Goal: Task Accomplishment & Management: Use online tool/utility

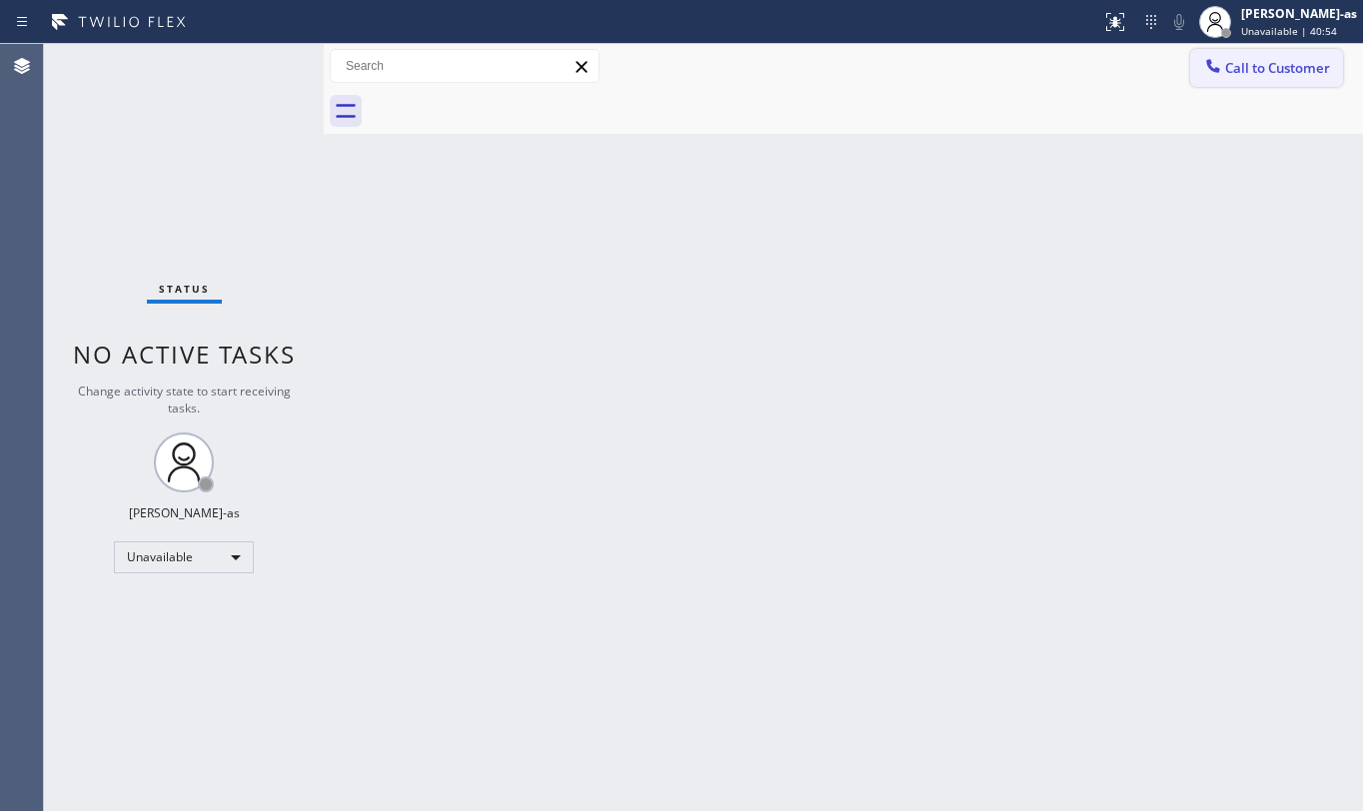
click at [1255, 59] on span "Call to Customer" at bounding box center [1277, 68] width 105 height 18
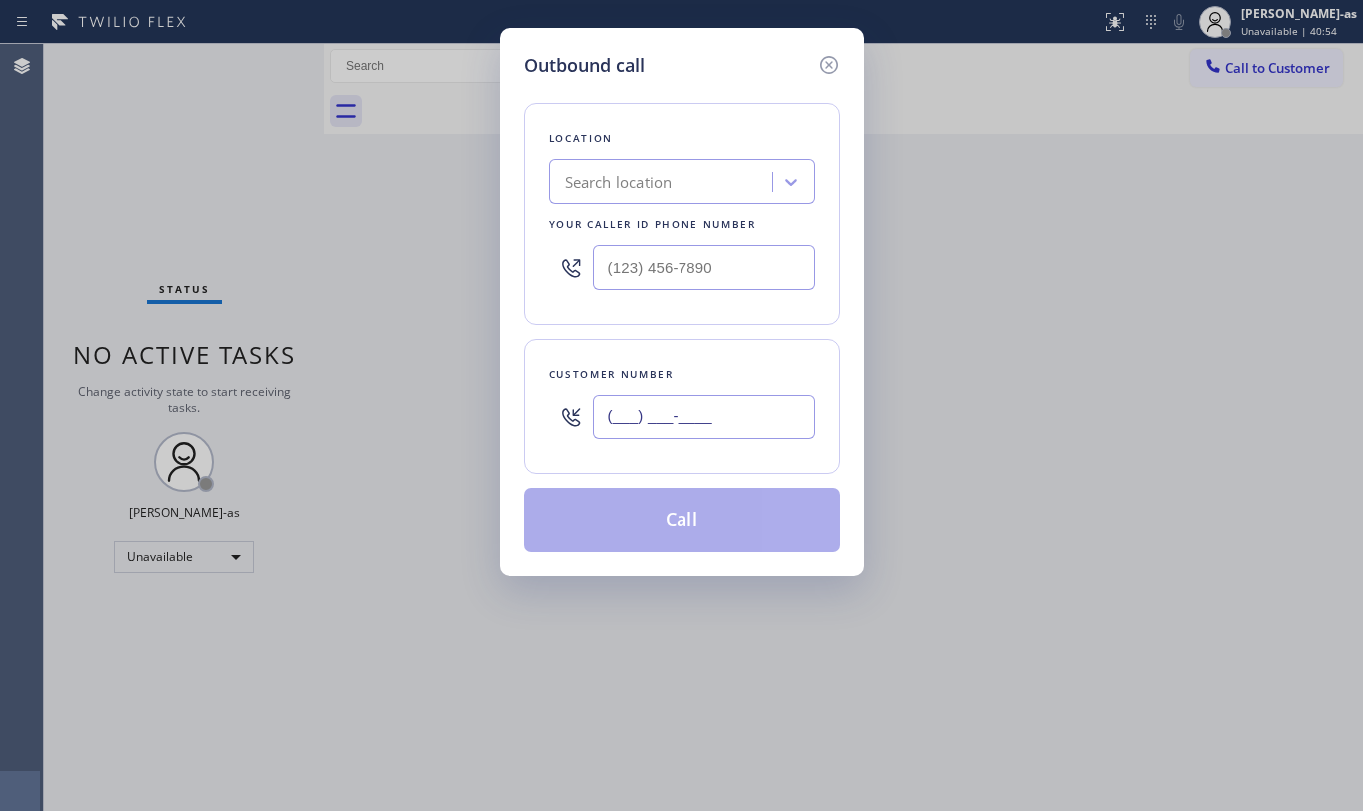
click at [705, 429] on input "(___) ___-____" at bounding box center [704, 417] width 223 height 45
paste input "979) 402-6183"
type input "[PHONE_NUMBER]"
click at [648, 177] on div "Search location" at bounding box center [619, 182] width 108 height 23
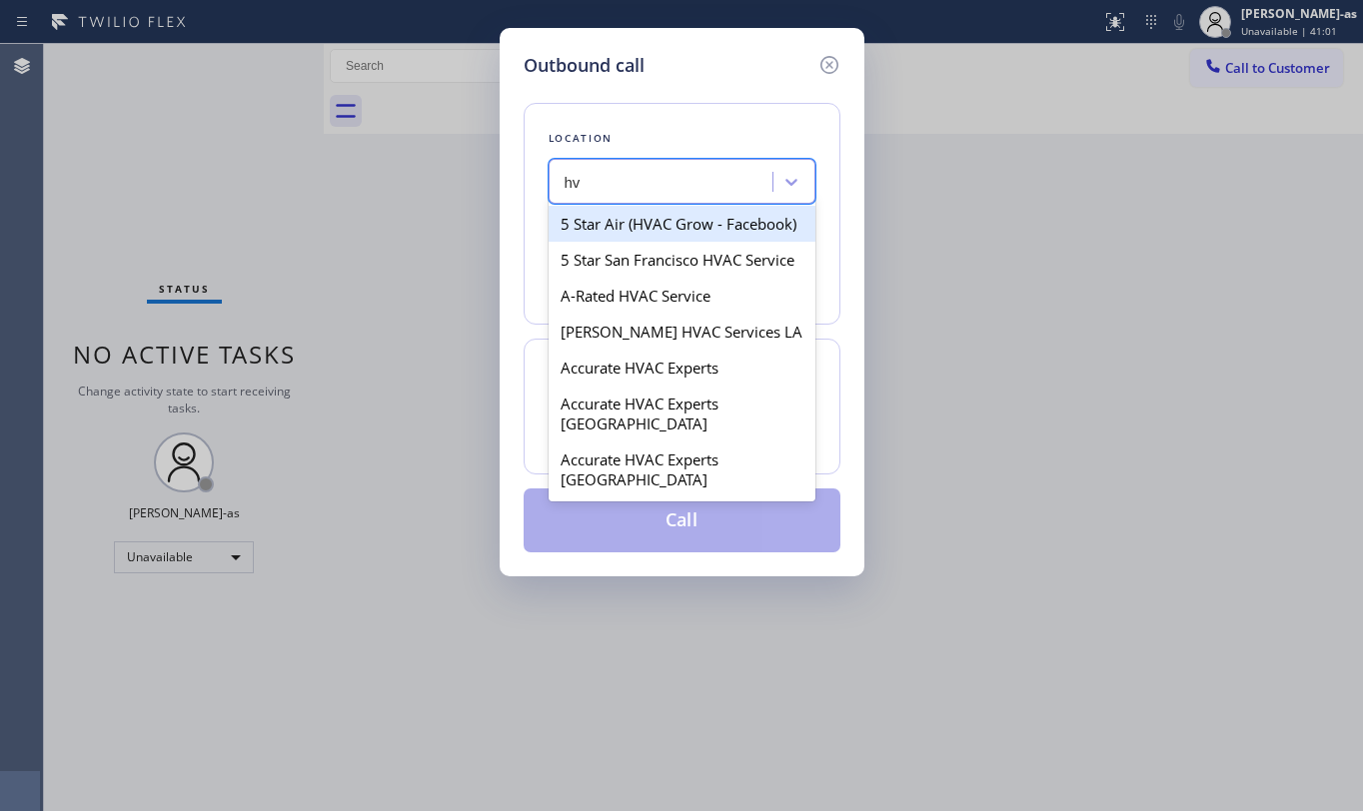
type input "h"
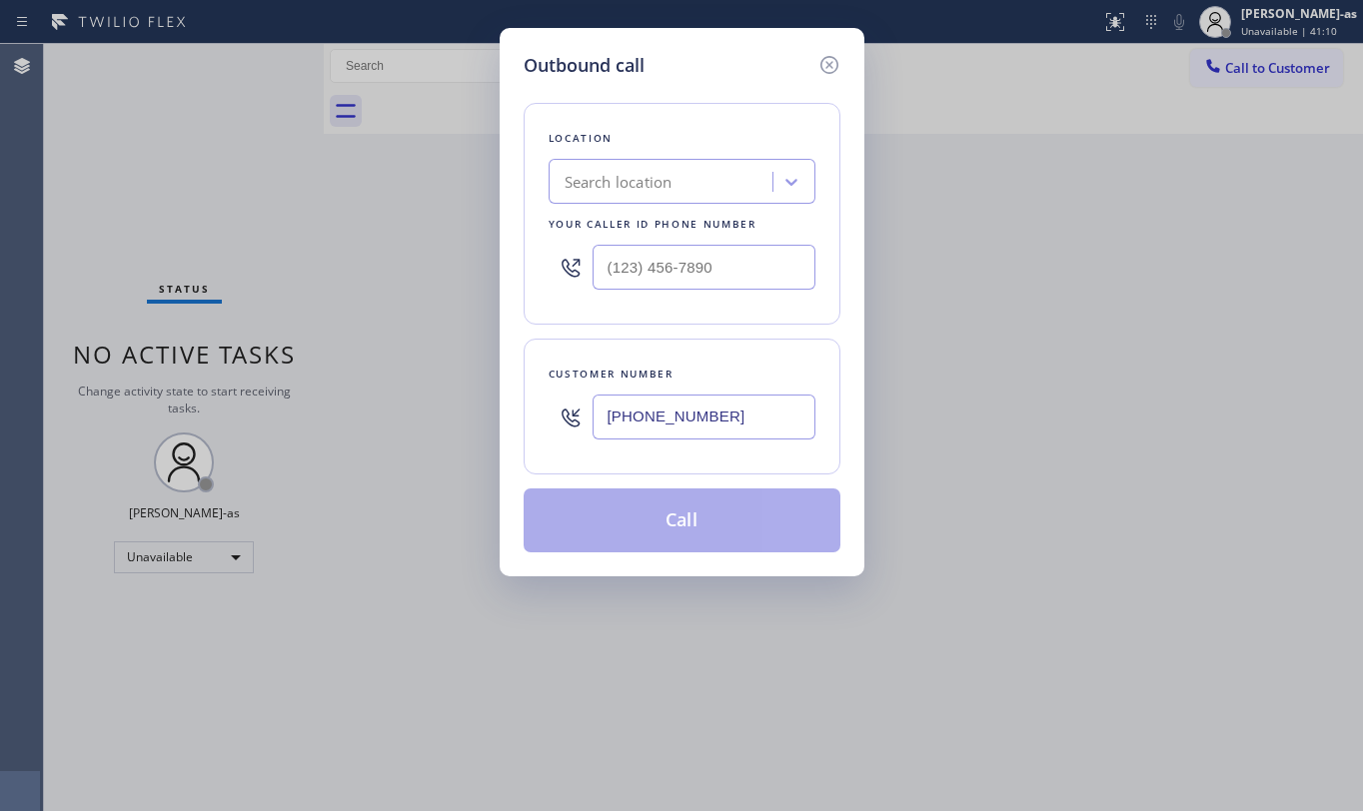
click at [665, 153] on div "Location Search location Your caller id phone number" at bounding box center [682, 214] width 317 height 222
click at [678, 176] on div "Search location" at bounding box center [664, 182] width 218 height 35
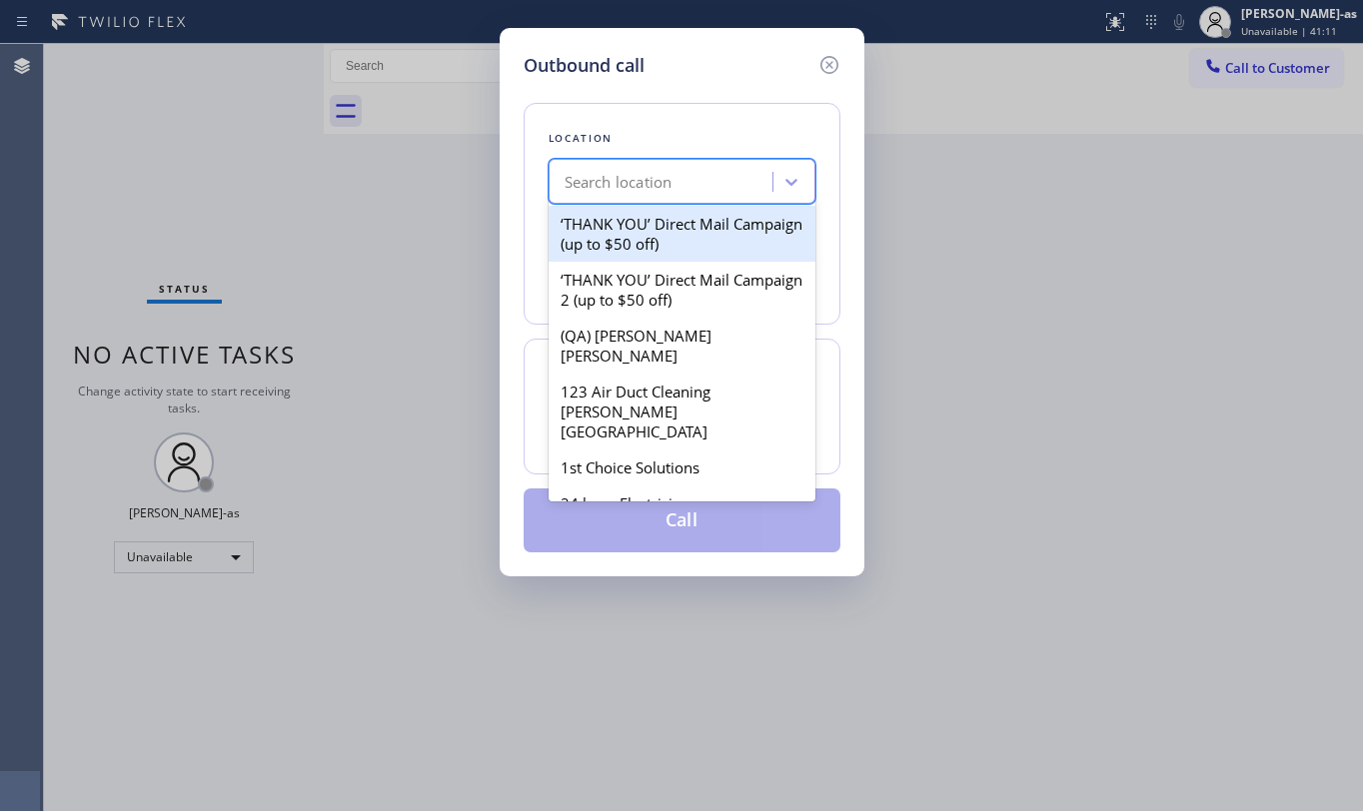
paste input "Local Trusted Electricians Placentia"
type input "Local Trusted Electricians Placentia"
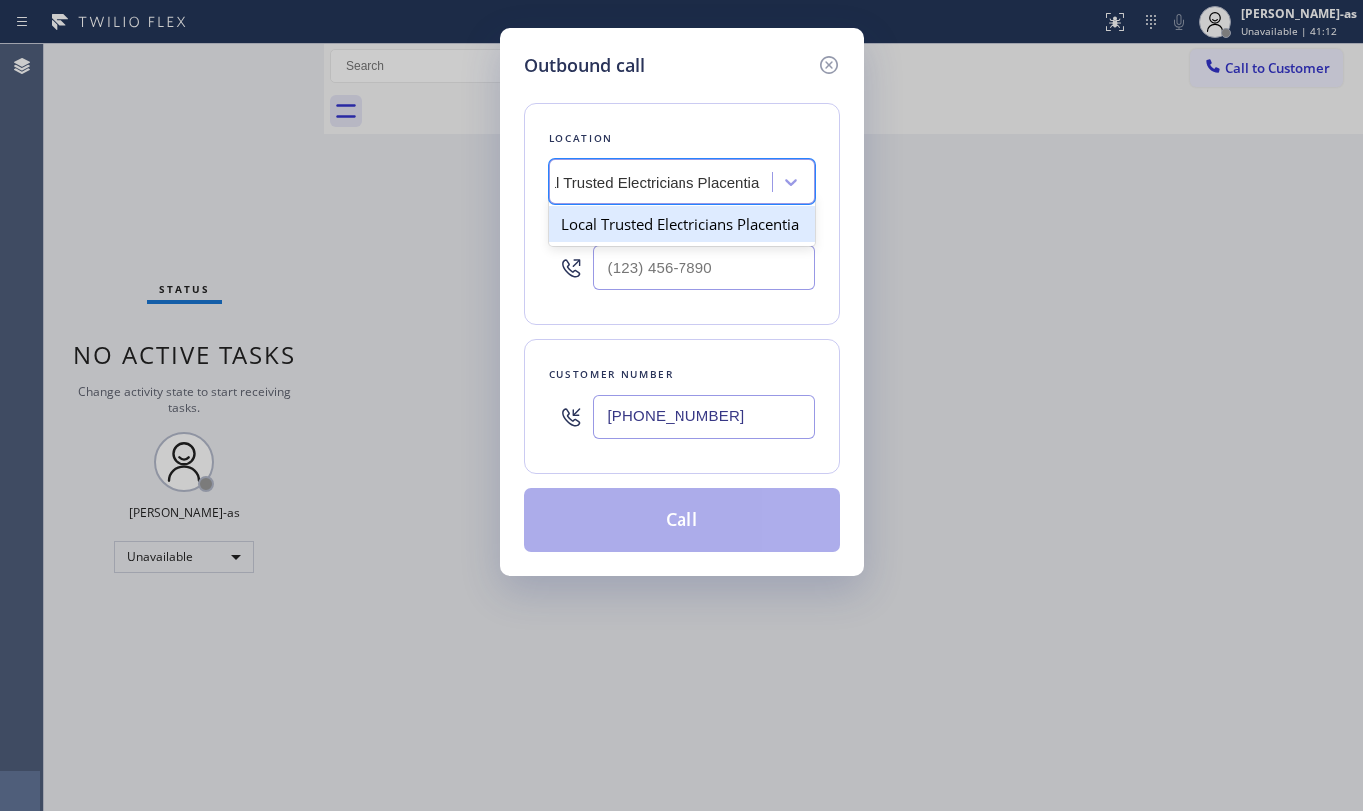
click at [678, 222] on div "Local Trusted Electricians Placentia" at bounding box center [682, 224] width 267 height 36
type input "[PHONE_NUMBER]"
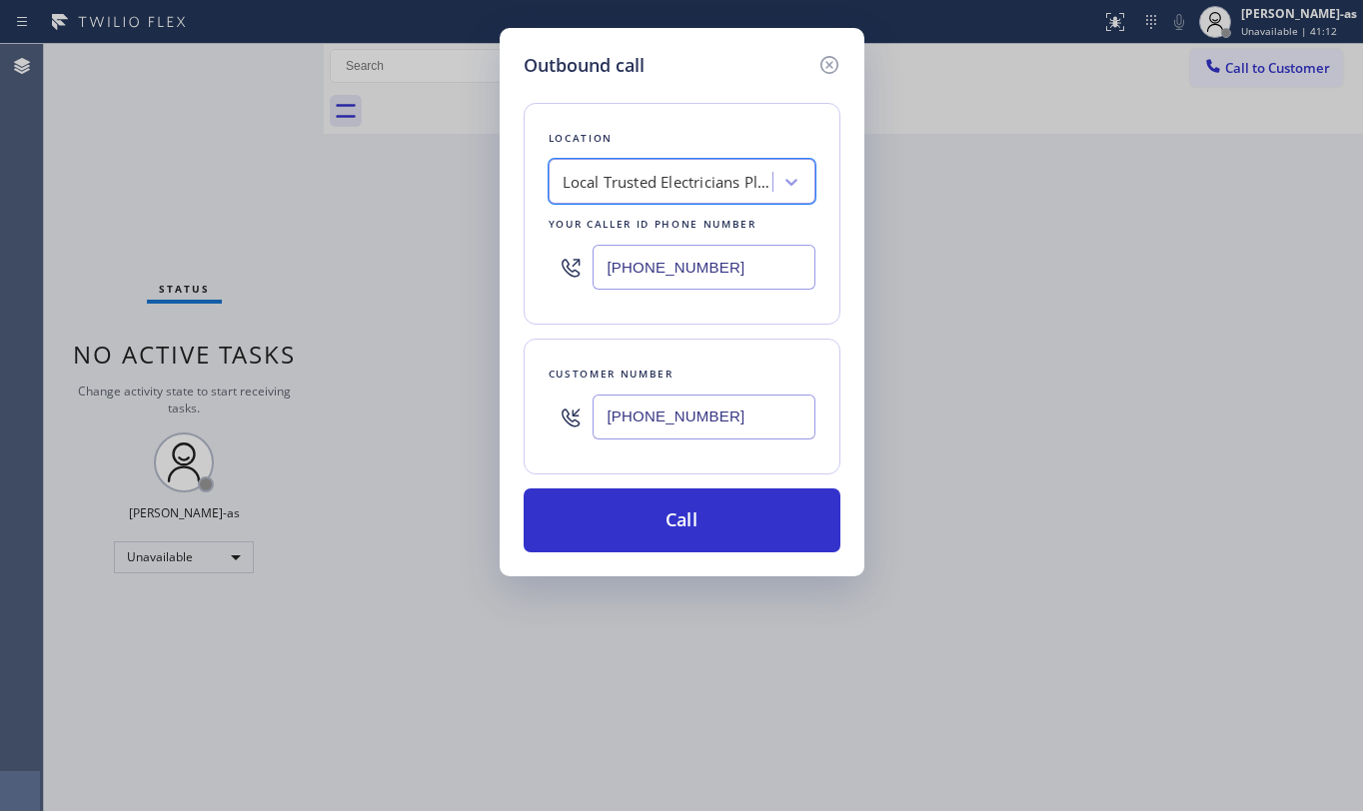
scroll to position [0, 1]
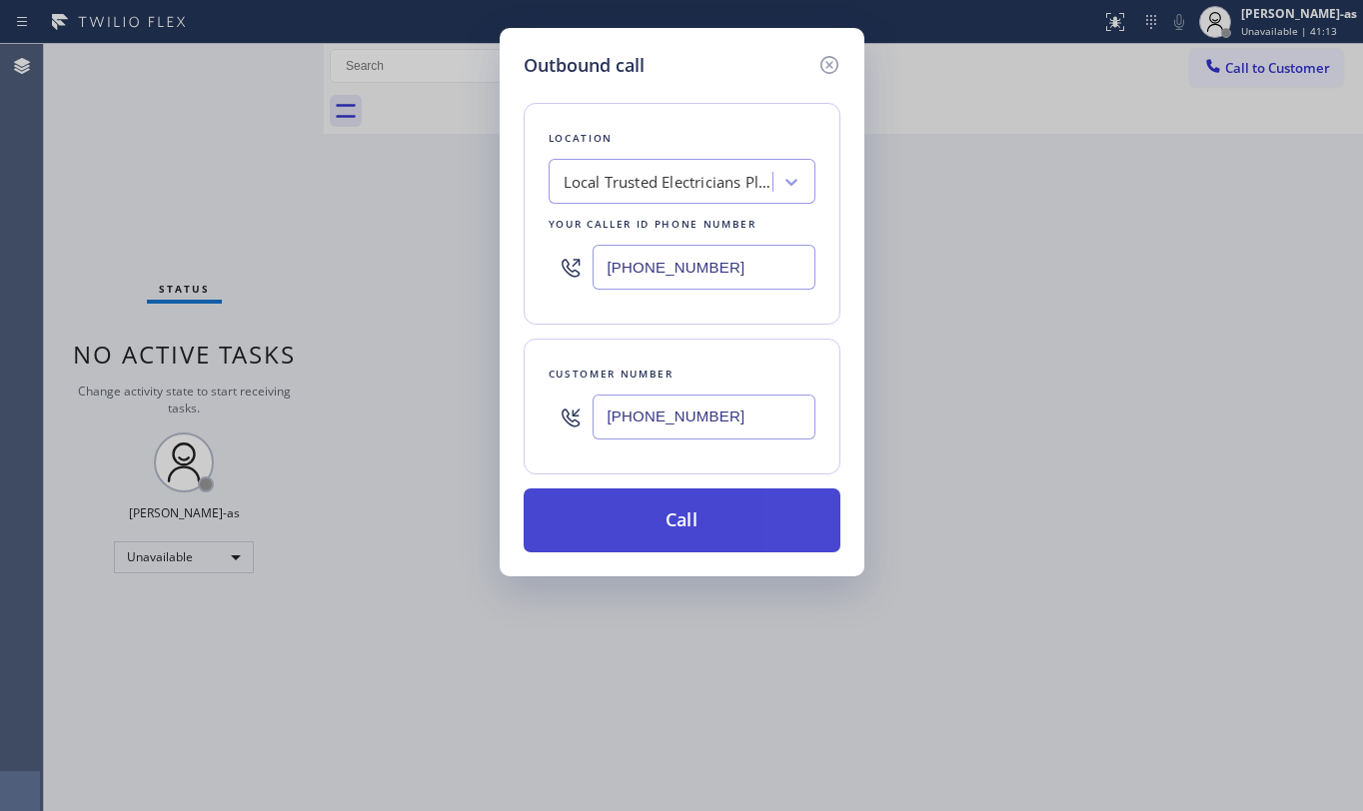
click at [701, 505] on button "Call" at bounding box center [682, 521] width 317 height 64
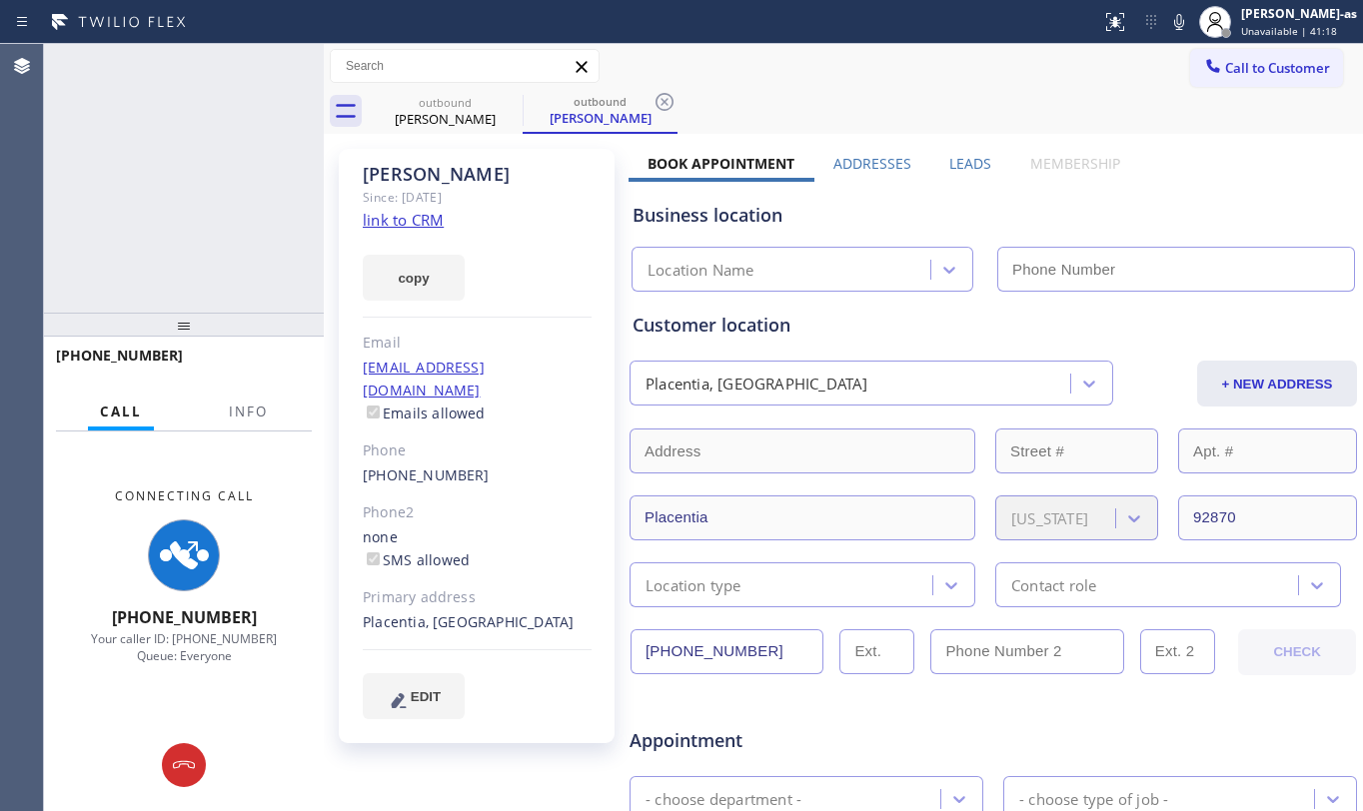
type input "[PHONE_NUMBER]"
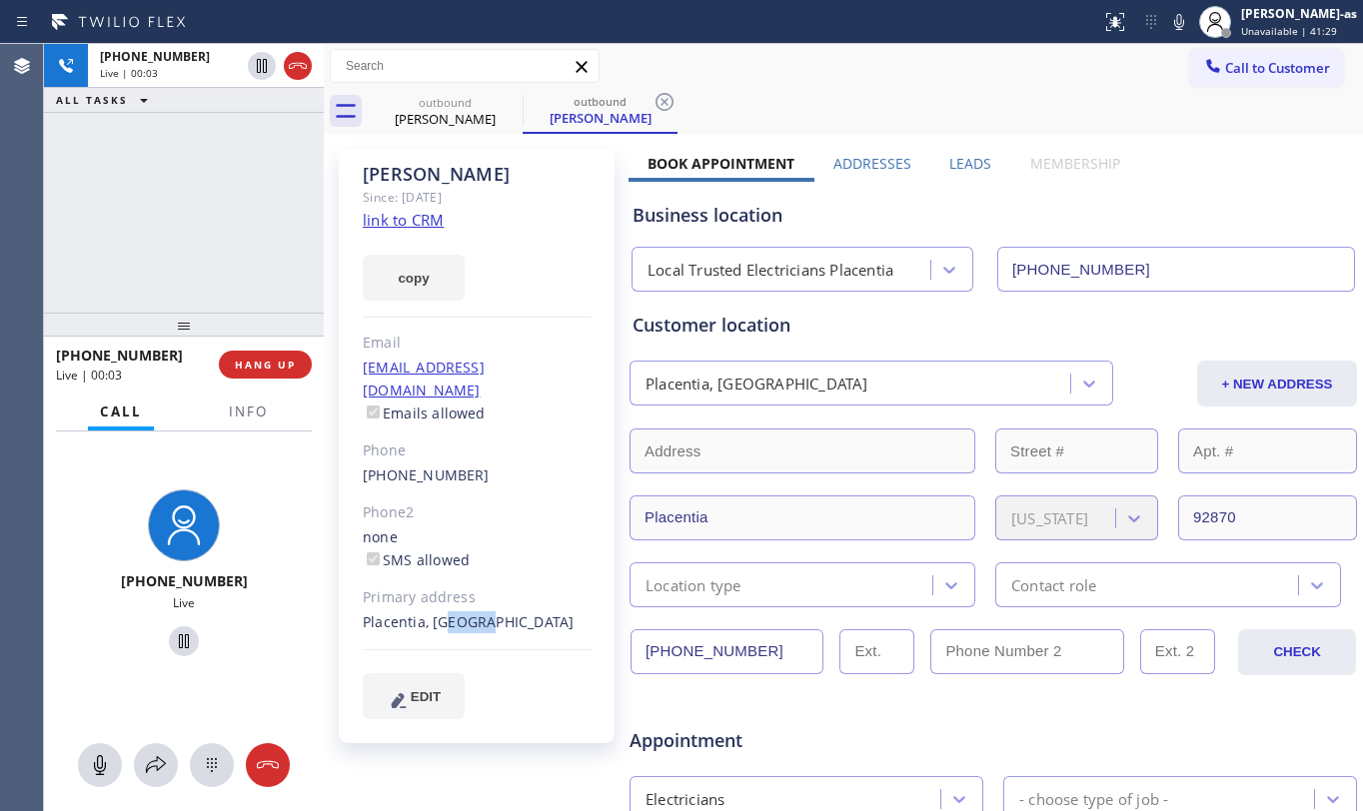
drag, startPoint x: 432, startPoint y: 597, endPoint x: 473, endPoint y: 600, distance: 41.1
click at [473, 612] on div "Placentia, [GEOGRAPHIC_DATA]" at bounding box center [477, 623] width 229 height 23
copy div "92870"
click at [156, 104] on button "ALL TASKS" at bounding box center [106, 100] width 124 height 24
click at [181, 229] on div "[PHONE_NUMBER] Live | 02:51 ALL TASKS ALL TASKS ACTIVE TASKS TASKS IN WRAP UP" at bounding box center [184, 178] width 280 height 269
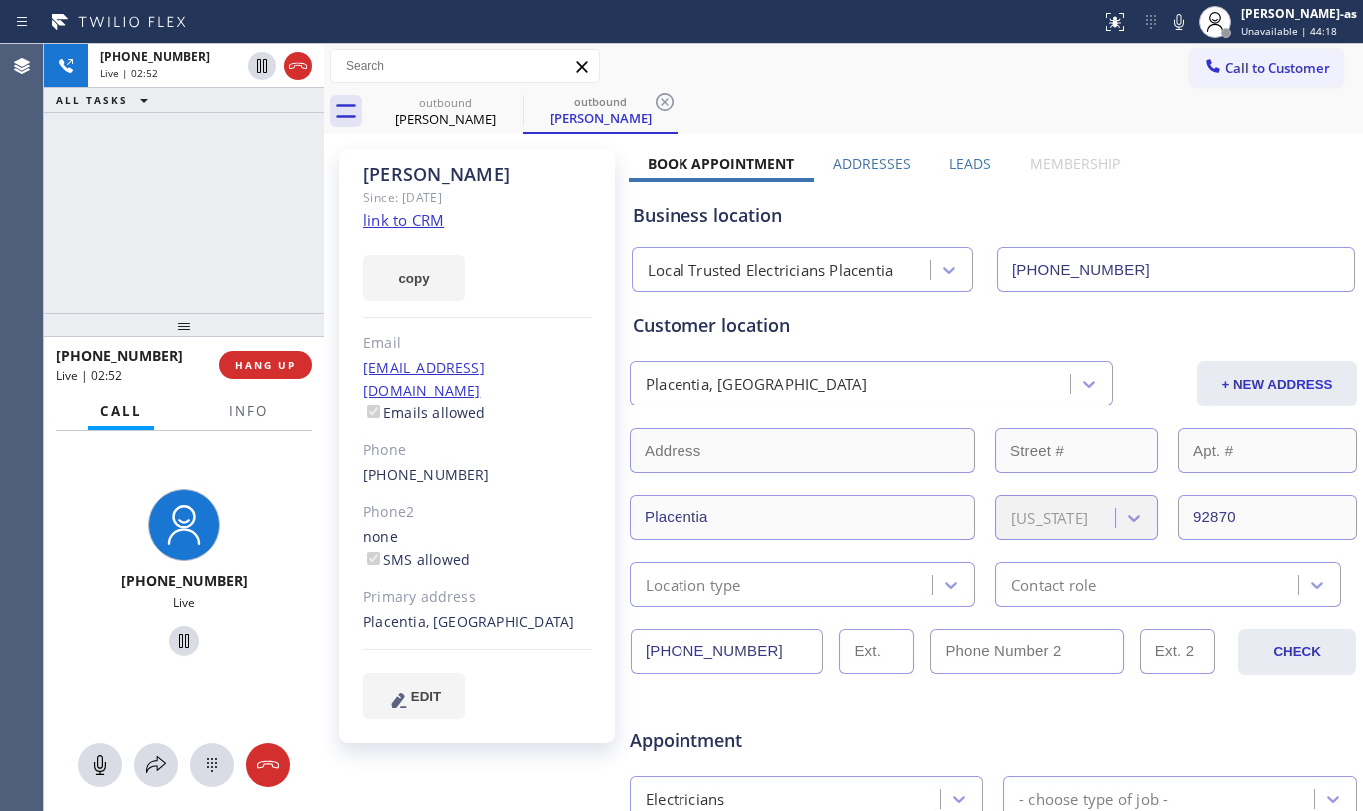
drag, startPoint x: 174, startPoint y: 241, endPoint x: 157, endPoint y: 232, distance: 19.2
click at [178, 217] on div "[PHONE_NUMBER] Live | 02:52 ALL TASKS ALL TASKS ACTIVE TASKS TASKS IN WRAP UP" at bounding box center [184, 178] width 280 height 269
drag, startPoint x: 106, startPoint y: 265, endPoint x: 122, endPoint y: 221, distance: 46.8
click at [116, 237] on div "[PHONE_NUMBER] Live | 04:55 ALL TASKS ALL TASKS ACTIVE TASKS TASKS IN WRAP UP" at bounding box center [184, 178] width 280 height 269
drag, startPoint x: 168, startPoint y: 332, endPoint x: 268, endPoint y: 393, distance: 117.1
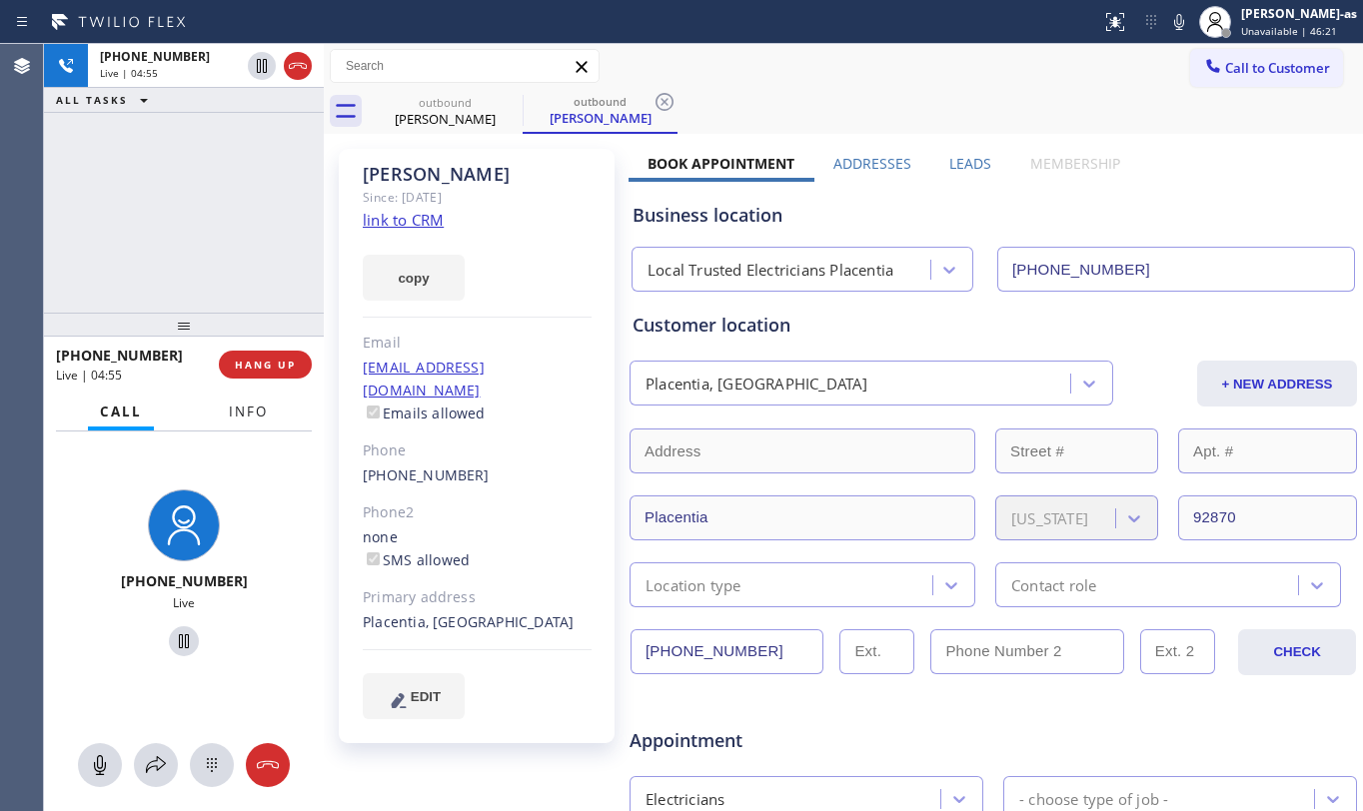
click at [190, 332] on div at bounding box center [184, 325] width 280 height 24
click at [261, 370] on span "HANG UP" at bounding box center [265, 365] width 61 height 14
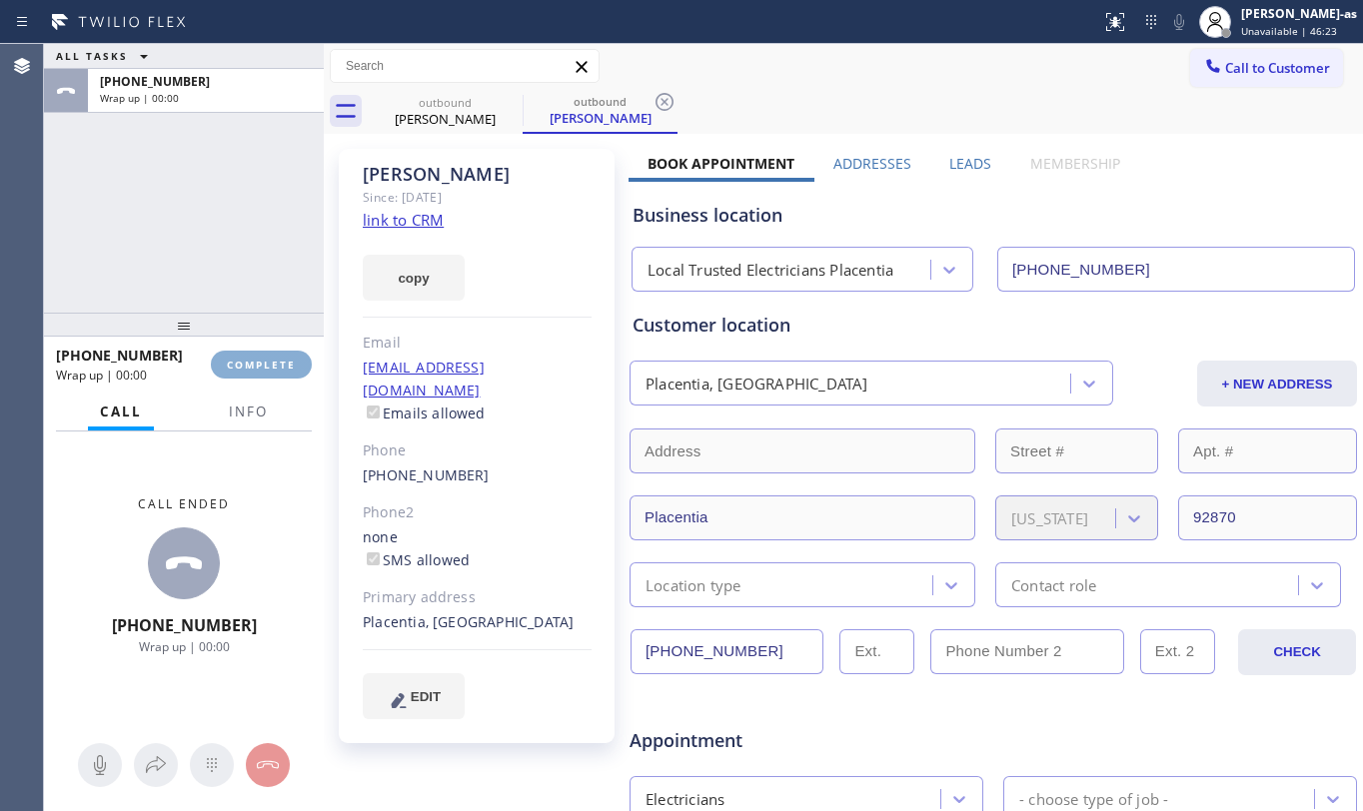
click at [261, 370] on span "COMPLETE" at bounding box center [261, 365] width 69 height 14
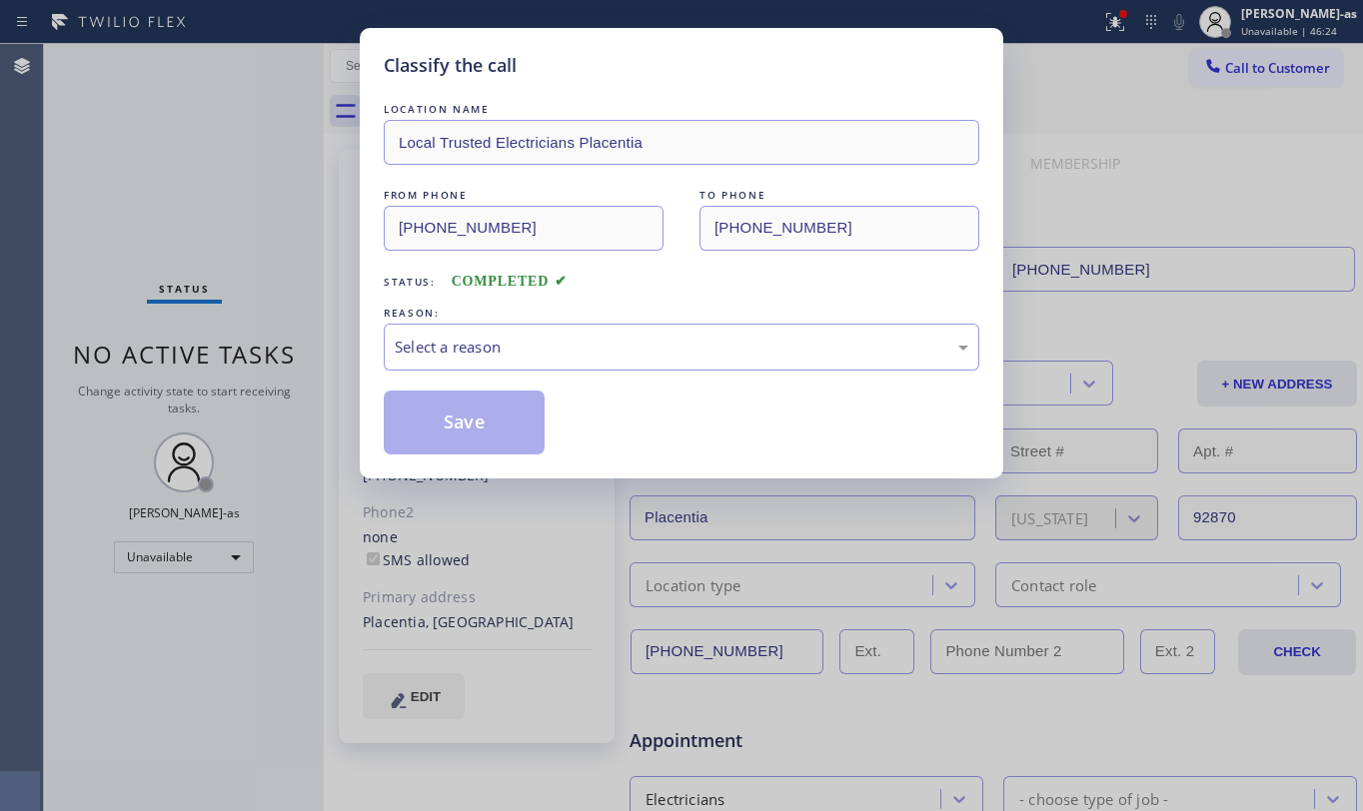
click at [257, 364] on div "Classify the call LOCATION NAME Local Trusted Electricians Placentia FROM PHONE…" at bounding box center [681, 405] width 1363 height 811
click at [502, 342] on div "Select a reason" at bounding box center [682, 347] width 574 height 23
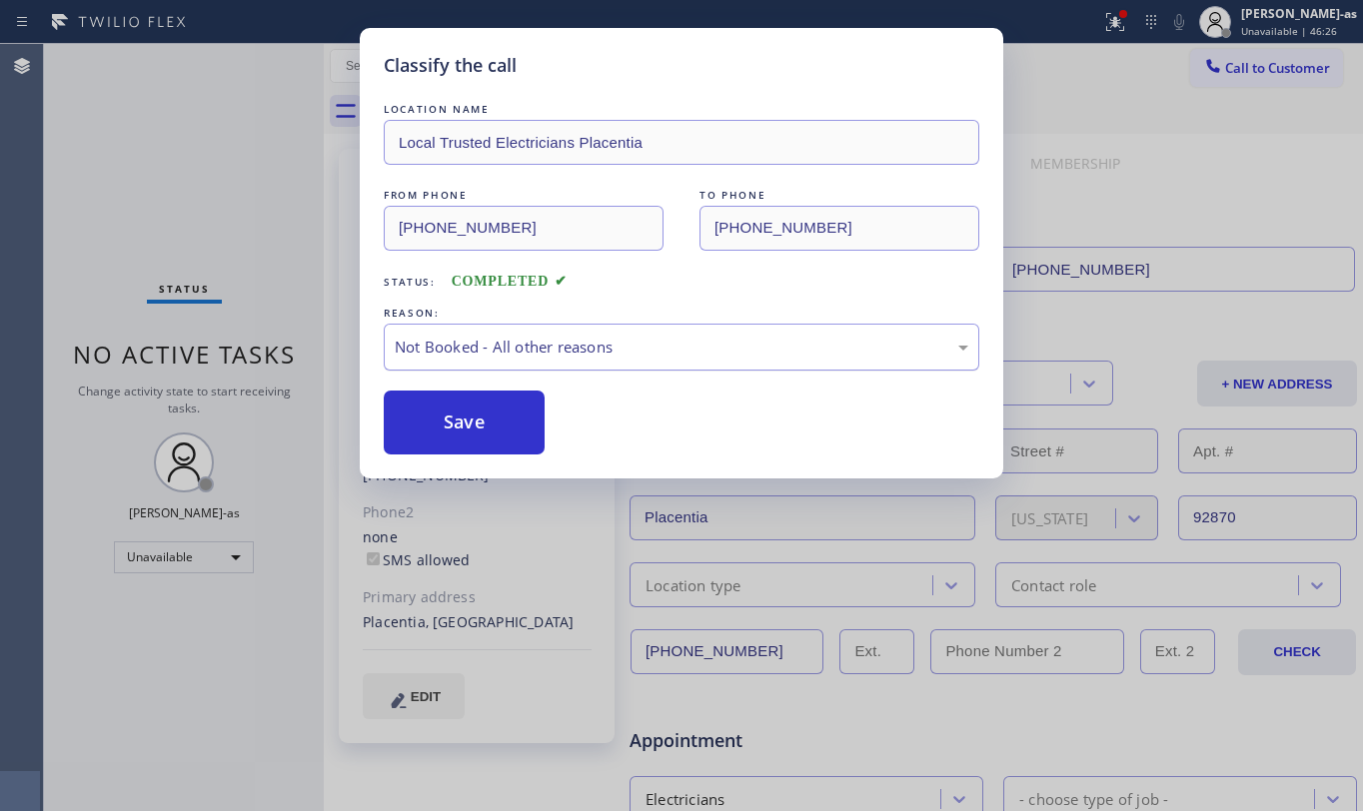
click at [541, 350] on div "Not Booked - All other reasons" at bounding box center [682, 347] width 574 height 23
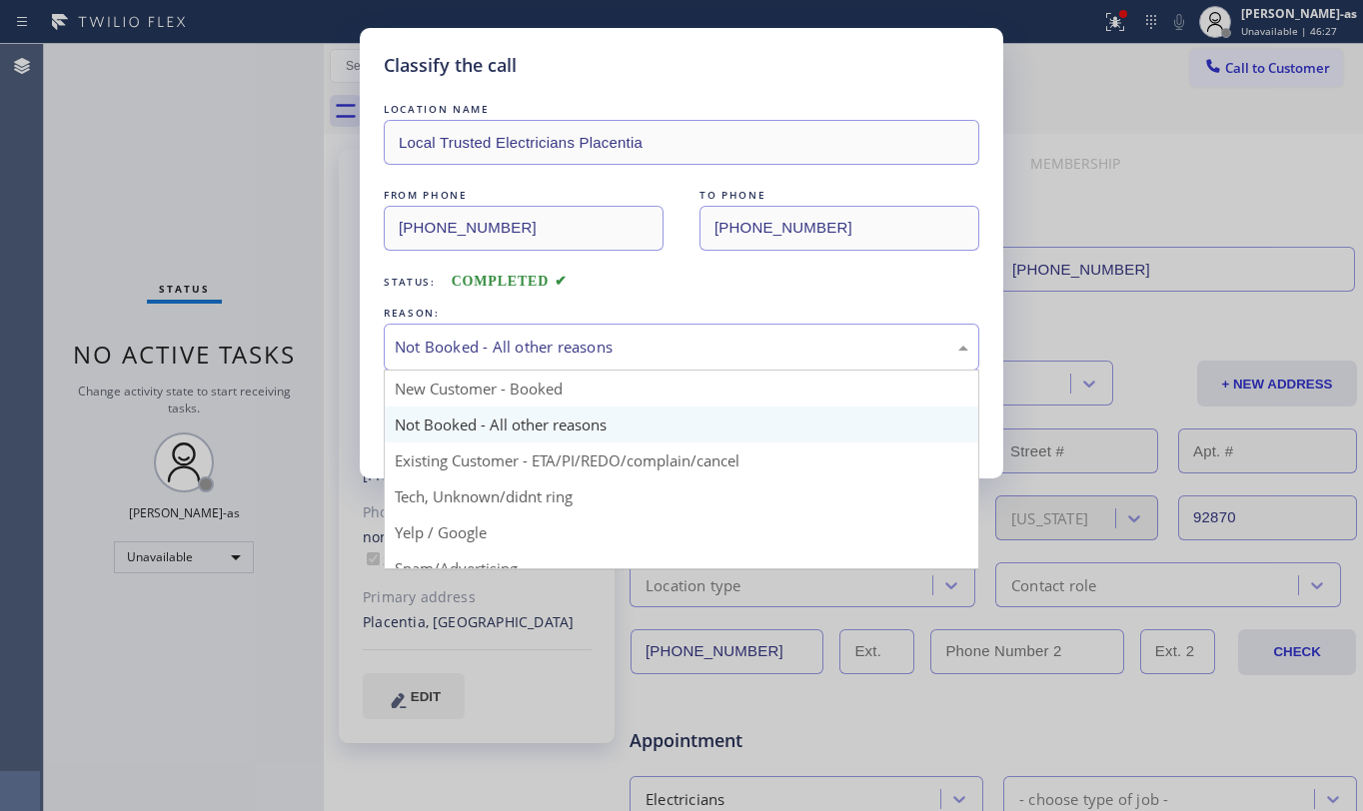
drag, startPoint x: 604, startPoint y: 457, endPoint x: 454, endPoint y: 450, distance: 150.1
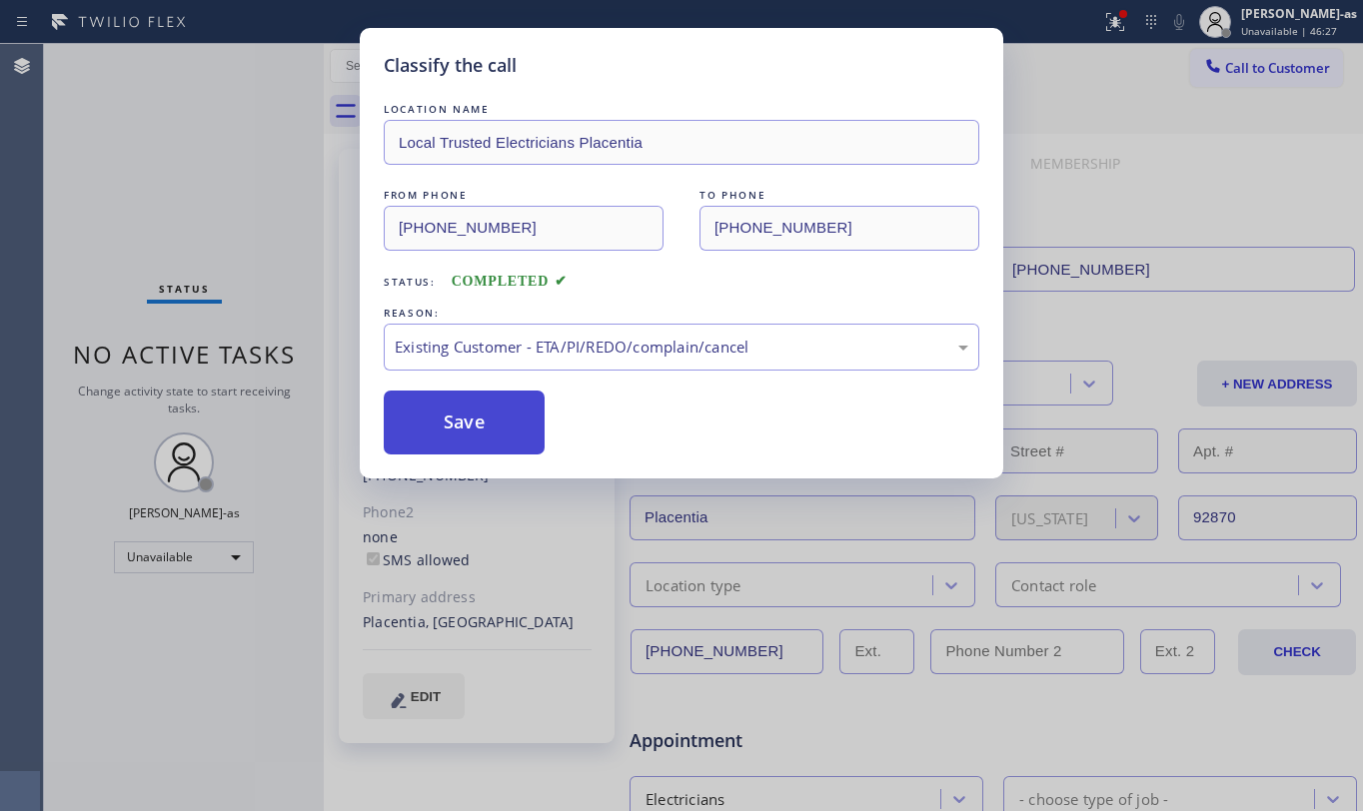
click at [453, 444] on button "Save" at bounding box center [464, 423] width 161 height 64
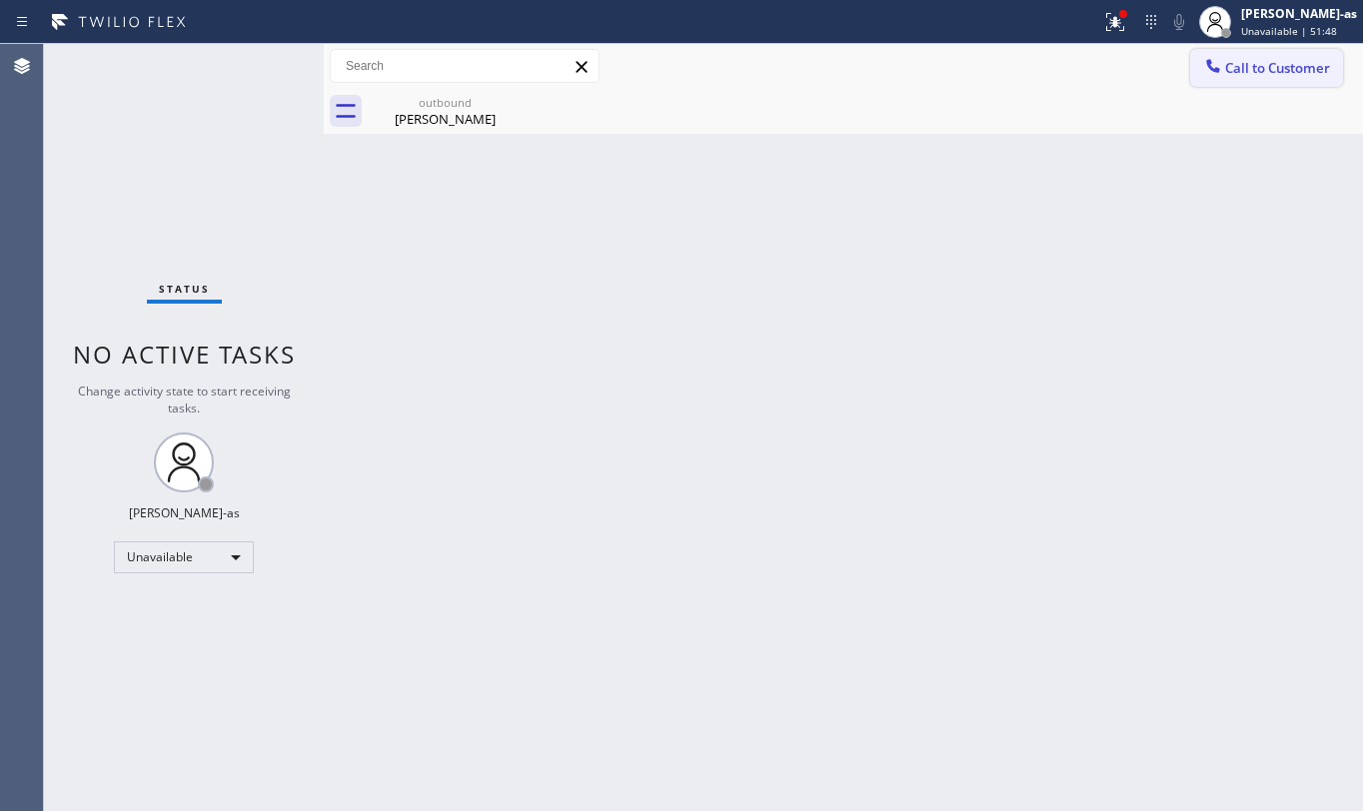
drag, startPoint x: 1283, startPoint y: 65, endPoint x: 1041, endPoint y: 269, distance: 316.3
click at [1280, 64] on span "Call to Customer" at bounding box center [1277, 68] width 105 height 18
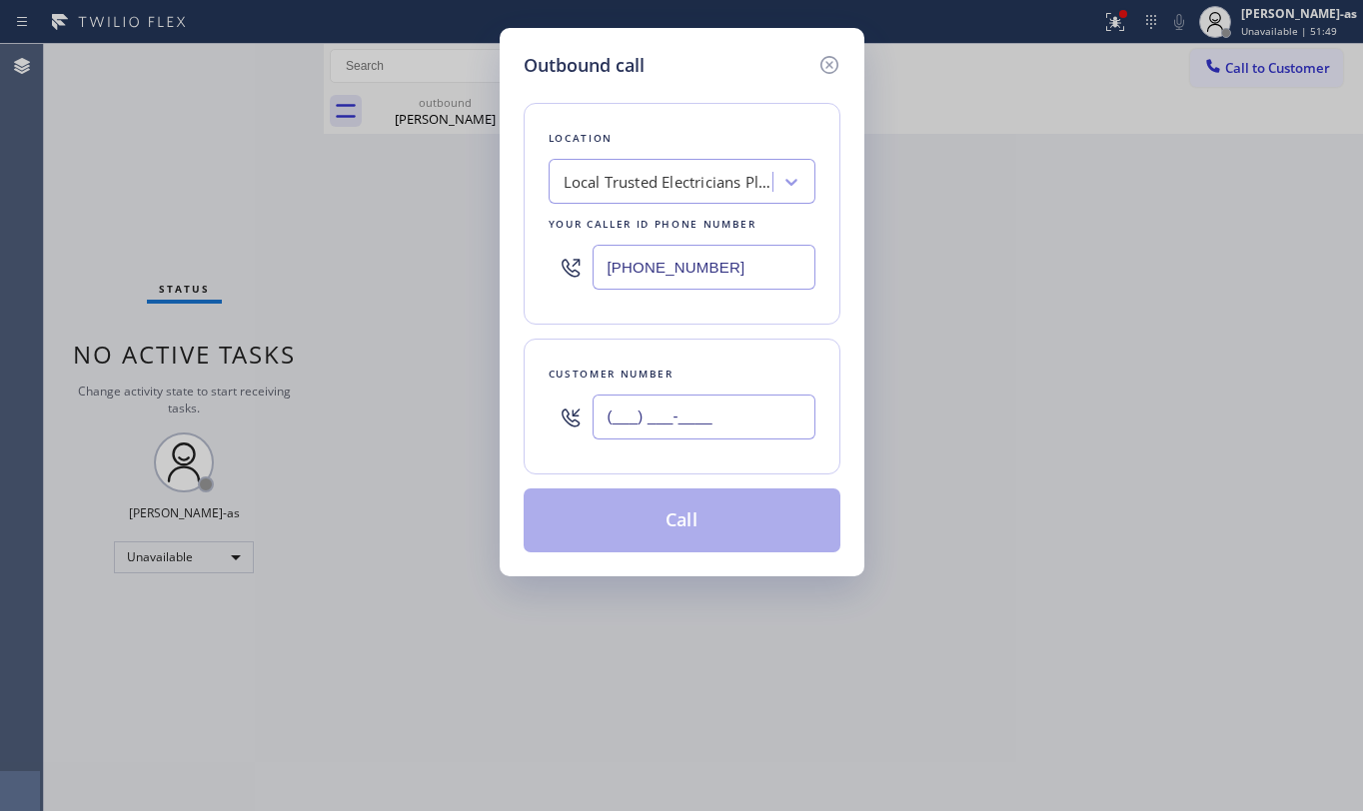
click at [682, 440] on input "(___) ___-____" at bounding box center [704, 417] width 223 height 45
paste input "909) 917-3641"
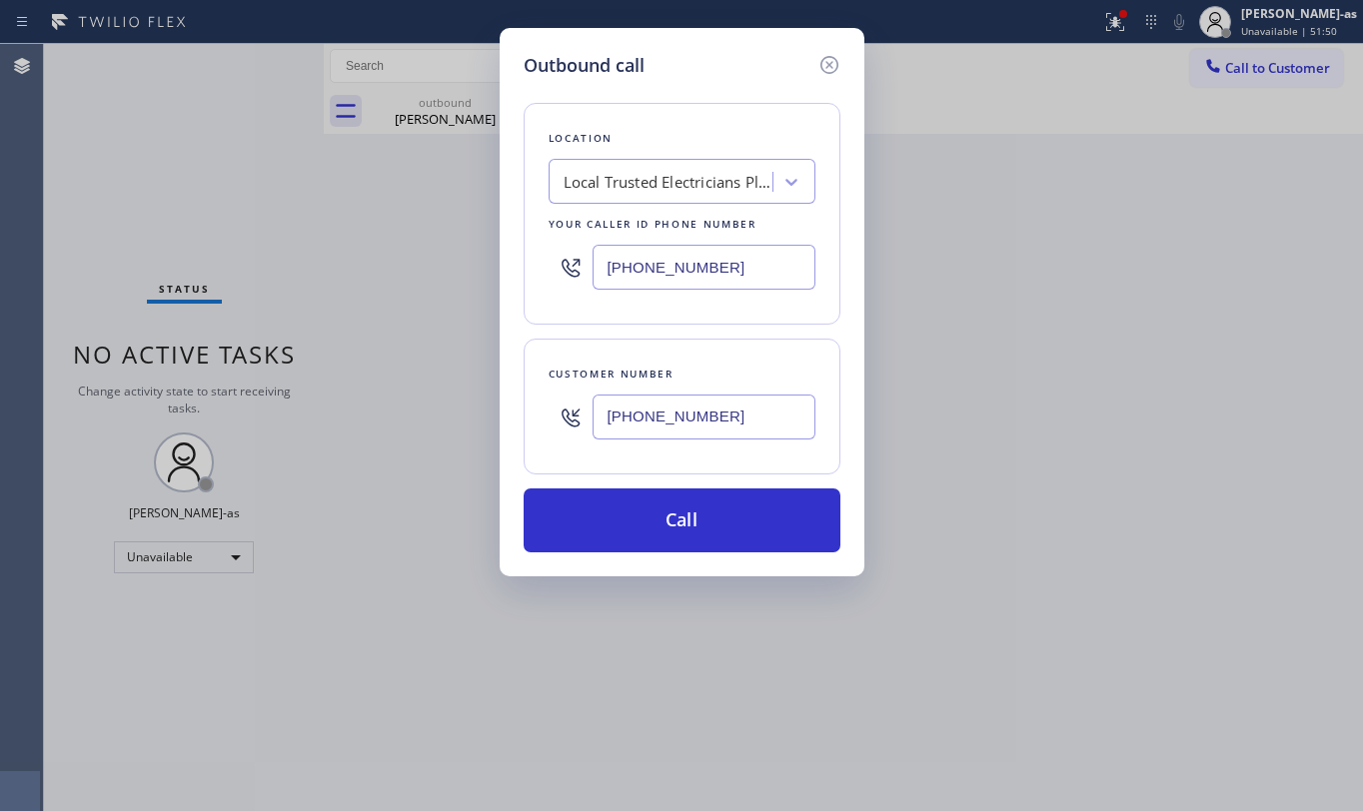
type input "[PHONE_NUMBER]"
click at [694, 244] on div "[PHONE_NUMBER]" at bounding box center [682, 267] width 267 height 65
click at [765, 276] on input "[PHONE_NUMBER]" at bounding box center [704, 267] width 223 height 45
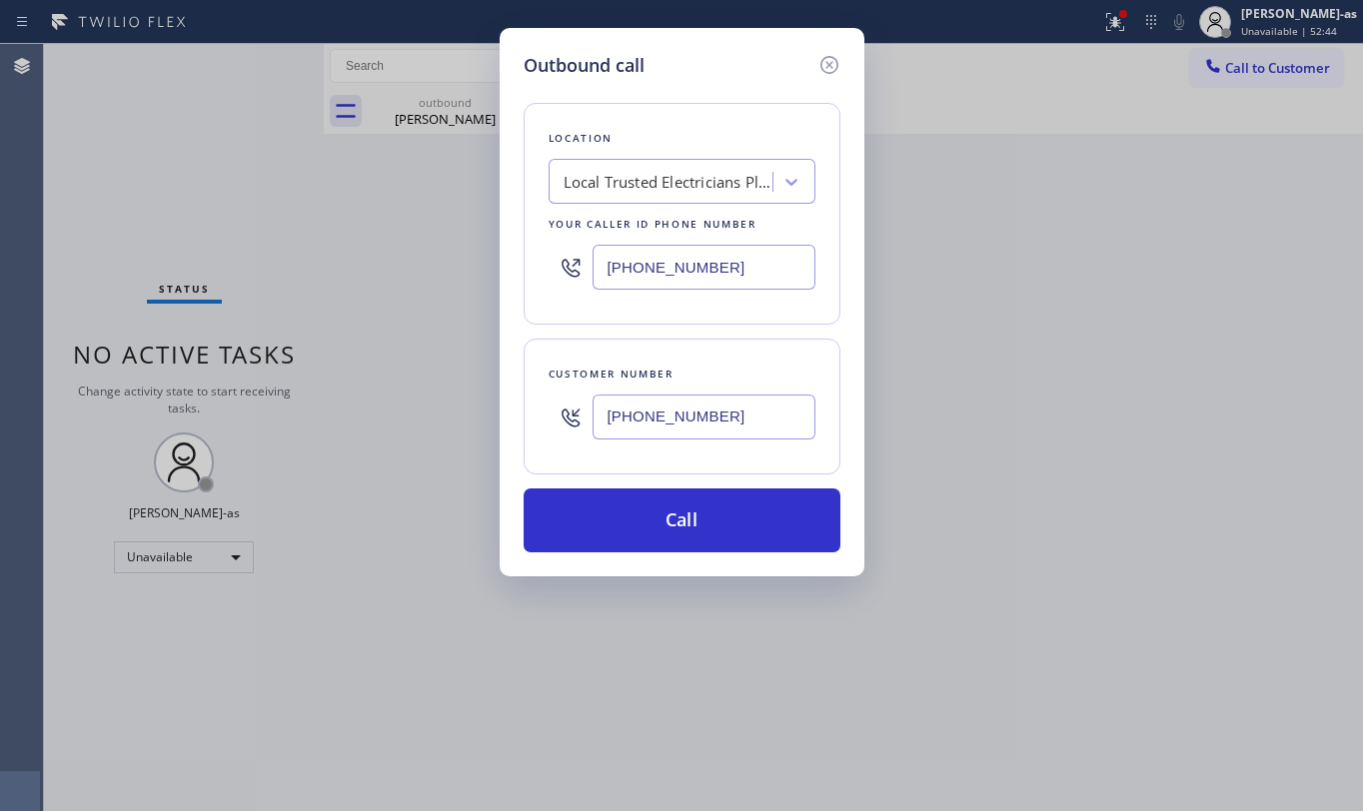
paste input "323) 991-9198"
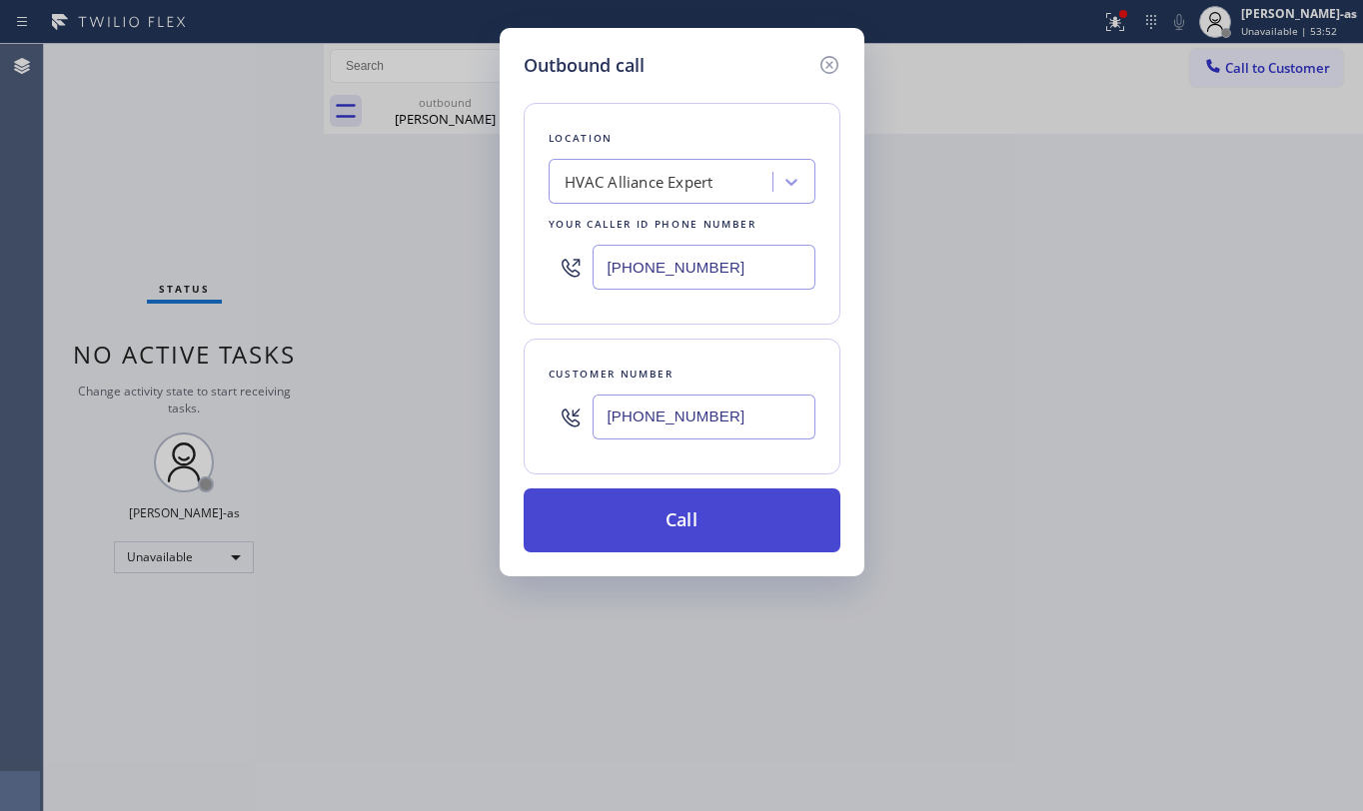
type input "[PHONE_NUMBER]"
click at [602, 500] on button "Call" at bounding box center [682, 521] width 317 height 64
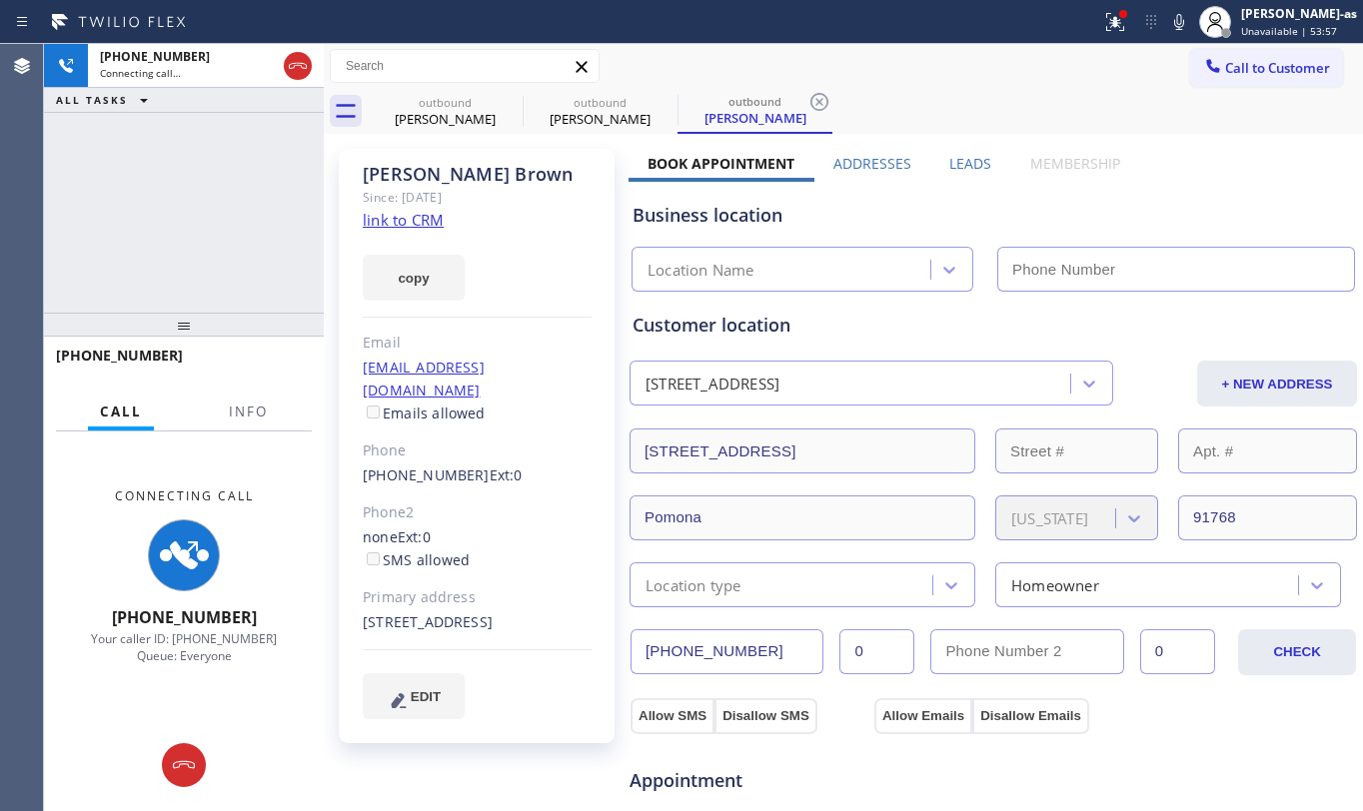
type input "[PHONE_NUMBER]"
drag, startPoint x: 410, startPoint y: 124, endPoint x: 500, endPoint y: 113, distance: 90.6
click at [416, 121] on div "[PERSON_NAME]" at bounding box center [445, 119] width 151 height 18
type input "[PHONE_NUMBER]"
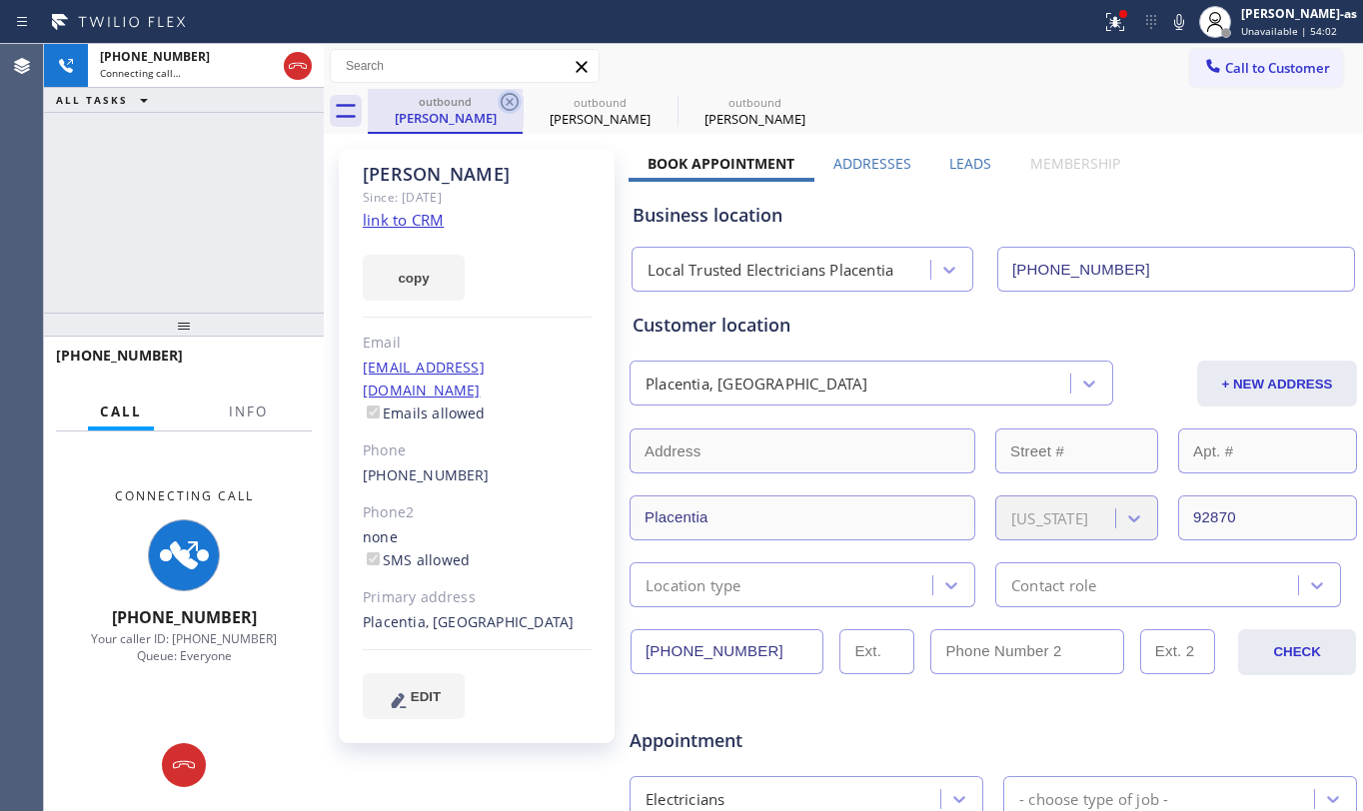
click at [509, 98] on icon at bounding box center [510, 102] width 24 height 24
type input "[PHONE_NUMBER]"
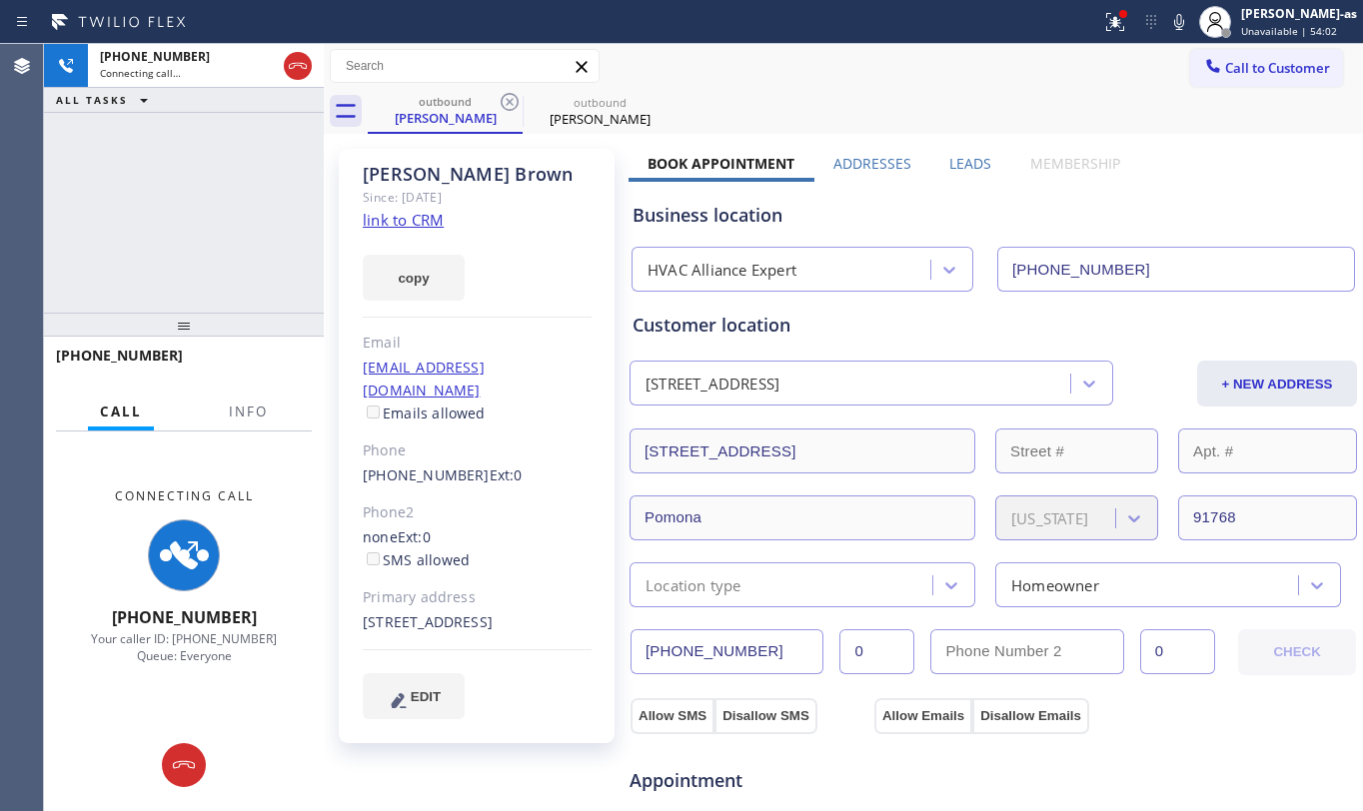
click at [509, 98] on icon at bounding box center [510, 102] width 24 height 24
click at [206, 201] on div "[PHONE_NUMBER] Connecting call… ALL TASKS ALL TASKS ACTIVE TASKS TASKS IN WRAP …" at bounding box center [184, 178] width 280 height 269
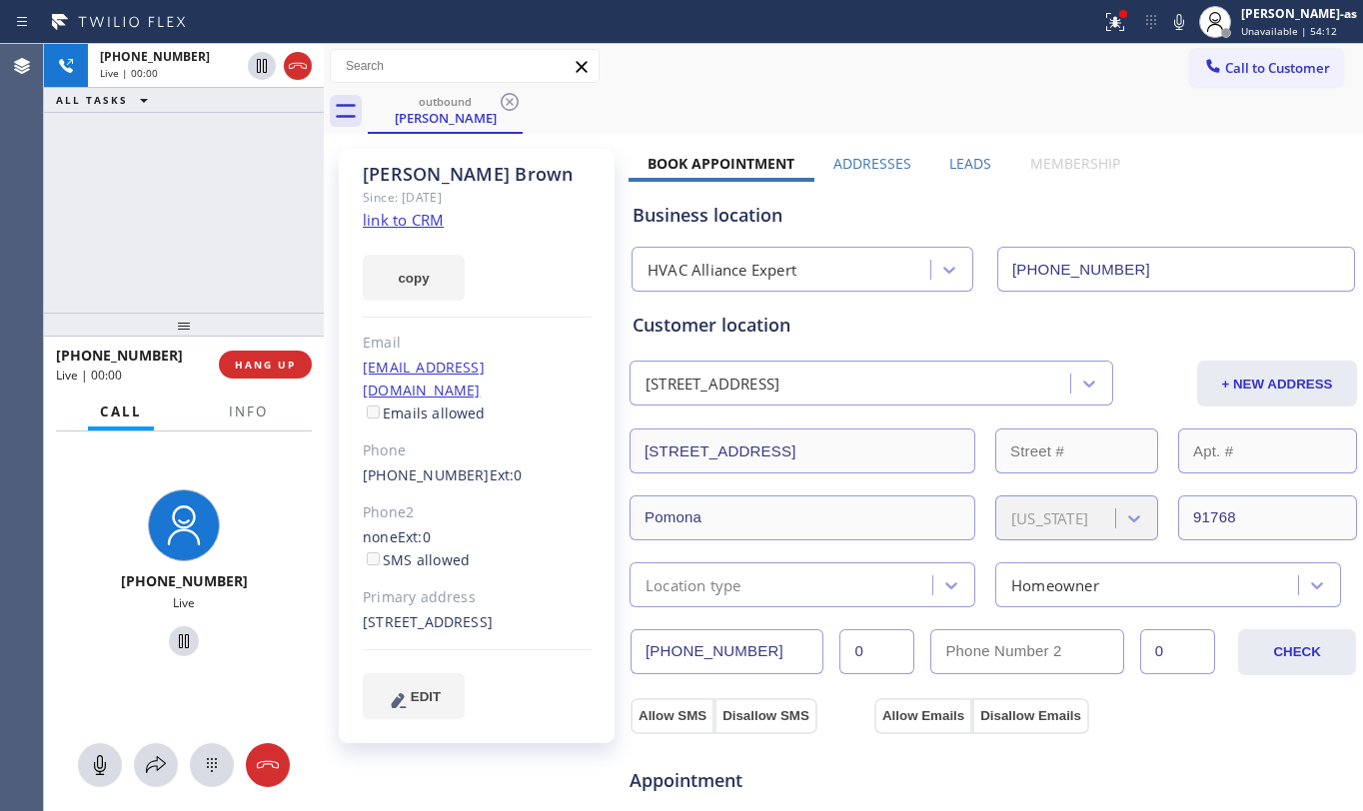
click at [170, 285] on div "[PHONE_NUMBER] Live | 00:00 ALL TASKS ALL TASKS ACTIVE TASKS TASKS IN WRAP UP" at bounding box center [184, 178] width 280 height 269
click at [397, 216] on link "link to CRM" at bounding box center [403, 220] width 81 height 20
click at [194, 230] on div "[PHONE_NUMBER] Live | 02:21 ALL TASKS ALL TASKS ACTIVE TASKS TASKS IN WRAP UP" at bounding box center [184, 178] width 280 height 269
drag, startPoint x: 189, startPoint y: 293, endPoint x: 244, endPoint y: 370, distance: 94.6
click at [189, 292] on div "[PHONE_NUMBER] Live | 02:21 ALL TASKS ALL TASKS ACTIVE TASKS TASKS IN WRAP UP" at bounding box center [184, 178] width 280 height 269
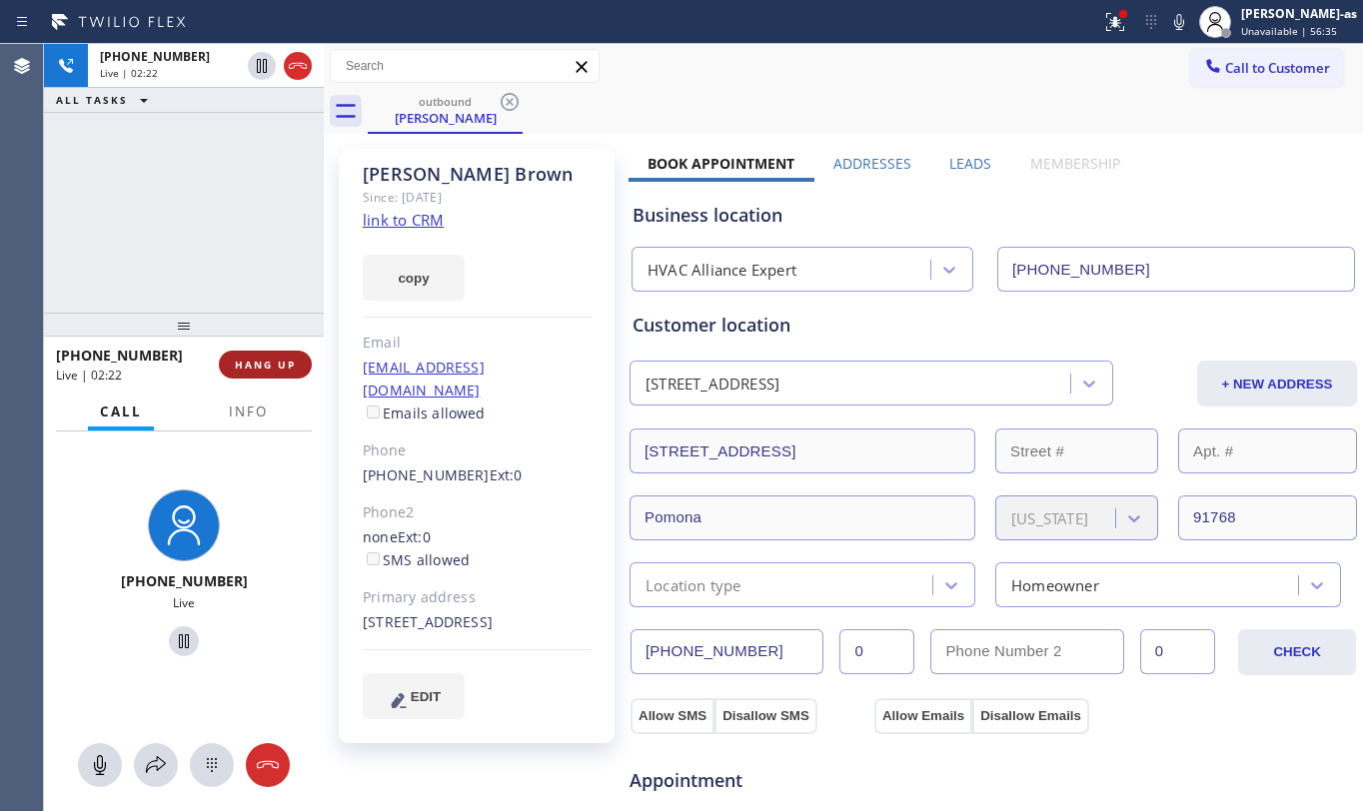
drag, startPoint x: 258, startPoint y: 341, endPoint x: 276, endPoint y: 365, distance: 30.0
click at [257, 337] on div at bounding box center [184, 325] width 280 height 24
click at [277, 377] on button "HANG UP" at bounding box center [265, 370] width 93 height 28
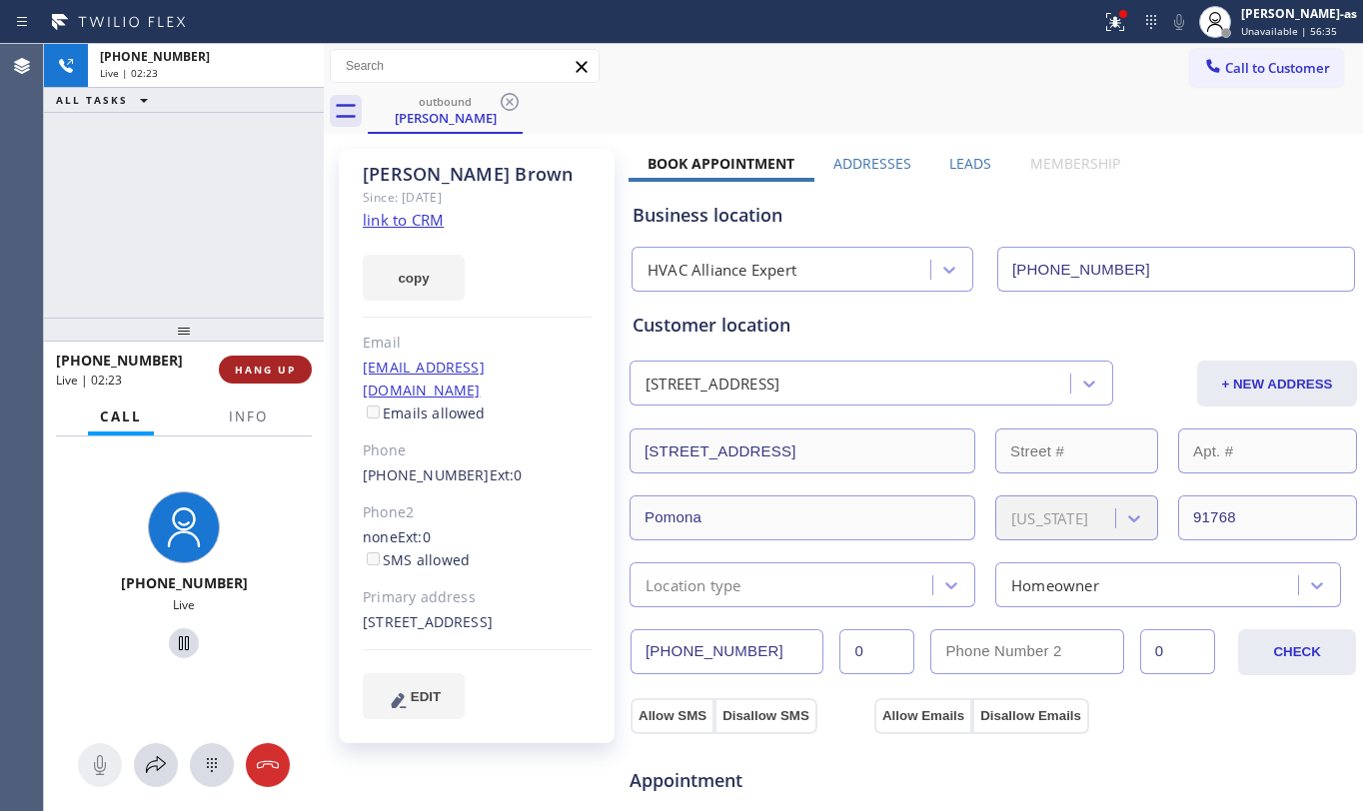
click at [277, 377] on button "HANG UP" at bounding box center [265, 370] width 93 height 28
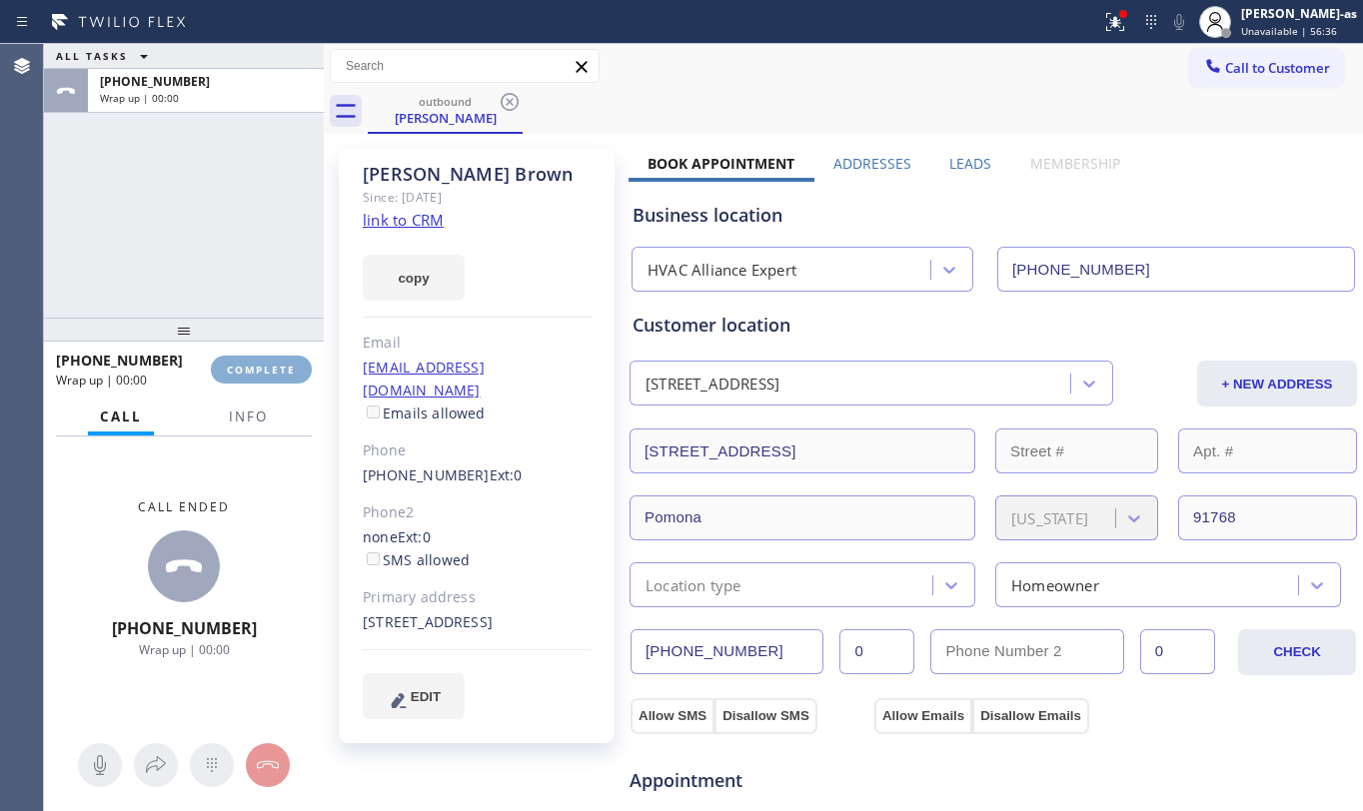
click at [277, 377] on button "COMPLETE" at bounding box center [261, 370] width 101 height 28
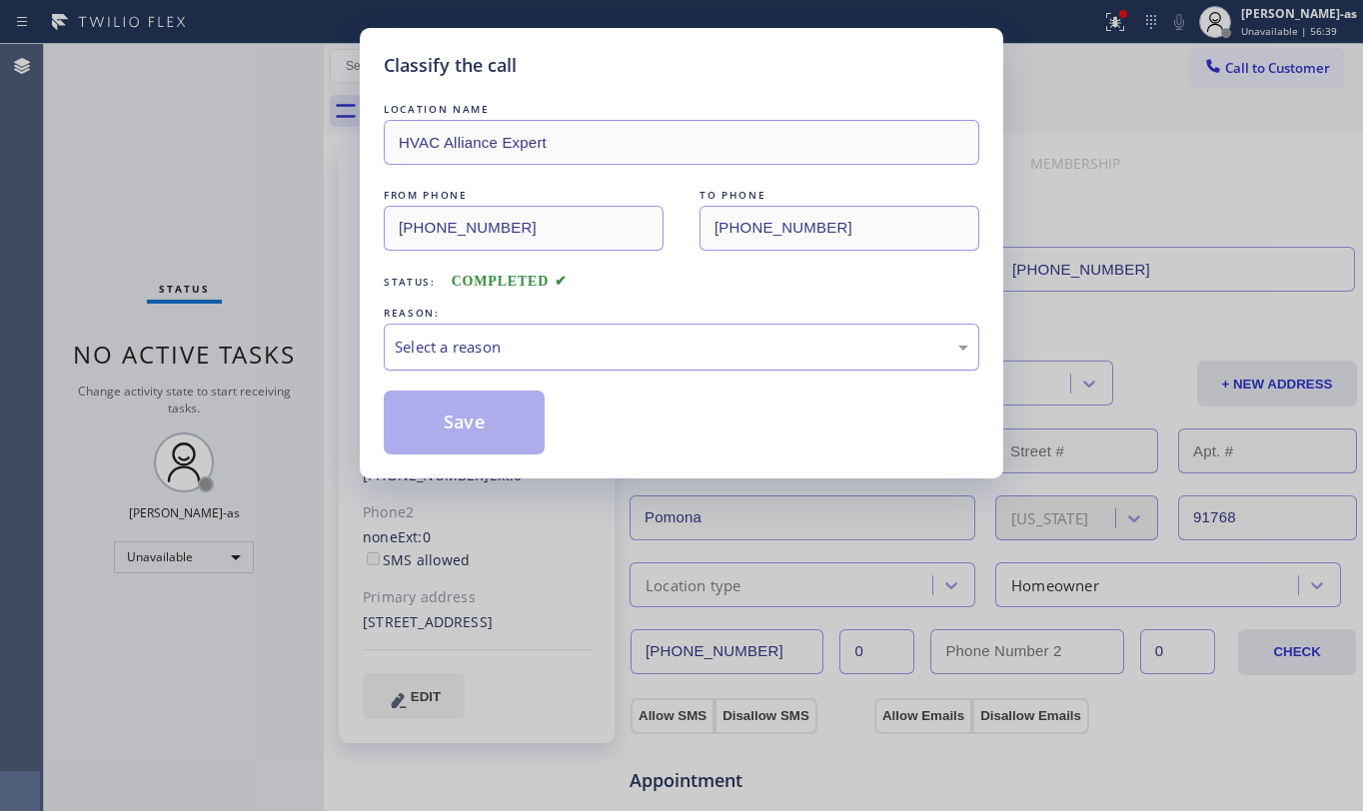
click at [564, 361] on div "Select a reason" at bounding box center [682, 347] width 596 height 47
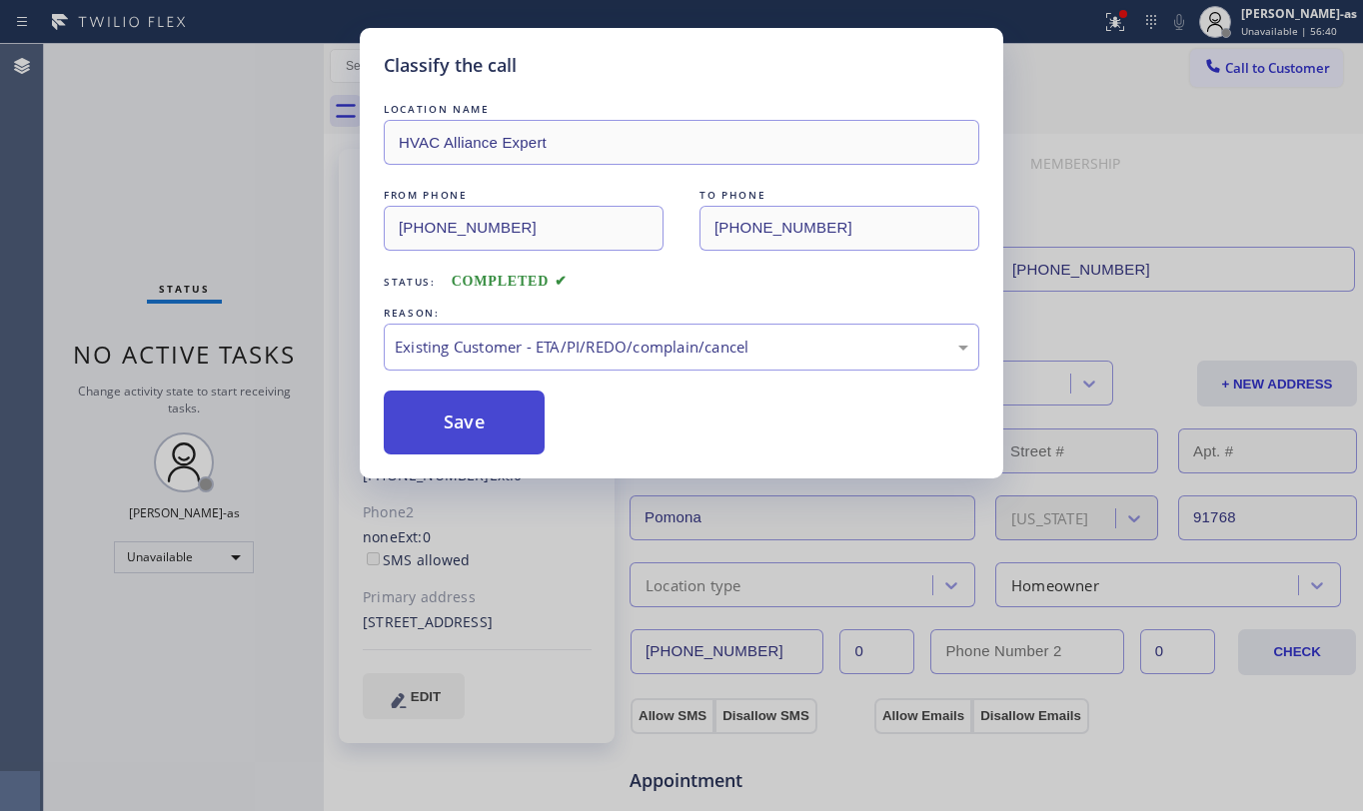
drag, startPoint x: 450, startPoint y: 413, endPoint x: 397, endPoint y: 138, distance: 279.9
click at [450, 412] on button "Save" at bounding box center [464, 423] width 161 height 64
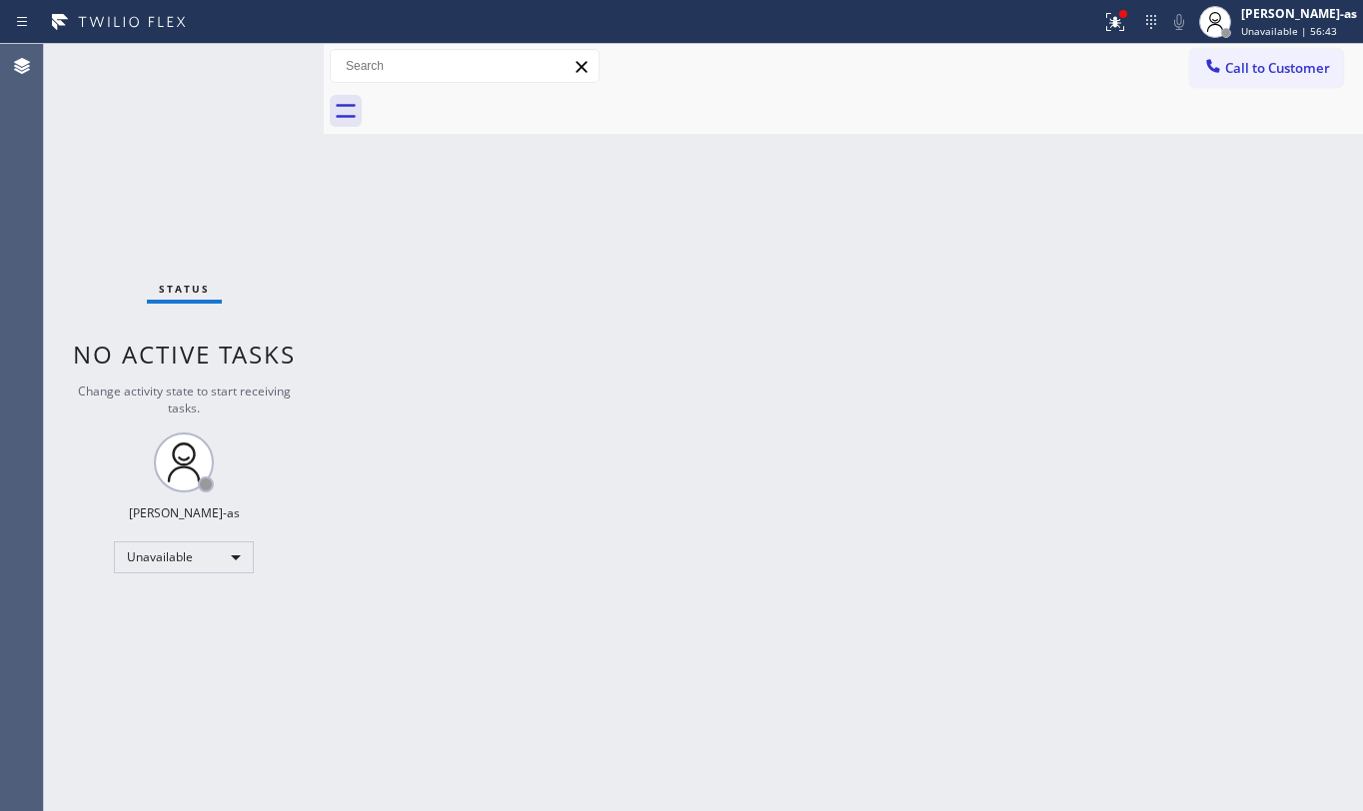
drag, startPoint x: 418, startPoint y: 337, endPoint x: 449, endPoint y: 221, distance: 120.0
click at [421, 324] on div "Back to Dashboard Change Sender ID Customers Technicians Select a contact Outbo…" at bounding box center [843, 427] width 1039 height 767
drag, startPoint x: 1289, startPoint y: 66, endPoint x: 1081, endPoint y: 220, distance: 258.6
click at [1288, 66] on span "Call to Customer" at bounding box center [1277, 68] width 105 height 18
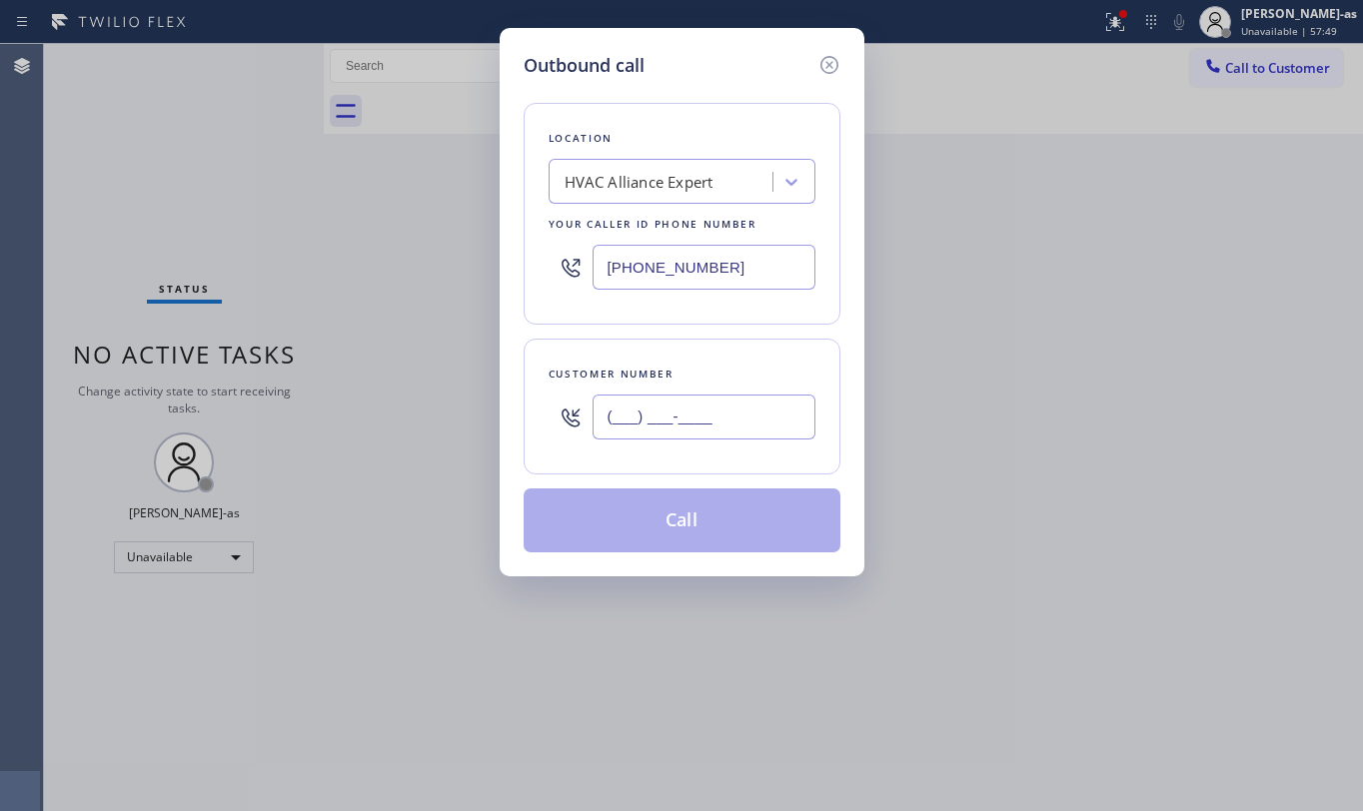
click at [700, 409] on input "(___) ___-____" at bounding box center [704, 417] width 223 height 45
paste input "530) 443-0577"
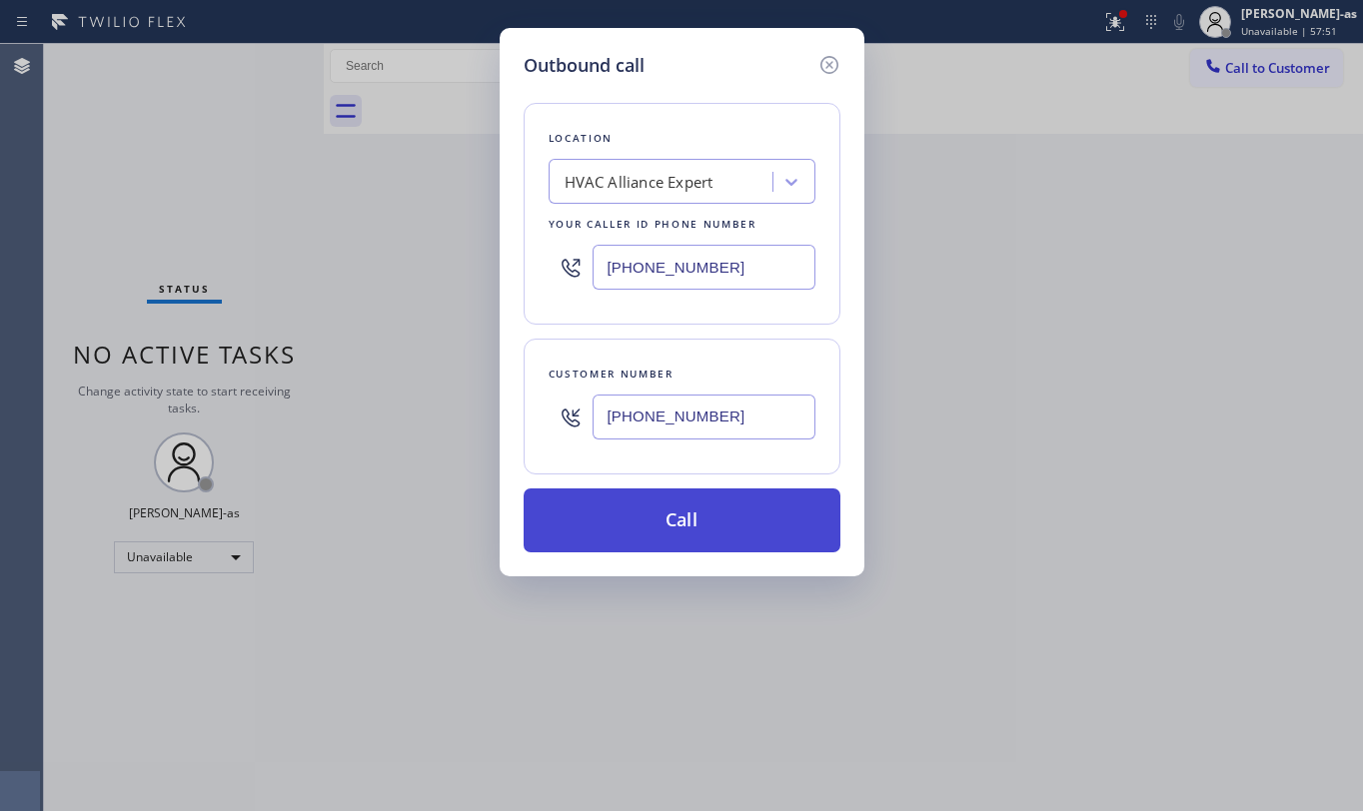
type input "[PHONE_NUMBER]"
click at [684, 529] on button "Call" at bounding box center [682, 521] width 317 height 64
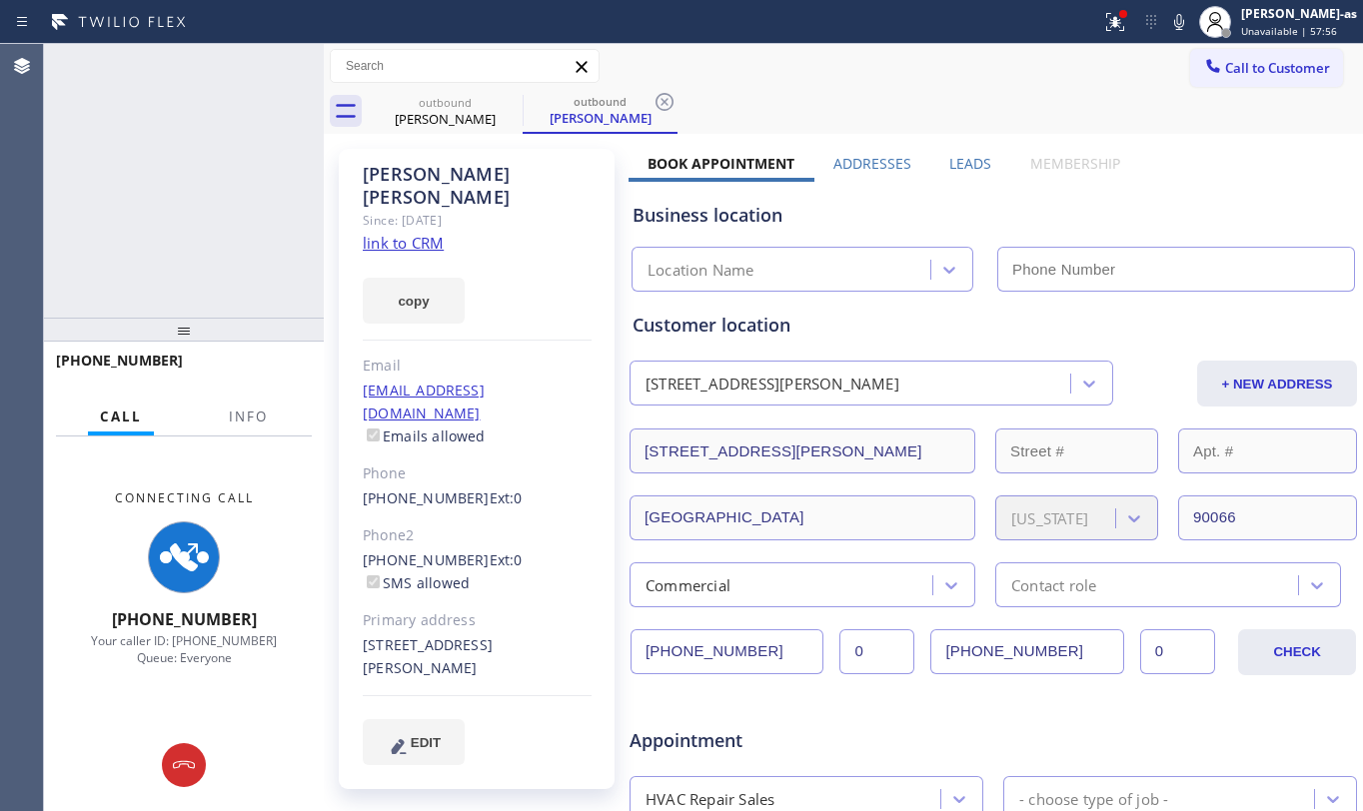
type input "[PHONE_NUMBER]"
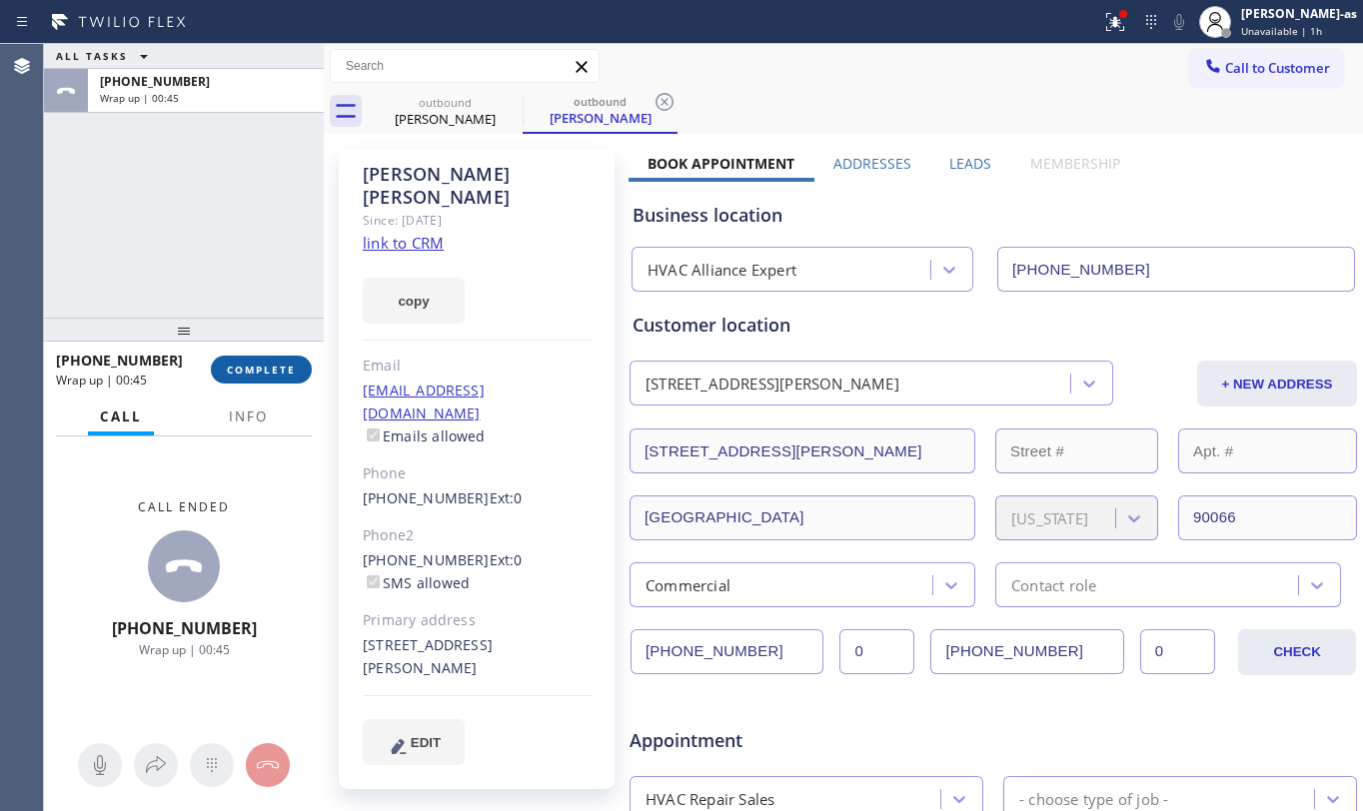
click at [261, 368] on span "COMPLETE" at bounding box center [261, 370] width 69 height 14
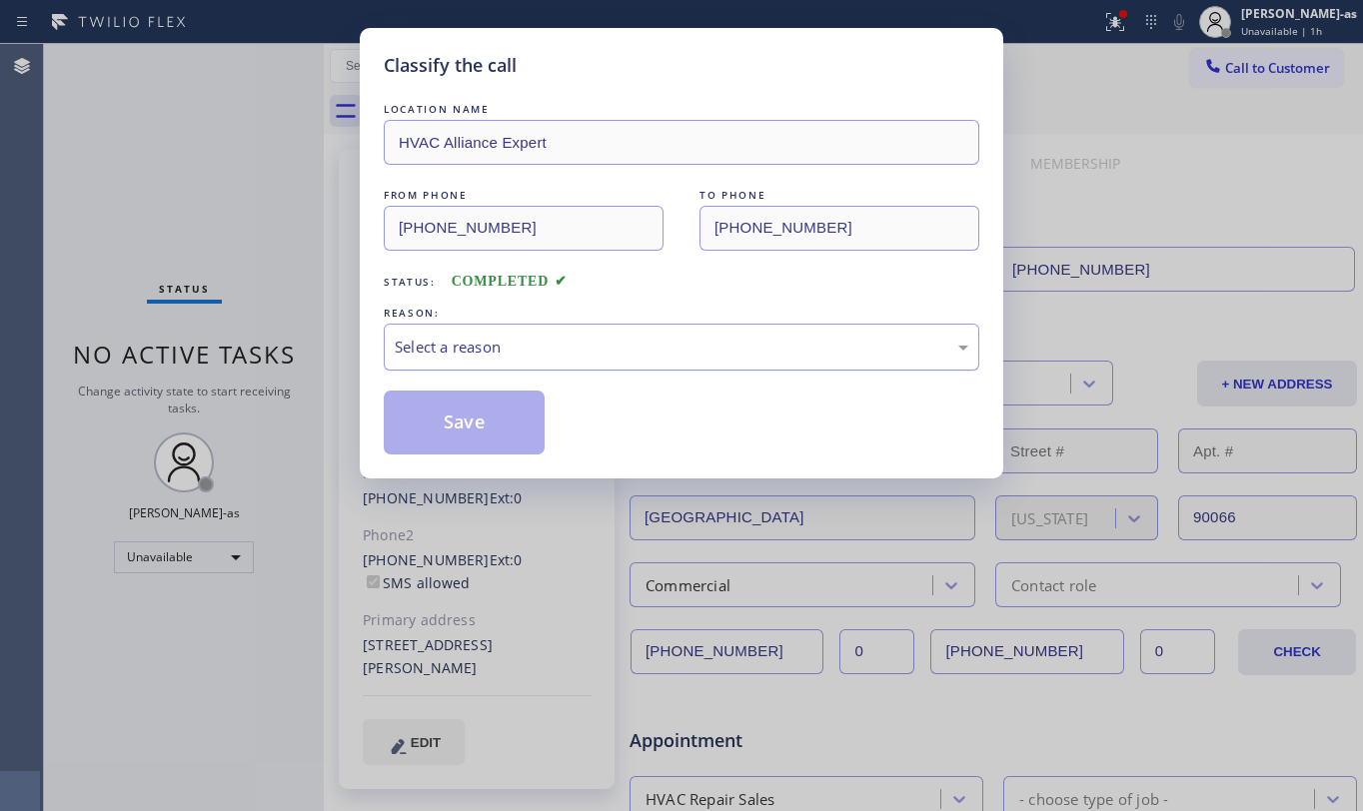
click at [565, 354] on div "Select a reason" at bounding box center [682, 347] width 574 height 23
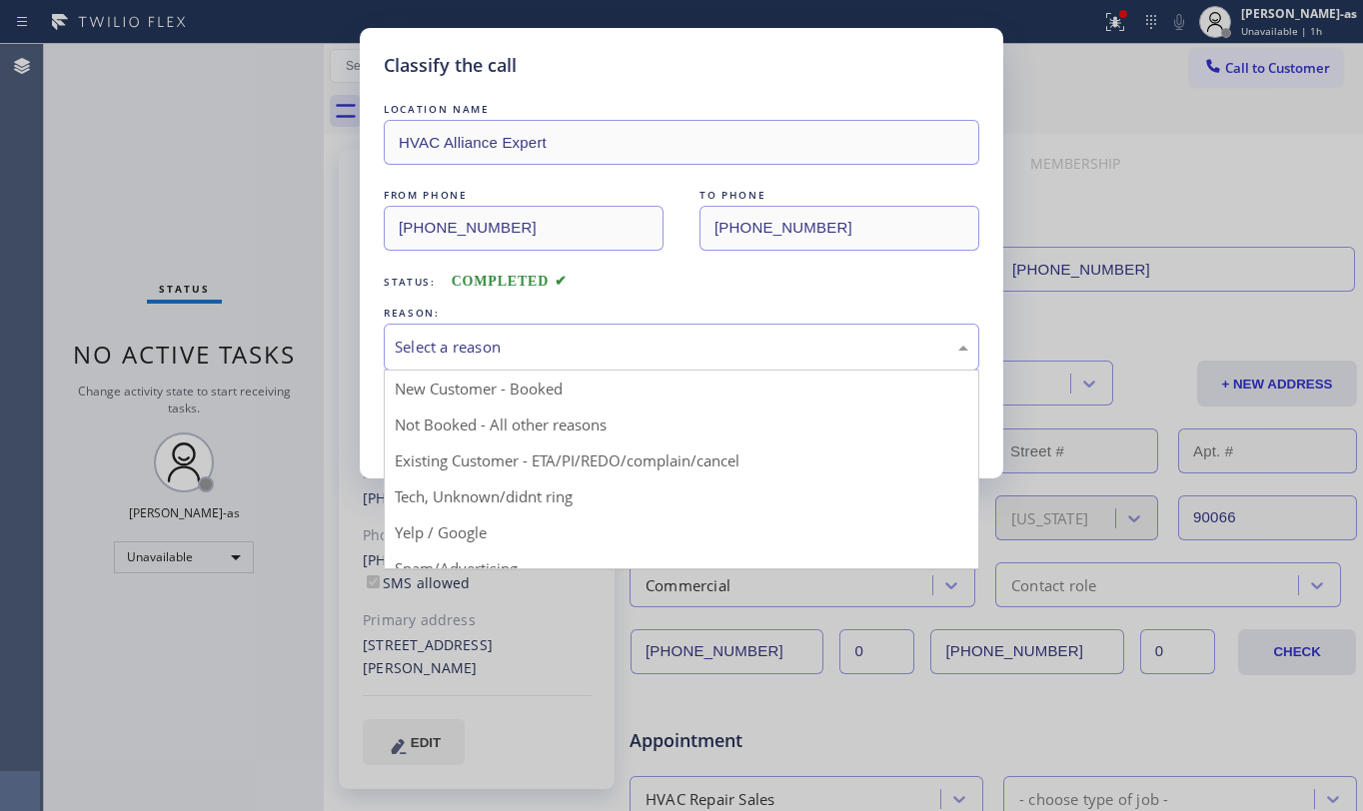
drag, startPoint x: 629, startPoint y: 445, endPoint x: 528, endPoint y: 448, distance: 101.0
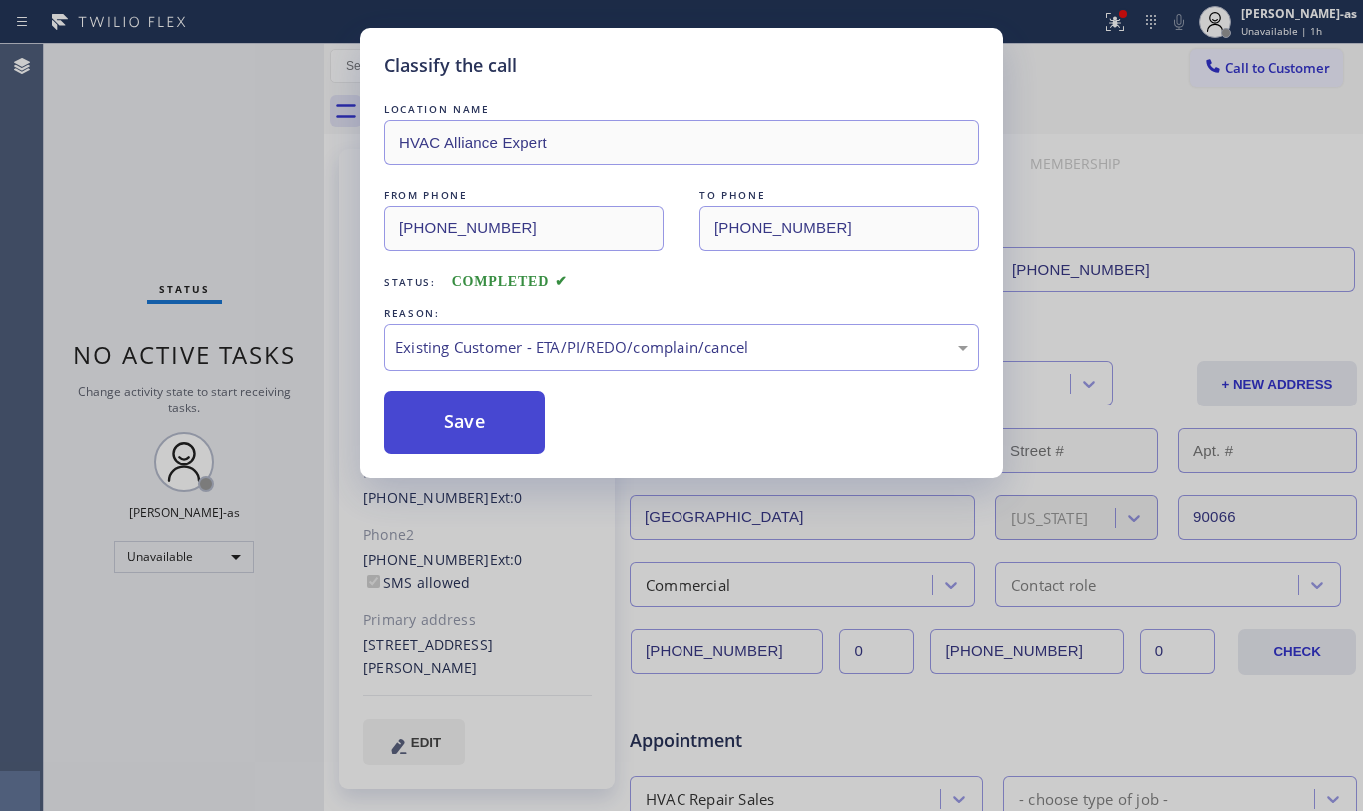
drag, startPoint x: 486, startPoint y: 424, endPoint x: 490, endPoint y: 413, distance: 11.7
click at [486, 420] on button "Save" at bounding box center [464, 423] width 161 height 64
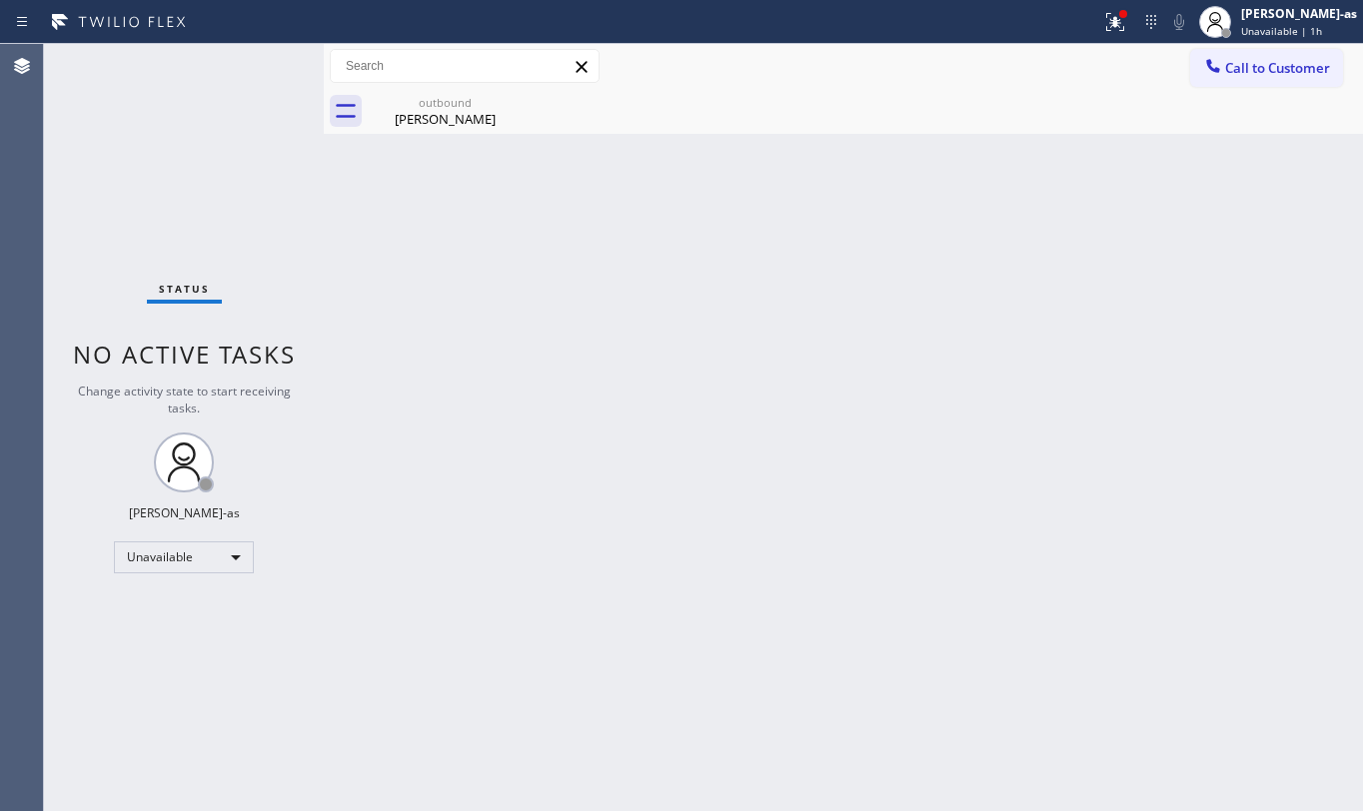
drag, startPoint x: 1188, startPoint y: 77, endPoint x: 752, endPoint y: 389, distance: 535.8
click at [1180, 77] on div "Call to Customer Outbound call Location HVAC Alliance Expert Your caller id pho…" at bounding box center [843, 66] width 1039 height 35
click at [1241, 60] on span "Call to Customer" at bounding box center [1277, 68] width 105 height 18
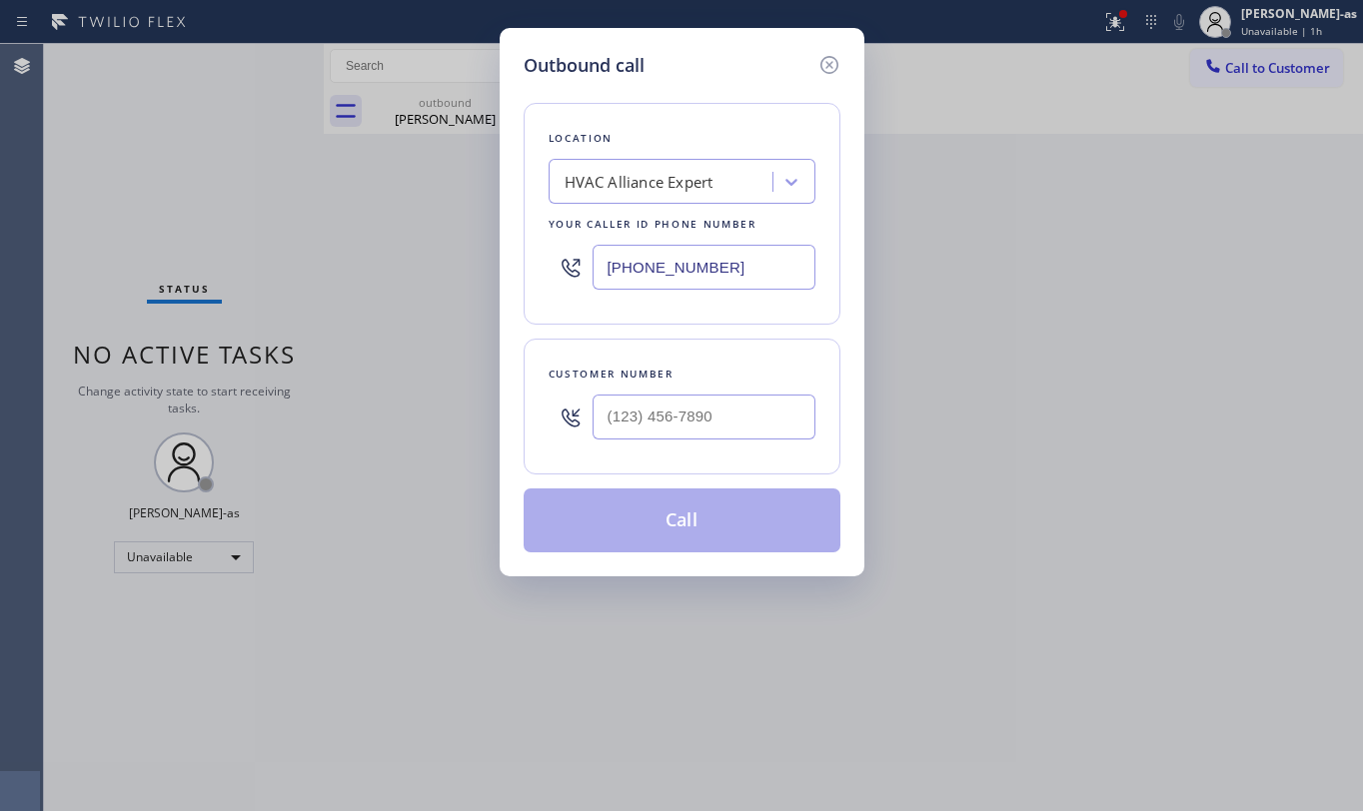
click at [729, 394] on div at bounding box center [704, 417] width 223 height 65
click at [726, 404] on input "(___) ___-____" at bounding box center [704, 417] width 223 height 45
paste input "661) 600-2730"
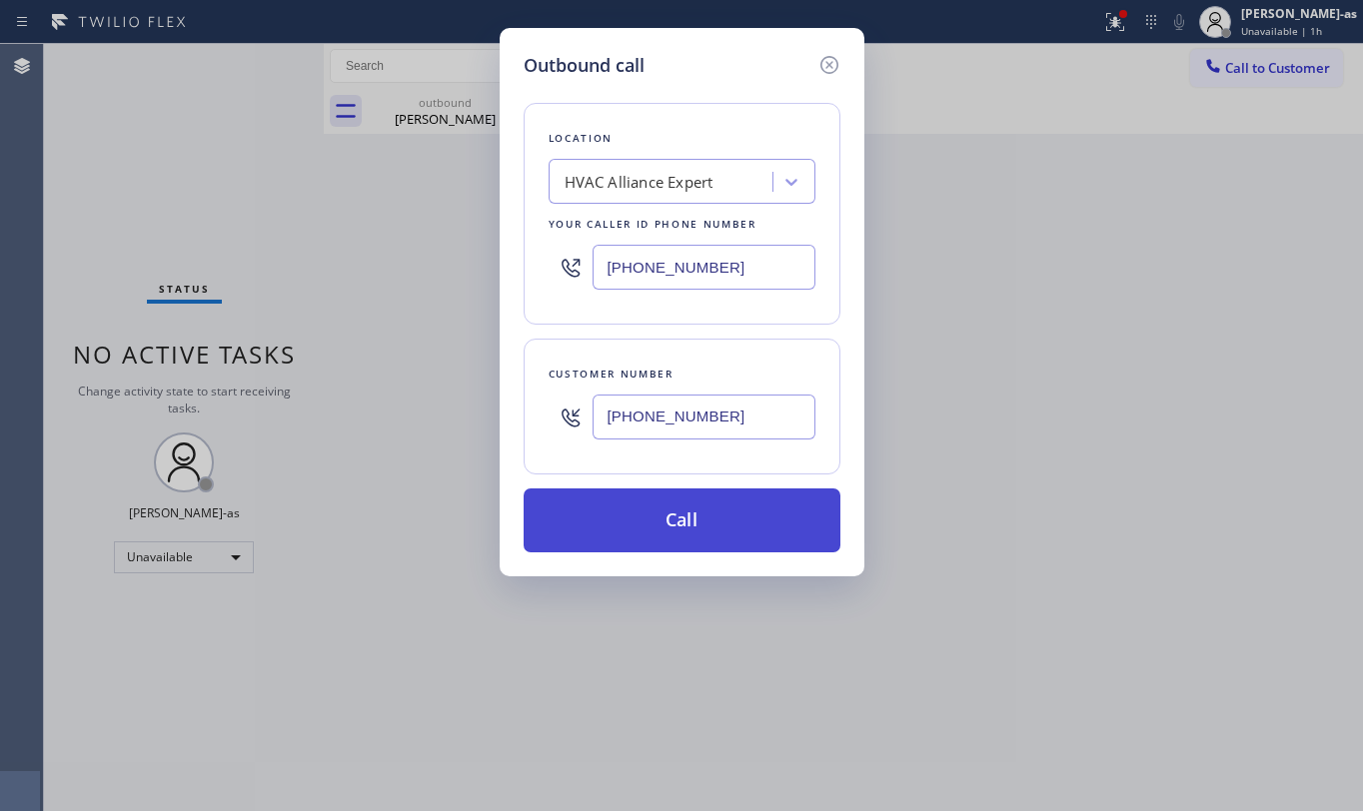
type input "[PHONE_NUMBER]"
click at [666, 522] on button "Call" at bounding box center [682, 521] width 317 height 64
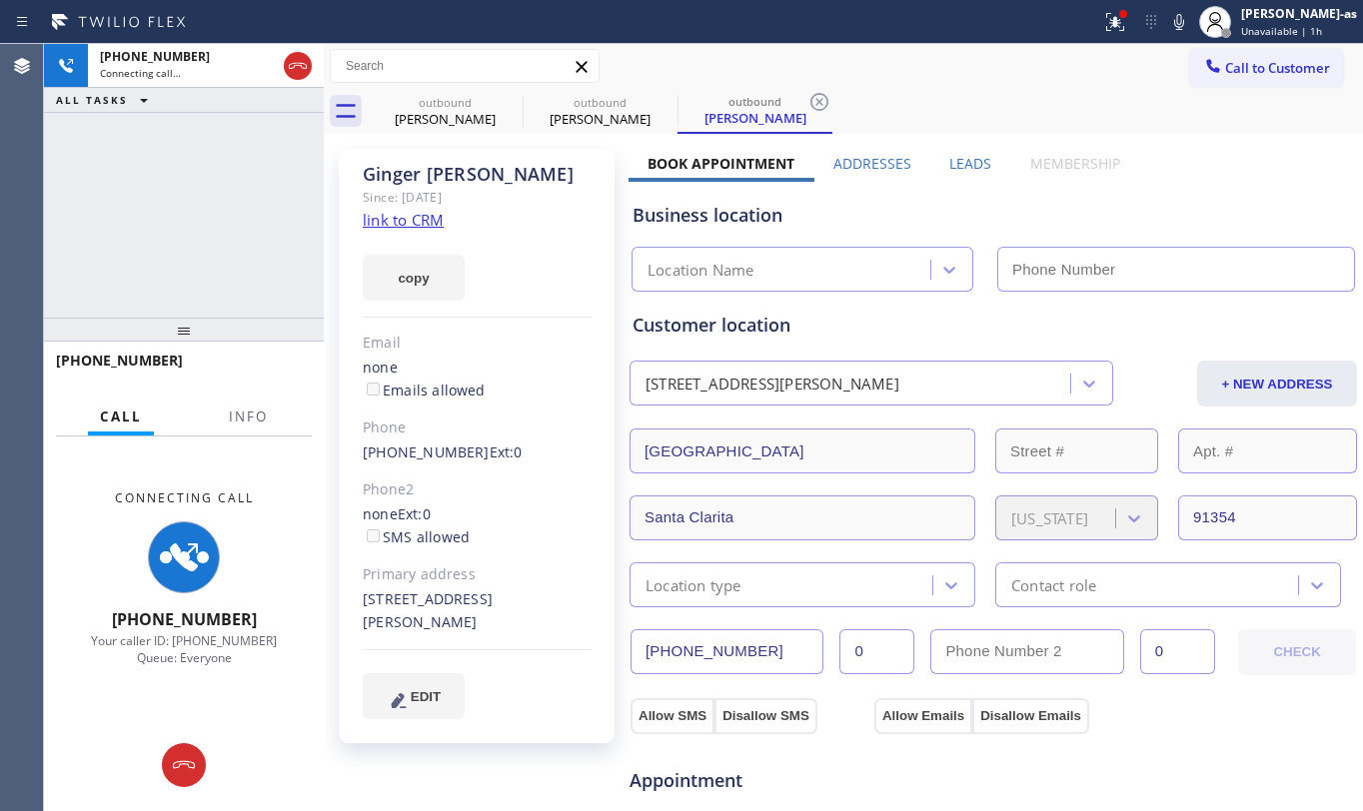
type input "[PHONE_NUMBER]"
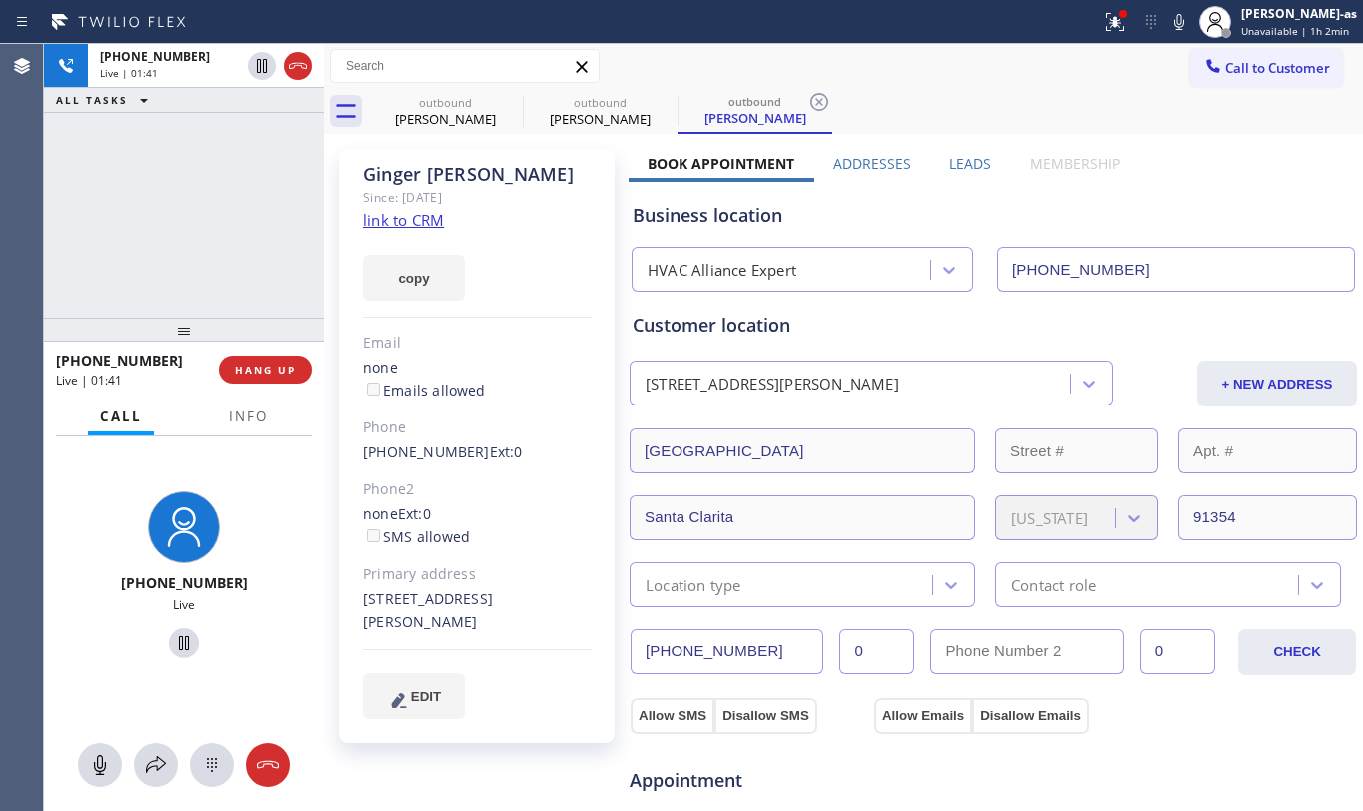
drag, startPoint x: 220, startPoint y: 288, endPoint x: 200, endPoint y: 269, distance: 27.6
click at [217, 284] on div "[PHONE_NUMBER] Live | 01:41 ALL TASKS ALL TASKS ACTIVE TASKS TASKS IN WRAP UP" at bounding box center [184, 181] width 280 height 274
click at [229, 417] on span "Info" at bounding box center [248, 417] width 39 height 18
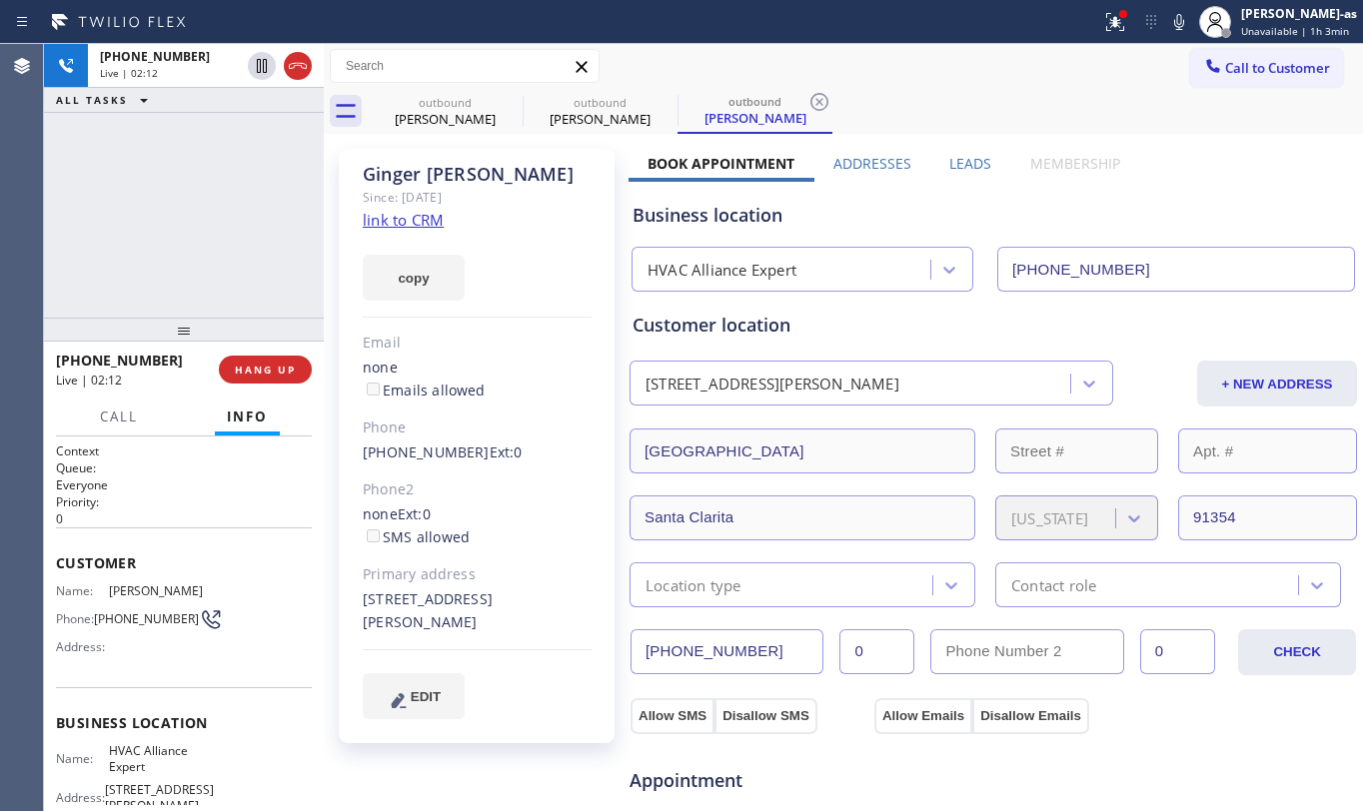
click at [240, 202] on div "[PHONE_NUMBER] Live | 02:12 ALL TASKS ALL TASKS ACTIVE TASKS TASKS IN WRAP UP" at bounding box center [184, 181] width 280 height 274
click at [110, 273] on div "[PHONE_NUMBER] Live | 03:10 ALL TASKS ALL TASKS ACTIVE TASKS TASKS IN WRAP UP" at bounding box center [184, 181] width 280 height 274
drag, startPoint x: 216, startPoint y: 221, endPoint x: 205, endPoint y: 238, distance: 20.2
click at [210, 216] on div "[PHONE_NUMBER] Live | 03:13 ALL TASKS ALL TASKS ACTIVE TASKS TASKS IN WRAP UP" at bounding box center [184, 181] width 280 height 274
click at [461, 626] on div "[STREET_ADDRESS][PERSON_NAME]" at bounding box center [477, 612] width 229 height 46
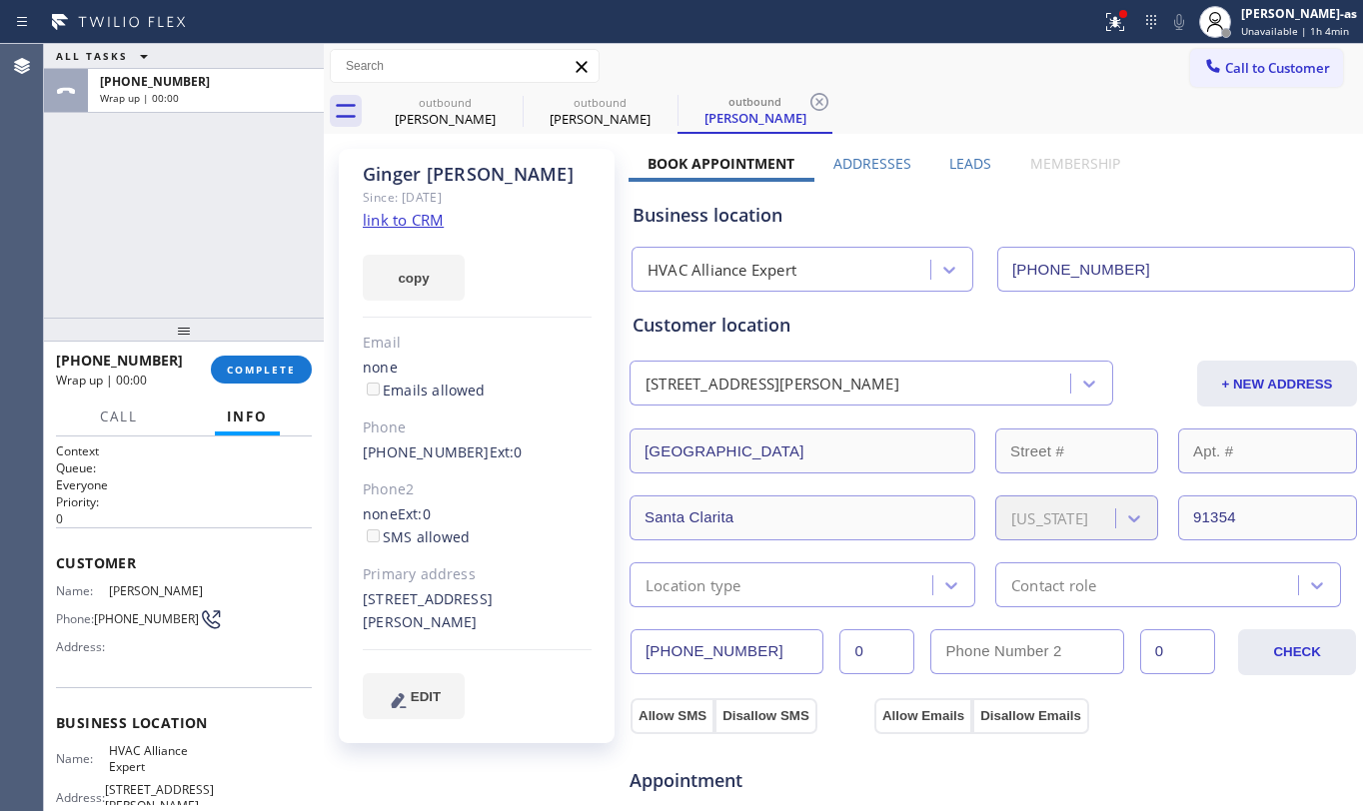
click at [274, 318] on div at bounding box center [184, 330] width 280 height 24
click at [285, 357] on button "COMPLETE" at bounding box center [261, 370] width 101 height 28
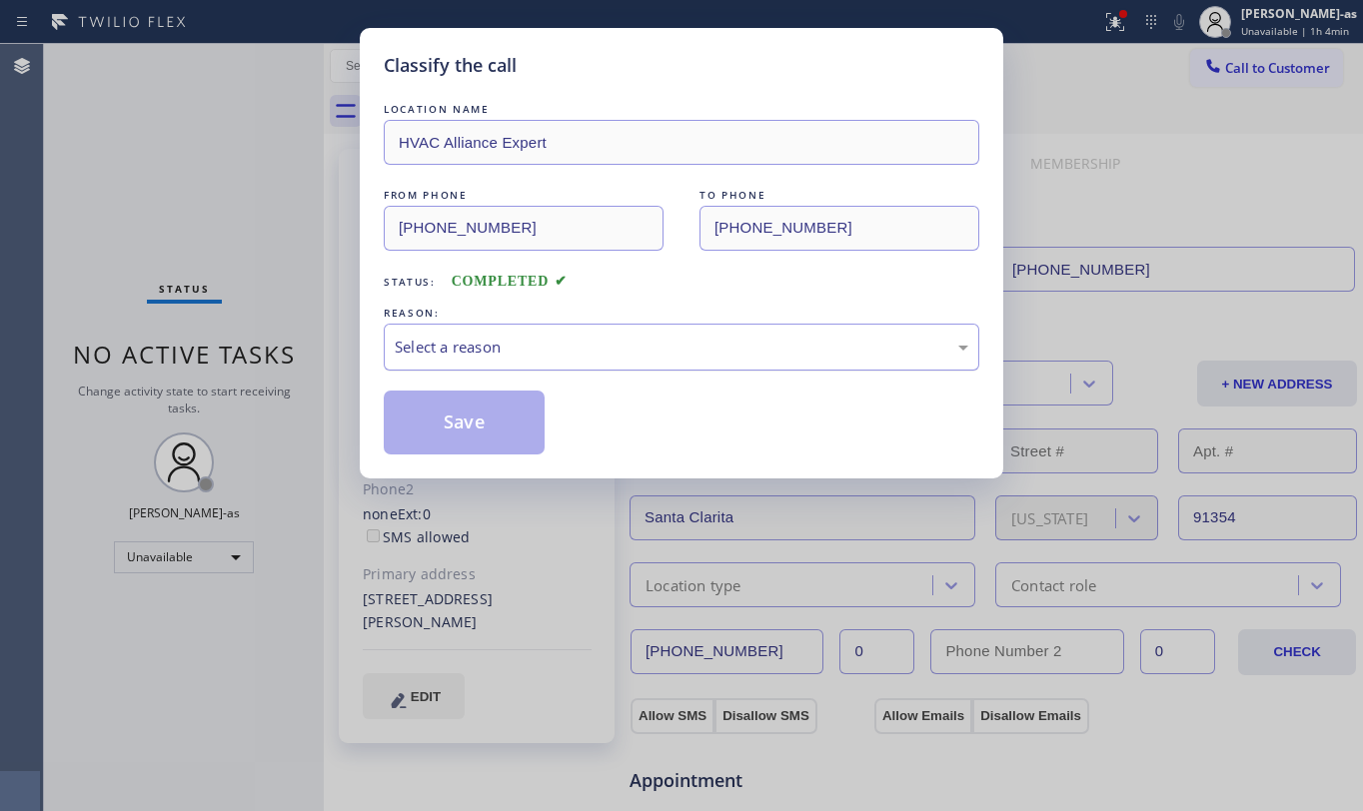
drag, startPoint x: 544, startPoint y: 352, endPoint x: 568, endPoint y: 364, distance: 26.8
click at [545, 353] on div "Select a reason" at bounding box center [682, 347] width 574 height 23
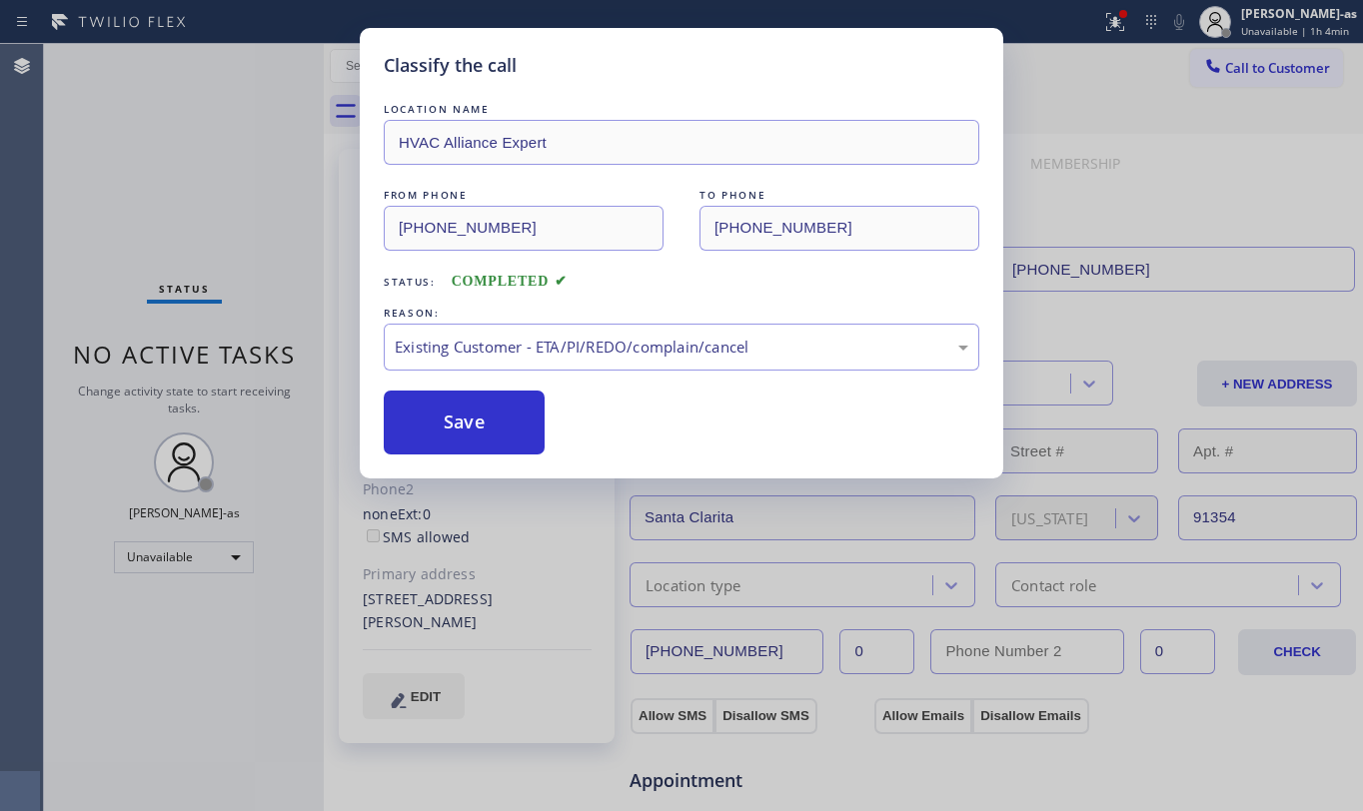
drag, startPoint x: 600, startPoint y: 457, endPoint x: 492, endPoint y: 434, distance: 110.3
drag, startPoint x: 489, startPoint y: 418, endPoint x: 969, endPoint y: 748, distance: 583.5
click at [489, 413] on button "Save" at bounding box center [464, 423] width 161 height 64
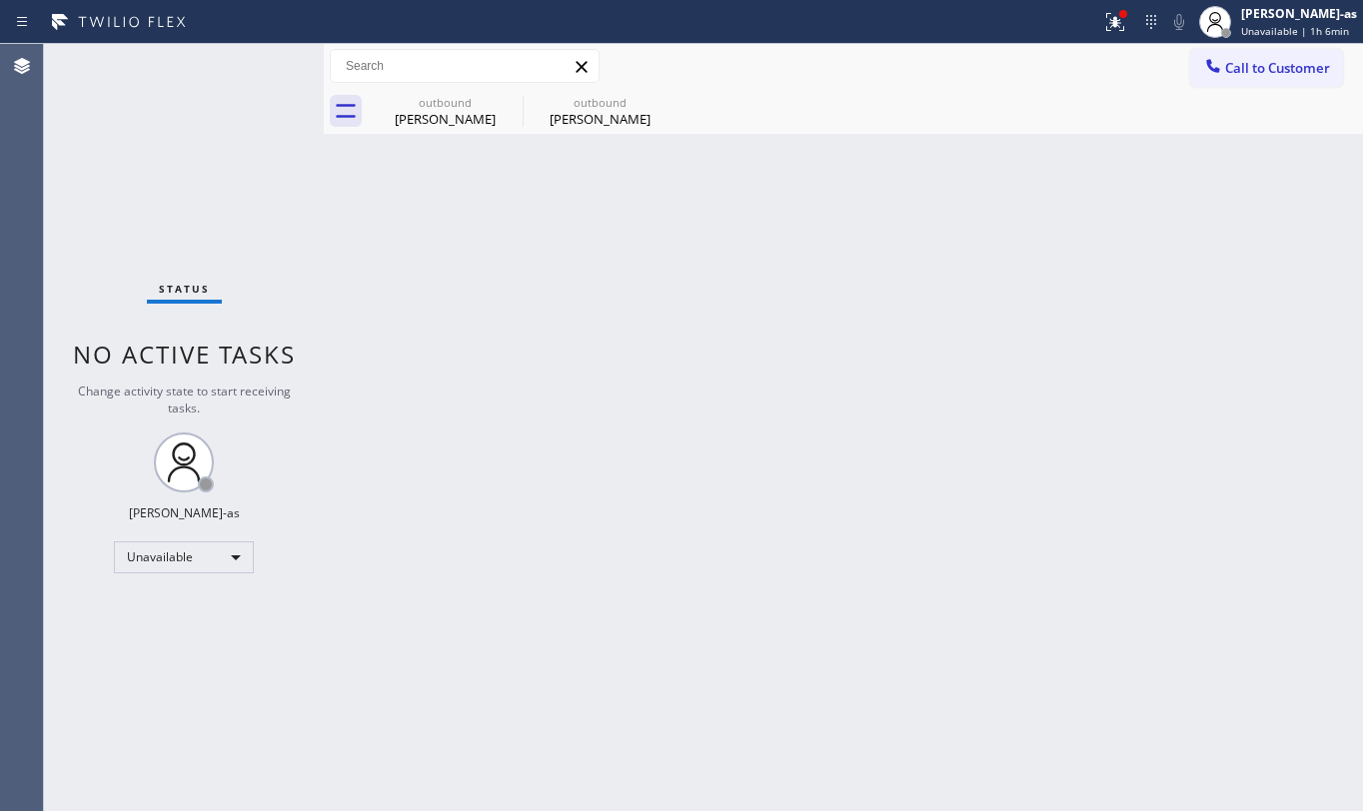
click at [200, 186] on div "Status No active tasks Change activity state to start receiving tasks. [PERSON_…" at bounding box center [184, 427] width 280 height 767
drag, startPoint x: 445, startPoint y: 96, endPoint x: 521, endPoint y: 102, distance: 76.2
click at [448, 95] on div "outbound" at bounding box center [445, 102] width 151 height 15
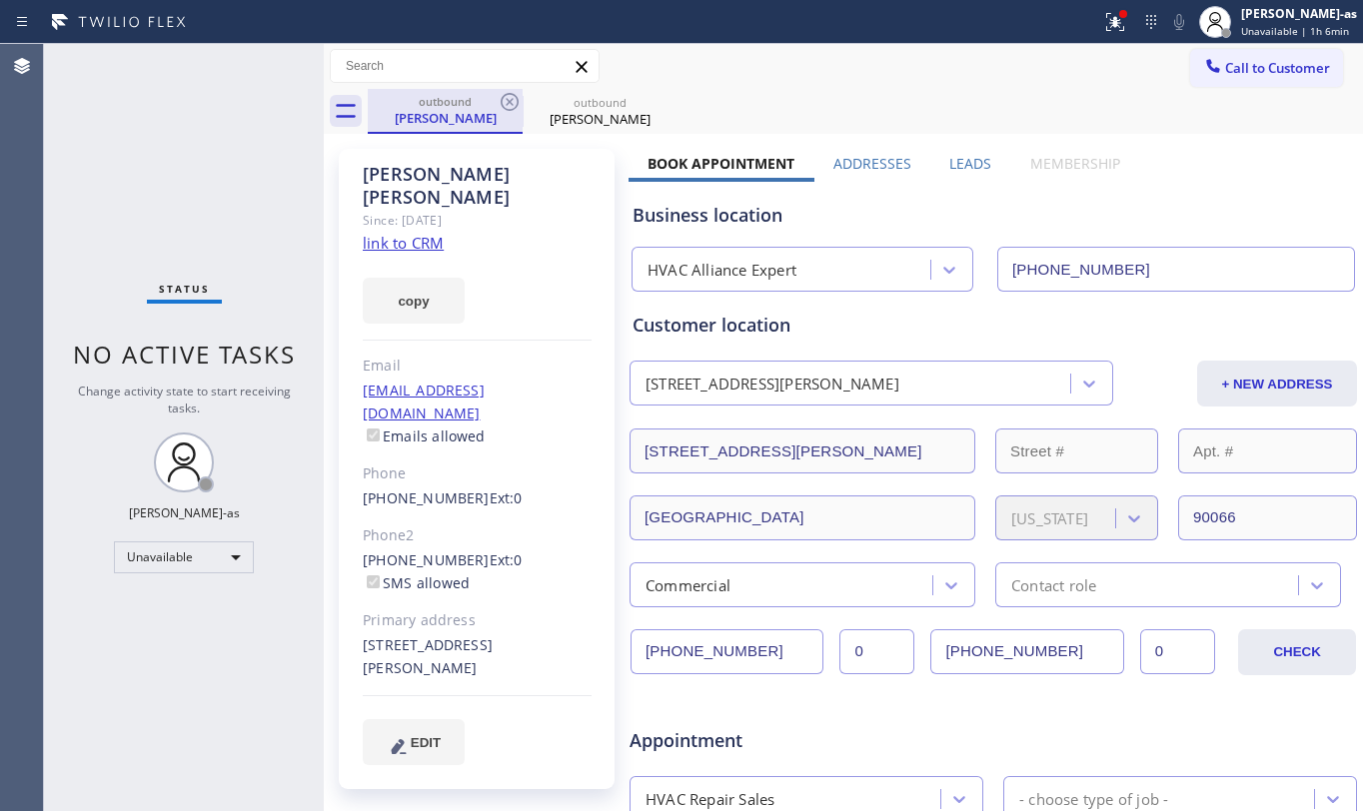
click at [489, 104] on div "outbound" at bounding box center [445, 101] width 151 height 15
drag, startPoint x: 441, startPoint y: 116, endPoint x: 481, endPoint y: 113, distance: 40.1
click at [444, 113] on div "[PERSON_NAME]" at bounding box center [445, 118] width 151 height 18
click at [506, 101] on icon at bounding box center [510, 102] width 24 height 24
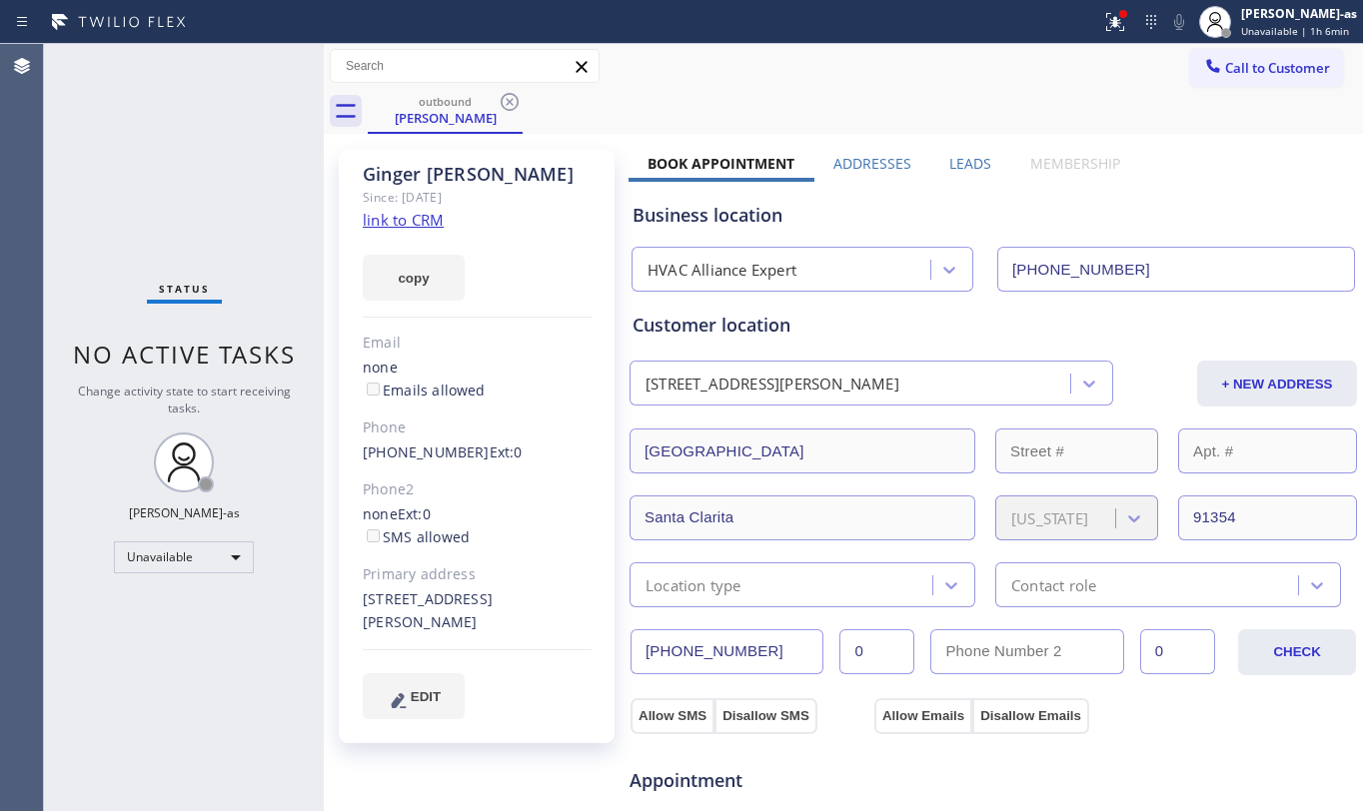
click at [266, 172] on div "Status No active tasks Change activity state to start receiving tasks. [PERSON_…" at bounding box center [184, 427] width 280 height 767
drag, startPoint x: 358, startPoint y: 462, endPoint x: 460, endPoint y: 460, distance: 101.9
click at [460, 460] on div "[PERSON_NAME] Since: [DATE] link to CRM copy Email none Emails allowed Phone [P…" at bounding box center [477, 446] width 276 height 595
click at [297, 154] on div "Status No active tasks Change activity state to start receiving tasks. [PERSON_…" at bounding box center [184, 427] width 280 height 767
click at [1251, 60] on span "Call to Customer" at bounding box center [1277, 68] width 105 height 18
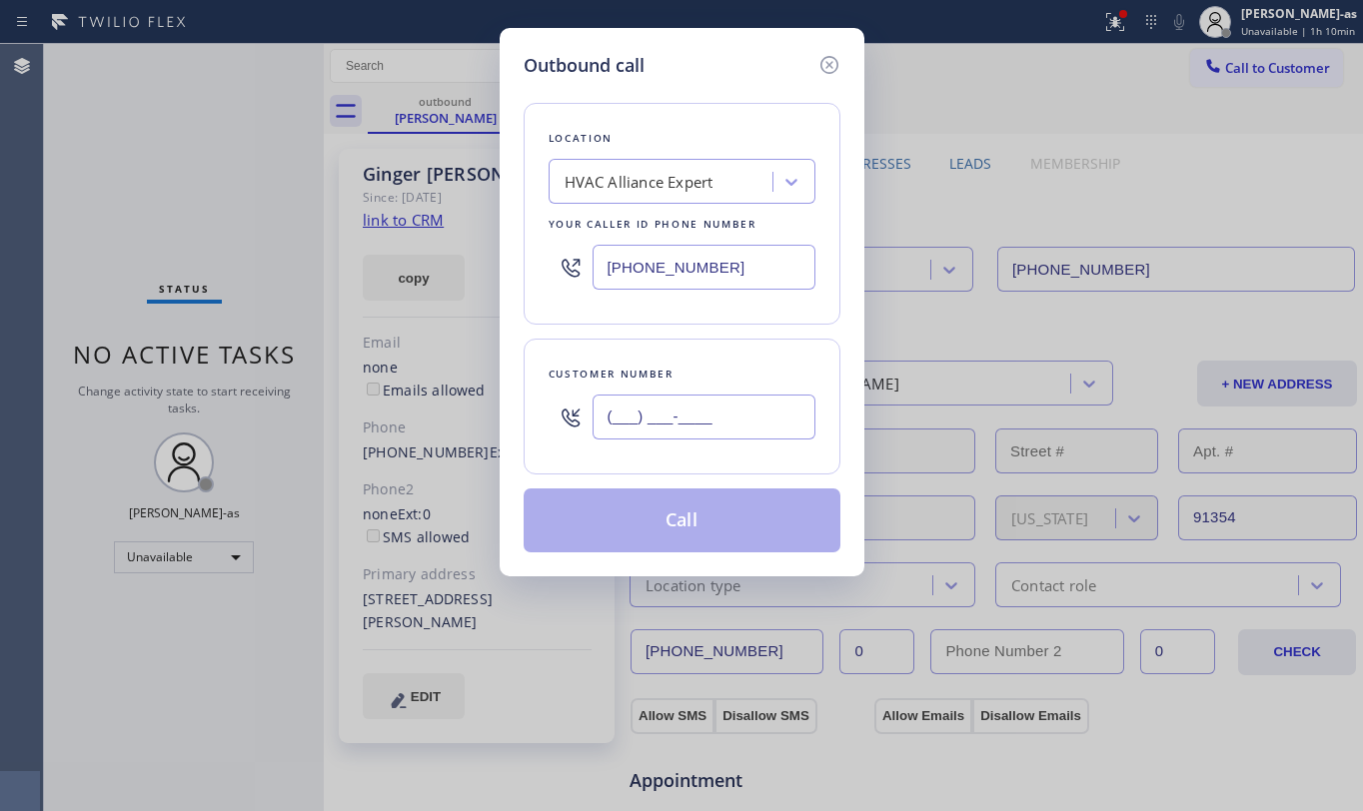
click at [660, 396] on input "(___) ___-____" at bounding box center [704, 417] width 223 height 45
paste input "805) 616-9057"
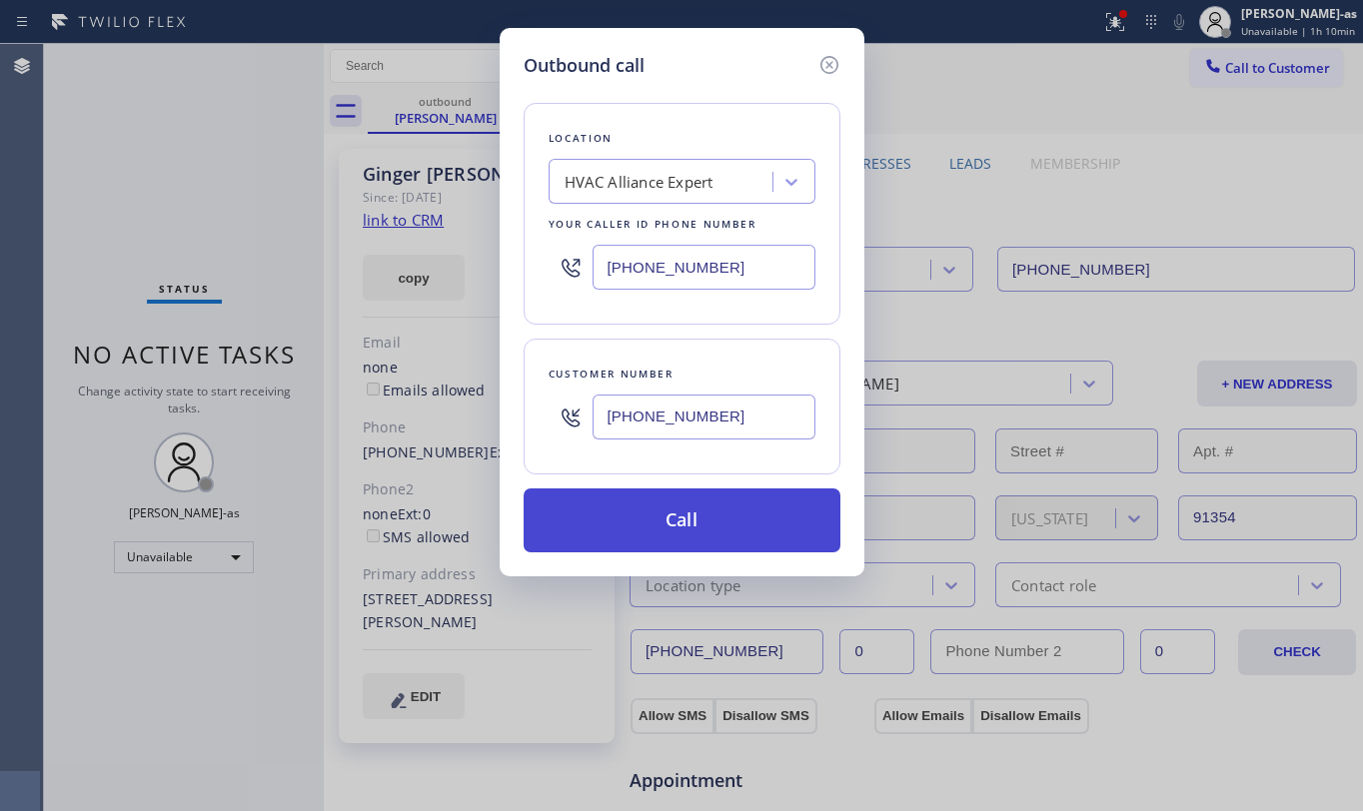
type input "[PHONE_NUMBER]"
click at [700, 533] on button "Call" at bounding box center [682, 521] width 317 height 64
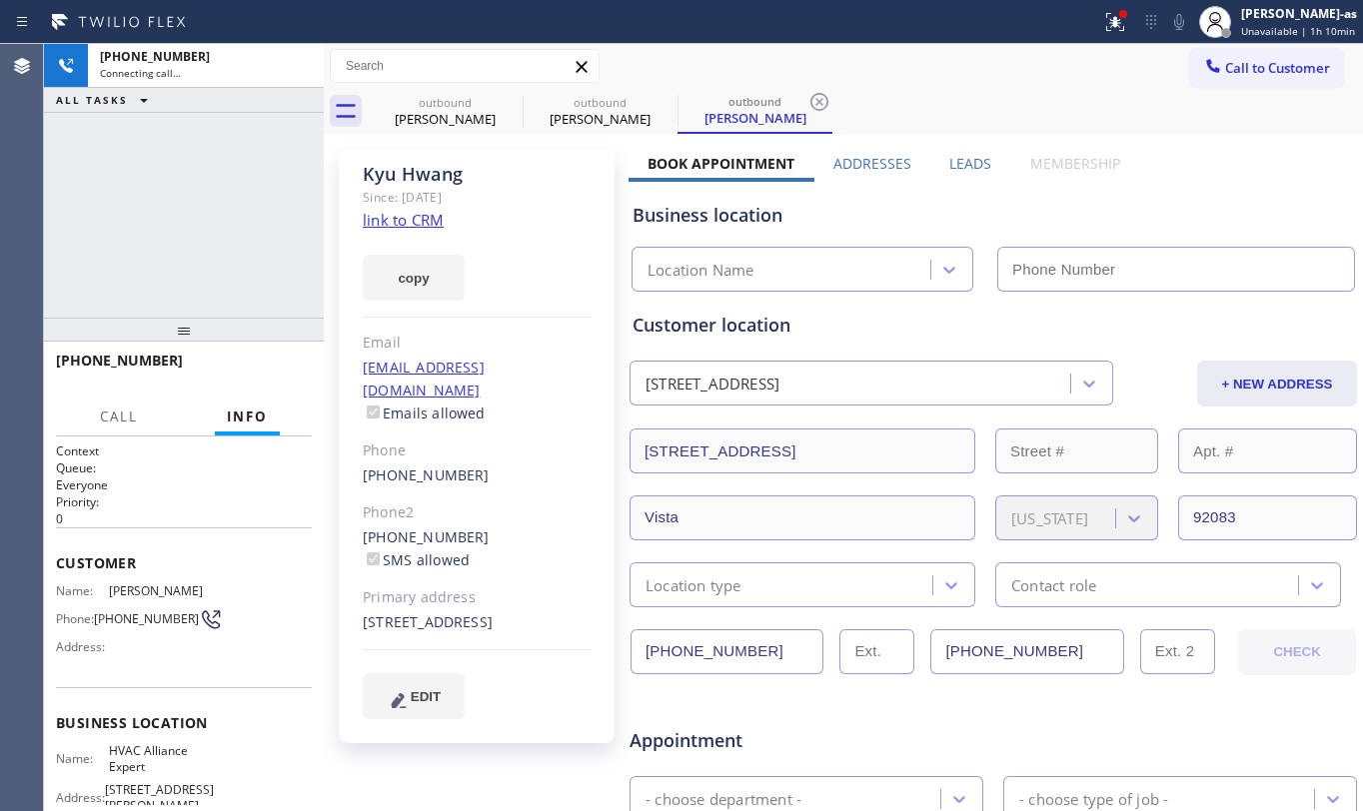
click at [1189, 213] on div "Business location" at bounding box center [994, 215] width 722 height 27
type input "[PHONE_NUMBER]"
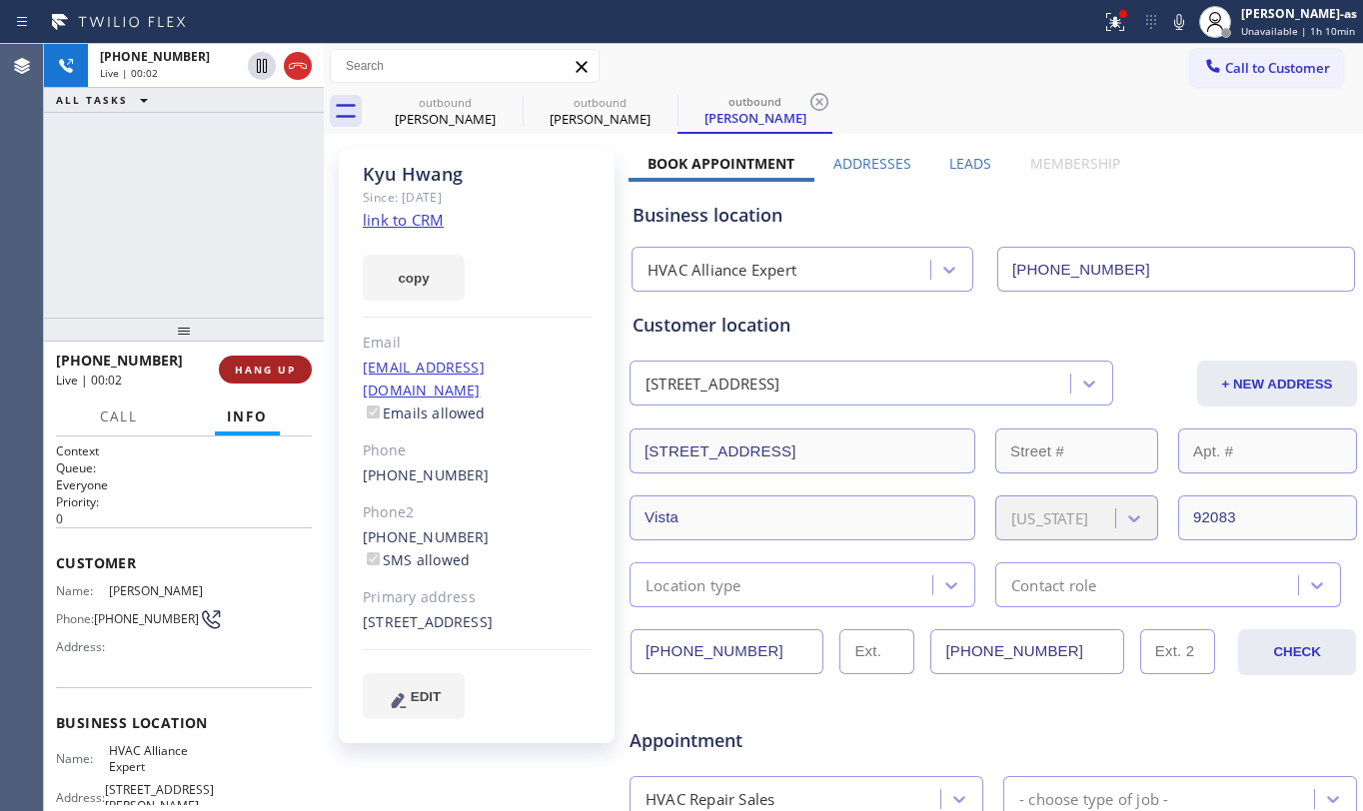
click at [268, 366] on span "HANG UP" at bounding box center [265, 370] width 61 height 14
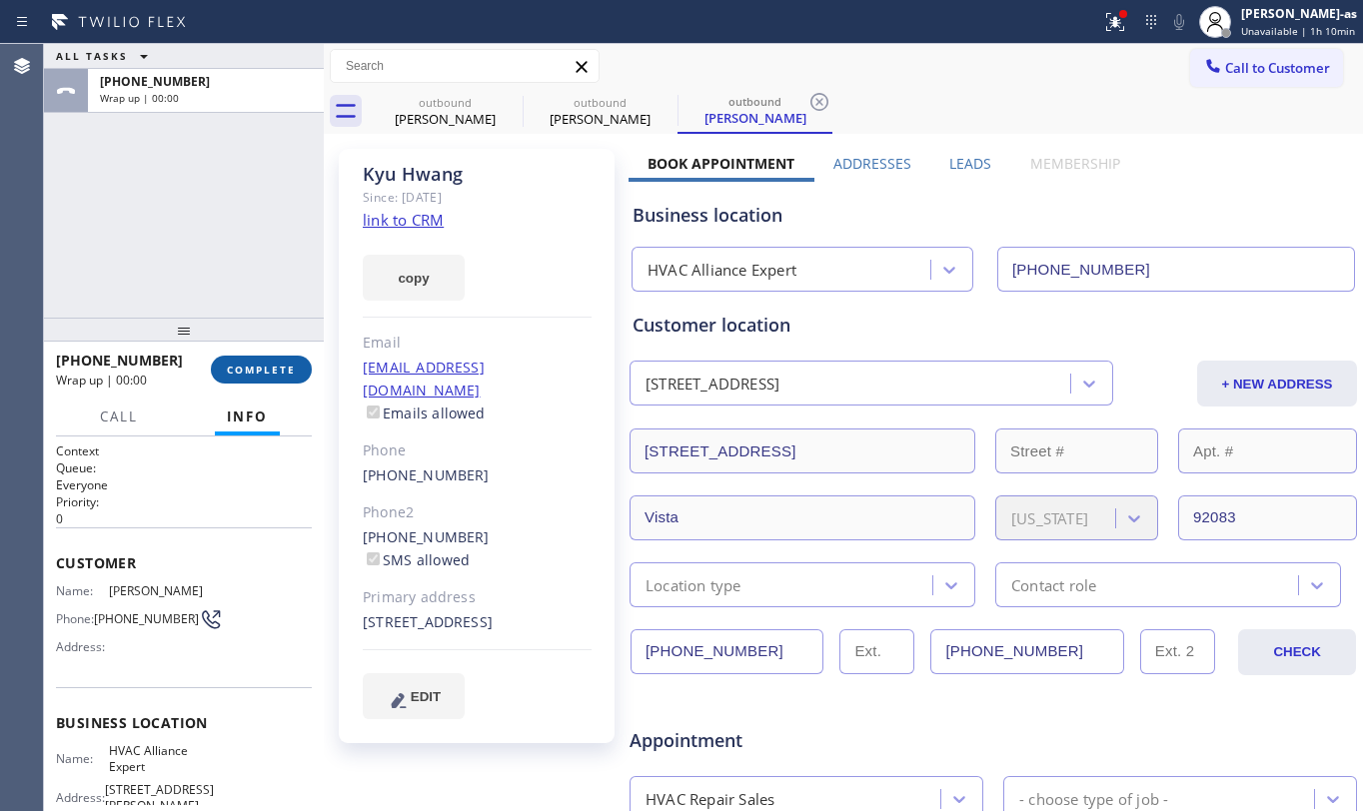
click at [268, 364] on span "COMPLETE" at bounding box center [261, 370] width 69 height 14
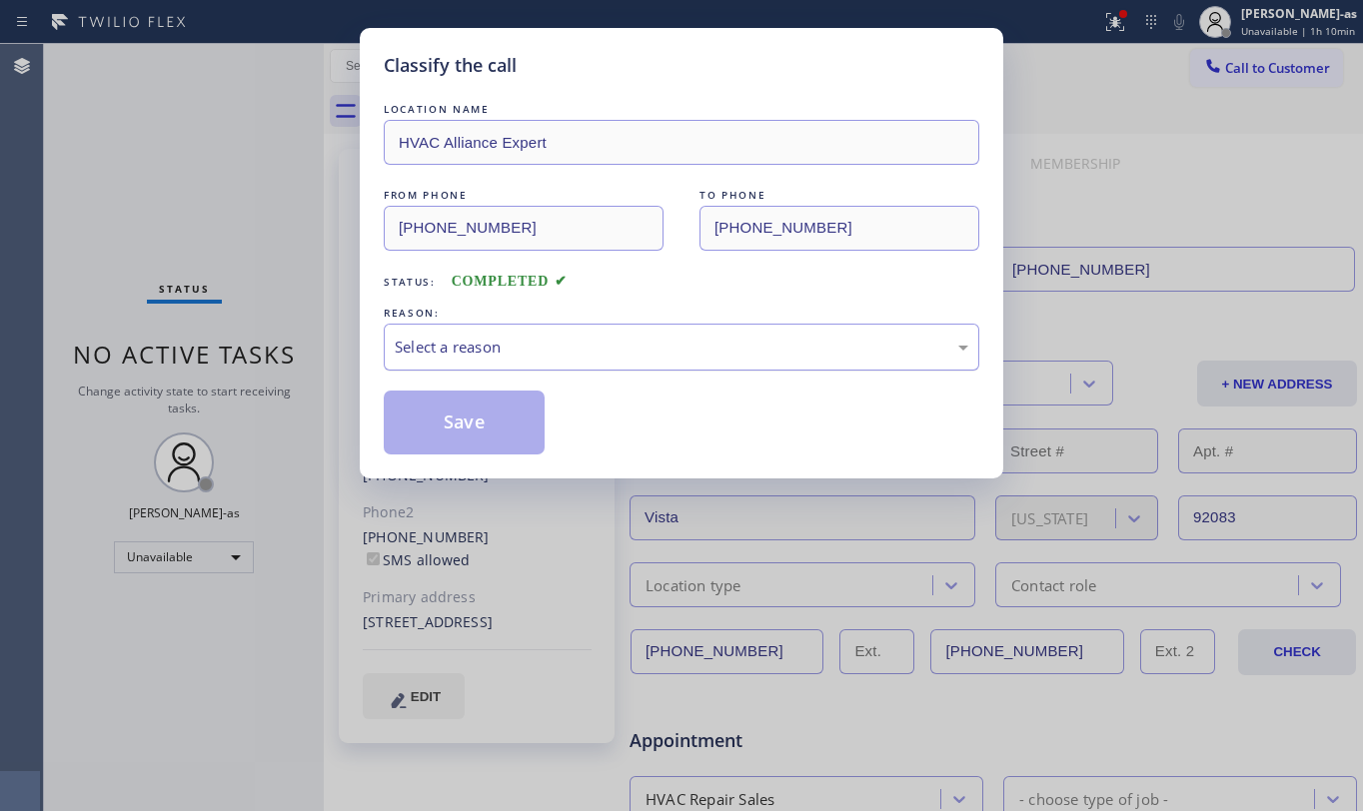
click at [554, 361] on div "Select a reason" at bounding box center [682, 347] width 596 height 47
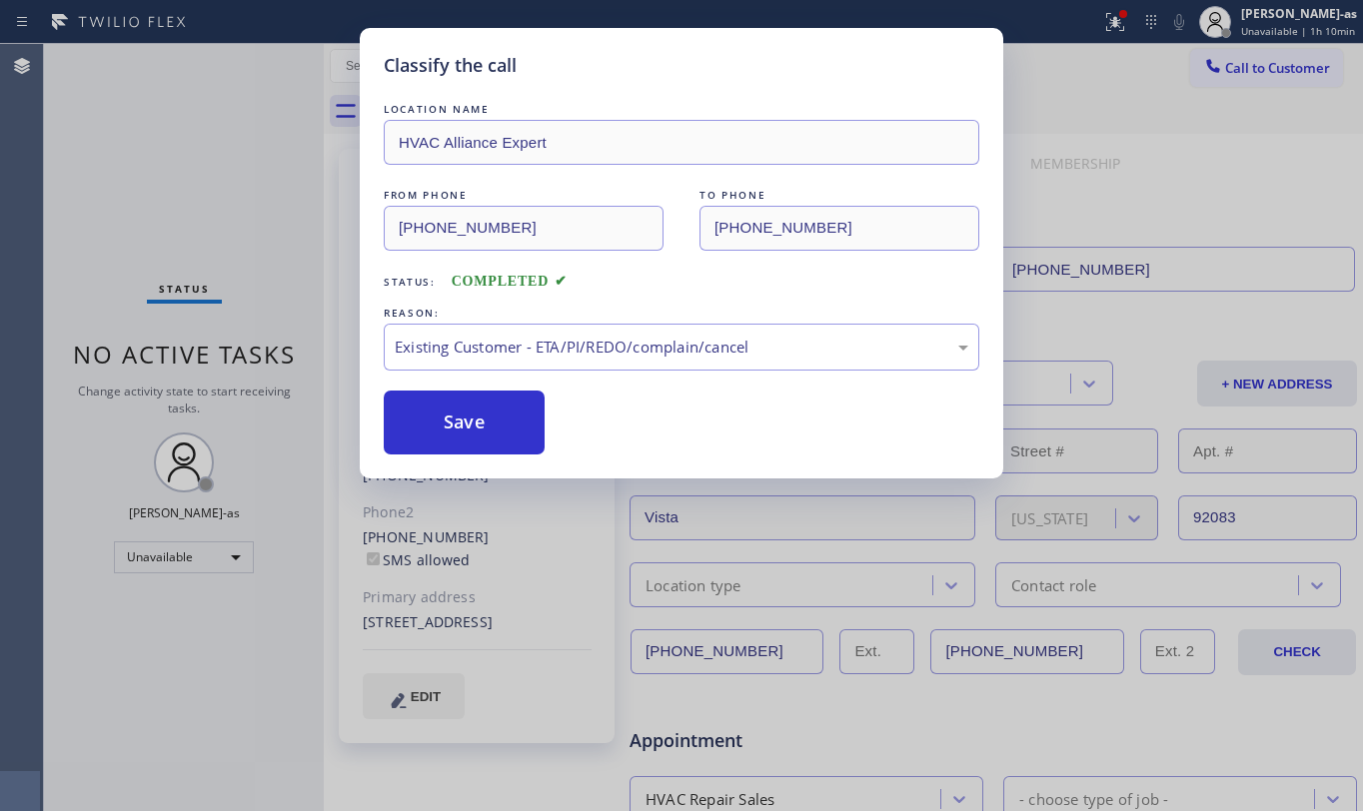
click at [448, 384] on div "LOCATION NAME HVAC Alliance Expert FROM PHONE [PHONE_NUMBER] TO PHONE [PHONE_NU…" at bounding box center [682, 277] width 596 height 356
click at [492, 424] on button "Save" at bounding box center [464, 423] width 161 height 64
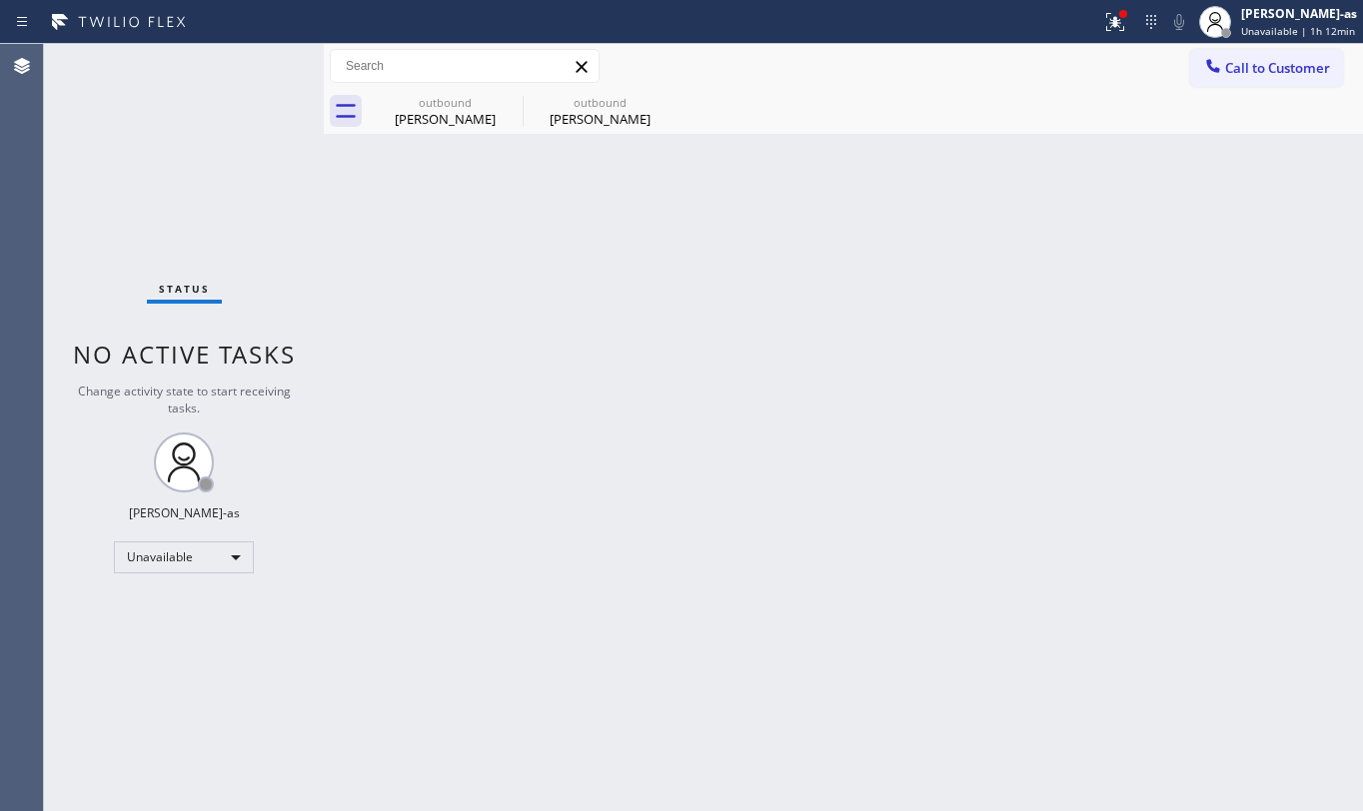
click at [193, 149] on div "Status No active tasks Change activity state to start receiving tasks. [PERSON_…" at bounding box center [184, 427] width 280 height 767
drag, startPoint x: 436, startPoint y: 58, endPoint x: 433, endPoint y: 68, distance: 10.4
click at [434, 66] on input "text" at bounding box center [465, 66] width 268 height 32
click at [420, 122] on div "[PERSON_NAME]" at bounding box center [445, 119] width 151 height 18
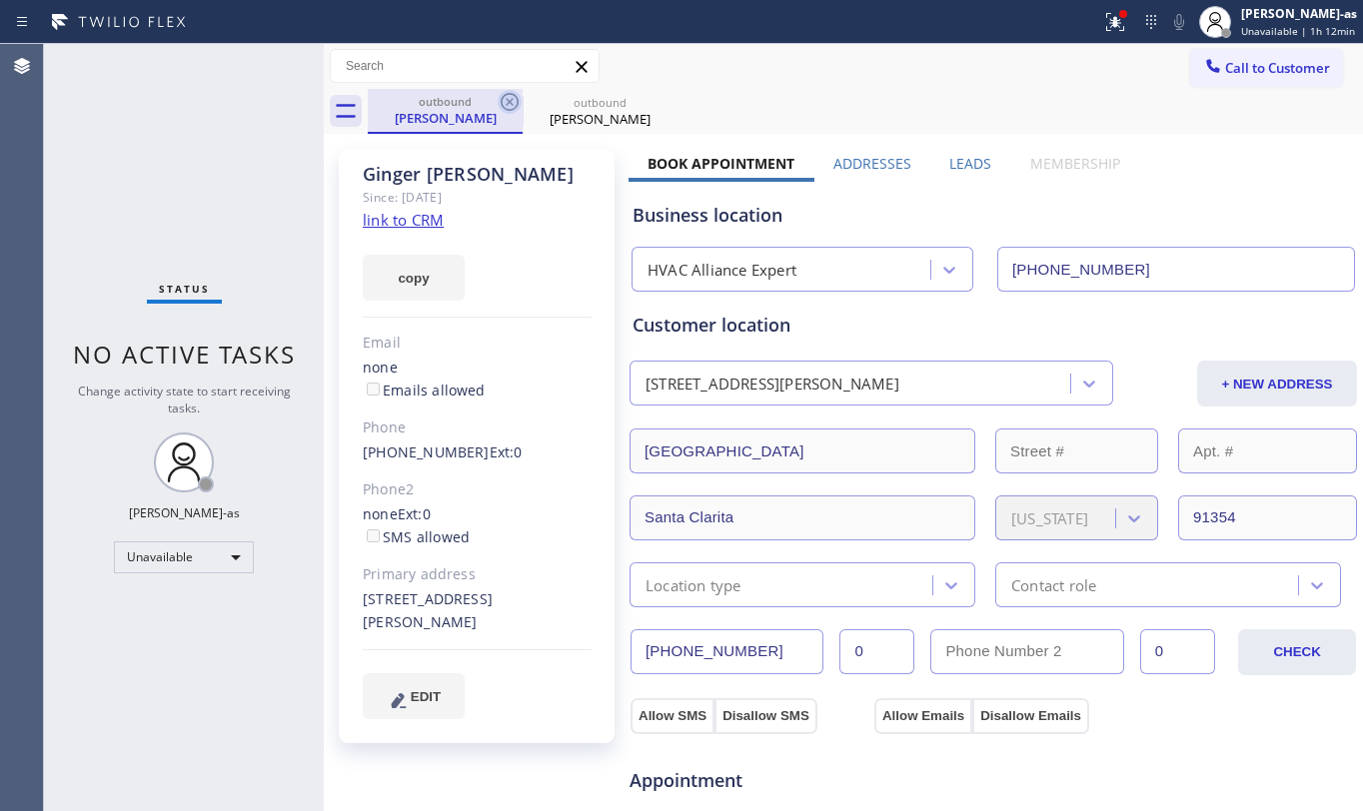
click at [517, 101] on icon at bounding box center [510, 102] width 18 height 18
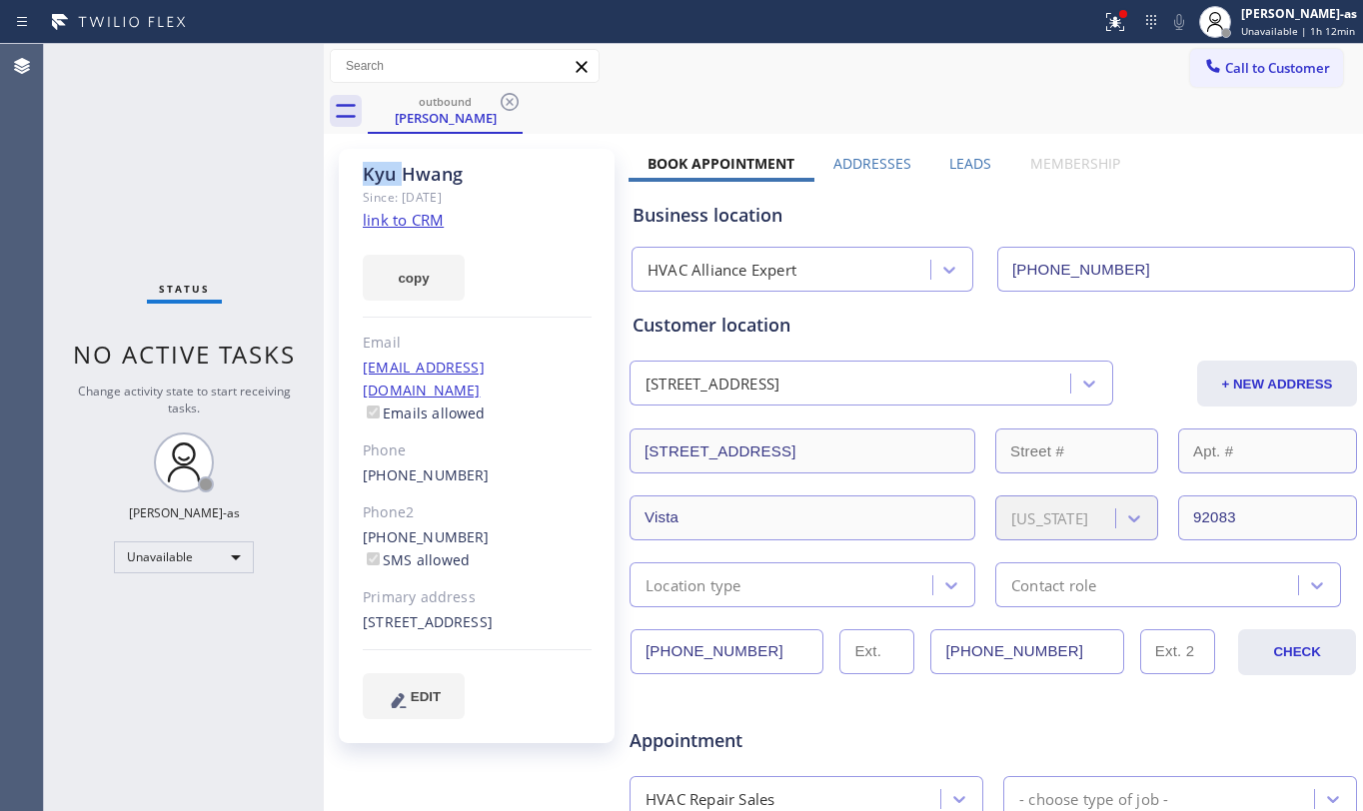
click at [517, 101] on icon at bounding box center [510, 102] width 18 height 18
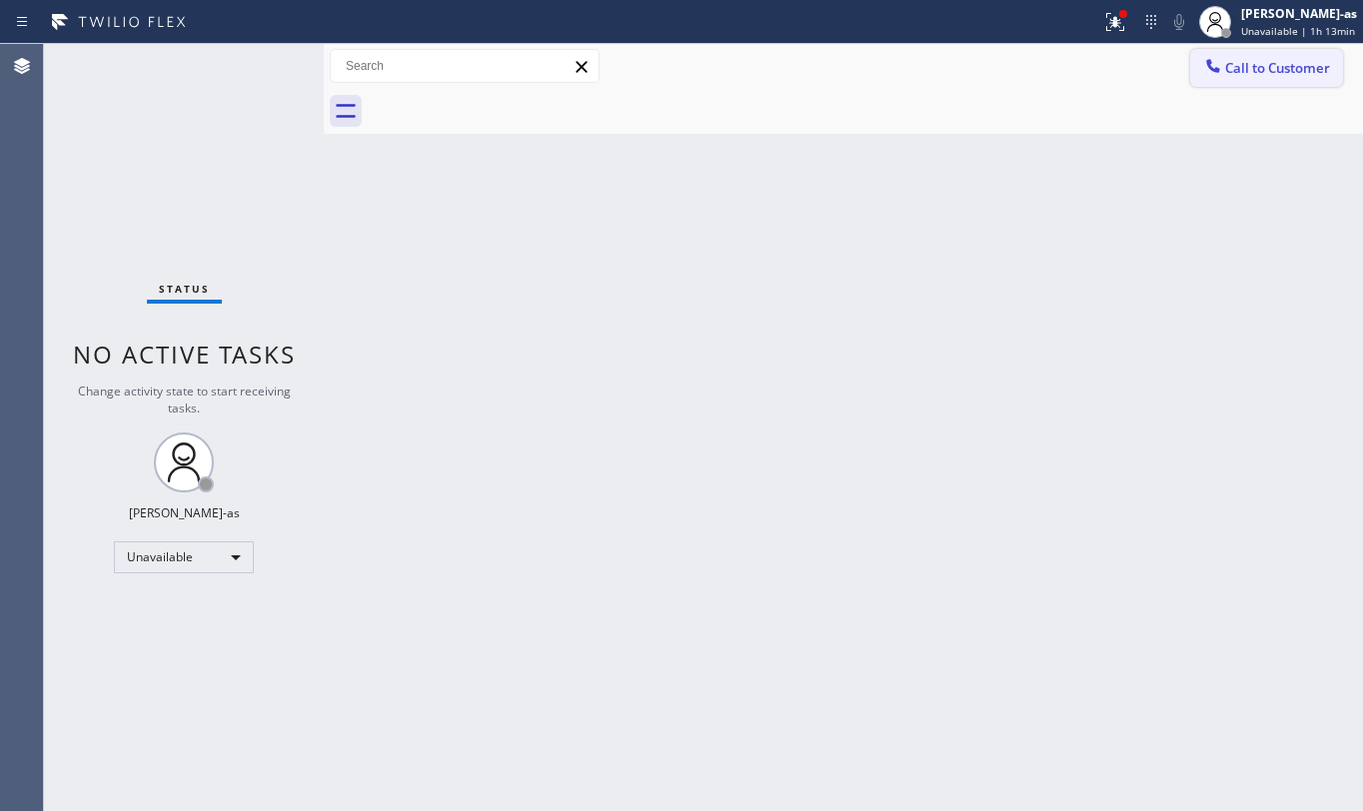
click at [1308, 69] on span "Call to Customer" at bounding box center [1277, 68] width 105 height 18
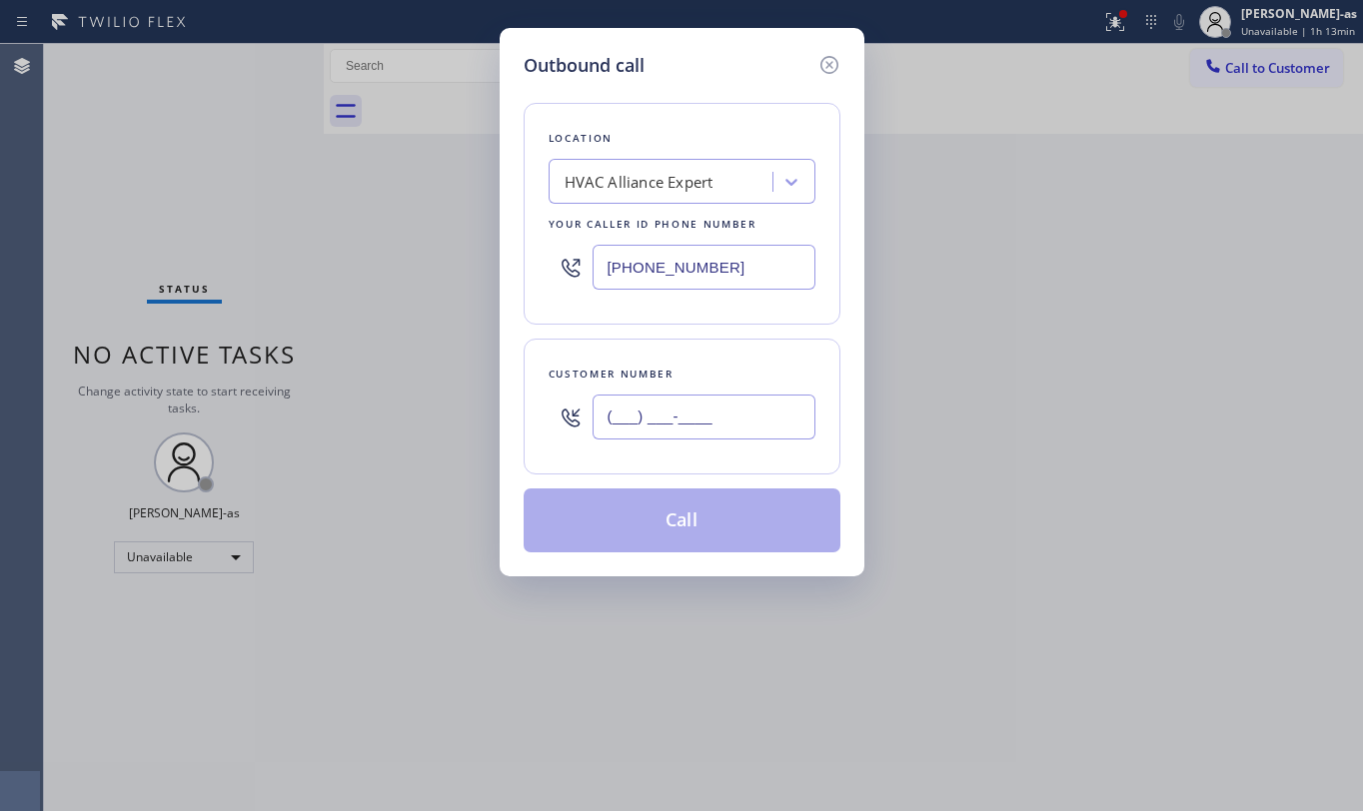
click at [657, 430] on input "(___) ___-____" at bounding box center [704, 417] width 223 height 45
paste input "213) 309-7592"
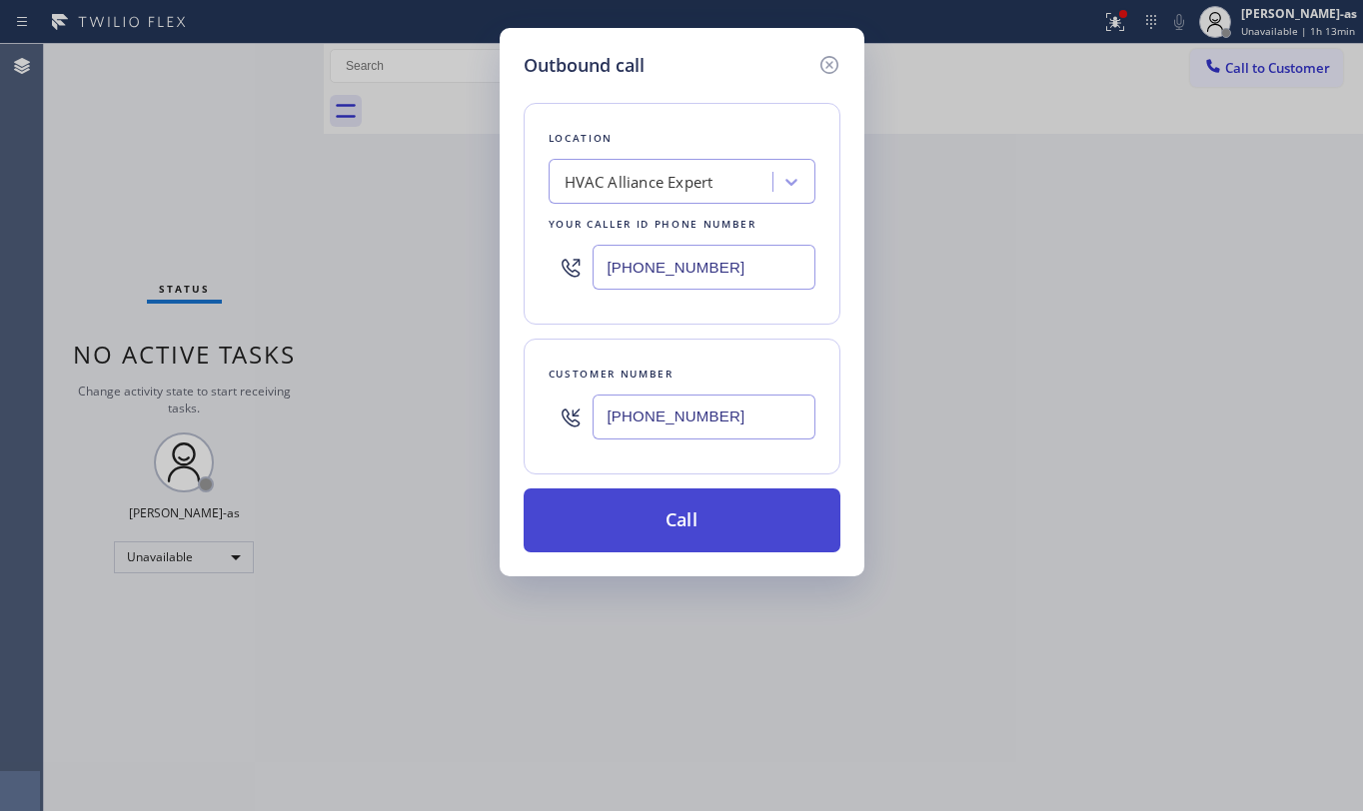
type input "[PHONE_NUMBER]"
click at [737, 522] on button "Call" at bounding box center [682, 521] width 317 height 64
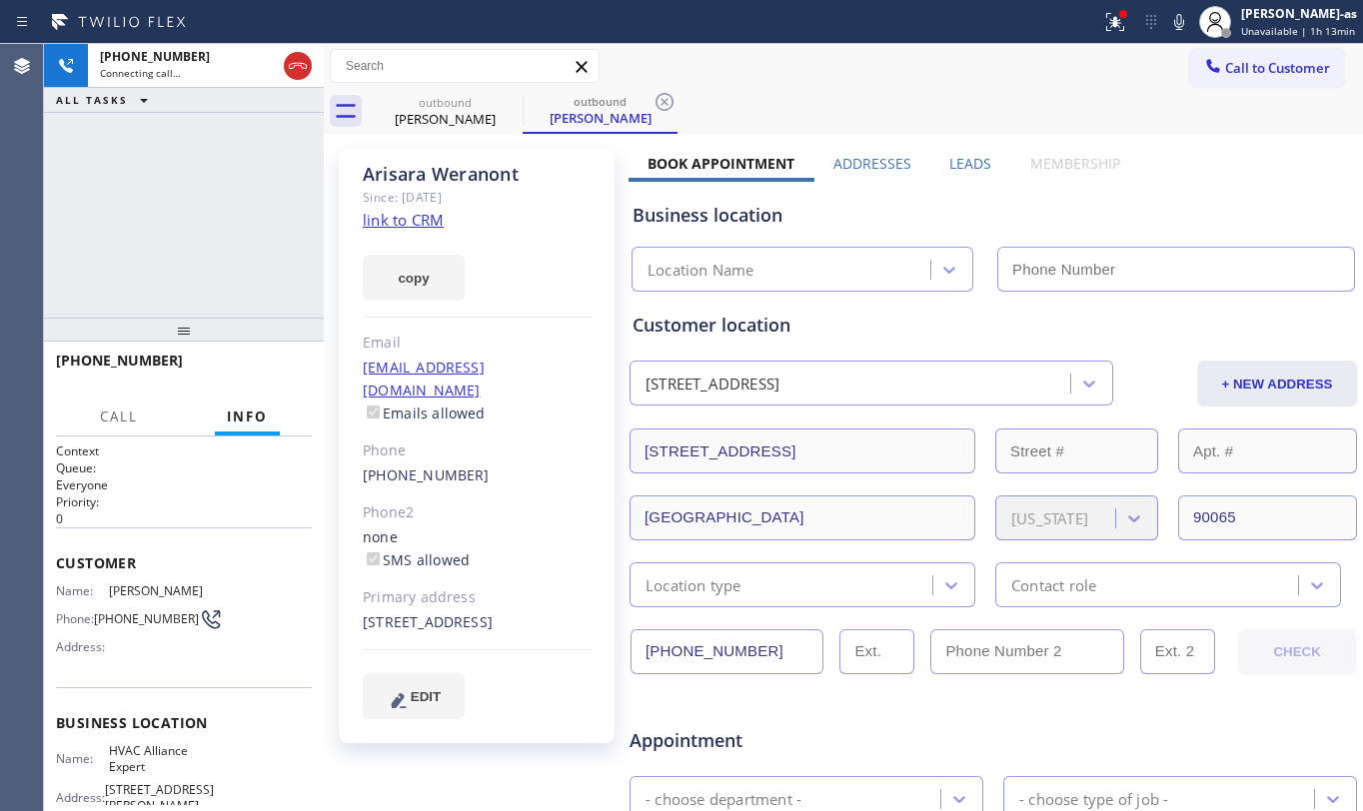
type input "[PHONE_NUMBER]"
click at [409, 224] on link "link to CRM" at bounding box center [403, 220] width 81 height 20
click at [1184, 16] on icon at bounding box center [1179, 22] width 10 height 16
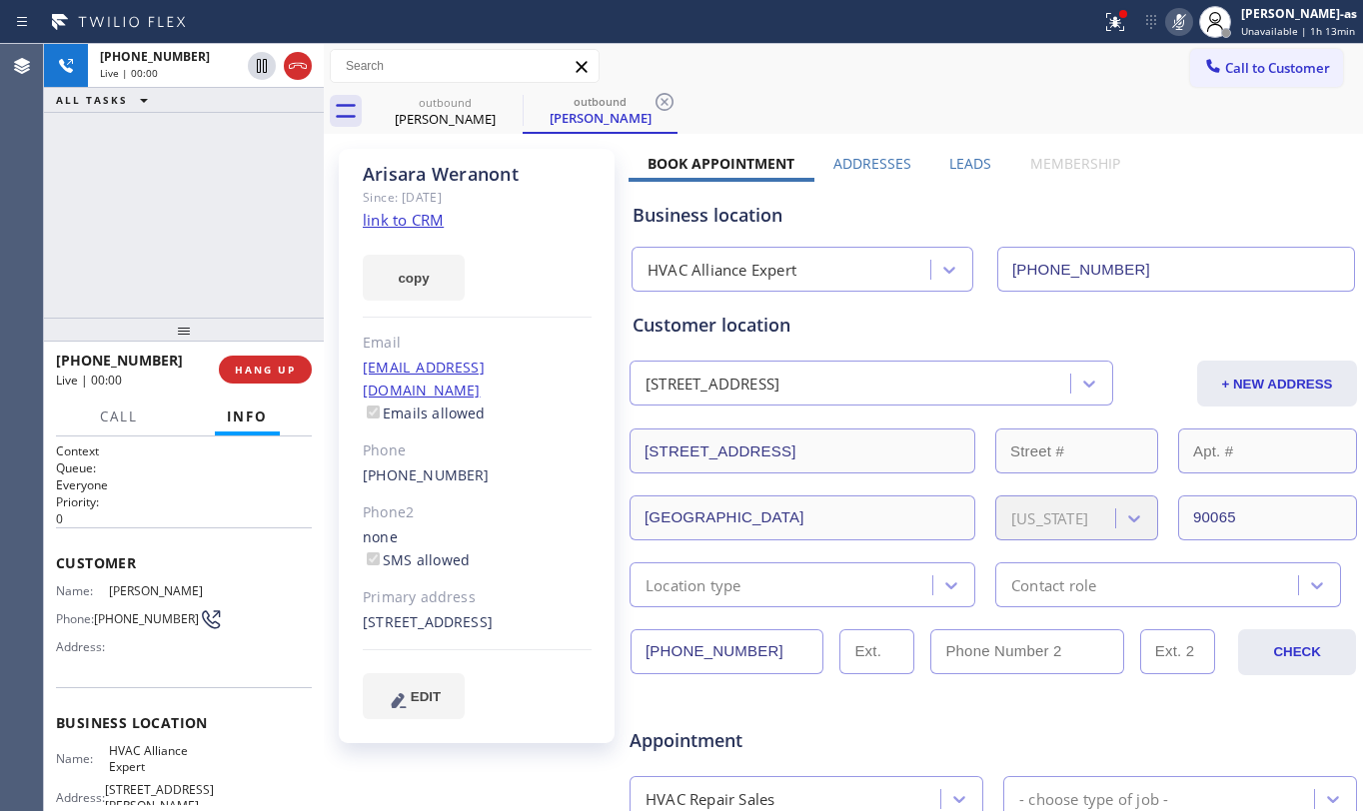
drag, startPoint x: 217, startPoint y: 278, endPoint x: 217, endPoint y: 353, distance: 74.9
click at [217, 280] on div "[PHONE_NUMBER] Live | 00:00 ALL TASKS ALL TASKS ACTIVE TASKS TASKS IN WRAP UP" at bounding box center [184, 181] width 280 height 274
click at [226, 368] on button "HANG UP" at bounding box center [265, 370] width 93 height 28
click at [229, 368] on span "COMPLETE" at bounding box center [261, 370] width 69 height 14
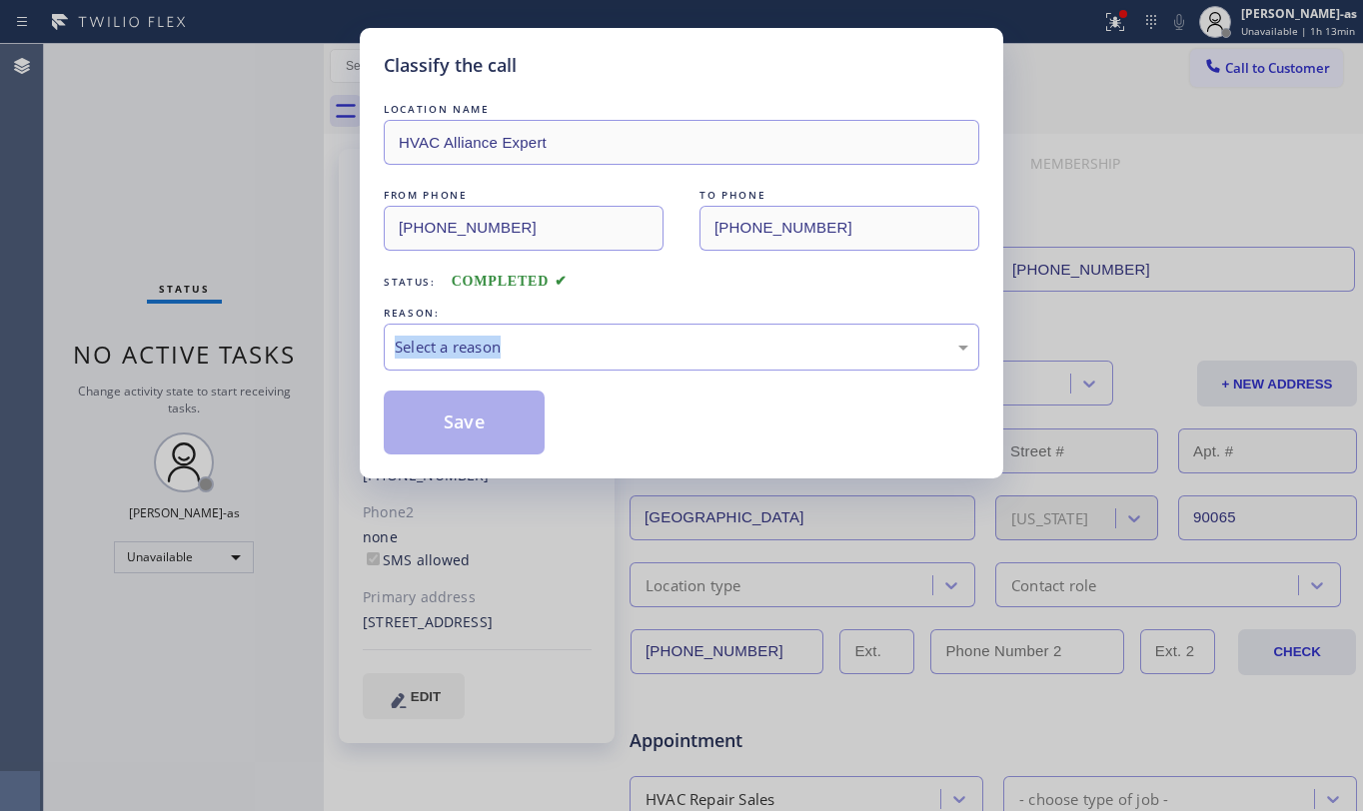
click at [229, 368] on div "Classify the call LOCATION NAME HVAC Alliance Expert FROM PHONE [PHONE_NUMBER] …" at bounding box center [681, 405] width 1363 height 811
drag, startPoint x: 516, startPoint y: 341, endPoint x: 554, endPoint y: 358, distance: 41.6
click at [526, 350] on div "Select a reason" at bounding box center [682, 347] width 574 height 23
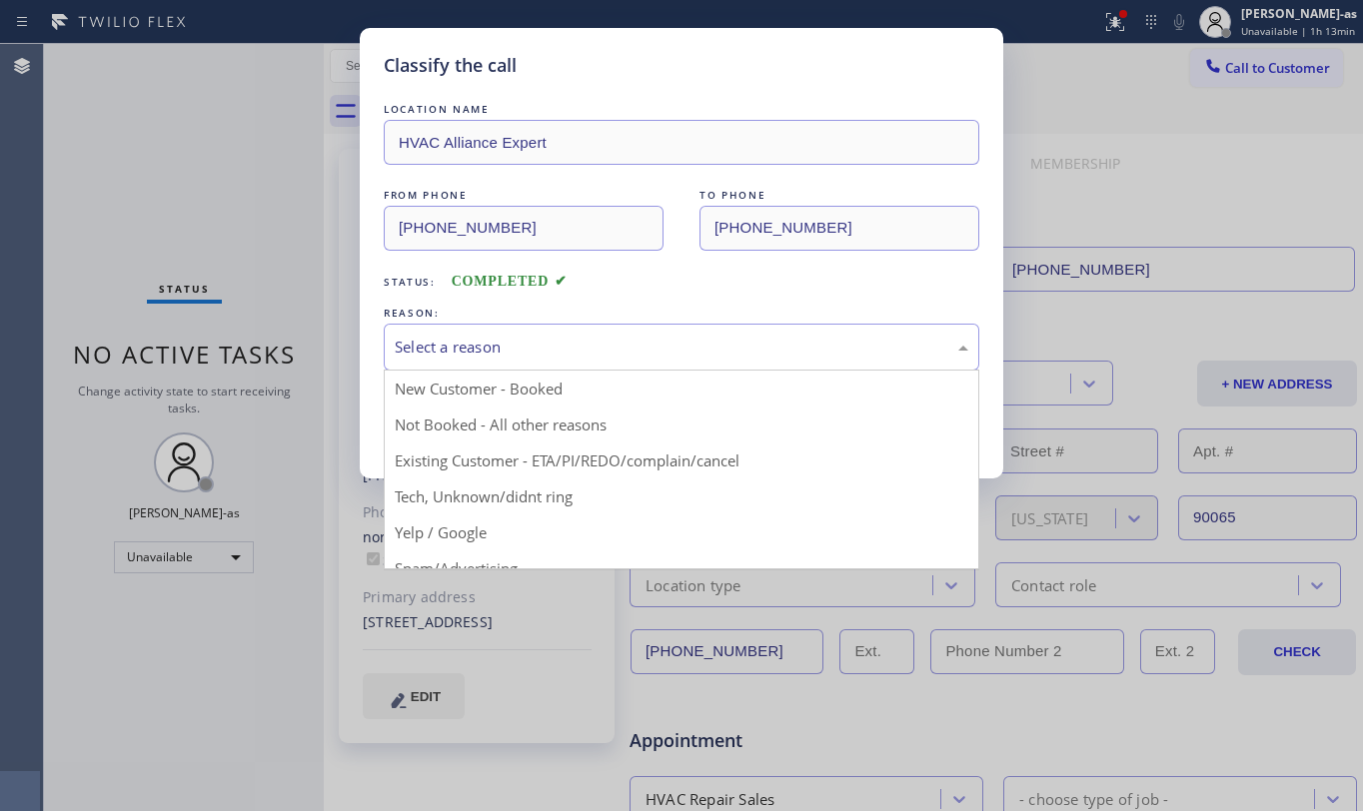
click at [694, 280] on div "Status: COMPLETED" at bounding box center [682, 277] width 596 height 32
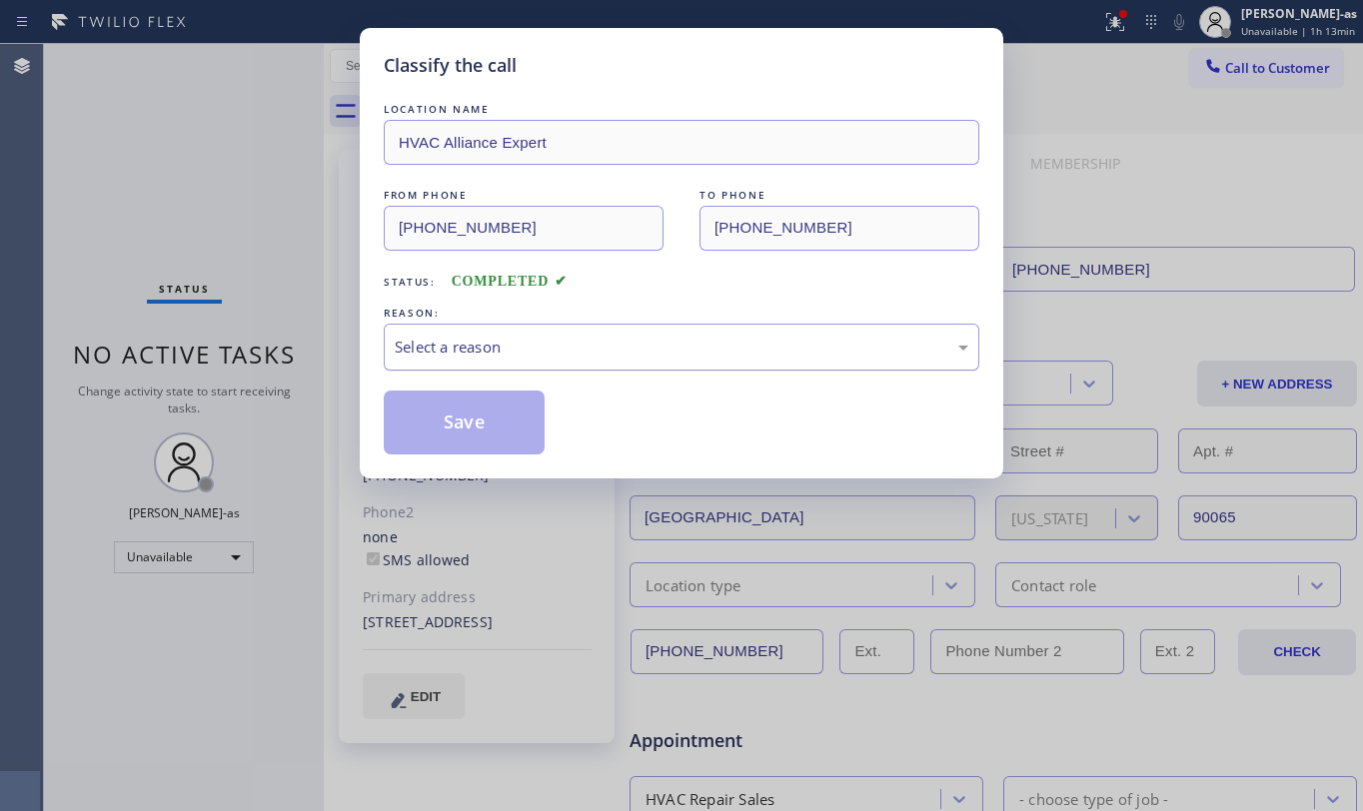
drag, startPoint x: 700, startPoint y: 337, endPoint x: 701, endPoint y: 365, distance: 28.0
click at [701, 338] on div "Select a reason" at bounding box center [682, 347] width 574 height 23
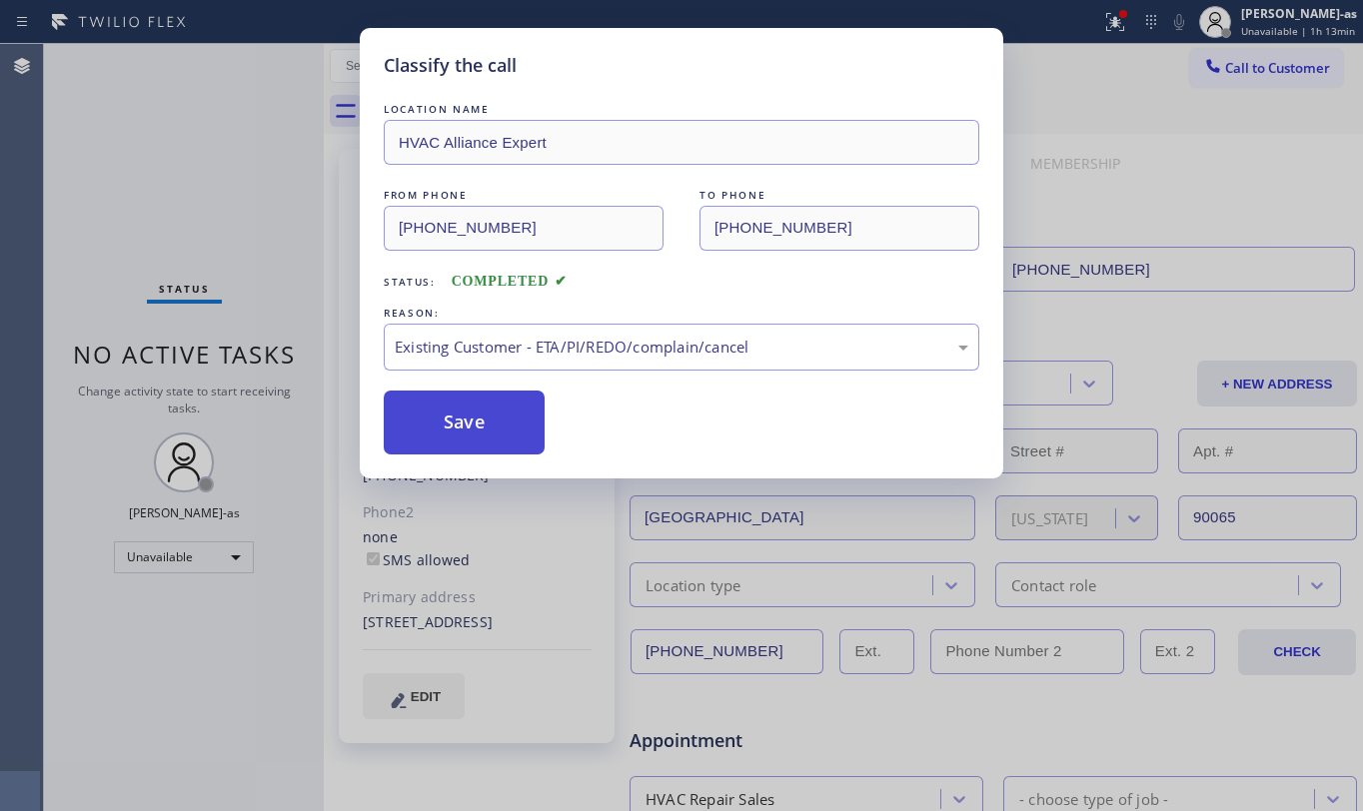
click at [486, 412] on button "Save" at bounding box center [464, 423] width 161 height 64
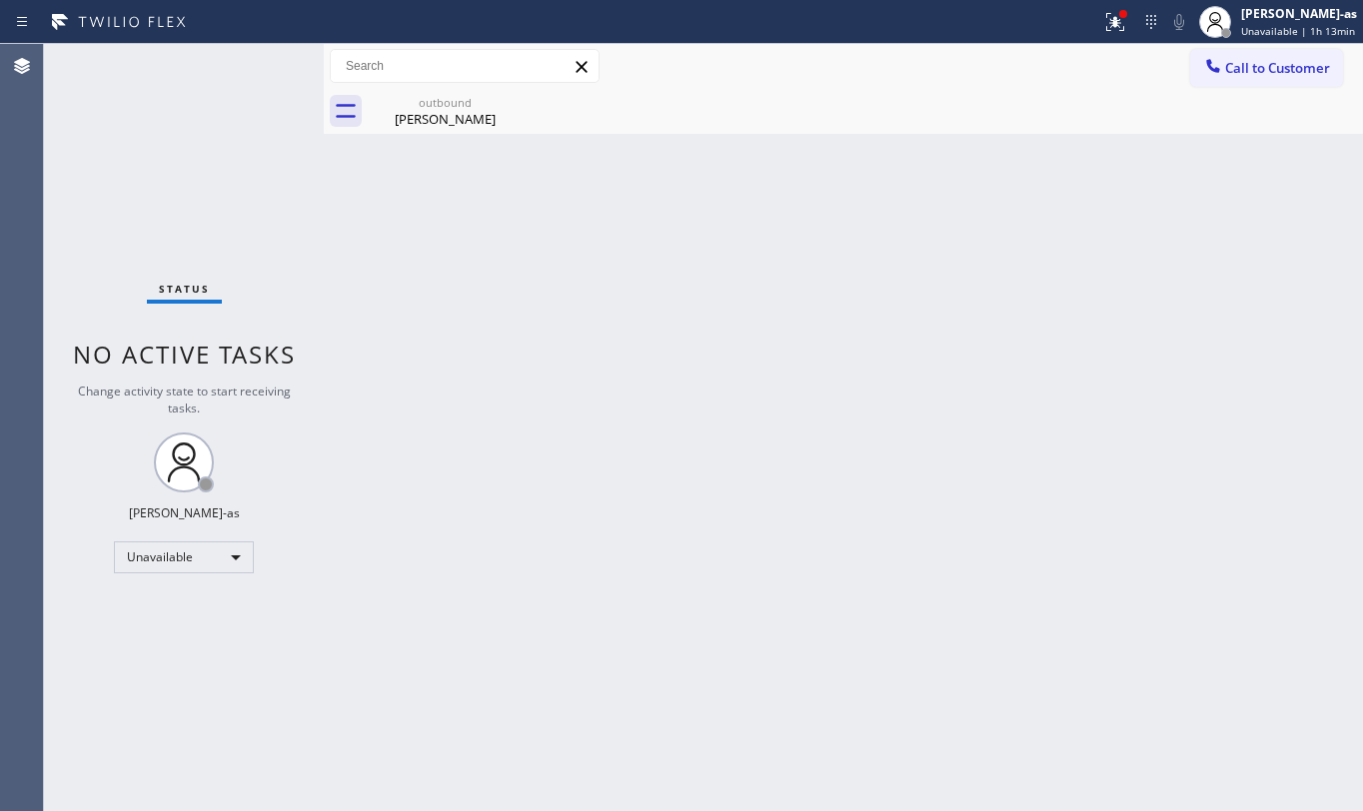
drag, startPoint x: 129, startPoint y: 137, endPoint x: 128, endPoint y: 262, distance: 124.9
click at [129, 137] on div "Status No active tasks Change activity state to start receiving tasks. [PERSON_…" at bounding box center [184, 427] width 280 height 767
click at [1213, 61] on icon at bounding box center [1213, 66] width 20 height 20
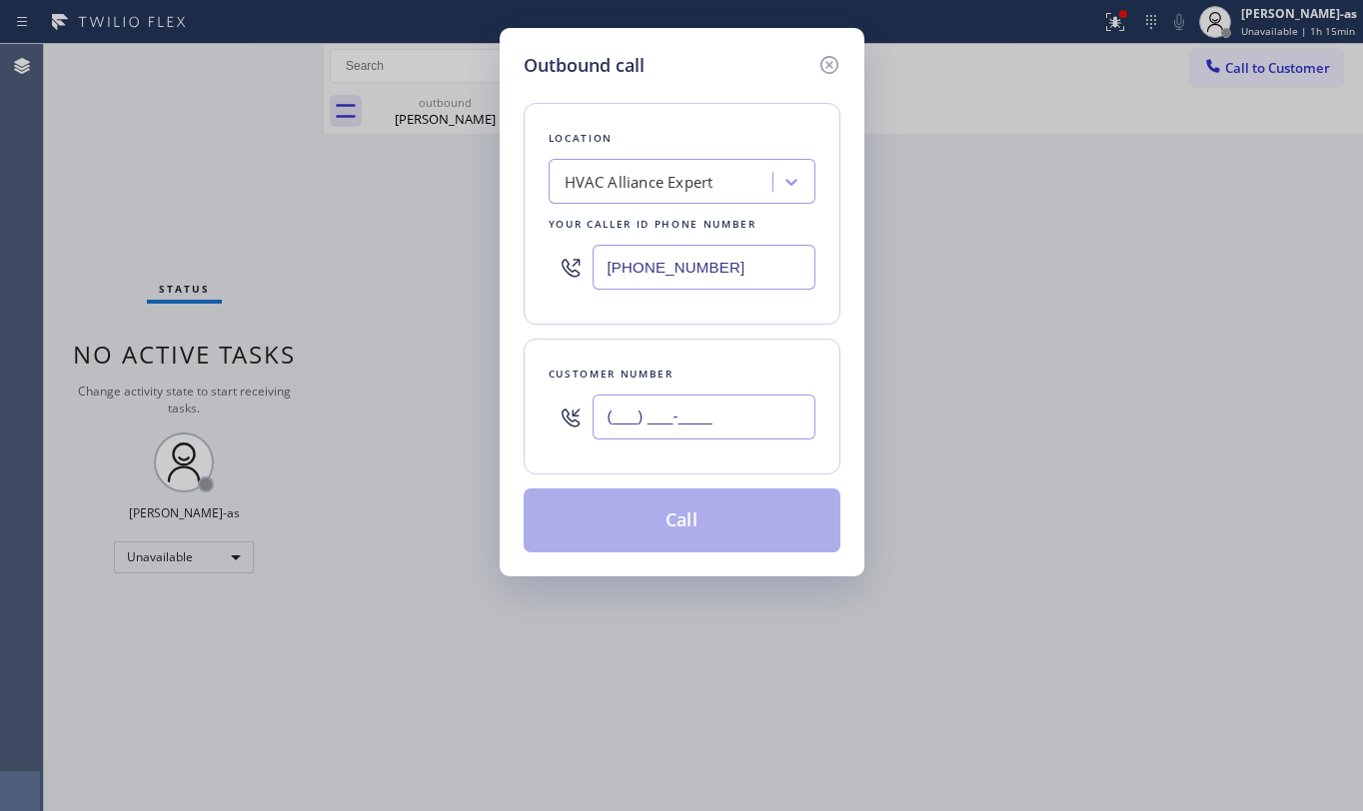
click at [791, 424] on input "(___) ___-____" at bounding box center [704, 417] width 223 height 45
paste input "408) 307-6919"
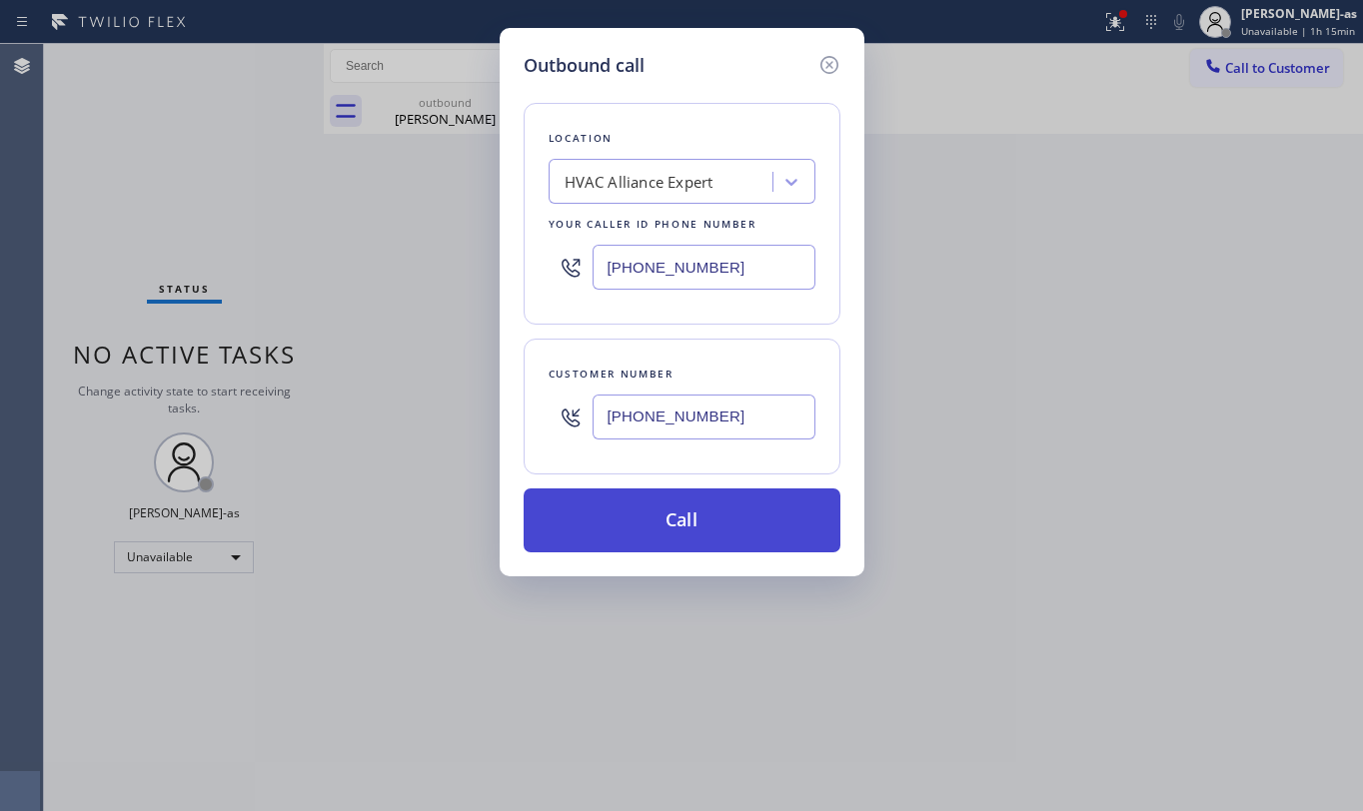
type input "[PHONE_NUMBER]"
click at [702, 520] on button "Call" at bounding box center [682, 521] width 317 height 64
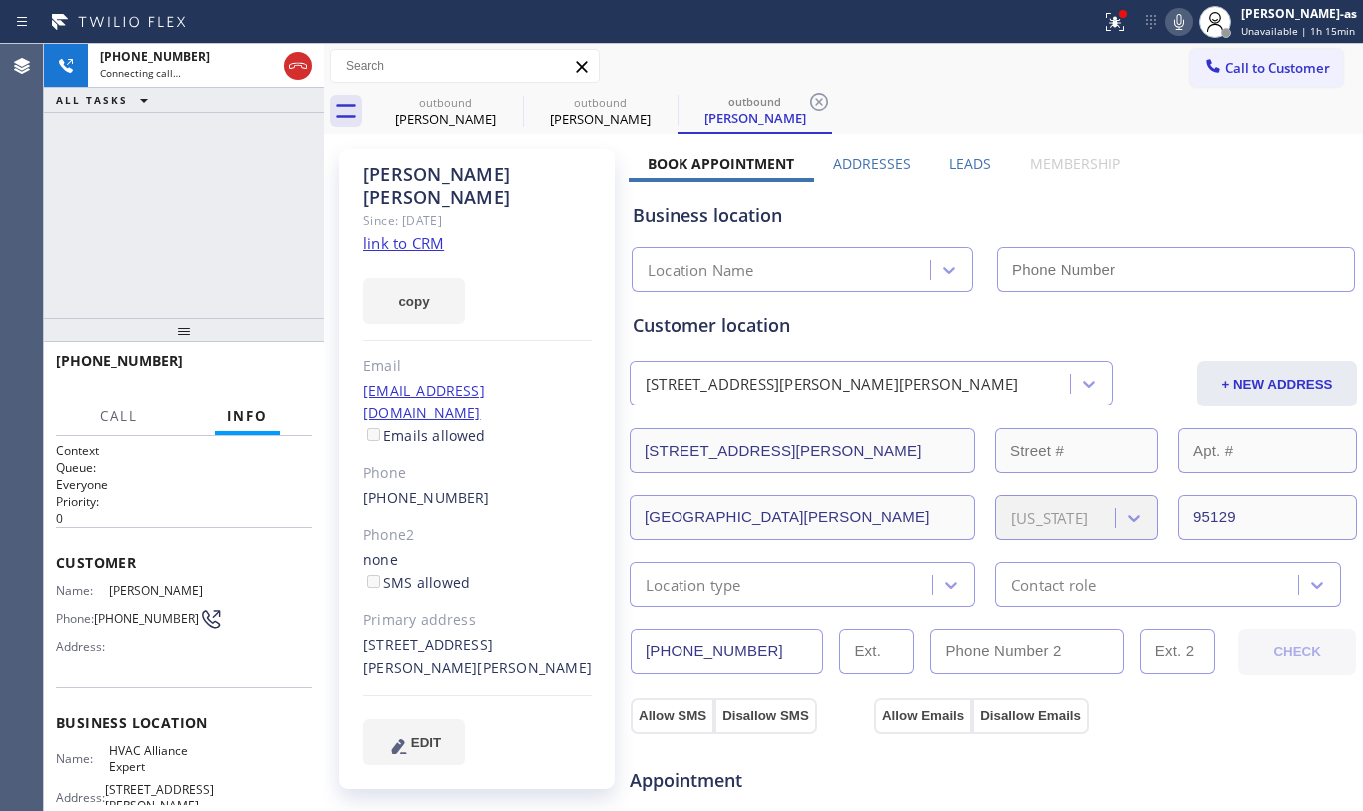
type input "[PHONE_NUMBER]"
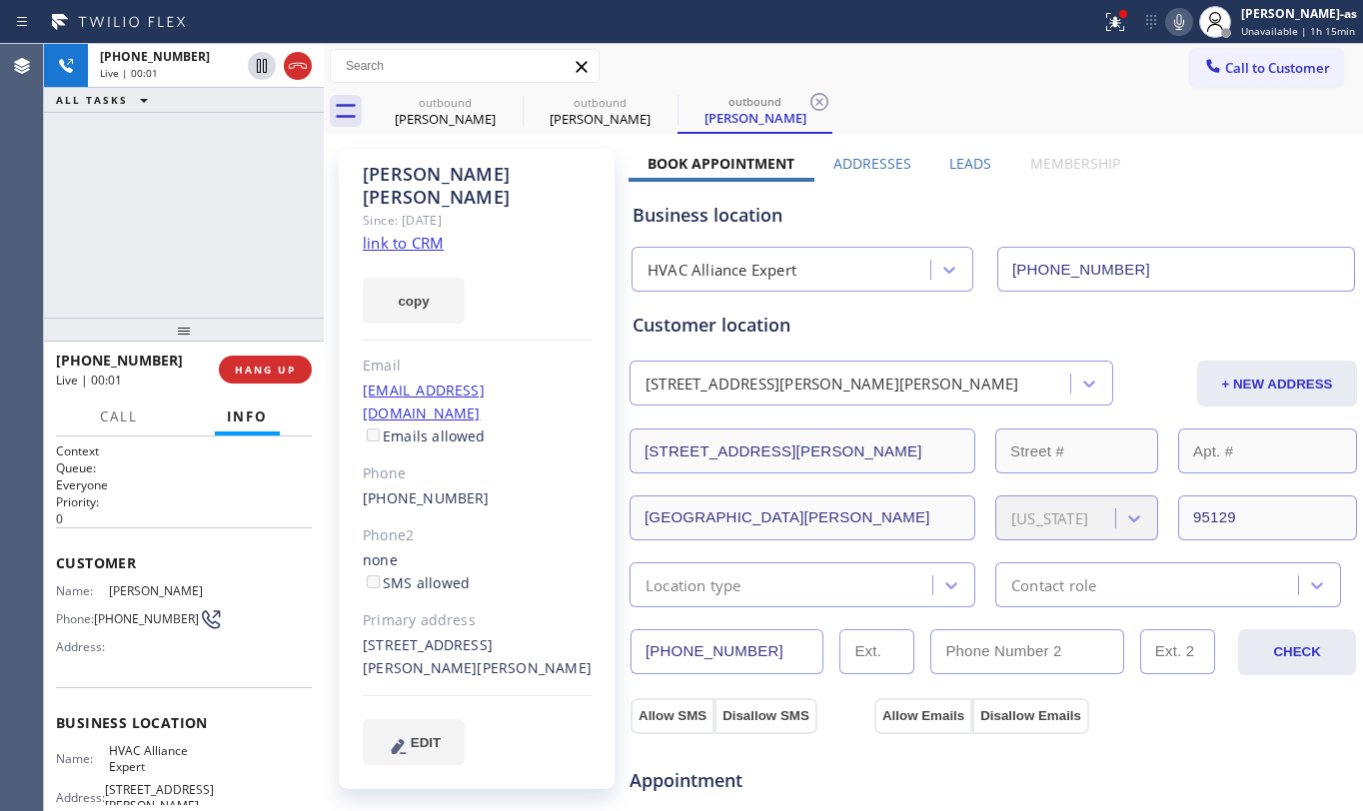
drag, startPoint x: 245, startPoint y: 217, endPoint x: 252, endPoint y: 206, distance: 13.0
click at [252, 210] on div "[PHONE_NUMBER] Live | 00:01 ALL TASKS ALL TASKS ACTIVE TASKS TASKS IN WRAP UP" at bounding box center [184, 181] width 280 height 274
click at [265, 361] on button "HANG UP" at bounding box center [265, 370] width 93 height 28
click at [224, 284] on div "[PHONE_NUMBER] Live | 00:02 ALL TASKS ALL TASKS ACTIVE TASKS TASKS IN WRAP UP" at bounding box center [184, 181] width 280 height 274
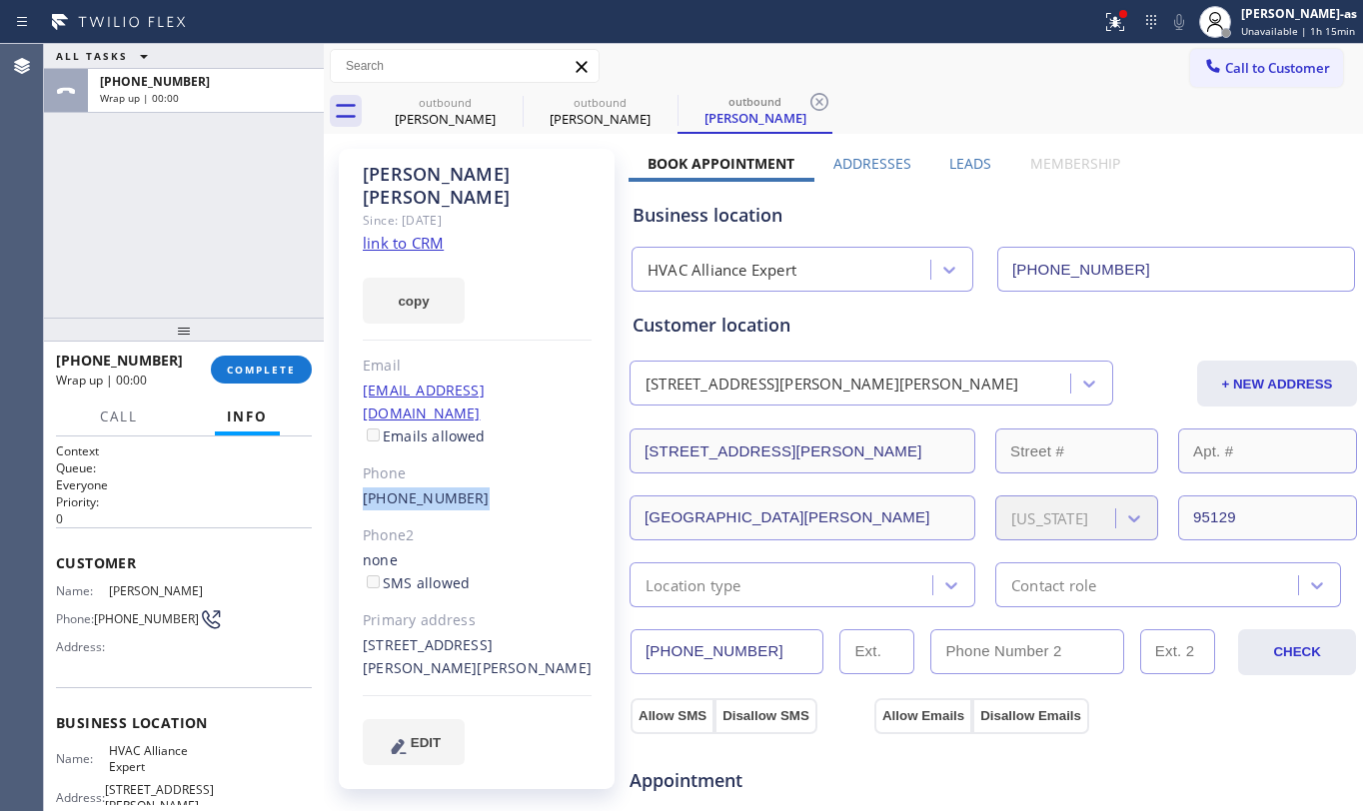
drag, startPoint x: 360, startPoint y: 446, endPoint x: 484, endPoint y: 448, distance: 123.9
click at [484, 448] on div "[PERSON_NAME] Since: [DATE] link to CRM copy Email [EMAIL_ADDRESS][DOMAIN_NAME]…" at bounding box center [477, 469] width 276 height 641
copy link "[PHONE_NUMBER]"
click at [240, 370] on span "COMPLETE" at bounding box center [261, 370] width 69 height 14
click at [217, 318] on div at bounding box center [184, 330] width 280 height 24
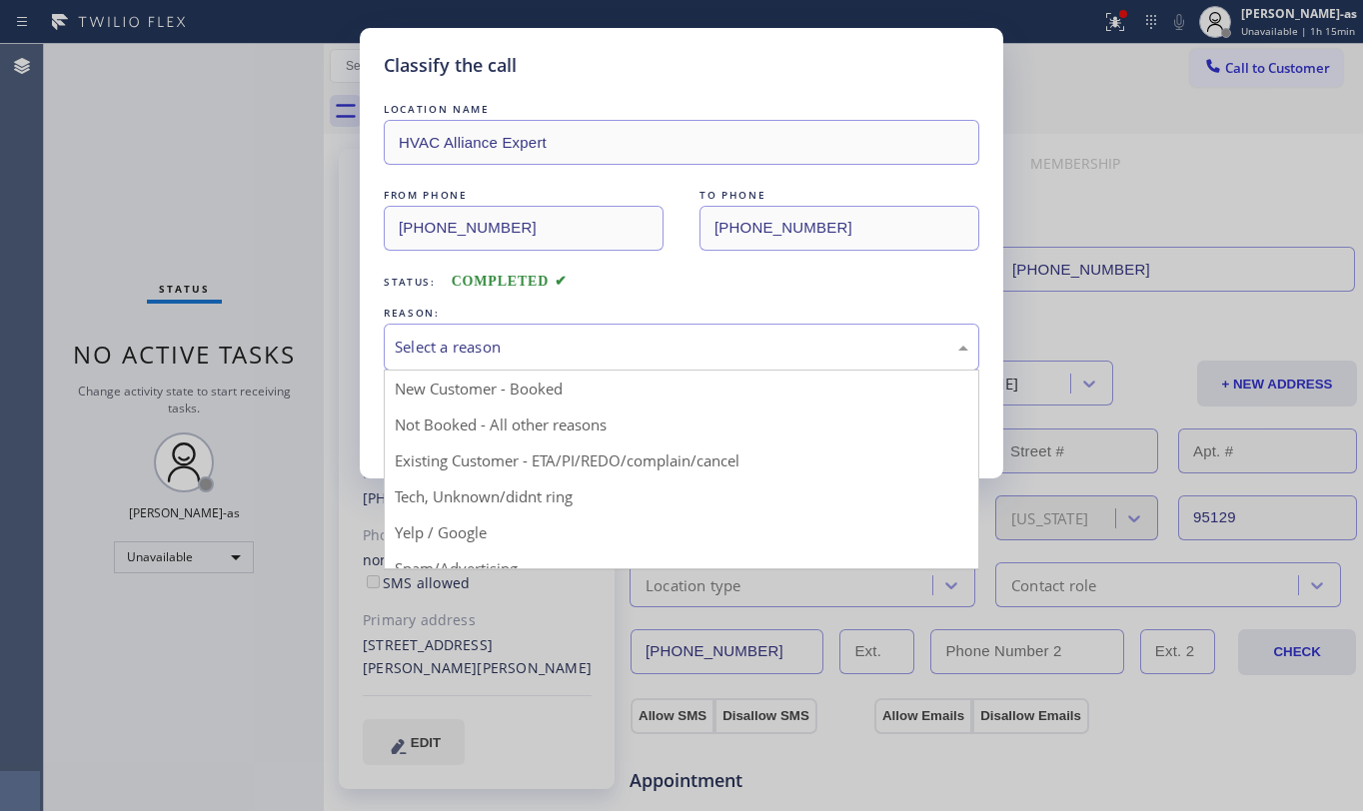
click at [561, 333] on div "Select a reason" at bounding box center [682, 347] width 596 height 47
drag, startPoint x: 669, startPoint y: 462, endPoint x: 470, endPoint y: 406, distance: 206.6
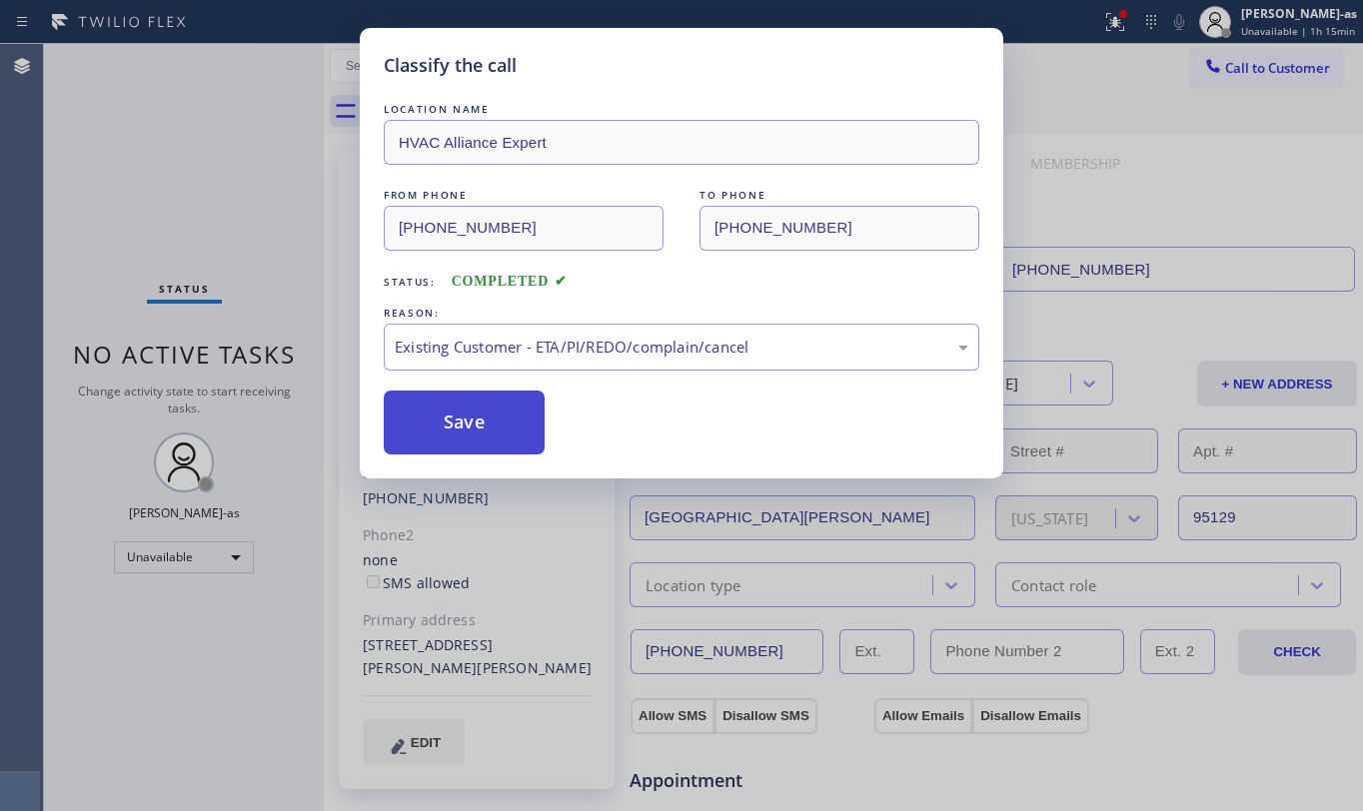
click at [444, 400] on button "Save" at bounding box center [464, 423] width 161 height 64
click at [466, 418] on div "Back to Dashboard Change Sender ID Customers Technicians Select a contact Outbo…" at bounding box center [843, 427] width 1039 height 767
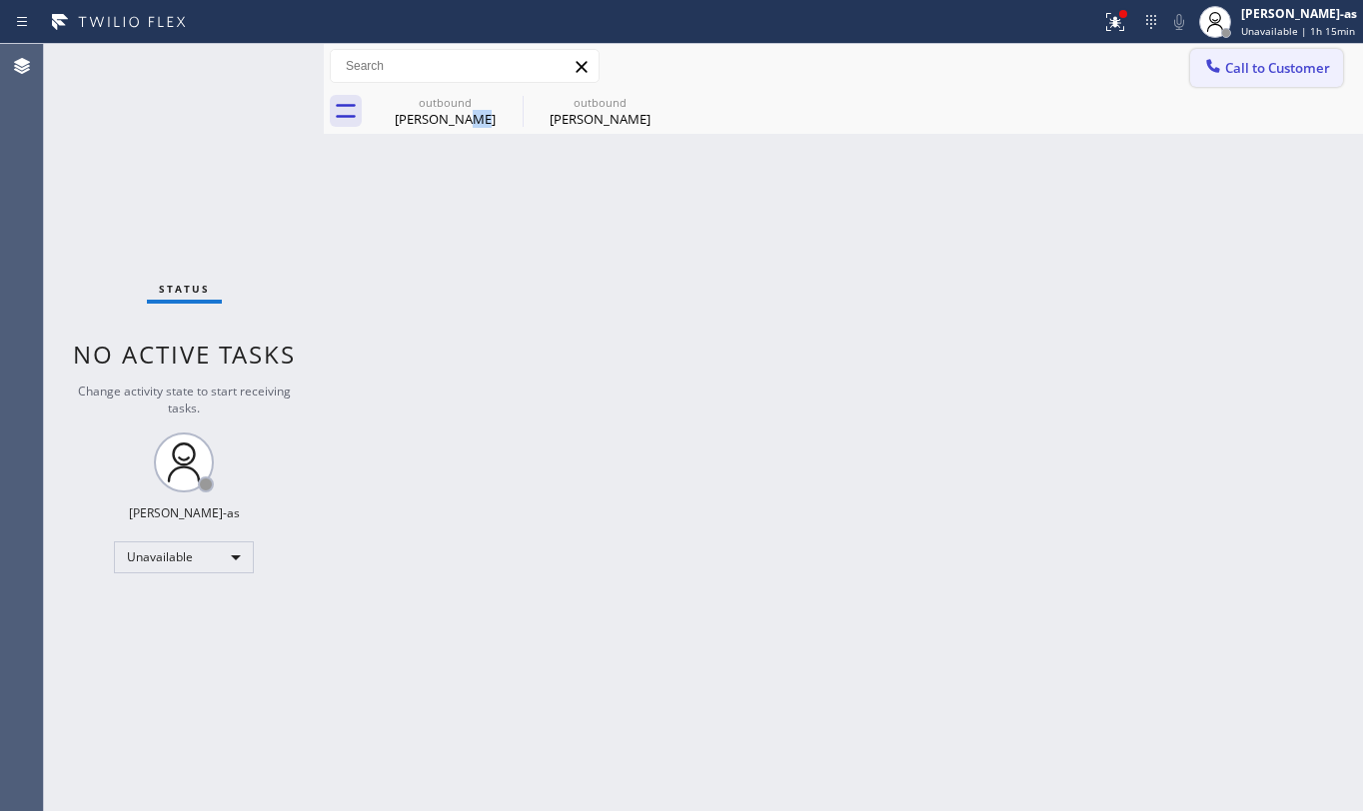
click at [1248, 66] on span "Call to Customer" at bounding box center [1277, 68] width 105 height 18
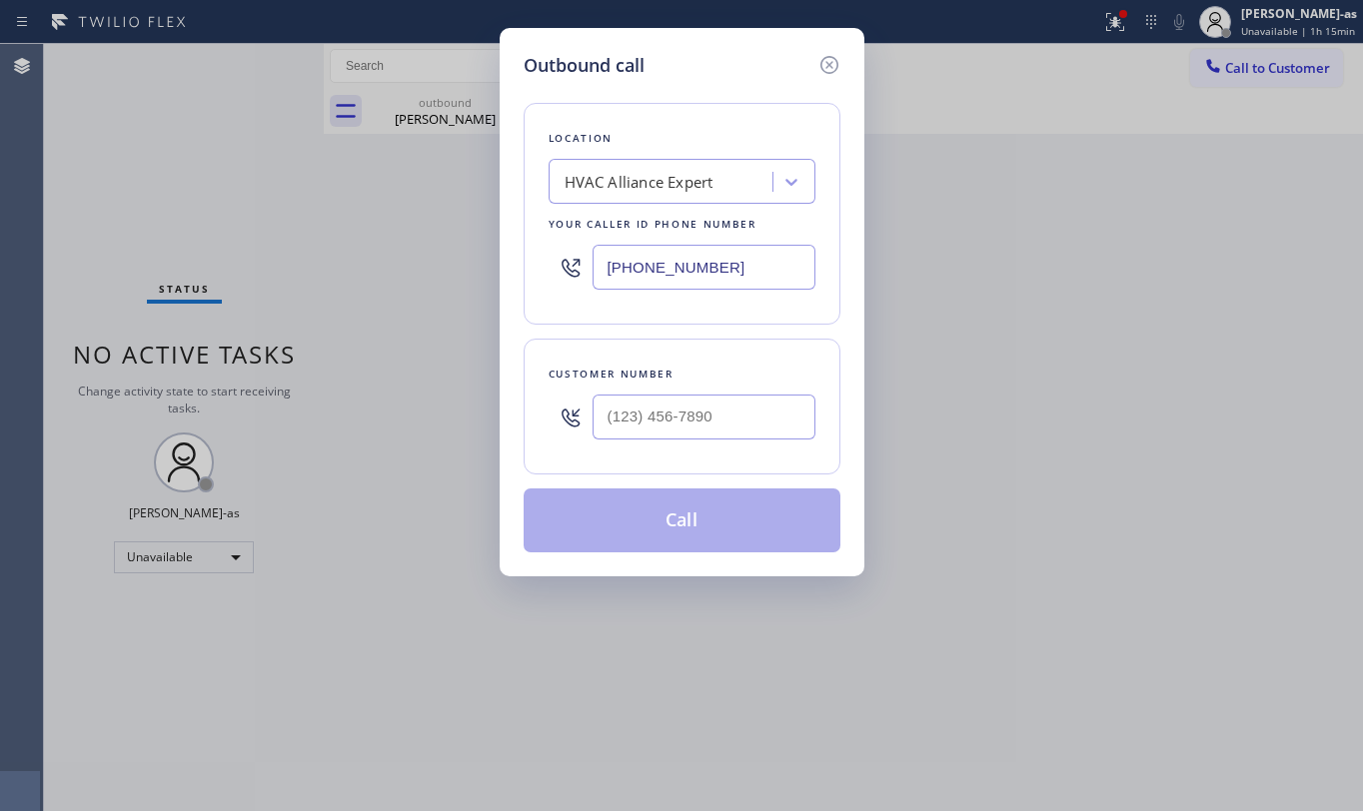
drag, startPoint x: 664, startPoint y: 452, endPoint x: 666, endPoint y: 442, distance: 10.2
click at [664, 450] on div at bounding box center [704, 417] width 223 height 65
click at [697, 424] on input "(___) ___-____" at bounding box center [704, 417] width 223 height 45
paste input "408) 307-6919"
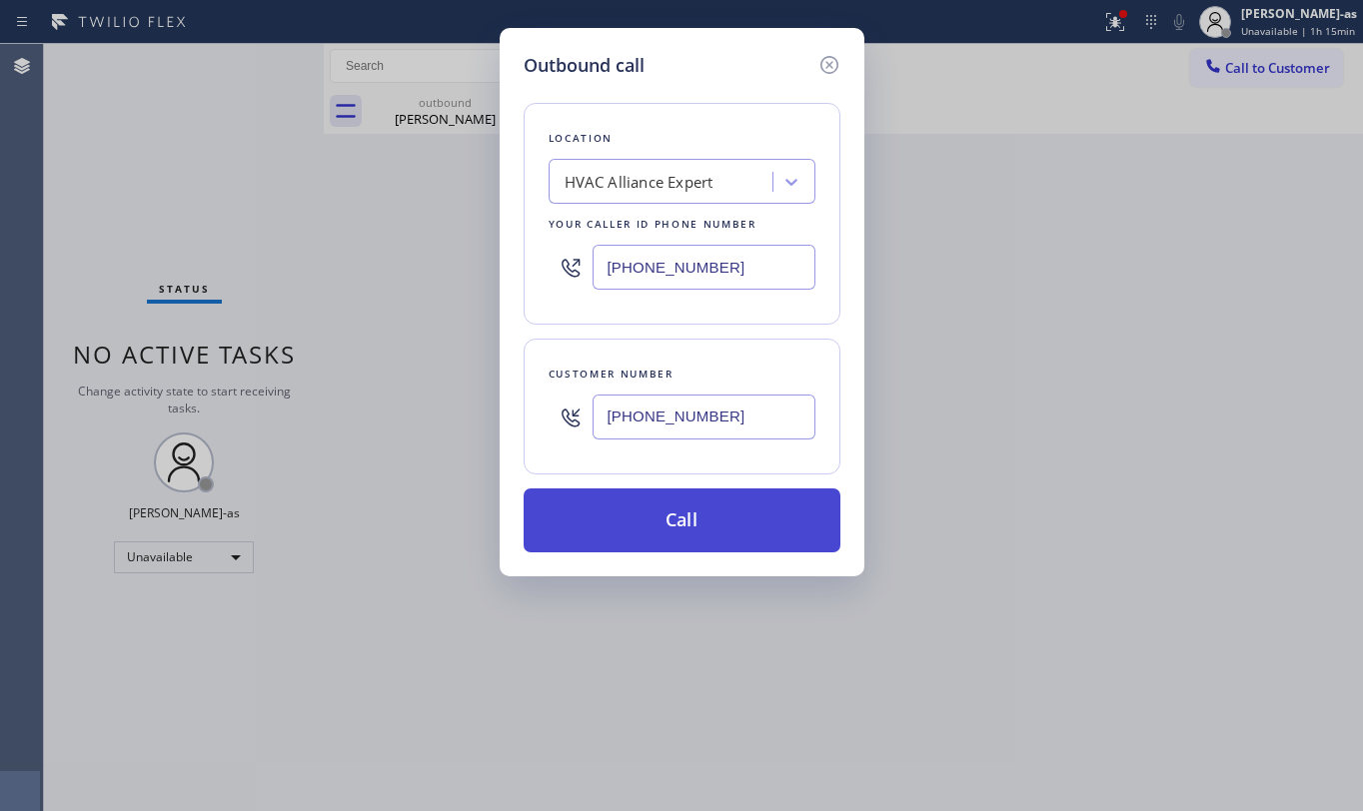
type input "[PHONE_NUMBER]"
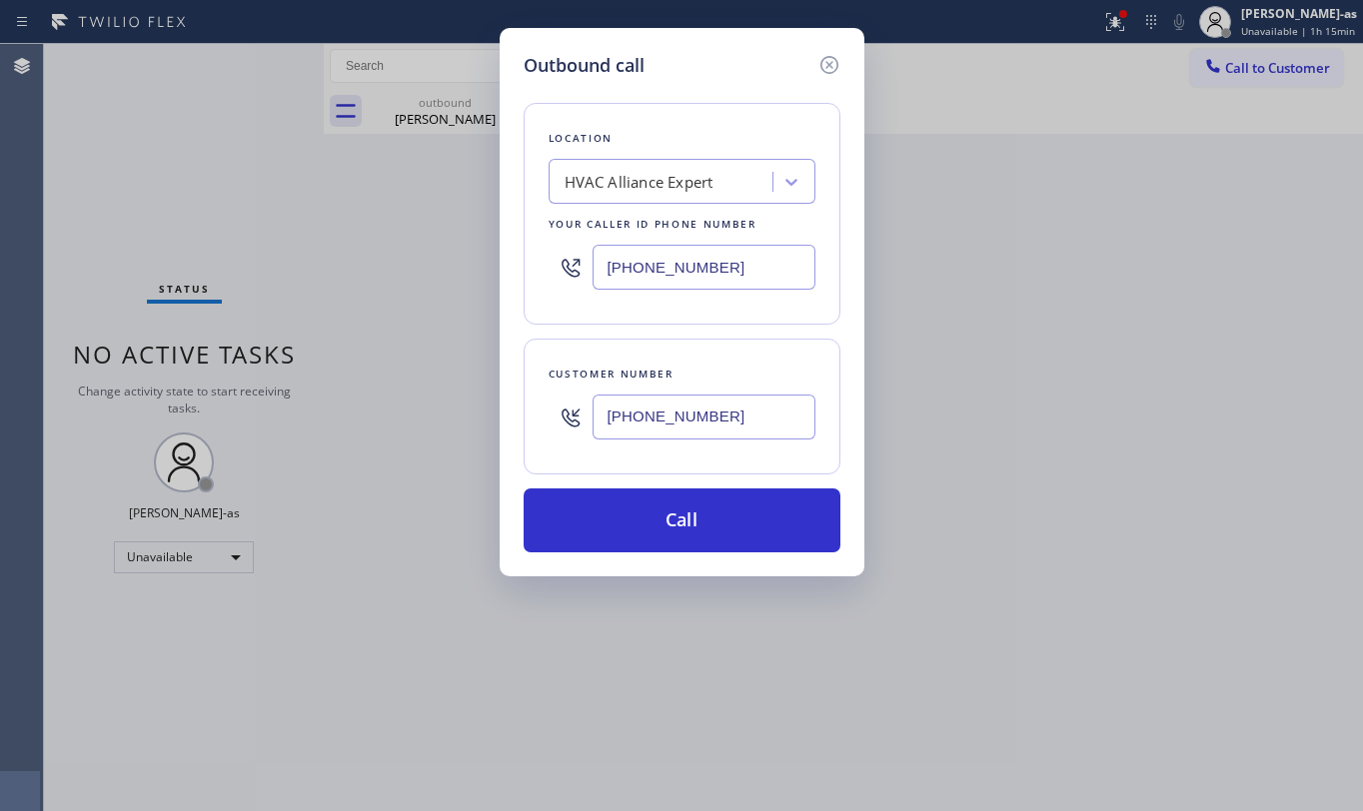
drag, startPoint x: 702, startPoint y: 532, endPoint x: 787, endPoint y: 605, distance: 112.7
click at [704, 529] on button "Call" at bounding box center [682, 521] width 317 height 64
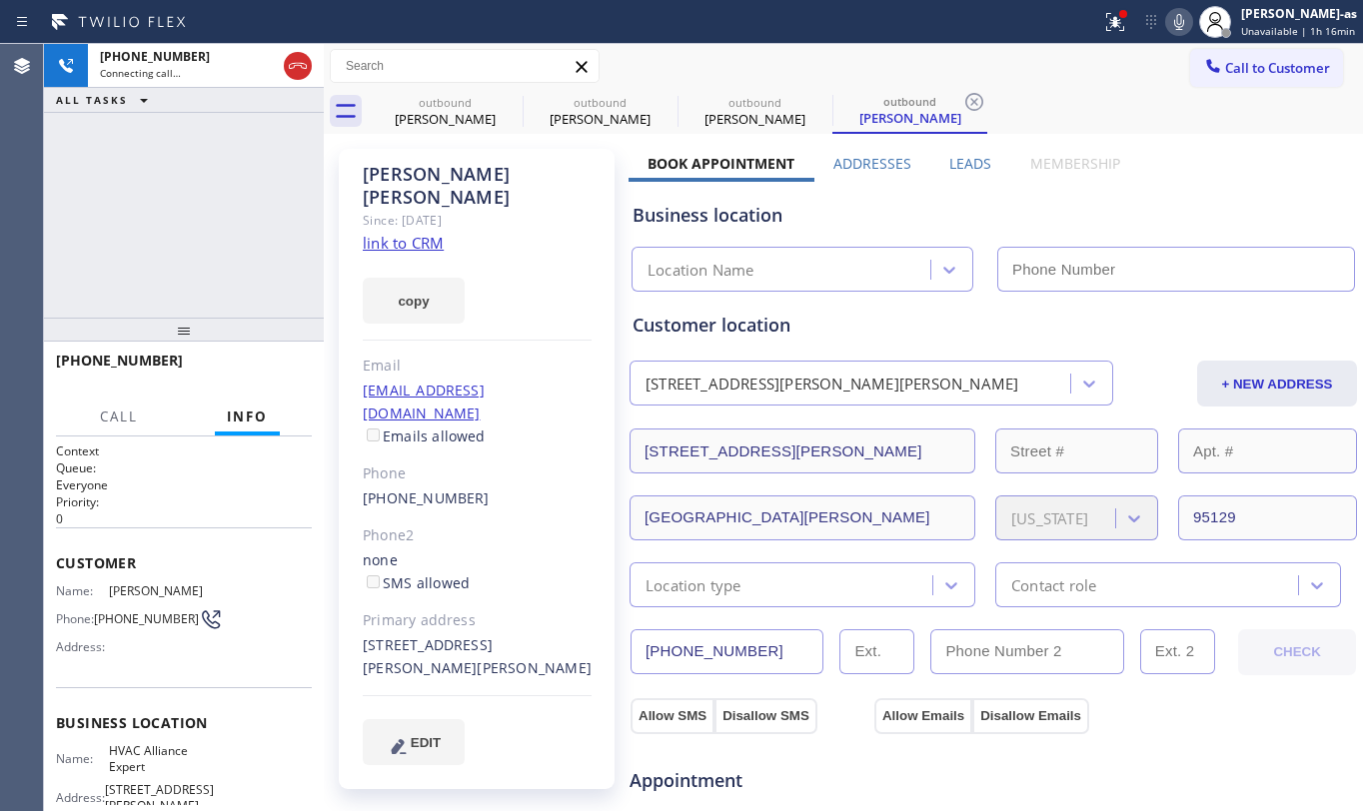
type input "[PHONE_NUMBER]"
drag, startPoint x: 185, startPoint y: 221, endPoint x: 230, endPoint y: 210, distance: 46.3
click at [188, 221] on div "[PHONE_NUMBER] Connecting call… ALL TASKS ALL TASKS ACTIVE TASKS TASKS IN WRAP …" at bounding box center [184, 181] width 280 height 274
drag, startPoint x: 433, startPoint y: 110, endPoint x: 546, endPoint y: 104, distance: 113.1
click at [437, 110] on div "[PERSON_NAME]" at bounding box center [445, 119] width 151 height 18
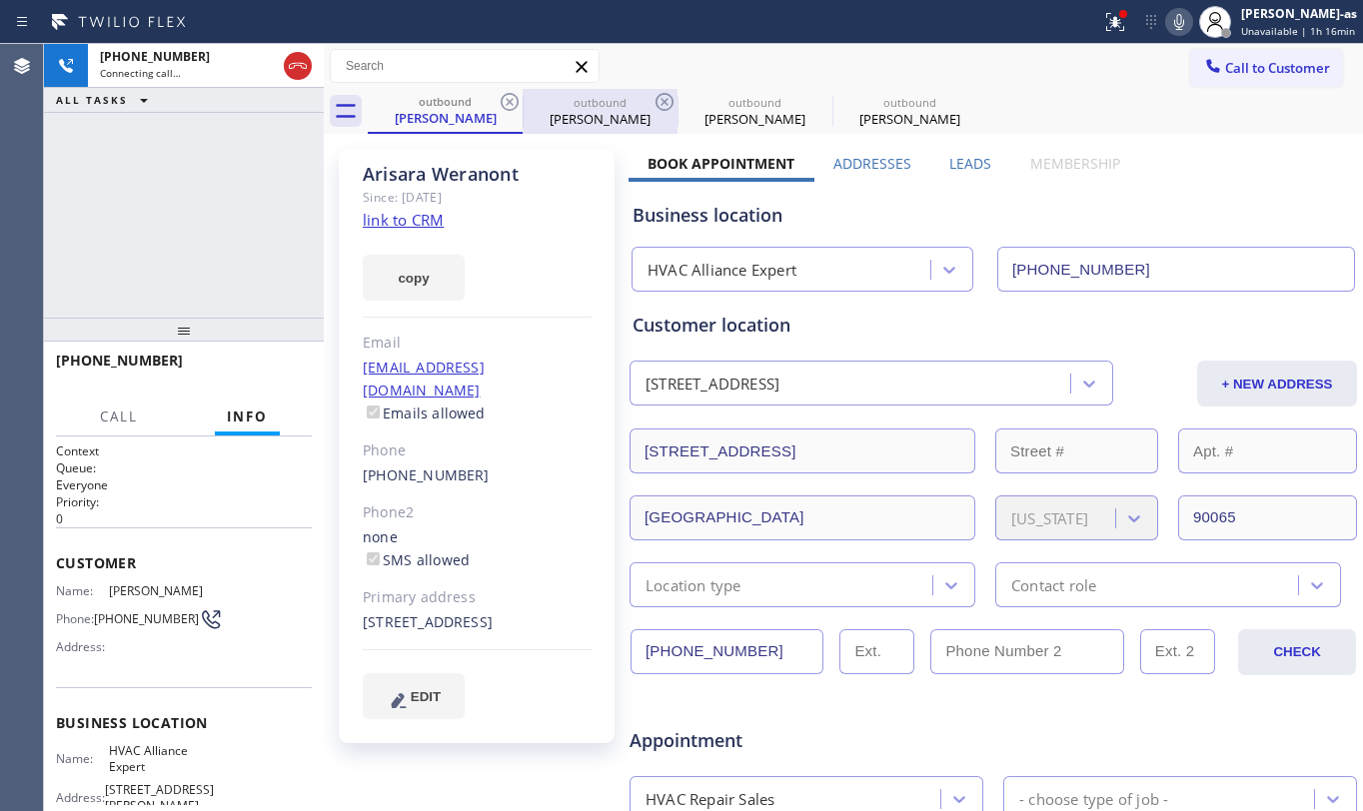
click at [523, 98] on div at bounding box center [523, 112] width 1 height 32
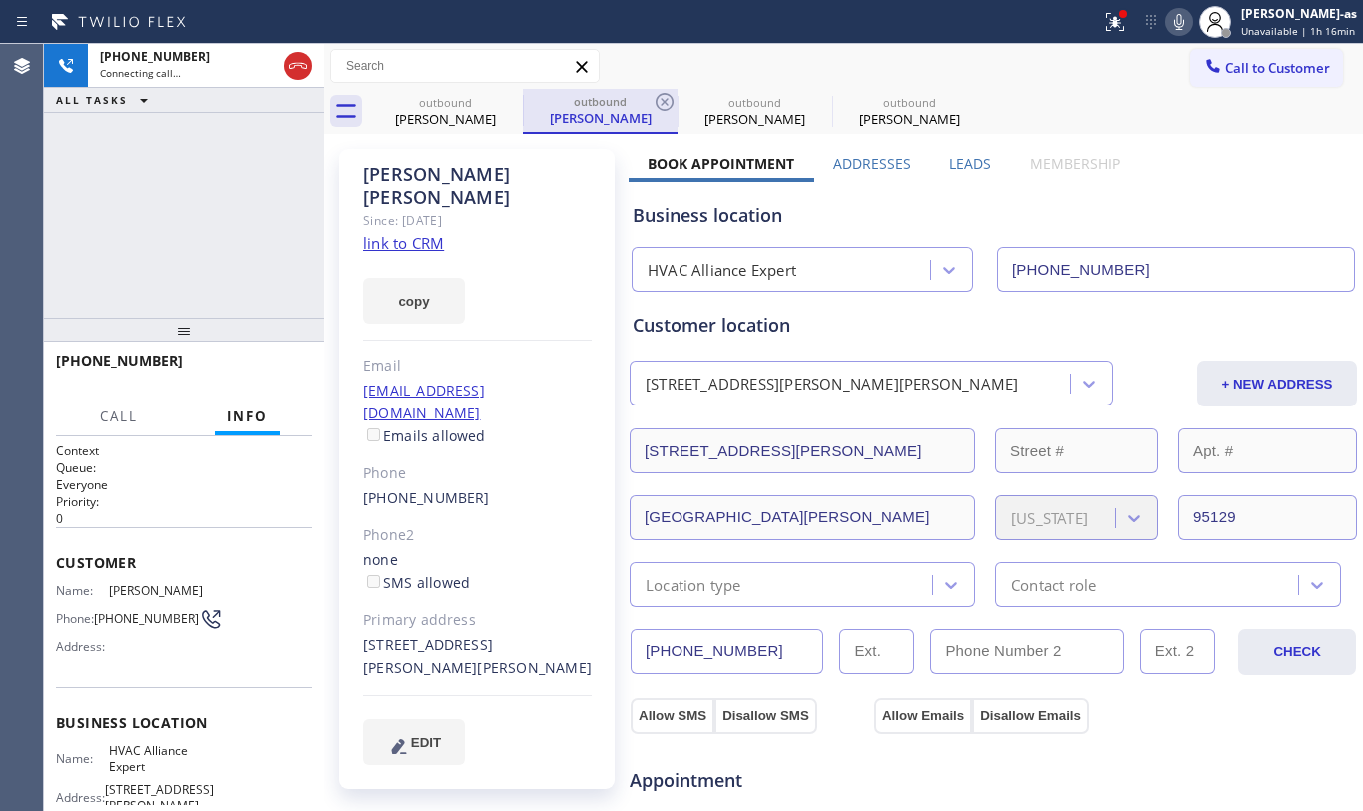
click at [523, 98] on div at bounding box center [523, 110] width 1 height 30
click at [248, 280] on div "[PHONE_NUMBER] Connecting call… ALL TASKS ALL TASKS ACTIVE TASKS TASKS IN WRAP …" at bounding box center [184, 181] width 280 height 274
click at [397, 233] on link "link to CRM" at bounding box center [403, 243] width 81 height 20
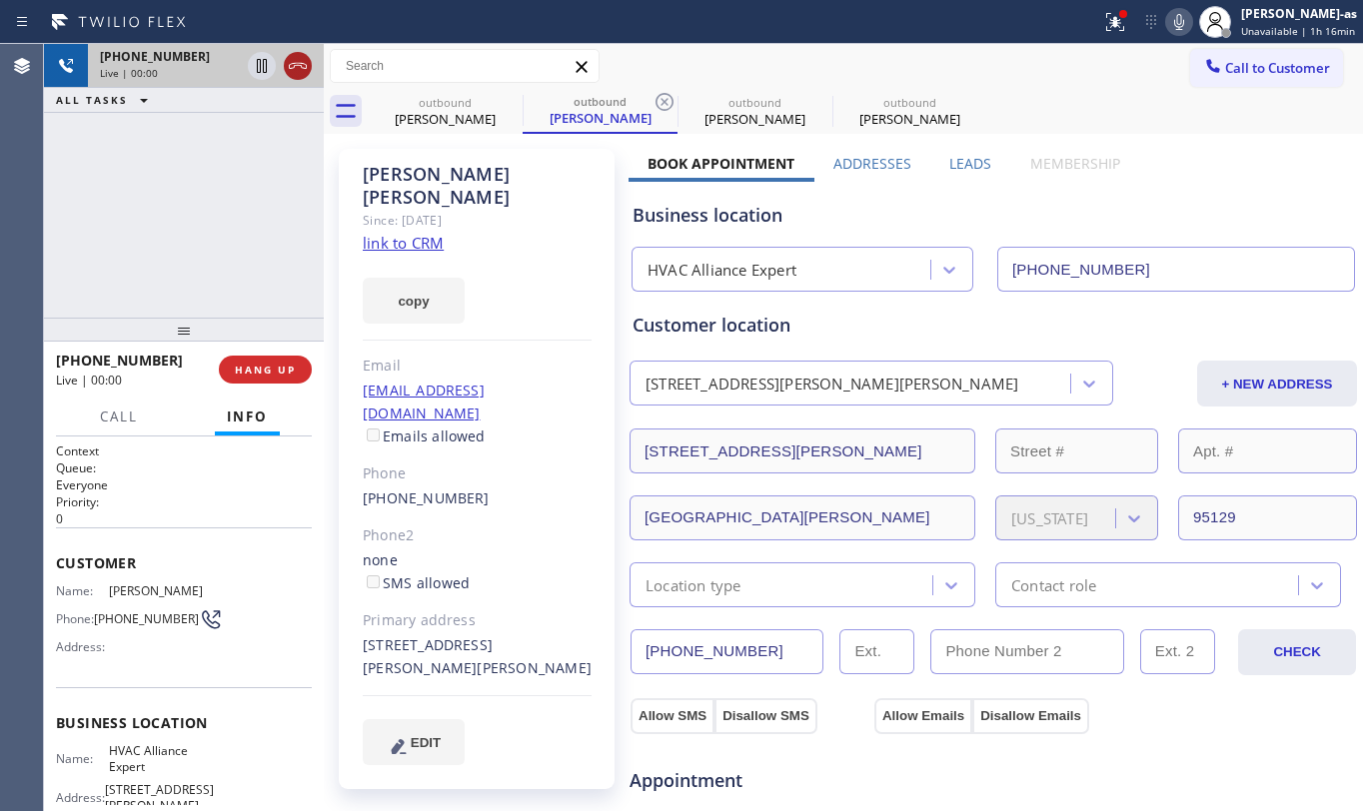
click at [297, 66] on icon at bounding box center [298, 66] width 24 height 24
click at [241, 393] on div "[PHONE_NUMBER] Live | 00:01 HANG UP" at bounding box center [184, 370] width 256 height 52
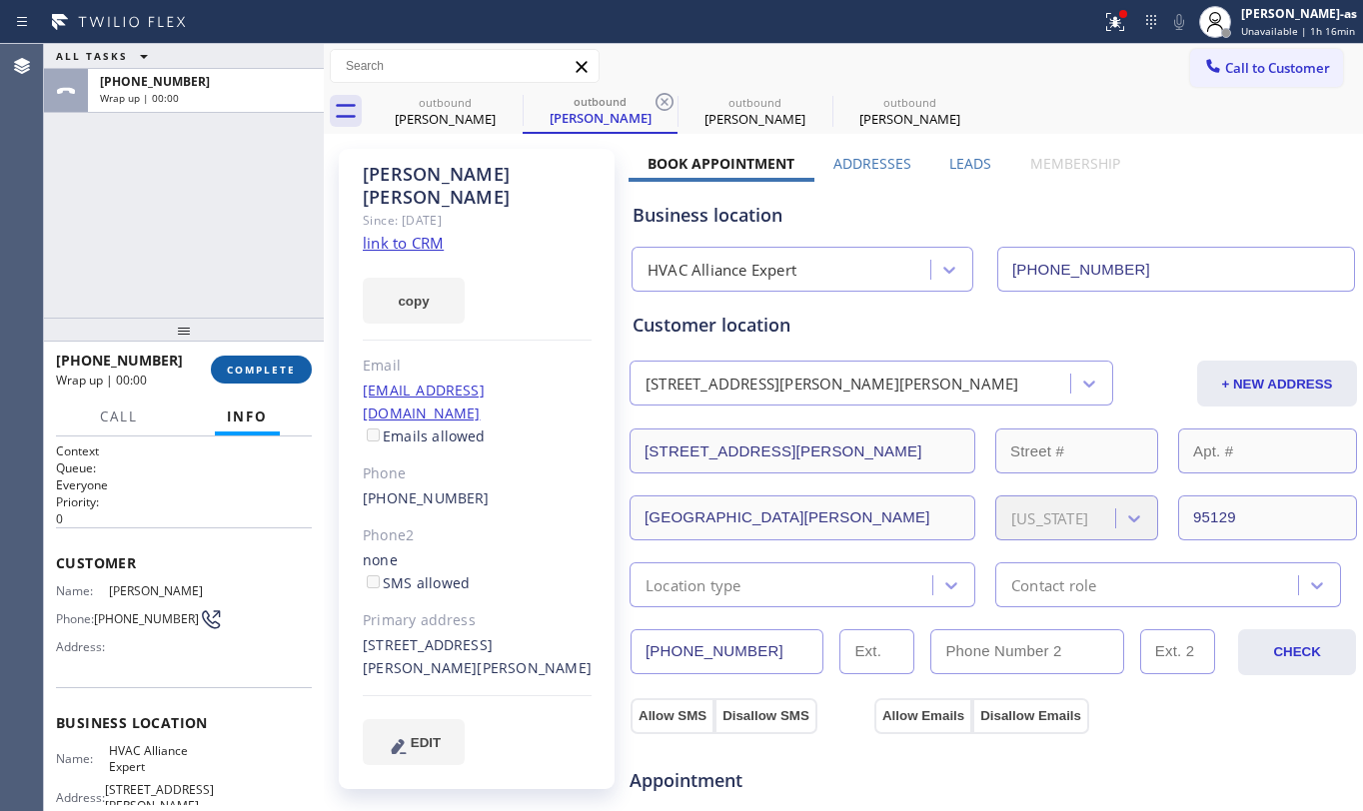
click at [246, 380] on button "COMPLETE" at bounding box center [261, 370] width 101 height 28
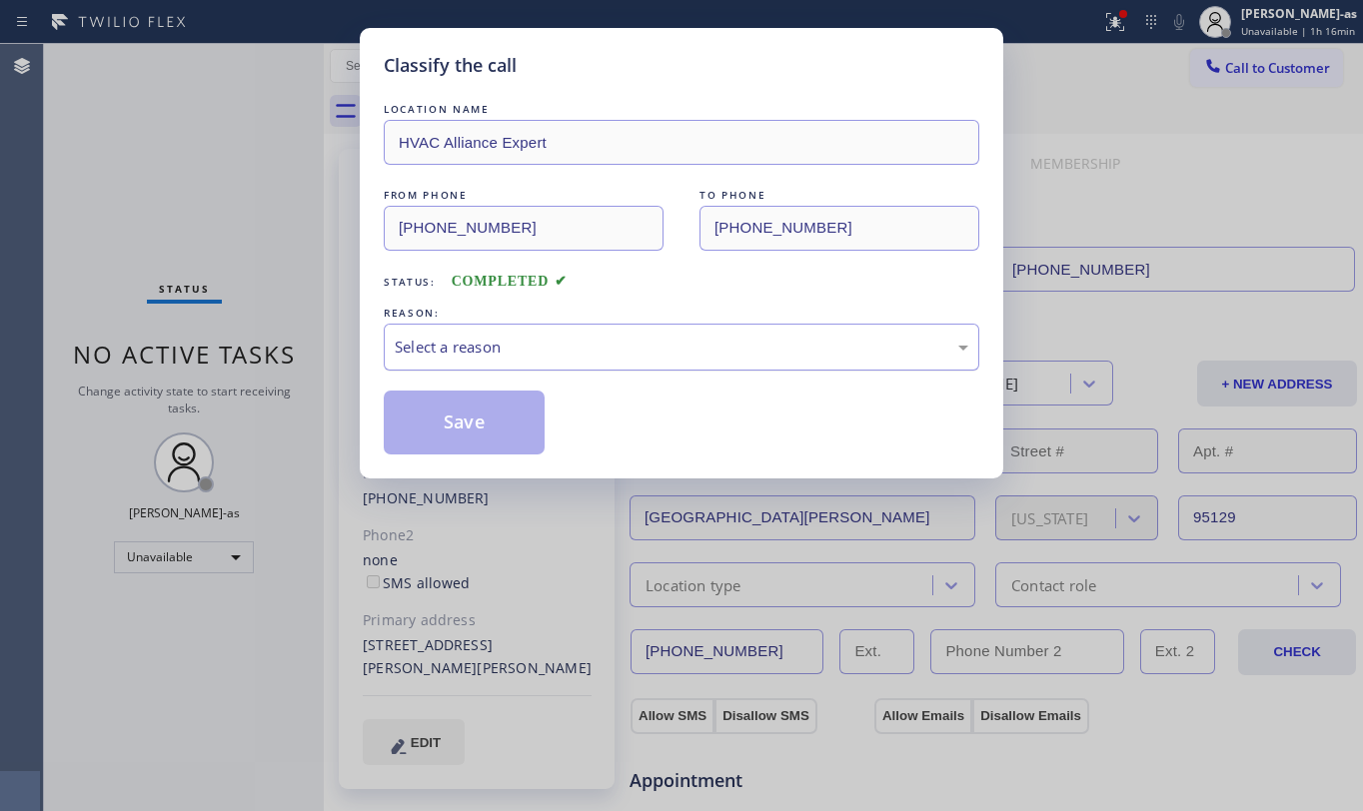
click at [586, 336] on div "Select a reason" at bounding box center [682, 347] width 574 height 23
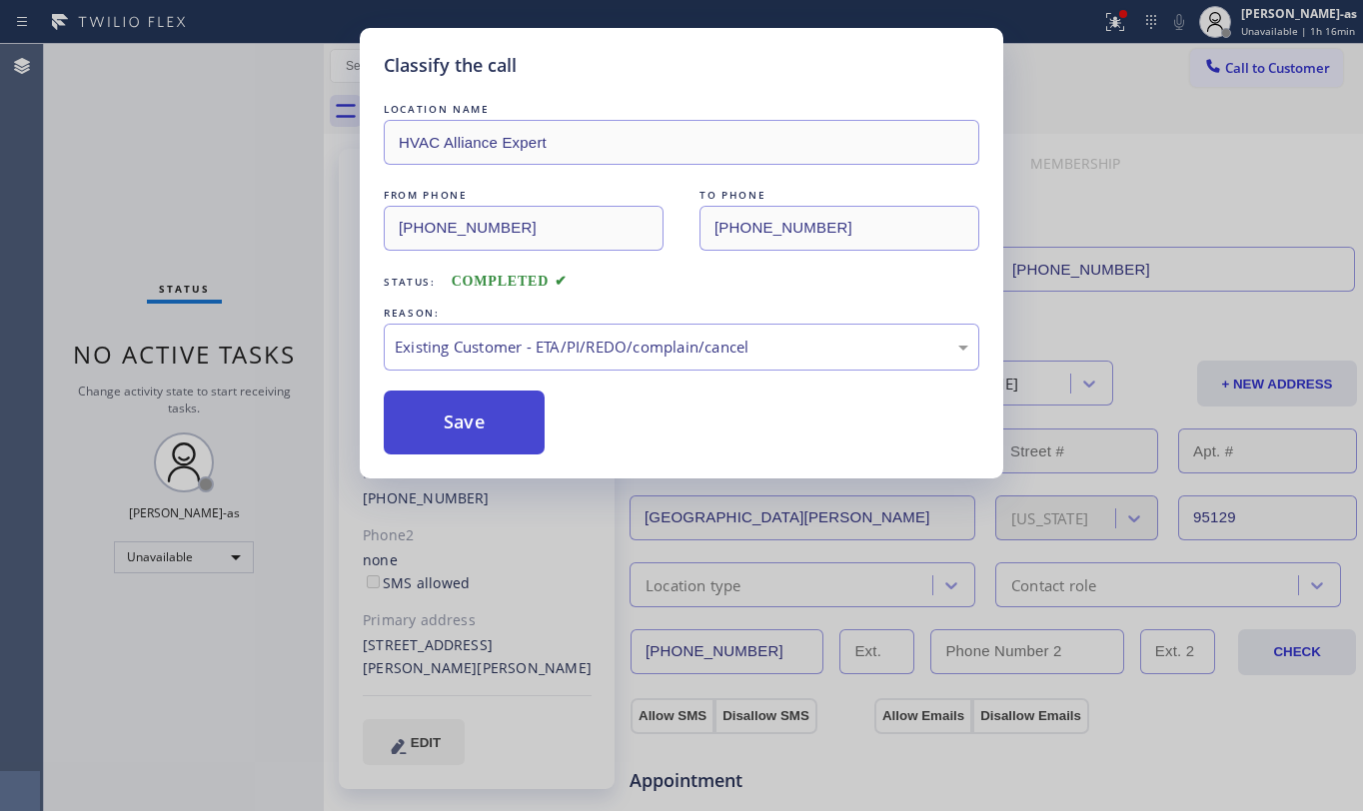
click at [434, 426] on button "Save" at bounding box center [464, 423] width 161 height 64
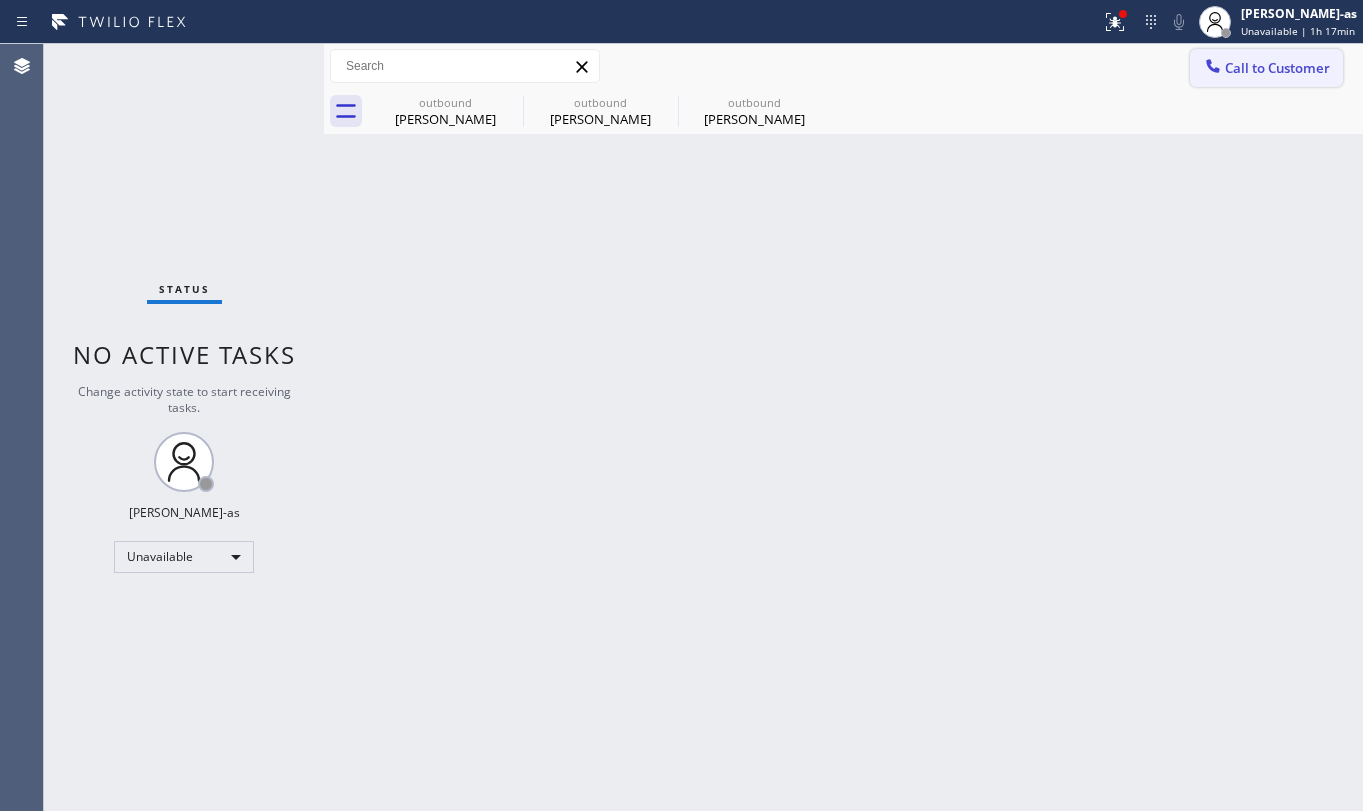
click at [1203, 74] on icon at bounding box center [1213, 66] width 20 height 20
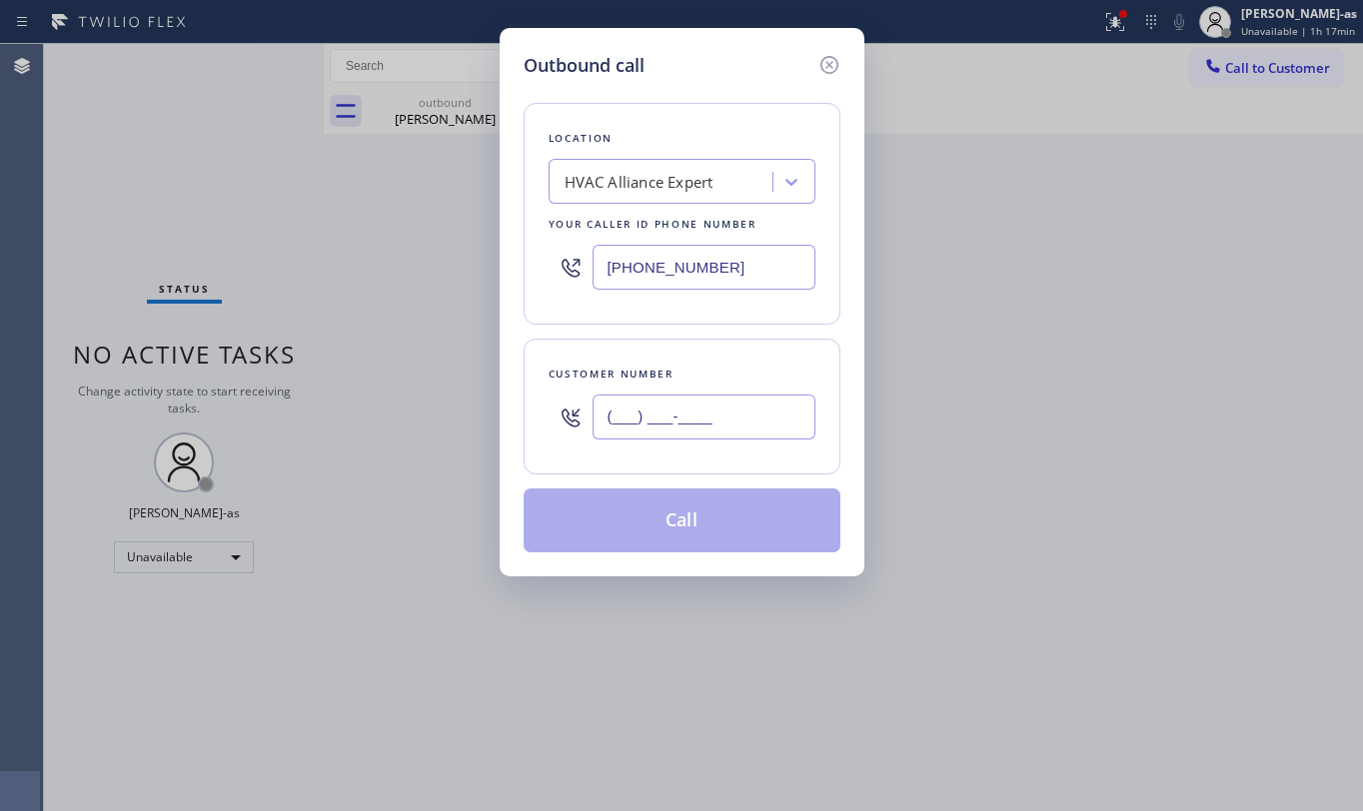
click at [700, 440] on input "(___) ___-____" at bounding box center [704, 417] width 223 height 45
paste input "858) 775-8177"
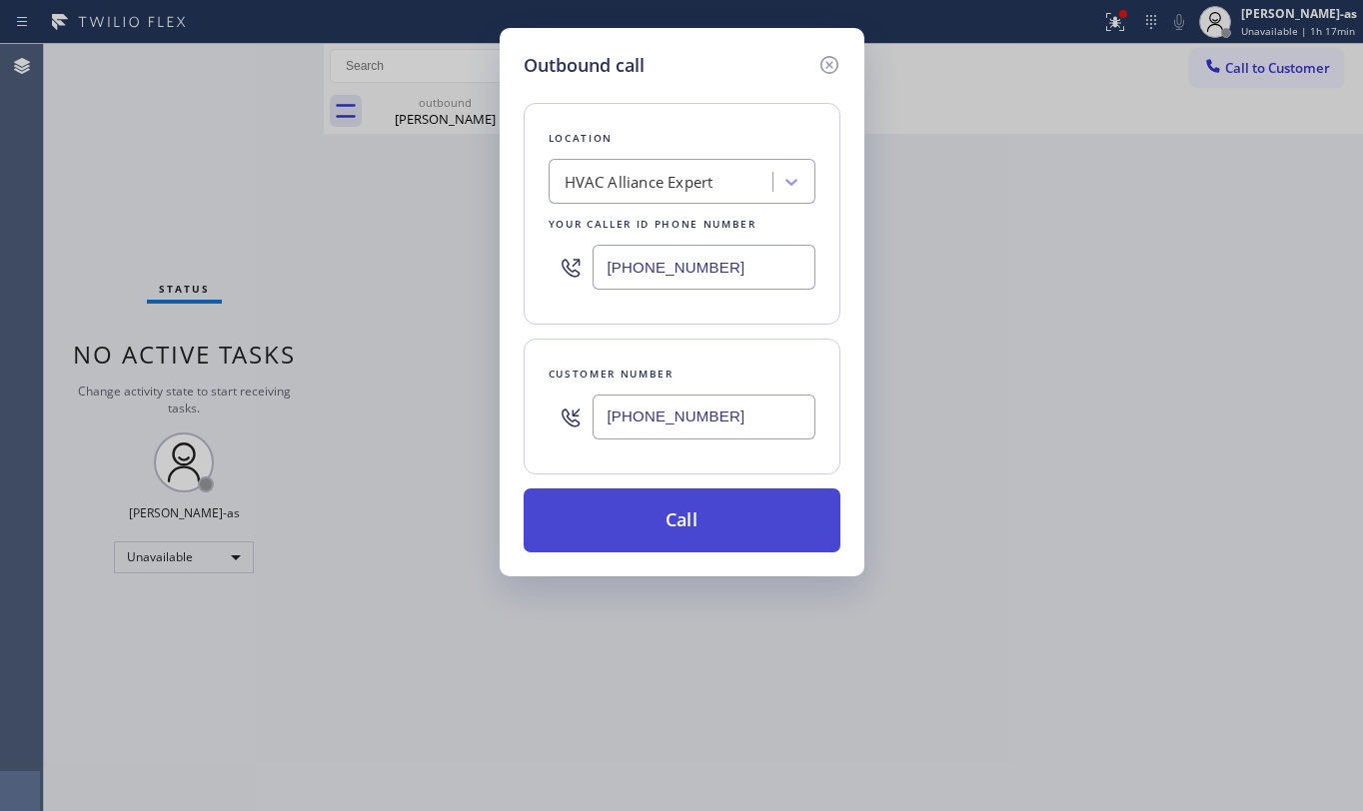
type input "[PHONE_NUMBER]"
click at [712, 516] on button "Call" at bounding box center [682, 521] width 317 height 64
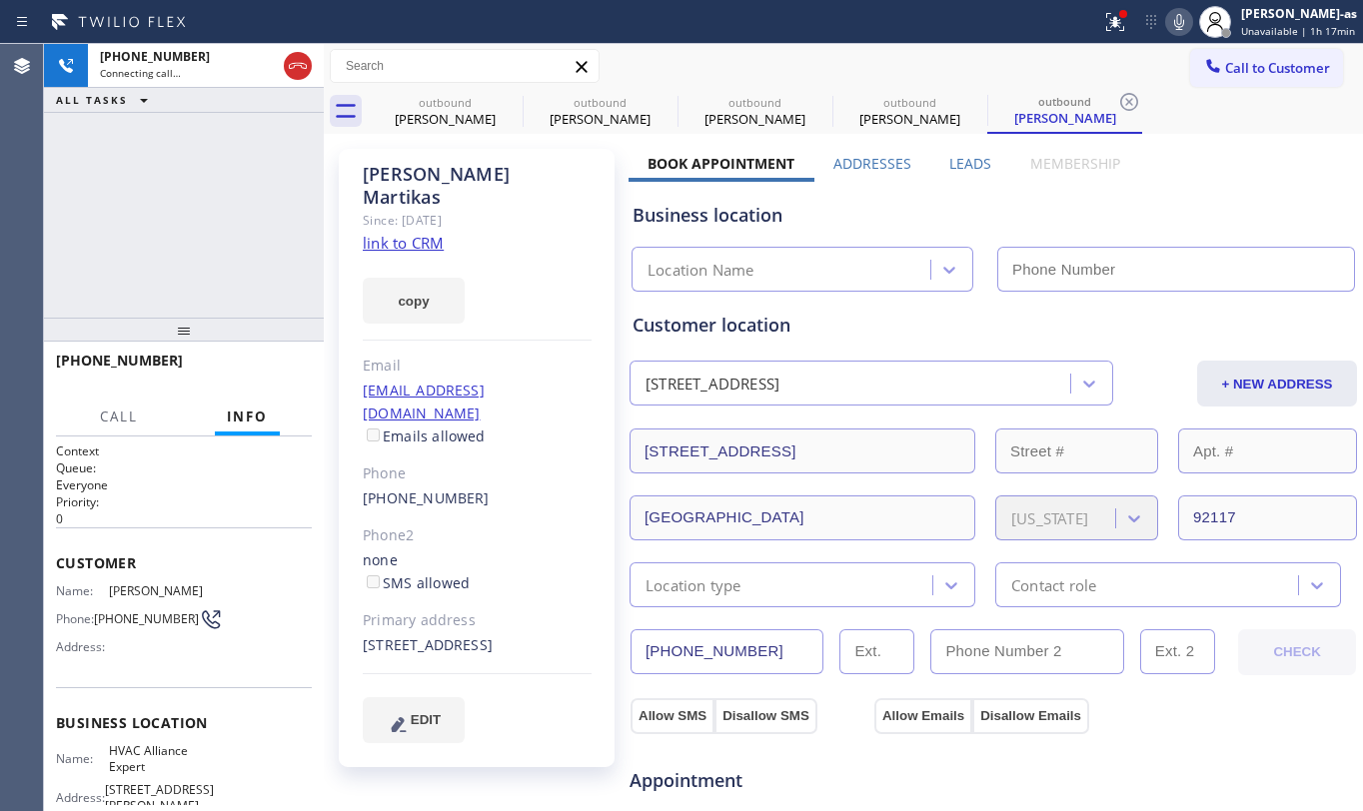
type input "[PHONE_NUMBER]"
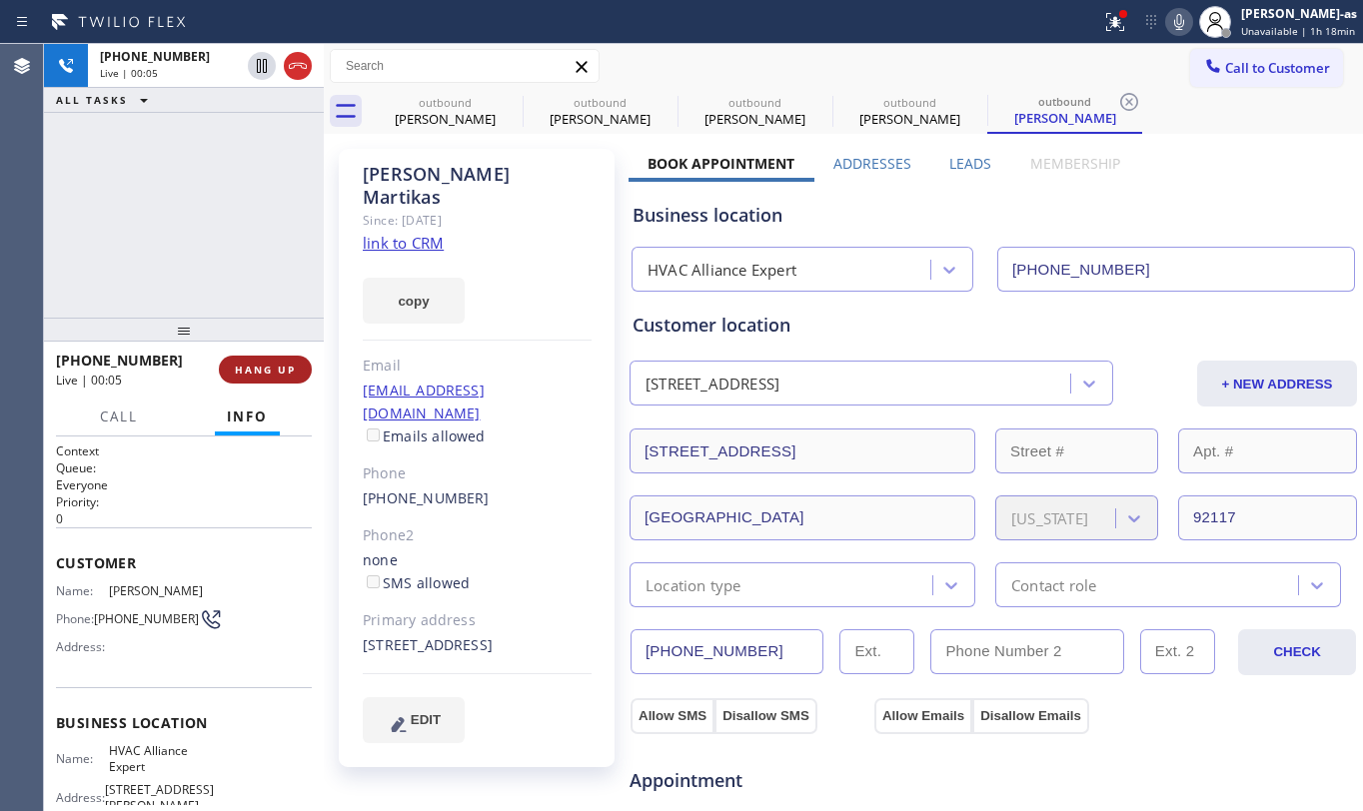
click at [280, 376] on span "HANG UP" at bounding box center [265, 370] width 61 height 14
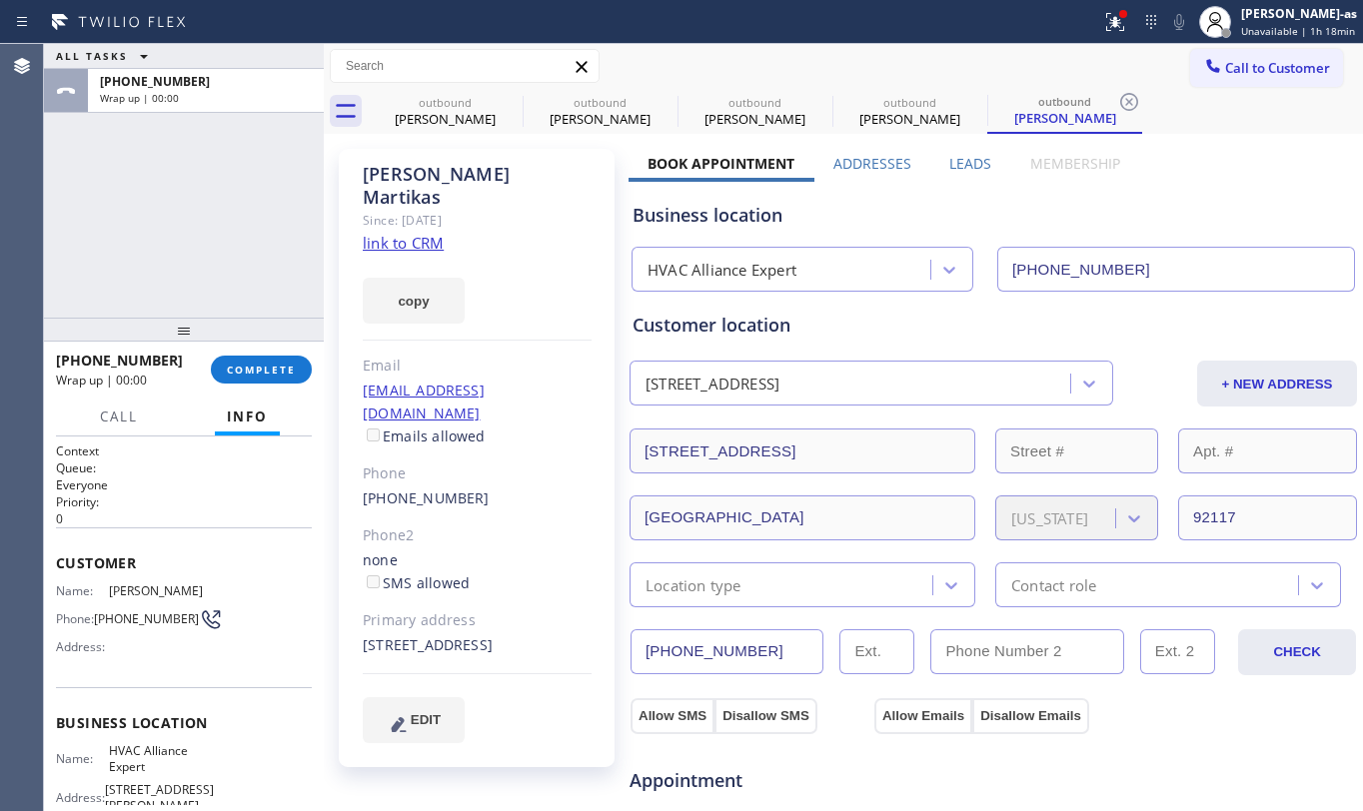
click at [509, 488] on div "[PHONE_NUMBER]" at bounding box center [477, 499] width 229 height 23
copy div "[PHONE_NUMBER]"
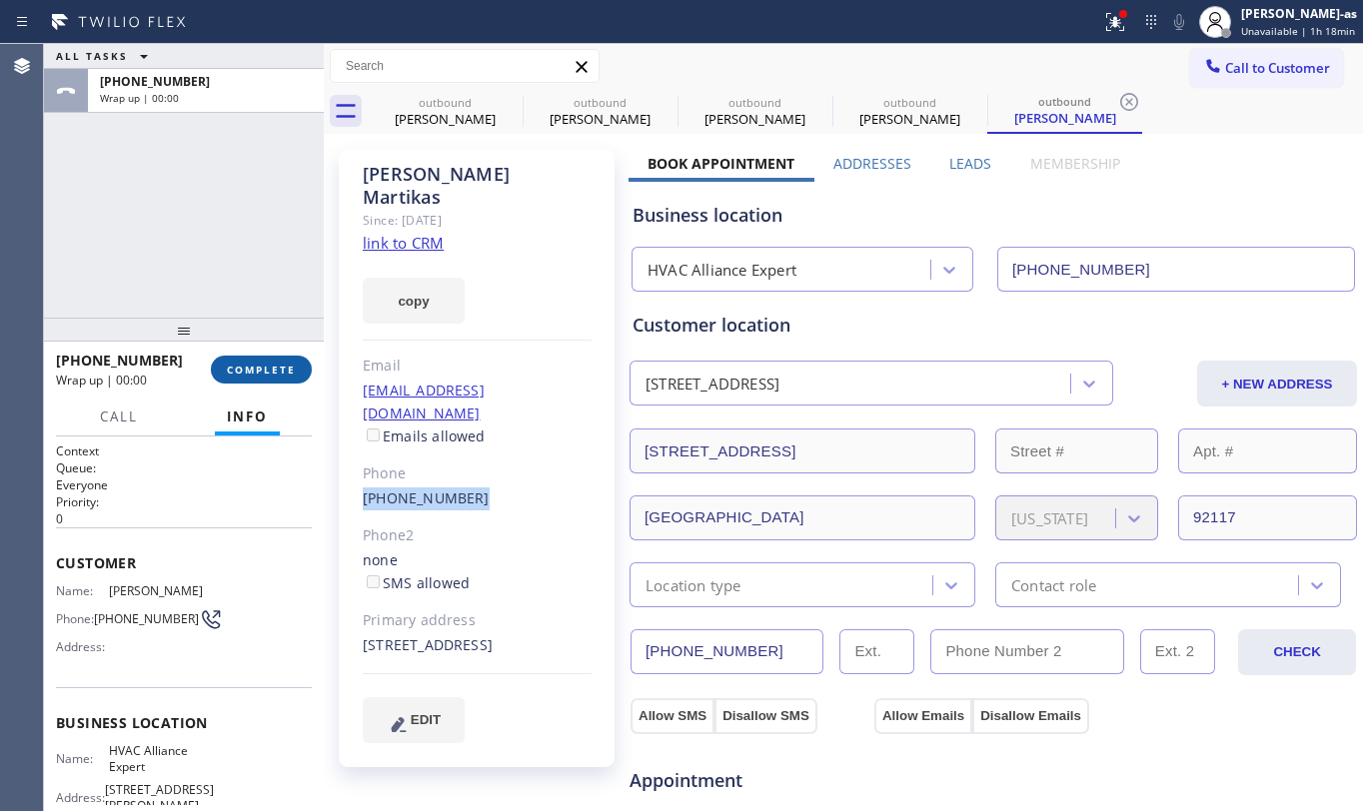
click at [297, 373] on button "COMPLETE" at bounding box center [261, 370] width 101 height 28
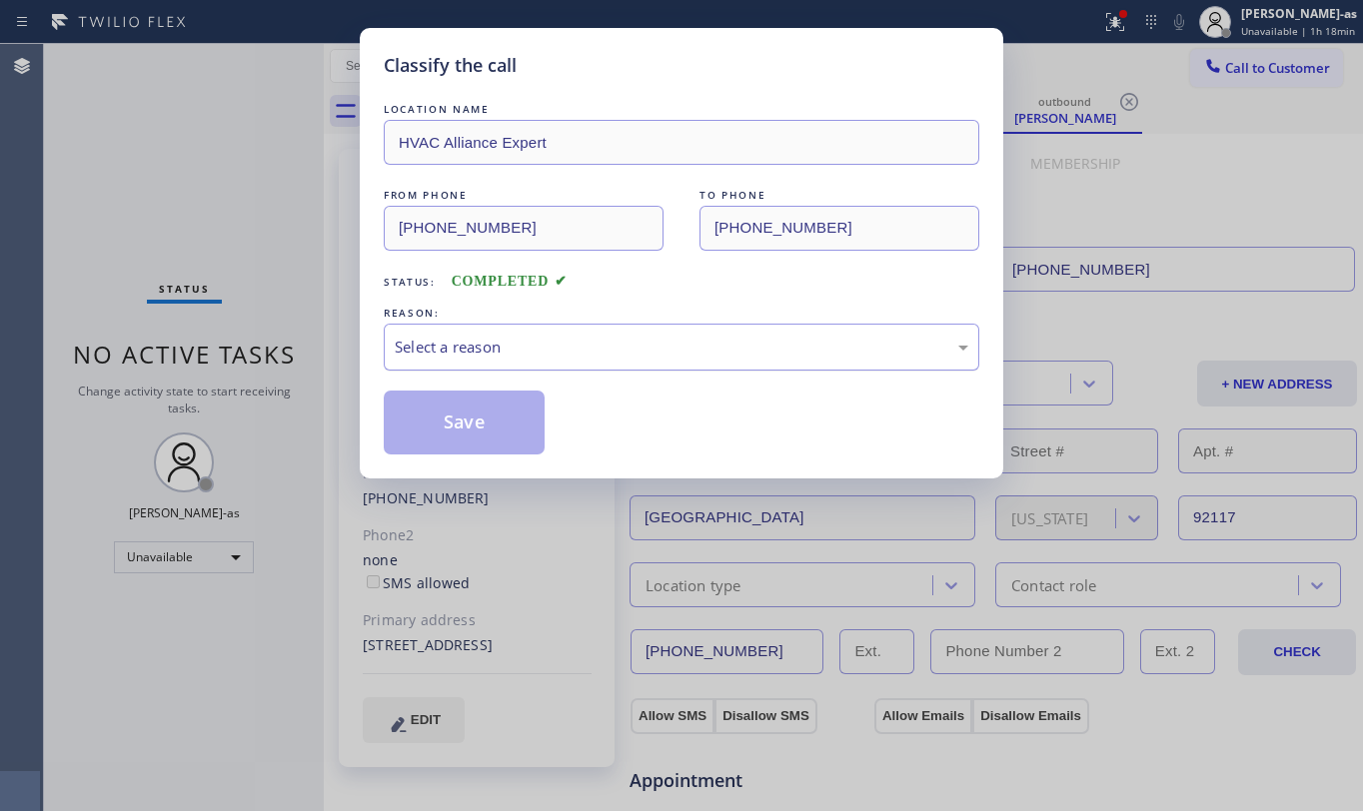
drag, startPoint x: 513, startPoint y: 350, endPoint x: 545, endPoint y: 365, distance: 35.3
click at [514, 350] on div "Select a reason" at bounding box center [682, 347] width 574 height 23
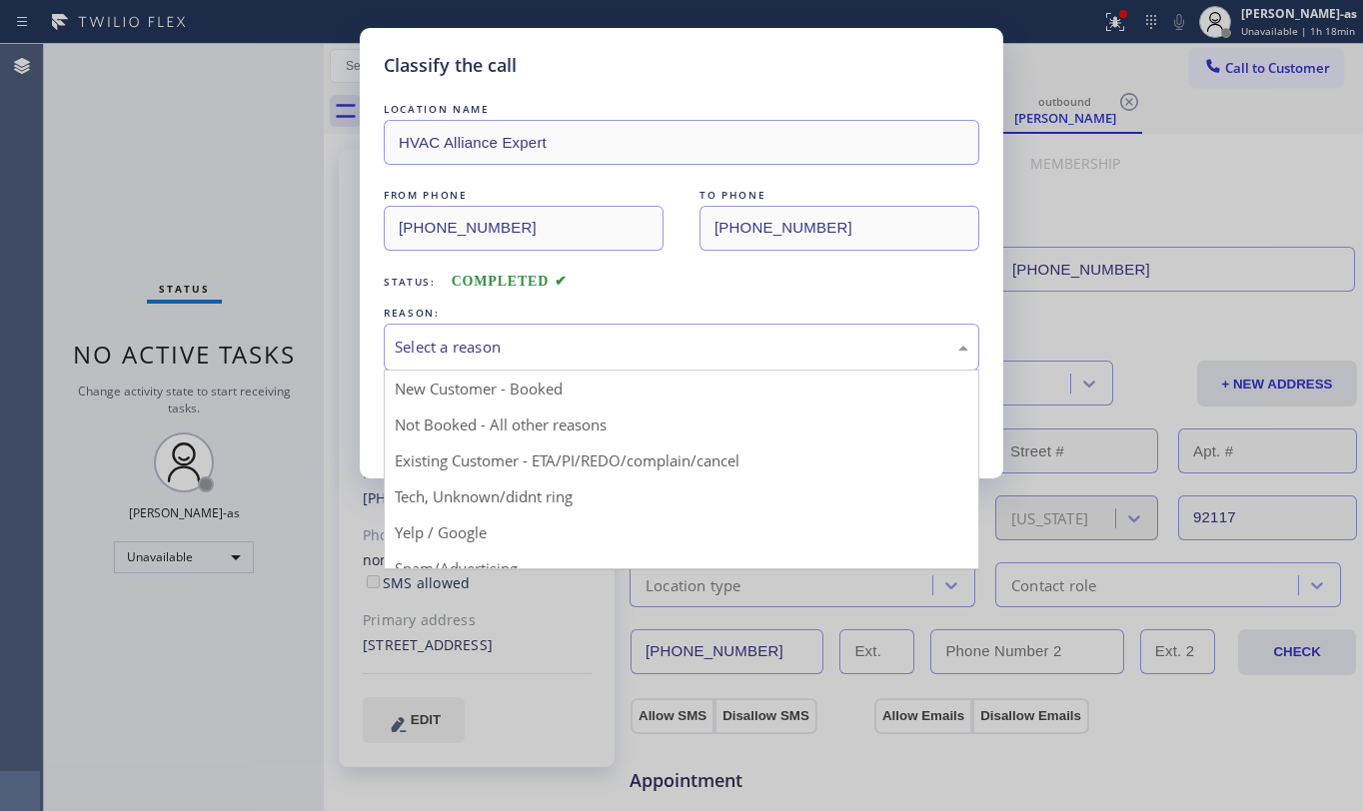
drag, startPoint x: 680, startPoint y: 456, endPoint x: 592, endPoint y: 428, distance: 92.3
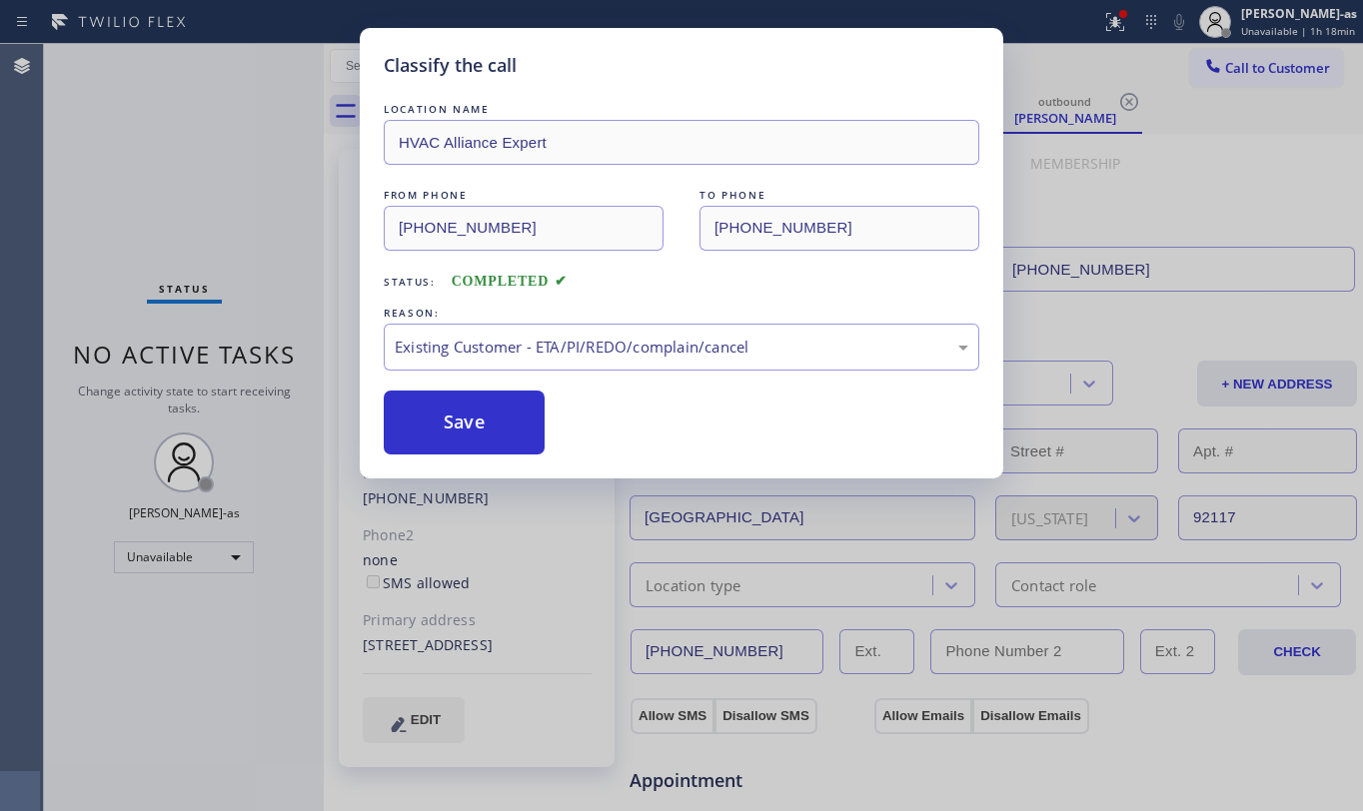
drag, startPoint x: 494, startPoint y: 414, endPoint x: 1155, endPoint y: 232, distance: 686.1
click at [498, 416] on button "Save" at bounding box center [464, 423] width 161 height 64
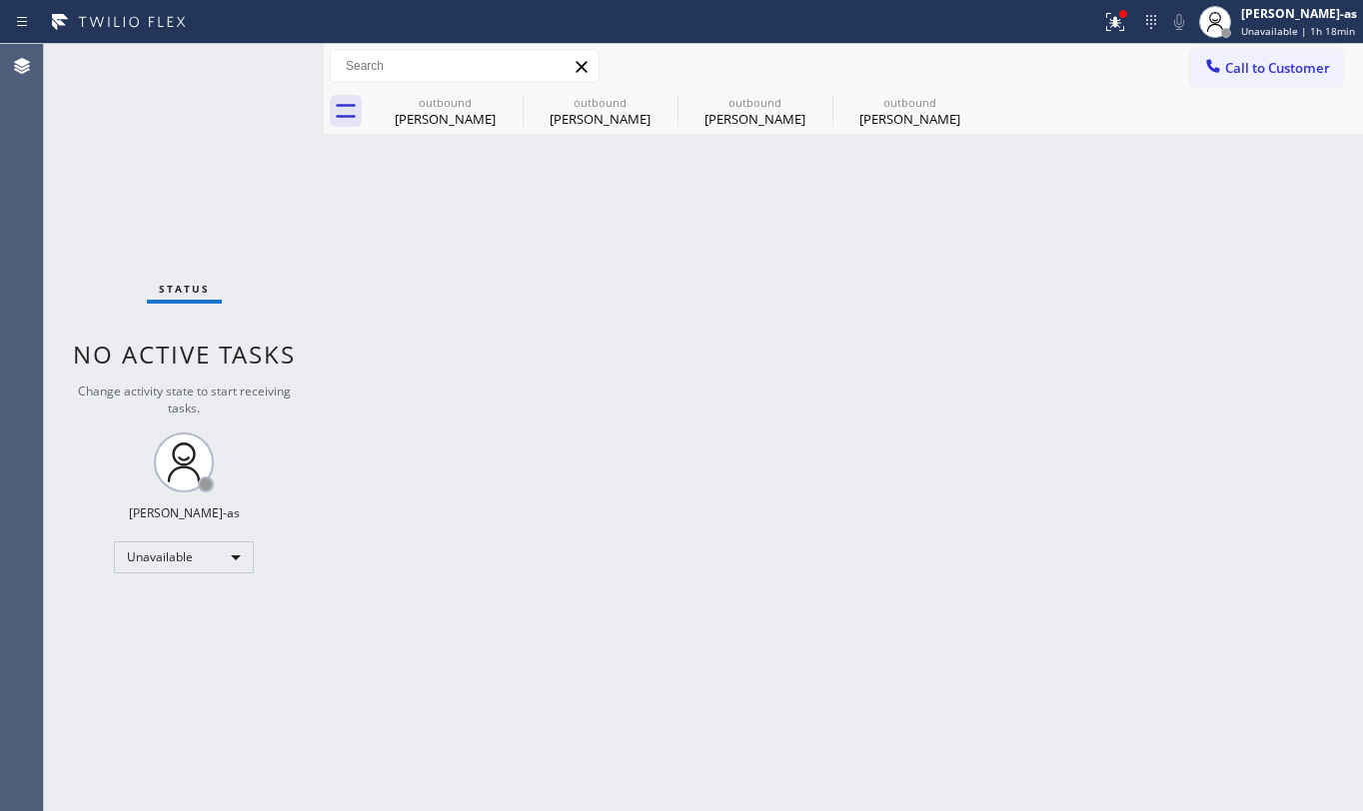
click at [1244, 73] on span "Call to Customer" at bounding box center [1277, 68] width 105 height 18
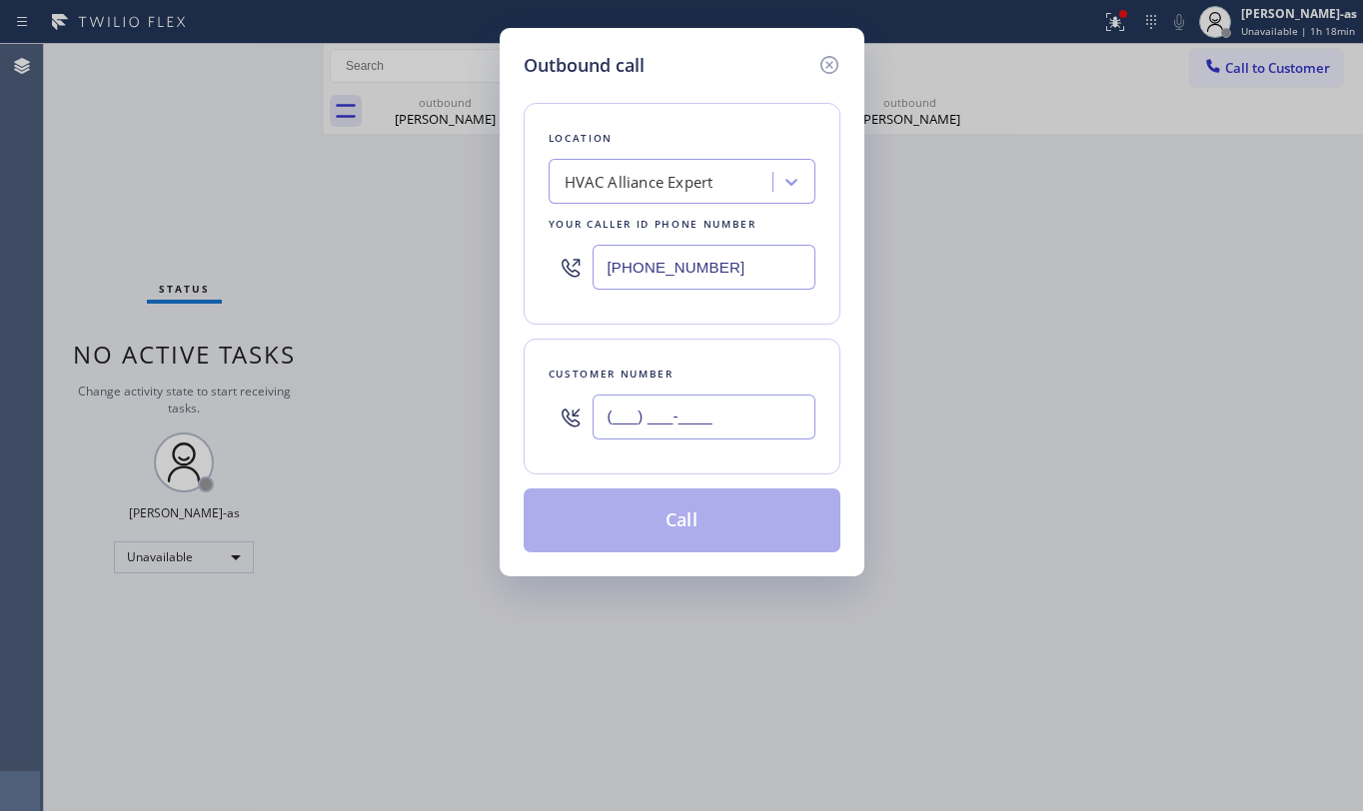
click at [748, 422] on input "(___) ___-____" at bounding box center [704, 417] width 223 height 45
paste input "858) 775-8177"
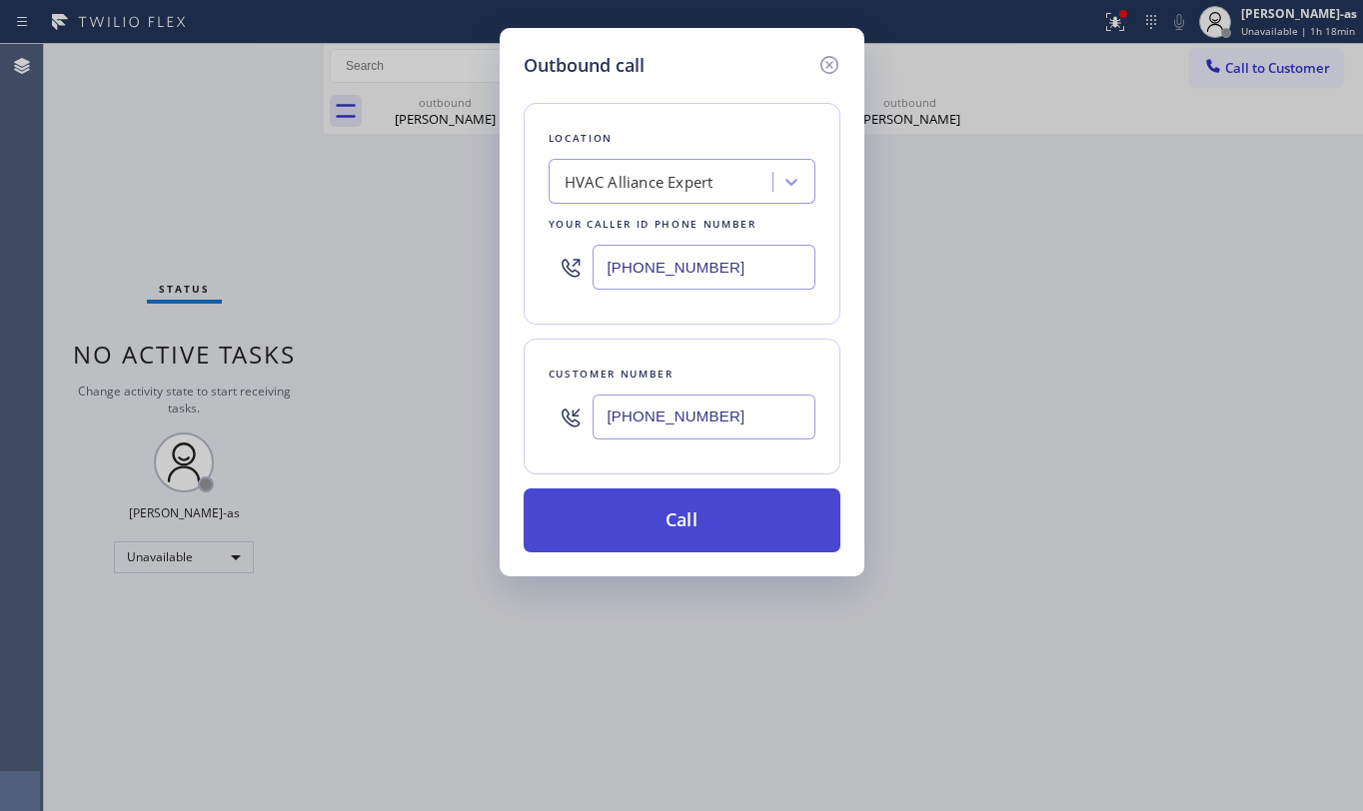
type input "[PHONE_NUMBER]"
click at [733, 510] on button "Call" at bounding box center [682, 521] width 317 height 64
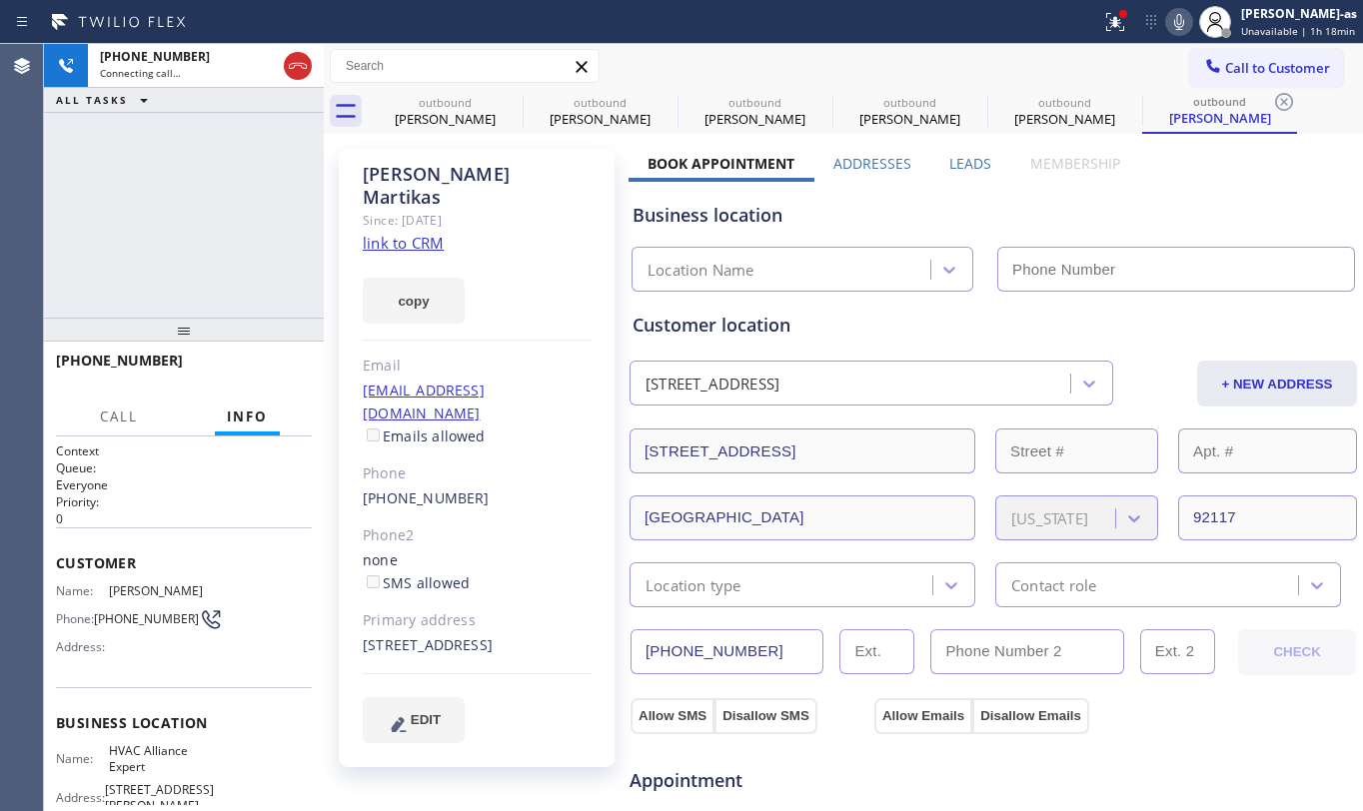
type input "[PHONE_NUMBER]"
click at [181, 280] on div "[PHONE_NUMBER] Connecting call… ALL TASKS ALL TASKS ACTIVE TASKS TASKS IN WRAP …" at bounding box center [184, 181] width 280 height 274
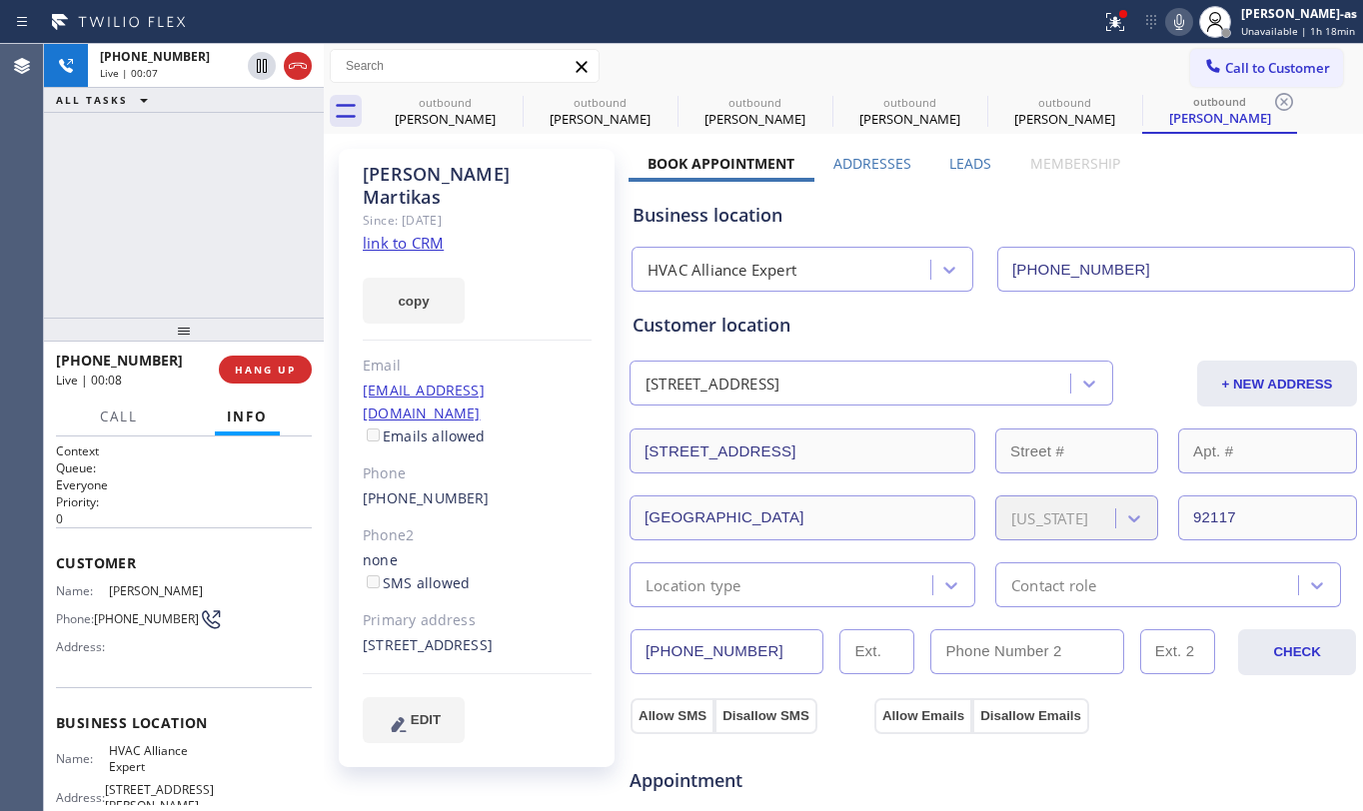
drag, startPoint x: 150, startPoint y: 78, endPoint x: 281, endPoint y: 2, distance: 151.3
click at [180, 50] on div "[PHONE_NUMBER] Live | 00:07" at bounding box center [166, 66] width 156 height 44
click at [302, 46] on div at bounding box center [280, 66] width 72 height 44
click at [280, 70] on div at bounding box center [280, 66] width 72 height 44
click at [257, 356] on button "HANG UP" at bounding box center [265, 370] width 93 height 28
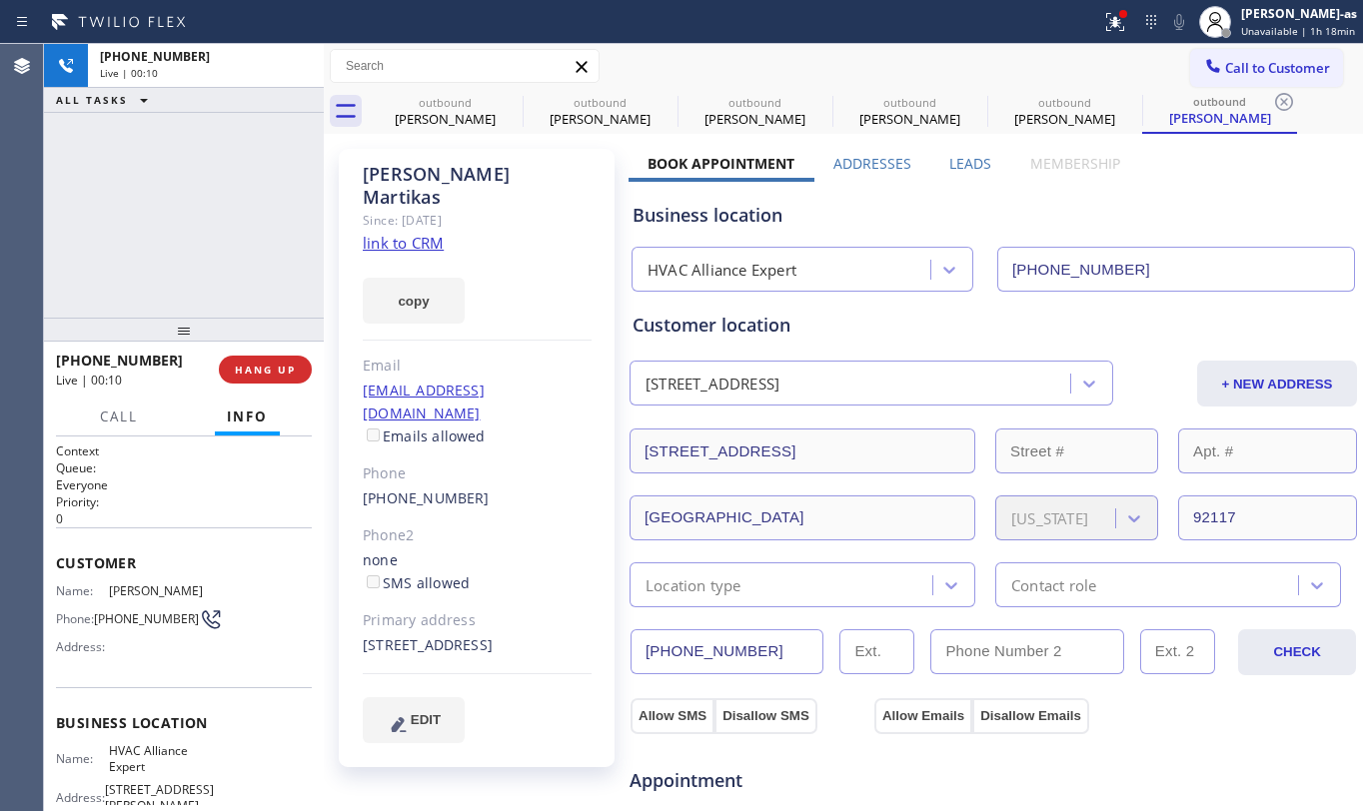
click at [262, 352] on div "[PHONE_NUMBER] Live | 00:10 HANG UP" at bounding box center [184, 370] width 256 height 52
click at [262, 350] on div "[PHONE_NUMBER] Wrap up | 00:00 COMPLETE" at bounding box center [184, 370] width 256 height 52
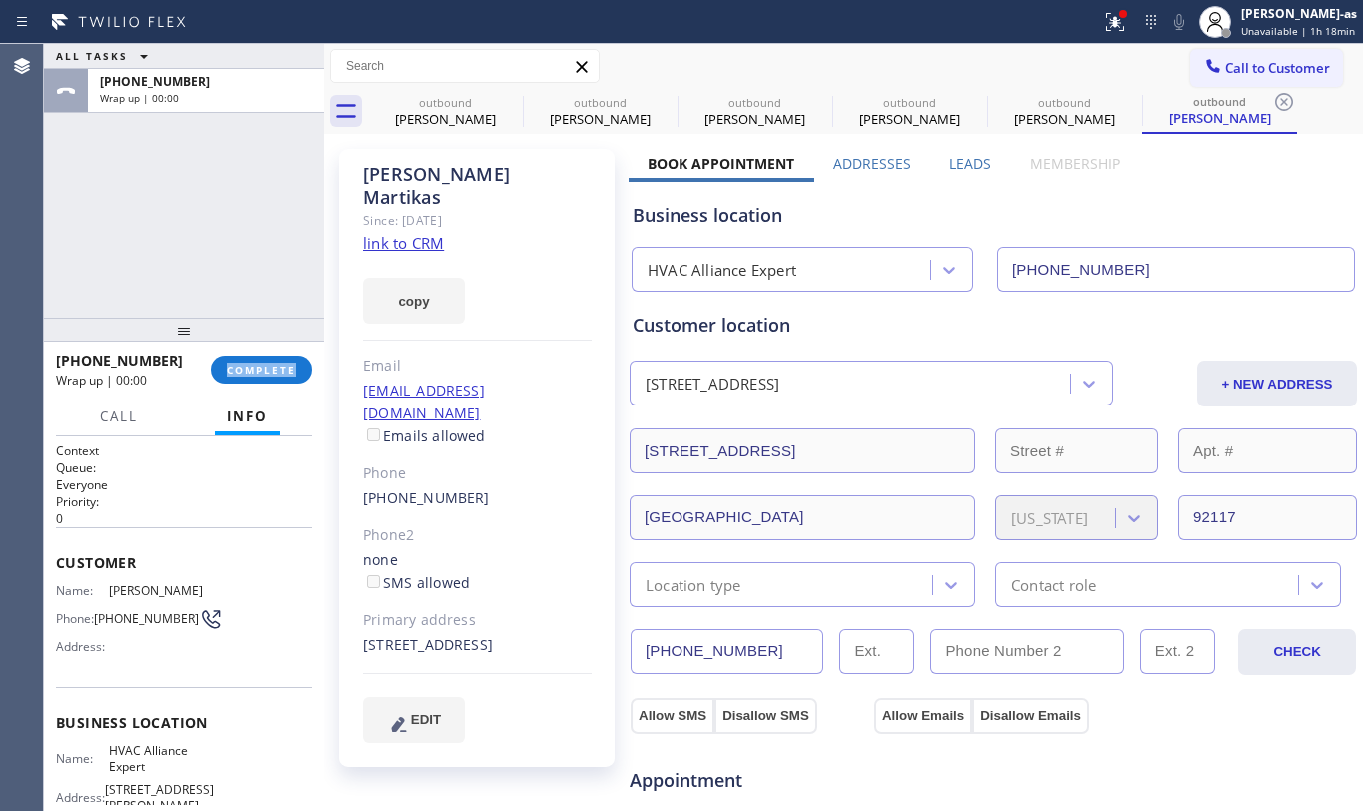
click at [265, 342] on div at bounding box center [184, 330] width 280 height 24
drag, startPoint x: 269, startPoint y: 385, endPoint x: 286, endPoint y: 378, distance: 18.4
click at [272, 385] on button "COMPLETE" at bounding box center [261, 372] width 101 height 28
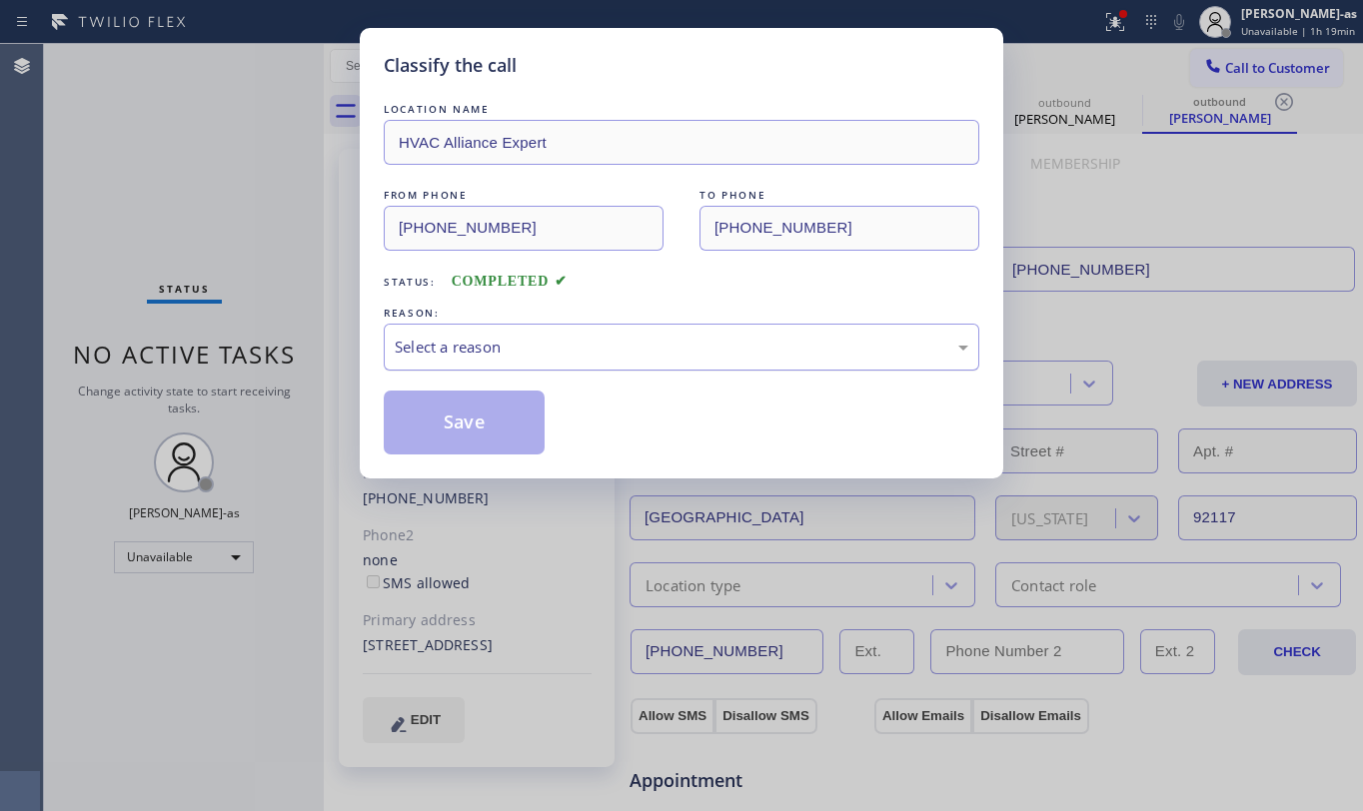
drag, startPoint x: 637, startPoint y: 352, endPoint x: 648, endPoint y: 350, distance: 11.2
click at [638, 348] on div "Select a reason" at bounding box center [682, 347] width 574 height 23
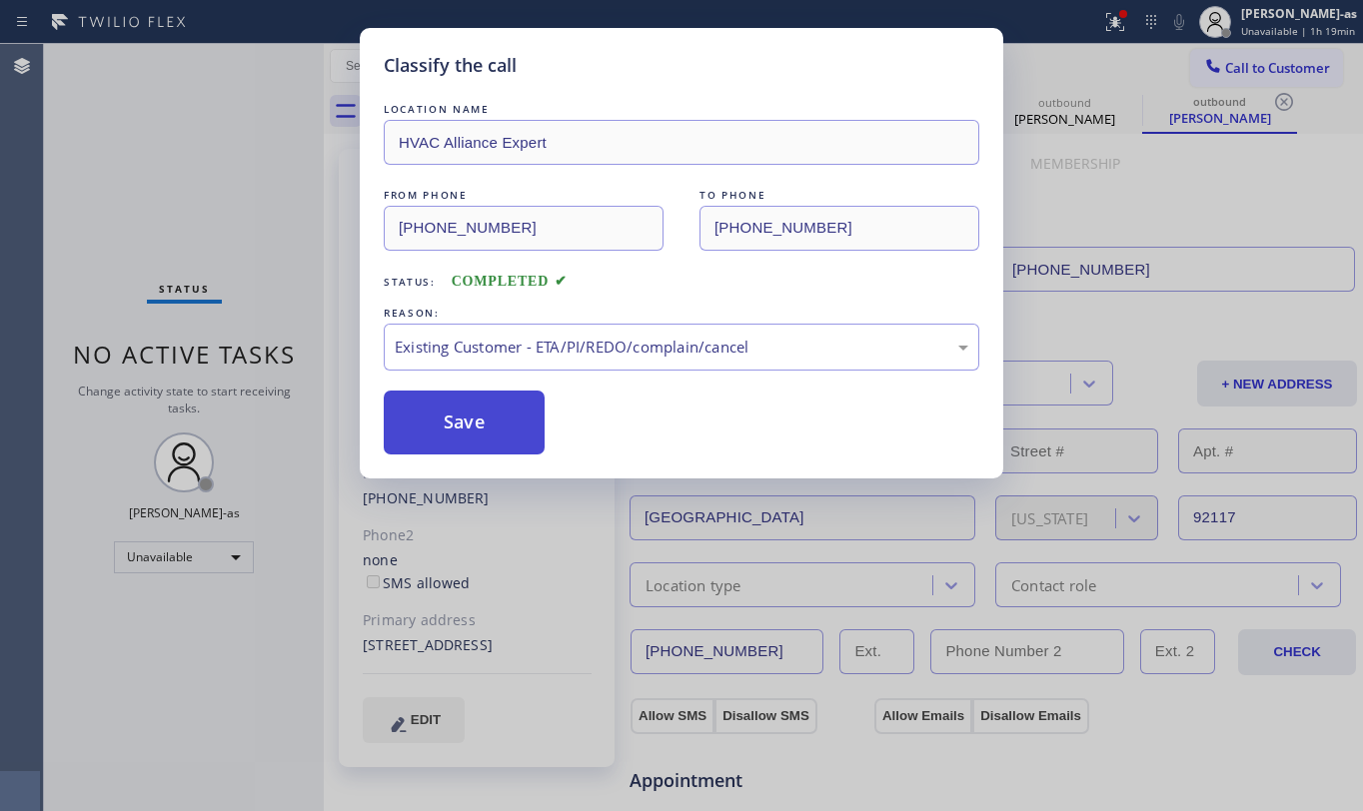
click at [484, 409] on button "Save" at bounding box center [464, 423] width 161 height 64
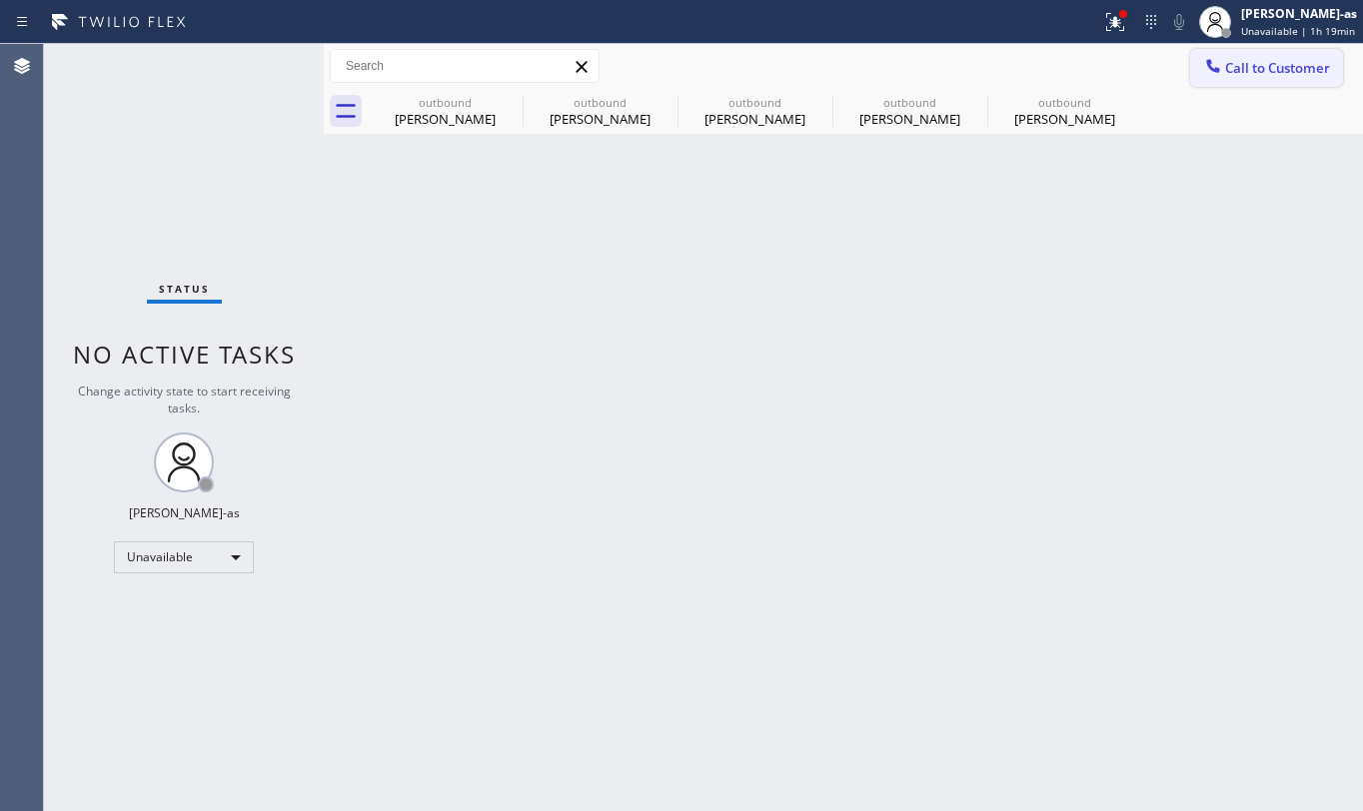
click at [1220, 68] on icon at bounding box center [1213, 66] width 20 height 20
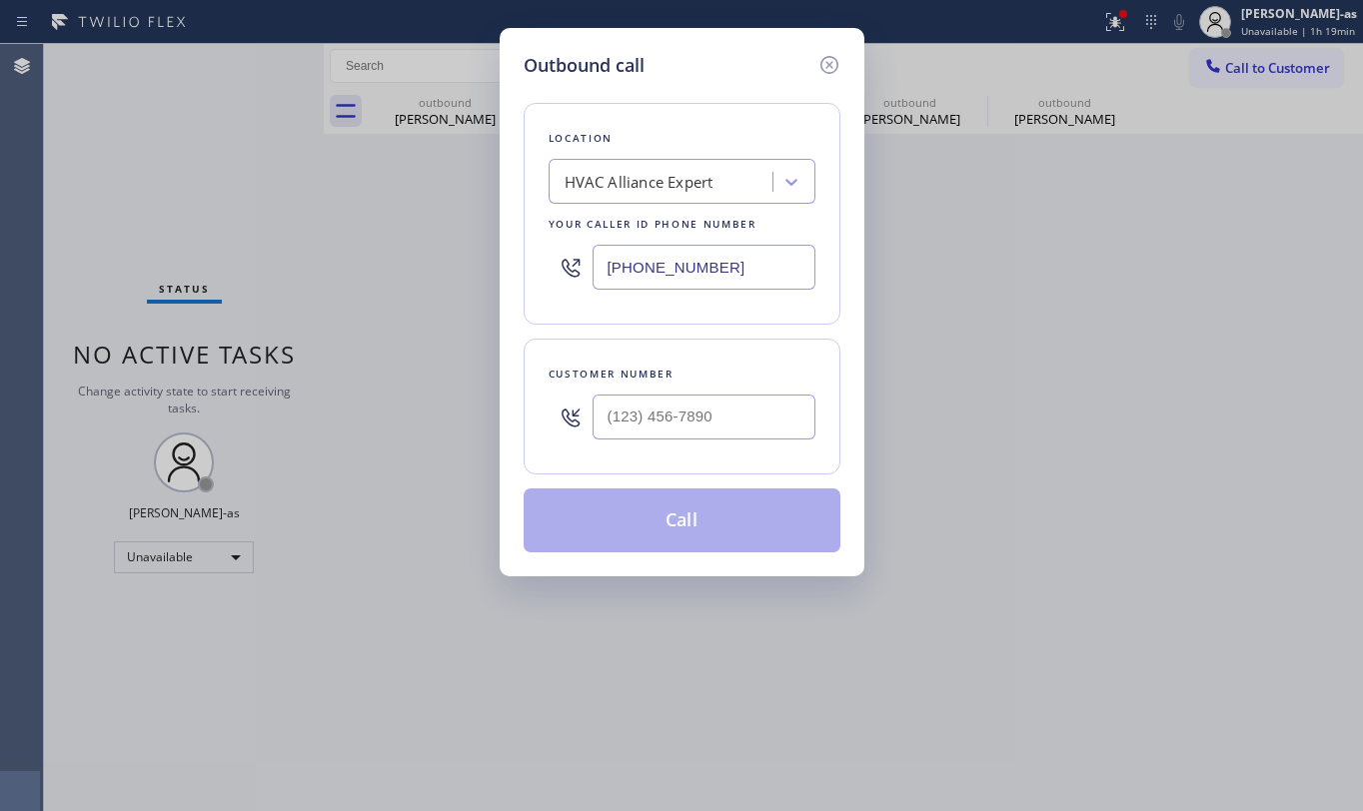
drag, startPoint x: 712, startPoint y: 450, endPoint x: 712, endPoint y: 421, distance: 29.0
click at [712, 437] on div at bounding box center [704, 417] width 223 height 65
click at [712, 421] on input "(___) ___-____" at bounding box center [704, 417] width 223 height 45
paste input "718) 427-0327"
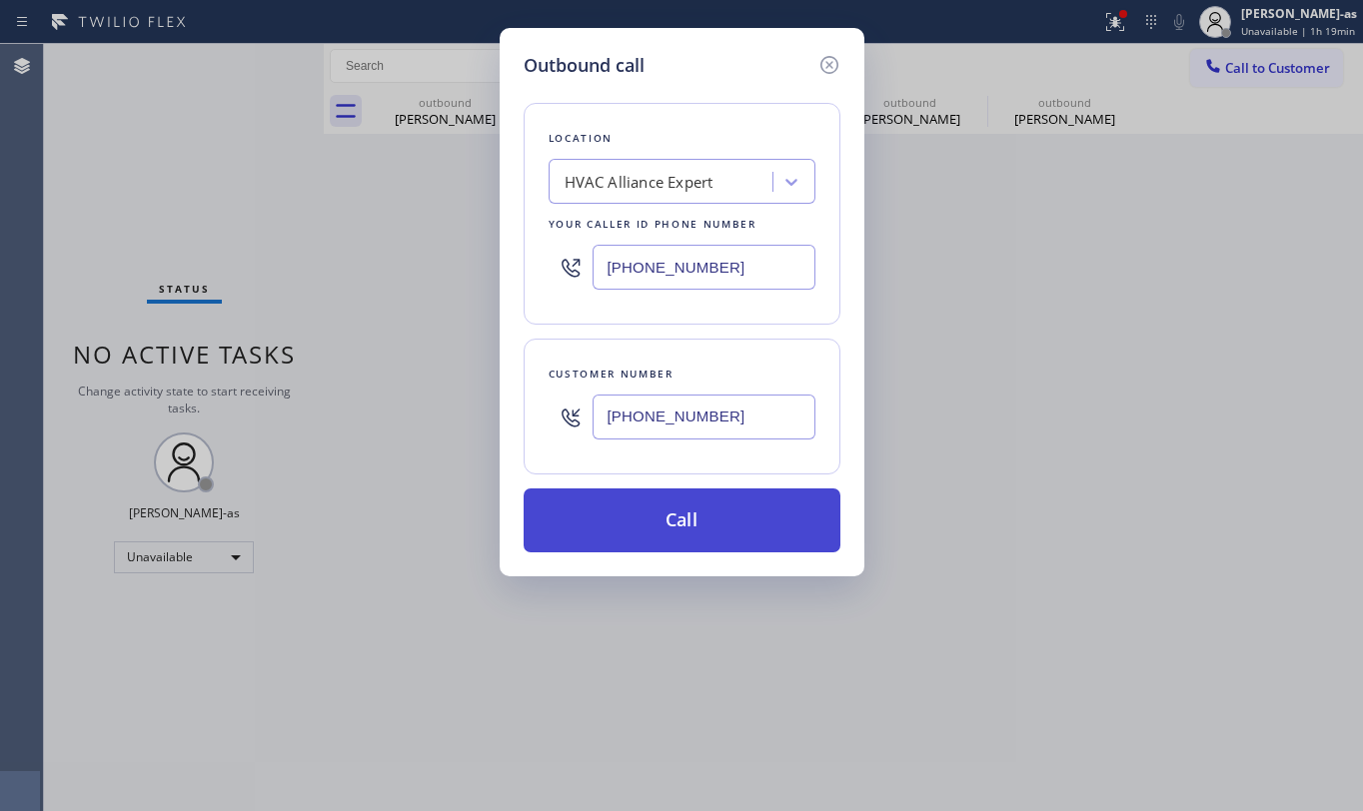
type input "[PHONE_NUMBER]"
click at [702, 533] on button "Call" at bounding box center [682, 521] width 317 height 64
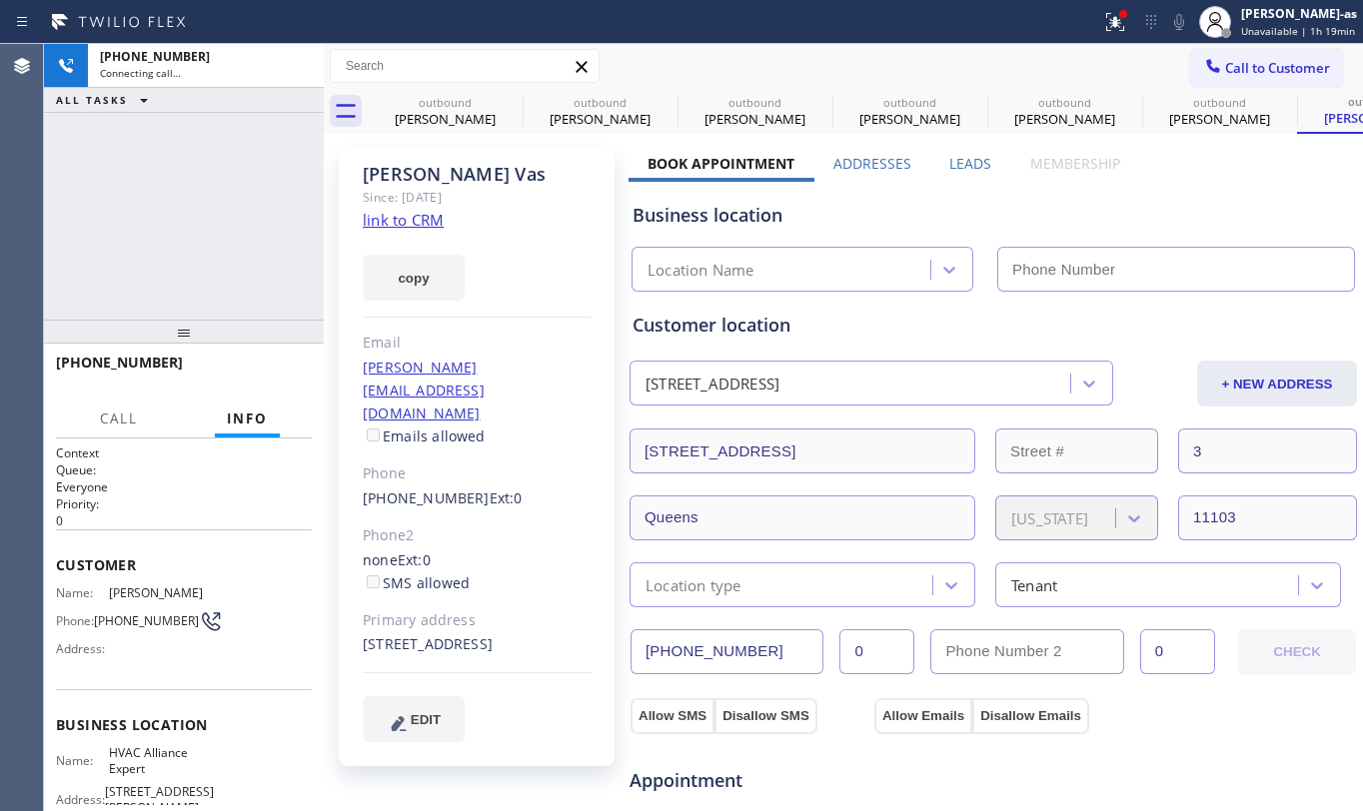
type input "[PHONE_NUMBER]"
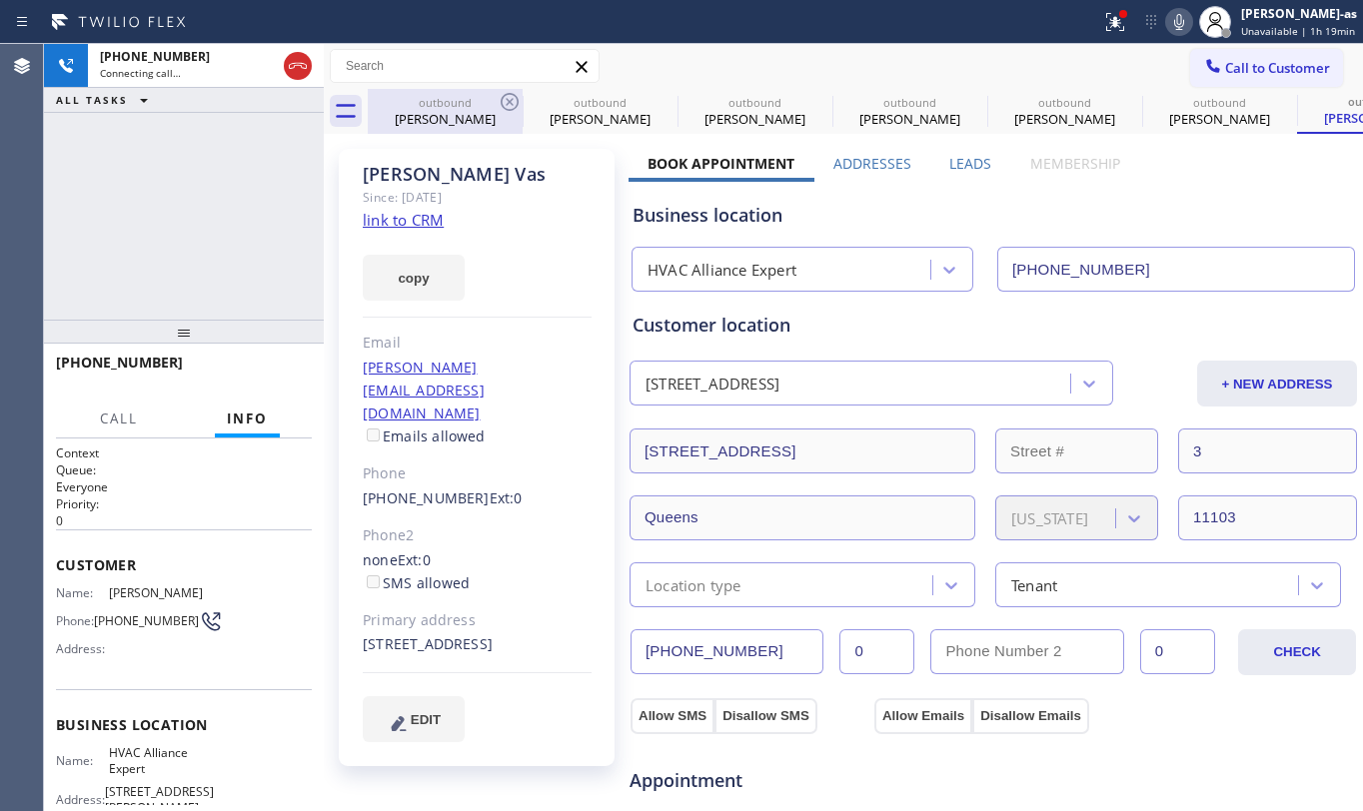
click at [462, 102] on div "outbound" at bounding box center [445, 102] width 151 height 15
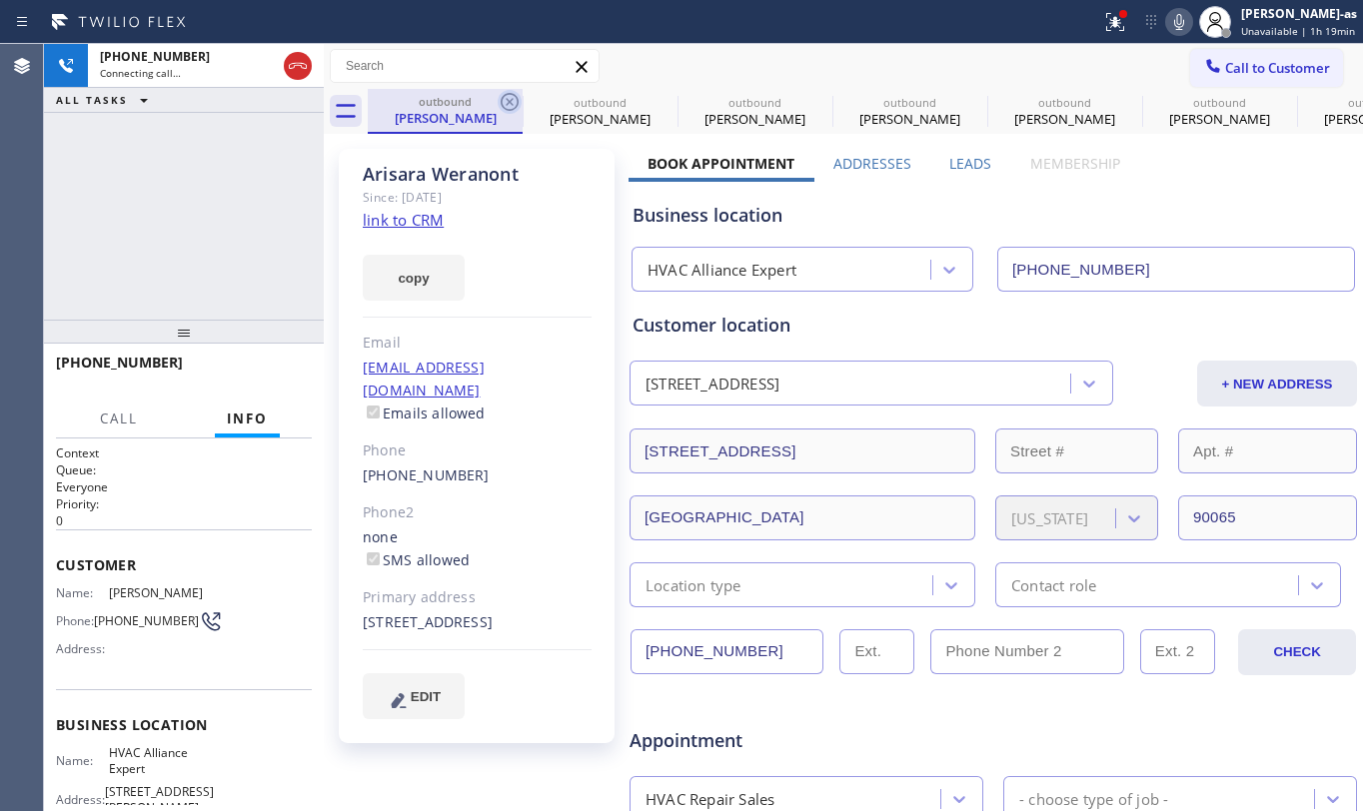
click at [498, 97] on icon at bounding box center [510, 102] width 24 height 24
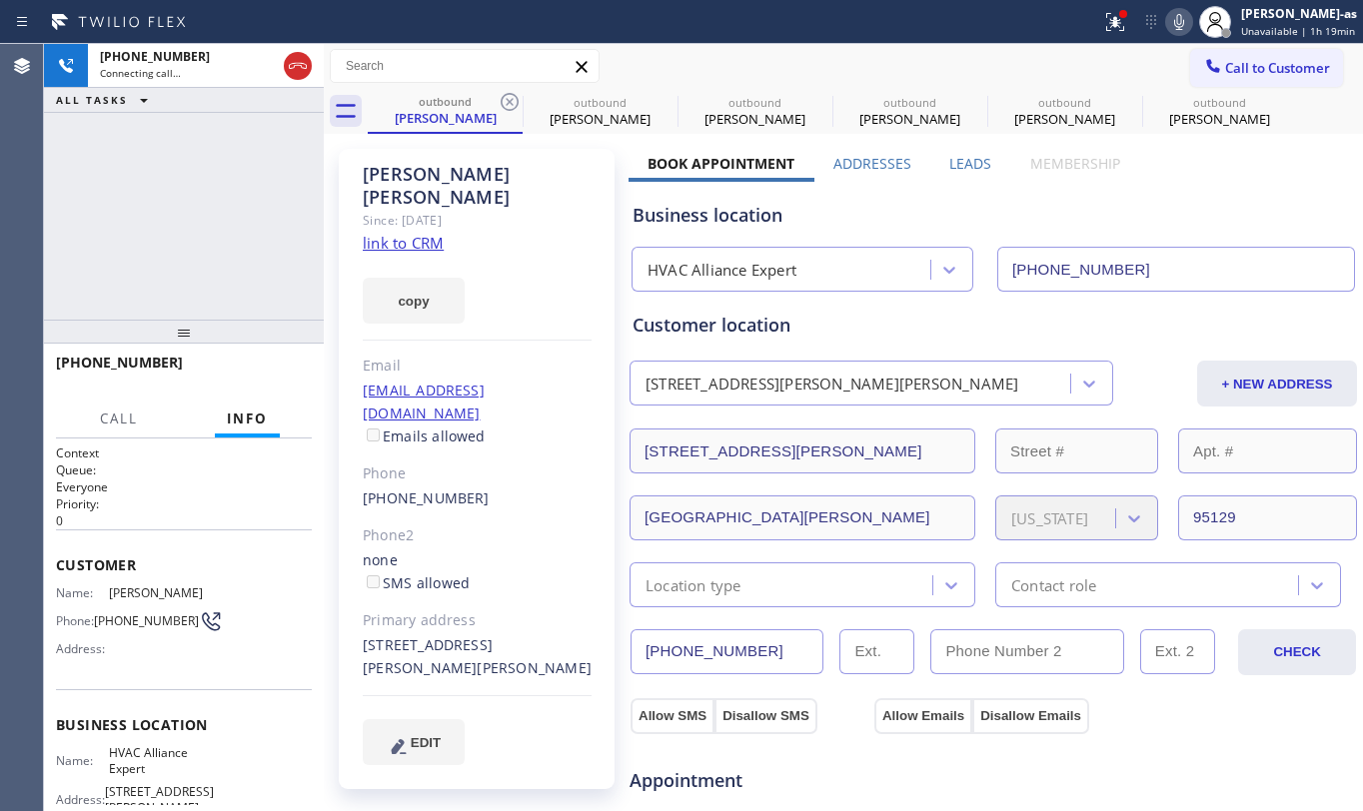
click at [498, 97] on icon at bounding box center [510, 102] width 24 height 24
drag, startPoint x: 498, startPoint y: 97, endPoint x: 361, endPoint y: 162, distance: 151.5
click at [0, 0] on icon at bounding box center [0, 0] width 0 height 0
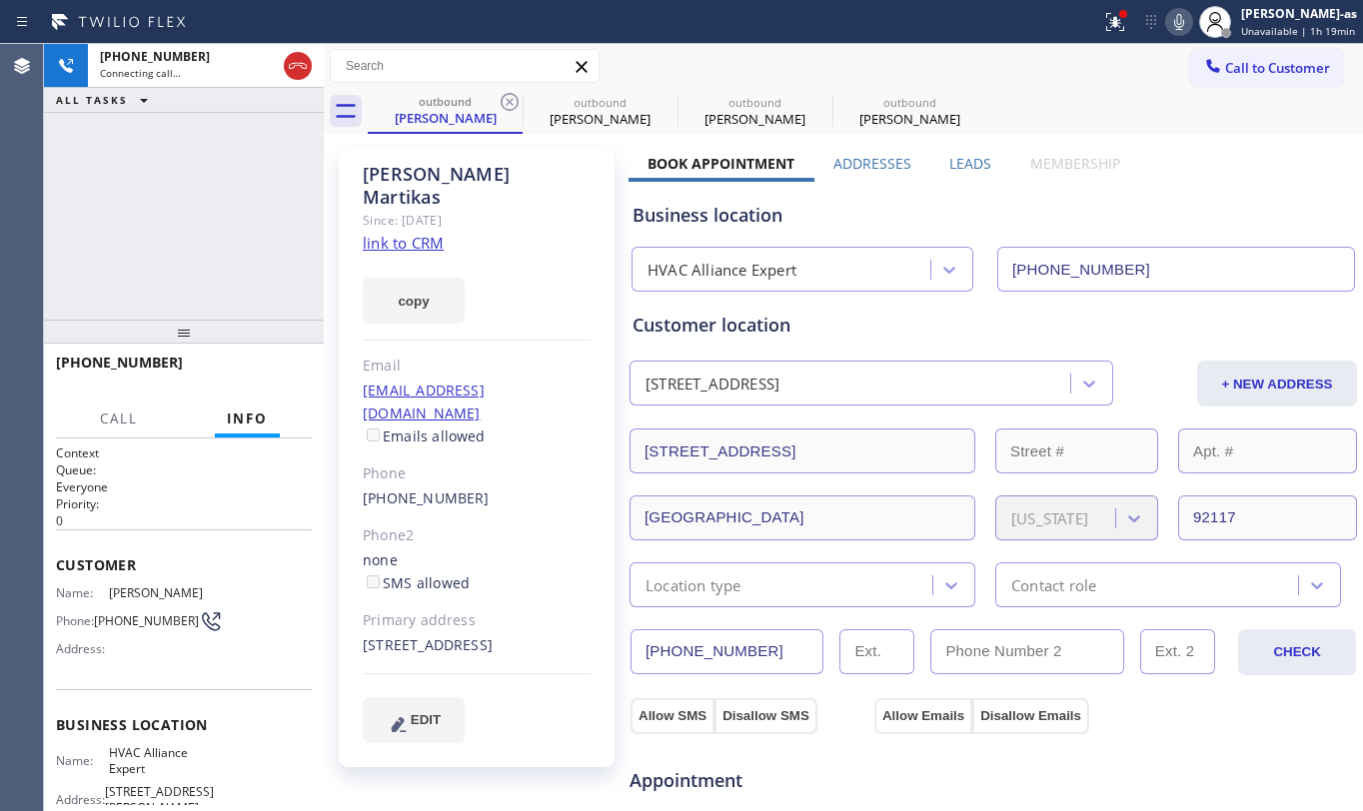
drag, startPoint x: 256, startPoint y: 206, endPoint x: 288, endPoint y: 209, distance: 32.1
click at [258, 204] on div "[PHONE_NUMBER] Connecting call… ALL TASKS ALL TASKS ACTIVE TASKS TASKS IN WRAP …" at bounding box center [184, 182] width 280 height 276
drag, startPoint x: 441, startPoint y: 110, endPoint x: 489, endPoint y: 108, distance: 48.0
click at [454, 110] on div "[PERSON_NAME]" at bounding box center [445, 118] width 151 height 18
click at [500, 98] on icon at bounding box center [510, 102] width 24 height 24
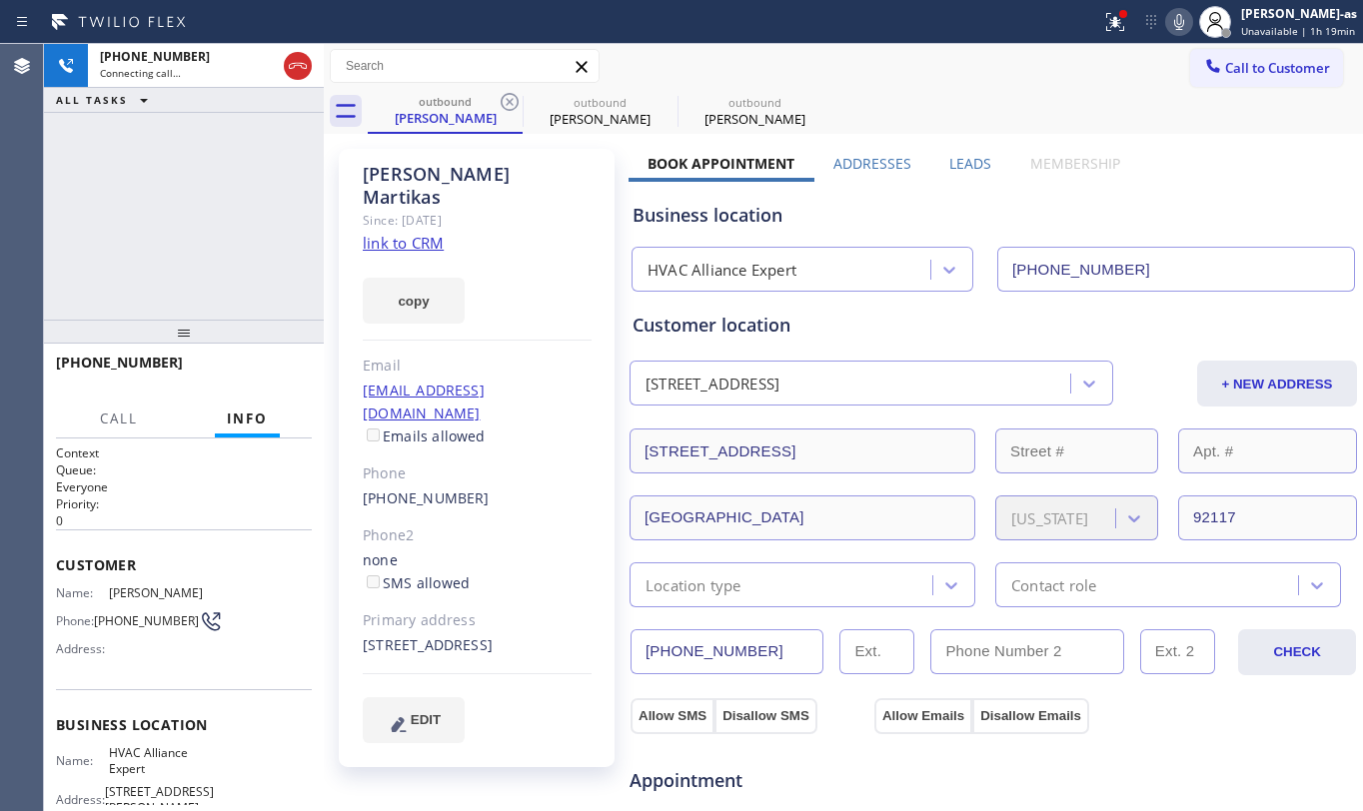
click at [500, 98] on icon at bounding box center [510, 102] width 24 height 24
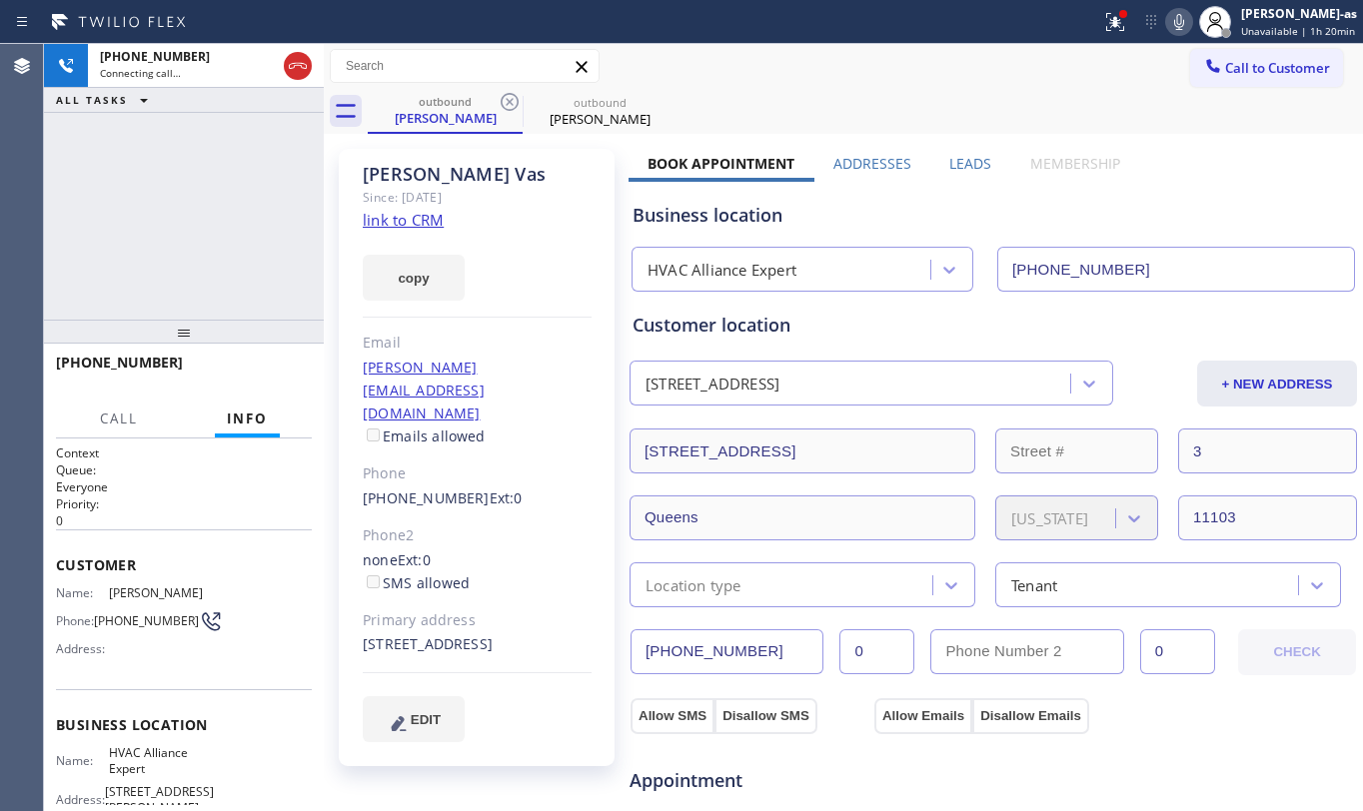
click at [277, 182] on div "[PHONE_NUMBER] Connecting call… ALL TASKS ALL TASKS ACTIVE TASKS TASKS IN WRAP …" at bounding box center [184, 182] width 280 height 276
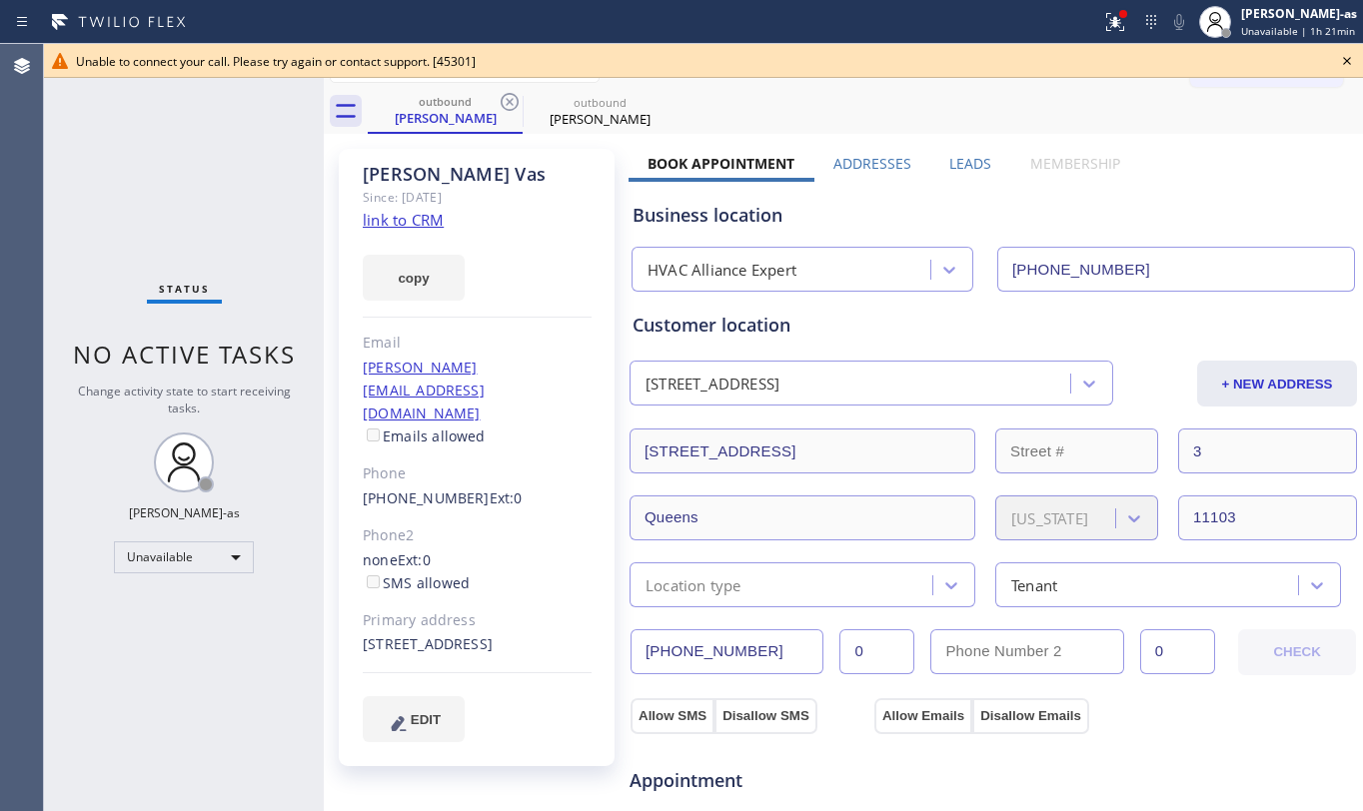
click at [1345, 50] on icon at bounding box center [1347, 61] width 24 height 24
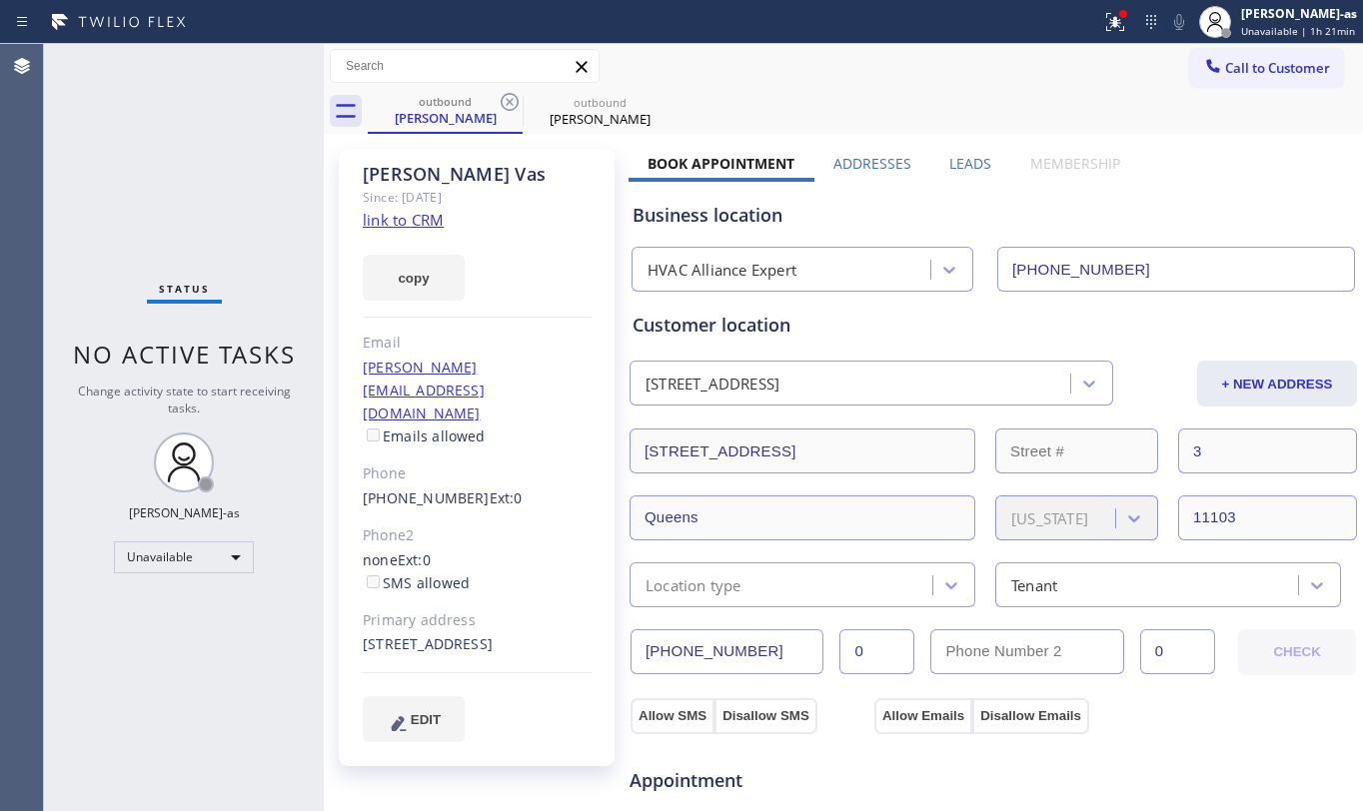
click at [1215, 44] on div "Call to Customer Outbound call Location HVAC Alliance Expert Your caller id pho…" at bounding box center [843, 66] width 1039 height 45
click at [1228, 62] on span "Call to Customer" at bounding box center [1277, 68] width 105 height 18
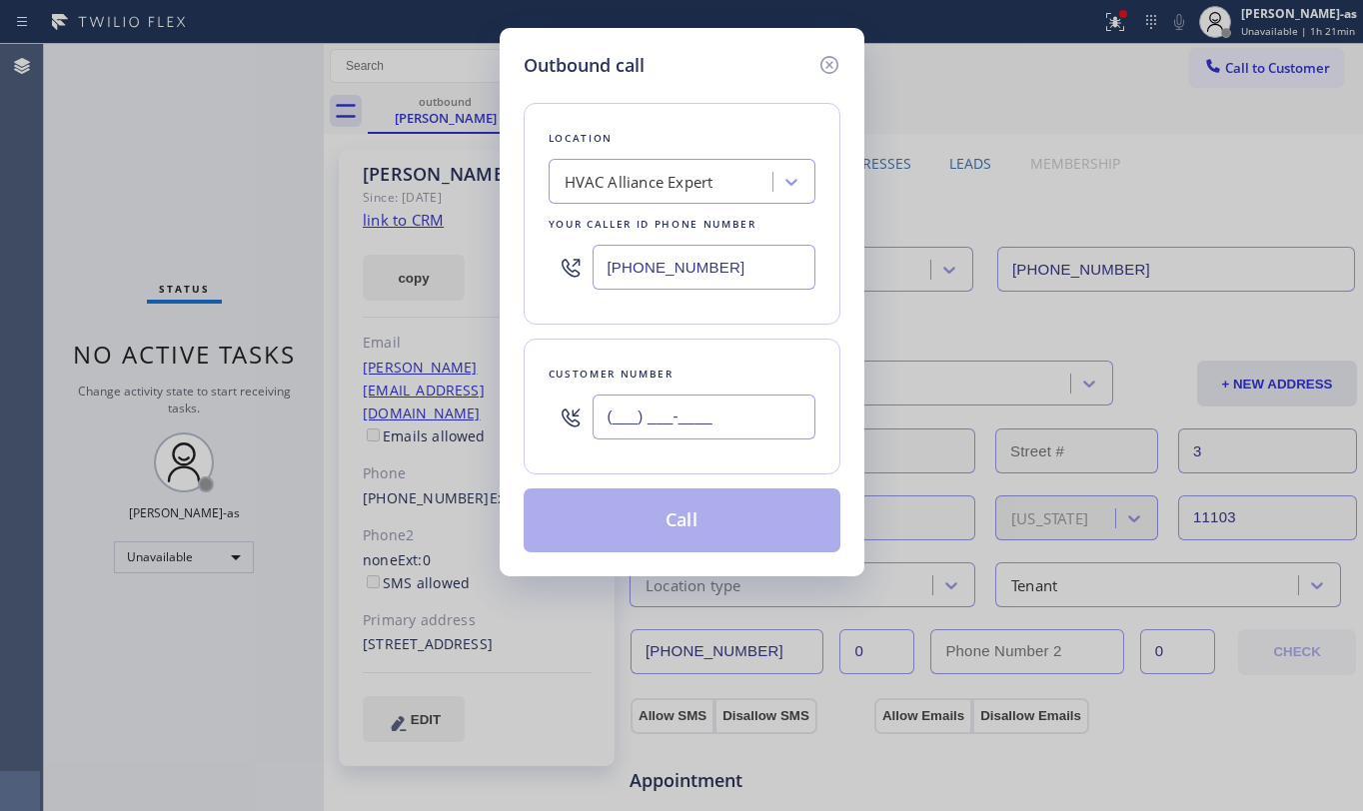
click at [756, 410] on input "(___) ___-____" at bounding box center [704, 417] width 223 height 45
paste input "310) 570-8286"
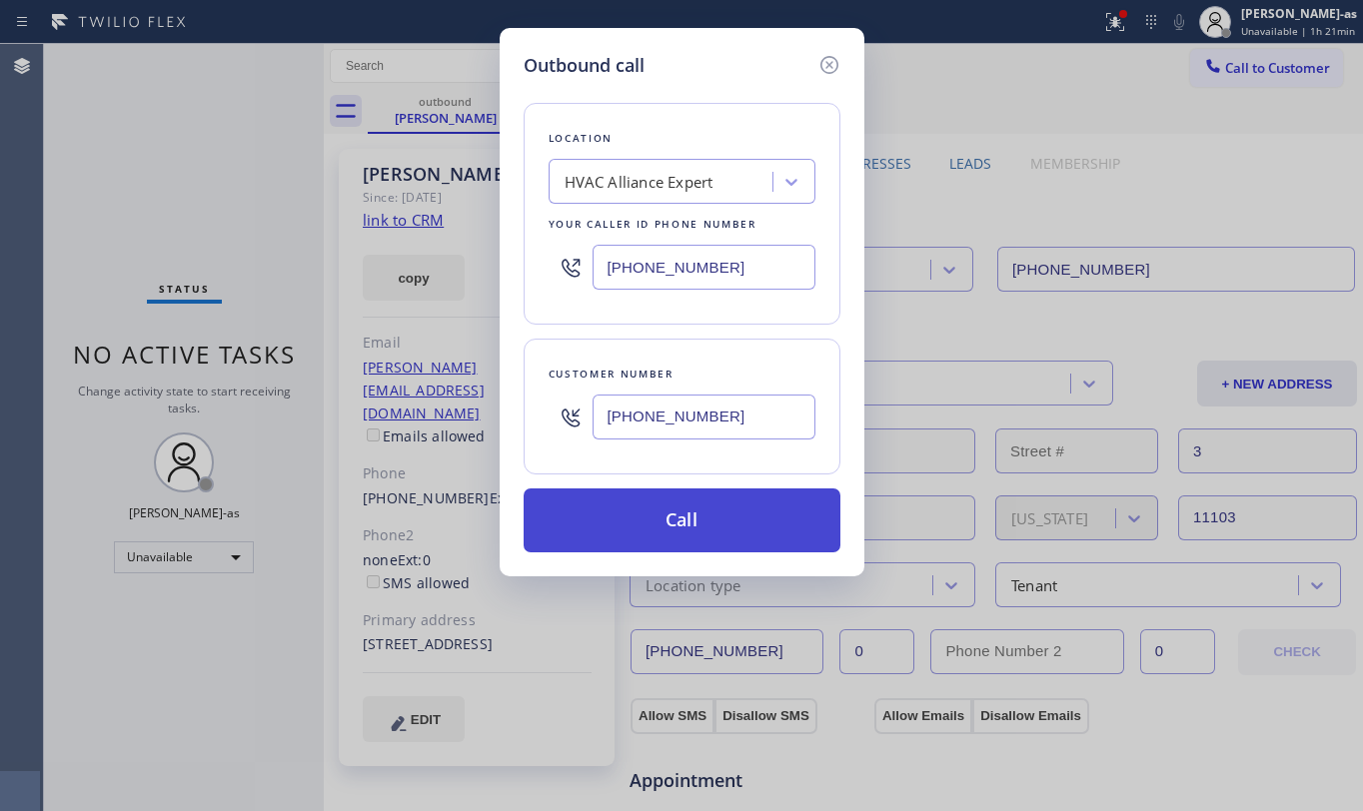
type input "[PHONE_NUMBER]"
click at [710, 528] on button "Call" at bounding box center [682, 521] width 317 height 64
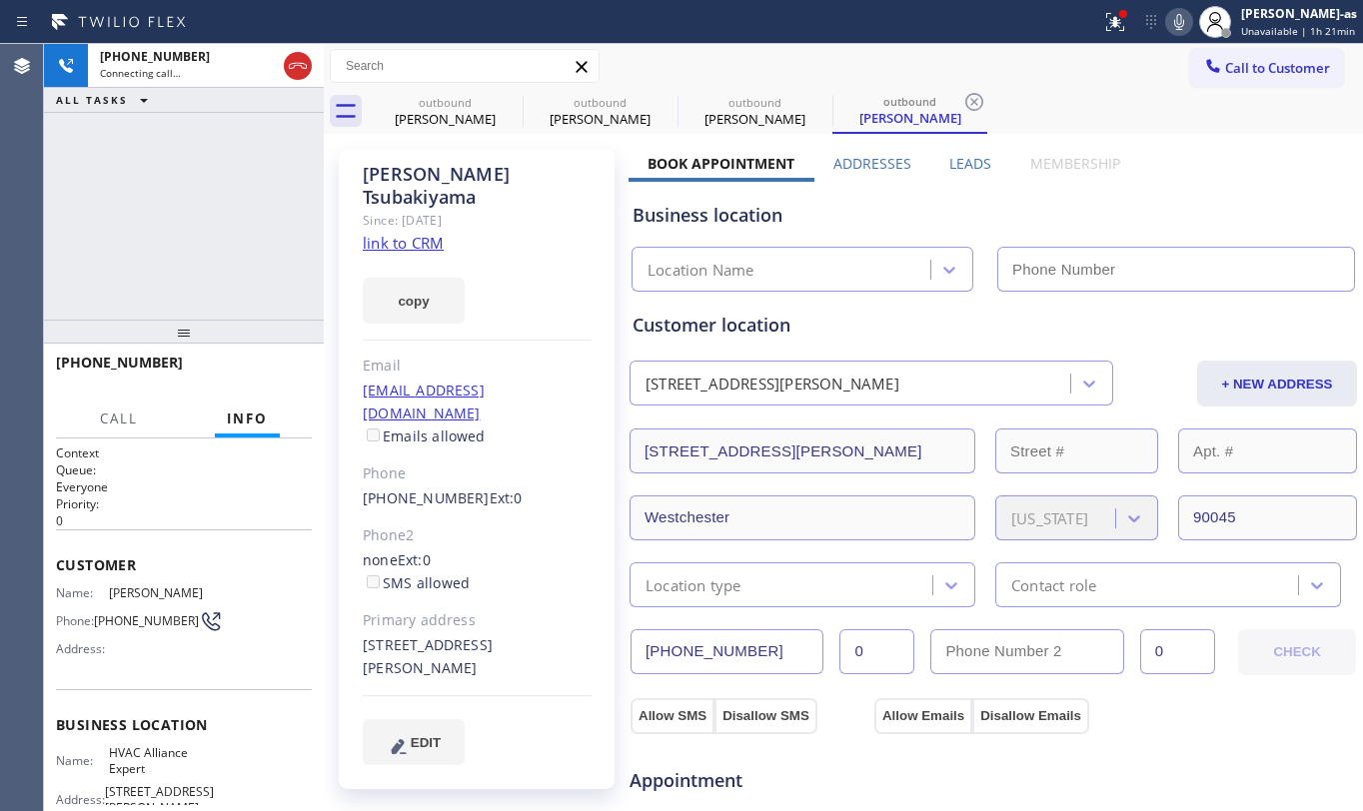
type input "[PHONE_NUMBER]"
click at [460, 105] on div "outbound" at bounding box center [445, 102] width 151 height 15
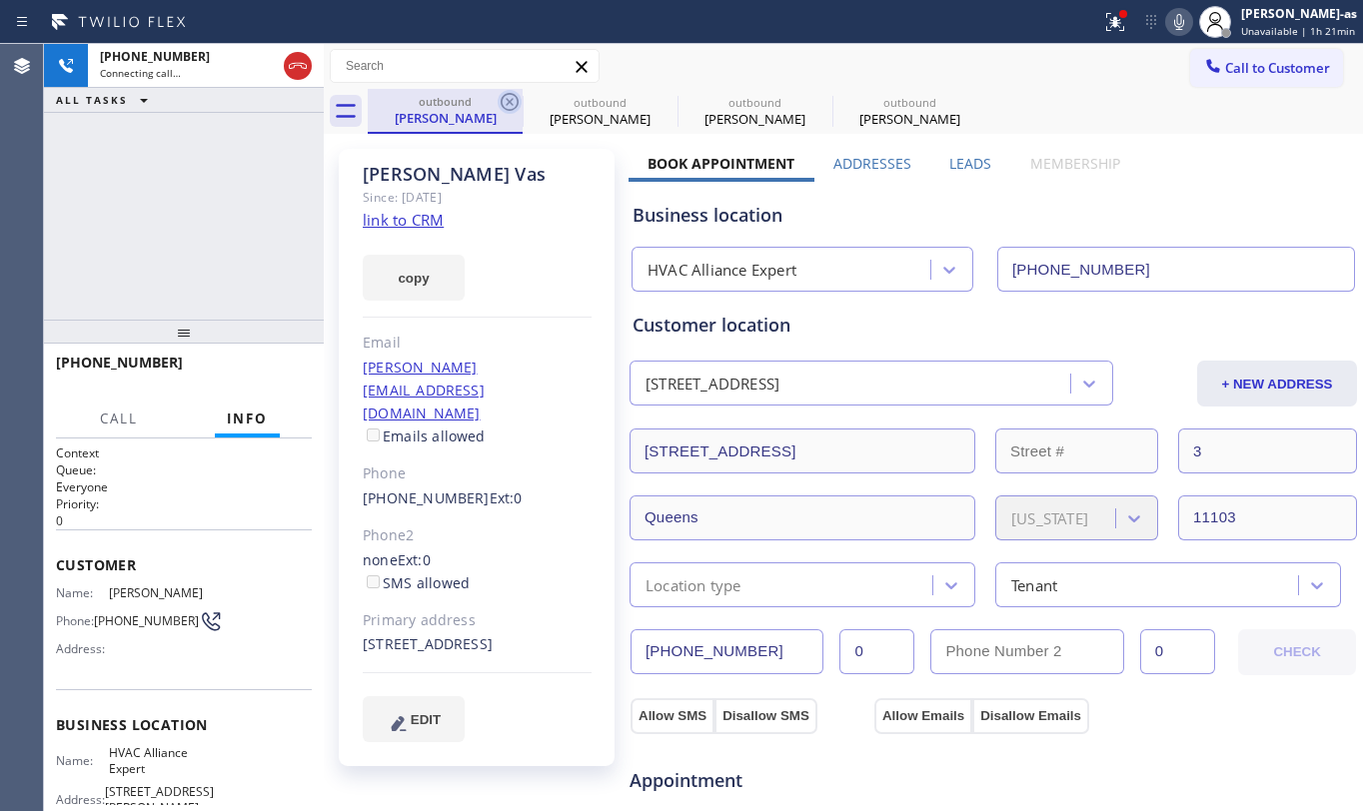
click at [509, 101] on icon at bounding box center [510, 102] width 18 height 18
click at [653, 98] on icon at bounding box center [665, 102] width 24 height 24
click at [0, 0] on icon at bounding box center [0, 0] width 0 height 0
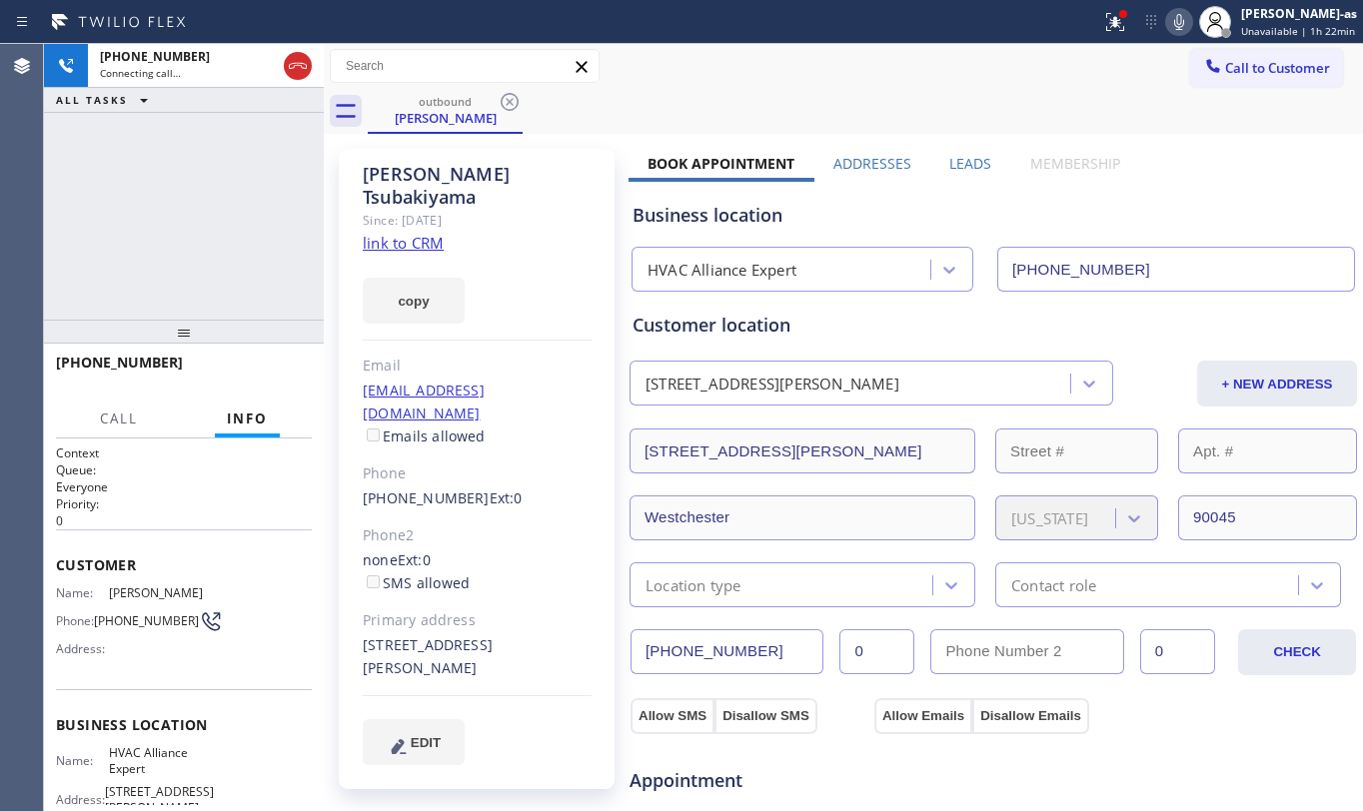
drag, startPoint x: 306, startPoint y: 216, endPoint x: 366, endPoint y: 222, distance: 60.3
click at [308, 216] on div "[PHONE_NUMBER] Connecting call… ALL TASKS ALL TASKS ACTIVE TASKS TASKS IN WRAP …" at bounding box center [184, 182] width 280 height 276
click at [418, 233] on link "link to CRM" at bounding box center [403, 243] width 81 height 20
click at [257, 361] on button "HANG UP" at bounding box center [265, 372] width 93 height 28
click at [256, 362] on button "HANG UP" at bounding box center [265, 372] width 93 height 28
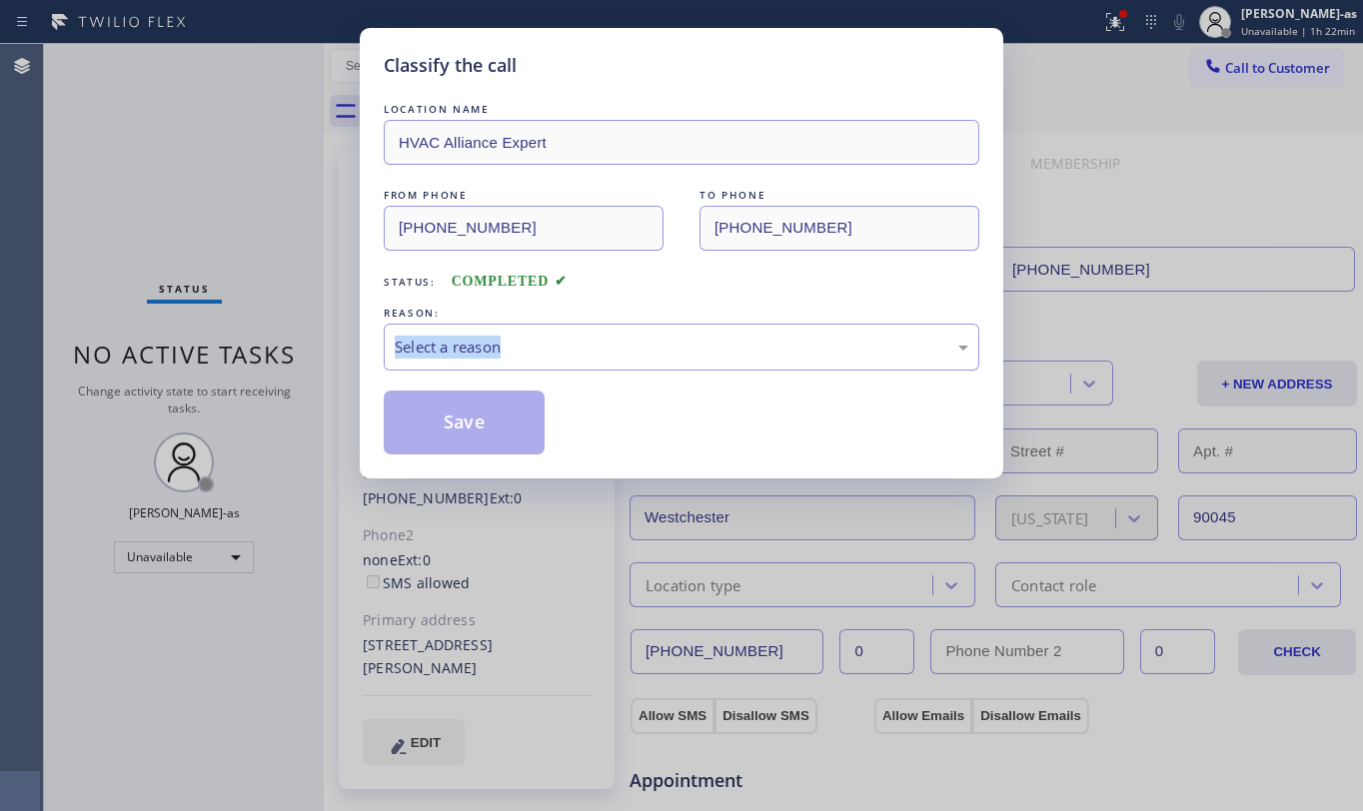
click at [256, 365] on div "Classify the call LOCATION NAME HVAC Alliance Expert FROM PHONE [PHONE_NUMBER] …" at bounding box center [681, 405] width 1363 height 811
click at [588, 352] on div "Select a reason" at bounding box center [682, 347] width 574 height 23
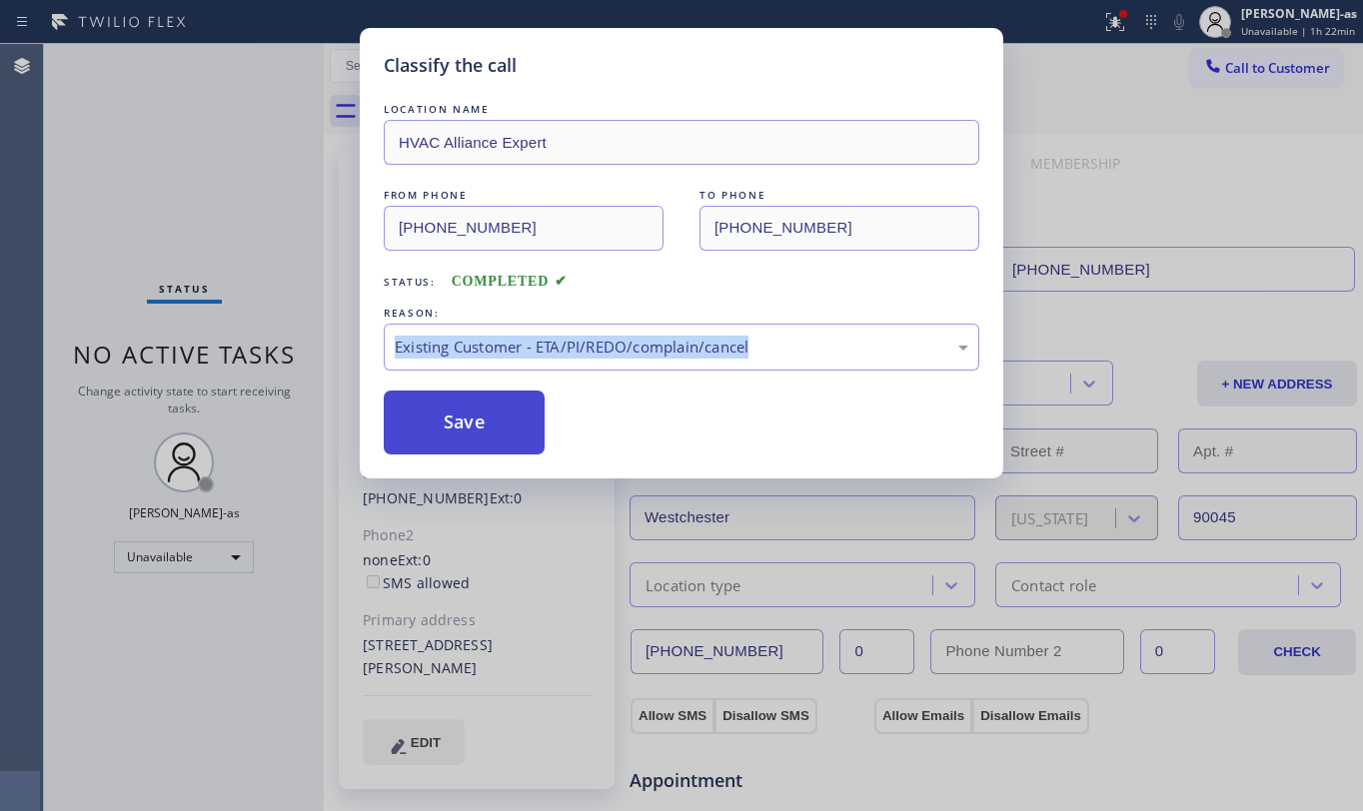
click at [470, 440] on button "Save" at bounding box center [464, 423] width 161 height 64
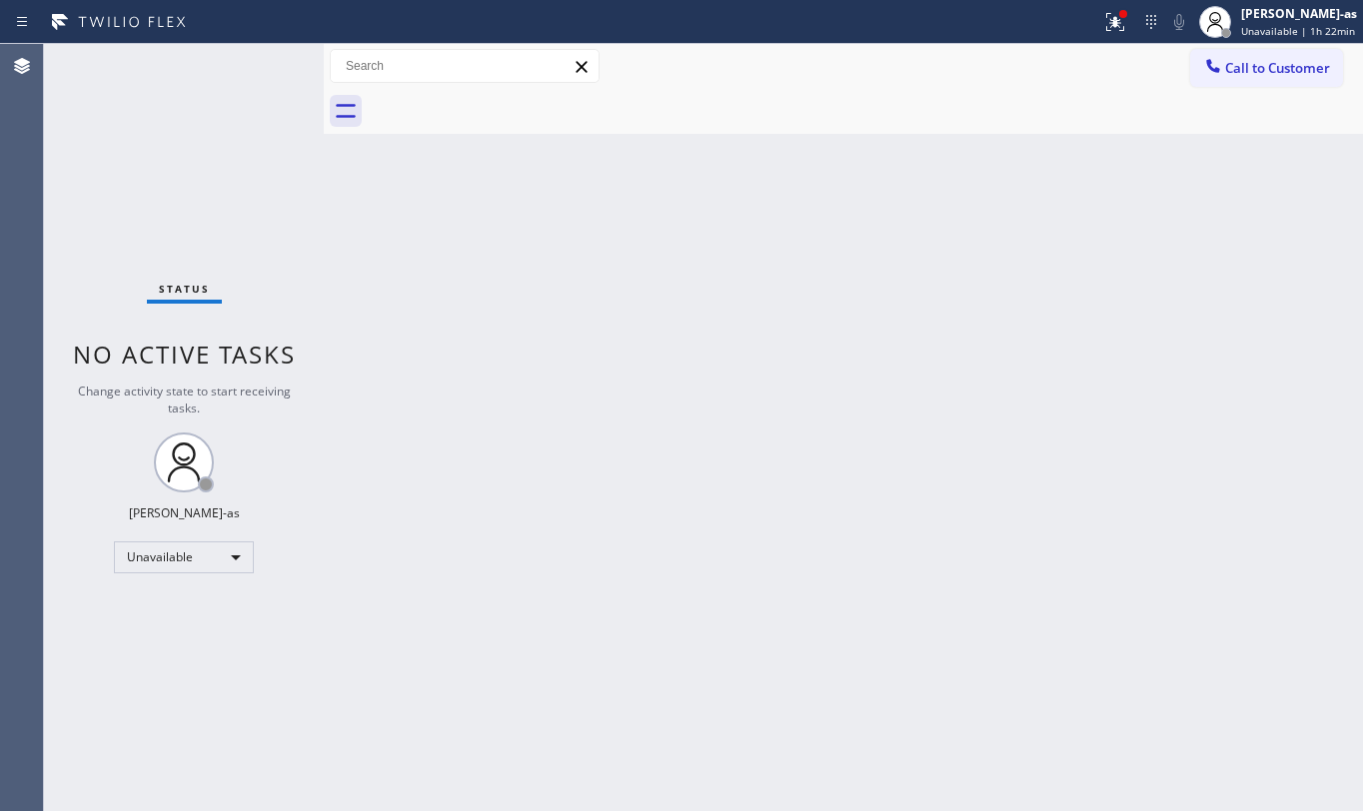
click at [957, 473] on div "Back to Dashboard Change Sender ID Customers Technicians Select a contact Outbo…" at bounding box center [843, 427] width 1039 height 767
click at [1277, 66] on span "Call to Customer" at bounding box center [1277, 68] width 105 height 18
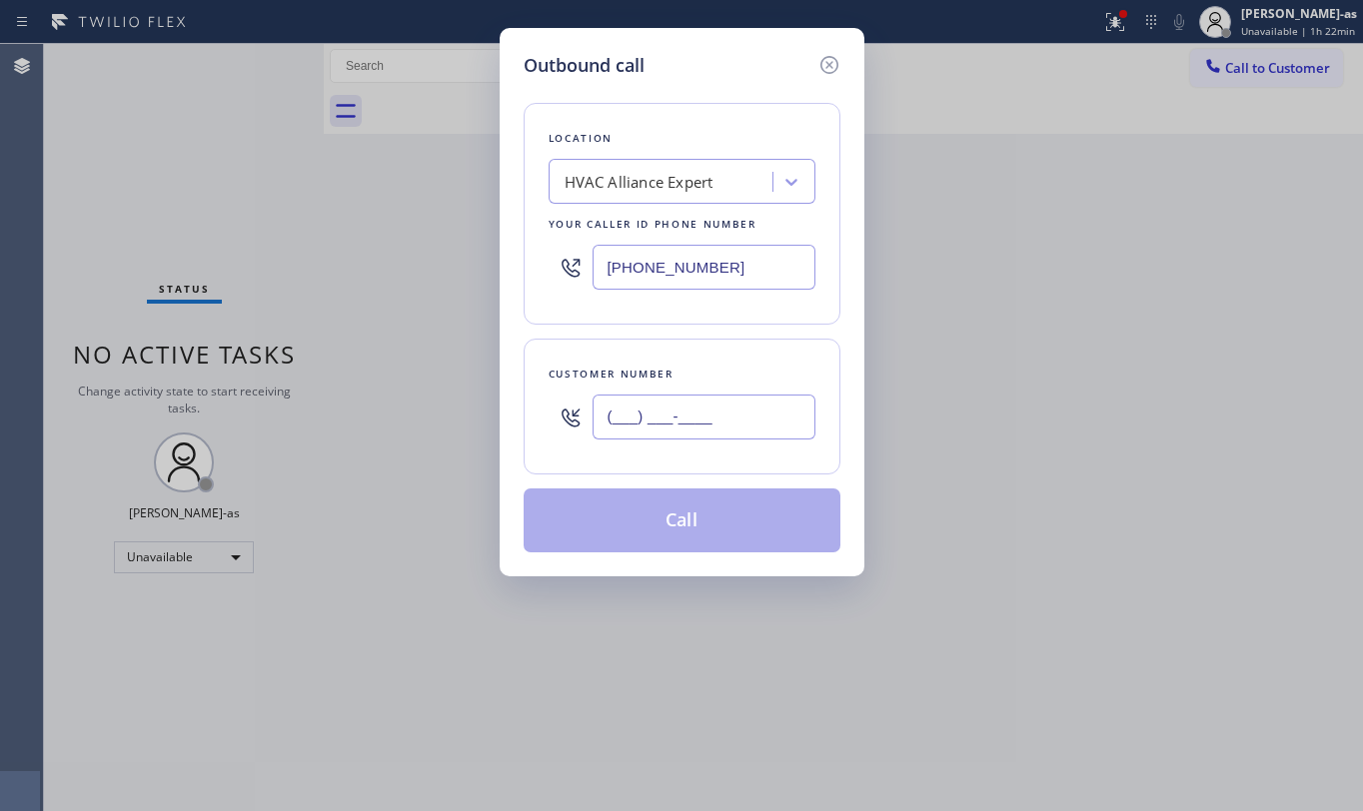
click at [761, 416] on input "(___) ___-____" at bounding box center [704, 417] width 223 height 45
paste input "562) 544-2388"
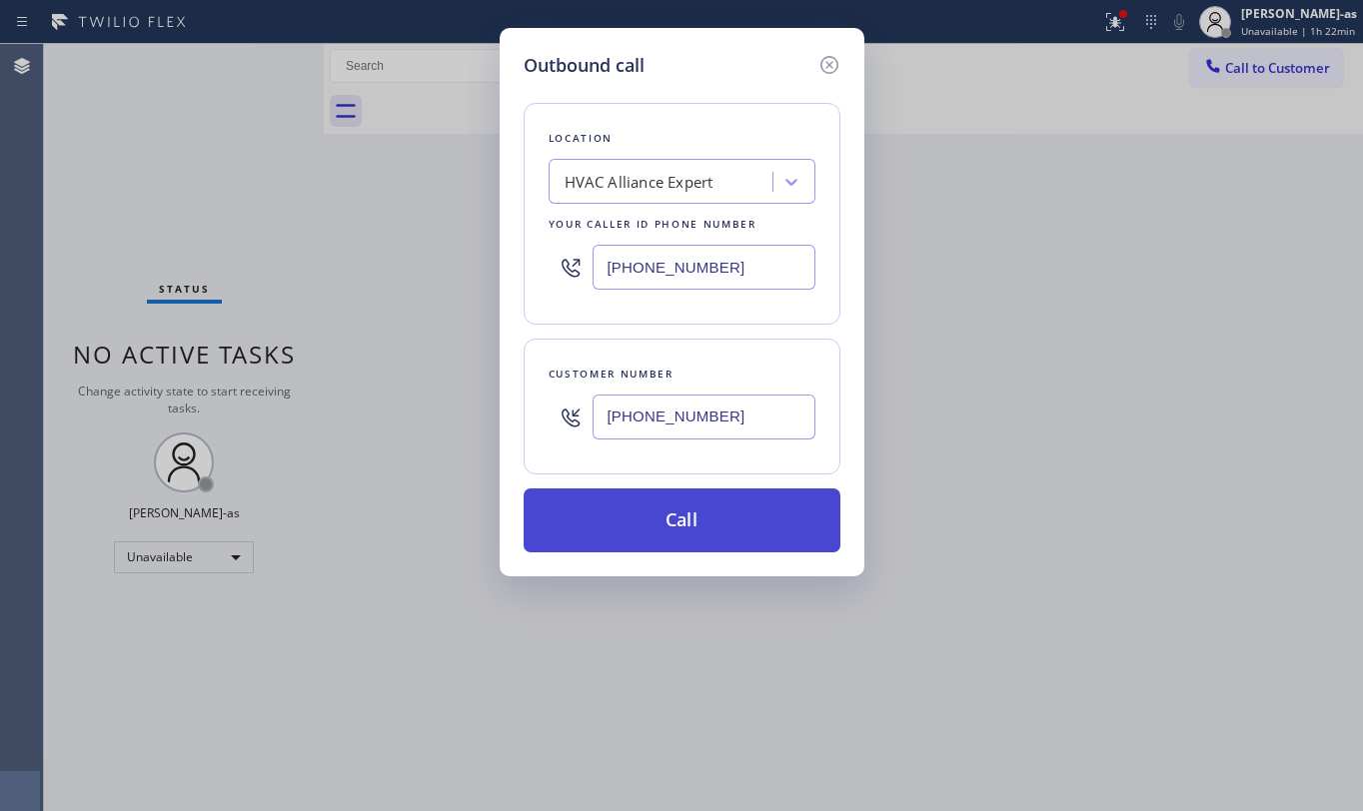
type input "[PHONE_NUMBER]"
click at [685, 534] on button "Call" at bounding box center [682, 521] width 317 height 64
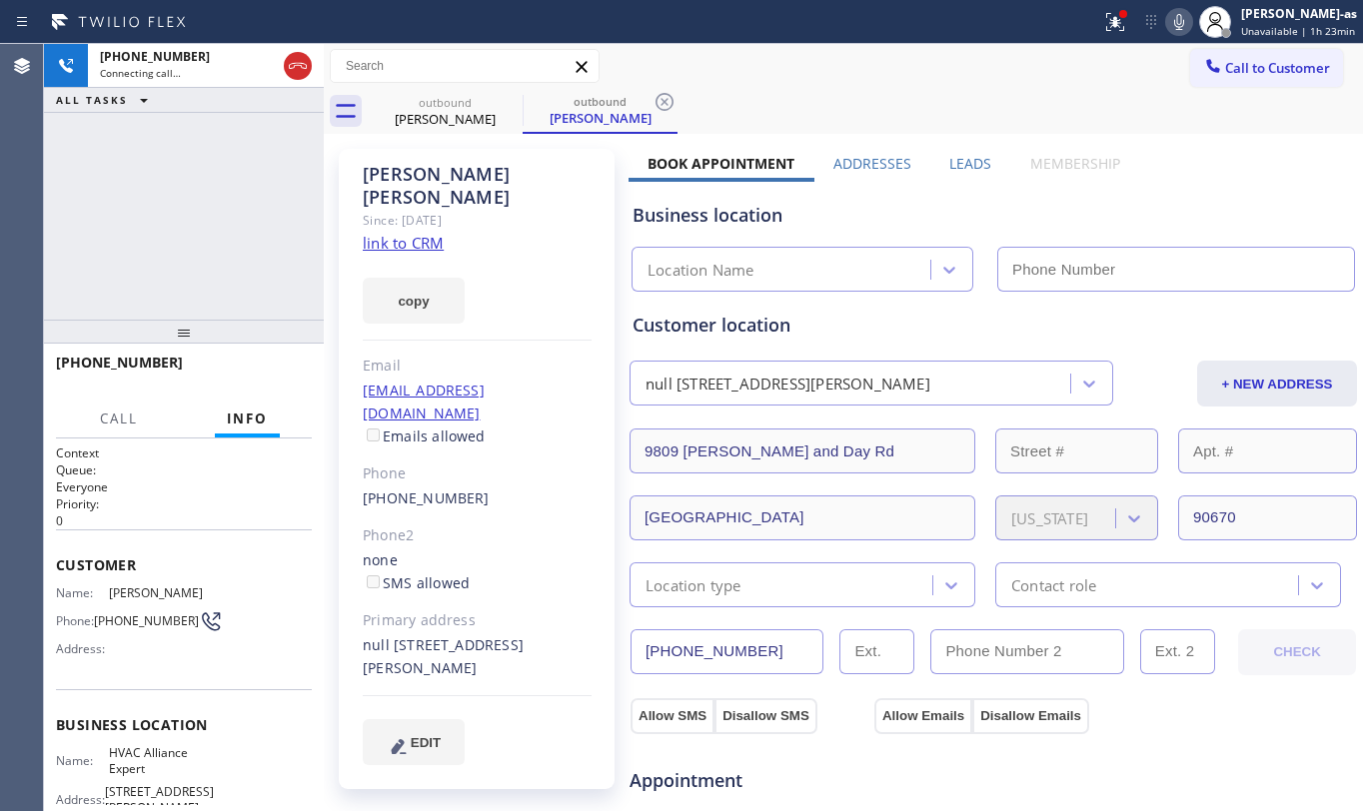
type input "[PHONE_NUMBER]"
click at [258, 189] on div "[PHONE_NUMBER] Connecting call… ALL TASKS ALL TASKS ACTIVE TASKS TASKS IN WRAP …" at bounding box center [184, 182] width 280 height 276
drag, startPoint x: 457, startPoint y: 125, endPoint x: 528, endPoint y: 121, distance: 71.1
click at [460, 124] on div "[PERSON_NAME]" at bounding box center [445, 119] width 151 height 18
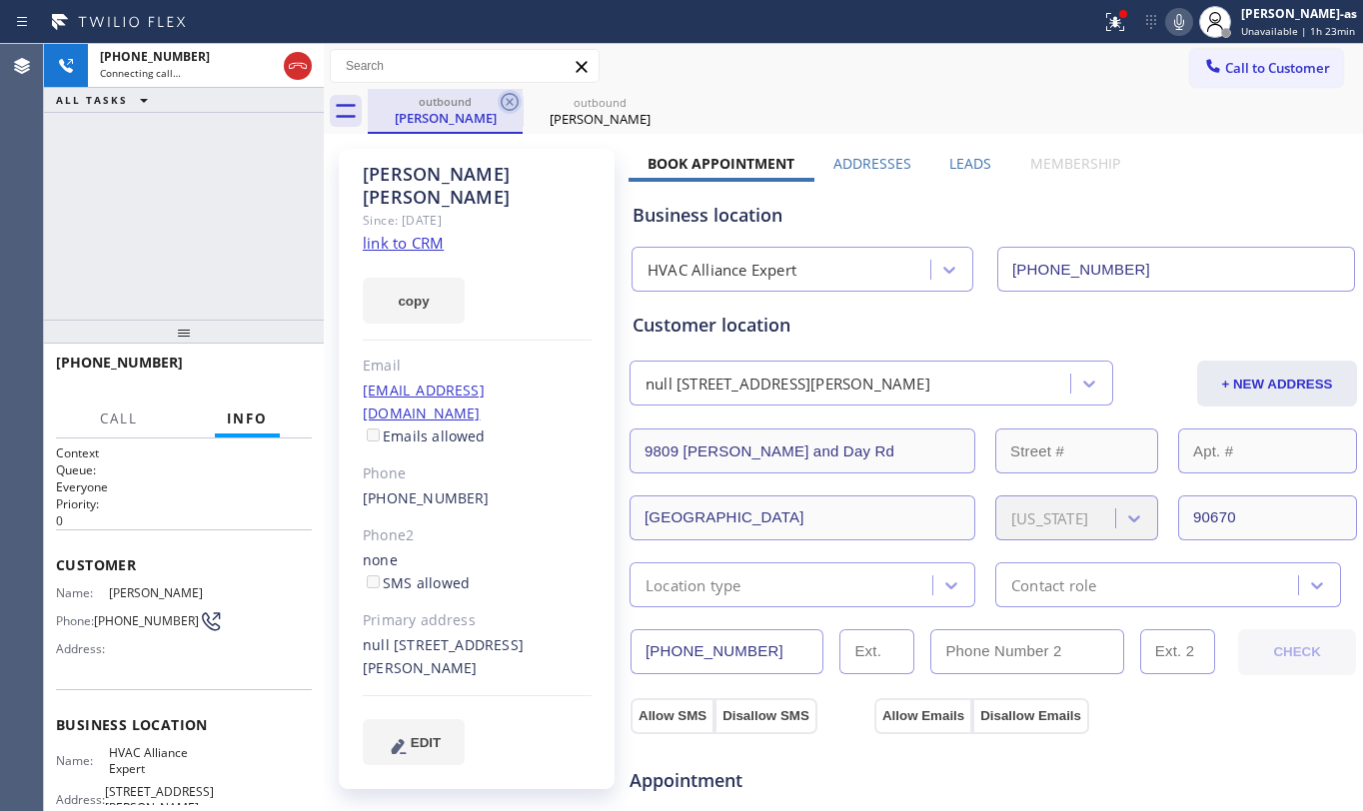
click at [510, 104] on icon at bounding box center [510, 102] width 24 height 24
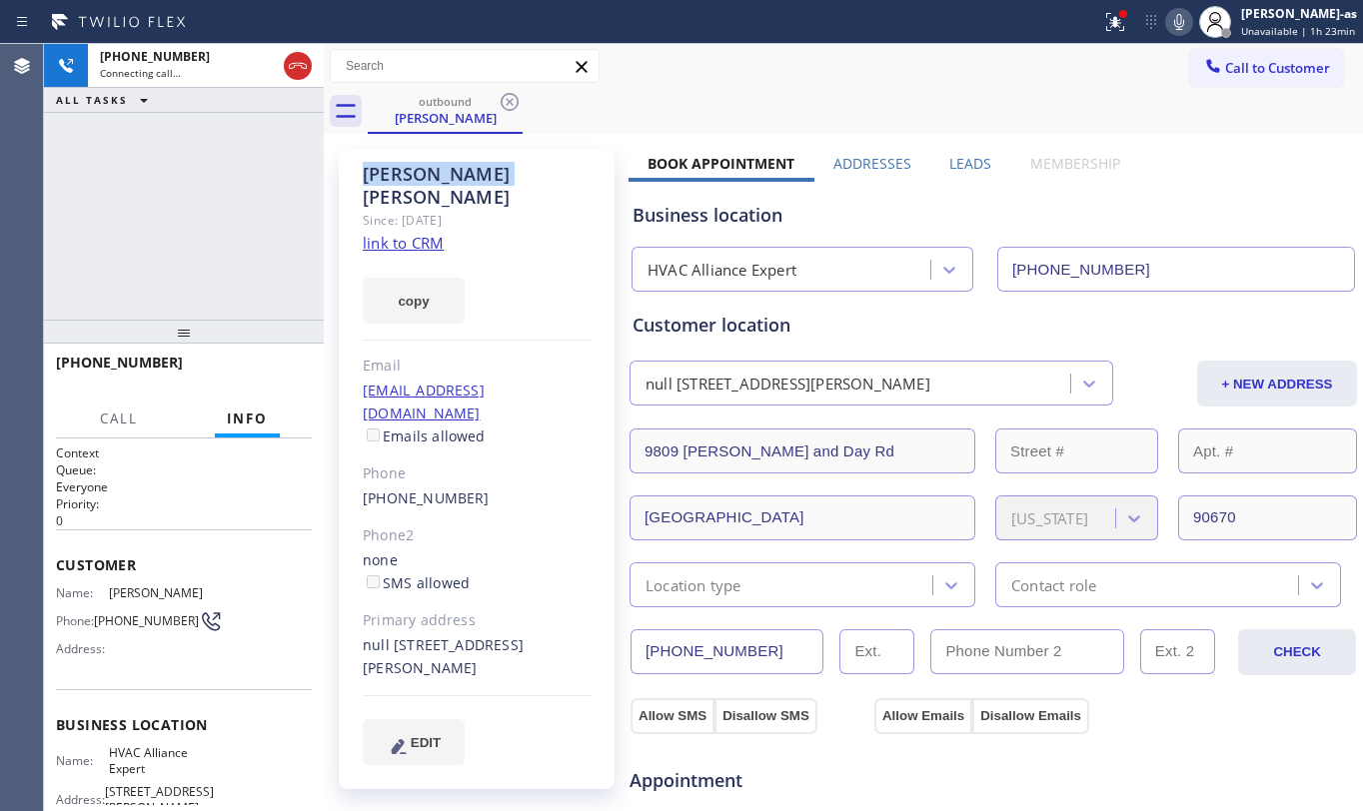
click at [510, 104] on icon at bounding box center [510, 102] width 24 height 24
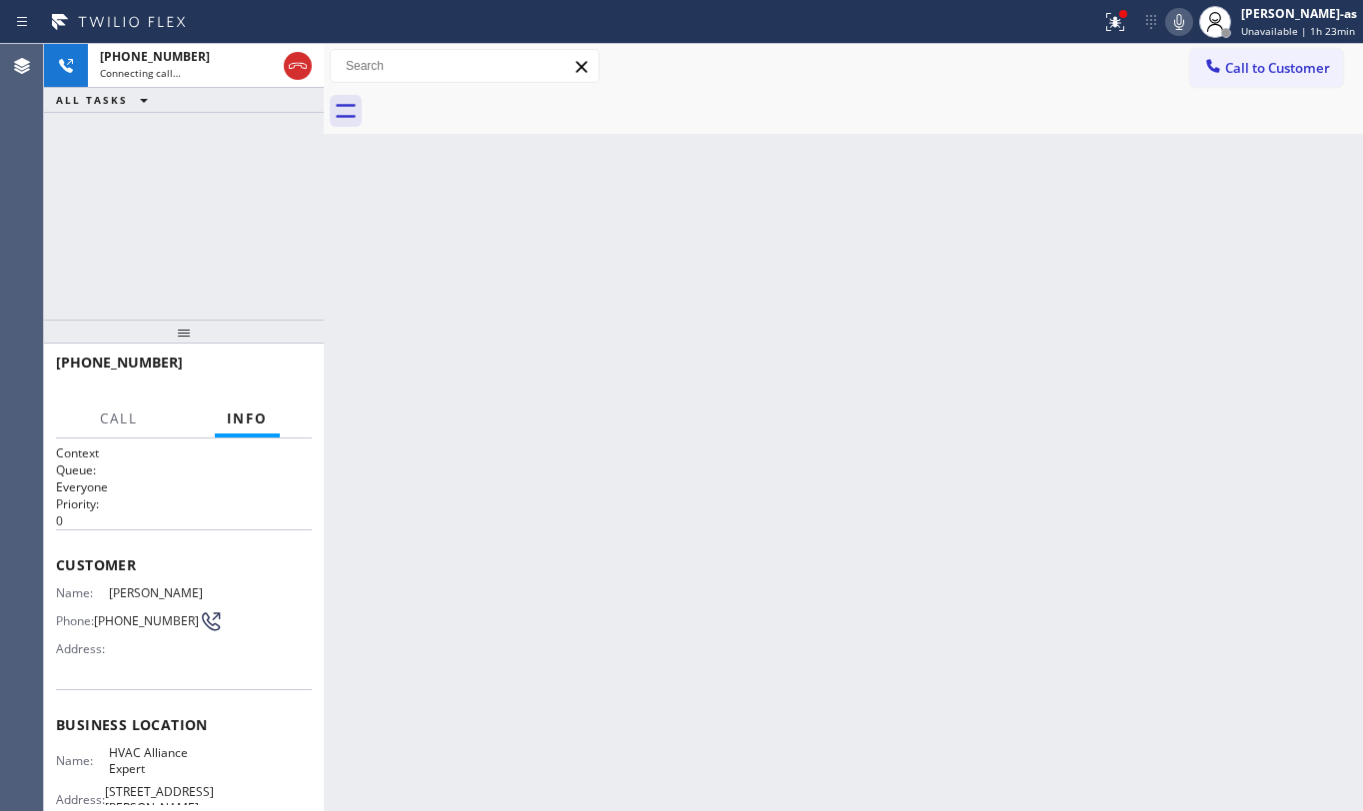
drag, startPoint x: 234, startPoint y: 280, endPoint x: 245, endPoint y: 272, distance: 13.6
click at [237, 278] on div "[PHONE_NUMBER] Connecting call… ALL TASKS ALL TASKS ACTIVE TASKS TASKS IN WRAP …" at bounding box center [184, 182] width 280 height 276
click at [228, 252] on div "[PHONE_NUMBER] Live | 00:00 ALL TASKS ALL TASKS ACTIVE TASKS TASKS IN WRAP UP" at bounding box center [184, 182] width 280 height 276
click at [262, 369] on span "HANG UP" at bounding box center [265, 372] width 61 height 14
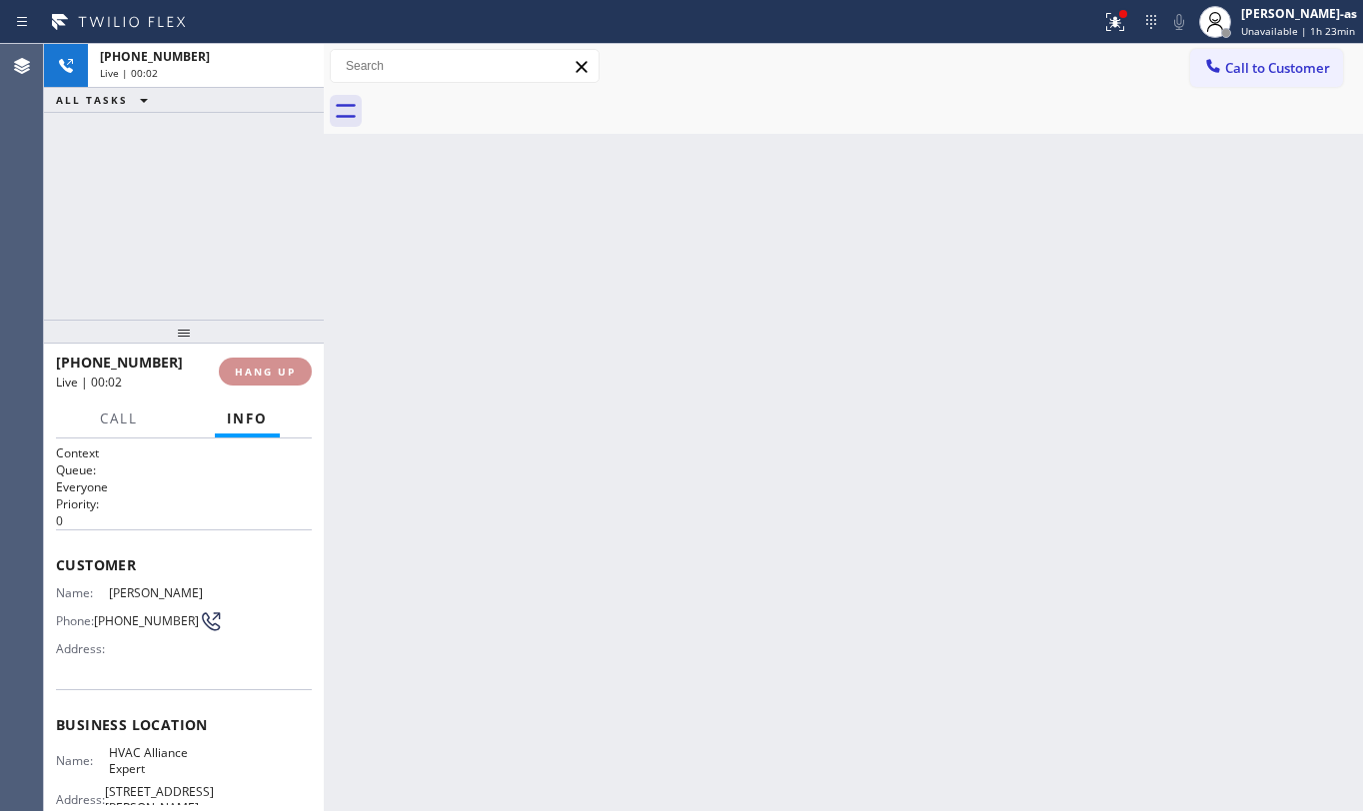
click at [262, 369] on span "HANG UP" at bounding box center [265, 372] width 61 height 14
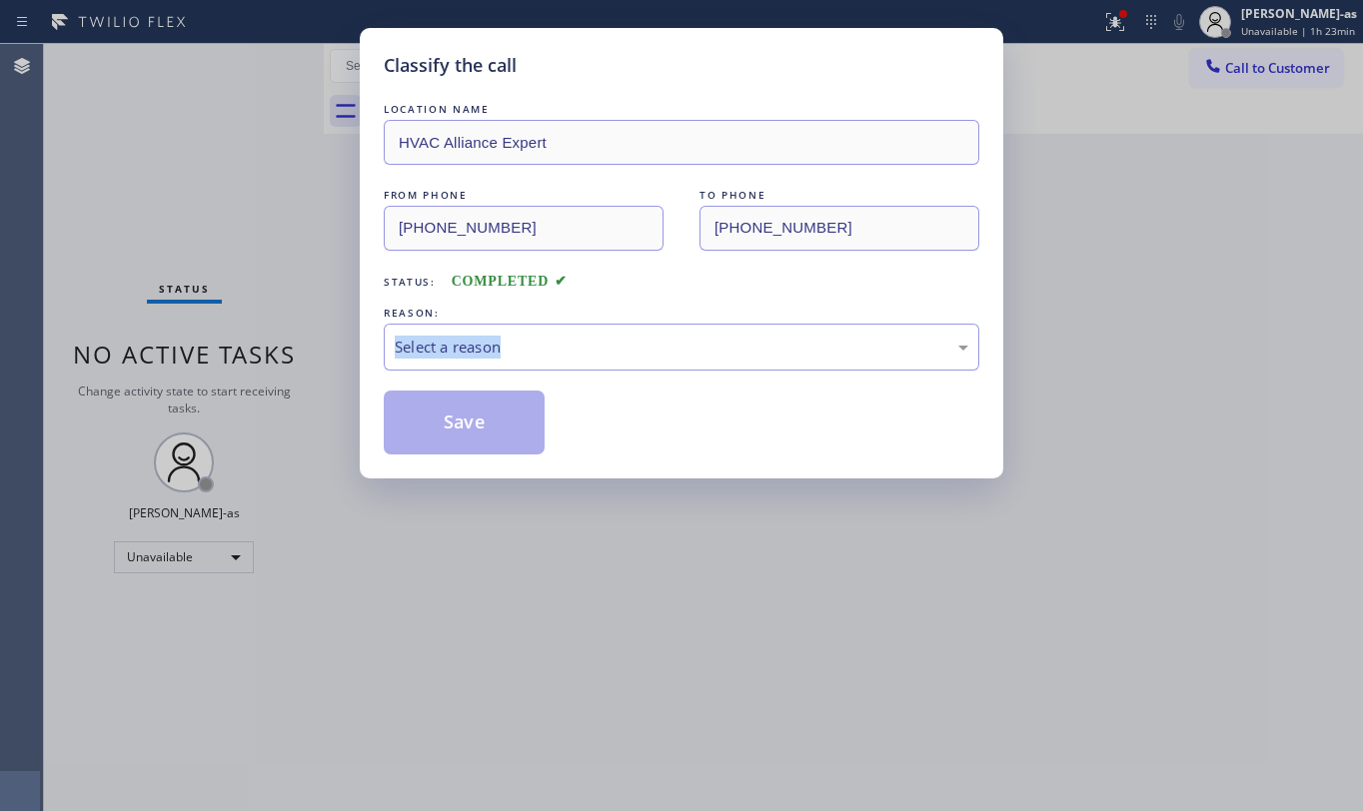
click at [262, 369] on div "Classify the call LOCATION NAME HVAC Alliance Expert FROM PHONE [PHONE_NUMBER] …" at bounding box center [681, 405] width 1363 height 811
click at [646, 346] on div "Select a reason" at bounding box center [682, 347] width 574 height 23
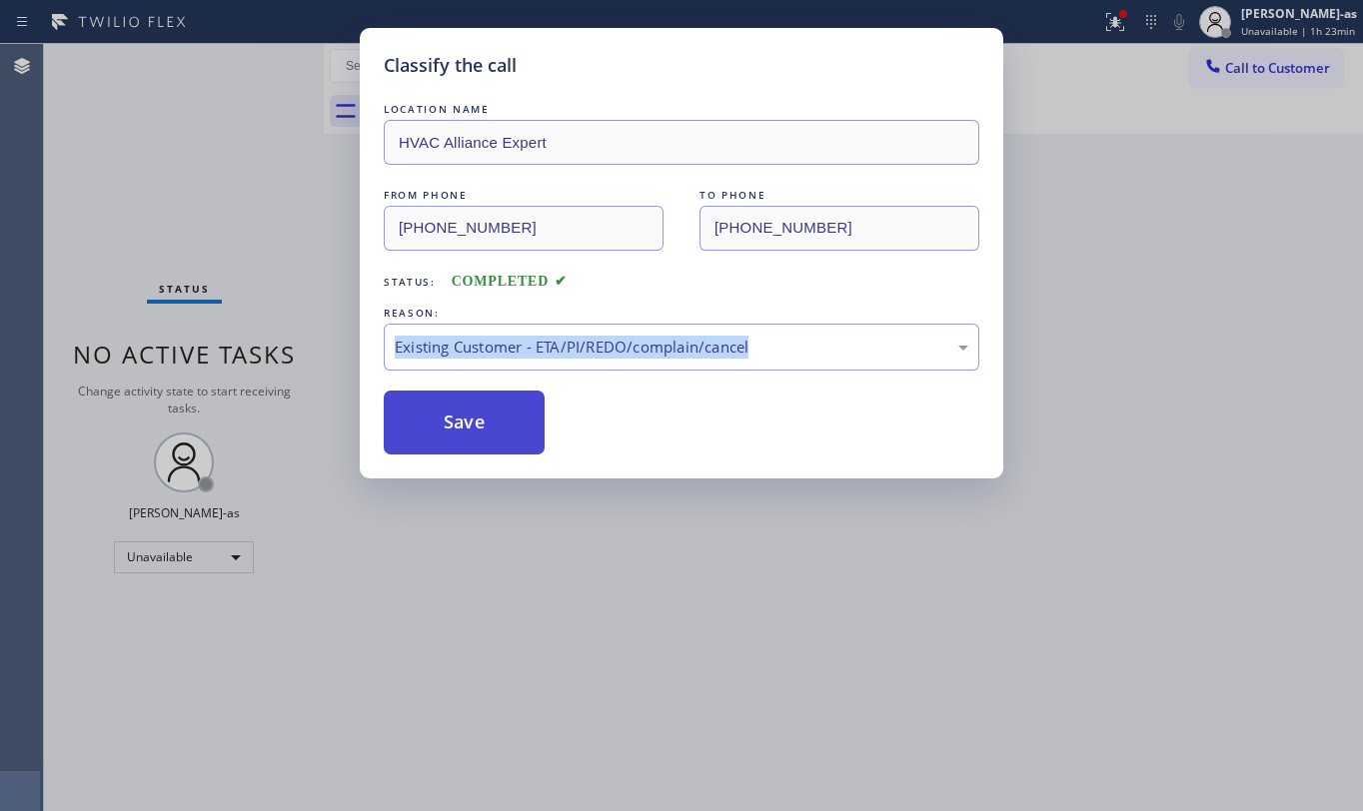
click at [494, 421] on button "Save" at bounding box center [464, 423] width 161 height 64
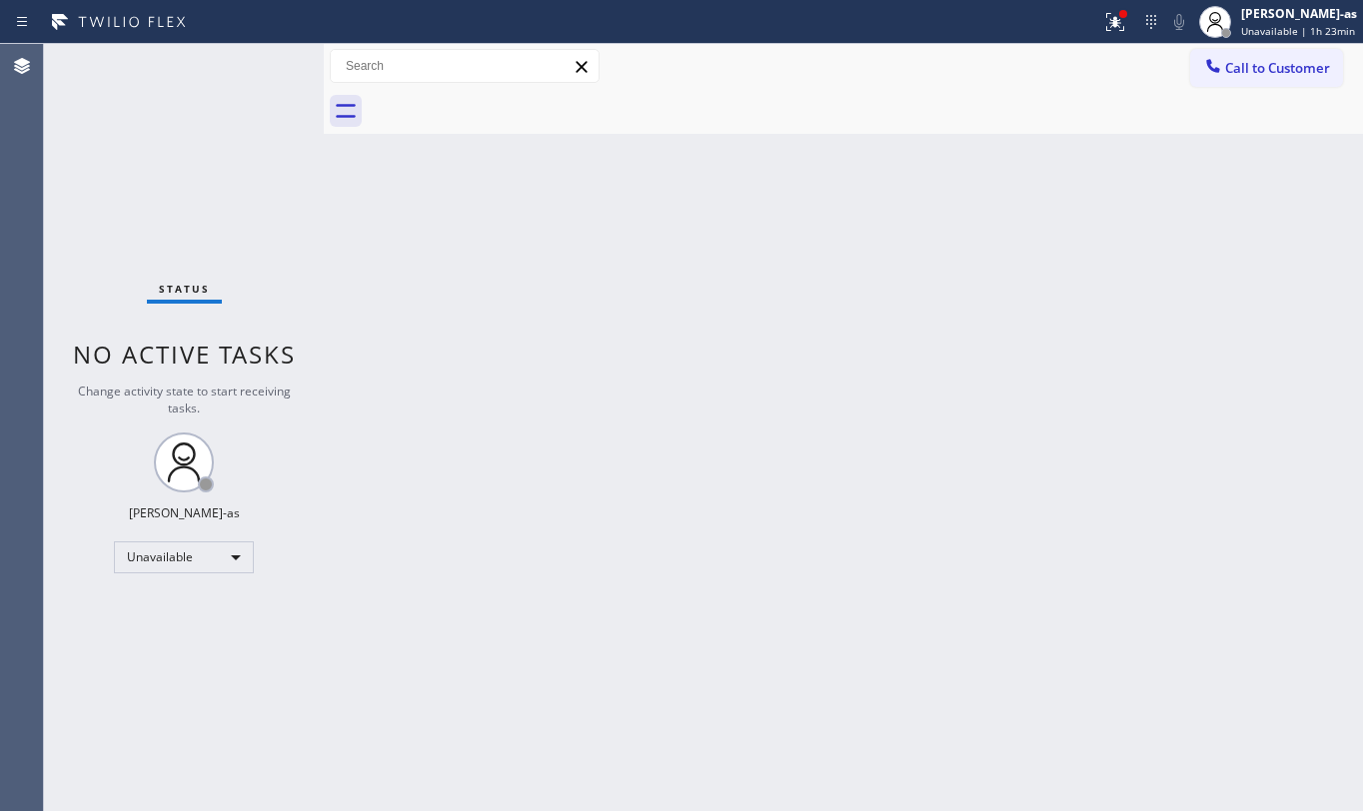
click at [1229, 57] on button "Call to Customer" at bounding box center [1266, 68] width 153 height 38
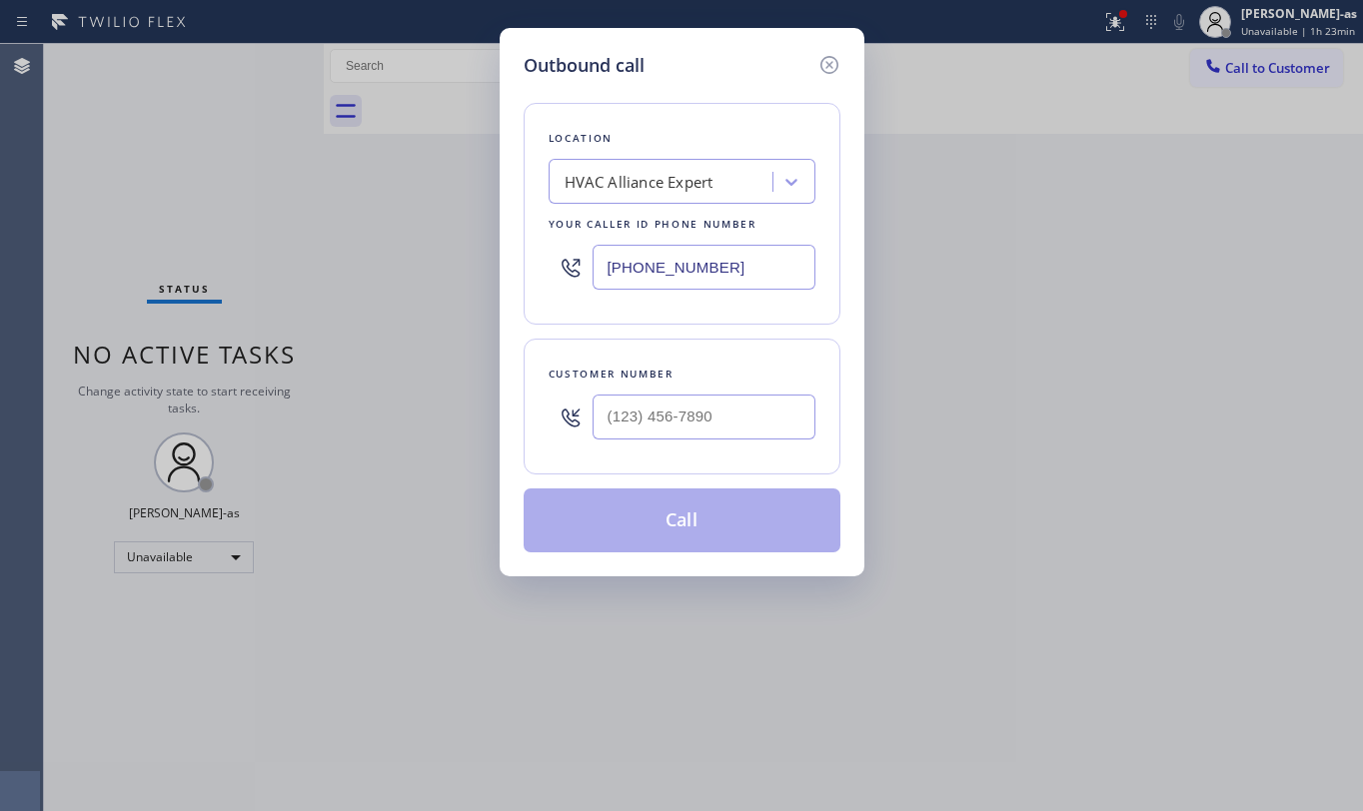
click at [722, 380] on div "Customer number" at bounding box center [682, 374] width 267 height 21
click at [728, 404] on input "(___) ___-____" at bounding box center [704, 417] width 223 height 45
paste input "562) 307-5187"
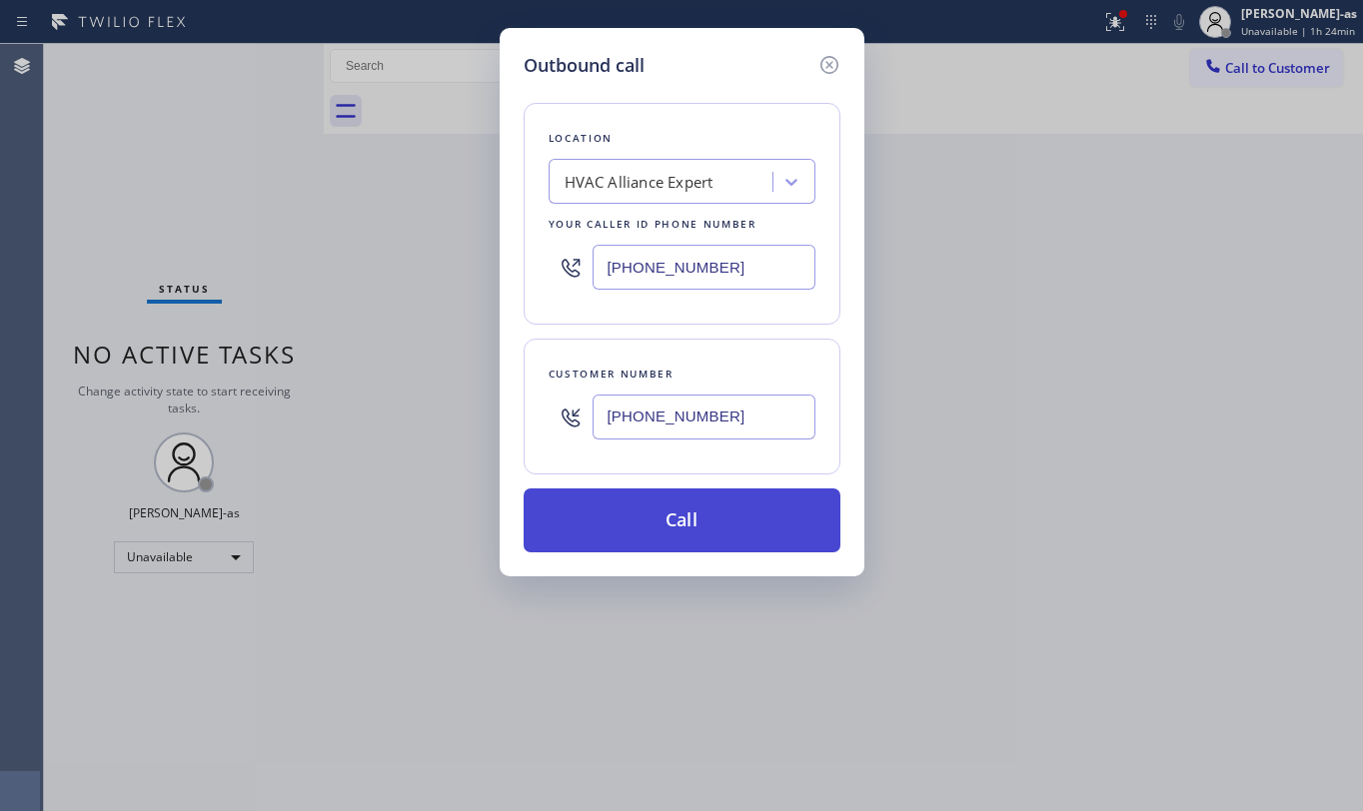
type input "[PHONE_NUMBER]"
click at [688, 538] on button "Call" at bounding box center [682, 521] width 317 height 64
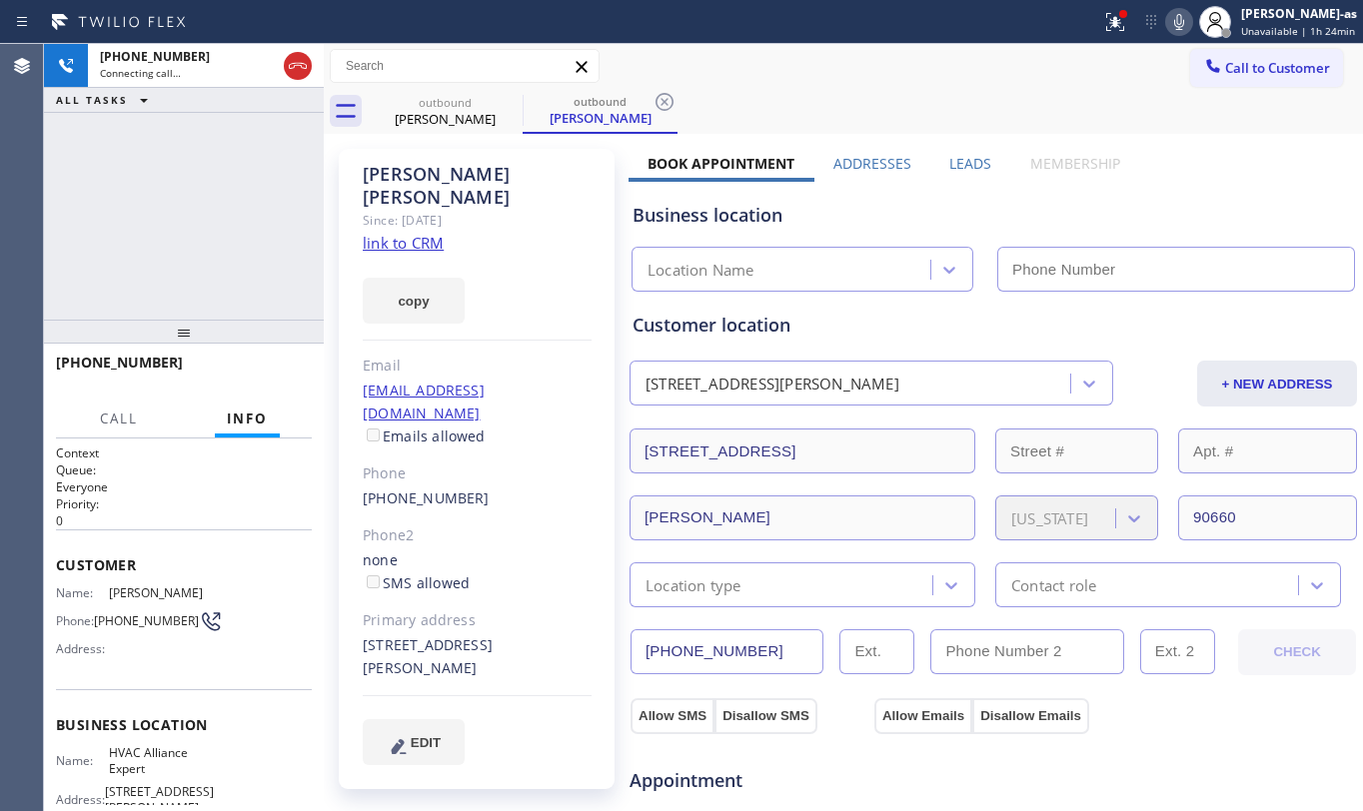
type input "[PHONE_NUMBER]"
click at [1184, 24] on icon at bounding box center [1179, 22] width 10 height 16
click at [394, 233] on link "link to CRM" at bounding box center [403, 243] width 81 height 20
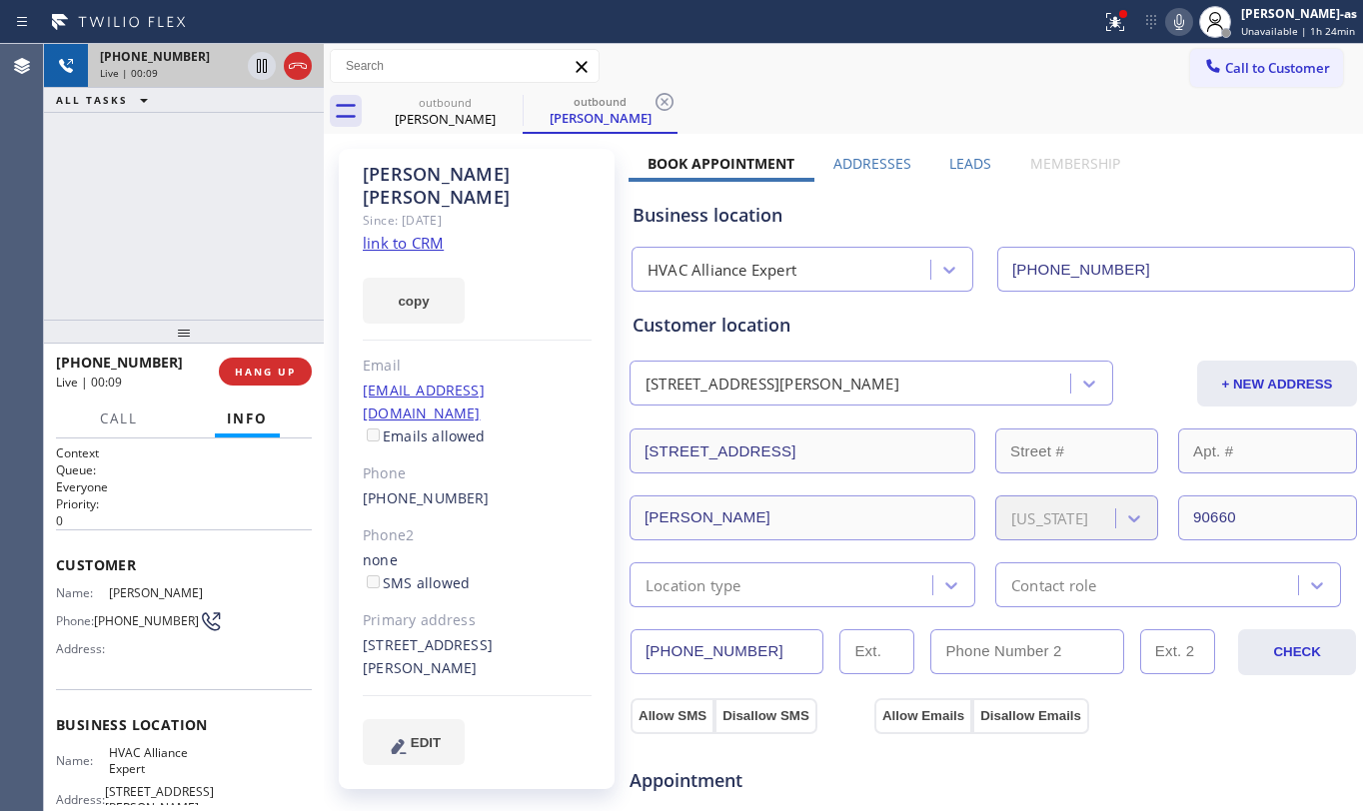
click at [292, 80] on div at bounding box center [280, 66] width 72 height 44
click at [165, 400] on div "Call Info" at bounding box center [184, 420] width 256 height 40
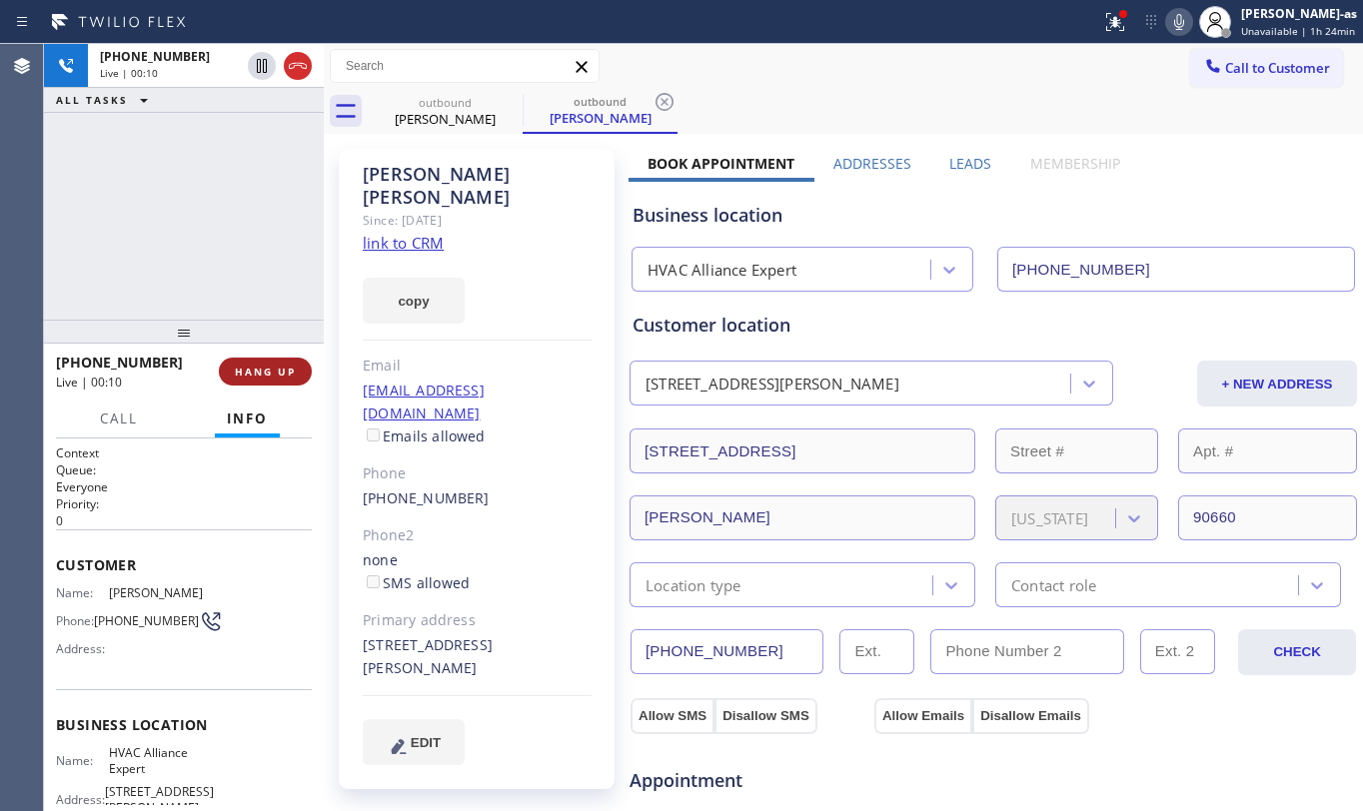
click at [257, 364] on button "HANG UP" at bounding box center [265, 372] width 93 height 28
click at [257, 365] on span "HANG UP" at bounding box center [265, 372] width 61 height 14
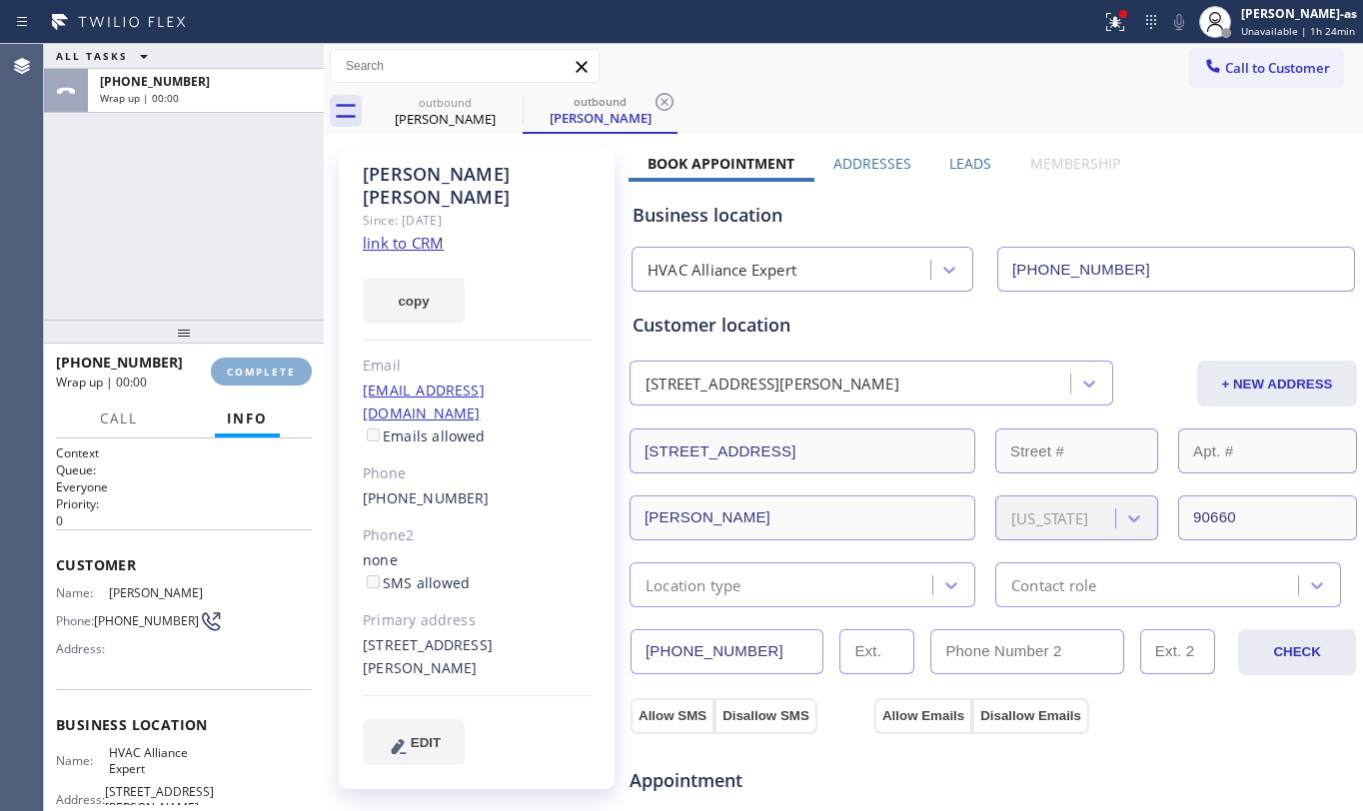
click at [256, 365] on span "COMPLETE" at bounding box center [261, 372] width 69 height 14
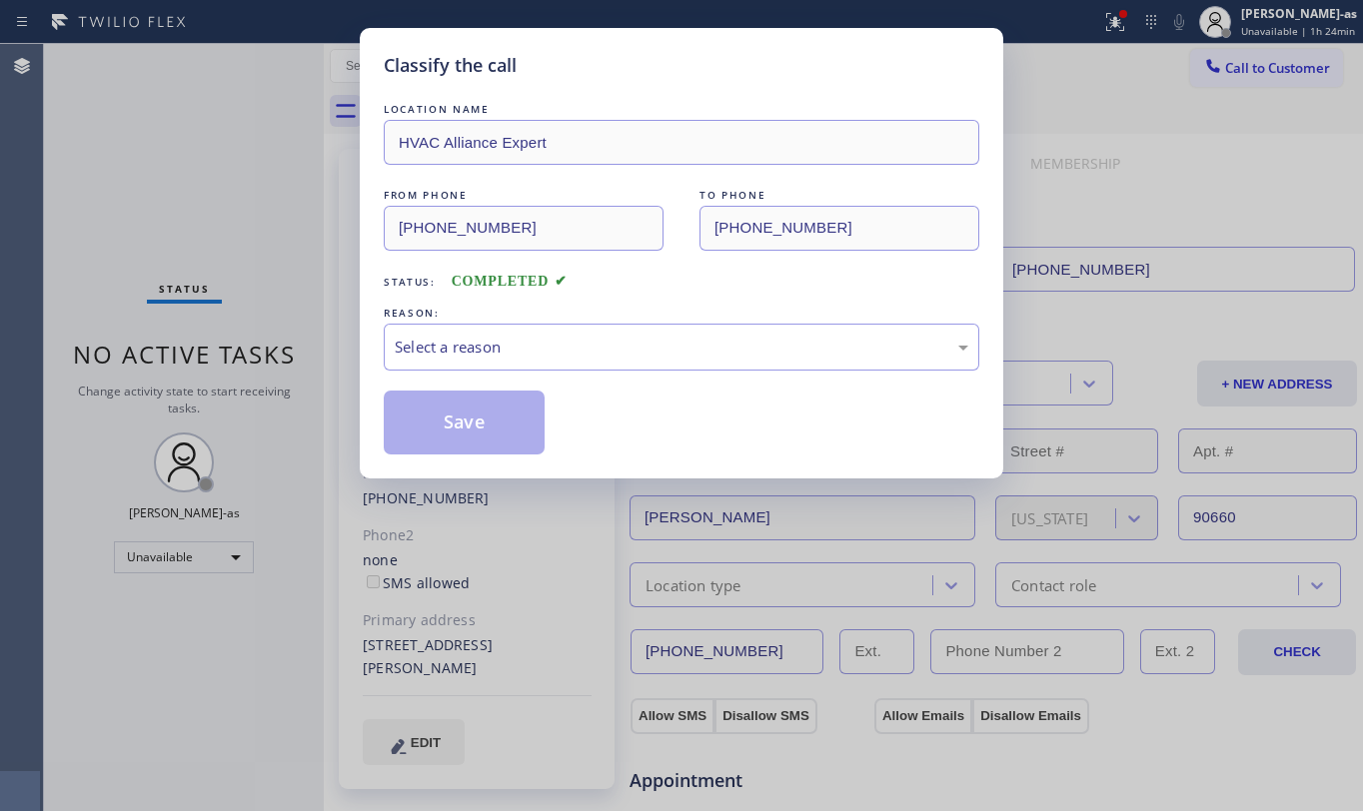
click at [229, 253] on div "Classify the call LOCATION NAME HVAC Alliance Expert FROM PHONE [PHONE_NUMBER] …" at bounding box center [681, 405] width 1363 height 811
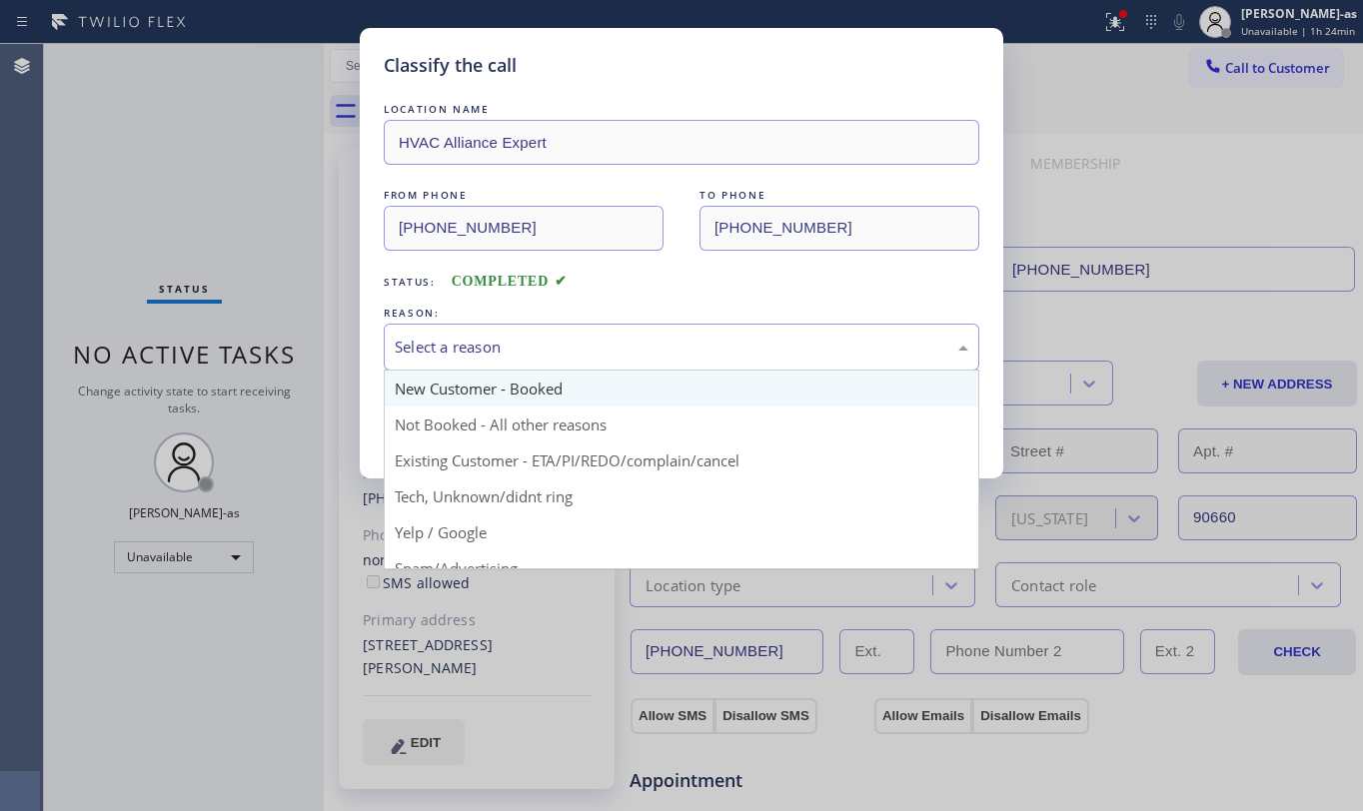
drag, startPoint x: 553, startPoint y: 334, endPoint x: 560, endPoint y: 393, distance: 59.4
click at [549, 338] on div "Select a reason" at bounding box center [682, 347] width 596 height 47
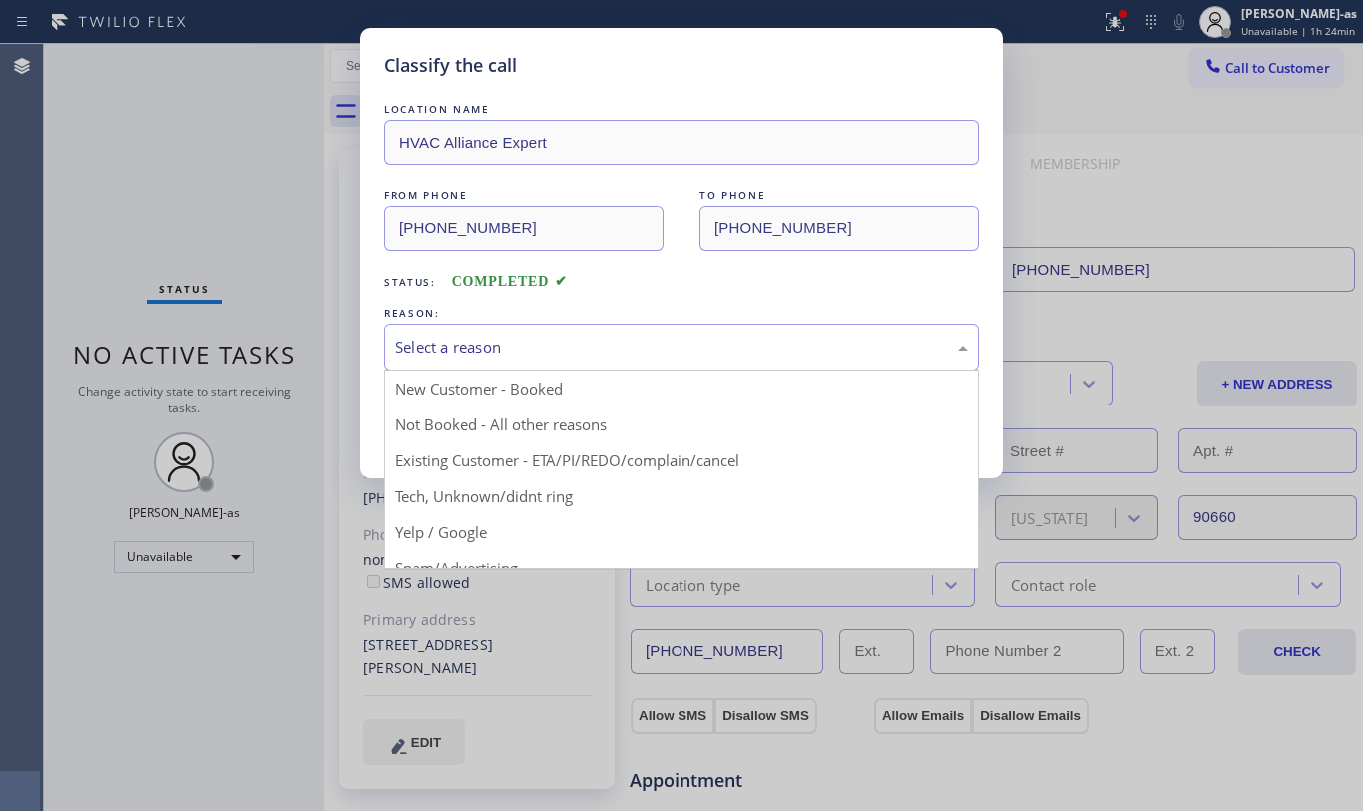
drag, startPoint x: 609, startPoint y: 457, endPoint x: 584, endPoint y: 452, distance: 25.5
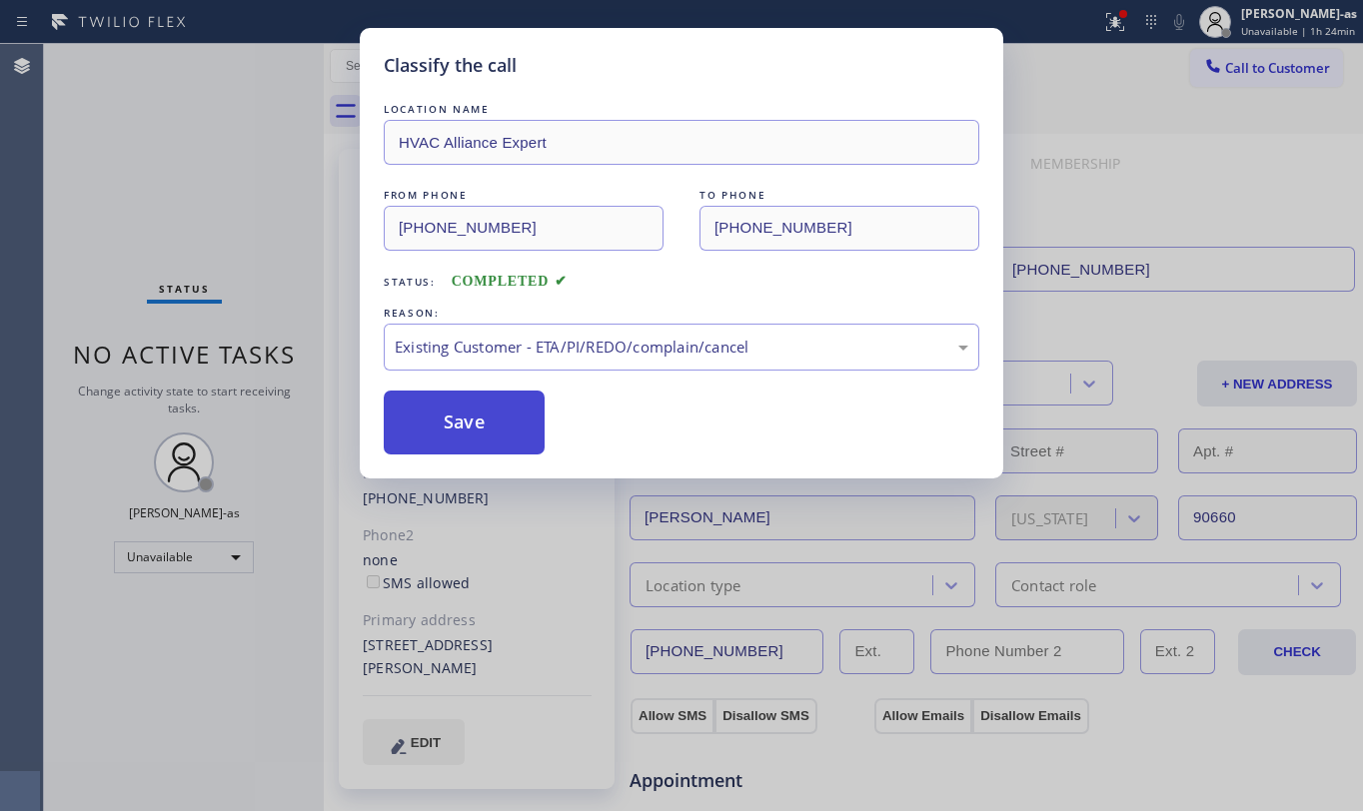
click at [477, 409] on button "Save" at bounding box center [464, 423] width 161 height 64
click at [472, 405] on button "Save" at bounding box center [464, 423] width 161 height 64
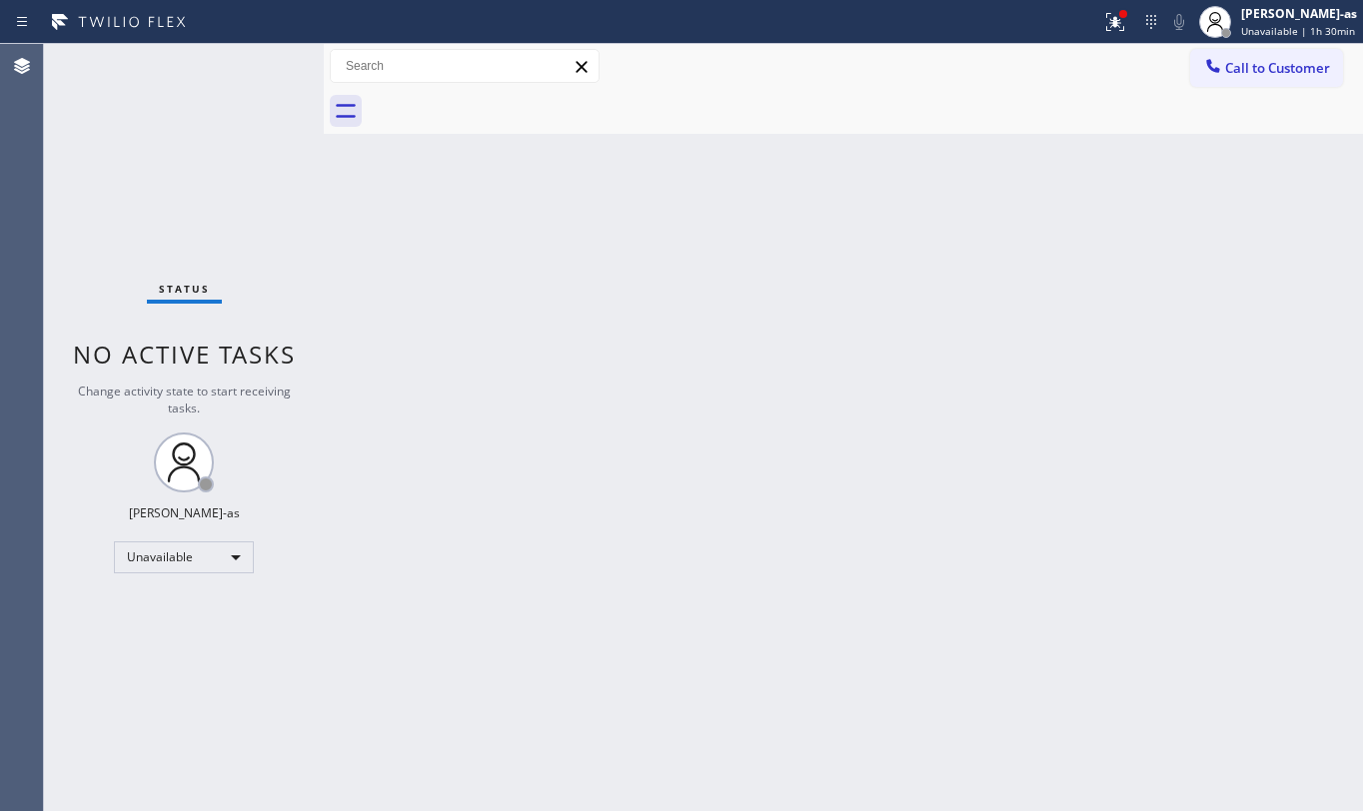
click at [1233, 69] on span "Call to Customer" at bounding box center [1277, 68] width 105 height 18
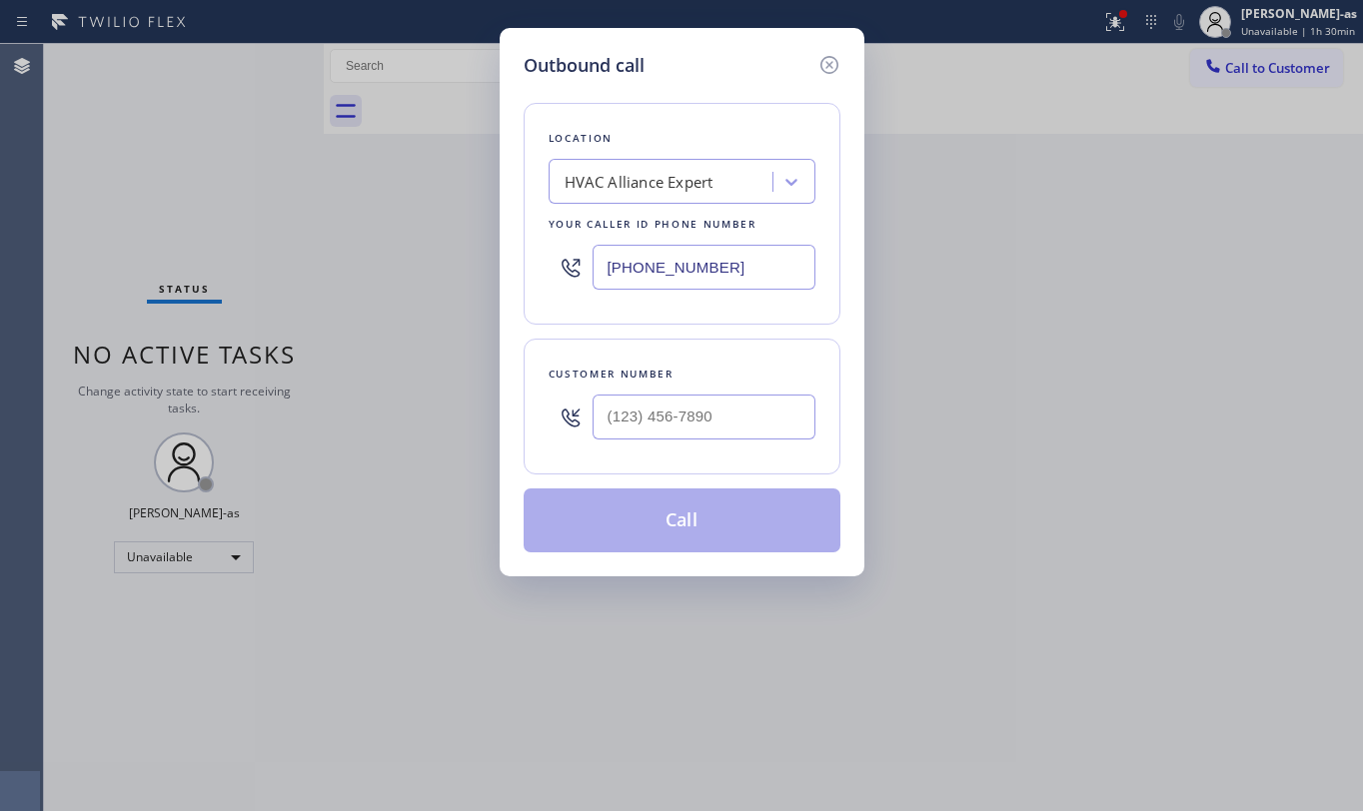
click at [745, 393] on div at bounding box center [704, 417] width 223 height 65
click at [735, 421] on input "(___) ___-____" at bounding box center [704, 417] width 223 height 45
paste input "310) 550-1570"
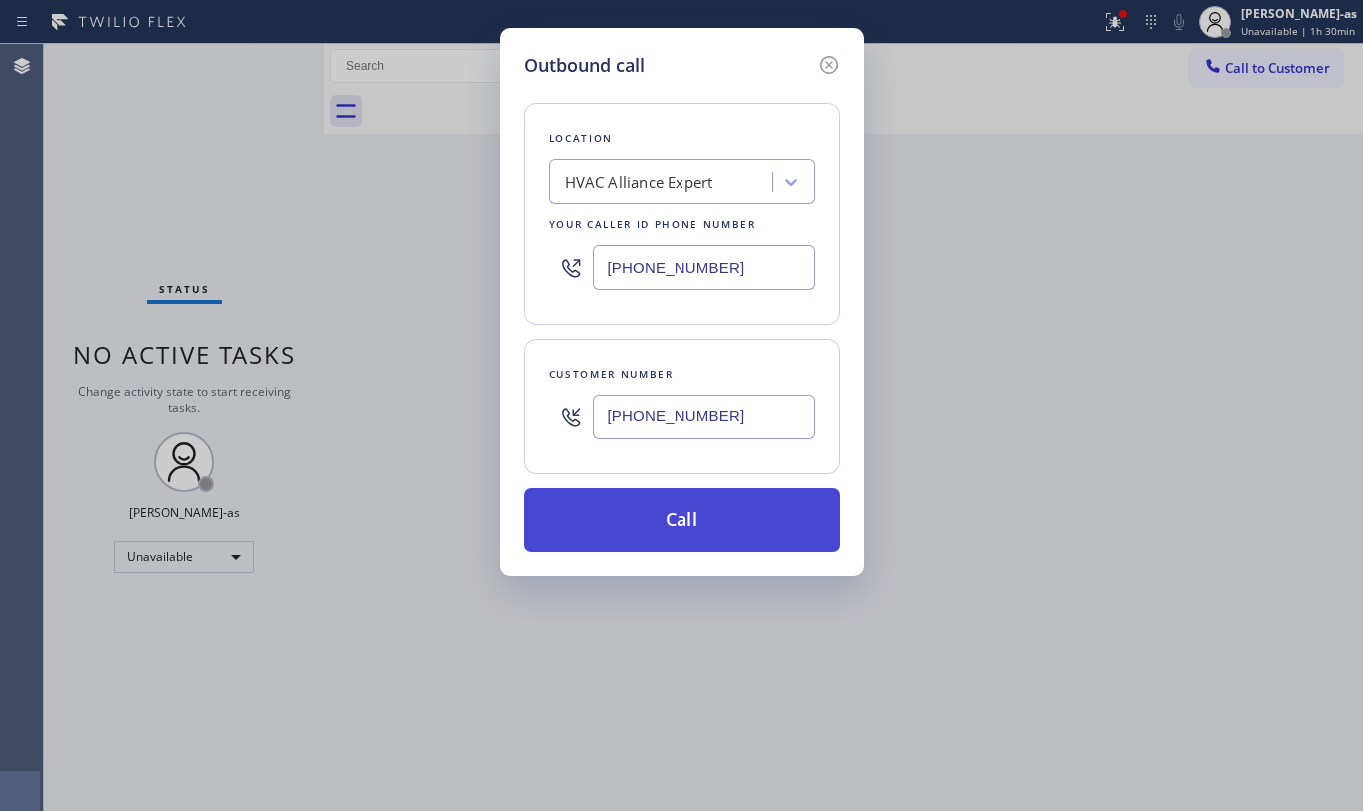
type input "[PHONE_NUMBER]"
click at [698, 532] on button "Call" at bounding box center [682, 521] width 317 height 64
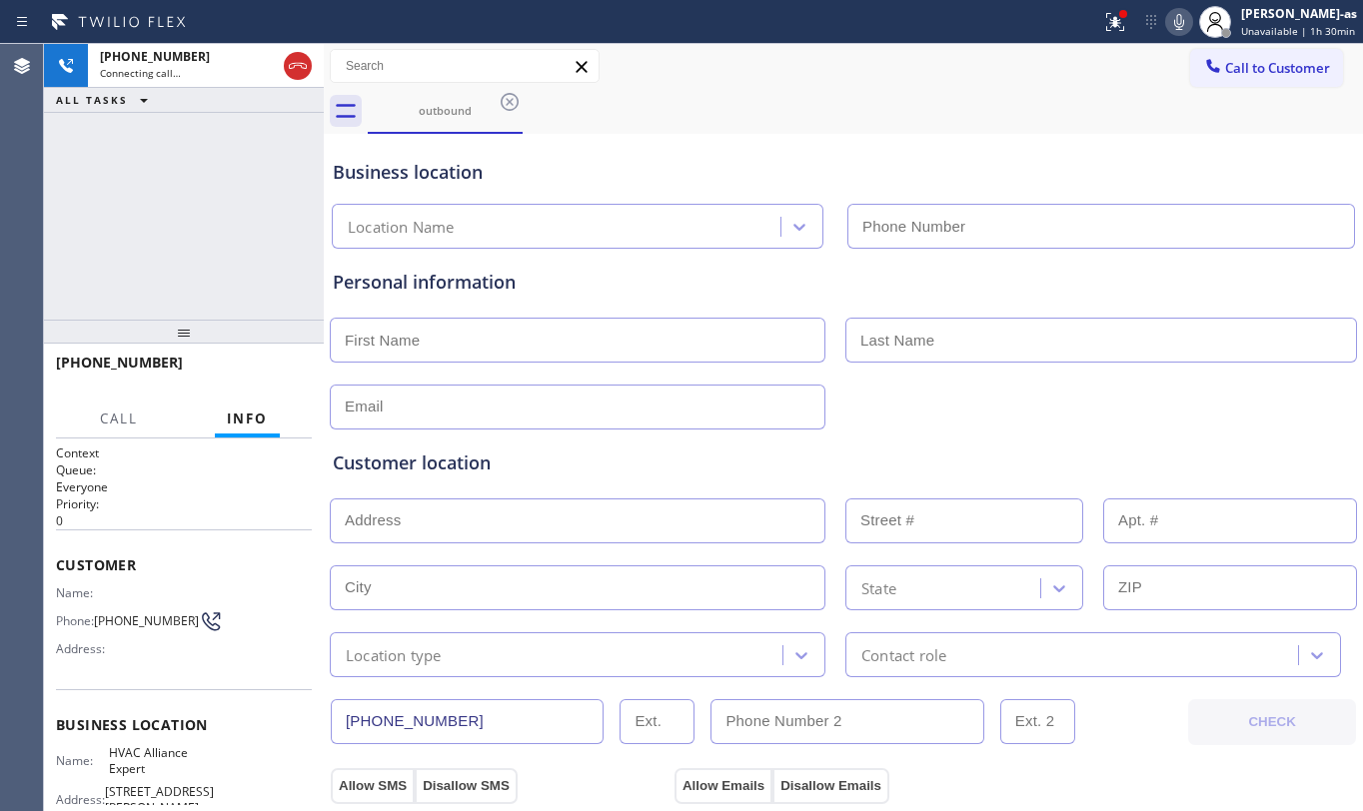
type input "[PHONE_NUMBER]"
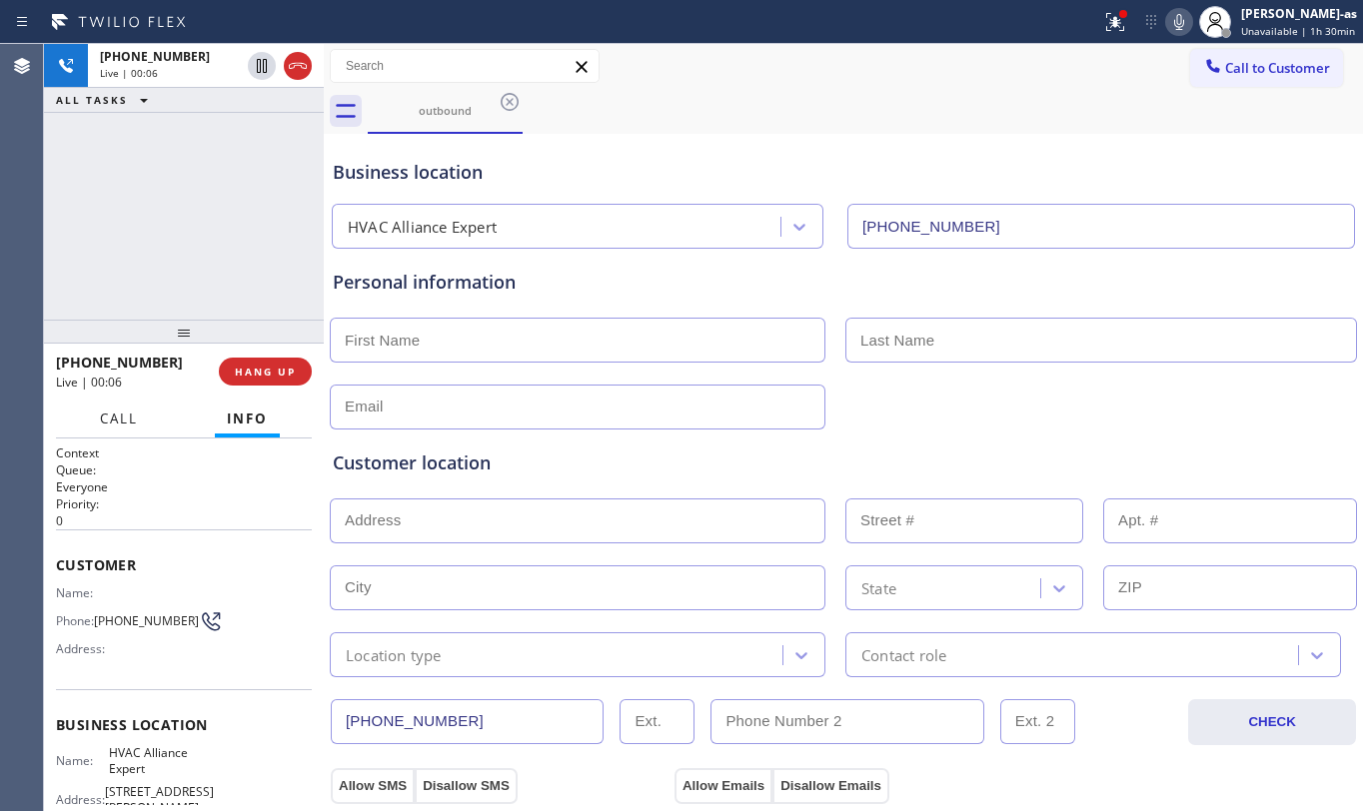
click at [110, 400] on button "Call" at bounding box center [119, 419] width 62 height 39
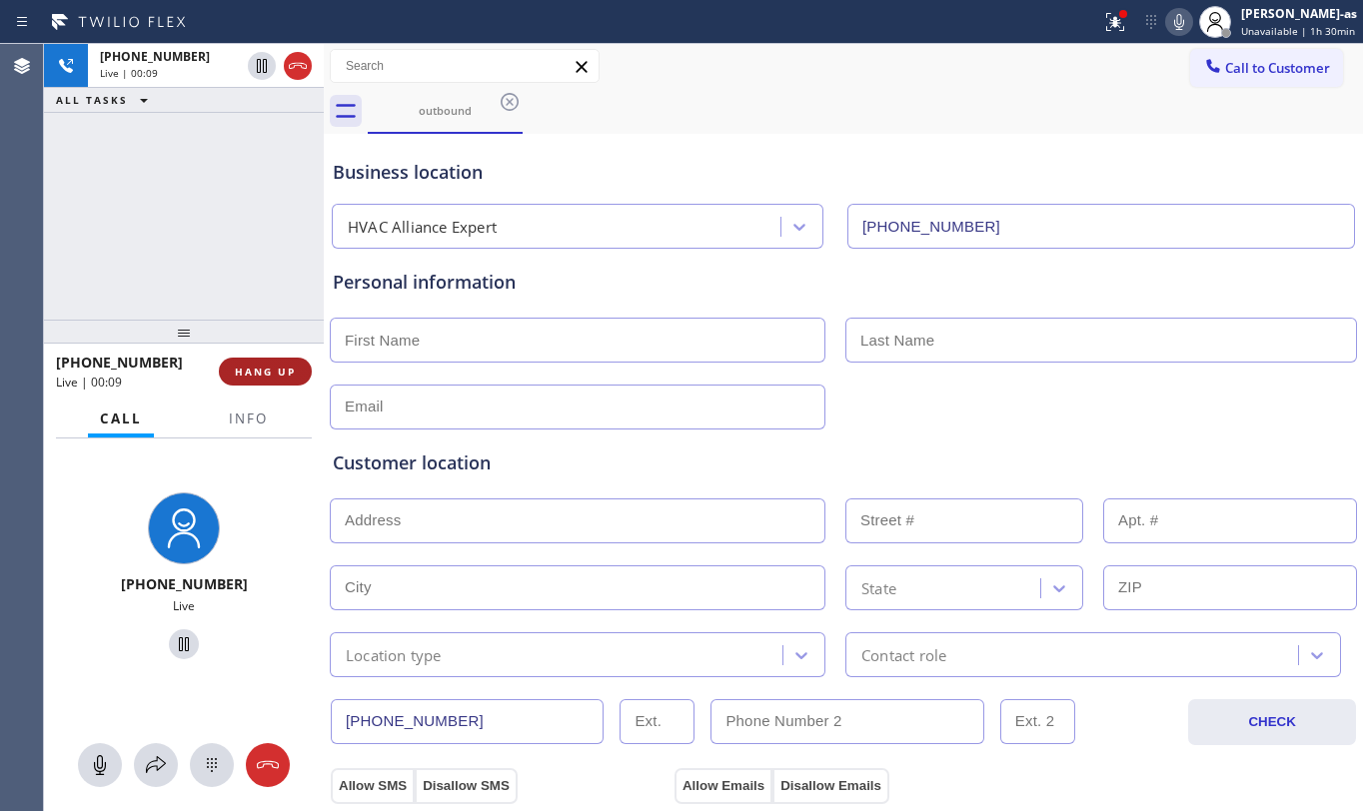
click at [249, 374] on span "HANG UP" at bounding box center [265, 372] width 61 height 14
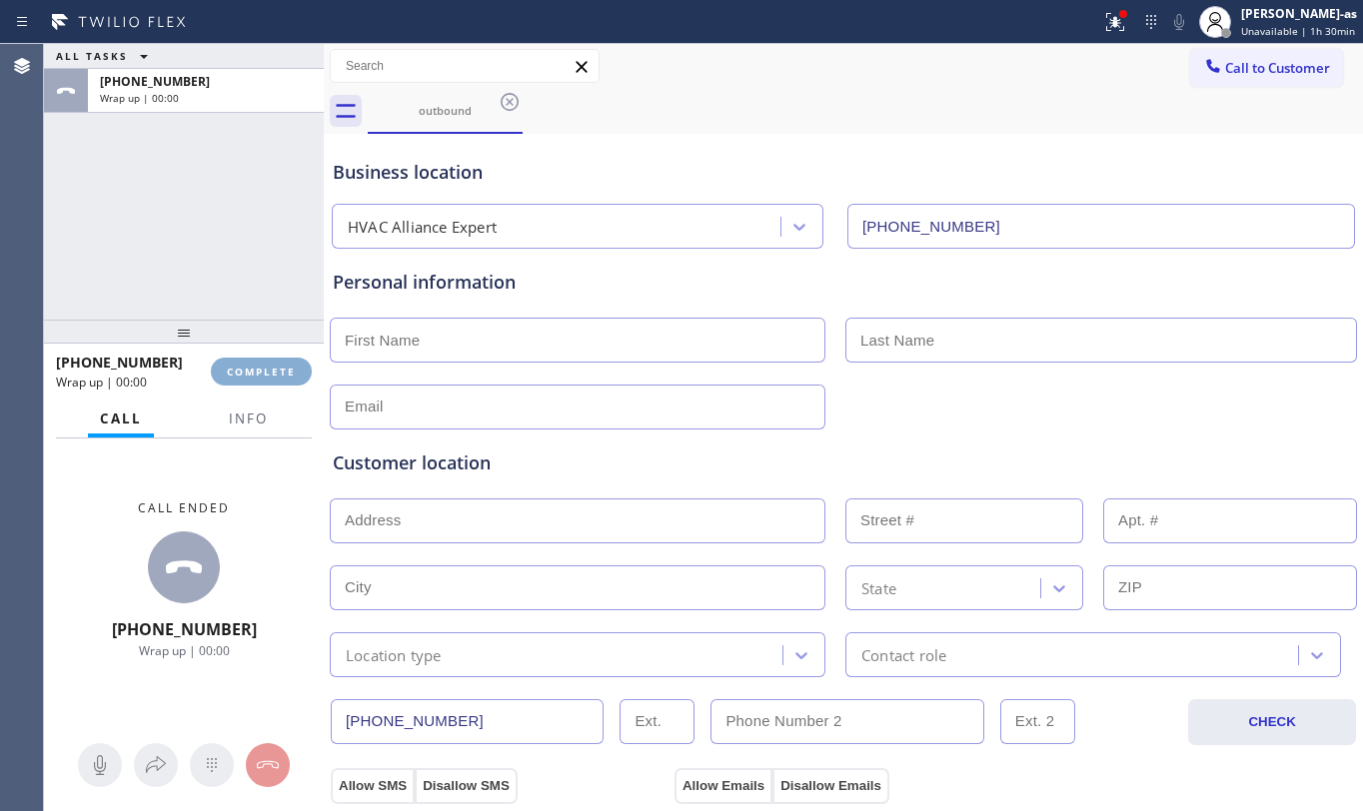
click at [249, 373] on span "COMPLETE" at bounding box center [261, 372] width 69 height 14
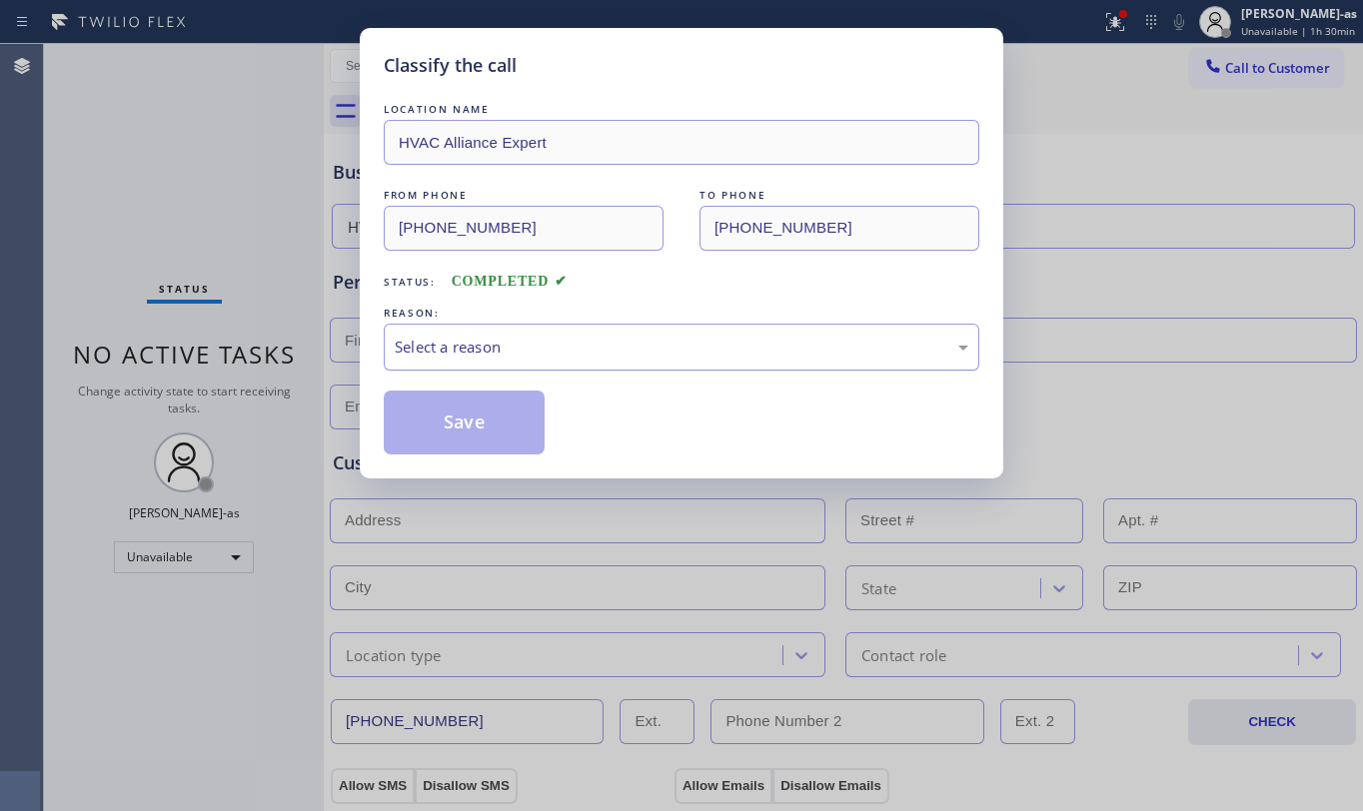
click at [669, 338] on div "Select a reason" at bounding box center [682, 347] width 574 height 23
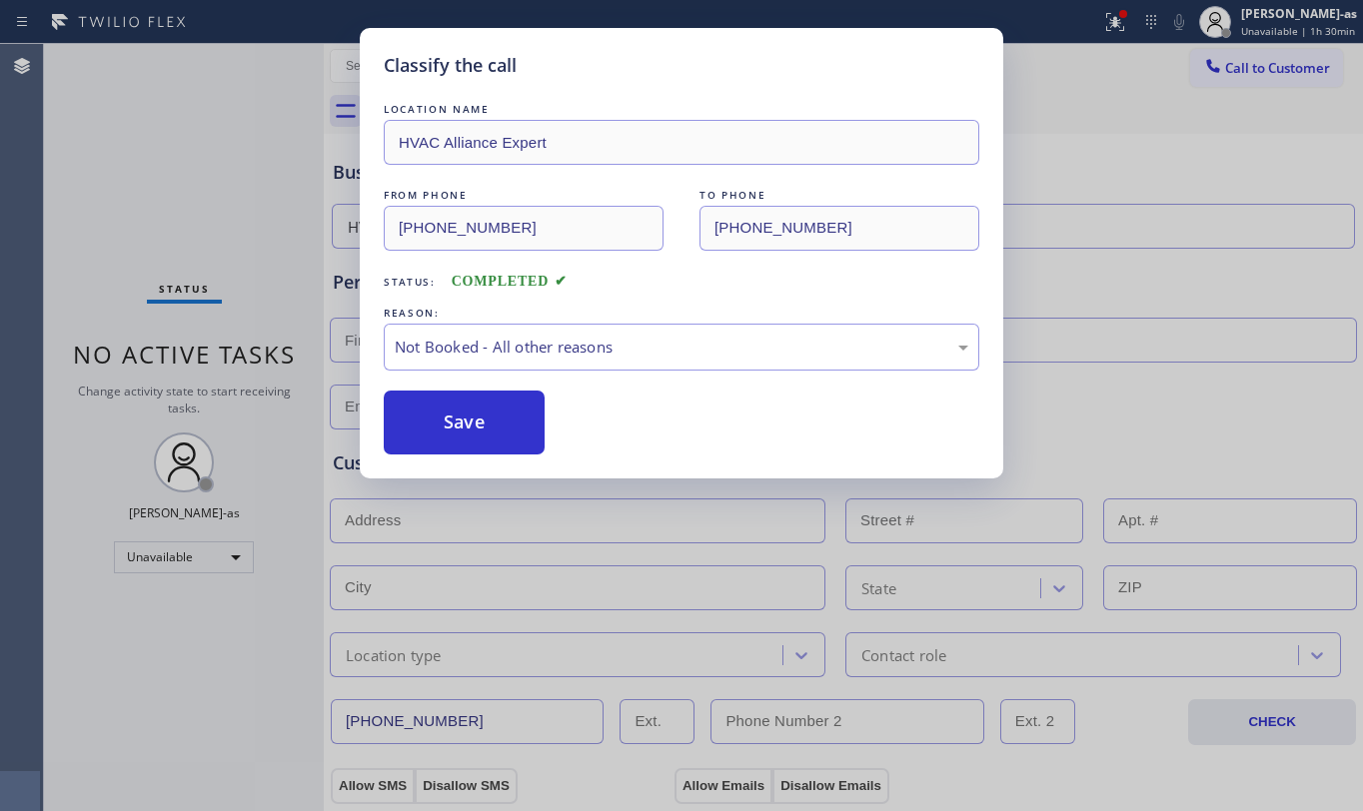
drag, startPoint x: 494, startPoint y: 430, endPoint x: 764, endPoint y: 772, distance: 436.8
click at [490, 434] on button "Save" at bounding box center [464, 423] width 161 height 64
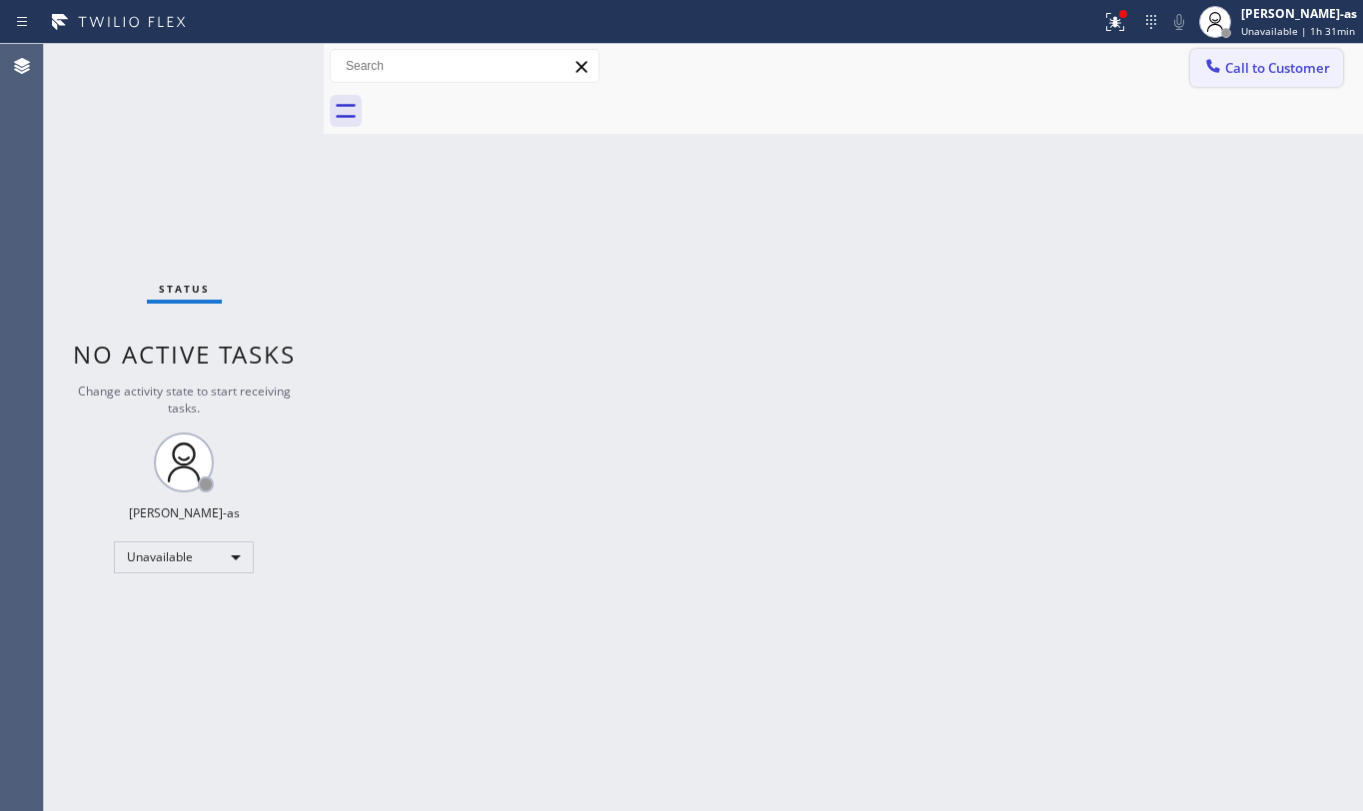
click at [1253, 54] on button "Call to Customer" at bounding box center [1266, 68] width 153 height 38
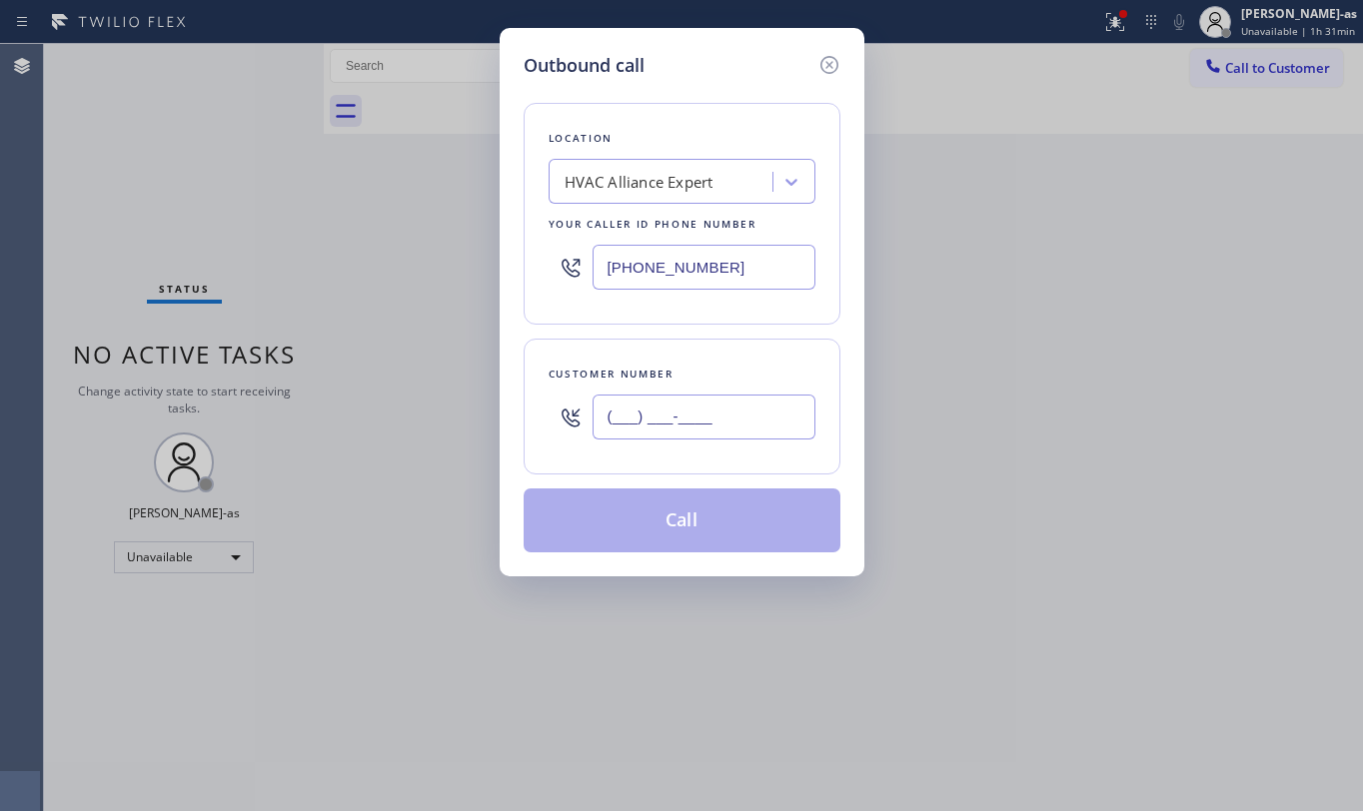
click at [724, 414] on input "(___) ___-____" at bounding box center [704, 417] width 223 height 45
paste input "714) 932-1280"
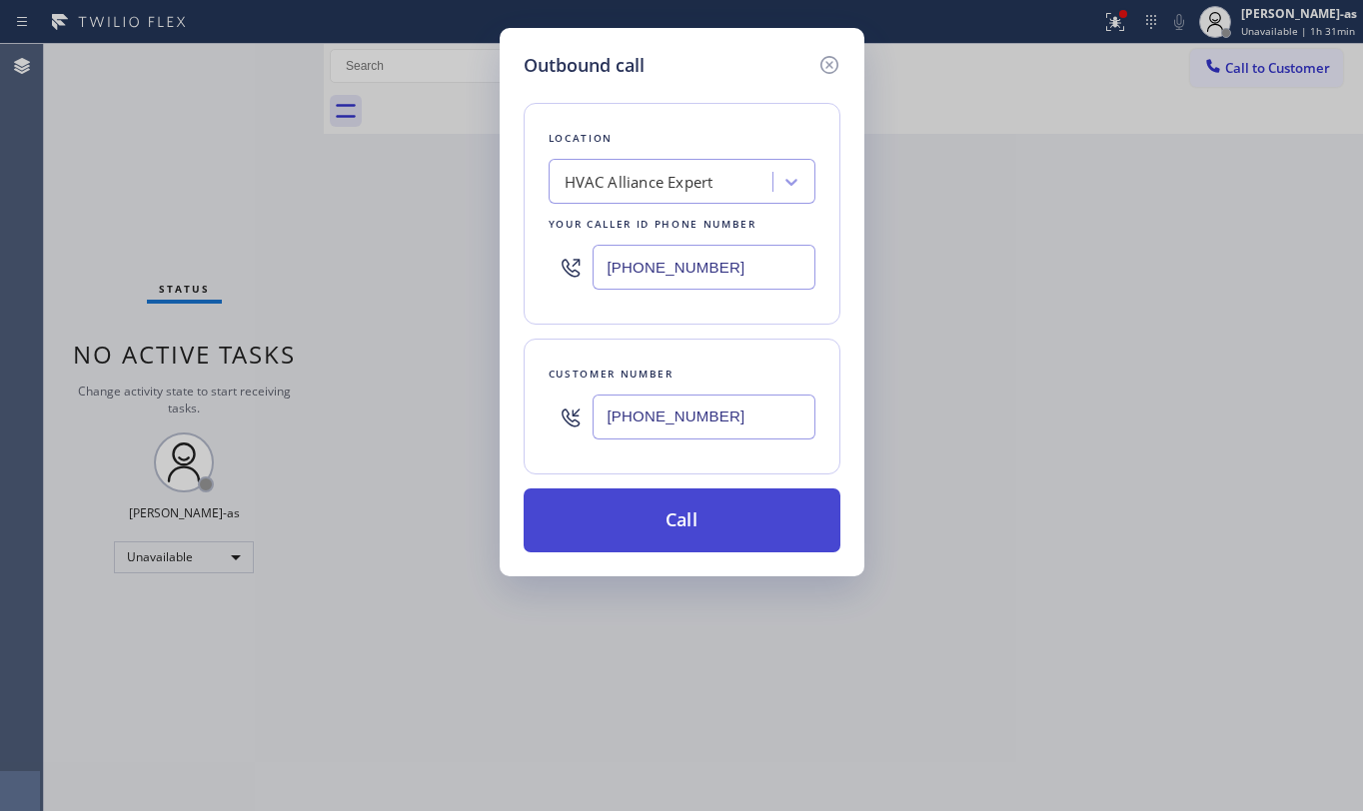
type input "[PHONE_NUMBER]"
click at [681, 538] on button "Call" at bounding box center [682, 521] width 317 height 64
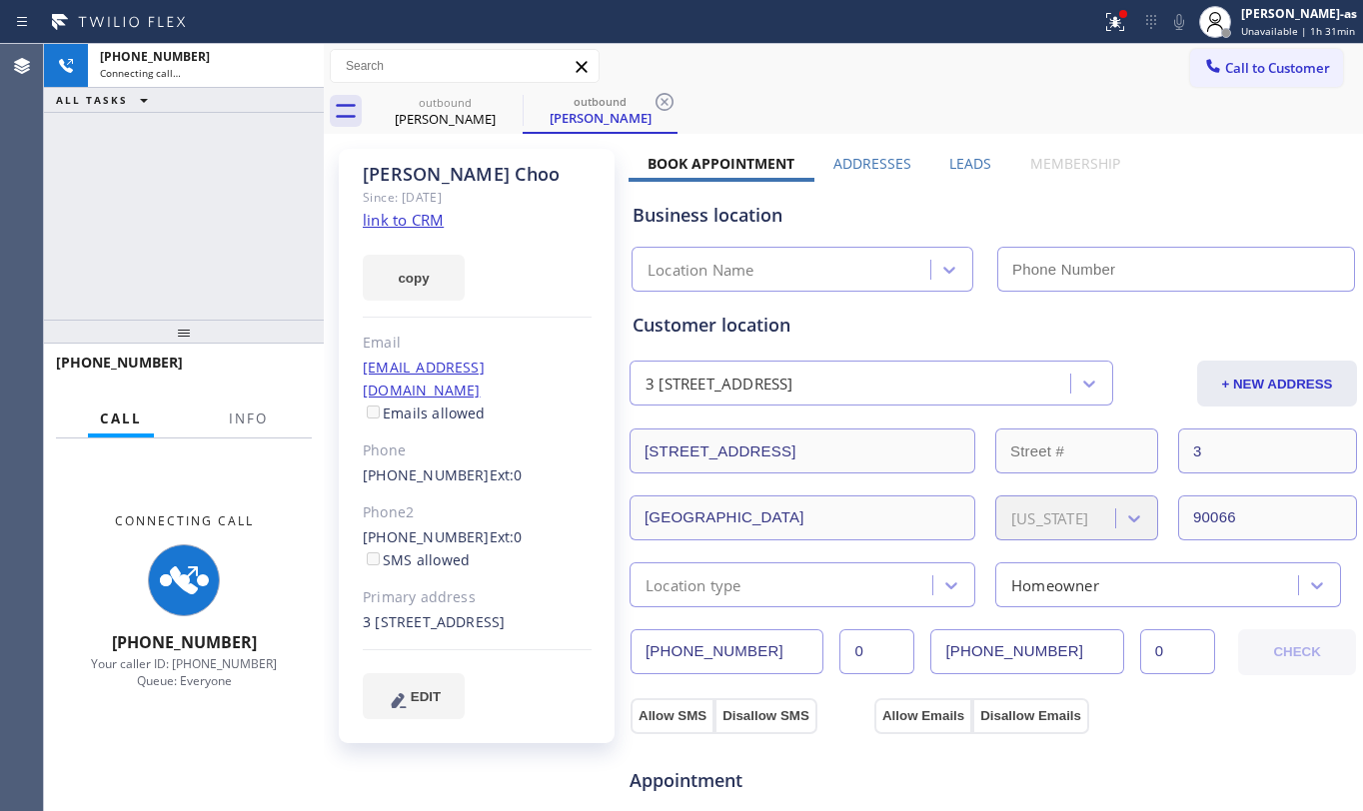
type input "[PHONE_NUMBER]"
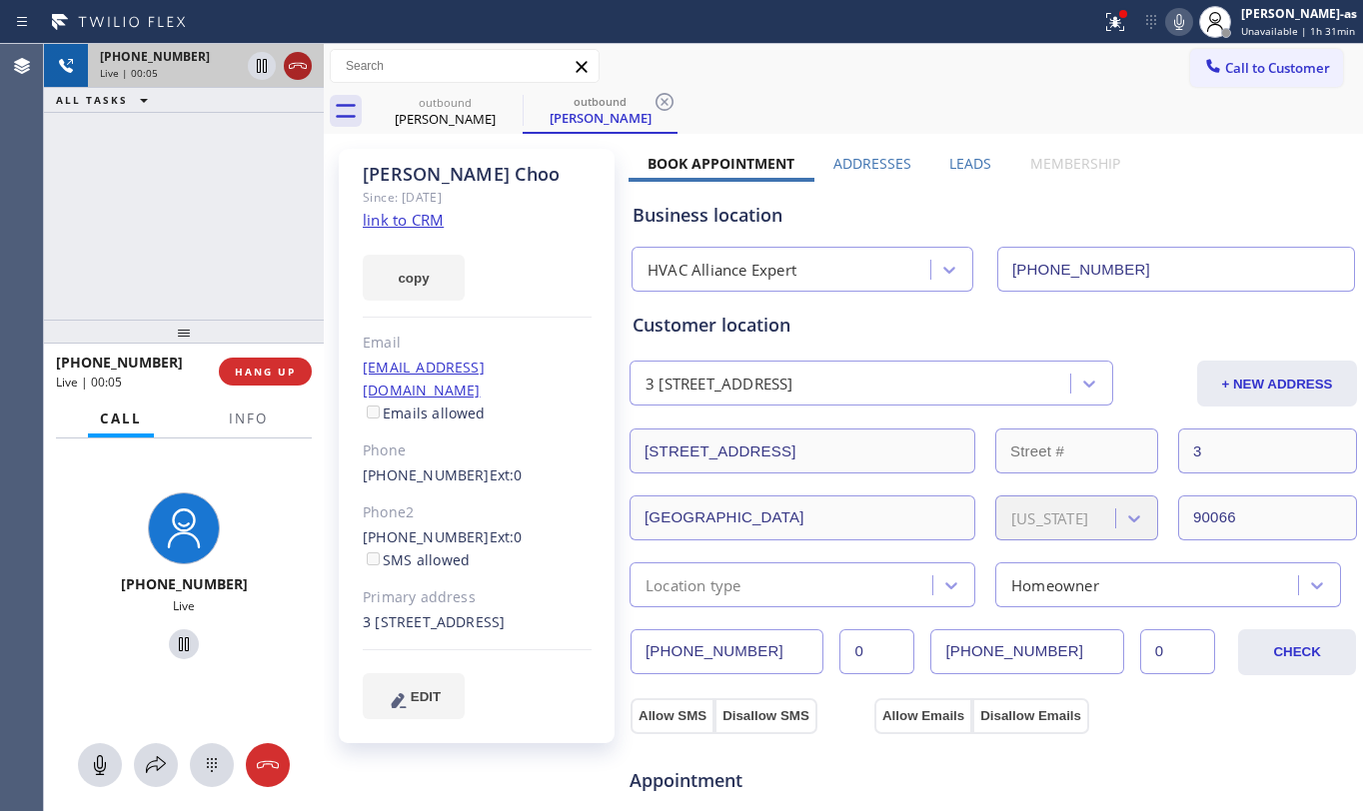
drag, startPoint x: 272, startPoint y: 53, endPoint x: 288, endPoint y: 62, distance: 18.3
click at [276, 54] on div at bounding box center [280, 66] width 72 height 44
click at [298, 69] on icon at bounding box center [298, 66] width 24 height 24
click at [261, 309] on div "[PHONE_NUMBER] Live | 00:06 ALL TASKS ALL TASKS ACTIVE TASKS TASKS IN WRAP UP" at bounding box center [184, 182] width 280 height 276
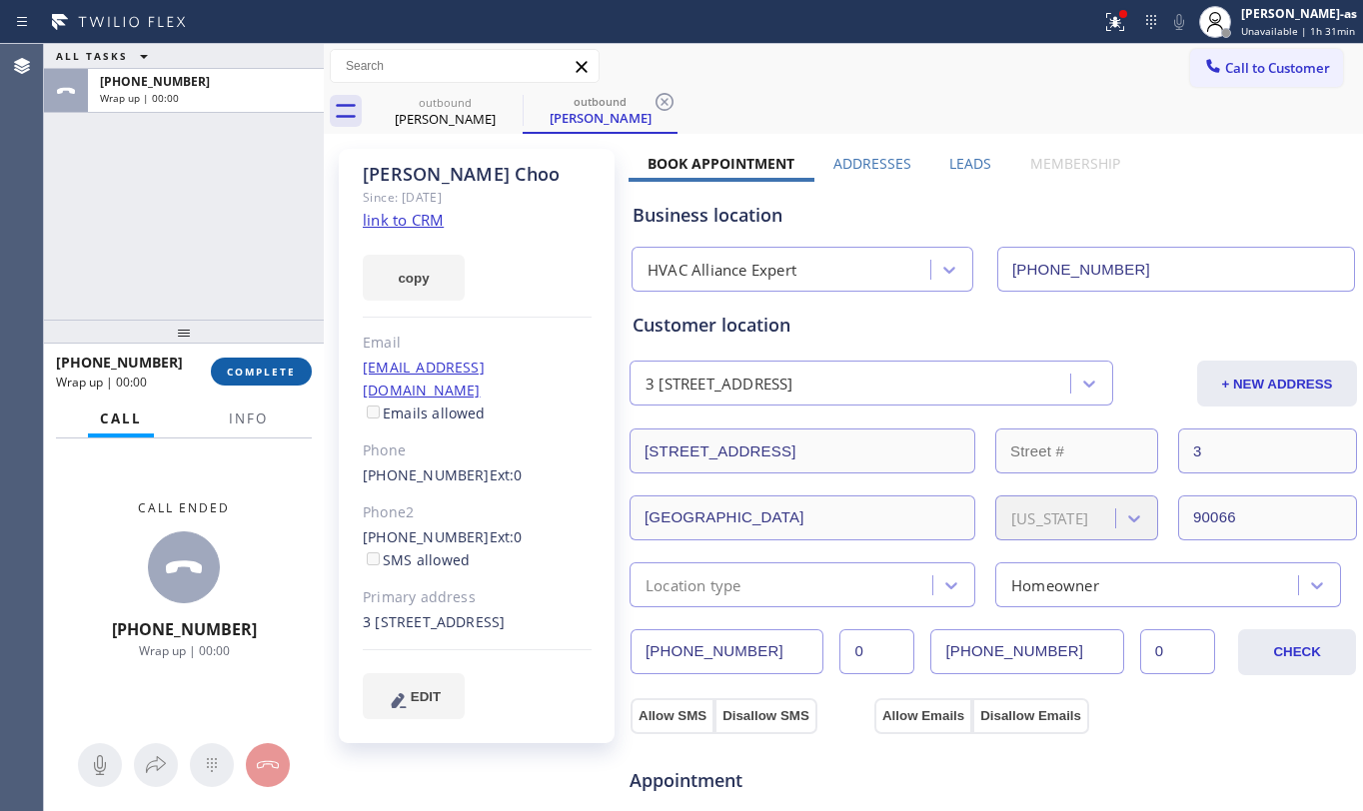
click at [252, 368] on span "COMPLETE" at bounding box center [261, 372] width 69 height 14
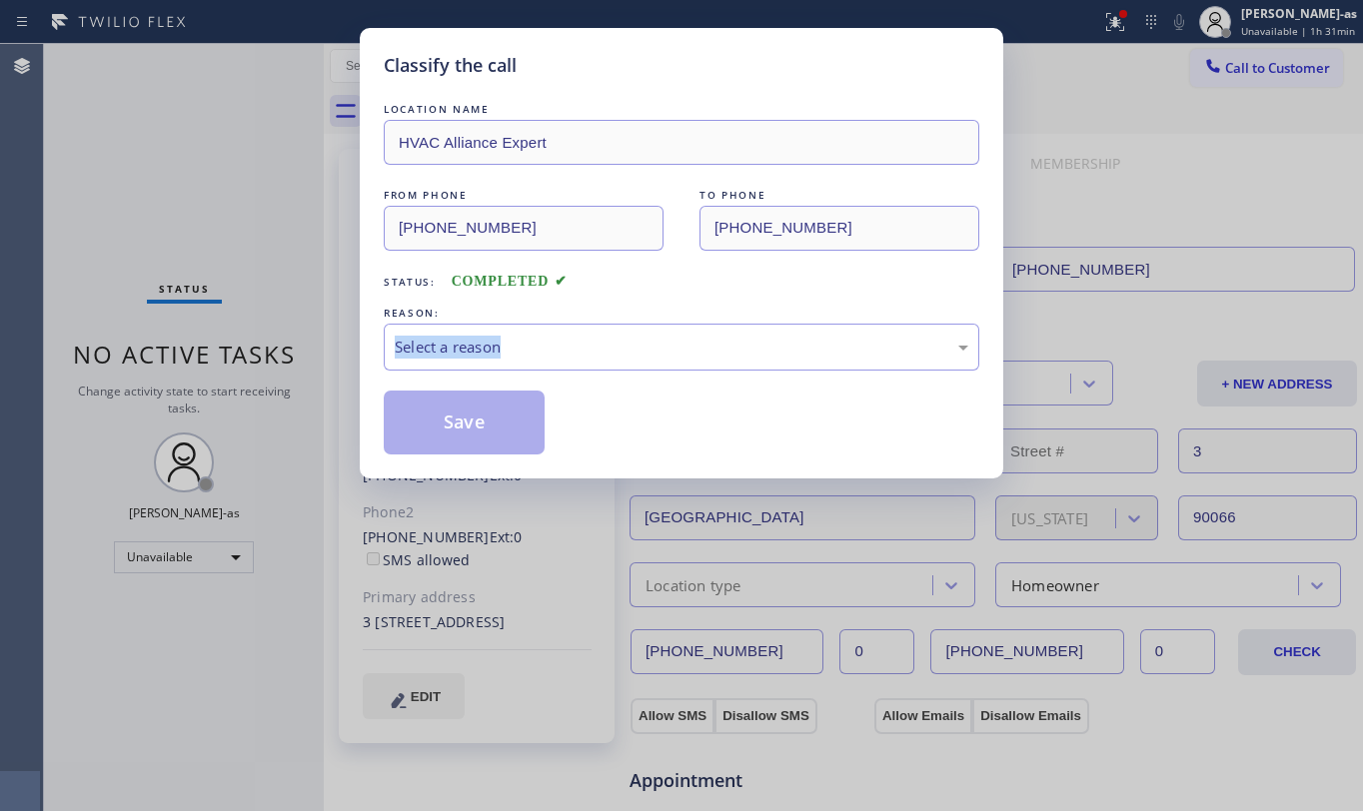
click at [252, 368] on div "Classify the call LOCATION NAME HVAC Alliance Expert FROM PHONE [PHONE_NUMBER] …" at bounding box center [681, 405] width 1363 height 811
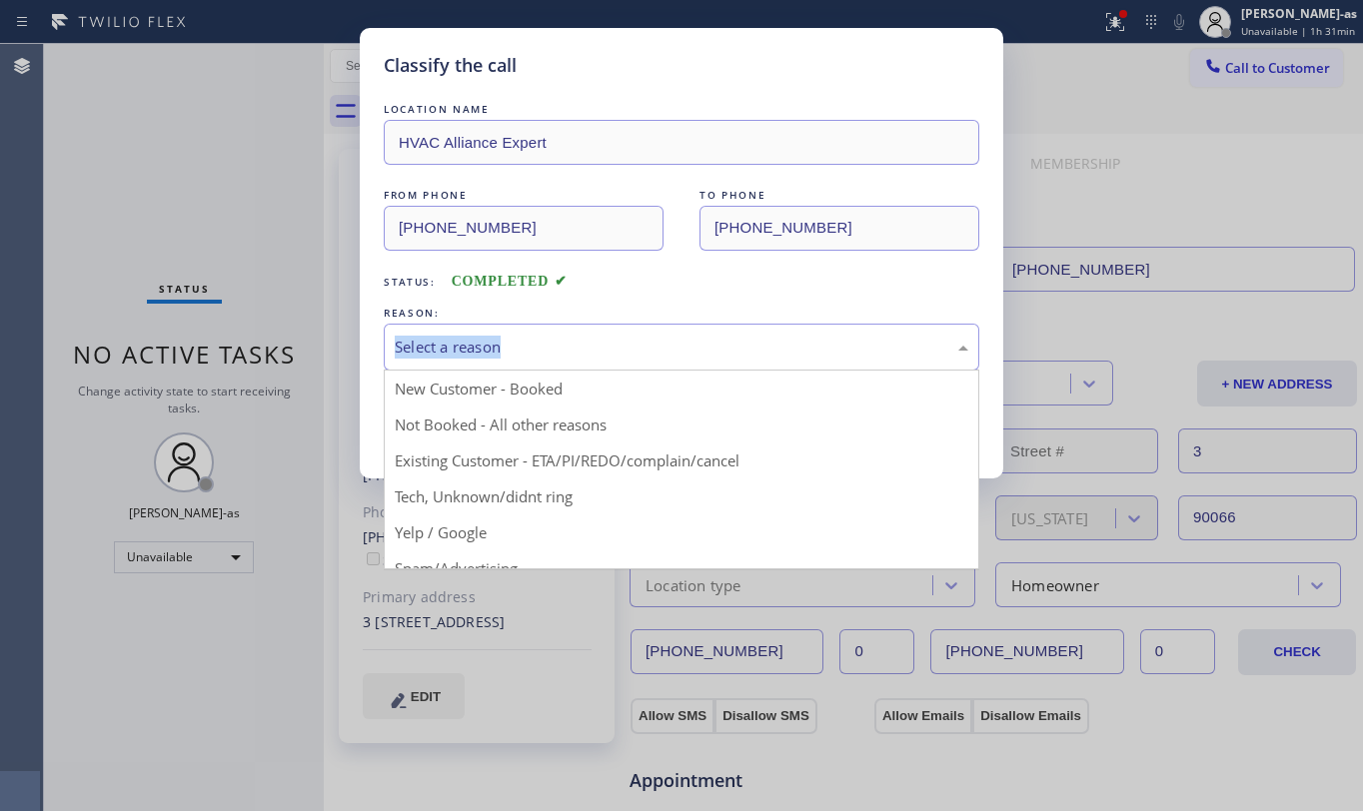
click at [608, 354] on div "Select a reason" at bounding box center [682, 347] width 574 height 23
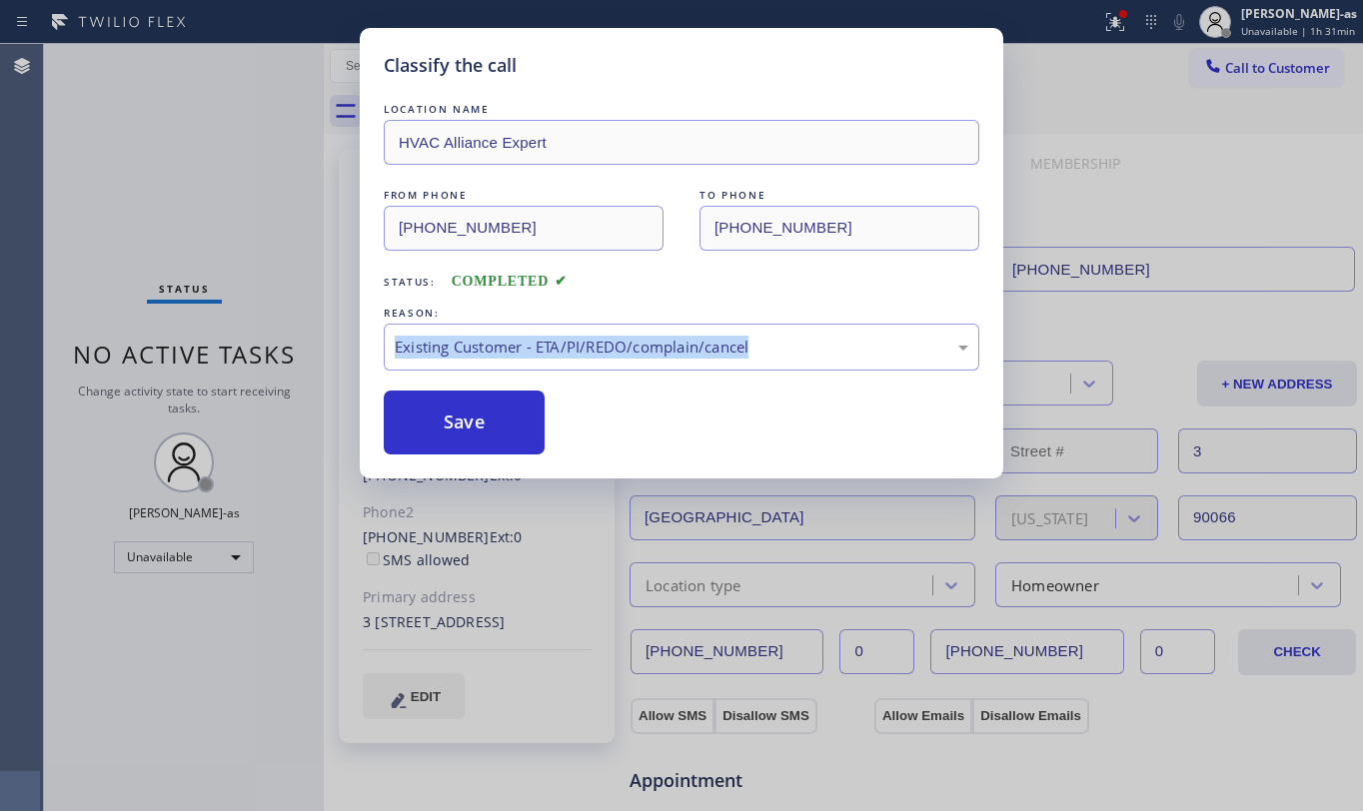
drag, startPoint x: 480, startPoint y: 414, endPoint x: 718, endPoint y: 526, distance: 262.9
click at [480, 413] on button "Save" at bounding box center [464, 423] width 161 height 64
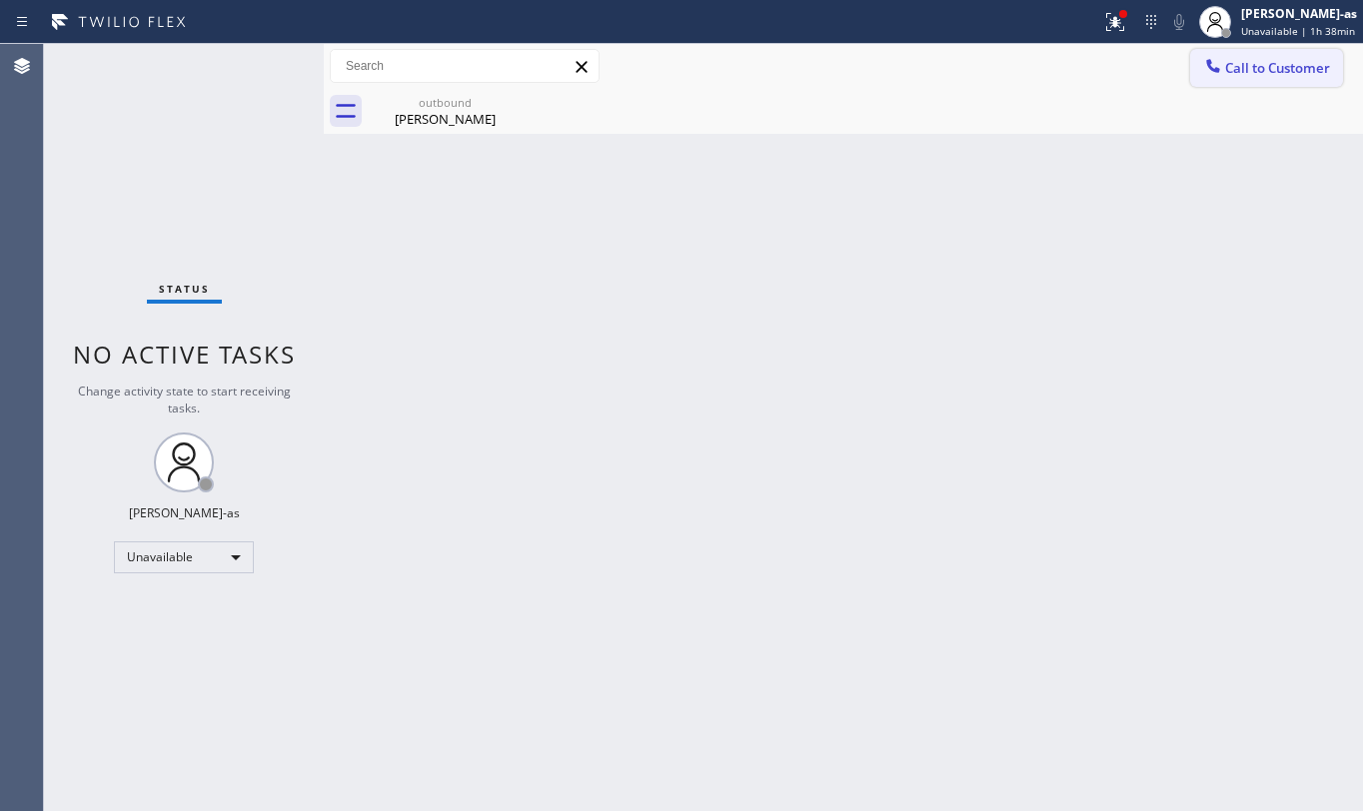
click at [1272, 69] on span "Call to Customer" at bounding box center [1277, 68] width 105 height 18
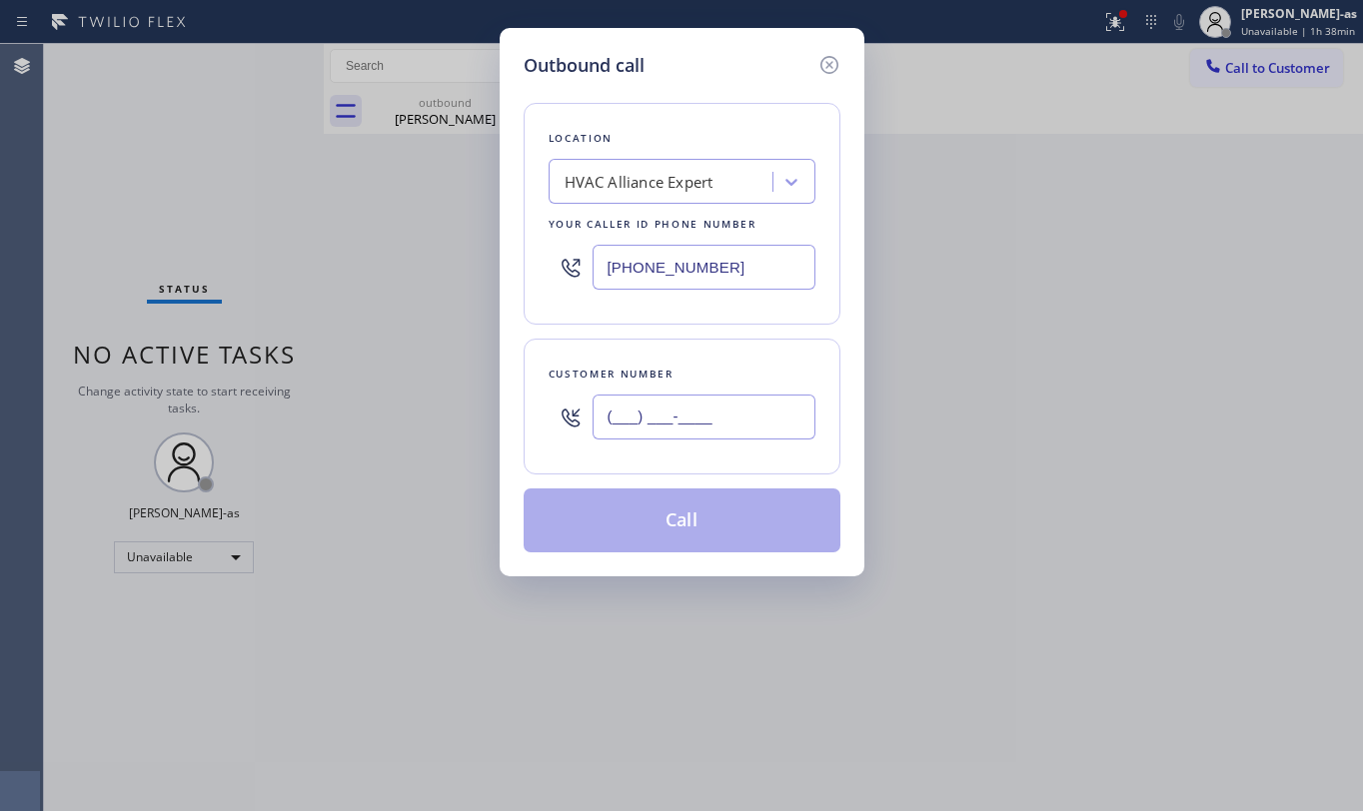
click at [713, 417] on input "(___) ___-____" at bounding box center [704, 417] width 223 height 45
paste input "213) 447-6281"
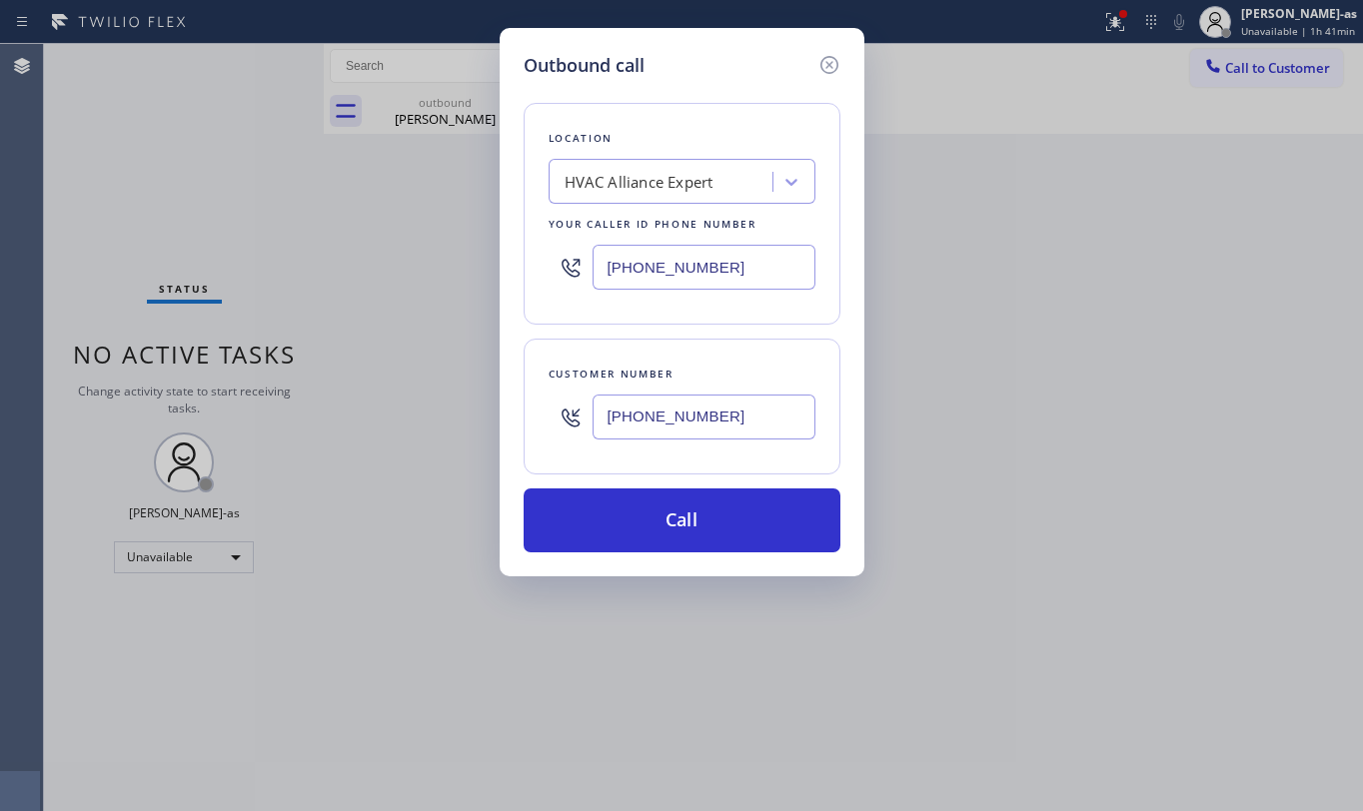
click at [732, 404] on input "[PHONE_NUMBER]" at bounding box center [704, 417] width 223 height 45
click at [747, 418] on input "[PHONE_NUMBER]" at bounding box center [704, 417] width 223 height 45
click at [747, 420] on input "[PHONE_NUMBER]" at bounding box center [704, 417] width 223 height 45
paste input "305) 505-4779"
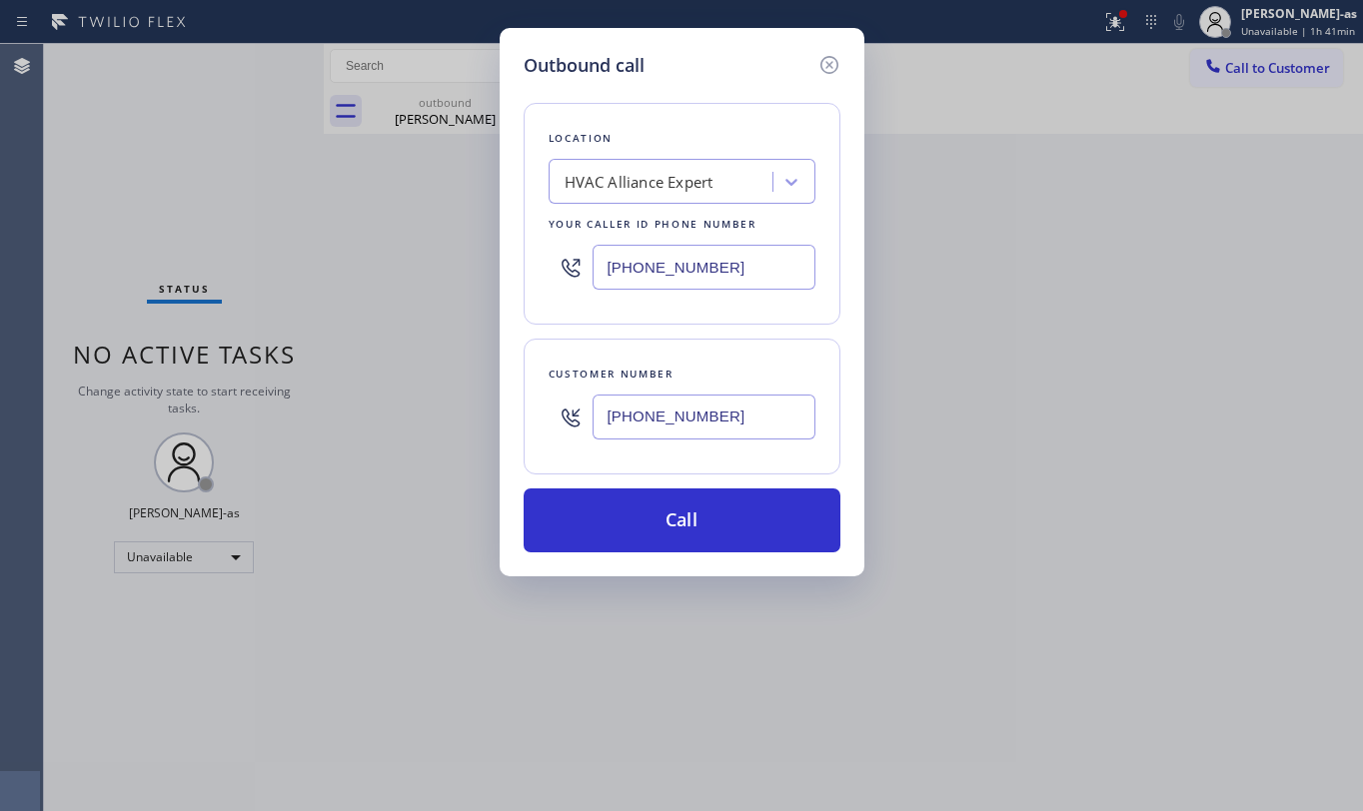
type input "[PHONE_NUMBER]"
click at [714, 165] on div "HVAC Alliance Expert" at bounding box center [664, 182] width 218 height 35
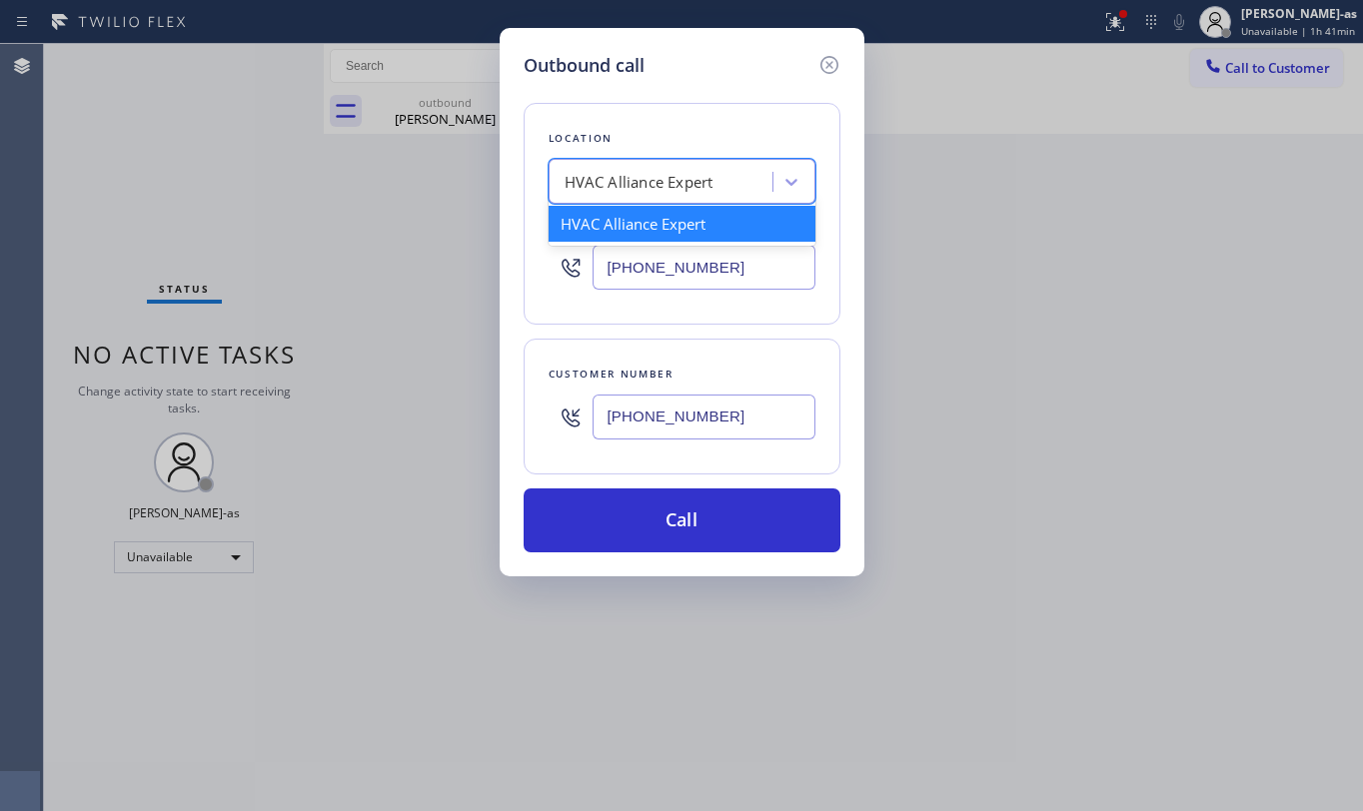
paste input "Elite AC Heating Repair"
type input "Elite AC Heating Repair"
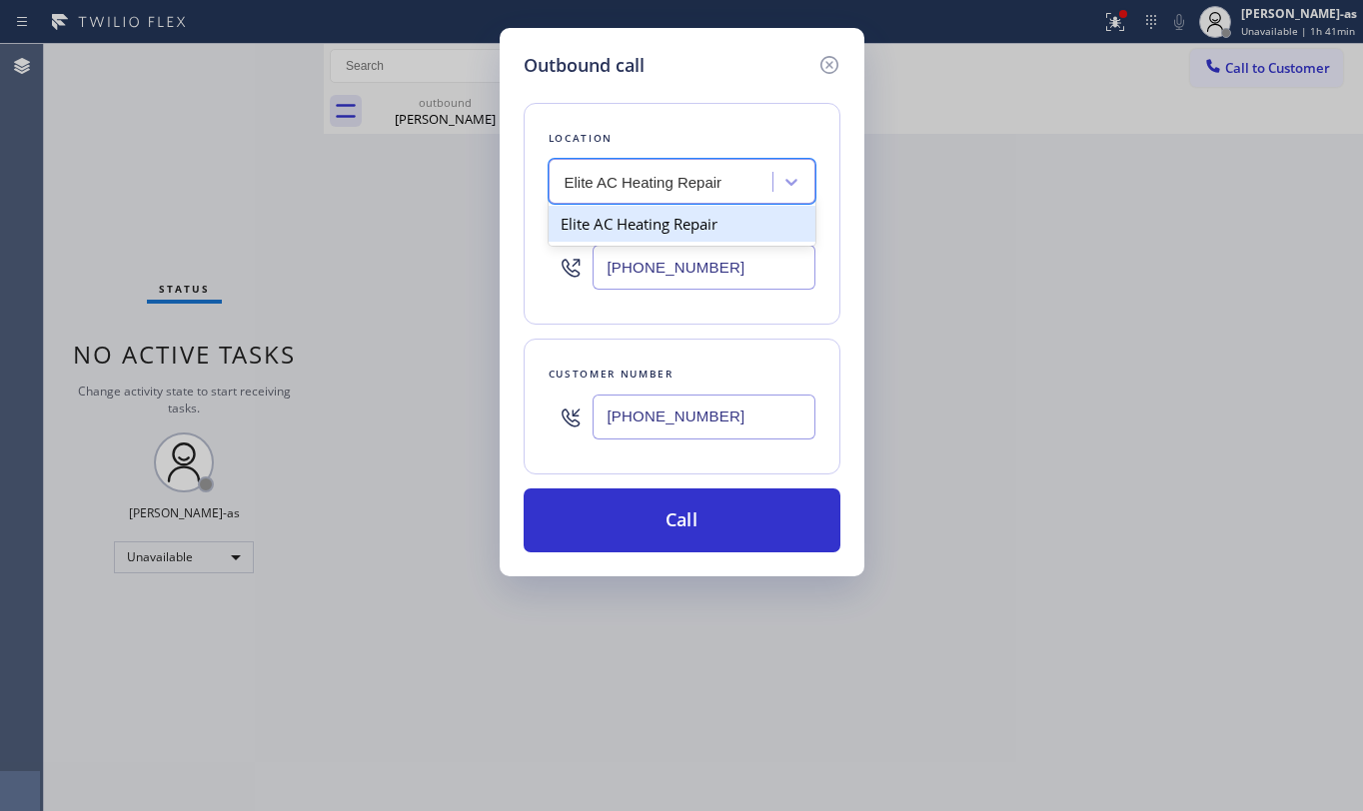
click at [626, 234] on div "Elite AC Heating Repair" at bounding box center [682, 224] width 267 height 36
type input "[PHONE_NUMBER]"
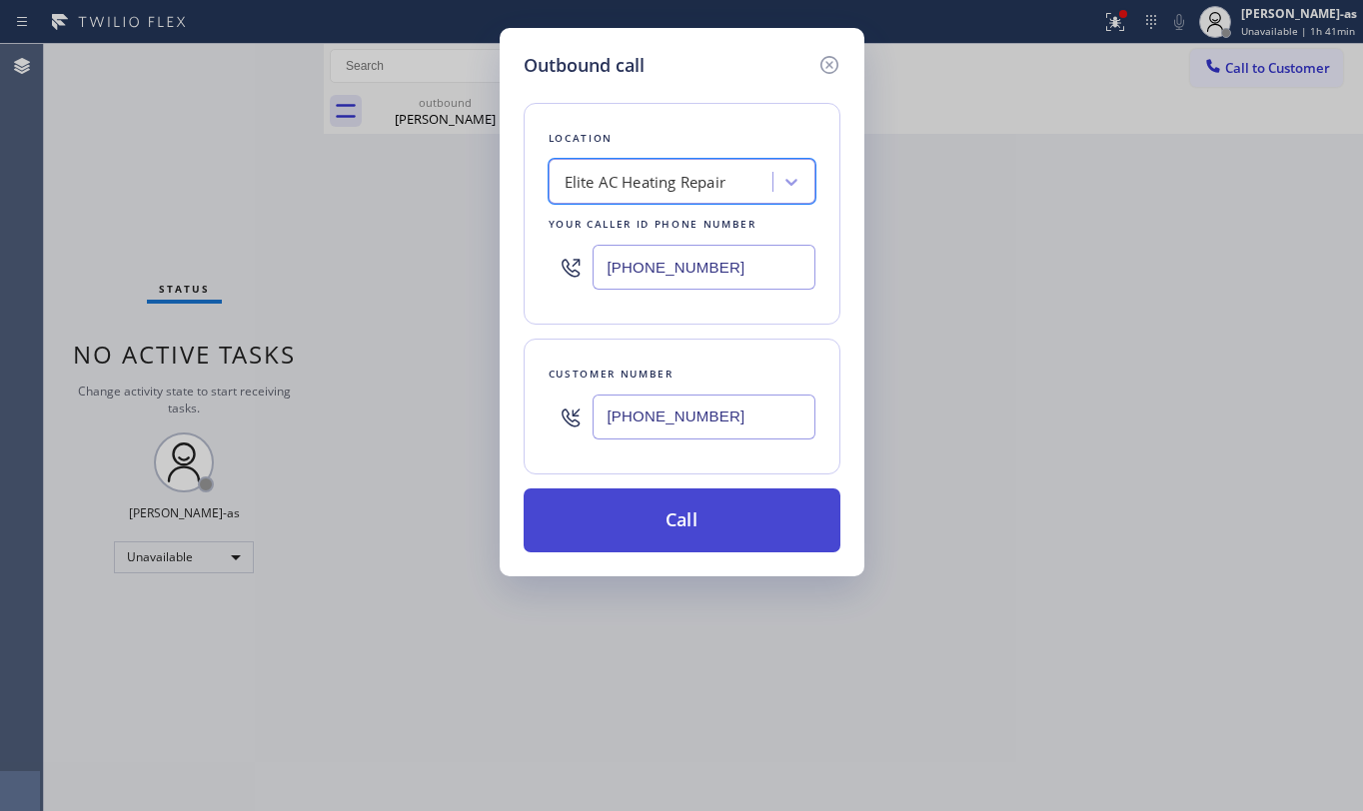
click at [726, 510] on button "Call" at bounding box center [682, 521] width 317 height 64
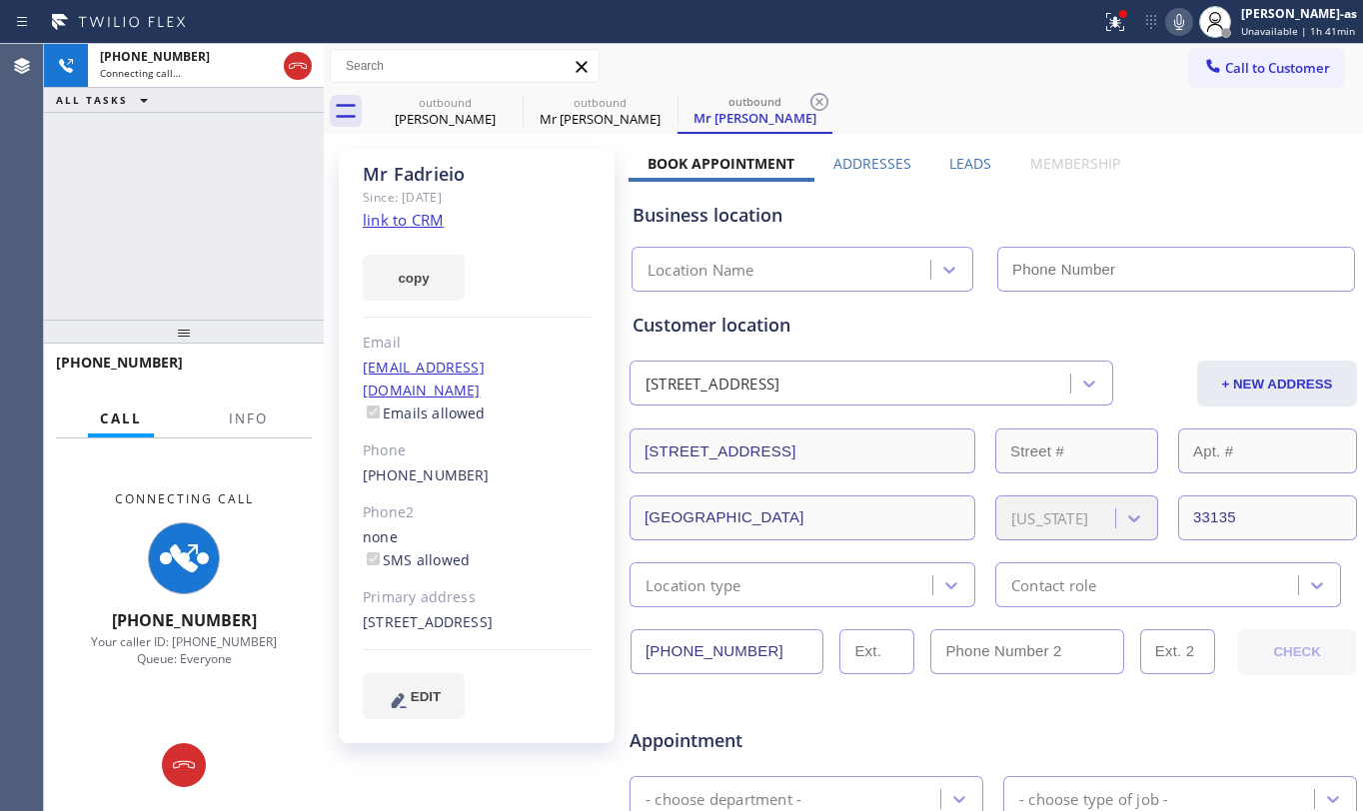
type input "[PHONE_NUMBER]"
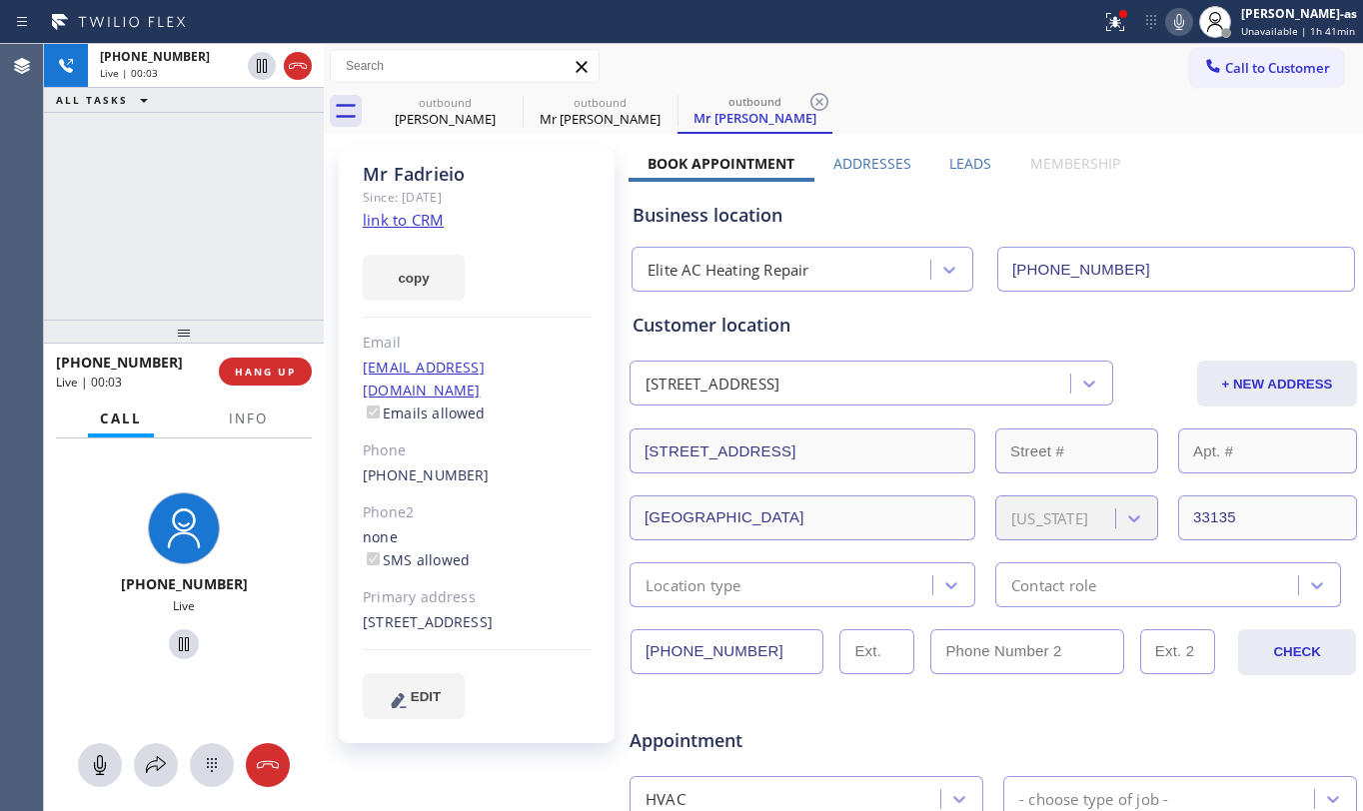
click at [257, 349] on div "[PHONE_NUMBER] Live | 00:03 HANG UP" at bounding box center [184, 372] width 256 height 52
click at [256, 350] on div "[PHONE_NUMBER] Live | 00:03 HANG UP" at bounding box center [184, 372] width 256 height 52
click at [252, 382] on button "HANG UP" at bounding box center [265, 372] width 93 height 28
drag, startPoint x: 261, startPoint y: 366, endPoint x: 284, endPoint y: 368, distance: 23.1
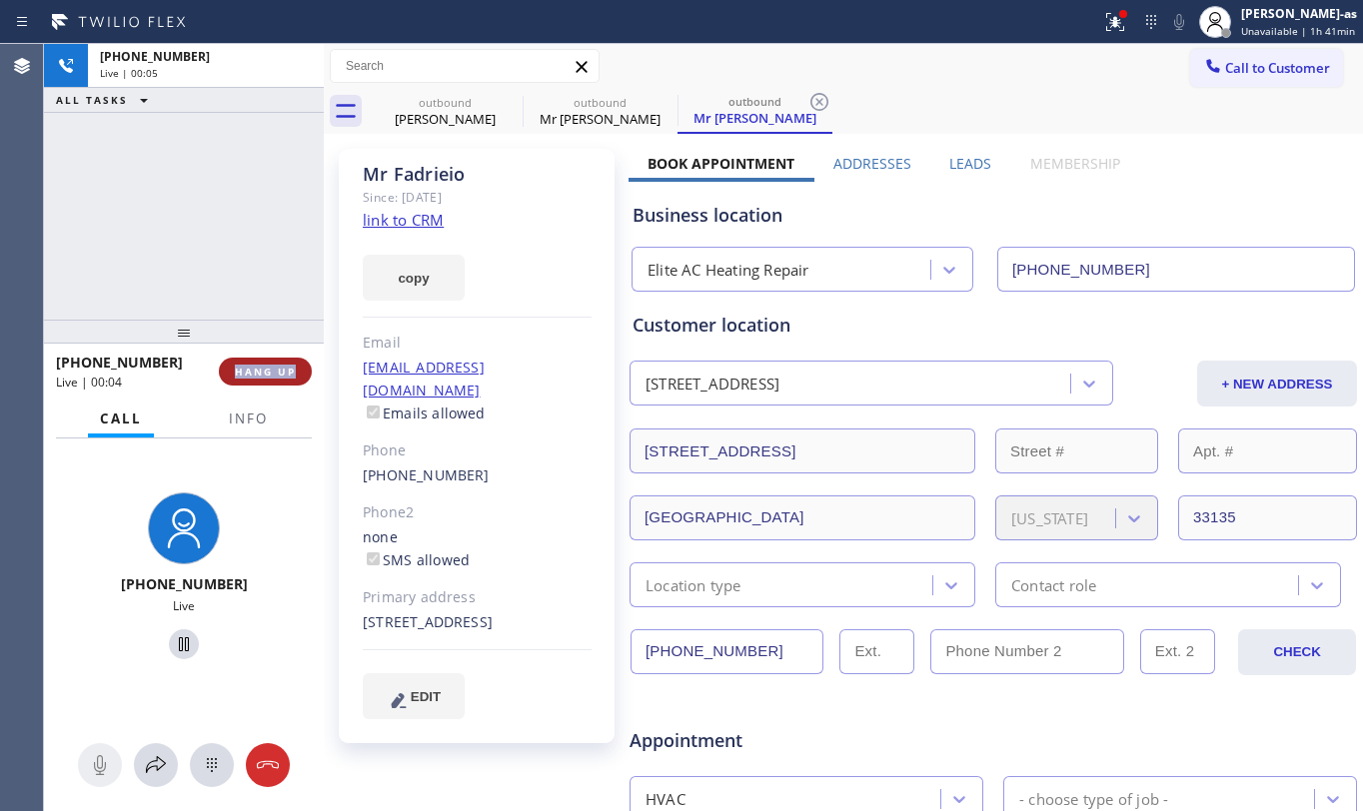
click at [261, 365] on span "HANG UP" at bounding box center [265, 372] width 61 height 14
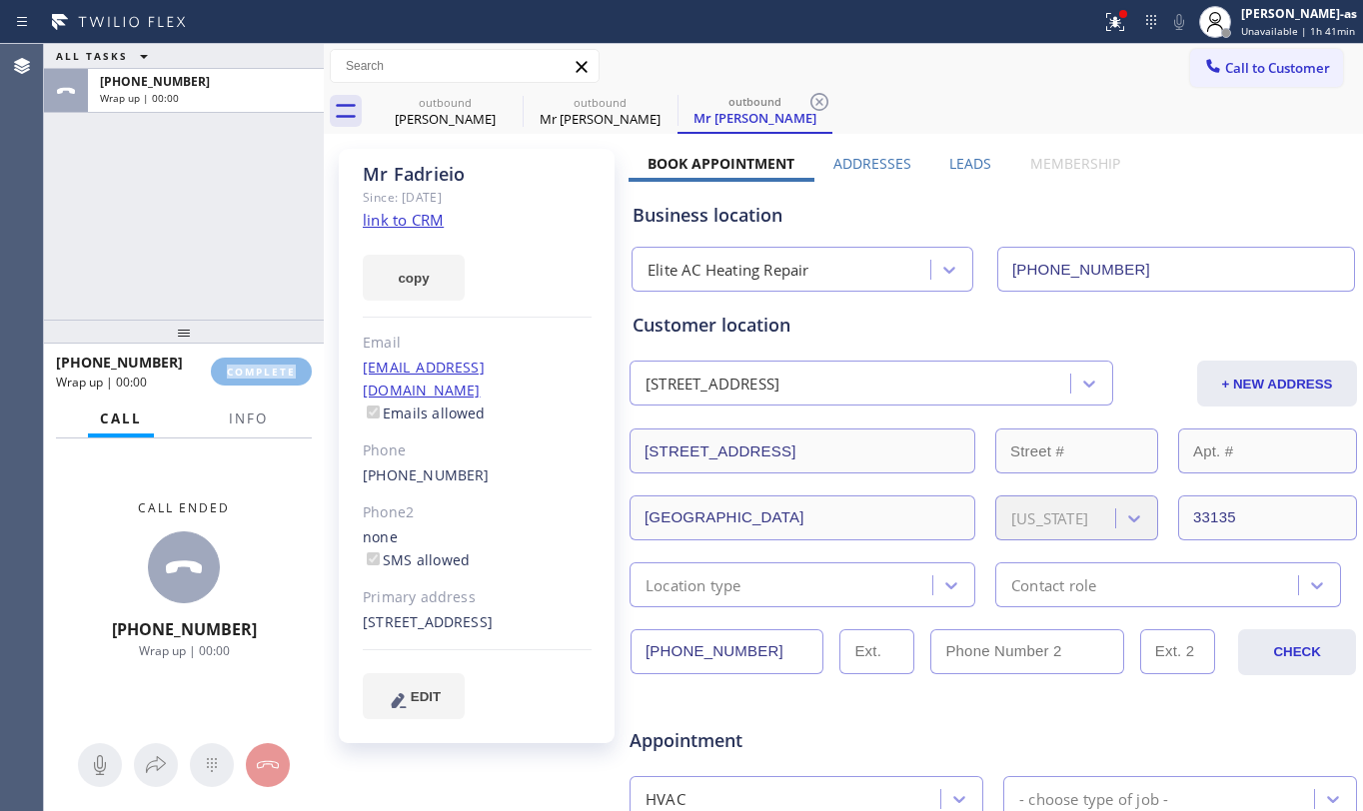
click at [225, 352] on div "[PHONE_NUMBER] Wrap up | 00:00 COMPLETE" at bounding box center [184, 372] width 256 height 52
click at [268, 373] on span "COMPLETE" at bounding box center [261, 372] width 69 height 14
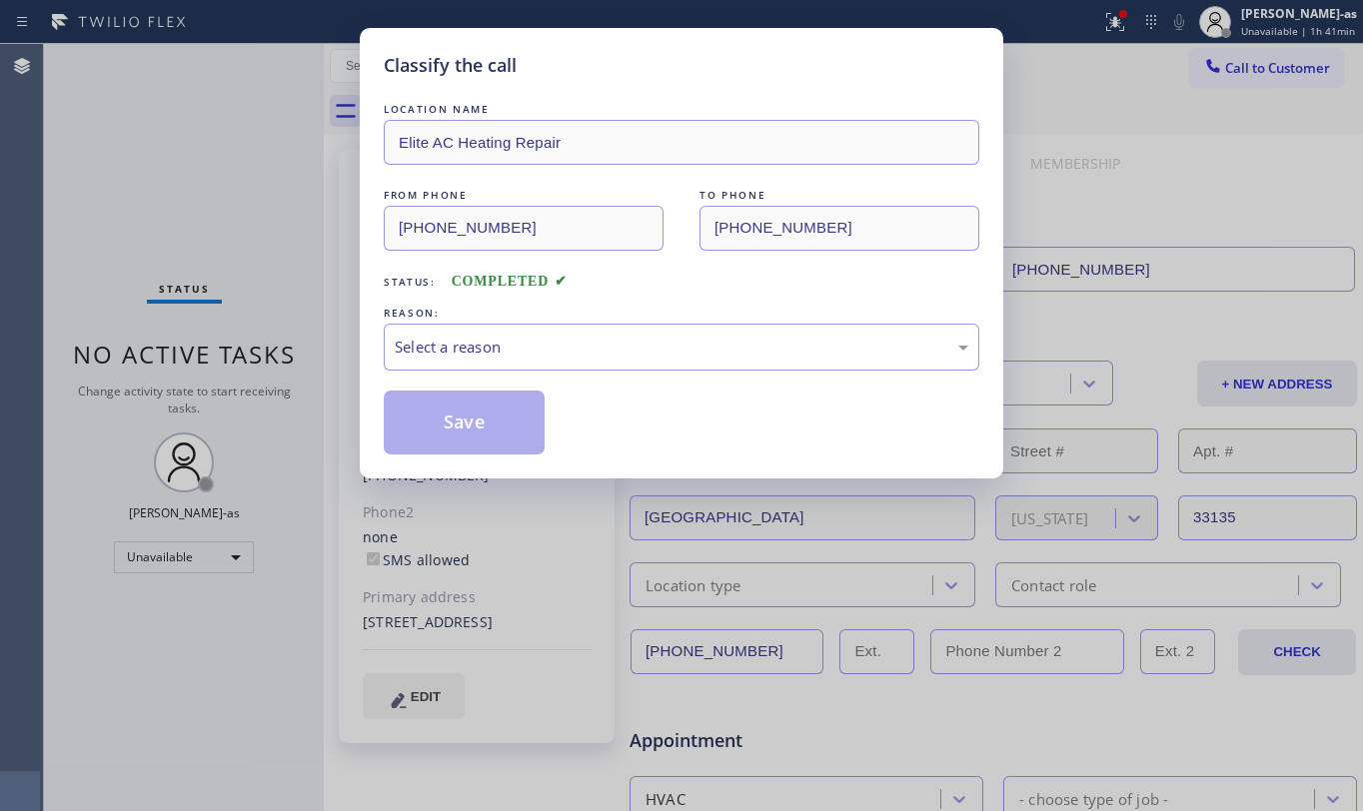
click at [204, 142] on div "Classify the call LOCATION NAME Elite AC Heating Repair FROM PHONE [PHONE_NUMBE…" at bounding box center [681, 405] width 1363 height 811
drag, startPoint x: 582, startPoint y: 338, endPoint x: 592, endPoint y: 350, distance: 15.6
click at [586, 340] on div "Select a reason" at bounding box center [682, 347] width 574 height 23
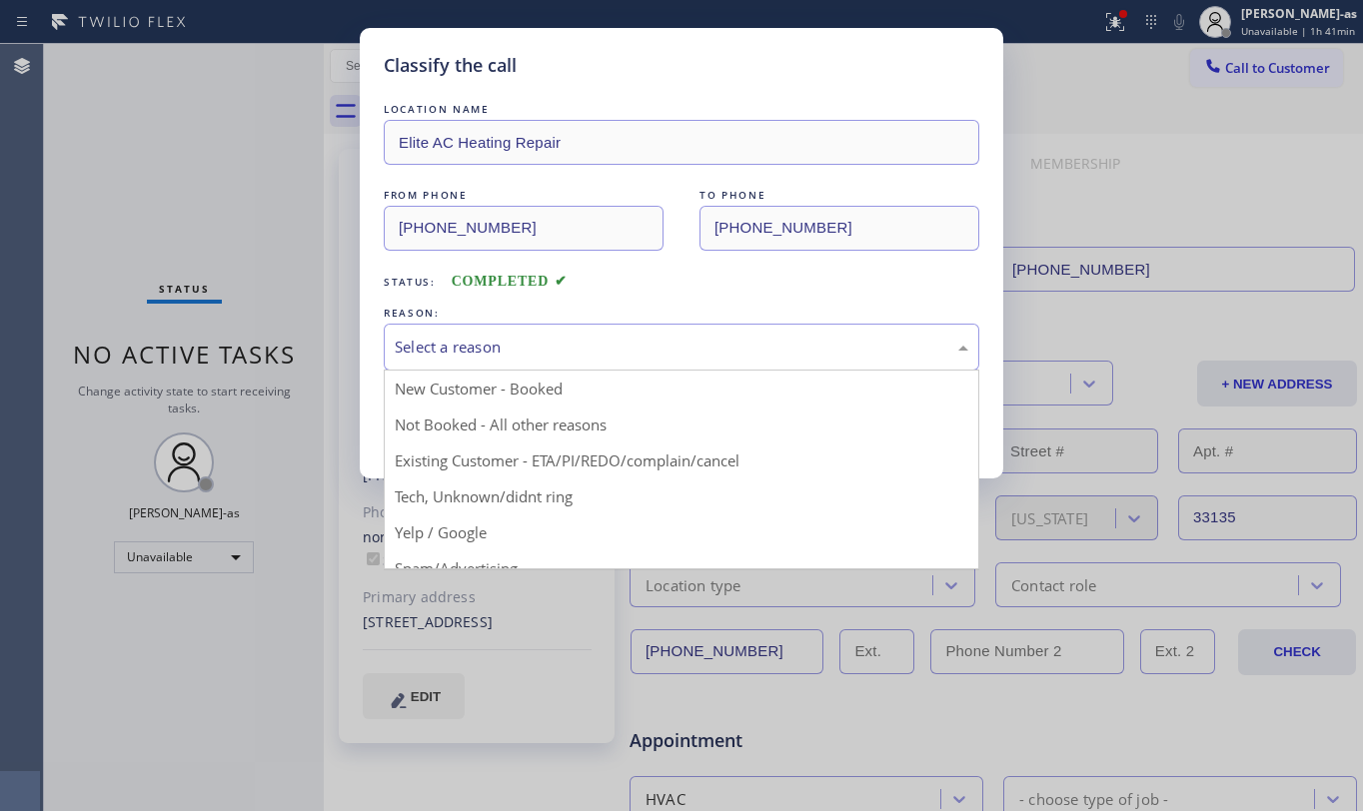
drag, startPoint x: 685, startPoint y: 446, endPoint x: 633, endPoint y: 457, distance: 53.1
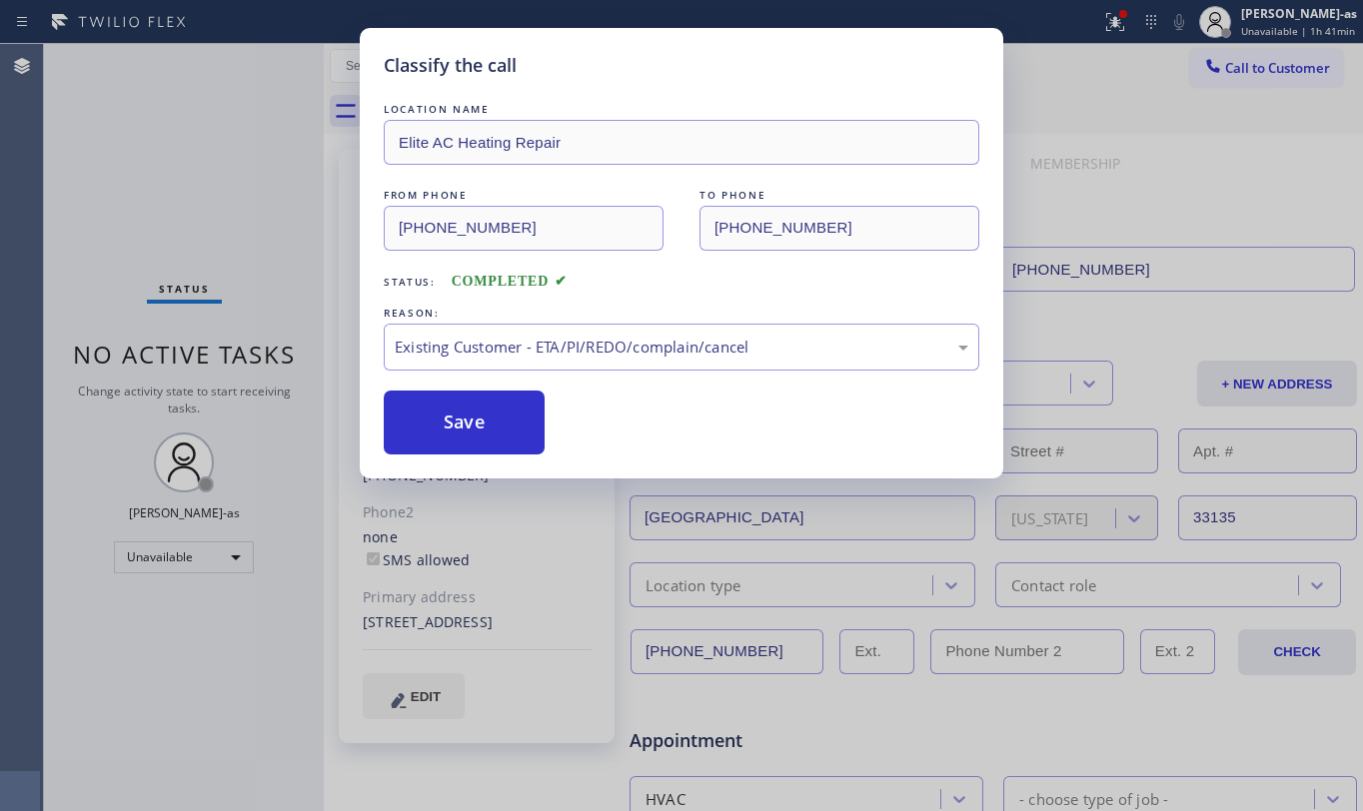
click at [409, 397] on button "Save" at bounding box center [464, 423] width 161 height 64
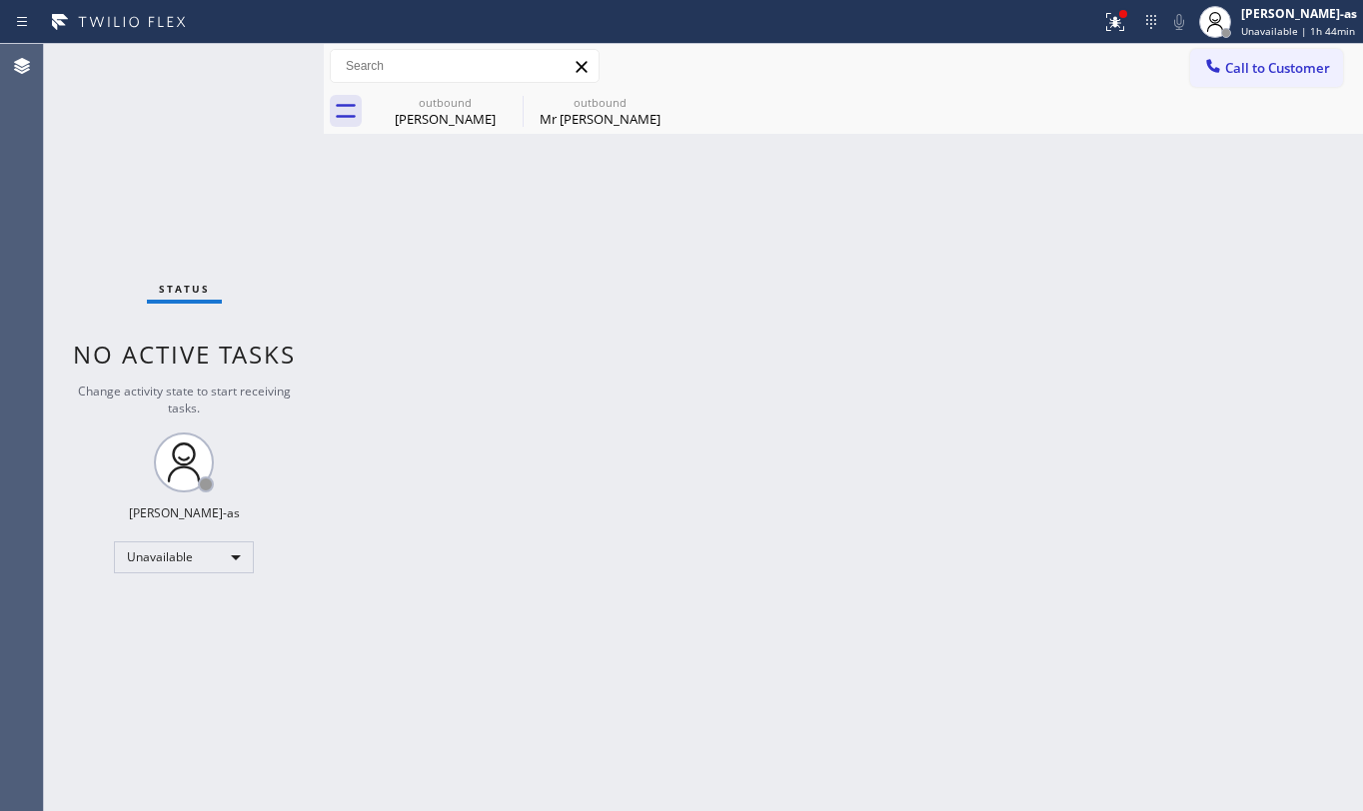
click at [1277, 65] on span "Call to Customer" at bounding box center [1277, 68] width 105 height 18
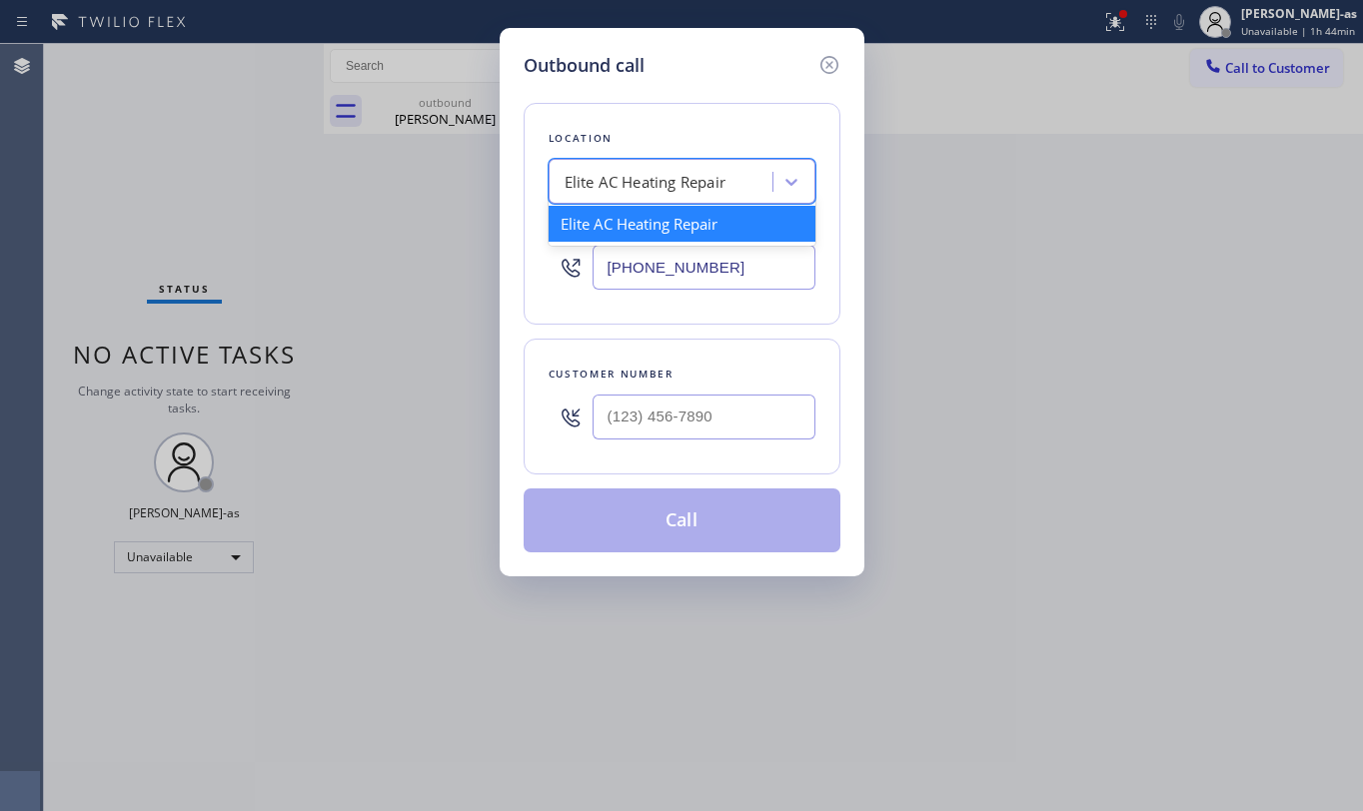
click at [673, 184] on div "Elite AC Heating Repair" at bounding box center [646, 182] width 162 height 23
paste input "Clean Duct Co"
type input "Clean Duct Co"
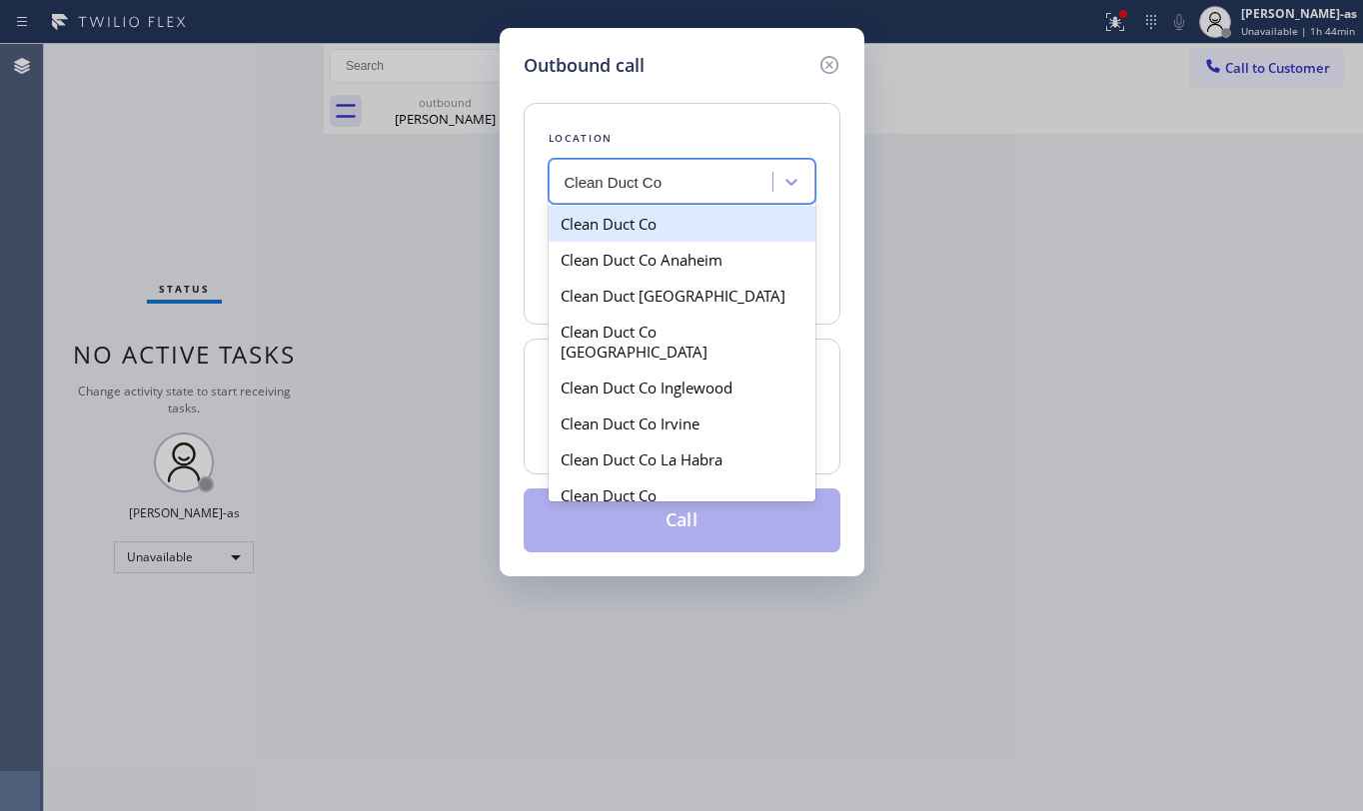
click at [597, 222] on div "Clean Duct Co" at bounding box center [682, 224] width 267 height 36
type input "[PHONE_NUMBER]"
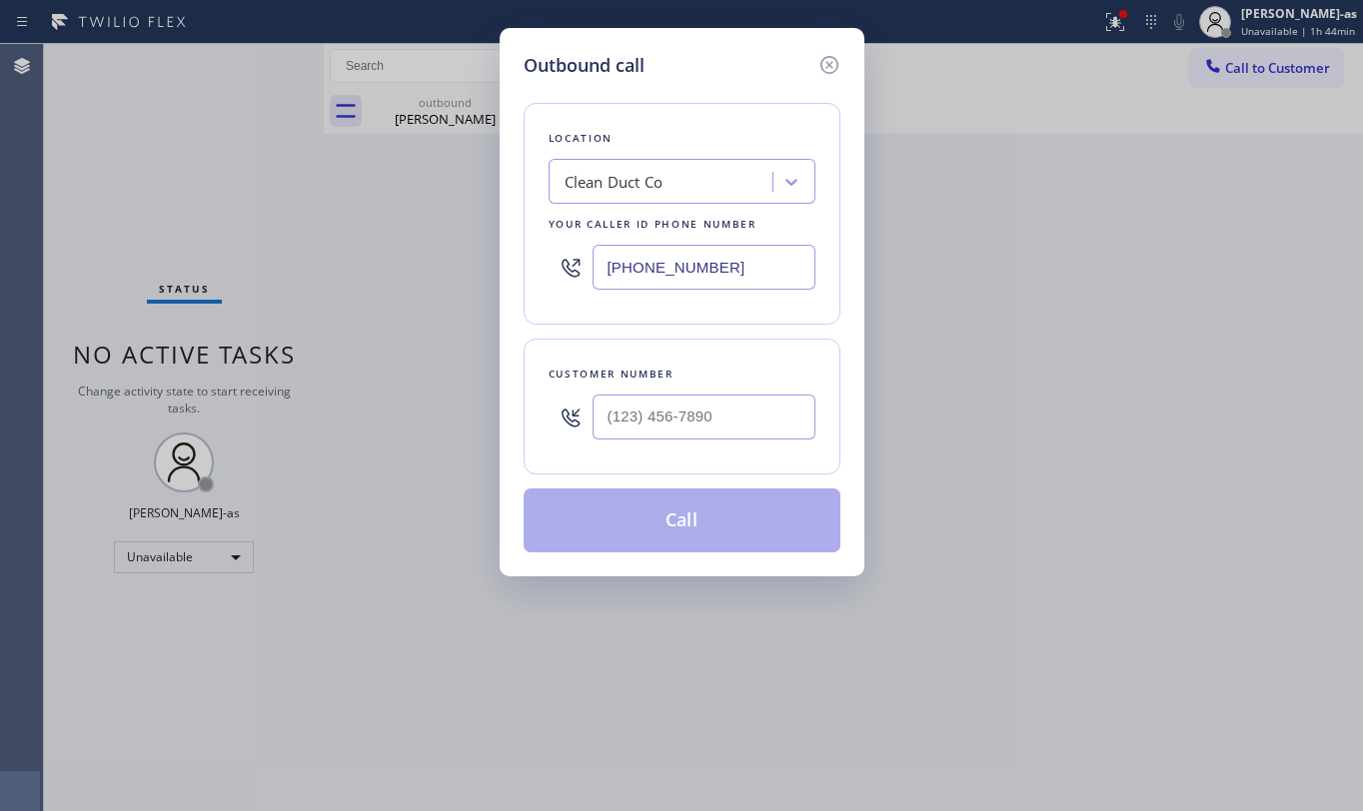
drag, startPoint x: 172, startPoint y: 185, endPoint x: 757, endPoint y: 418, distance: 630.2
click at [177, 177] on div "Outbound call Location Clean Duct Co Your caller id phone number [PHONE_NUMBER]…" at bounding box center [681, 405] width 1363 height 811
click at [721, 398] on input "(___) ___-____" at bounding box center [704, 417] width 223 height 45
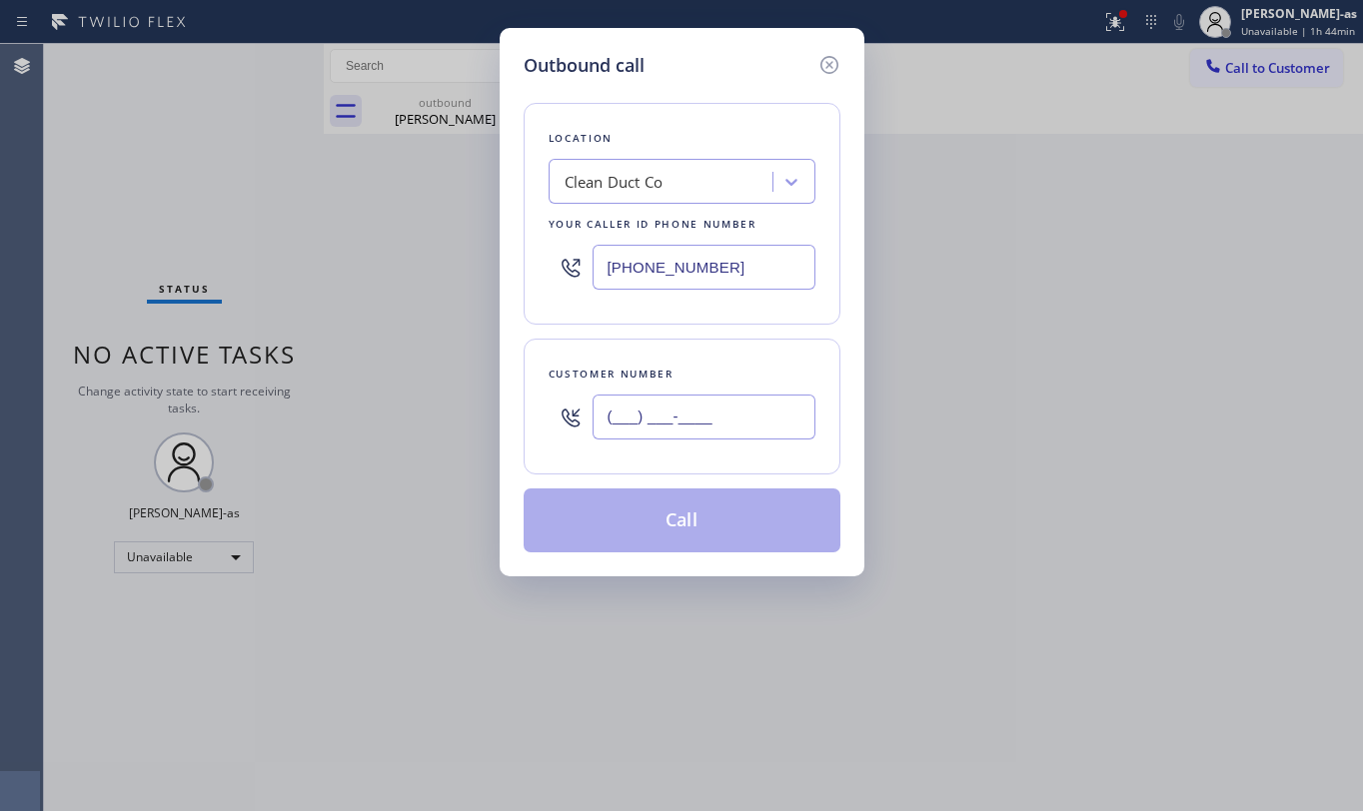
paste input "626) 437-7770"
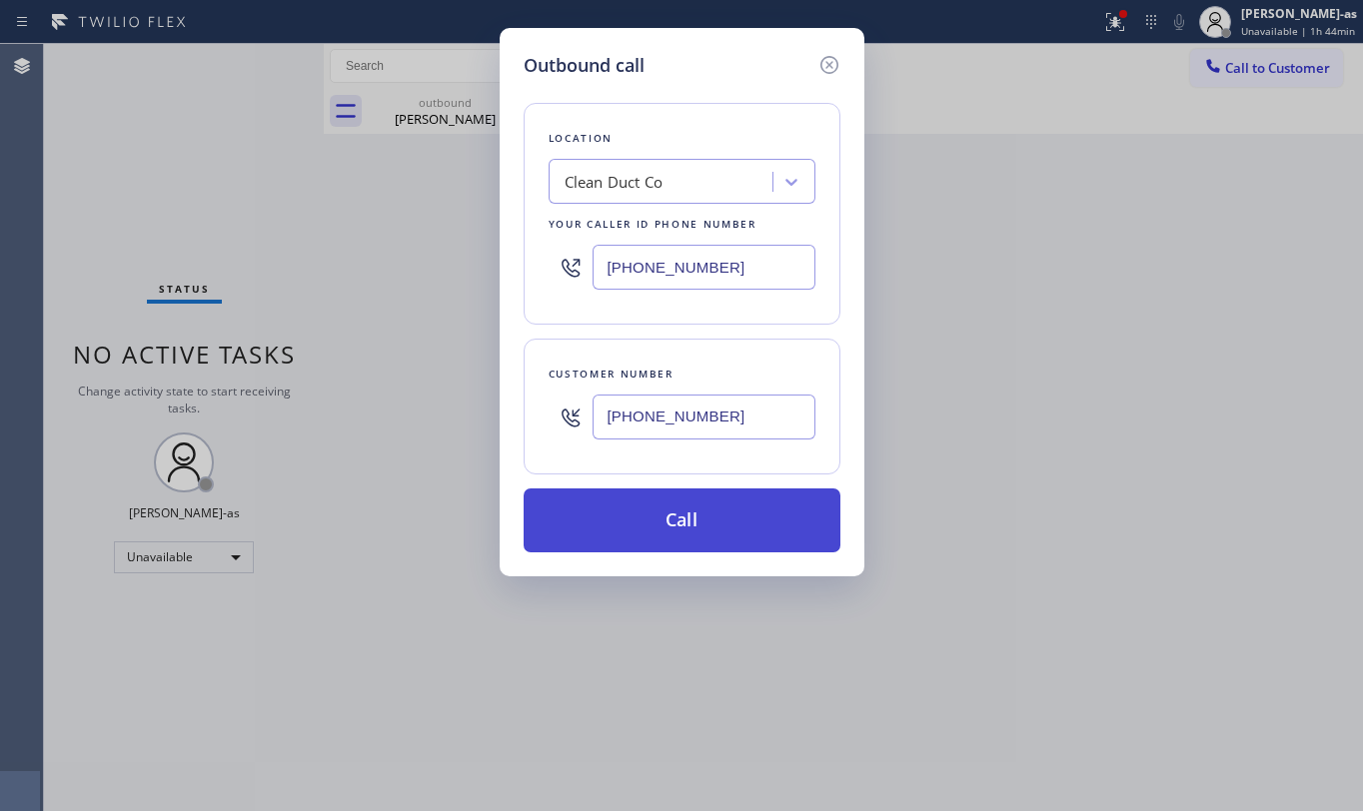
type input "[PHONE_NUMBER]"
click at [705, 525] on button "Call" at bounding box center [682, 521] width 317 height 64
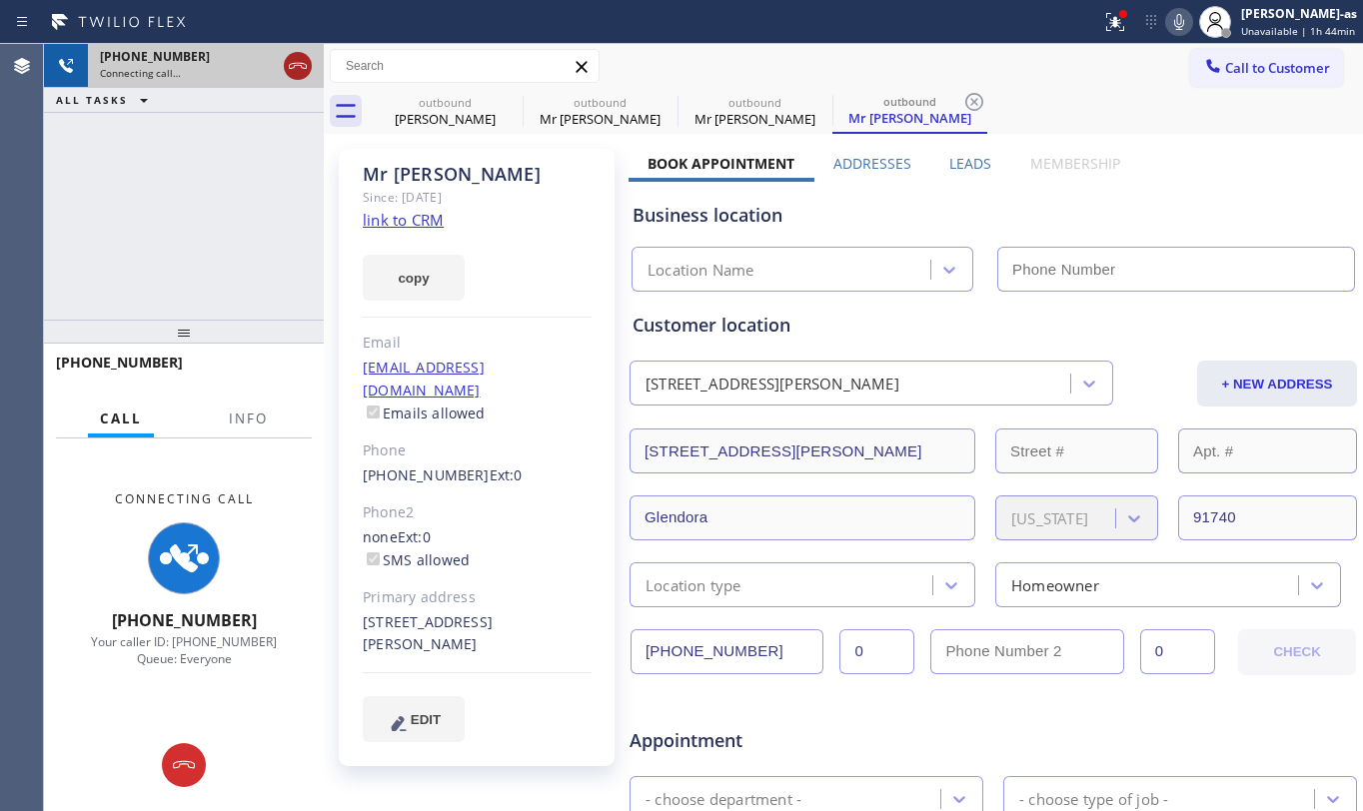
click at [304, 64] on icon at bounding box center [298, 66] width 18 height 6
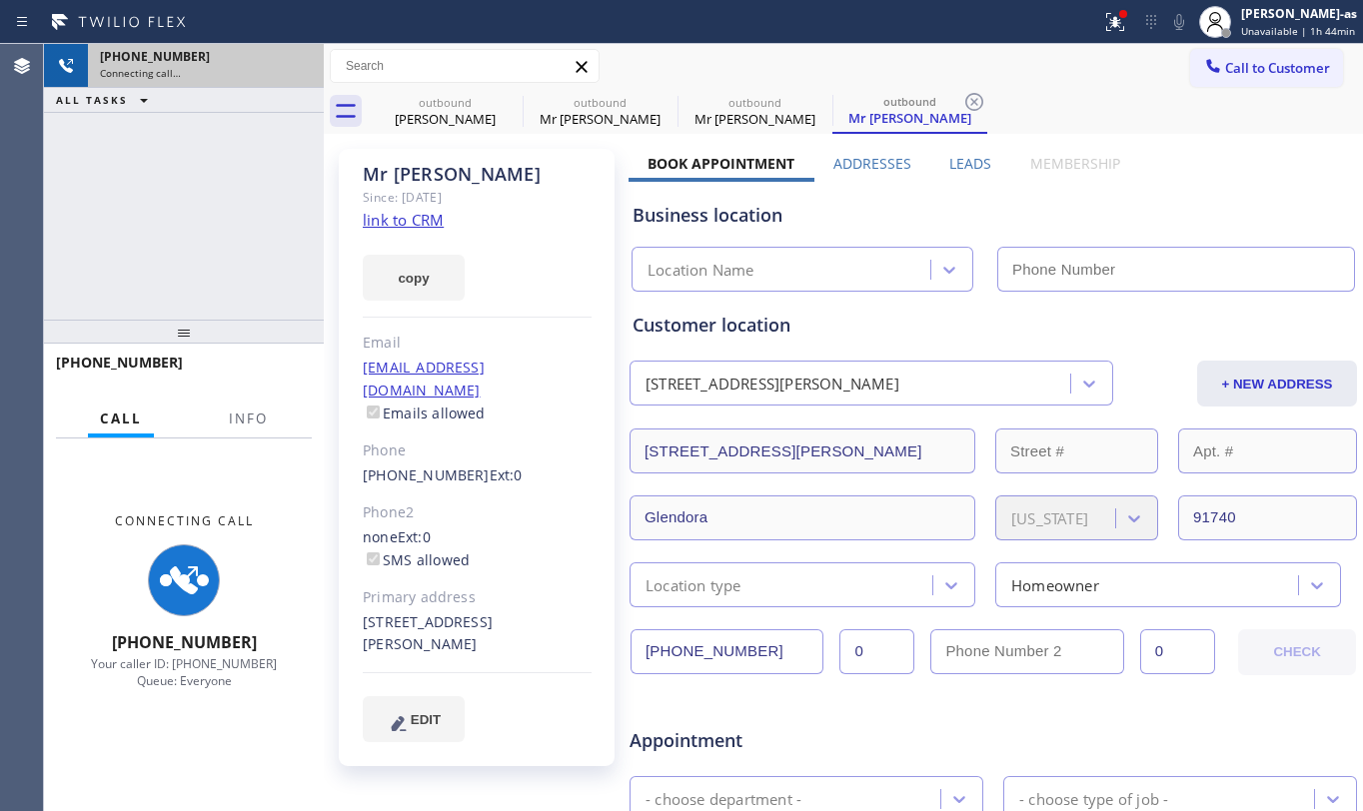
type input "[PHONE_NUMBER]"
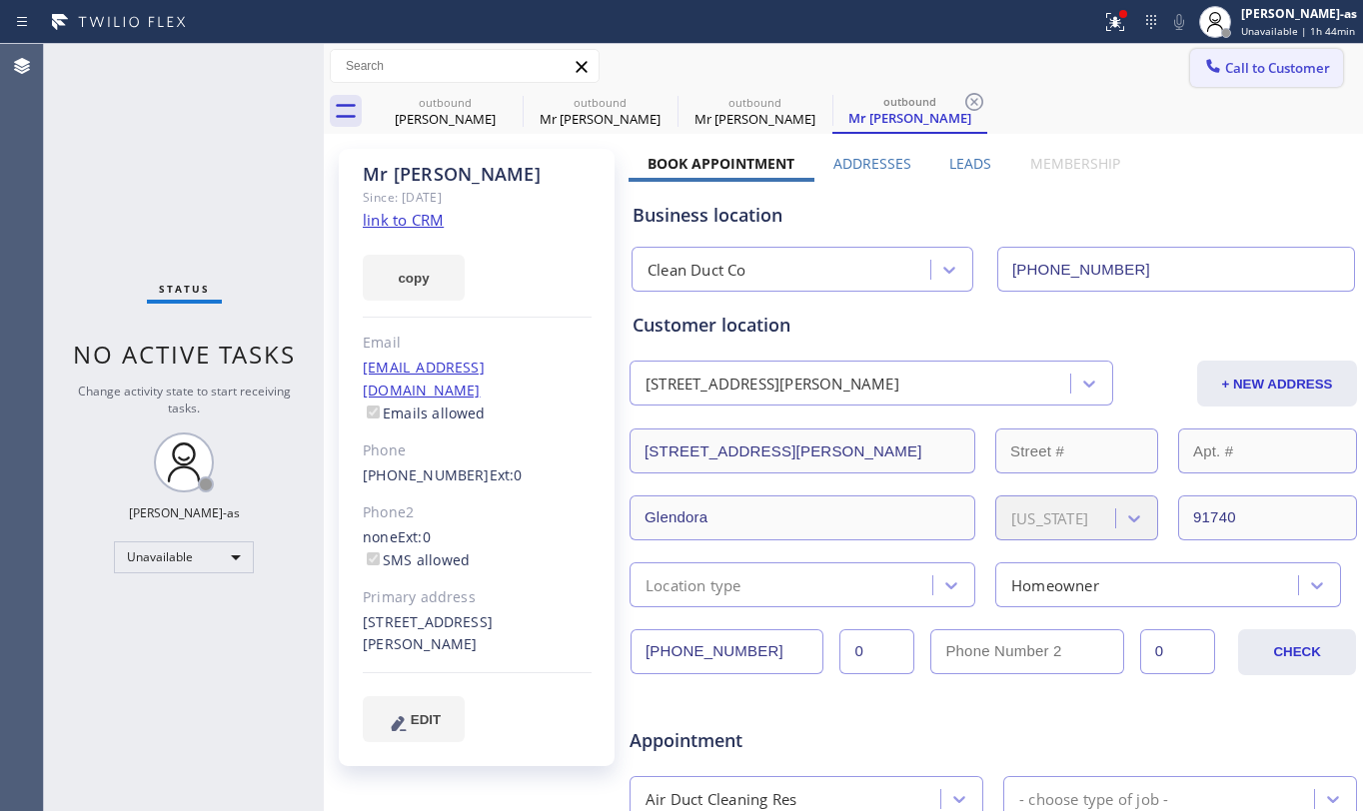
click at [1227, 59] on span "Call to Customer" at bounding box center [1277, 68] width 105 height 18
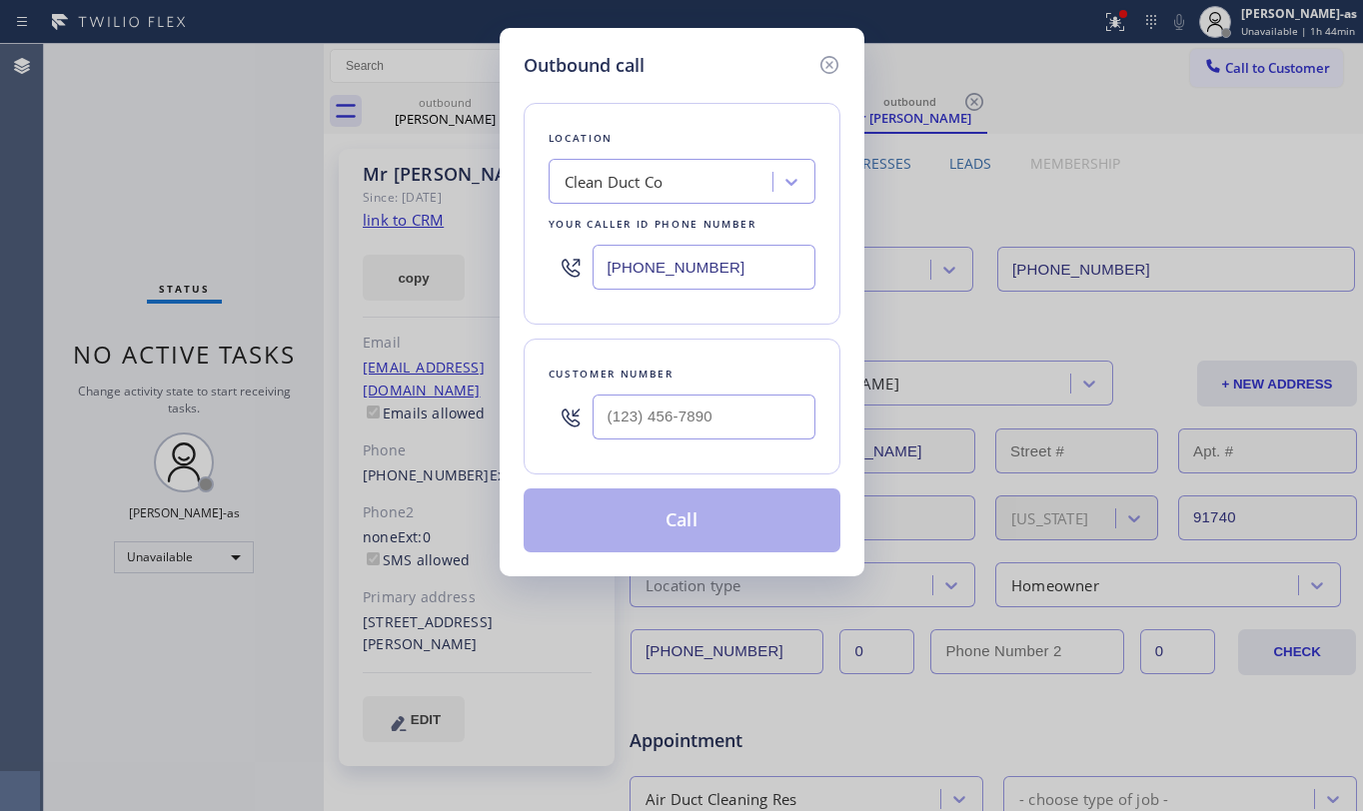
click at [660, 388] on div at bounding box center [704, 417] width 223 height 65
click at [763, 437] on input "(___) ___-____" at bounding box center [704, 417] width 223 height 45
paste input "925) 963-6399"
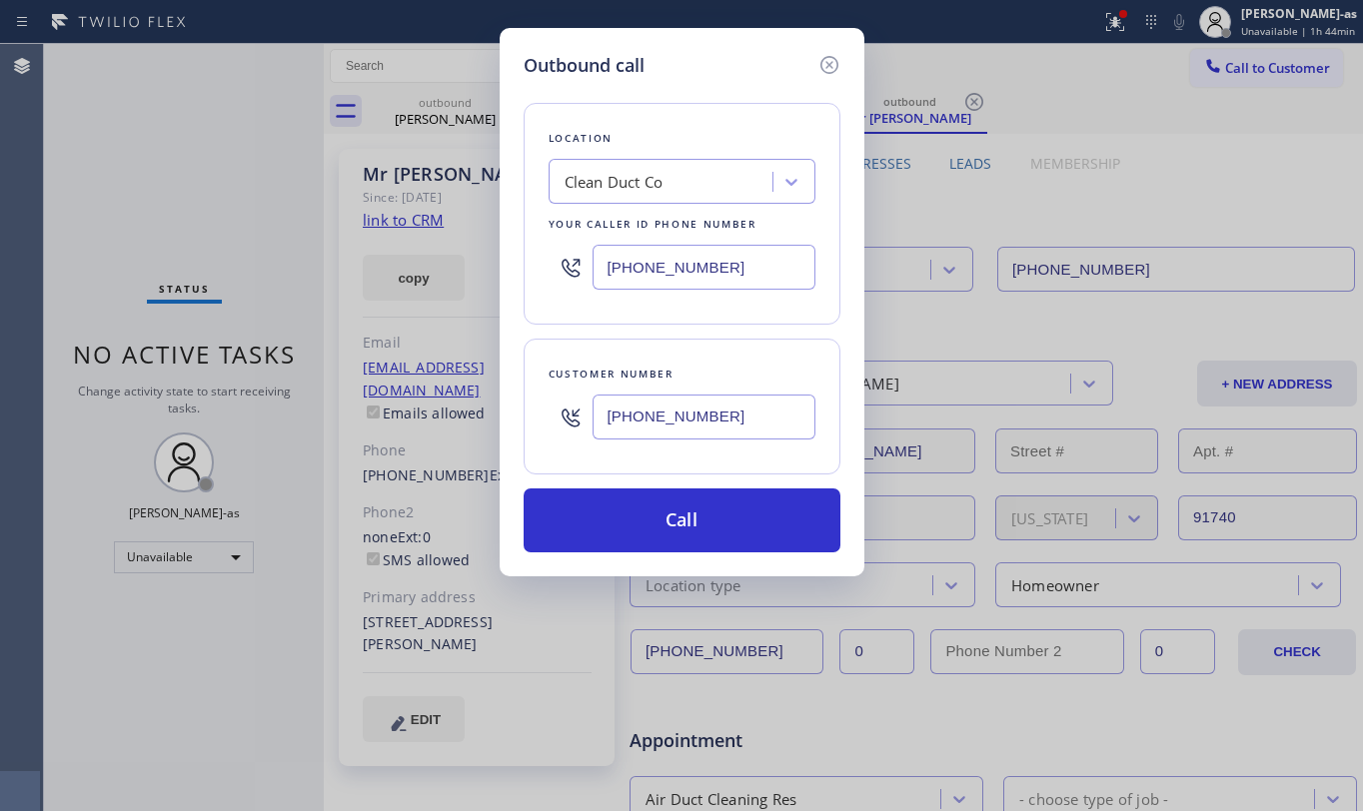
type input "[PHONE_NUMBER]"
click at [733, 274] on input "[PHONE_NUMBER]" at bounding box center [704, 267] width 223 height 45
click at [733, 273] on input "[PHONE_NUMBER]" at bounding box center [704, 267] width 223 height 45
paste input "888) 477-130"
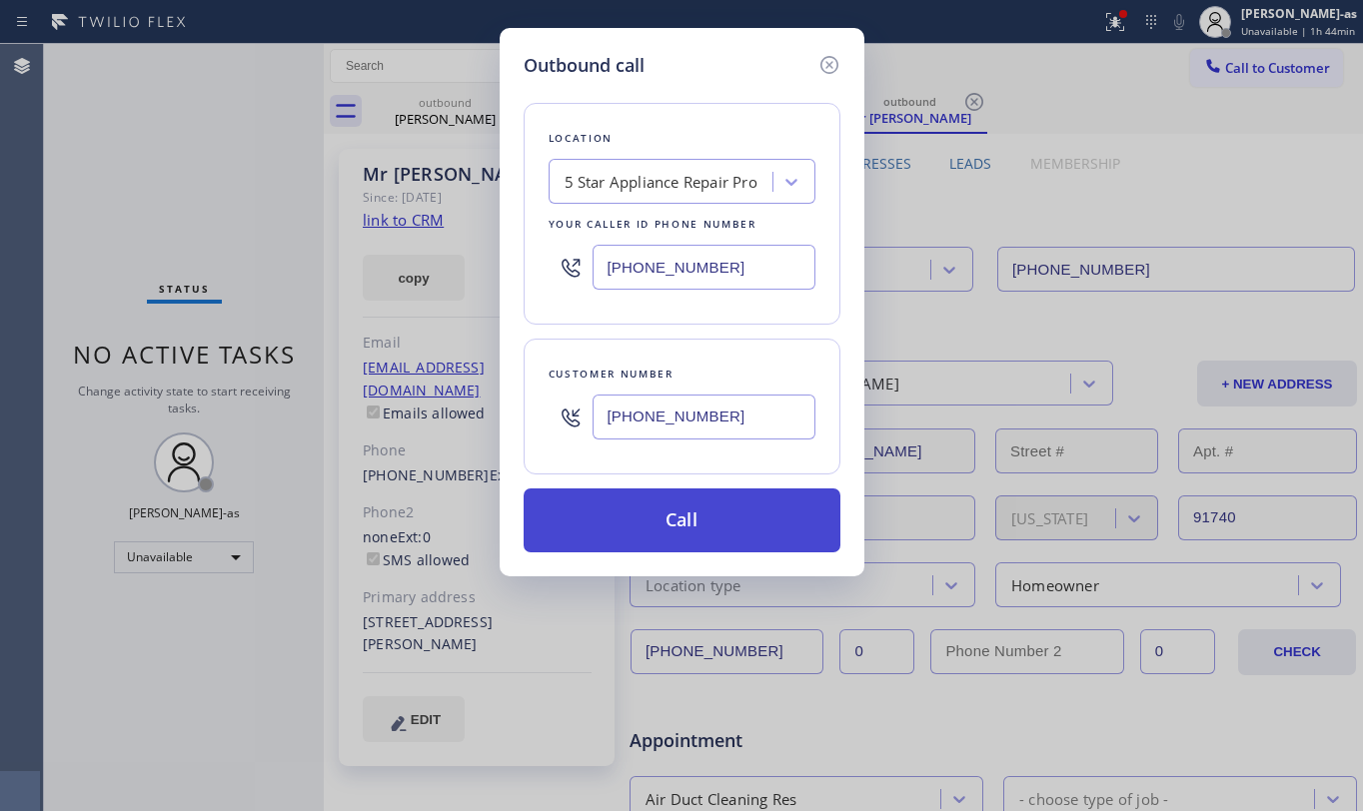
type input "[PHONE_NUMBER]"
click at [713, 522] on button "Call" at bounding box center [682, 521] width 317 height 64
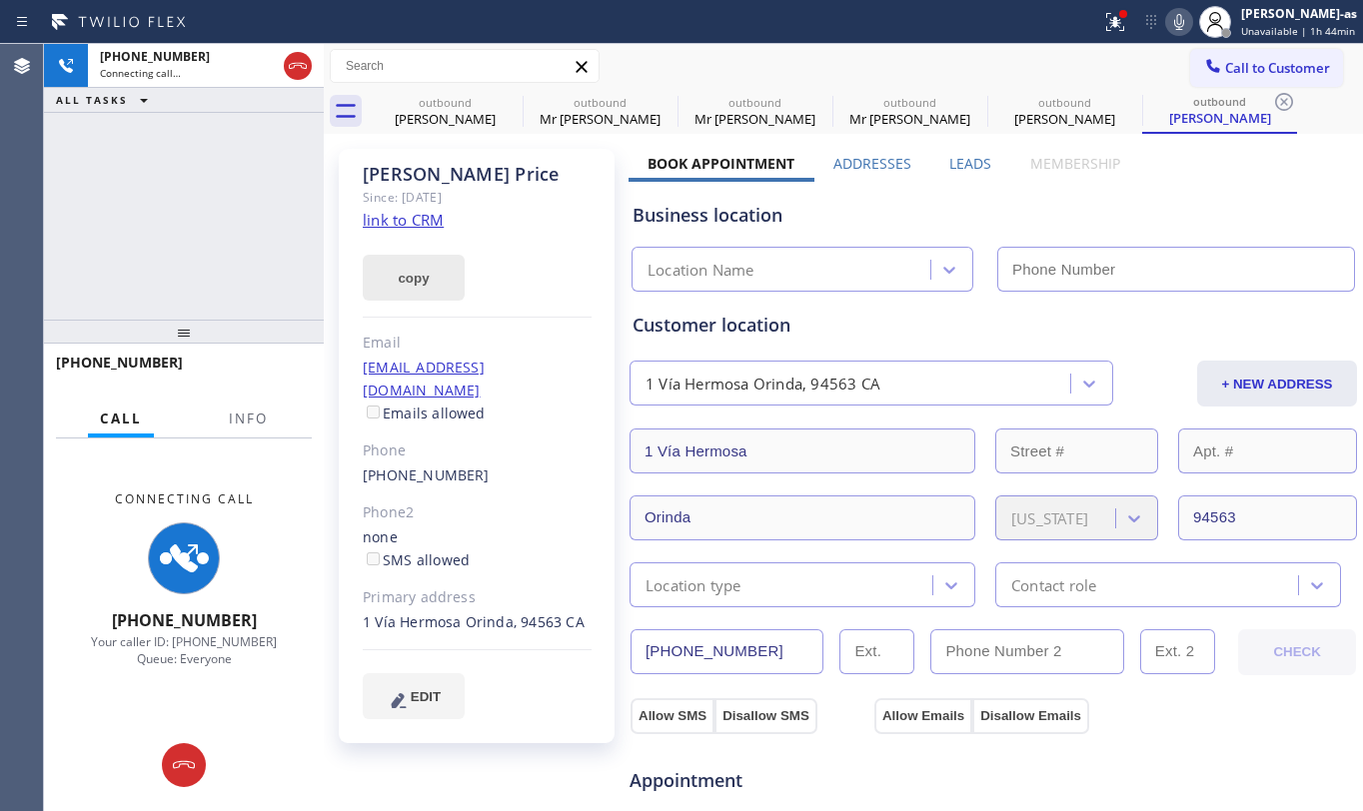
click at [426, 220] on link "link to CRM" at bounding box center [403, 220] width 81 height 20
type input "[PHONE_NUMBER]"
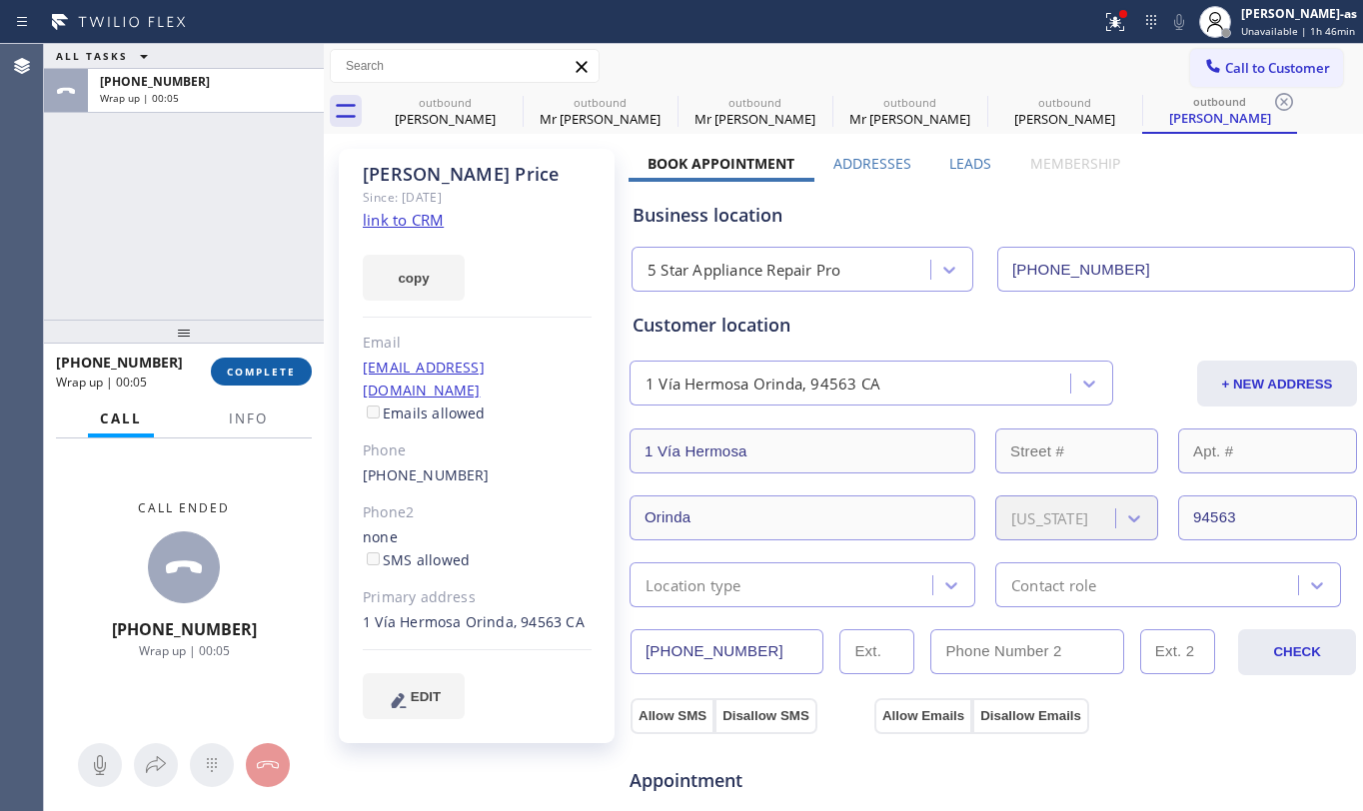
click at [260, 366] on span "COMPLETE" at bounding box center [261, 372] width 69 height 14
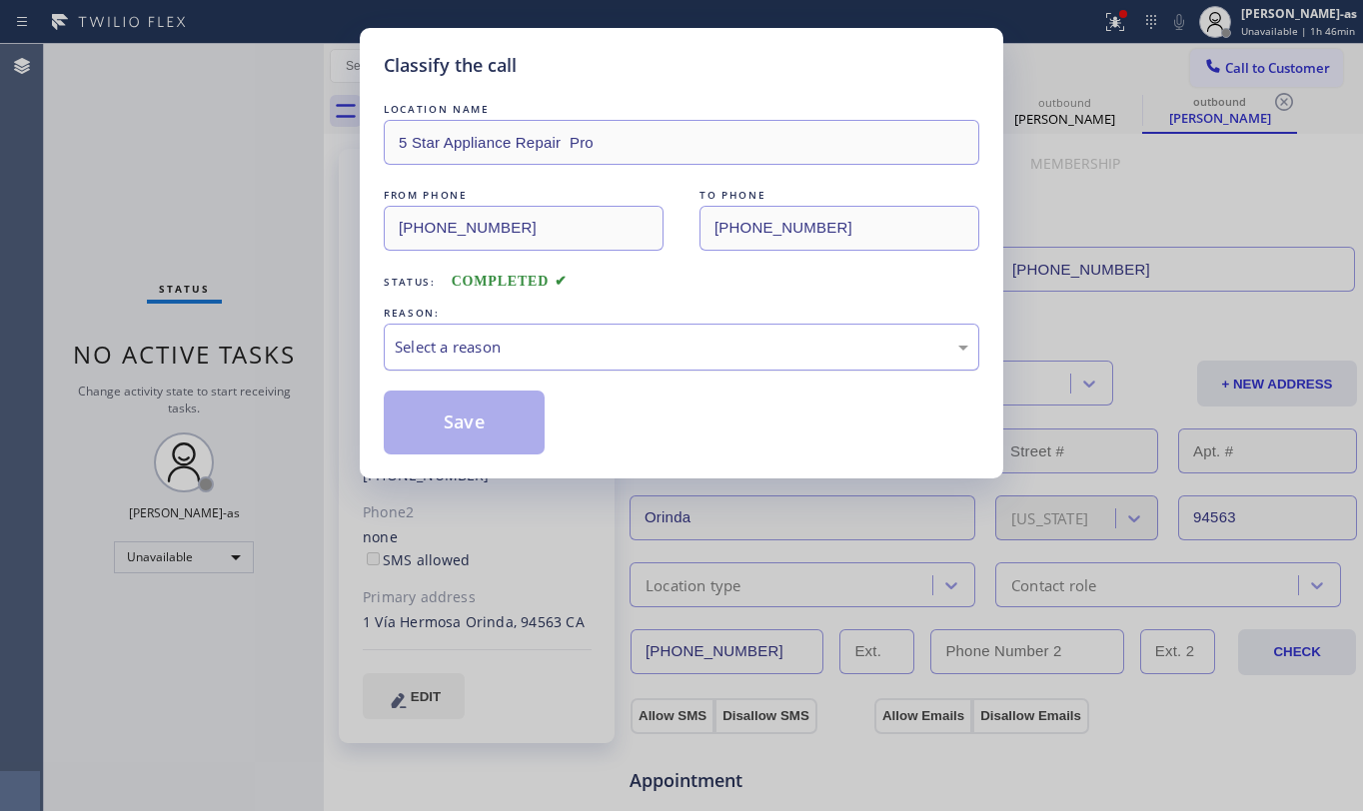
drag, startPoint x: 616, startPoint y: 333, endPoint x: 621, endPoint y: 357, distance: 24.5
click at [616, 334] on div "Select a reason" at bounding box center [682, 347] width 596 height 47
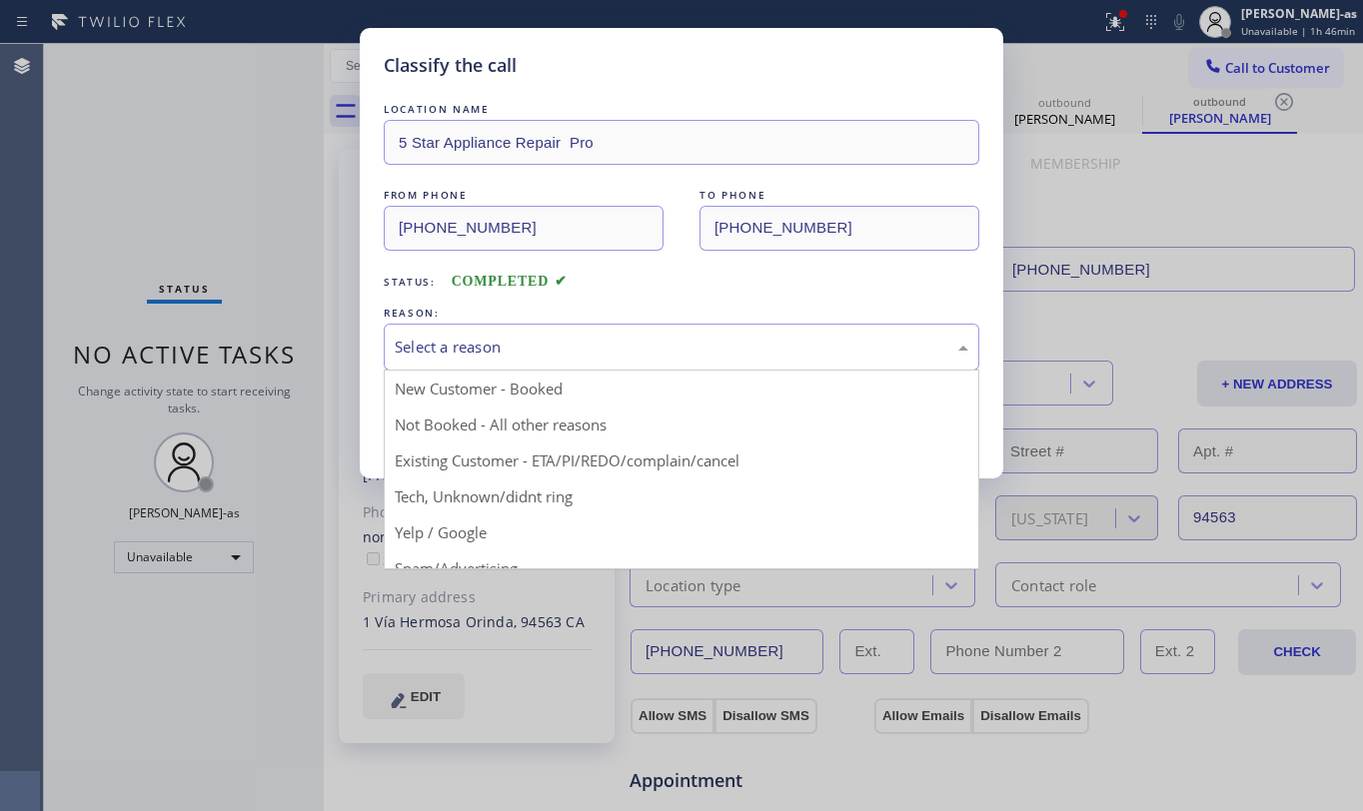
drag, startPoint x: 712, startPoint y: 466, endPoint x: 498, endPoint y: 408, distance: 221.6
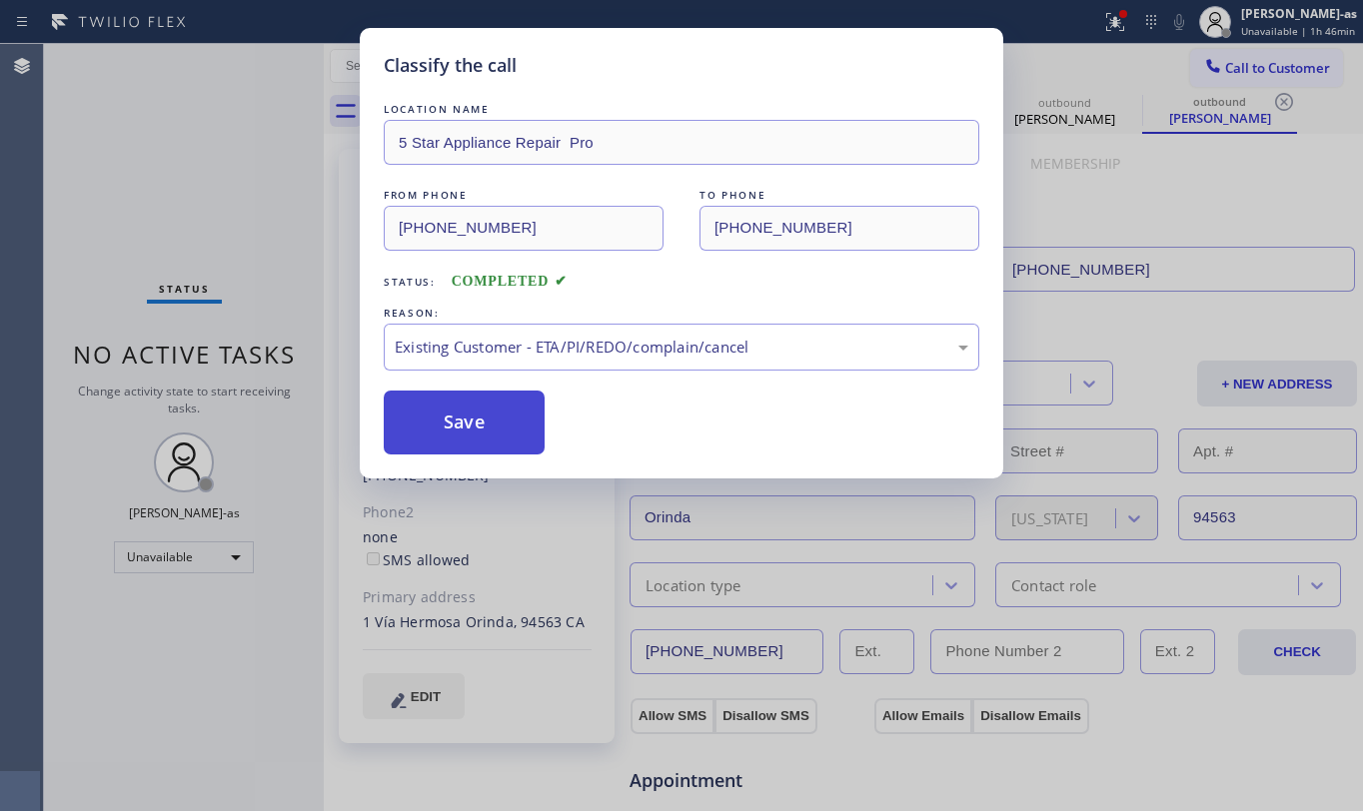
click at [464, 404] on button "Save" at bounding box center [464, 423] width 161 height 64
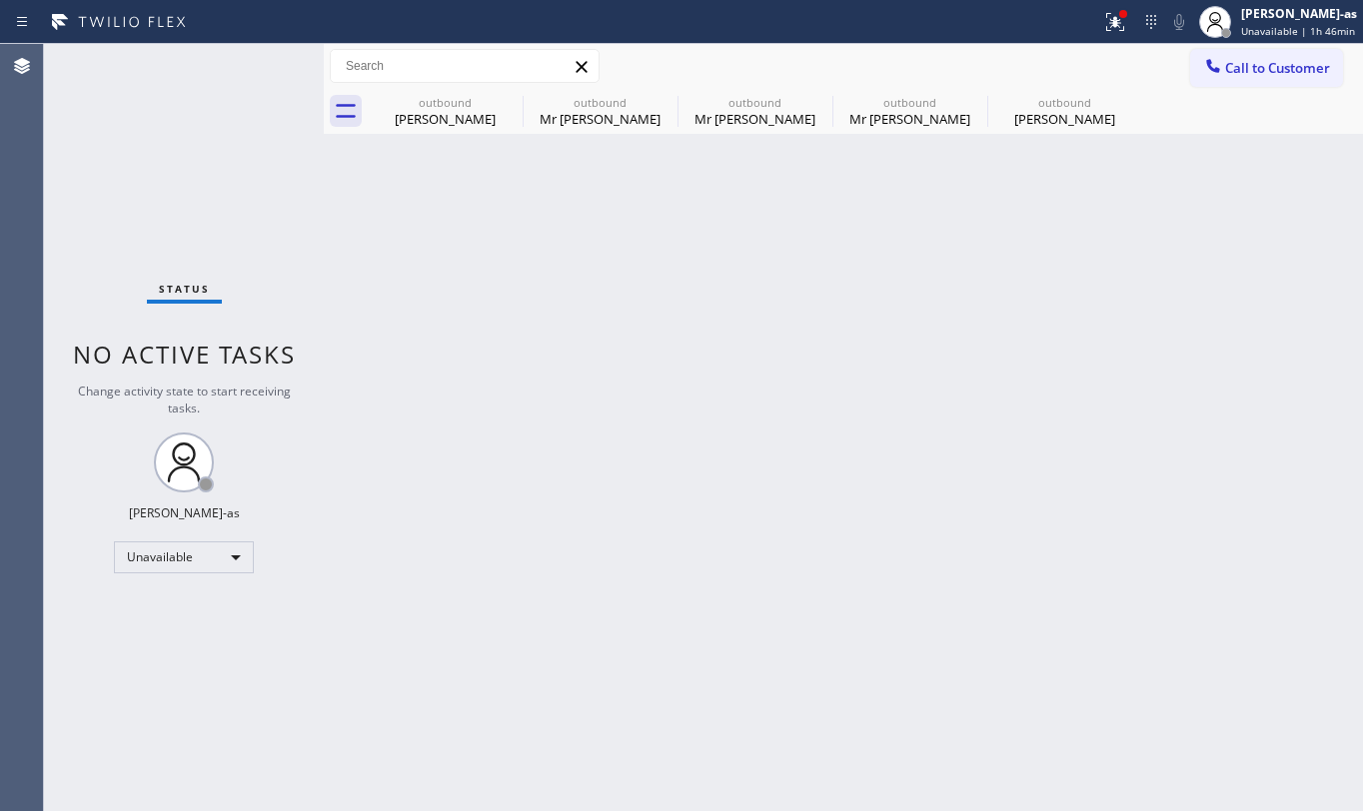
drag, startPoint x: 1264, startPoint y: 73, endPoint x: 1153, endPoint y: 118, distance: 119.7
click at [1261, 72] on span "Call to Customer" at bounding box center [1277, 68] width 105 height 18
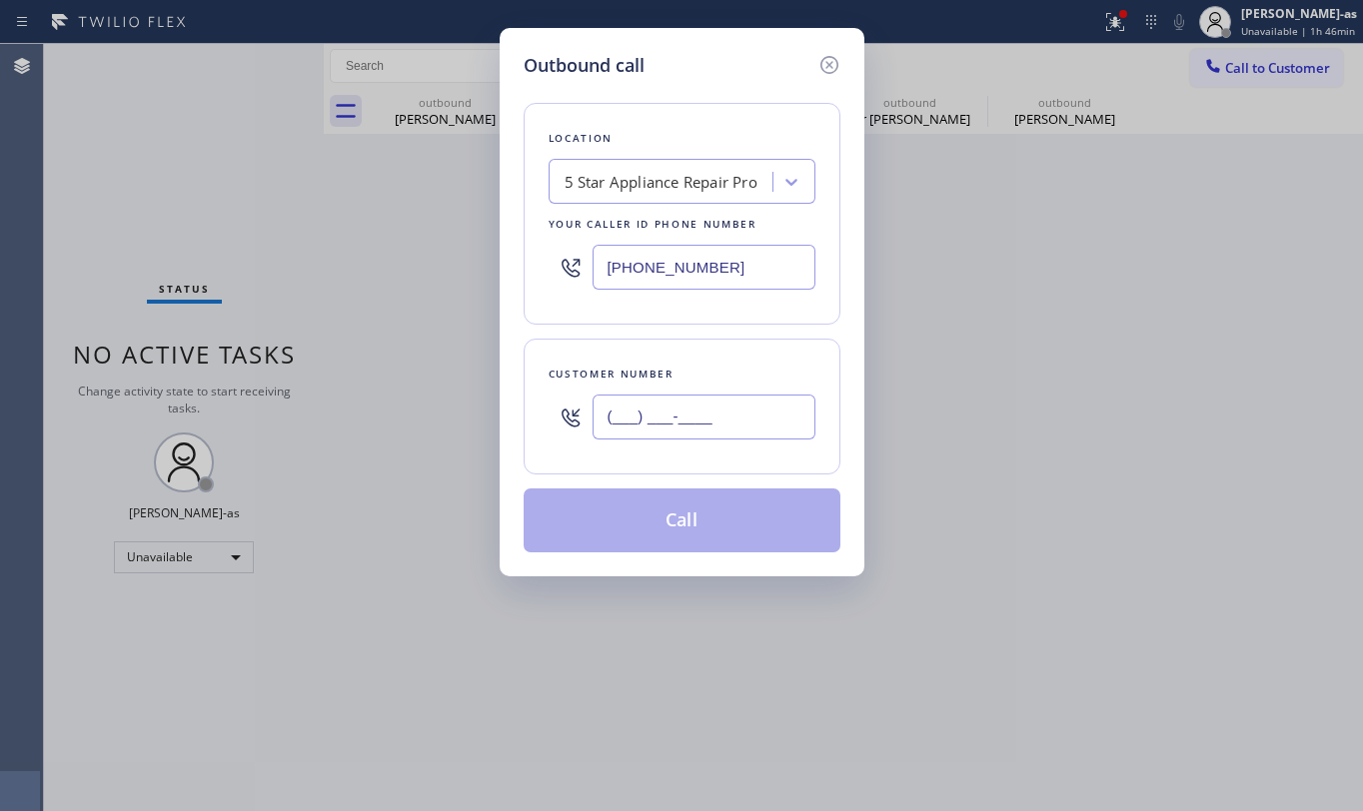
drag, startPoint x: 757, startPoint y: 429, endPoint x: 743, endPoint y: 408, distance: 25.2
click at [745, 410] on input "(___) ___-____" at bounding box center [704, 417] width 223 height 45
paste input "text"
click at [753, 417] on input "(___) ___-____" at bounding box center [704, 417] width 223 height 45
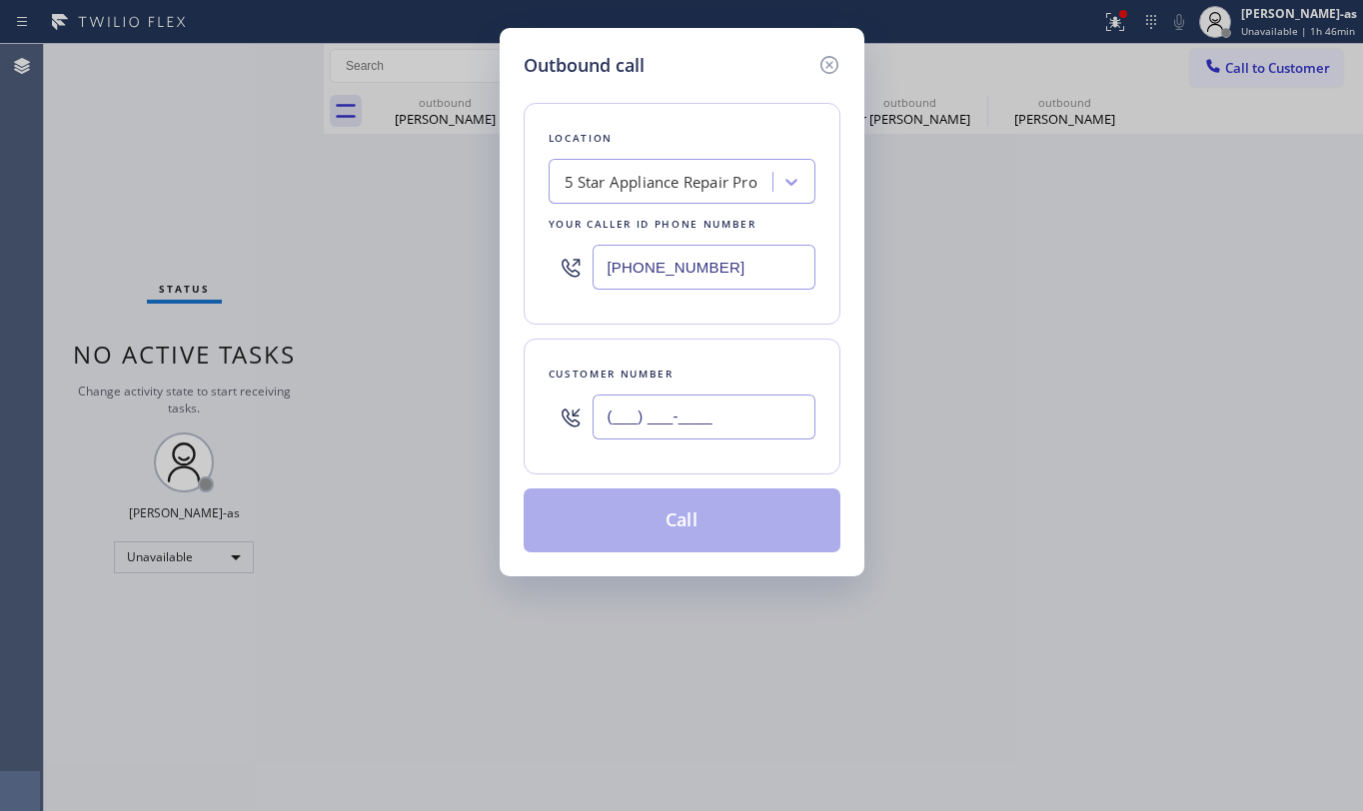
click at [753, 417] on input "(___) ___-____" at bounding box center [704, 417] width 223 height 45
paste input "817) 845-7312"
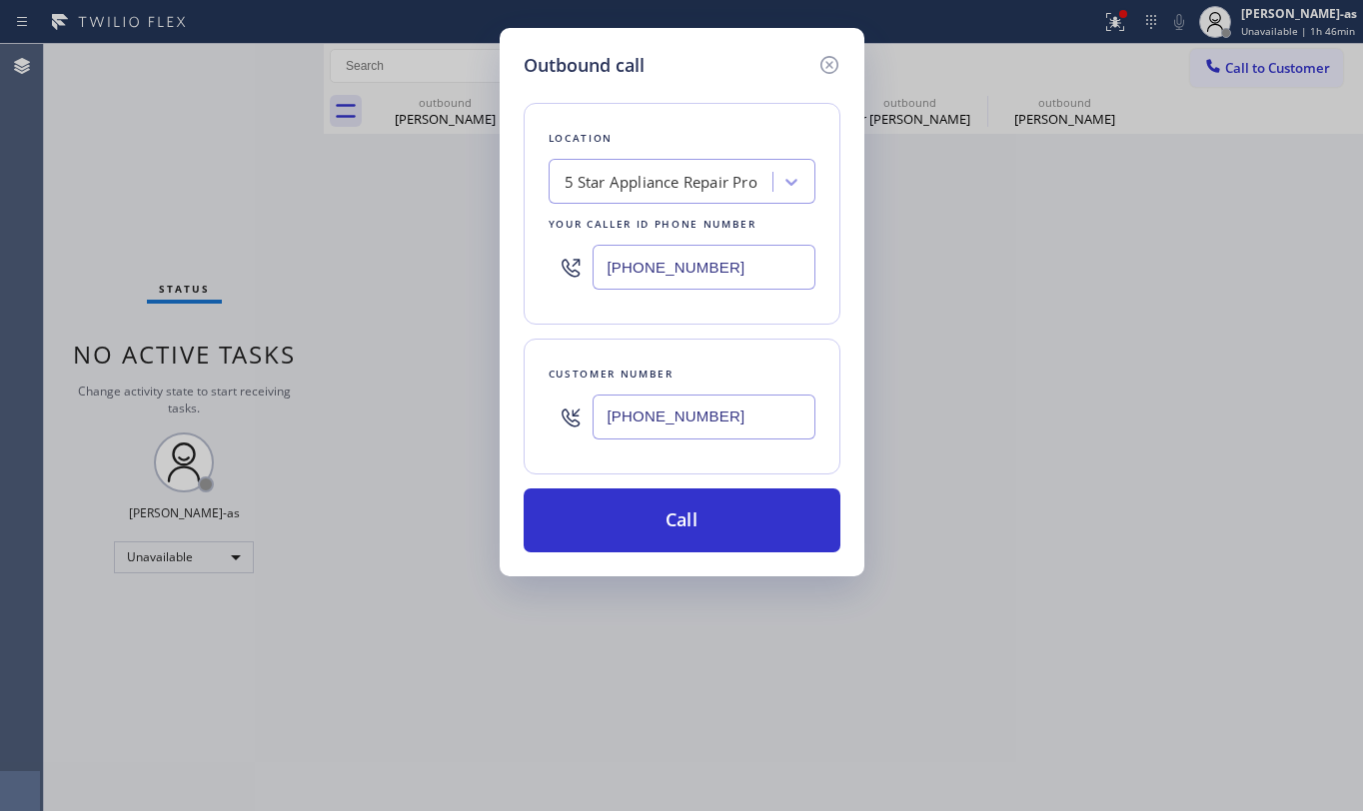
type input "[PHONE_NUMBER]"
click at [706, 273] on input "[PHONE_NUMBER]" at bounding box center [704, 267] width 223 height 45
click at [708, 270] on input "[PHONE_NUMBER]" at bounding box center [704, 267] width 223 height 45
click at [708, 272] on input "[PHONE_NUMBER]" at bounding box center [704, 267] width 223 height 45
paste input "17) 482-5346"
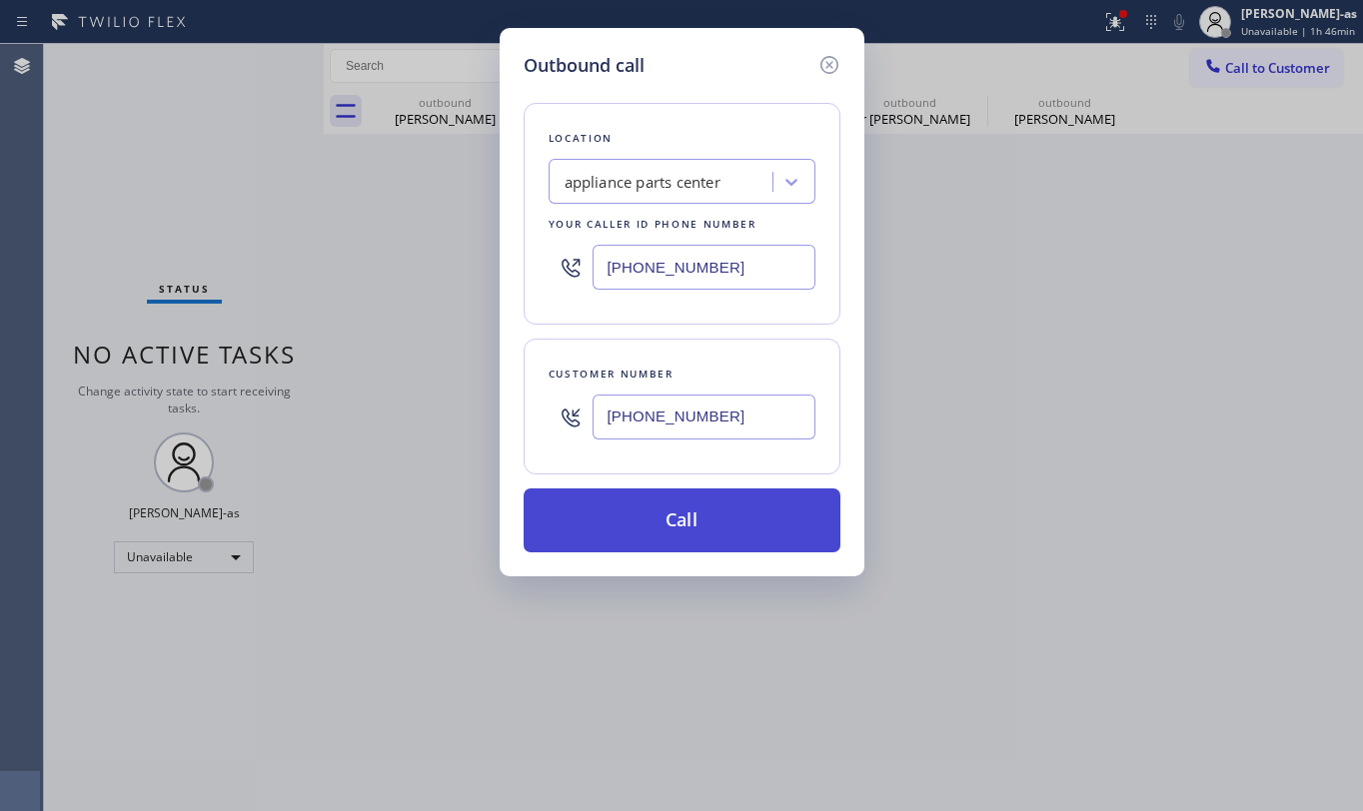
type input "[PHONE_NUMBER]"
click at [697, 518] on button "Call" at bounding box center [682, 521] width 317 height 64
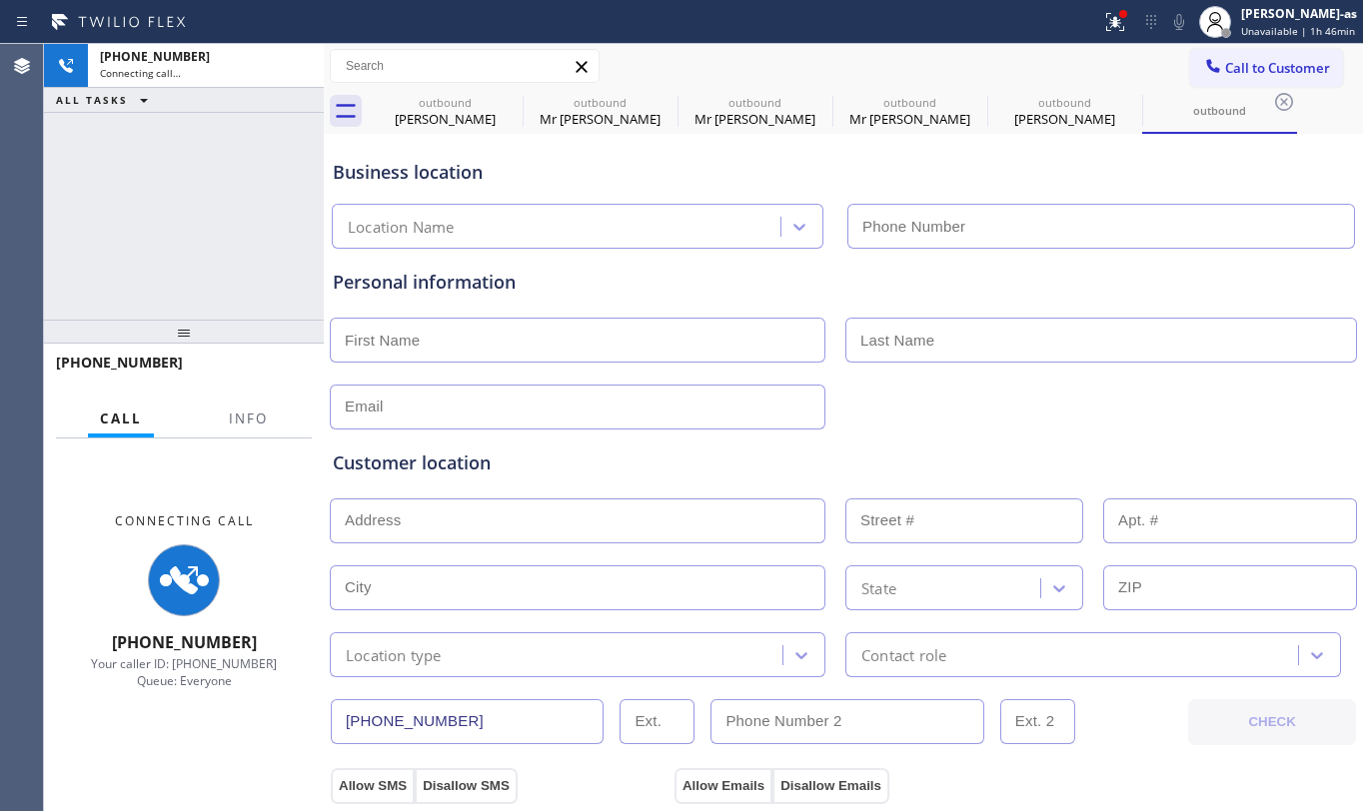
type input "[PHONE_NUMBER]"
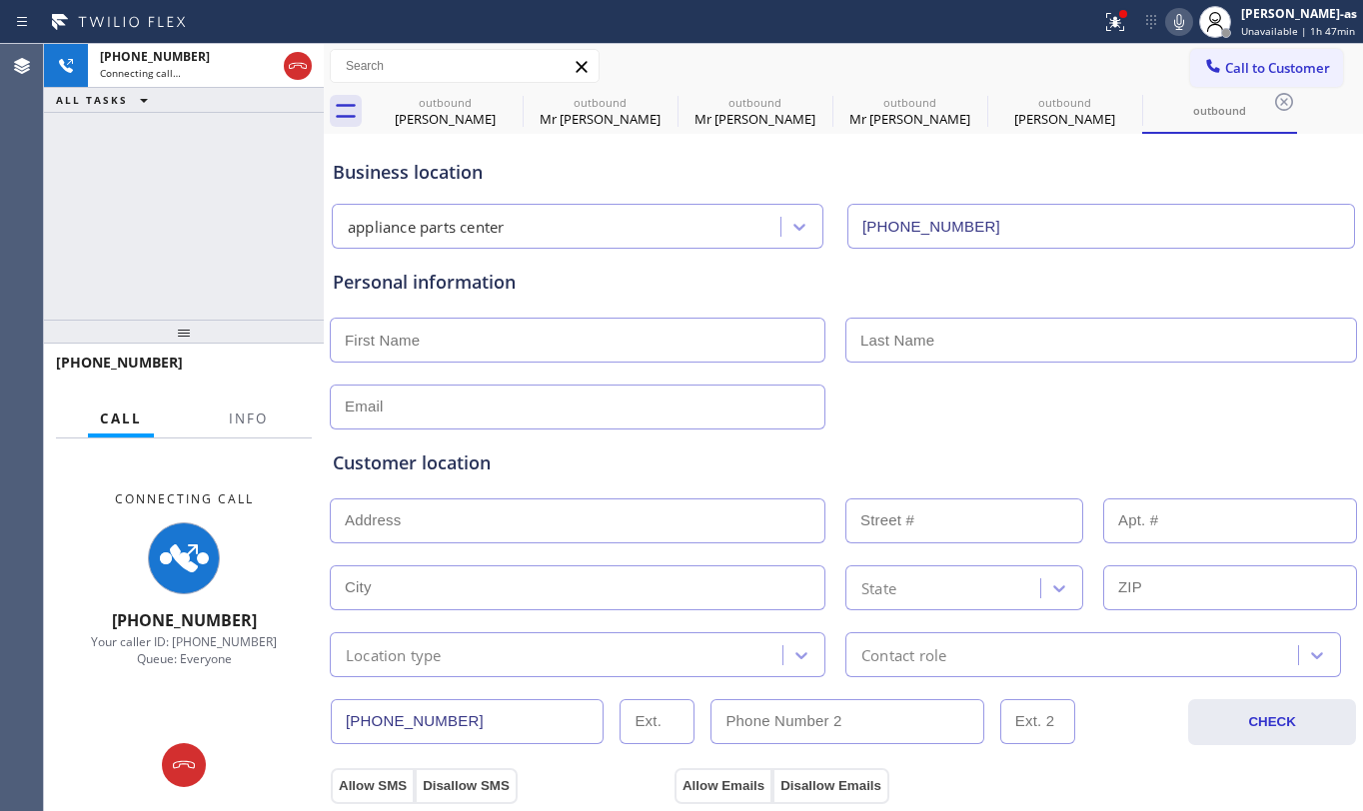
drag, startPoint x: 228, startPoint y: 269, endPoint x: 233, endPoint y: 238, distance: 31.4
click at [232, 250] on div "[PHONE_NUMBER] Connecting call… ALL TASKS ALL TASKS ACTIVE TASKS TASKS IN WRAP …" at bounding box center [184, 182] width 280 height 276
drag, startPoint x: 441, startPoint y: 133, endPoint x: 568, endPoint y: 98, distance: 131.6
click at [444, 132] on div "Business location appliance parts center [PHONE_NUMBER]" at bounding box center [843, 190] width 1029 height 118
drag, startPoint x: 449, startPoint y: 117, endPoint x: 505, endPoint y: 101, distance: 58.2
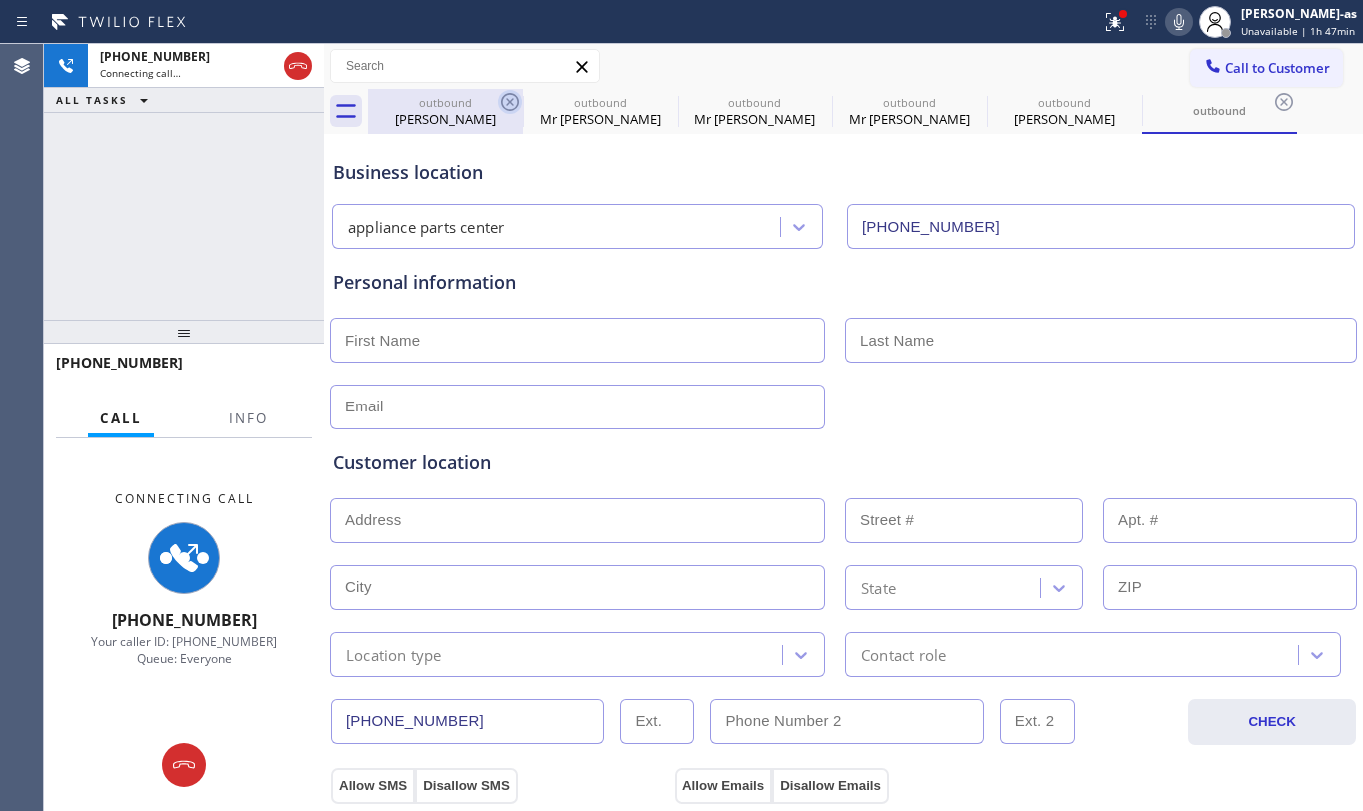
click at [454, 117] on div "[PERSON_NAME]" at bounding box center [445, 119] width 151 height 18
type input "[PHONE_NUMBER]"
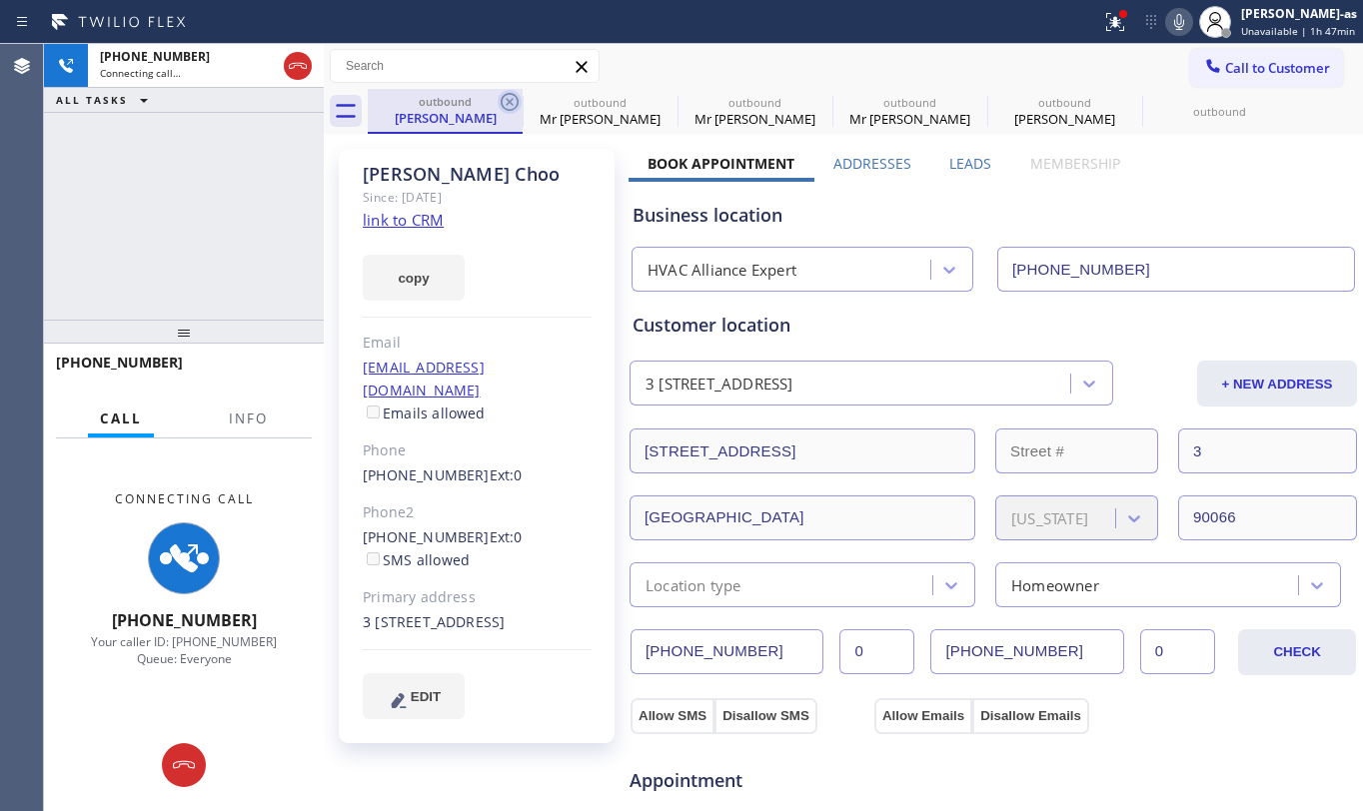
click at [504, 101] on icon at bounding box center [510, 102] width 24 height 24
click at [0, 0] on icon at bounding box center [0, 0] width 0 height 0
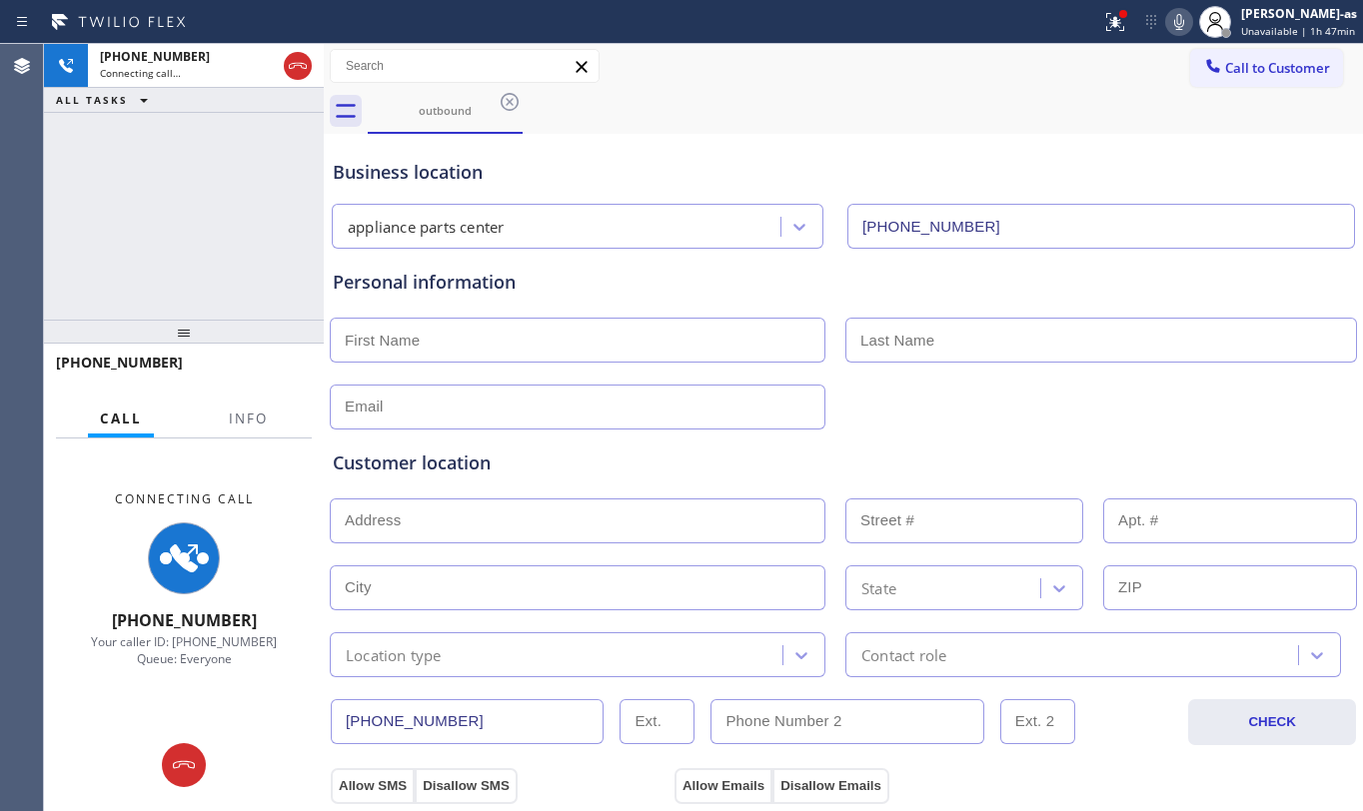
click at [504, 101] on icon at bounding box center [510, 102] width 24 height 24
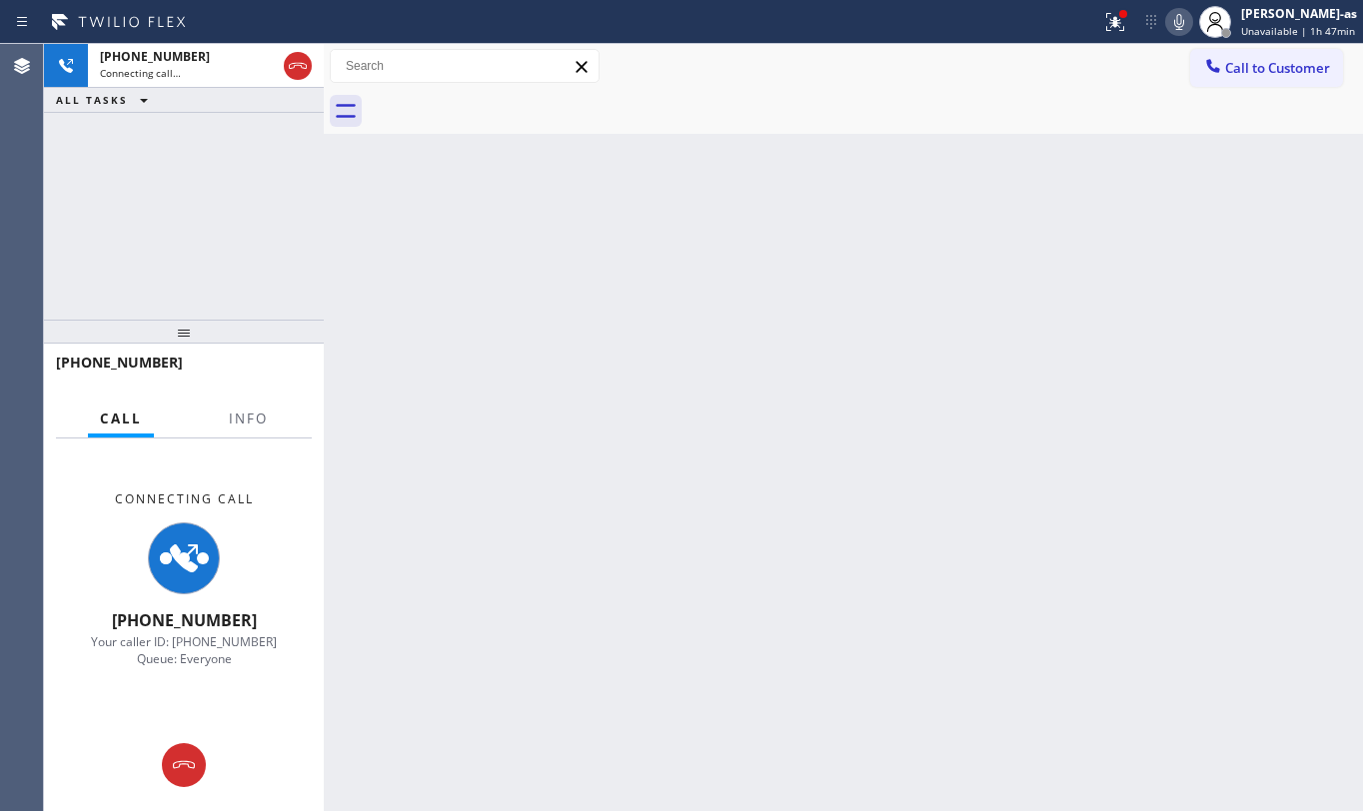
click at [504, 100] on div at bounding box center [865, 111] width 995 height 45
drag, startPoint x: 174, startPoint y: 240, endPoint x: 266, endPoint y: 84, distance: 181.0
click at [188, 210] on div "[PHONE_NUMBER] Connecting call… ALL TASKS ALL TASKS ACTIVE TASKS TASKS IN WRAP …" at bounding box center [184, 182] width 280 height 276
click at [286, 56] on icon at bounding box center [298, 66] width 24 height 24
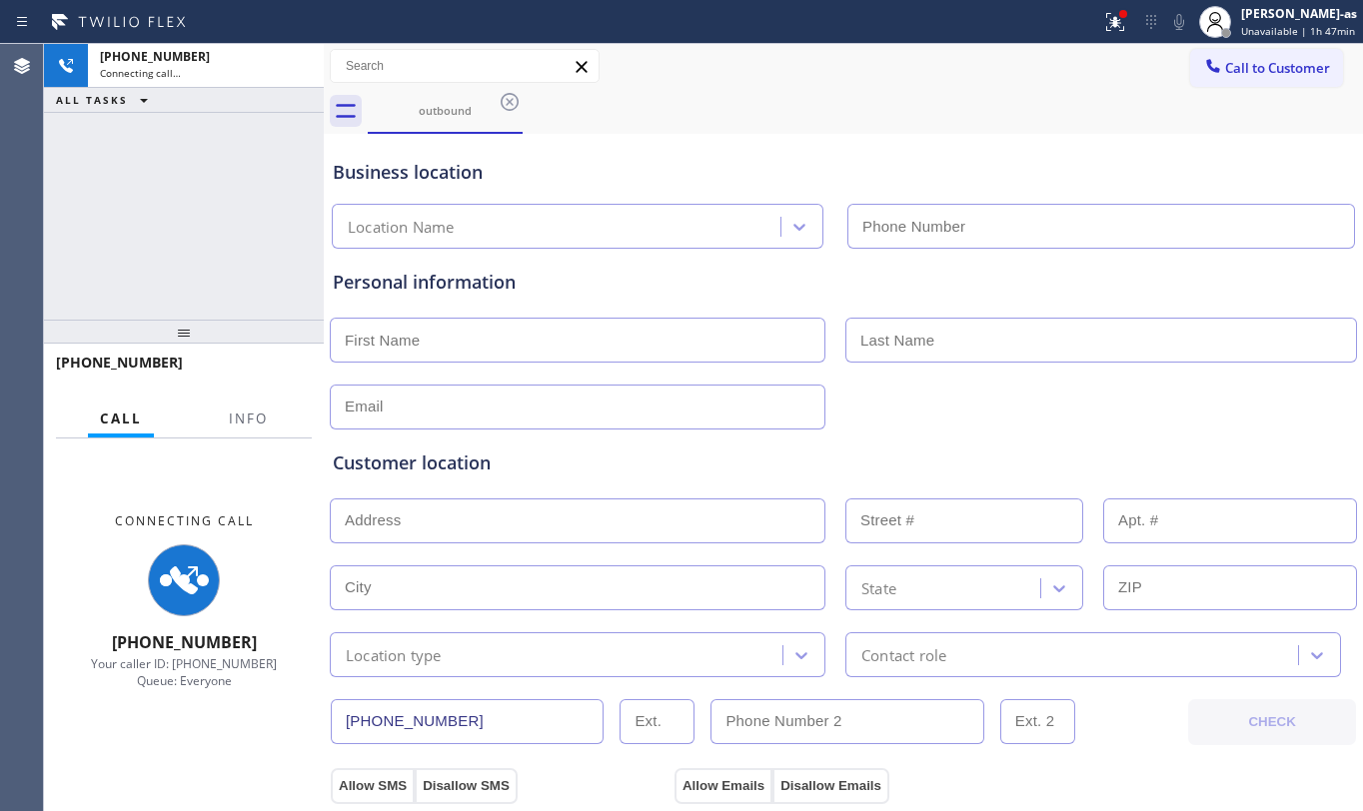
drag, startPoint x: 161, startPoint y: 206, endPoint x: 310, endPoint y: 101, distance: 182.2
click at [161, 197] on div "[PHONE_NUMBER] Connecting call… ALL TASKS ALL TASKS ACTIVE TASKS TASKS IN WRAP …" at bounding box center [184, 182] width 280 height 276
type input "[PHONE_NUMBER]"
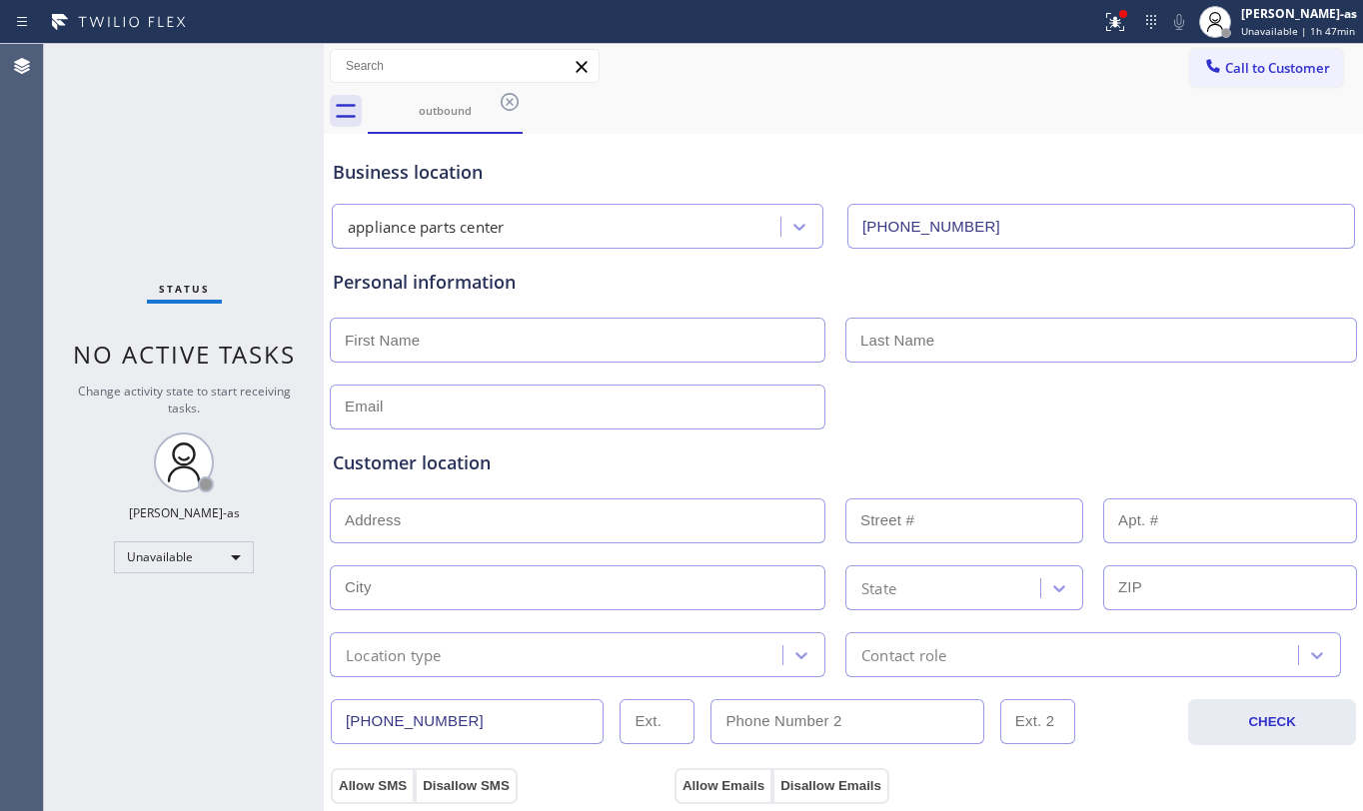
click at [270, 218] on div "Status No active tasks Change activity state to start receiving tasks. [PERSON_…" at bounding box center [184, 427] width 280 height 767
click at [453, 114] on div "outbound" at bounding box center [445, 110] width 151 height 15
click at [508, 112] on icon at bounding box center [510, 102] width 24 height 24
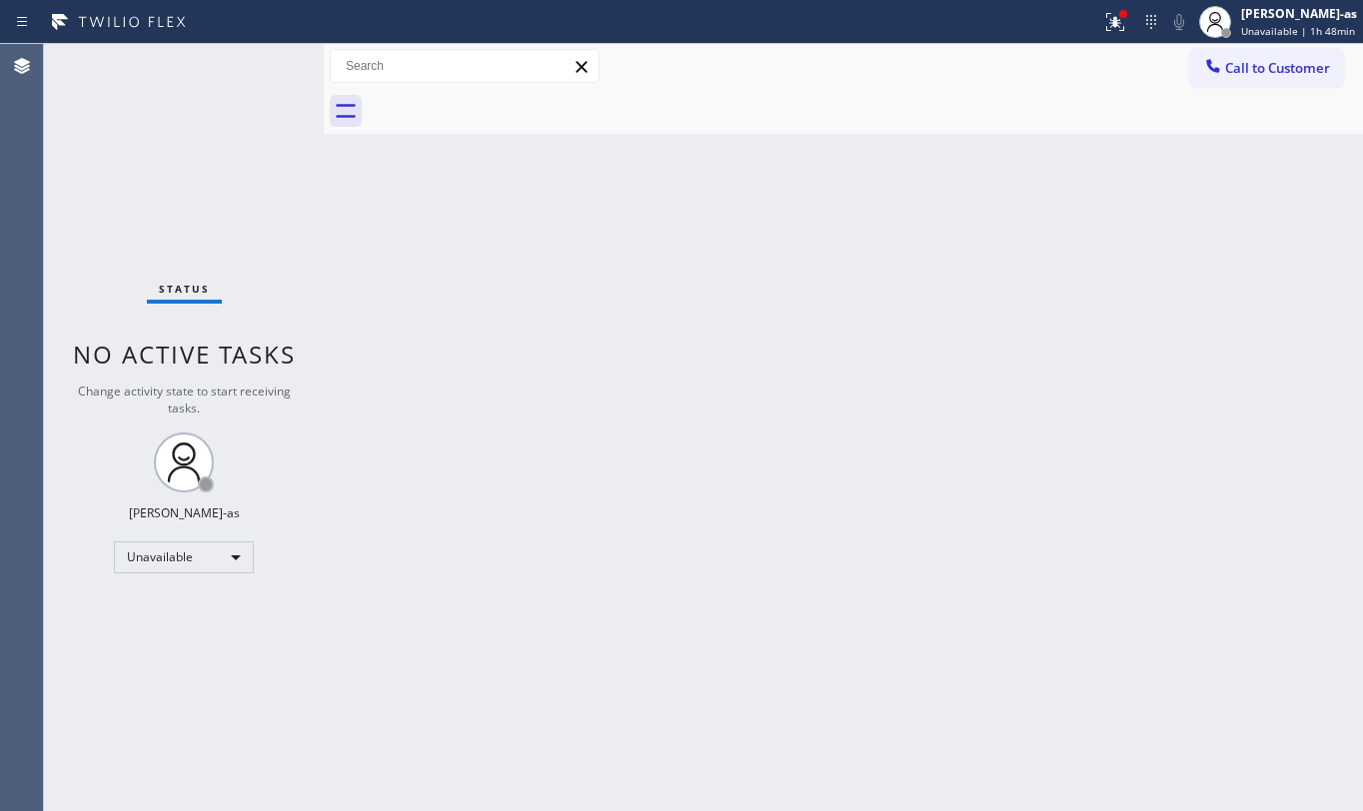
drag, startPoint x: 198, startPoint y: 164, endPoint x: 317, endPoint y: 124, distance: 125.5
click at [220, 146] on div "Status No active tasks Change activity state to start receiving tasks. [PERSON_…" at bounding box center [184, 427] width 280 height 767
click at [672, 518] on div "Back to Dashboard Change Sender ID Customers Technicians Select a contact Outbo…" at bounding box center [843, 427] width 1039 height 767
drag, startPoint x: 213, startPoint y: 176, endPoint x: 831, endPoint y: 118, distance: 621.3
click at [246, 165] on div "Status No active tasks Change activity state to start receiving tasks. [PERSON_…" at bounding box center [184, 427] width 280 height 767
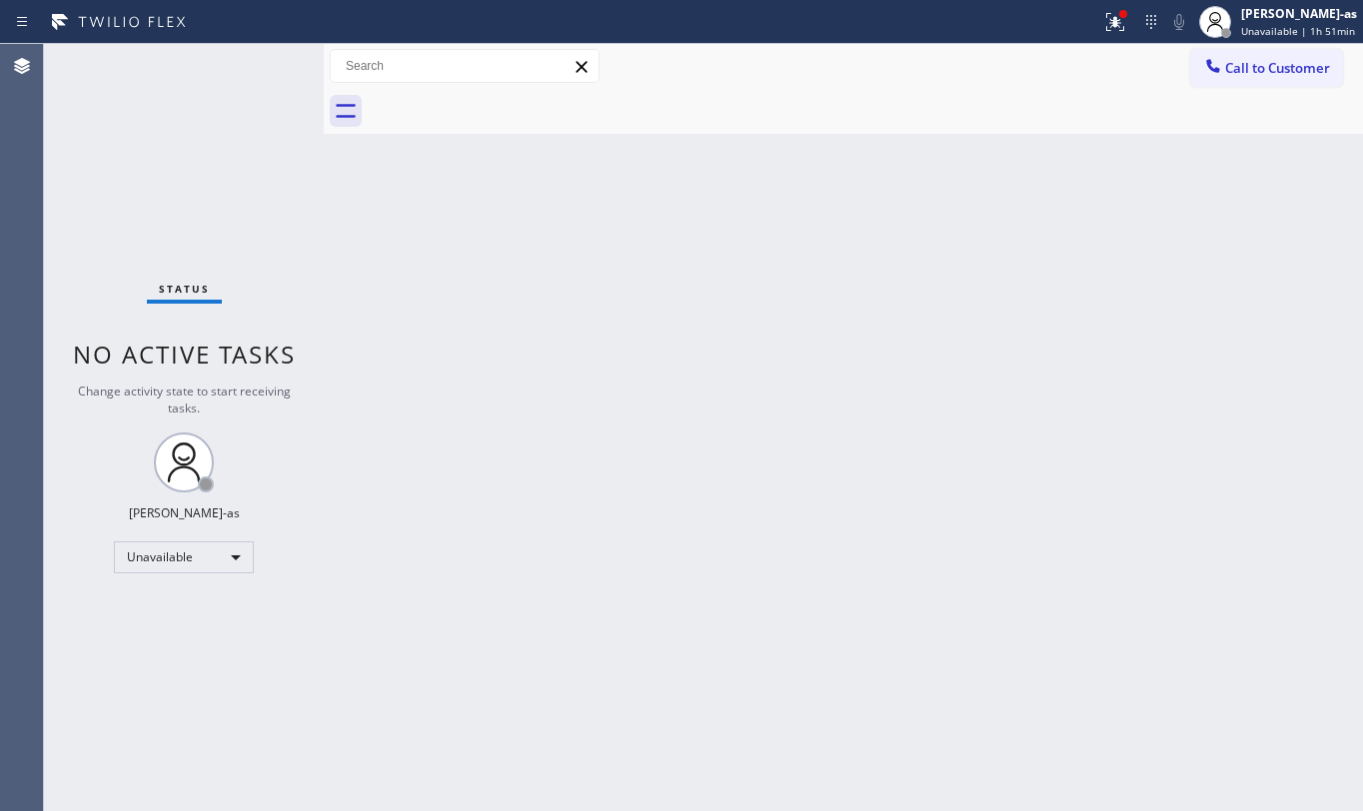
click at [1229, 68] on span "Call to Customer" at bounding box center [1277, 68] width 105 height 18
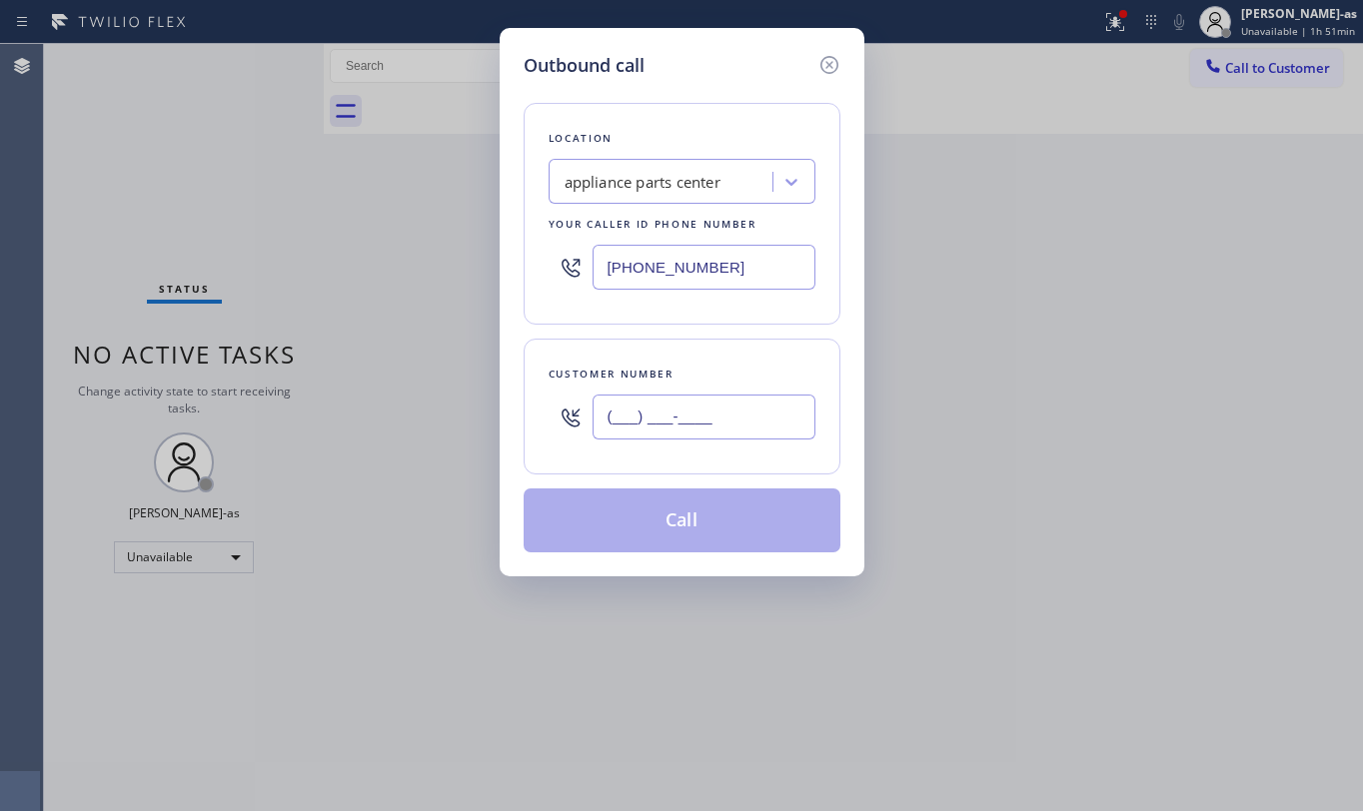
click at [701, 410] on input "(___) ___-____" at bounding box center [704, 417] width 223 height 45
paste input "480) 428-9033"
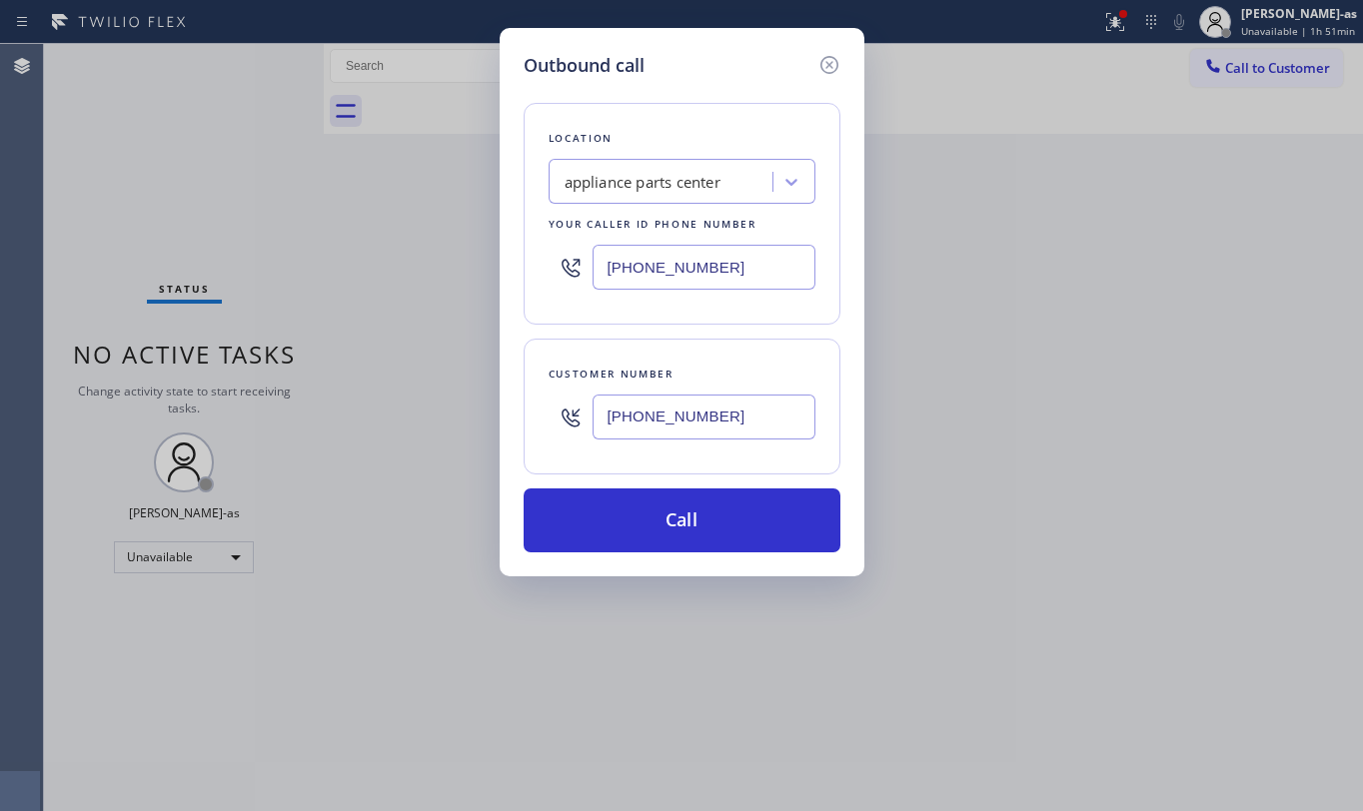
type input "[PHONE_NUMBER]"
drag, startPoint x: 238, startPoint y: 176, endPoint x: 626, endPoint y: 174, distance: 387.7
click at [242, 172] on div "Outbound call Location appliance parts center Your caller id phone number [PHON…" at bounding box center [681, 405] width 1363 height 811
click at [740, 269] on input "[PHONE_NUMBER]" at bounding box center [704, 267] width 223 height 45
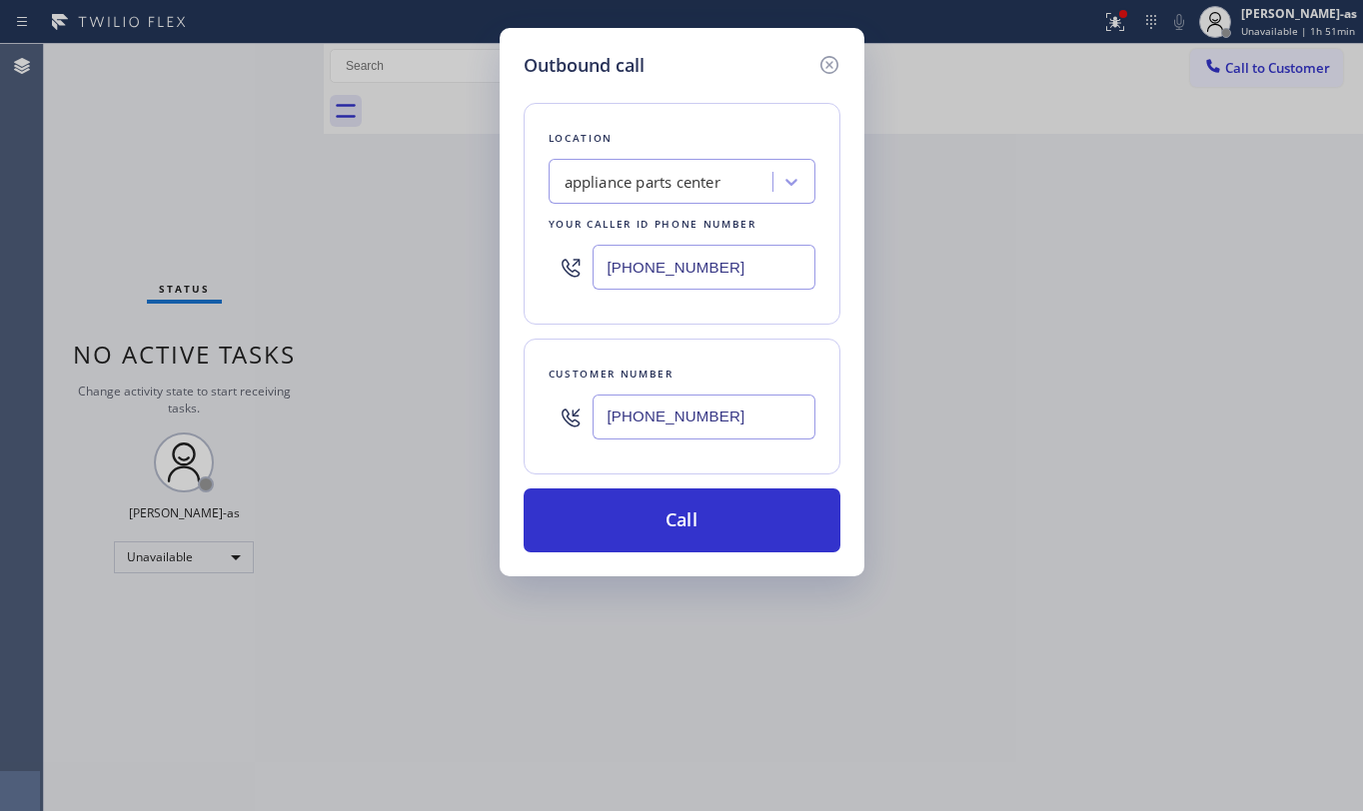
click at [740, 269] on input "[PHONE_NUMBER]" at bounding box center [704, 267] width 223 height 45
paste input "602) 691-7988"
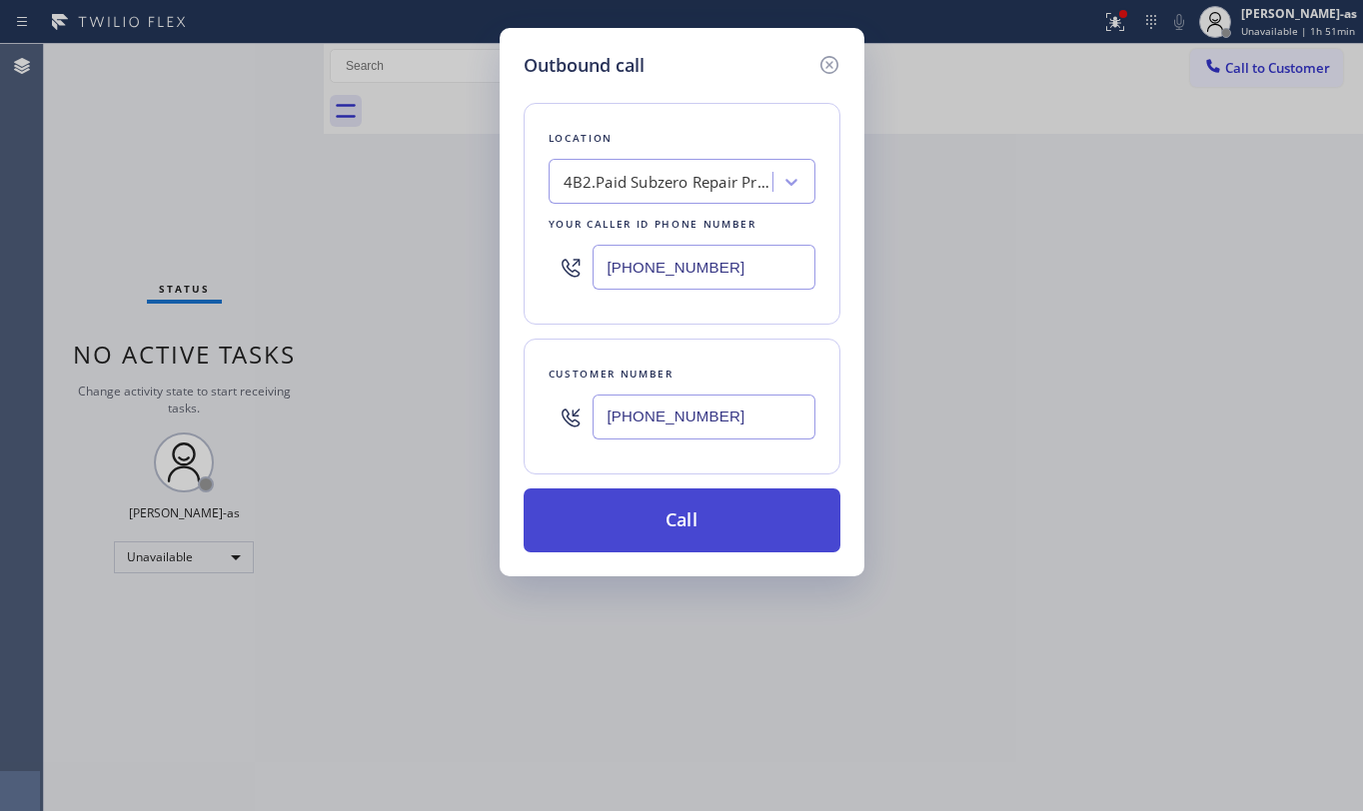
type input "[PHONE_NUMBER]"
drag, startPoint x: 743, startPoint y: 510, endPoint x: 859, endPoint y: 626, distance: 163.9
click at [743, 509] on button "Call" at bounding box center [682, 521] width 317 height 64
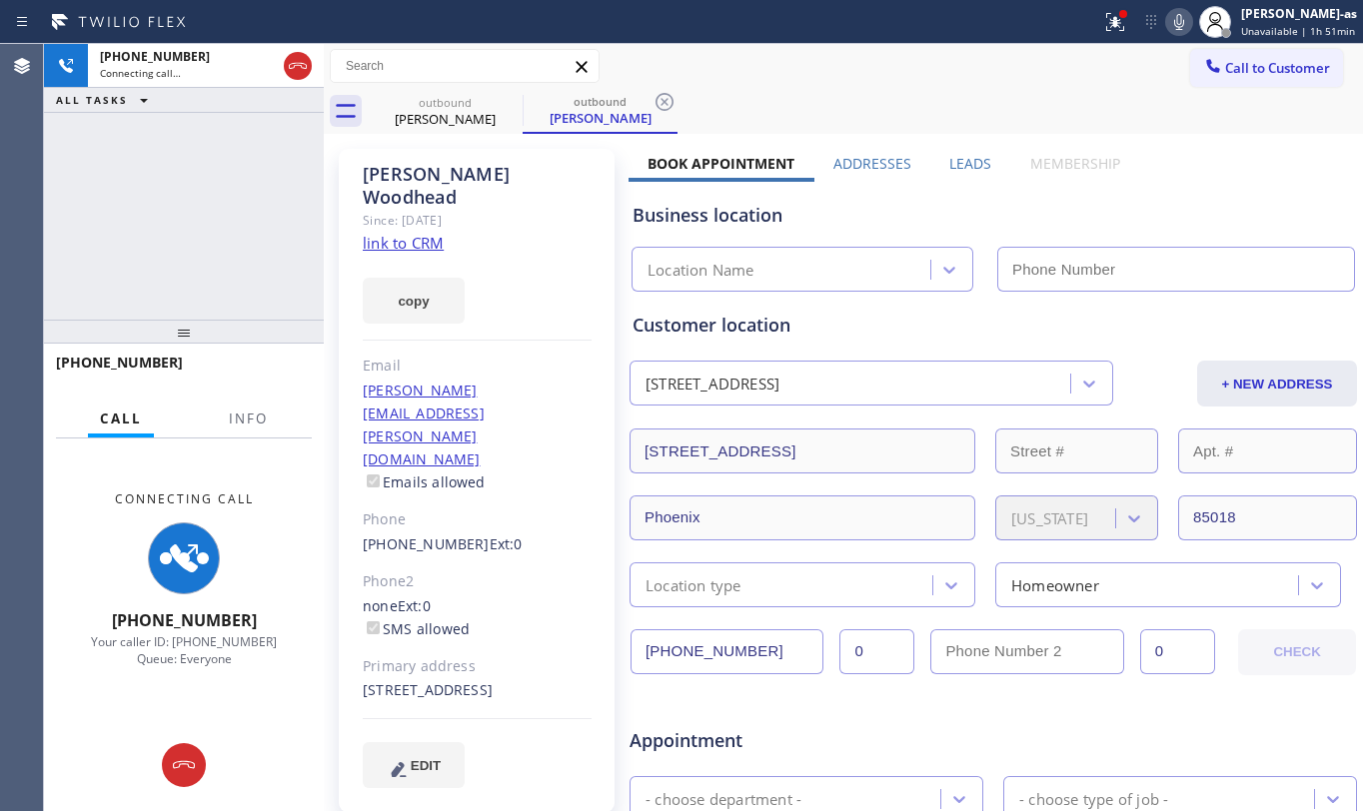
type input "[PHONE_NUMBER]"
drag, startPoint x: 174, startPoint y: 201, endPoint x: 173, endPoint y: 189, distance: 12.0
click at [173, 197] on div "[PHONE_NUMBER] Connecting call… ALL TASKS ALL TASKS ACTIVE TASKS TASKS IN WRAP …" at bounding box center [184, 182] width 280 height 276
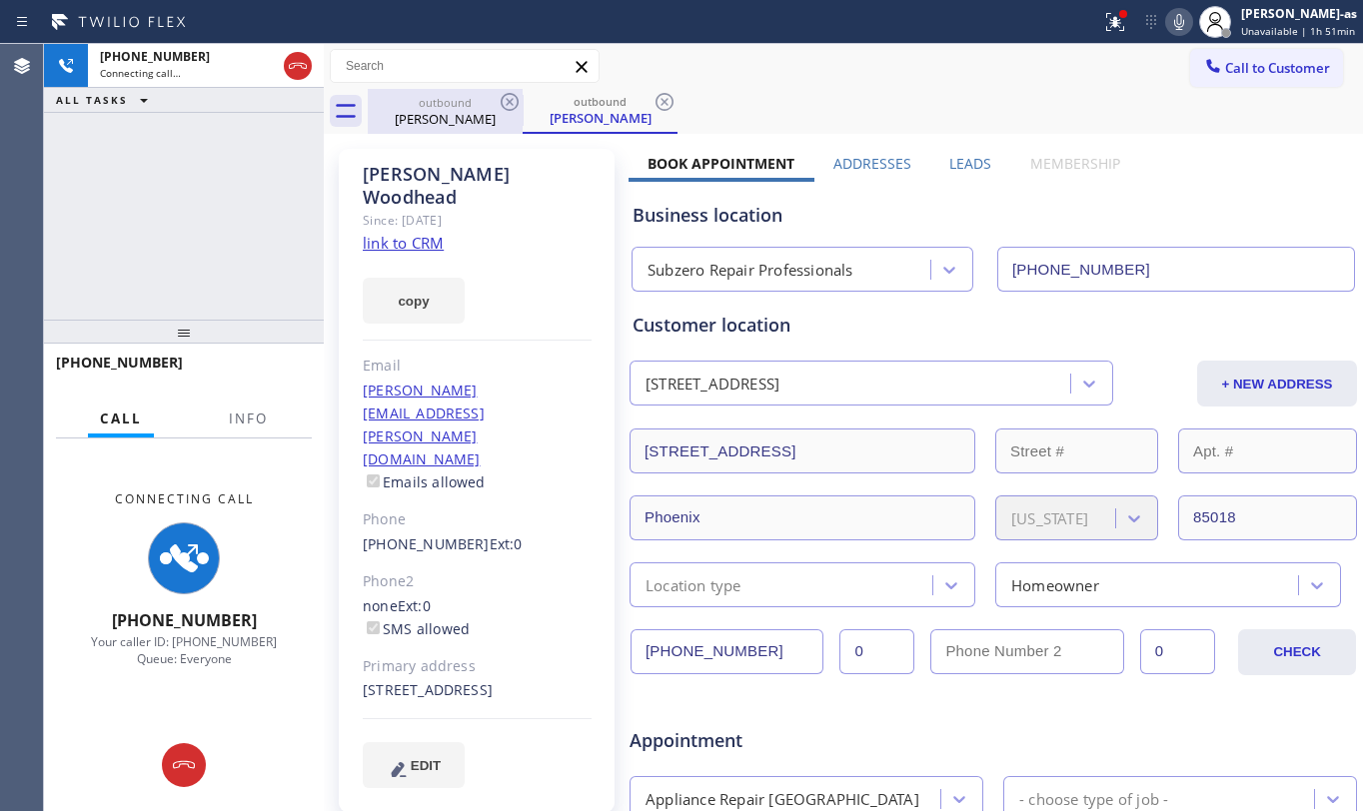
click at [453, 108] on div "outbound" at bounding box center [445, 102] width 151 height 15
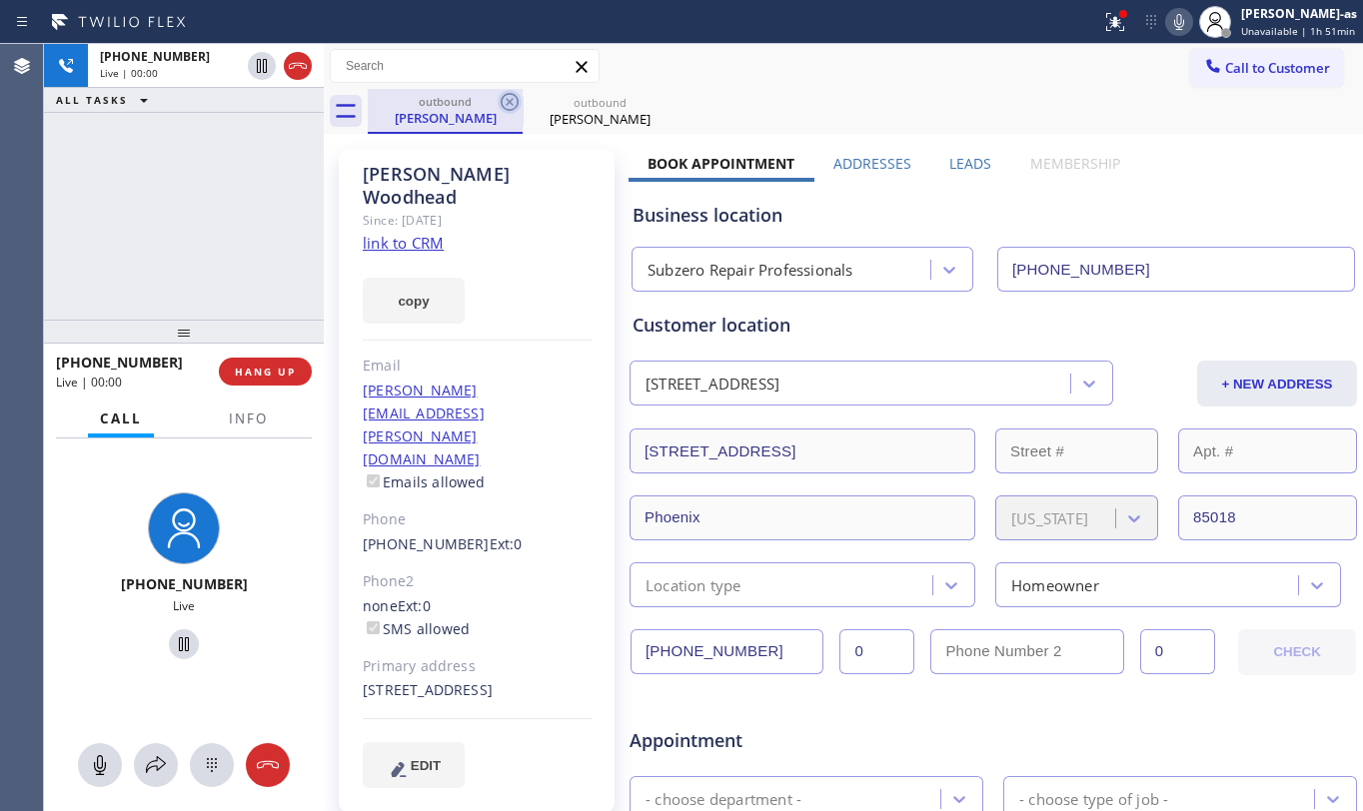
click at [510, 110] on icon at bounding box center [510, 102] width 18 height 18
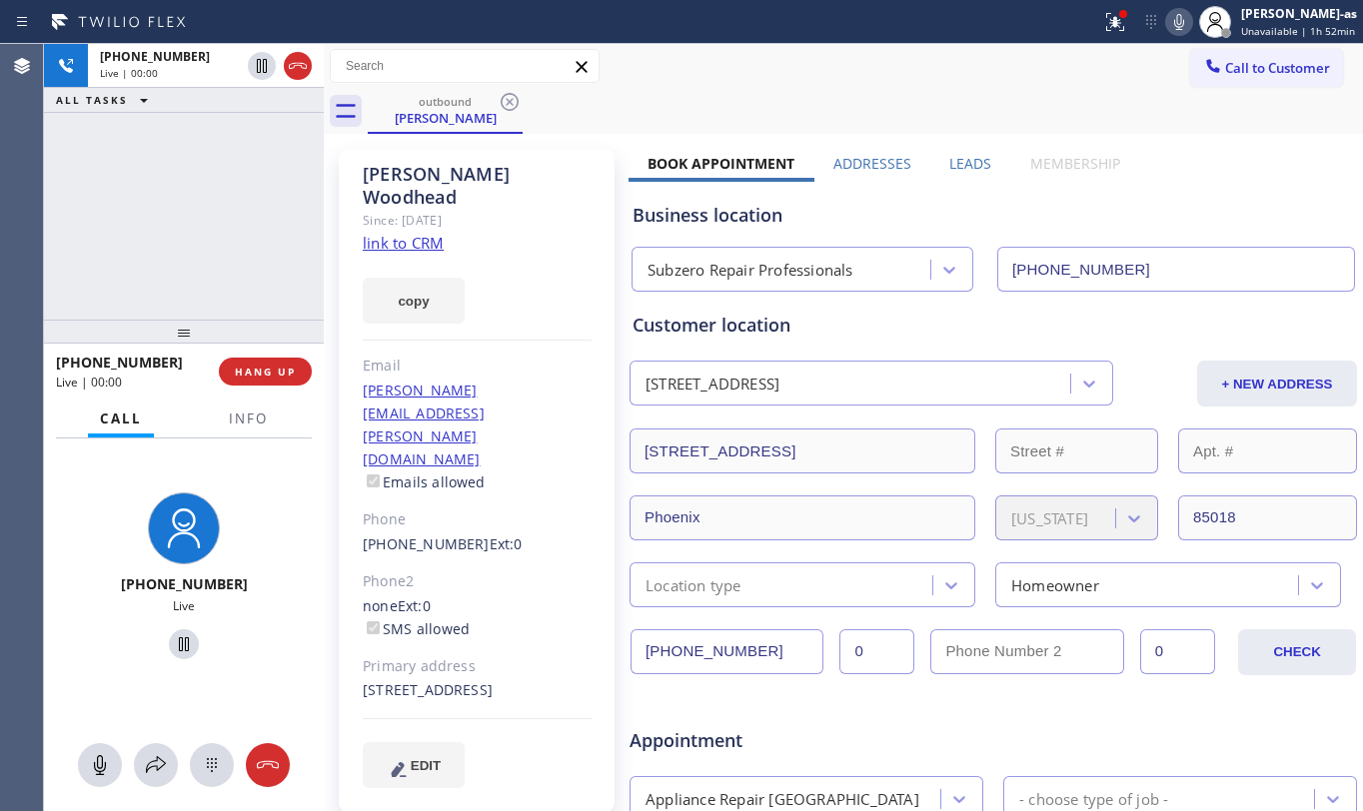
drag, startPoint x: 168, startPoint y: 206, endPoint x: 178, endPoint y: 204, distance: 10.2
click at [169, 205] on div "[PHONE_NUMBER] Live | 00:00 ALL TASKS ALL TASKS ACTIVE TASKS TASKS IN WRAP UP" at bounding box center [184, 182] width 280 height 276
click at [420, 233] on link "link to CRM" at bounding box center [403, 243] width 81 height 20
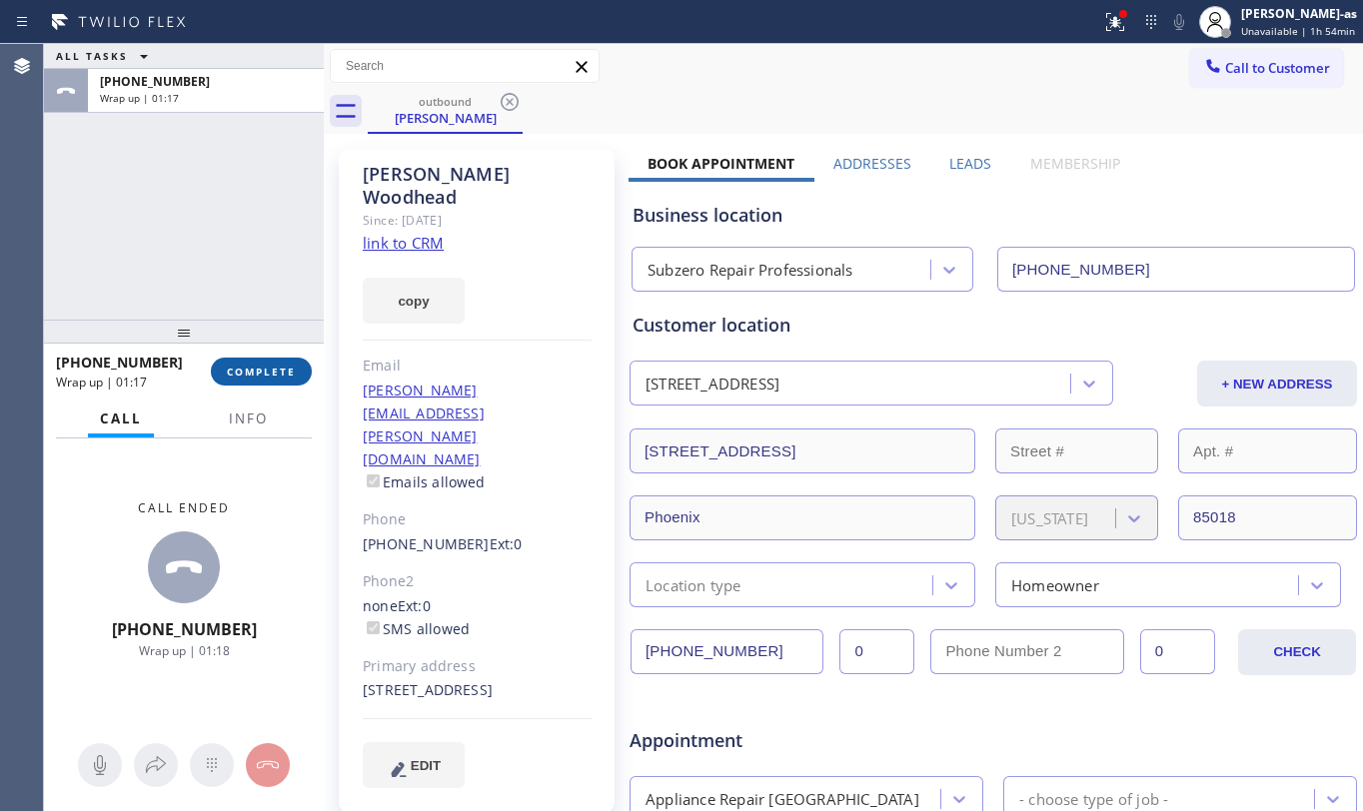
click at [233, 366] on span "COMPLETE" at bounding box center [261, 372] width 69 height 14
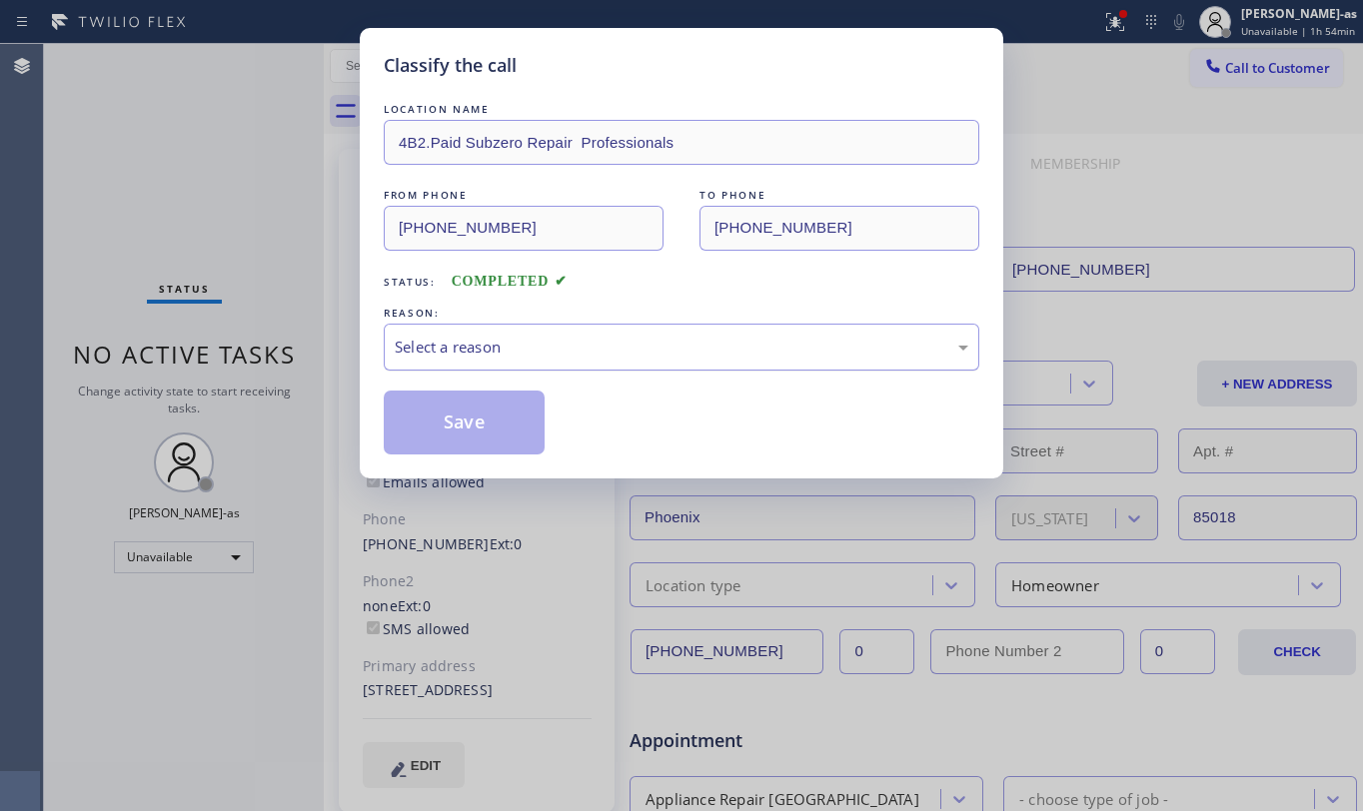
click at [480, 336] on div "Select a reason" at bounding box center [682, 347] width 574 height 23
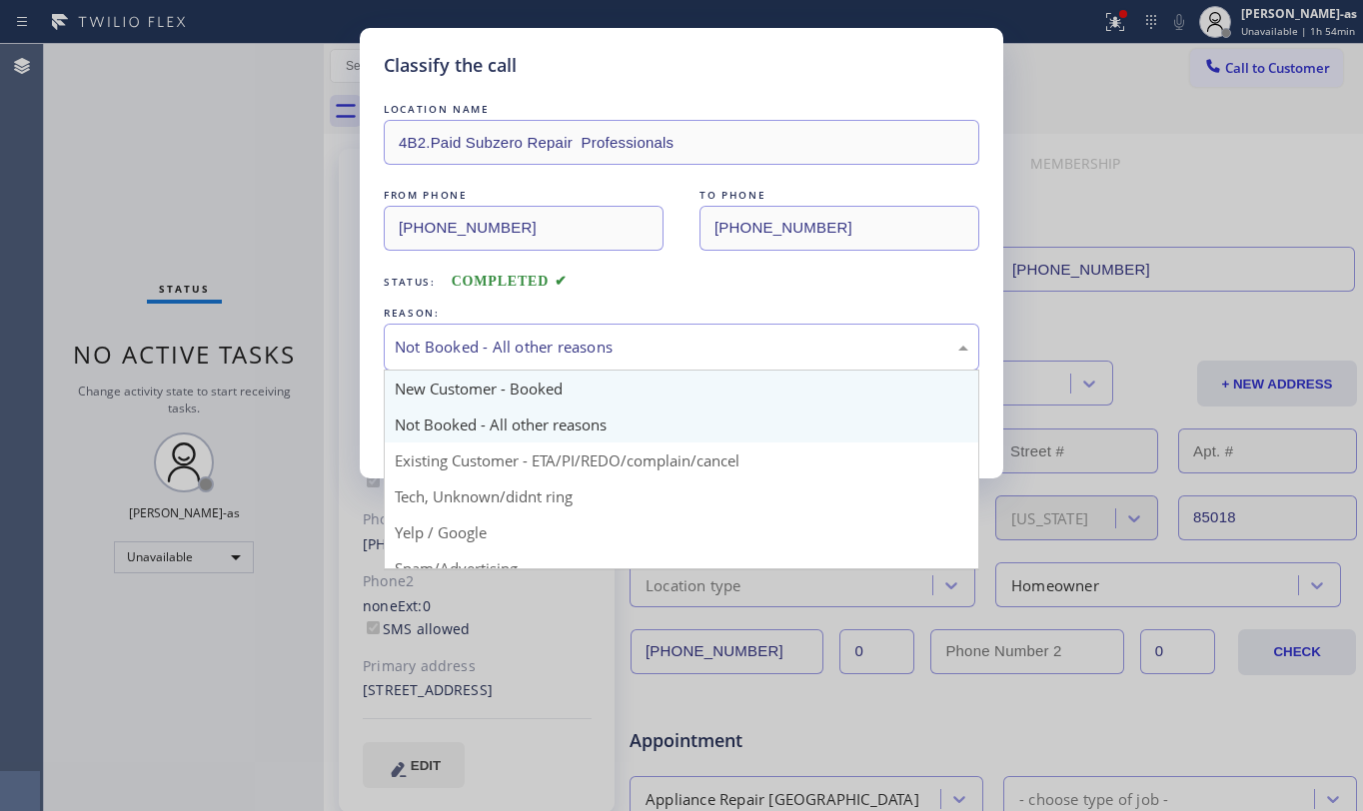
drag, startPoint x: 508, startPoint y: 348, endPoint x: 506, endPoint y: 376, distance: 28.1
click at [508, 350] on div "Not Booked - All other reasons" at bounding box center [682, 347] width 574 height 23
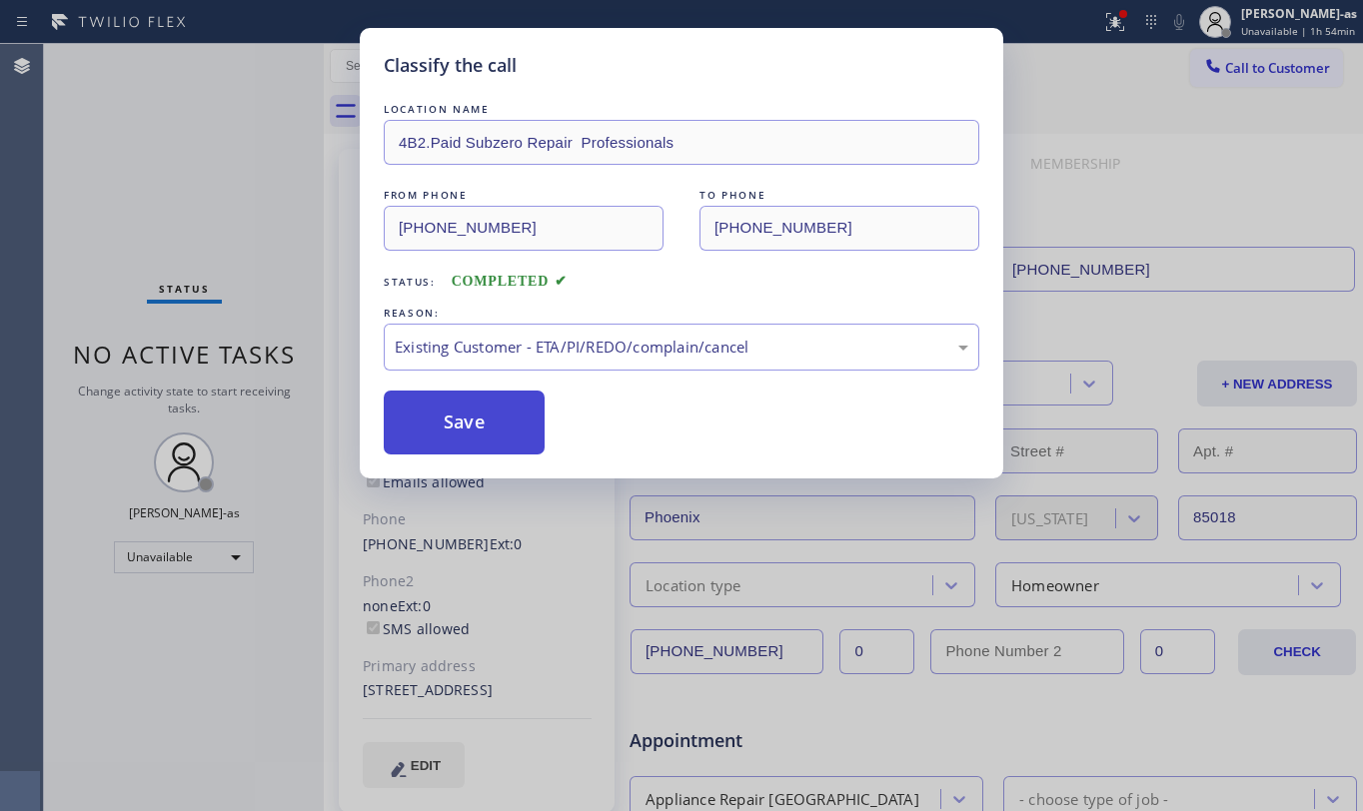
click at [492, 421] on button "Save" at bounding box center [464, 423] width 161 height 64
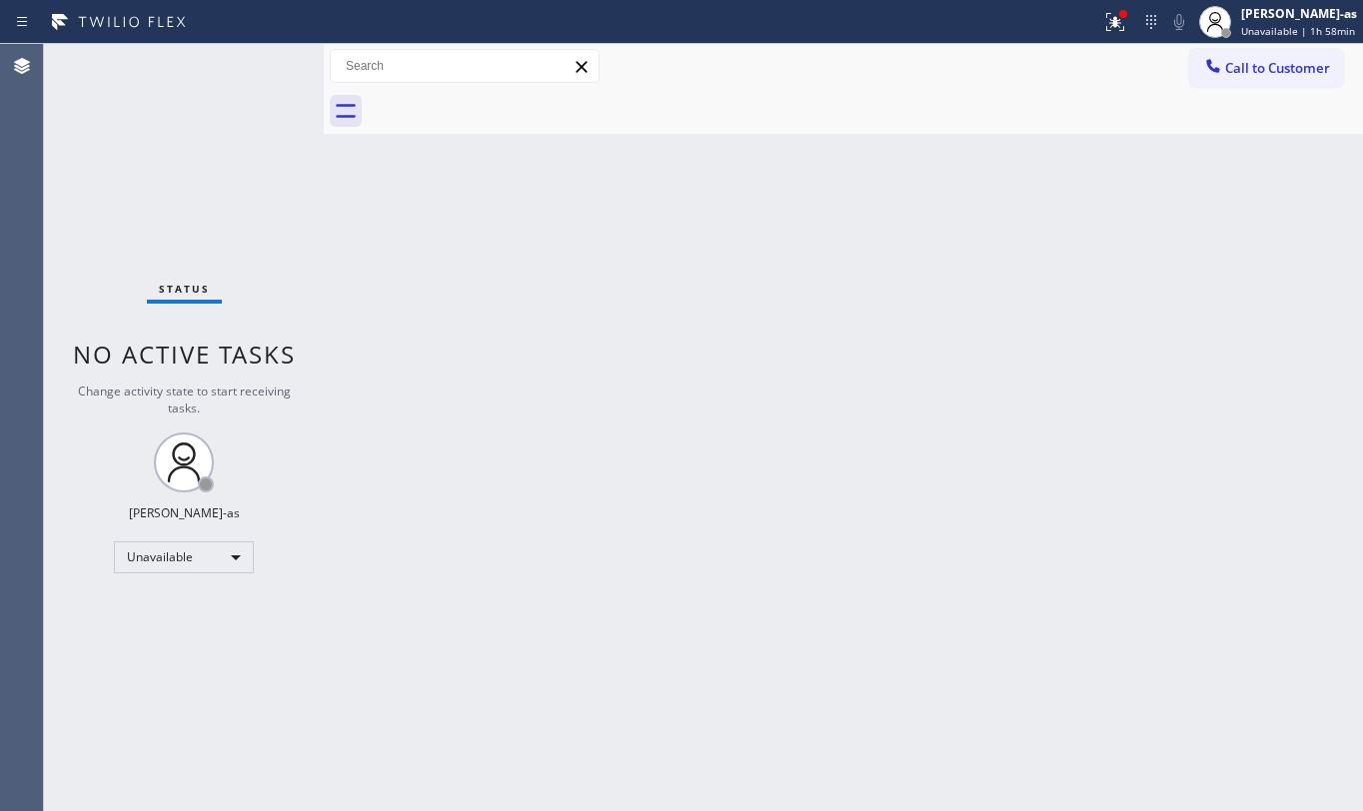
click at [278, 225] on div "Status No active tasks Change activity state to start receiving tasks. [PERSON_…" at bounding box center [184, 427] width 280 height 767
click at [1212, 68] on icon at bounding box center [1213, 66] width 20 height 20
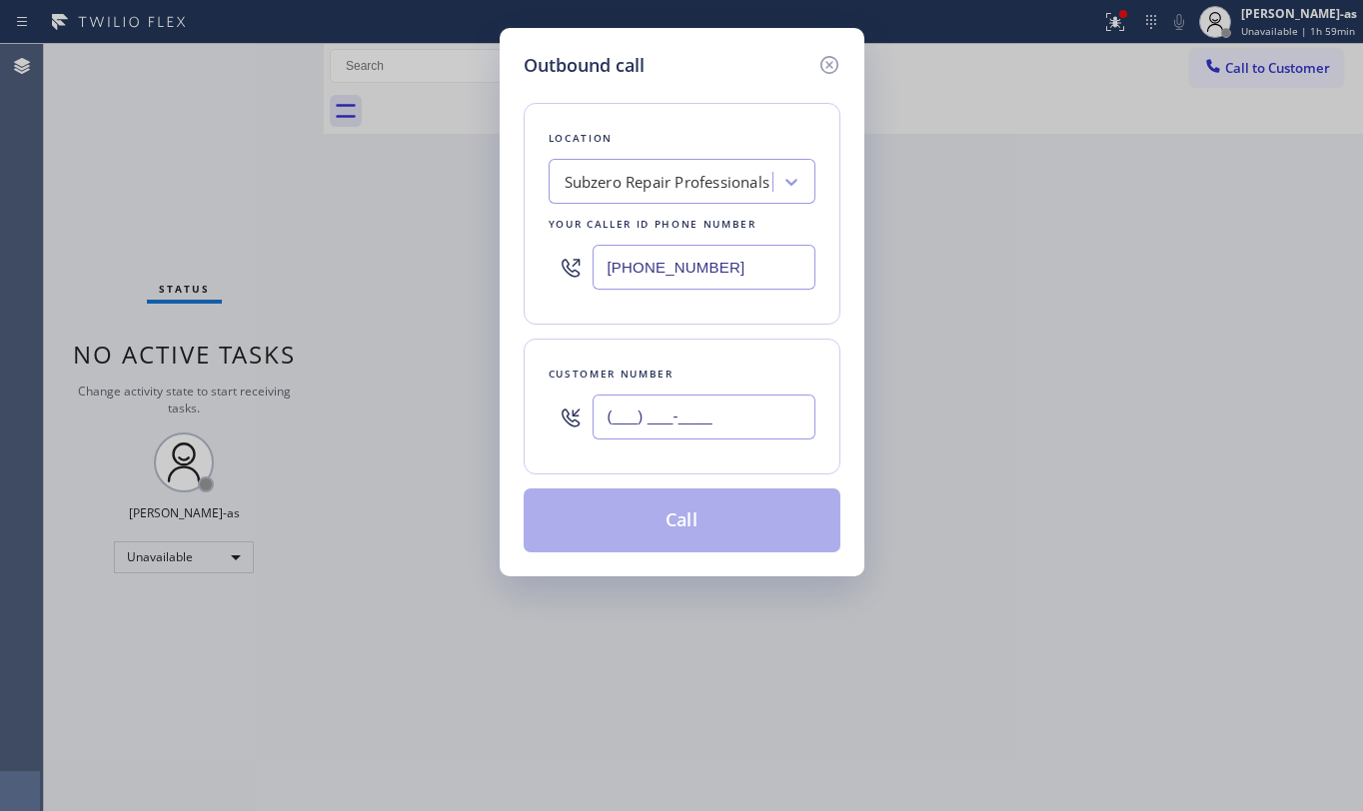
click at [737, 410] on input "(___) ___-____" at bounding box center [704, 417] width 223 height 45
paste input "347) 834-2225"
type input "[PHONE_NUMBER]"
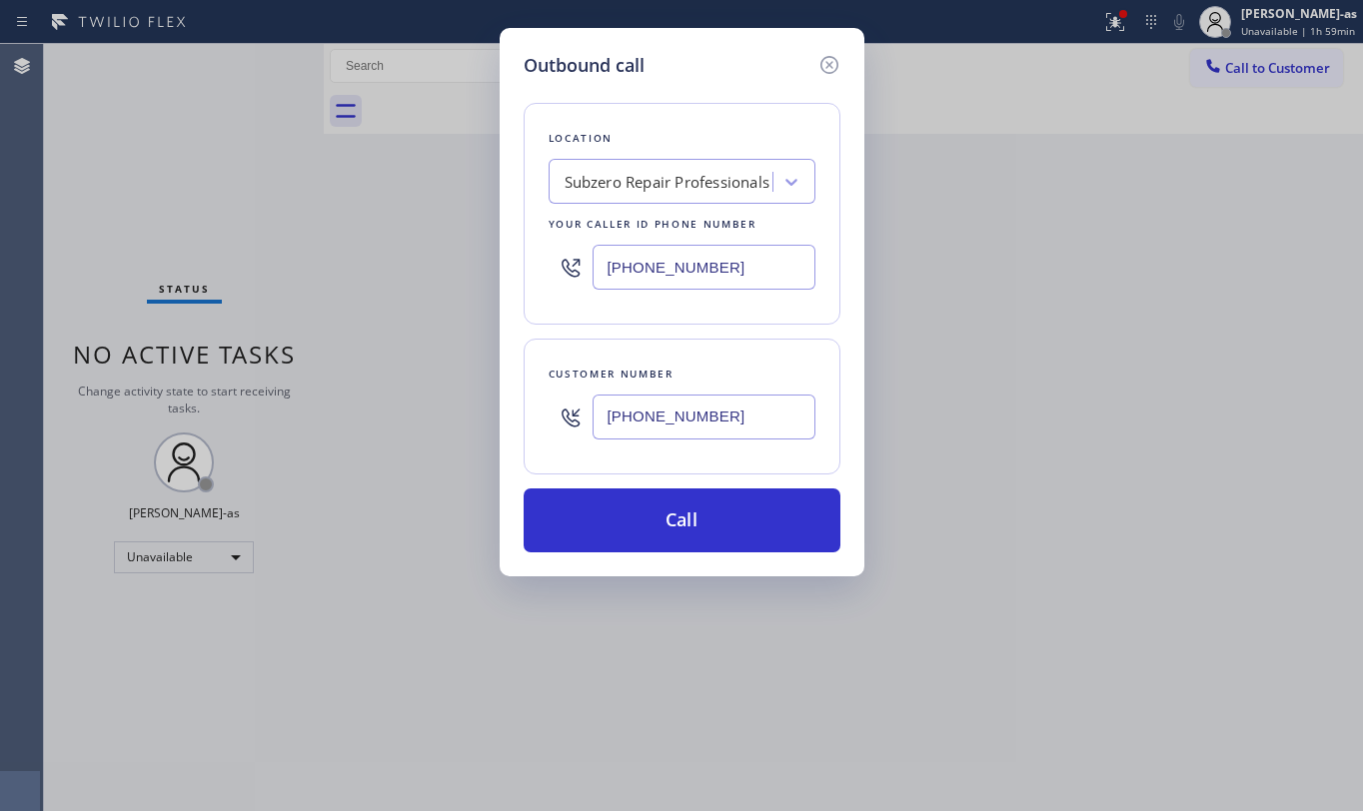
click at [672, 172] on div "Subzero Repair Professionals" at bounding box center [668, 182] width 206 height 23
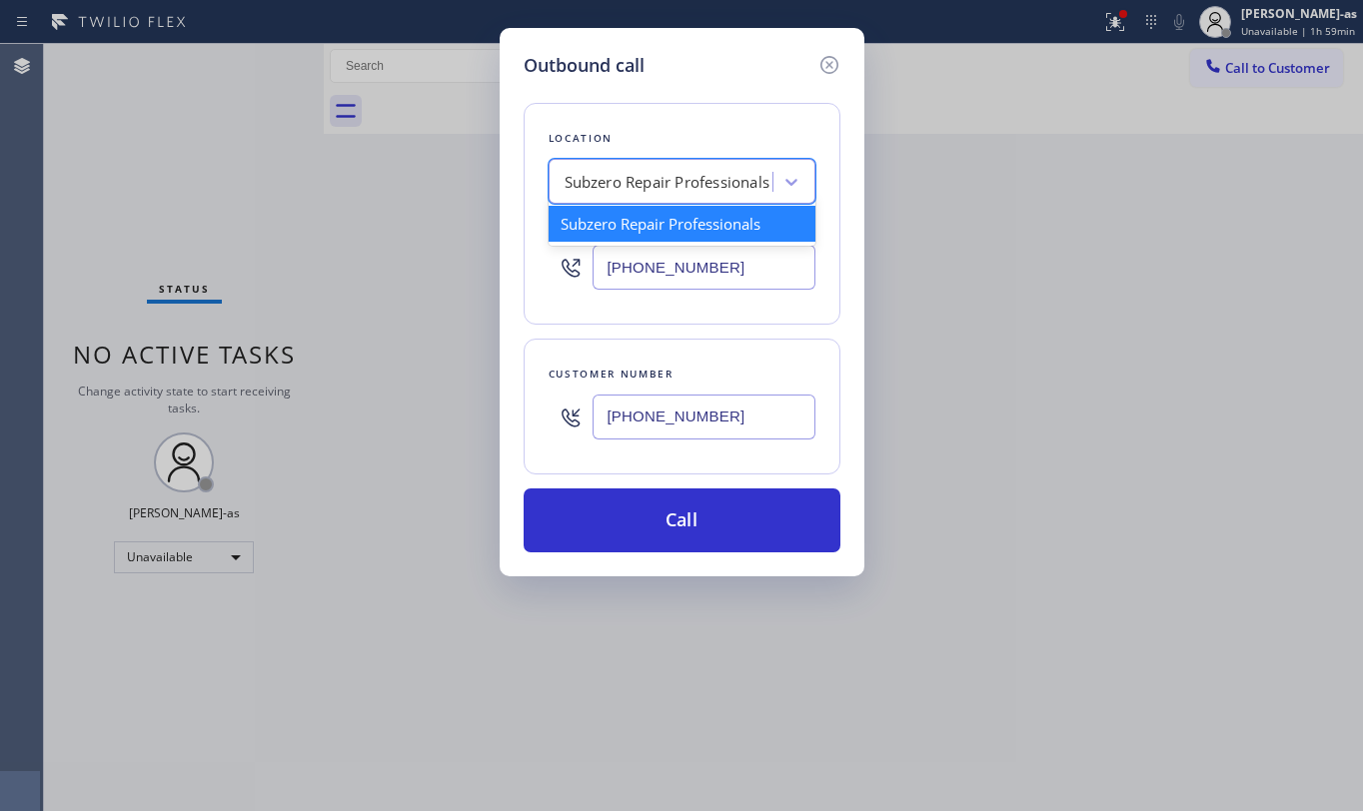
paste input "Elite Sub-Zero & Wolf Repair Service [US_STATE]"
type input "Elite Sub-Zero & Wolf Repair Service [US_STATE]"
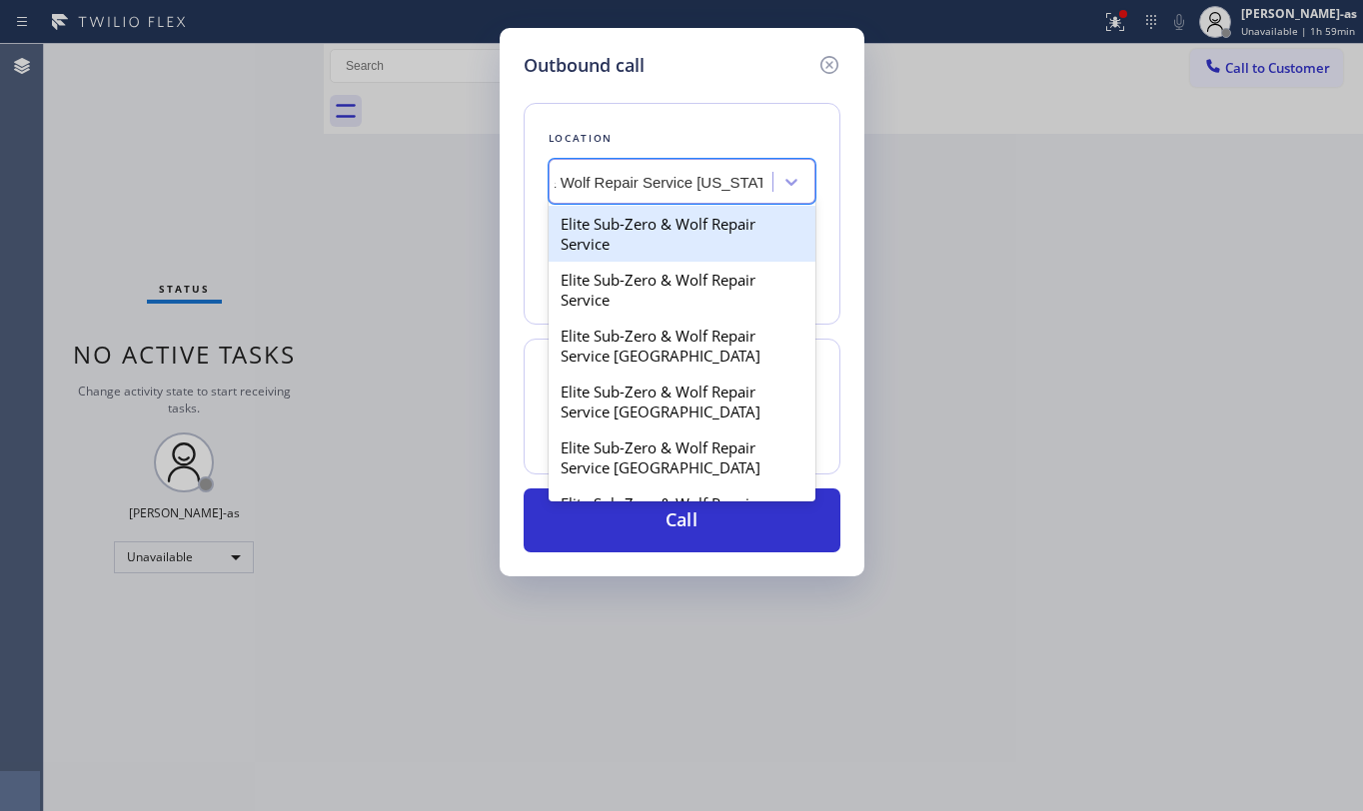
scroll to position [0, 118]
click at [560, 181] on input "Elite Sub-Zero & Wolf Repair Service [US_STATE]" at bounding box center [605, 182] width 316 height 17
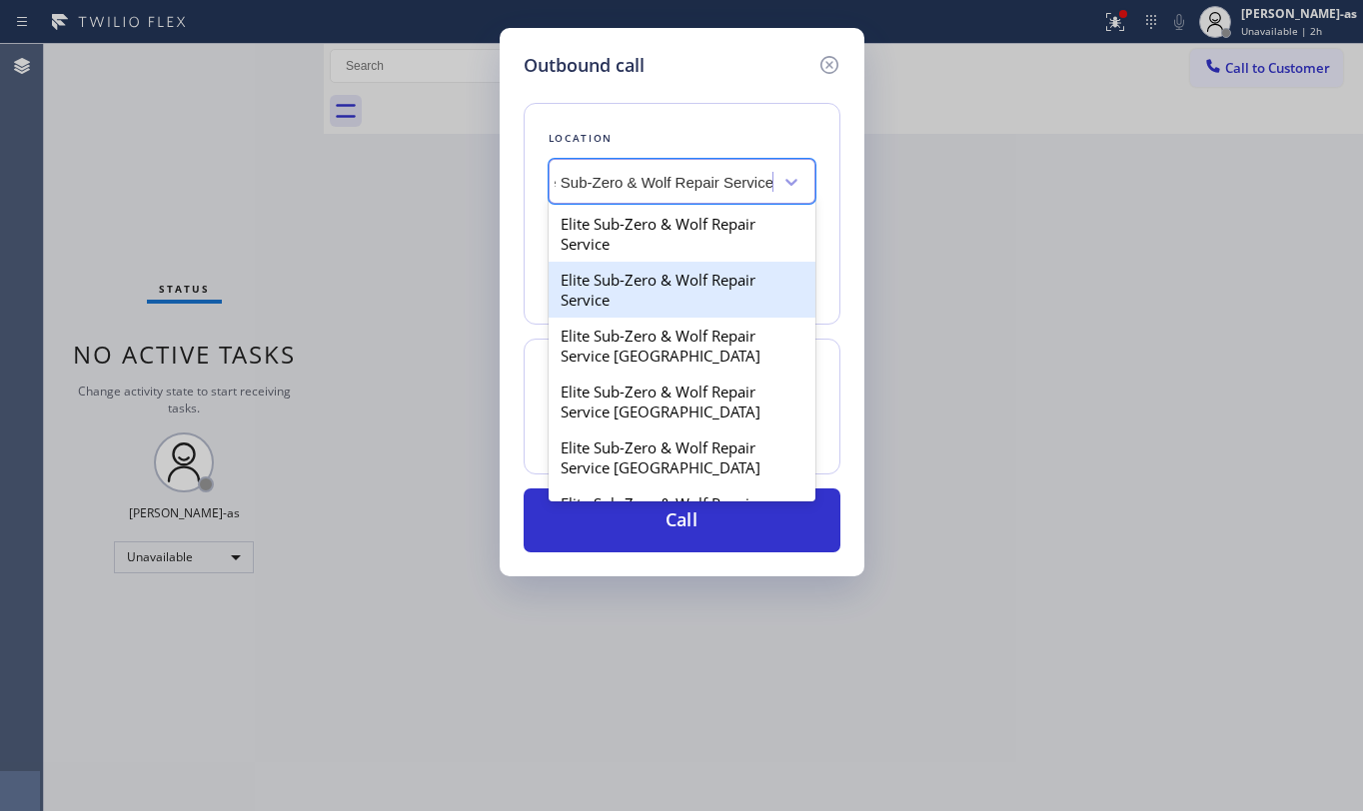
scroll to position [0, 10]
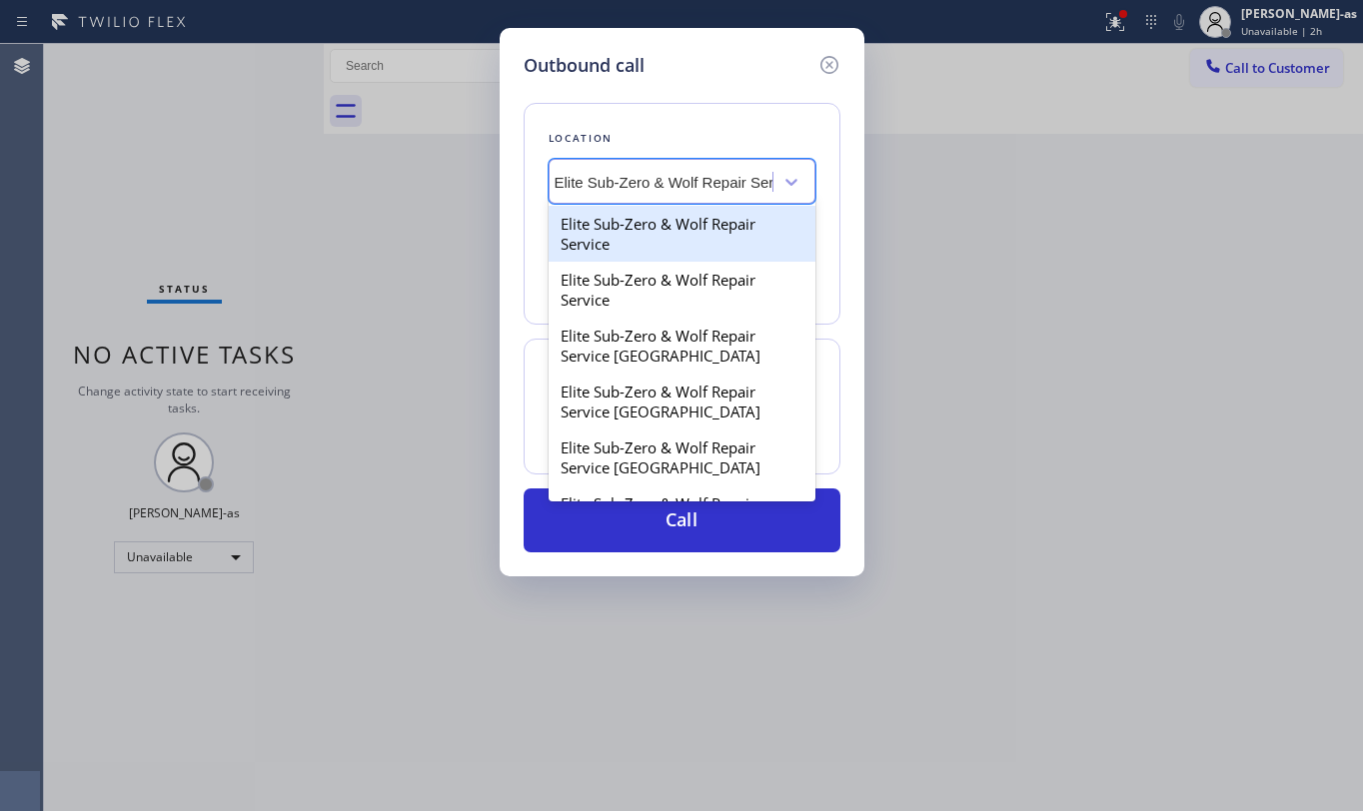
click at [693, 234] on div "Elite Sub-Zero & Wolf Repair Service" at bounding box center [682, 234] width 267 height 56
type input "[PHONE_NUMBER]"
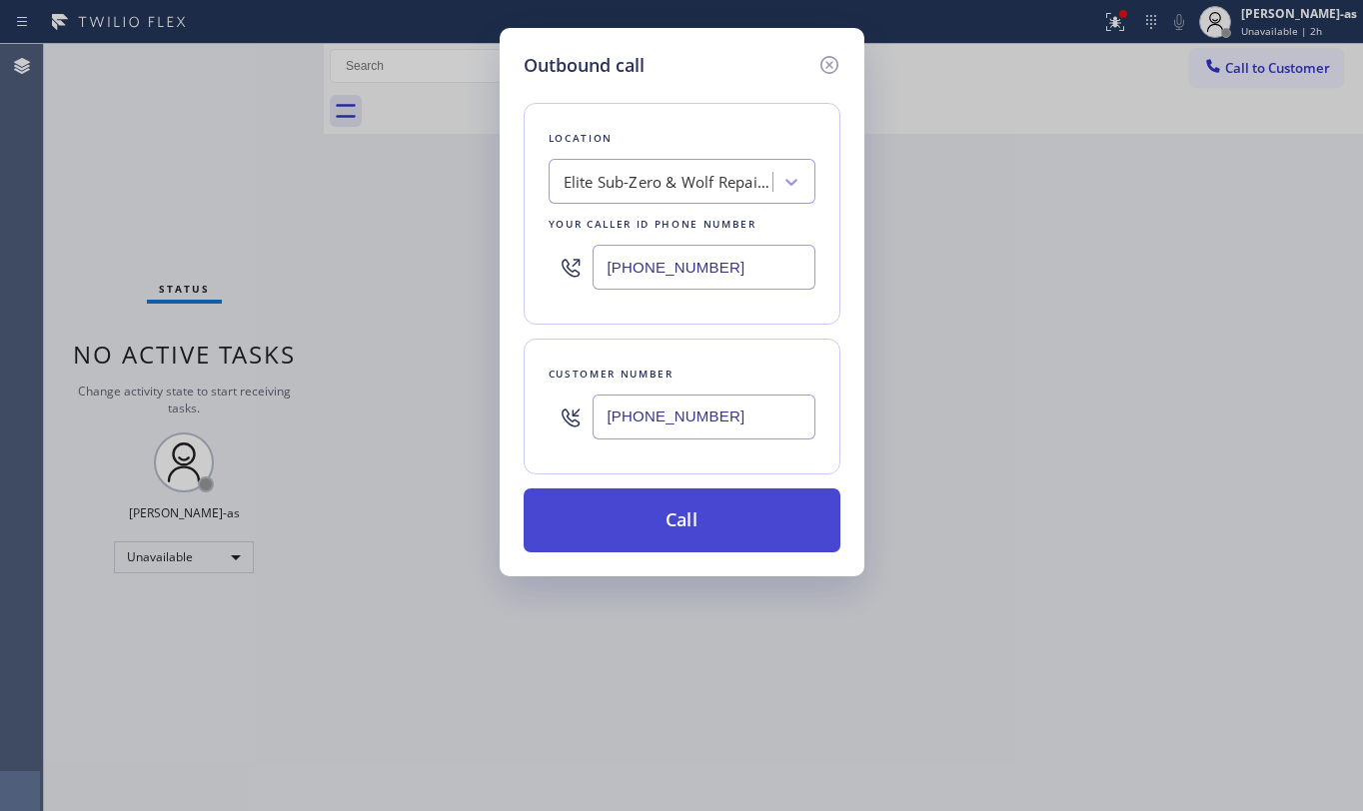
click at [705, 510] on button "Call" at bounding box center [682, 521] width 317 height 64
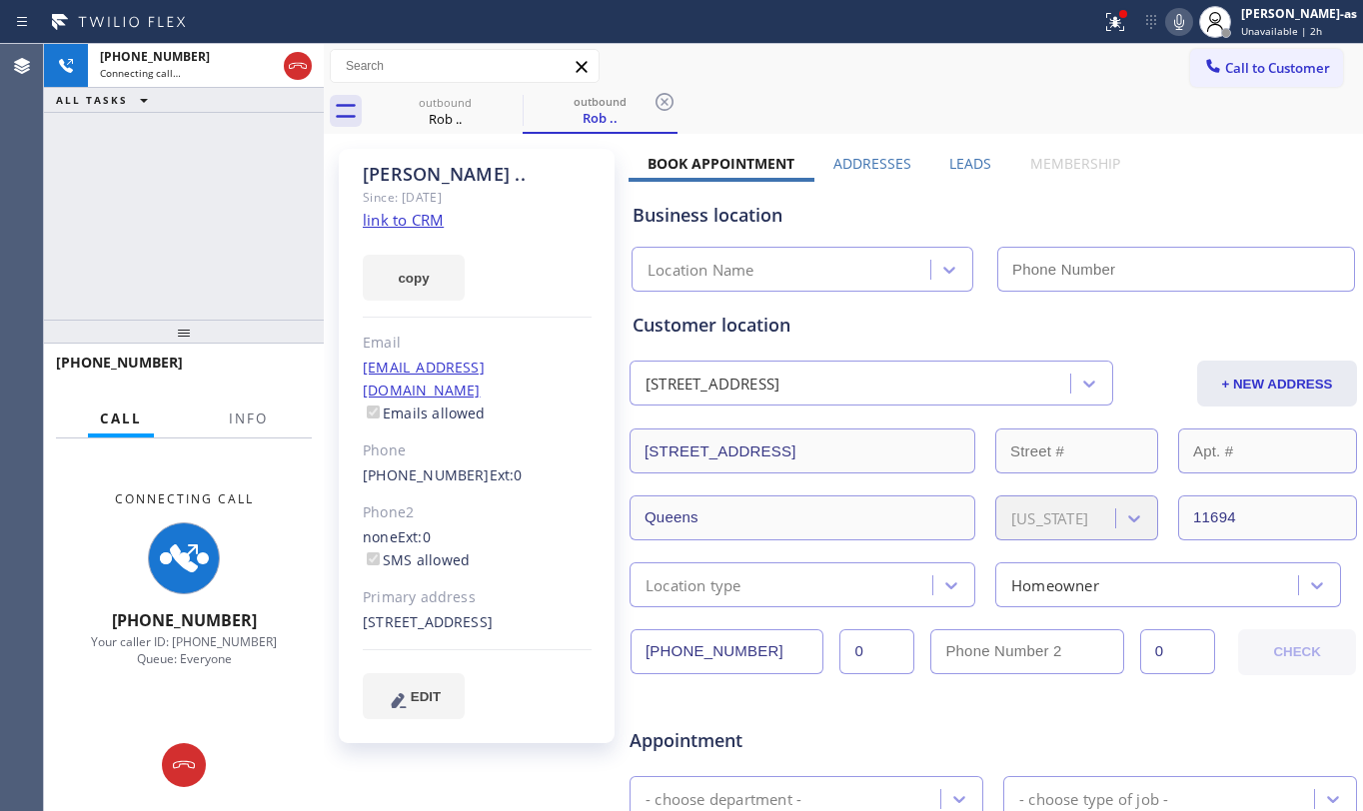
type input "[PHONE_NUMBER]"
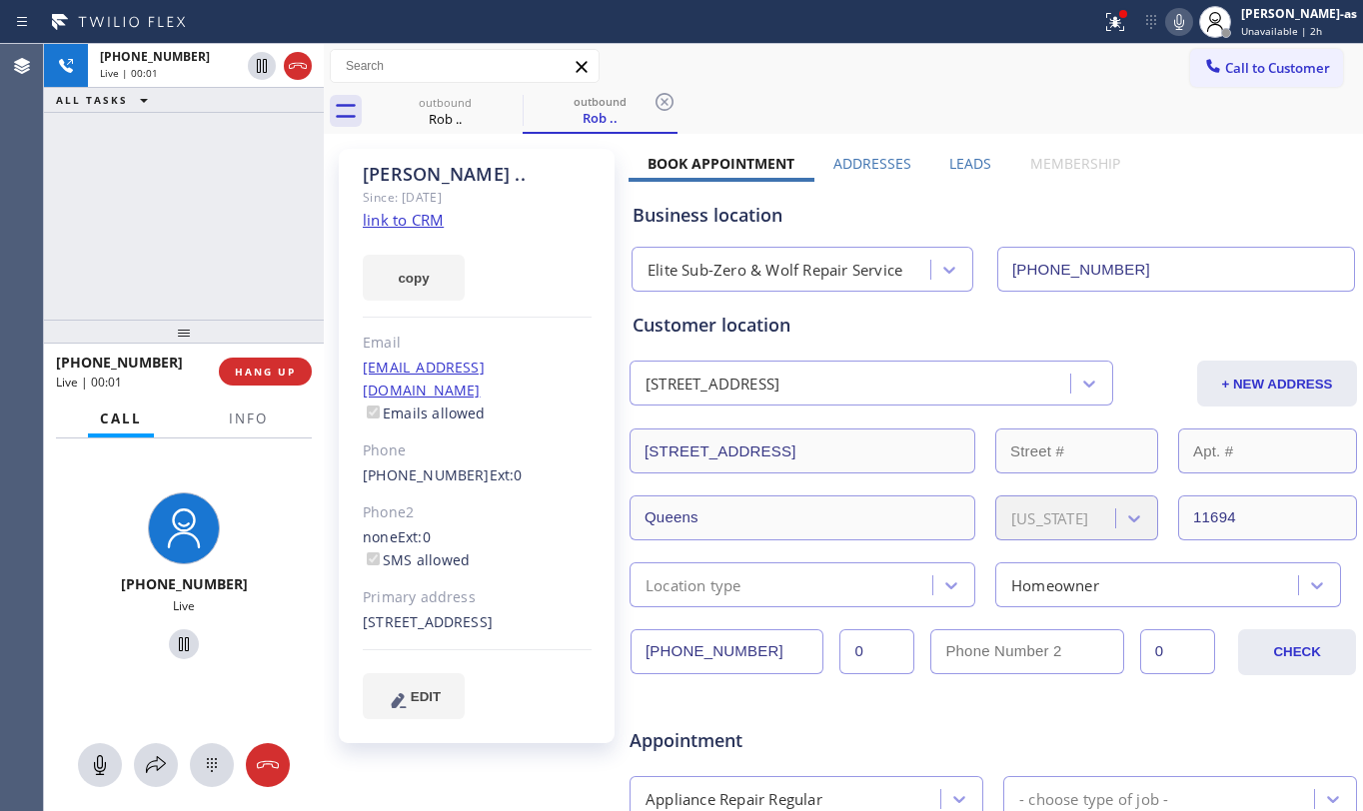
click at [288, 177] on div "[PHONE_NUMBER] Live | 00:01 ALL TASKS ALL TASKS ACTIVE TASKS TASKS IN WRAP UP" at bounding box center [184, 182] width 280 height 276
click at [272, 377] on span "HANG UP" at bounding box center [265, 372] width 61 height 14
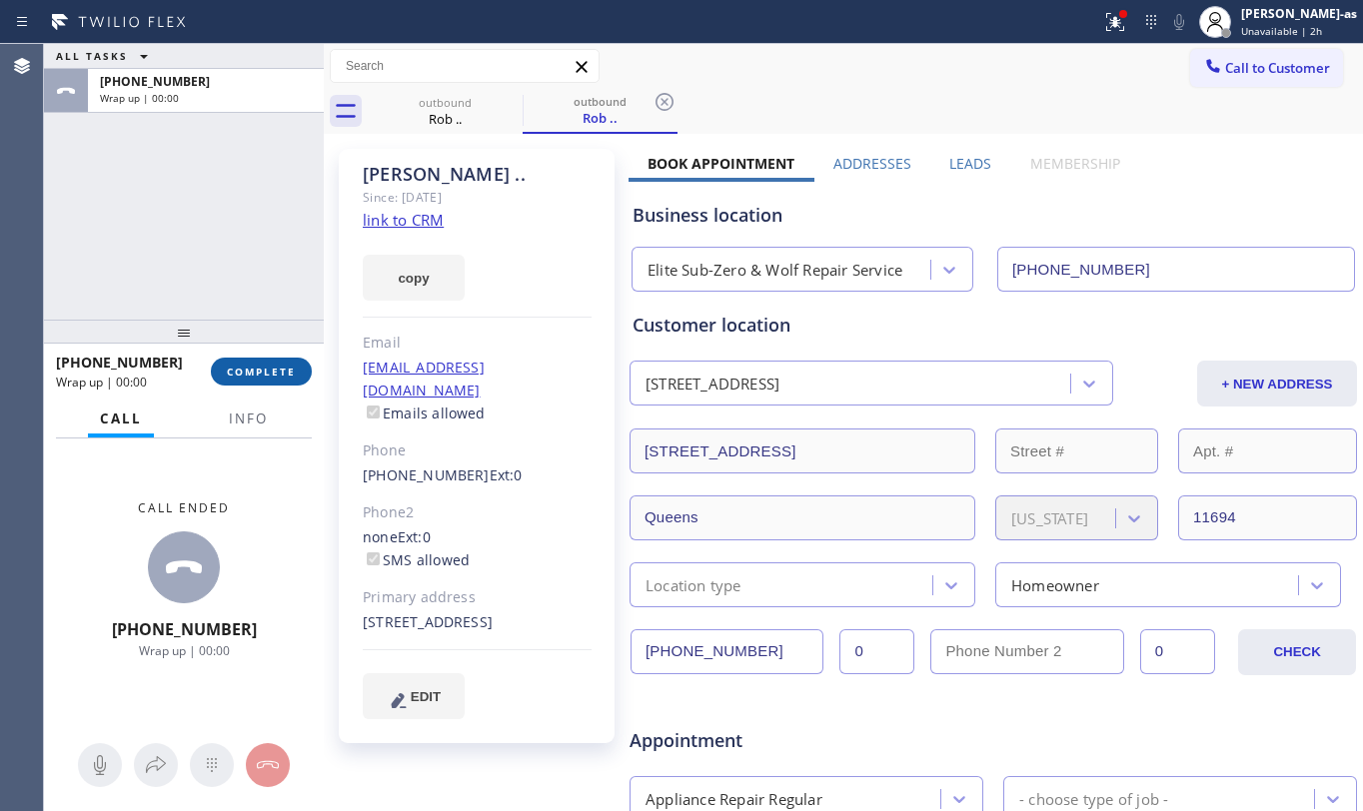
click at [270, 380] on button "COMPLETE" at bounding box center [261, 372] width 101 height 28
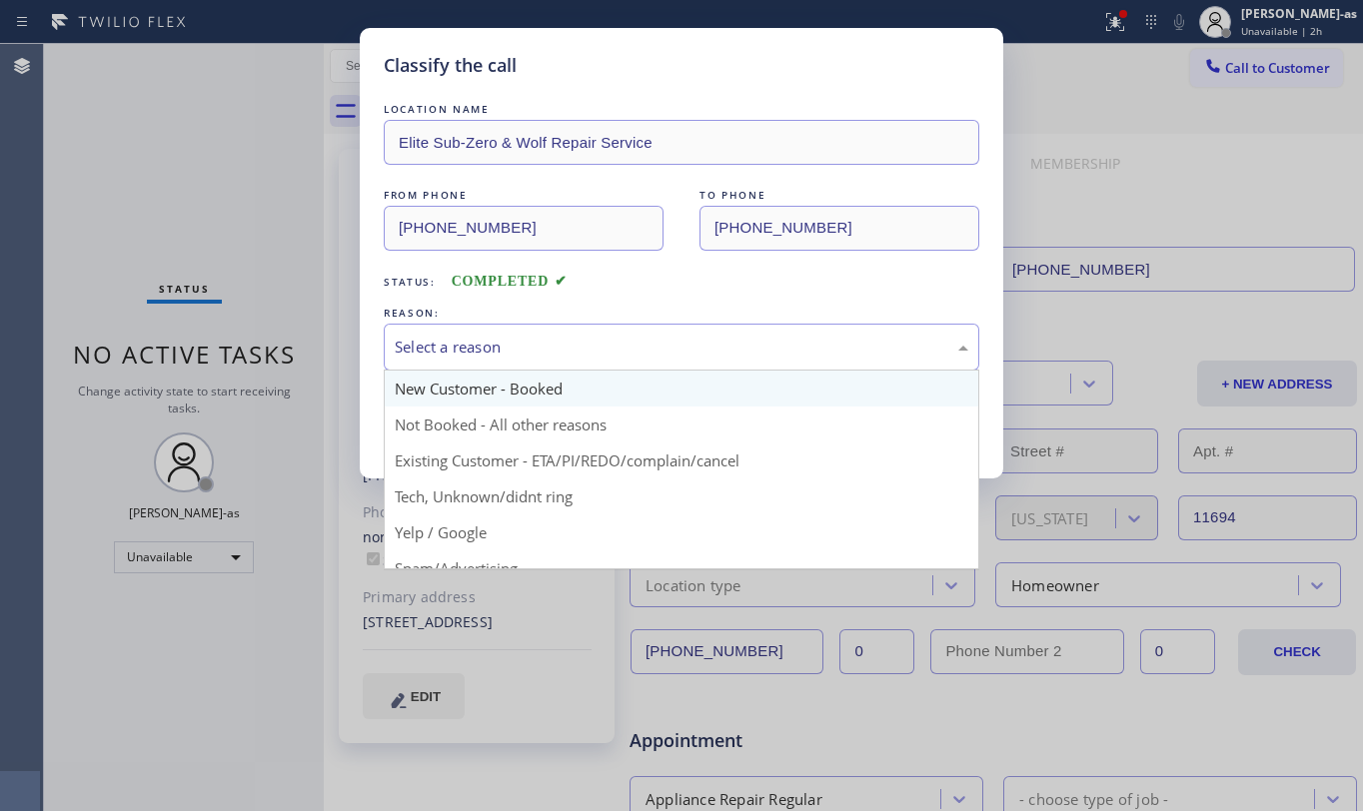
drag, startPoint x: 621, startPoint y: 344, endPoint x: 641, endPoint y: 397, distance: 56.6
click at [622, 346] on div "Select a reason" at bounding box center [682, 347] width 574 height 23
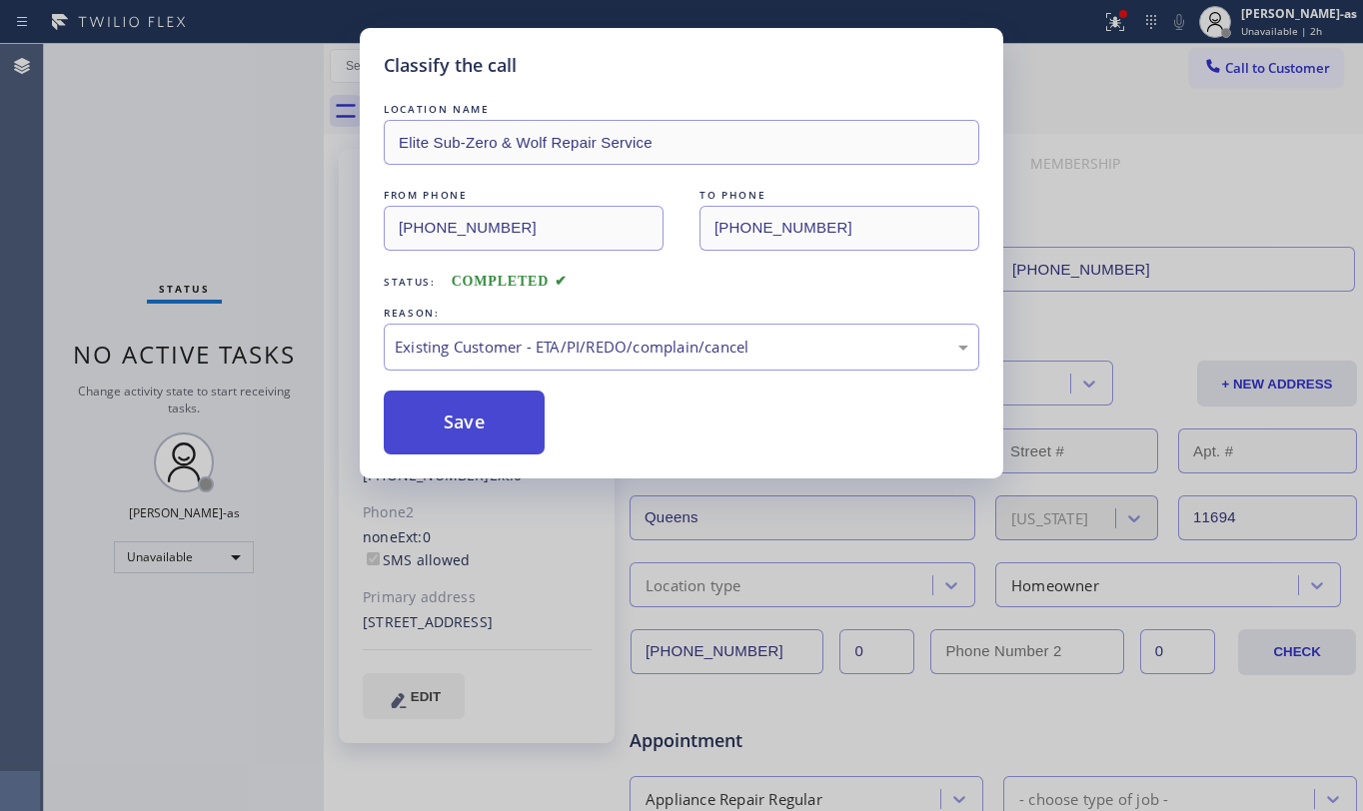
click at [445, 418] on button "Save" at bounding box center [464, 423] width 161 height 64
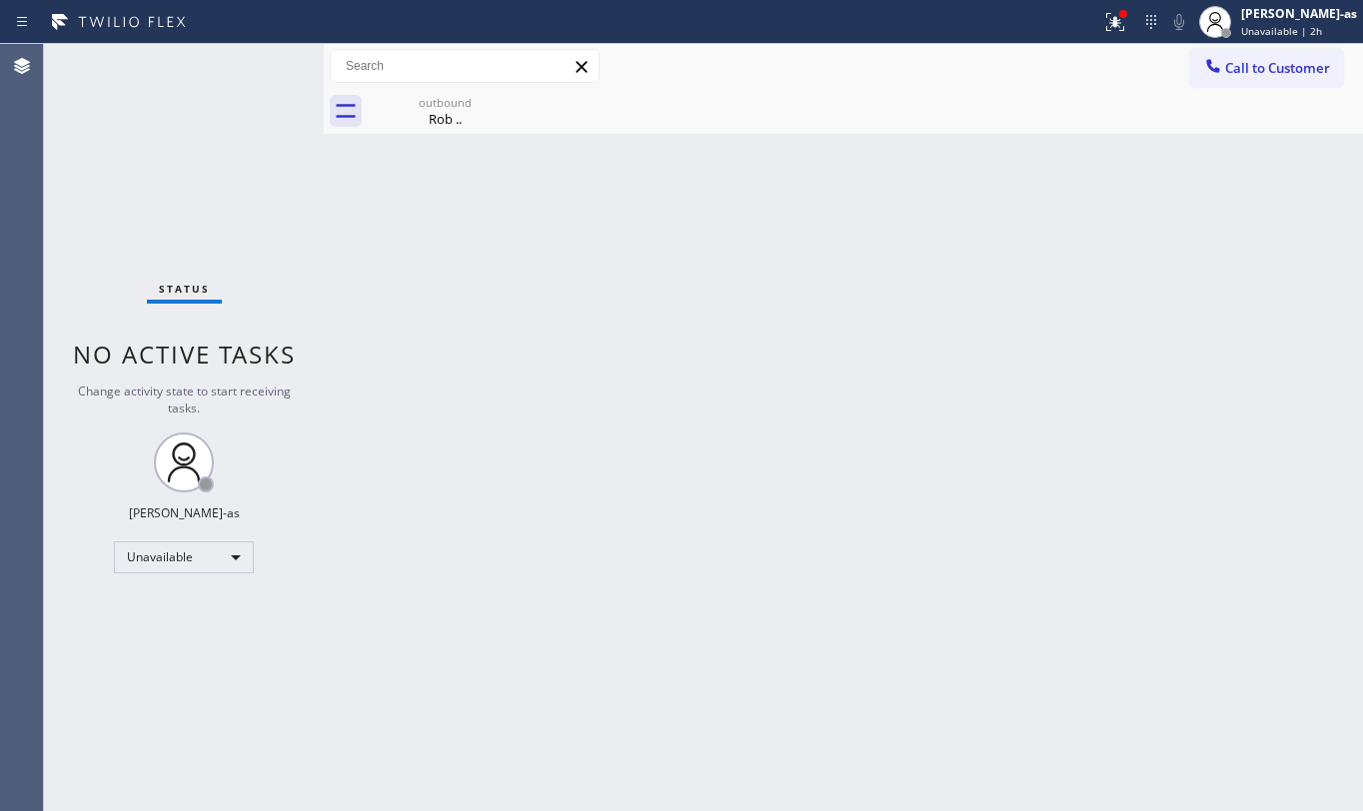
click at [1273, 68] on span "Call to Customer" at bounding box center [1277, 68] width 105 height 18
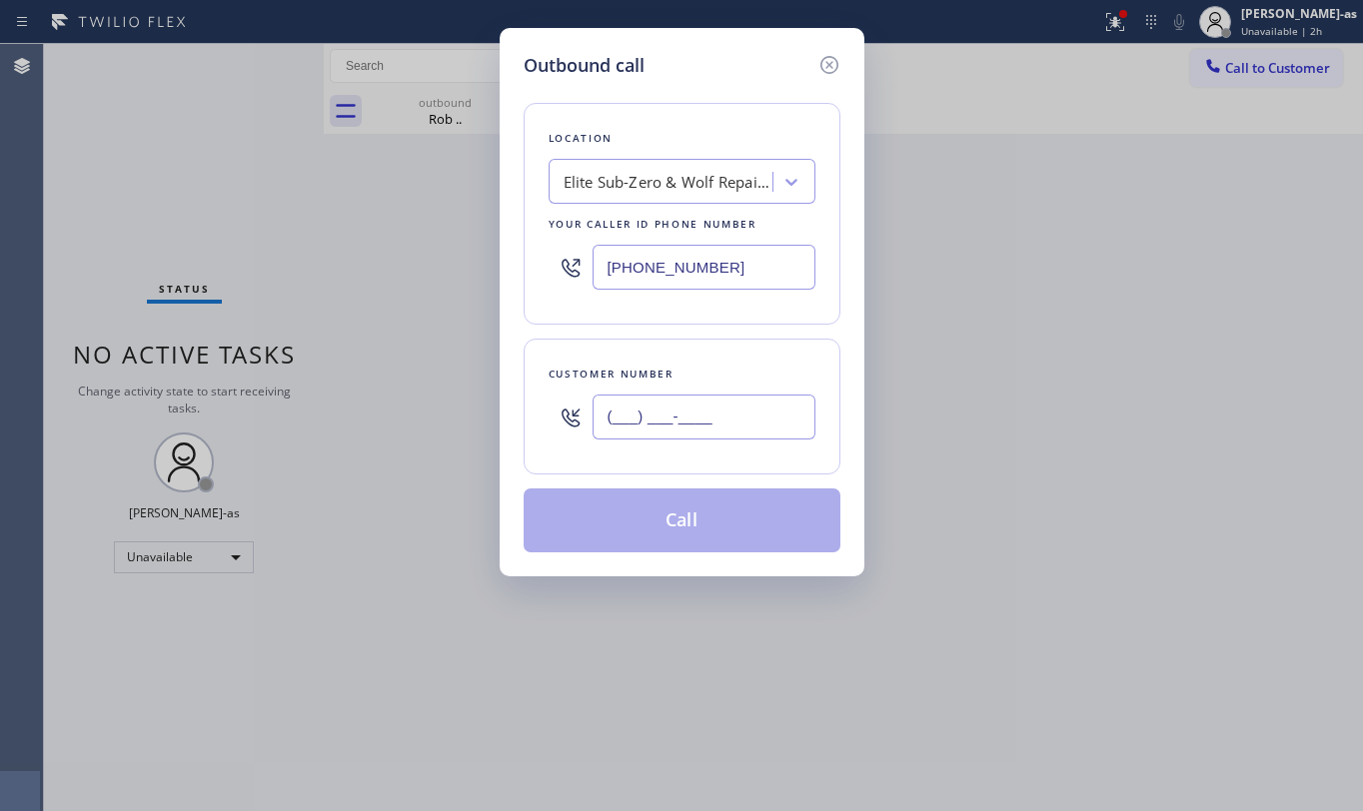
click at [689, 402] on input "(___) ___-____" at bounding box center [704, 417] width 223 height 45
paste input "714) 875-0597"
click at [733, 414] on input "[PHONE_NUMBER]" at bounding box center [704, 417] width 223 height 45
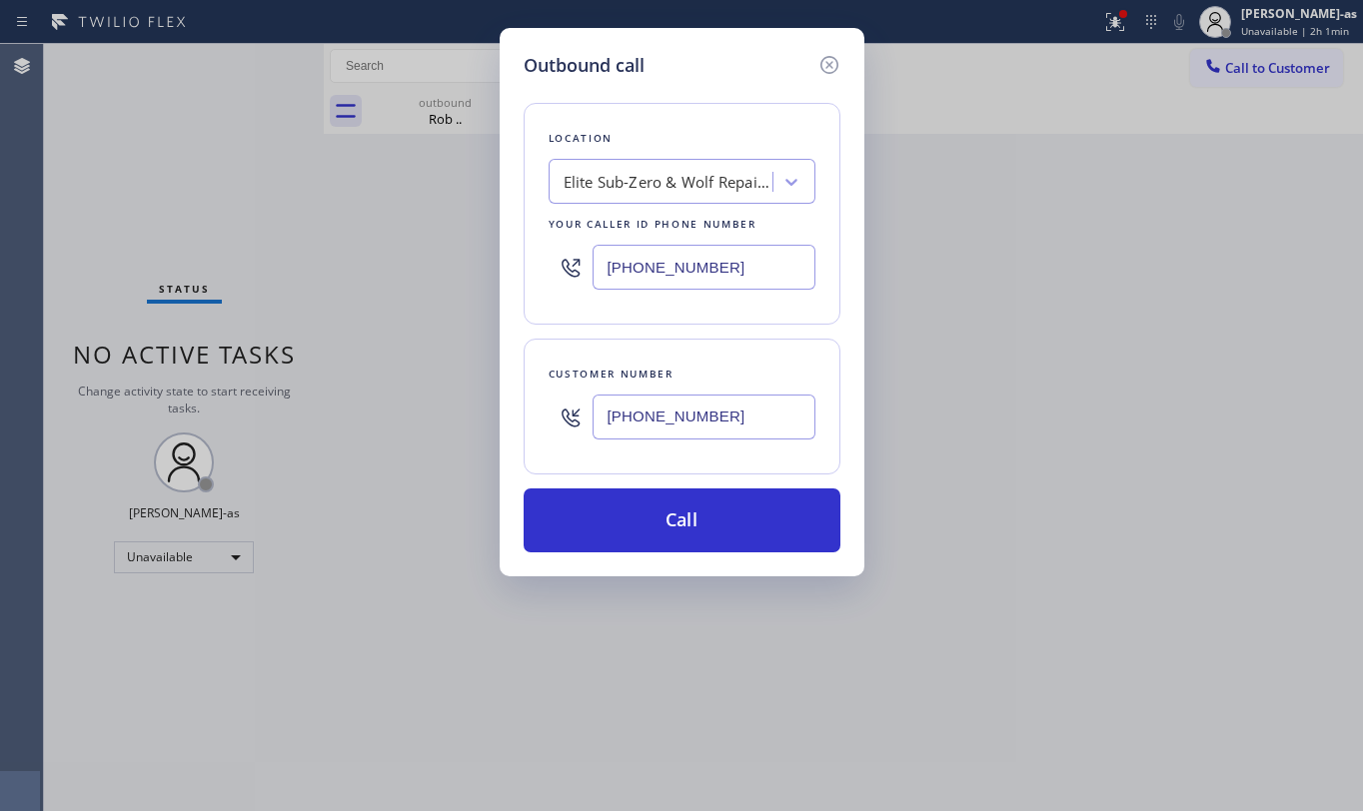
type input "[PHONE_NUMBER]"
click at [290, 222] on div "Outbound call Location Elite Sub-Zero & Wolf Repair Service Your caller id phon…" at bounding box center [681, 405] width 1363 height 811
click at [733, 257] on input "[PHONE_NUMBER]" at bounding box center [704, 267] width 223 height 45
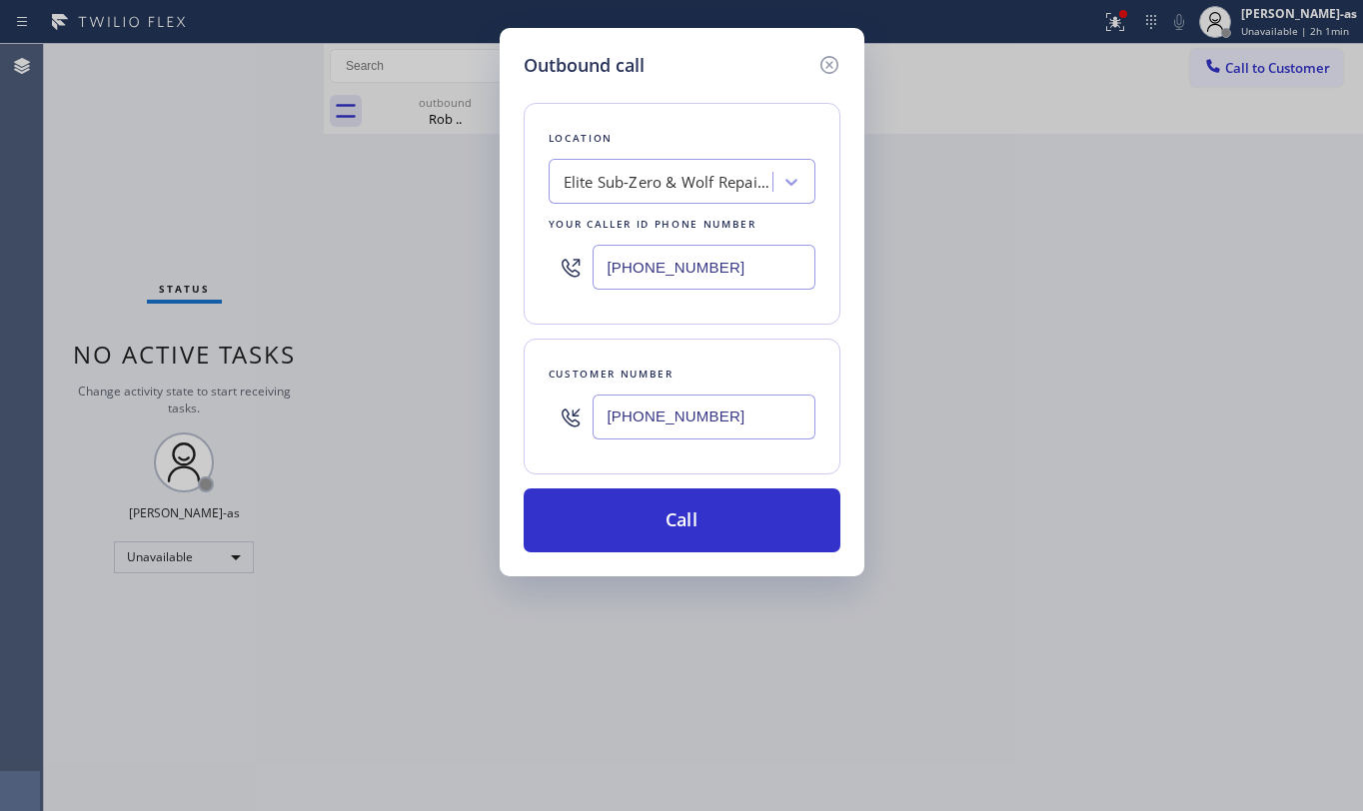
paste input "657) 233-9124"
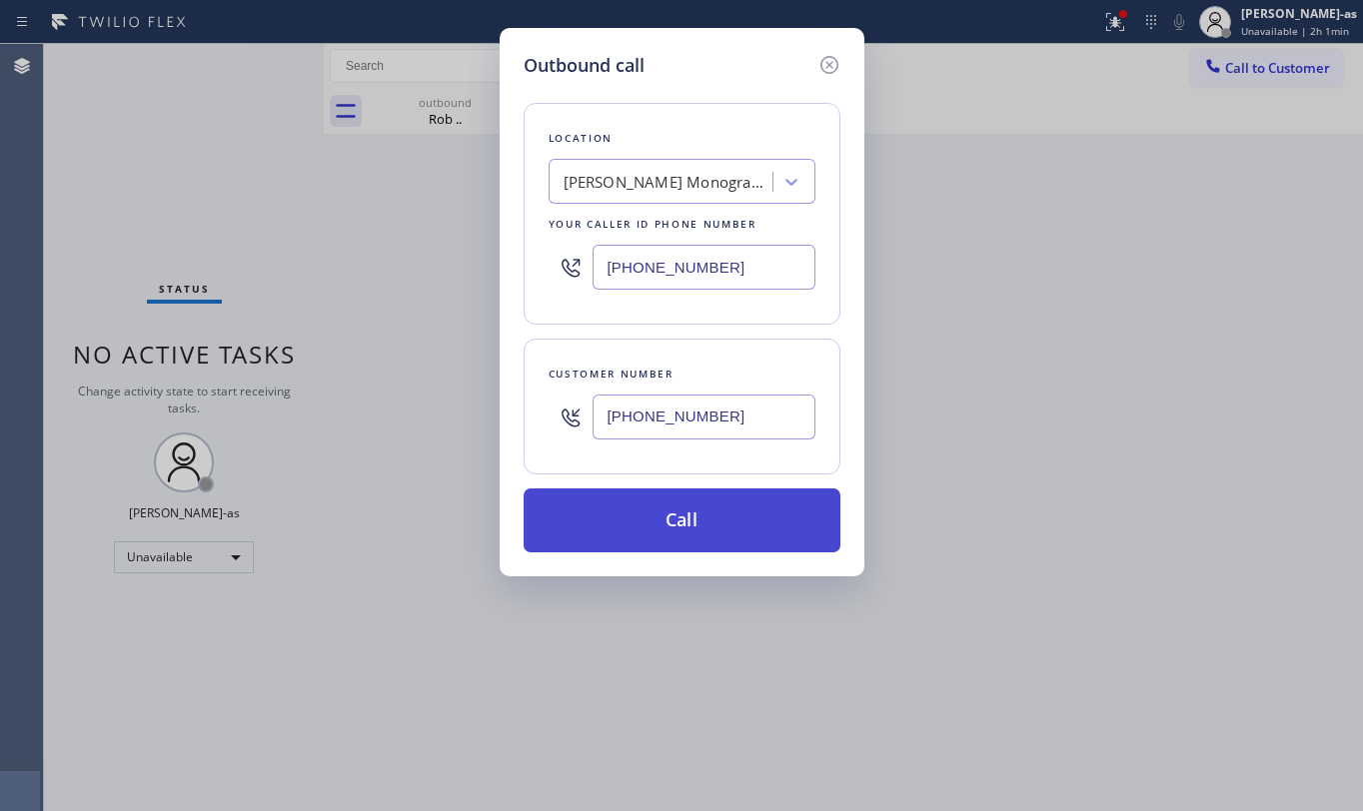
type input "[PHONE_NUMBER]"
click at [678, 513] on button "Call" at bounding box center [682, 521] width 317 height 64
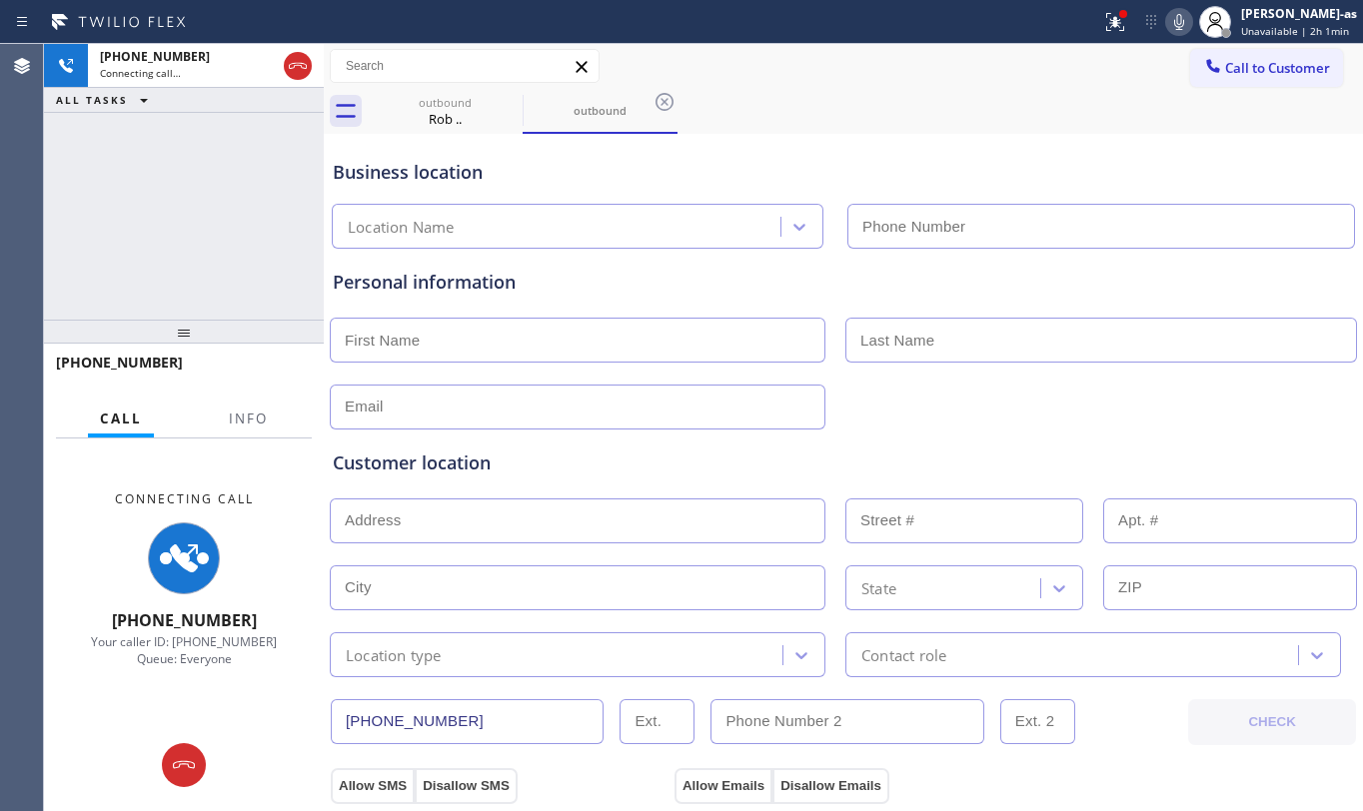
type input "[PHONE_NUMBER]"
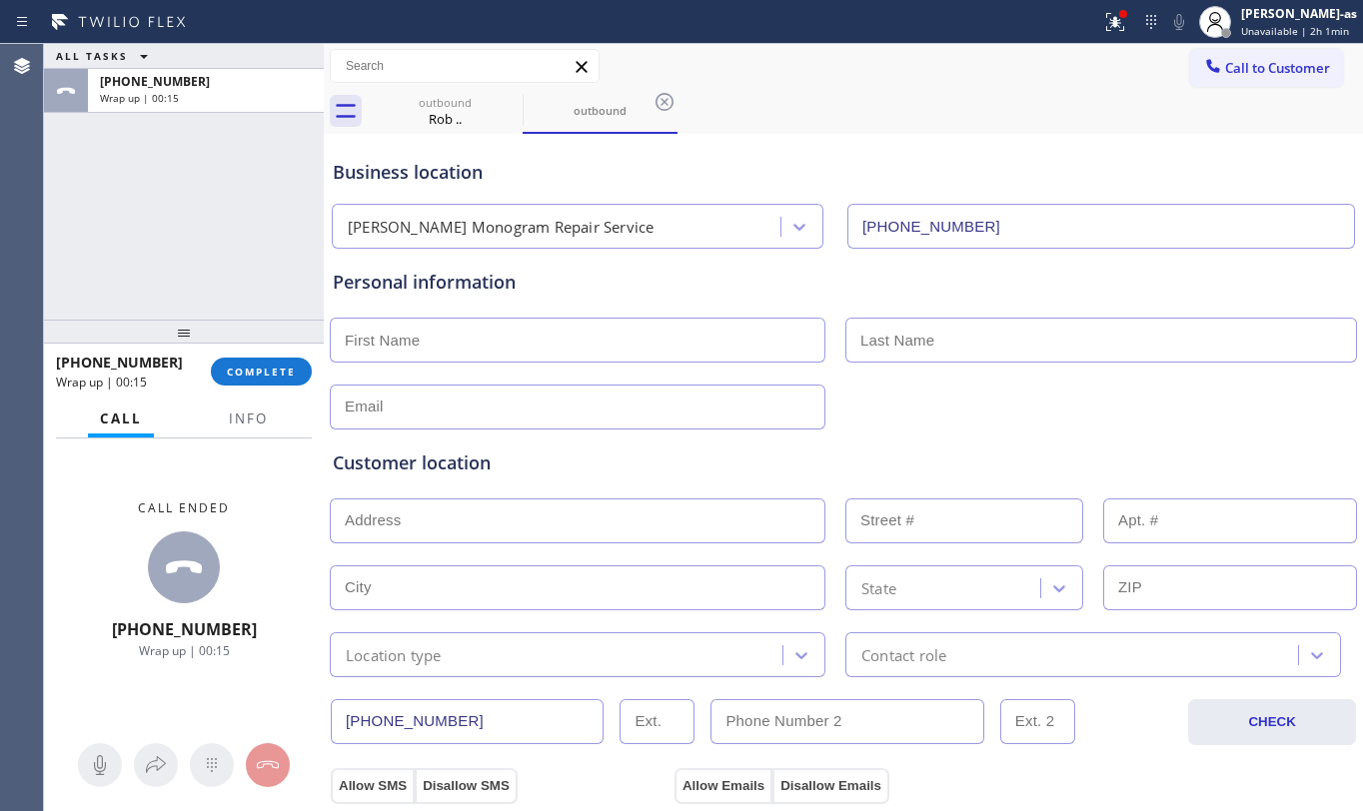
click at [198, 282] on div "ALL TASKS ALL TASKS ACTIVE TASKS TASKS IN WRAP UP [PHONE_NUMBER] Wrap up | 00:15" at bounding box center [184, 182] width 280 height 276
click at [261, 373] on span "COMPLETE" at bounding box center [261, 372] width 69 height 14
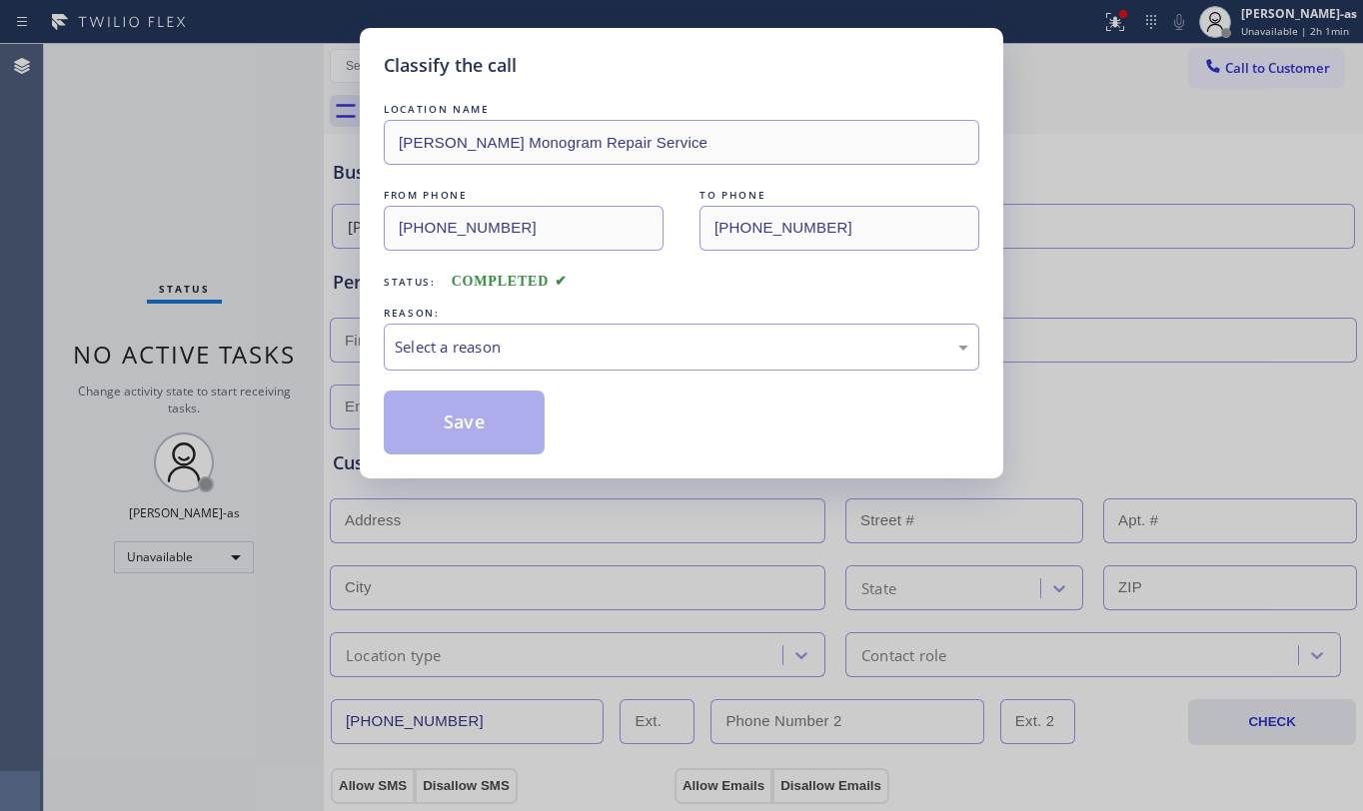
click at [188, 220] on div "Classify the call LOCATION NAME [PERSON_NAME] Monogram Repair Service FROM PHON…" at bounding box center [681, 405] width 1363 height 811
click at [514, 330] on div "Select a reason" at bounding box center [682, 347] width 596 height 47
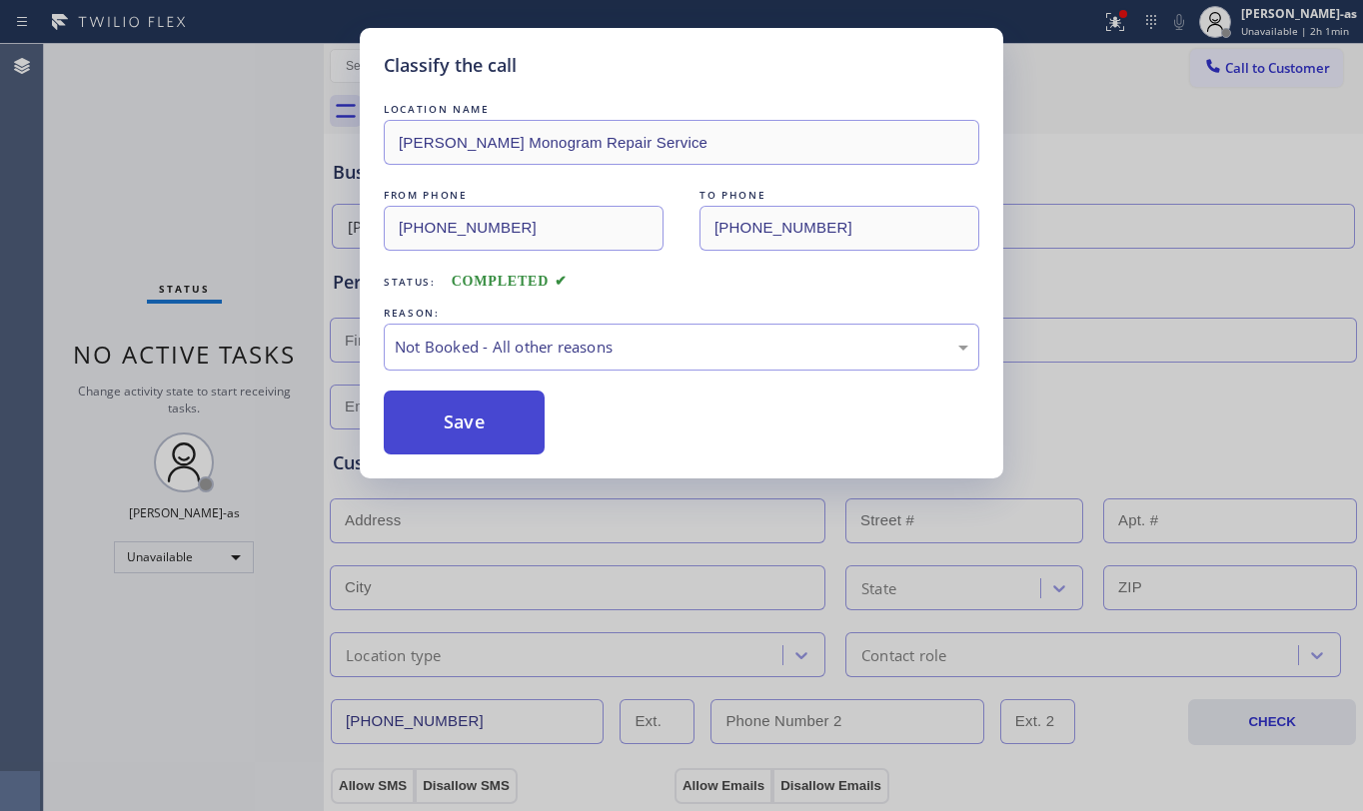
click at [453, 424] on button "Save" at bounding box center [464, 423] width 161 height 64
type input "[PHONE_NUMBER]"
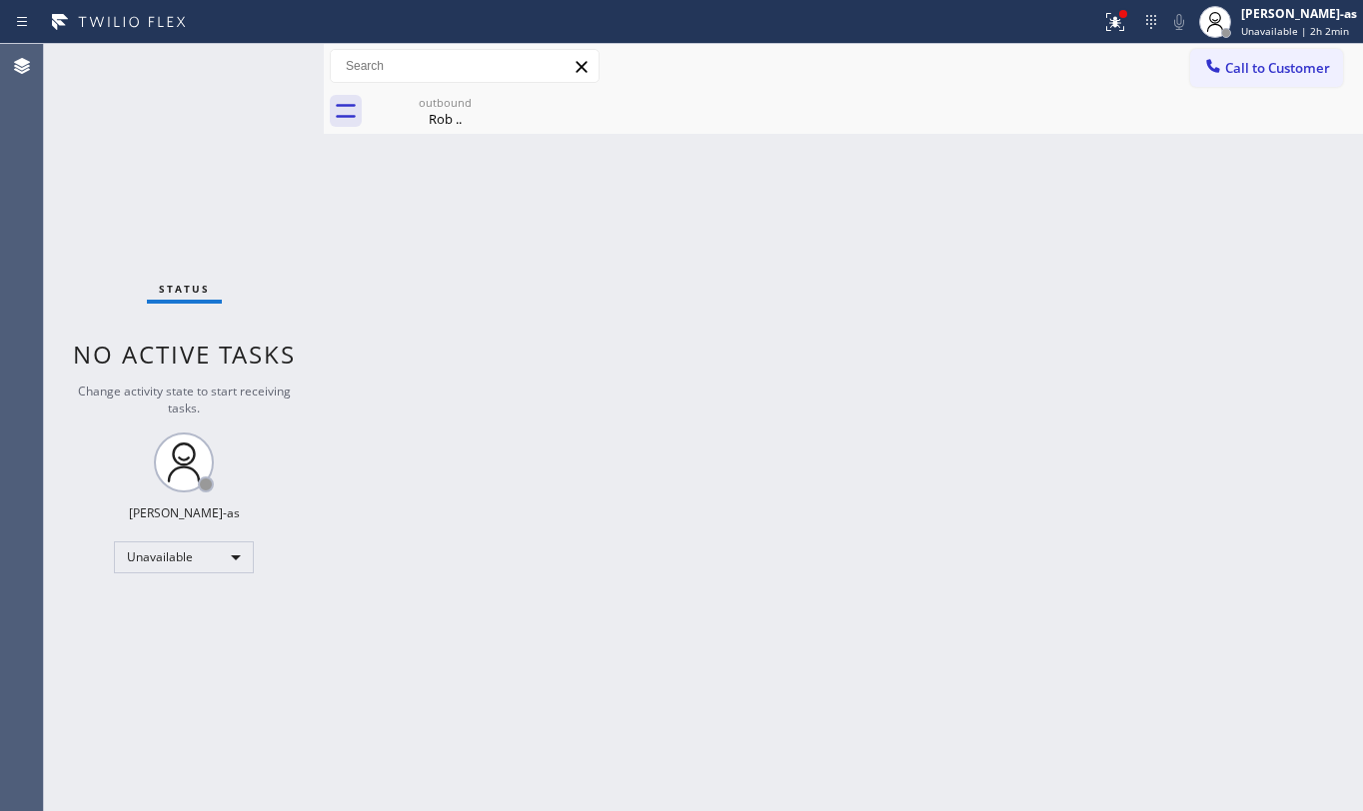
click at [300, 173] on div "Status No active tasks Change activity state to start receiving tasks. [PERSON_…" at bounding box center [184, 427] width 280 height 767
click at [441, 110] on div "Rob .." at bounding box center [445, 119] width 151 height 18
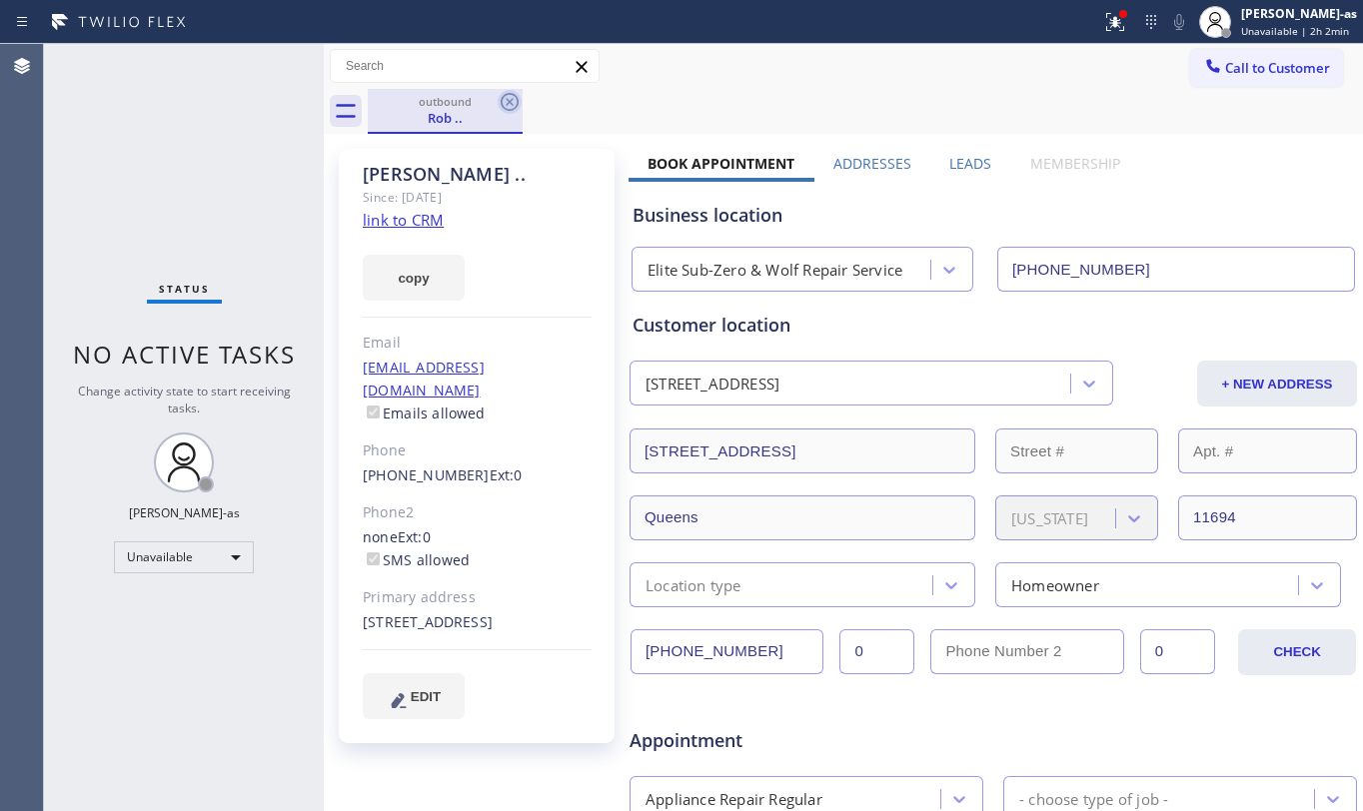
click at [502, 100] on icon at bounding box center [510, 102] width 18 height 18
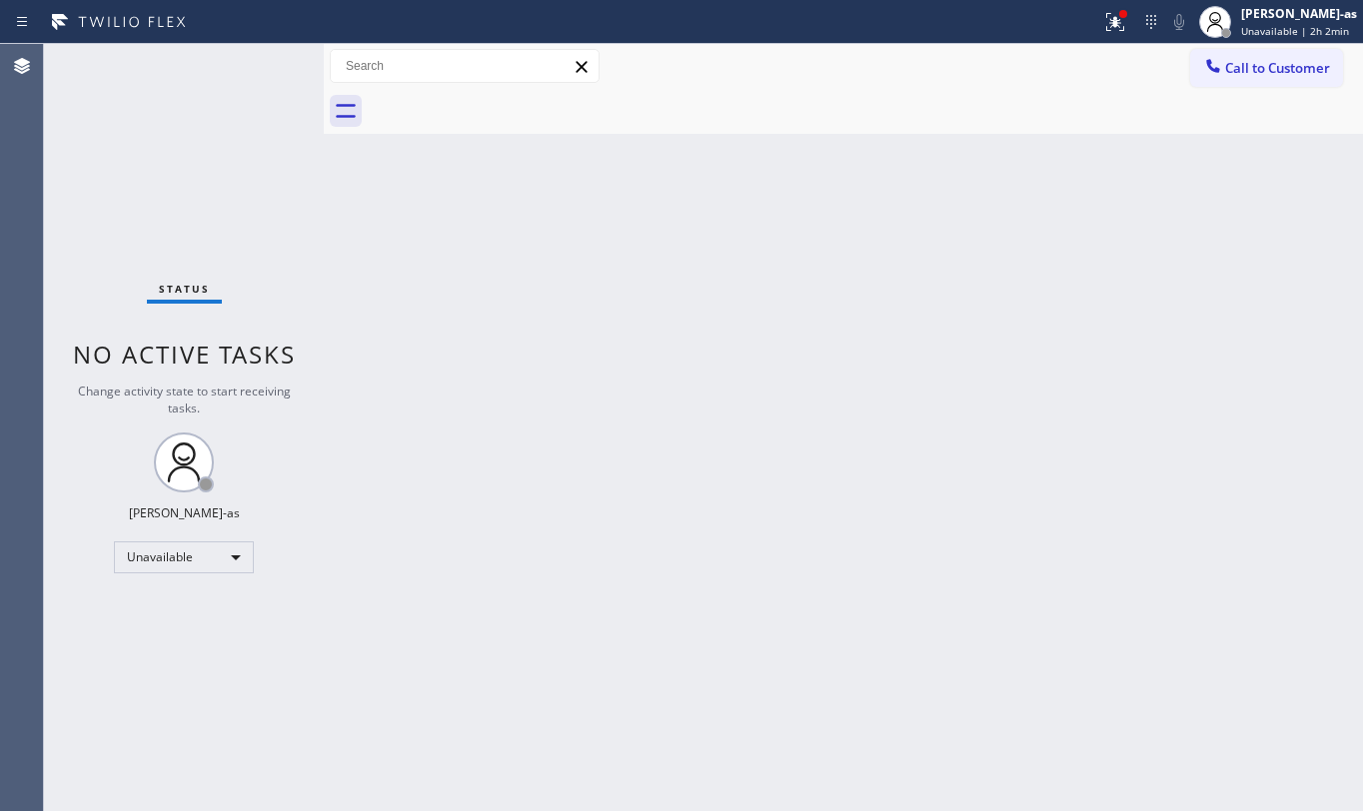
click at [533, 466] on div "Back to Dashboard Change Sender ID Customers Technicians Select a contact Outbo…" at bounding box center [843, 427] width 1039 height 767
drag, startPoint x: 1208, startPoint y: 82, endPoint x: 1211, endPoint y: 72, distance: 10.4
click at [1209, 78] on button "Call to Customer" at bounding box center [1266, 68] width 153 height 38
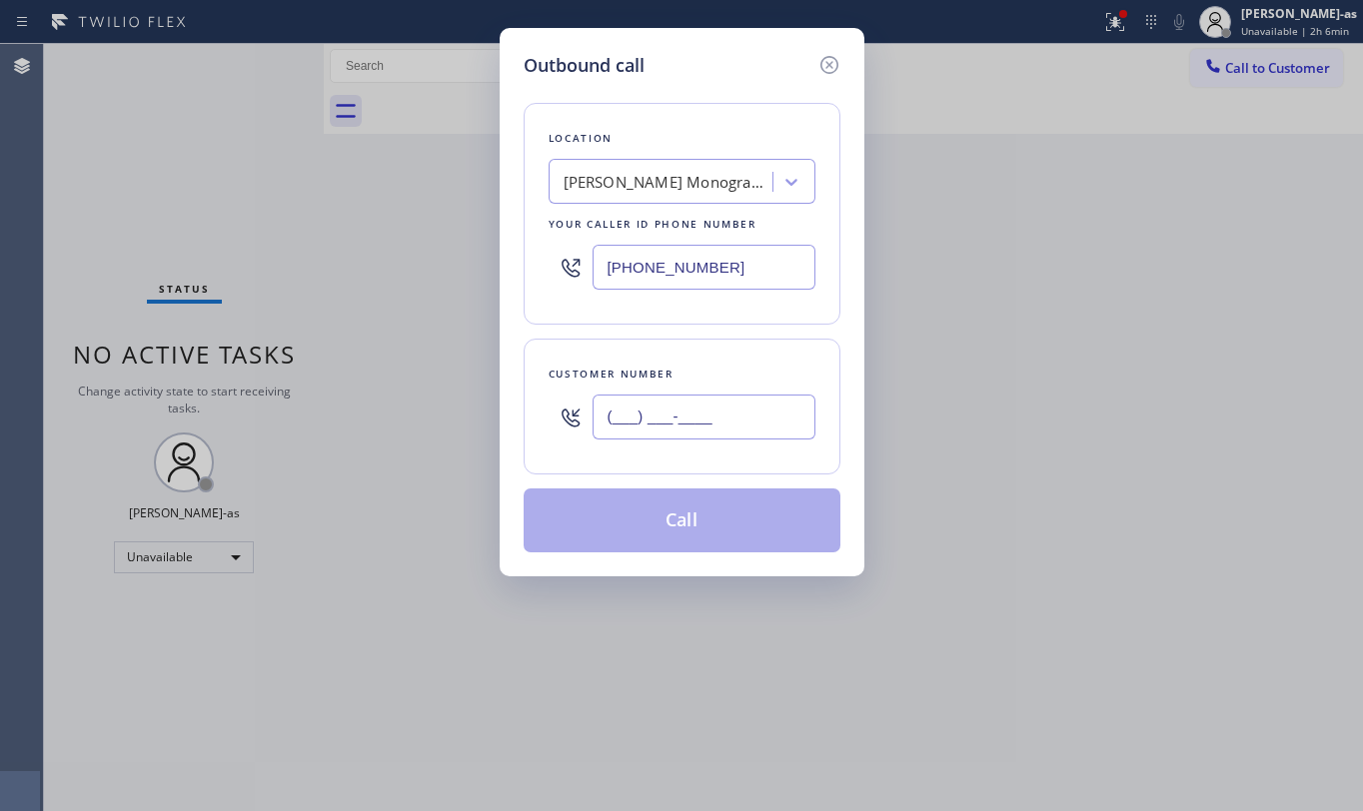
click at [686, 409] on input "(___) ___-____" at bounding box center [704, 417] width 223 height 45
paste input "760) 310-4725"
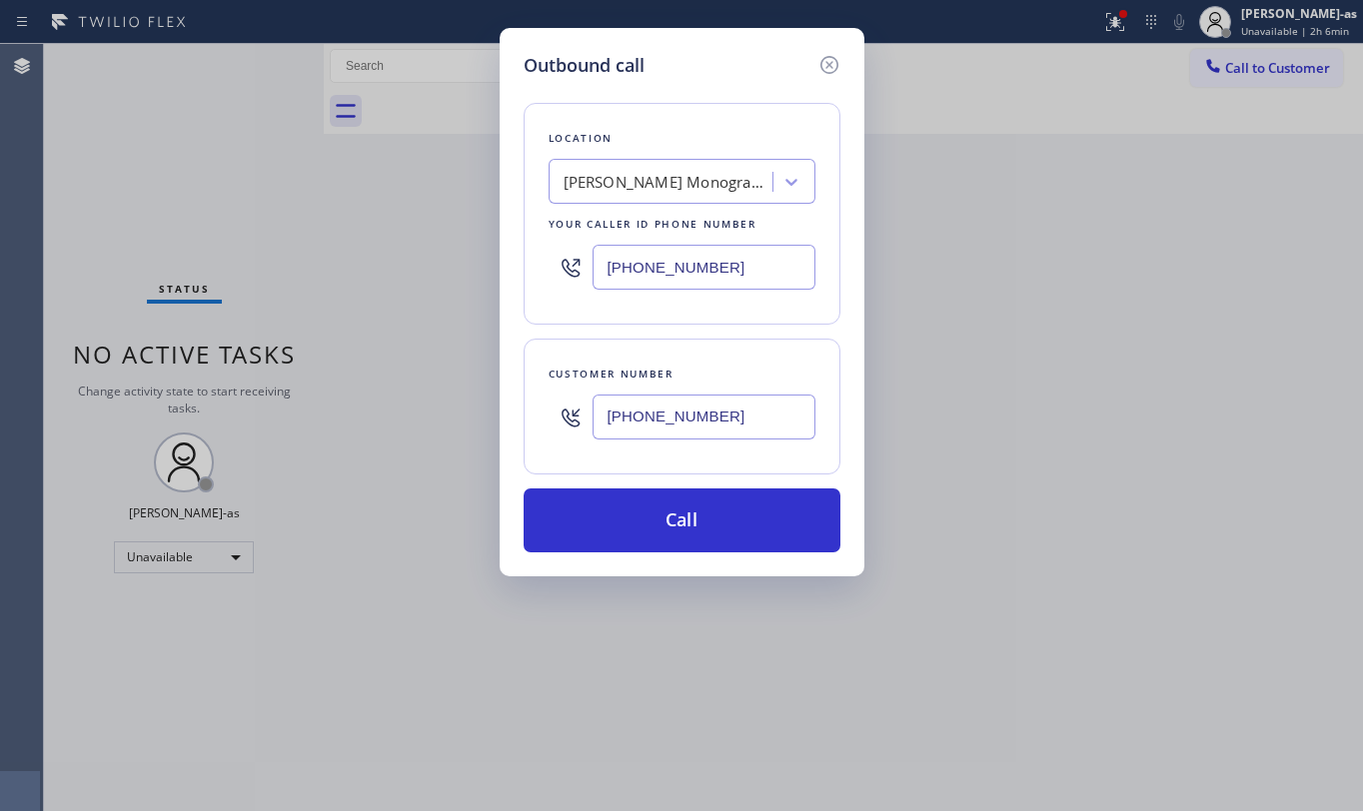
type input "[PHONE_NUMBER]"
click at [745, 278] on input "[PHONE_NUMBER]" at bounding box center [704, 267] width 223 height 45
paste input "949) 762-8975"
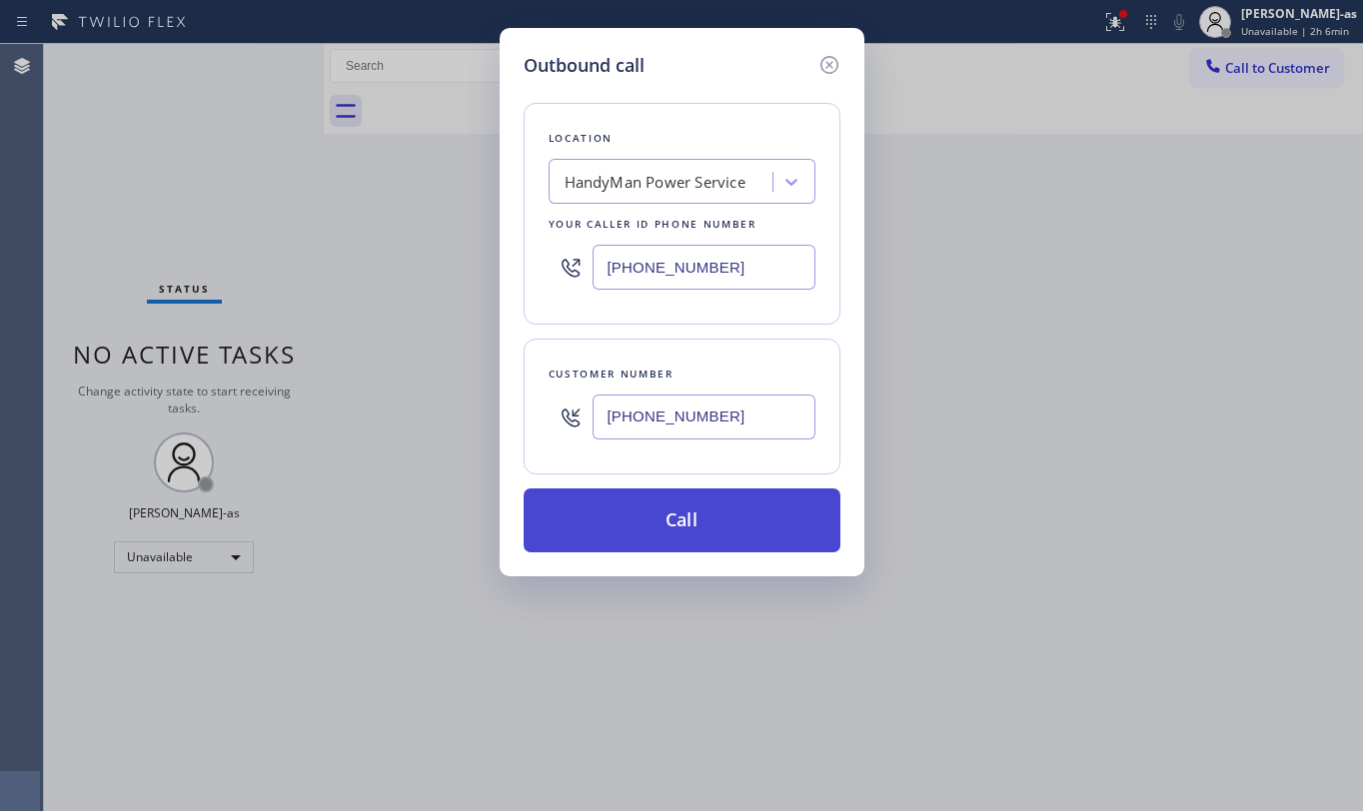
type input "[PHONE_NUMBER]"
click at [728, 532] on button "Call" at bounding box center [682, 521] width 317 height 64
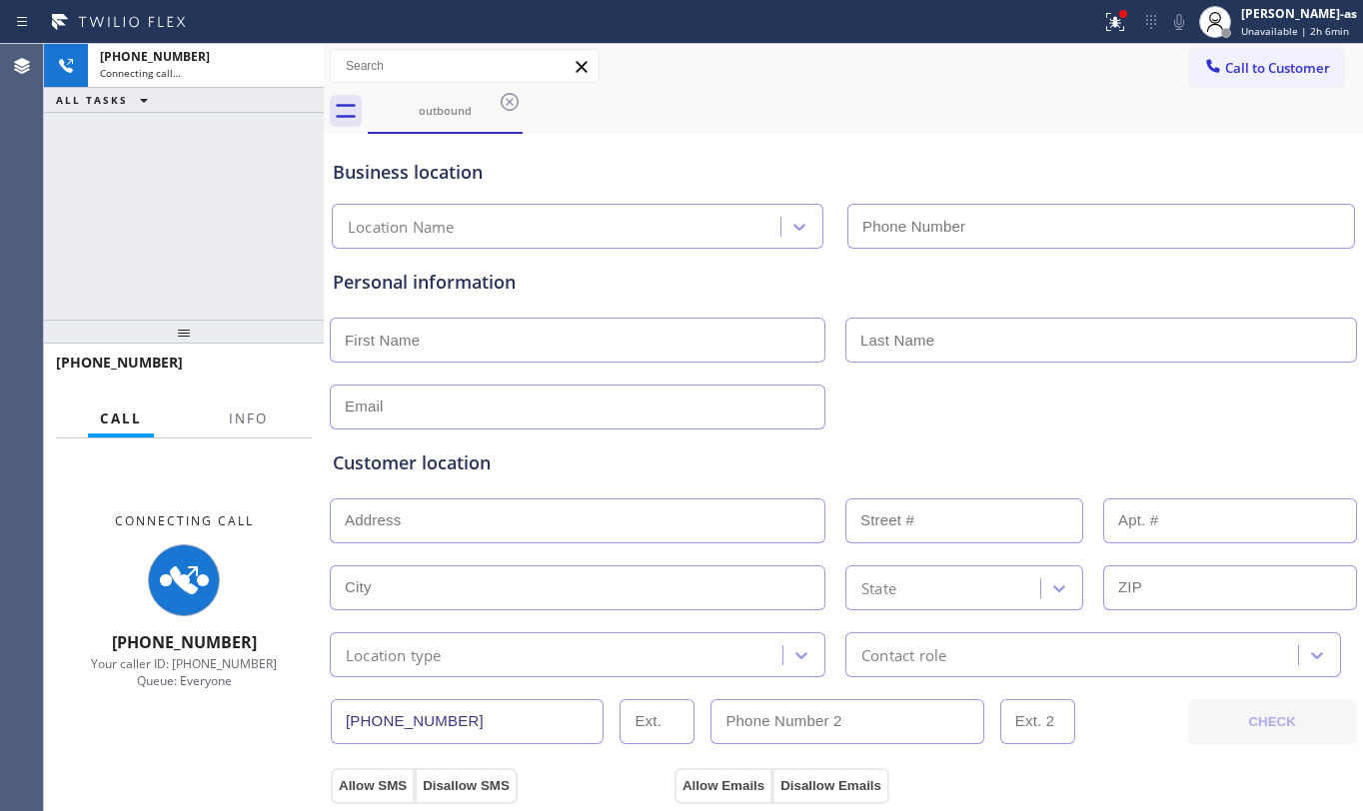
type input "[PHONE_NUMBER]"
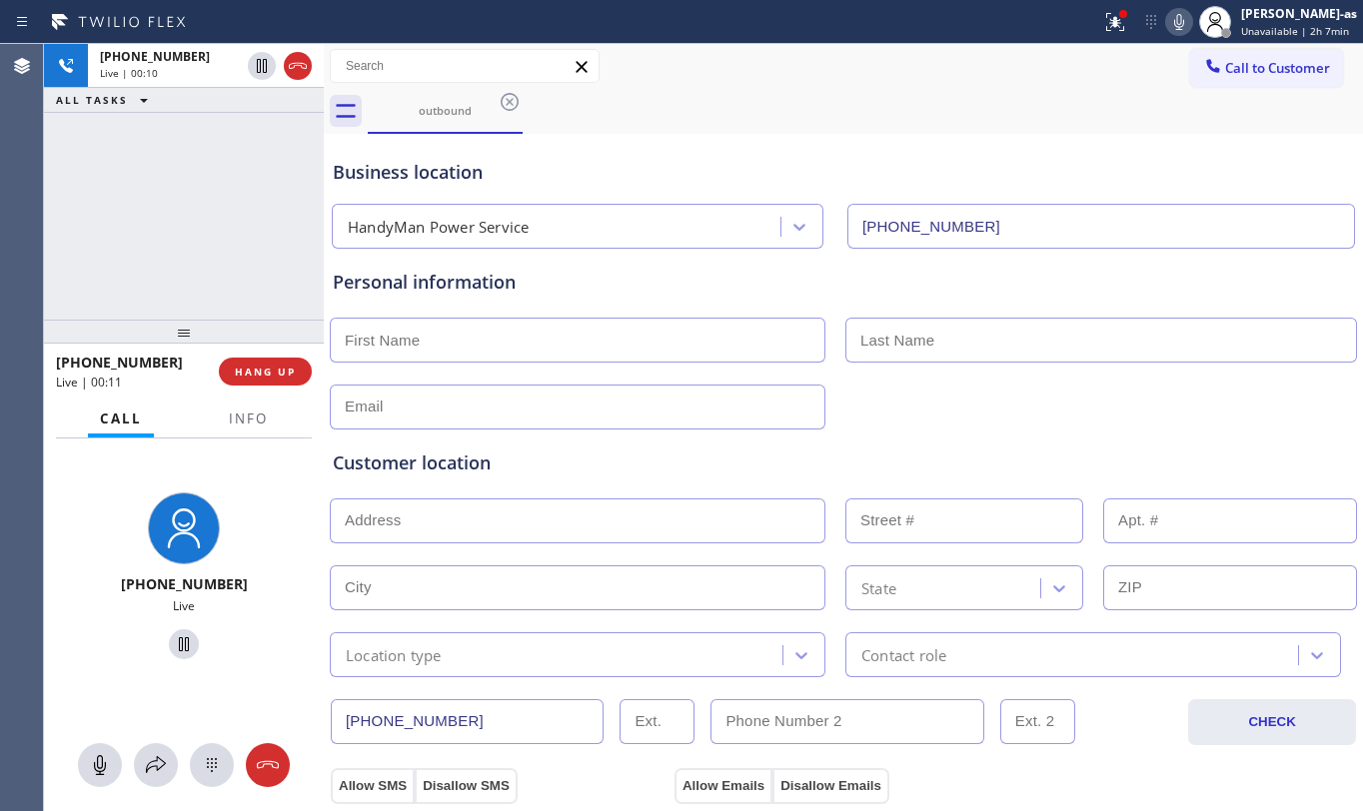
drag, startPoint x: 220, startPoint y: 264, endPoint x: 217, endPoint y: 249, distance: 15.3
click at [221, 246] on div "[PHONE_NUMBER] Live | 00:10 ALL TASKS ALL TASKS ACTIVE TASKS TASKS IN WRAP UP" at bounding box center [184, 182] width 280 height 276
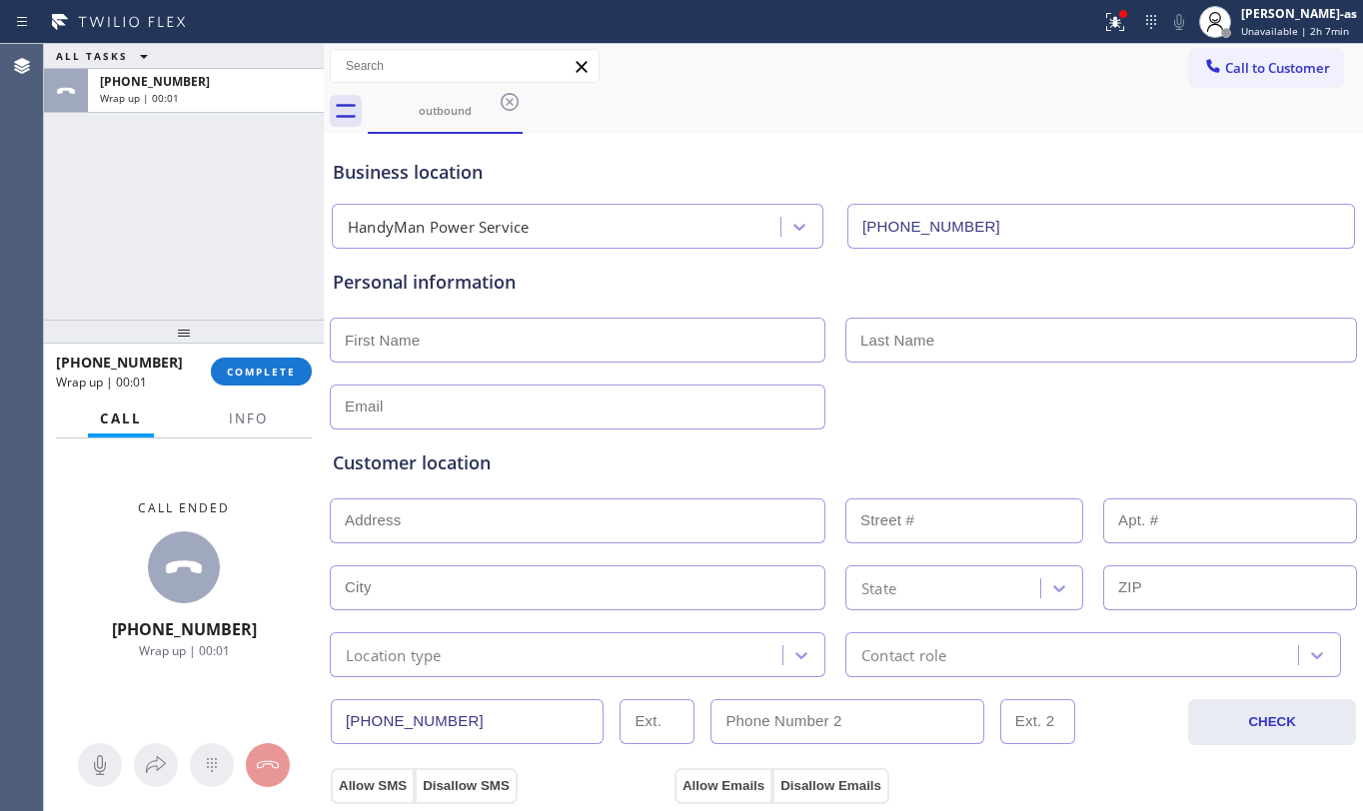
click at [122, 320] on div at bounding box center [184, 332] width 280 height 24
click at [261, 358] on button "COMPLETE" at bounding box center [261, 369] width 101 height 28
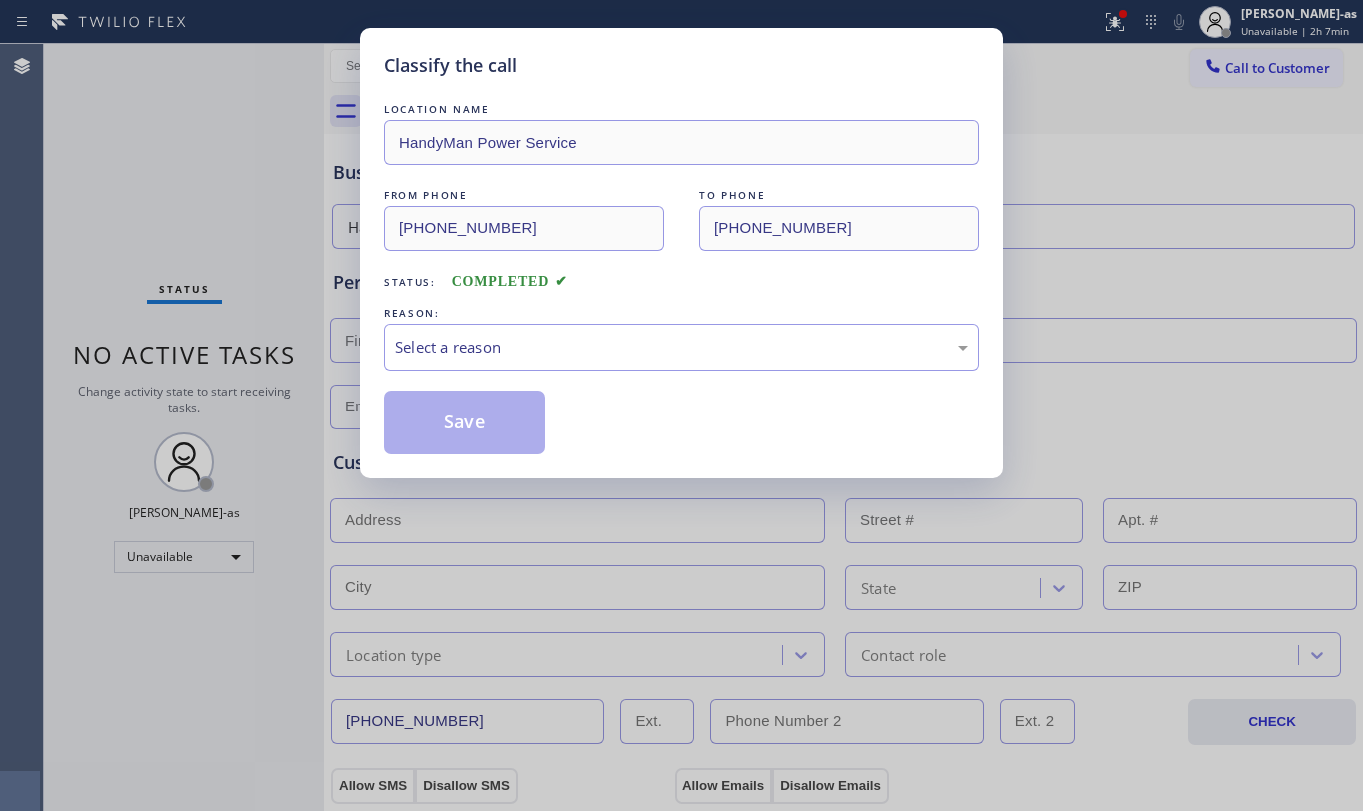
drag, startPoint x: 221, startPoint y: 285, endPoint x: 245, endPoint y: 301, distance: 28.8
click at [224, 292] on div "Classify the call LOCATION NAME HandyMan Power Service FROM PHONE [PHONE_NUMBER…" at bounding box center [681, 405] width 1363 height 811
click at [546, 348] on div "Select a reason" at bounding box center [682, 347] width 574 height 23
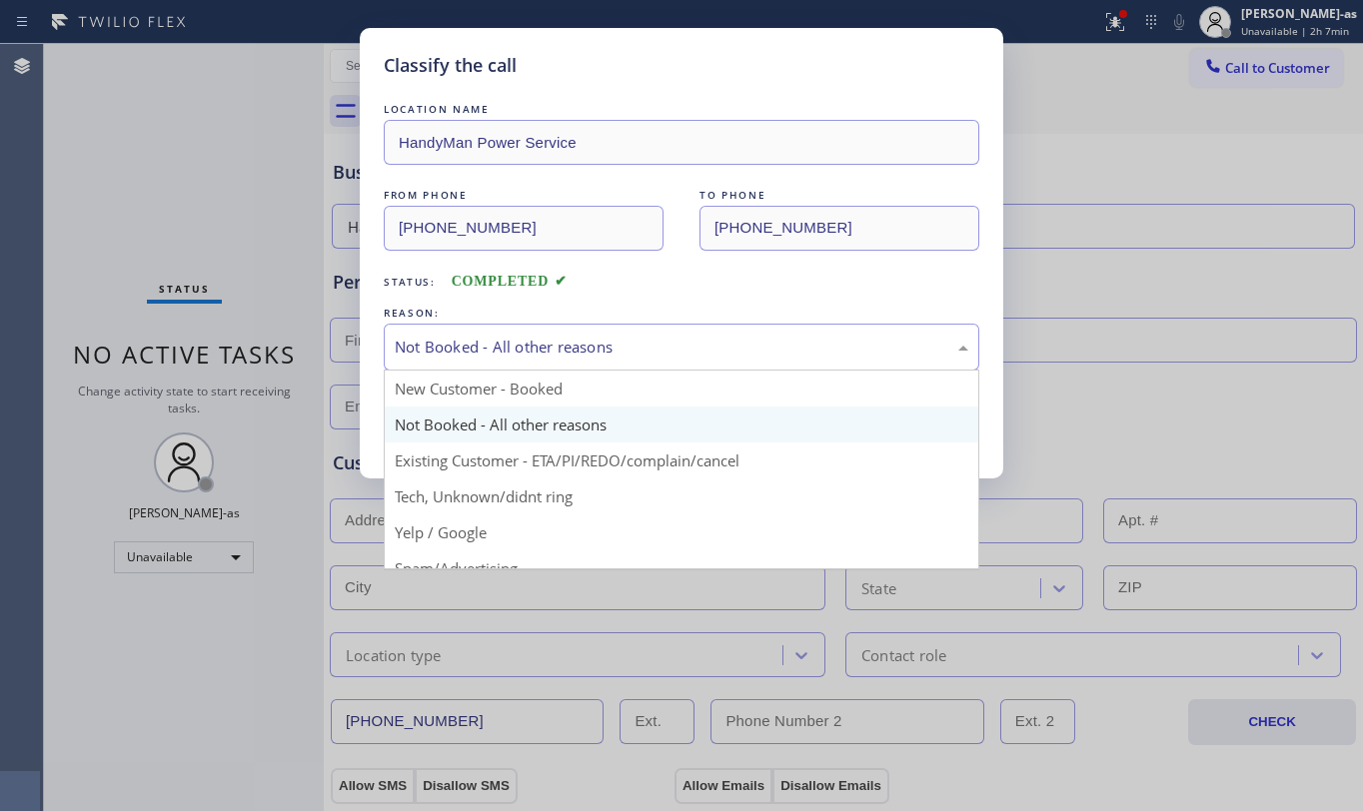
click at [478, 352] on div "Not Booked - All other reasons" at bounding box center [682, 347] width 574 height 23
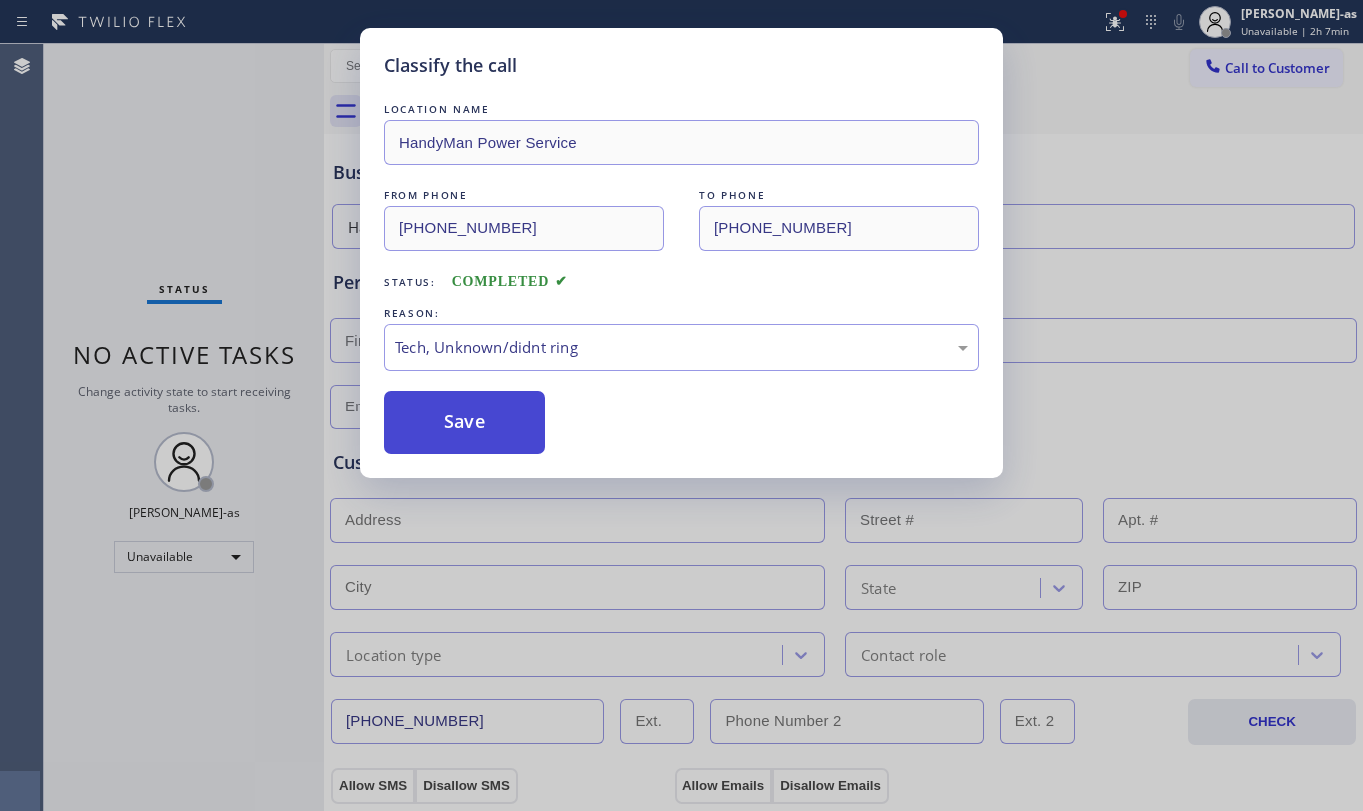
click at [452, 425] on button "Save" at bounding box center [464, 423] width 161 height 64
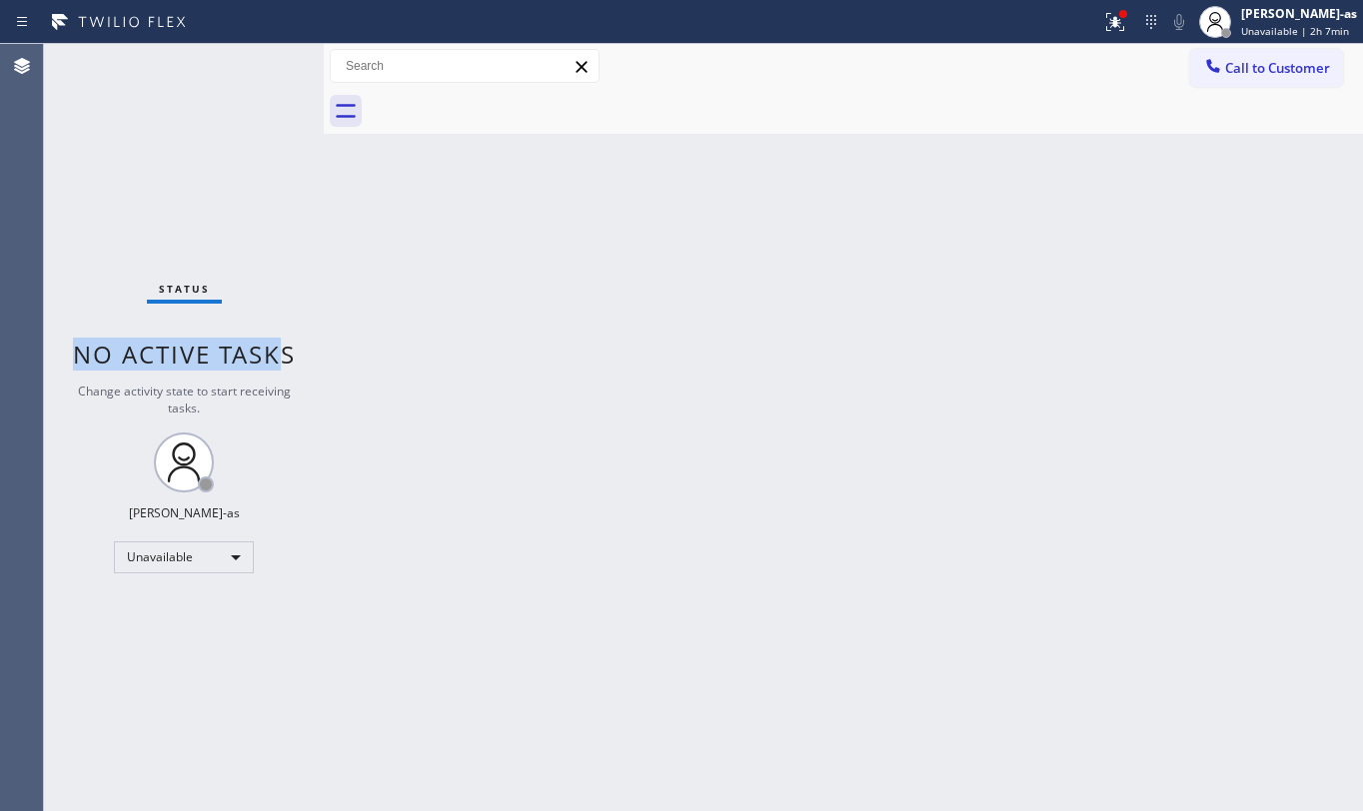
click at [278, 269] on div "Status No active tasks Change activity state to start receiving tasks. [PERSON_…" at bounding box center [184, 427] width 280 height 767
click at [1261, 60] on span "Call to Customer" at bounding box center [1277, 68] width 105 height 18
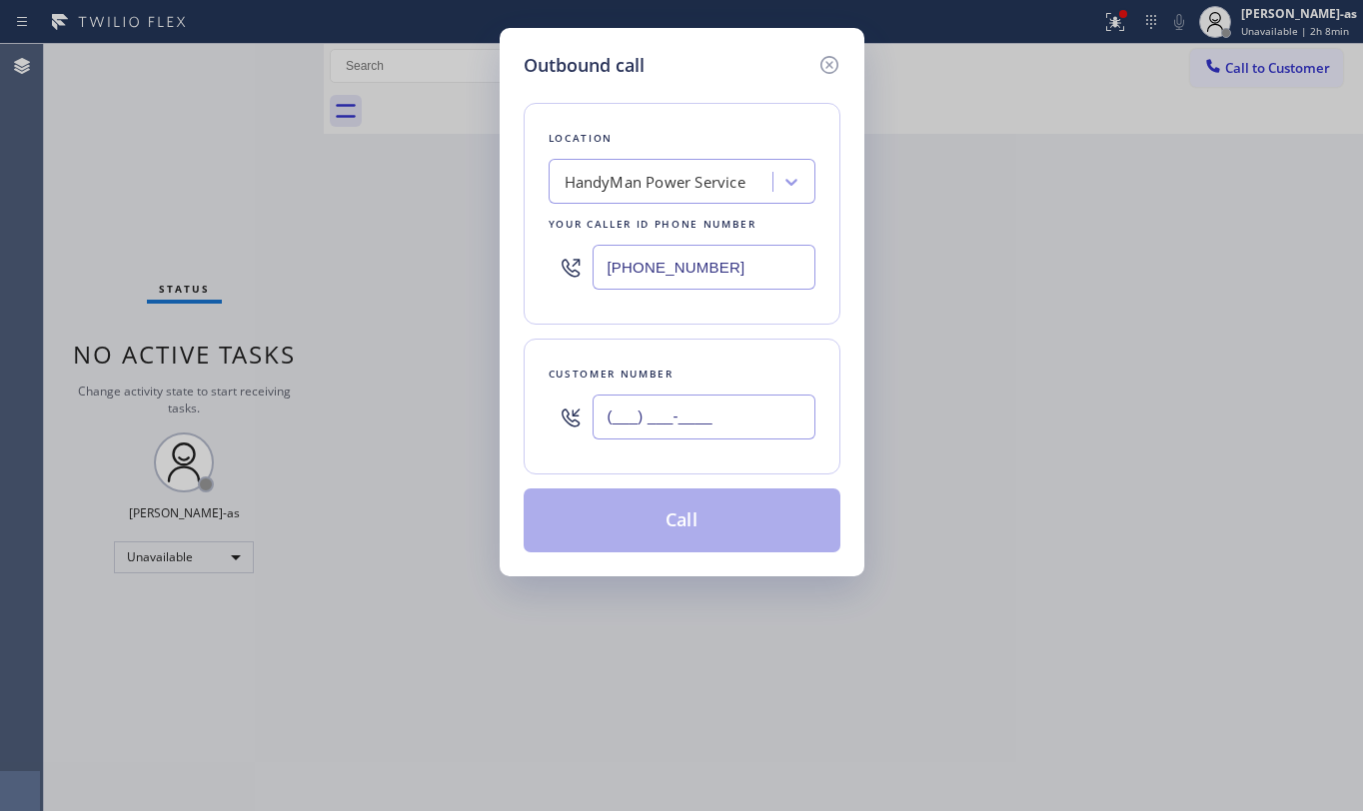
click at [700, 436] on input "(___) ___-____" at bounding box center [704, 417] width 223 height 45
paste input "310) 486-9423"
type input "[PHONE_NUMBER]"
click at [656, 168] on div "HandyMan Power Service" at bounding box center [664, 182] width 218 height 35
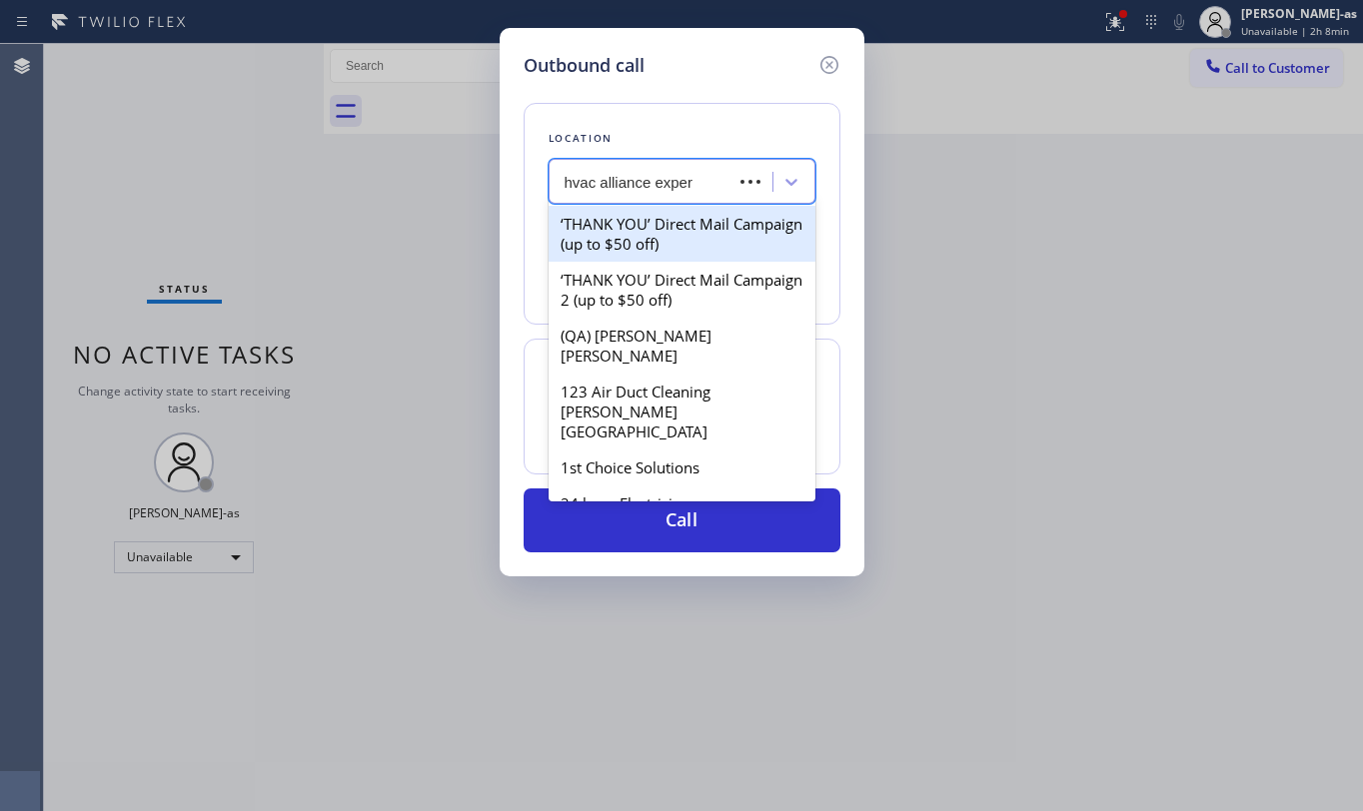
type input "hvac alliance expert"
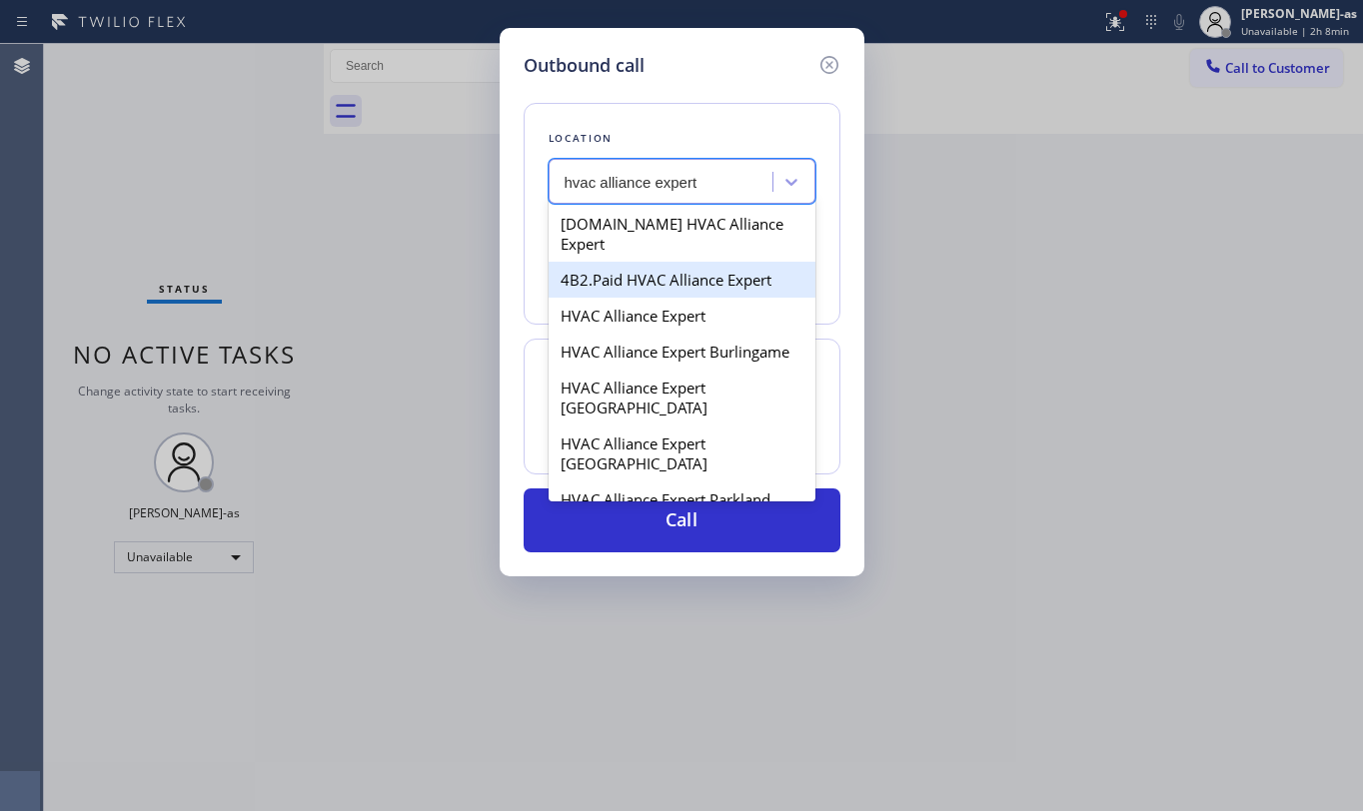
click at [634, 273] on div "4B2.Paid HVAC Alliance Expert" at bounding box center [682, 280] width 267 height 36
type input "[PHONE_NUMBER]"
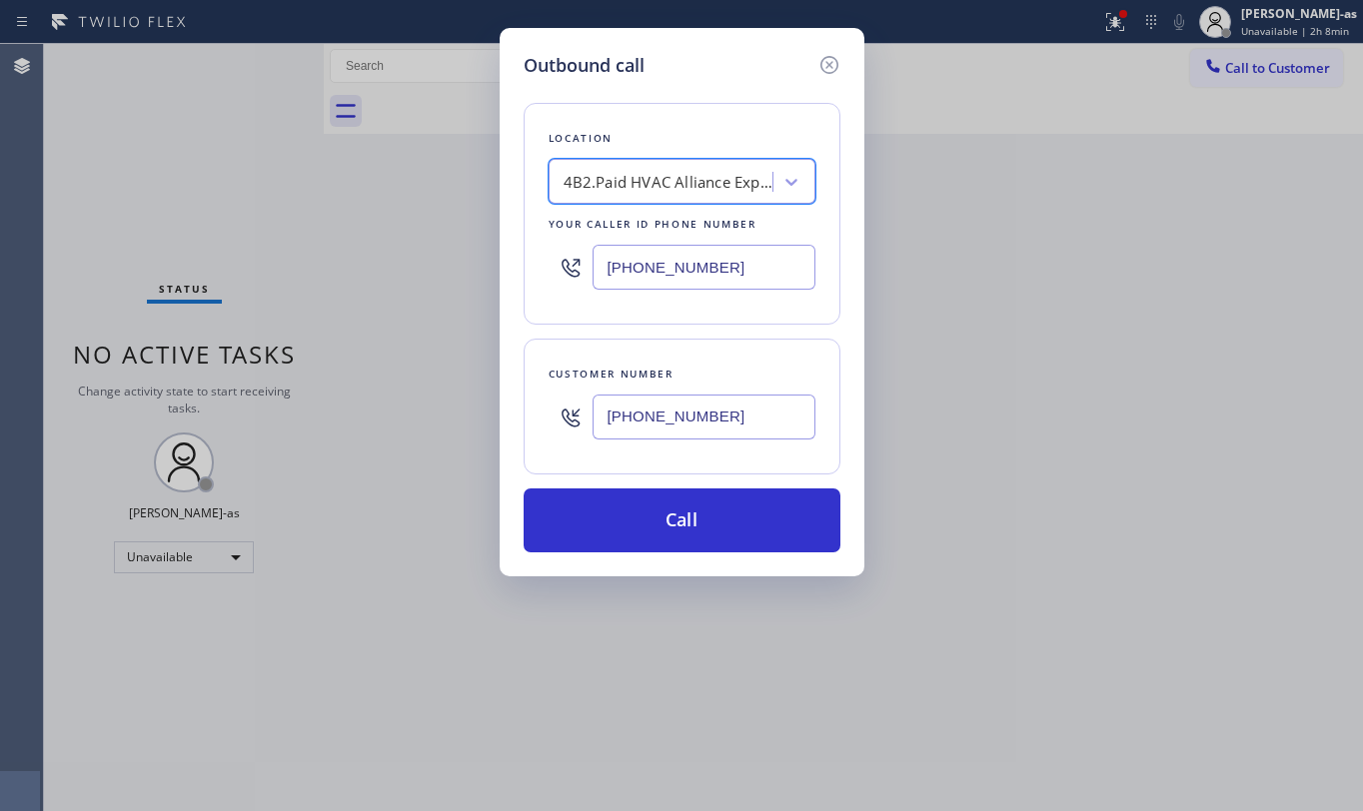
drag, startPoint x: 725, startPoint y: 509, endPoint x: 529, endPoint y: 141, distance: 416.7
click at [725, 506] on button "Call" at bounding box center [682, 521] width 317 height 64
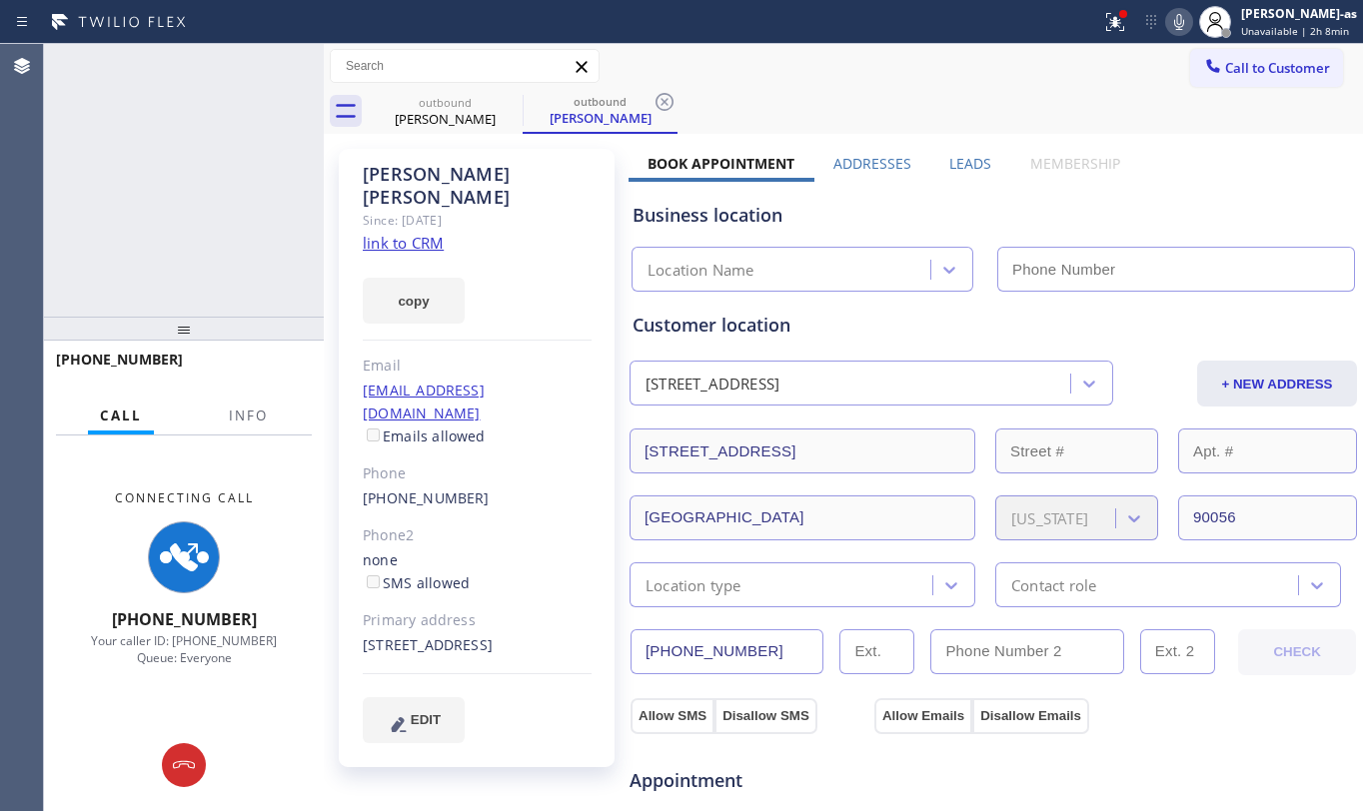
type input "[PHONE_NUMBER]"
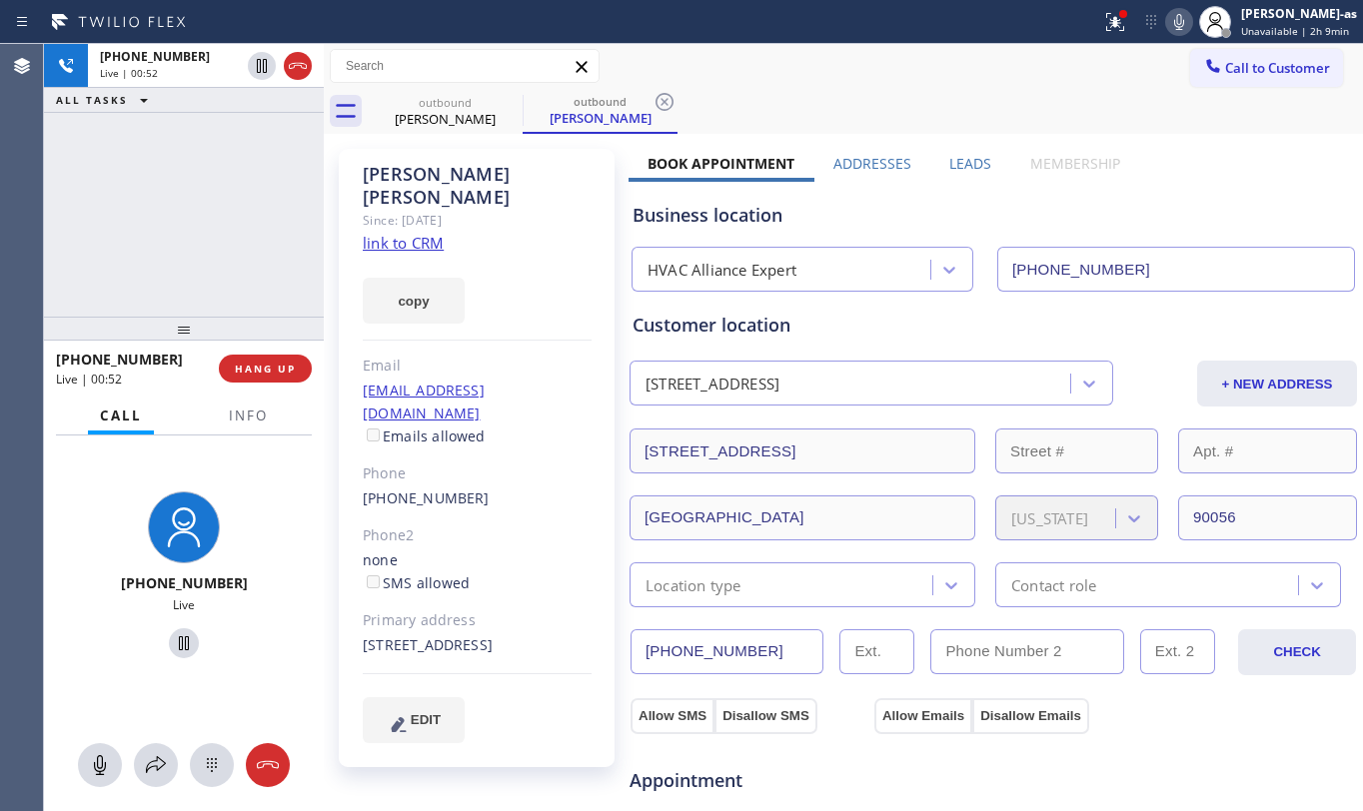
click at [168, 270] on div "[PHONE_NUMBER] Live | 00:52 ALL TASKS ALL TASKS ACTIVE TASKS TASKS IN WRAP UP" at bounding box center [184, 180] width 280 height 273
click at [244, 429] on button "Info" at bounding box center [248, 416] width 63 height 39
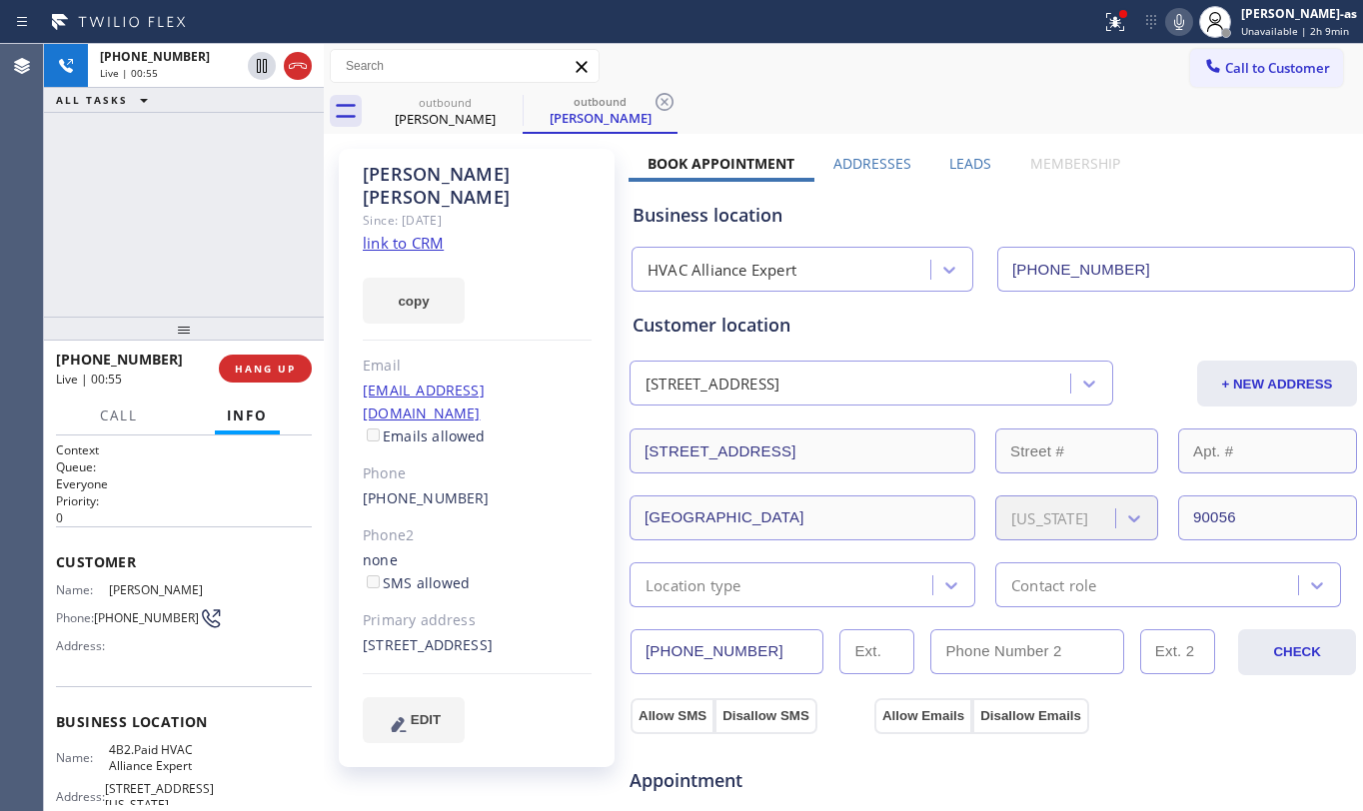
drag, startPoint x: 244, startPoint y: 424, endPoint x: 257, endPoint y: 424, distance: 13.0
click at [244, 414] on span "Info" at bounding box center [247, 416] width 41 height 18
click at [137, 277] on div "[PHONE_NUMBER] Live | 00:55 ALL TASKS ALL TASKS ACTIVE TASKS TASKS IN WRAP UP" at bounding box center [184, 180] width 280 height 273
click at [169, 229] on div "[PHONE_NUMBER] Live | 00:57 ALL TASKS ALL TASKS ACTIVE TASKS TASKS IN WRAP UP" at bounding box center [184, 180] width 280 height 273
click at [169, 230] on div "[PHONE_NUMBER] Live | 00:57 ALL TASKS ALL TASKS ACTIVE TASKS TASKS IN WRAP UP" at bounding box center [184, 180] width 280 height 273
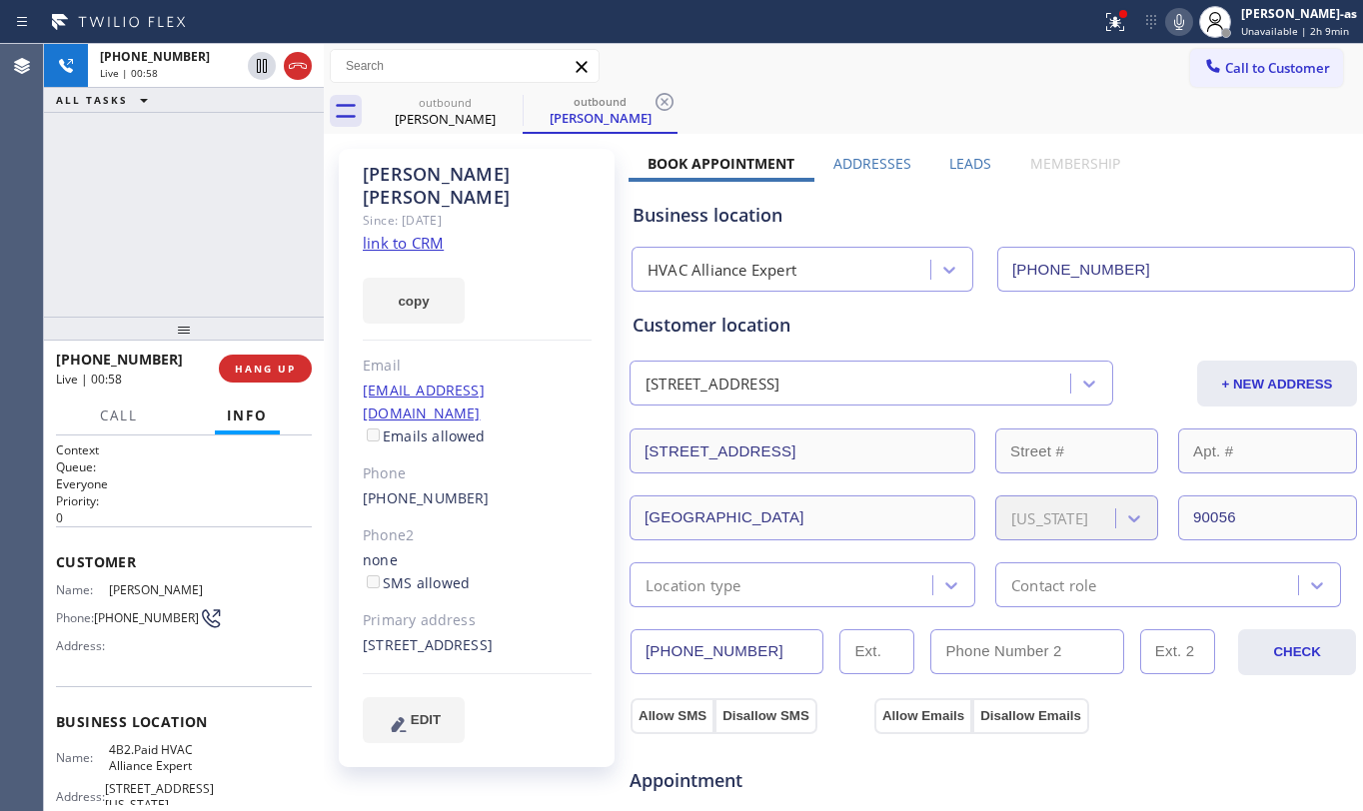
drag, startPoint x: 172, startPoint y: 225, endPoint x: 240, endPoint y: 304, distance: 104.2
click at [173, 225] on div "[PHONE_NUMBER] Live | 00:58 ALL TASKS ALL TASKS ACTIVE TASKS TASKS IN WRAP UP" at bounding box center [184, 180] width 280 height 273
click at [262, 377] on button "HANG UP" at bounding box center [265, 369] width 93 height 28
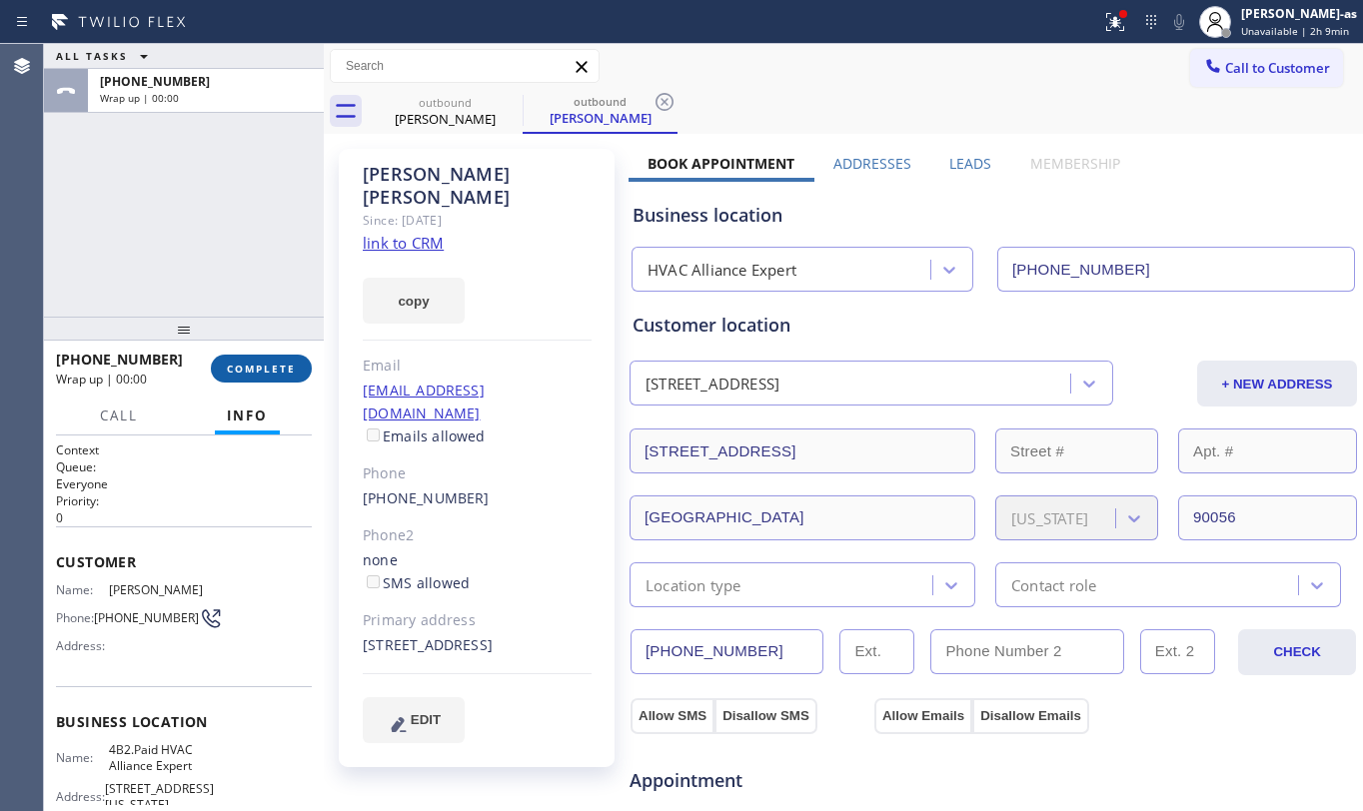
click at [260, 369] on span "COMPLETE" at bounding box center [261, 369] width 69 height 14
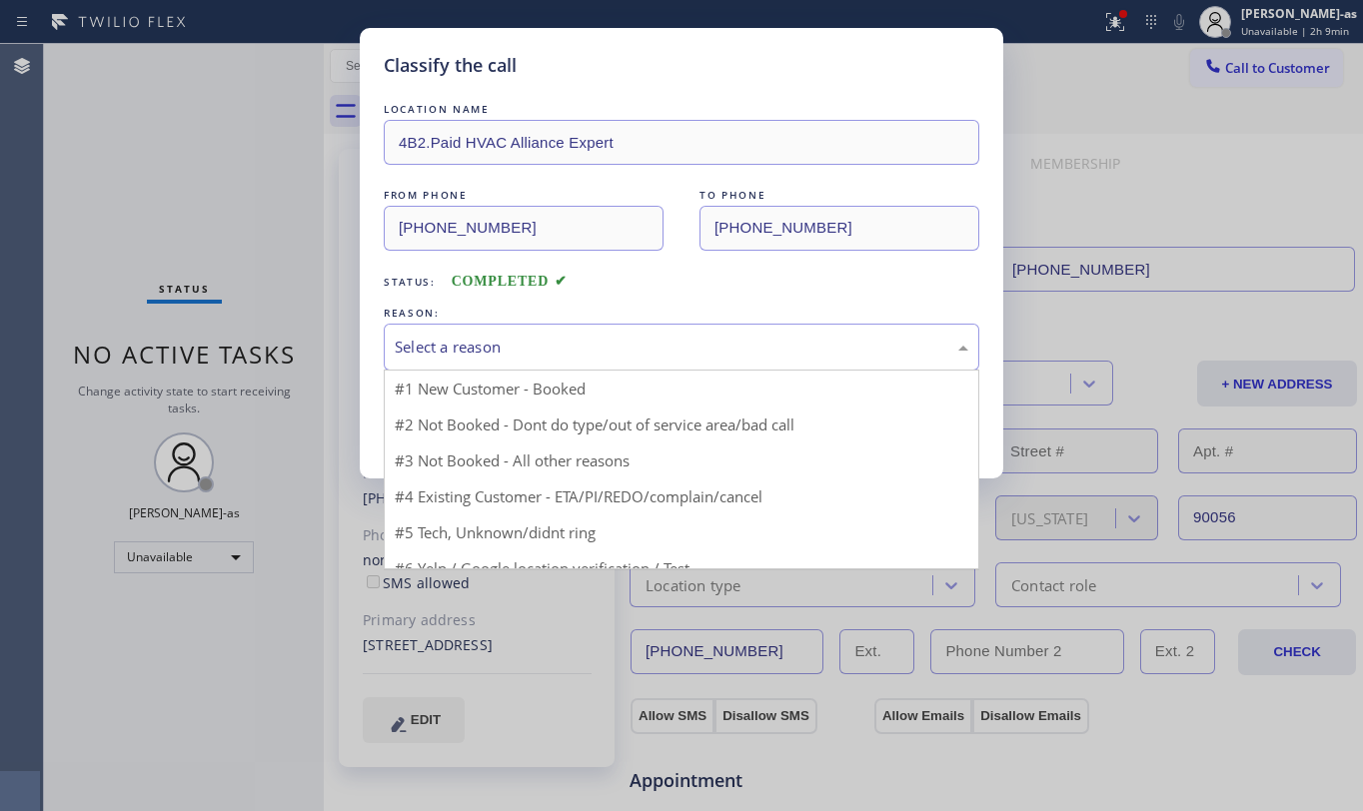
drag, startPoint x: 518, startPoint y: 333, endPoint x: 612, endPoint y: 452, distance: 151.5
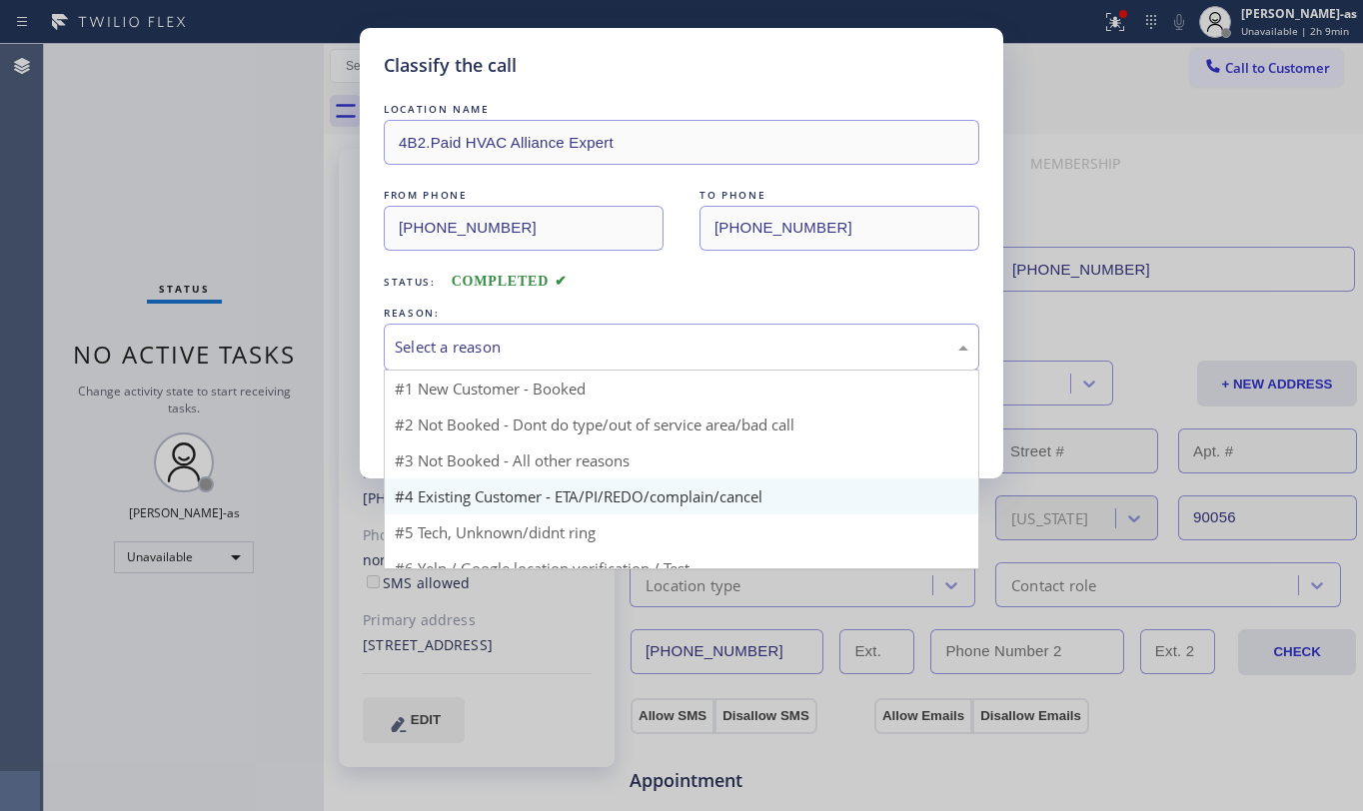
click at [521, 334] on div "Select a reason" at bounding box center [682, 347] width 596 height 47
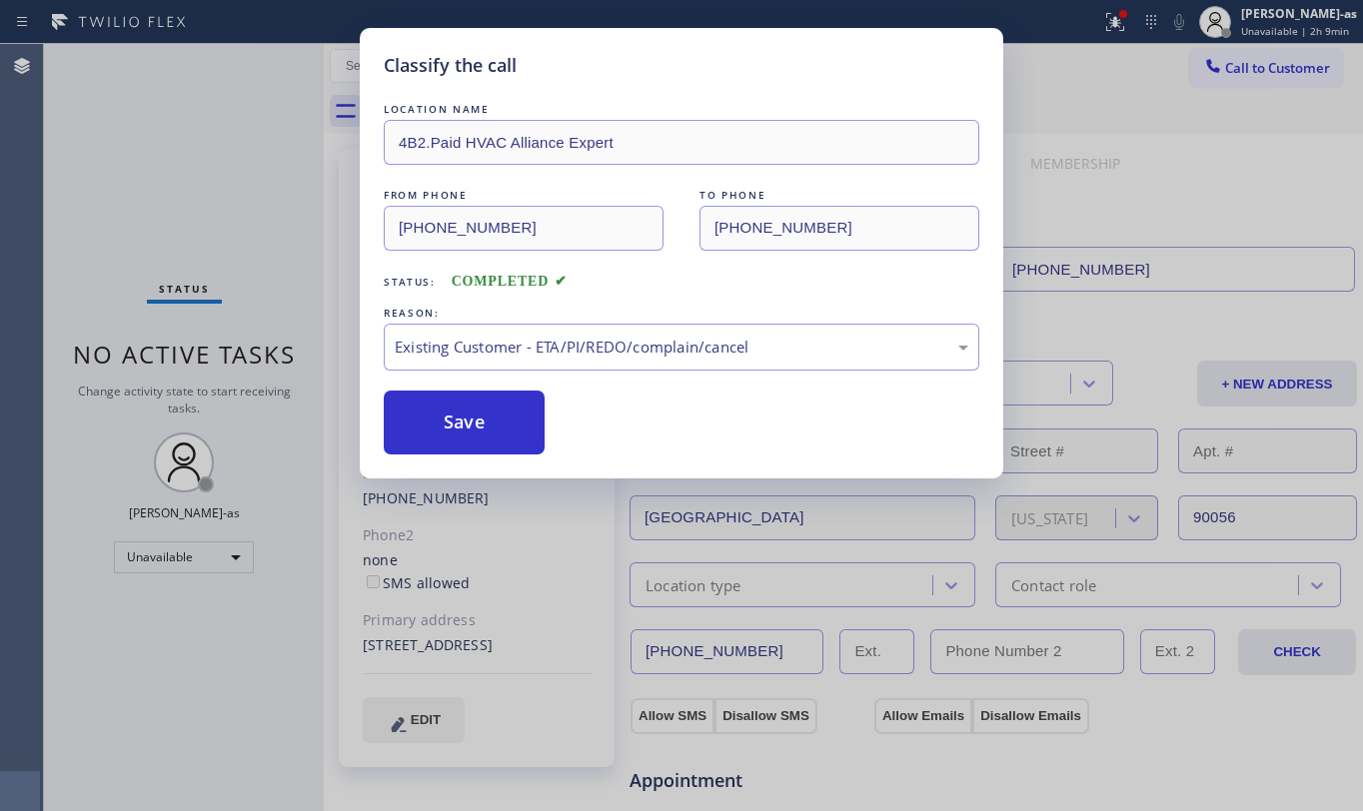
drag, startPoint x: 445, startPoint y: 428, endPoint x: 257, endPoint y: 4, distance: 463.5
click at [446, 428] on button "Save" at bounding box center [464, 423] width 161 height 64
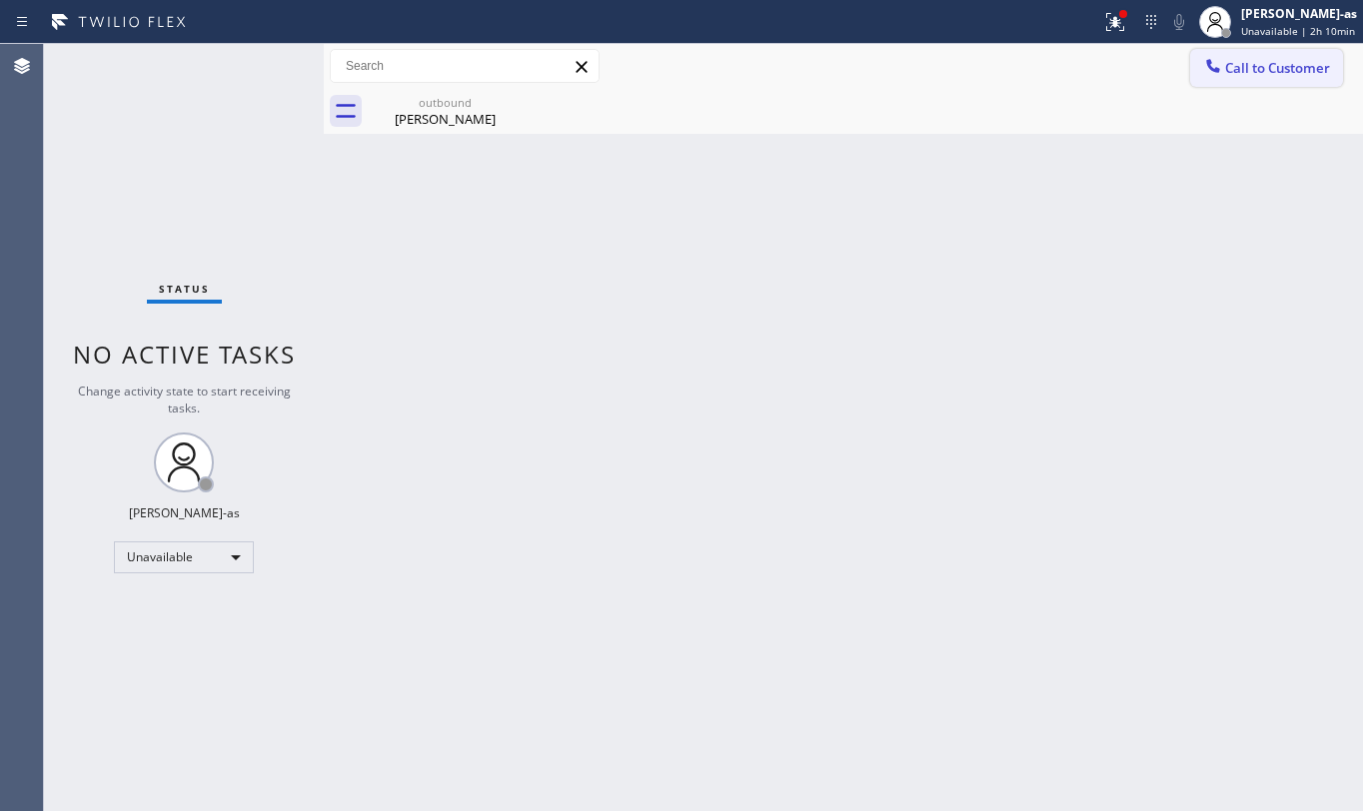
click at [1260, 78] on button "Call to Customer" at bounding box center [1266, 68] width 153 height 38
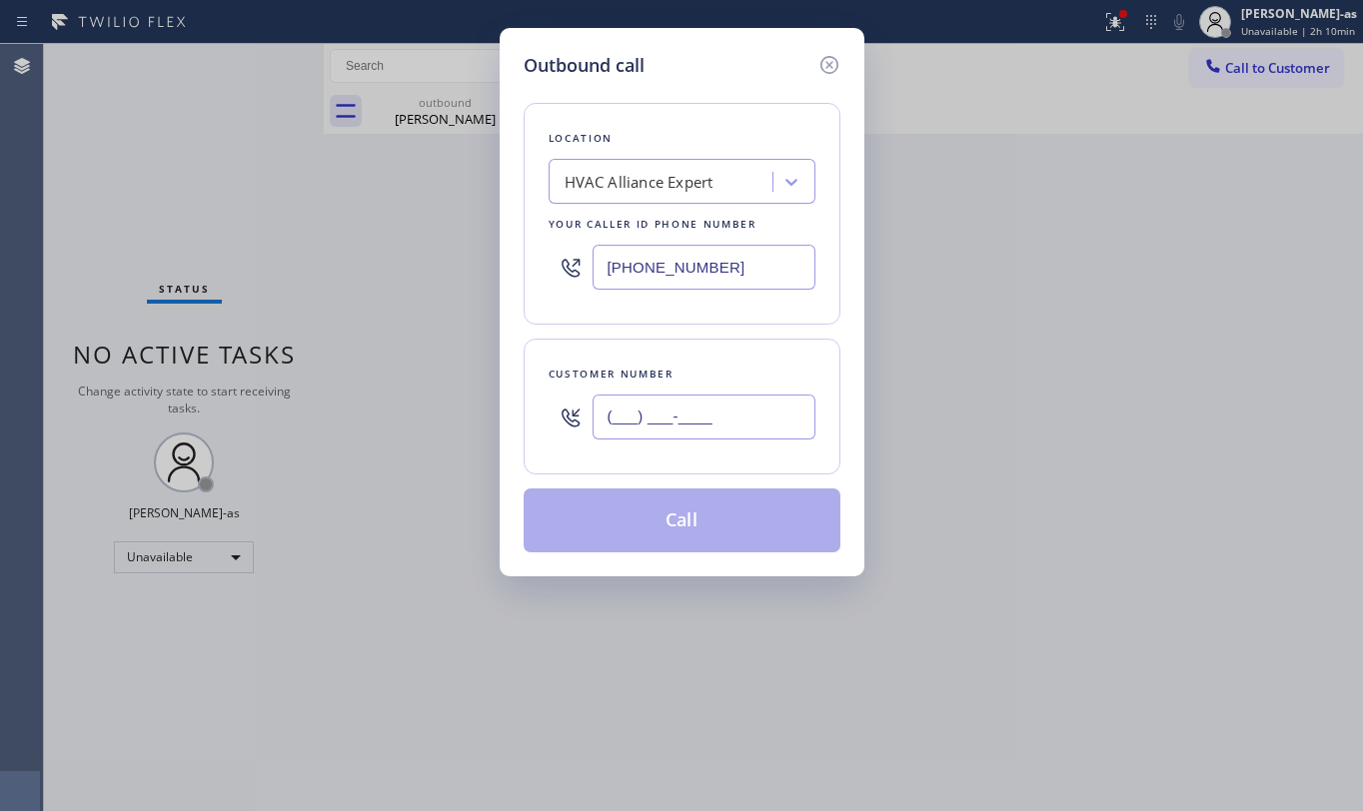
click at [705, 421] on input "(___) ___-____" at bounding box center [704, 417] width 223 height 45
paste input "213) 271-4626"
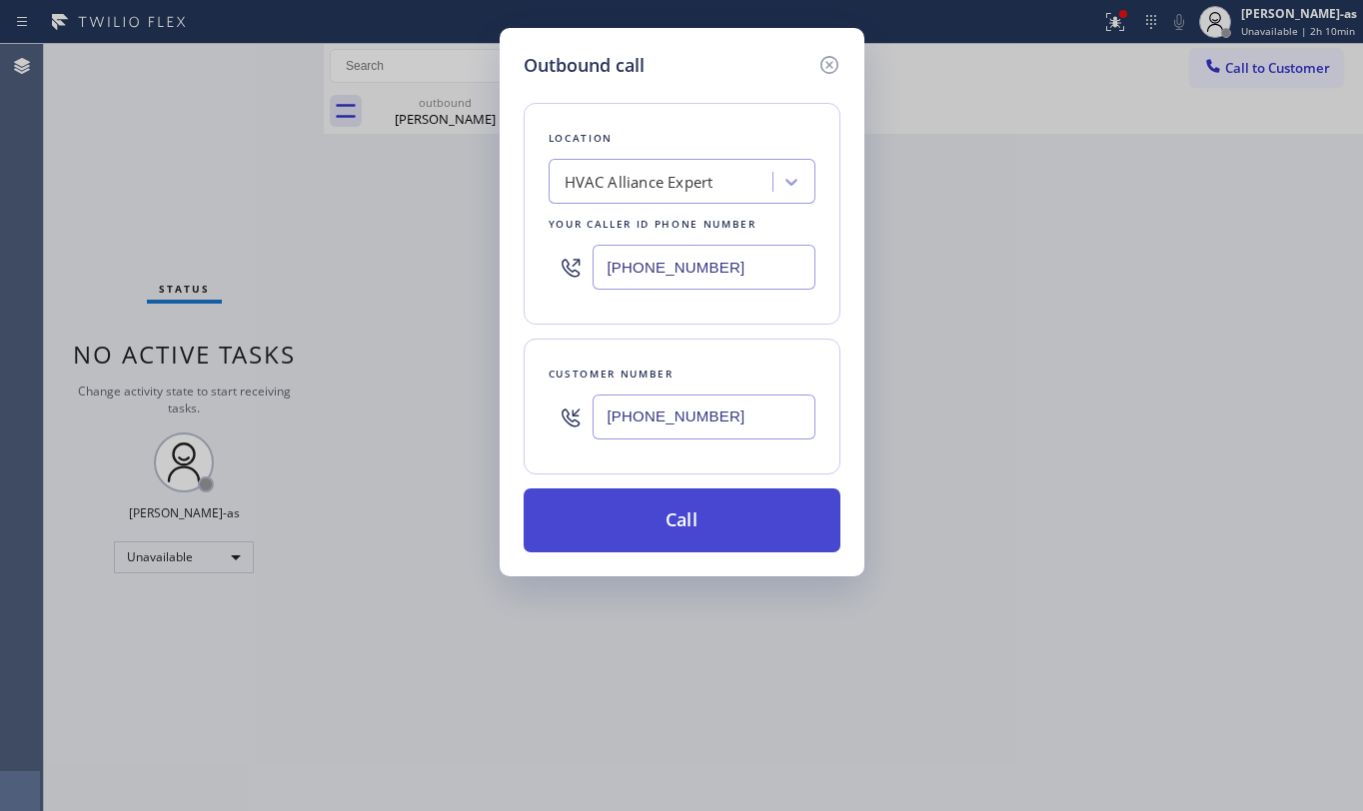
type input "[PHONE_NUMBER]"
click at [704, 521] on button "Call" at bounding box center [682, 521] width 317 height 64
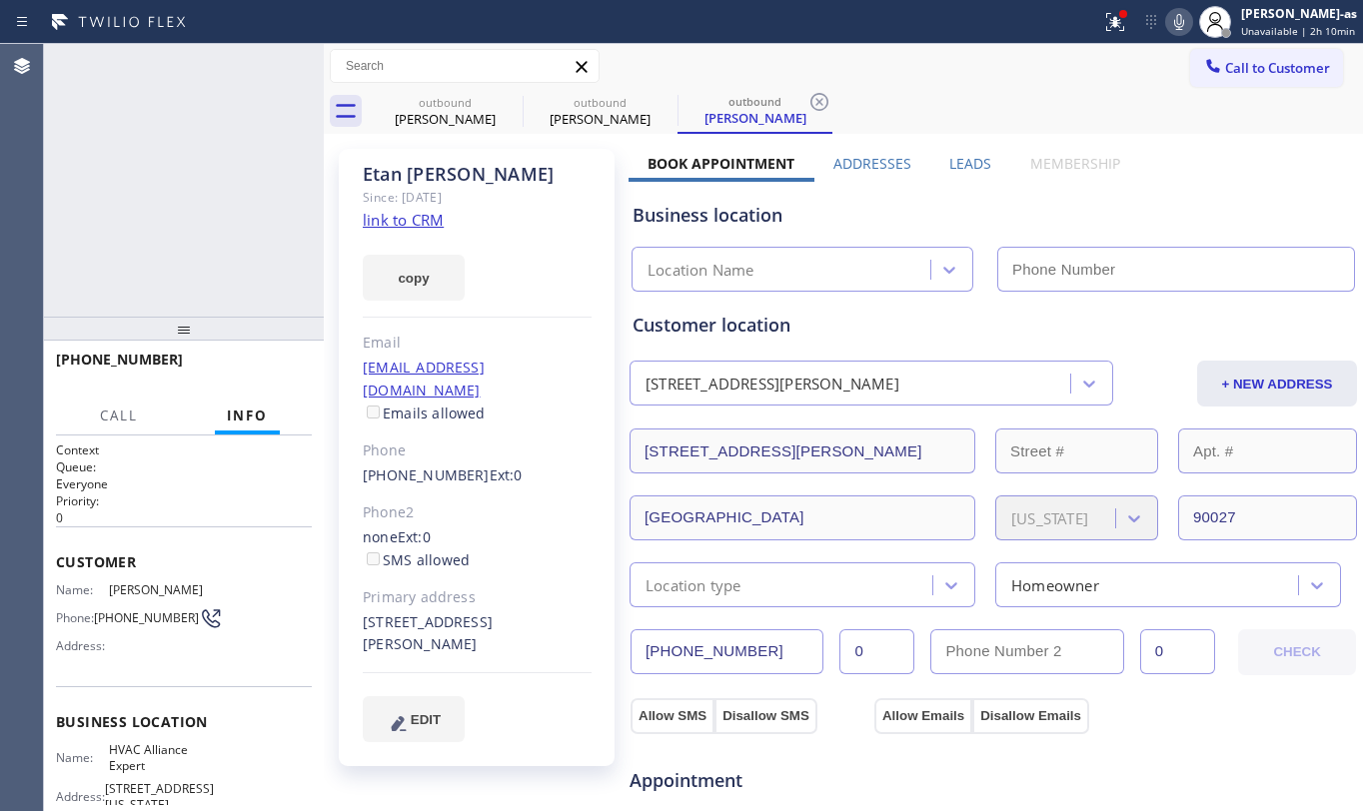
type input "[PHONE_NUMBER]"
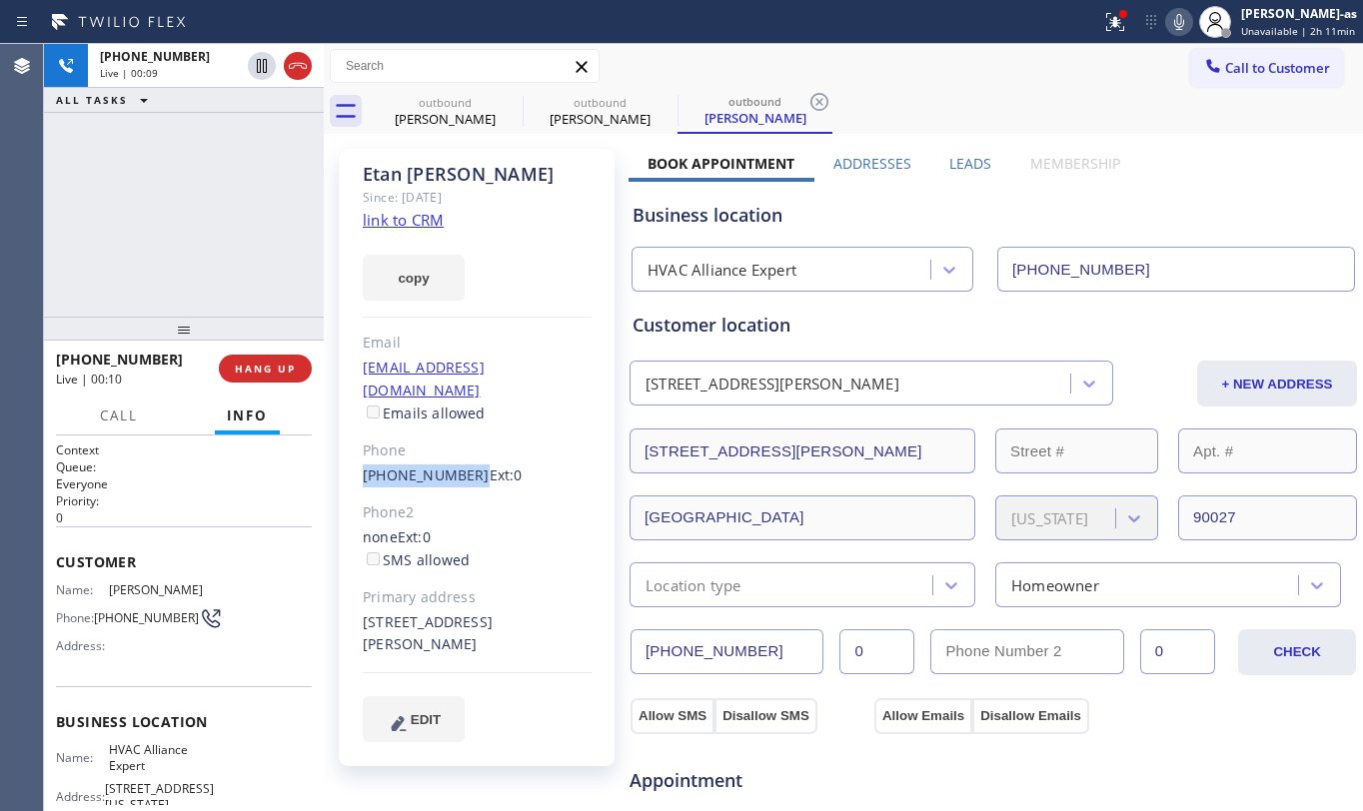
drag, startPoint x: 346, startPoint y: 460, endPoint x: 462, endPoint y: 458, distance: 115.9
click at [462, 458] on div "[PERSON_NAME] Since: [DATE] link to CRM copy Email [EMAIL_ADDRESS][DOMAIN_NAME]…" at bounding box center [477, 458] width 276 height 618
copy link "[PHONE_NUMBER]"
click at [241, 370] on span "HANG UP" at bounding box center [265, 369] width 61 height 14
click at [242, 370] on span "HANG UP" at bounding box center [265, 369] width 61 height 14
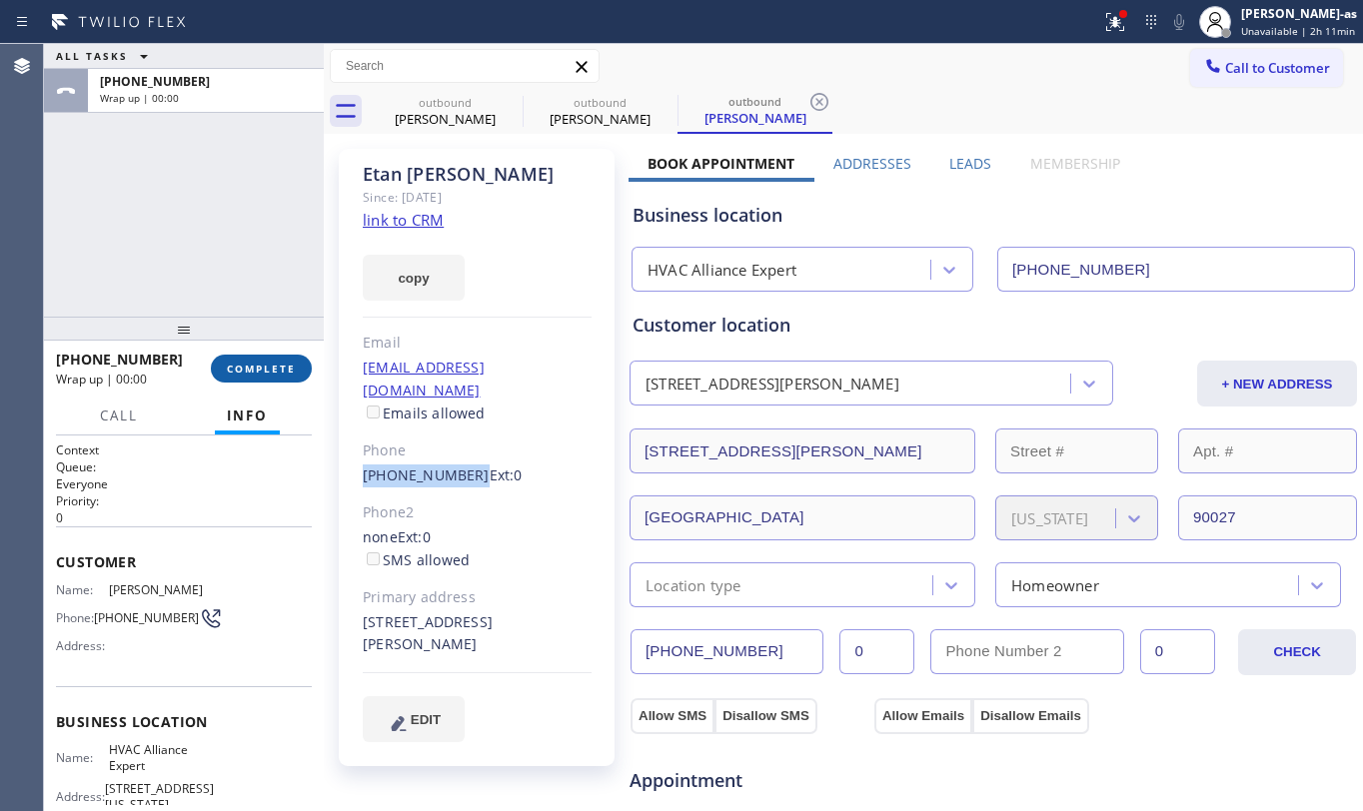
click at [244, 368] on span "COMPLETE" at bounding box center [261, 369] width 69 height 14
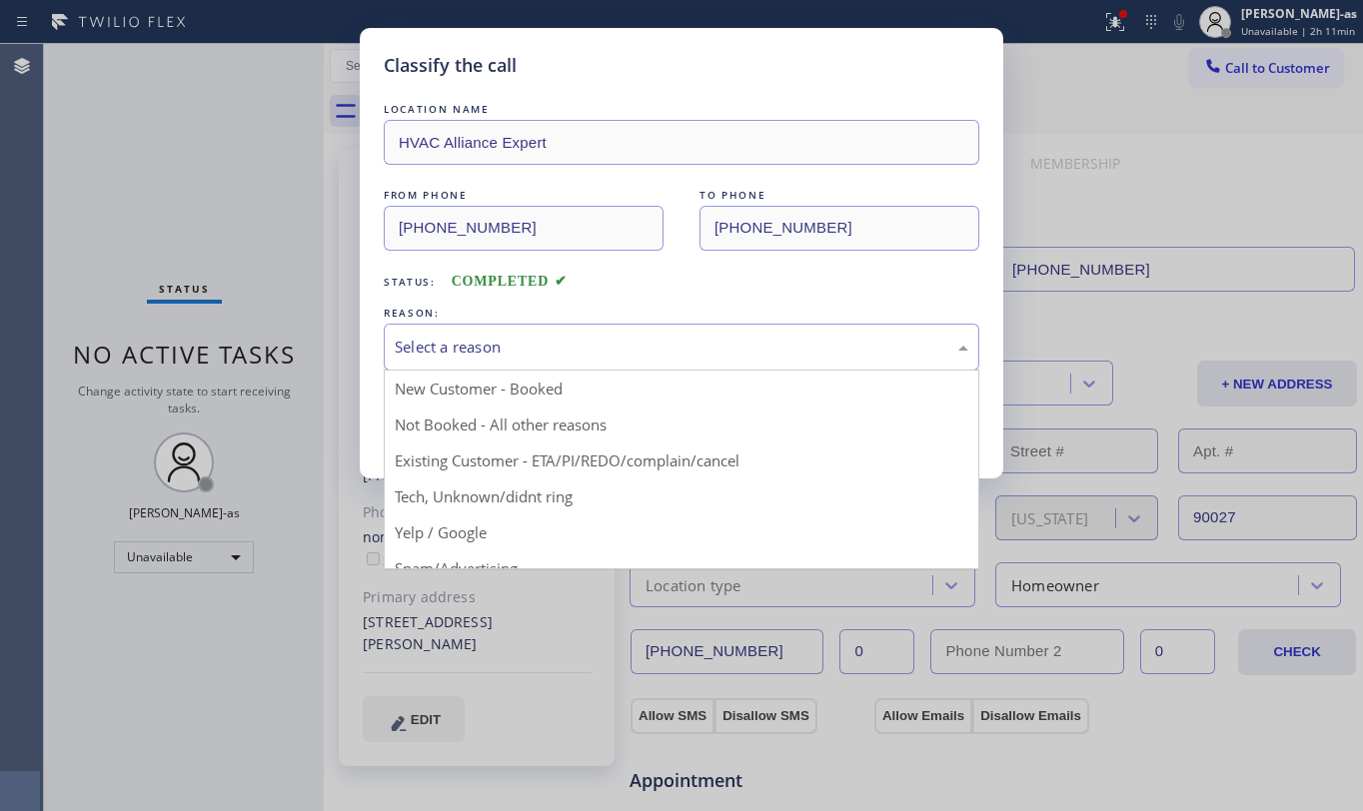
click at [670, 353] on div "Select a reason" at bounding box center [682, 347] width 574 height 23
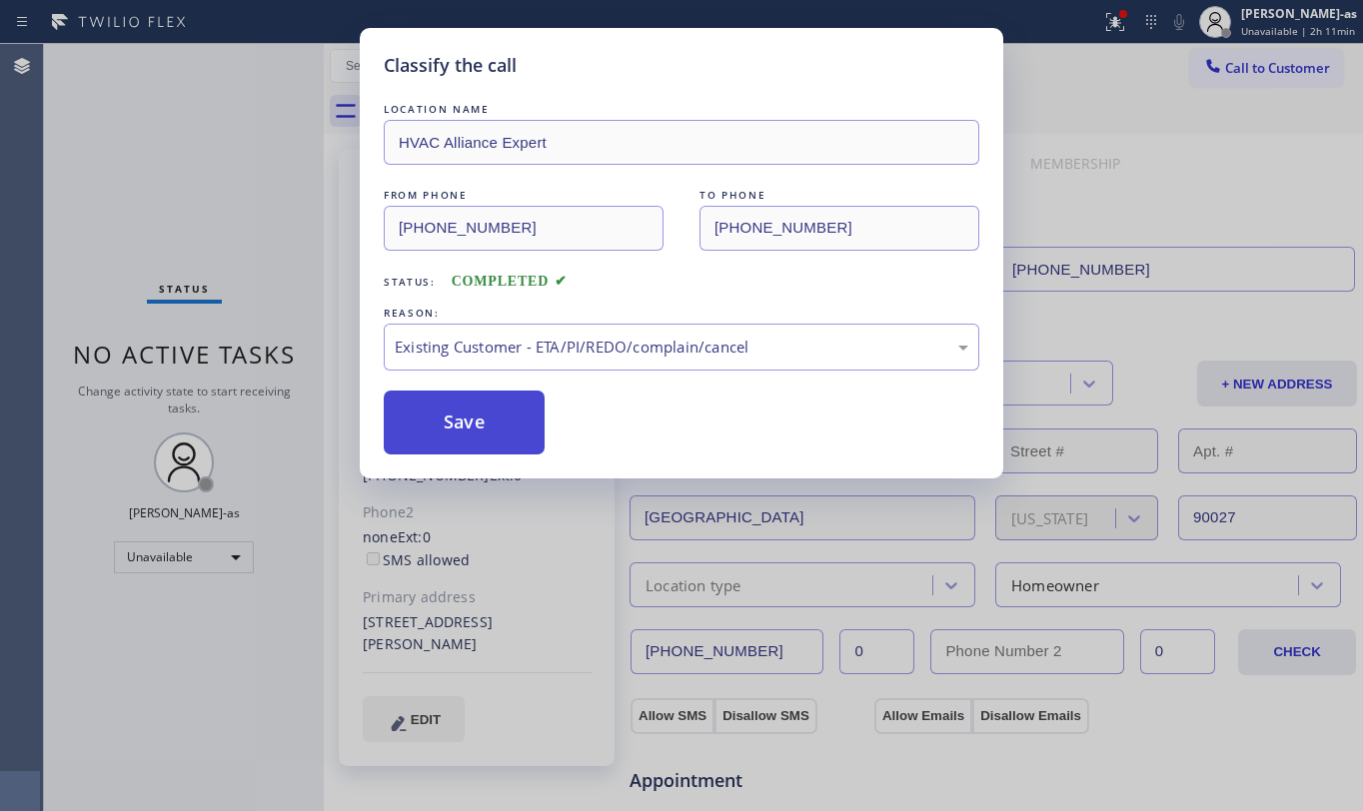
click at [525, 440] on button "Save" at bounding box center [464, 423] width 161 height 64
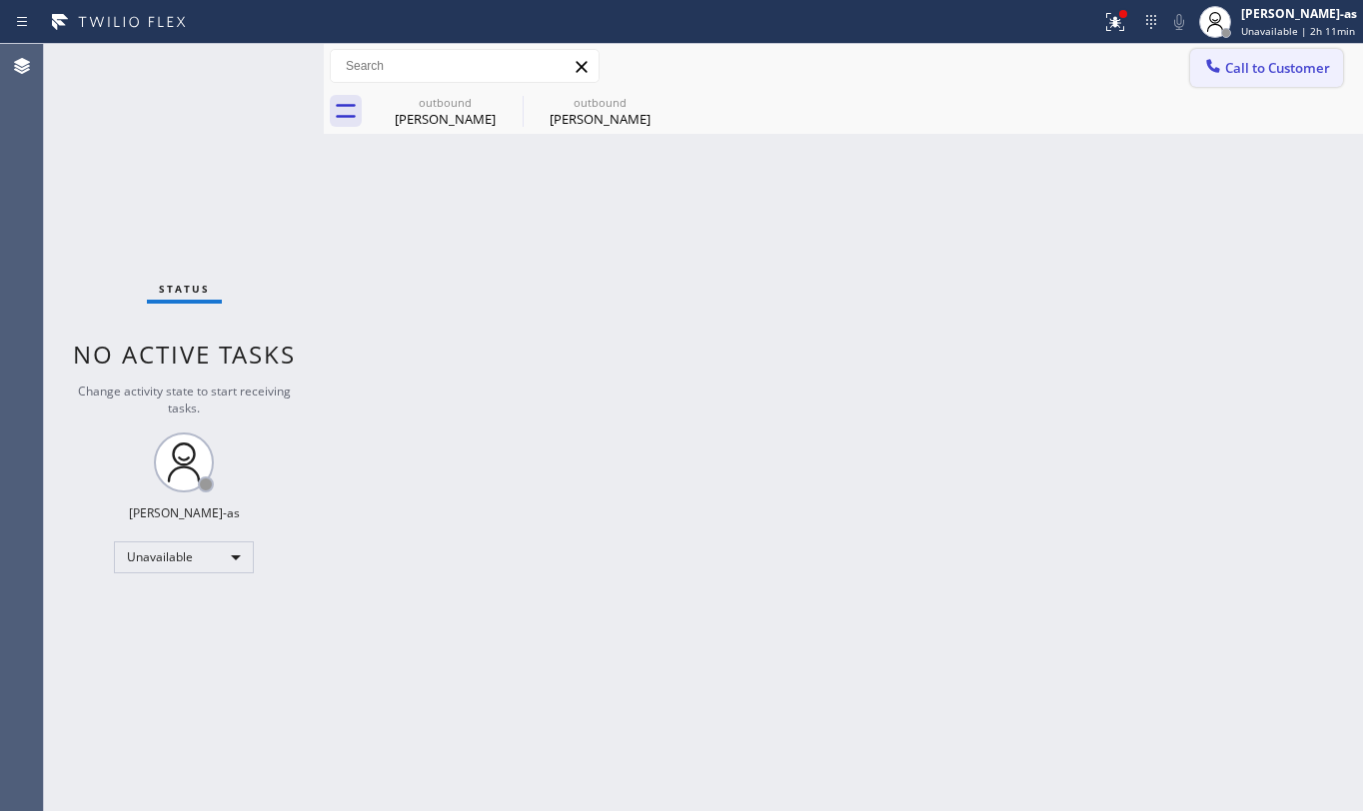
click at [1237, 77] on button "Call to Customer" at bounding box center [1266, 68] width 153 height 38
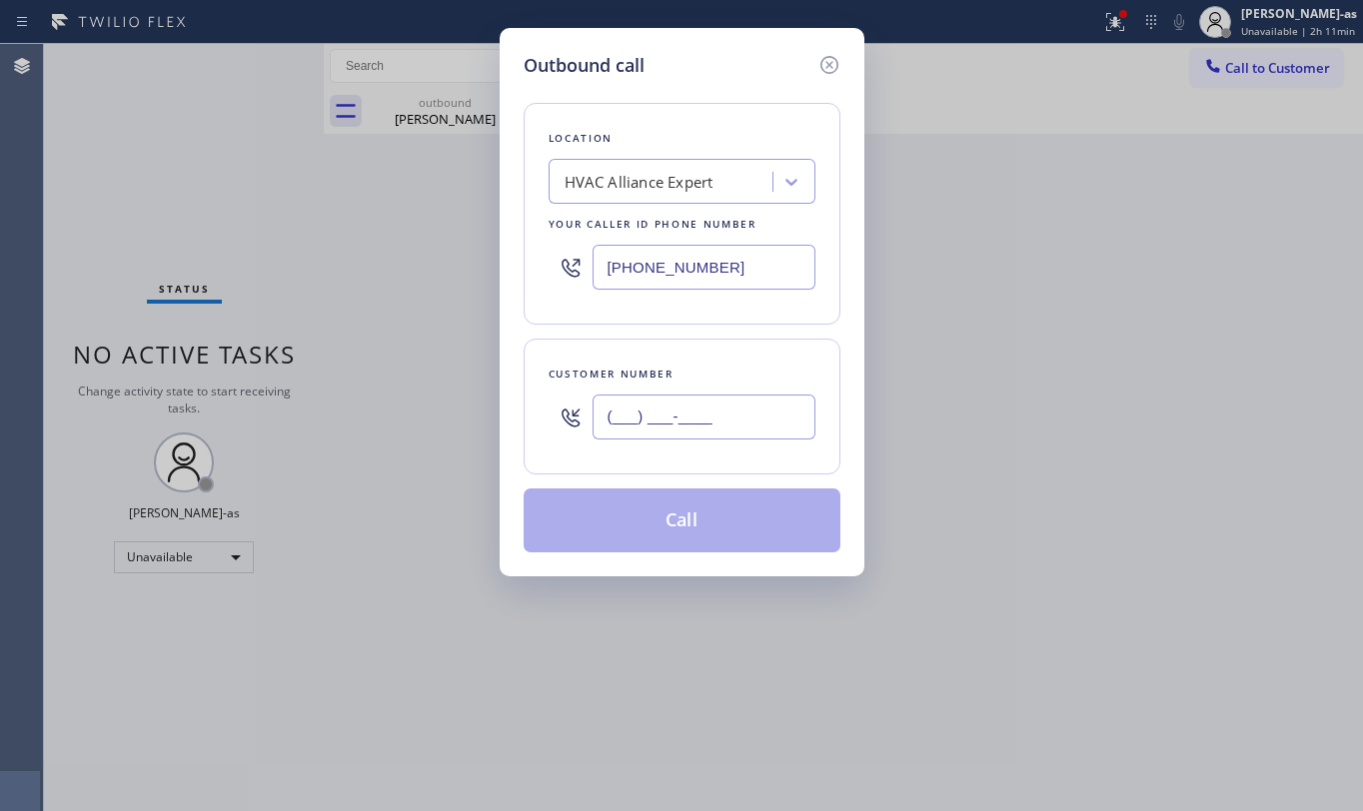
click at [721, 429] on input "(___) ___-____" at bounding box center [704, 417] width 223 height 45
paste input "213) 271-4626"
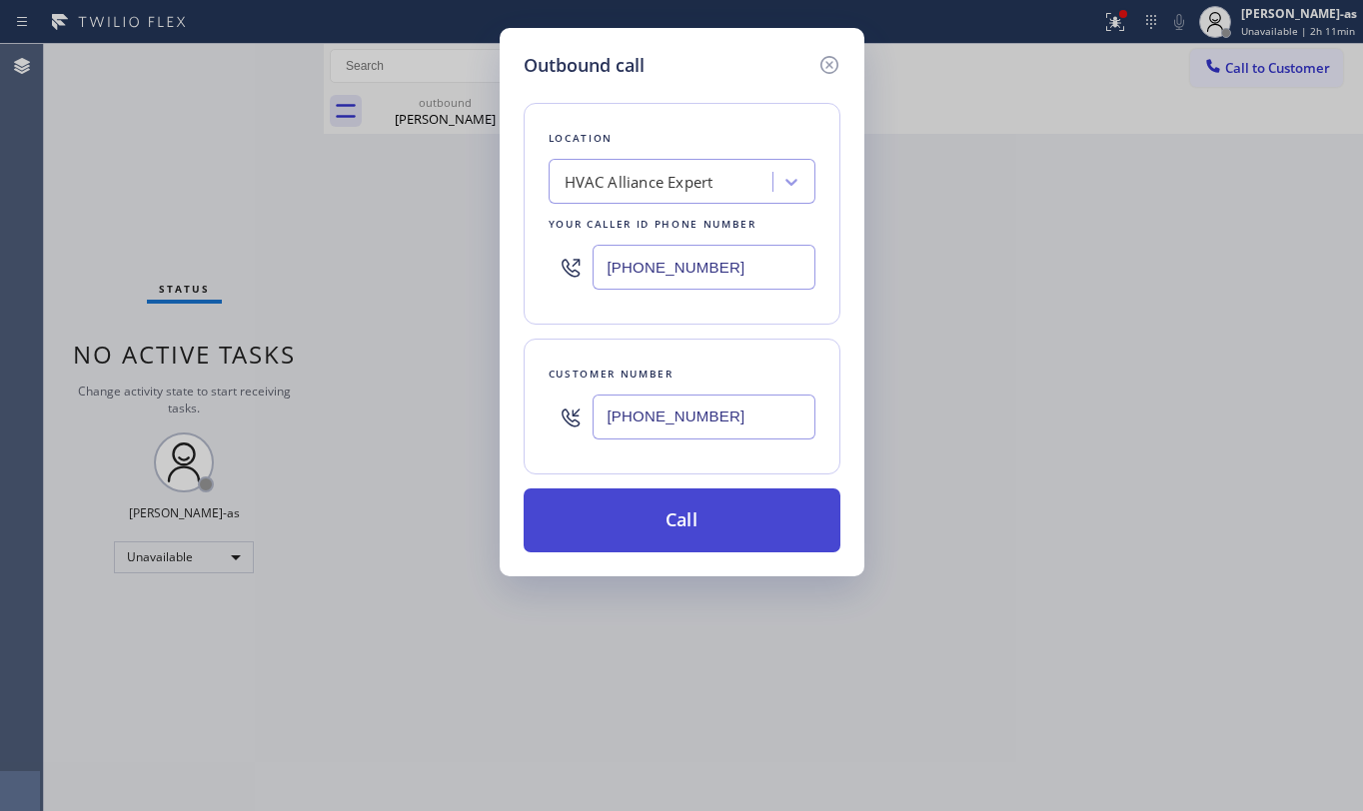
type input "[PHONE_NUMBER]"
click at [757, 545] on button "Call" at bounding box center [682, 521] width 317 height 64
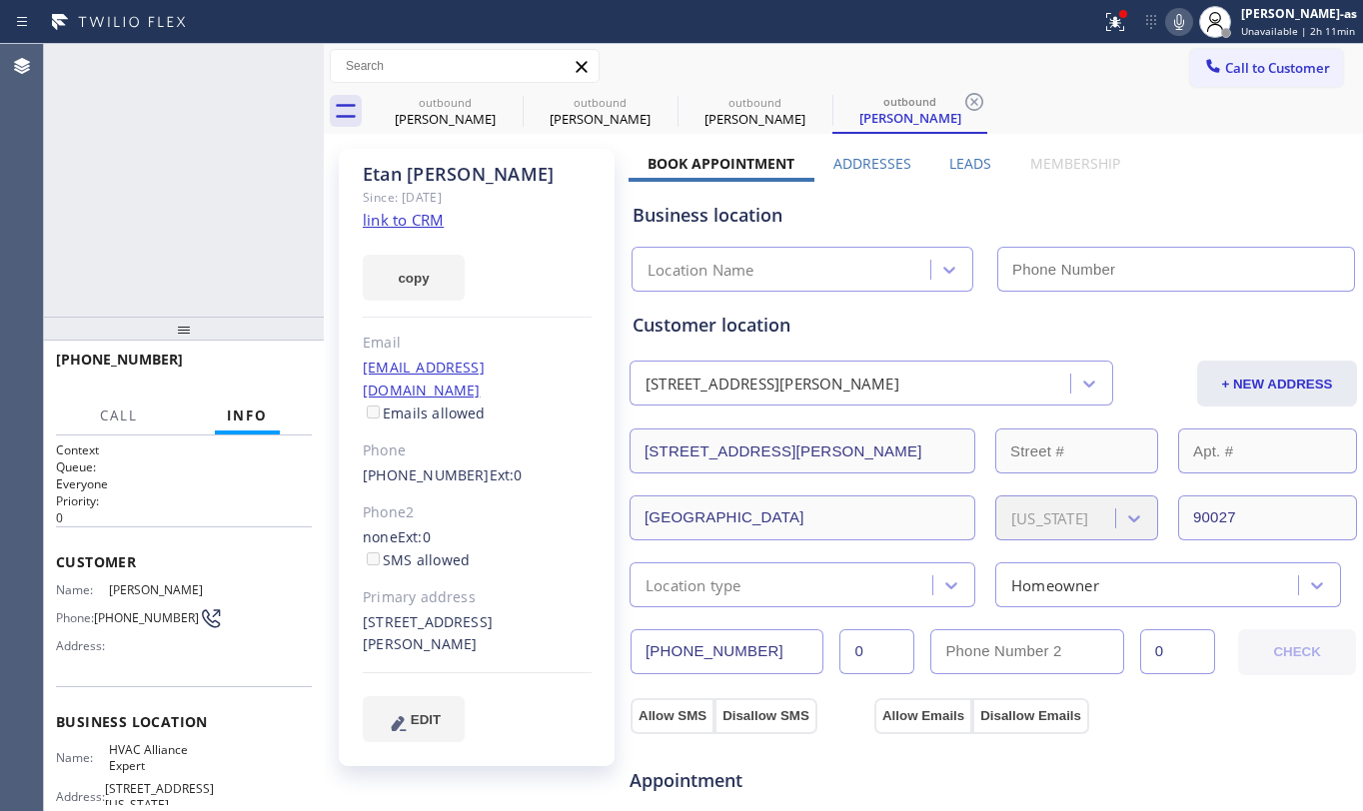
type input "[PHONE_NUMBER]"
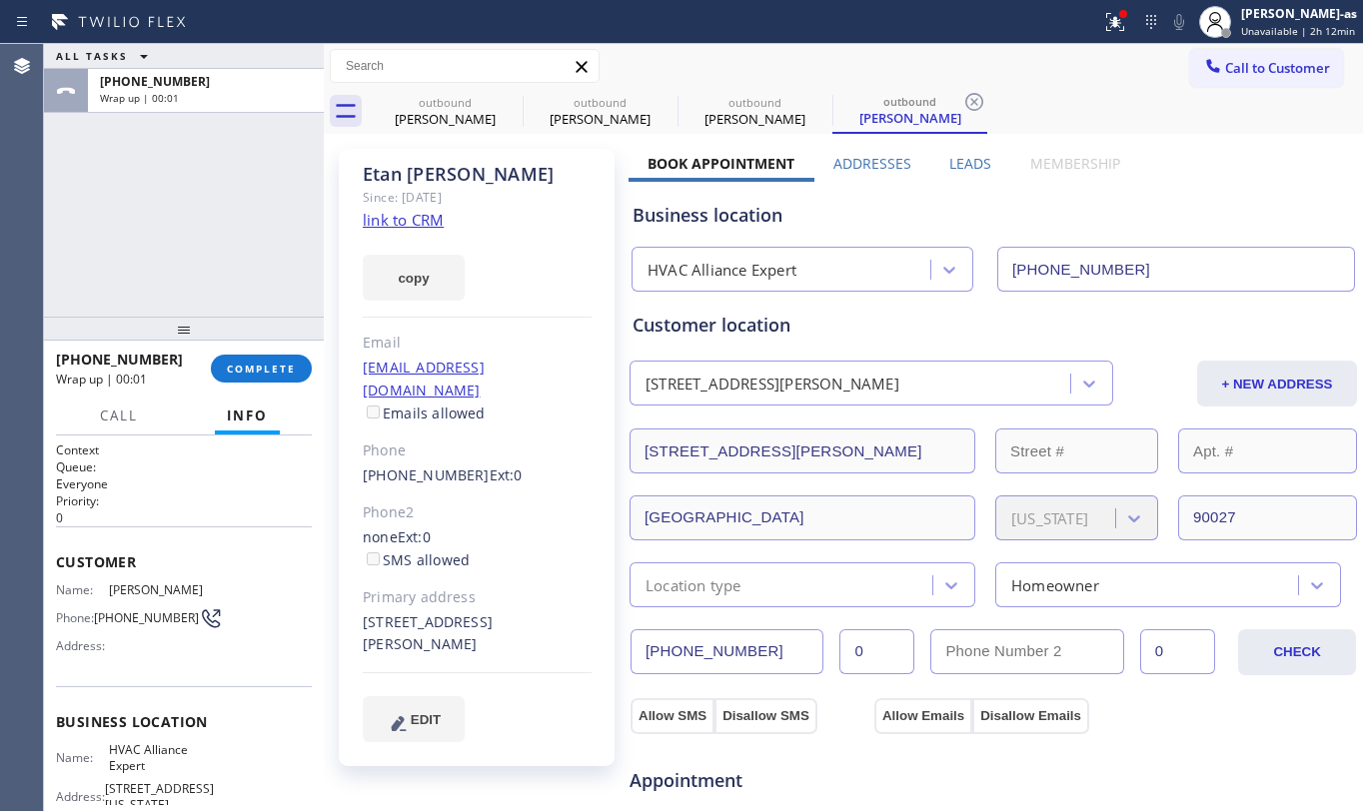
drag, startPoint x: 448, startPoint y: 125, endPoint x: 248, endPoint y: 174, distance: 205.8
click at [440, 125] on div "[PERSON_NAME]" at bounding box center [445, 119] width 151 height 18
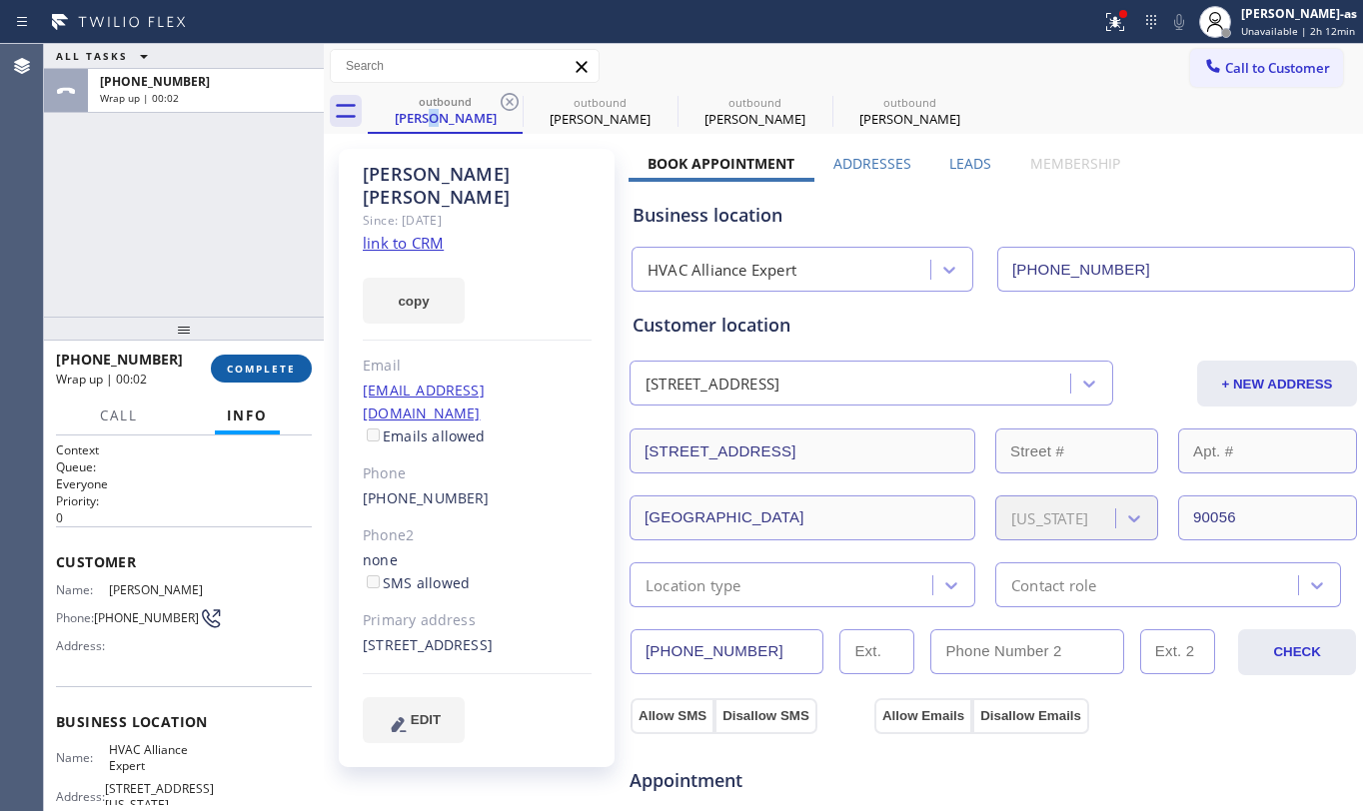
click at [254, 362] on span "COMPLETE" at bounding box center [261, 369] width 69 height 14
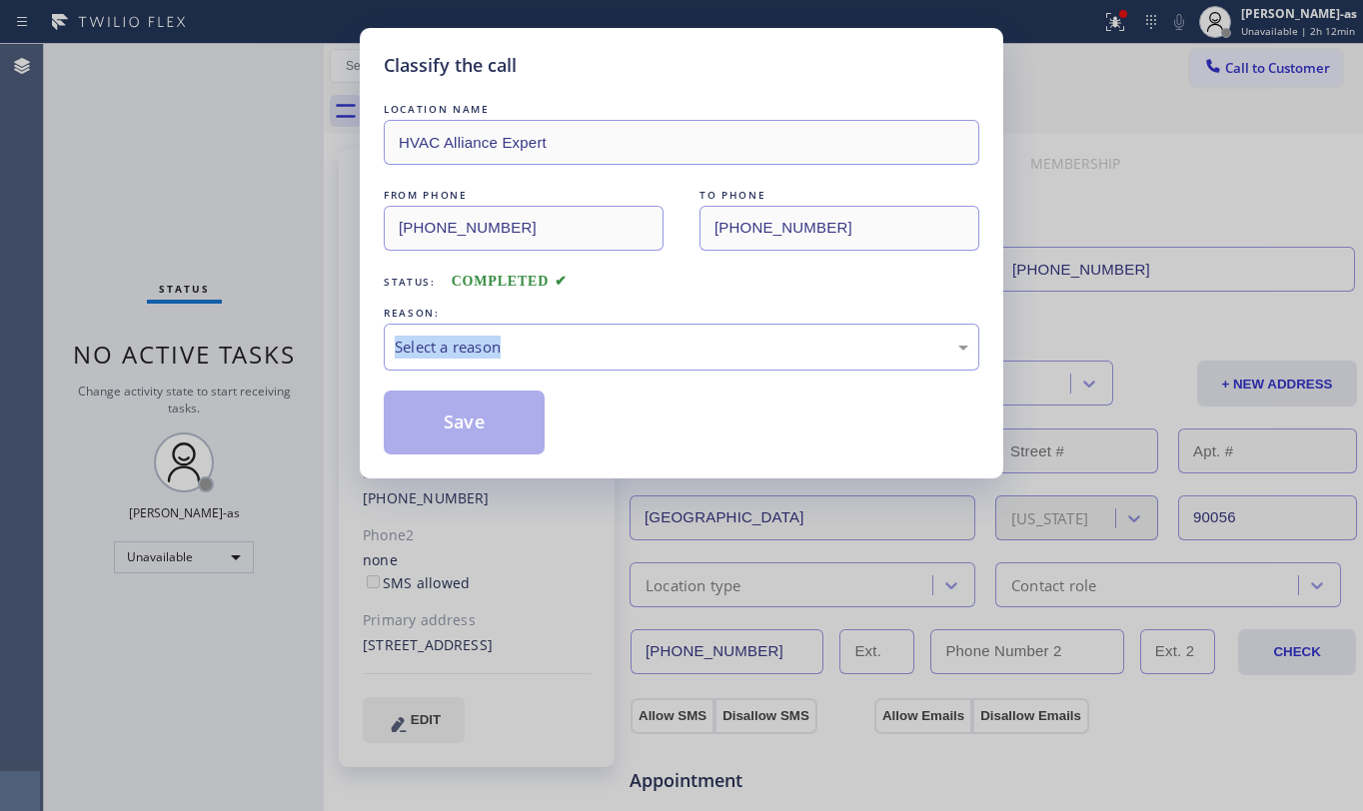
click at [254, 361] on div "Classify the call LOCATION NAME HVAC Alliance Expert FROM PHONE [PHONE_NUMBER] …" at bounding box center [681, 405] width 1363 height 811
drag, startPoint x: 678, startPoint y: 297, endPoint x: 644, endPoint y: 364, distance: 75.1
click at [677, 300] on div "LOCATION NAME HVAC Alliance Expert FROM PHONE [PHONE_NUMBER] TO PHONE [PHONE_NU…" at bounding box center [682, 277] width 596 height 356
click at [646, 356] on div "Select a reason" at bounding box center [682, 347] width 574 height 23
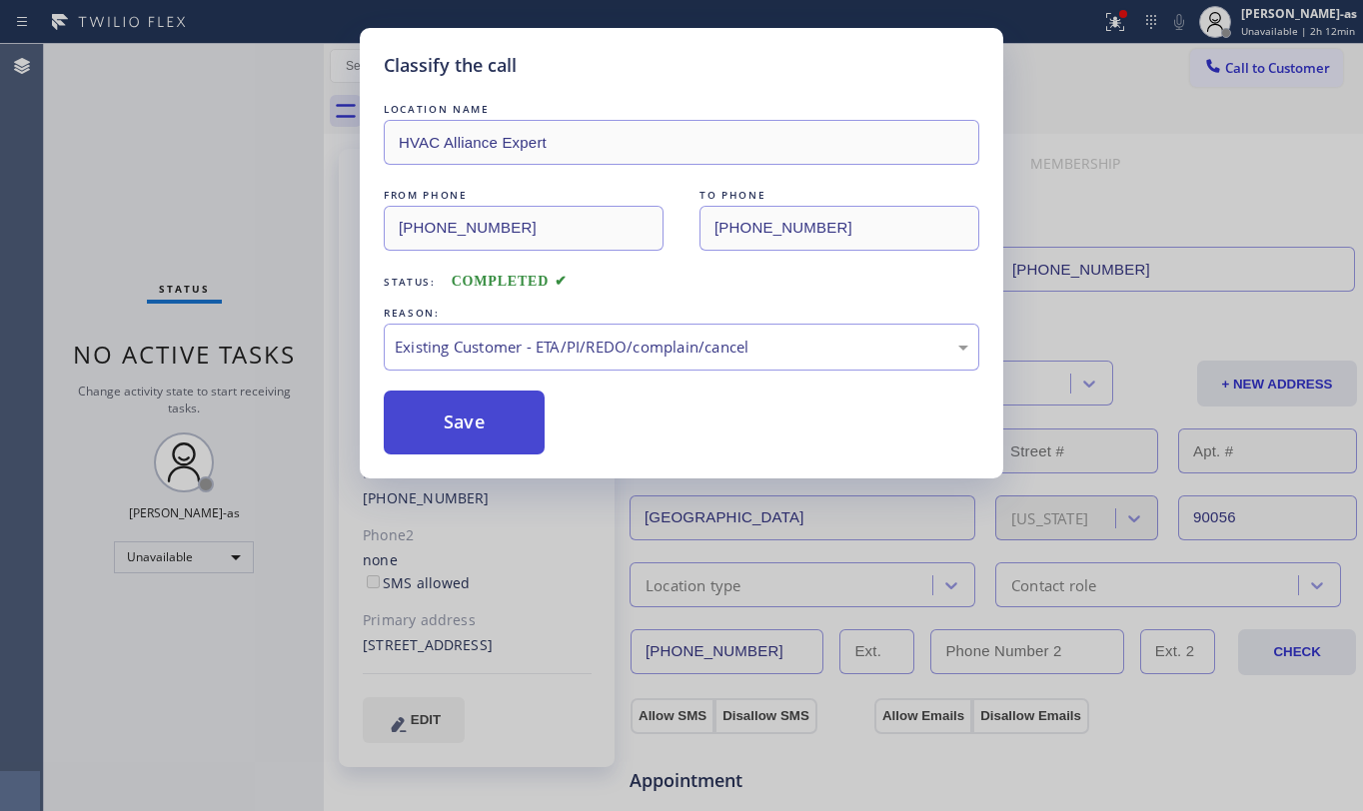
click at [460, 405] on button "Save" at bounding box center [464, 423] width 161 height 64
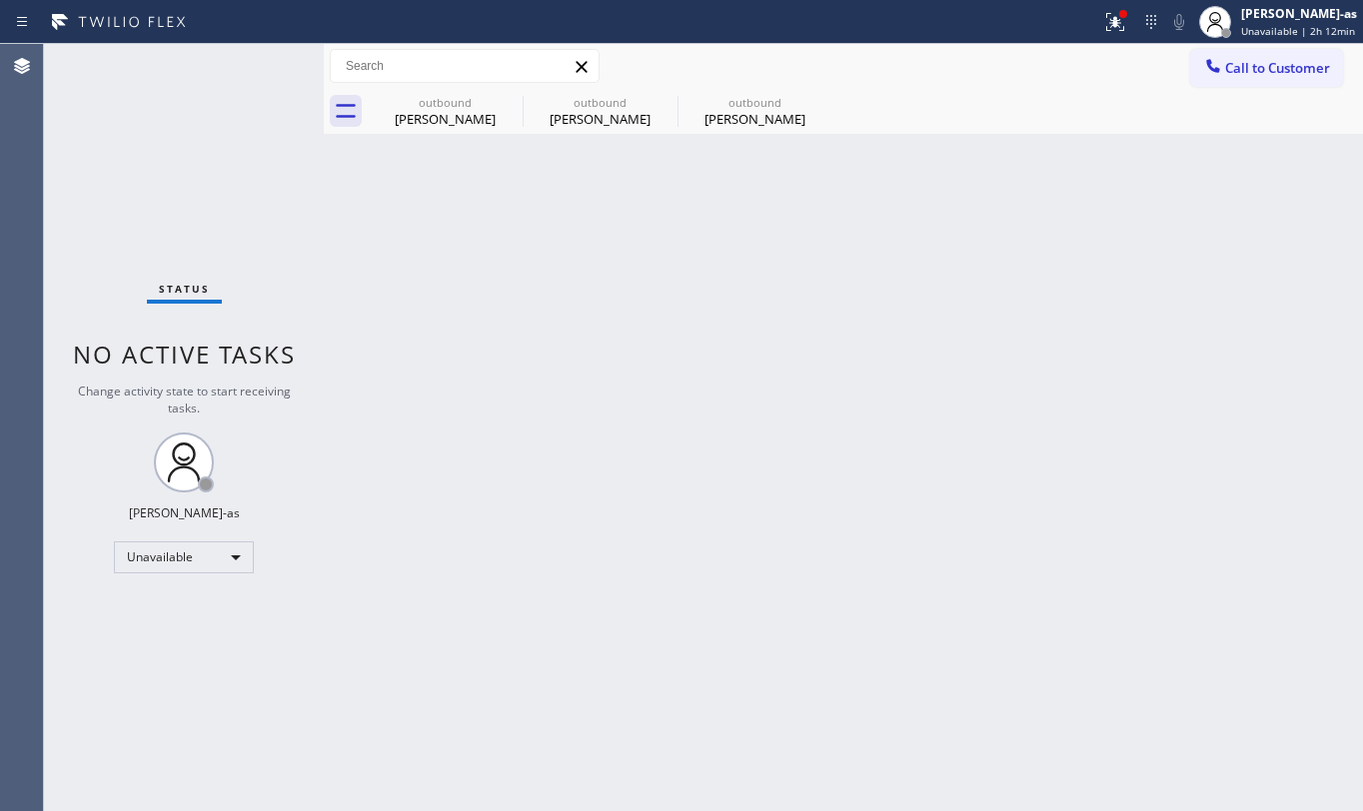
click at [1268, 69] on span "Call to Customer" at bounding box center [1277, 68] width 105 height 18
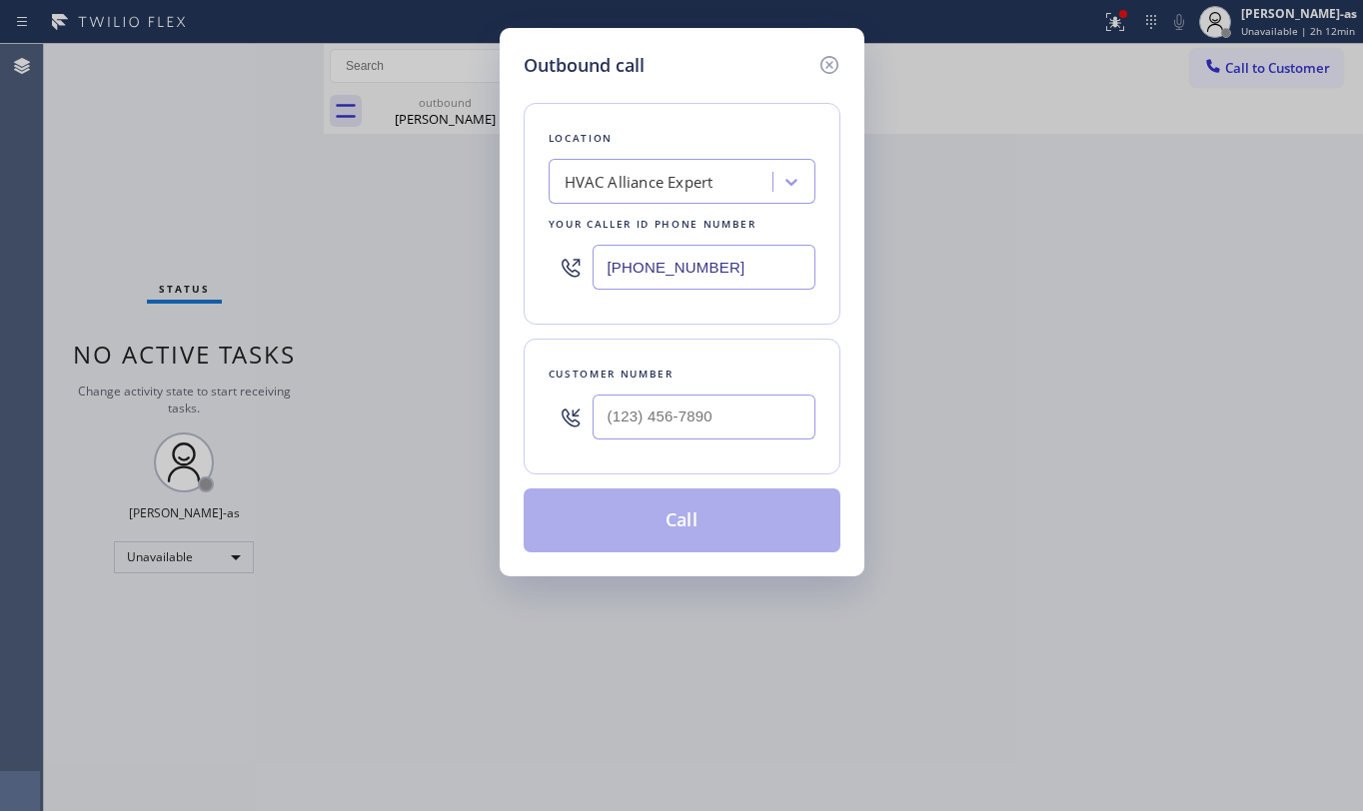
click at [668, 441] on div at bounding box center [704, 417] width 223 height 65
click at [688, 424] on input "(___) ___-____" at bounding box center [704, 417] width 223 height 45
paste input "661) 505-2047"
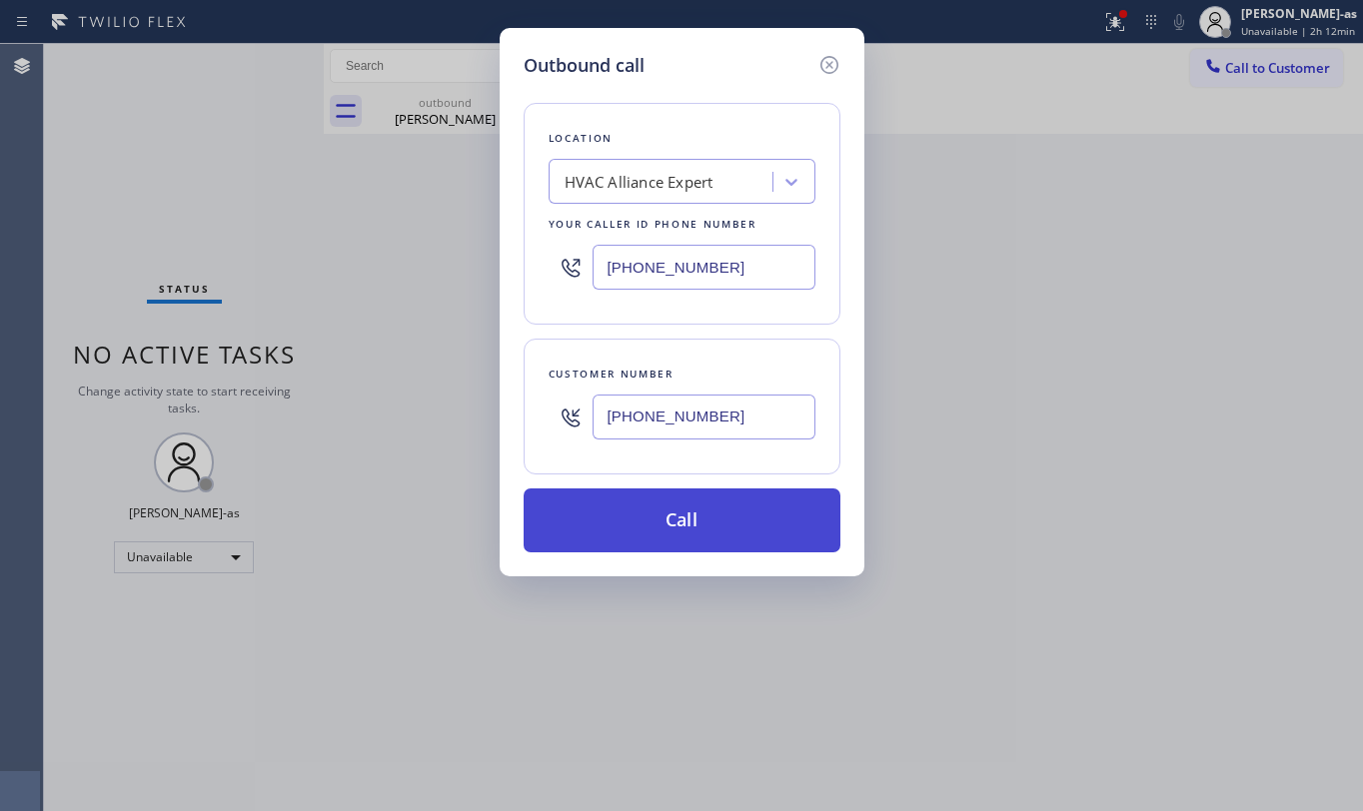
type input "[PHONE_NUMBER]"
click at [732, 528] on button "Call" at bounding box center [682, 521] width 317 height 64
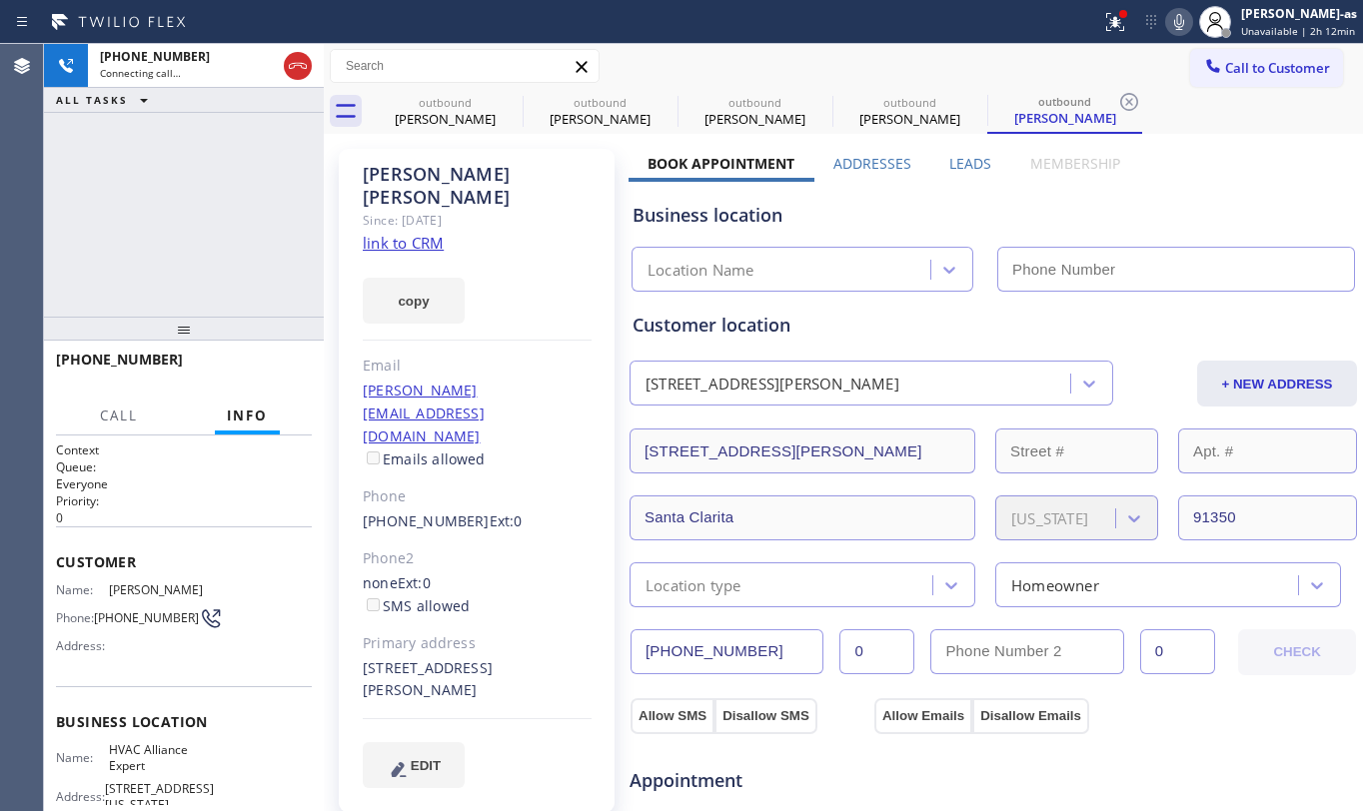
type input "[PHONE_NUMBER]"
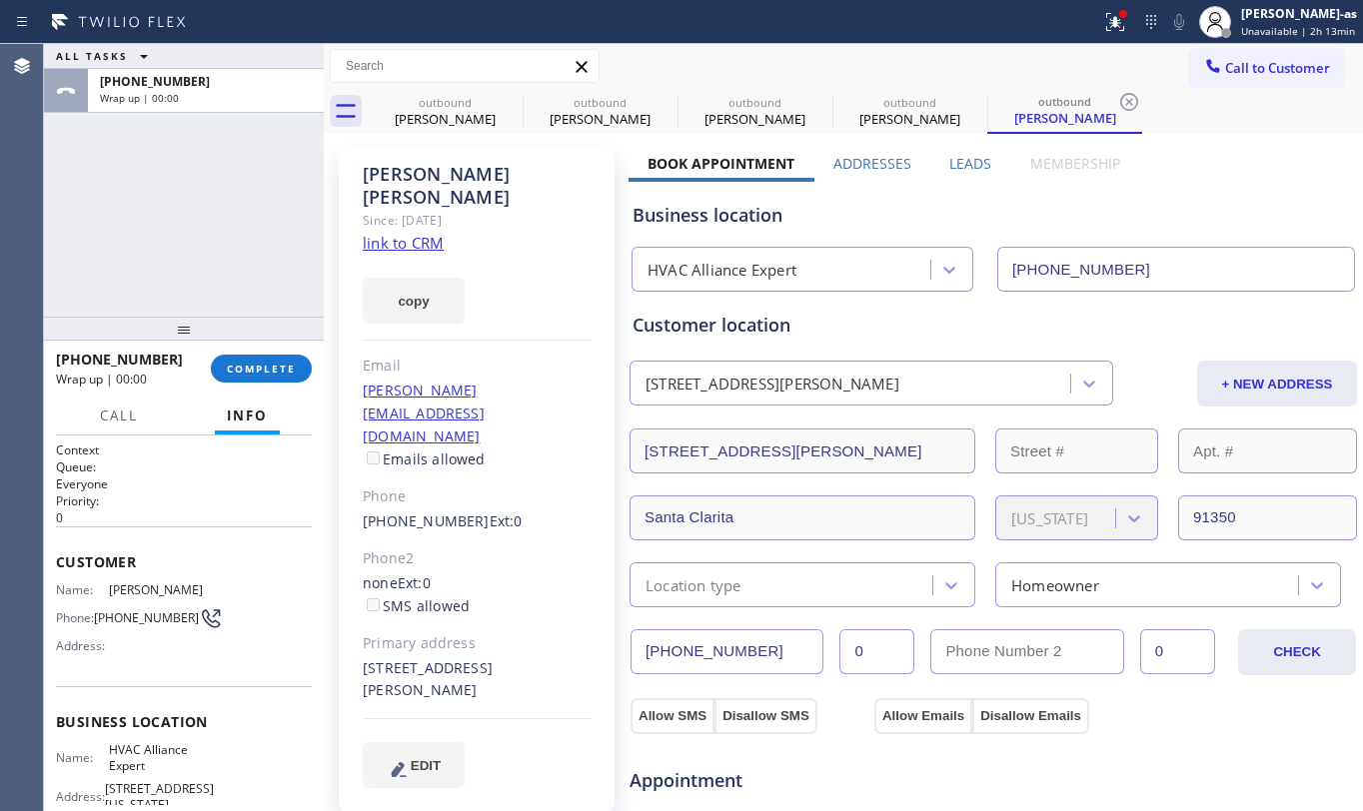
drag, startPoint x: 108, startPoint y: 153, endPoint x: 302, endPoint y: 205, distance: 200.7
click at [189, 170] on div "ALL TASKS ALL TASKS ACTIVE TASKS TASKS IN WRAP UP [PHONE_NUMBER] Wrap up | 00:00" at bounding box center [184, 180] width 280 height 273
click at [262, 366] on span "COMPLETE" at bounding box center [261, 369] width 69 height 14
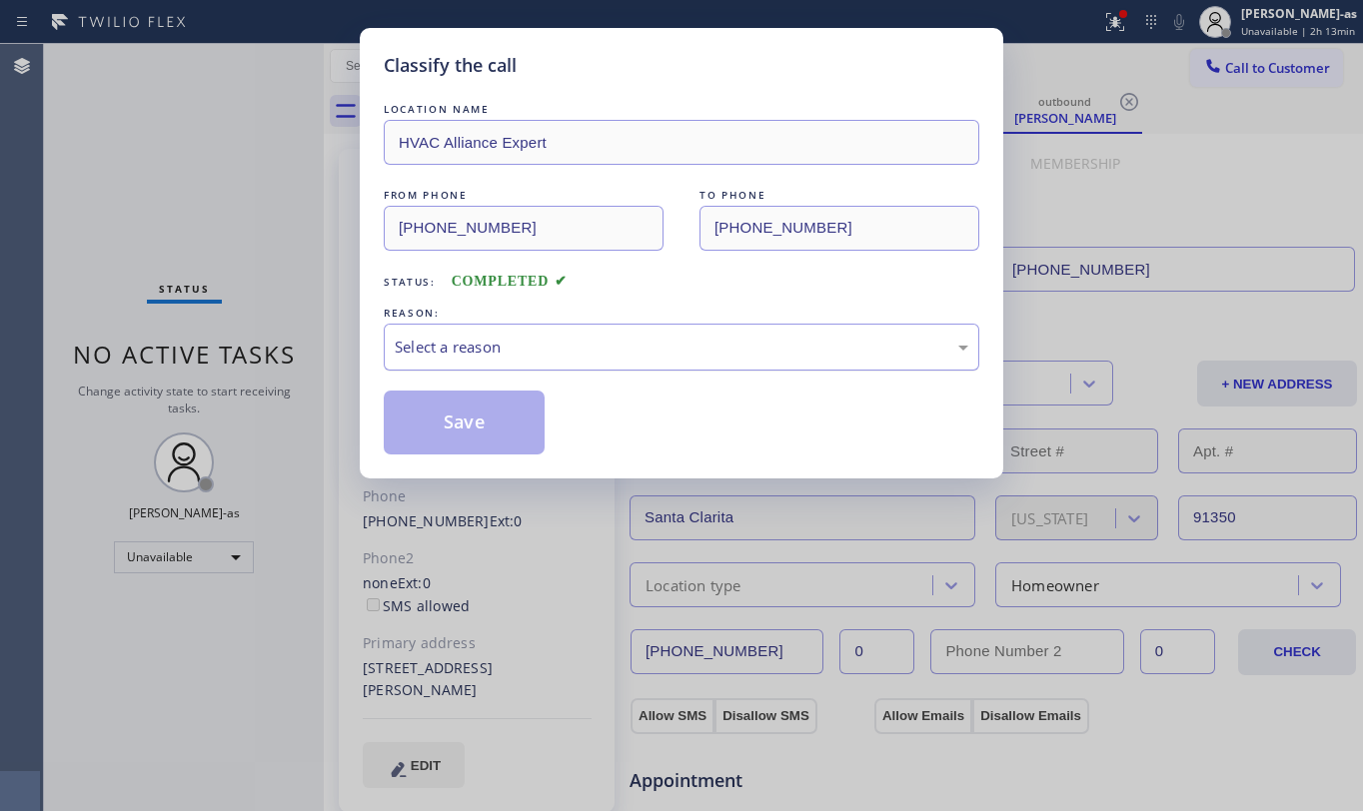
drag, startPoint x: 181, startPoint y: 252, endPoint x: 541, endPoint y: 348, distance: 372.3
click at [201, 256] on div "Classify the call LOCATION NAME HVAC Alliance Expert FROM PHONE [PHONE_NUMBER] …" at bounding box center [681, 405] width 1363 height 811
click at [628, 257] on div "LOCATION NAME HVAC Alliance Expert FROM PHONE [PHONE_NUMBER] TO PHONE [PHONE_NU…" at bounding box center [682, 277] width 596 height 356
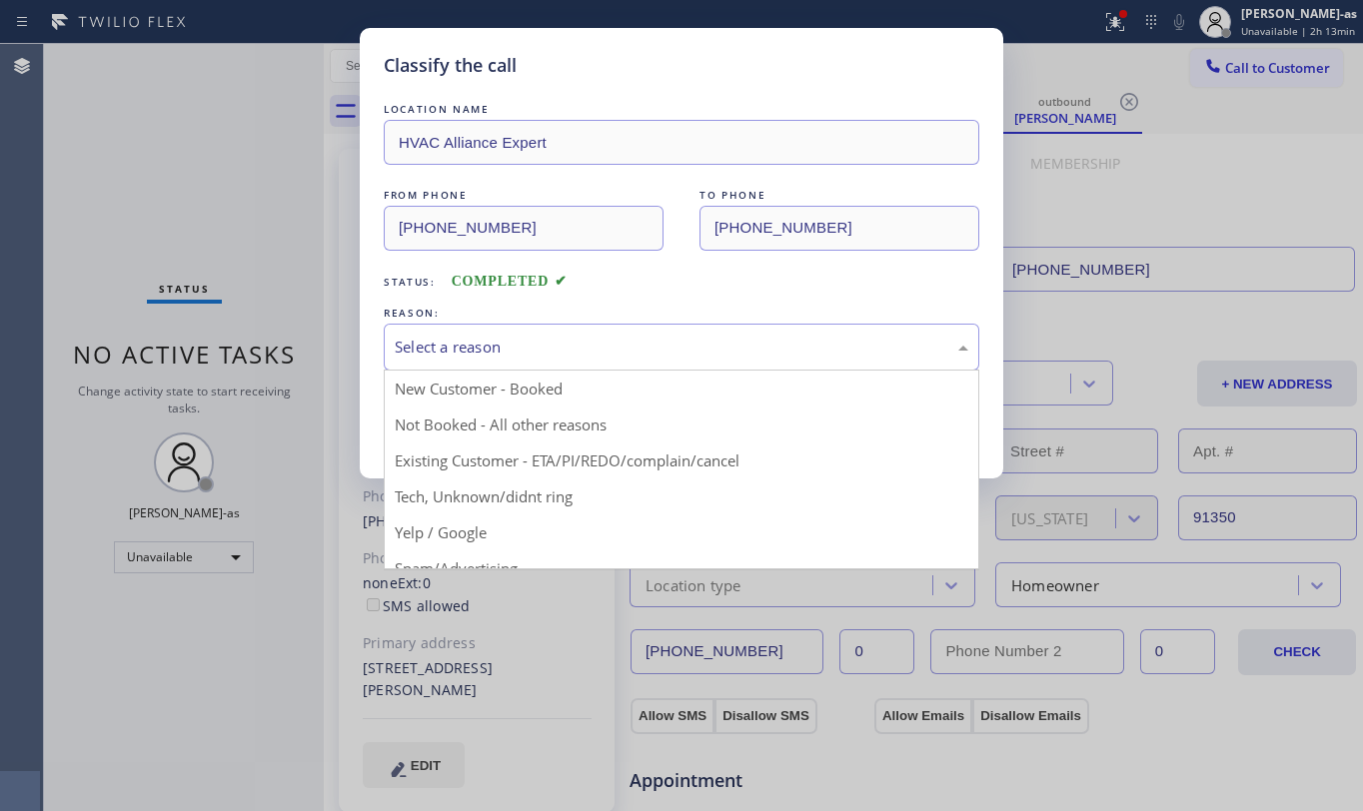
drag, startPoint x: 645, startPoint y: 346, endPoint x: 664, endPoint y: 354, distance: 20.6
click at [646, 346] on div "Select a reason" at bounding box center [682, 347] width 574 height 23
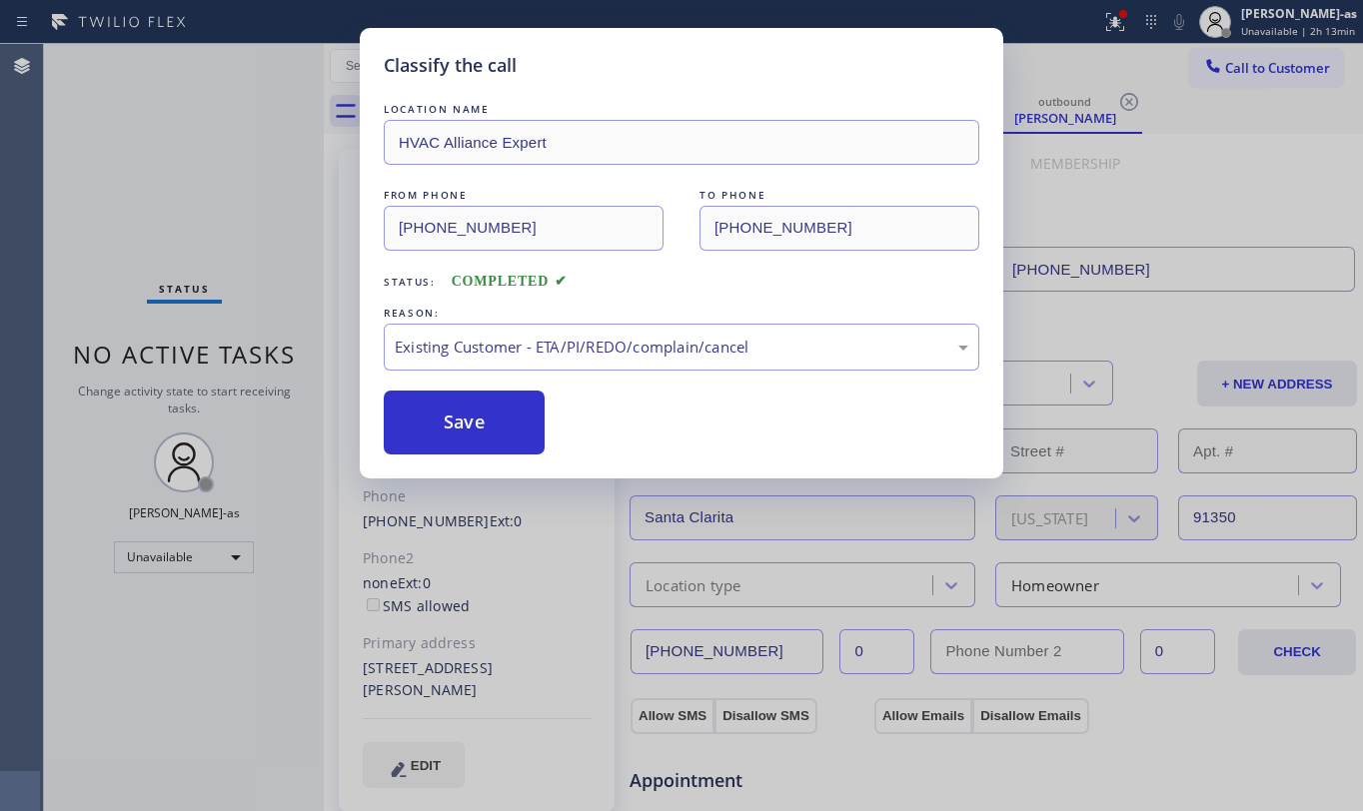
drag, startPoint x: 469, startPoint y: 417, endPoint x: 542, endPoint y: 9, distance: 414.2
click at [470, 412] on button "Save" at bounding box center [464, 423] width 161 height 64
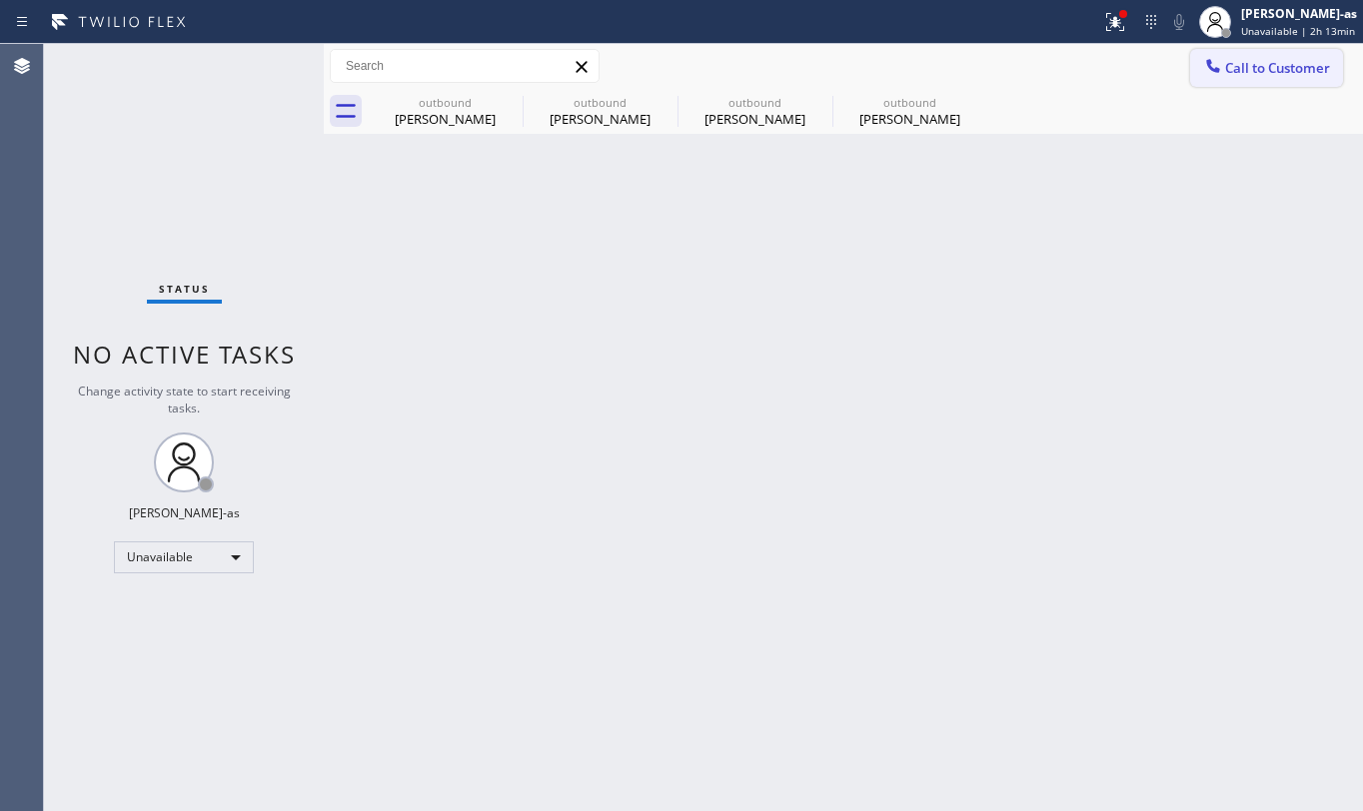
click at [1248, 60] on span "Call to Customer" at bounding box center [1277, 68] width 105 height 18
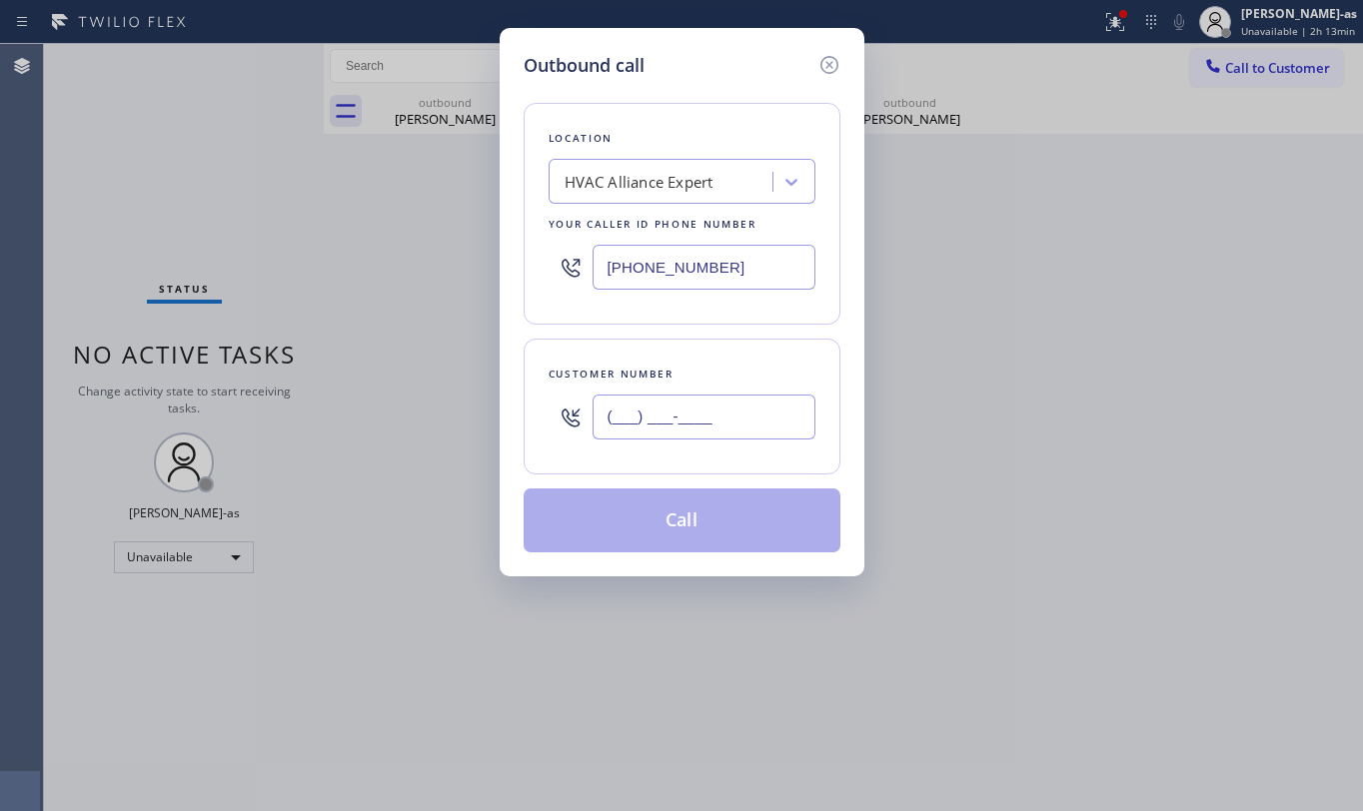
click at [741, 425] on input "(___) ___-____" at bounding box center [704, 417] width 223 height 45
paste input "310) 291-7022"
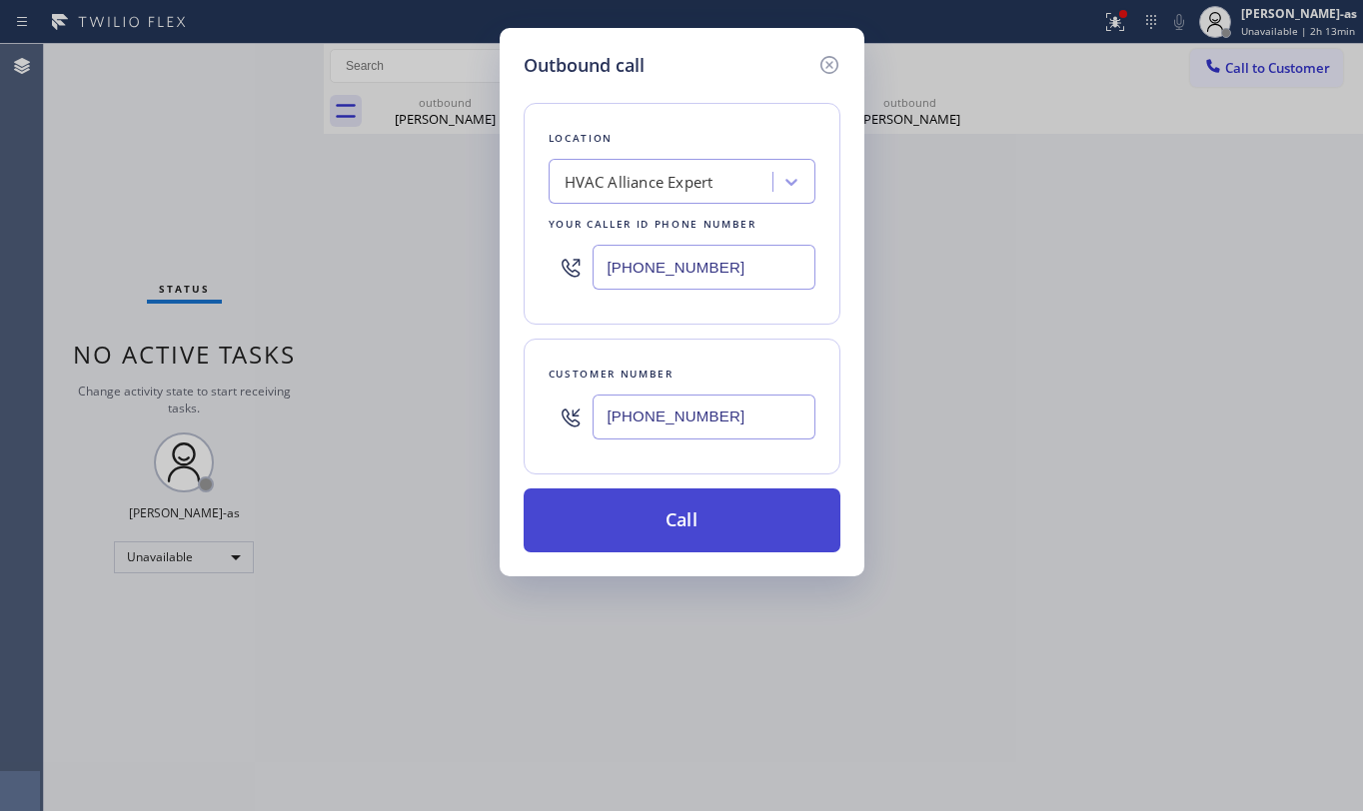
type input "[PHONE_NUMBER]"
click at [702, 529] on button "Call" at bounding box center [682, 521] width 317 height 64
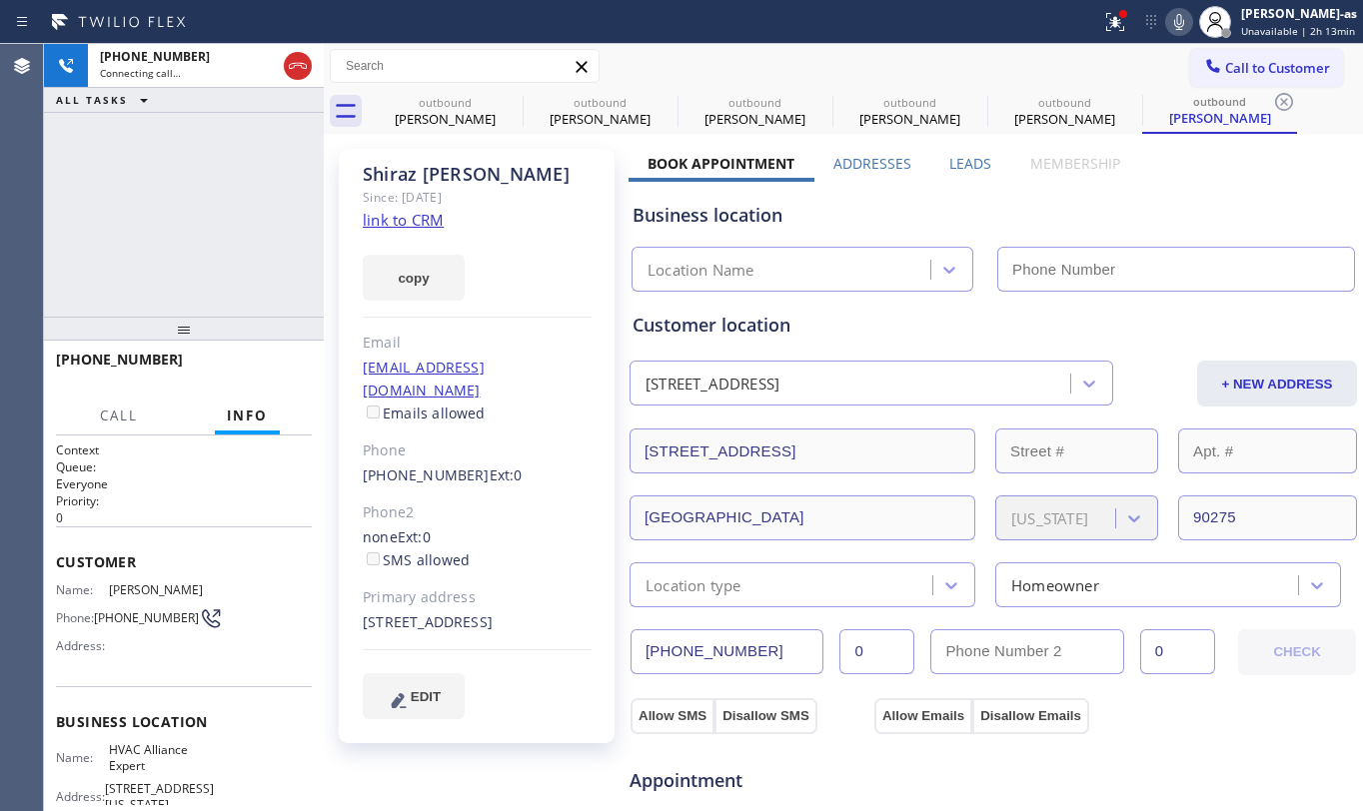
click at [389, 221] on link "link to CRM" at bounding box center [403, 220] width 81 height 20
type input "[PHONE_NUMBER]"
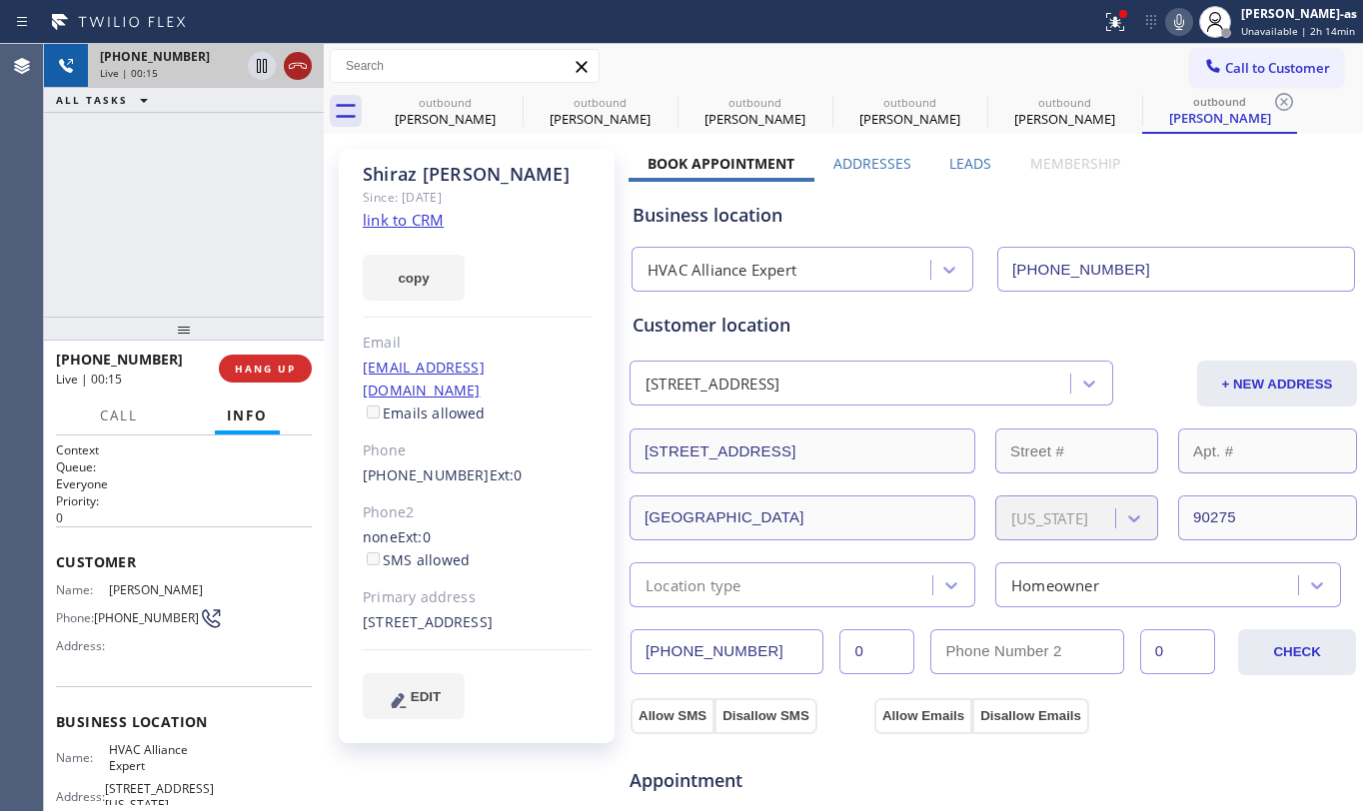
click at [296, 68] on icon at bounding box center [298, 66] width 24 height 24
click at [290, 256] on div "[PHONE_NUMBER] Live | 00:16 ALL TASKS ALL TASKS ACTIVE TASKS TASKS IN WRAP UP" at bounding box center [184, 180] width 280 height 273
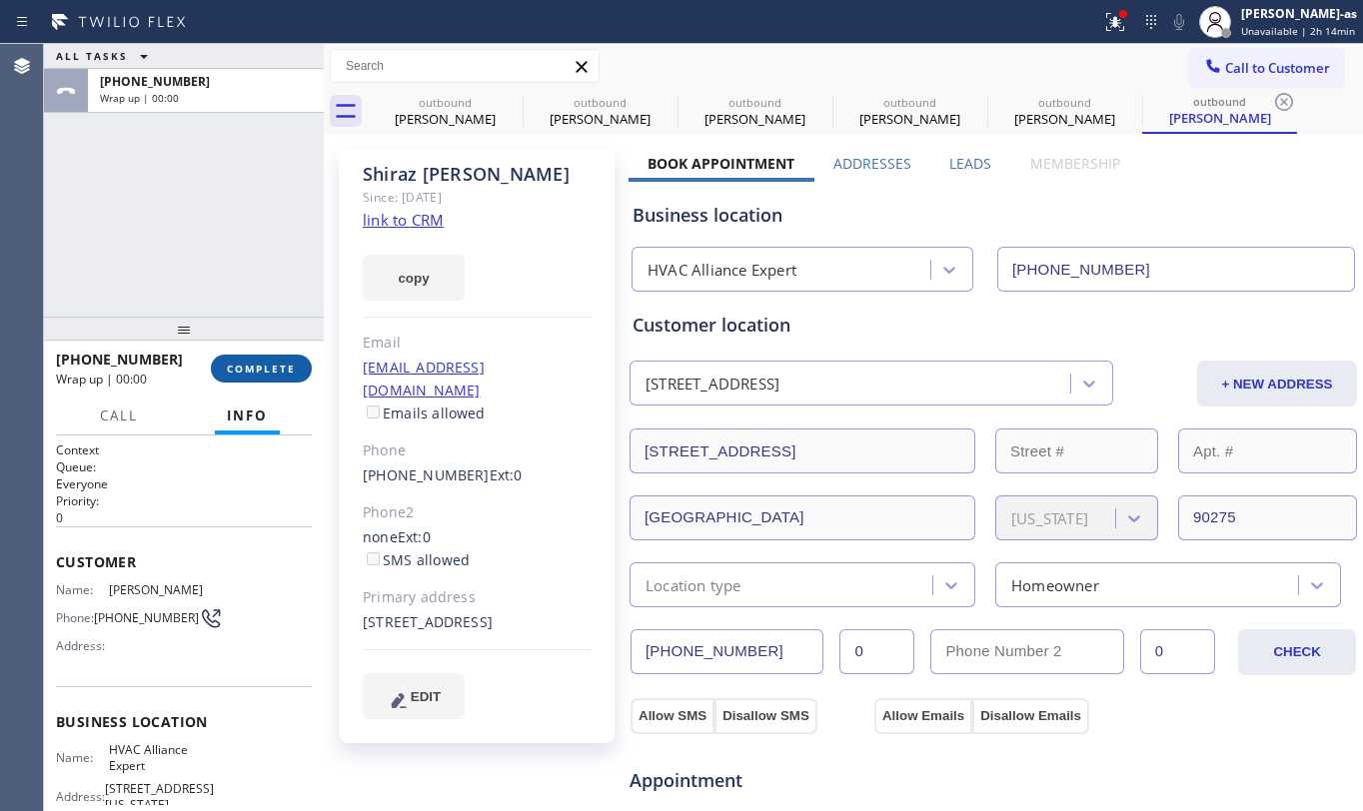
click at [293, 369] on span "COMPLETE" at bounding box center [261, 369] width 69 height 14
drag, startPoint x: 261, startPoint y: 329, endPoint x: 264, endPoint y: 345, distance: 16.3
click at [261, 333] on div at bounding box center [184, 329] width 280 height 24
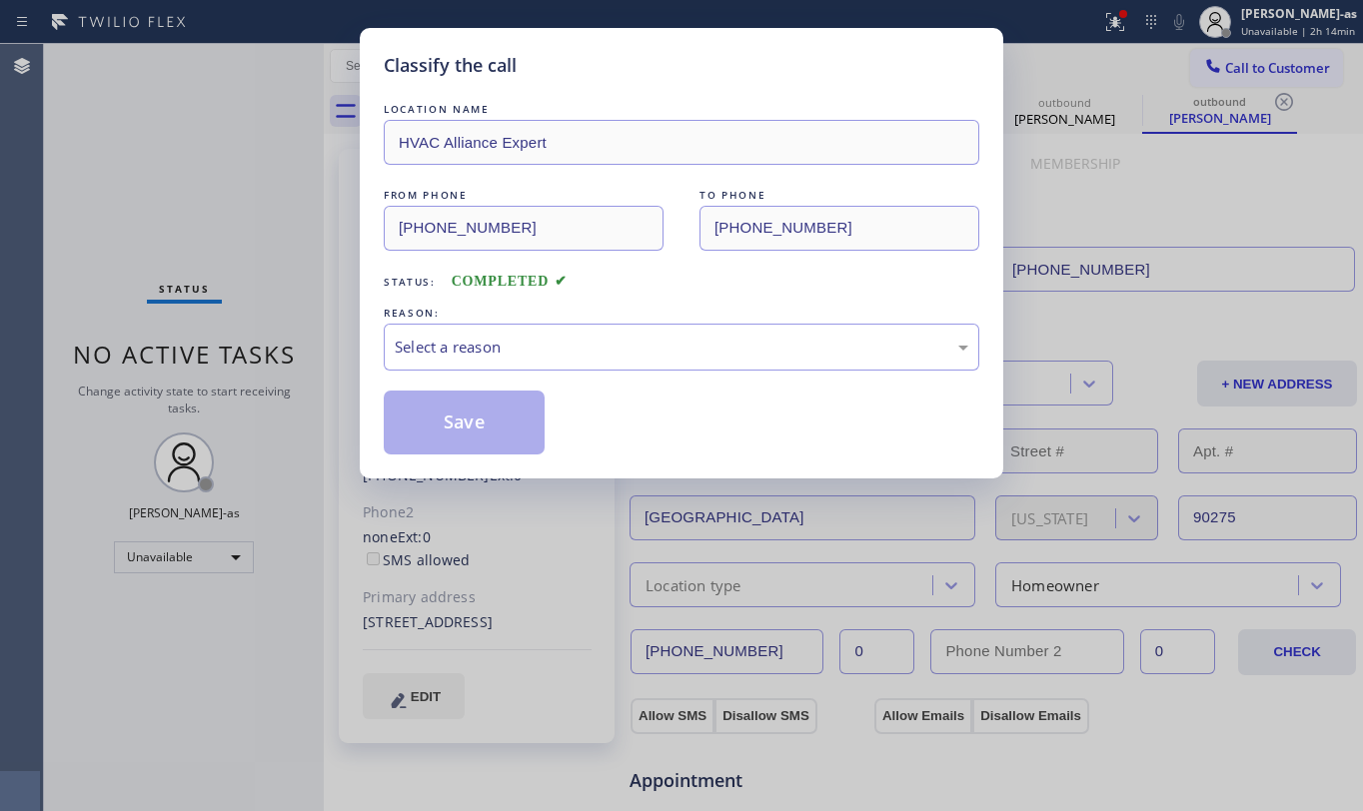
click at [266, 362] on div "Classify the call LOCATION NAME HVAC Alliance Expert FROM PHONE [PHONE_NUMBER] …" at bounding box center [681, 405] width 1363 height 811
click at [573, 320] on div "REASON:" at bounding box center [682, 313] width 596 height 21
click at [626, 359] on div "Select a reason" at bounding box center [682, 347] width 574 height 23
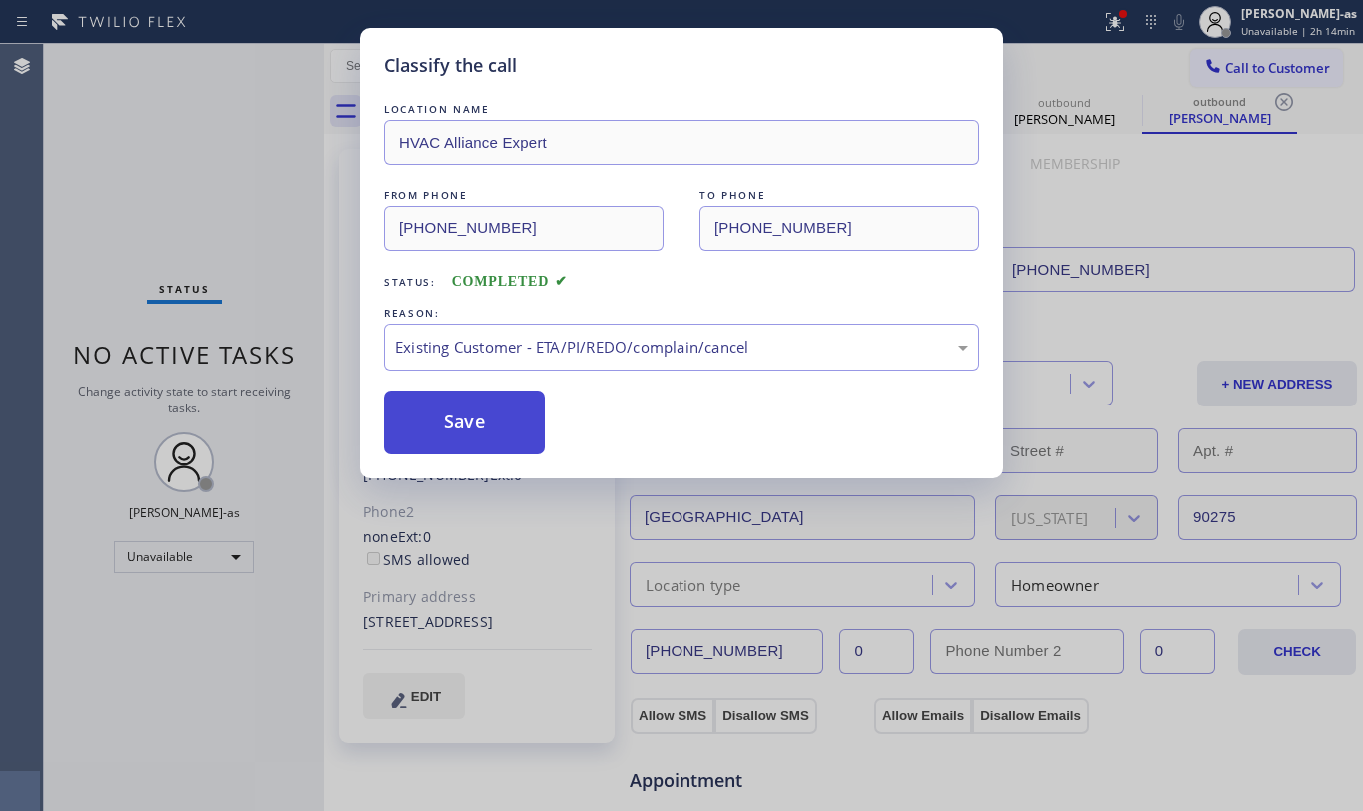
click at [470, 416] on button "Save" at bounding box center [464, 423] width 161 height 64
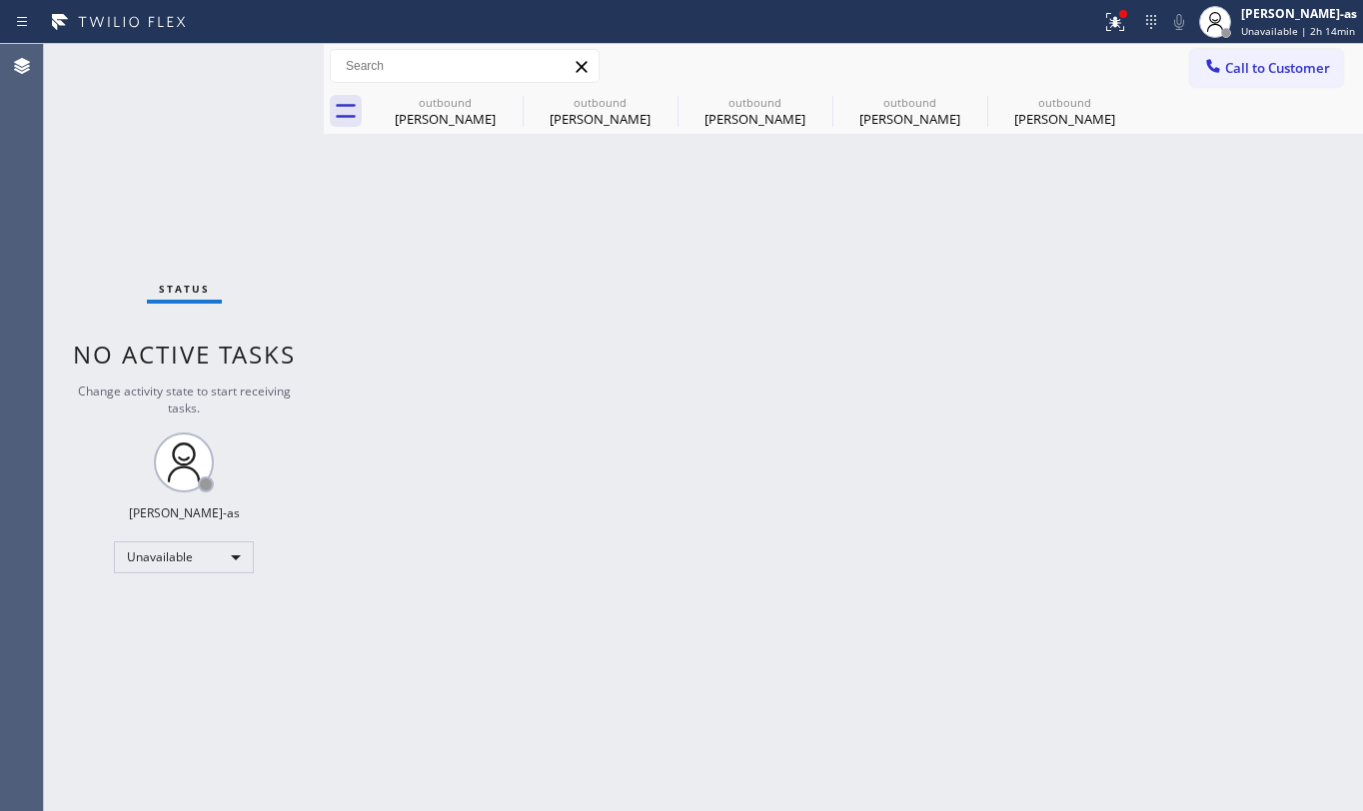
click at [225, 225] on div "Status No active tasks Change activity state to start receiving tasks. [PERSON_…" at bounding box center [184, 427] width 280 height 767
click at [437, 130] on div "outbound [PERSON_NAME]" at bounding box center [445, 111] width 151 height 45
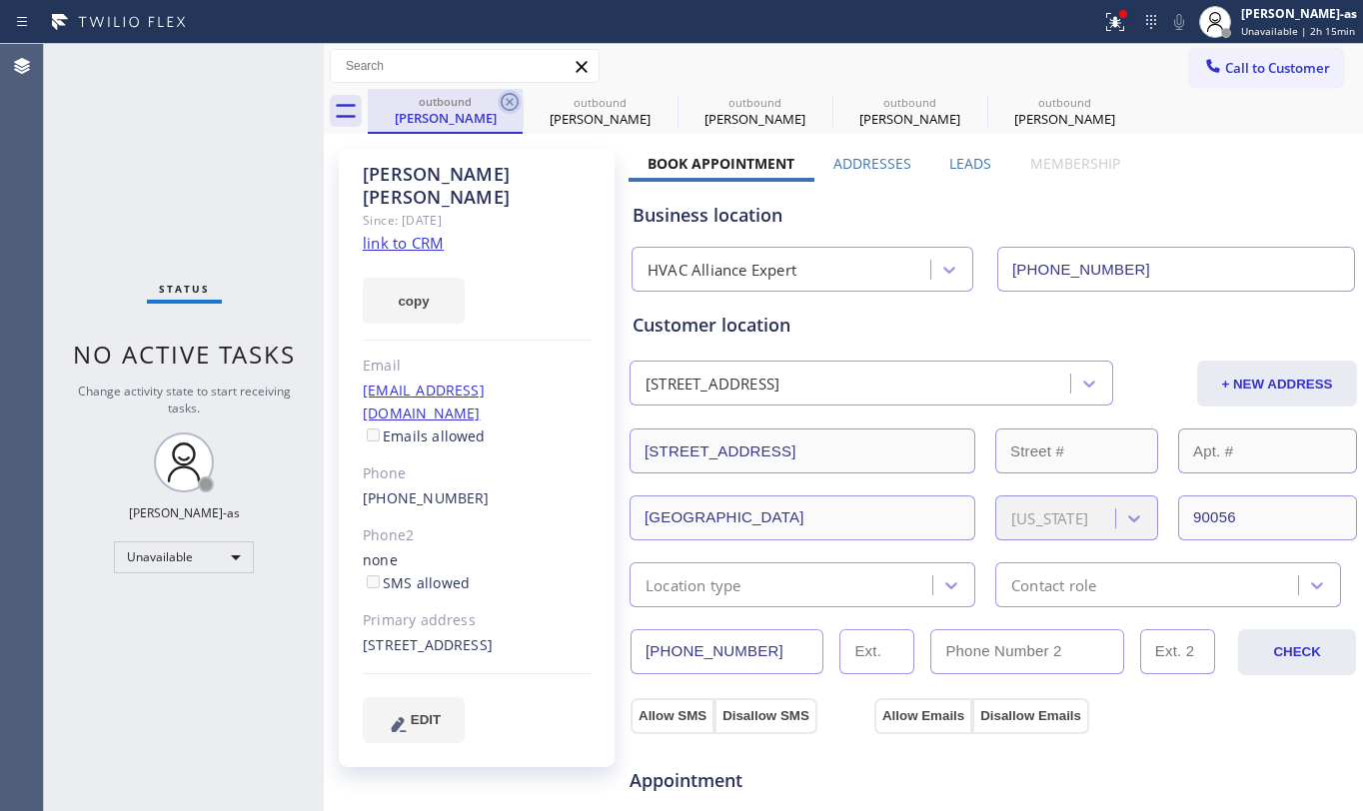
click at [505, 109] on icon at bounding box center [510, 102] width 18 height 18
click at [0, 0] on icon at bounding box center [0, 0] width 0 height 0
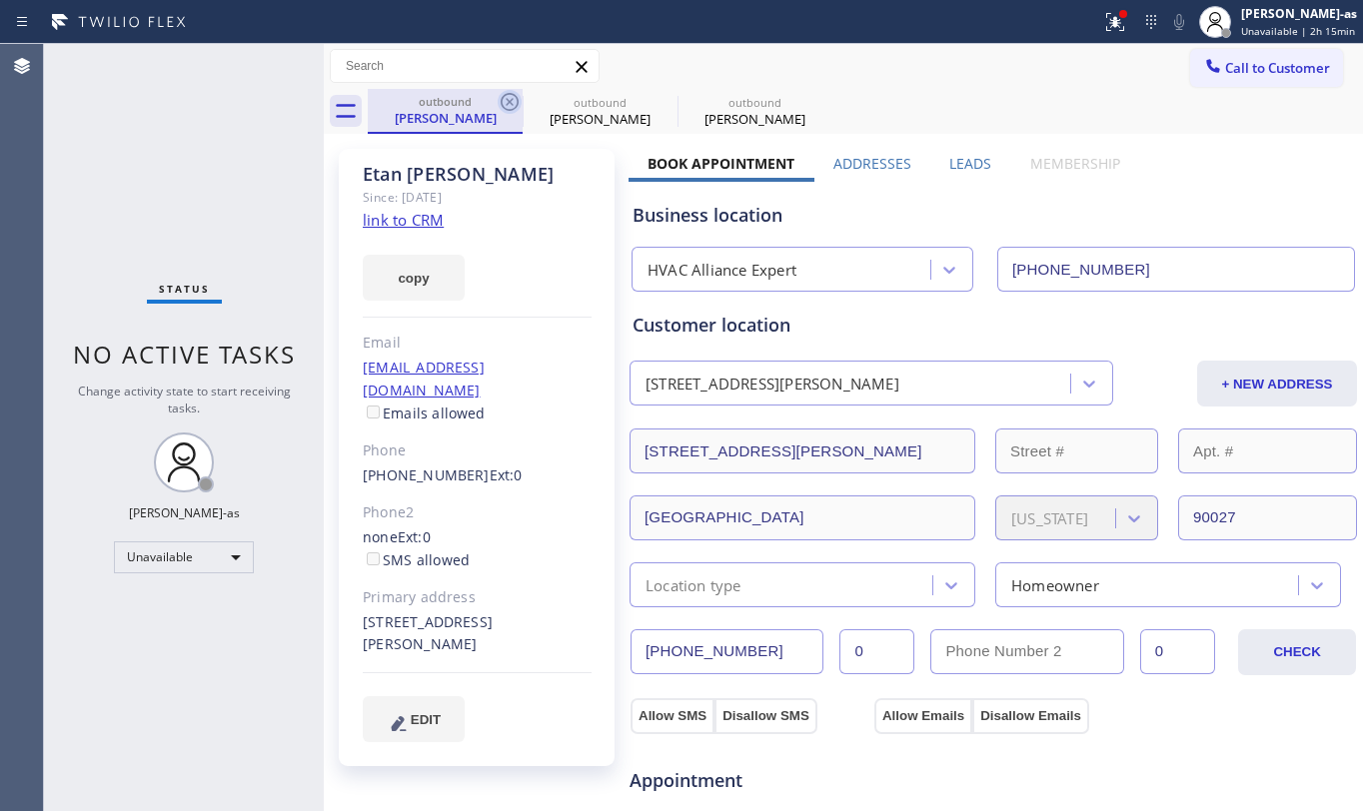
click at [504, 104] on icon at bounding box center [510, 102] width 24 height 24
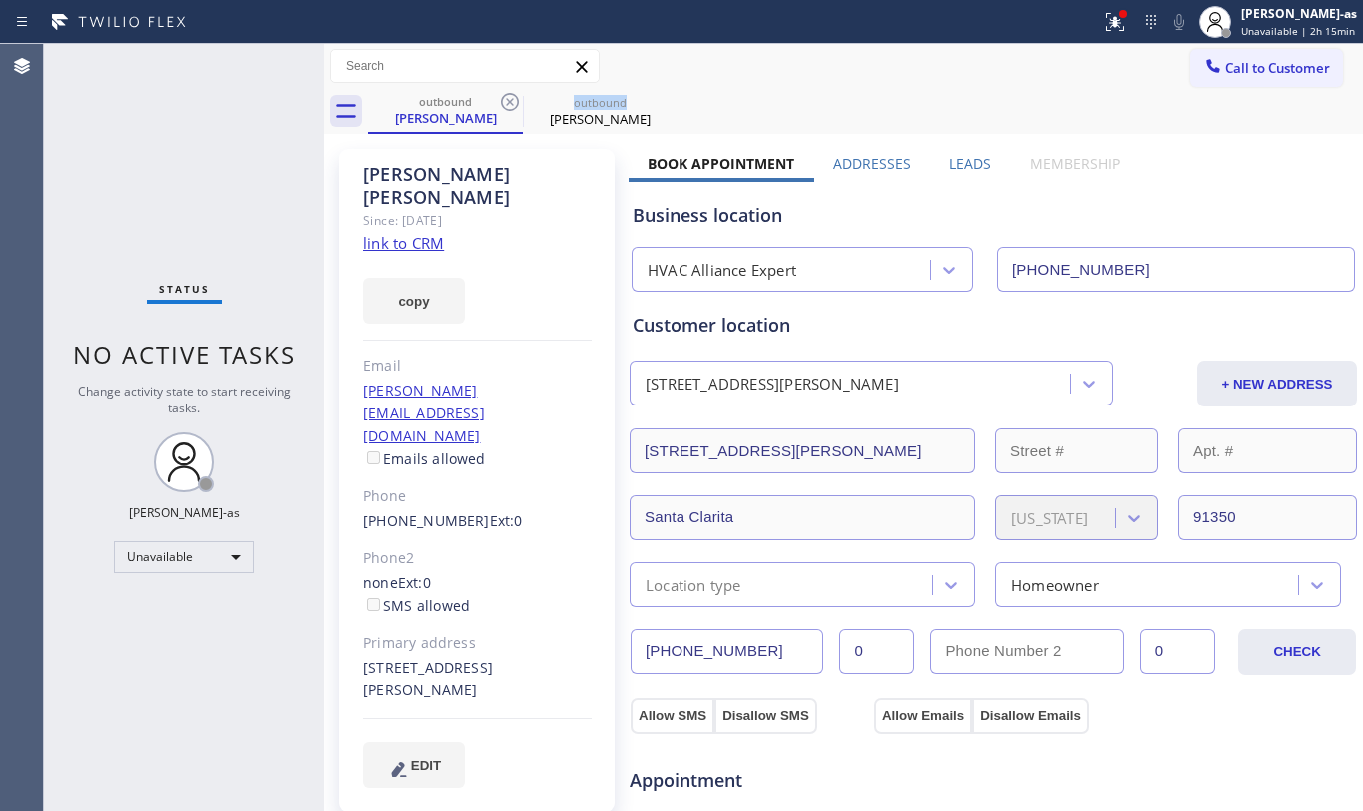
click at [504, 104] on icon at bounding box center [510, 102] width 24 height 24
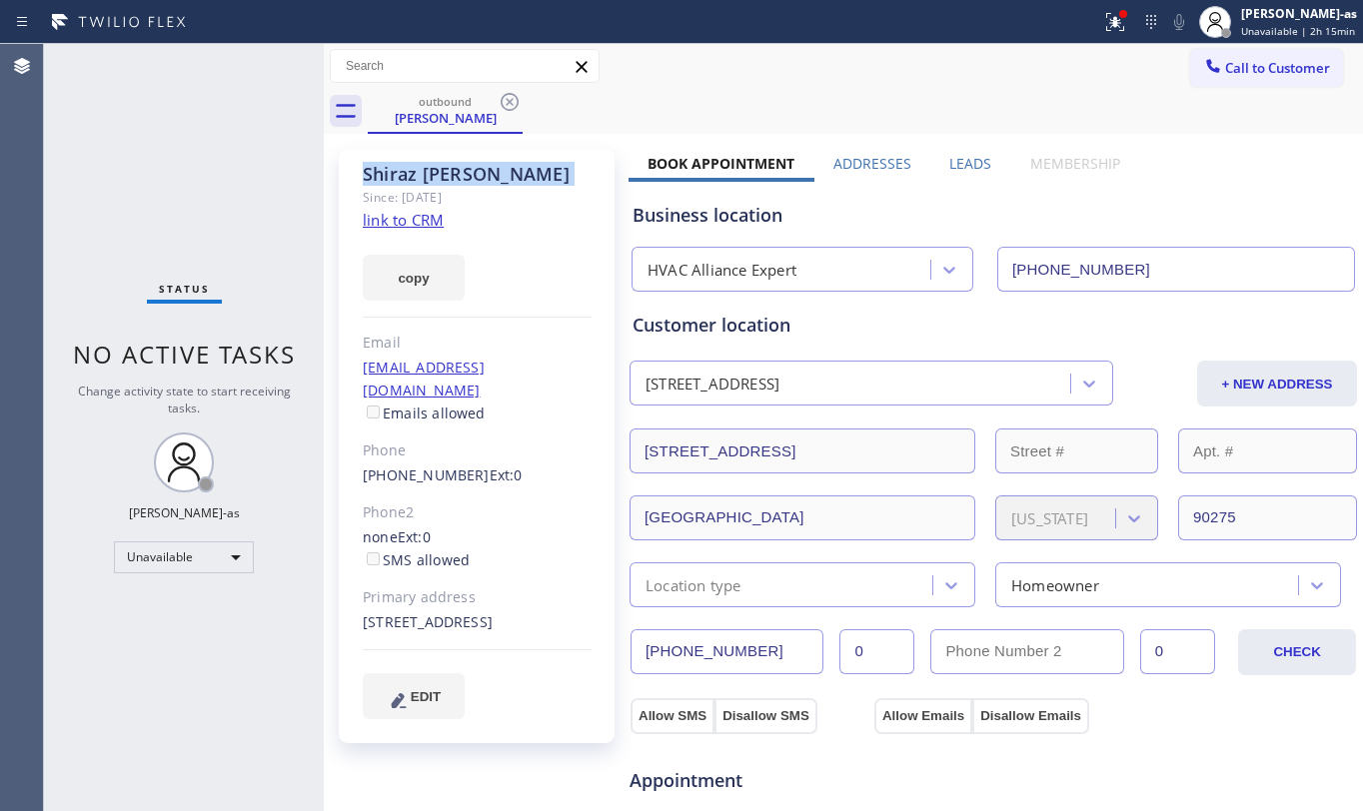
click at [504, 104] on icon at bounding box center [510, 102] width 24 height 24
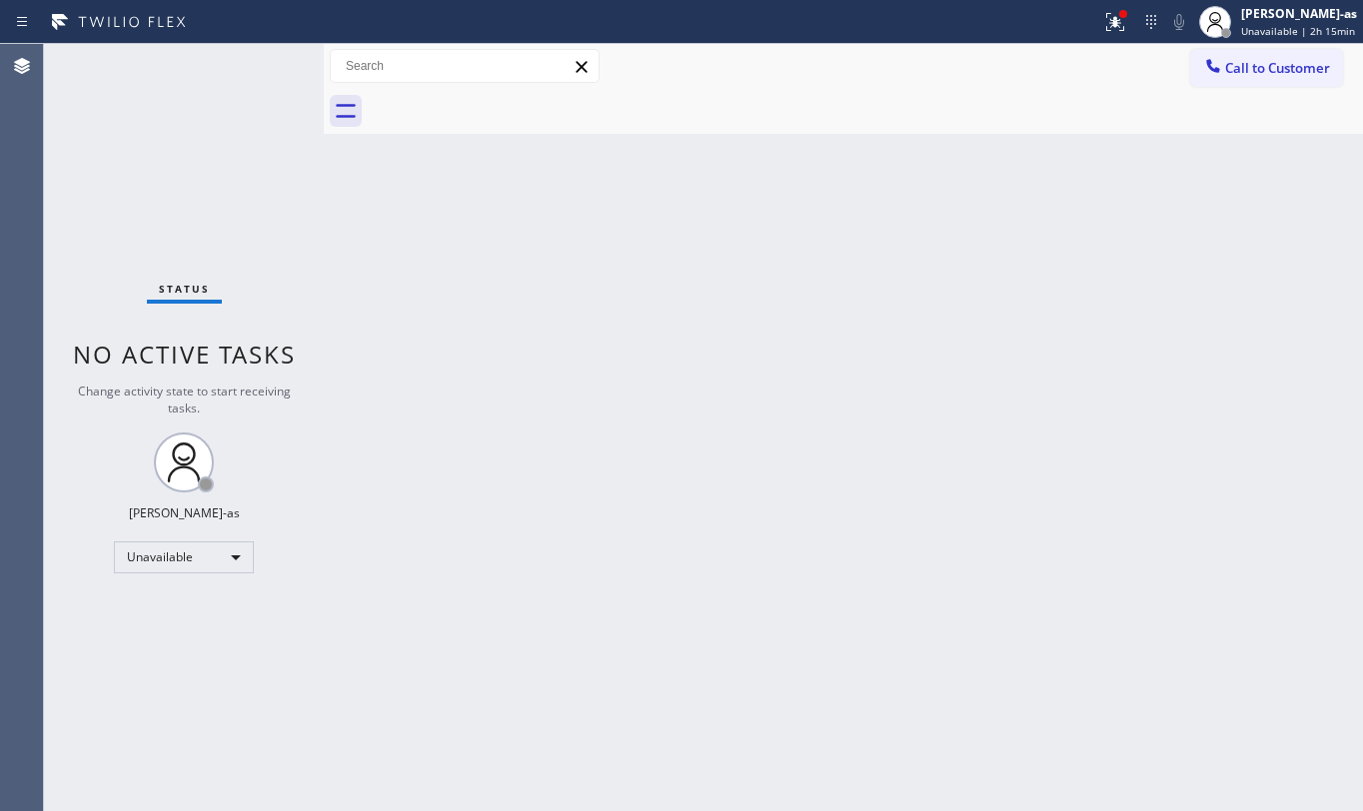
drag, startPoint x: 548, startPoint y: 261, endPoint x: 522, endPoint y: 126, distance: 137.4
click at [550, 252] on div "Back to Dashboard Change Sender ID Customers Technicians Select a contact Outbo…" at bounding box center [843, 427] width 1039 height 767
click at [1229, 62] on span "Call to Customer" at bounding box center [1277, 68] width 105 height 18
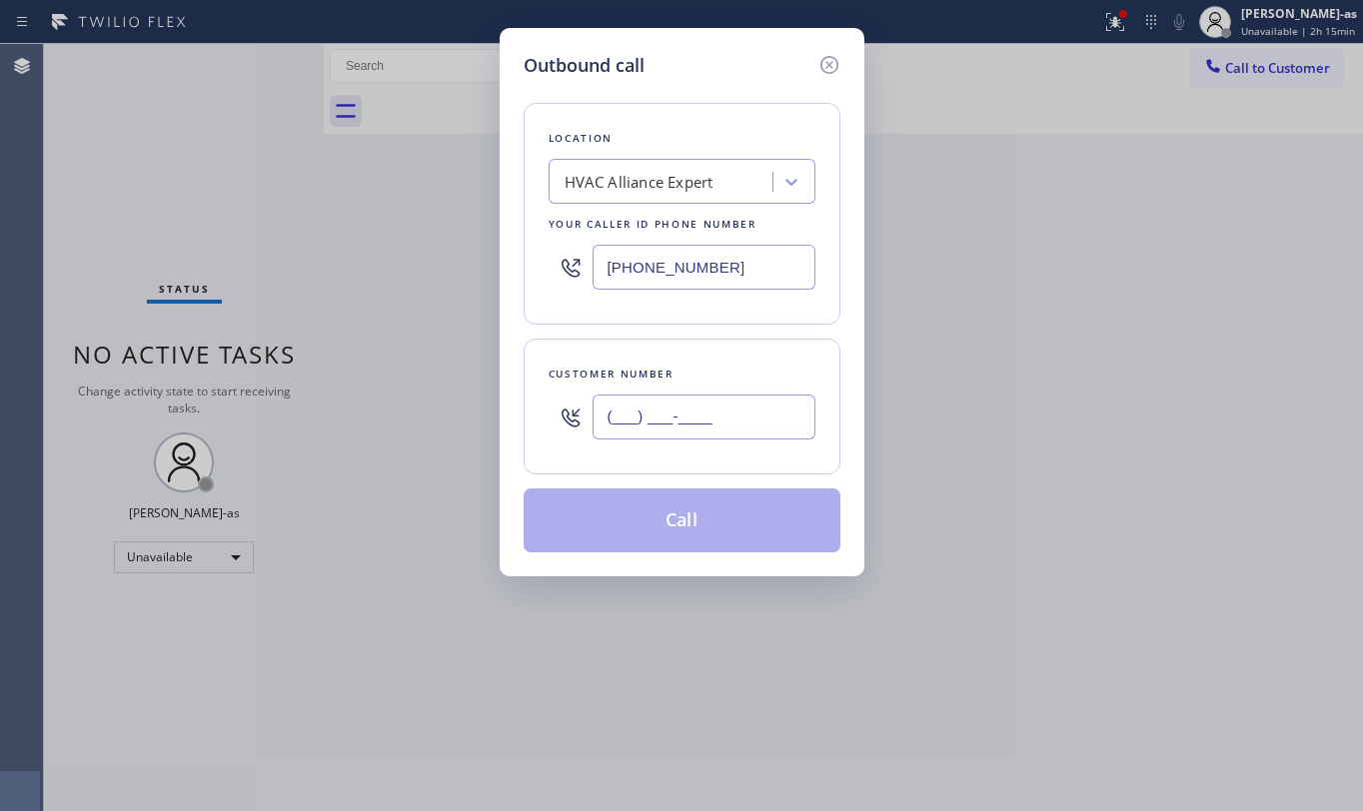
click at [757, 412] on input "(___) ___-____" at bounding box center [704, 417] width 223 height 45
paste input "561) 460-3229"
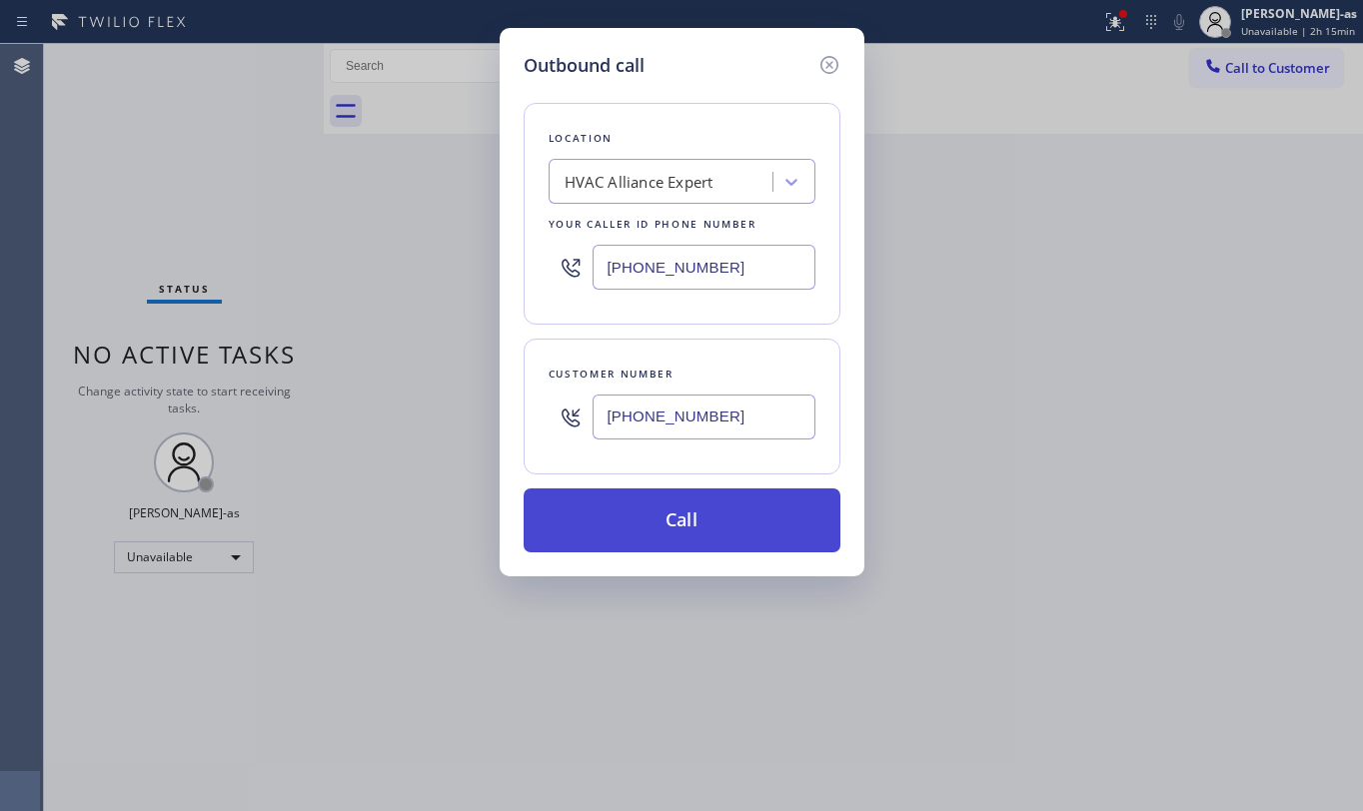
type input "[PHONE_NUMBER]"
click at [720, 529] on button "Call" at bounding box center [682, 521] width 317 height 64
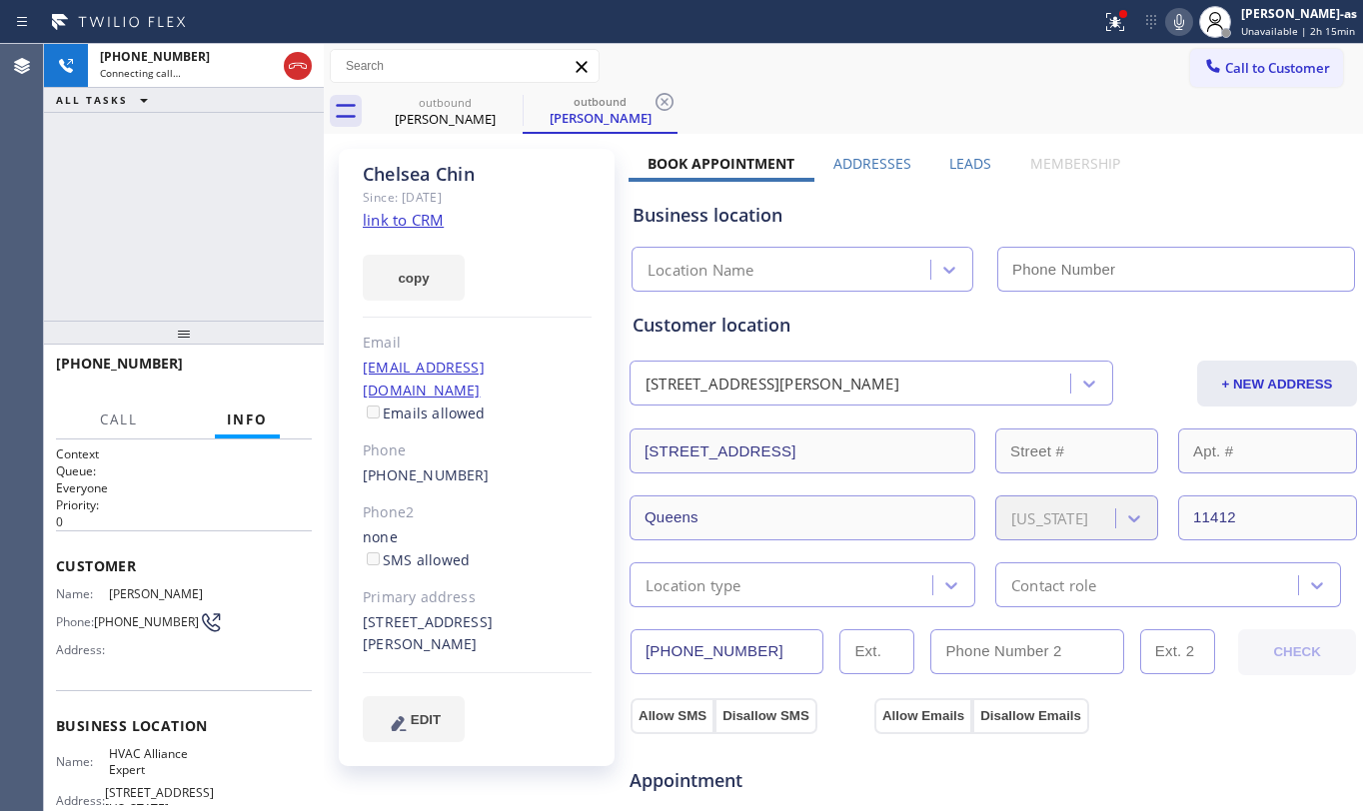
type input "[PHONE_NUMBER]"
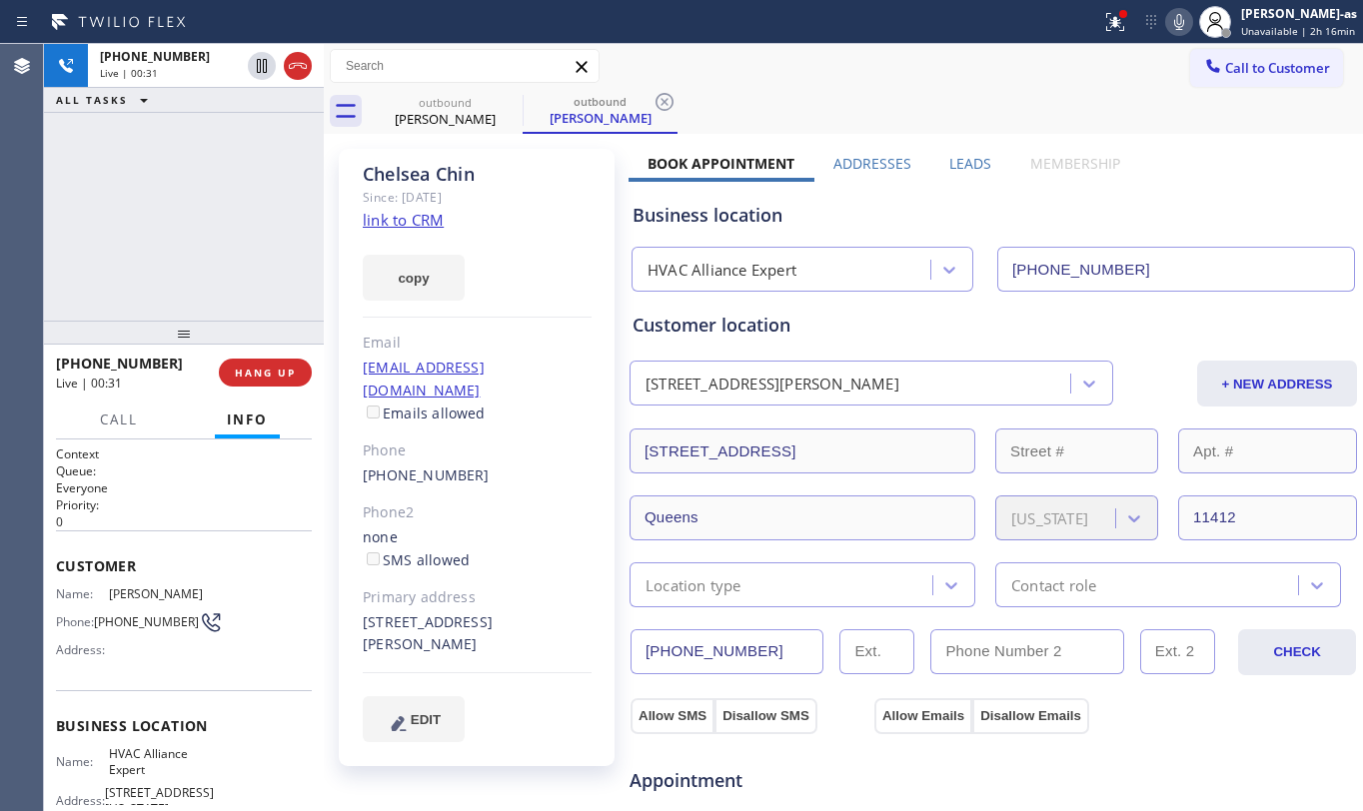
click at [144, 196] on div "[PHONE_NUMBER] Live | 00:31 ALL TASKS ALL TASKS ACTIVE TASKS TASKS IN WRAP UP" at bounding box center [184, 182] width 280 height 277
click at [476, 85] on div "Call to Customer Outbound call Location HVAC Alliance Expert Your caller id pho…" at bounding box center [843, 66] width 1039 height 45
click at [154, 234] on div "[PHONE_NUMBER] Live | 00:32 ALL TASKS ALL TASKS ACTIVE TASKS TASKS IN WRAP UP" at bounding box center [184, 182] width 280 height 277
click at [158, 165] on div "[PHONE_NUMBER] Live | 00:36 ALL TASKS ALL TASKS ACTIVE TASKS TASKS IN WRAP UP" at bounding box center [184, 182] width 280 height 277
click at [289, 341] on div at bounding box center [184, 333] width 280 height 24
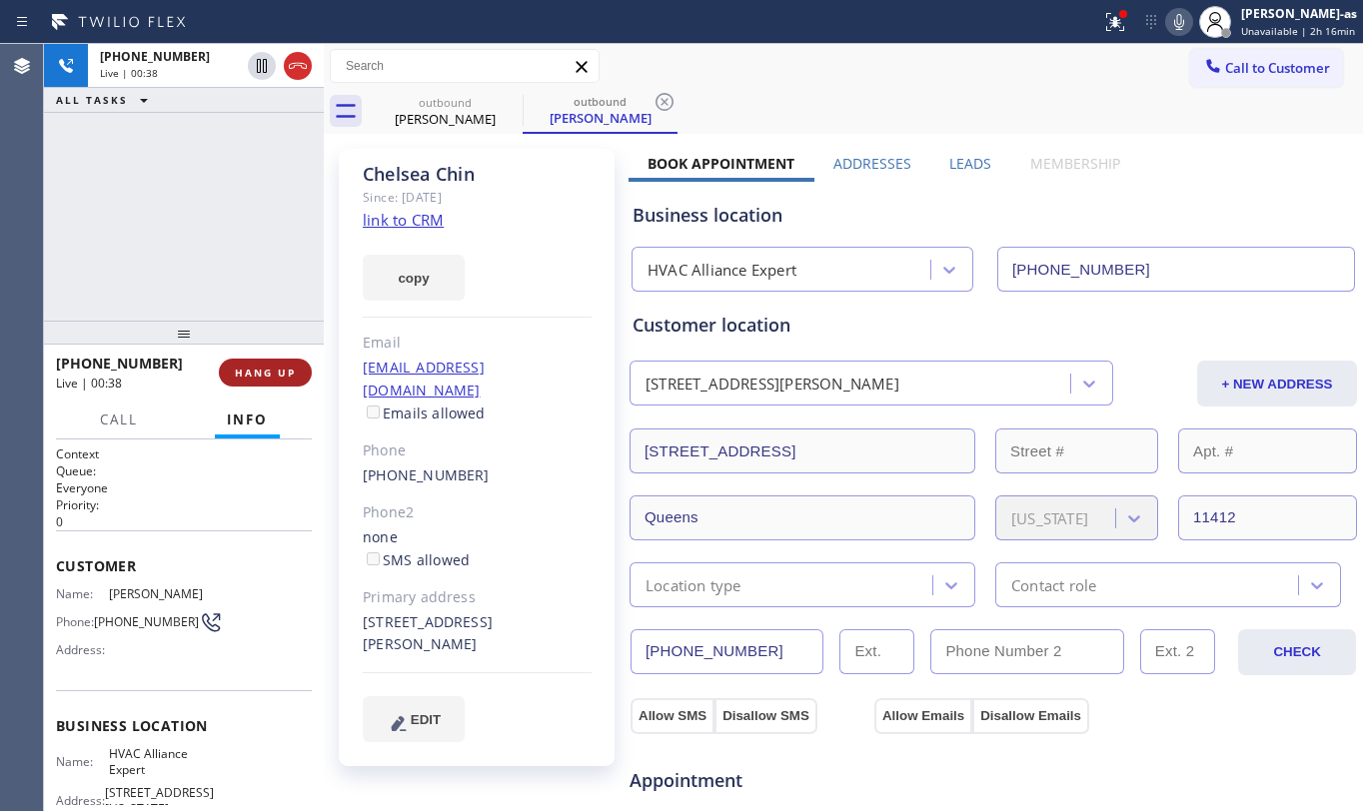
click at [270, 369] on span "HANG UP" at bounding box center [265, 373] width 61 height 14
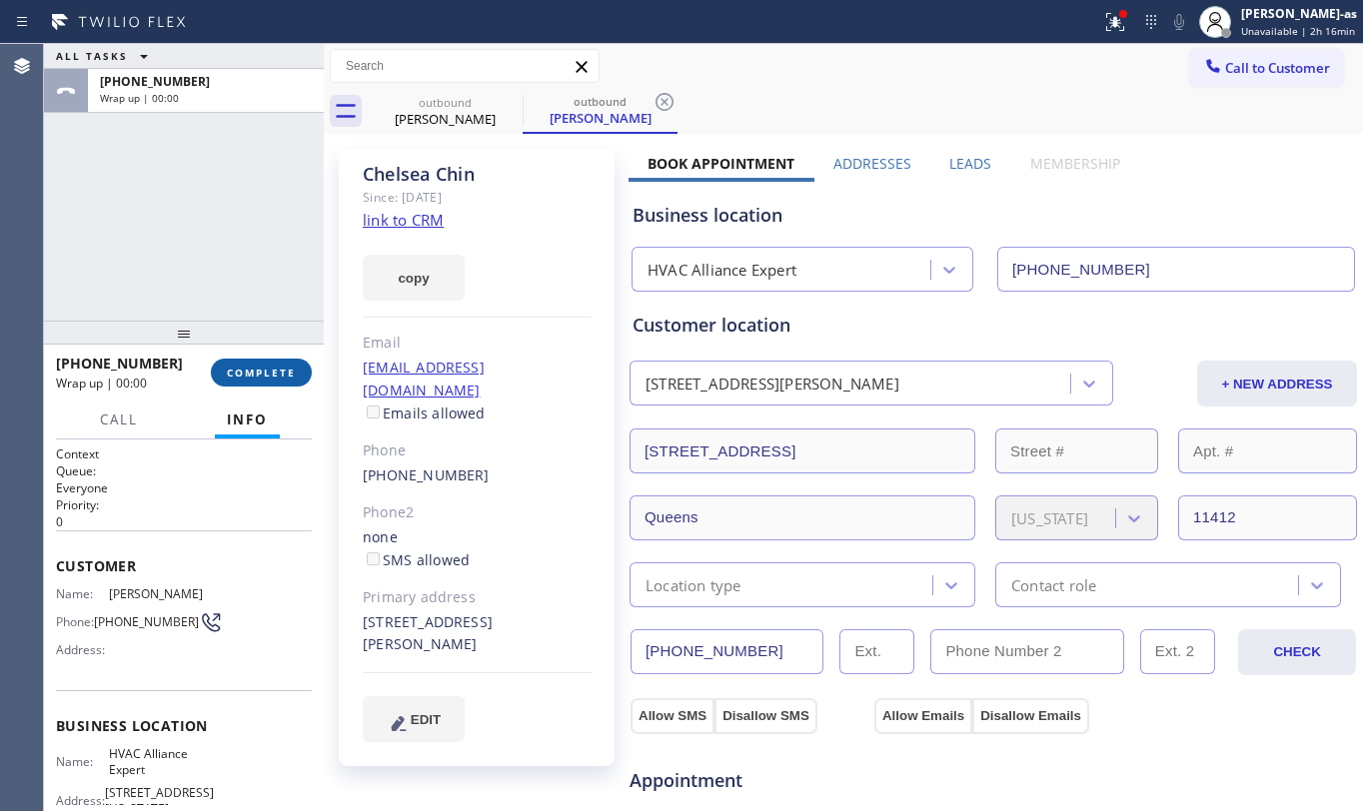
click at [270, 369] on span "COMPLETE" at bounding box center [261, 373] width 69 height 14
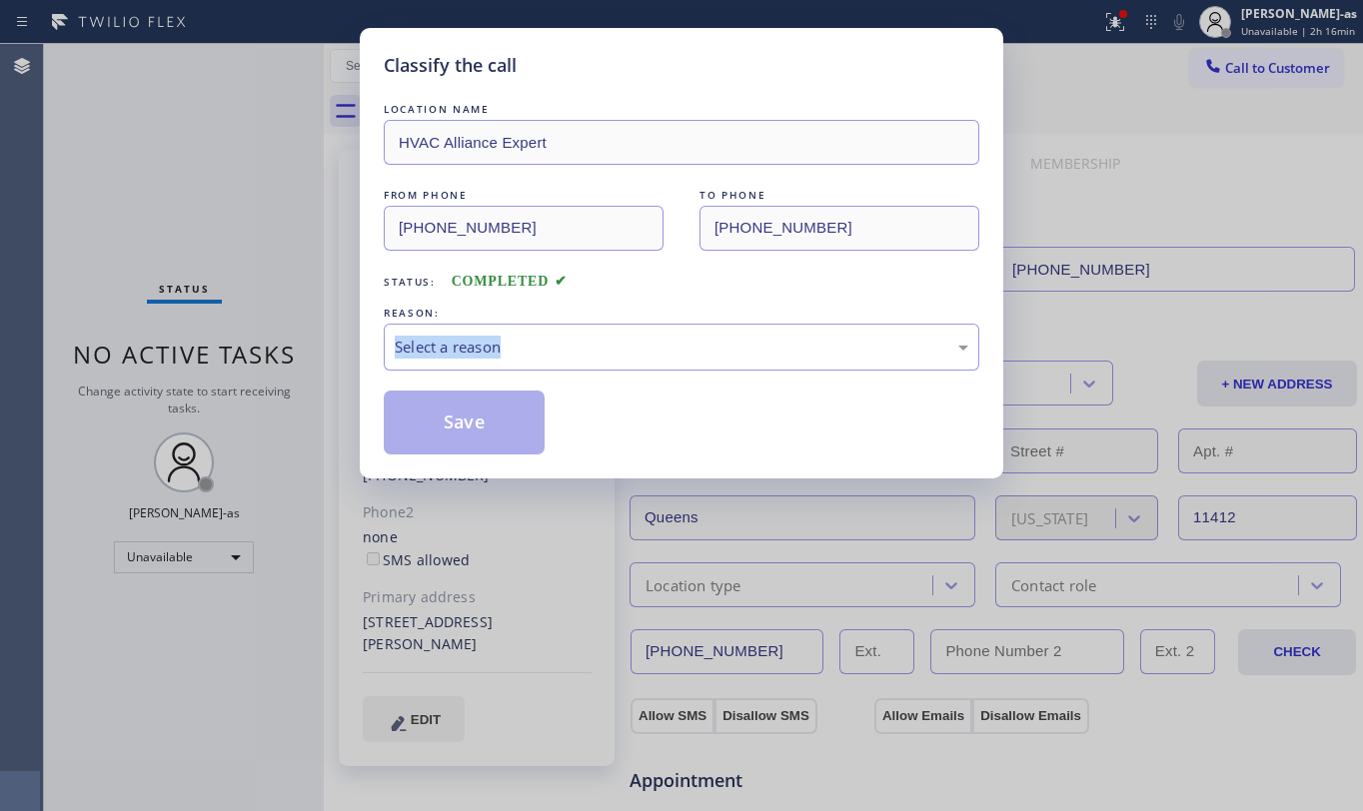
click at [270, 369] on div "Classify the call LOCATION NAME HVAC Alliance Expert FROM PHONE [PHONE_NUMBER] …" at bounding box center [681, 405] width 1363 height 811
click at [250, 254] on div "Classify the call LOCATION NAME HVAC Alliance Expert FROM PHONE [PHONE_NUMBER] …" at bounding box center [681, 405] width 1363 height 811
click at [634, 290] on div "Status: COMPLETED" at bounding box center [682, 277] width 596 height 32
click at [609, 344] on div "Select a reason" at bounding box center [682, 347] width 574 height 23
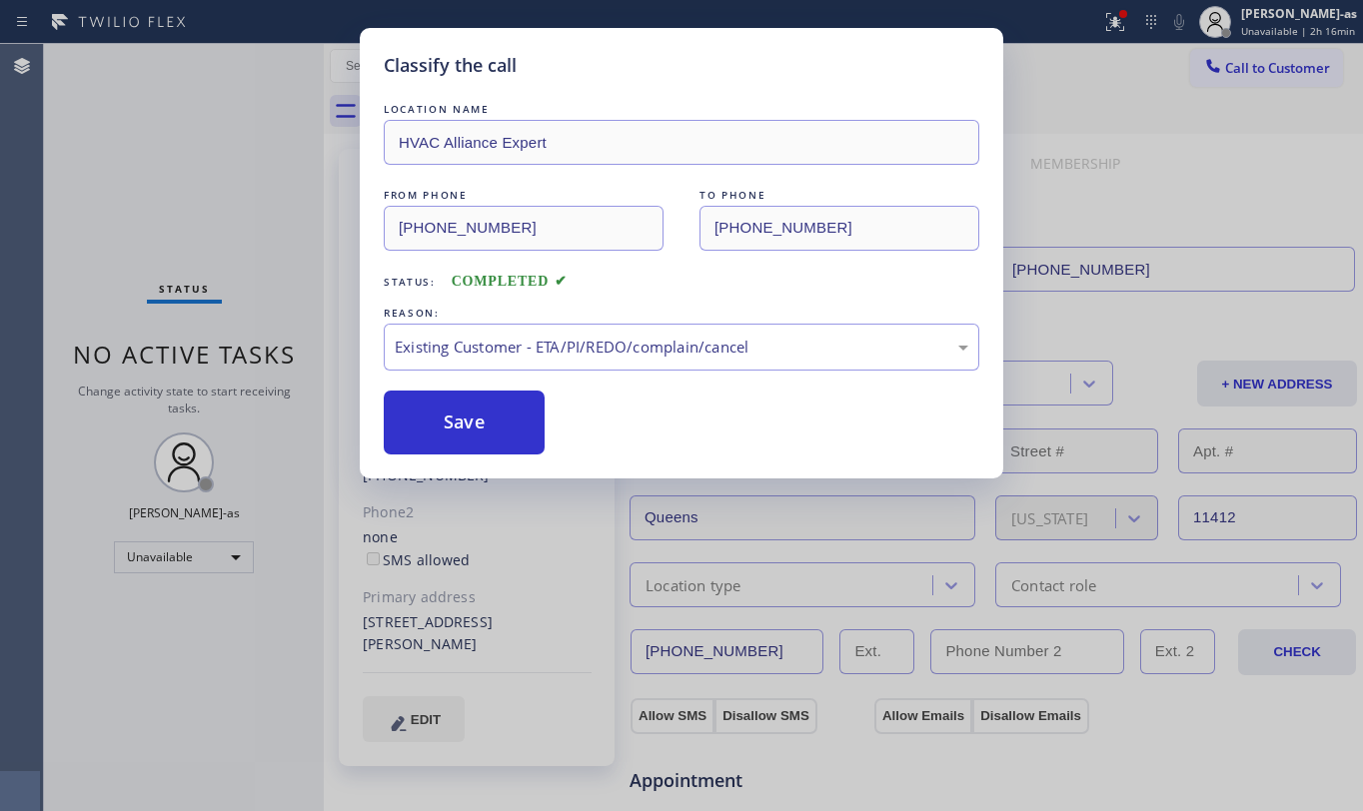
drag, startPoint x: 472, startPoint y: 422, endPoint x: 473, endPoint y: 76, distance: 345.8
click at [473, 422] on button "Save" at bounding box center [464, 423] width 161 height 64
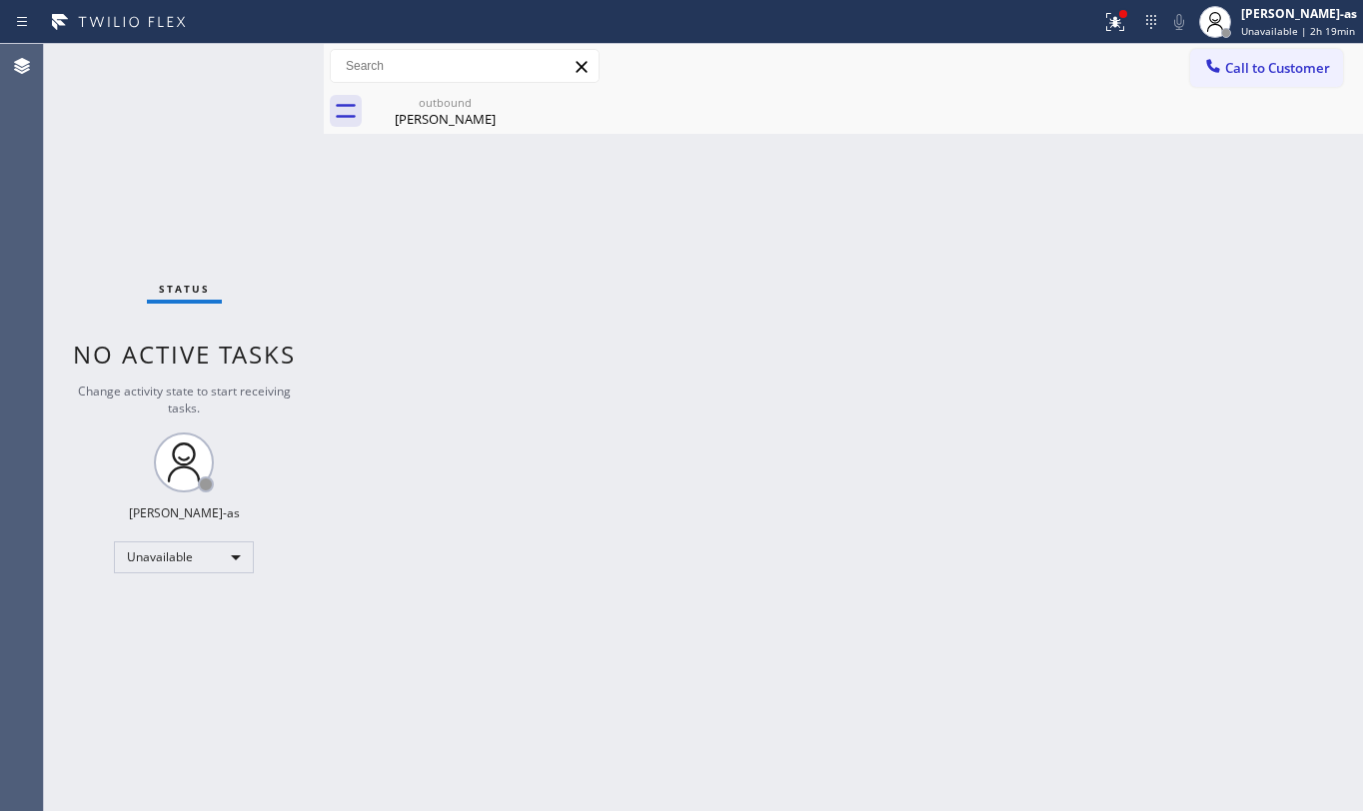
click at [369, 184] on div "Back to Dashboard Change Sender ID Customers Technicians Select a contact Outbo…" at bounding box center [843, 427] width 1039 height 767
click at [434, 104] on div "outbound" at bounding box center [445, 102] width 151 height 15
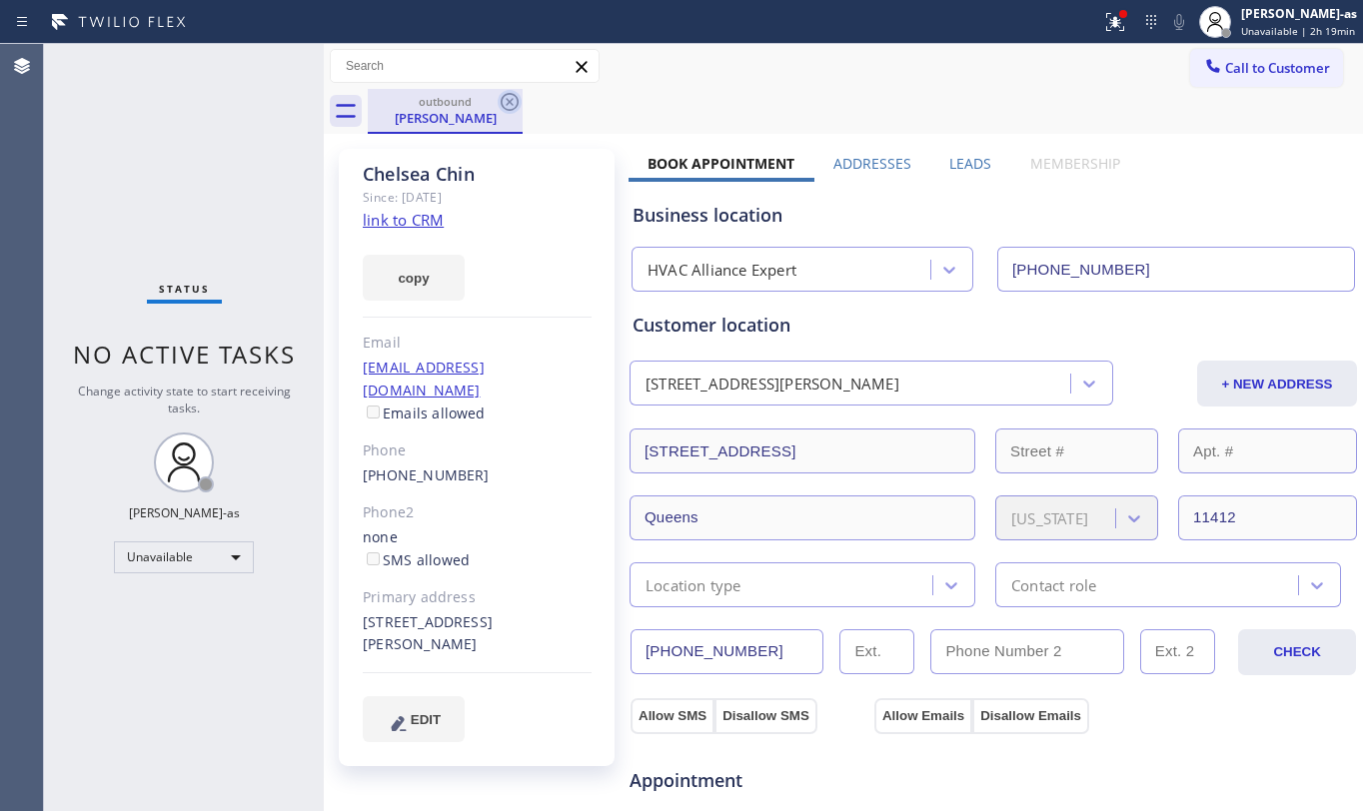
click at [517, 101] on icon at bounding box center [510, 102] width 24 height 24
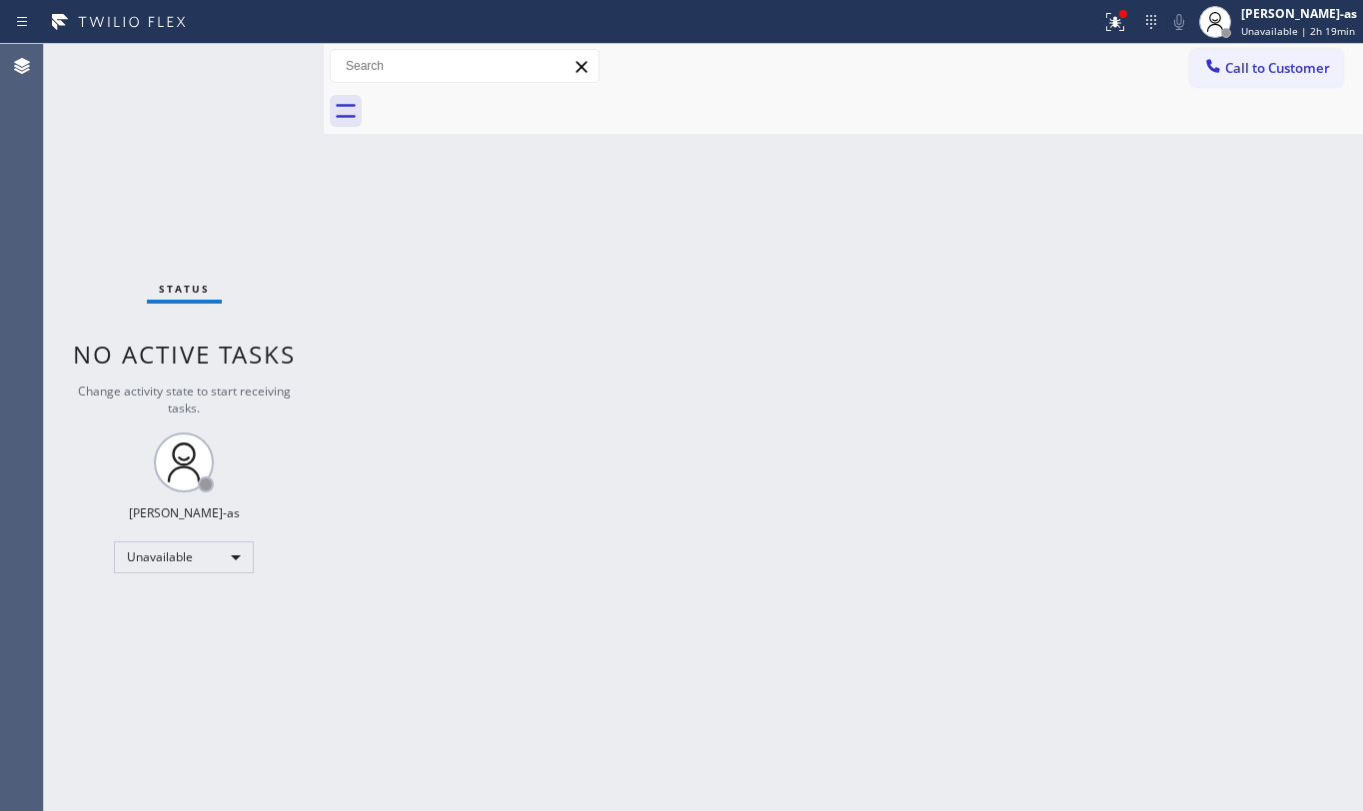
click at [885, 517] on div "Back to Dashboard Change Sender ID Customers Technicians Select a contact Outbo…" at bounding box center [843, 427] width 1039 height 767
click at [220, 137] on div "Status No active tasks Change activity state to start receiving tasks. [PERSON_…" at bounding box center [184, 427] width 280 height 767
click at [1259, 65] on span "Call to Customer" at bounding box center [1277, 68] width 105 height 18
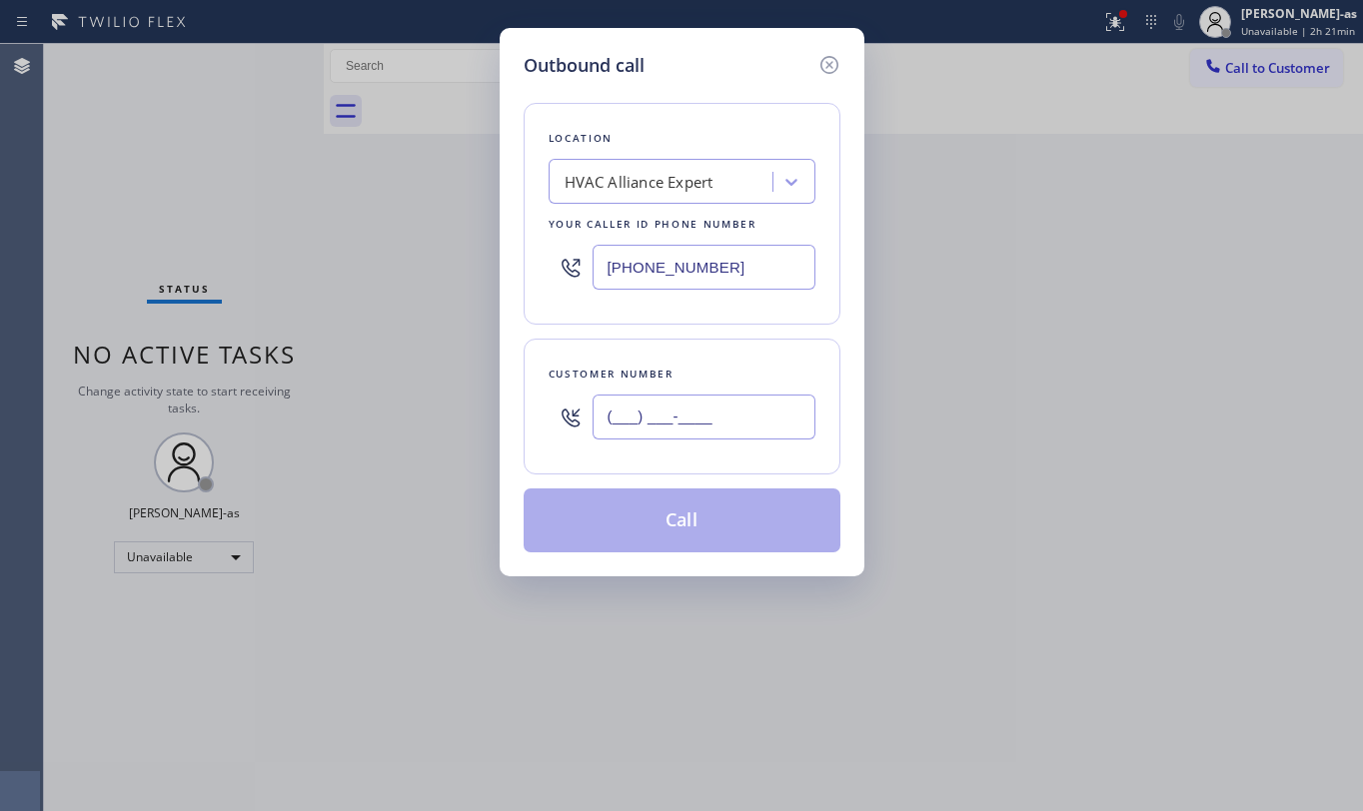
click at [755, 421] on input "(___) ___-____" at bounding box center [704, 417] width 223 height 45
paste input "949) 212-8399"
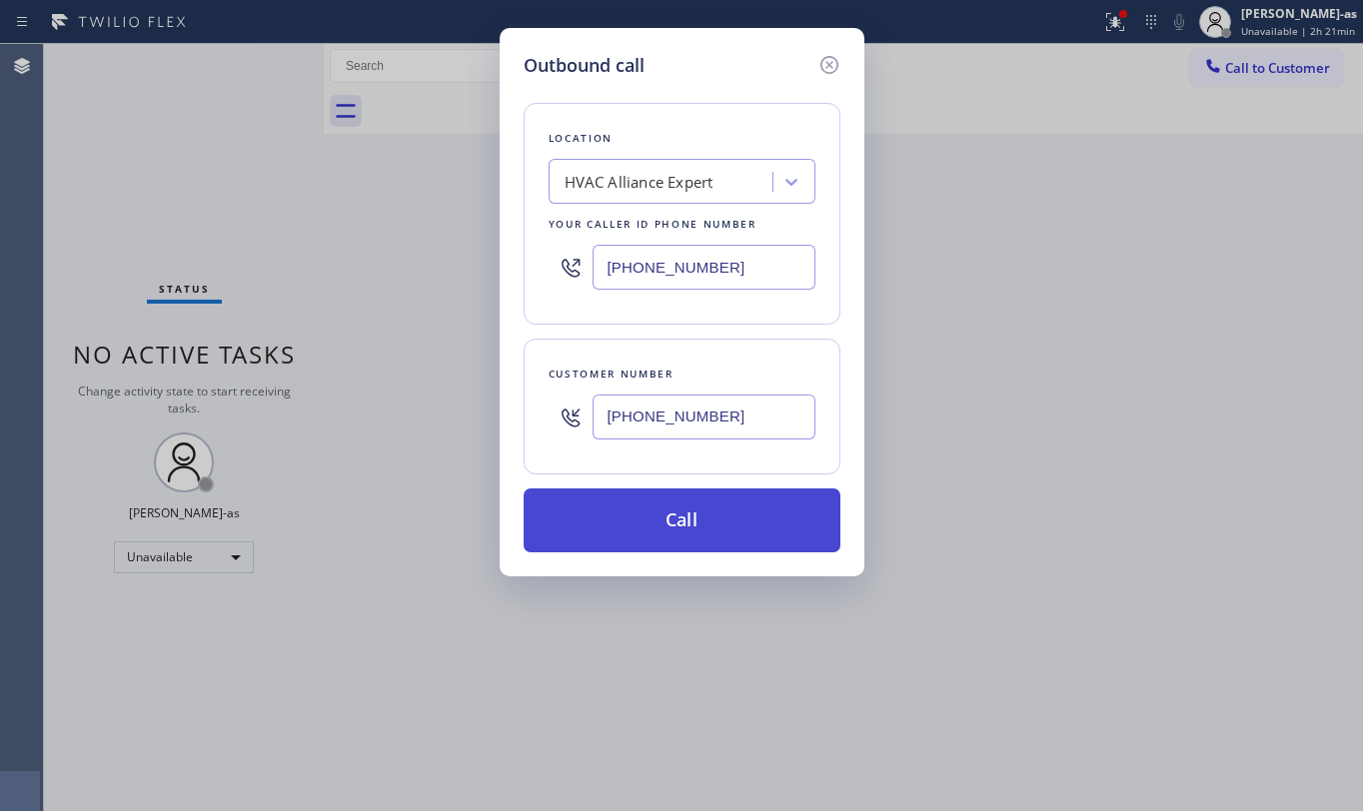
type input "[PHONE_NUMBER]"
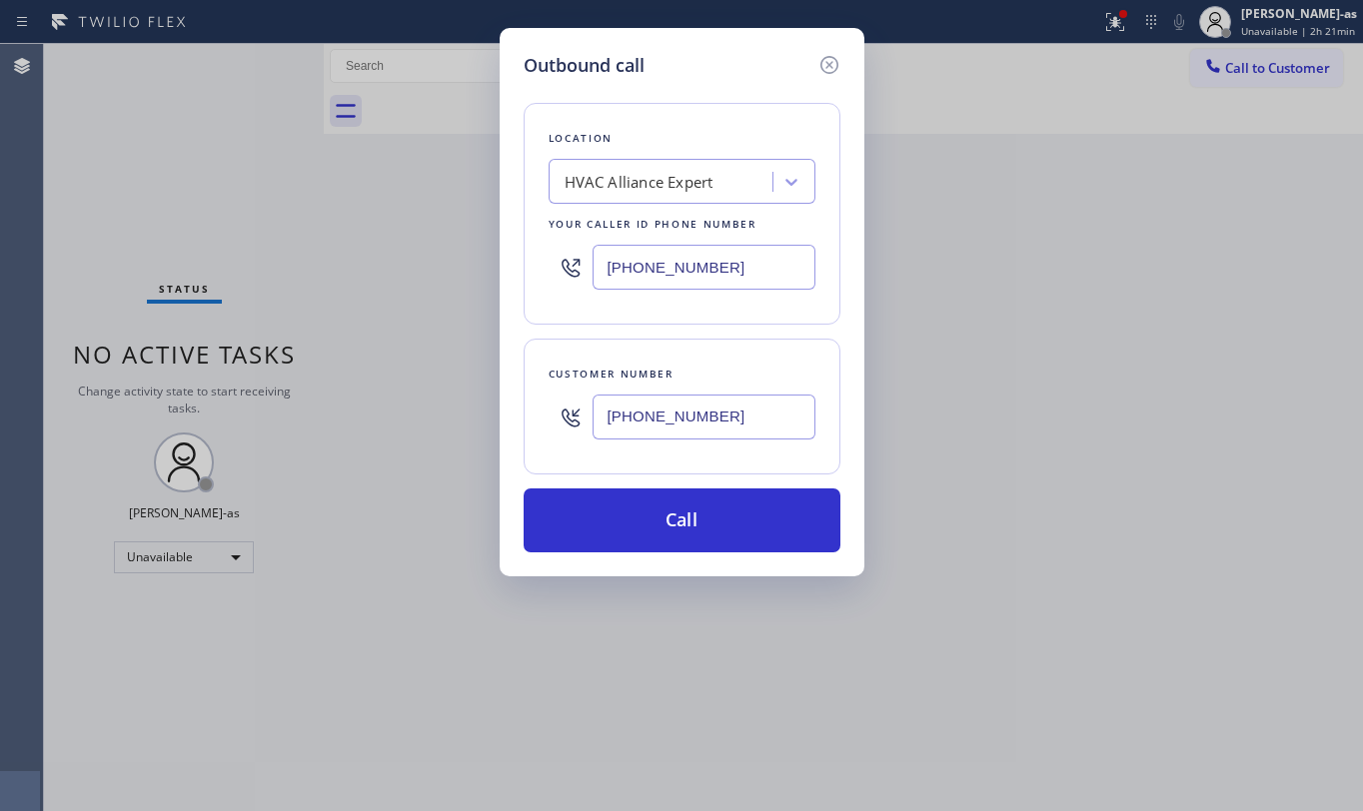
drag, startPoint x: 688, startPoint y: 530, endPoint x: 807, endPoint y: 789, distance: 286.2
click at [689, 532] on button "Call" at bounding box center [682, 521] width 317 height 64
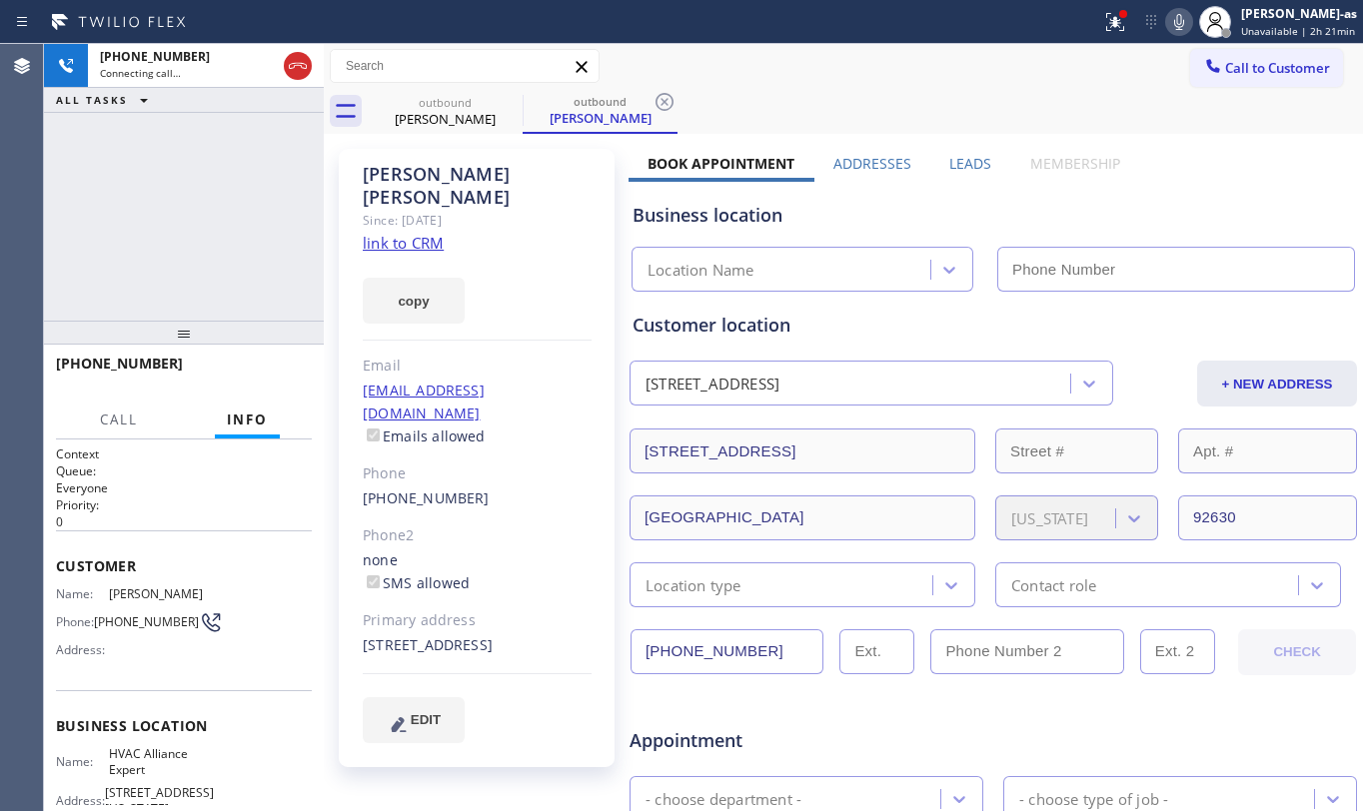
type input "[PHONE_NUMBER]"
drag, startPoint x: 198, startPoint y: 205, endPoint x: 205, endPoint y: 193, distance: 13.9
click at [198, 204] on div "[PHONE_NUMBER] Connecting call… ALL TASKS ALL TASKS ACTIVE TASKS TASKS IN WRAP …" at bounding box center [184, 182] width 280 height 277
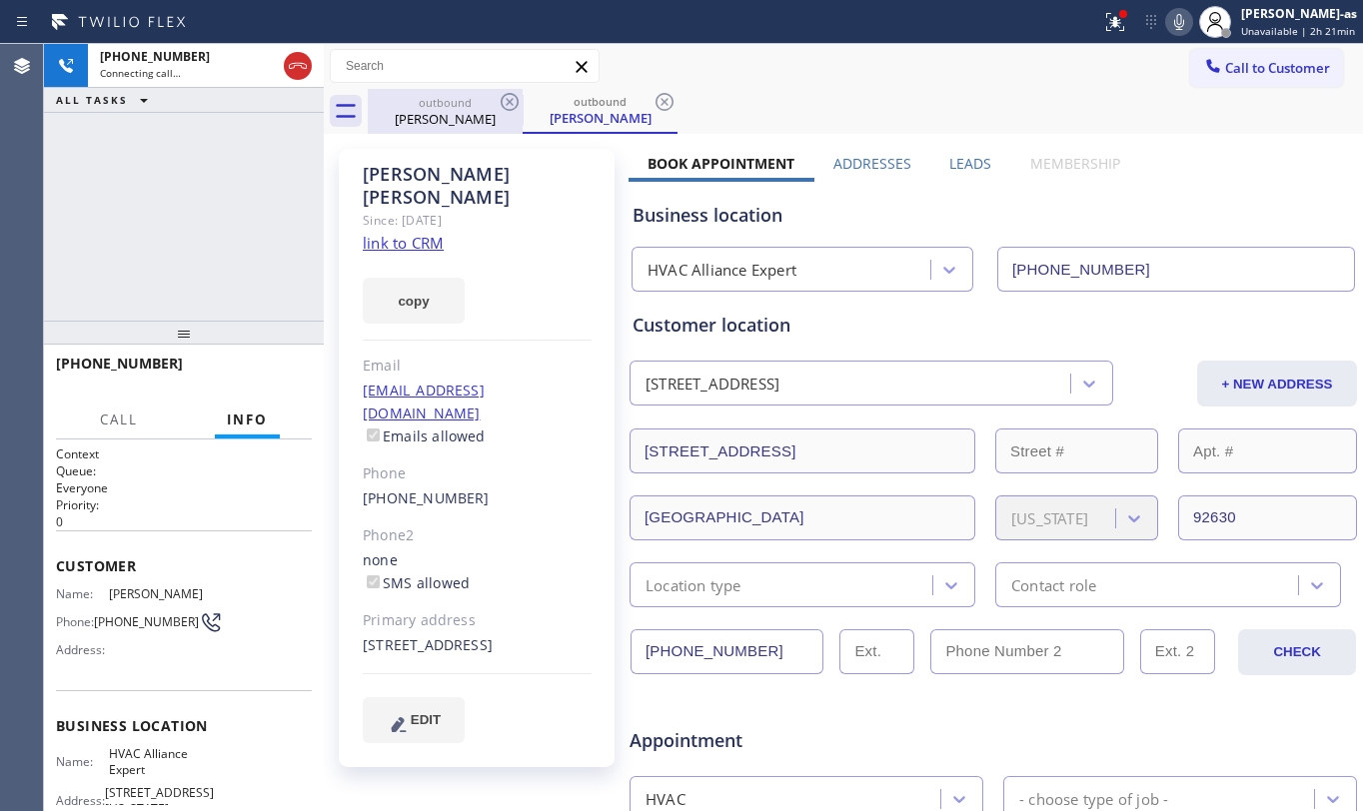
click at [464, 124] on div "[PERSON_NAME]" at bounding box center [445, 119] width 151 height 18
click at [505, 96] on icon at bounding box center [510, 102] width 18 height 18
click at [216, 202] on div "[PHONE_NUMBER] Connecting call… ALL TASKS ALL TASKS ACTIVE TASKS TASKS IN WRAP …" at bounding box center [184, 182] width 280 height 277
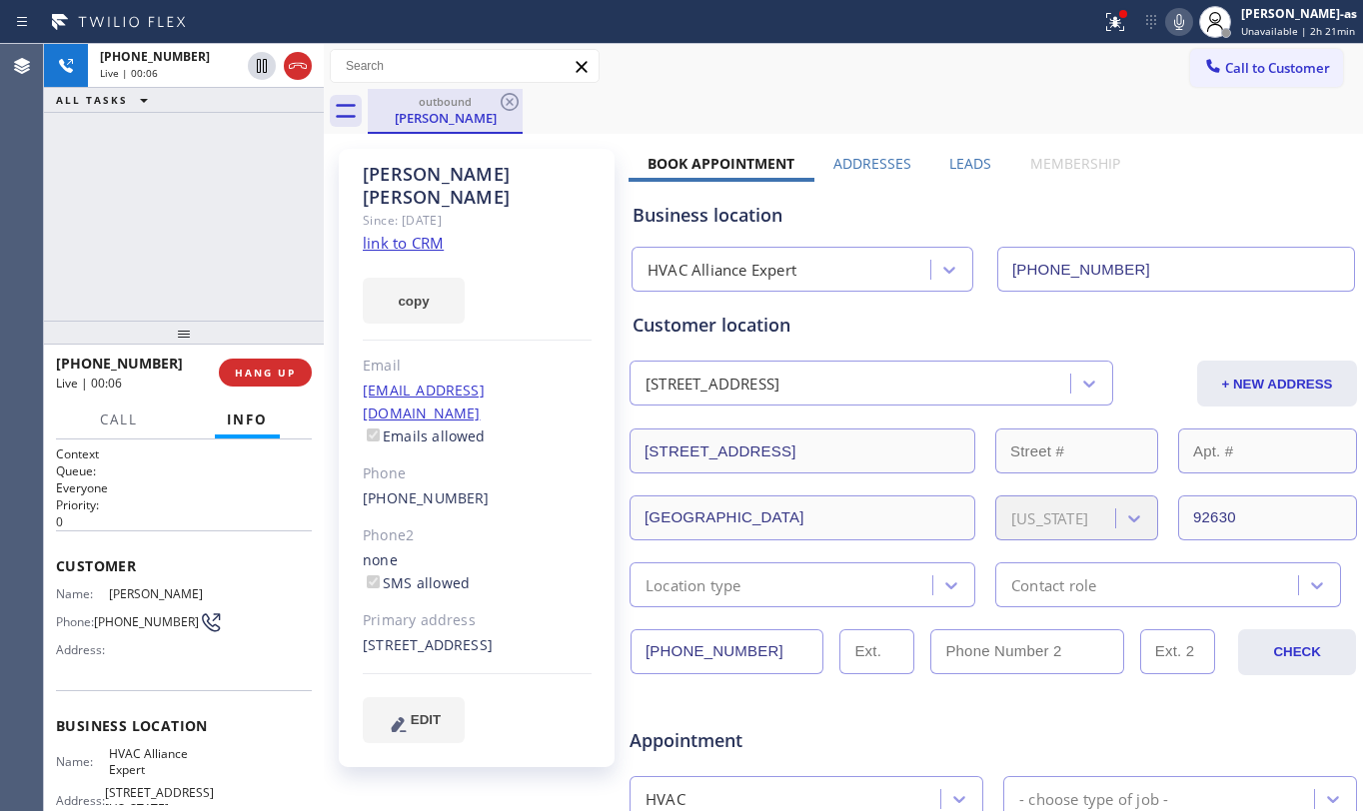
drag, startPoint x: 446, startPoint y: 109, endPoint x: 492, endPoint y: 106, distance: 46.1
click at [449, 109] on div "[PERSON_NAME]" at bounding box center [445, 118] width 151 height 18
click at [274, 244] on div "[PHONE_NUMBER] Live | 00:07 ALL TASKS ALL TASKS ACTIVE TASKS TASKS IN WRAP UP" at bounding box center [184, 182] width 280 height 277
click at [270, 381] on button "HANG UP" at bounding box center [265, 373] width 93 height 28
click at [236, 350] on div "[PHONE_NUMBER] Live | 00:09 HANG UP" at bounding box center [184, 373] width 256 height 52
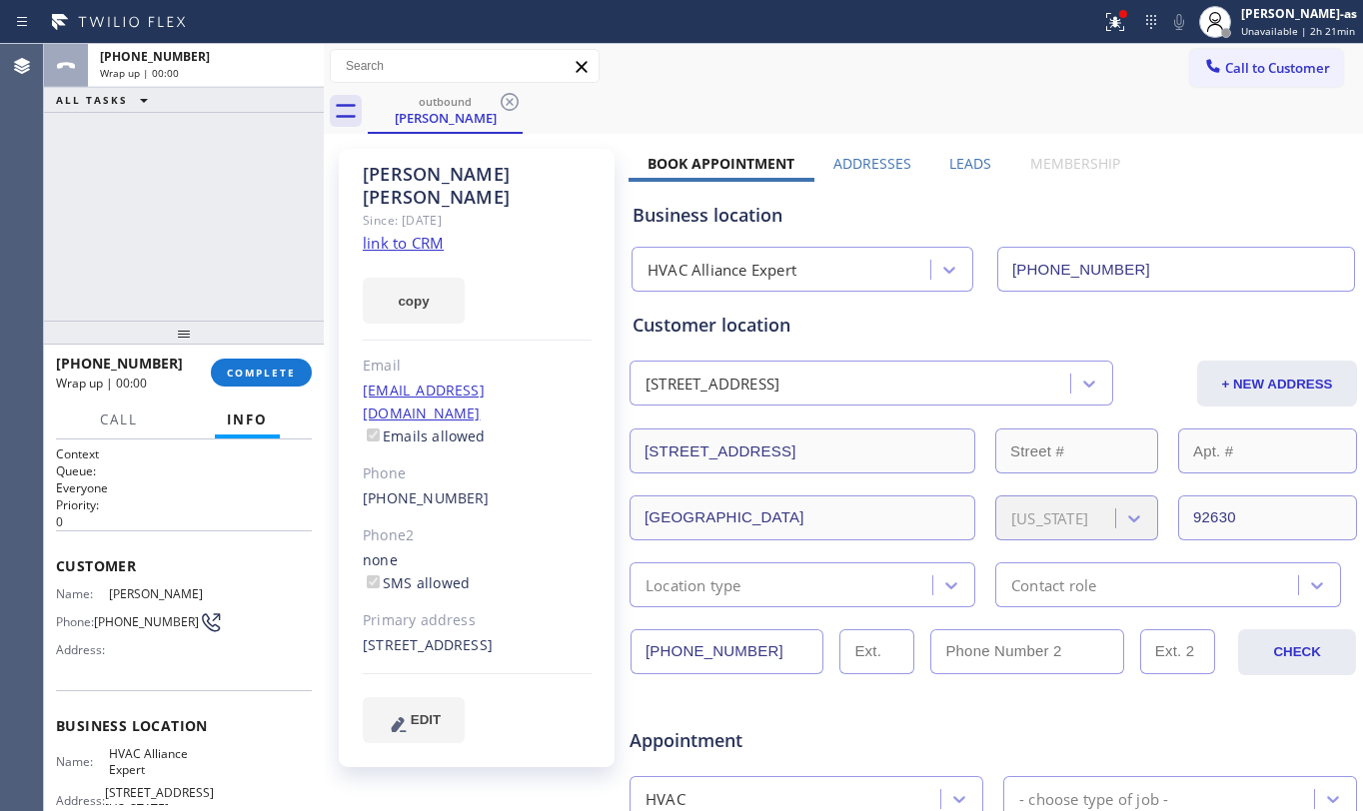
click at [506, 488] on div "[PHONE_NUMBER]" at bounding box center [477, 499] width 229 height 23
click at [505, 488] on div "[PHONE_NUMBER]" at bounding box center [477, 499] width 229 height 23
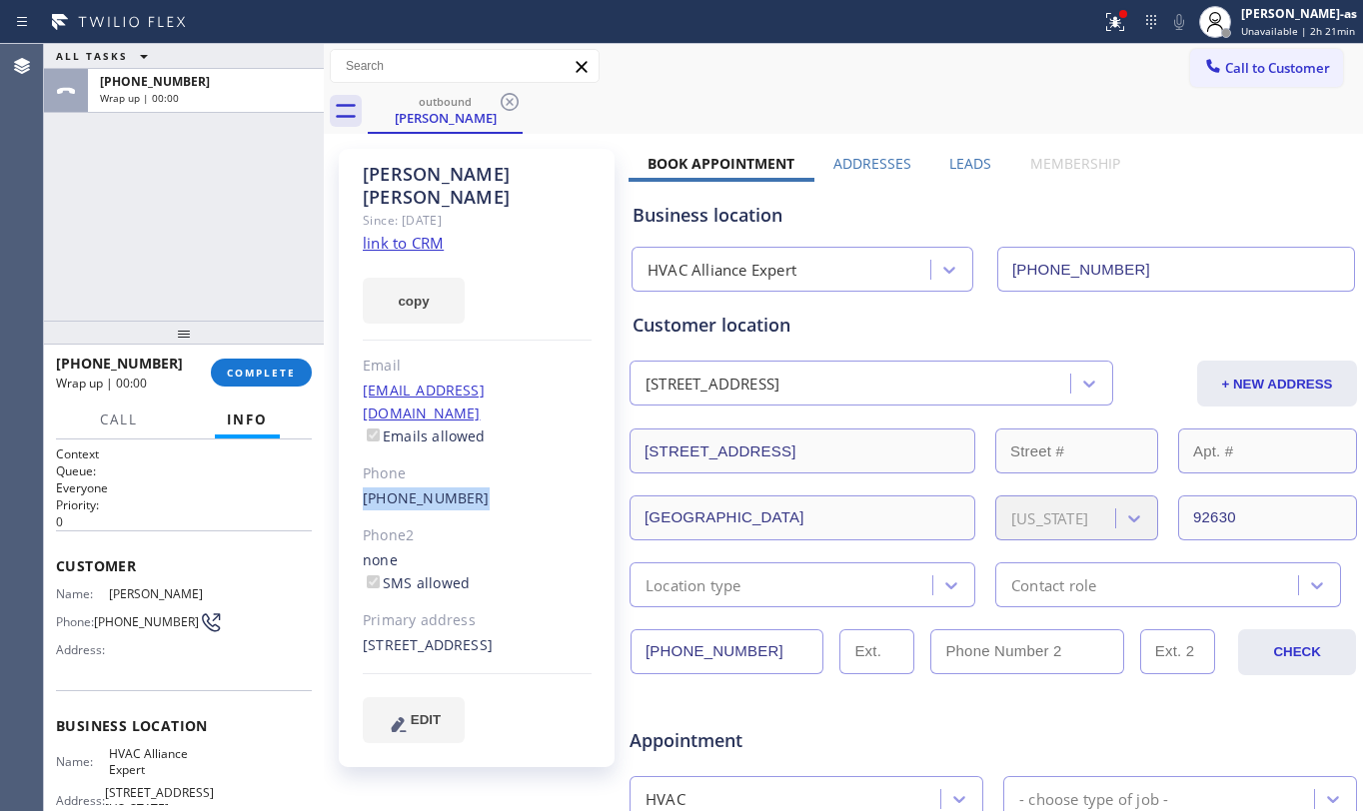
click at [504, 488] on div "[PHONE_NUMBER]" at bounding box center [477, 499] width 229 height 23
copy div "[PHONE_NUMBER]"
click at [250, 366] on span "COMPLETE" at bounding box center [261, 373] width 69 height 14
drag, startPoint x: 238, startPoint y: 314, endPoint x: 246, endPoint y: 302, distance: 14.4
click at [238, 313] on div "ALL TASKS ALL TASKS ACTIVE TASKS TASKS IN WRAP UP [PHONE_NUMBER] Wrap up | 00:0…" at bounding box center [184, 427] width 280 height 767
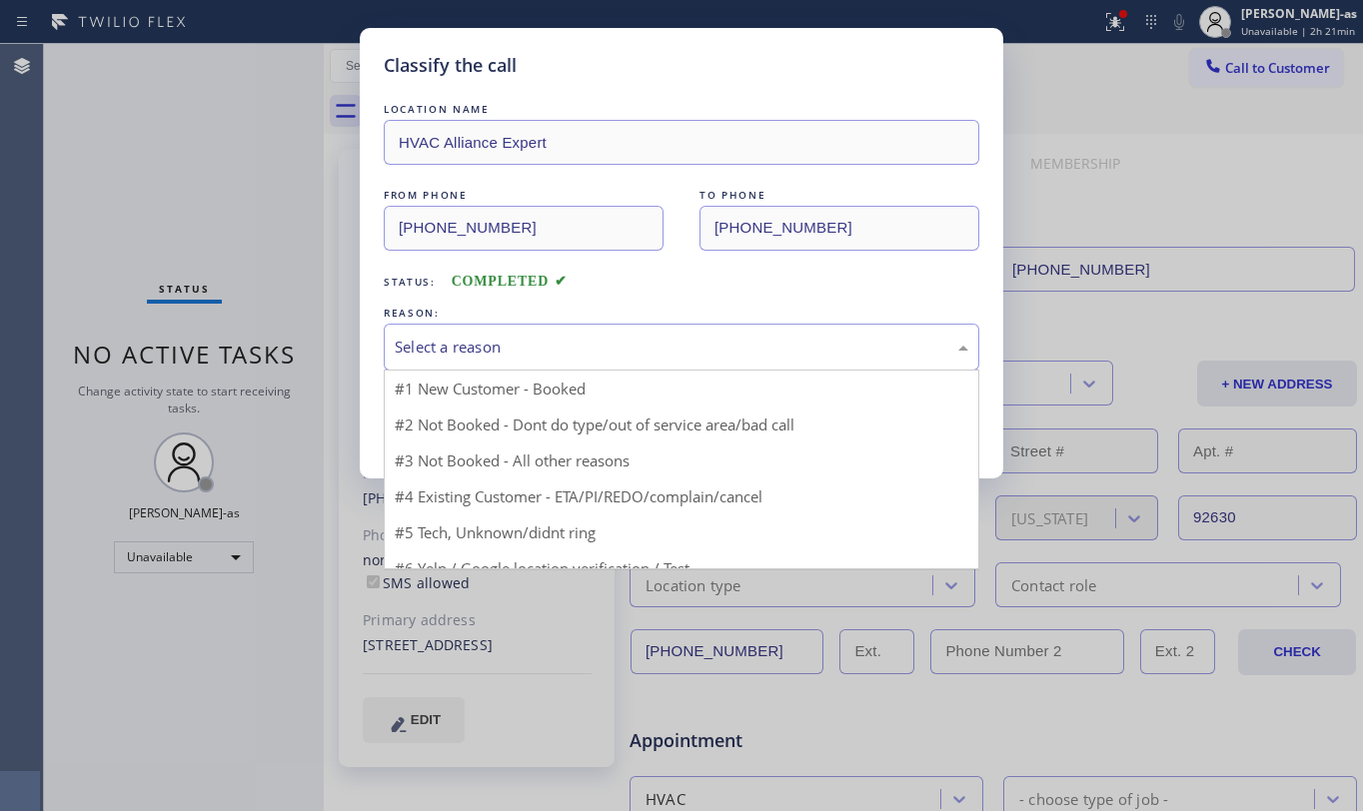
drag, startPoint x: 560, startPoint y: 358, endPoint x: 602, endPoint y: 366, distance: 42.7
click at [562, 358] on div "Select a reason" at bounding box center [682, 347] width 574 height 23
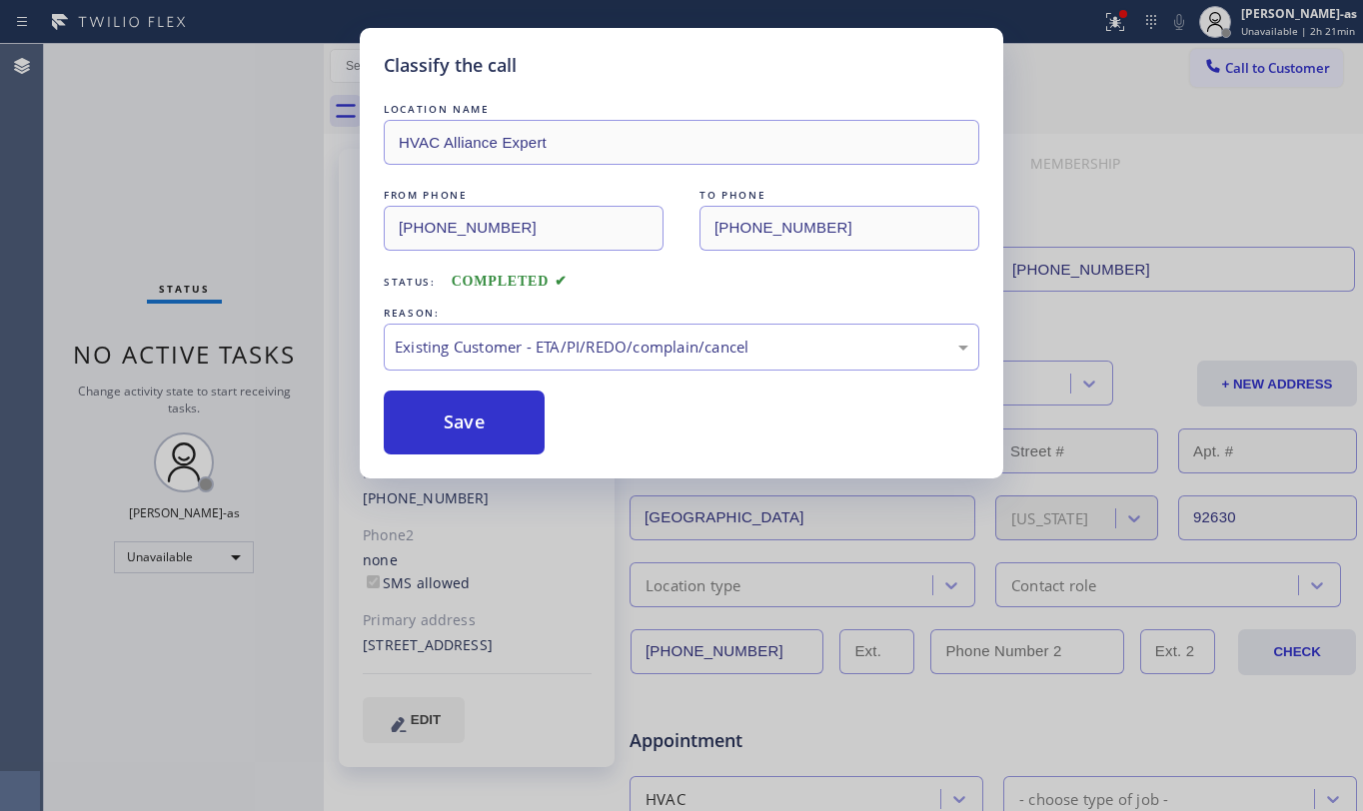
drag, startPoint x: 489, startPoint y: 429, endPoint x: 549, endPoint y: 412, distance: 62.3
click at [486, 429] on button "Save" at bounding box center [464, 423] width 161 height 64
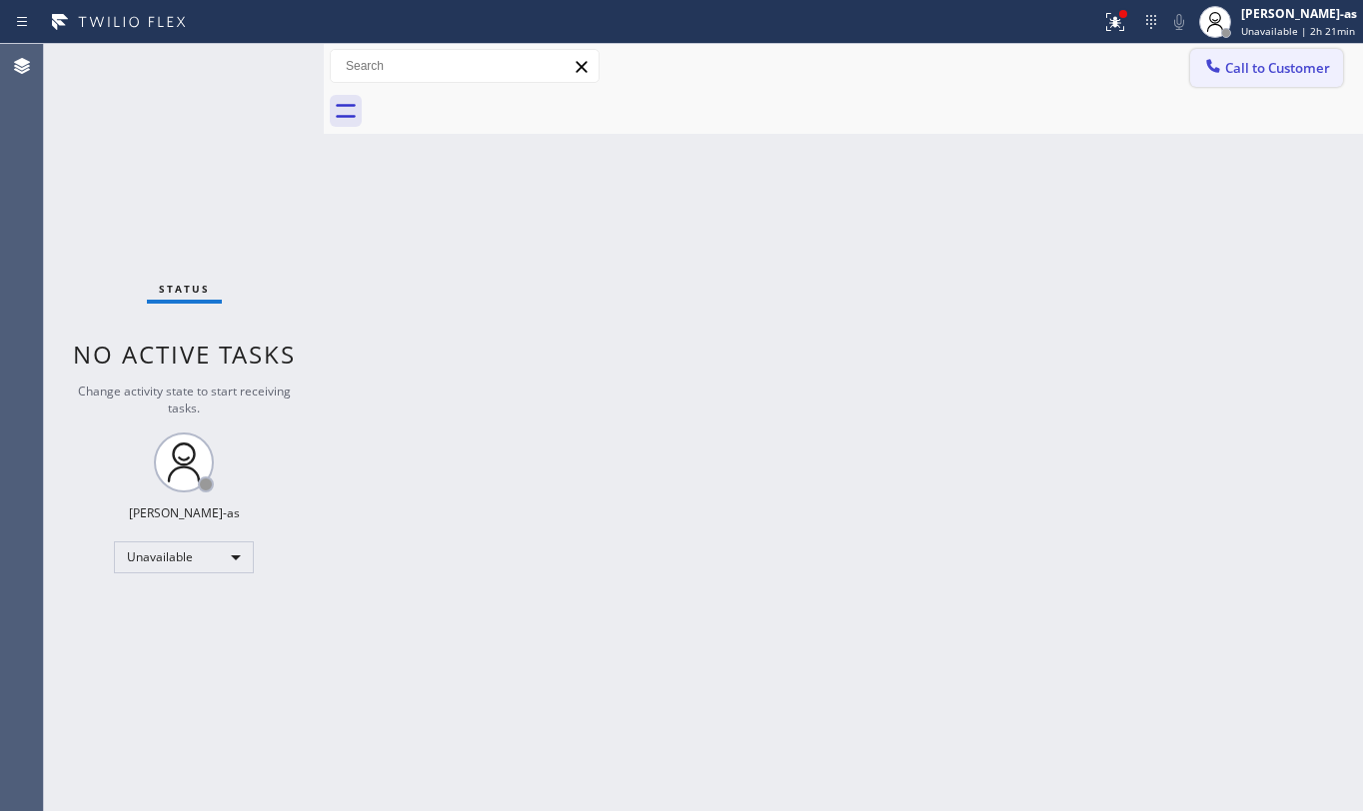
click at [1255, 61] on span "Call to Customer" at bounding box center [1277, 68] width 105 height 18
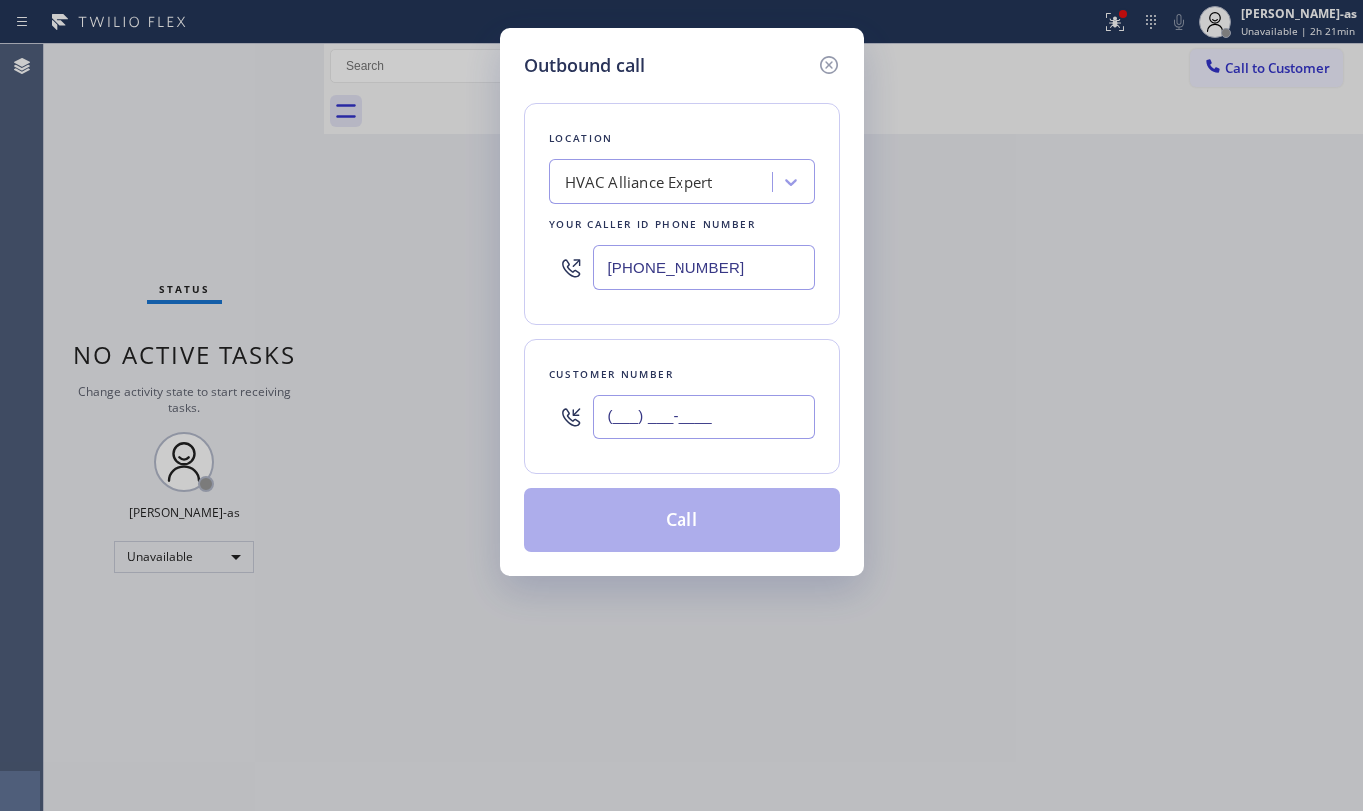
click at [693, 429] on input "(___) ___-____" at bounding box center [704, 417] width 223 height 45
paste input "949) 212-8399"
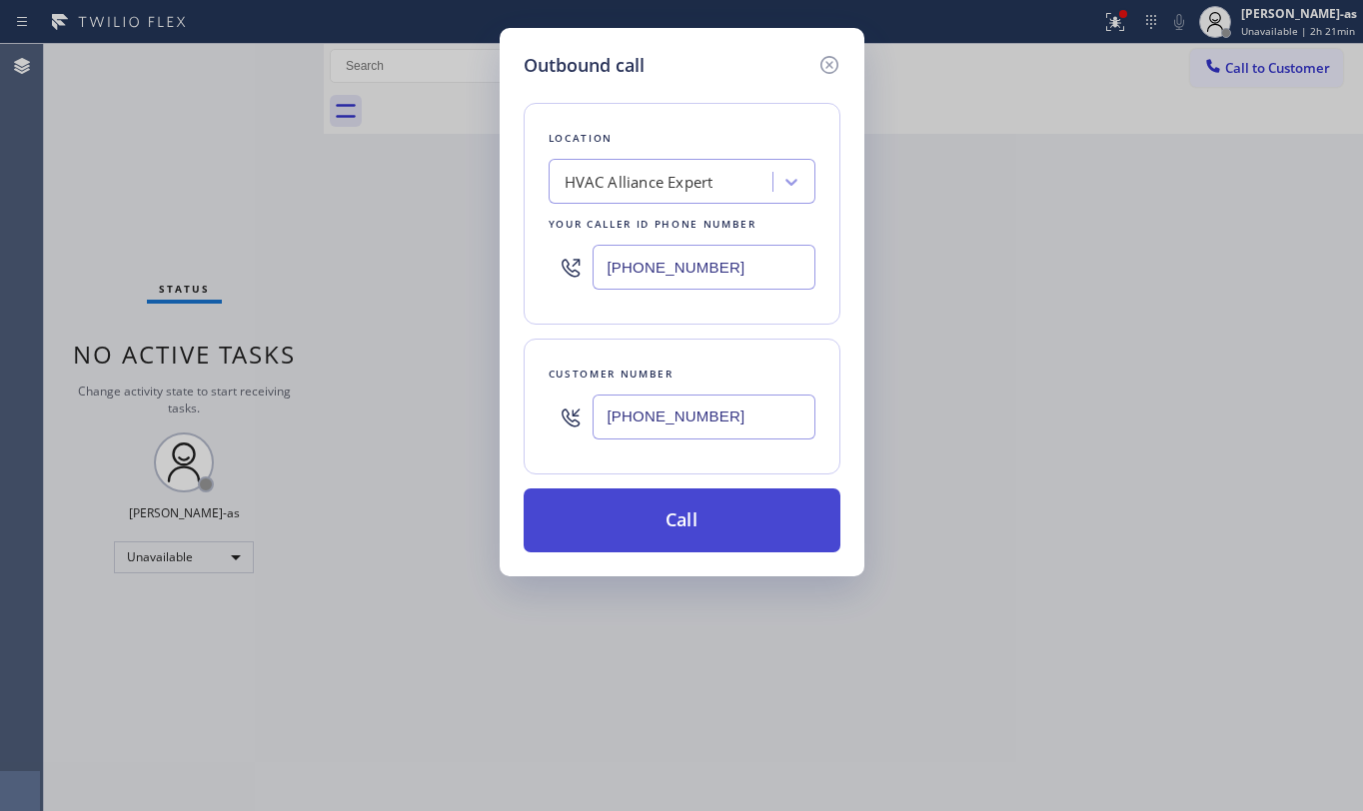
type input "[PHONE_NUMBER]"
click at [714, 524] on button "Call" at bounding box center [682, 521] width 317 height 64
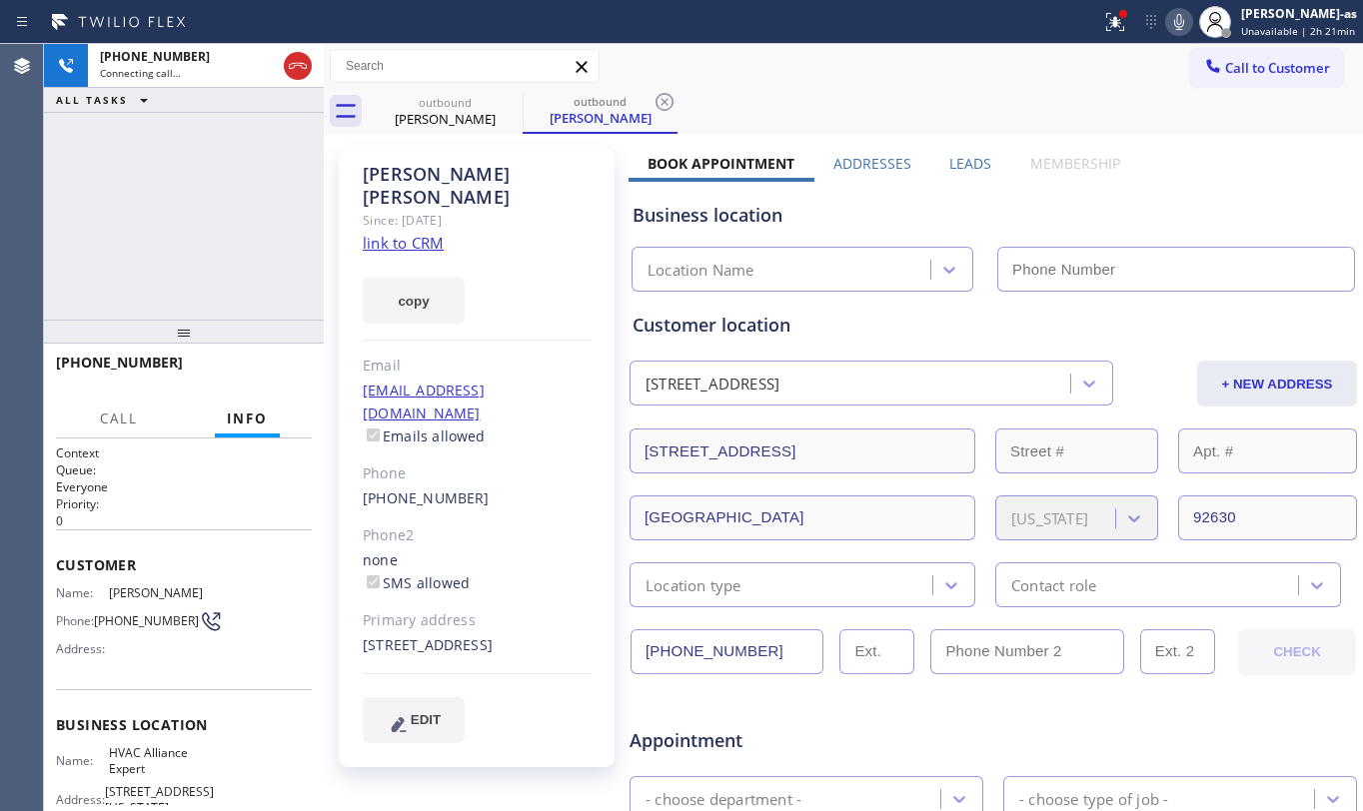
type input "[PHONE_NUMBER]"
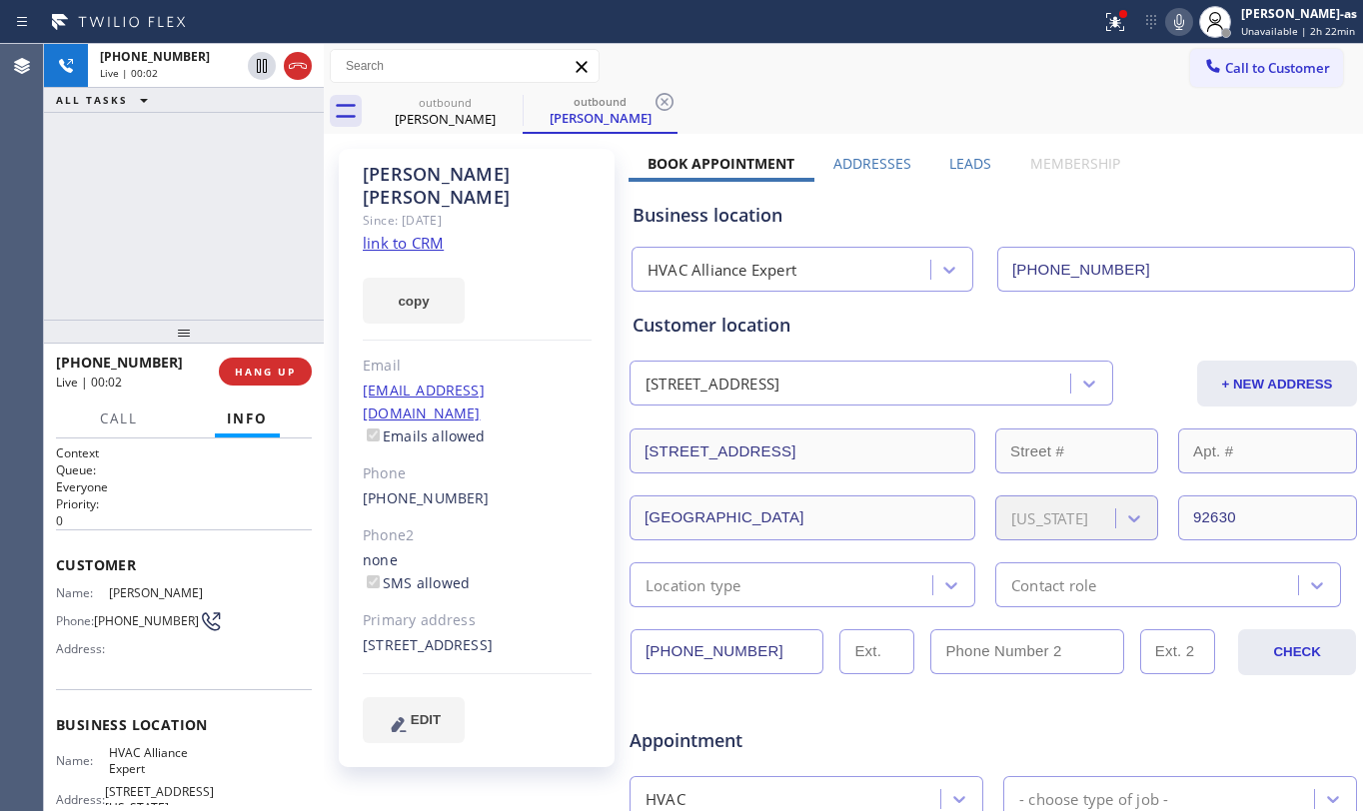
click at [206, 240] on div "[PHONE_NUMBER] Live | 00:02 ALL TASKS ALL TASKS ACTIVE TASKS TASKS IN WRAP UP" at bounding box center [184, 182] width 280 height 276
click at [274, 374] on span "HANG UP" at bounding box center [265, 372] width 61 height 14
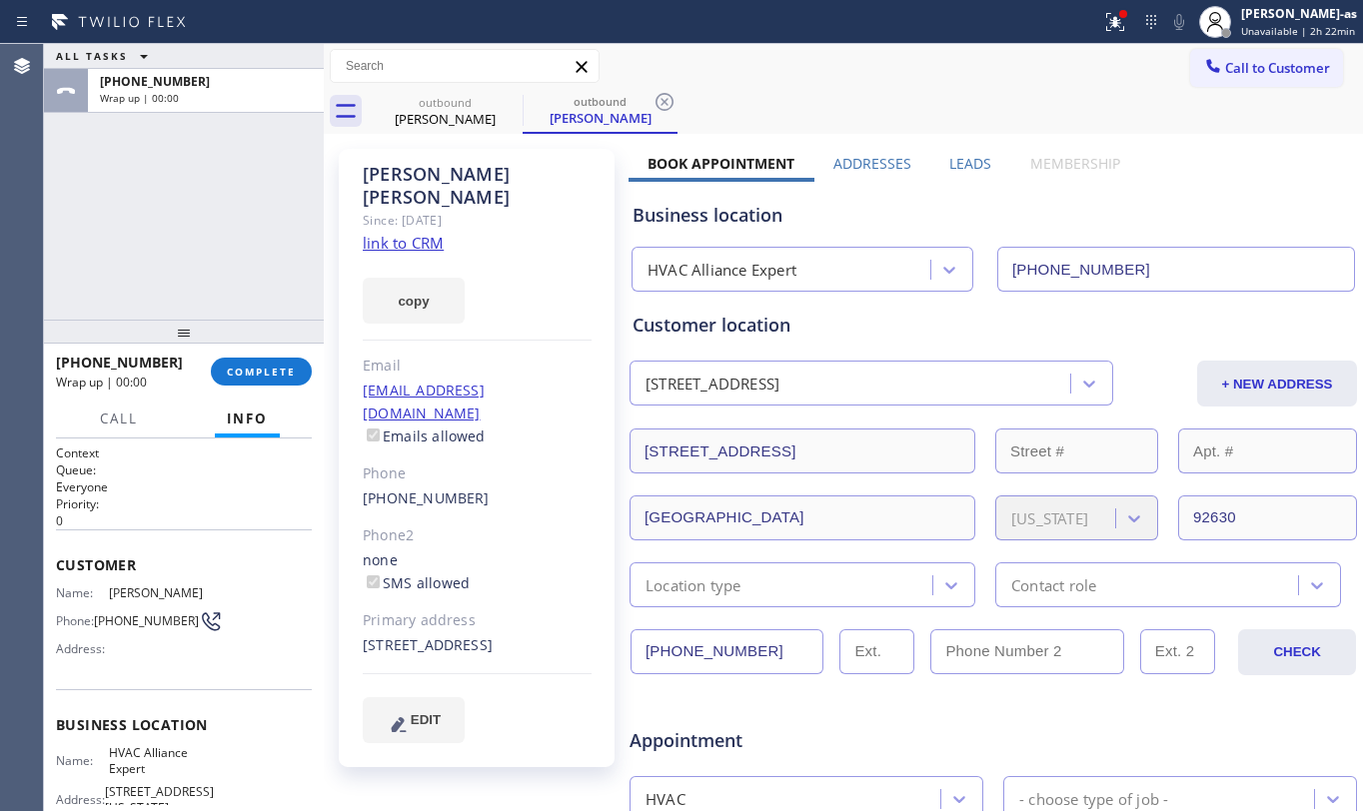
drag, startPoint x: 274, startPoint y: 374, endPoint x: 338, endPoint y: 378, distance: 64.1
click at [274, 374] on span "COMPLETE" at bounding box center [261, 372] width 69 height 14
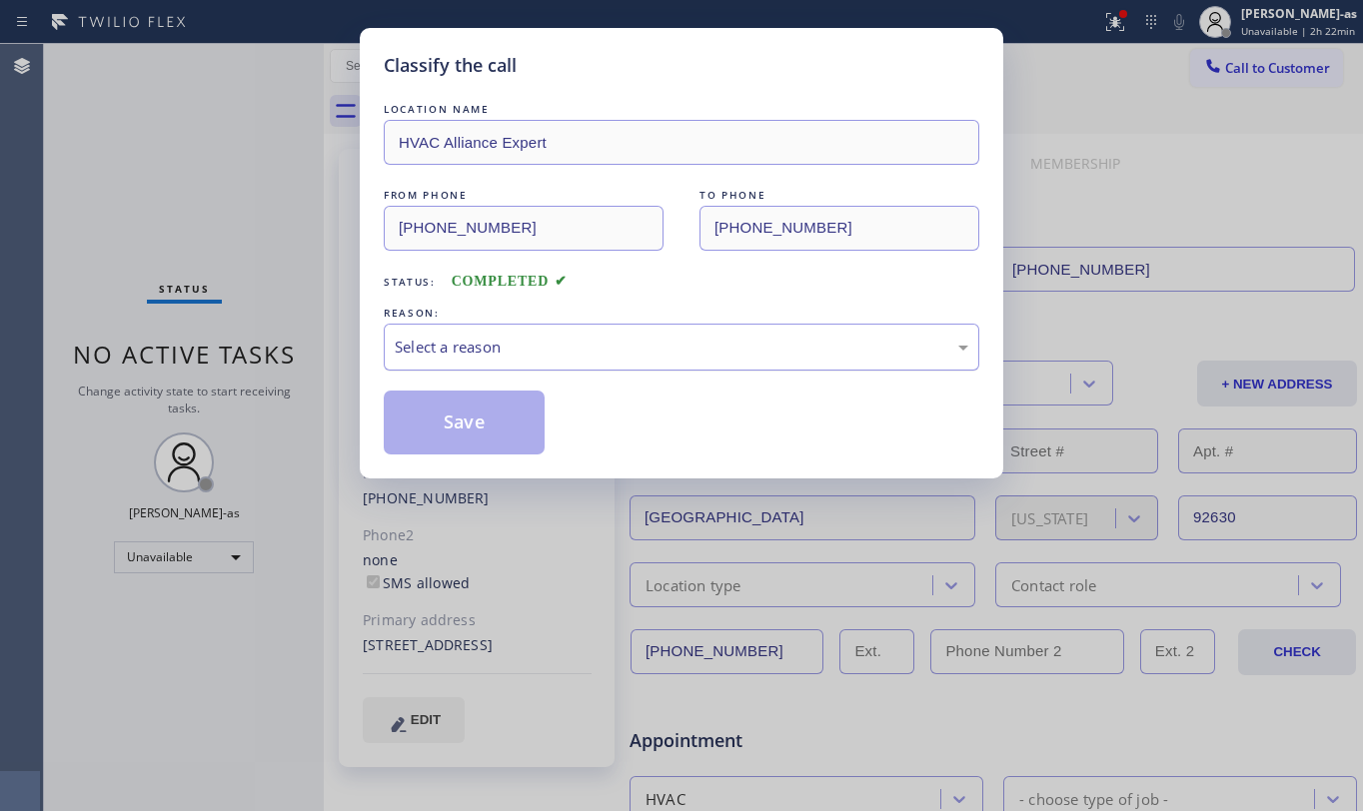
click at [597, 348] on div "Select a reason" at bounding box center [682, 347] width 574 height 23
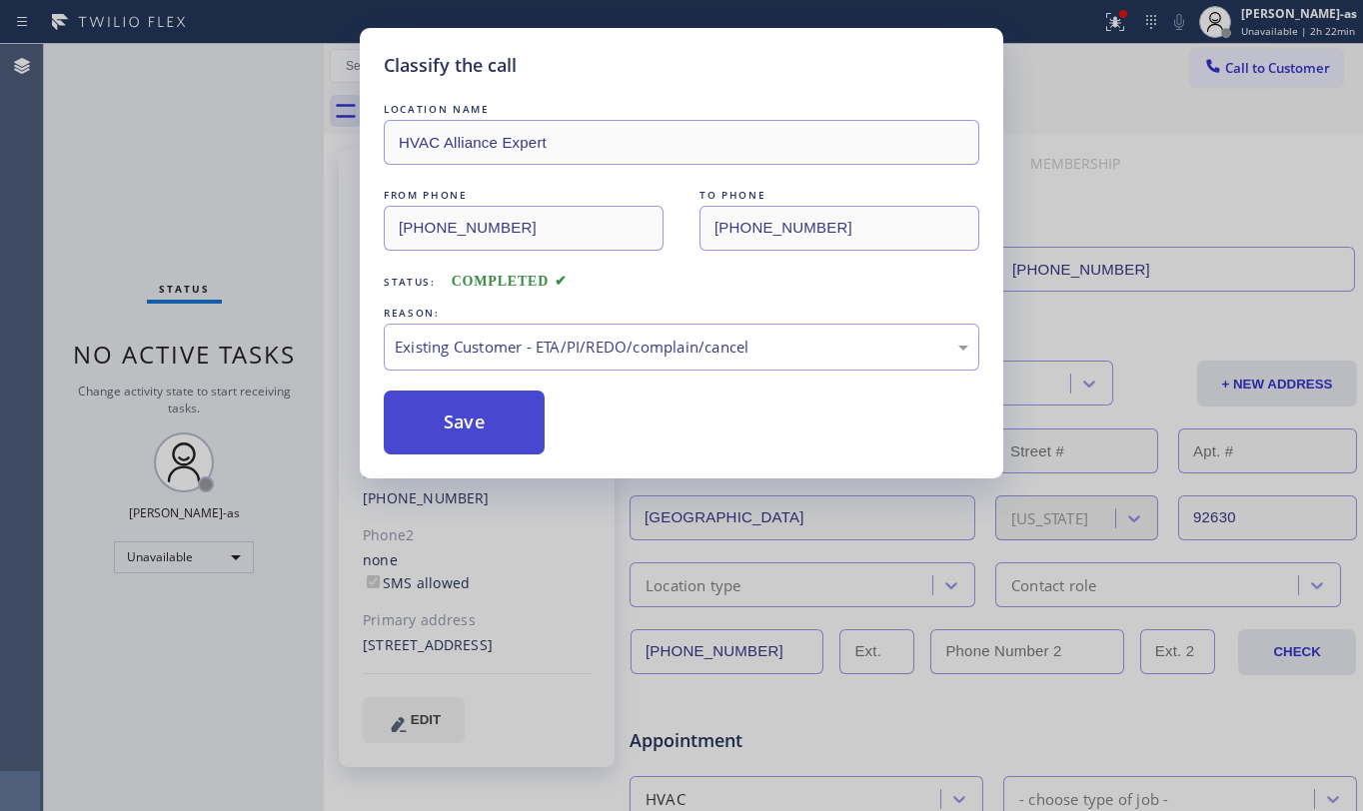
click at [492, 424] on button "Save" at bounding box center [464, 423] width 161 height 64
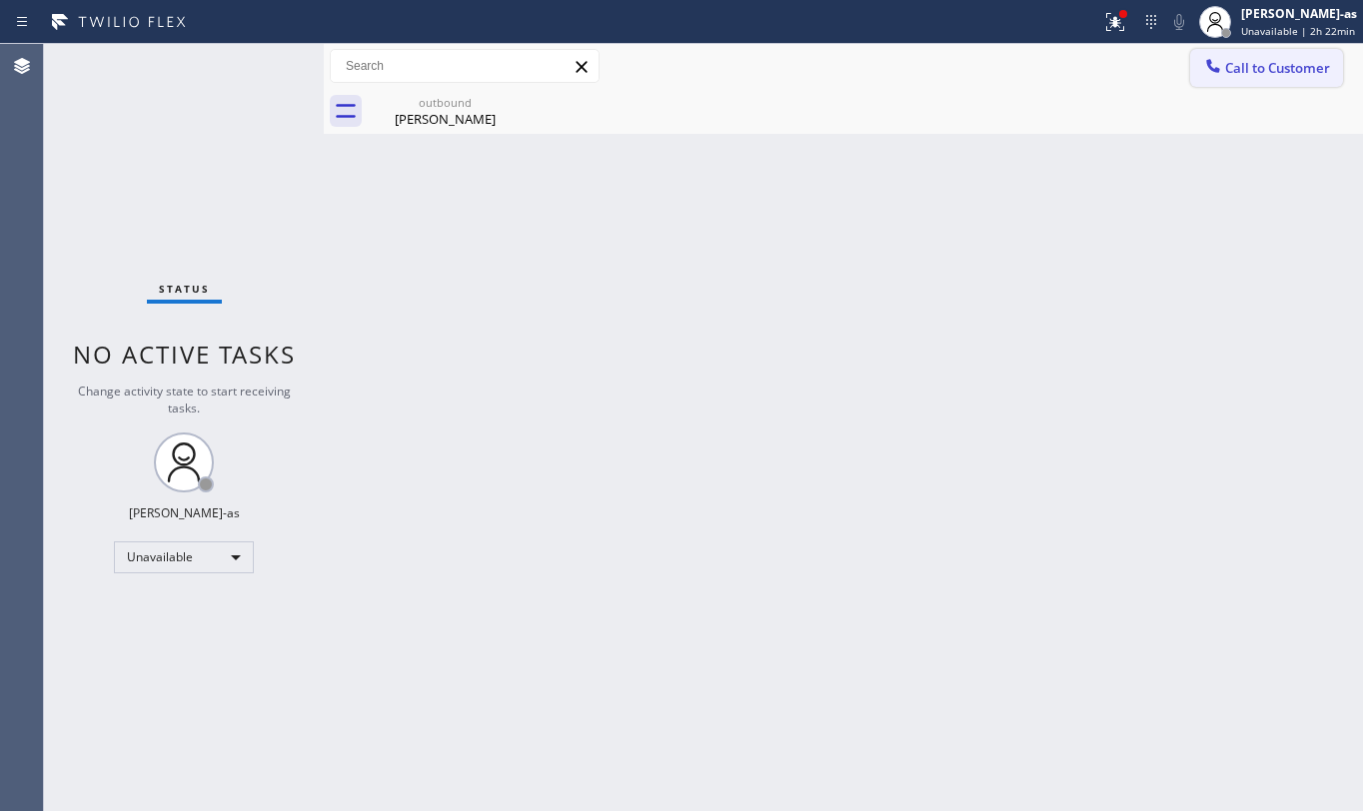
click at [1248, 62] on span "Call to Customer" at bounding box center [1277, 68] width 105 height 18
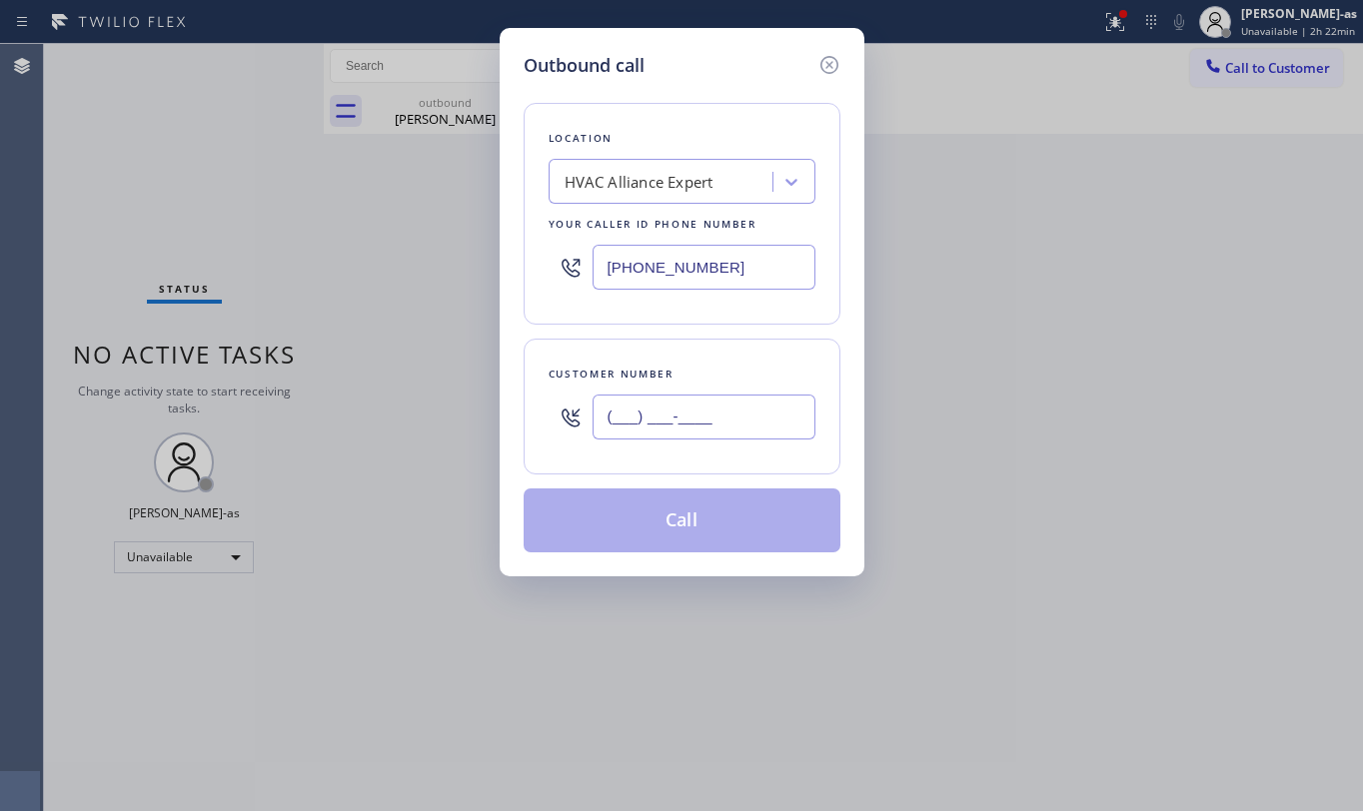
click at [714, 398] on input "(___) ___-____" at bounding box center [704, 417] width 223 height 45
paste input "213) 219-2672"
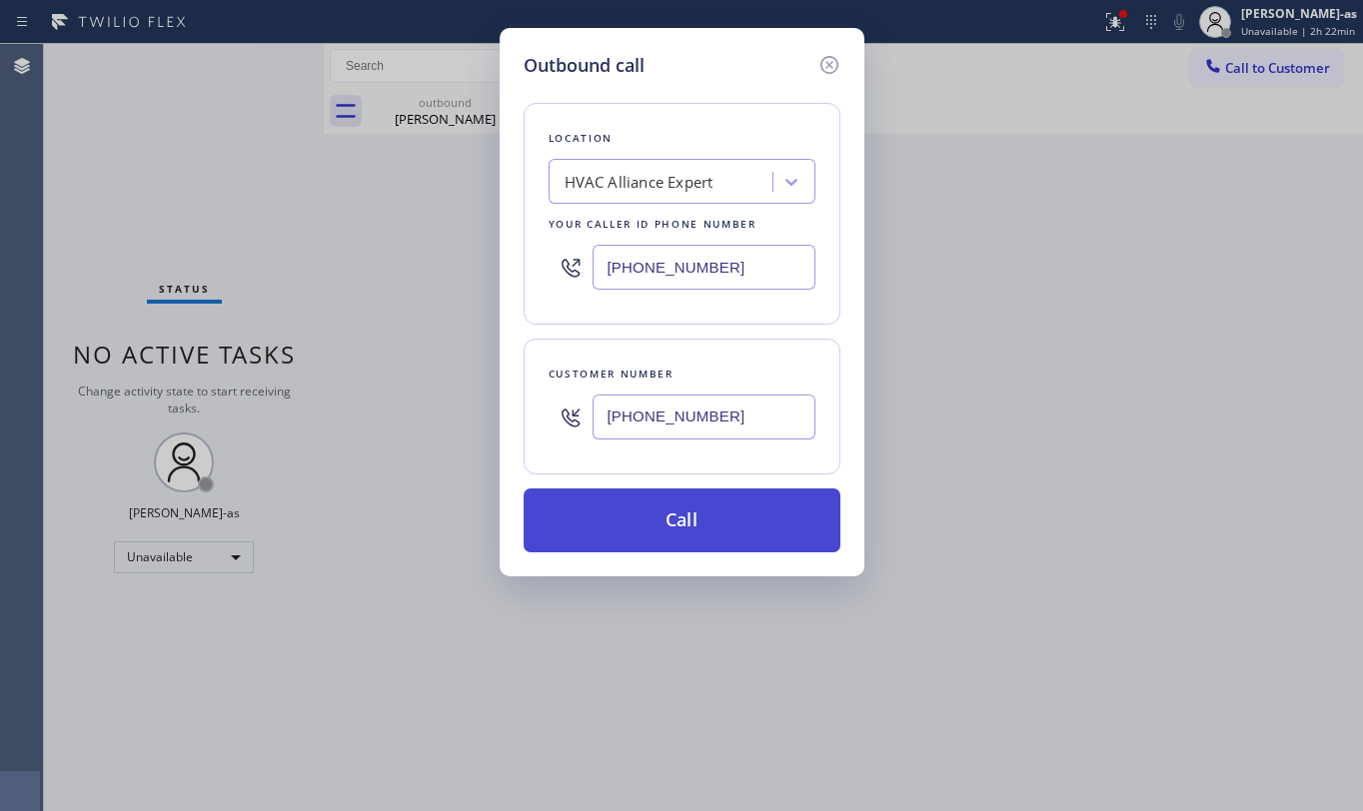
type input "[PHONE_NUMBER]"
click at [701, 509] on button "Call" at bounding box center [682, 521] width 317 height 64
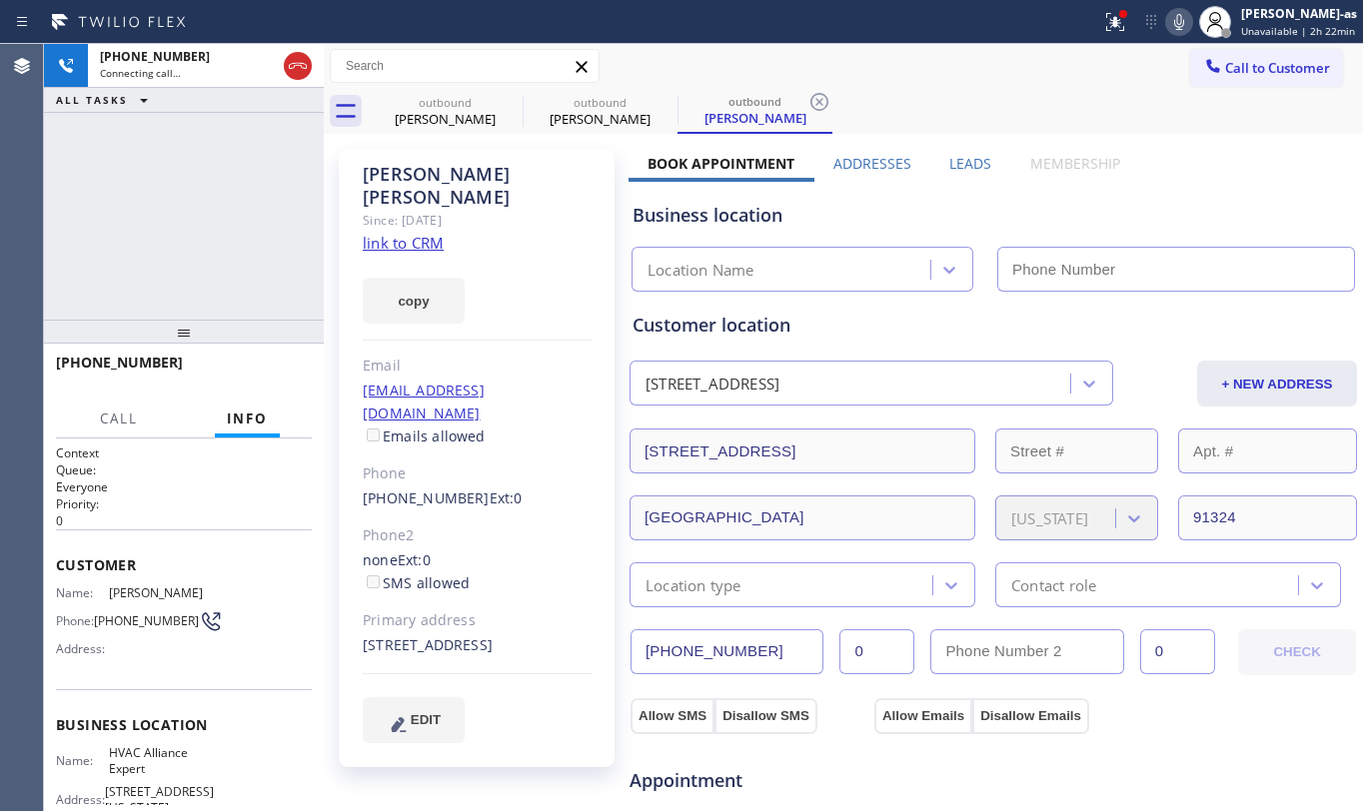
type input "[PHONE_NUMBER]"
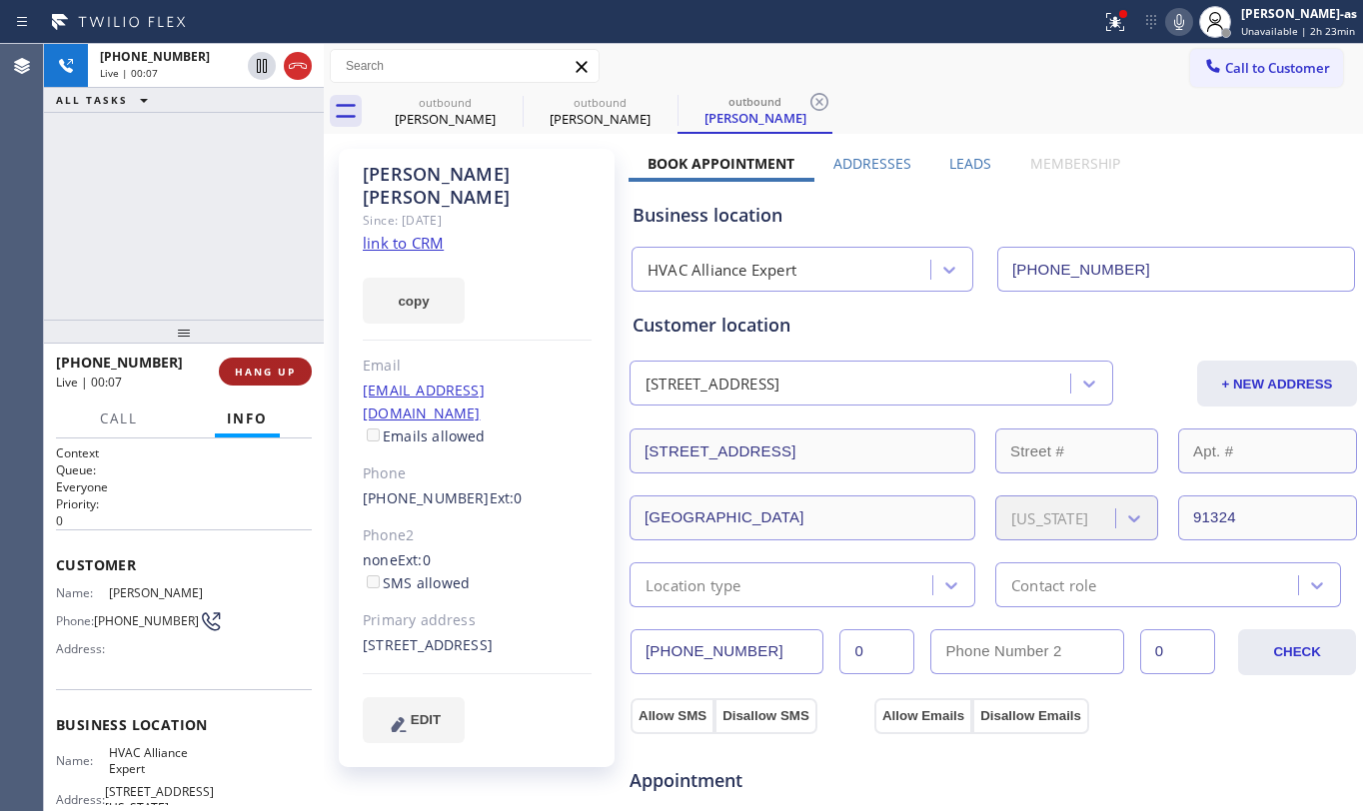
drag, startPoint x: 256, startPoint y: 374, endPoint x: 342, endPoint y: 444, distance: 110.8
click at [252, 366] on span "HANG UP" at bounding box center [265, 372] width 61 height 14
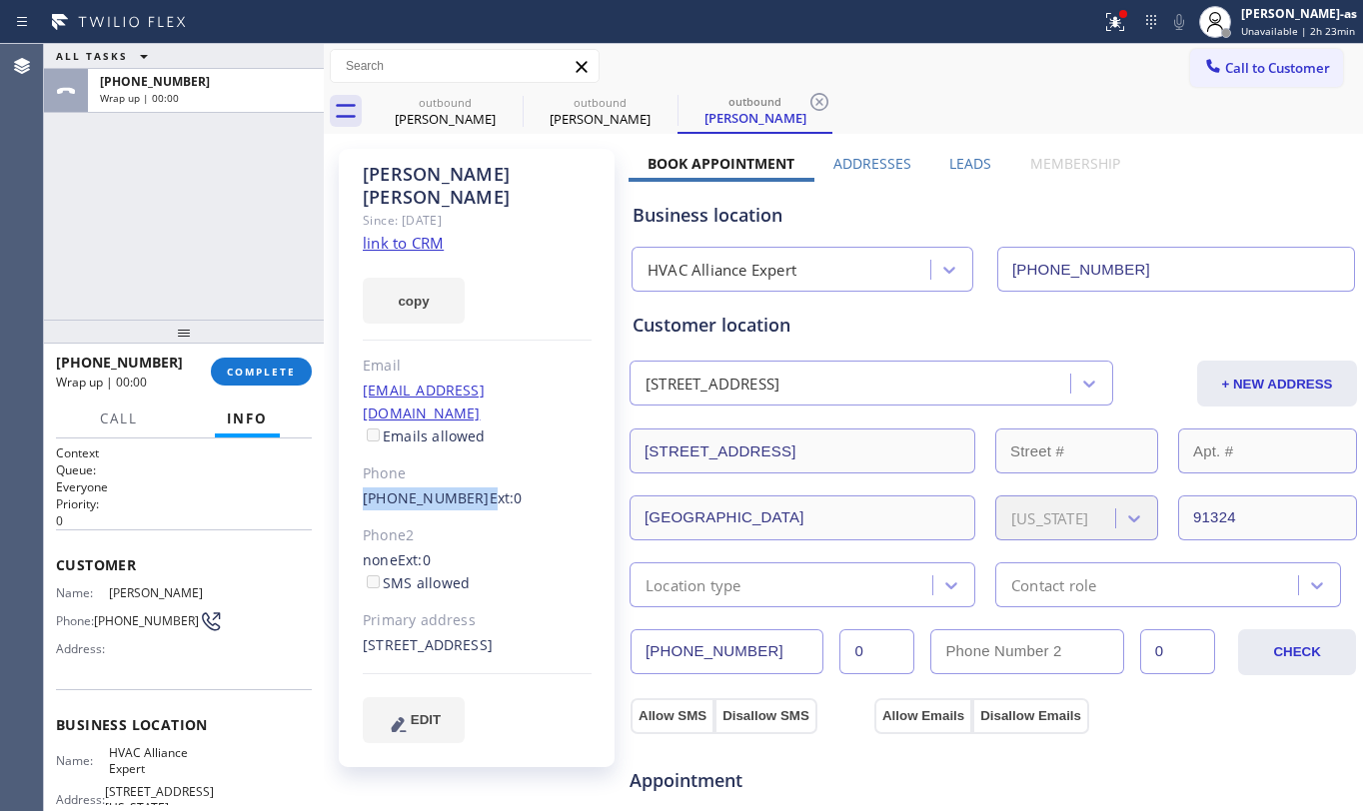
drag, startPoint x: 358, startPoint y: 454, endPoint x: 466, endPoint y: 456, distance: 107.9
click at [466, 456] on div "[PERSON_NAME] Since: [DATE] link to CRM copy Email [EMAIL_ADDRESS][DOMAIN_NAME]…" at bounding box center [477, 458] width 276 height 619
copy div "[PHONE_NUMBER]"
drag, startPoint x: 190, startPoint y: 352, endPoint x: 242, endPoint y: 378, distance: 58.1
click at [200, 357] on div "[PHONE_NUMBER] Wrap up | 00:01" at bounding box center [133, 372] width 155 height 52
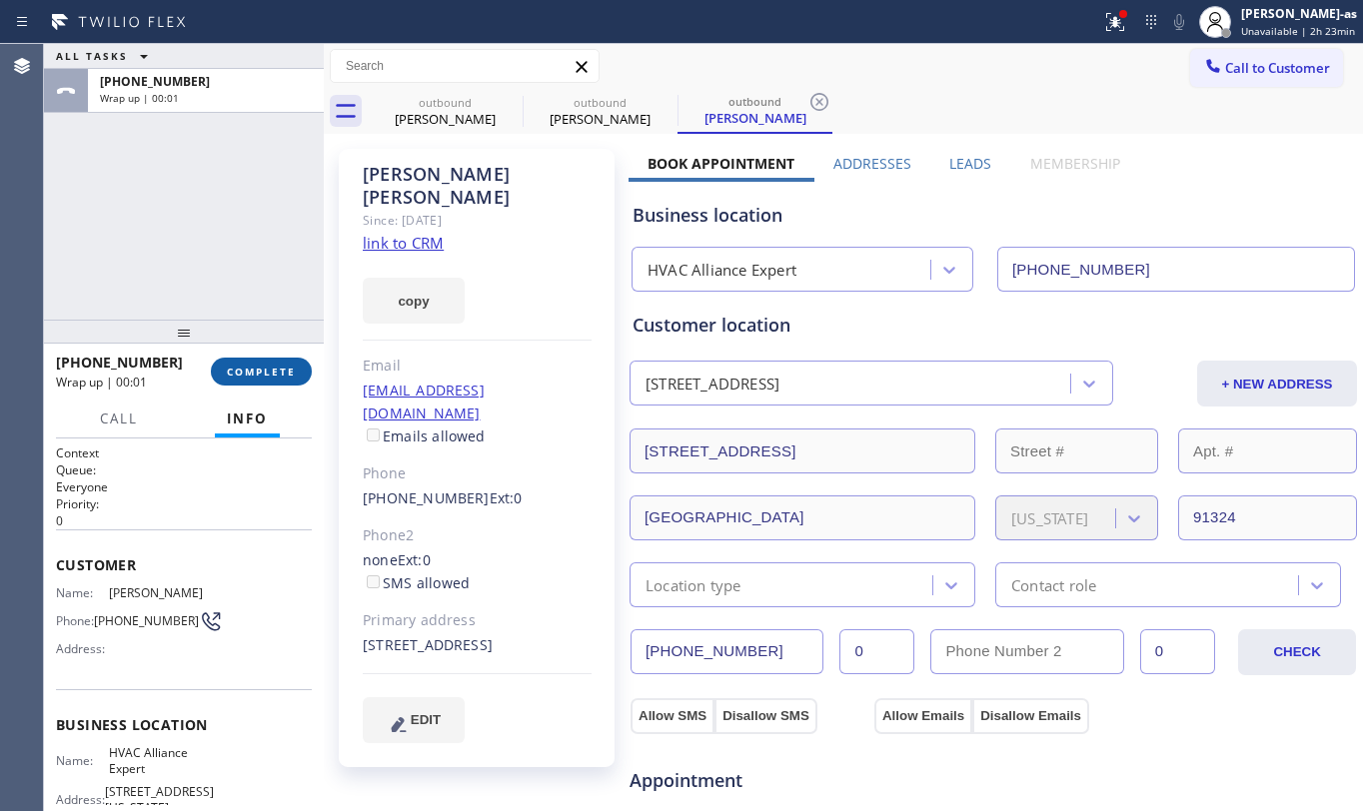
click at [242, 378] on button "COMPLETE" at bounding box center [261, 372] width 101 height 28
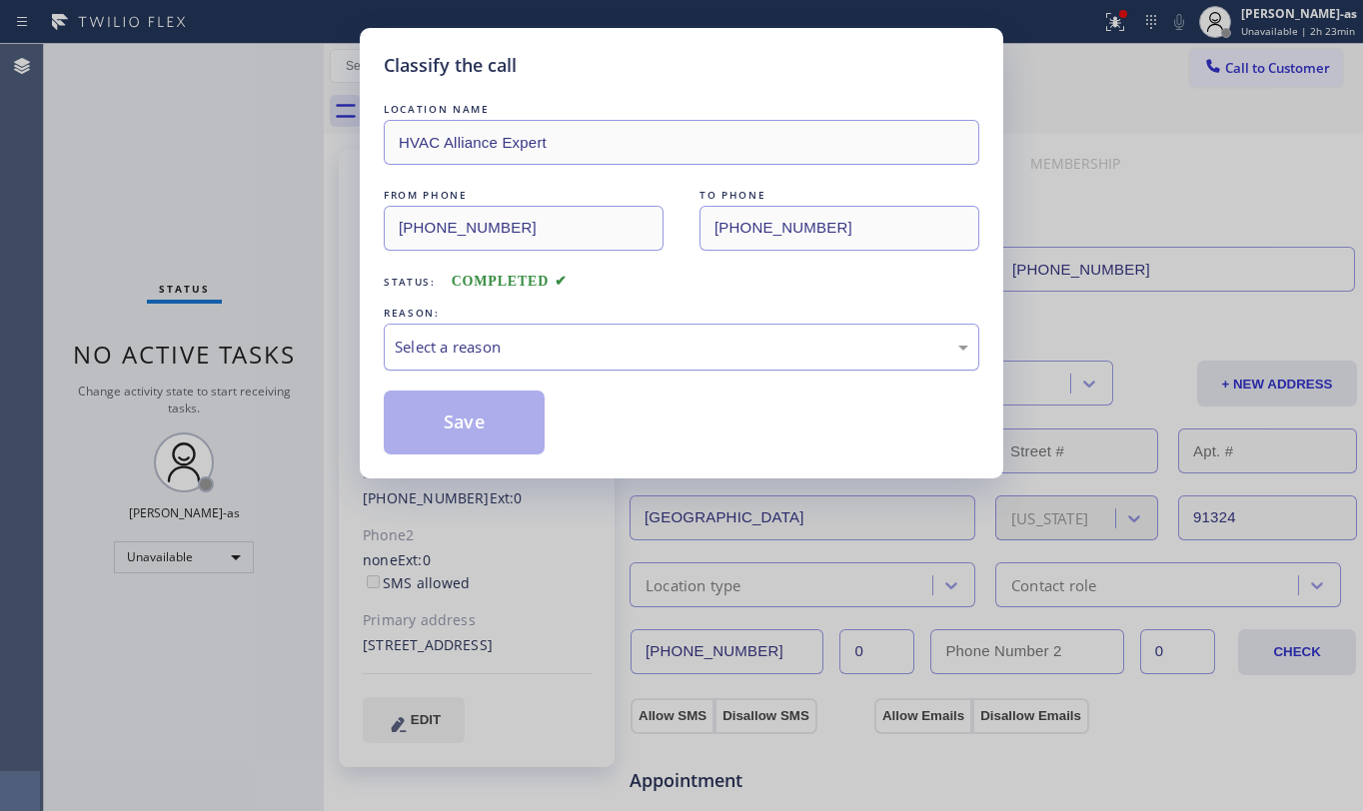
drag, startPoint x: 542, startPoint y: 326, endPoint x: 598, endPoint y: 368, distance: 70.0
click at [548, 329] on div "Select a reason" at bounding box center [682, 347] width 596 height 47
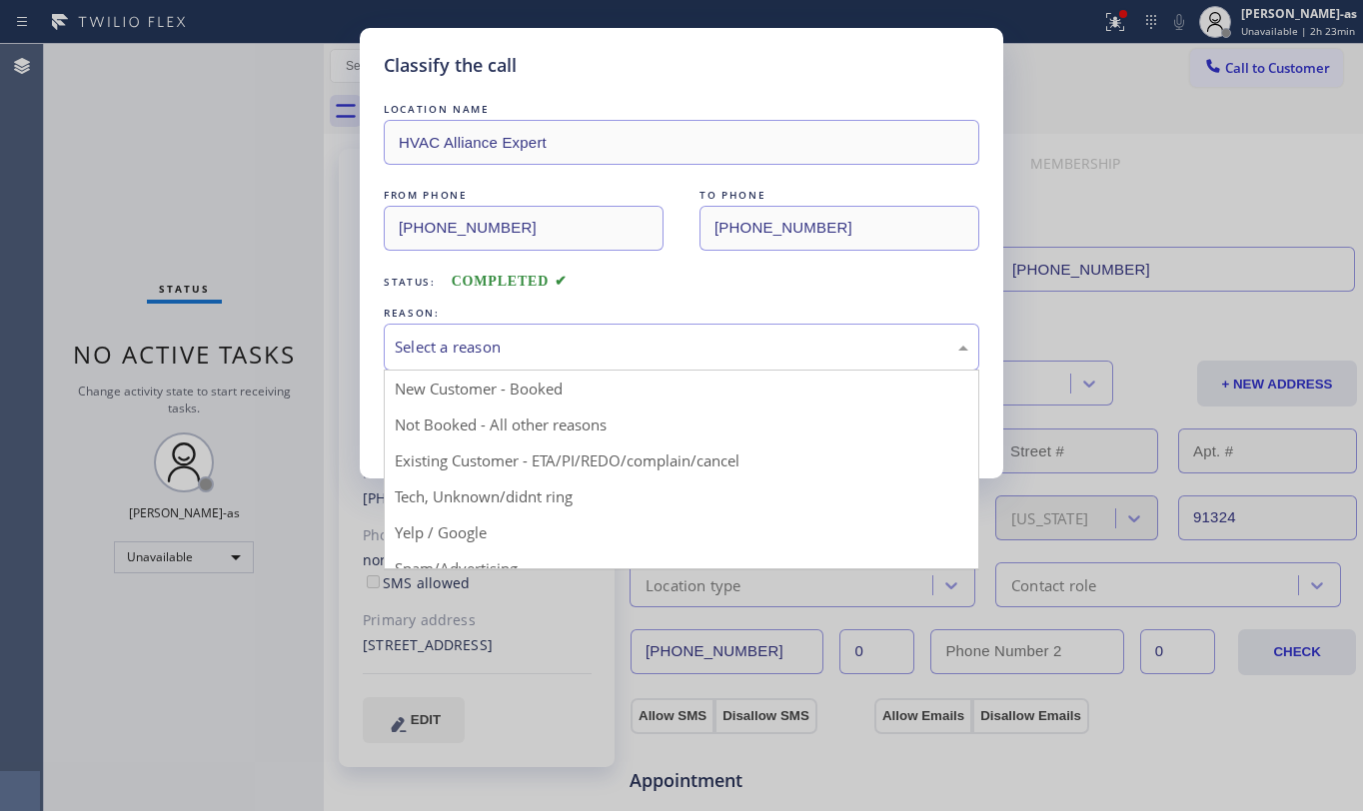
drag, startPoint x: 721, startPoint y: 465, endPoint x: 608, endPoint y: 441, distance: 115.4
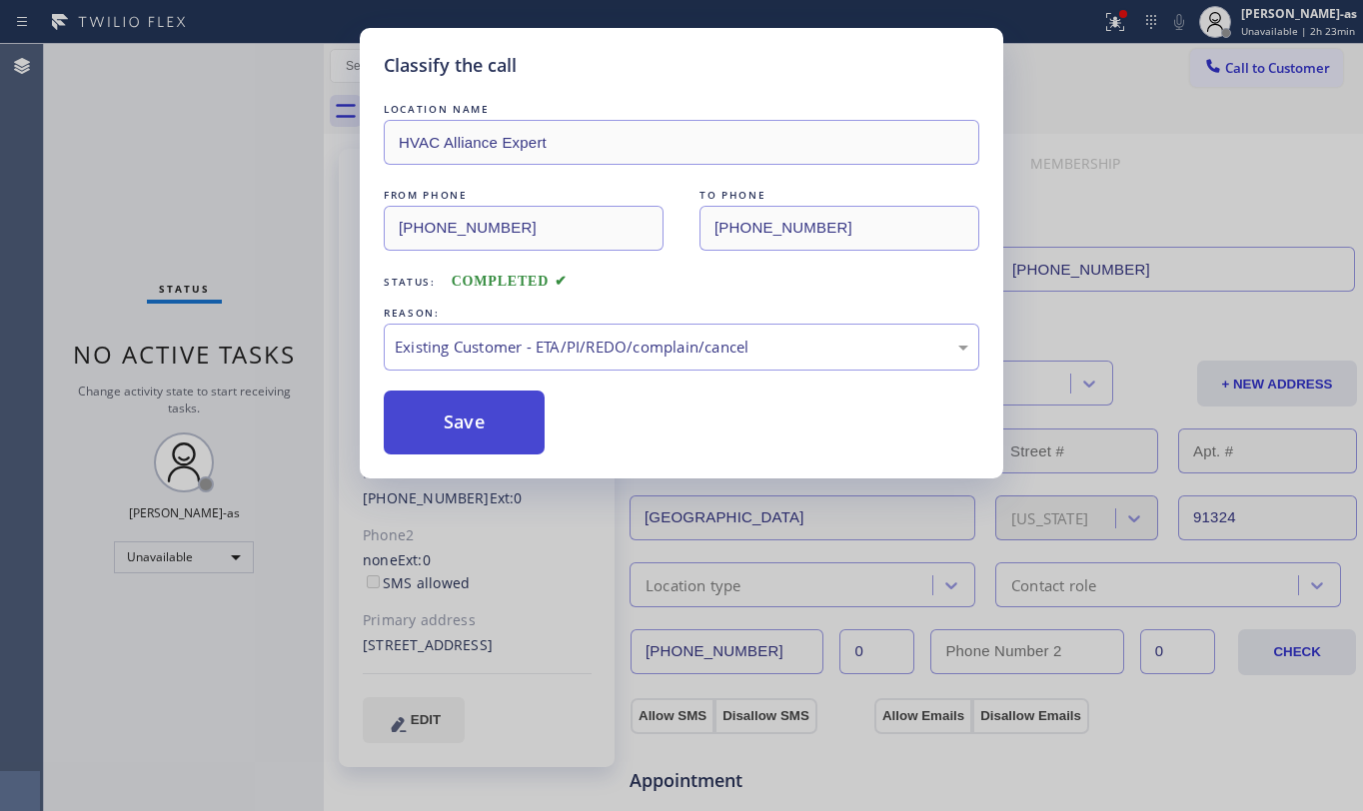
click at [493, 412] on button "Save" at bounding box center [464, 423] width 161 height 64
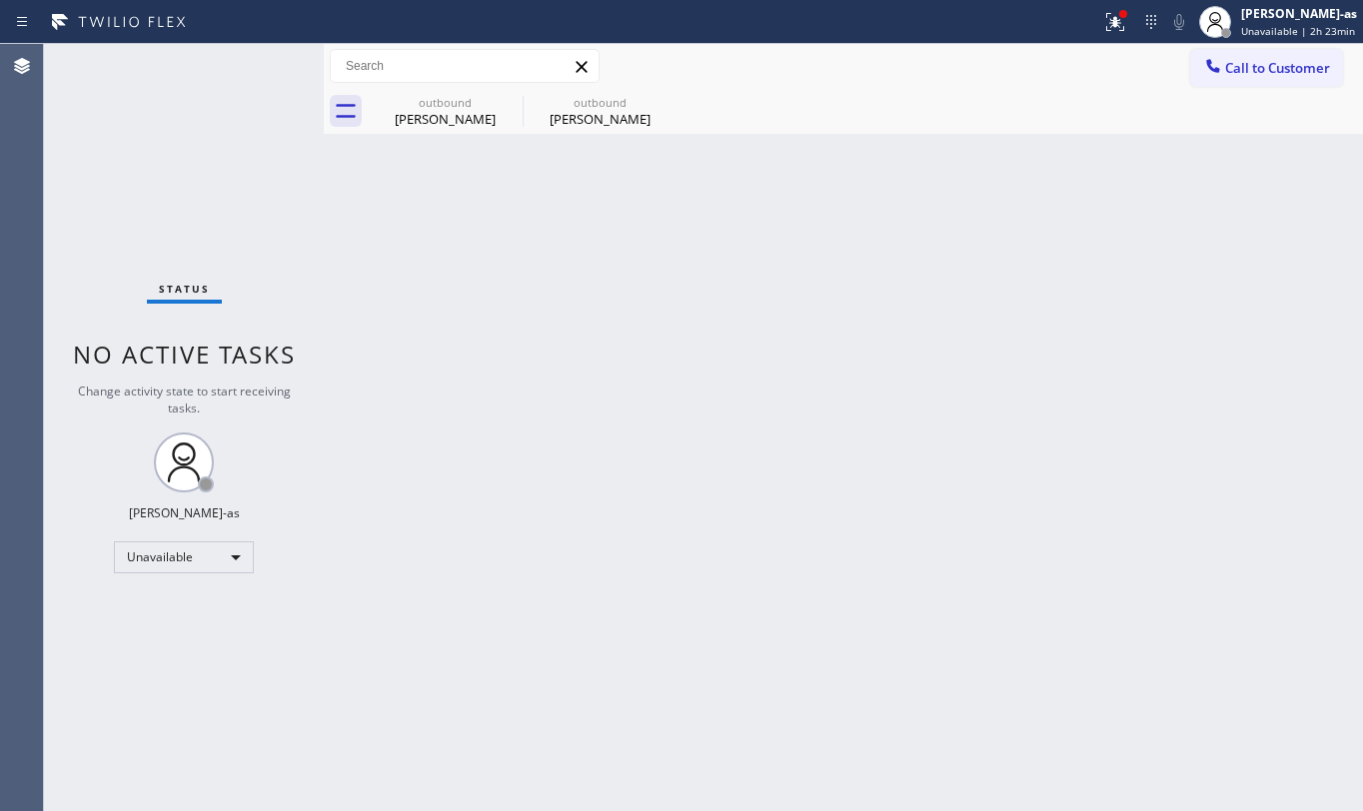
click at [1259, 72] on span "Call to Customer" at bounding box center [1277, 68] width 105 height 18
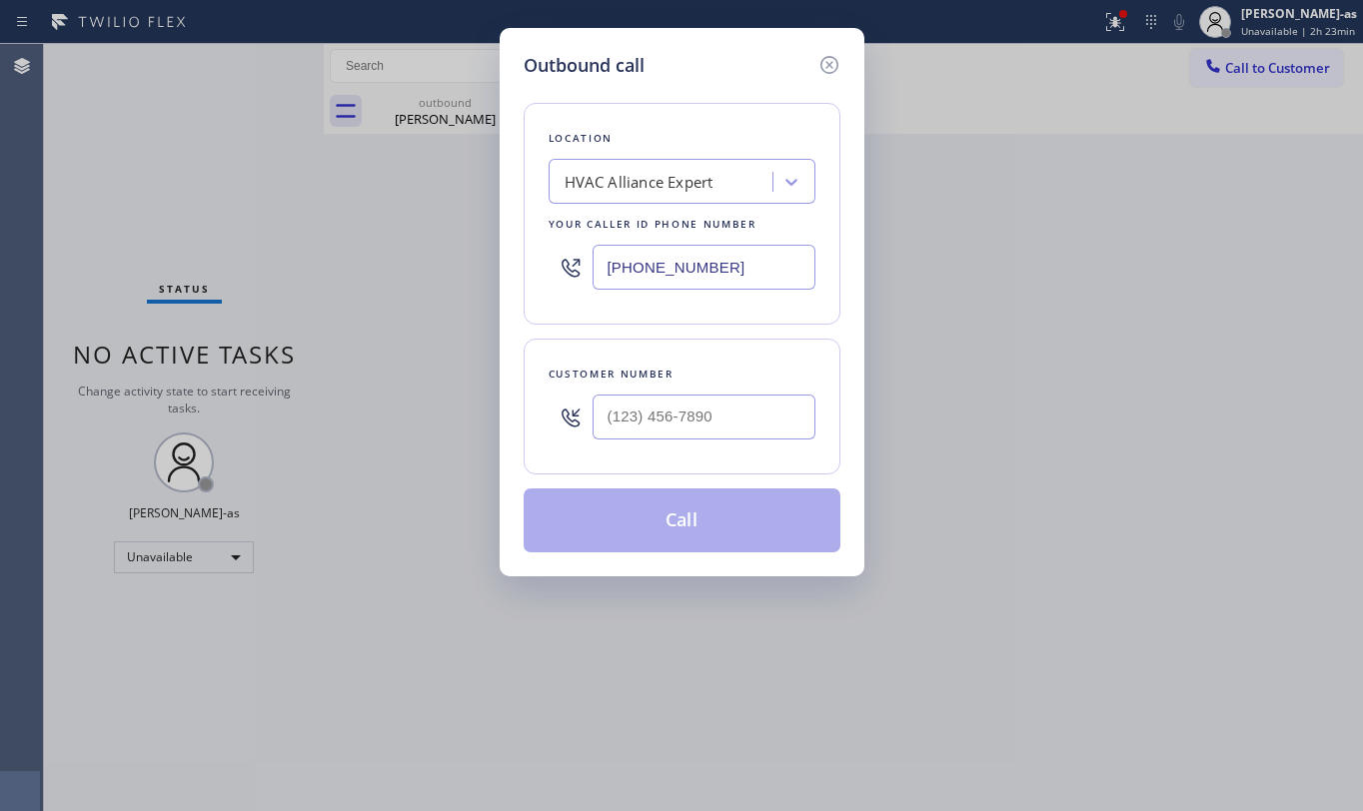
click at [698, 446] on div at bounding box center [704, 417] width 223 height 65
click at [700, 426] on input "(___) ___-____" at bounding box center [704, 417] width 223 height 45
paste input "213) 219-2672"
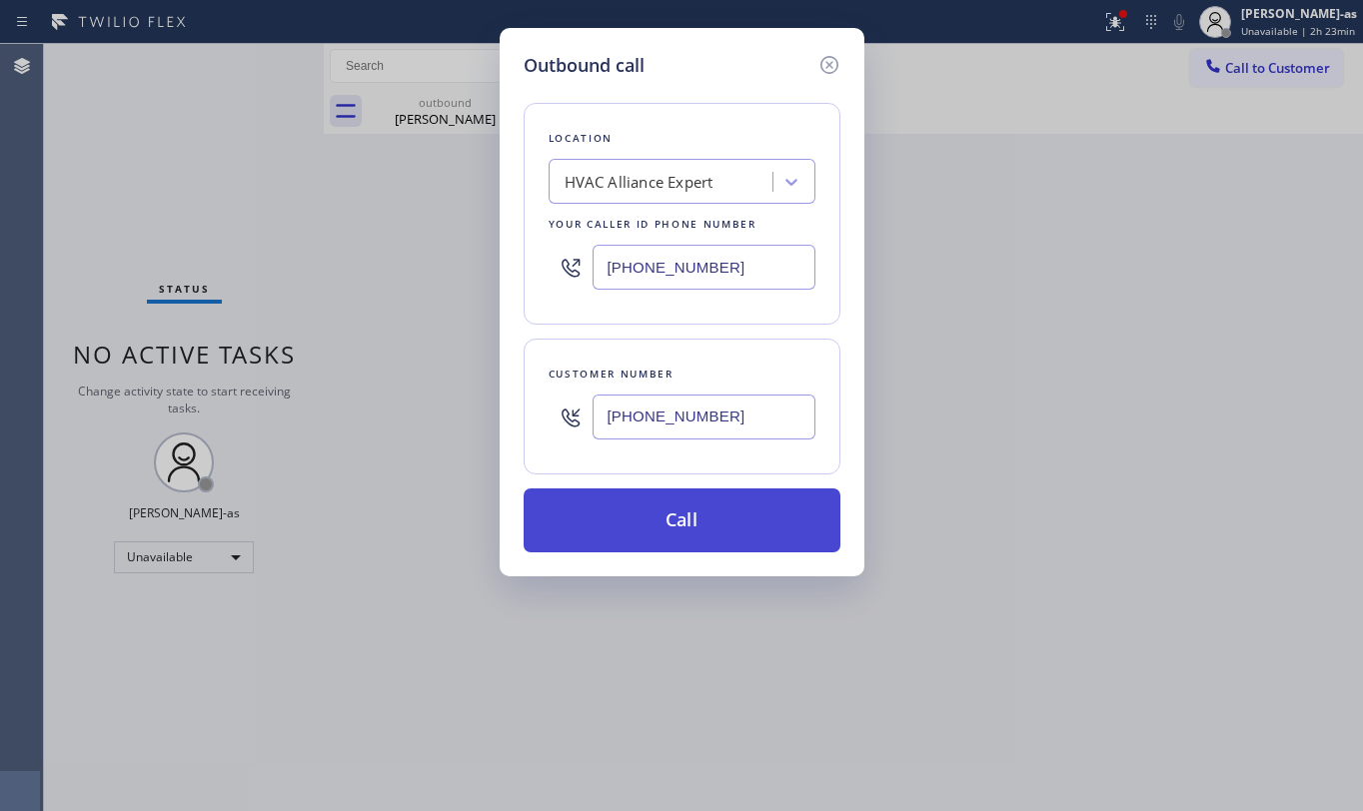
type input "[PHONE_NUMBER]"
click at [716, 528] on button "Call" at bounding box center [682, 521] width 317 height 64
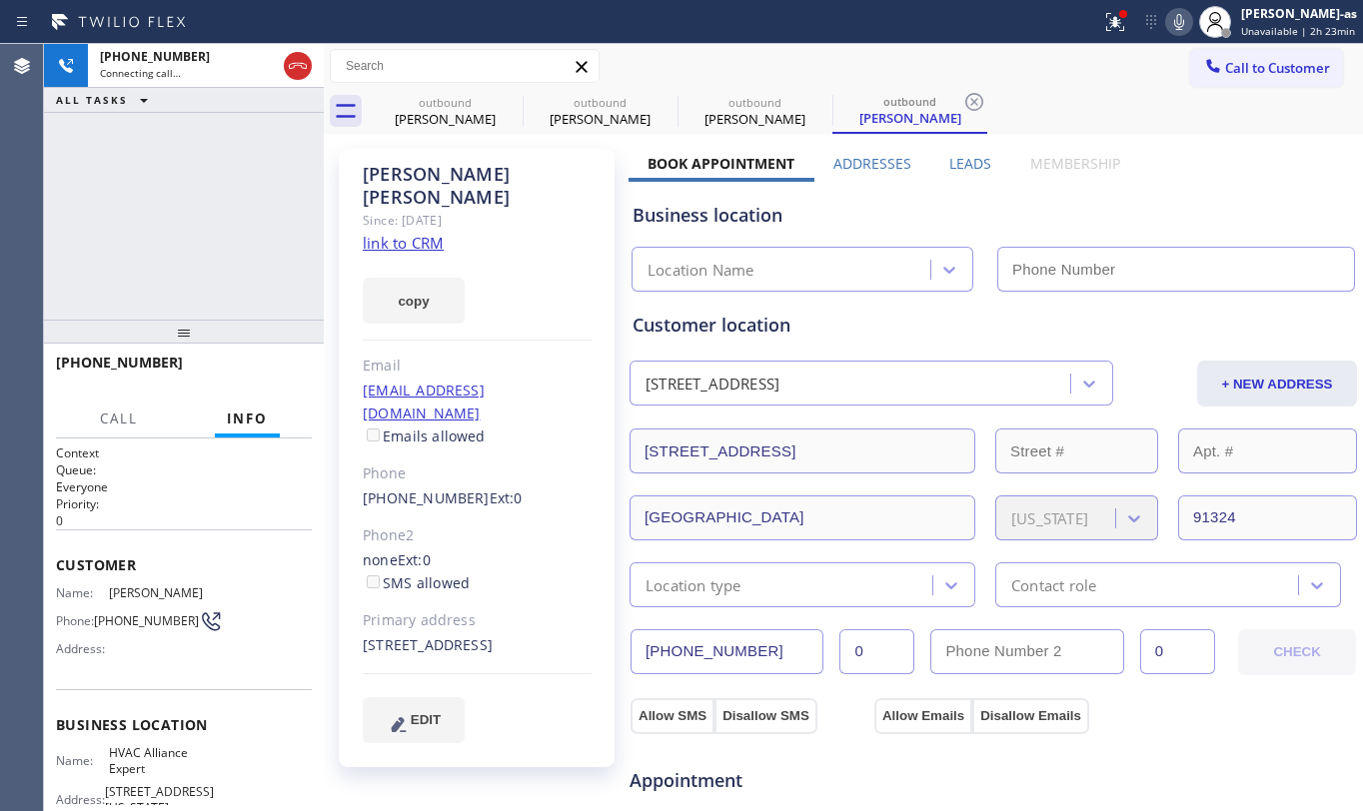
type input "[PHONE_NUMBER]"
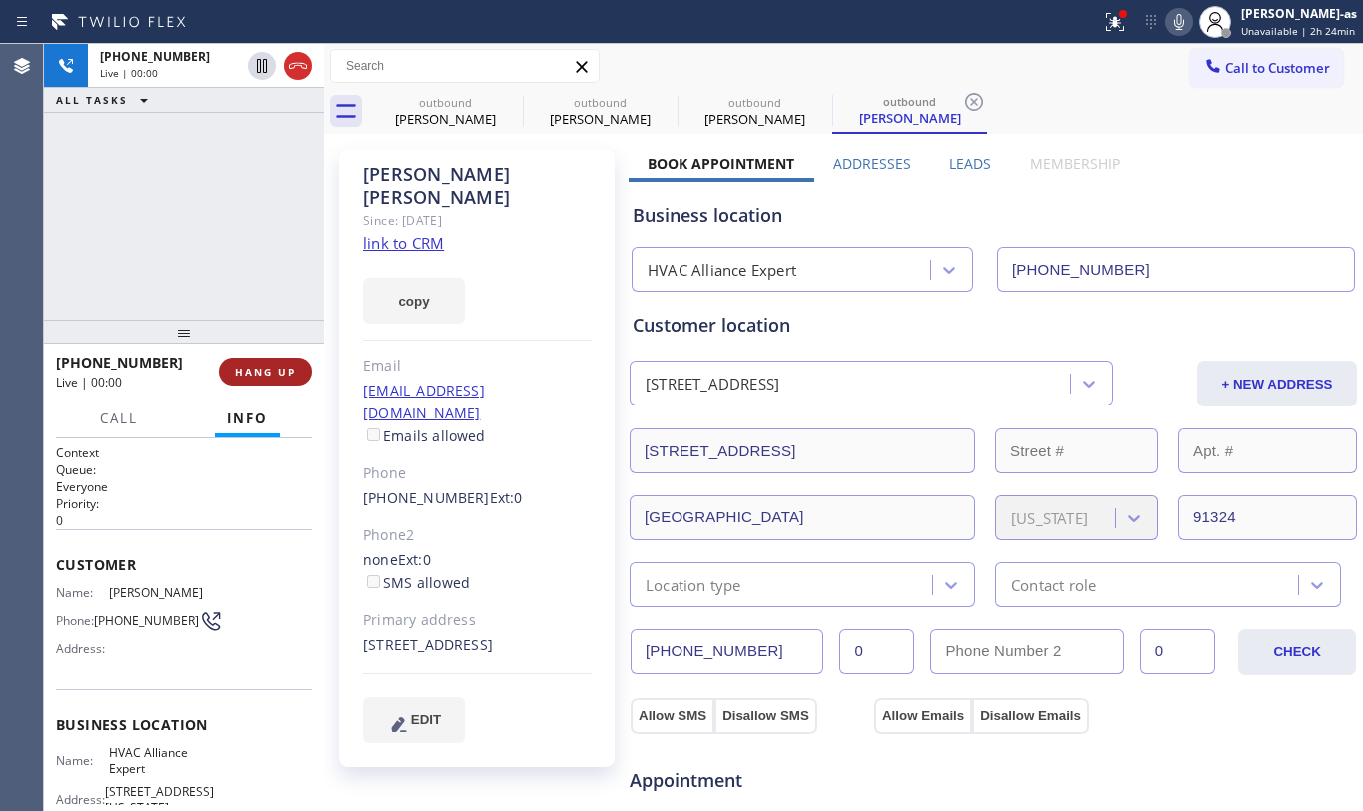
click at [257, 365] on span "HANG UP" at bounding box center [265, 372] width 61 height 14
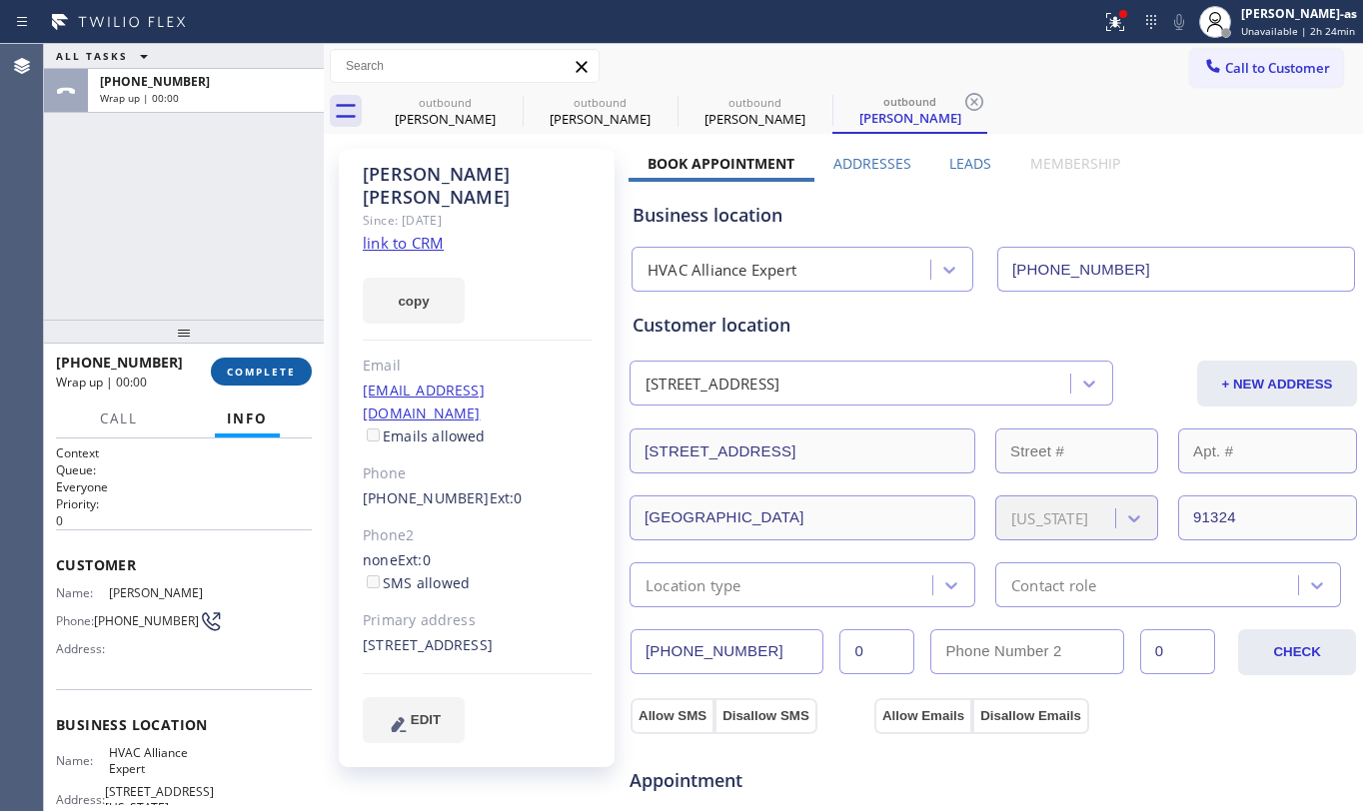
click at [258, 365] on span "COMPLETE" at bounding box center [261, 372] width 69 height 14
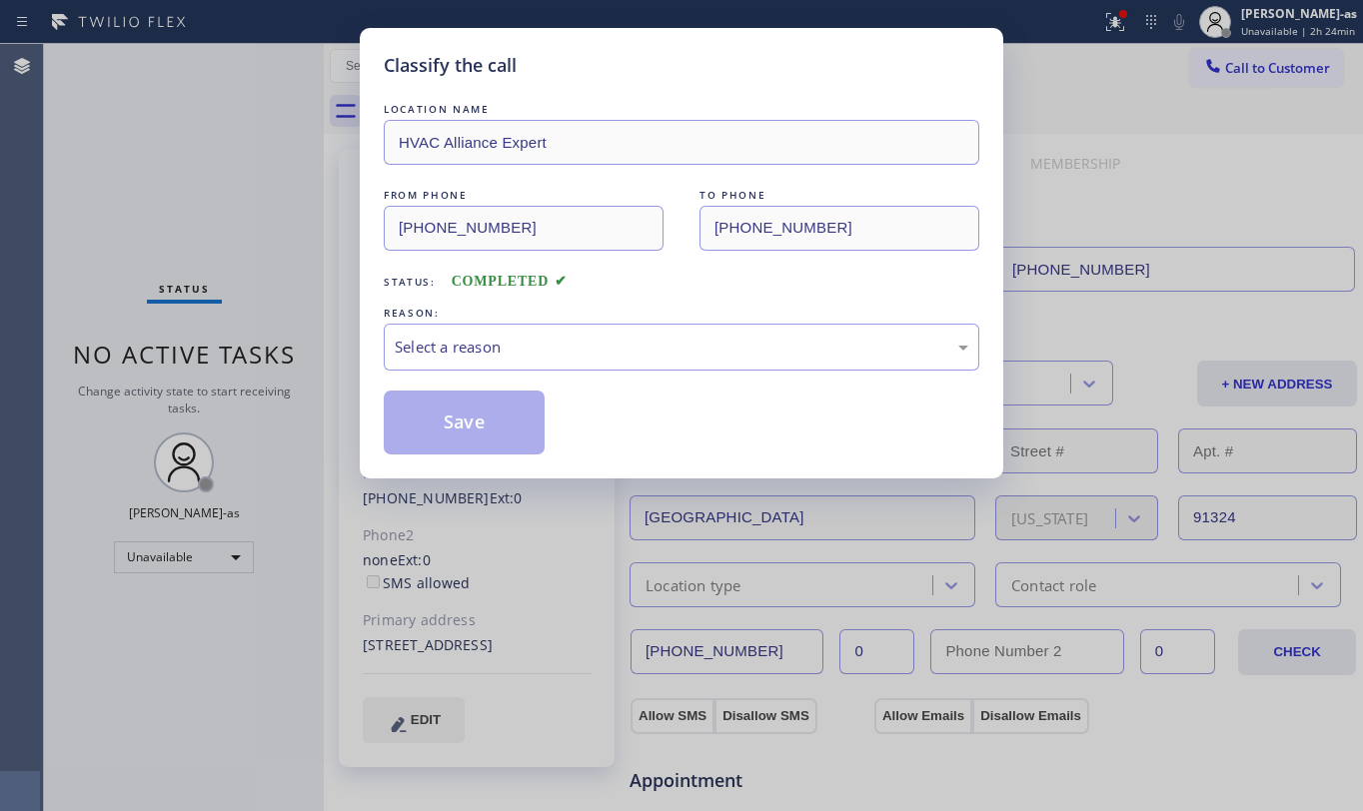
click at [270, 269] on div "Classify the call LOCATION NAME HVAC Alliance Expert FROM PHONE [PHONE_NUMBER] …" at bounding box center [681, 405] width 1363 height 811
click at [508, 344] on div "Select a reason" at bounding box center [682, 347] width 574 height 23
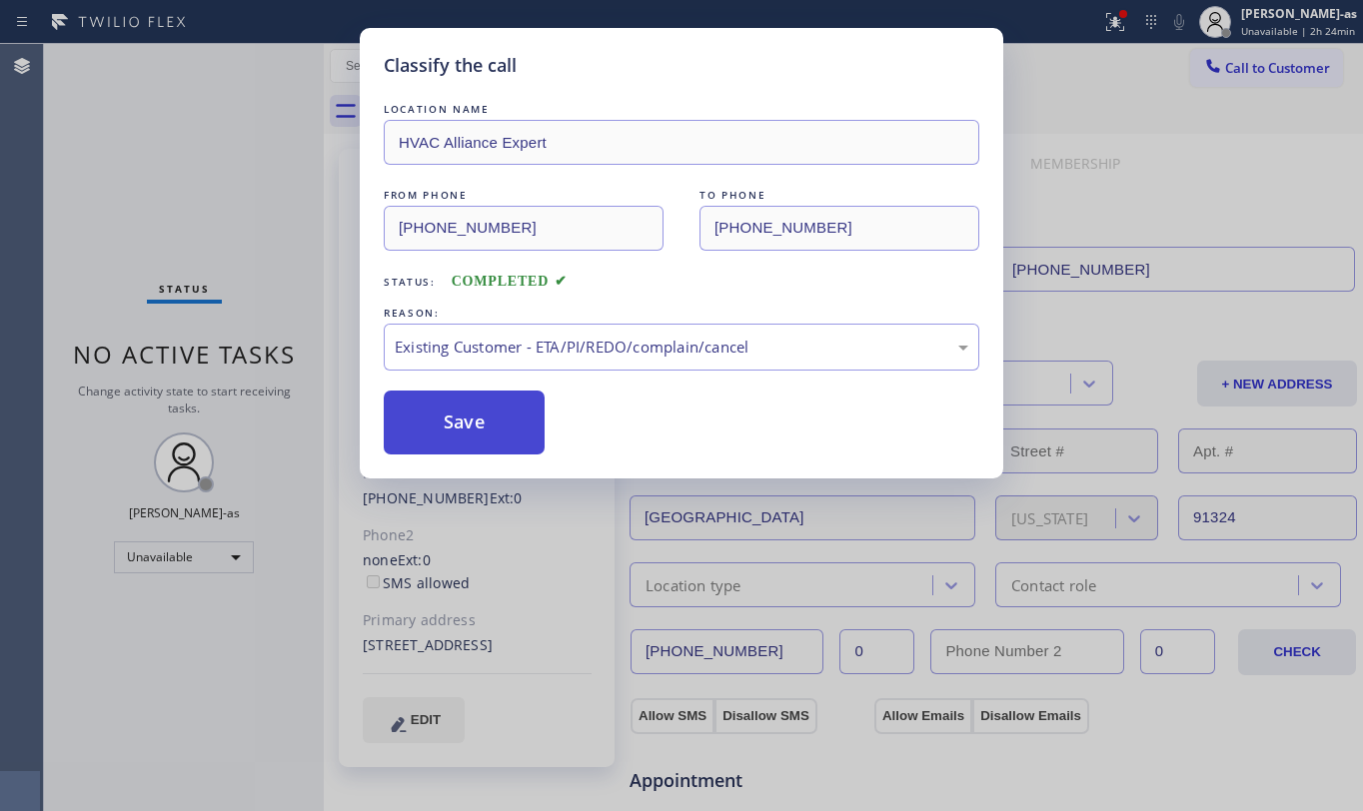
click at [488, 412] on button "Save" at bounding box center [464, 423] width 161 height 64
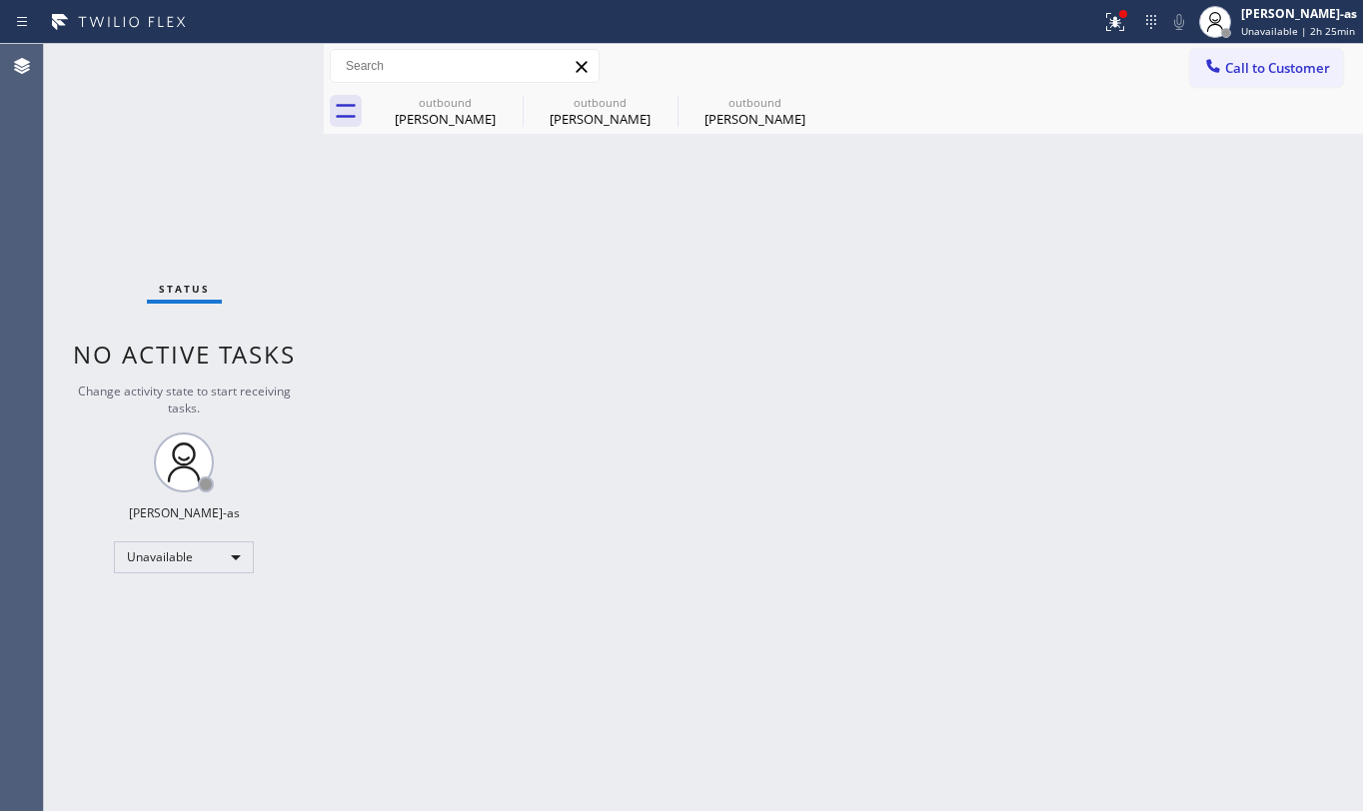
click at [204, 168] on div "Status No active tasks Change activity state to start receiving tasks. [PERSON_…" at bounding box center [184, 427] width 280 height 767
click at [1284, 69] on span "Call to Customer" at bounding box center [1277, 68] width 105 height 18
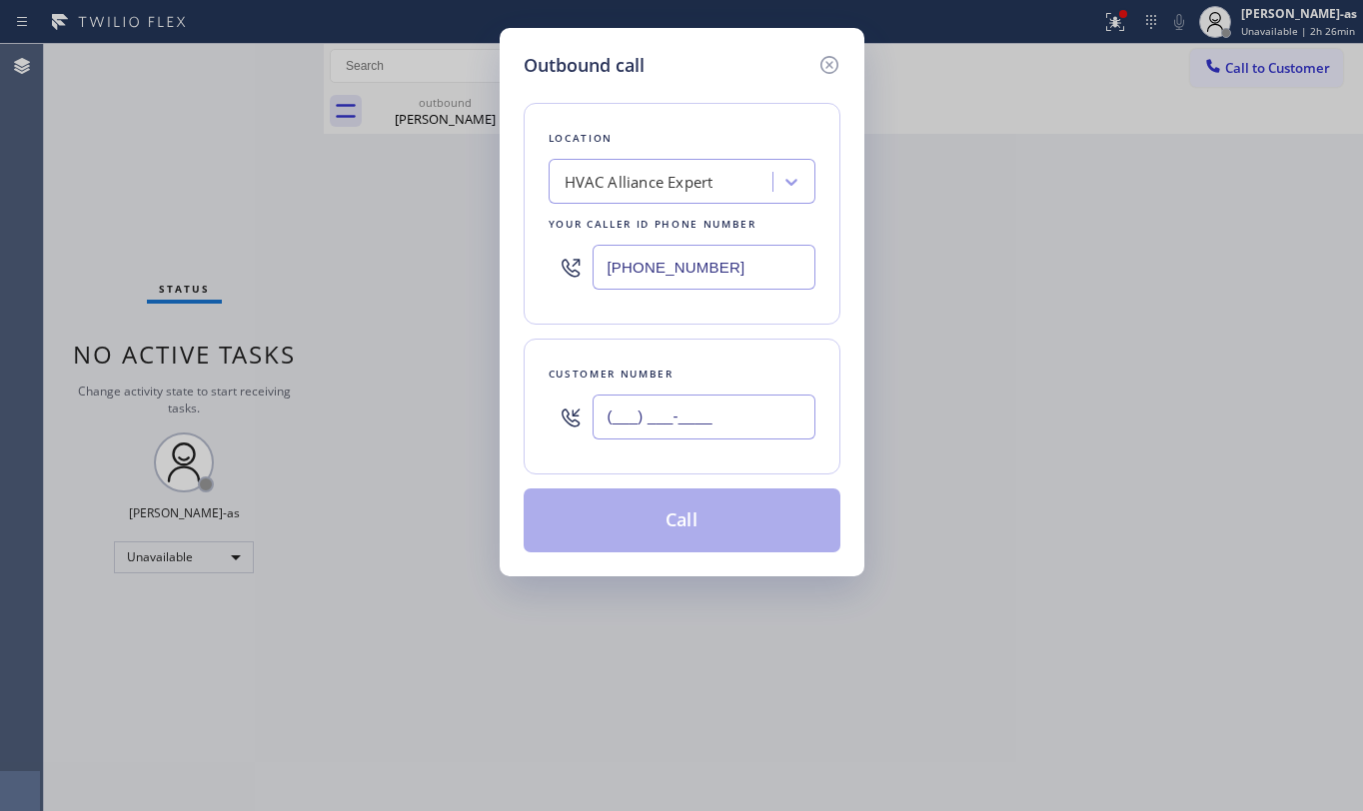
click at [644, 417] on input "(___) ___-____" at bounding box center [704, 417] width 223 height 45
paste input "732) 425-8055"
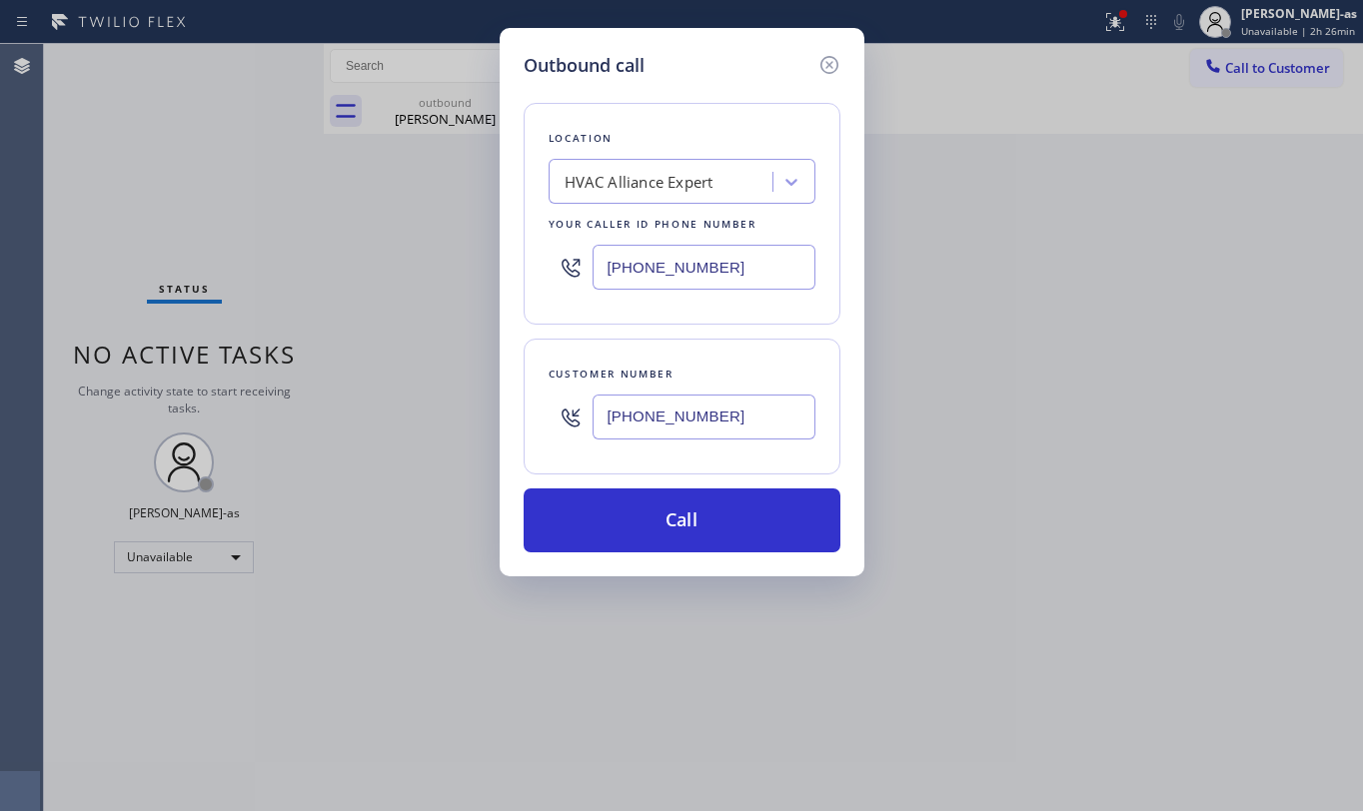
type input "[PHONE_NUMBER]"
click at [772, 260] on input "[PHONE_NUMBER]" at bounding box center [704, 267] width 223 height 45
paste input "731-4952"
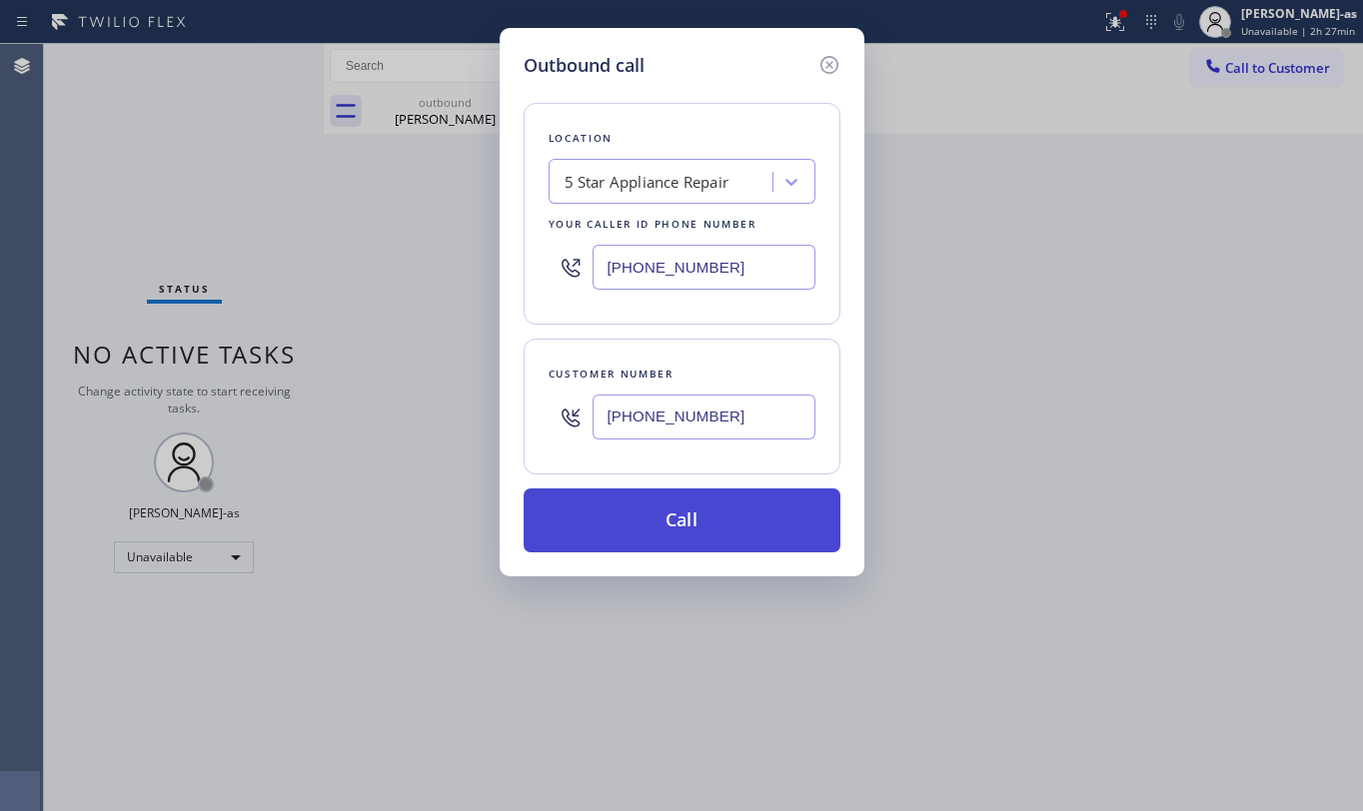
type input "[PHONE_NUMBER]"
click at [716, 498] on button "Call" at bounding box center [682, 521] width 317 height 64
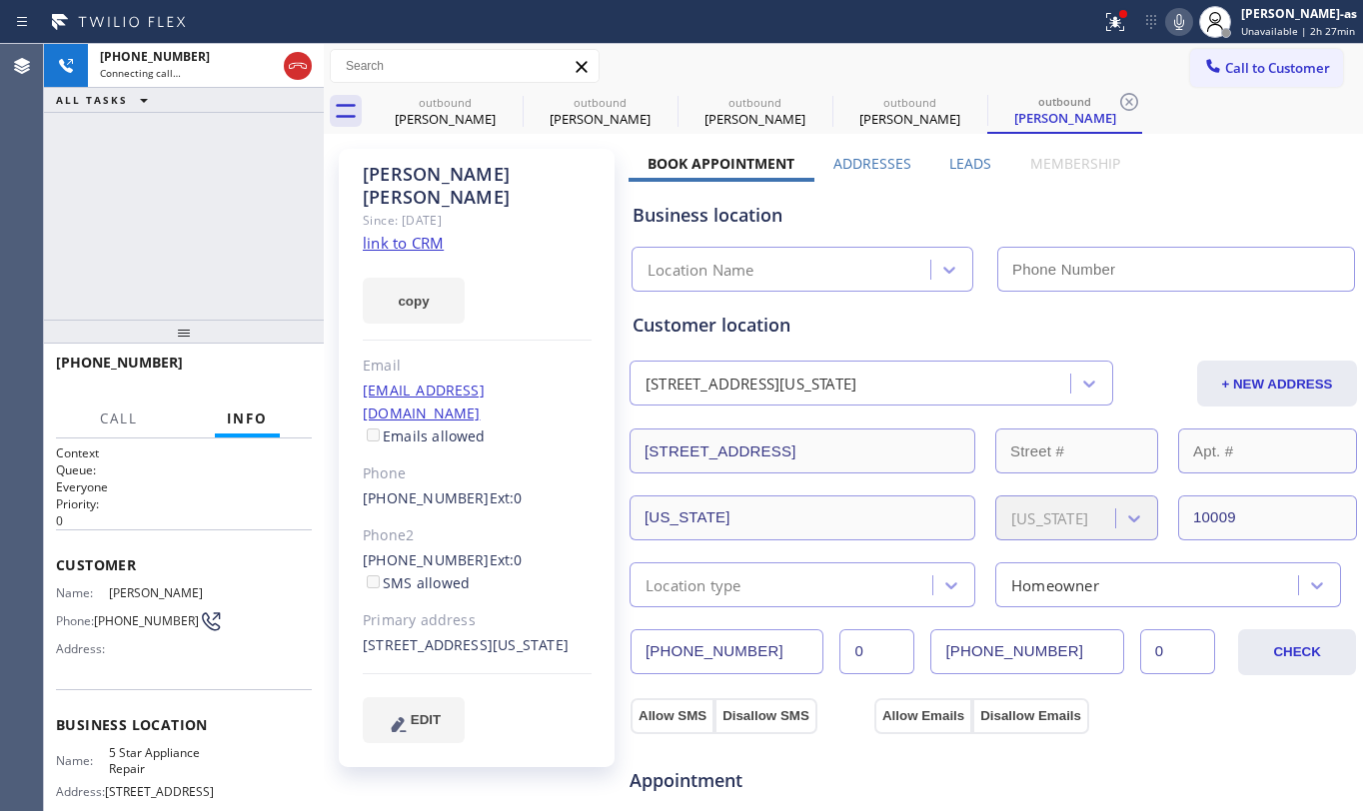
type input "[PHONE_NUMBER]"
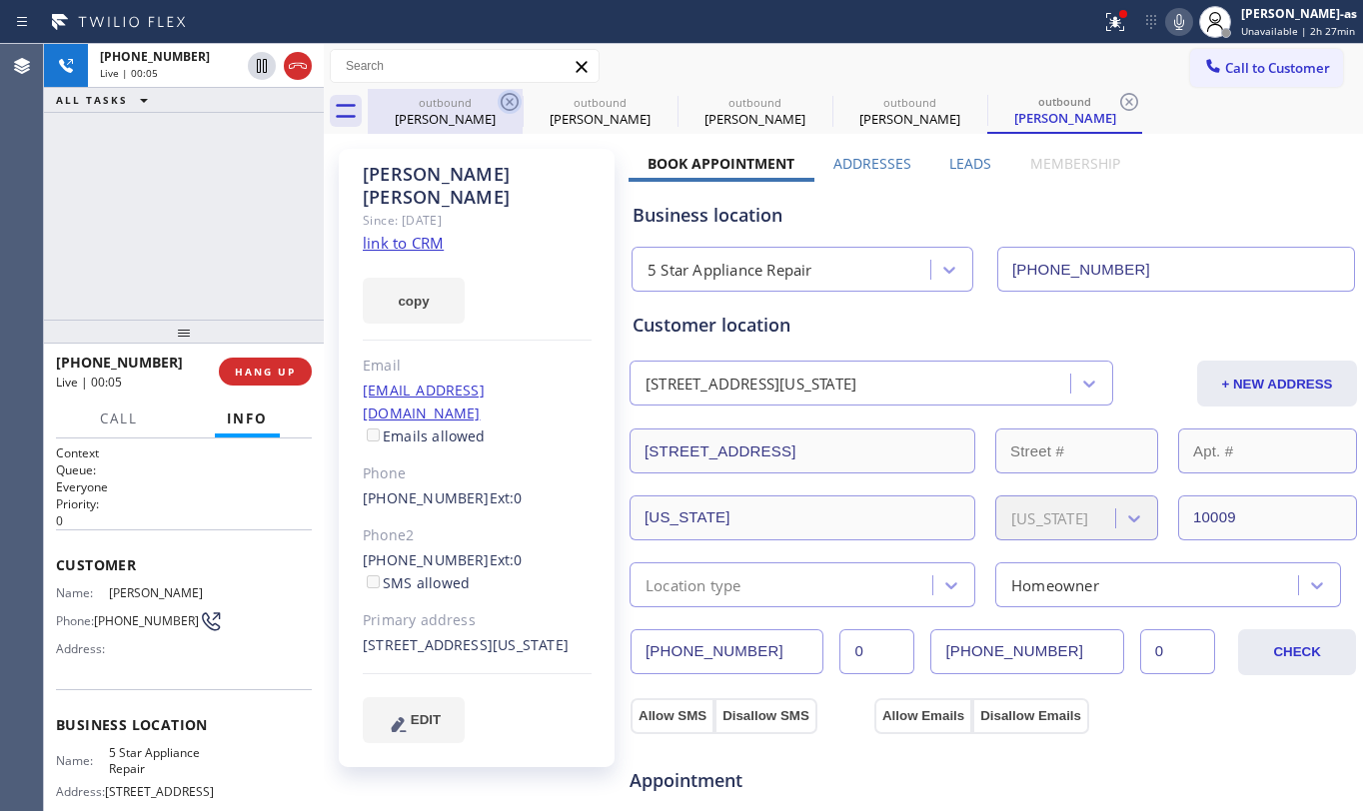
drag, startPoint x: 493, startPoint y: 90, endPoint x: 509, endPoint y: 106, distance: 22.6
click at [493, 90] on div "outbound [PERSON_NAME]" at bounding box center [445, 111] width 151 height 45
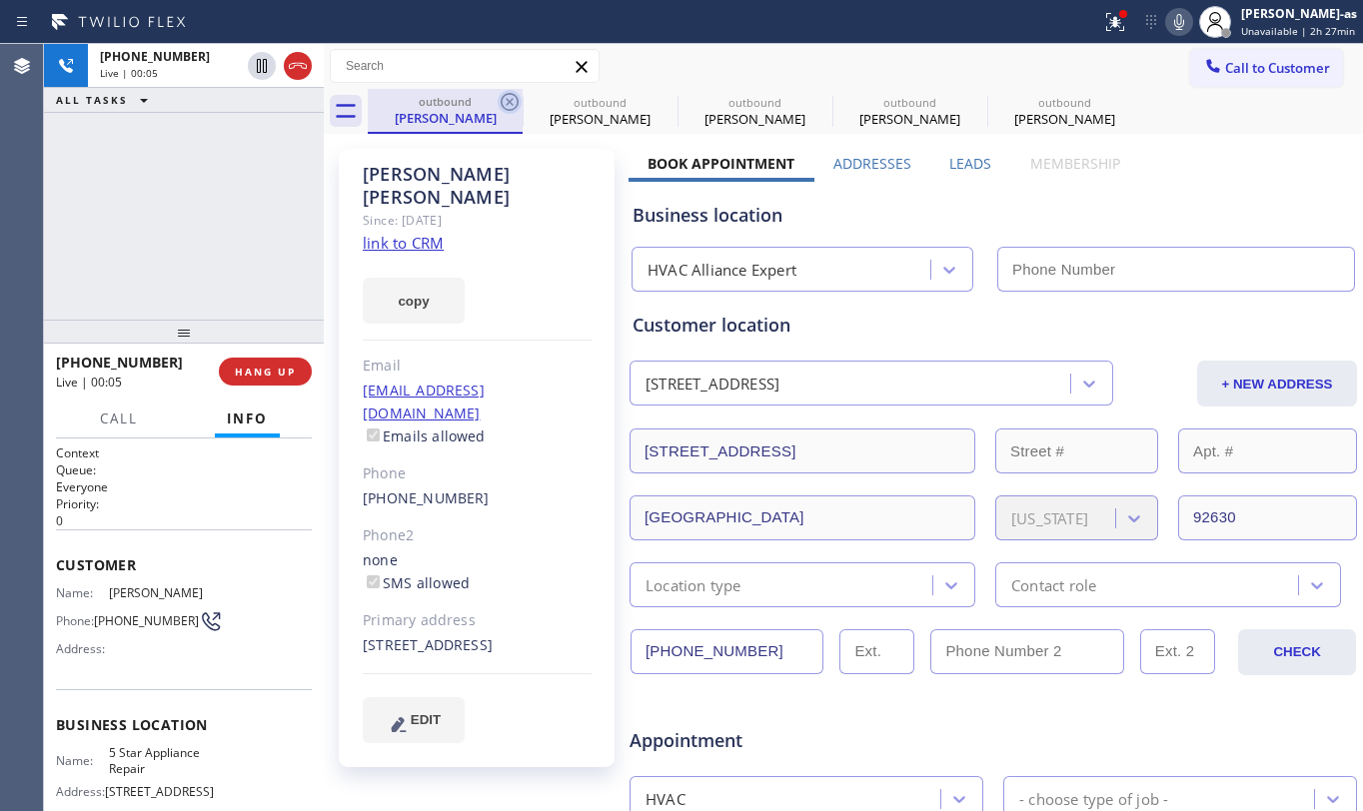
type input "[PHONE_NUMBER]"
click at [509, 106] on icon at bounding box center [510, 102] width 24 height 24
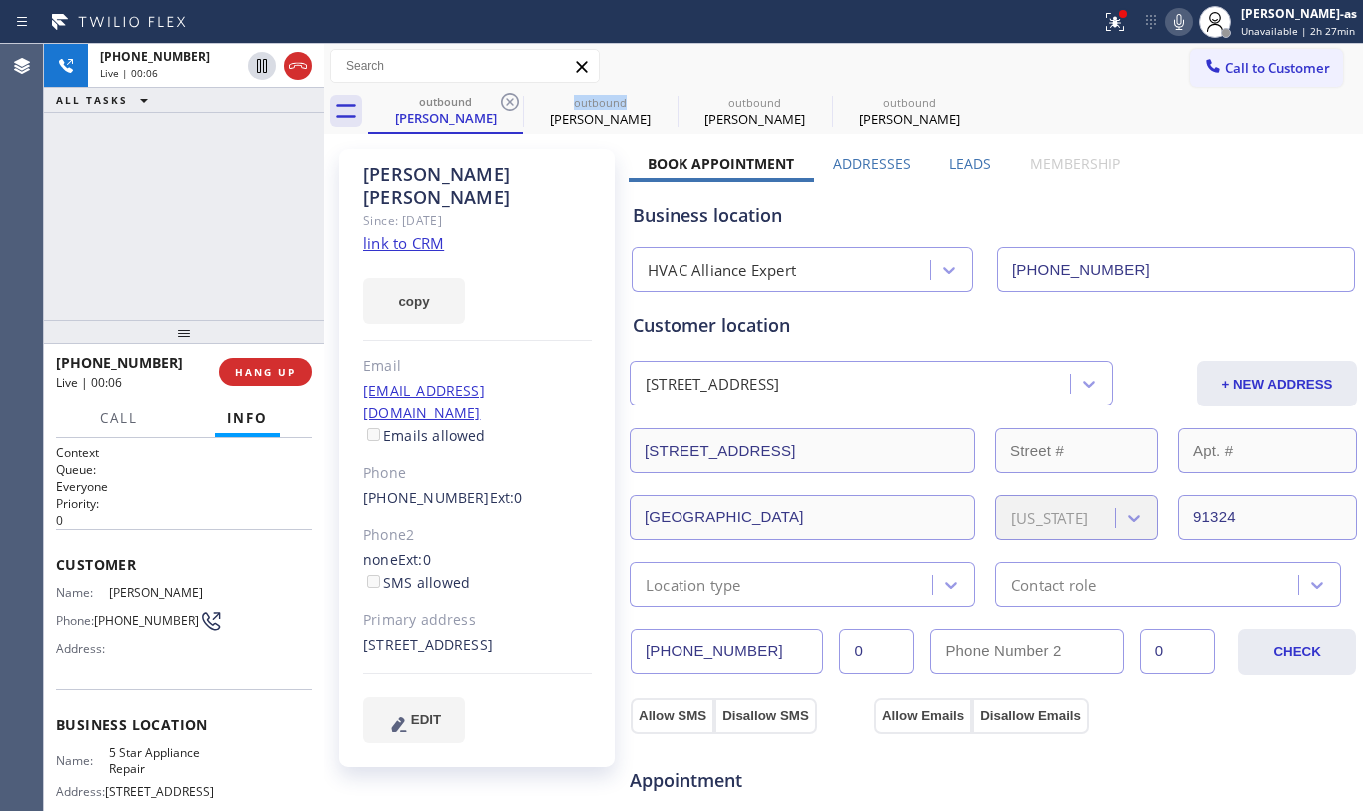
click at [509, 106] on icon at bounding box center [510, 102] width 24 height 24
type input "[PHONE_NUMBER]"
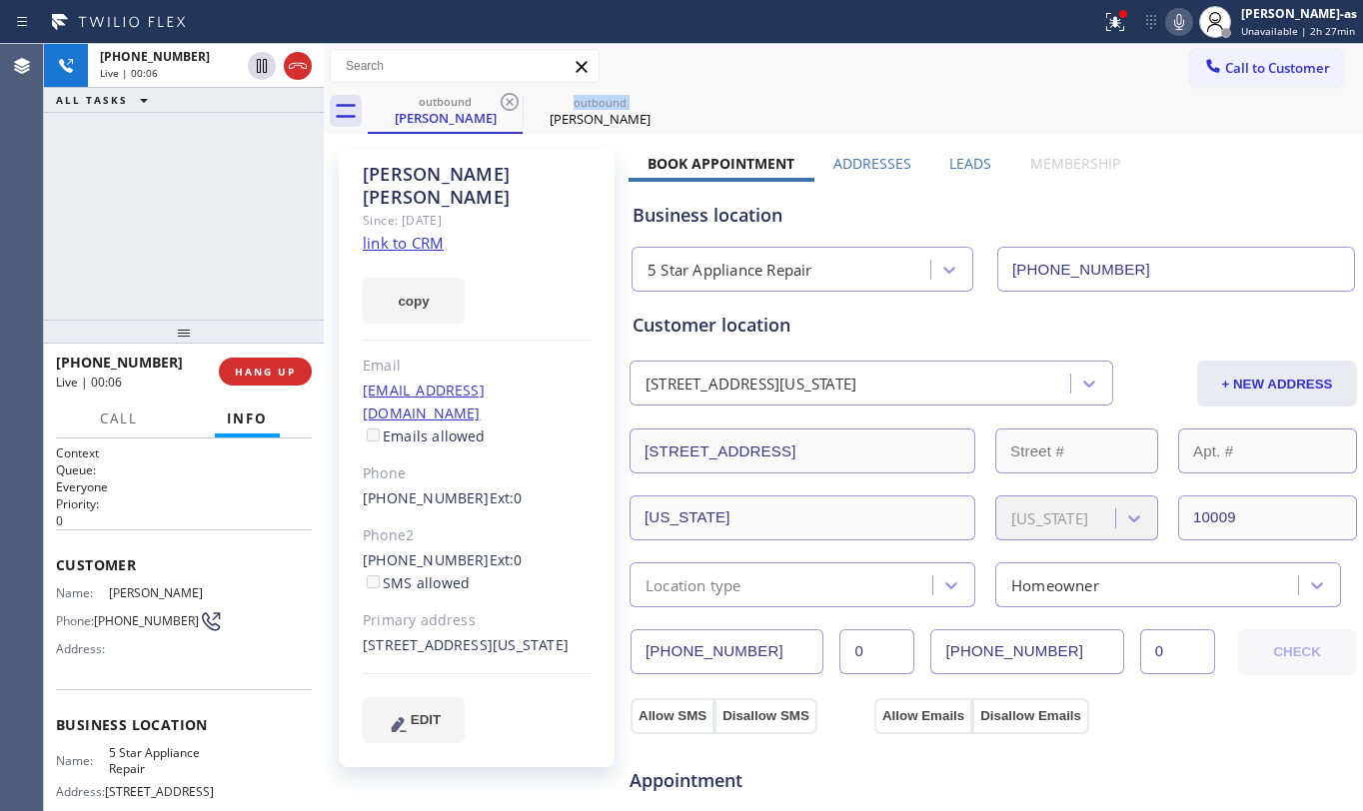
click at [509, 106] on icon at bounding box center [510, 102] width 24 height 24
click at [0, 0] on icon at bounding box center [0, 0] width 0 height 0
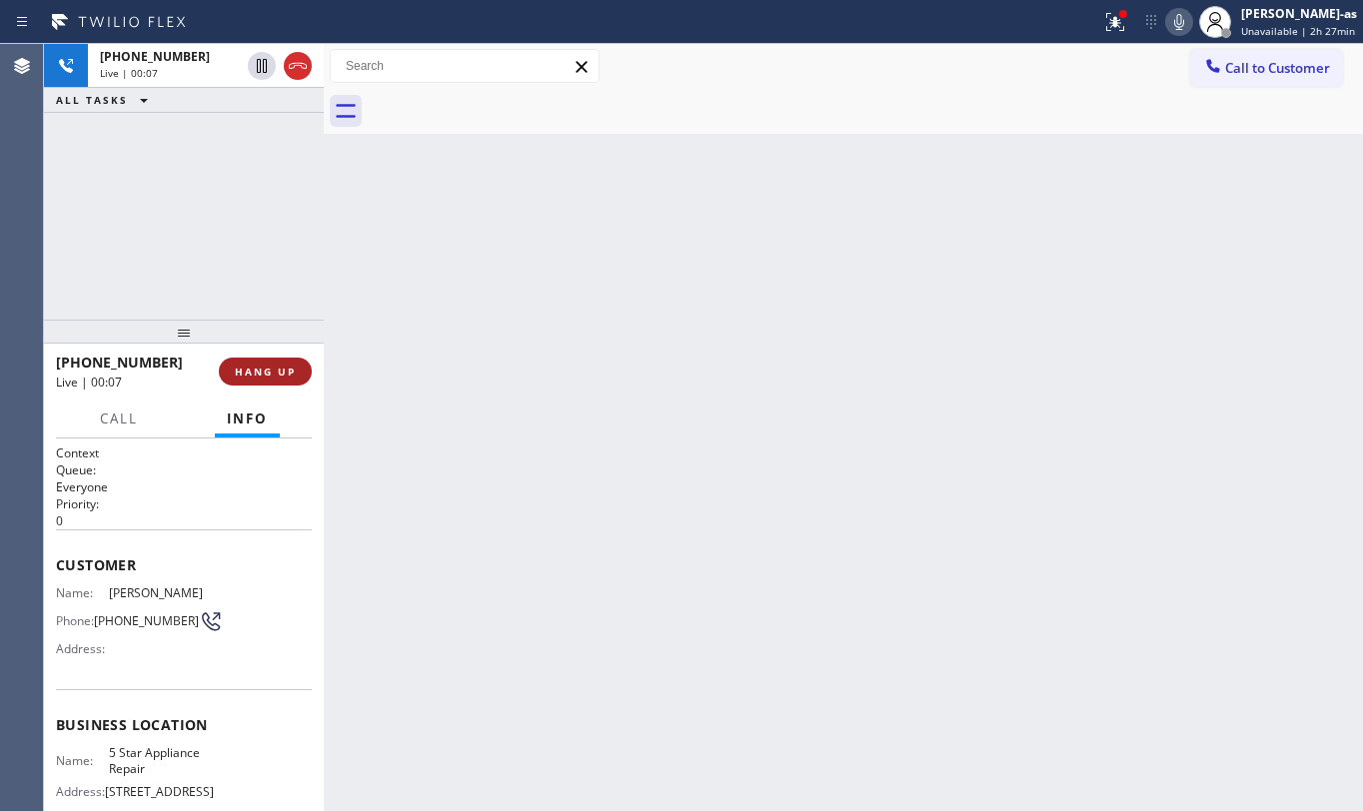
drag, startPoint x: 257, startPoint y: 370, endPoint x: 280, endPoint y: 364, distance: 23.8
click at [269, 368] on span "HANG UP" at bounding box center [265, 372] width 61 height 14
click at [281, 365] on span "HANG UP" at bounding box center [265, 372] width 61 height 14
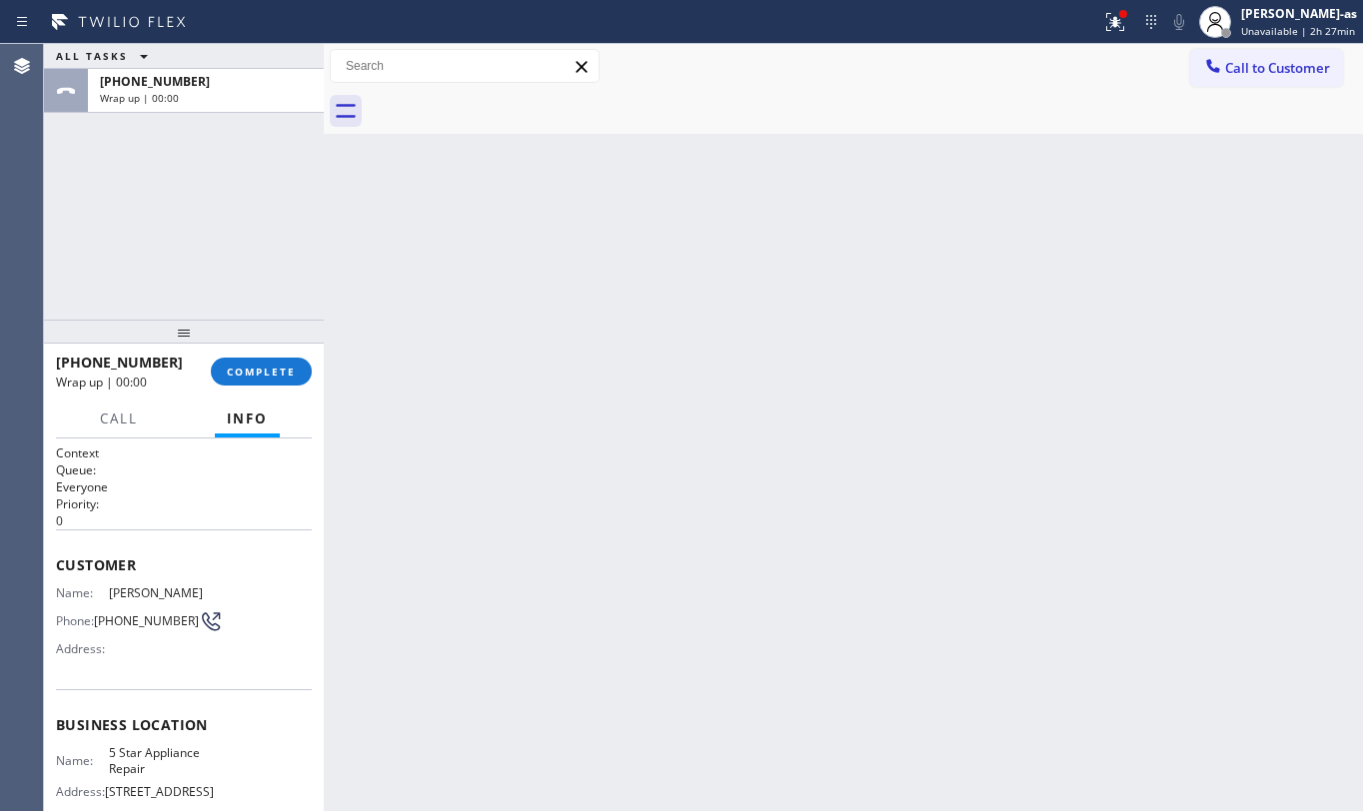
drag, startPoint x: 261, startPoint y: 350, endPoint x: 270, endPoint y: 365, distance: 17.5
click at [262, 352] on div "[PHONE_NUMBER] Wrap up | 00:00 COMPLETE" at bounding box center [184, 372] width 256 height 52
drag, startPoint x: 256, startPoint y: 369, endPoint x: 598, endPoint y: 349, distance: 342.3
click at [257, 369] on span "COMPLETE" at bounding box center [261, 372] width 69 height 14
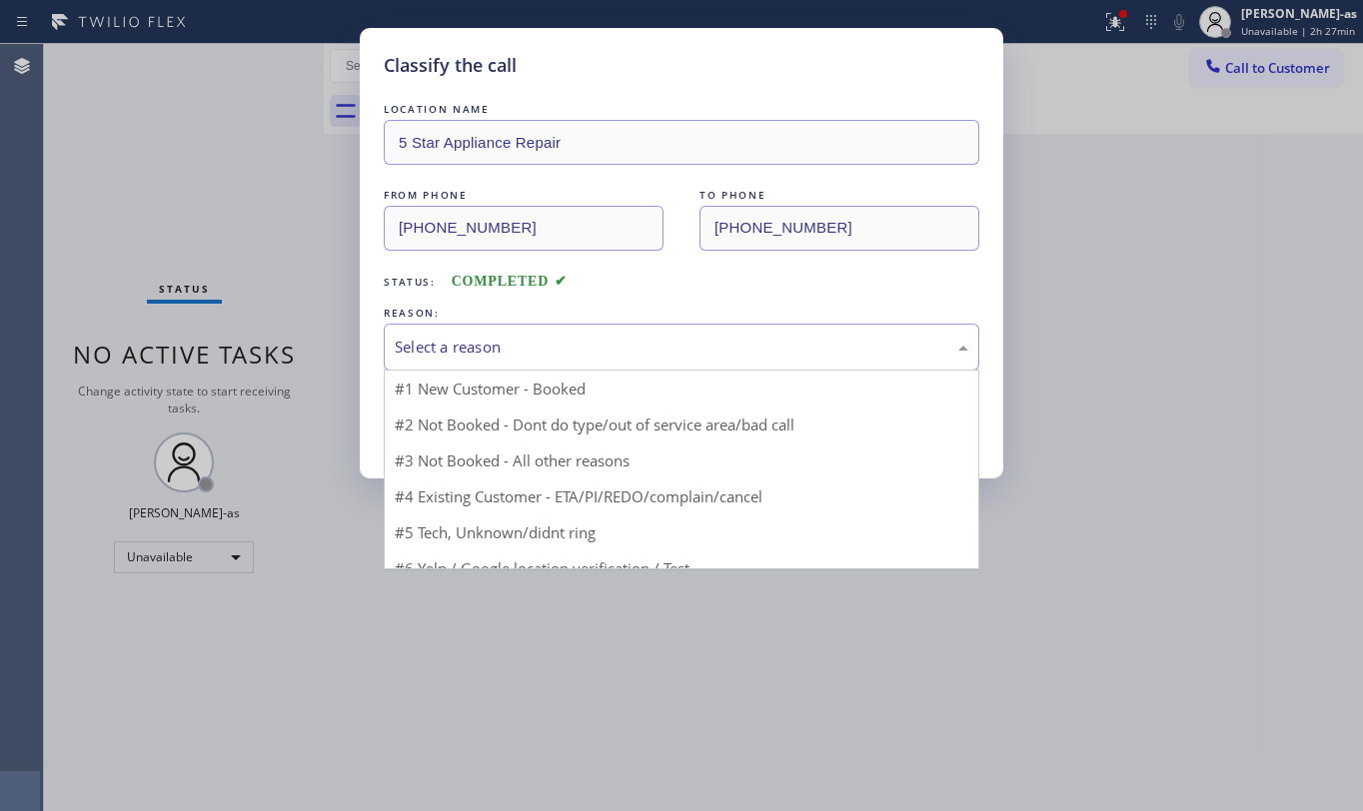
click at [632, 348] on div "Select a reason" at bounding box center [682, 347] width 574 height 23
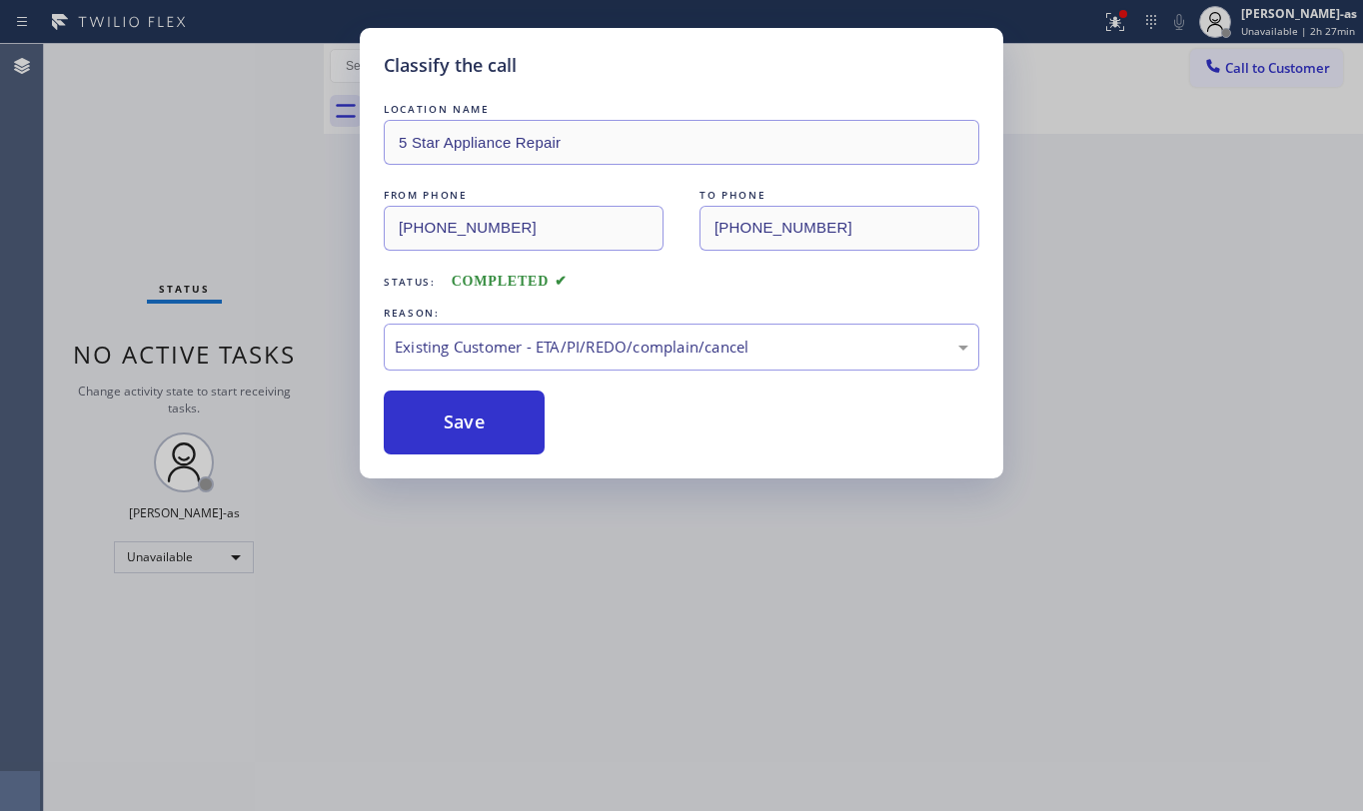
drag, startPoint x: 673, startPoint y: 466, endPoint x: 609, endPoint y: 450, distance: 65.9
click at [492, 426] on button "Save" at bounding box center [464, 423] width 161 height 64
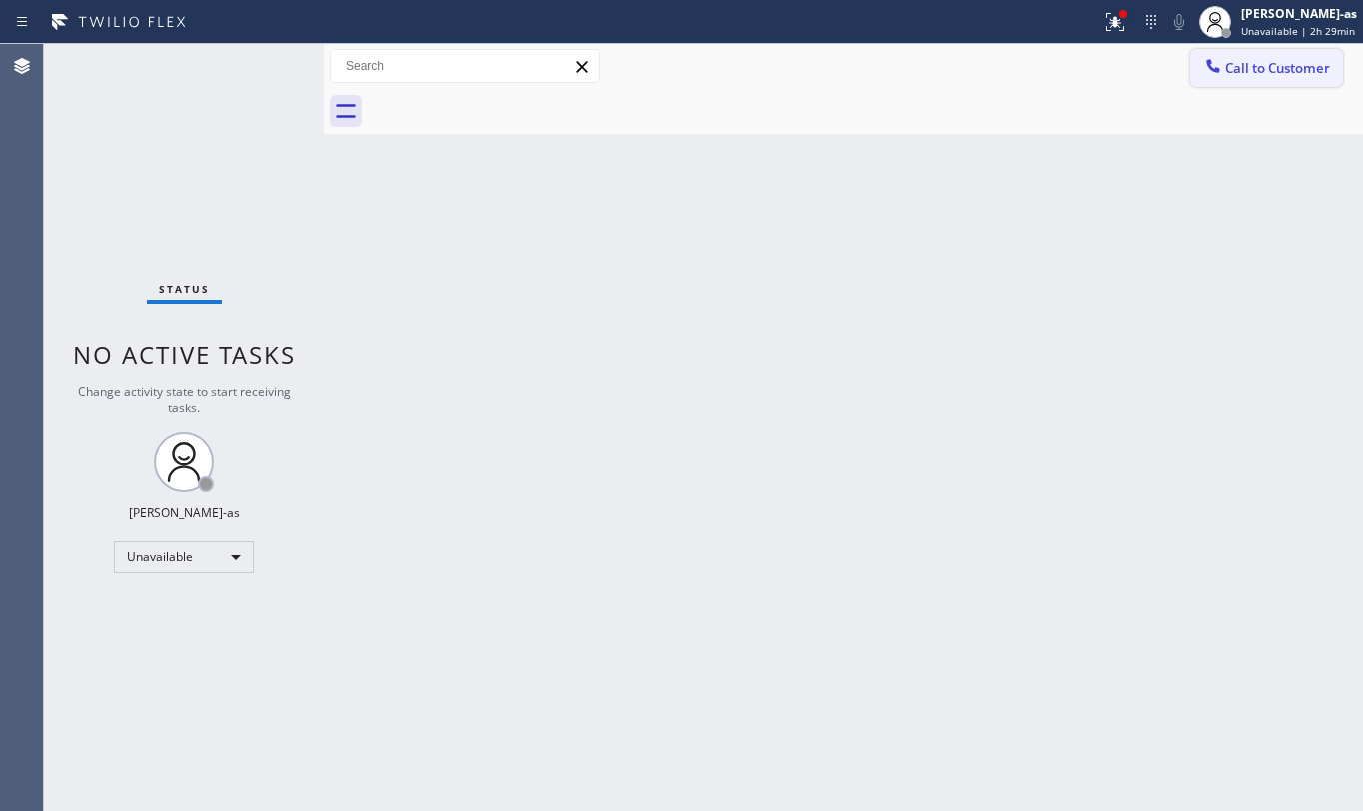
click at [1249, 65] on span "Call to Customer" at bounding box center [1277, 68] width 105 height 18
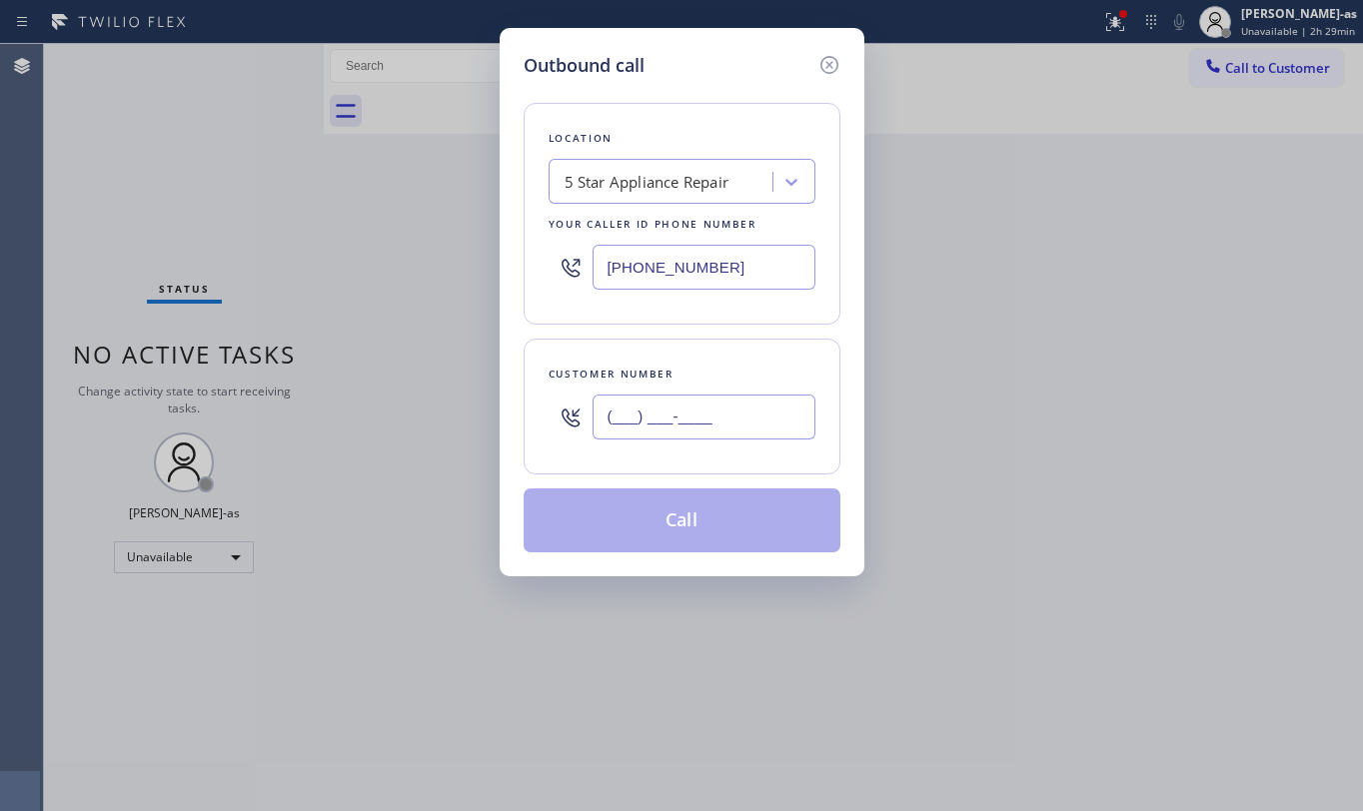
click at [673, 406] on input "(___) ___-____" at bounding box center [704, 417] width 223 height 45
paste input "425) 985-2694"
type input "[PHONE_NUMBER]"
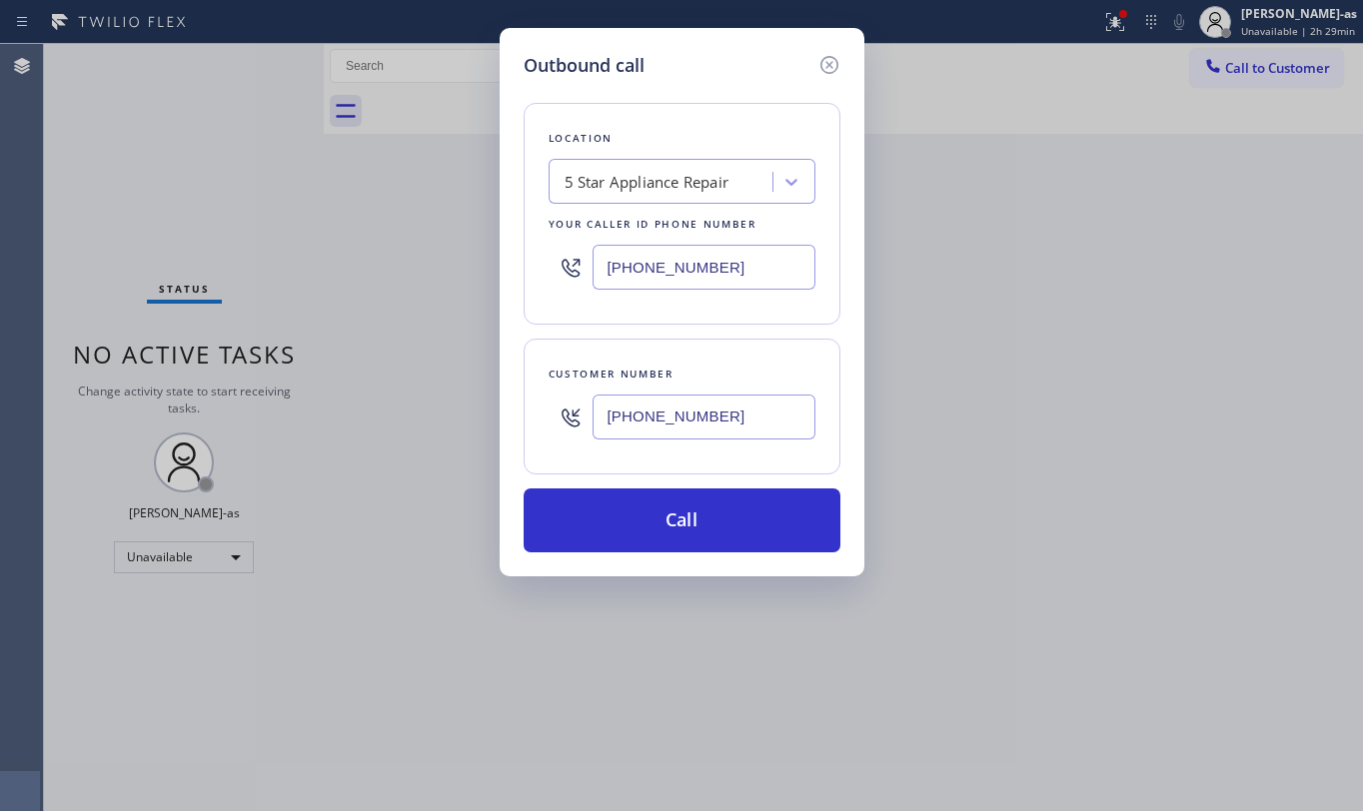
click at [728, 244] on div "[PHONE_NUMBER]" at bounding box center [682, 267] width 267 height 65
click at [741, 254] on input "[PHONE_NUMBER]" at bounding box center [704, 267] width 223 height 45
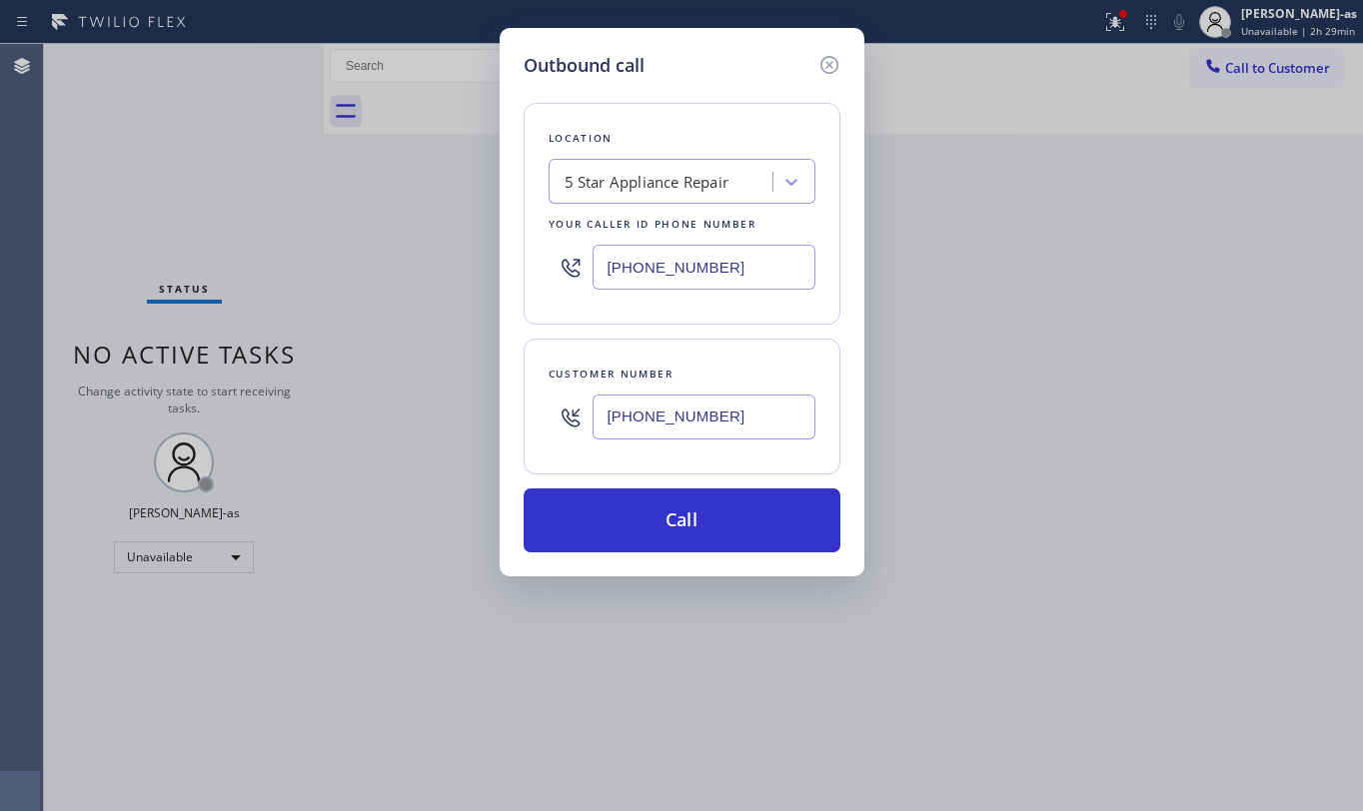
click at [741, 254] on input "[PHONE_NUMBER]" at bounding box center [704, 267] width 223 height 45
paste input "999-4417"
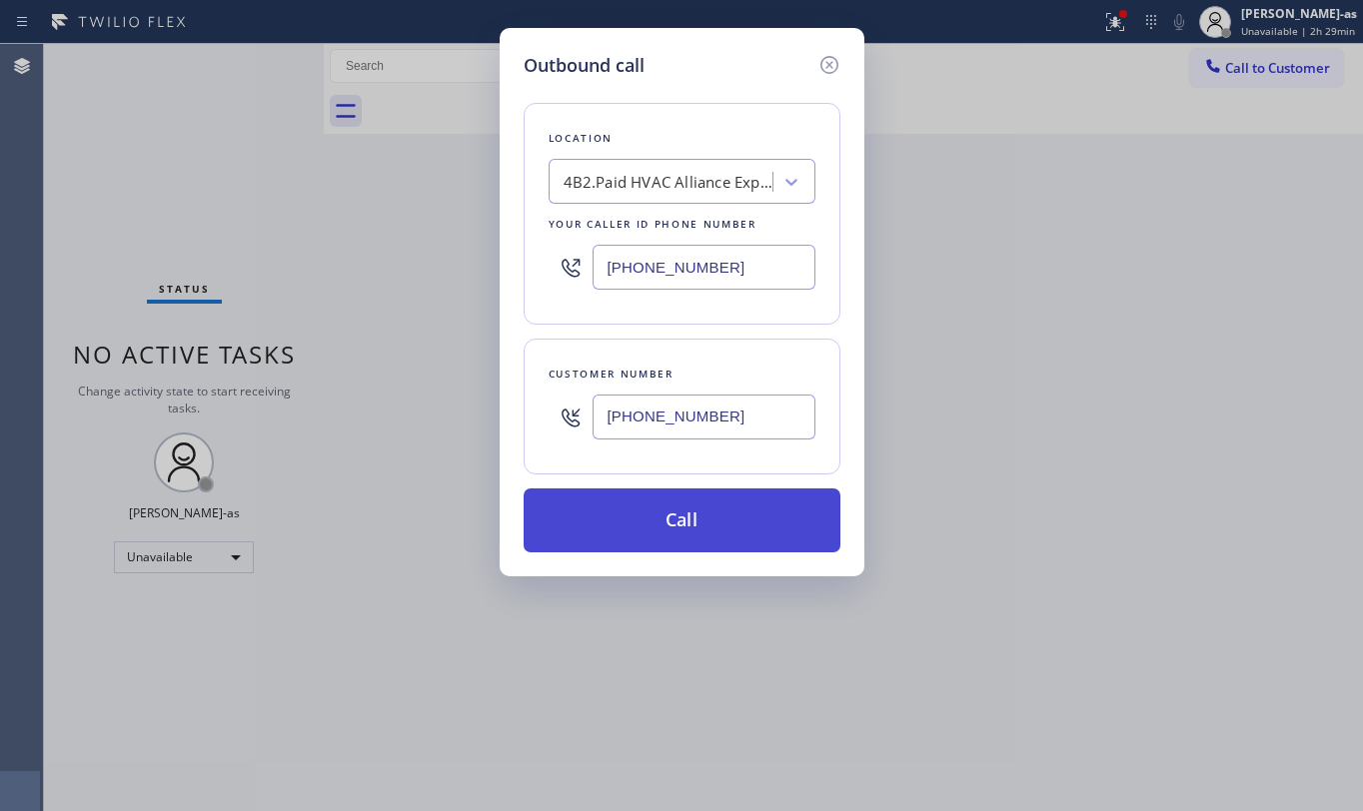
type input "[PHONE_NUMBER]"
click at [736, 522] on button "Call" at bounding box center [682, 521] width 317 height 64
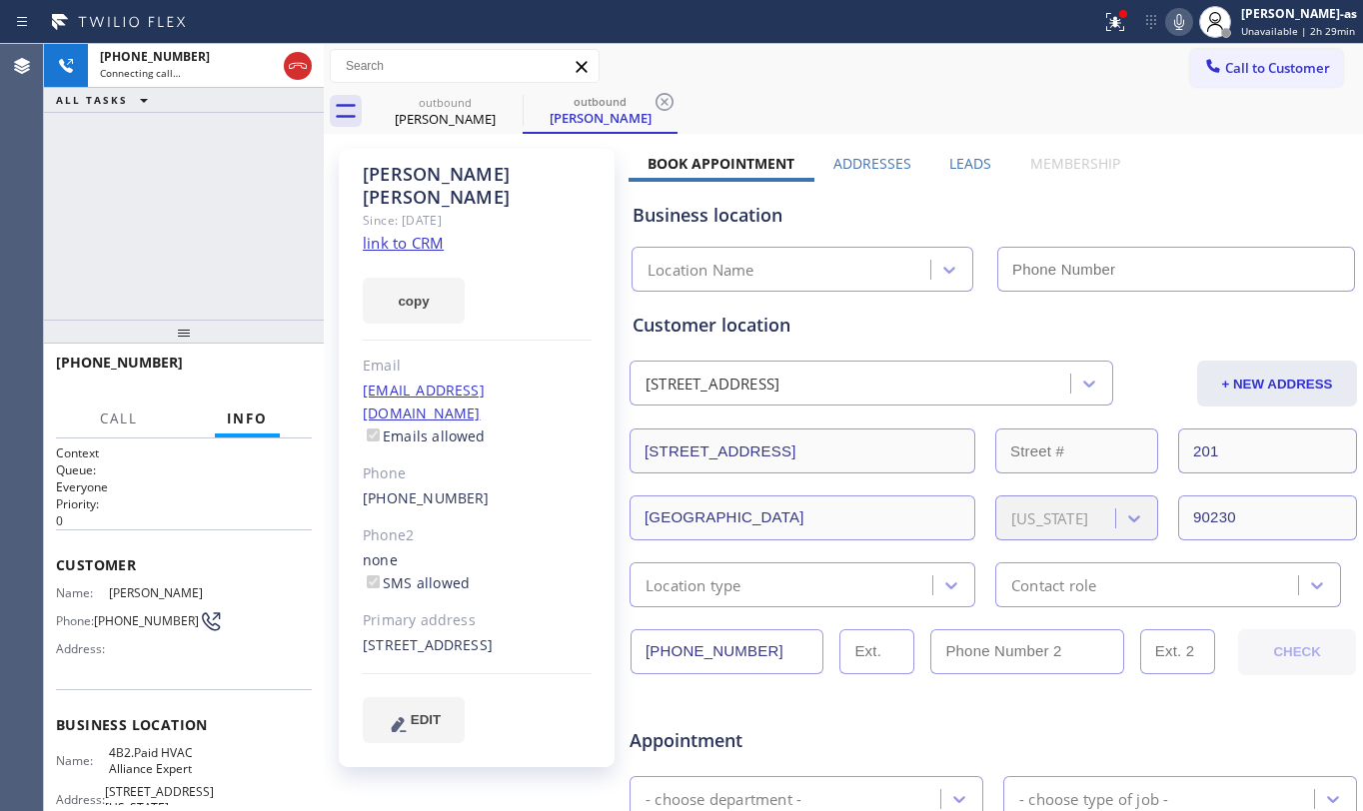
type input "[PHONE_NUMBER]"
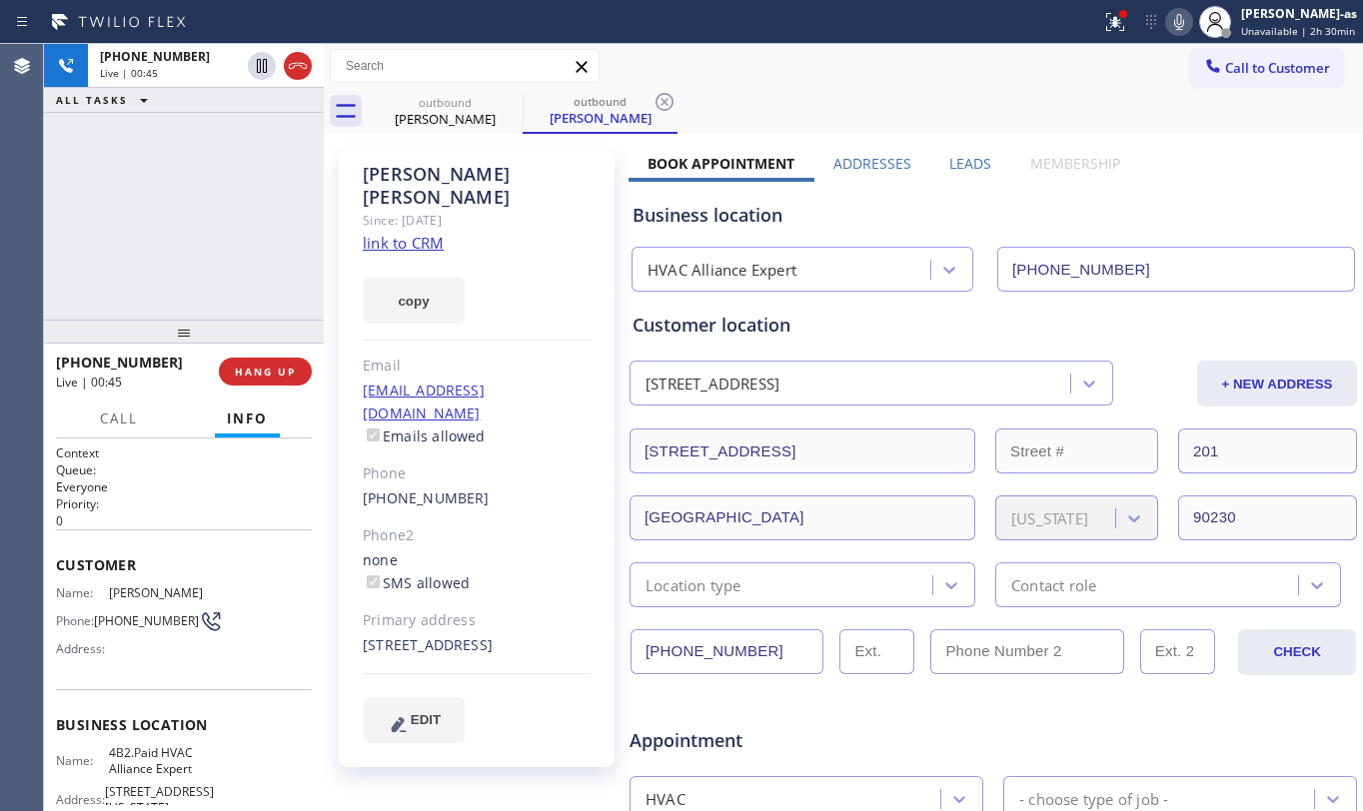
click at [213, 320] on div at bounding box center [184, 332] width 280 height 24
click at [264, 366] on span "HANG UP" at bounding box center [265, 372] width 61 height 14
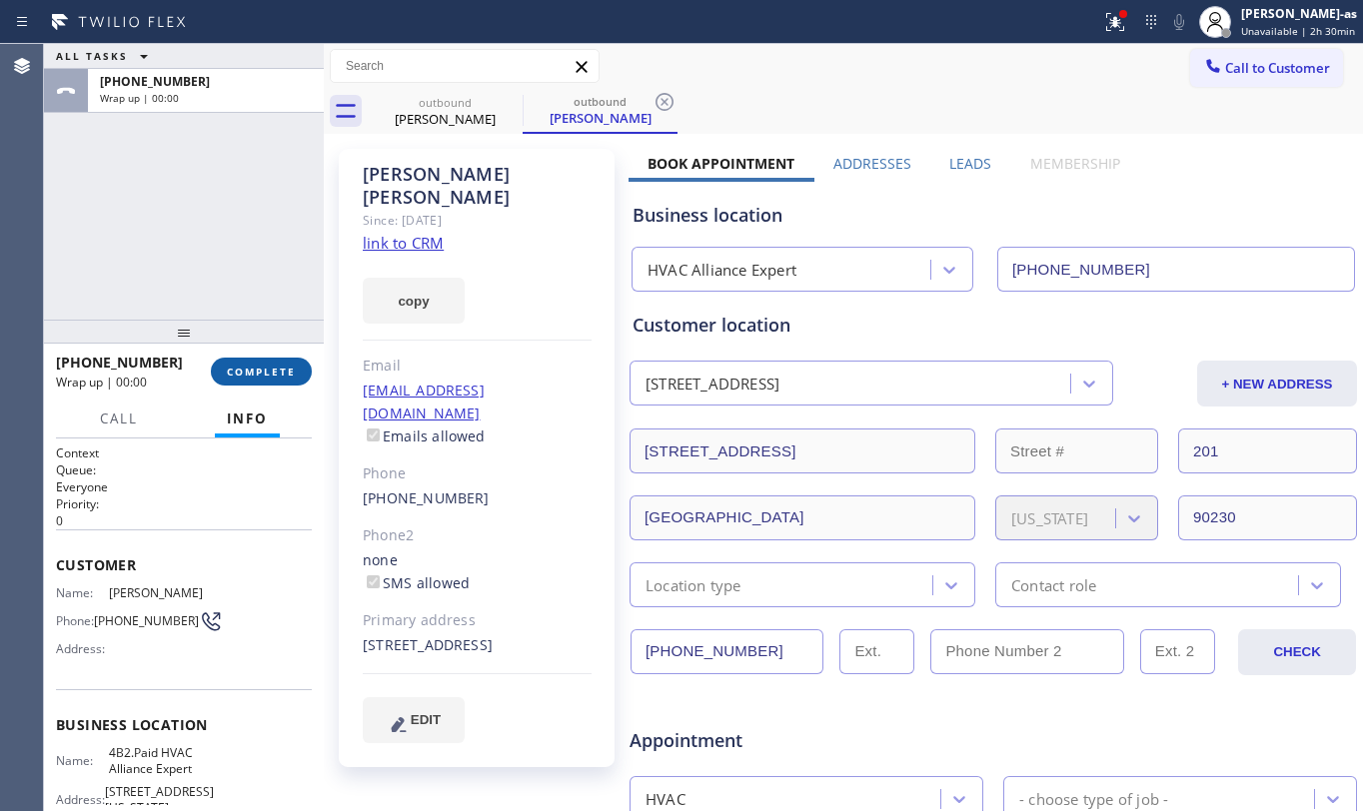
click at [266, 362] on button "COMPLETE" at bounding box center [261, 372] width 101 height 28
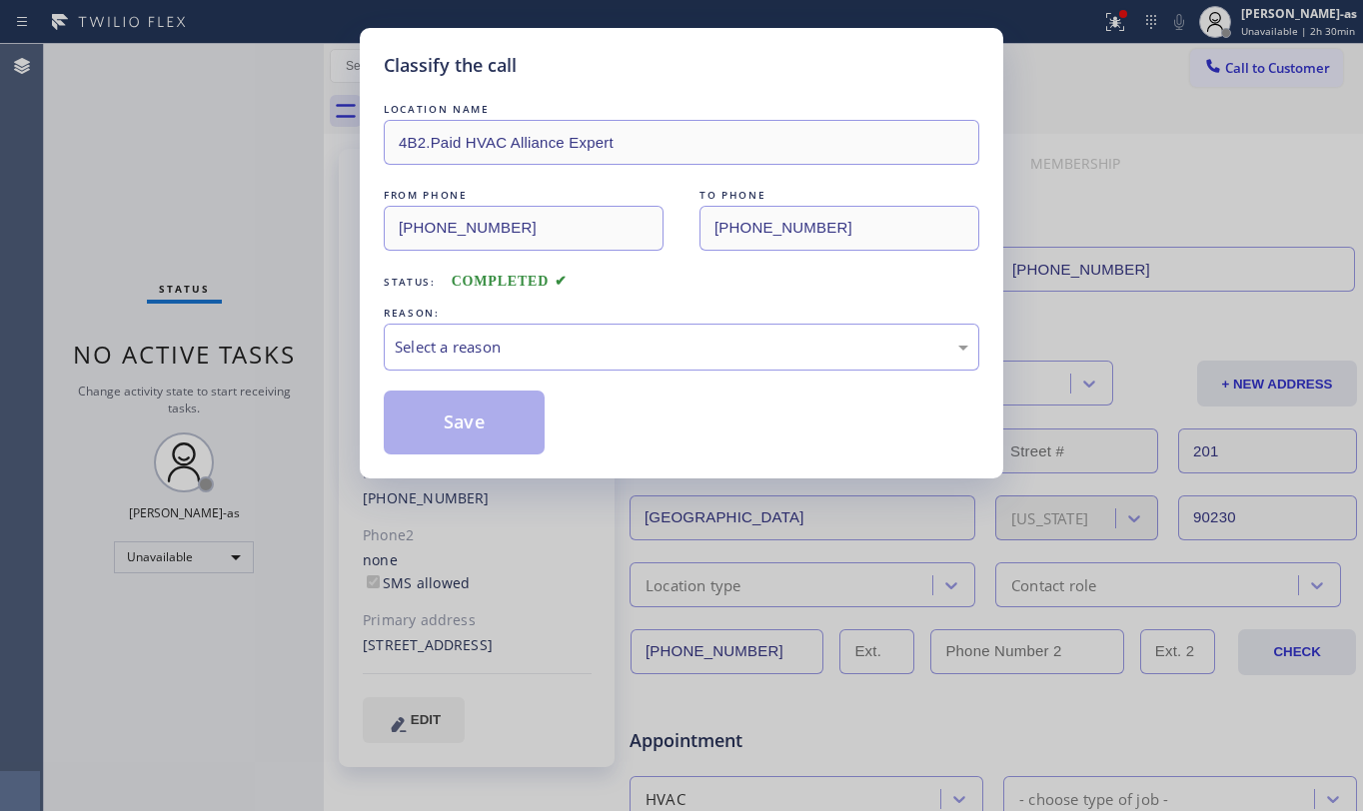
click at [581, 352] on div "Select a reason" at bounding box center [682, 347] width 574 height 23
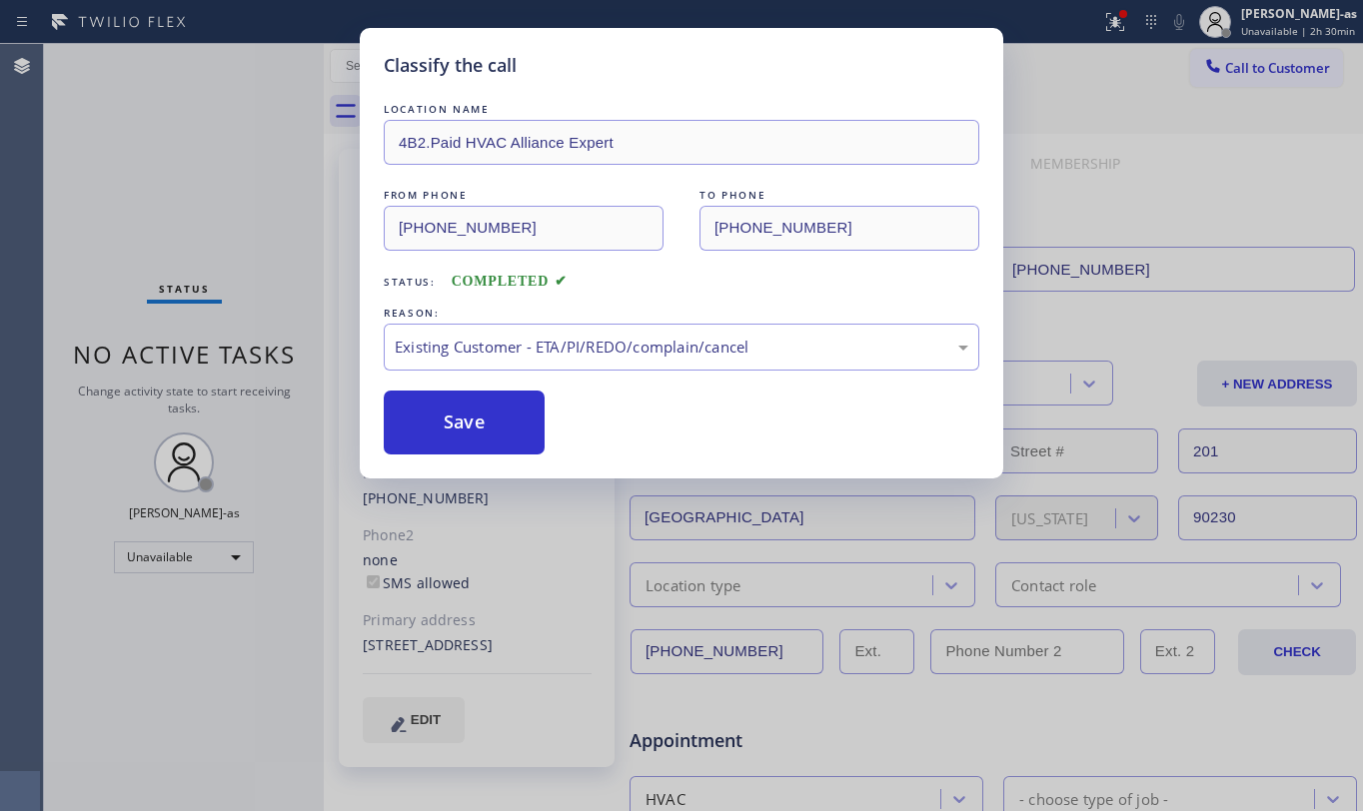
drag, startPoint x: 733, startPoint y: 458, endPoint x: 624, endPoint y: 440, distance: 111.4
drag, startPoint x: 492, startPoint y: 426, endPoint x: 389, endPoint y: 56, distance: 383.8
click at [494, 417] on button "Save" at bounding box center [464, 423] width 161 height 64
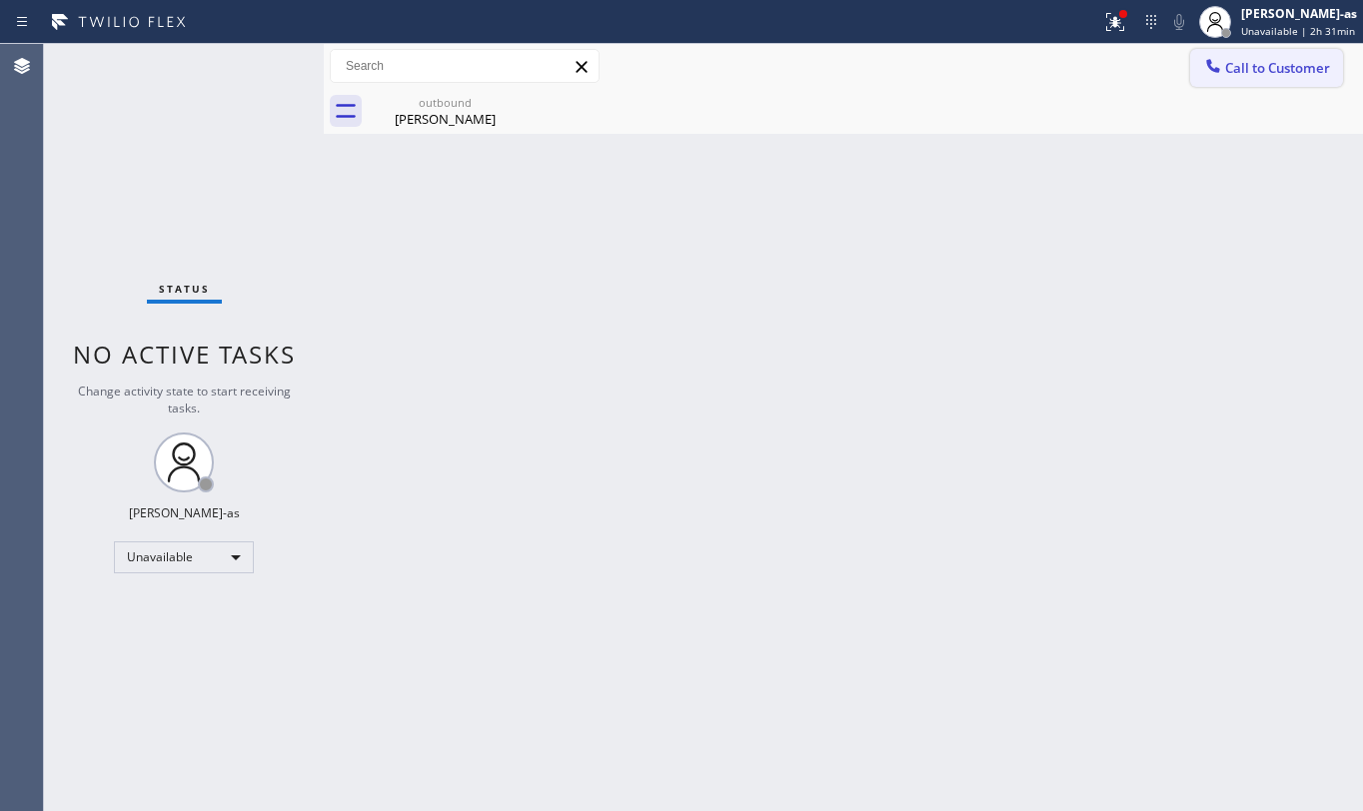
click at [1216, 74] on icon at bounding box center [1213, 66] width 20 height 20
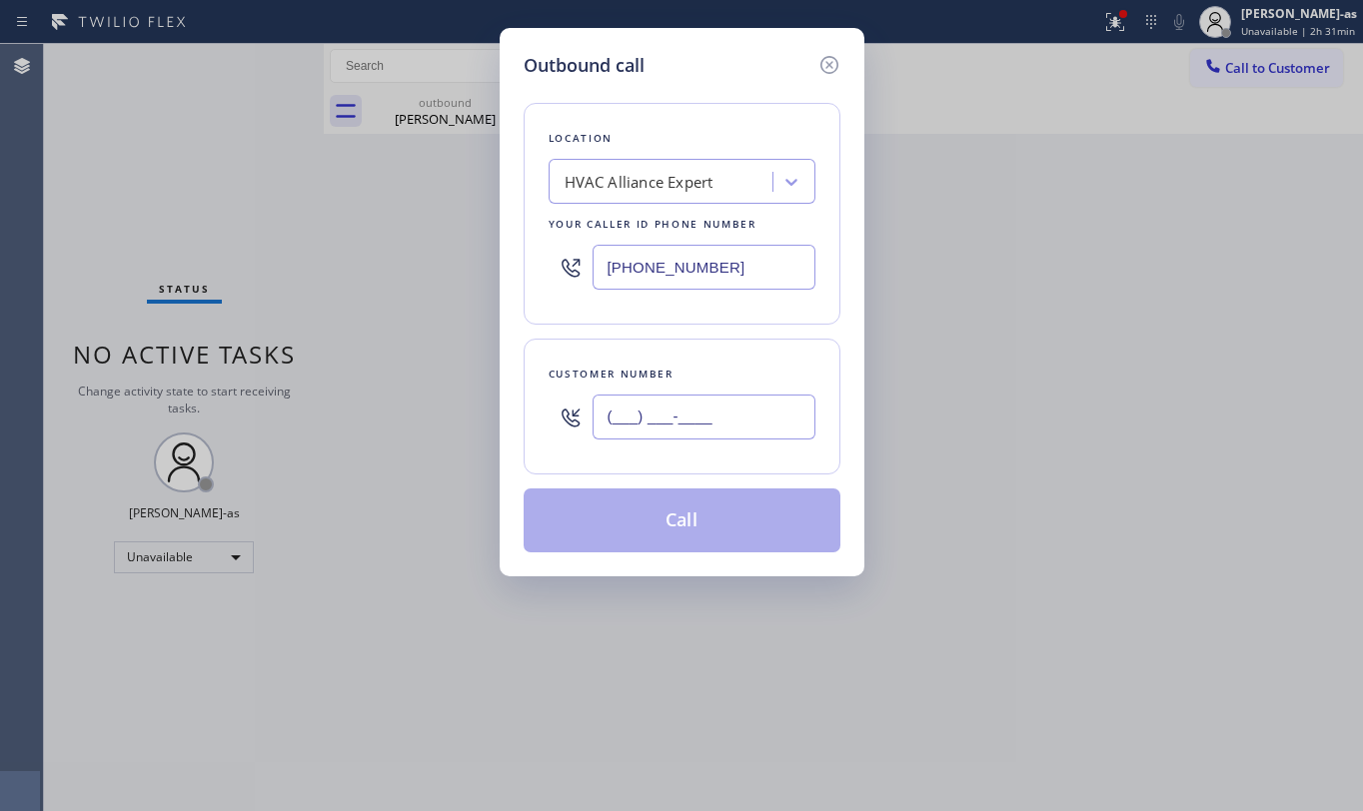
click at [729, 401] on input "(___) ___-____" at bounding box center [704, 417] width 223 height 45
paste input "408) 348-8537"
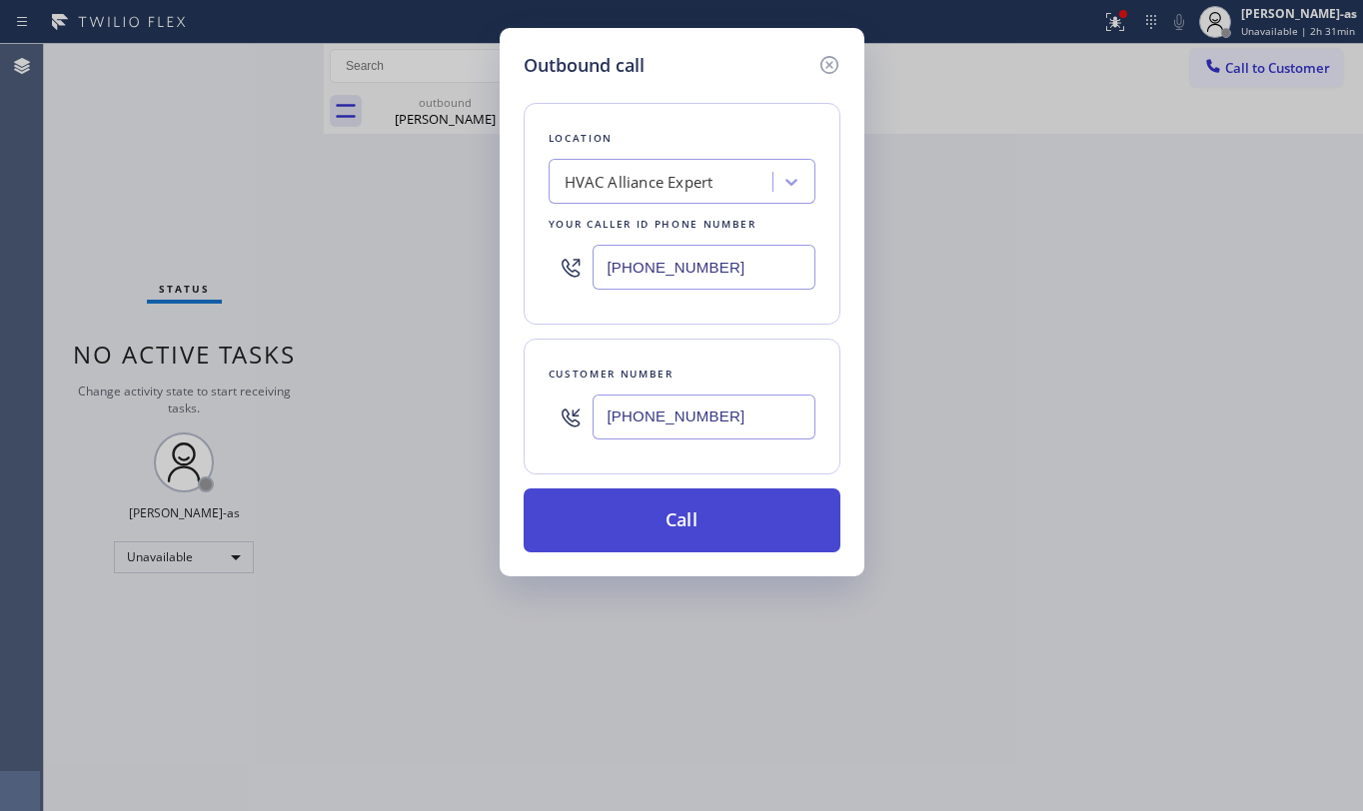
type input "[PHONE_NUMBER]"
click at [710, 517] on button "Call" at bounding box center [682, 521] width 317 height 64
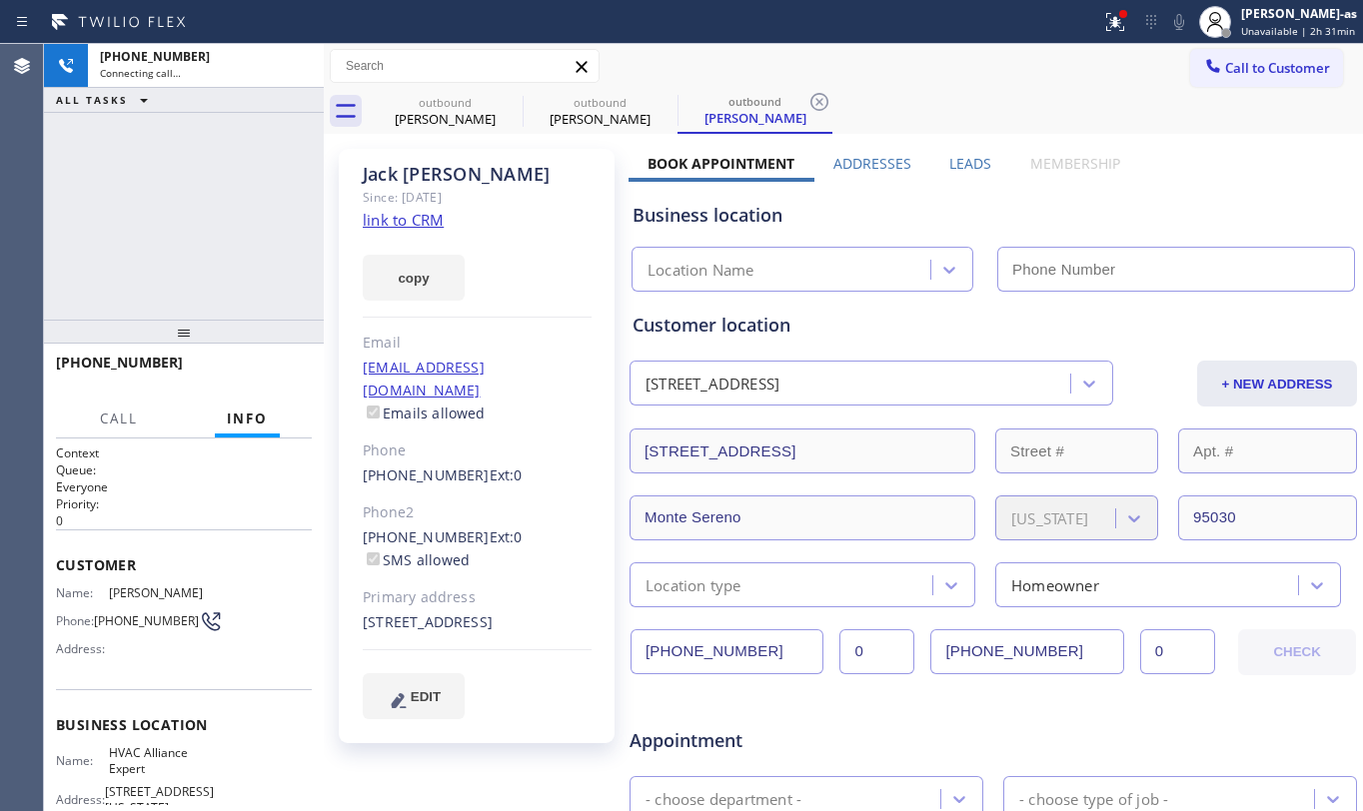
type input "[PHONE_NUMBER]"
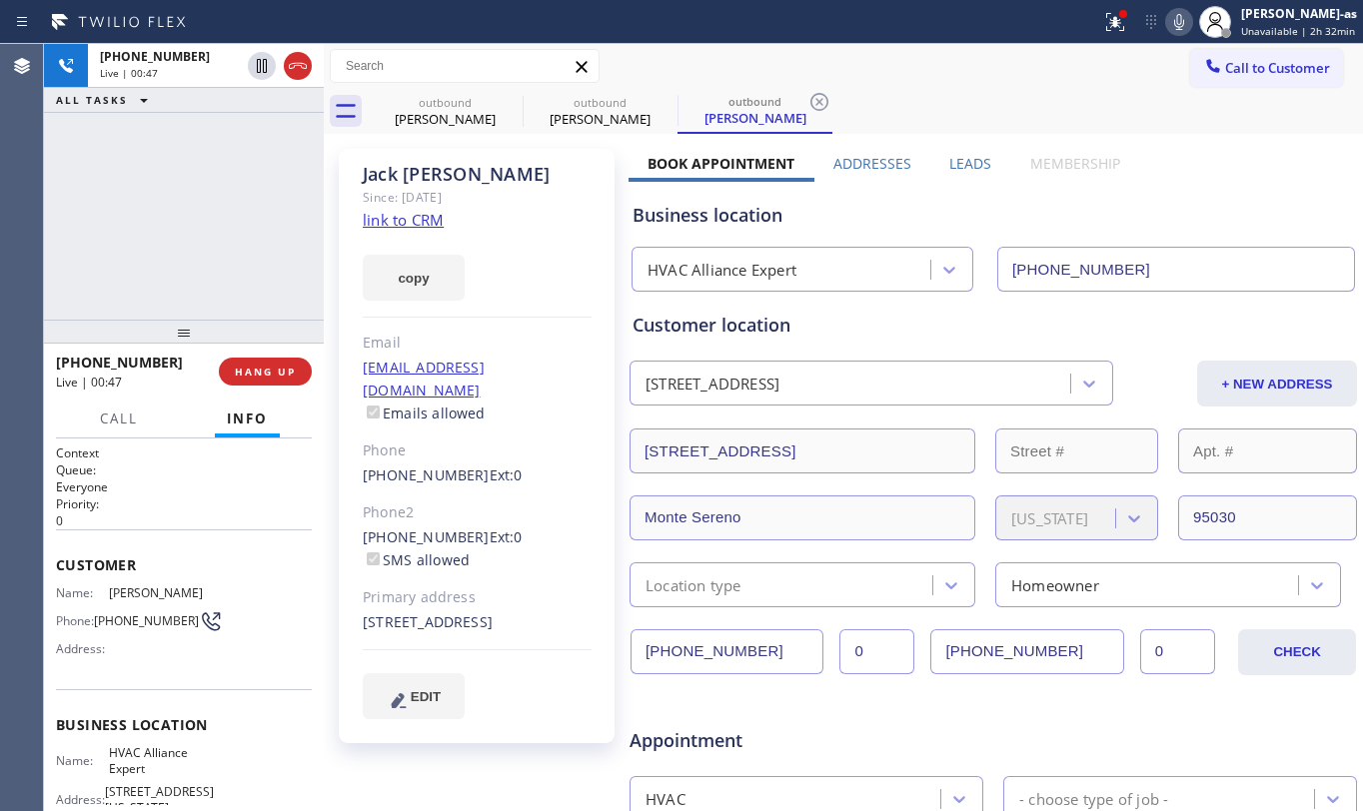
click at [324, 68] on div at bounding box center [324, 427] width 0 height 767
click at [296, 72] on icon at bounding box center [298, 66] width 24 height 24
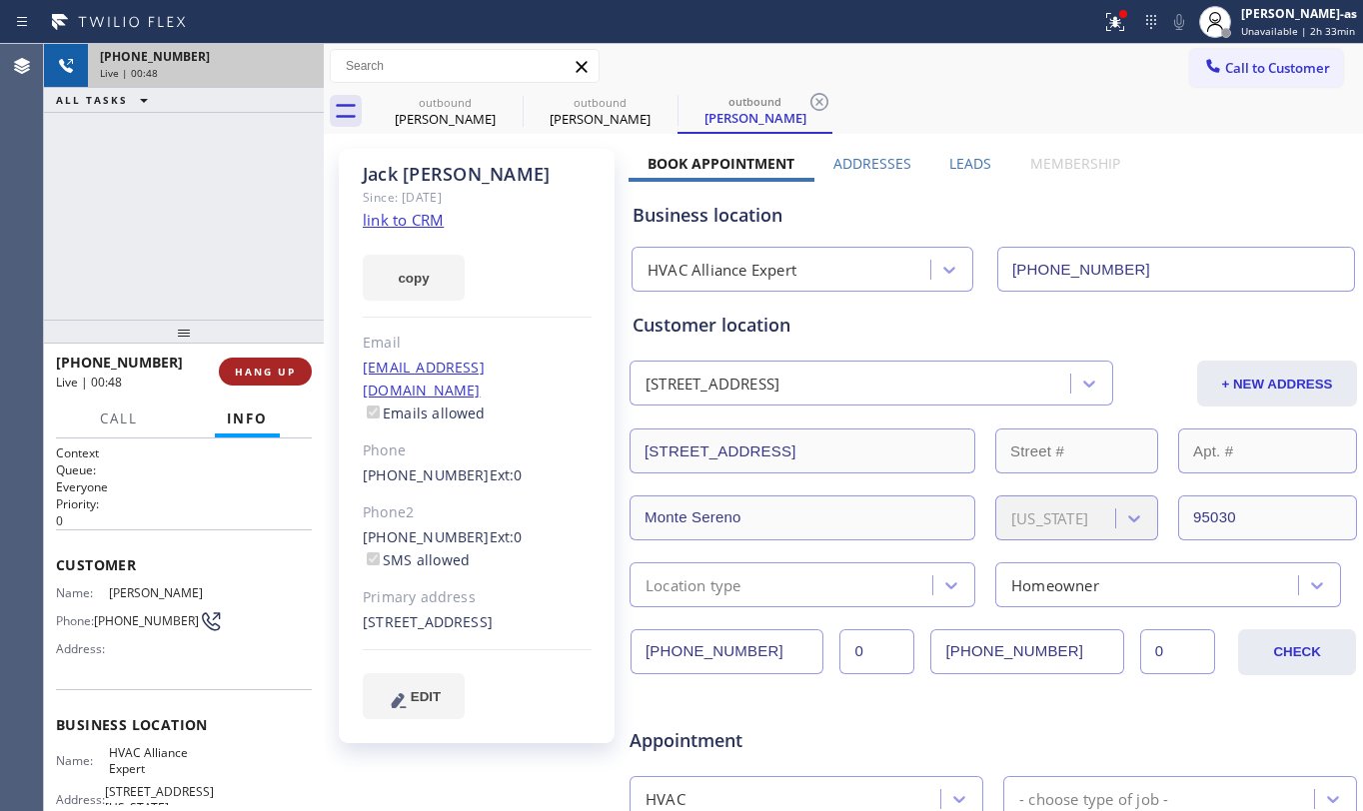
click at [285, 362] on button "HANG UP" at bounding box center [265, 372] width 93 height 28
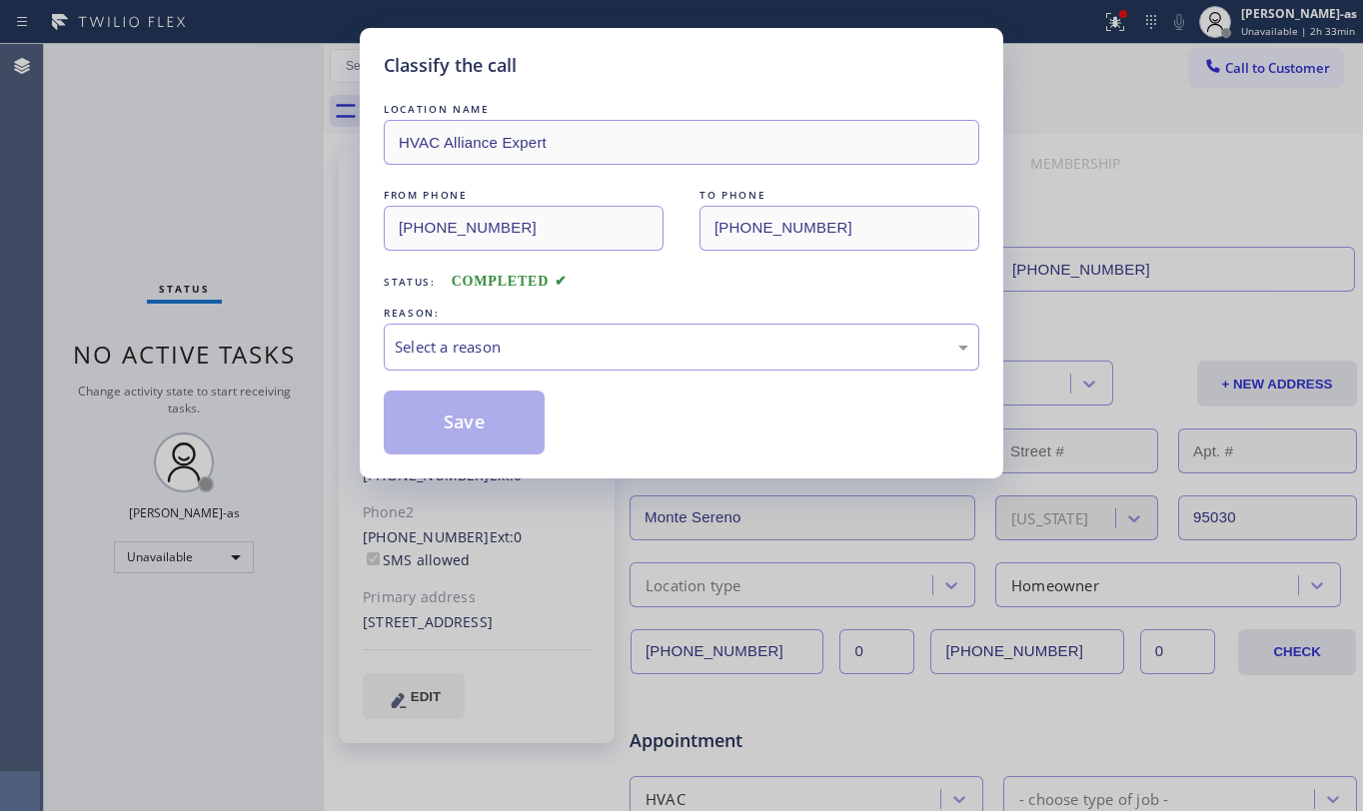
click at [285, 372] on div "Classify the call LOCATION NAME HVAC Alliance Expert FROM PHONE [PHONE_NUMBER] …" at bounding box center [681, 405] width 1363 height 811
click at [601, 353] on div "Select a reason" at bounding box center [682, 347] width 574 height 23
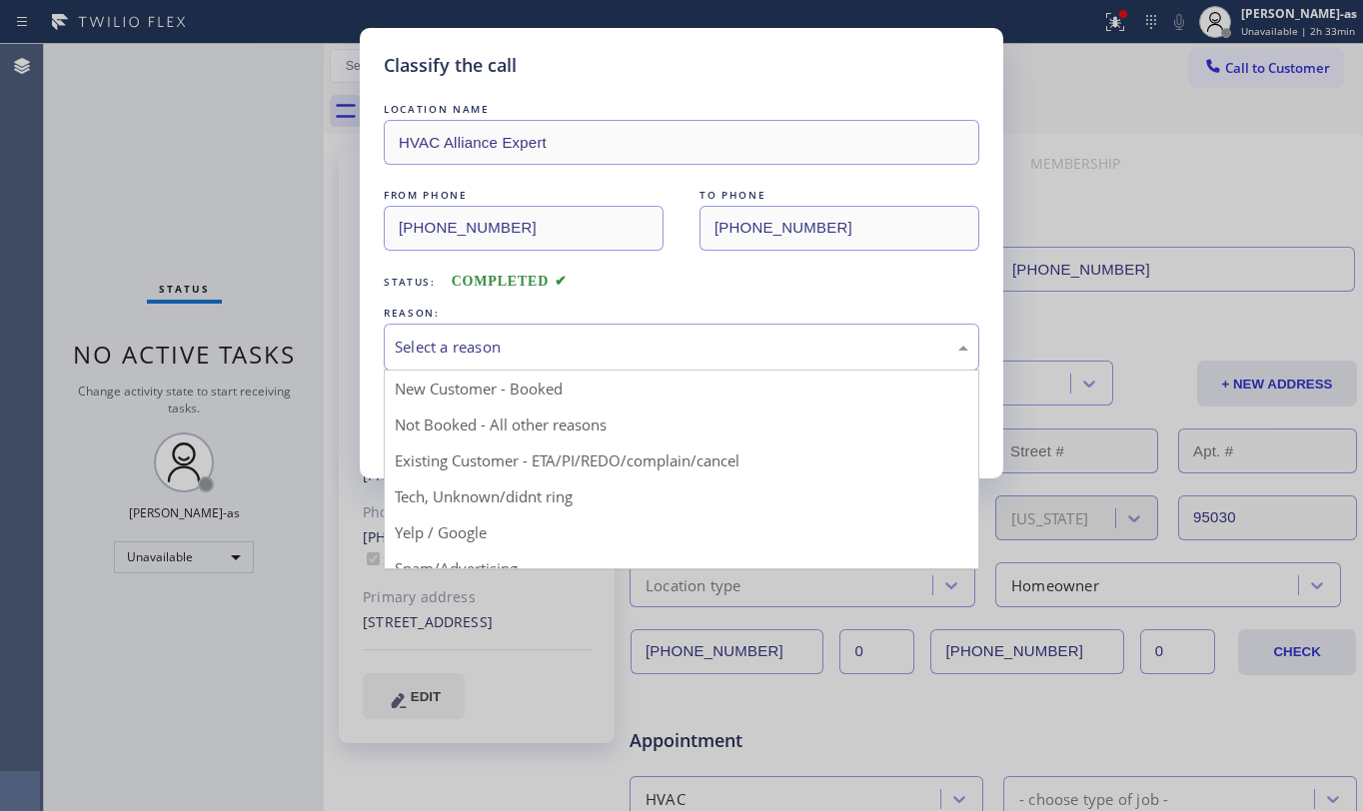
drag, startPoint x: 645, startPoint y: 454, endPoint x: 629, endPoint y: 444, distance: 18.9
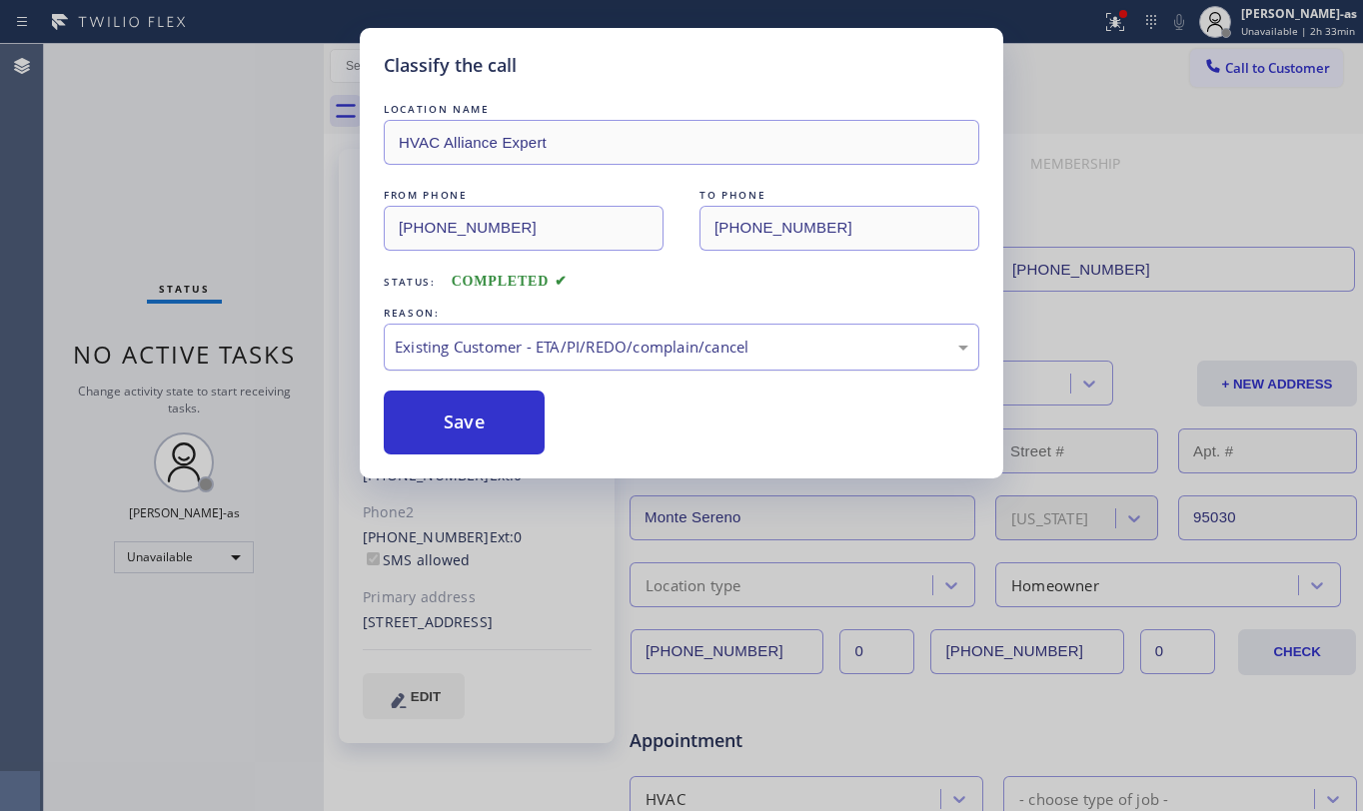
click at [498, 412] on button "Save" at bounding box center [464, 423] width 161 height 64
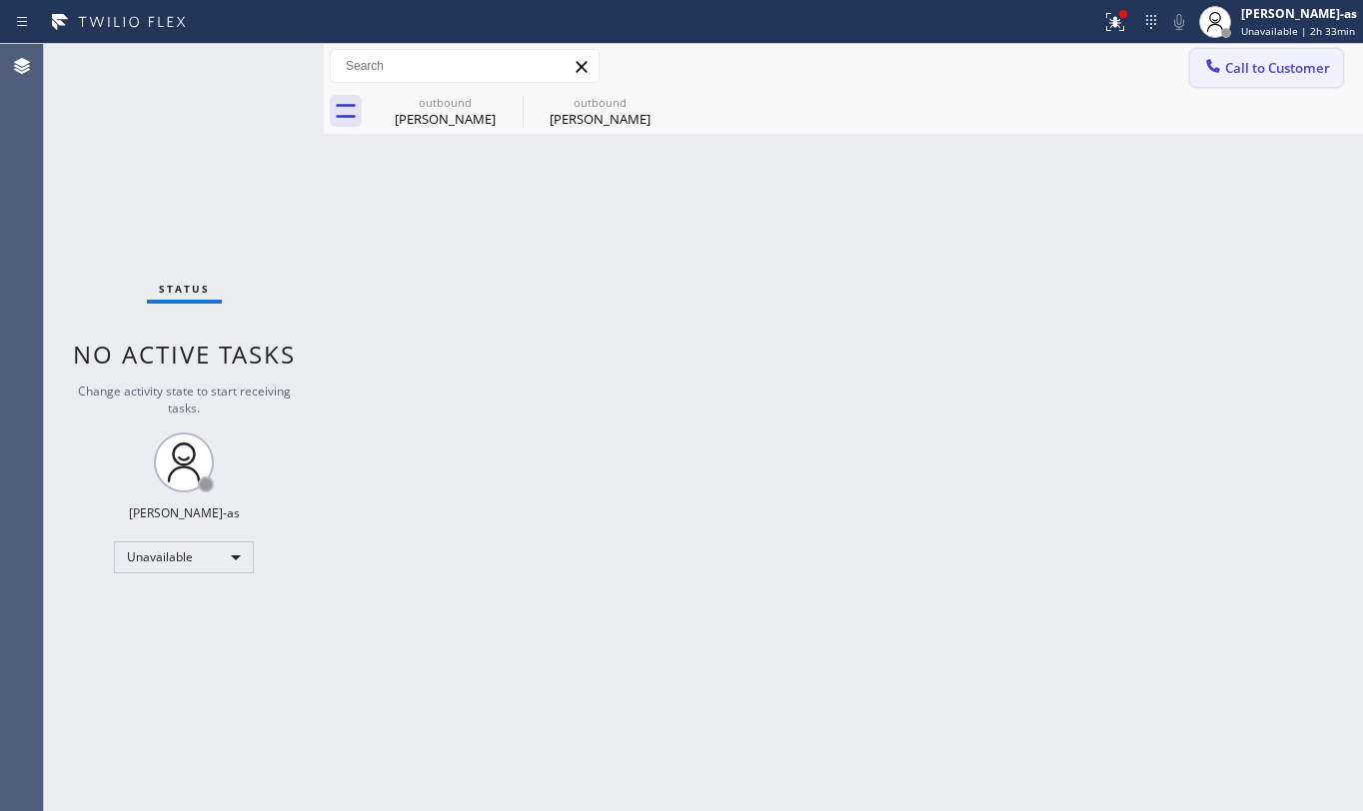
click at [1277, 68] on span "Call to Customer" at bounding box center [1277, 68] width 105 height 18
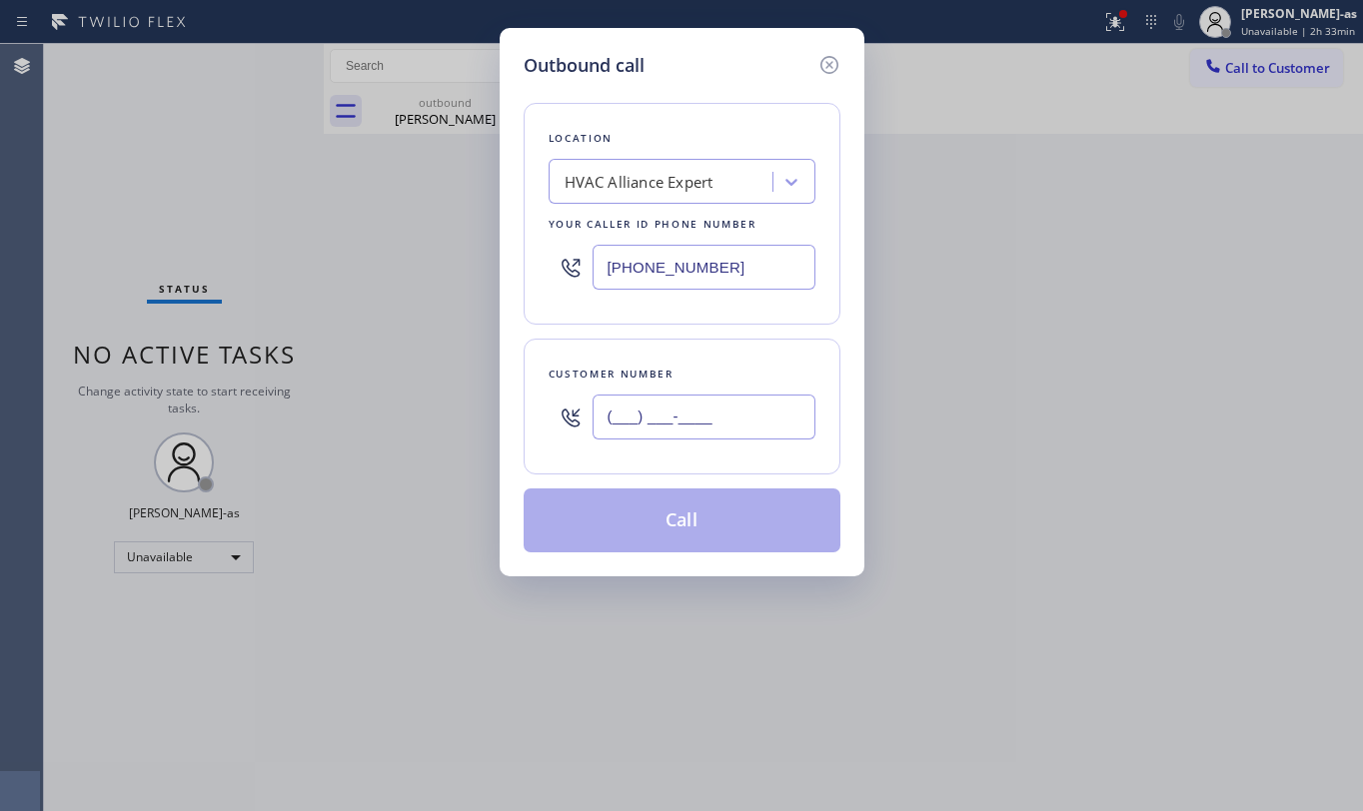
click at [716, 409] on input "(___) ___-____" at bounding box center [704, 417] width 223 height 45
paste input "650) 861-2135"
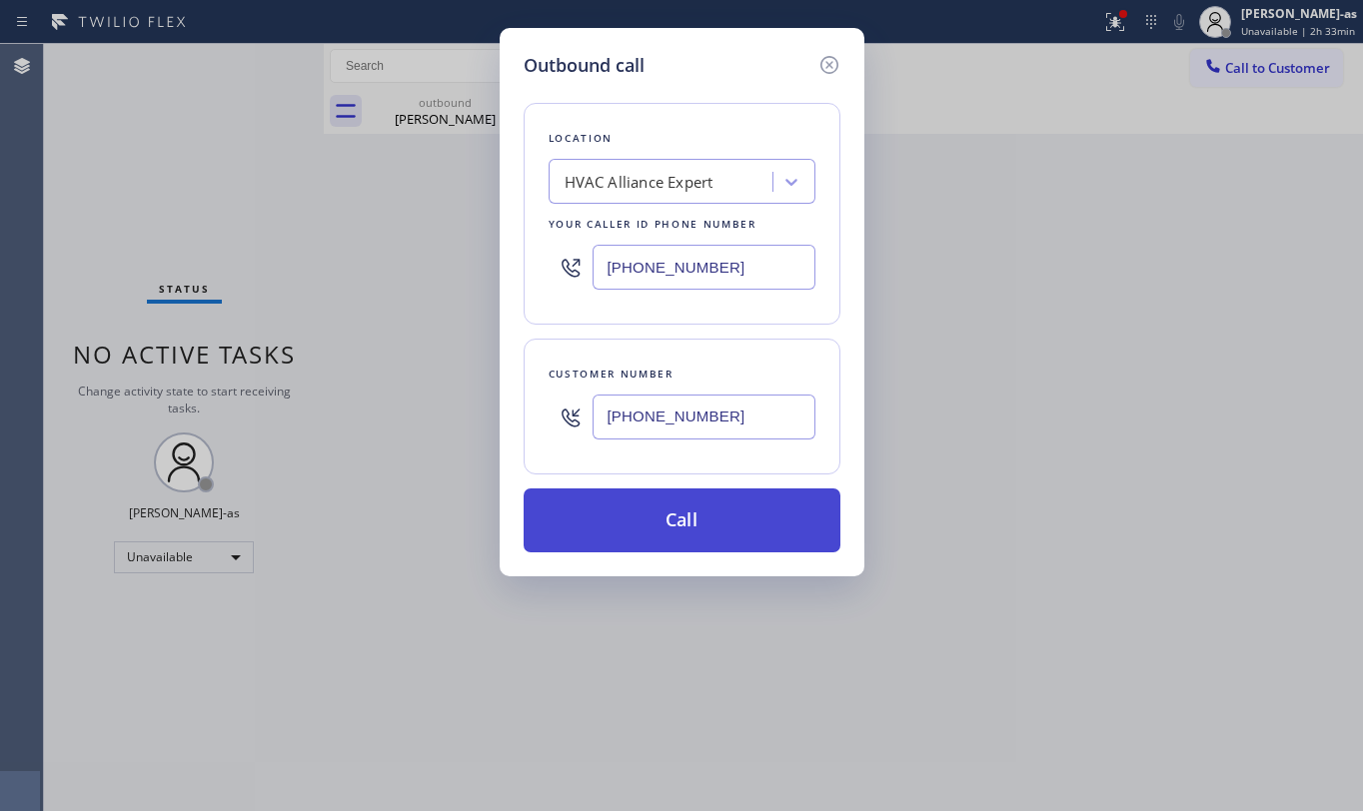
type input "[PHONE_NUMBER]"
click at [724, 538] on button "Call" at bounding box center [682, 521] width 317 height 64
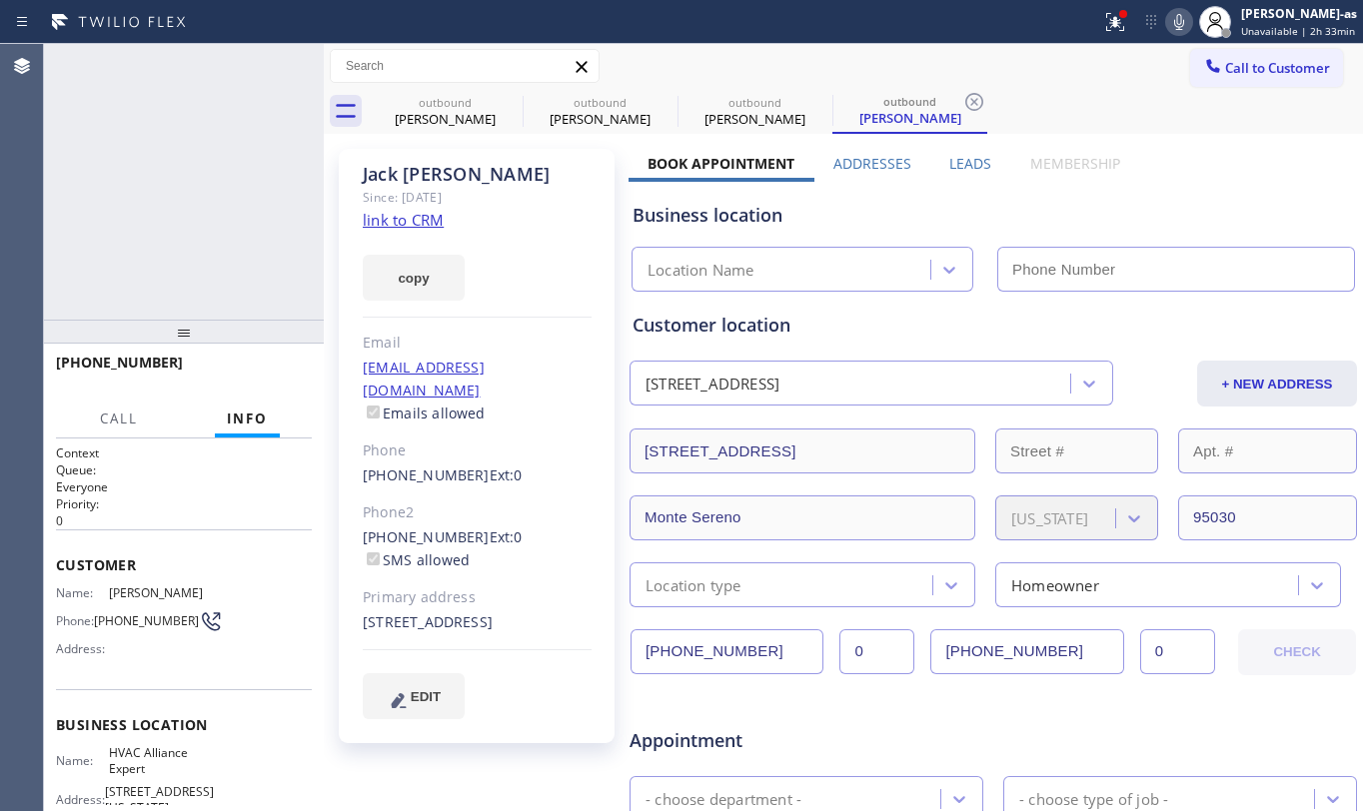
type input "[PHONE_NUMBER]"
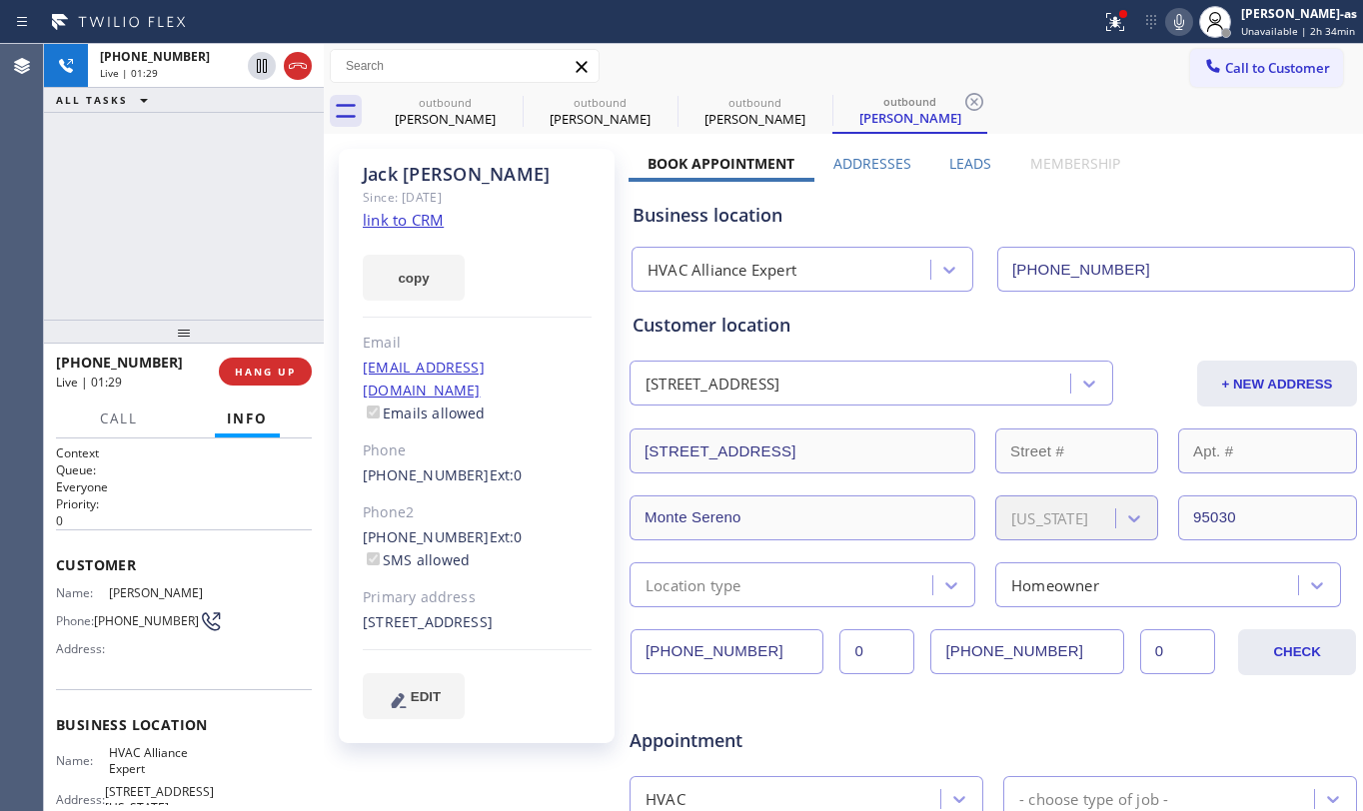
click at [170, 272] on div "[PHONE_NUMBER] Live | 01:29 ALL TASKS ALL TASKS ACTIVE TASKS TASKS IN WRAP UP" at bounding box center [184, 182] width 280 height 276
click at [170, 269] on div "[PHONE_NUMBER] Live | 01:30 ALL TASKS ALL TASKS ACTIVE TASKS TASKS IN WRAP UP" at bounding box center [184, 182] width 280 height 276
click at [170, 269] on div "[PHONE_NUMBER] Live | 01:31 ALL TASKS ALL TASKS ACTIVE TASKS TASKS IN WRAP UP" at bounding box center [184, 182] width 280 height 276
click at [170, 269] on div "[PHONE_NUMBER] Live | 01:32 ALL TASKS ALL TASKS ACTIVE TASKS TASKS IN WRAP UP" at bounding box center [184, 182] width 280 height 276
click at [144, 269] on div "[PHONE_NUMBER] Live | 01:33 ALL TASKS ALL TASKS ACTIVE TASKS TASKS IN WRAP UP" at bounding box center [184, 182] width 280 height 276
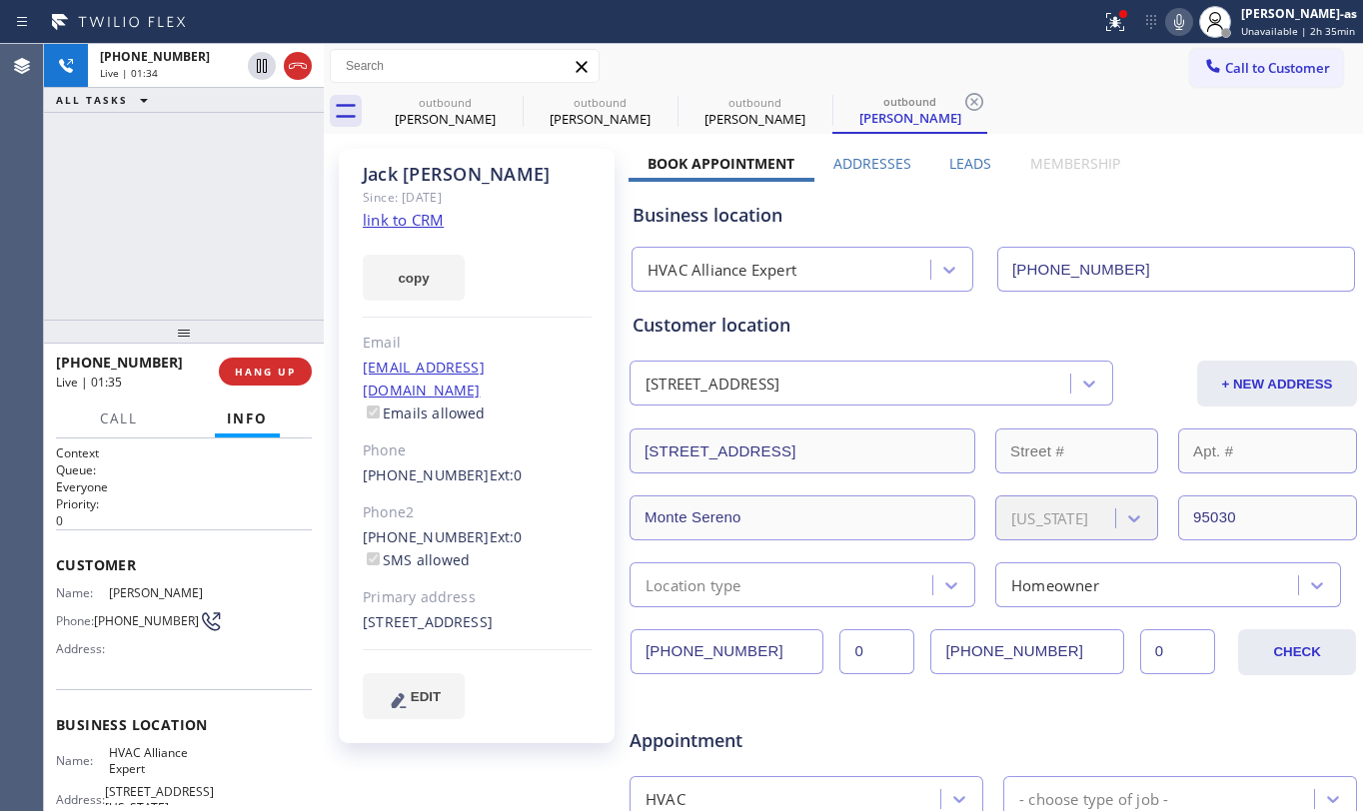
click at [140, 277] on div "[PHONE_NUMBER] Live | 01:34 ALL TASKS ALL TASKS ACTIVE TASKS TASKS IN WRAP UP" at bounding box center [184, 182] width 280 height 276
click at [140, 278] on div "[PHONE_NUMBER] Live | 01:35 ALL TASKS ALL TASKS ACTIVE TASKS TASKS IN WRAP UP" at bounding box center [184, 182] width 280 height 276
click at [140, 276] on div "[PHONE_NUMBER] Live | 01:35 ALL TASKS ALL TASKS ACTIVE TASKS TASKS IN WRAP UP" at bounding box center [184, 182] width 280 height 276
click at [140, 276] on div "[PHONE_NUMBER] Live | 01:36 ALL TASKS ALL TASKS ACTIVE TASKS TASKS IN WRAP UP" at bounding box center [184, 182] width 280 height 276
click at [273, 368] on span "HANG UP" at bounding box center [265, 372] width 61 height 14
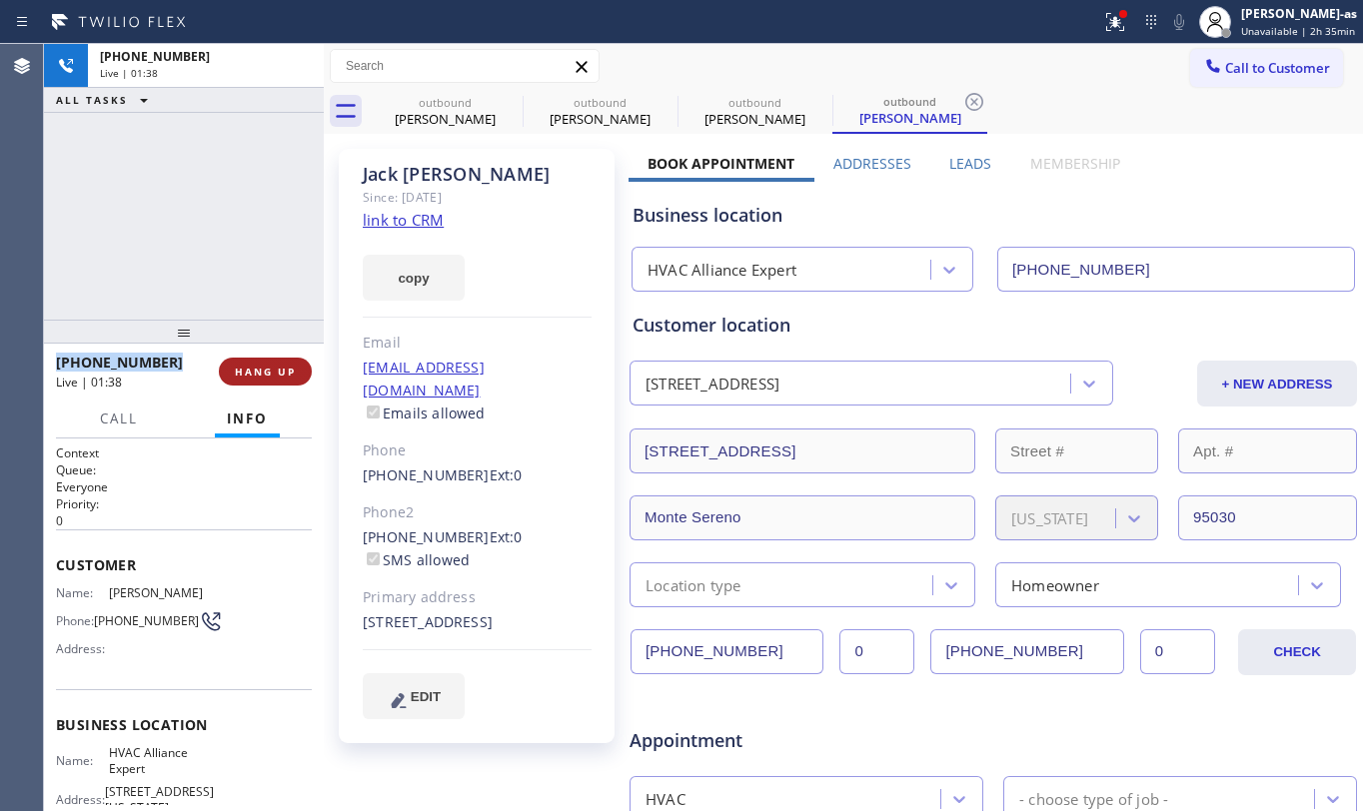
click at [273, 368] on span "HANG UP" at bounding box center [265, 372] width 61 height 14
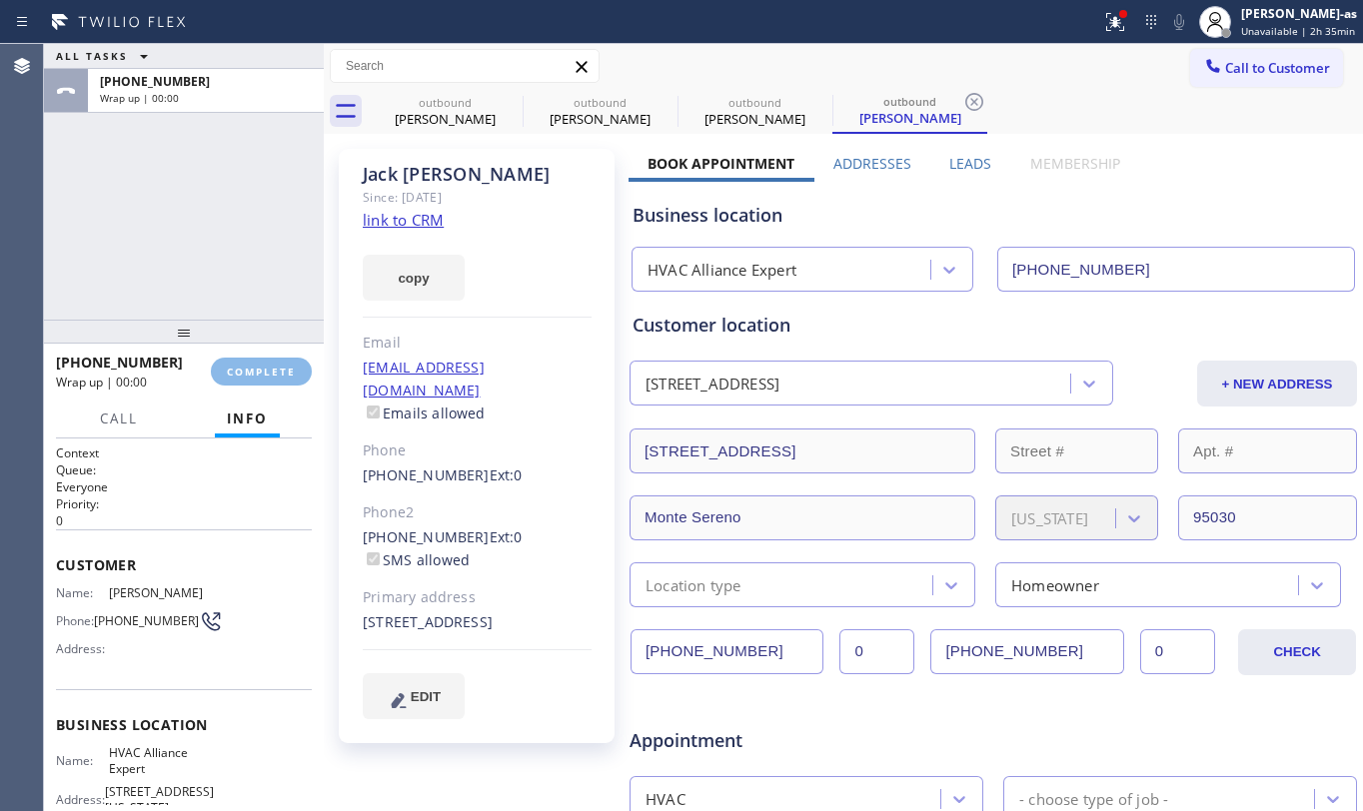
click at [177, 254] on div "ALL TASKS ALL TASKS ACTIVE TASKS TASKS IN WRAP UP [PHONE_NUMBER] Wrap up | 00:00" at bounding box center [184, 182] width 280 height 276
drag, startPoint x: 288, startPoint y: 373, endPoint x: 169, endPoint y: 214, distance: 198.5
click at [290, 373] on span "COMPLETE" at bounding box center [261, 372] width 69 height 14
click at [169, 216] on div "ALL TASKS ALL TASKS ACTIVE TASKS TASKS IN WRAP UP [PHONE_NUMBER] Wrap up | 00:00" at bounding box center [184, 182] width 280 height 276
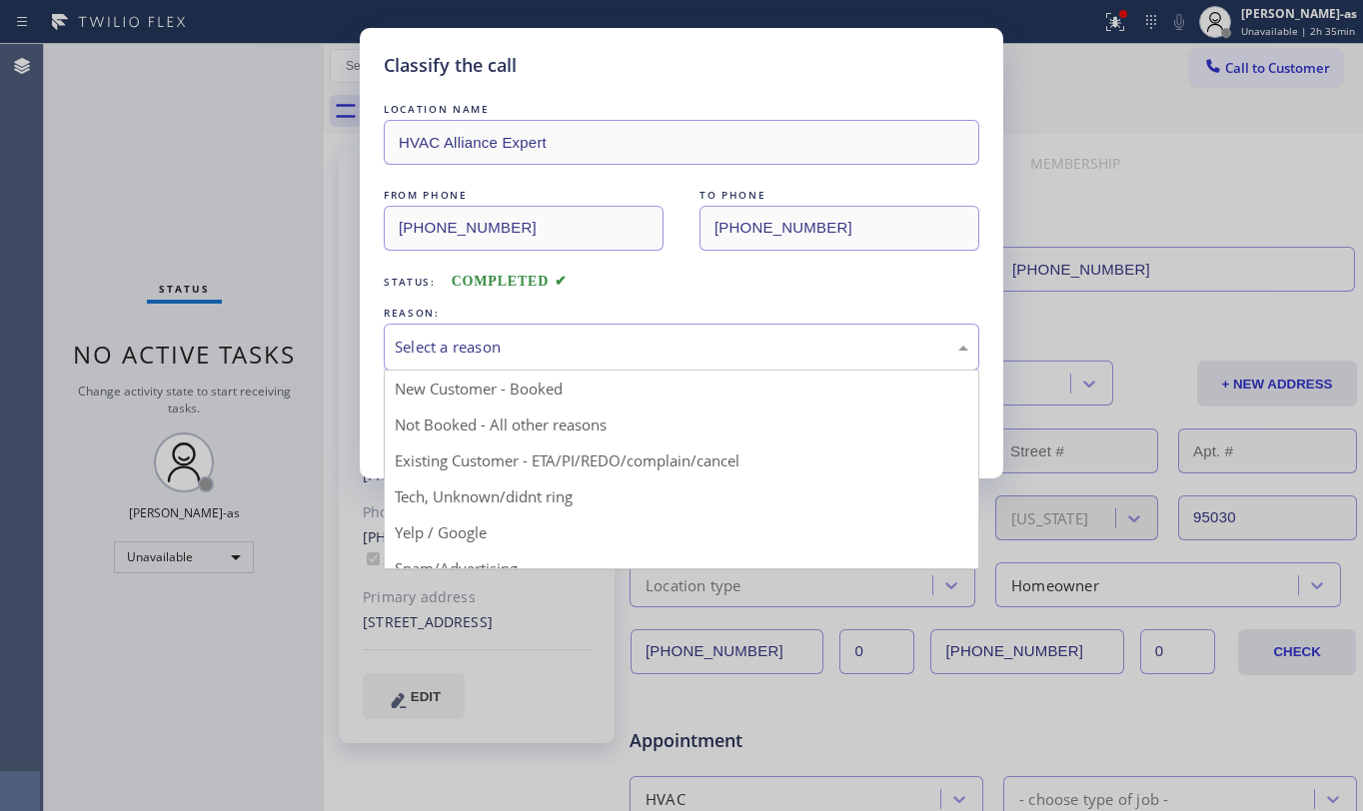
drag, startPoint x: 569, startPoint y: 329, endPoint x: 581, endPoint y: 341, distance: 17.0
click at [569, 332] on div "Select a reason" at bounding box center [682, 347] width 596 height 47
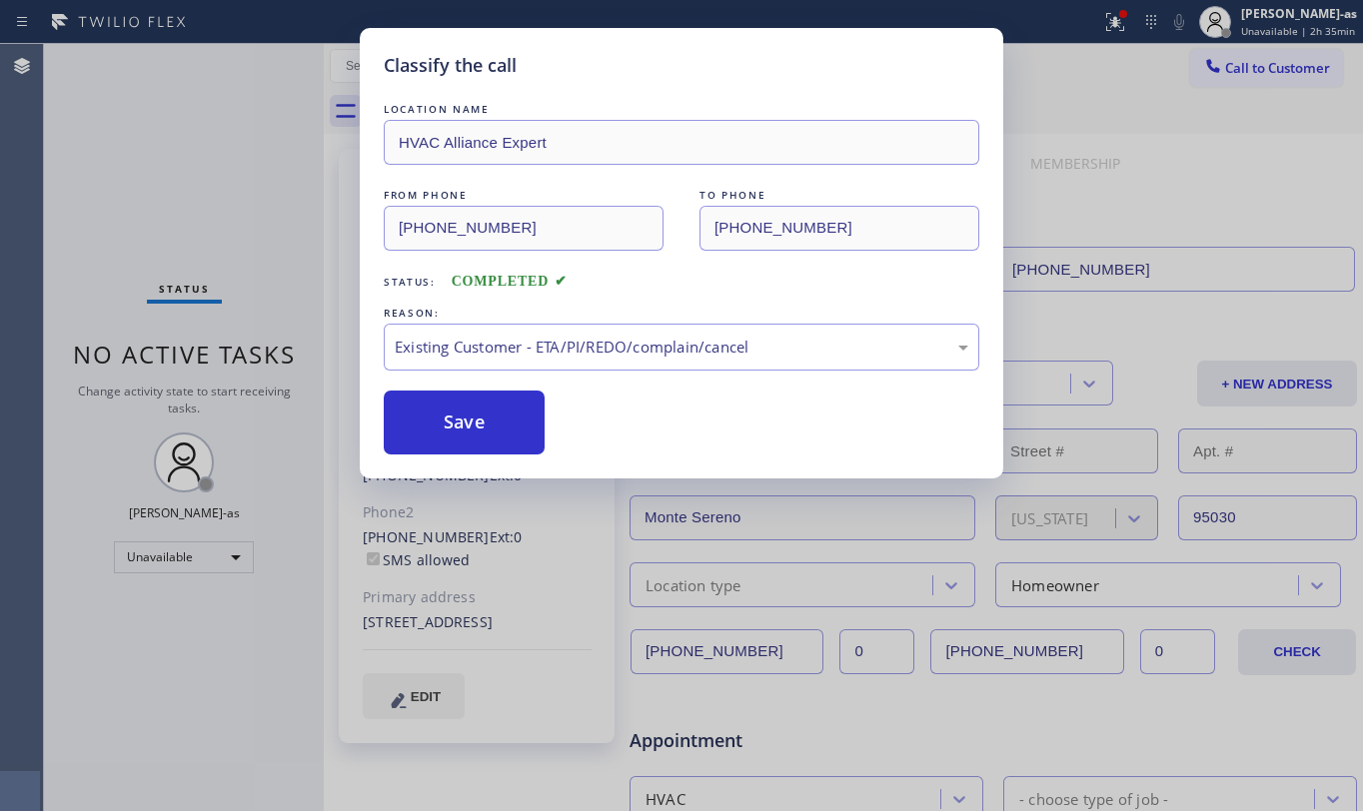
drag, startPoint x: 709, startPoint y: 456, endPoint x: 688, endPoint y: 442, distance: 25.2
drag, startPoint x: 521, startPoint y: 422, endPoint x: 509, endPoint y: 413, distance: 15.0
click at [516, 422] on button "Save" at bounding box center [464, 423] width 161 height 64
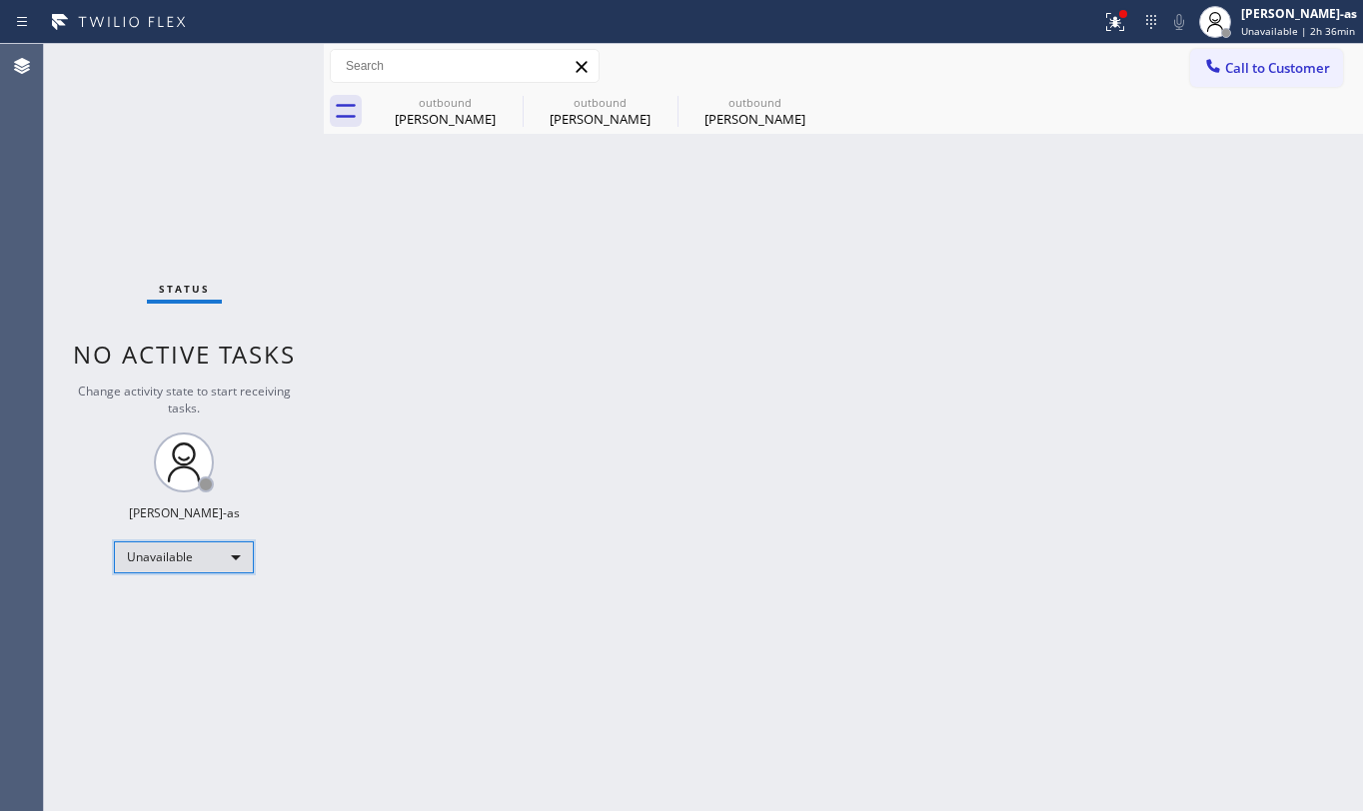
click at [188, 561] on div "Unavailable" at bounding box center [184, 558] width 140 height 32
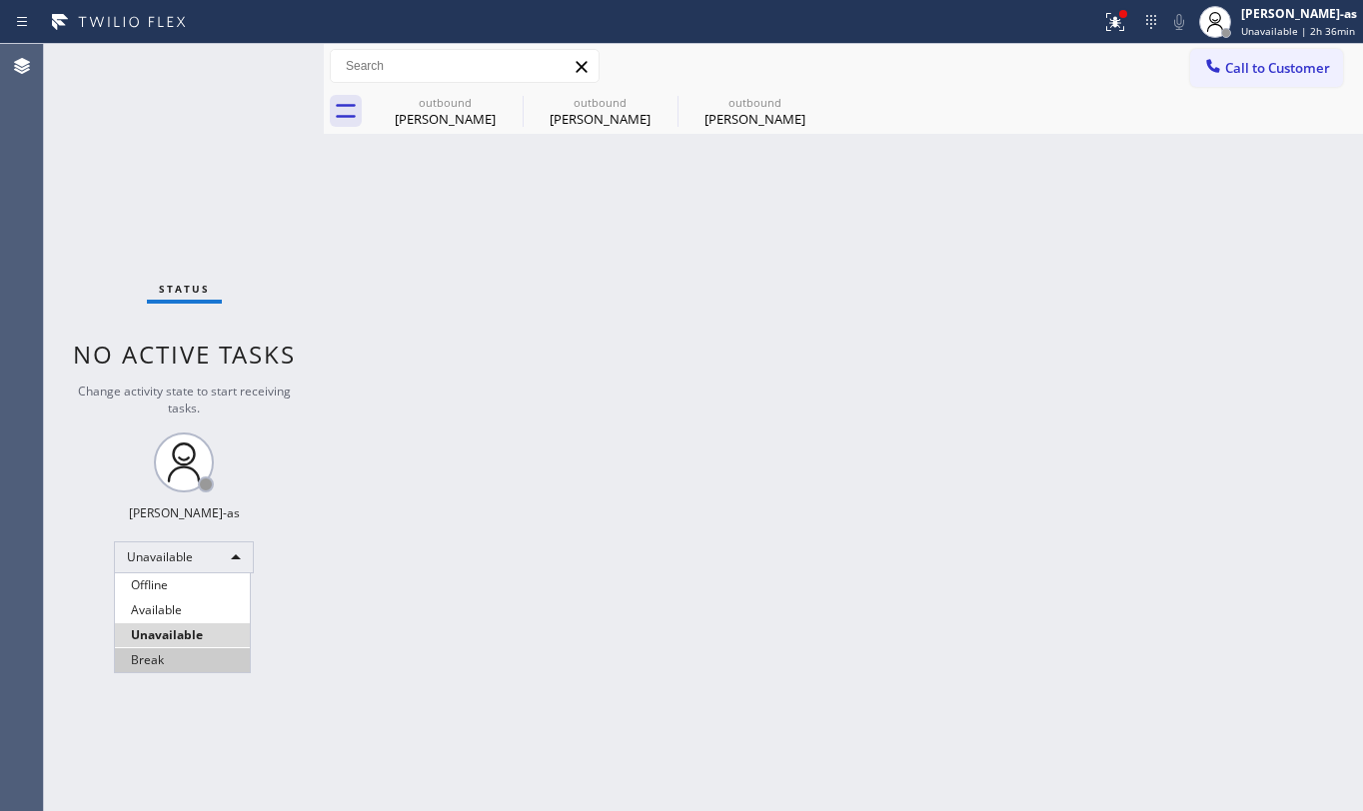
click at [198, 654] on li "Break" at bounding box center [182, 661] width 135 height 24
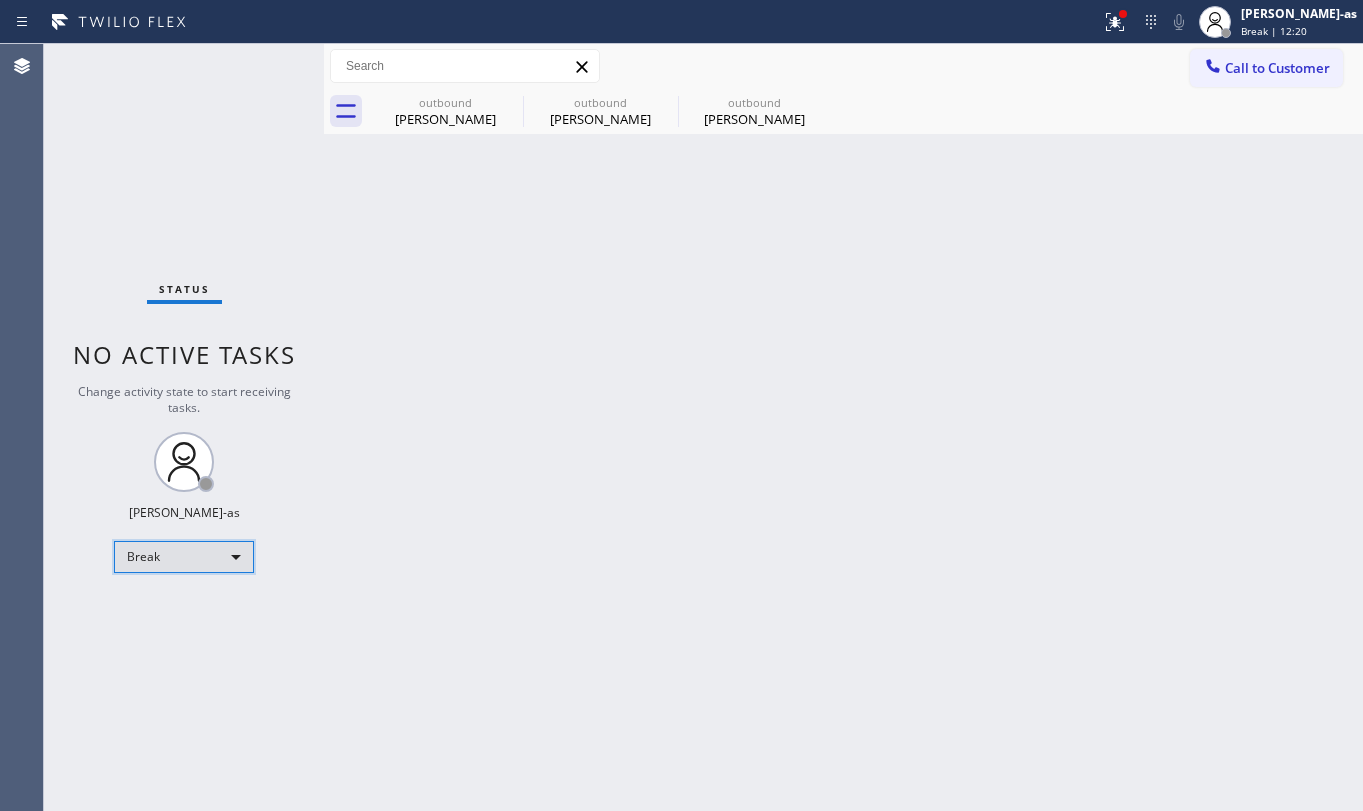
click at [200, 564] on div "Break" at bounding box center [184, 558] width 140 height 32
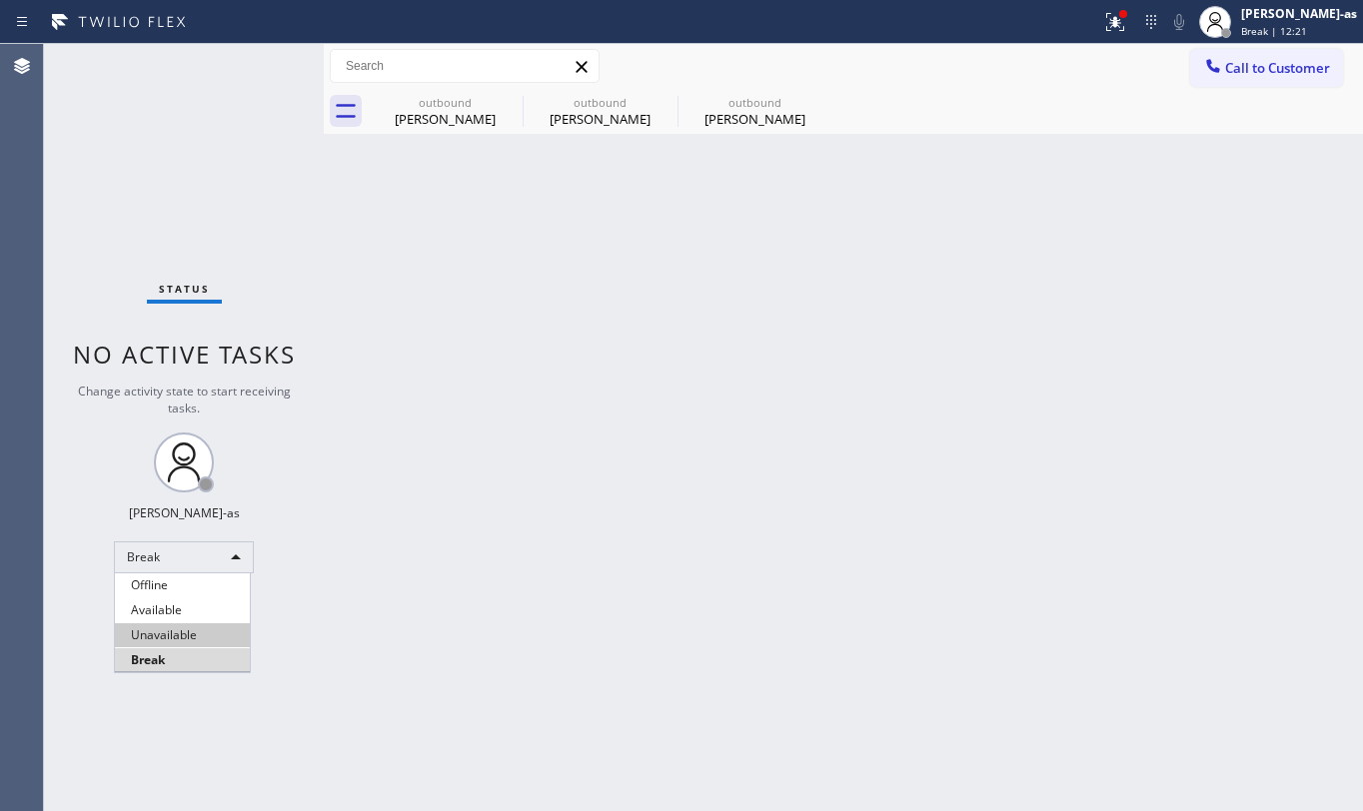
click at [172, 637] on li "Unavailable" at bounding box center [182, 636] width 135 height 24
drag, startPoint x: 510, startPoint y: 374, endPoint x: 514, endPoint y: 333, distance: 41.2
click at [513, 358] on div "Back to Dashboard Change Sender ID Customers Technicians Select a contact Outbo…" at bounding box center [843, 427] width 1039 height 767
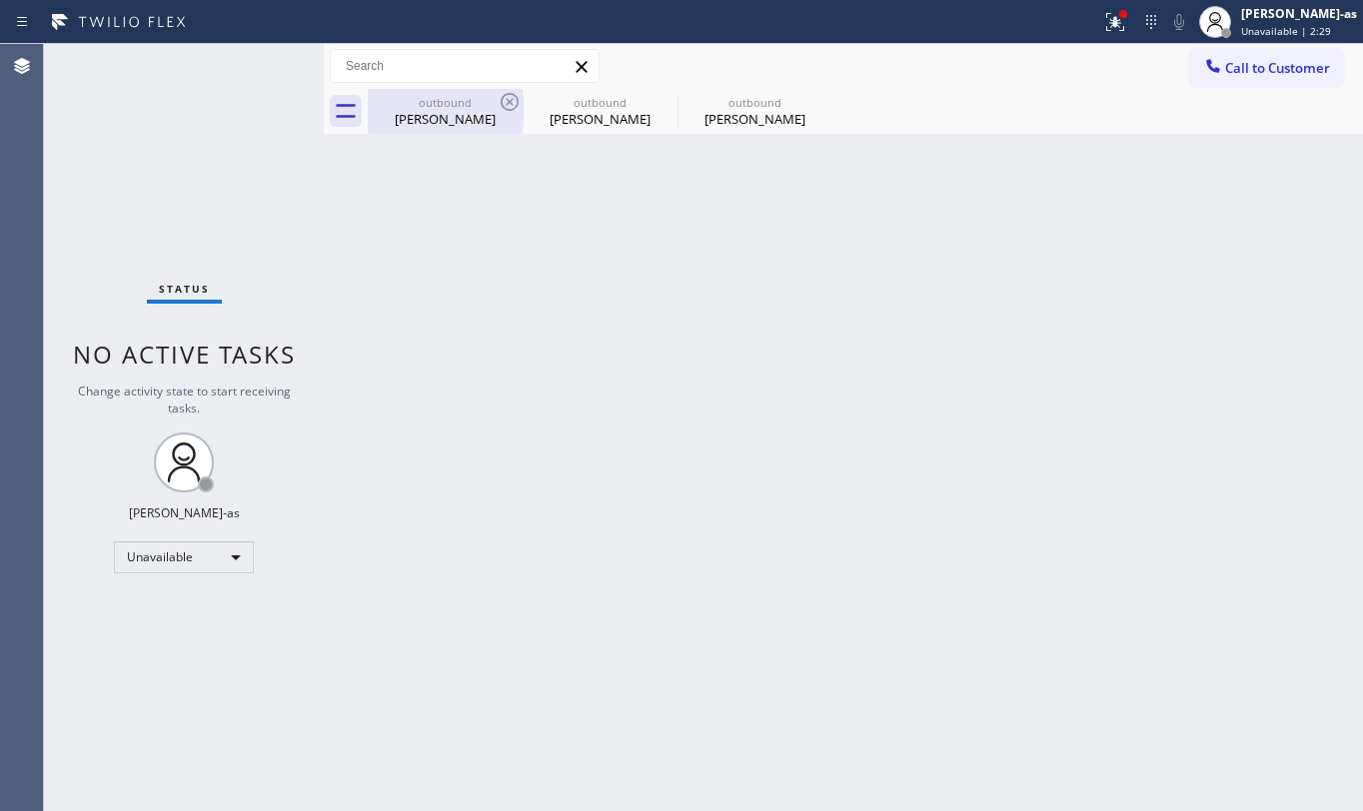
click at [473, 101] on div "outbound" at bounding box center [445, 102] width 151 height 15
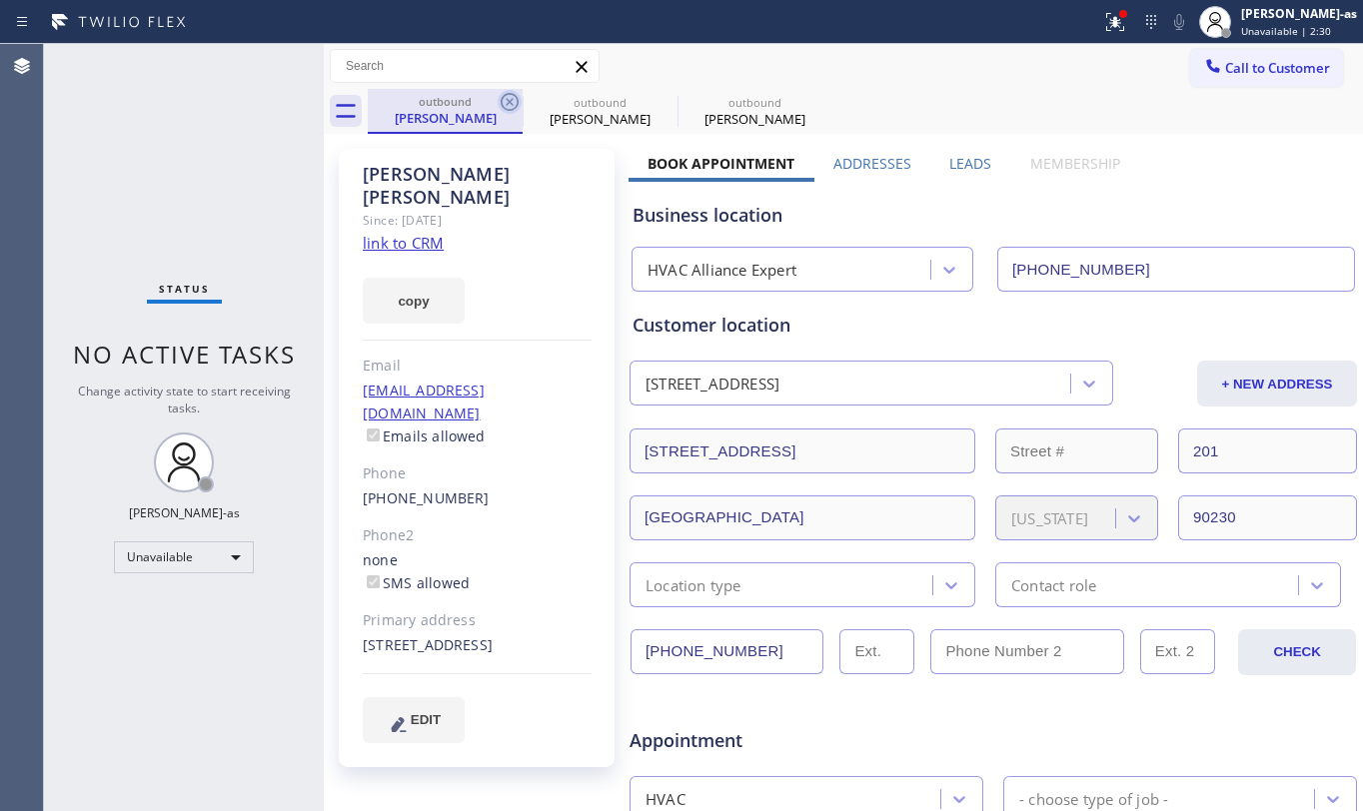
click at [504, 101] on icon at bounding box center [510, 102] width 24 height 24
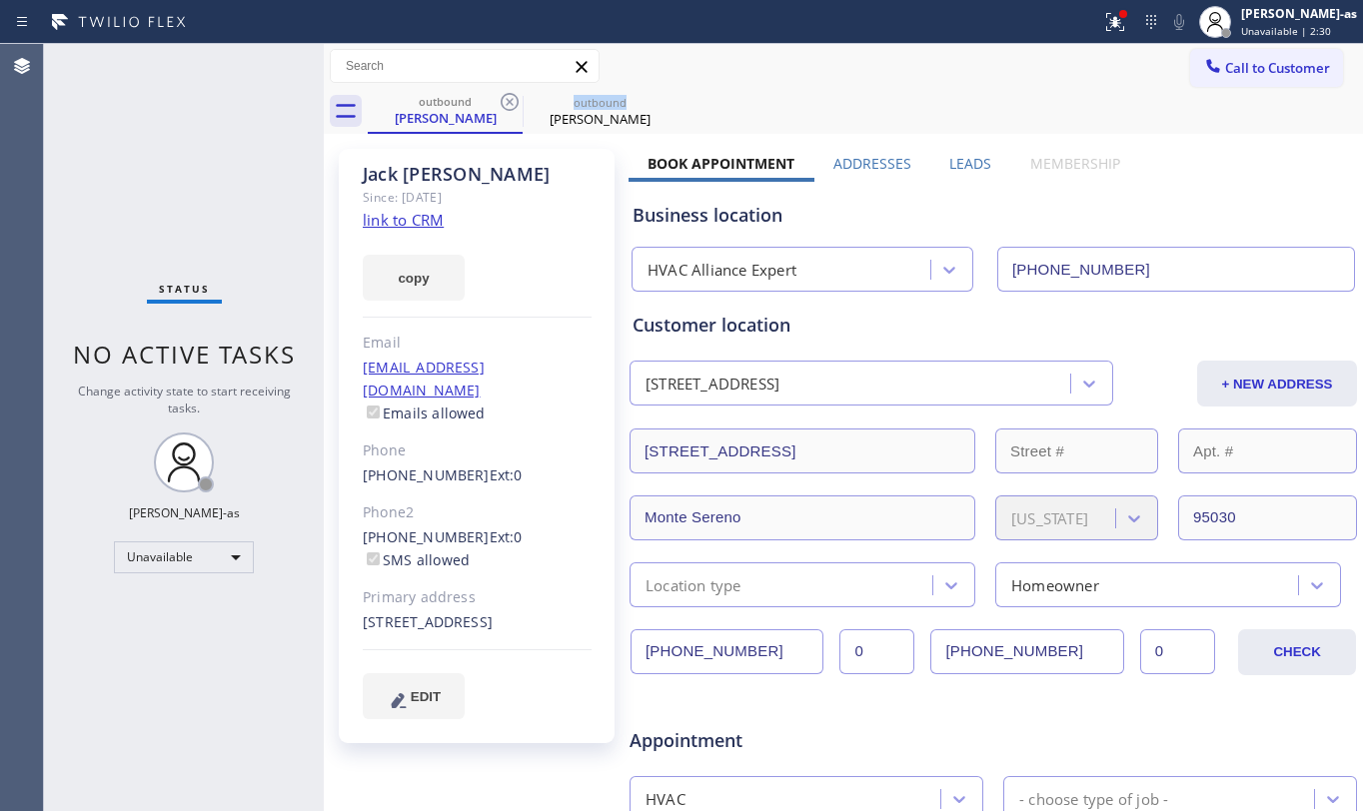
click at [504, 101] on icon at bounding box center [510, 102] width 24 height 24
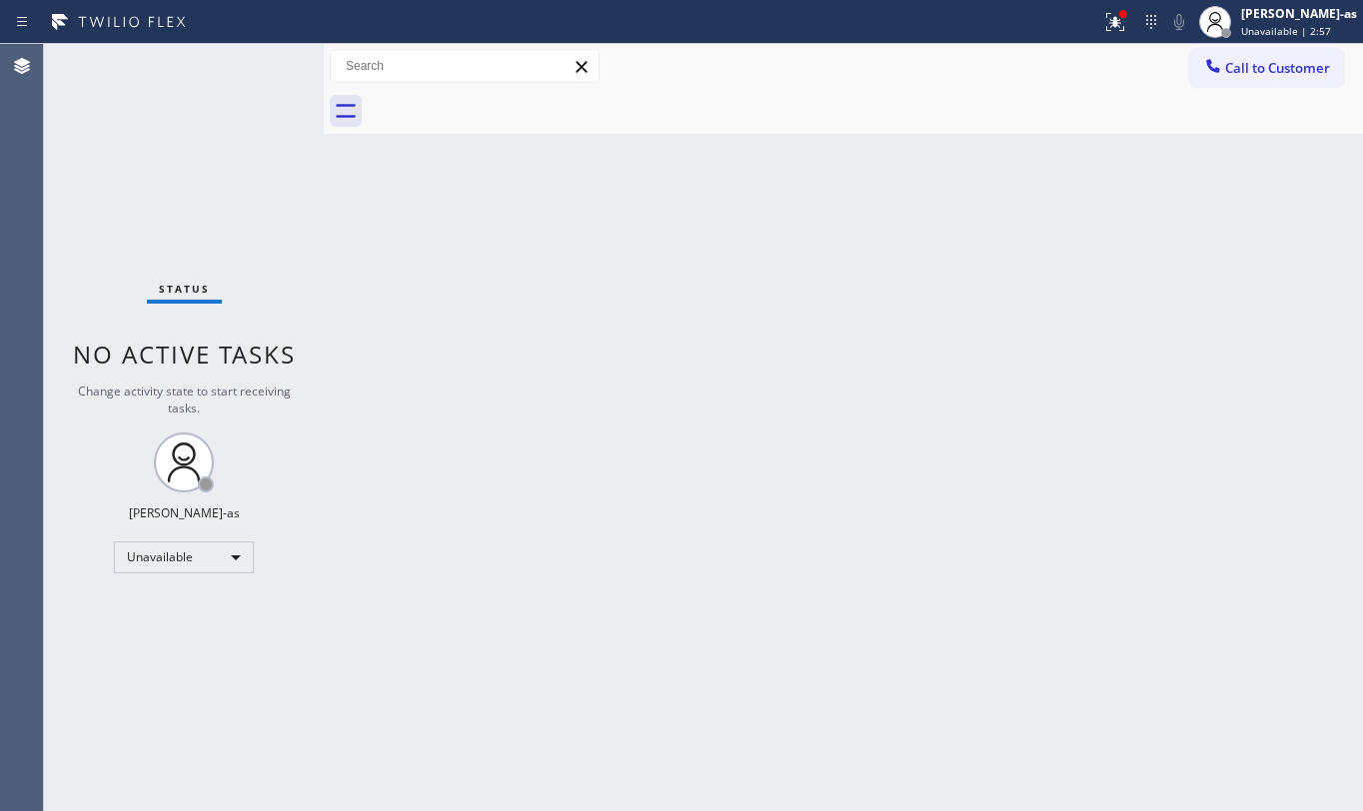
click at [1281, 66] on span "Call to Customer" at bounding box center [1277, 68] width 105 height 18
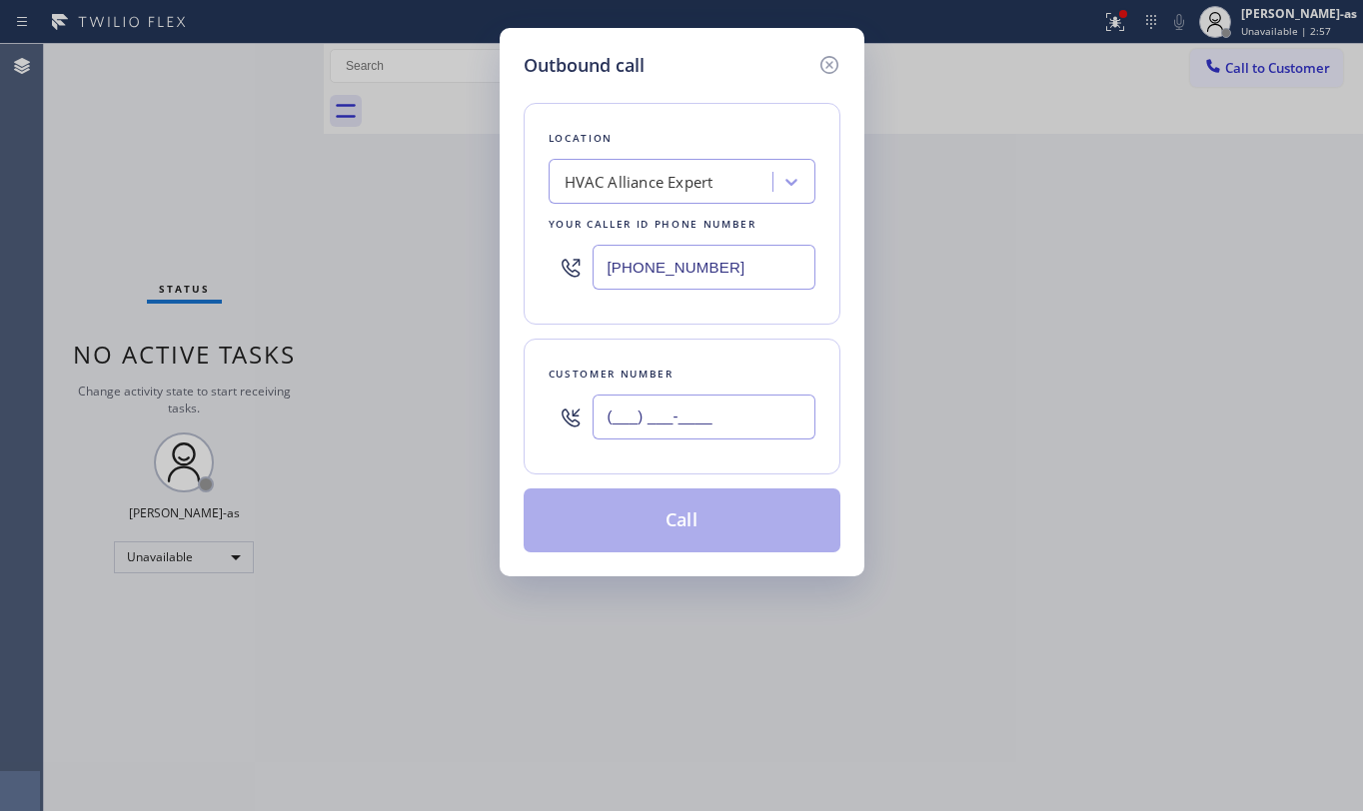
click at [748, 408] on input "(___) ___-____" at bounding box center [704, 417] width 223 height 45
paste input "650) 861-2135"
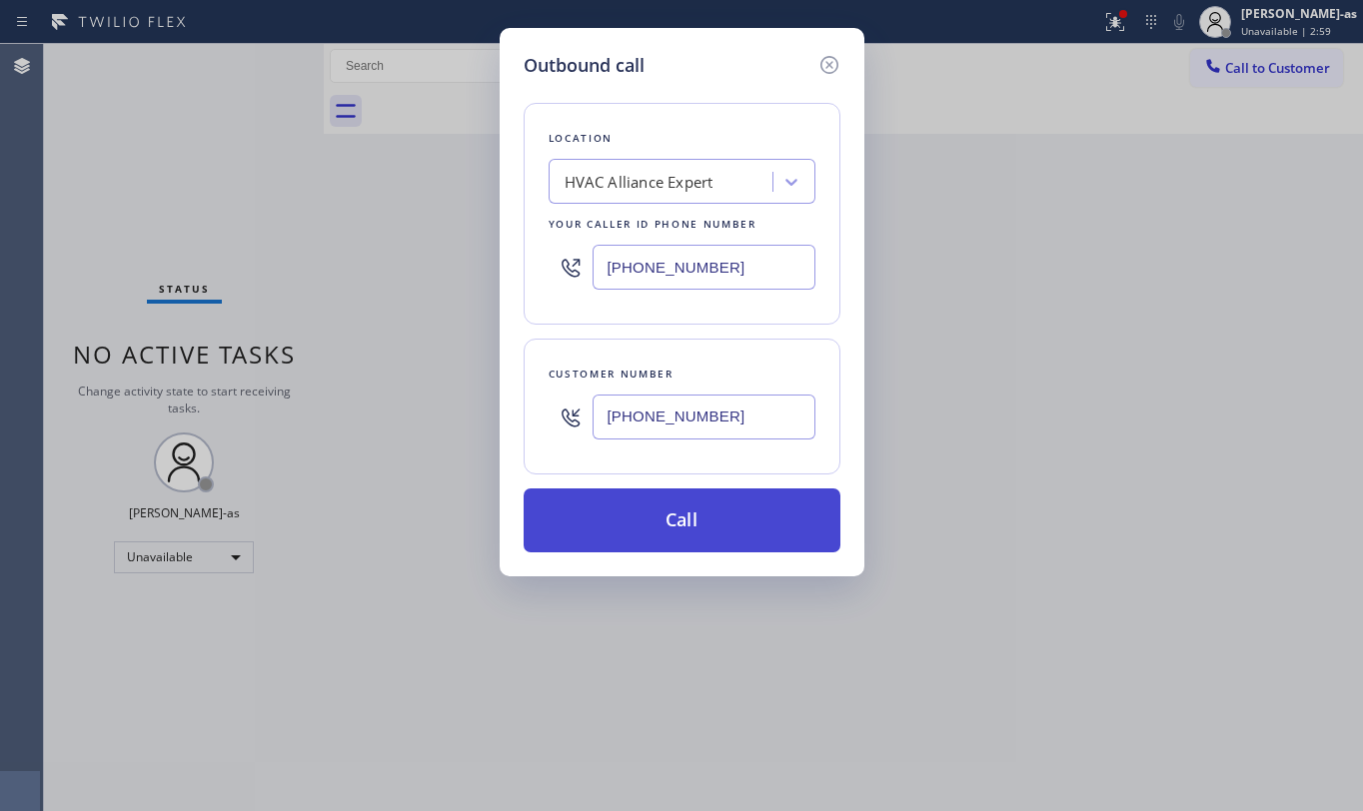
type input "[PHONE_NUMBER]"
drag, startPoint x: 692, startPoint y: 534, endPoint x: 688, endPoint y: 521, distance: 13.6
click at [690, 529] on button "Call" at bounding box center [682, 521] width 317 height 64
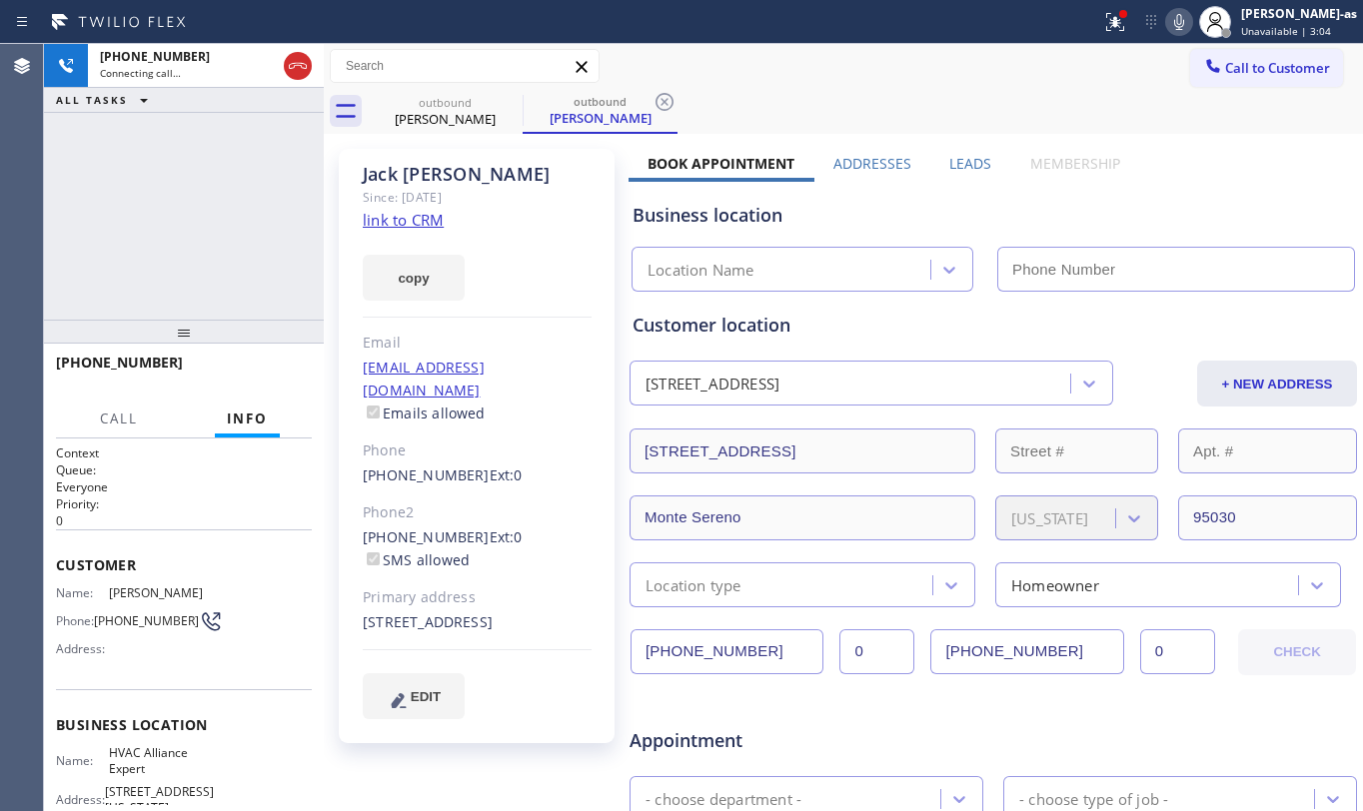
type input "[PHONE_NUMBER]"
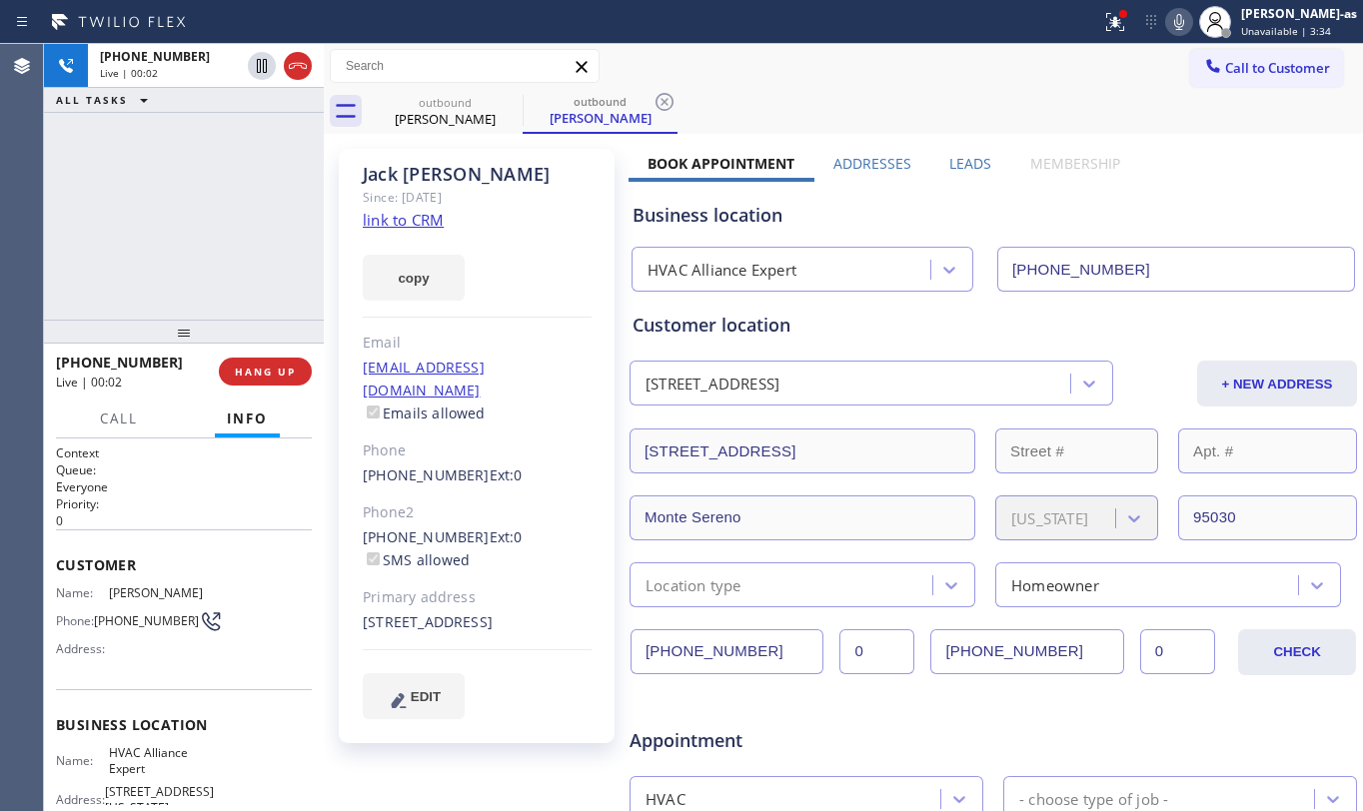
drag, startPoint x: 198, startPoint y: 321, endPoint x: 217, endPoint y: 306, distance: 24.2
click at [200, 320] on div at bounding box center [184, 332] width 280 height 24
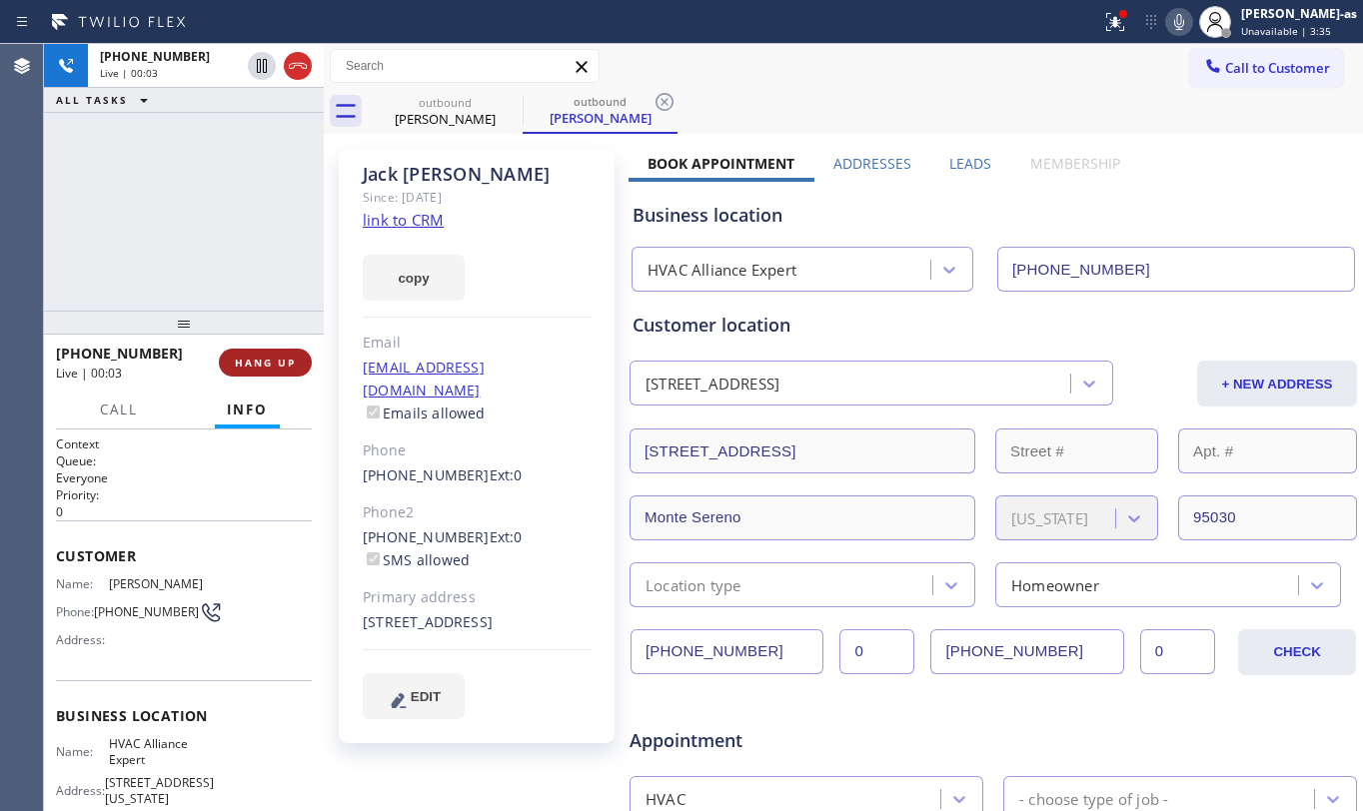
click at [270, 368] on span "HANG UP" at bounding box center [265, 363] width 61 height 14
click at [270, 366] on span "HANG UP" at bounding box center [265, 363] width 61 height 14
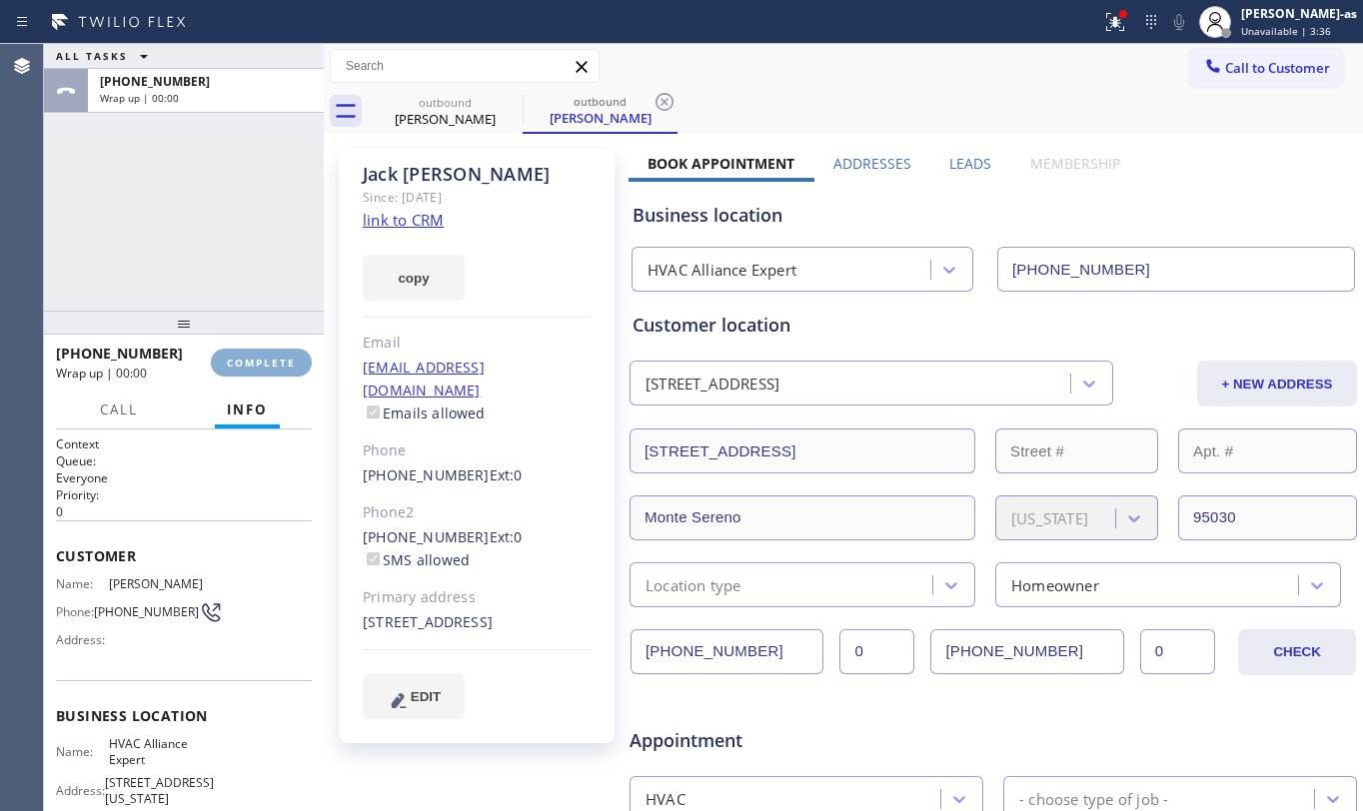
click at [270, 365] on span "COMPLETE" at bounding box center [261, 363] width 69 height 14
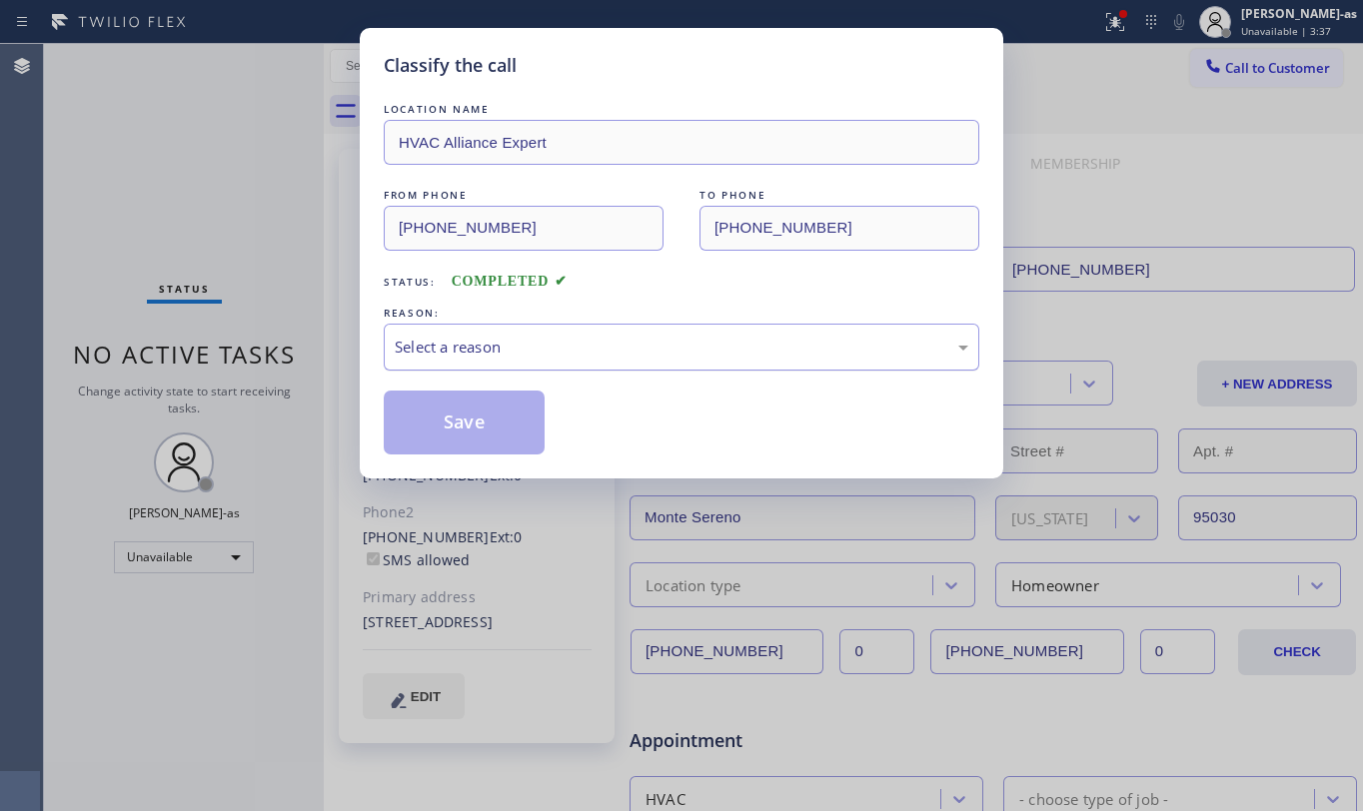
click at [637, 362] on div "Select a reason" at bounding box center [682, 347] width 596 height 47
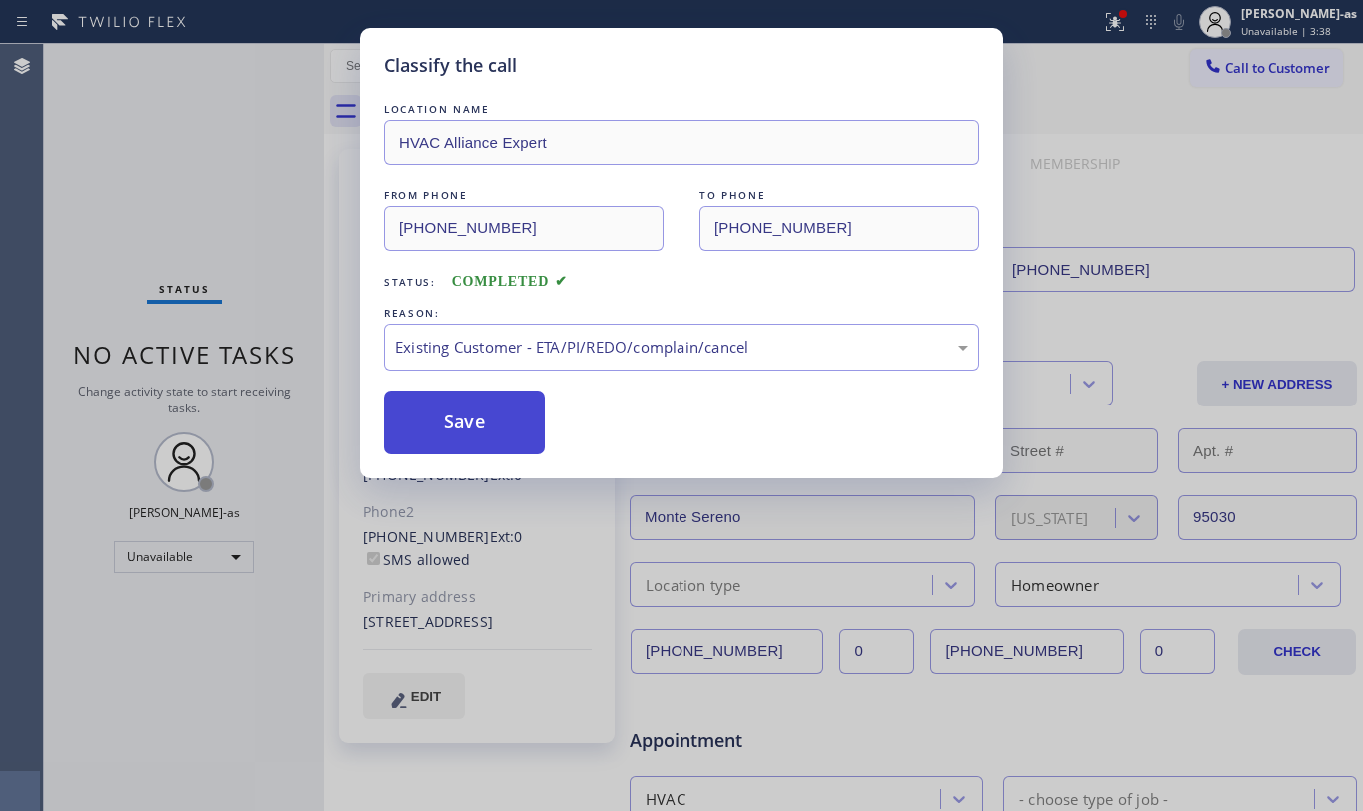
drag, startPoint x: 690, startPoint y: 456, endPoint x: 461, endPoint y: 422, distance: 231.4
click at [437, 413] on button "Save" at bounding box center [464, 423] width 161 height 64
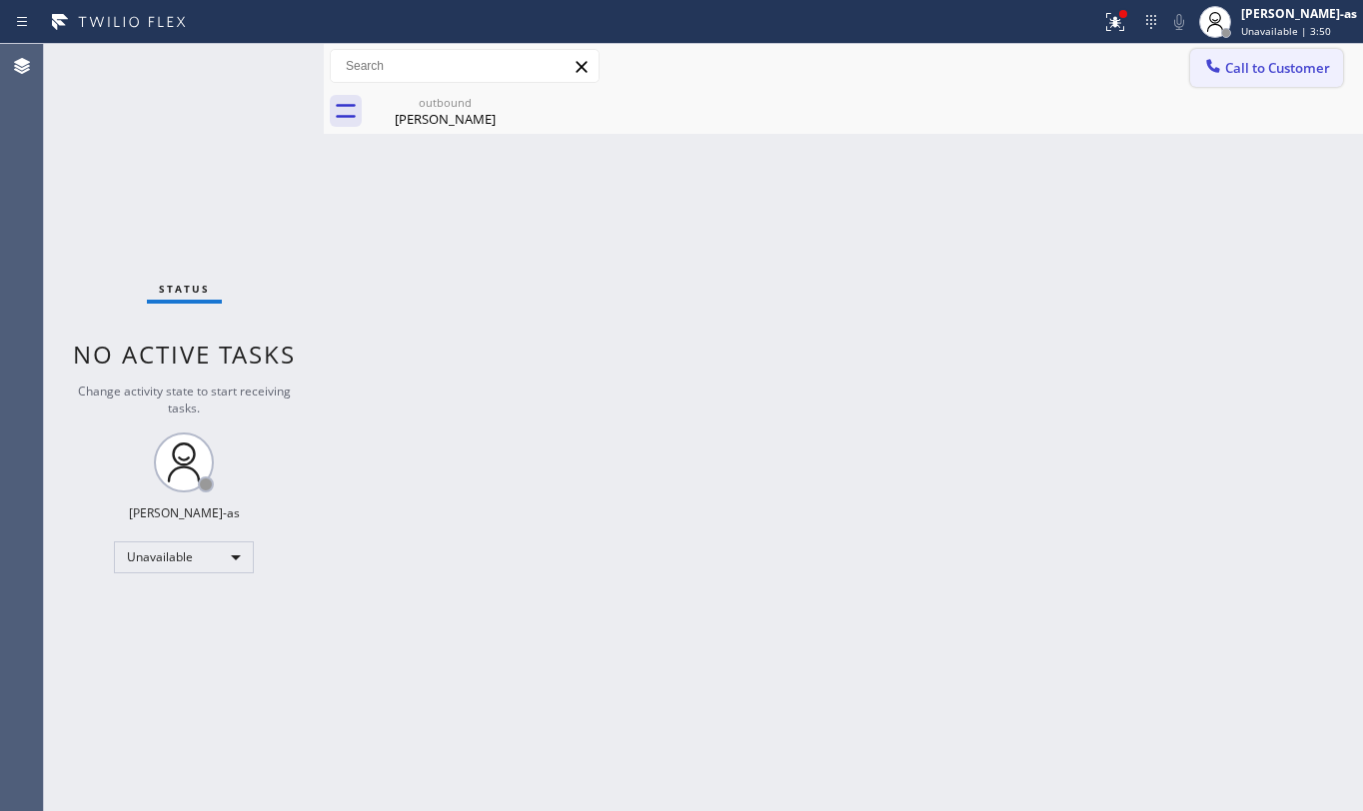
click at [1307, 76] on span "Call to Customer" at bounding box center [1277, 68] width 105 height 18
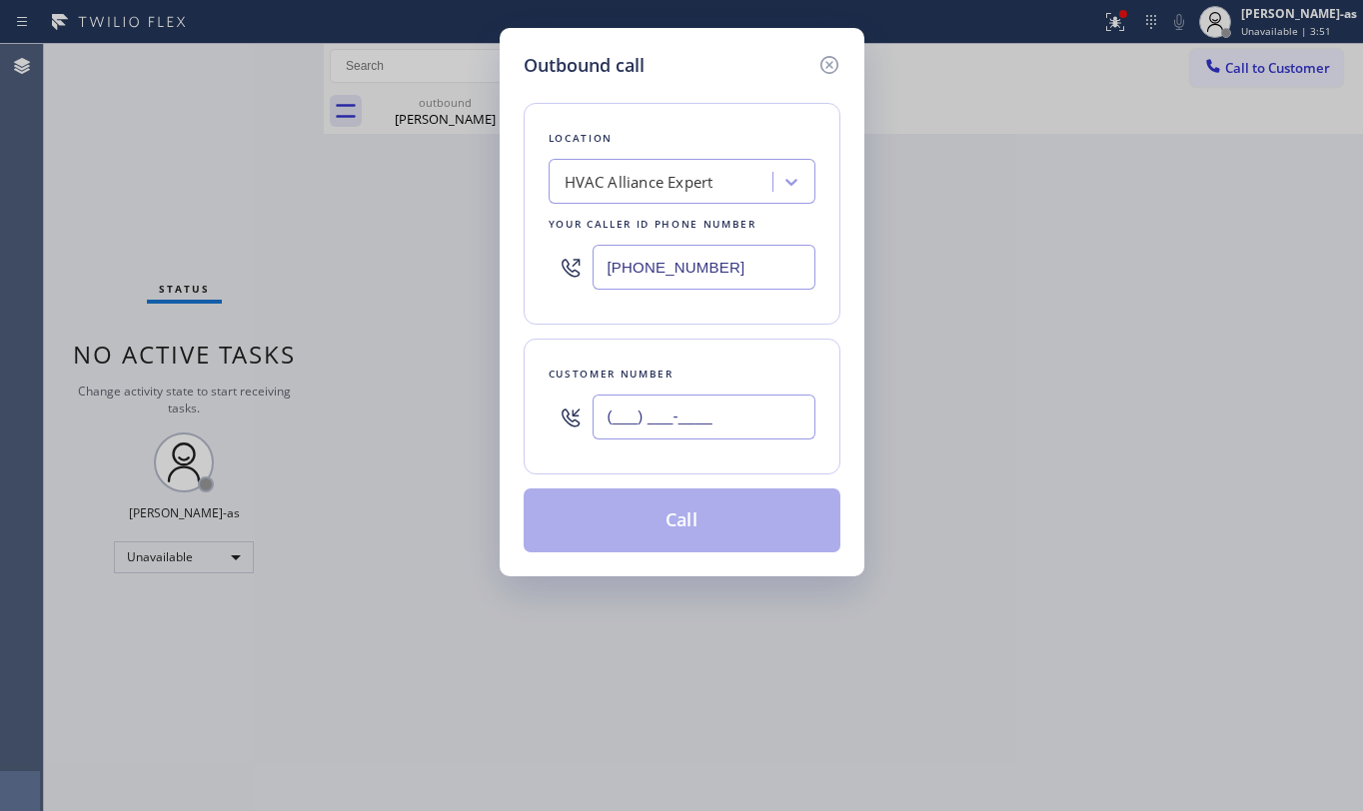
click at [657, 406] on input "(___) ___-____" at bounding box center [704, 417] width 223 height 45
paste input "661) 713-9838"
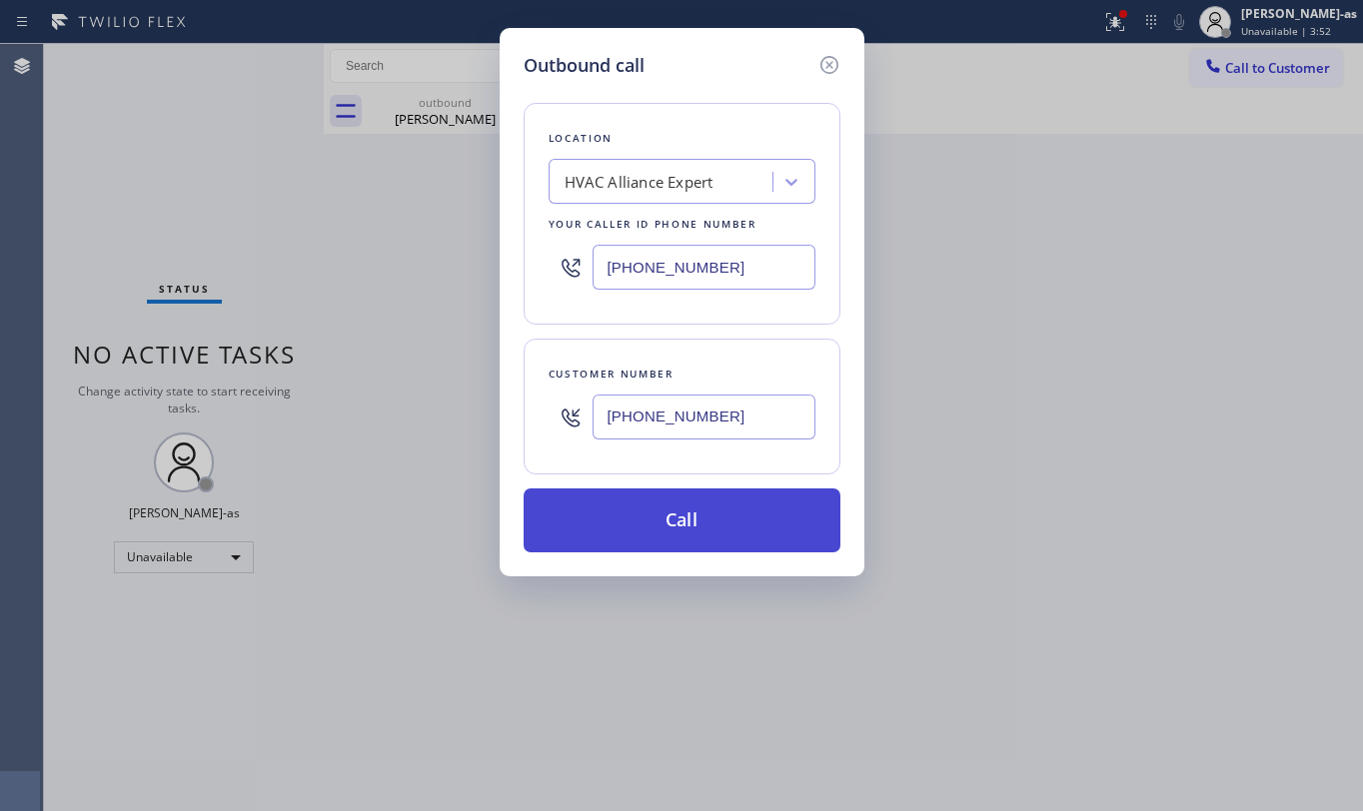
type input "[PHONE_NUMBER]"
drag, startPoint x: 693, startPoint y: 545, endPoint x: 664, endPoint y: 473, distance: 77.6
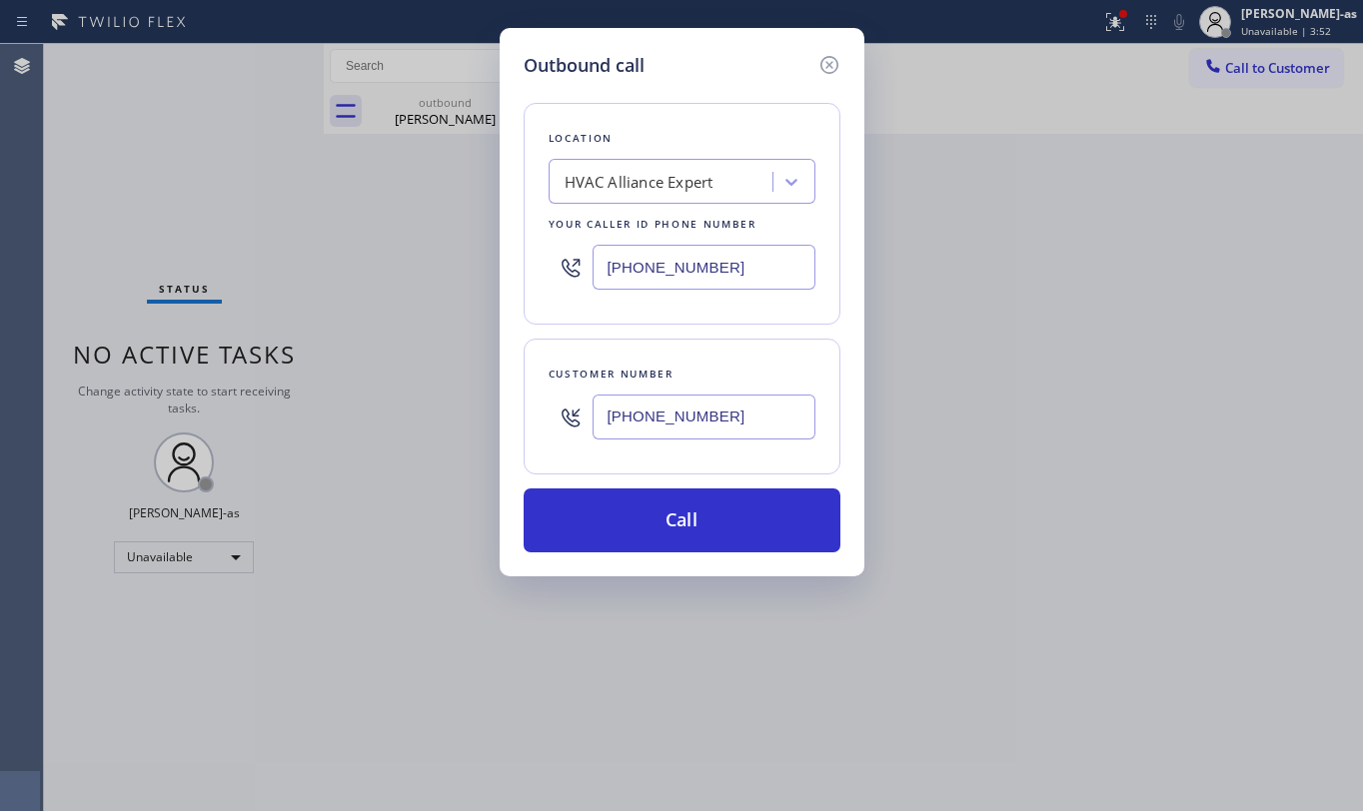
click at [693, 542] on button "Call" at bounding box center [682, 521] width 317 height 64
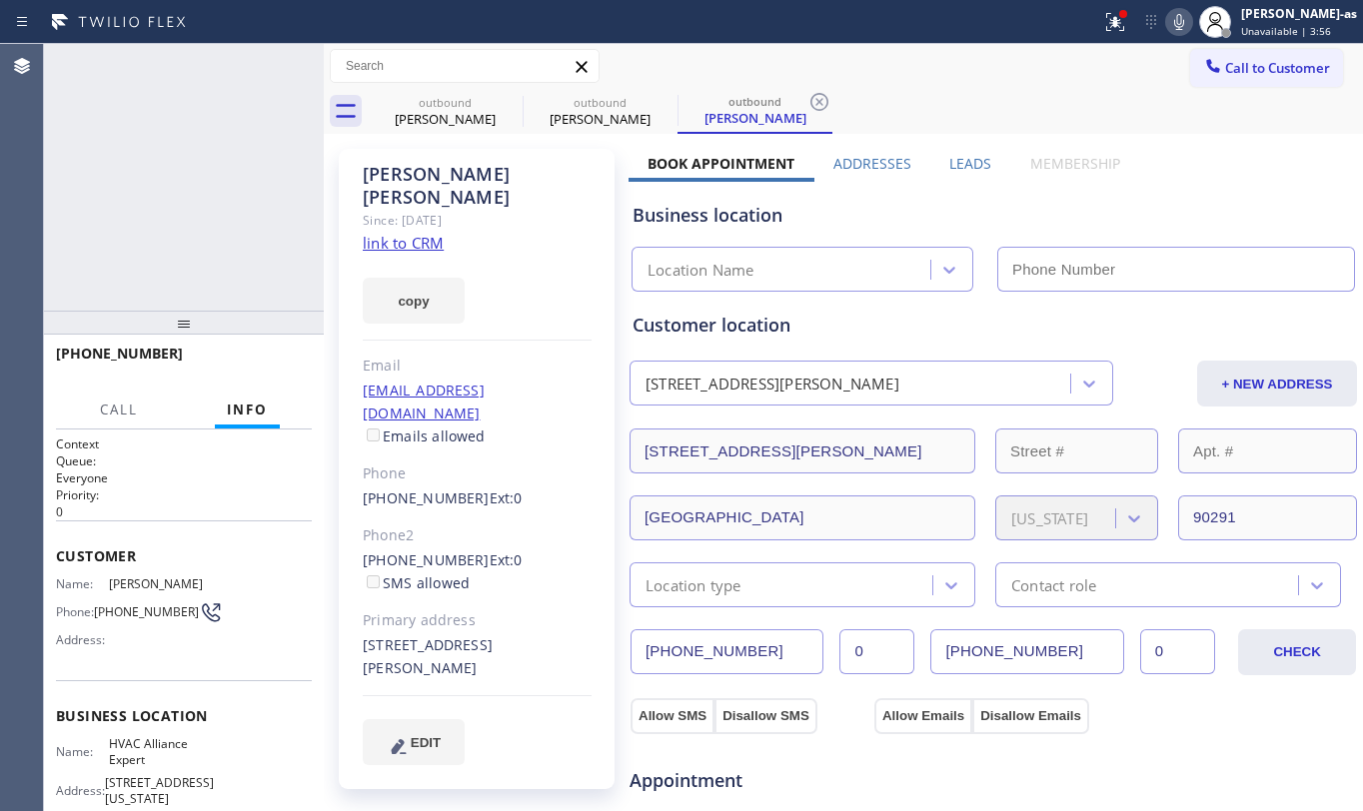
type input "[PHONE_NUMBER]"
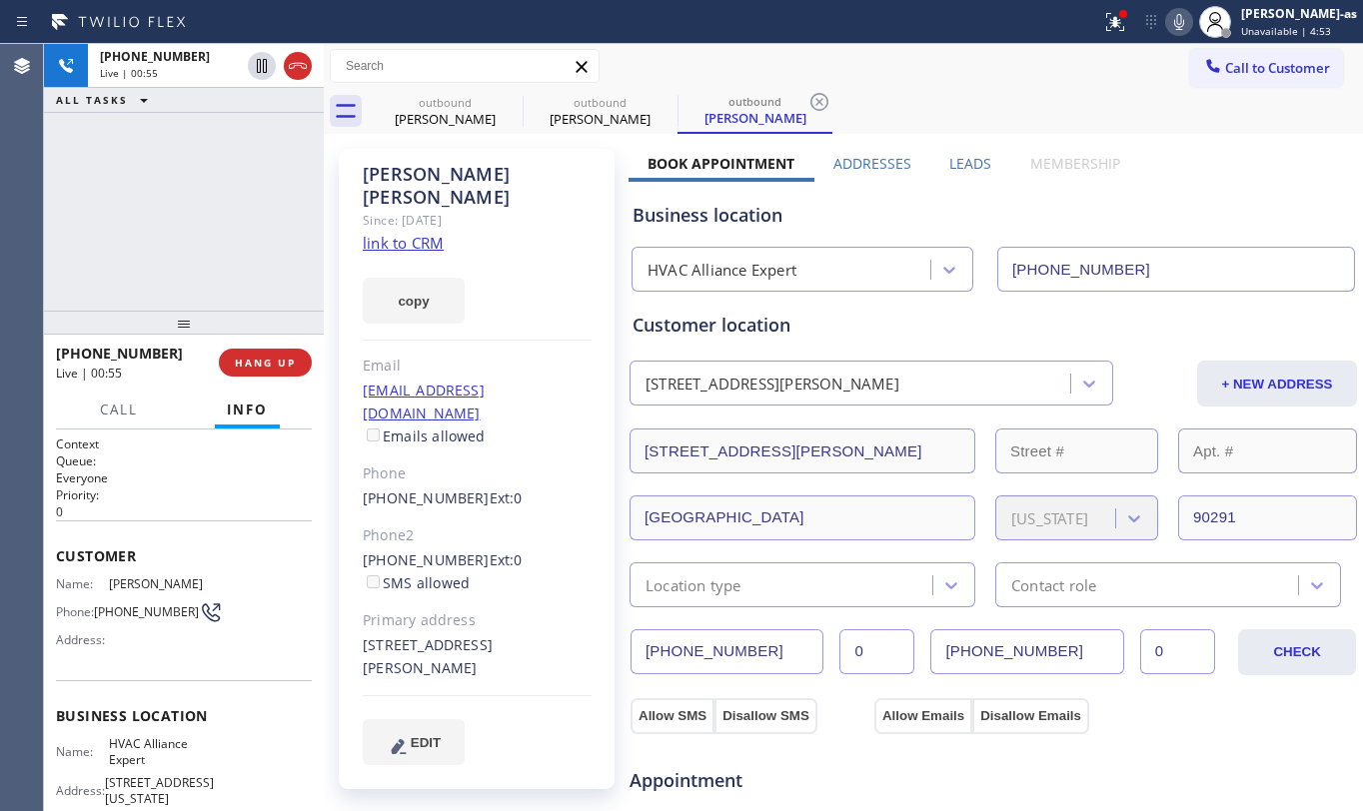
drag, startPoint x: 229, startPoint y: 161, endPoint x: 244, endPoint y: 129, distance: 35.3
click at [224, 153] on div "[PHONE_NUMBER] Live | 00:55 ALL TASKS ALL TASKS ACTIVE TASKS TASKS IN WRAP UP" at bounding box center [184, 177] width 280 height 267
click at [306, 64] on icon at bounding box center [298, 66] width 24 height 24
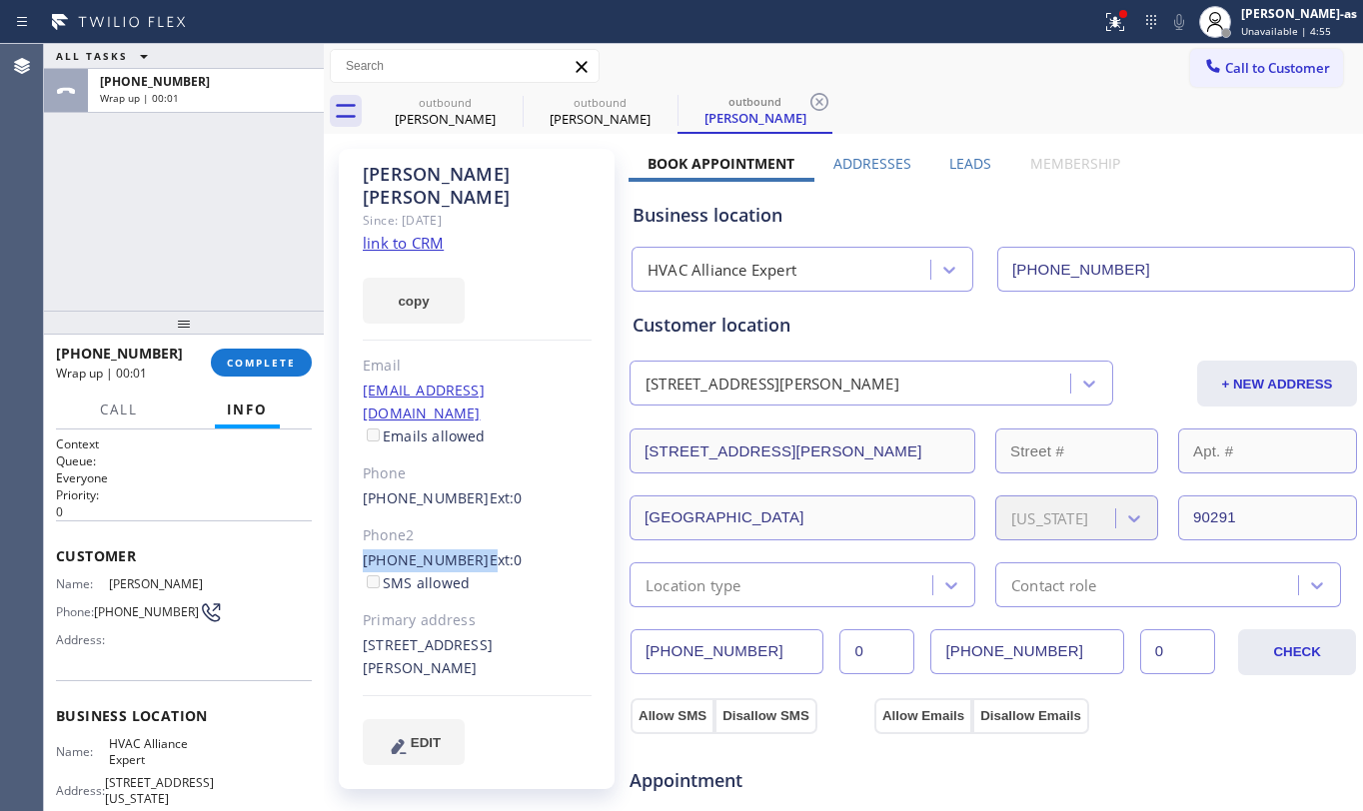
drag, startPoint x: 354, startPoint y: 510, endPoint x: 465, endPoint y: 510, distance: 110.9
click at [465, 510] on div "[PERSON_NAME] Since: [DATE] link to CRM copy Email [EMAIL_ADDRESS][DOMAIN_NAME]…" at bounding box center [477, 469] width 276 height 641
copy div "[PHONE_NUMBER]"
drag, startPoint x: 277, startPoint y: 373, endPoint x: 269, endPoint y: 362, distance: 13.6
click at [274, 370] on button "COMPLETE" at bounding box center [261, 363] width 101 height 28
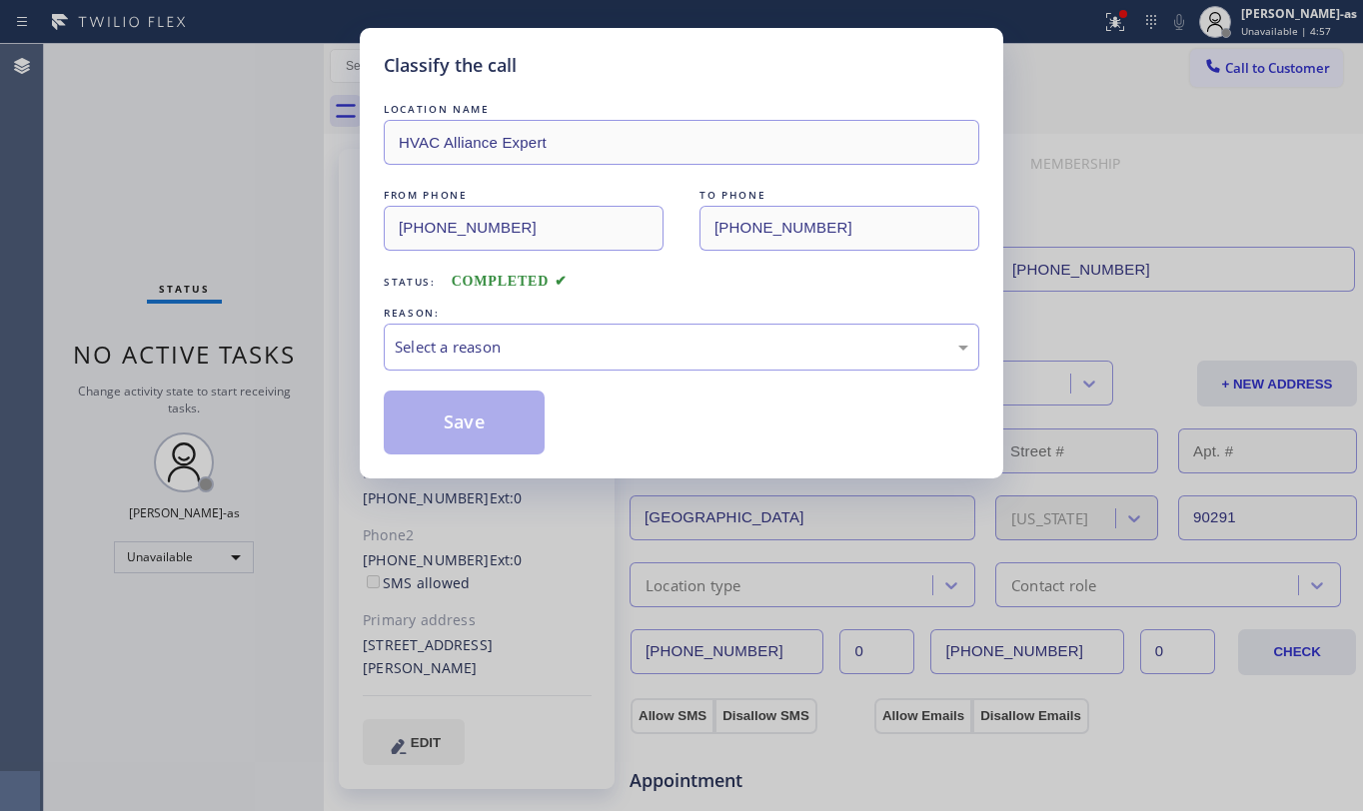
click at [266, 361] on div "Classify the call LOCATION NAME HVAC Alliance Expert FROM PHONE [PHONE_NUMBER] …" at bounding box center [681, 405] width 1363 height 811
click at [783, 350] on div "Select a reason" at bounding box center [682, 347] width 574 height 23
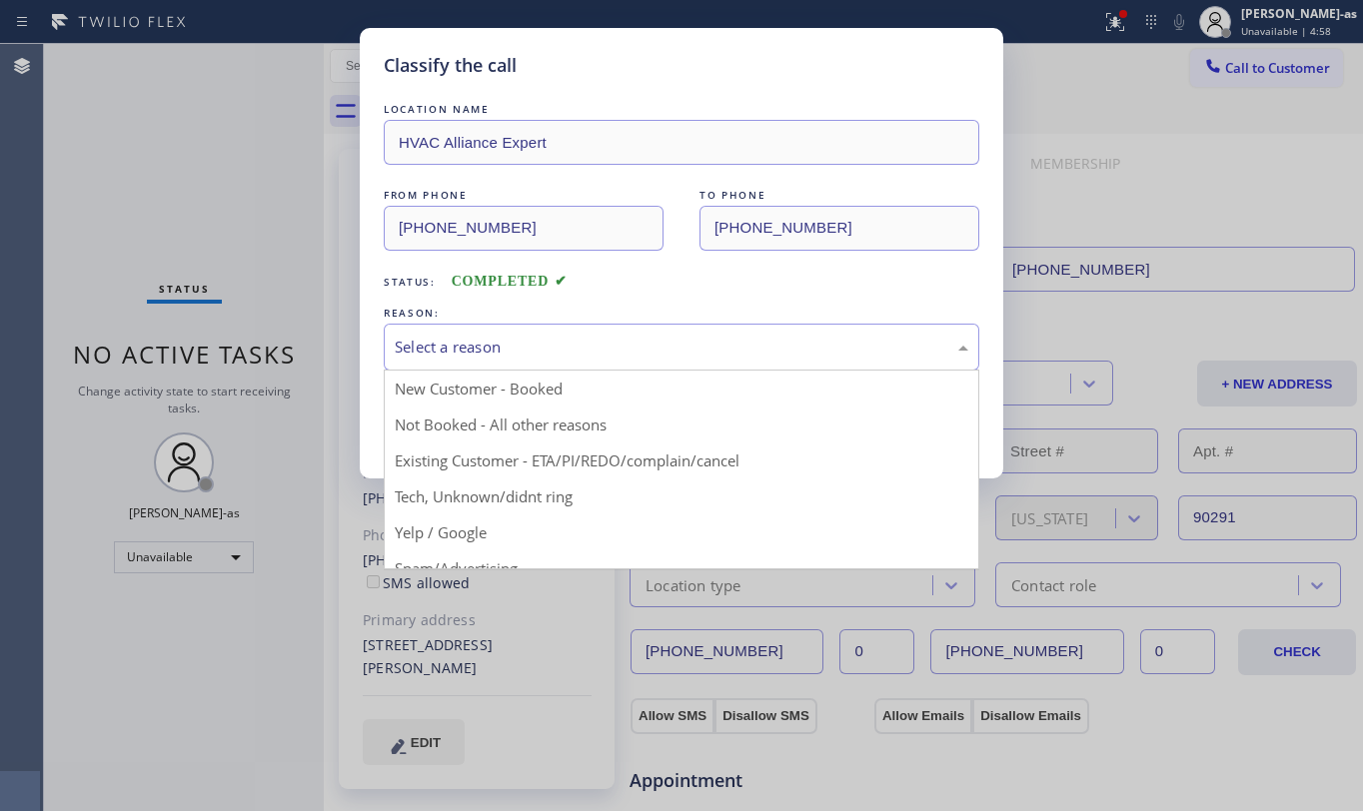
drag, startPoint x: 772, startPoint y: 476, endPoint x: 733, endPoint y: 470, distance: 39.4
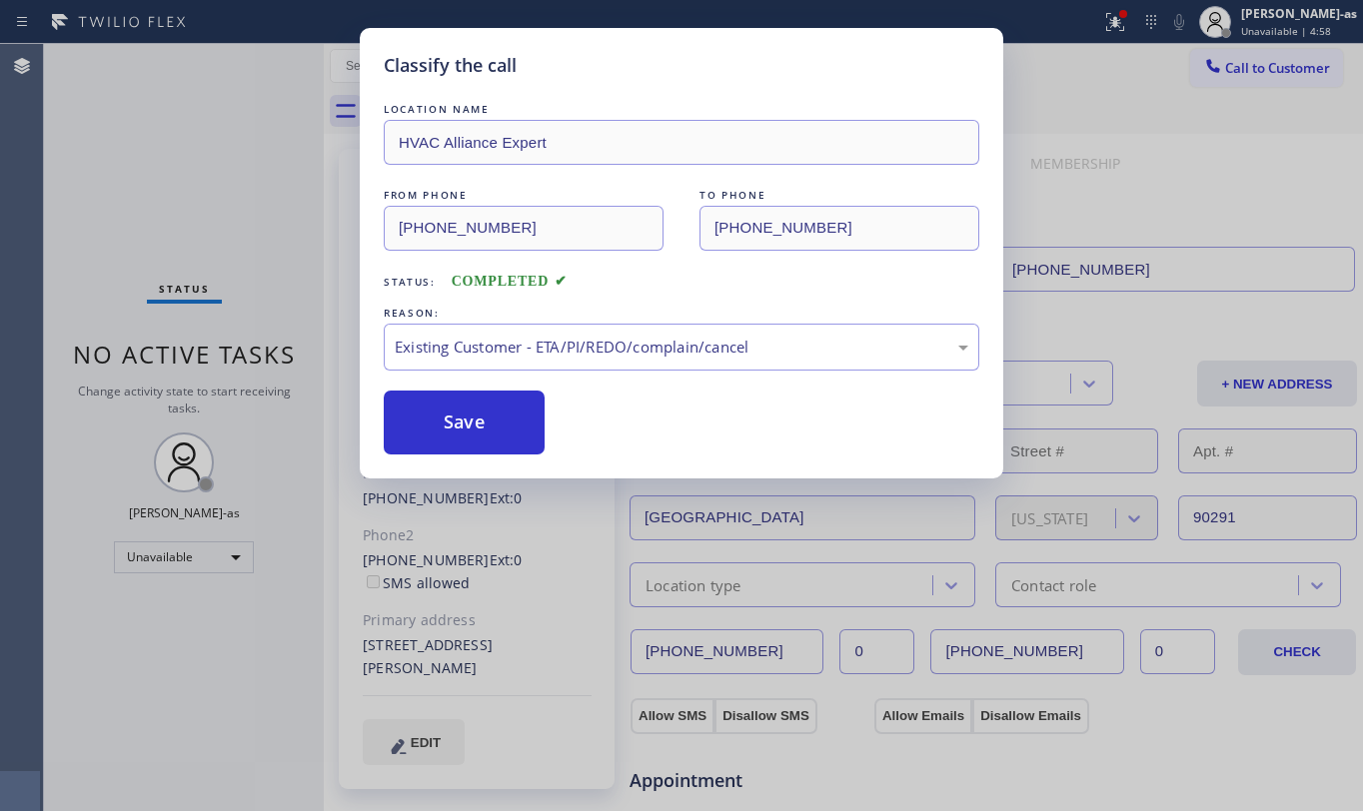
drag, startPoint x: 501, startPoint y: 421, endPoint x: 685, endPoint y: 397, distance: 185.4
click at [496, 409] on button "Save" at bounding box center [464, 423] width 161 height 64
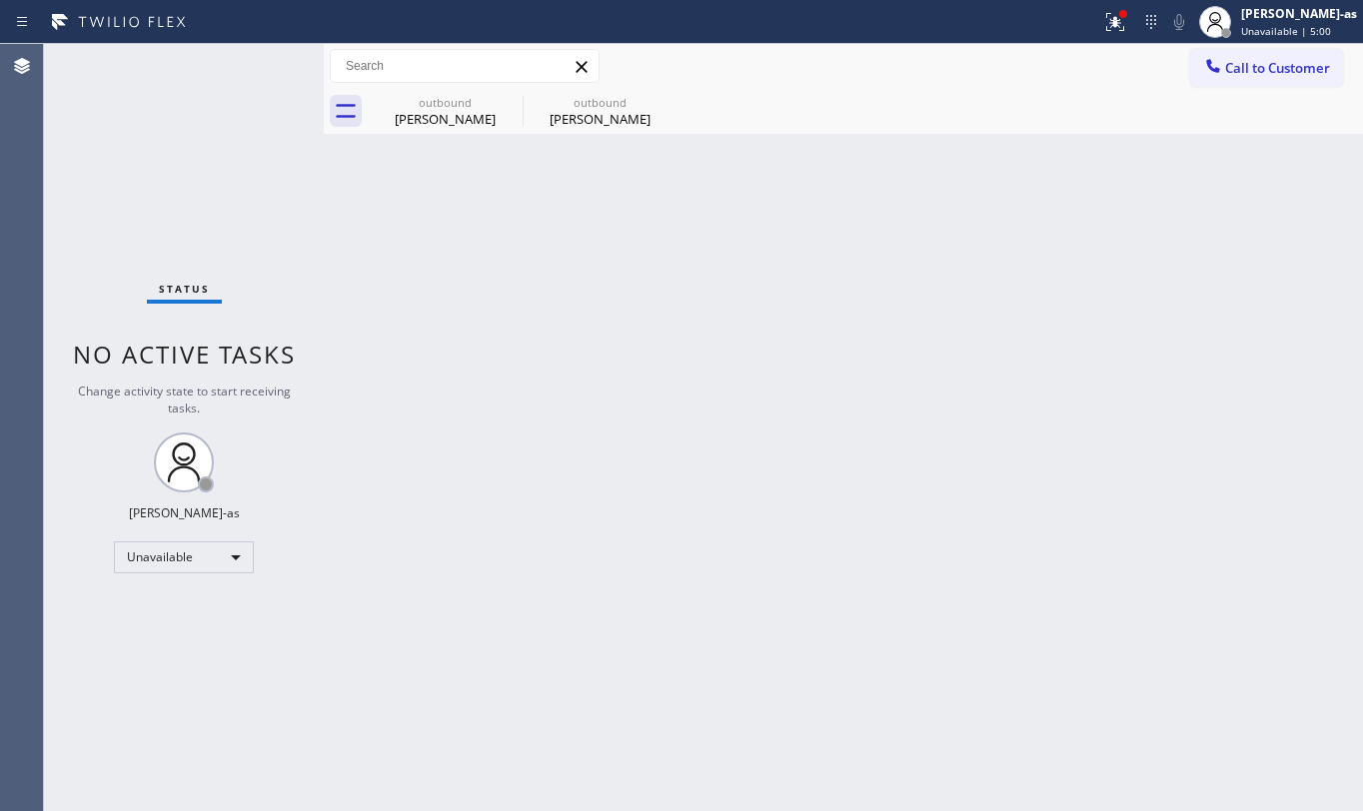
drag, startPoint x: 1272, startPoint y: 56, endPoint x: 865, endPoint y: 377, distance: 518.0
click at [1272, 58] on button "Call to Customer" at bounding box center [1266, 68] width 153 height 38
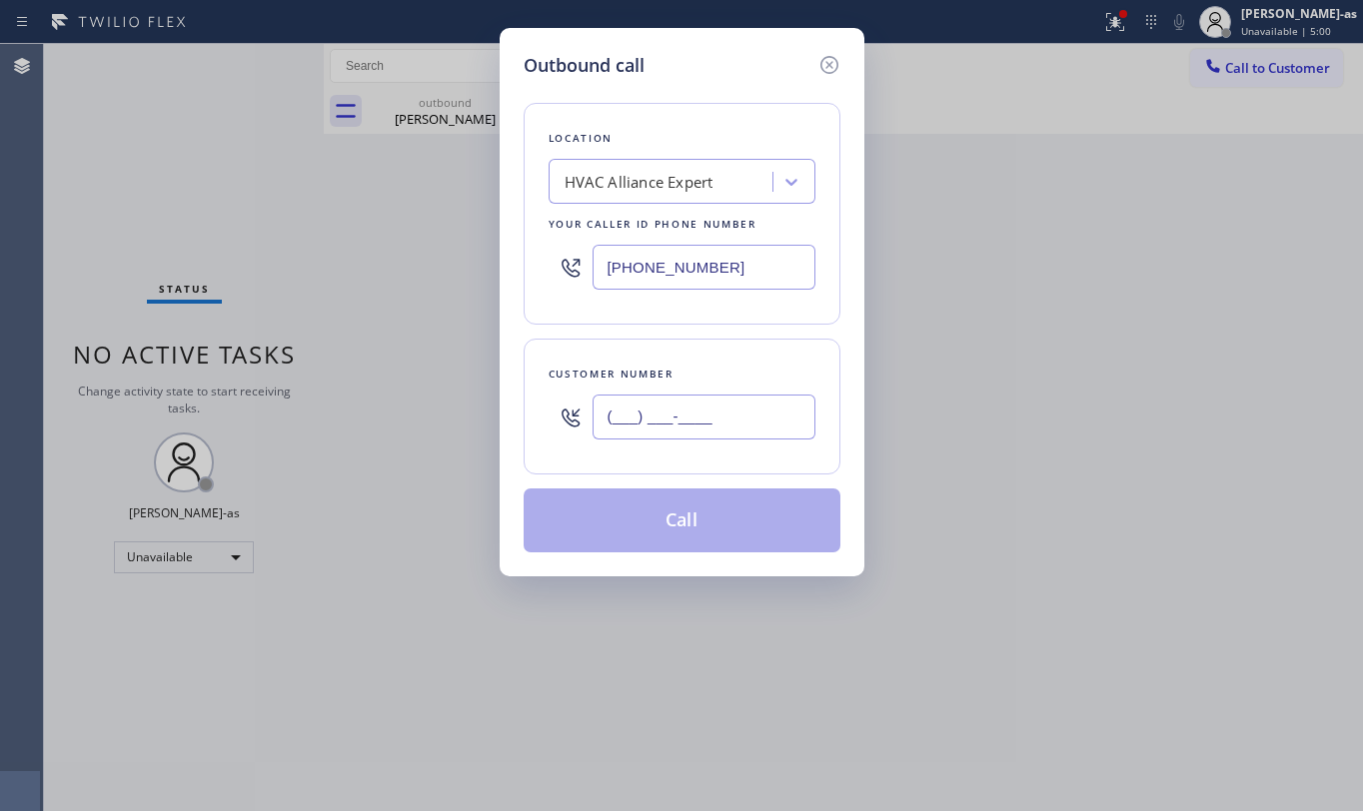
click at [717, 424] on input "(___) ___-____" at bounding box center [704, 417] width 223 height 45
paste input "661) 713-9535"
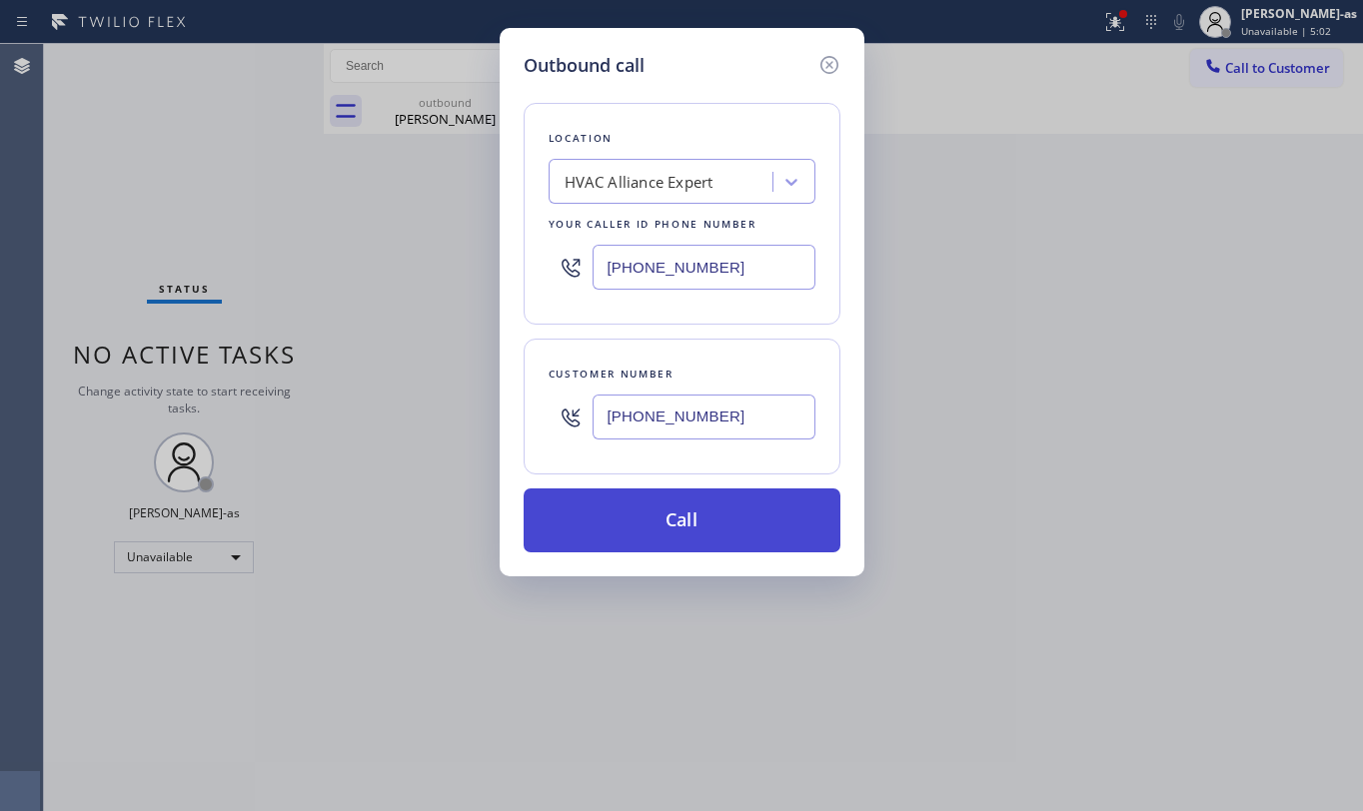
type input "[PHONE_NUMBER]"
click at [692, 540] on button "Call" at bounding box center [682, 521] width 317 height 64
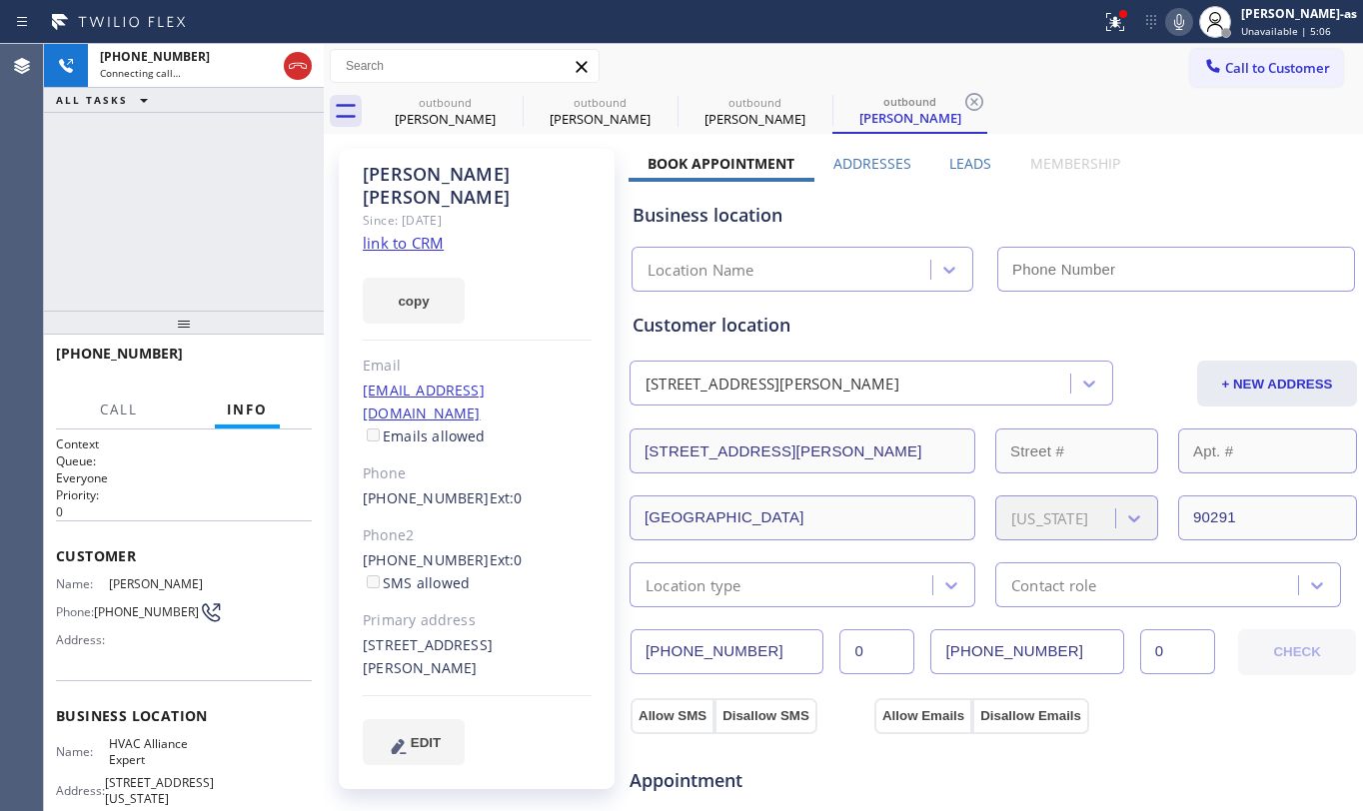
type input "[PHONE_NUMBER]"
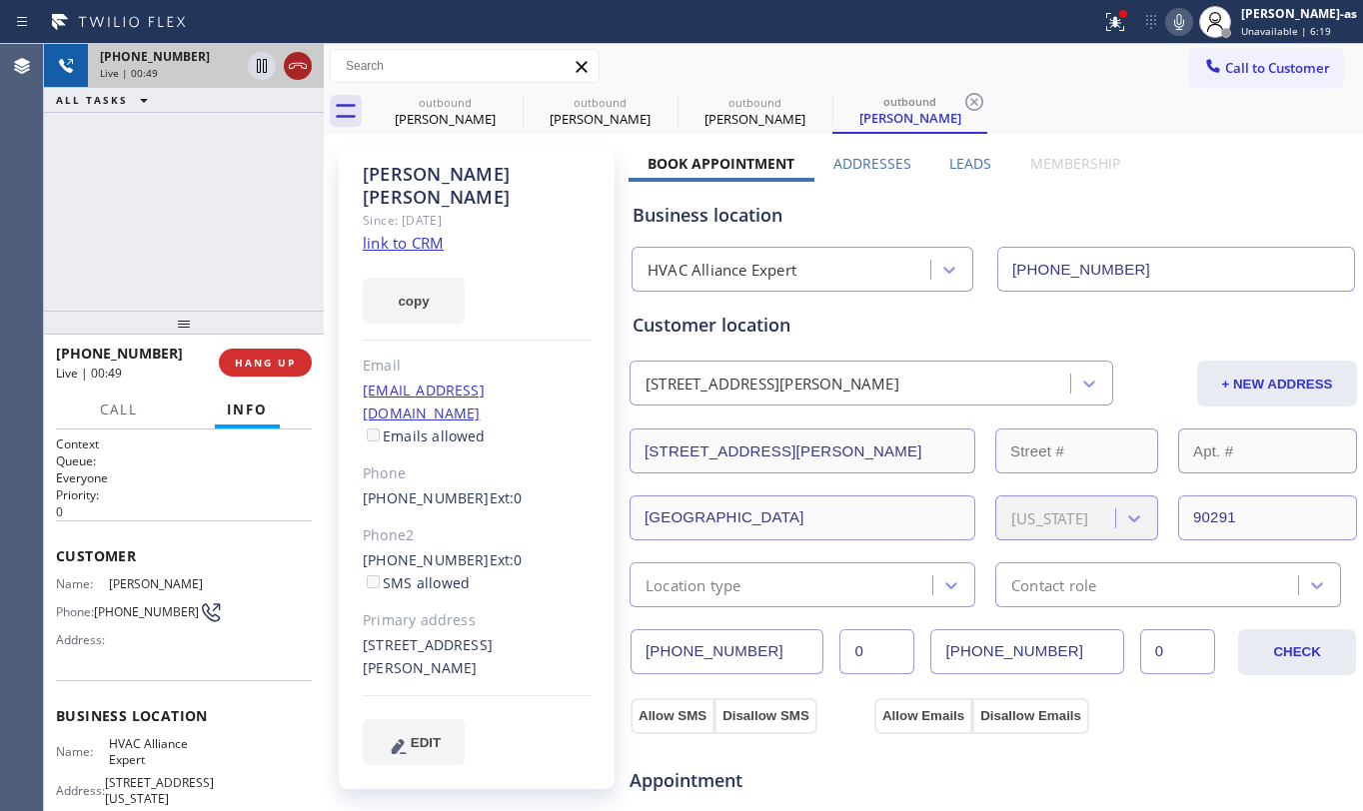
click at [300, 66] on icon at bounding box center [298, 66] width 24 height 24
click at [262, 366] on span "HANG UP" at bounding box center [265, 363] width 61 height 14
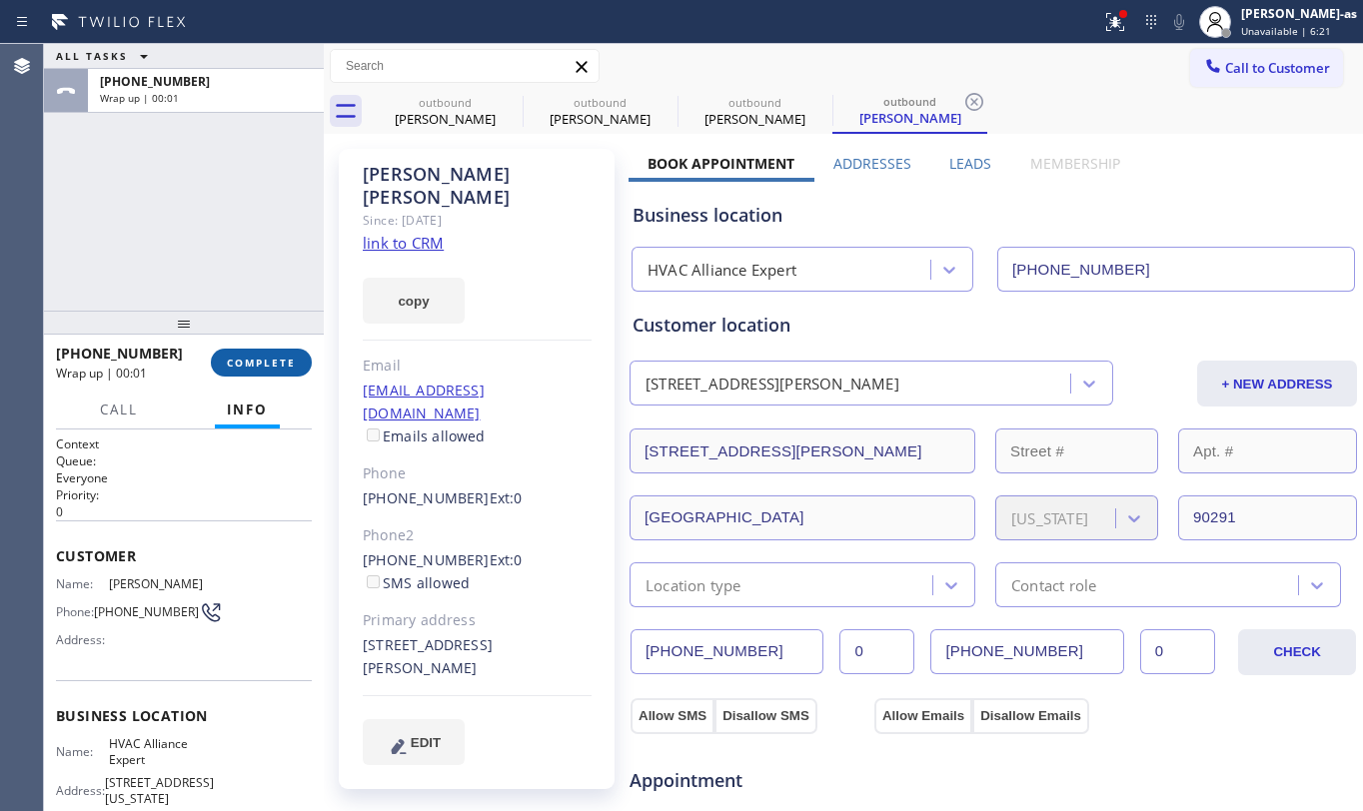
click at [282, 361] on span "COMPLETE" at bounding box center [261, 363] width 69 height 14
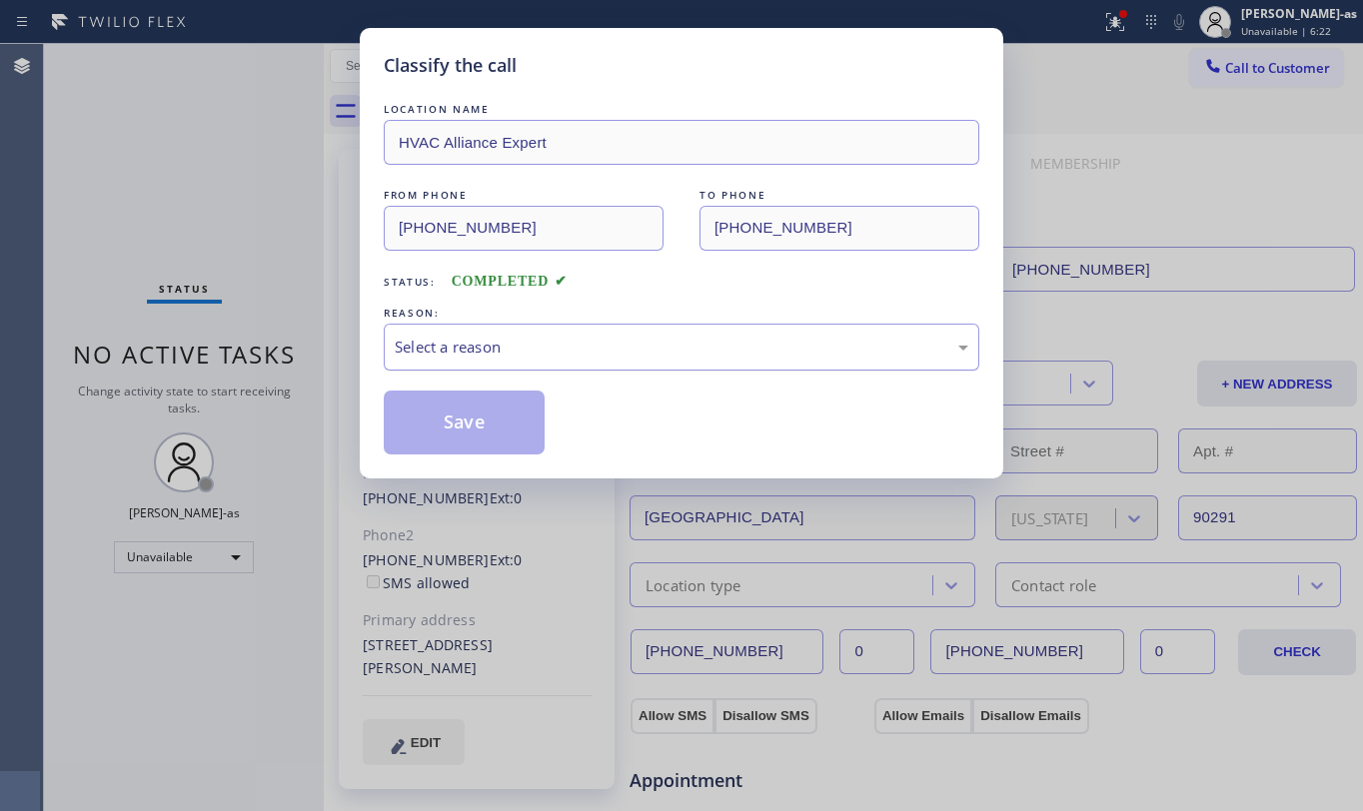
click at [690, 334] on div "Select a reason" at bounding box center [682, 347] width 596 height 47
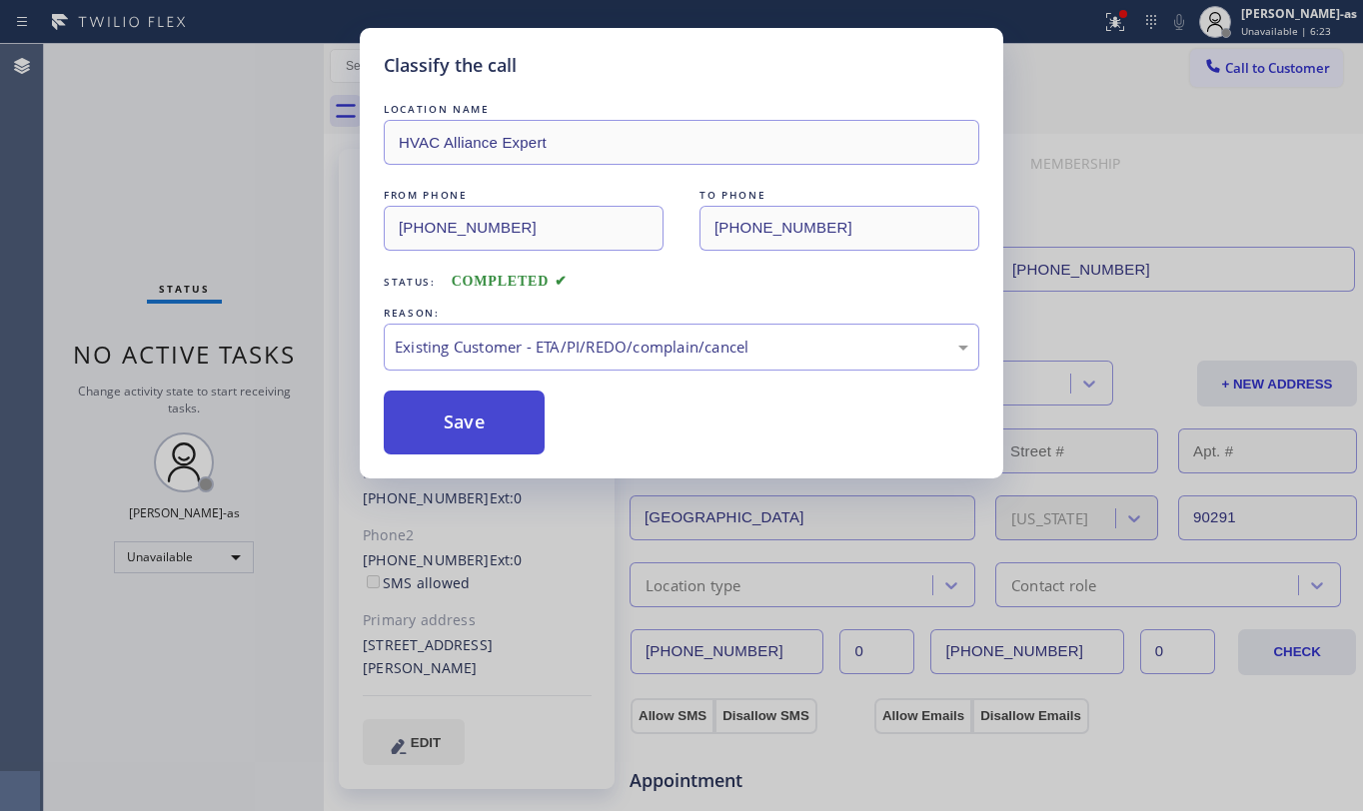
click at [488, 418] on button "Save" at bounding box center [464, 423] width 161 height 64
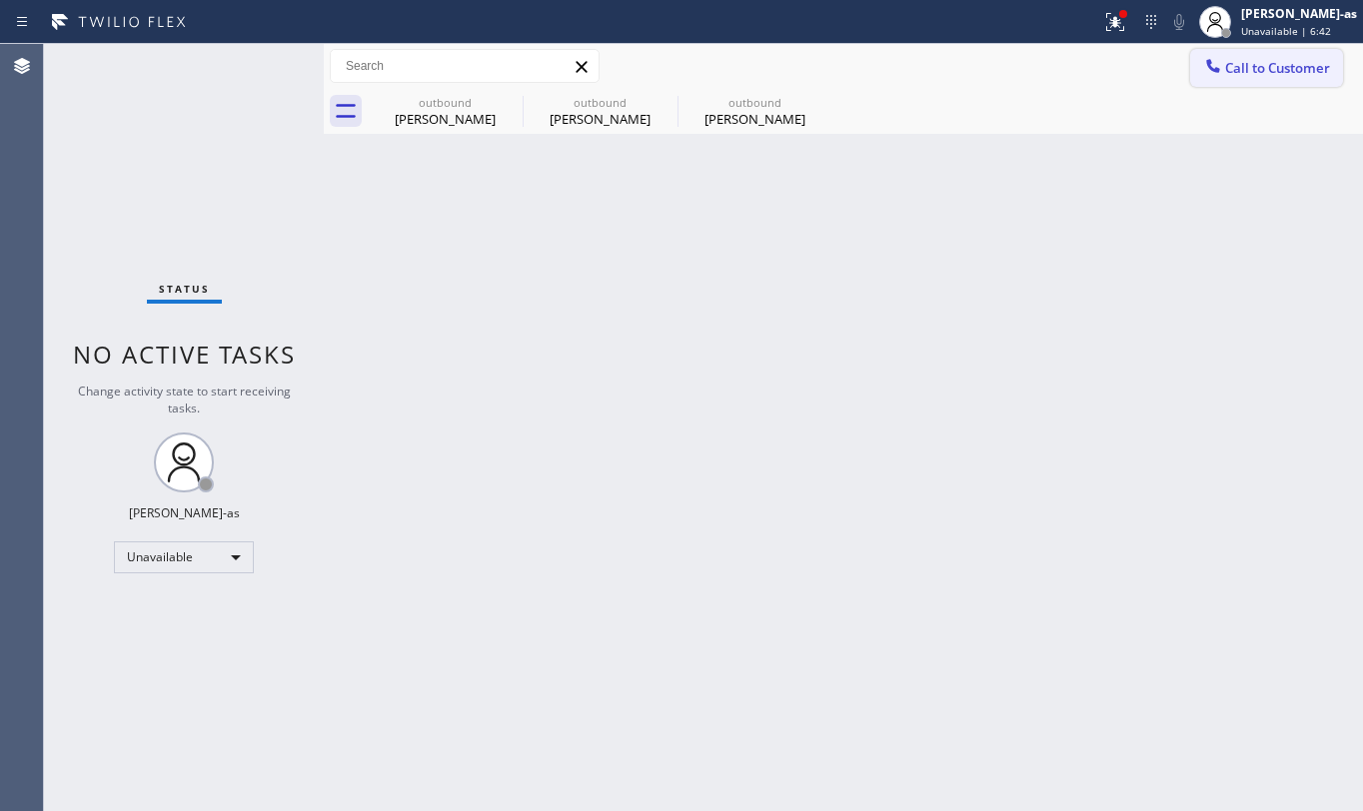
click at [1297, 56] on button "Call to Customer" at bounding box center [1266, 68] width 153 height 38
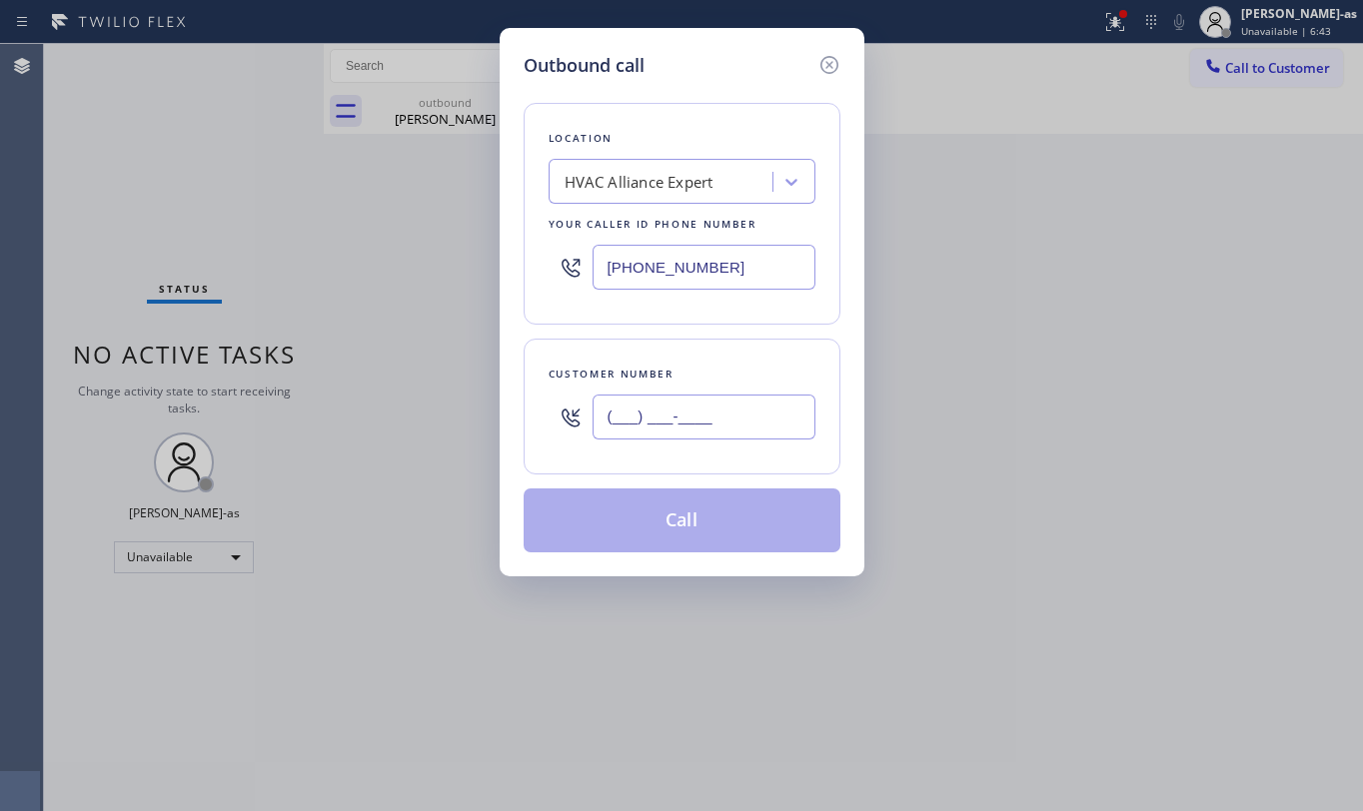
click at [736, 422] on input "(___) ___-____" at bounding box center [704, 417] width 223 height 45
paste input "626) 376-4990"
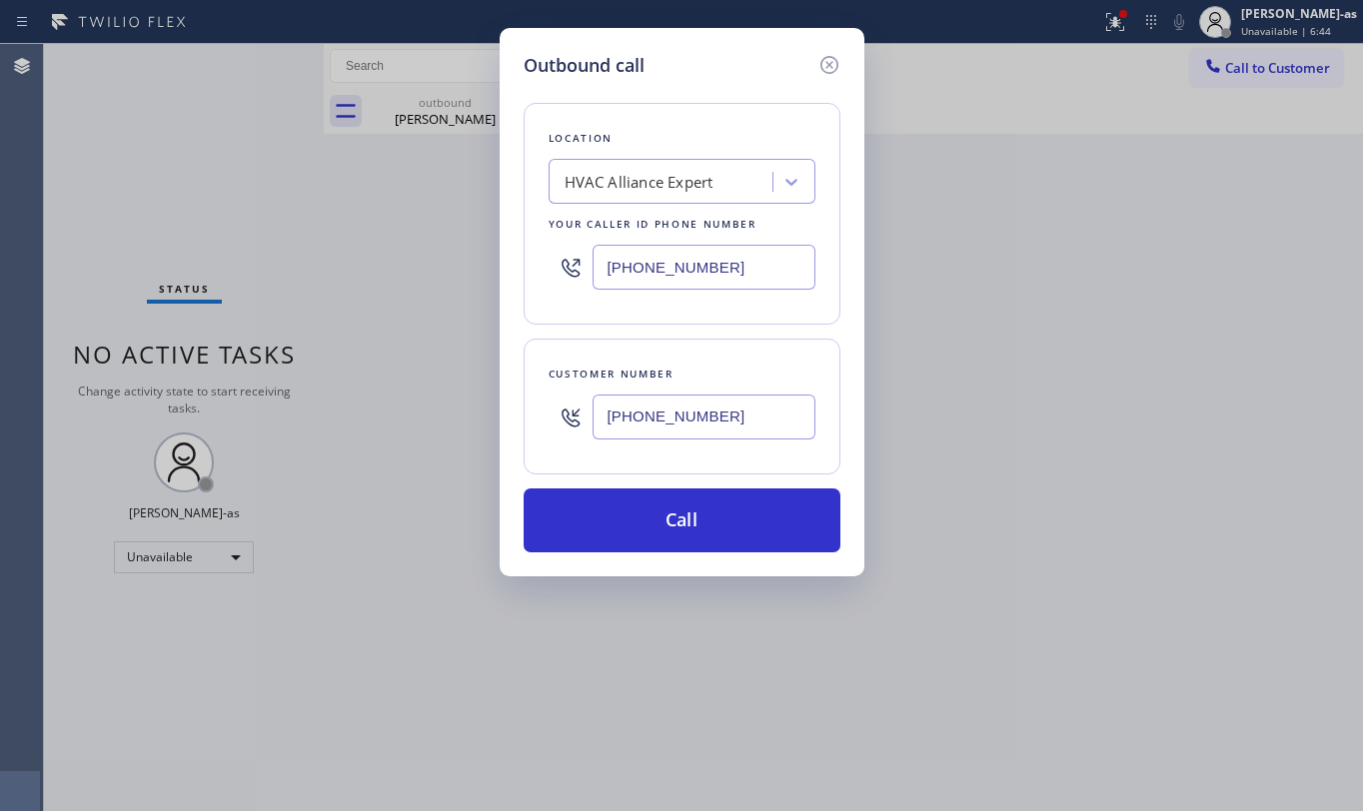
type input "[PHONE_NUMBER]"
click at [748, 268] on input "[PHONE_NUMBER]" at bounding box center [704, 267] width 223 height 45
click at [748, 269] on input "[PHONE_NUMBER]" at bounding box center [704, 267] width 223 height 45
paste input "626) 376-4990"
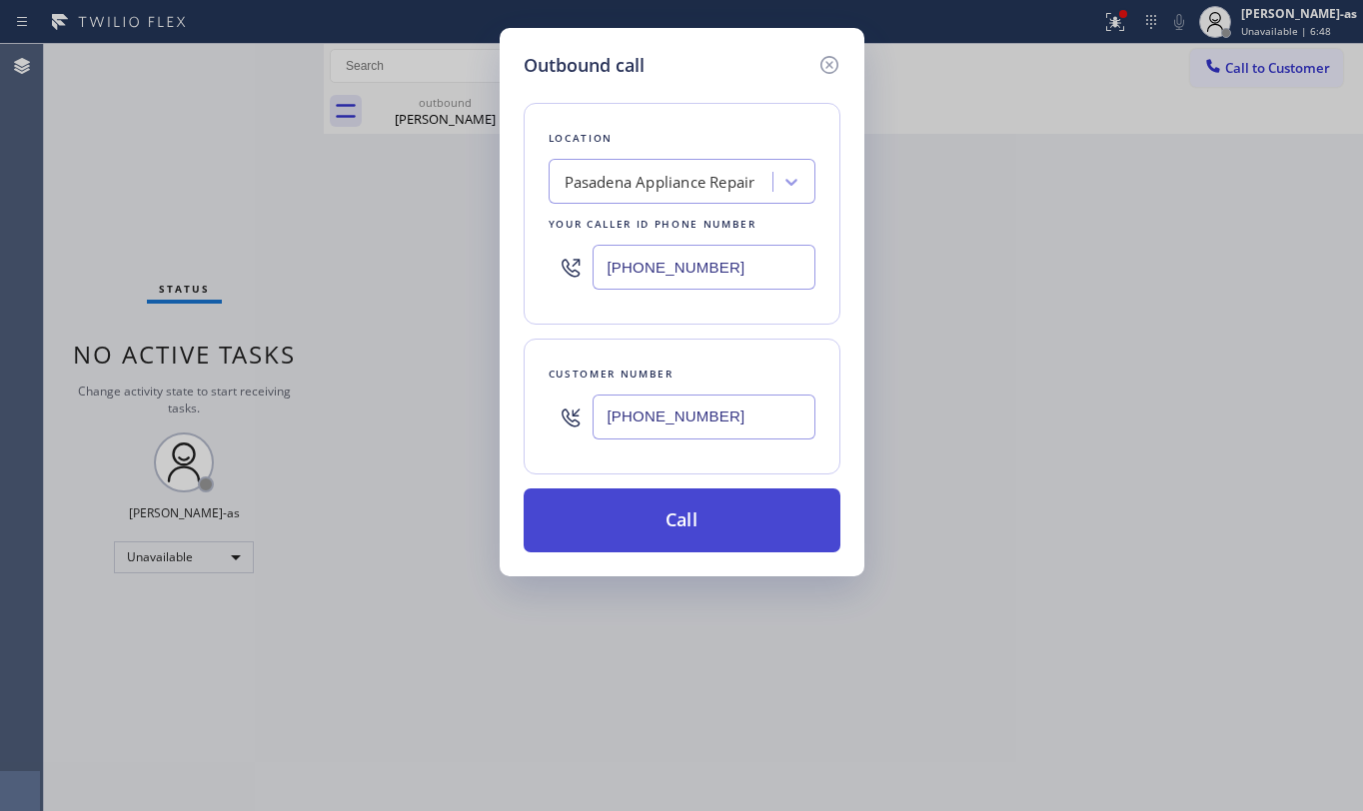
type input "[PHONE_NUMBER]"
click at [721, 534] on button "Call" at bounding box center [682, 521] width 317 height 64
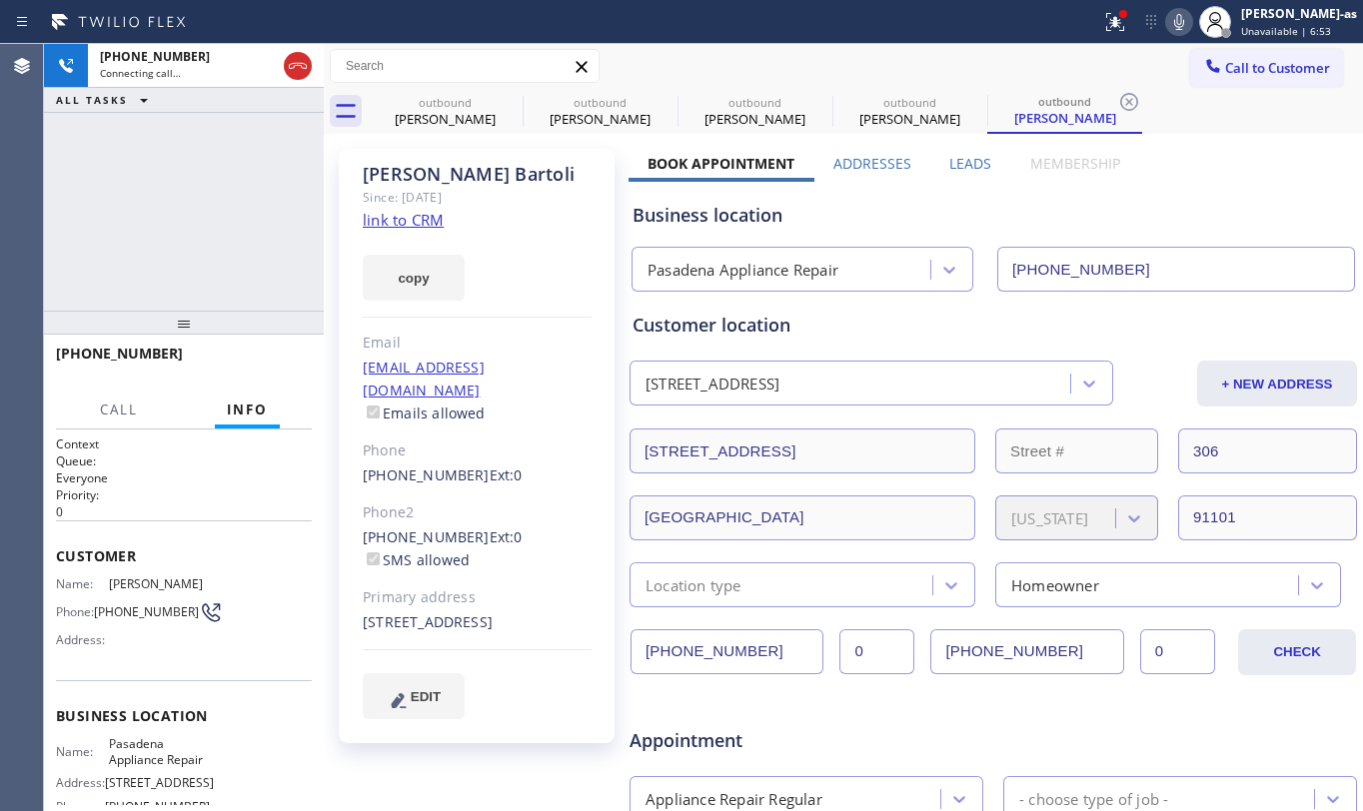
type input "[PHONE_NUMBER]"
click at [460, 117] on div "[PERSON_NAME]" at bounding box center [445, 119] width 151 height 18
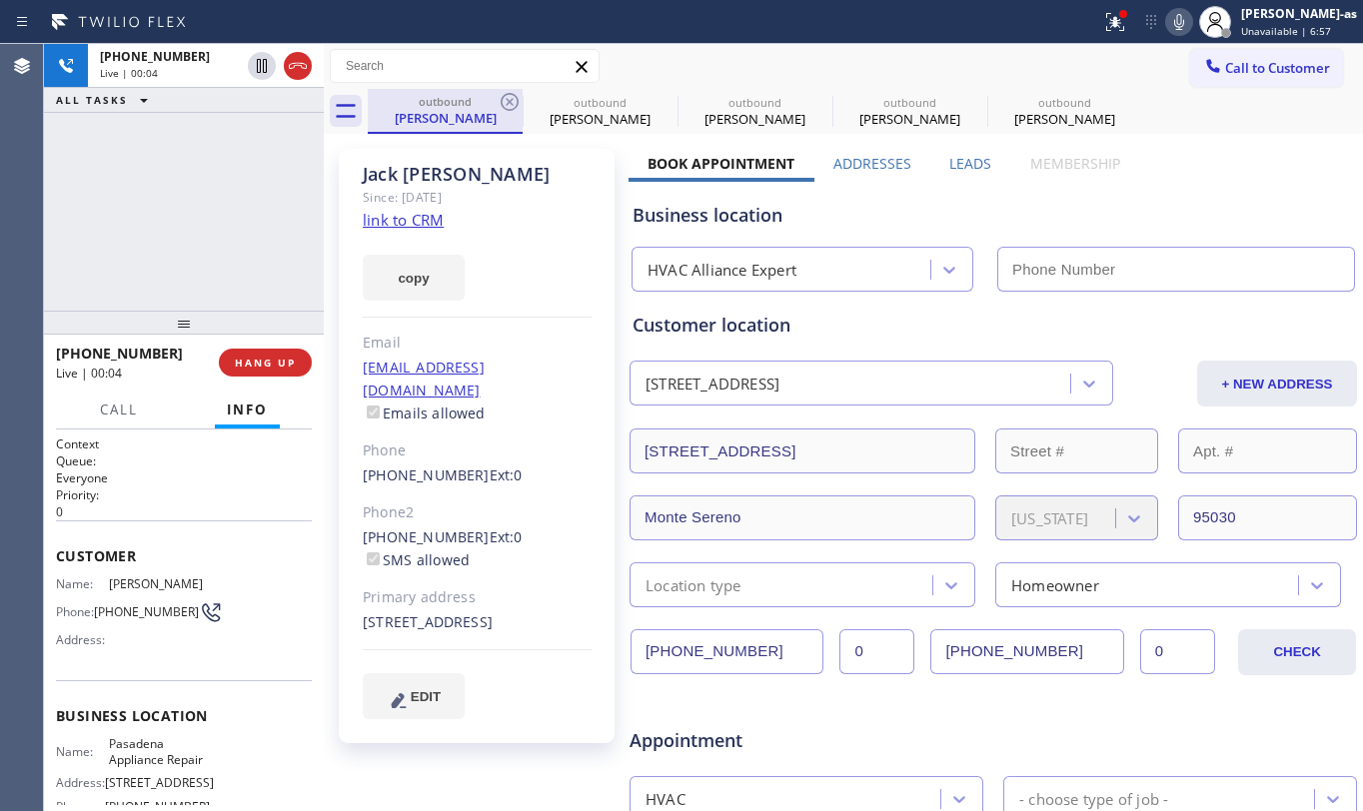
type input "[PHONE_NUMBER]"
click at [502, 93] on icon at bounding box center [510, 102] width 24 height 24
click at [0, 0] on icon at bounding box center [0, 0] width 0 height 0
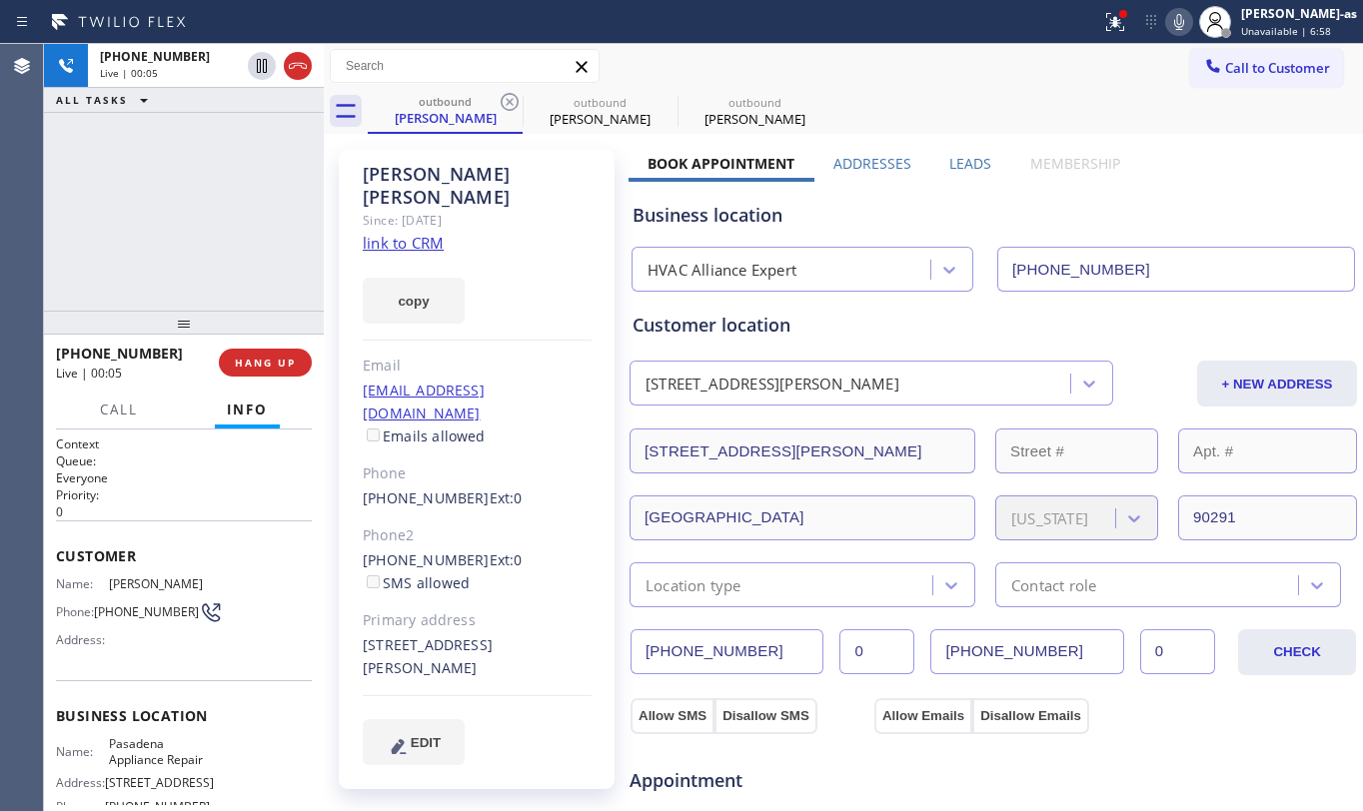
click at [502, 93] on icon at bounding box center [510, 102] width 24 height 24
type input "[PHONE_NUMBER]"
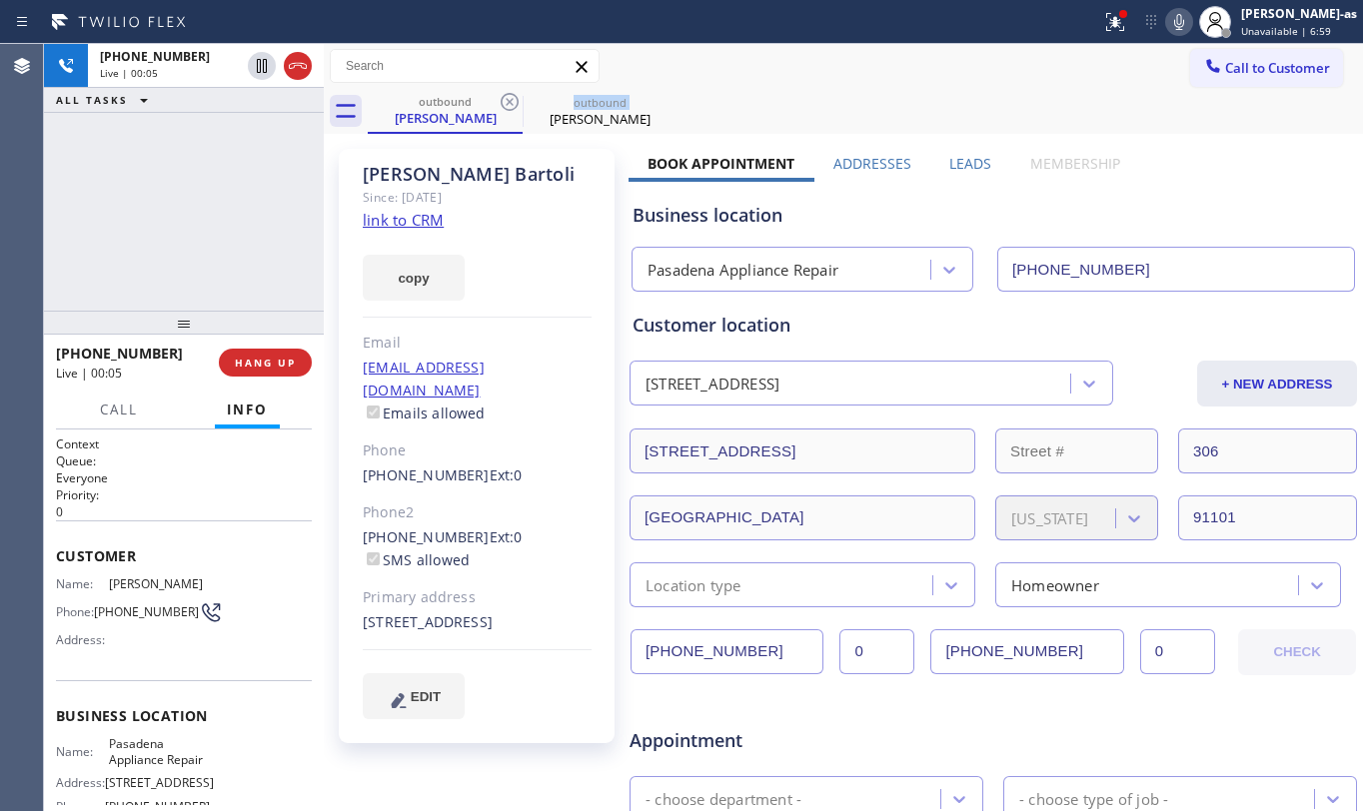
click at [502, 93] on icon at bounding box center [510, 102] width 24 height 24
click at [209, 176] on div "[PHONE_NUMBER] Live | 00:06 ALL TASKS ALL TASKS ACTIVE TASKS TASKS IN WRAP UP" at bounding box center [184, 177] width 280 height 267
click at [149, 173] on div "[PHONE_NUMBER] Live | 00:24 ALL TASKS ALL TASKS ACTIVE TASKS TASKS IN WRAP UP" at bounding box center [184, 177] width 280 height 267
drag, startPoint x: 290, startPoint y: 60, endPoint x: 269, endPoint y: 136, distance: 78.8
click at [290, 60] on icon at bounding box center [298, 66] width 24 height 24
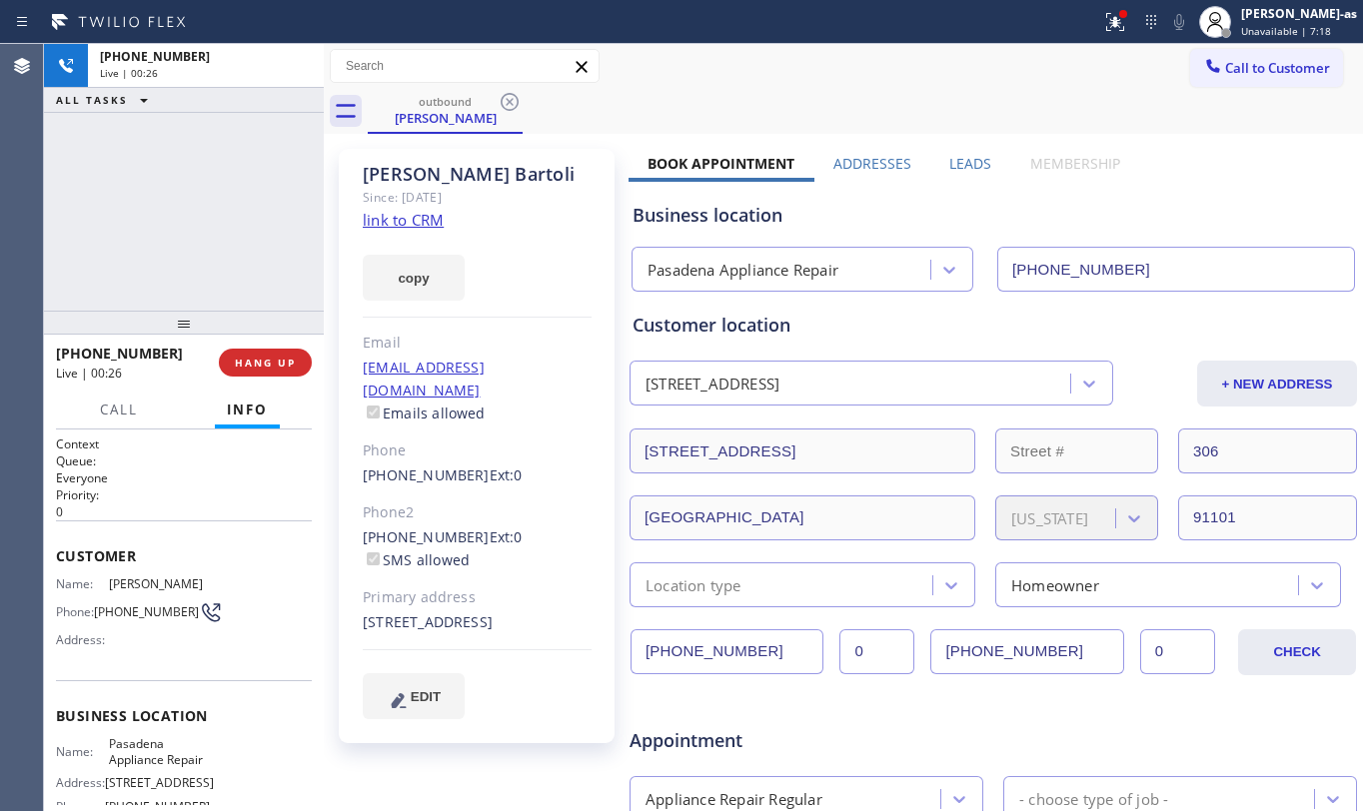
drag, startPoint x: 217, startPoint y: 234, endPoint x: 338, endPoint y: 364, distance: 177.5
click at [224, 244] on div "[PHONE_NUMBER] Live | 00:26 ALL TASKS ALL TASKS ACTIVE TASKS TASKS IN WRAP UP" at bounding box center [184, 177] width 280 height 267
click at [260, 356] on span "HANG UP" at bounding box center [265, 363] width 61 height 14
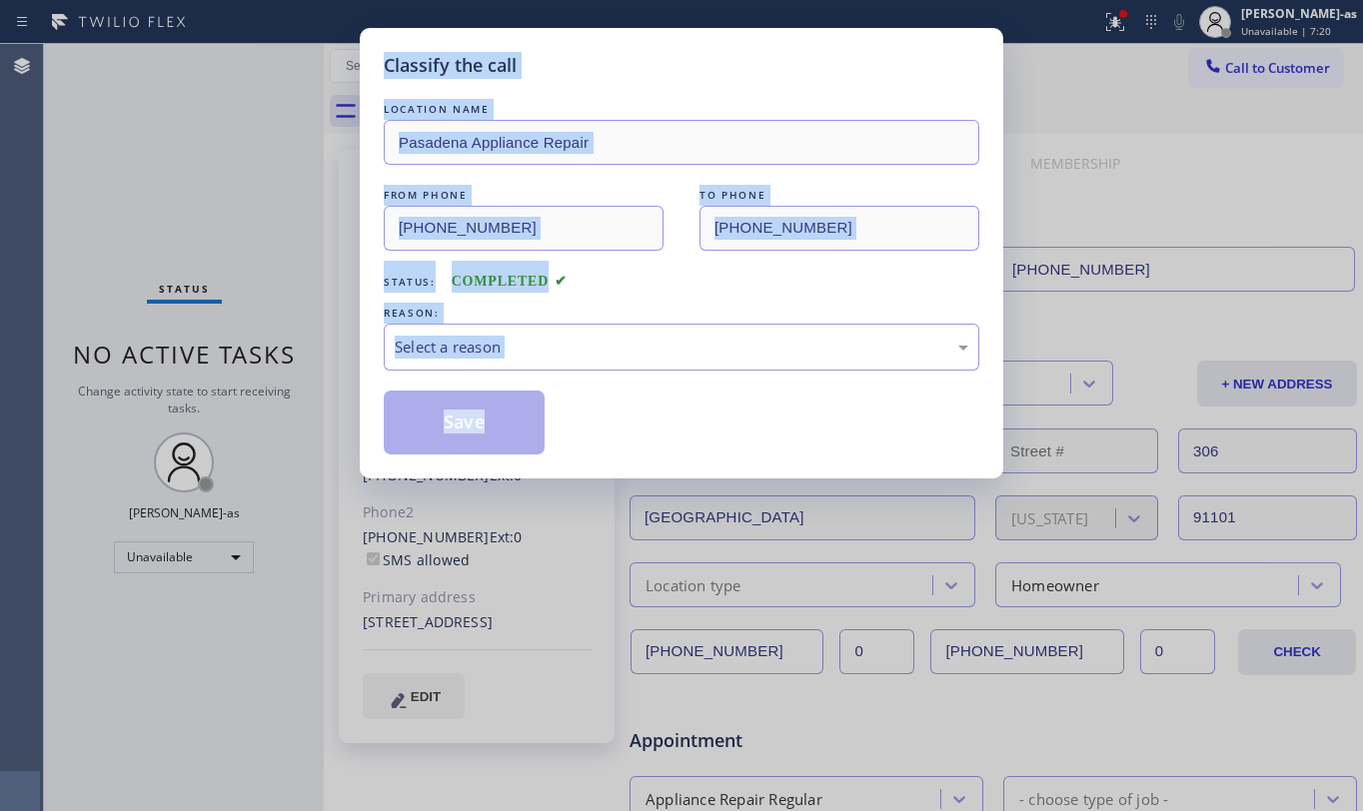
click at [260, 356] on div "Classify the call LOCATION NAME [GEOGRAPHIC_DATA] Appliance Repair FROM PHONE […" at bounding box center [681, 405] width 1363 height 811
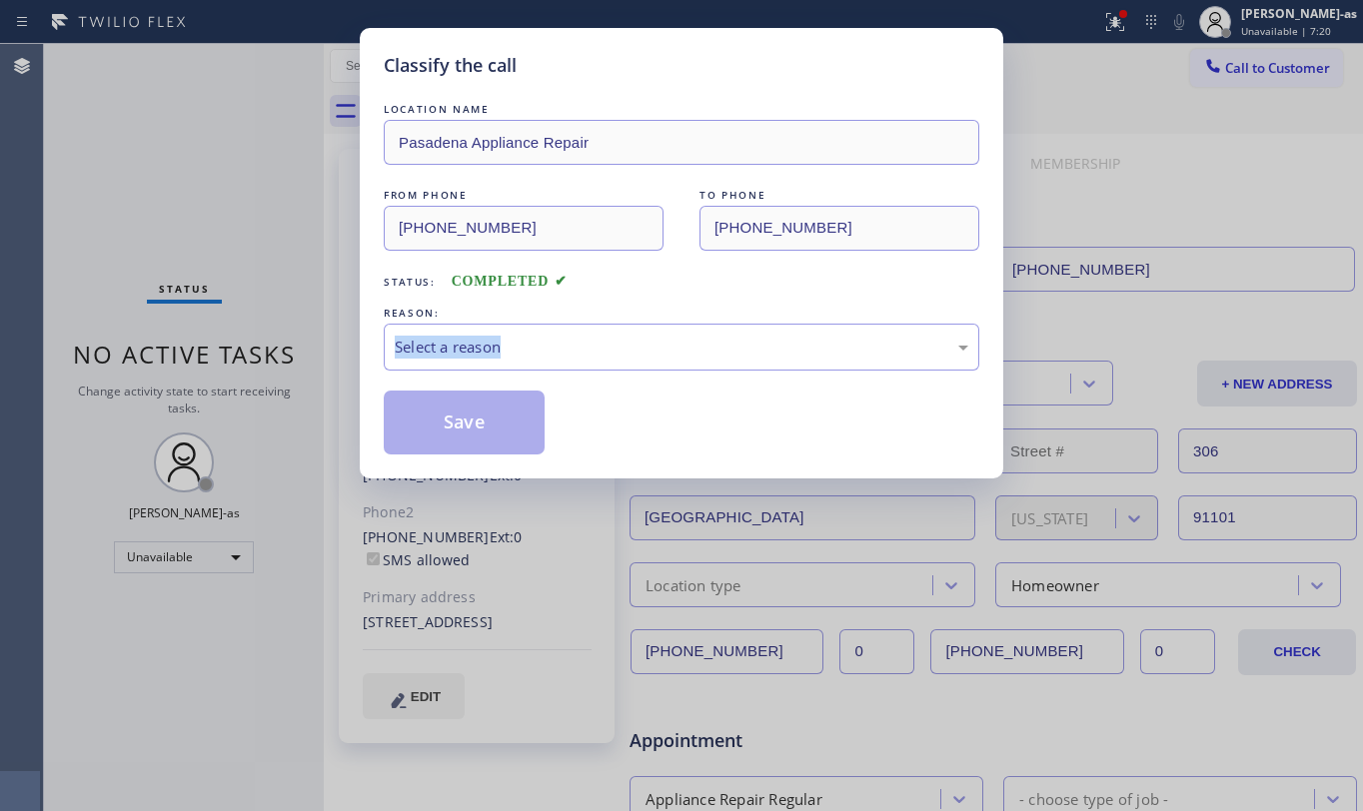
click at [260, 356] on div "Classify the call LOCATION NAME [GEOGRAPHIC_DATA] Appliance Repair FROM PHONE […" at bounding box center [681, 405] width 1363 height 811
click at [258, 353] on div "Classify the call LOCATION NAME [GEOGRAPHIC_DATA] Appliance Repair FROM PHONE […" at bounding box center [681, 405] width 1363 height 811
click at [565, 342] on div "Select a reason" at bounding box center [682, 347] width 574 height 23
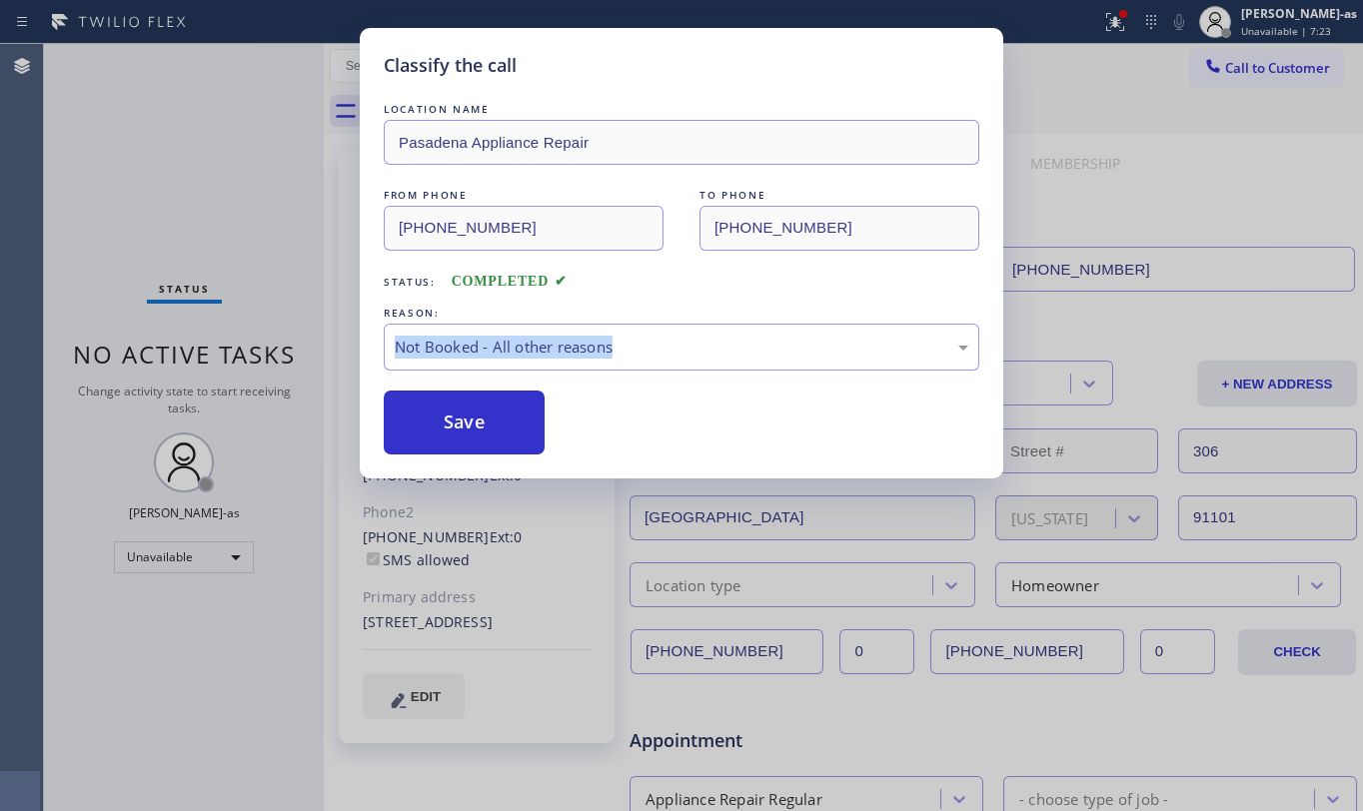
click at [692, 280] on div "Status: COMPLETED" at bounding box center [682, 277] width 596 height 32
click at [677, 344] on div "Not Booked - All other reasons" at bounding box center [682, 347] width 574 height 23
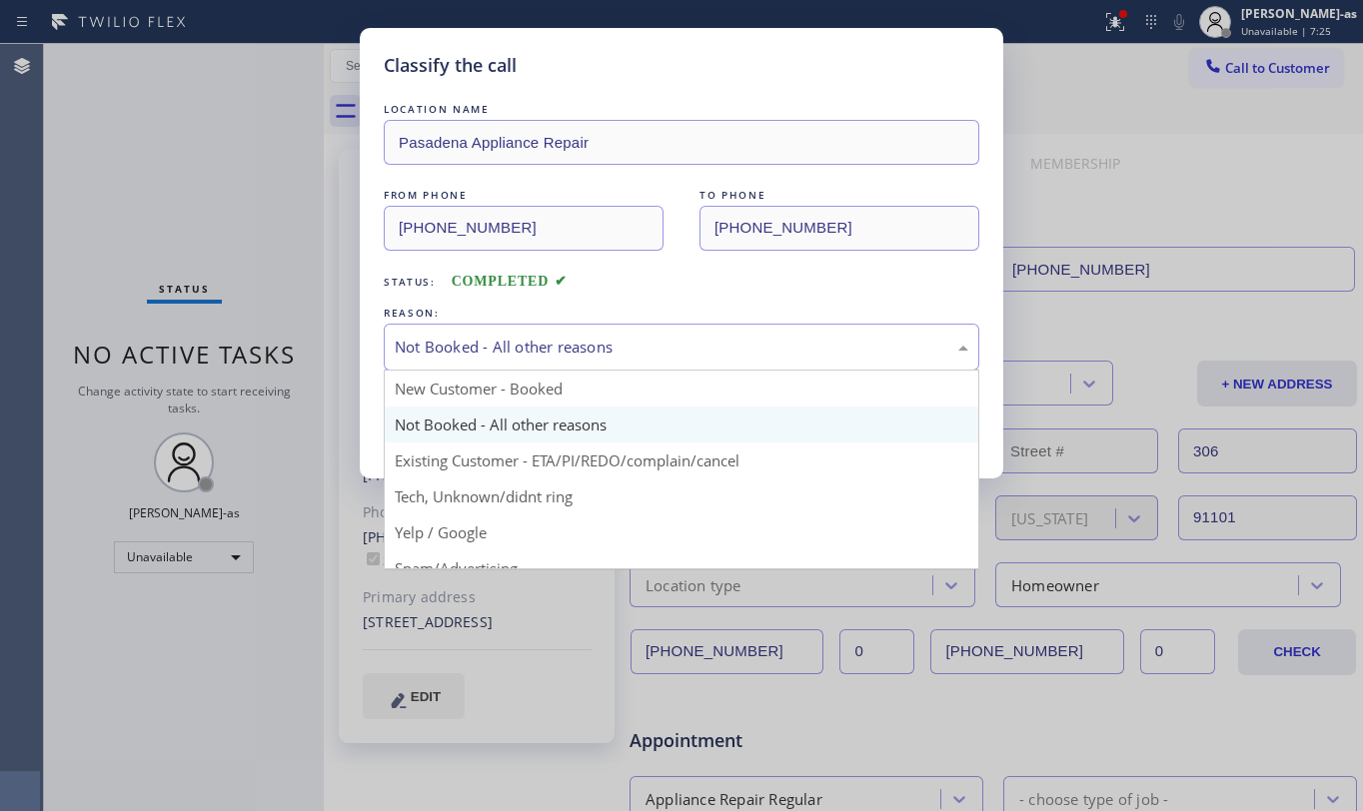
drag, startPoint x: 677, startPoint y: 454, endPoint x: 637, endPoint y: 454, distance: 40.0
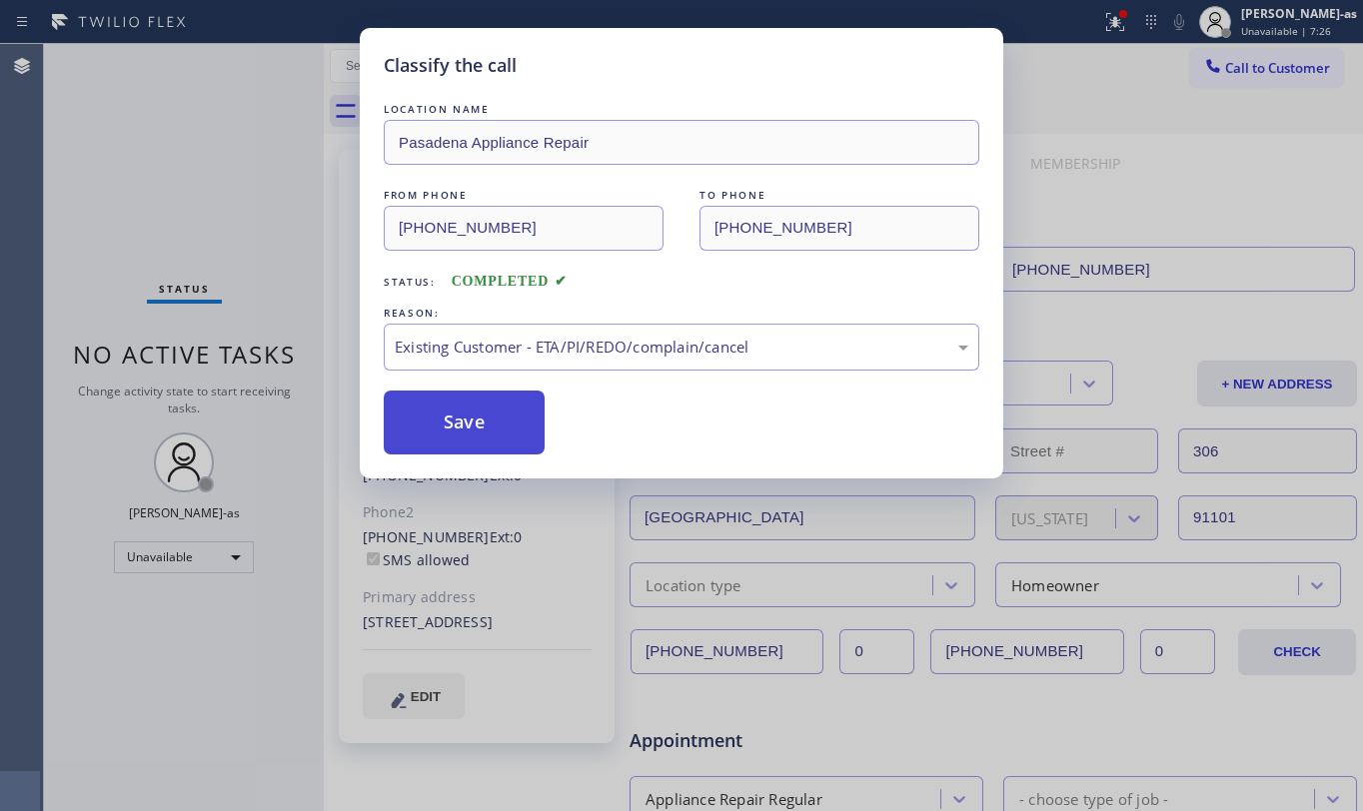
drag, startPoint x: 480, startPoint y: 433, endPoint x: 469, endPoint y: 436, distance: 11.4
click at [477, 432] on button "Save" at bounding box center [464, 423] width 161 height 64
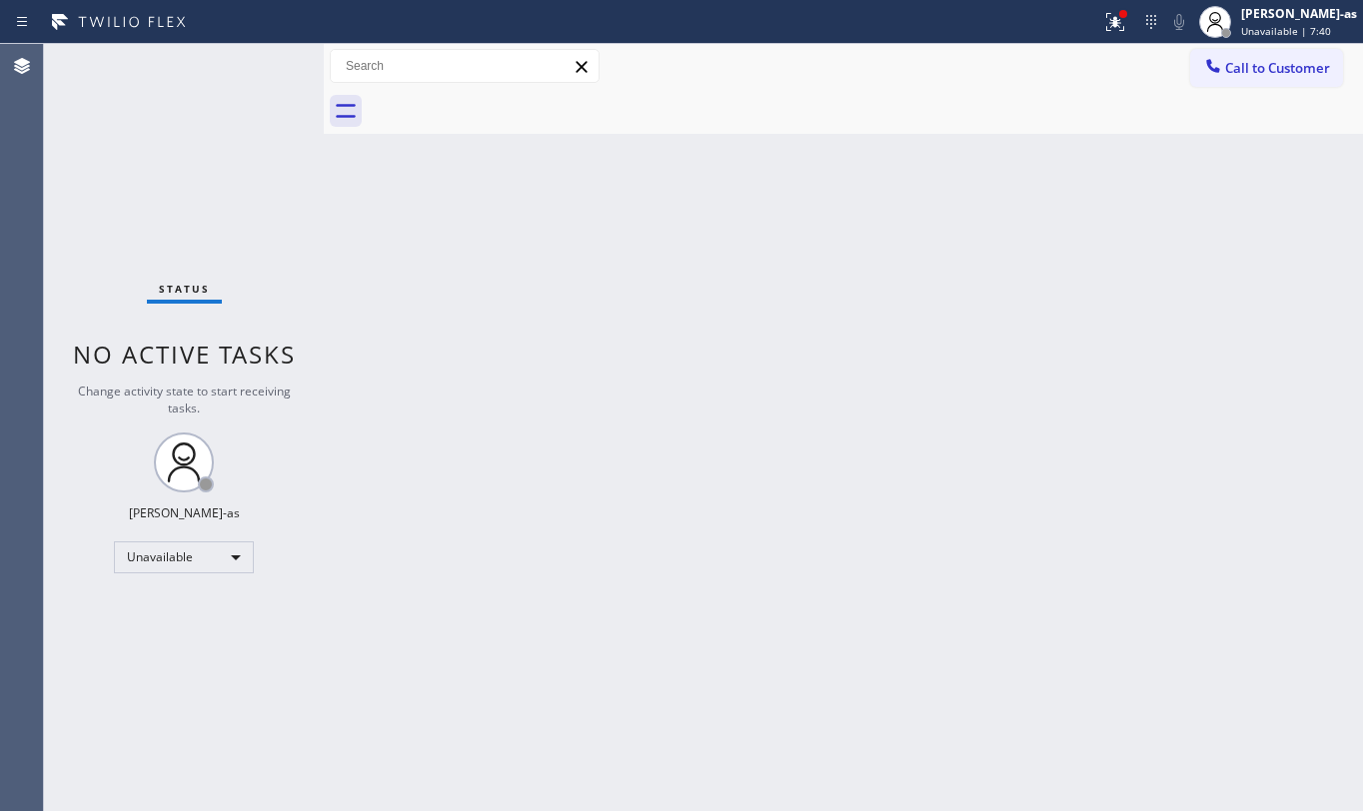
click at [1212, 64] on icon at bounding box center [1213, 66] width 20 height 20
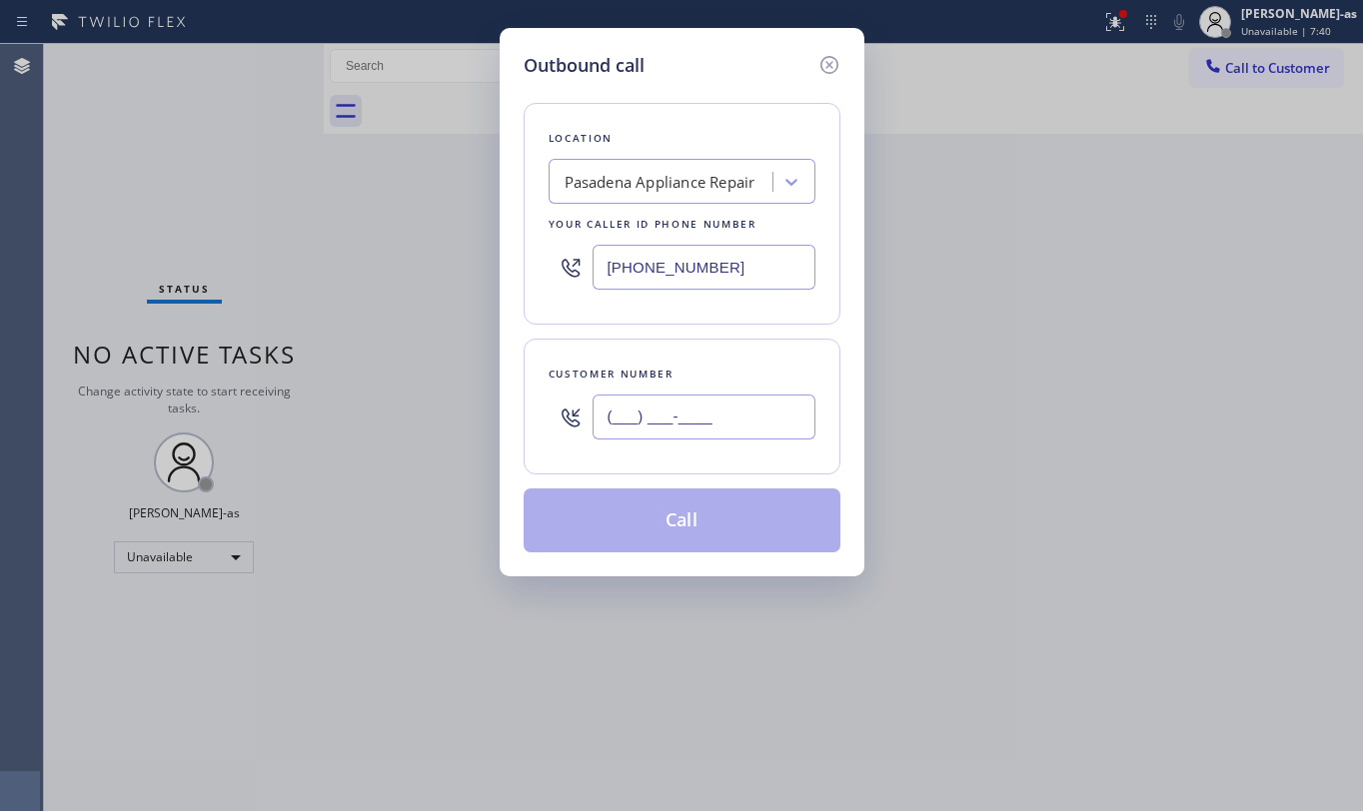
click at [676, 417] on input "(___) ___-____" at bounding box center [704, 417] width 223 height 45
paste input "626) 765-6769"
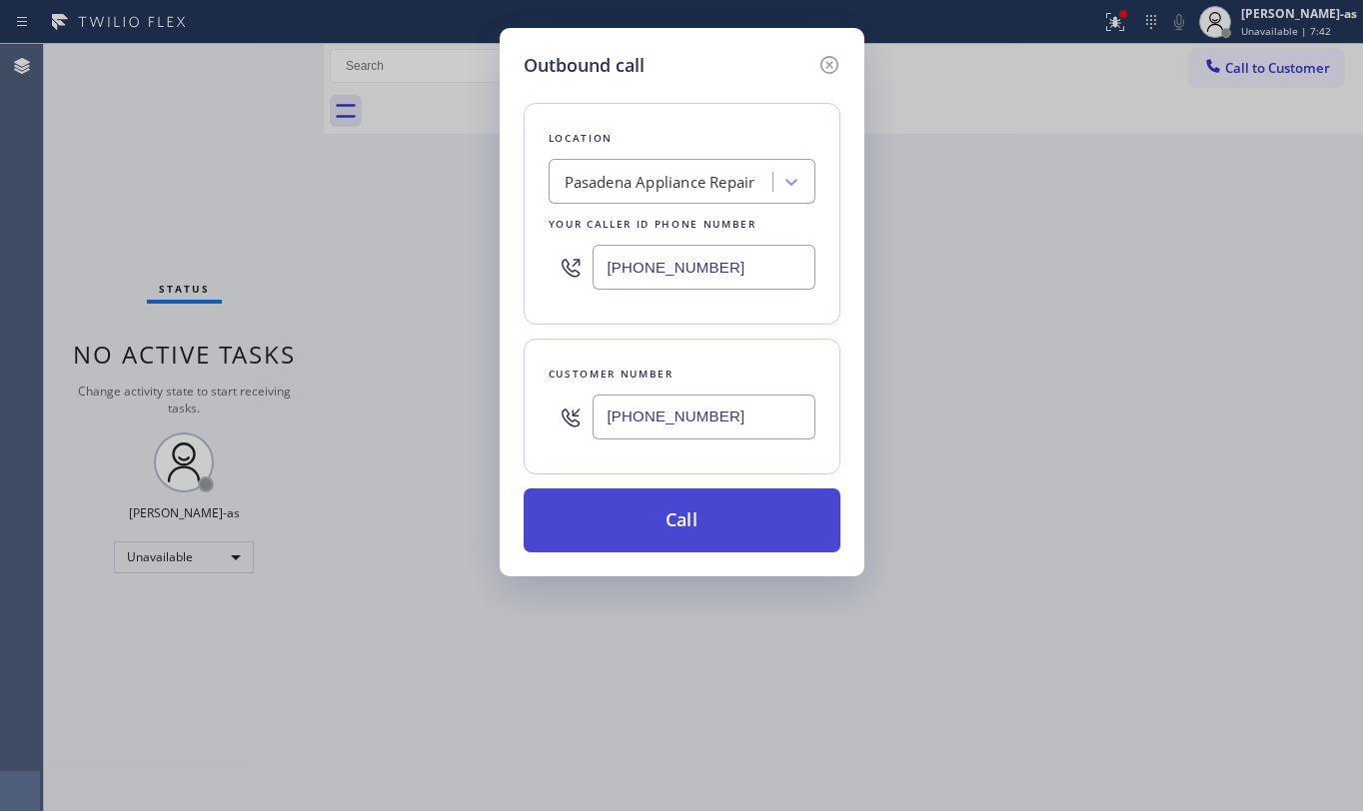
type input "[PHONE_NUMBER]"
click at [745, 506] on button "Call" at bounding box center [682, 521] width 317 height 64
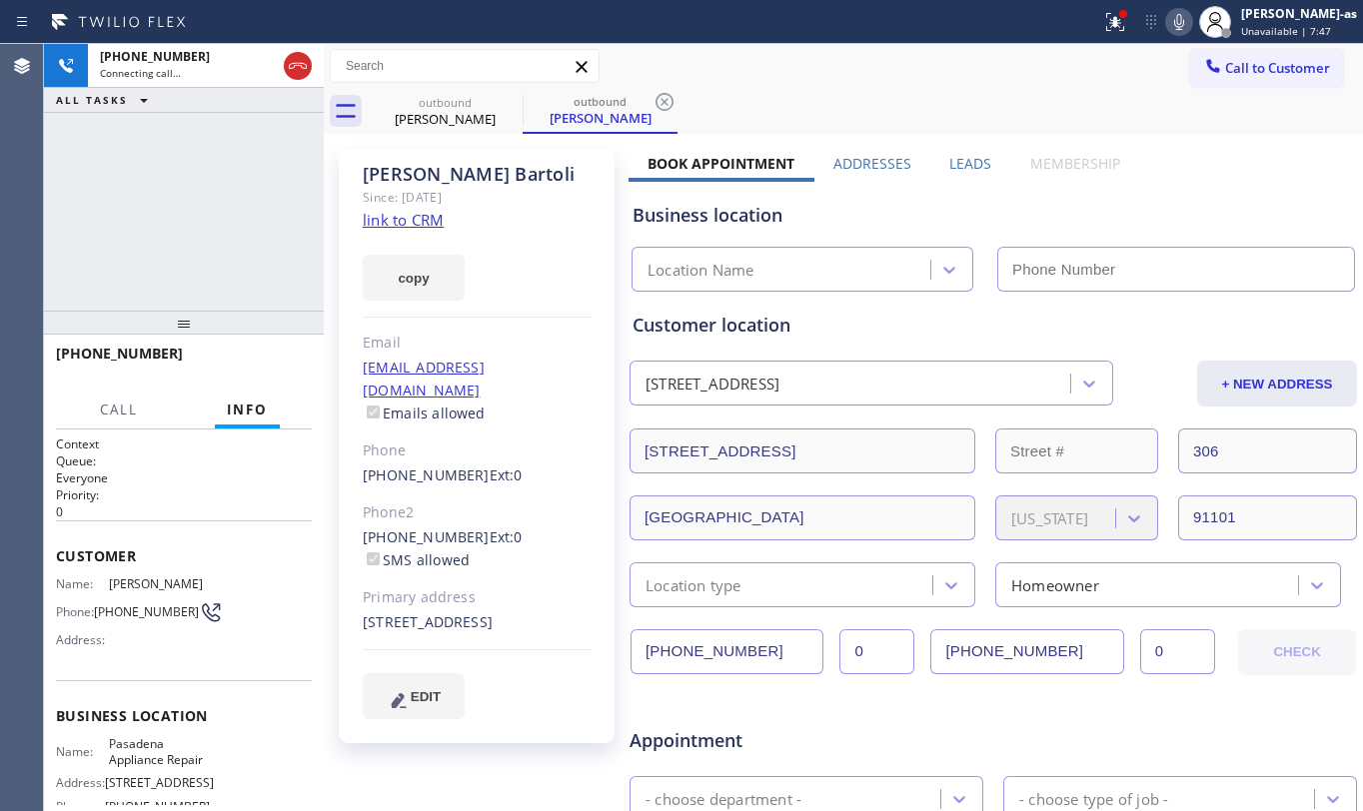
type input "[PHONE_NUMBER]"
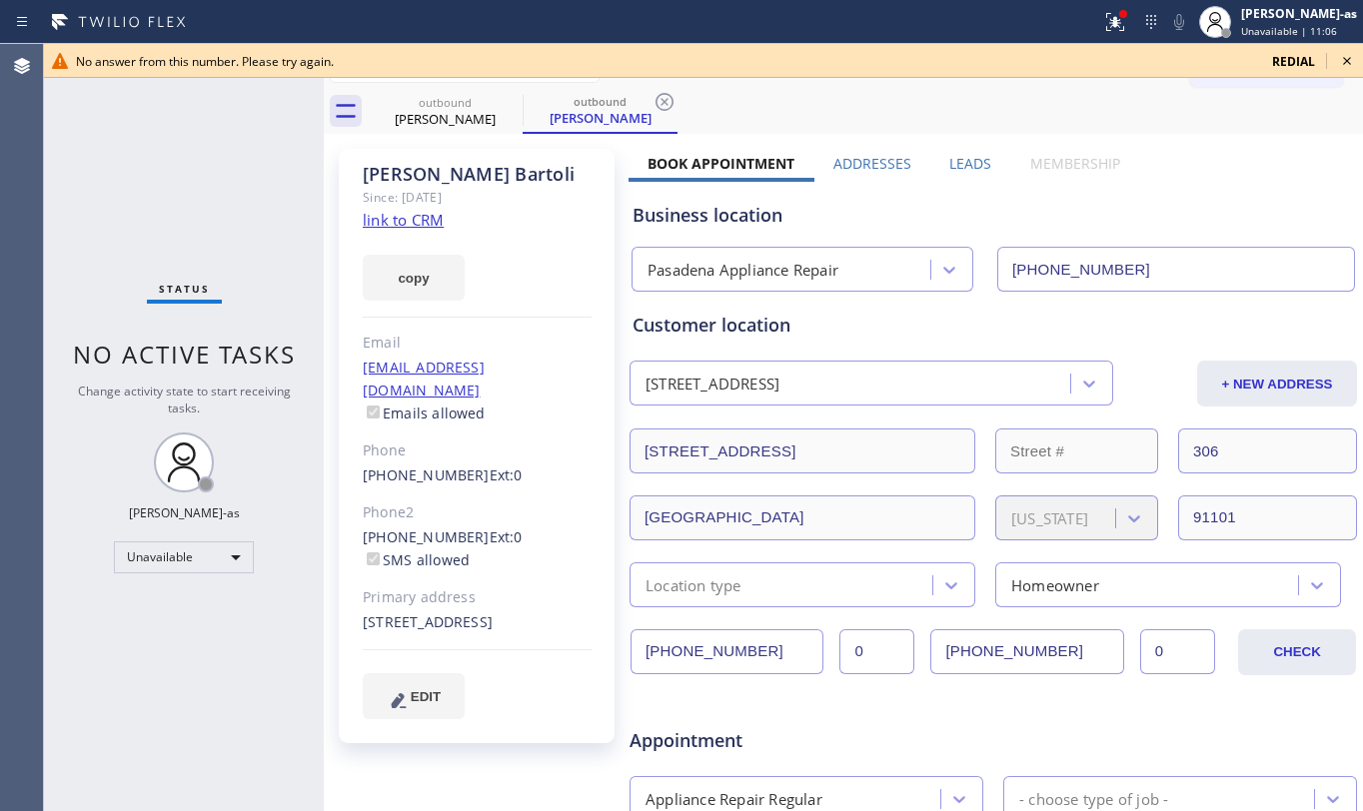
click at [1343, 53] on icon at bounding box center [1347, 61] width 24 height 24
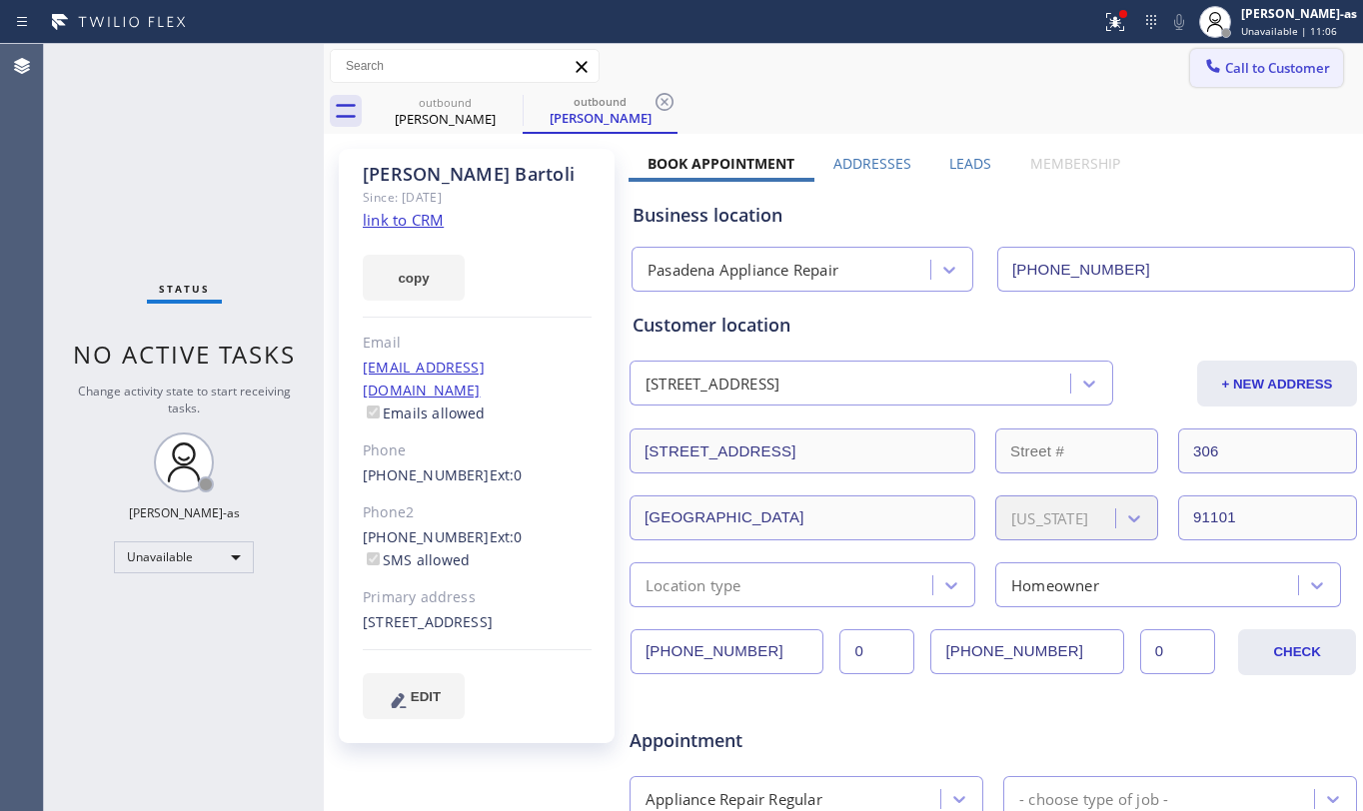
click at [1275, 61] on span "Call to Customer" at bounding box center [1277, 68] width 105 height 18
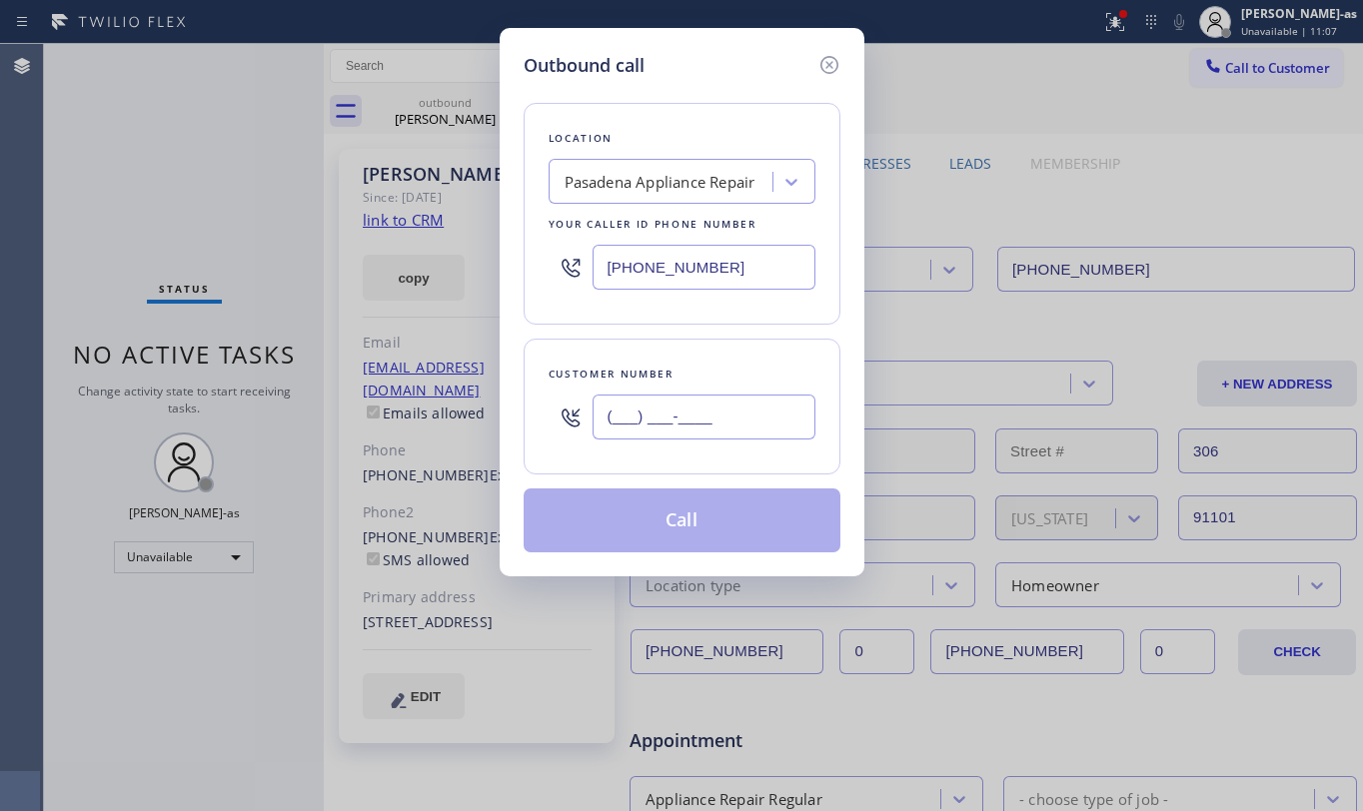
click at [717, 426] on input "(___) ___-____" at bounding box center [704, 417] width 223 height 45
paste input "949) 338-9007"
type input "[PHONE_NUMBER]"
click at [628, 176] on div "Pasadena Appliance Repair" at bounding box center [660, 182] width 191 height 23
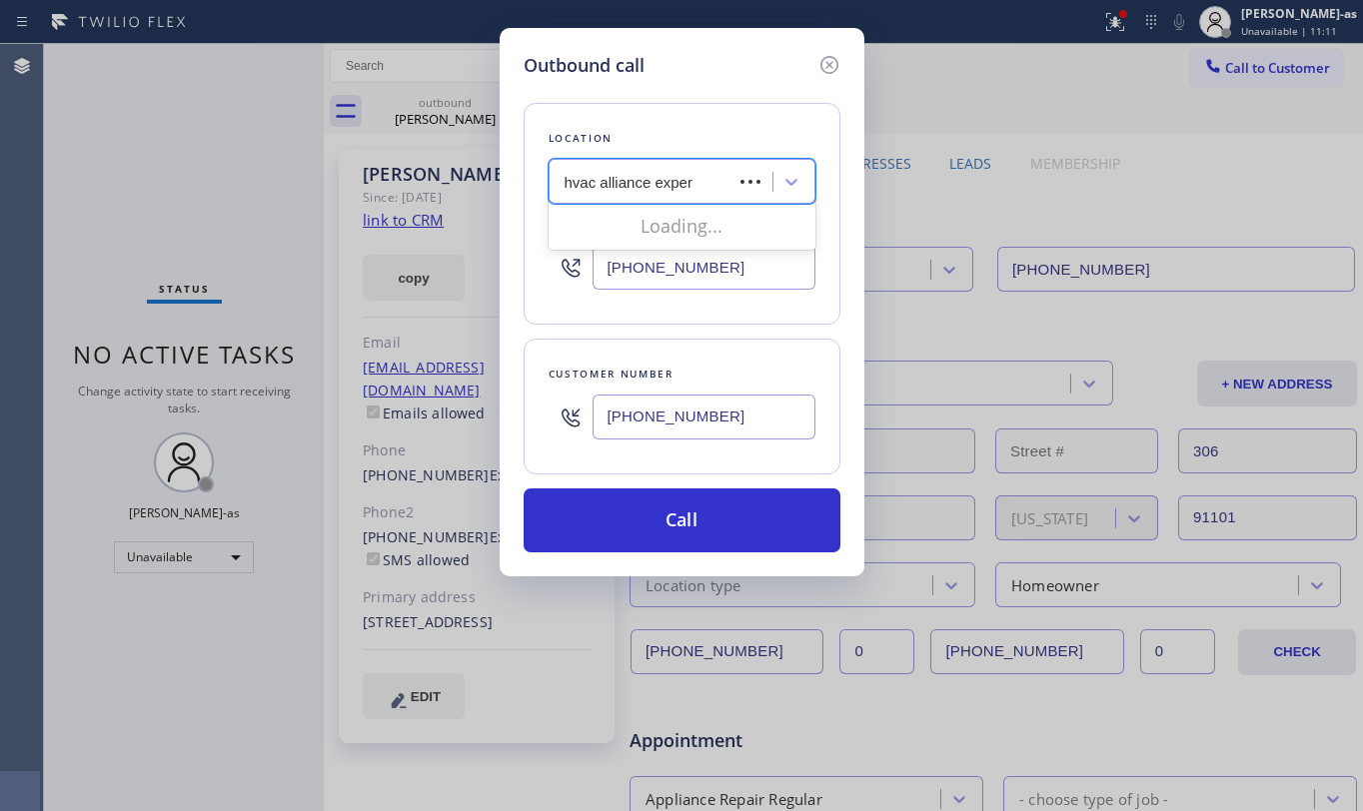
type input "hvac alliance expert"
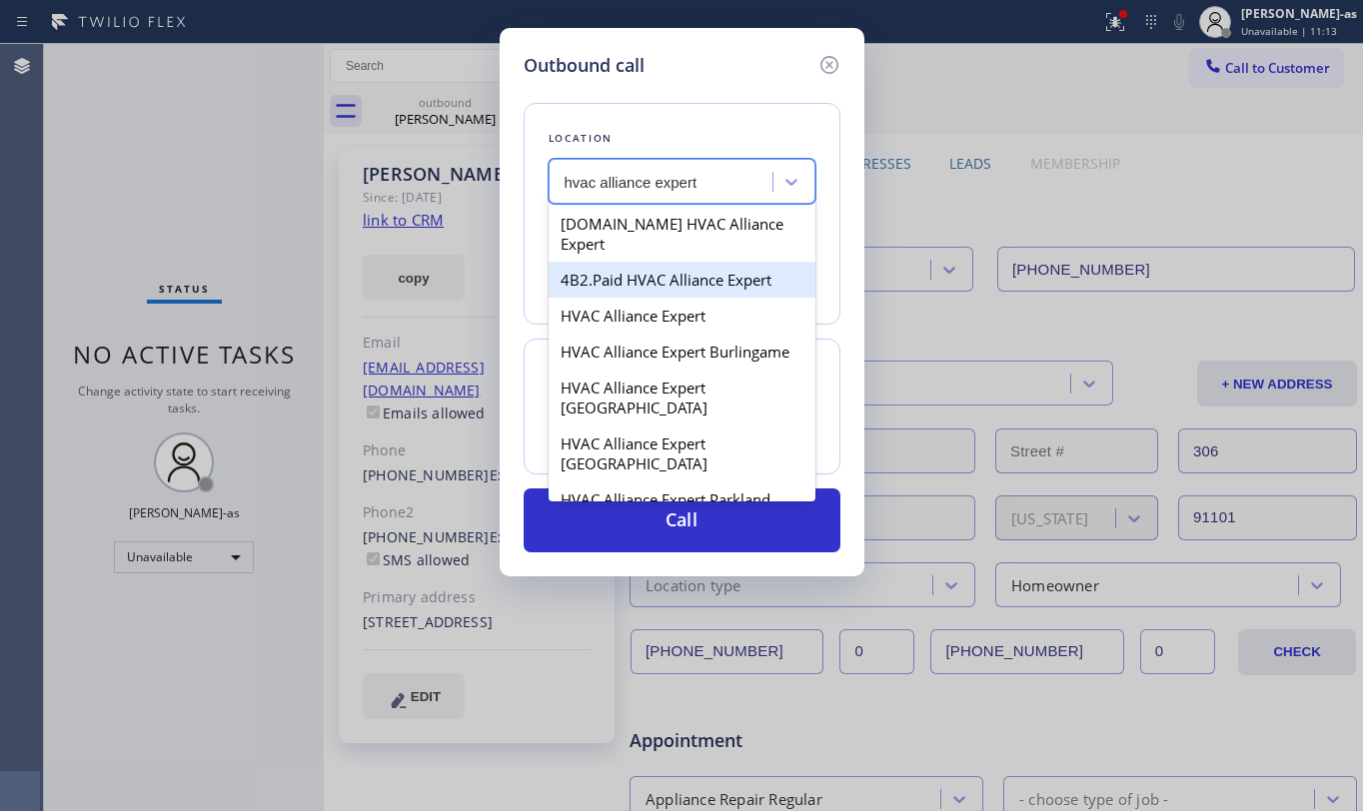
click at [620, 262] on div "4B2.Paid HVAC Alliance Expert" at bounding box center [682, 280] width 267 height 36
type input "[PHONE_NUMBER]"
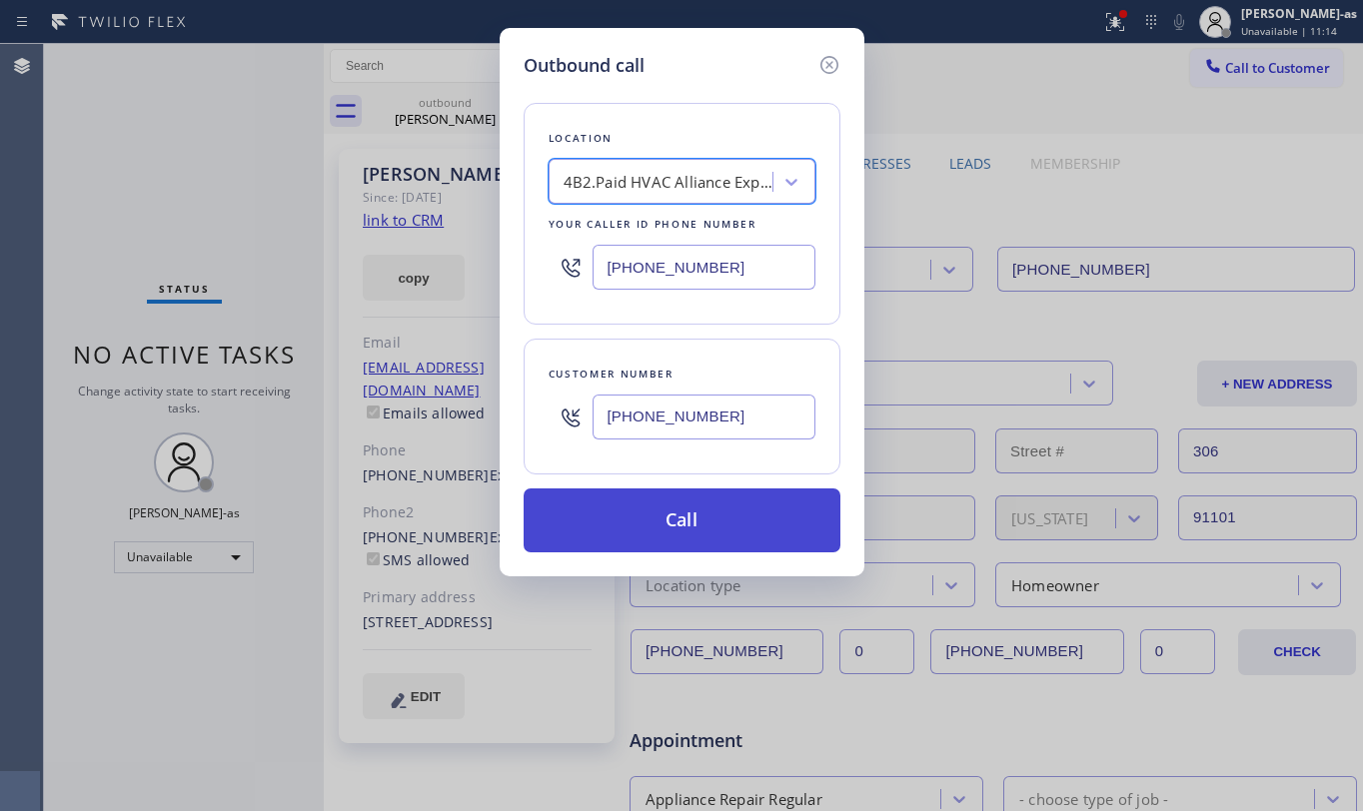
click at [682, 525] on button "Call" at bounding box center [682, 521] width 317 height 64
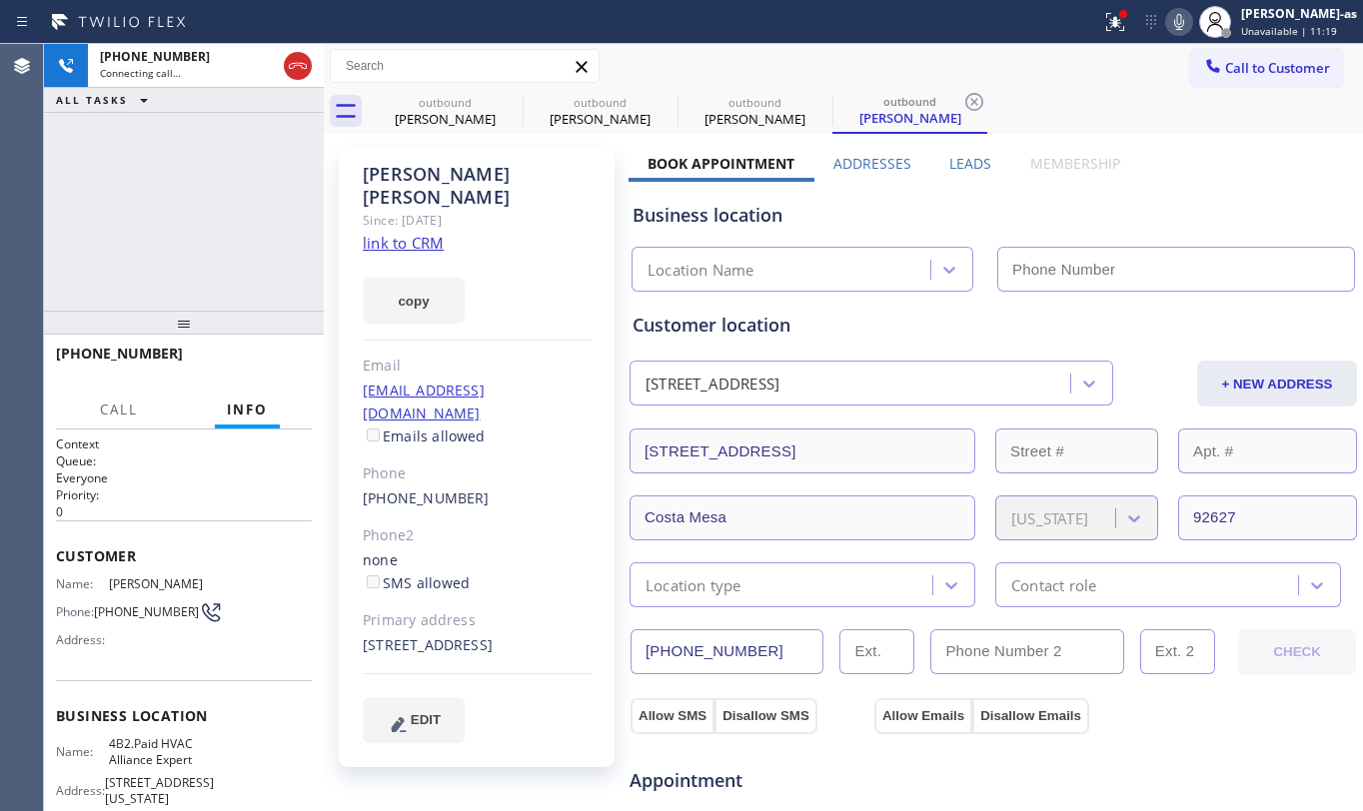
type input "[PHONE_NUMBER]"
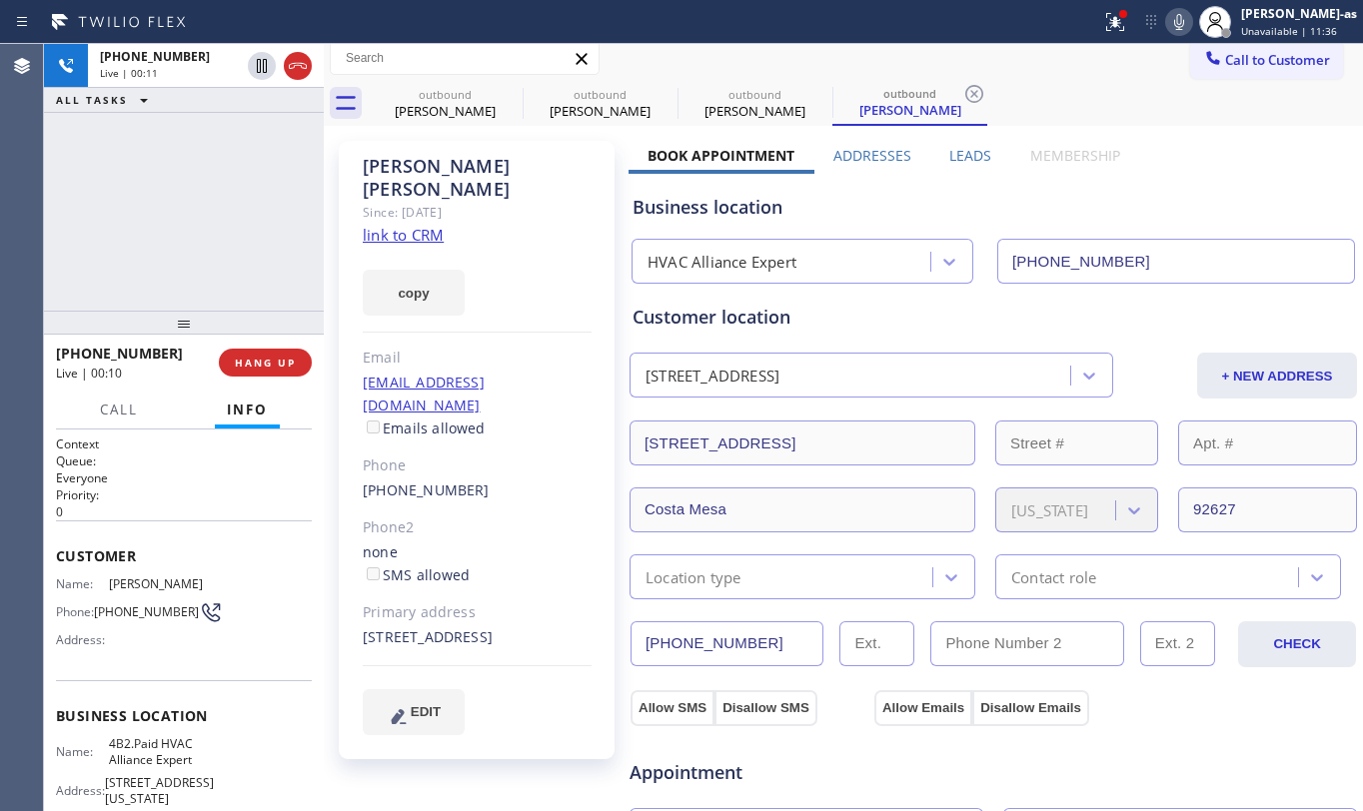
scroll to position [5, 0]
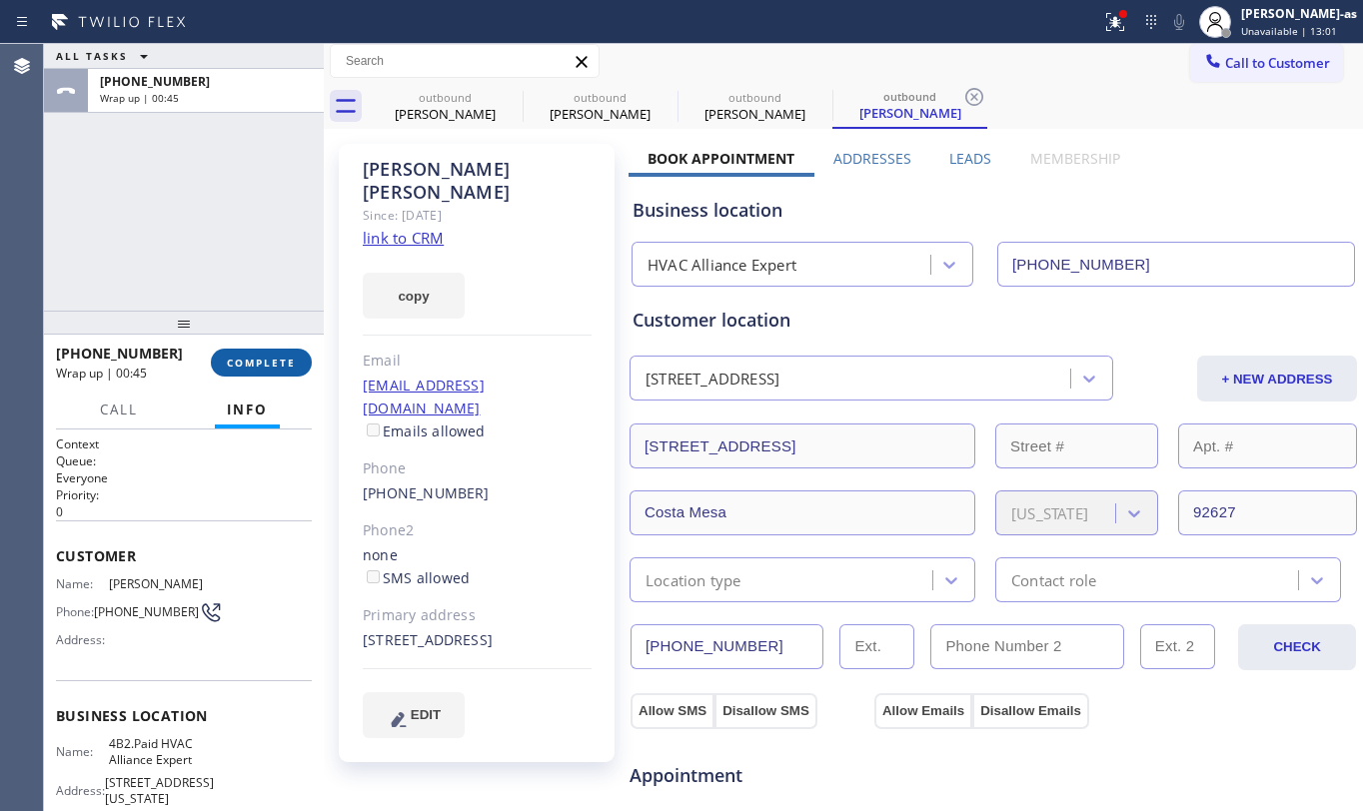
click at [261, 364] on span "COMPLETE" at bounding box center [261, 363] width 69 height 14
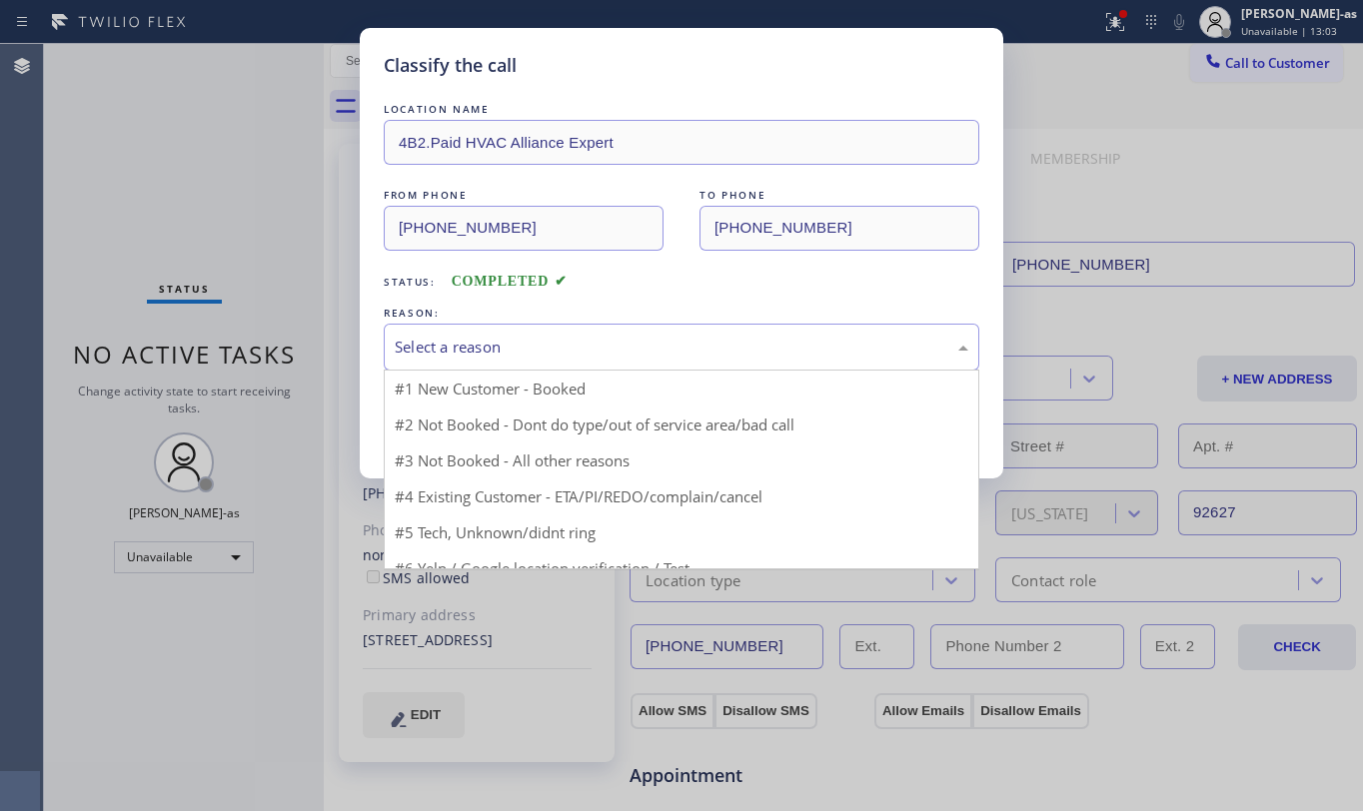
click at [576, 338] on div "Select a reason" at bounding box center [682, 347] width 574 height 23
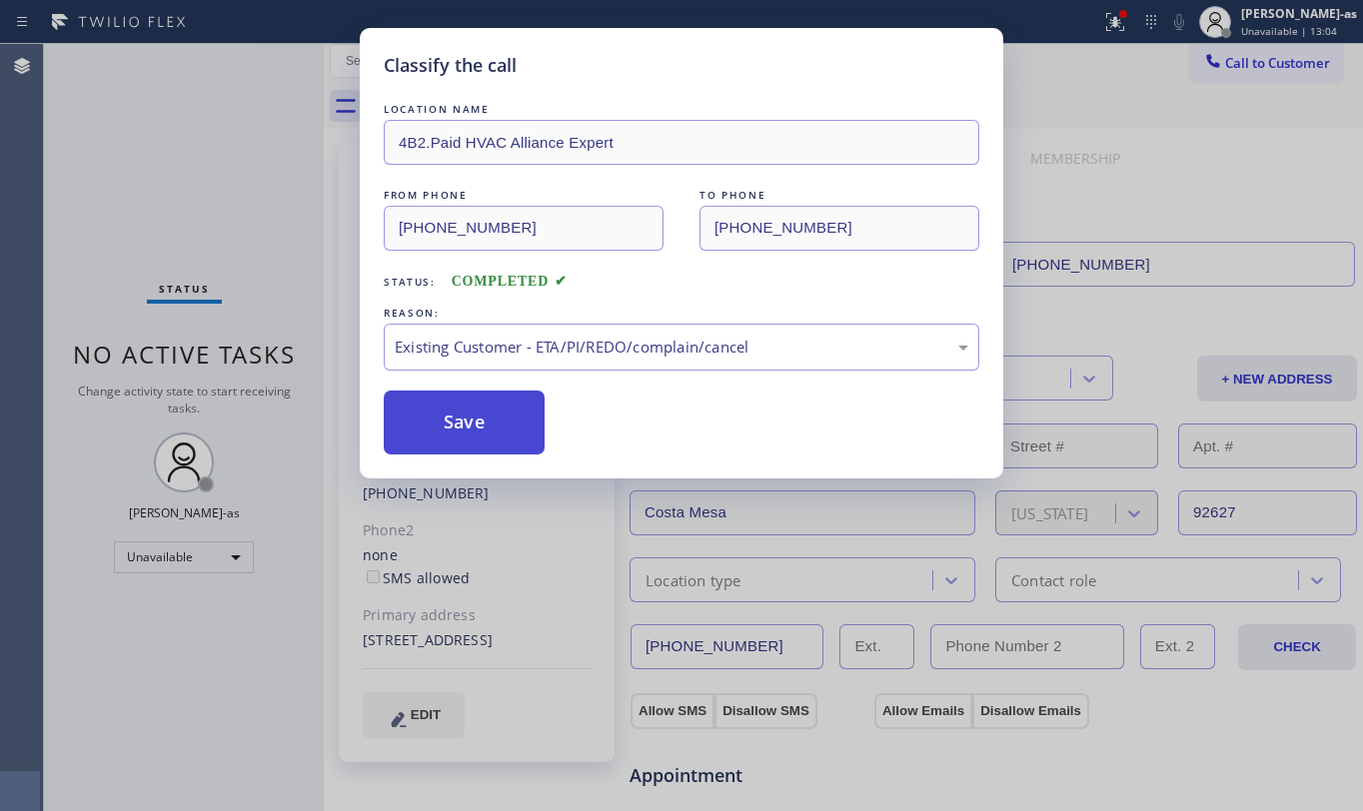
click at [506, 414] on button "Save" at bounding box center [464, 423] width 161 height 64
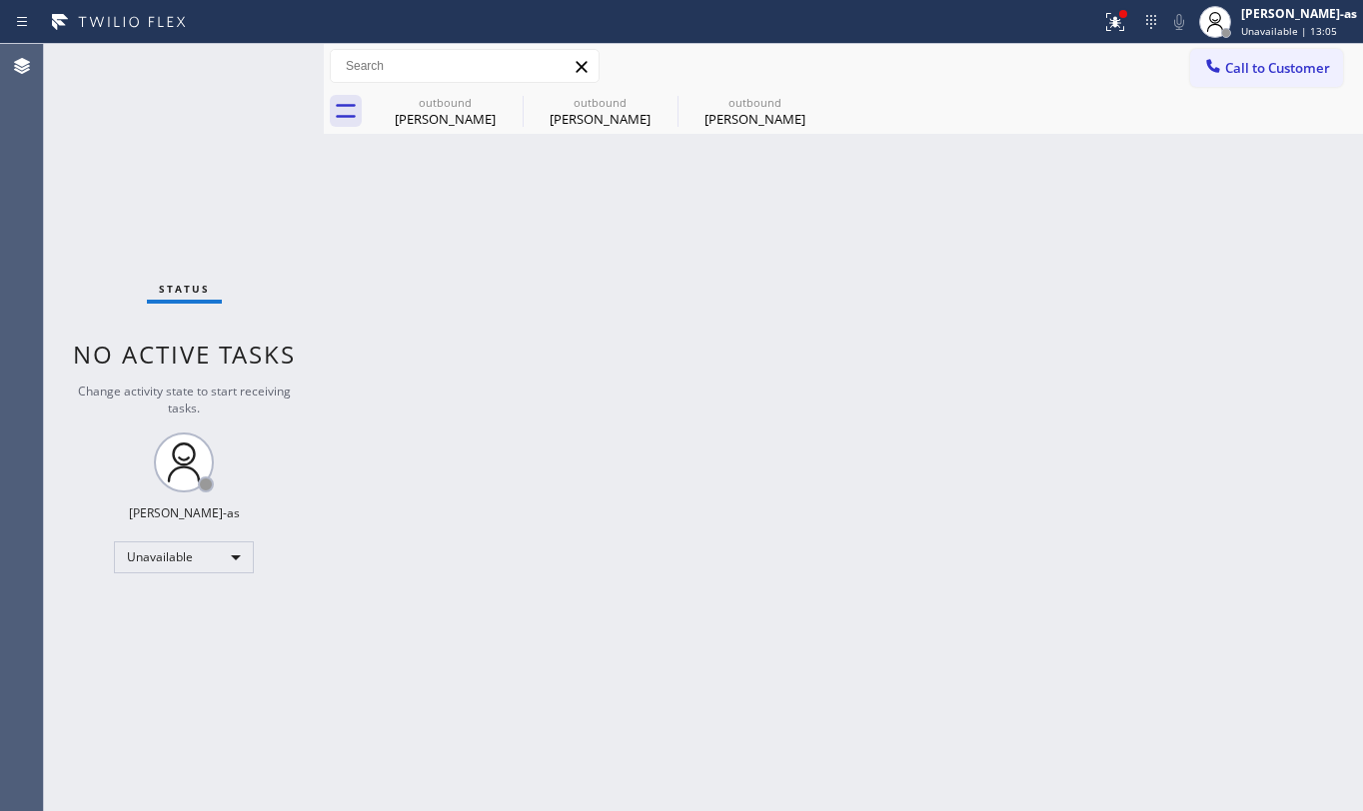
drag, startPoint x: 1207, startPoint y: 62, endPoint x: 1132, endPoint y: 93, distance: 81.1
click at [1207, 64] on icon at bounding box center [1212, 65] width 13 height 13
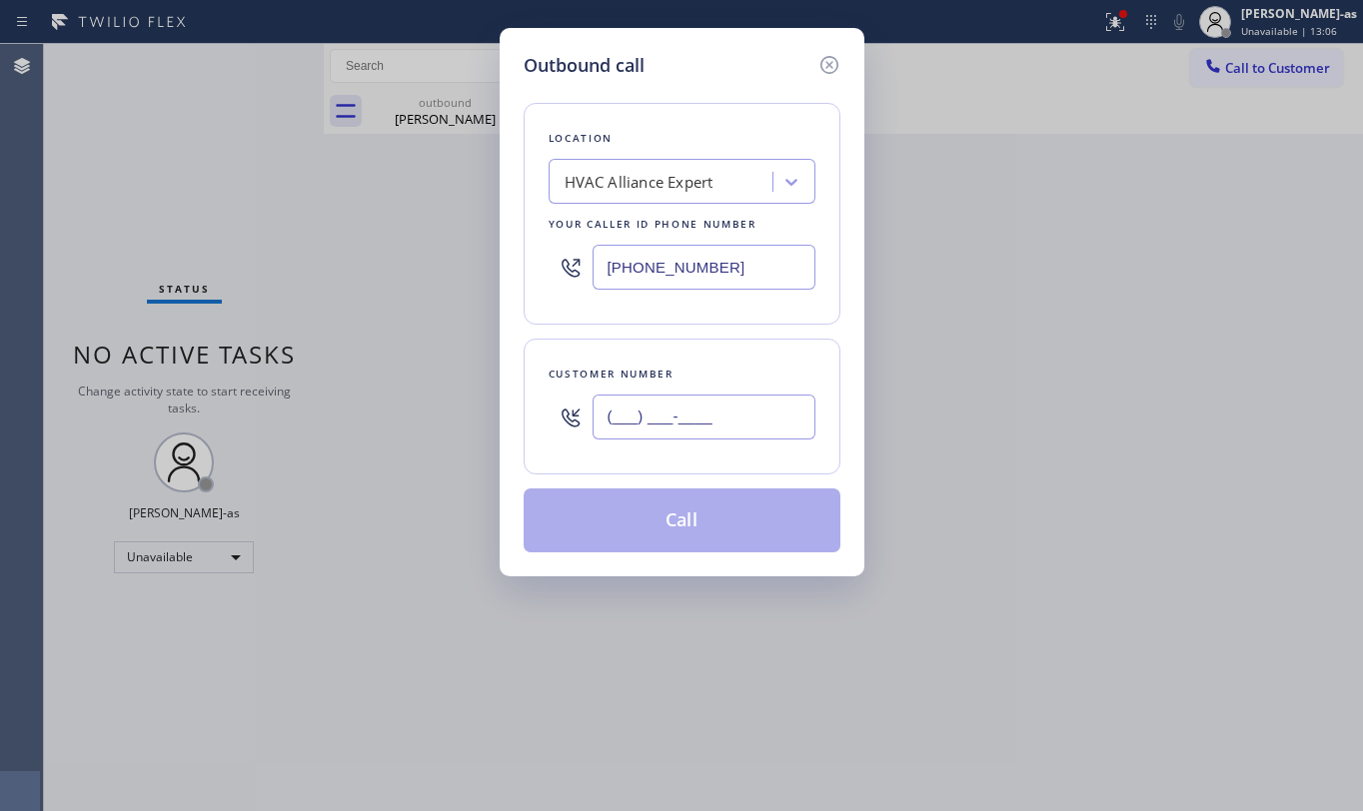
click at [733, 406] on input "(___) ___-____" at bounding box center [704, 417] width 223 height 45
paste input "718) 350-4618"
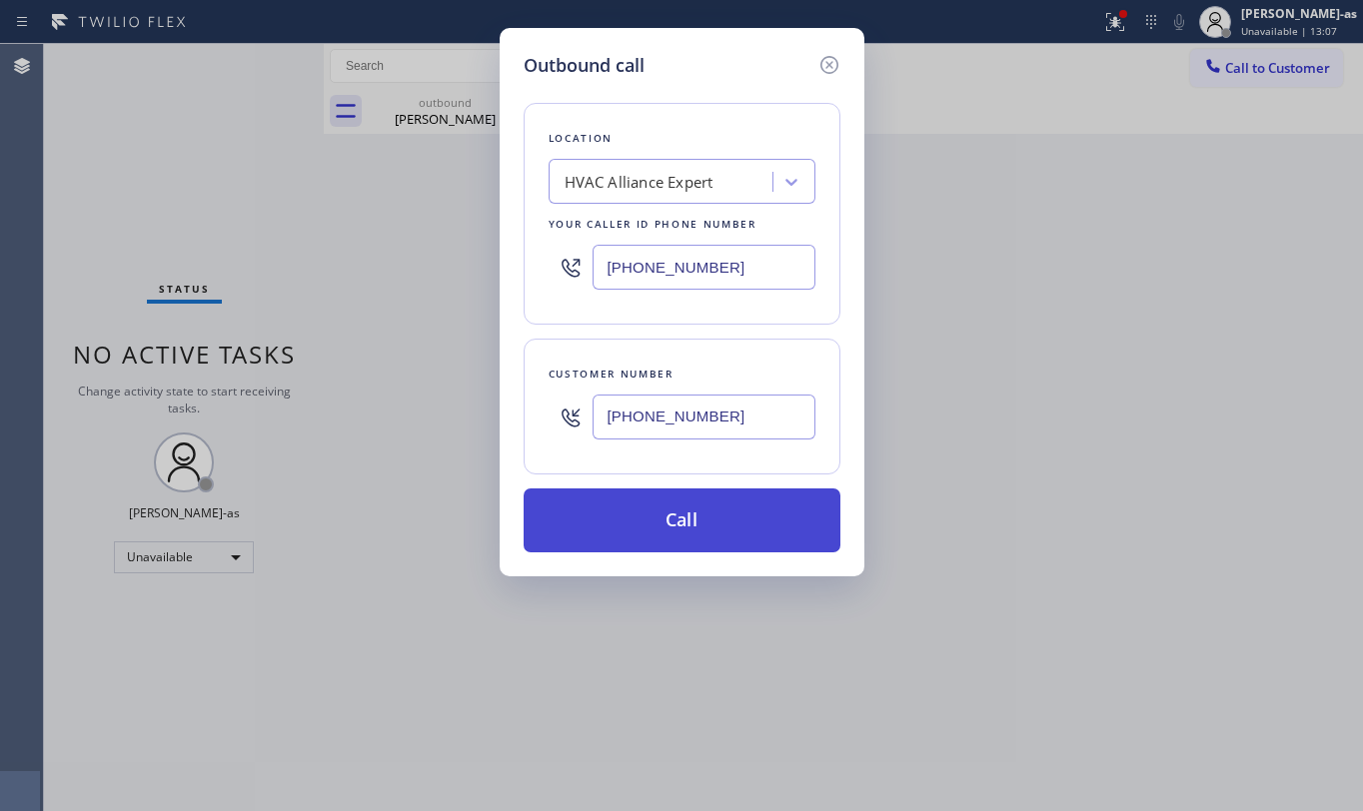
type input "[PHONE_NUMBER]"
click at [712, 509] on button "Call" at bounding box center [682, 521] width 317 height 64
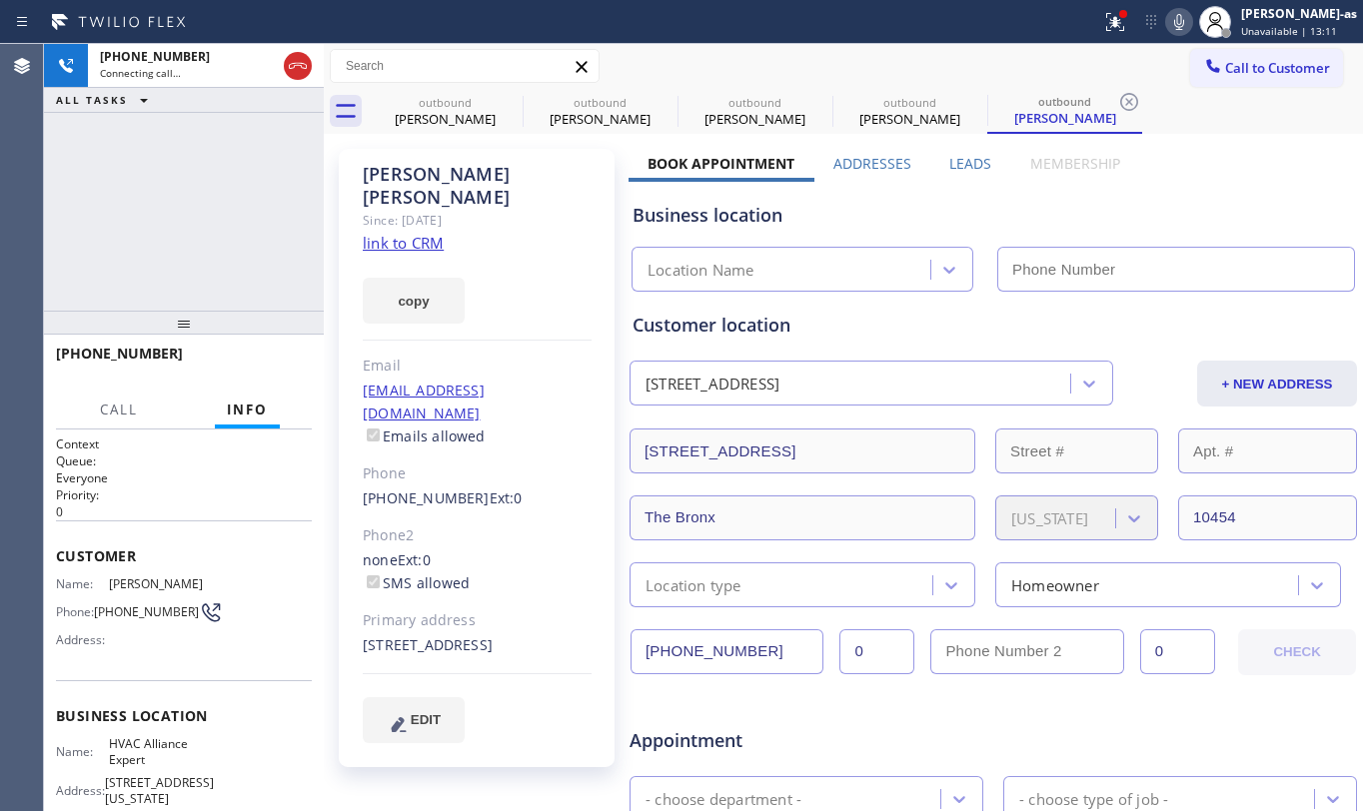
type input "[PHONE_NUMBER]"
drag, startPoint x: 410, startPoint y: 121, endPoint x: 472, endPoint y: 106, distance: 63.7
click at [409, 121] on div "[PERSON_NAME]" at bounding box center [445, 119] width 151 height 18
type input "[PHONE_NUMBER]"
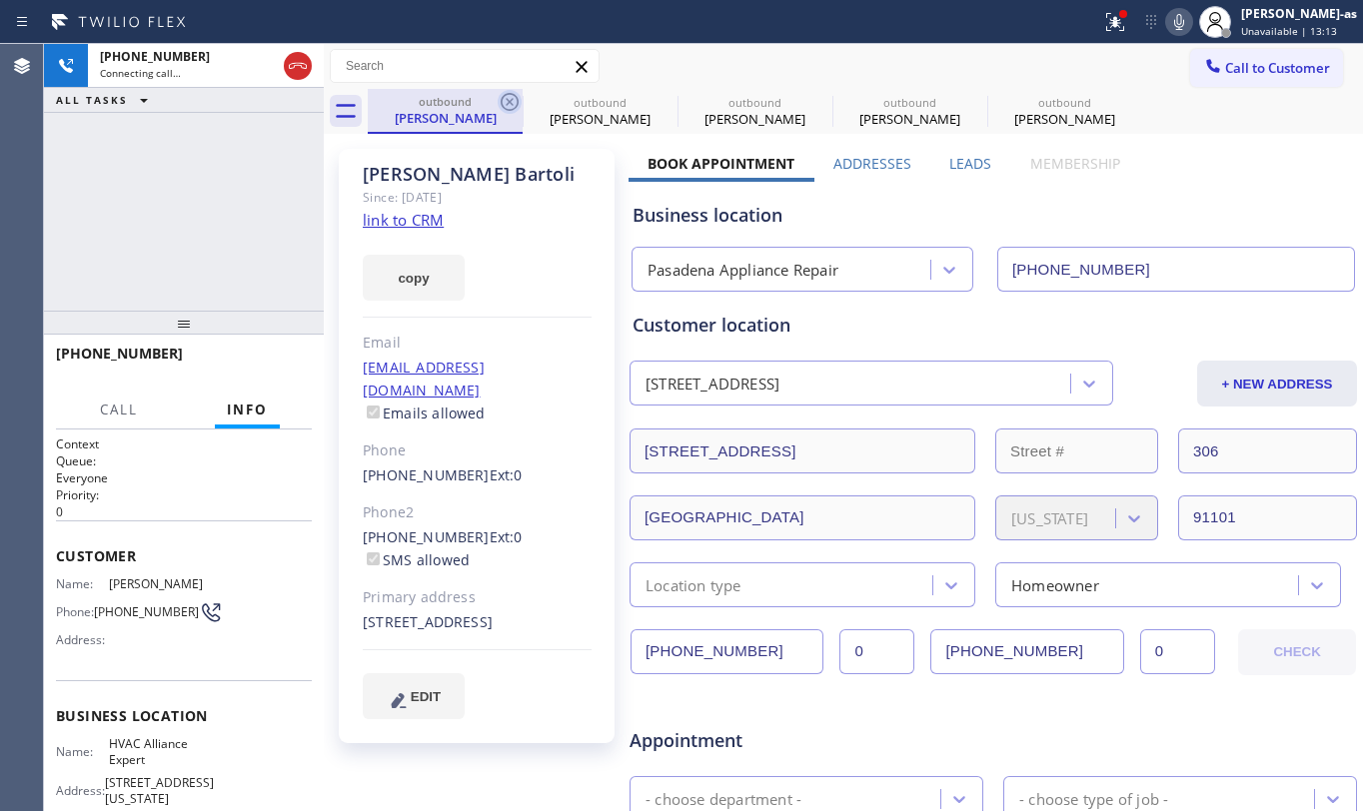
click at [517, 100] on icon at bounding box center [510, 102] width 18 height 18
click at [508, 100] on icon at bounding box center [510, 102] width 18 height 18
type input "[PHONE_NUMBER]"
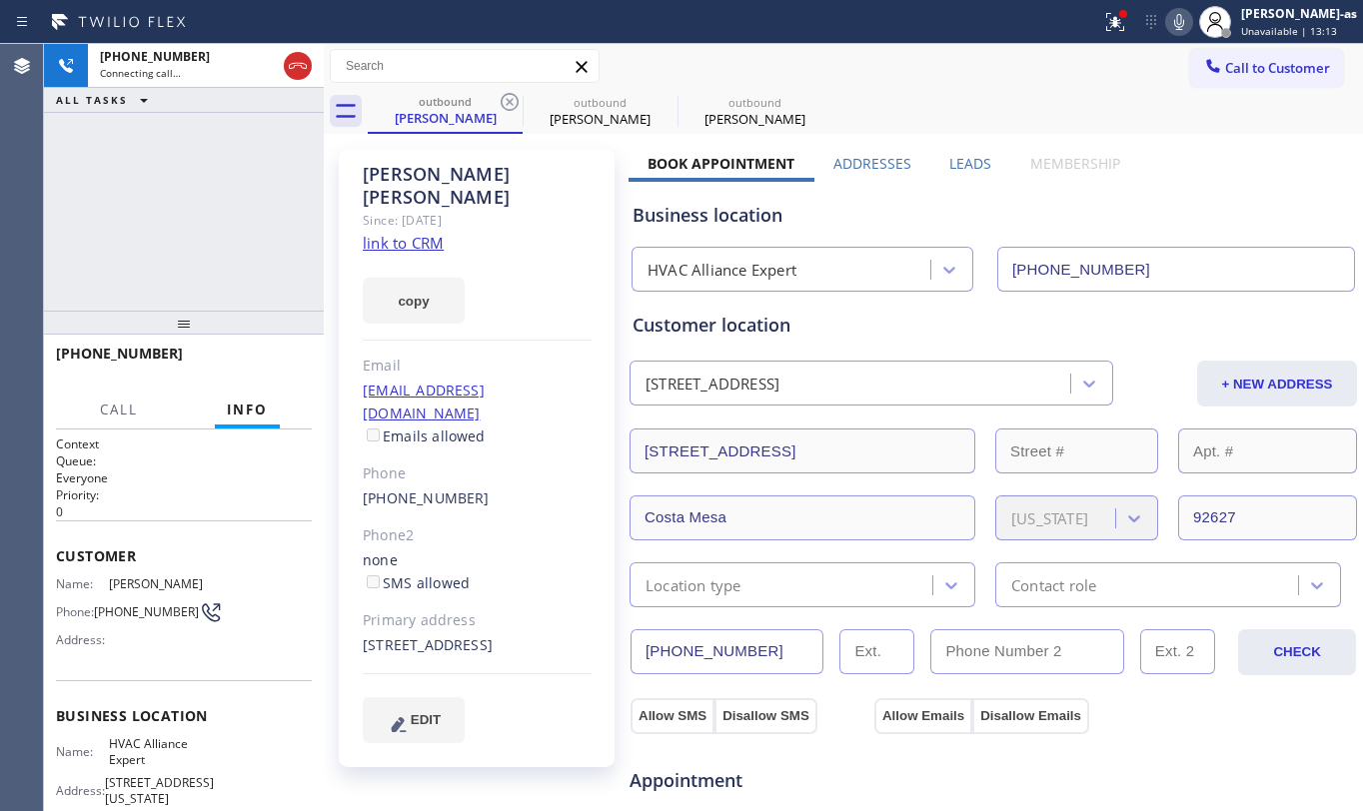
click at [508, 100] on icon at bounding box center [510, 102] width 18 height 18
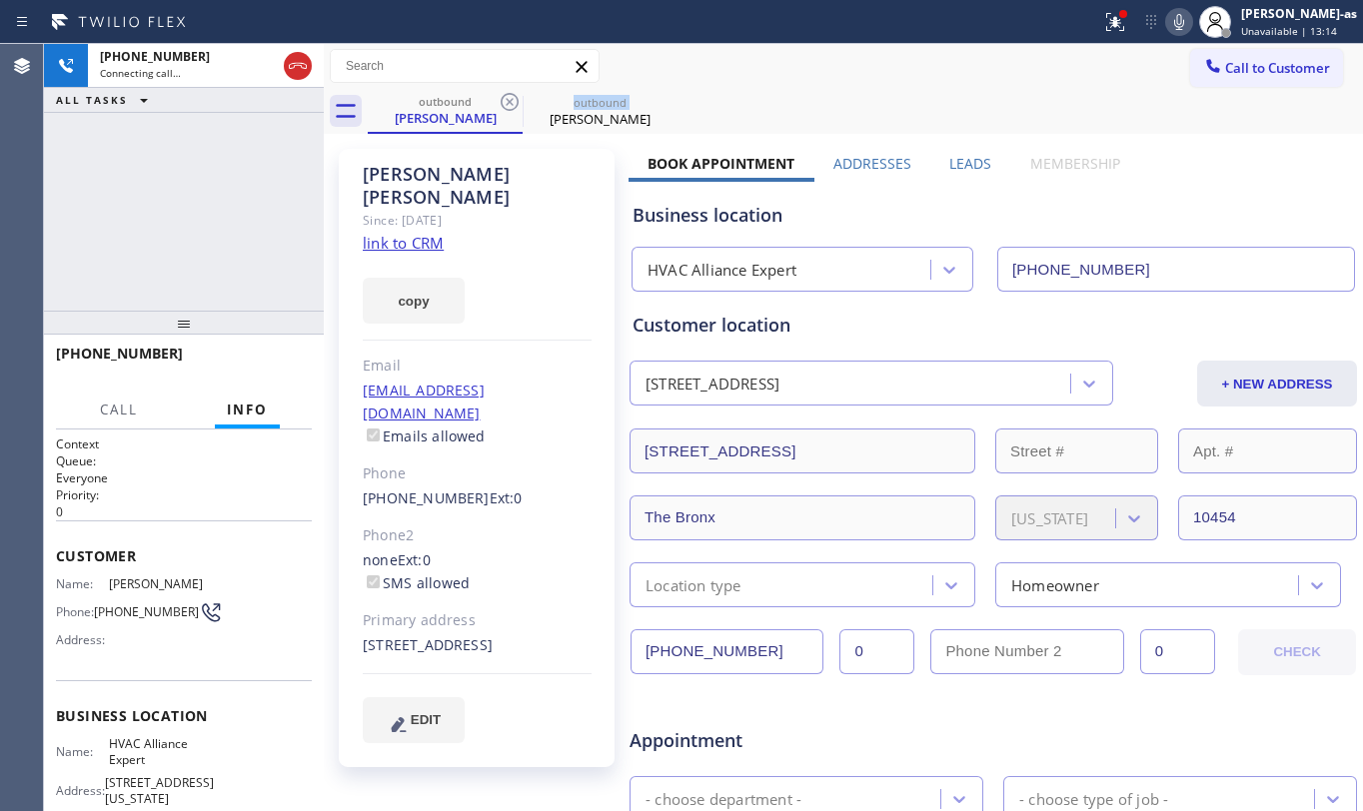
click at [508, 100] on icon at bounding box center [510, 102] width 18 height 18
drag, startPoint x: 258, startPoint y: 246, endPoint x: 318, endPoint y: 221, distance: 65.0
click at [261, 246] on div "[PHONE_NUMBER] Connecting call… ALL TASKS ALL TASKS ACTIVE TASKS TASKS IN WRAP …" at bounding box center [184, 177] width 280 height 267
click at [404, 233] on link "link to CRM" at bounding box center [403, 243] width 81 height 20
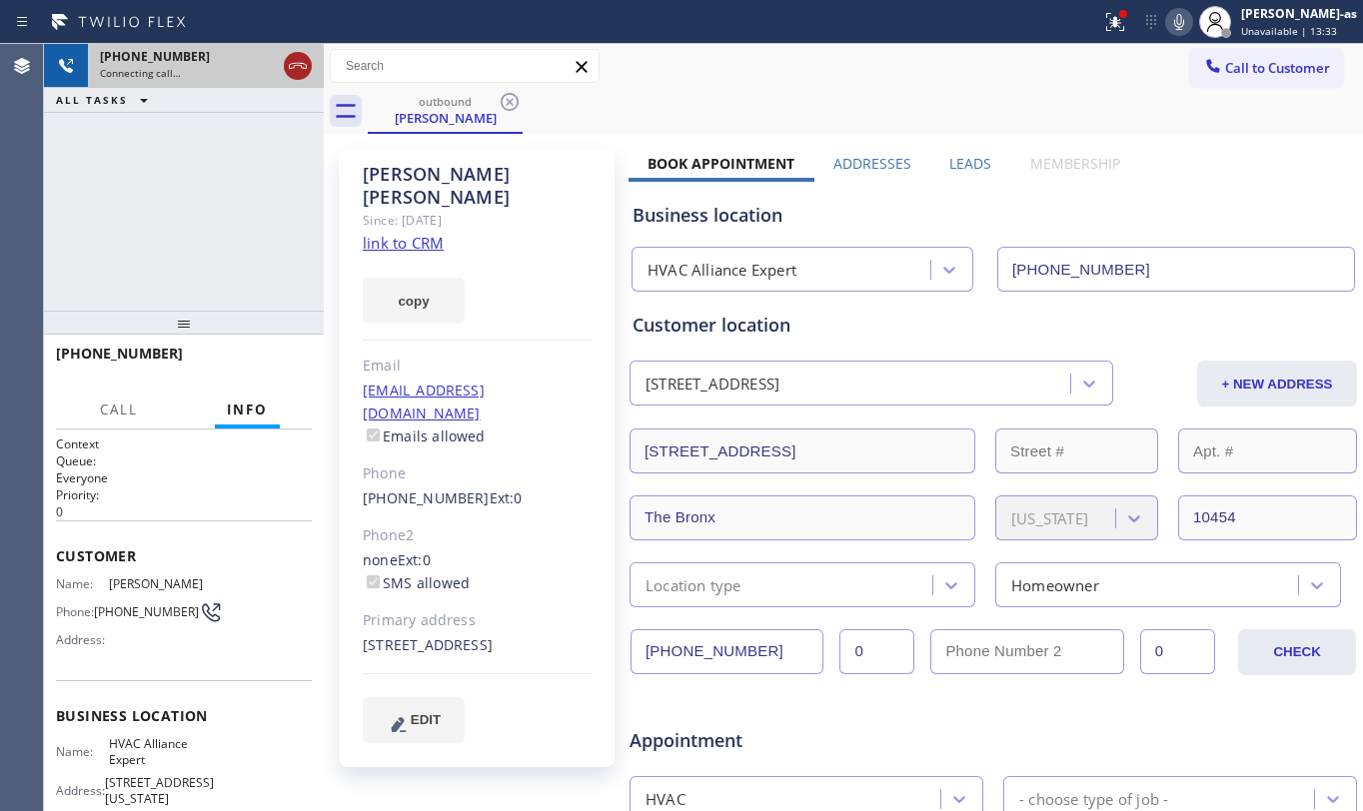
drag, startPoint x: 181, startPoint y: 152, endPoint x: 300, endPoint y: 74, distance: 142.2
click at [208, 132] on div "[PHONE_NUMBER] Connecting call… ALL TASKS ALL TASKS ACTIVE TASKS TASKS IN WRAP …" at bounding box center [184, 177] width 280 height 267
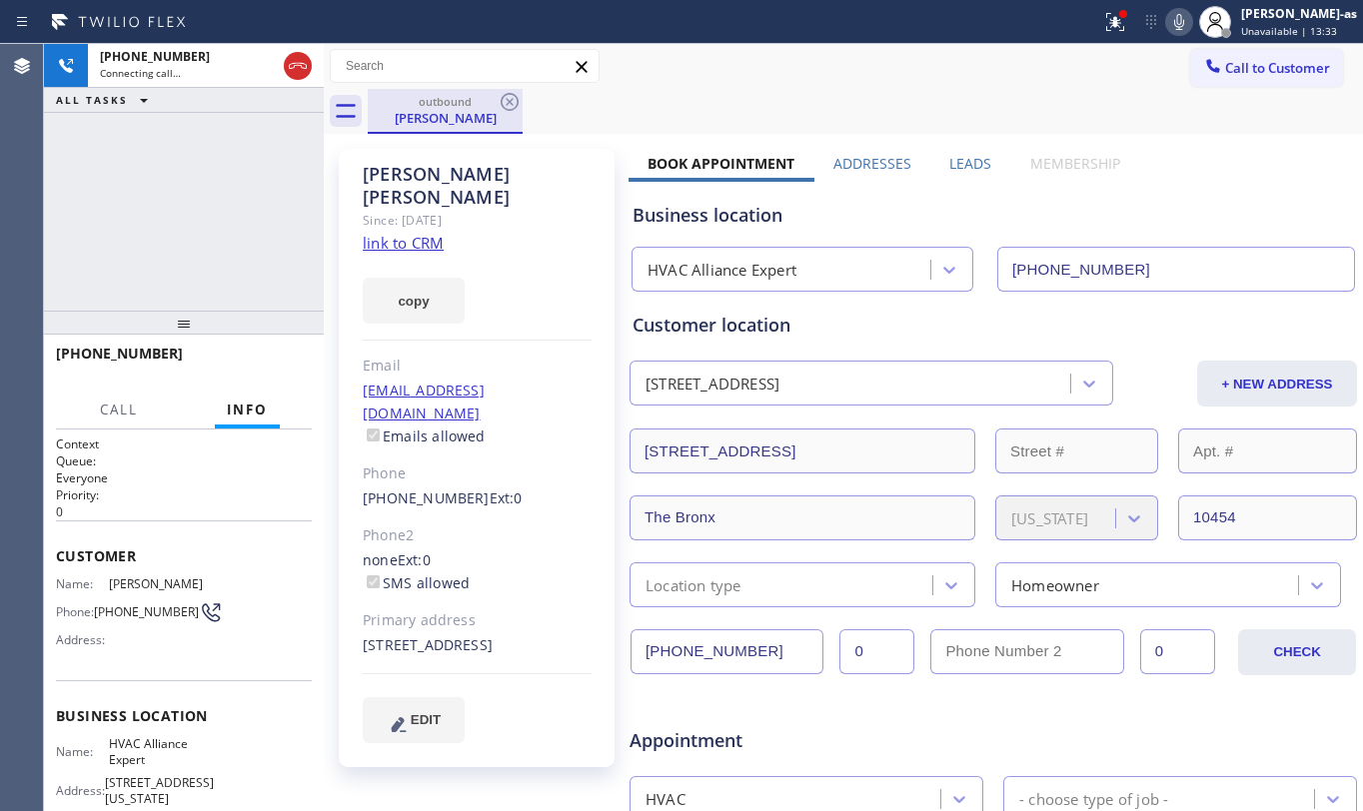
click at [305, 58] on icon at bounding box center [298, 66] width 24 height 24
drag, startPoint x: 458, startPoint y: 106, endPoint x: 496, endPoint y: 98, distance: 38.8
click at [472, 104] on div "outbound" at bounding box center [445, 101] width 151 height 15
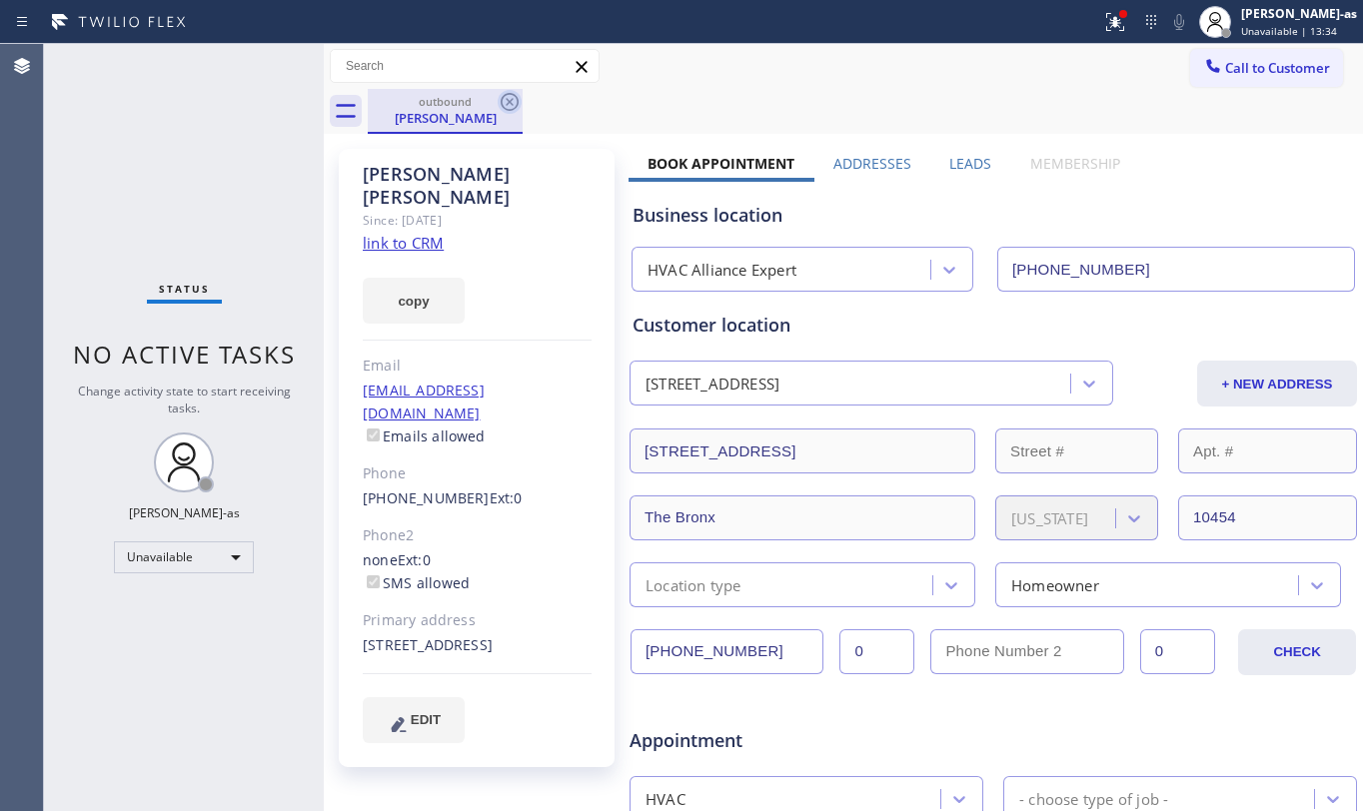
click at [516, 97] on icon at bounding box center [510, 102] width 18 height 18
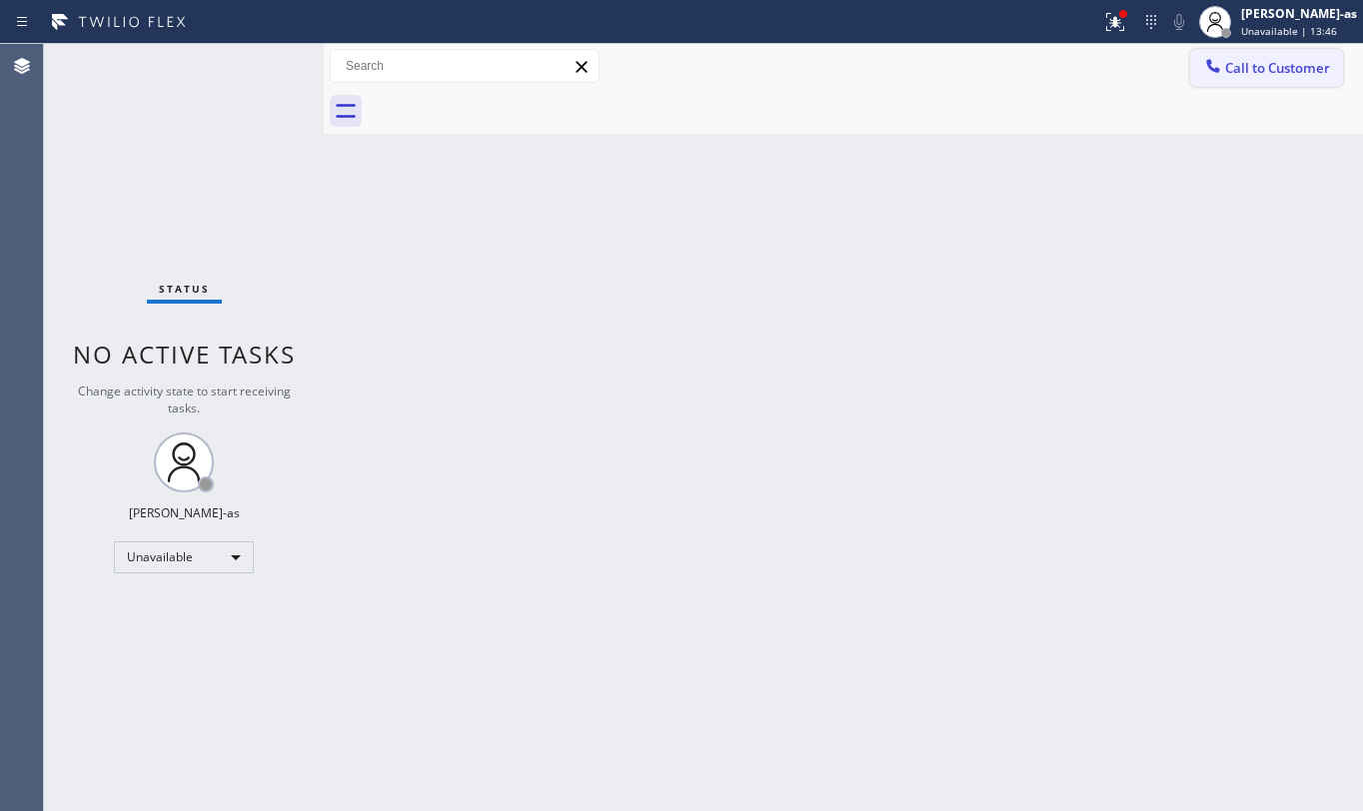
click at [1232, 81] on button "Call to Customer" at bounding box center [1266, 68] width 153 height 38
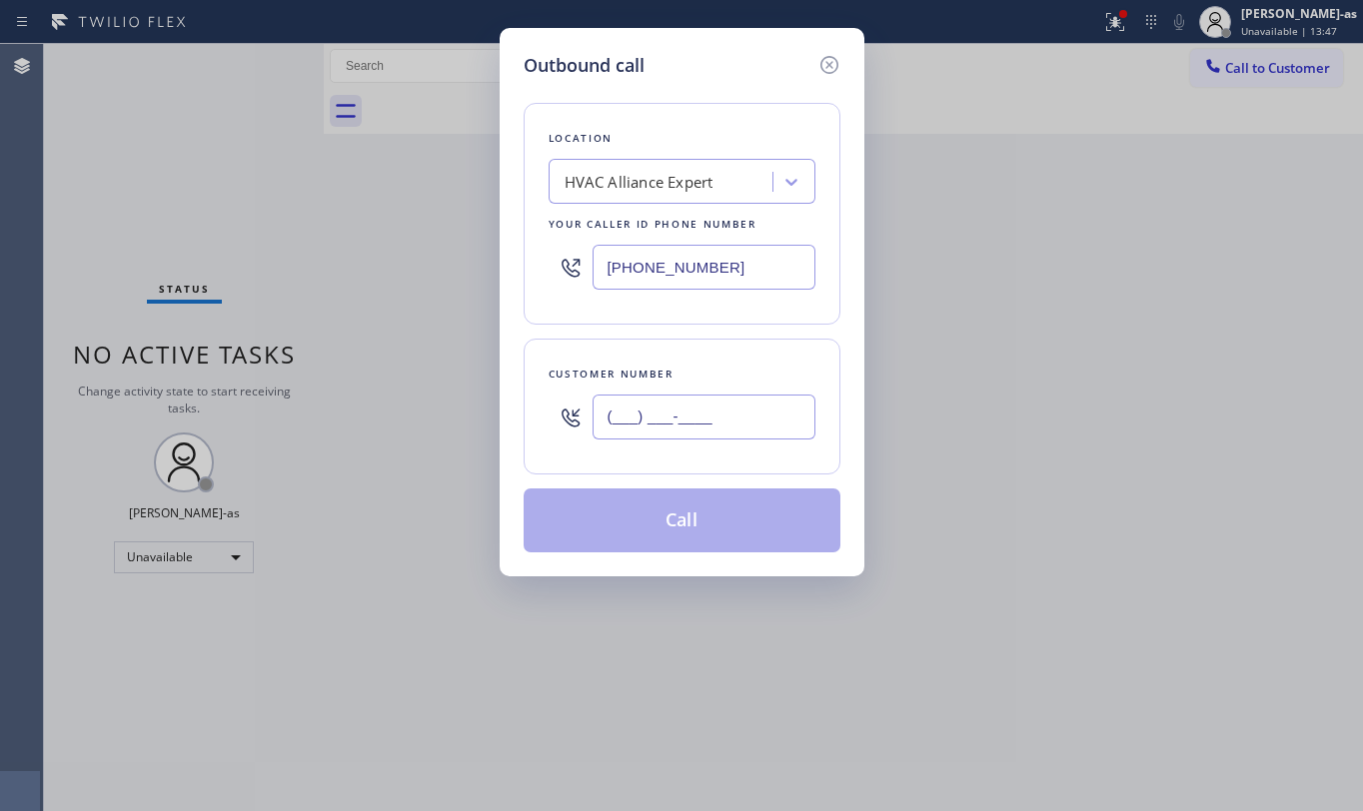
click at [751, 417] on input "(___) ___-____" at bounding box center [704, 417] width 223 height 45
paste input "626) 376-1297"
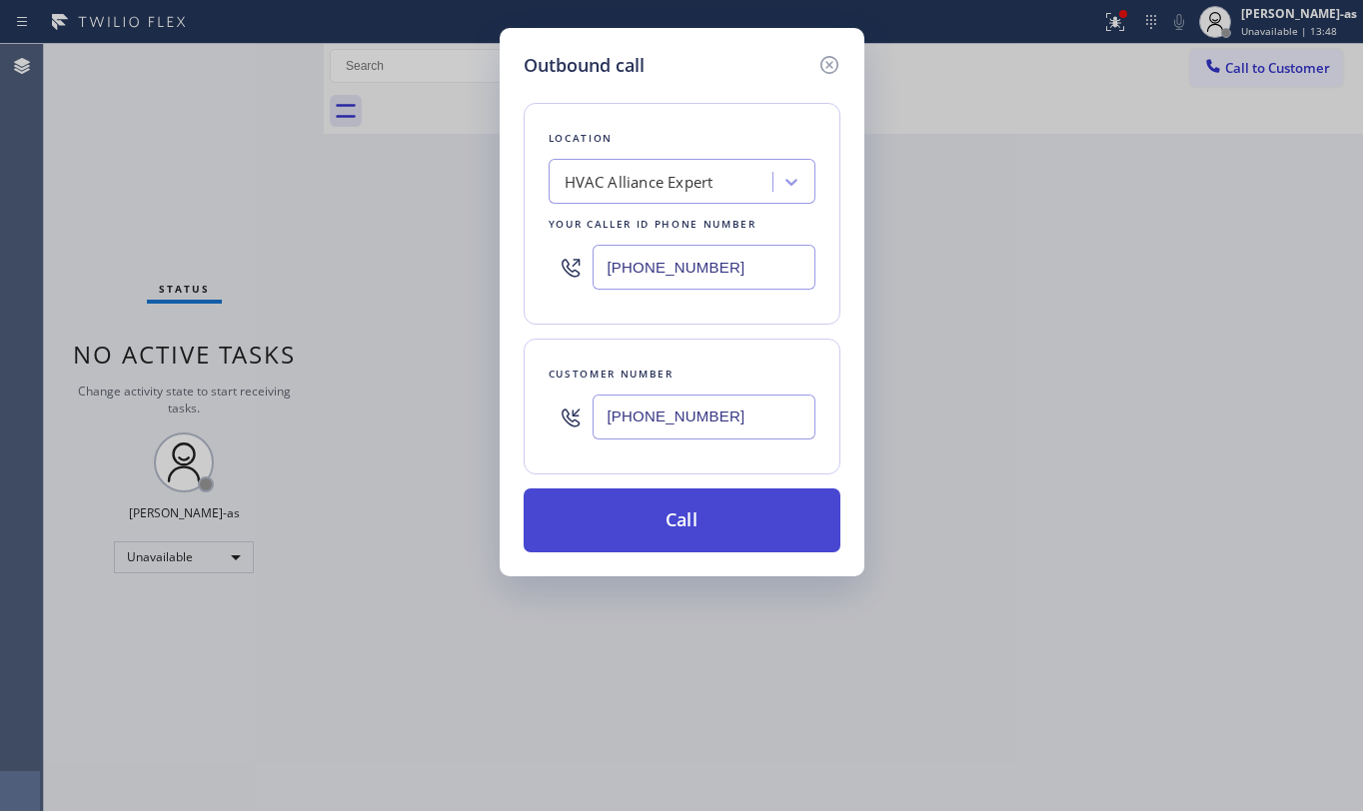
type input "[PHONE_NUMBER]"
click at [724, 522] on button "Call" at bounding box center [682, 521] width 317 height 64
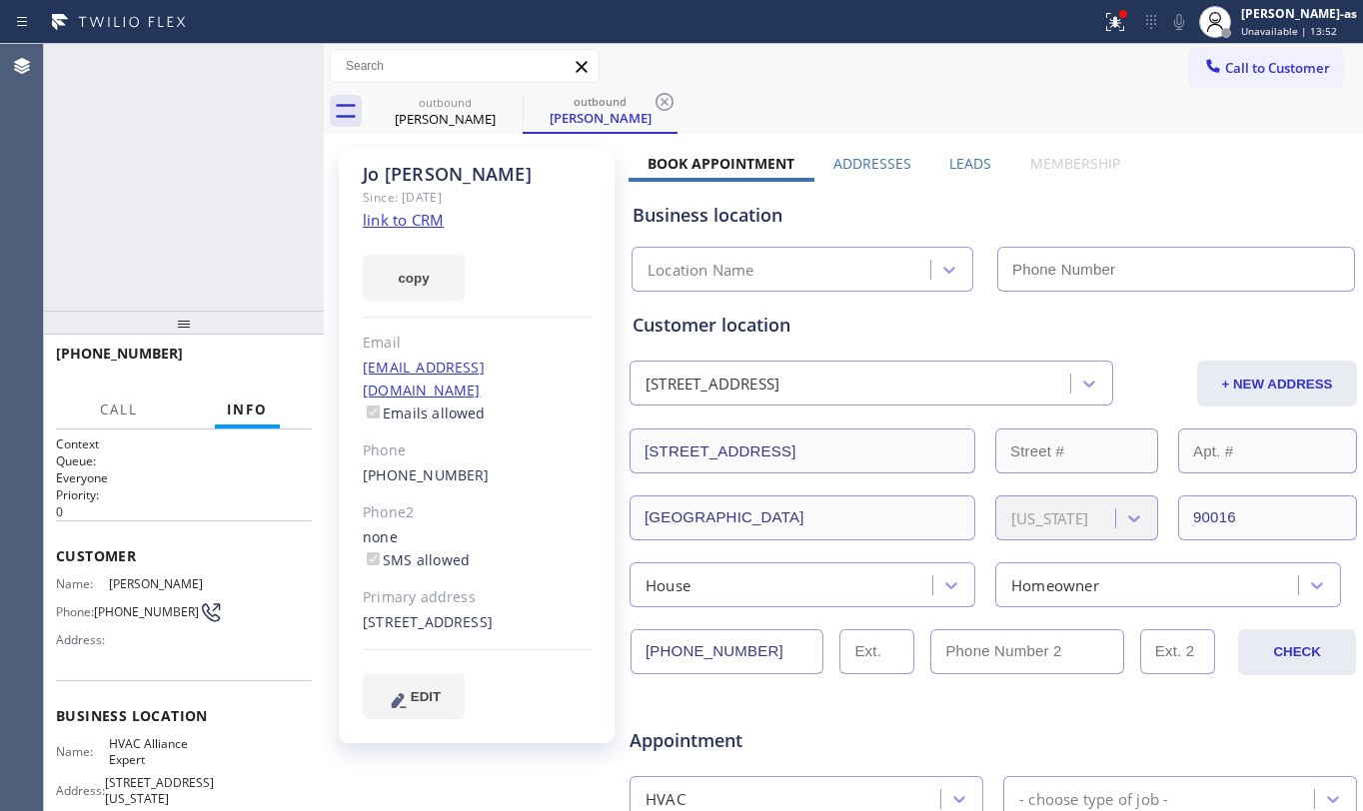
type input "[PHONE_NUMBER]"
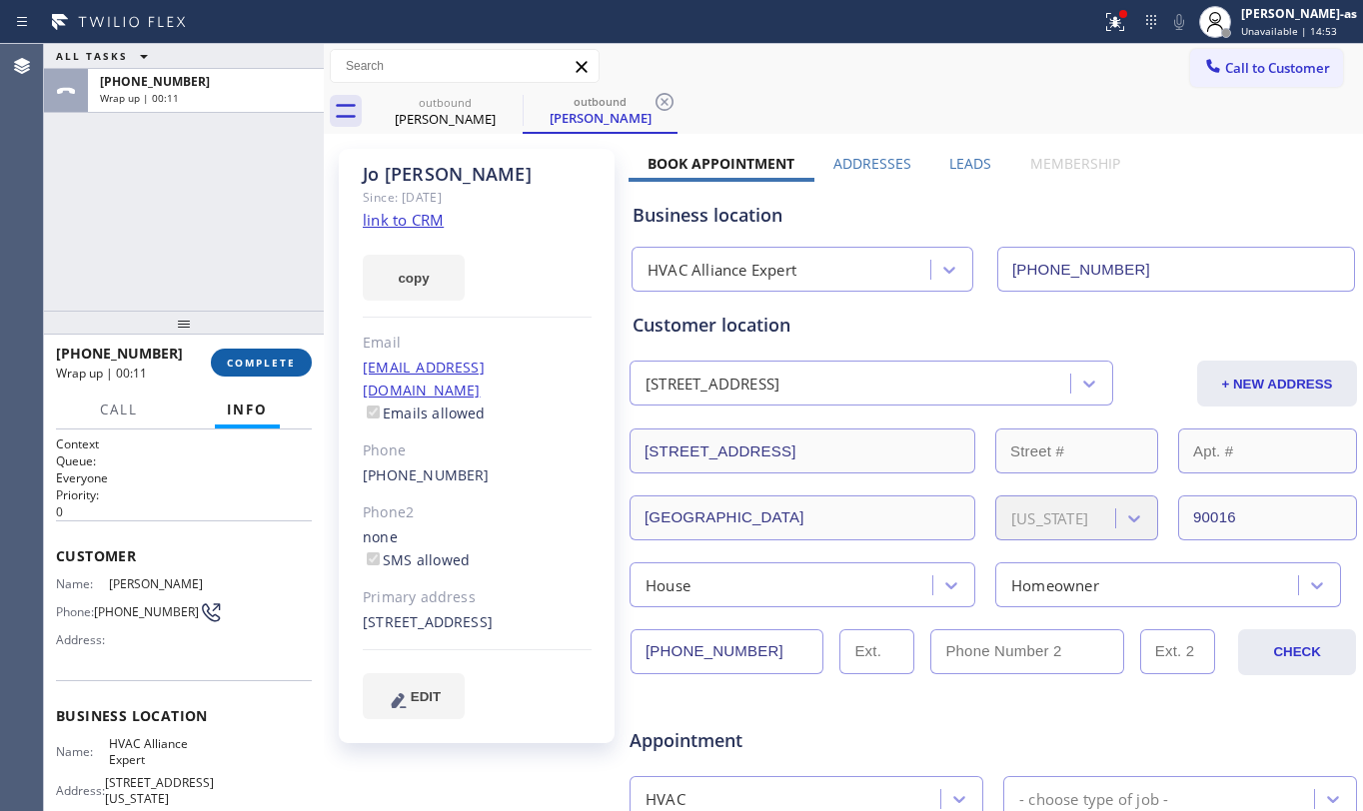
click at [250, 357] on span "COMPLETE" at bounding box center [261, 363] width 69 height 14
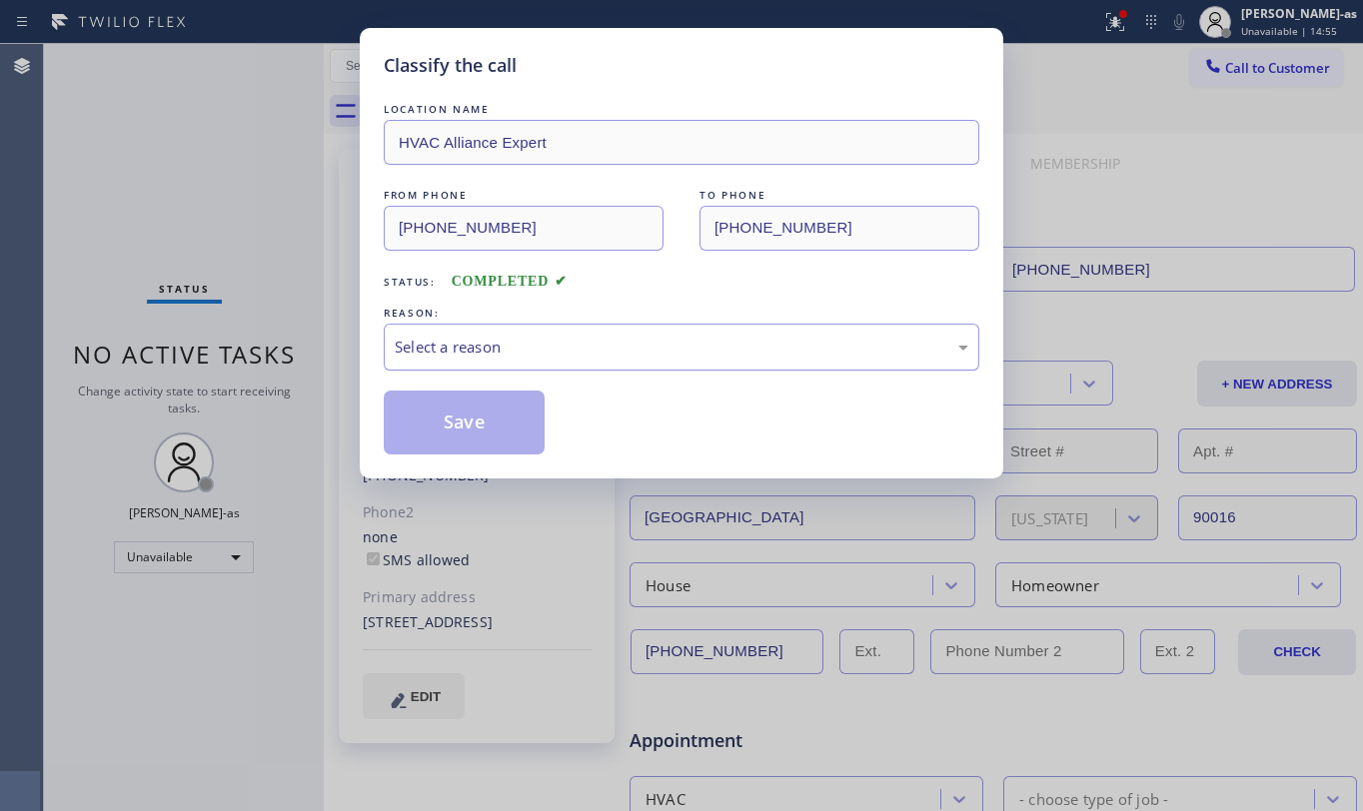
click at [589, 357] on div "Select a reason" at bounding box center [682, 347] width 574 height 23
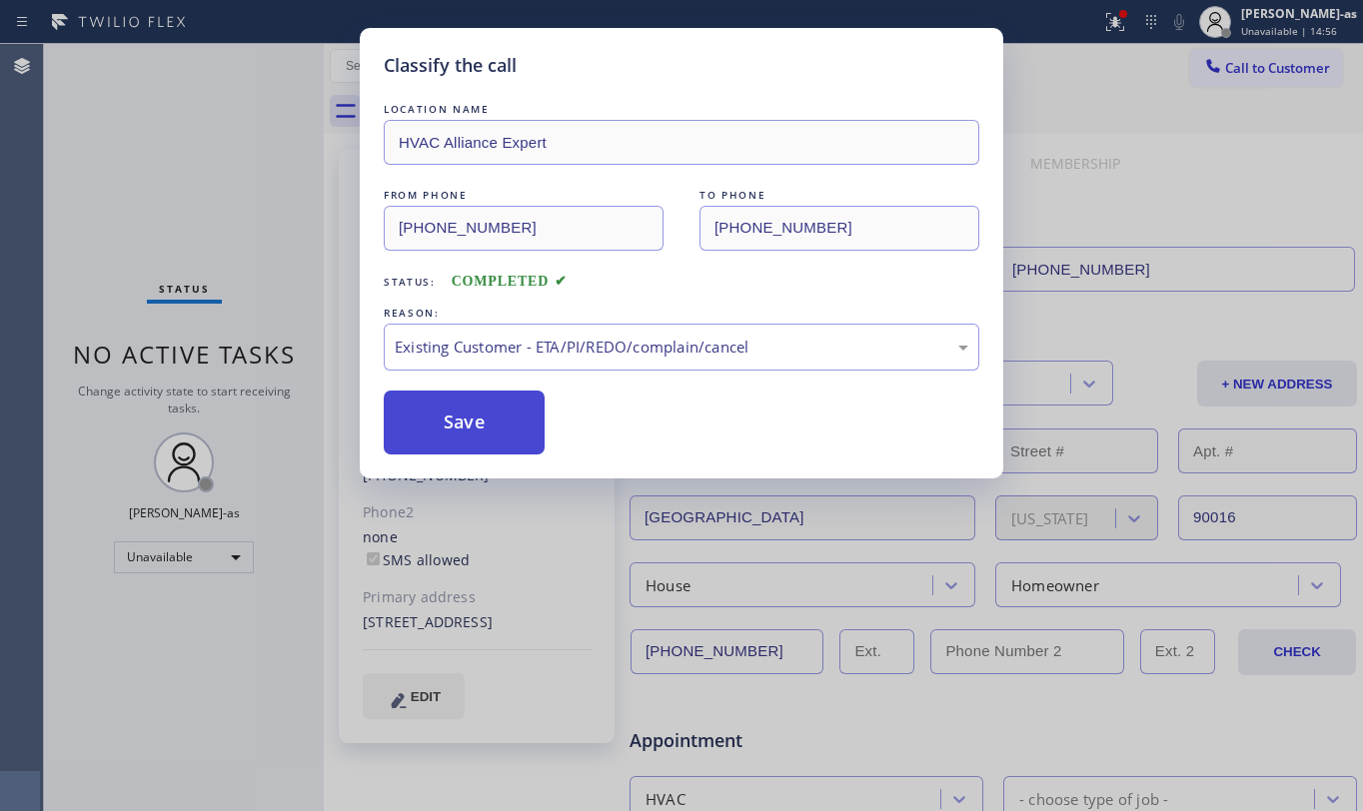
drag, startPoint x: 626, startPoint y: 453, endPoint x: 494, endPoint y: 434, distance: 133.3
drag, startPoint x: 488, startPoint y: 430, endPoint x: 490, endPoint y: 54, distance: 375.7
click at [488, 422] on button "Save" at bounding box center [464, 423] width 161 height 64
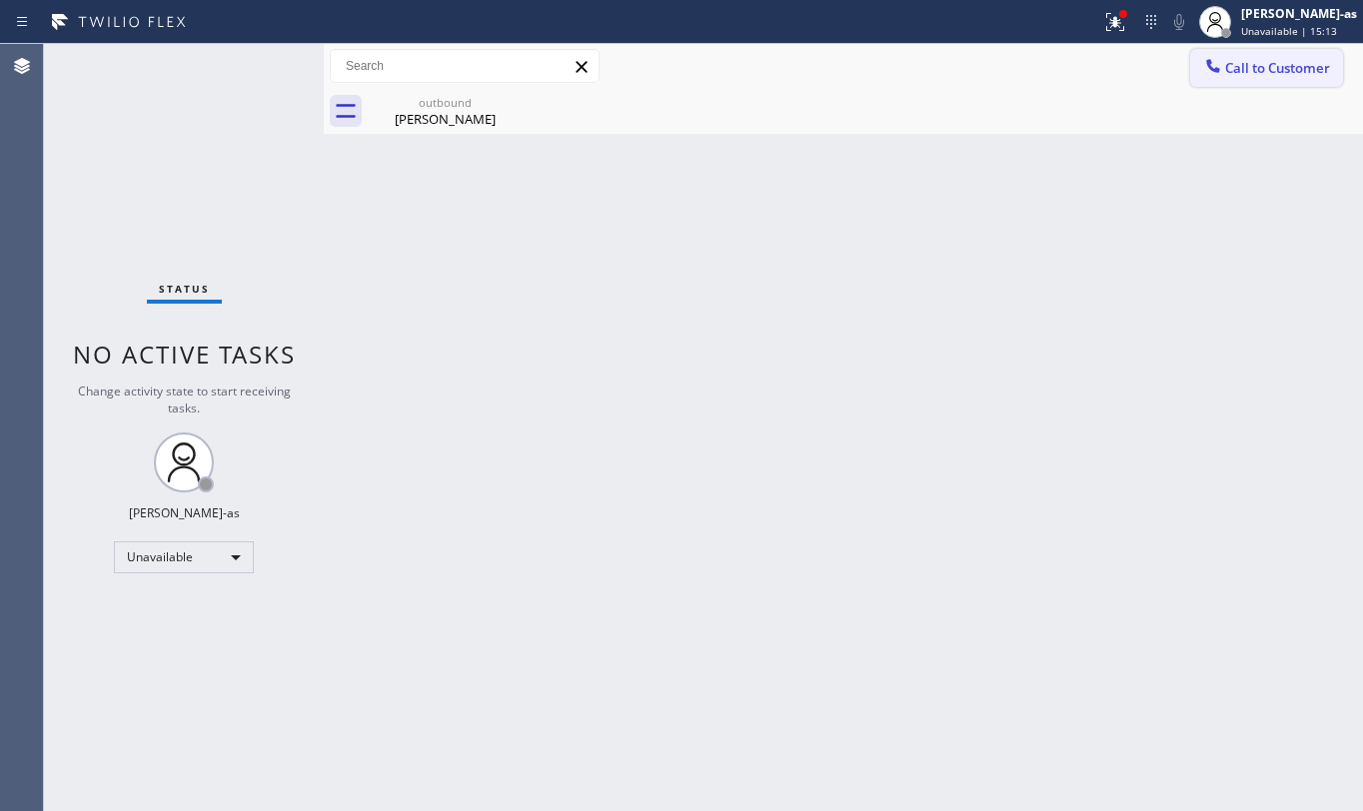
click at [1215, 74] on icon at bounding box center [1213, 66] width 20 height 20
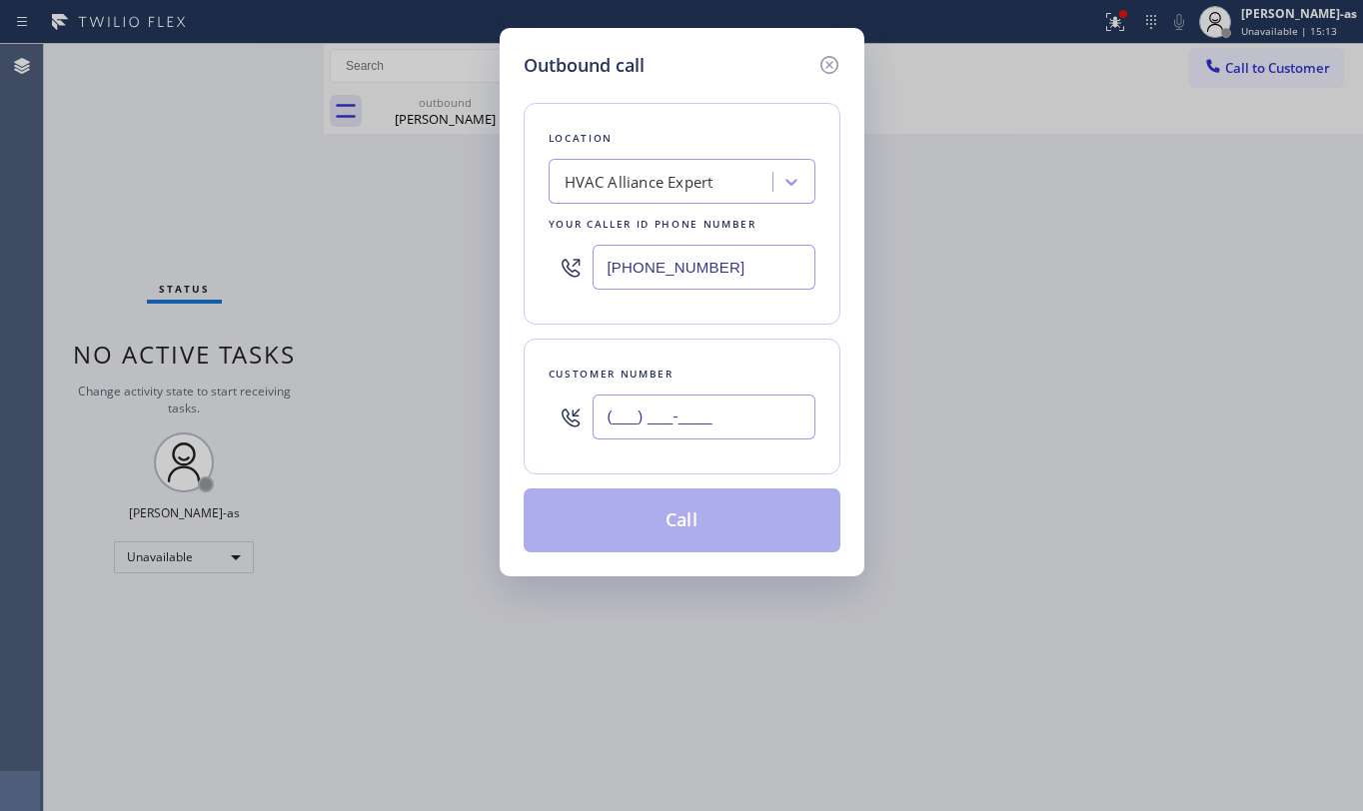
click at [775, 416] on input "(___) ___-____" at bounding box center [704, 417] width 223 height 45
paste input "713) 505-7583"
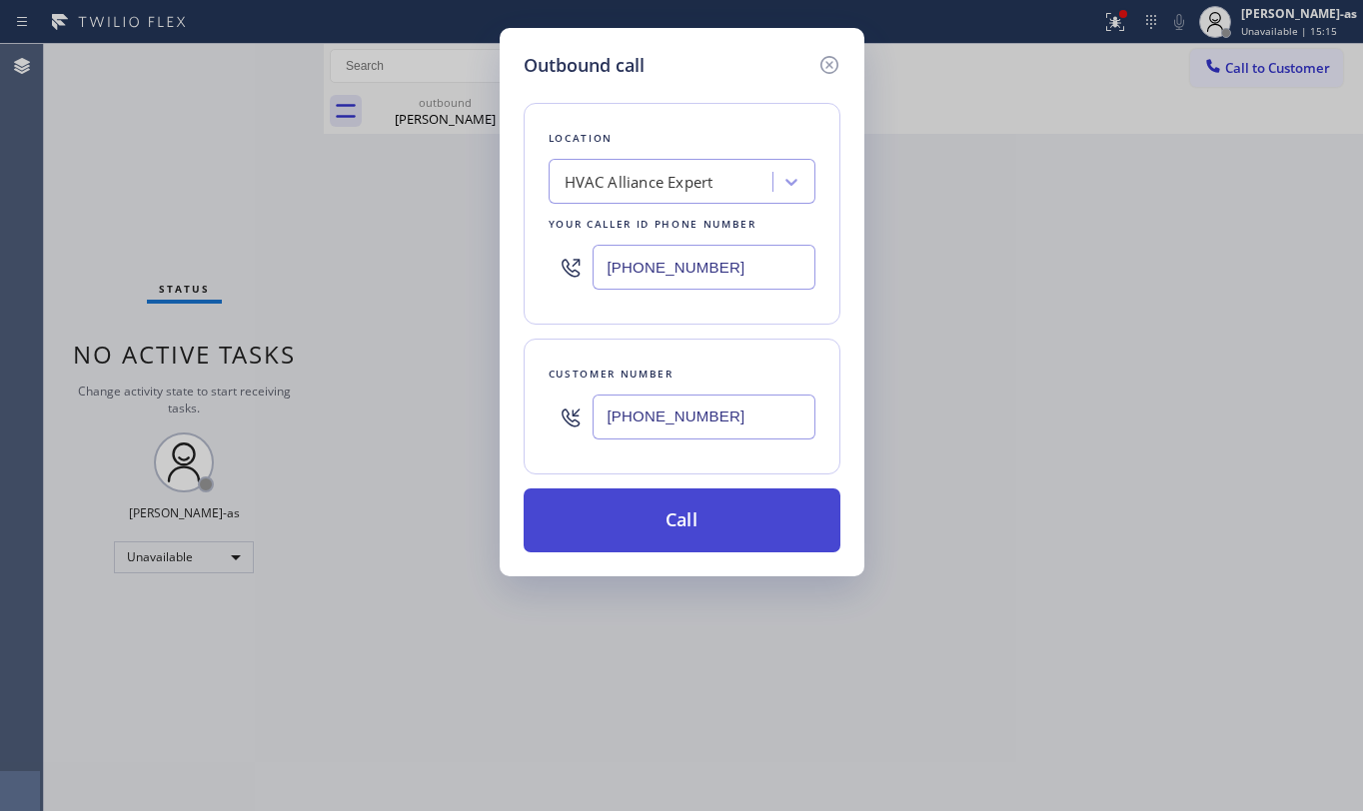
type input "[PHONE_NUMBER]"
click at [728, 521] on button "Call" at bounding box center [682, 521] width 317 height 64
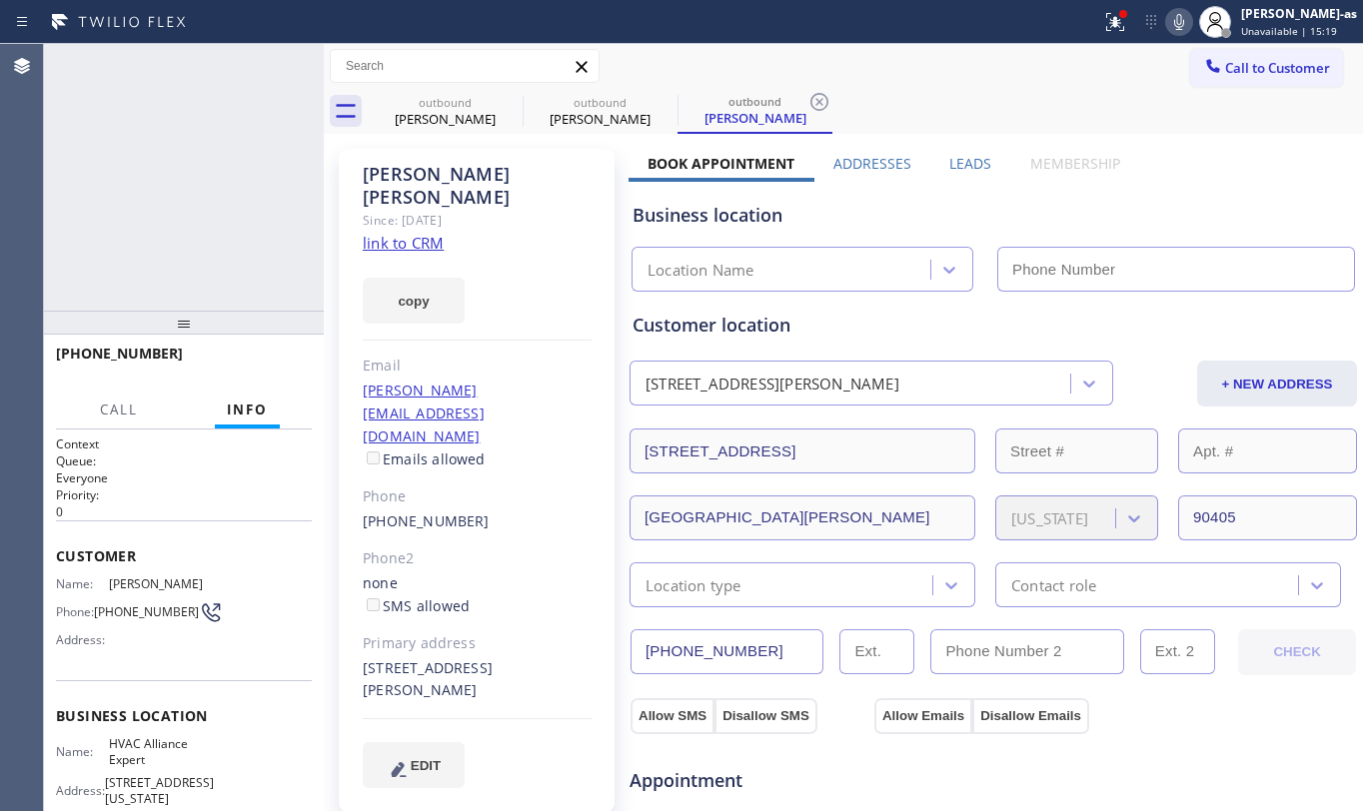
type input "[PHONE_NUMBER]"
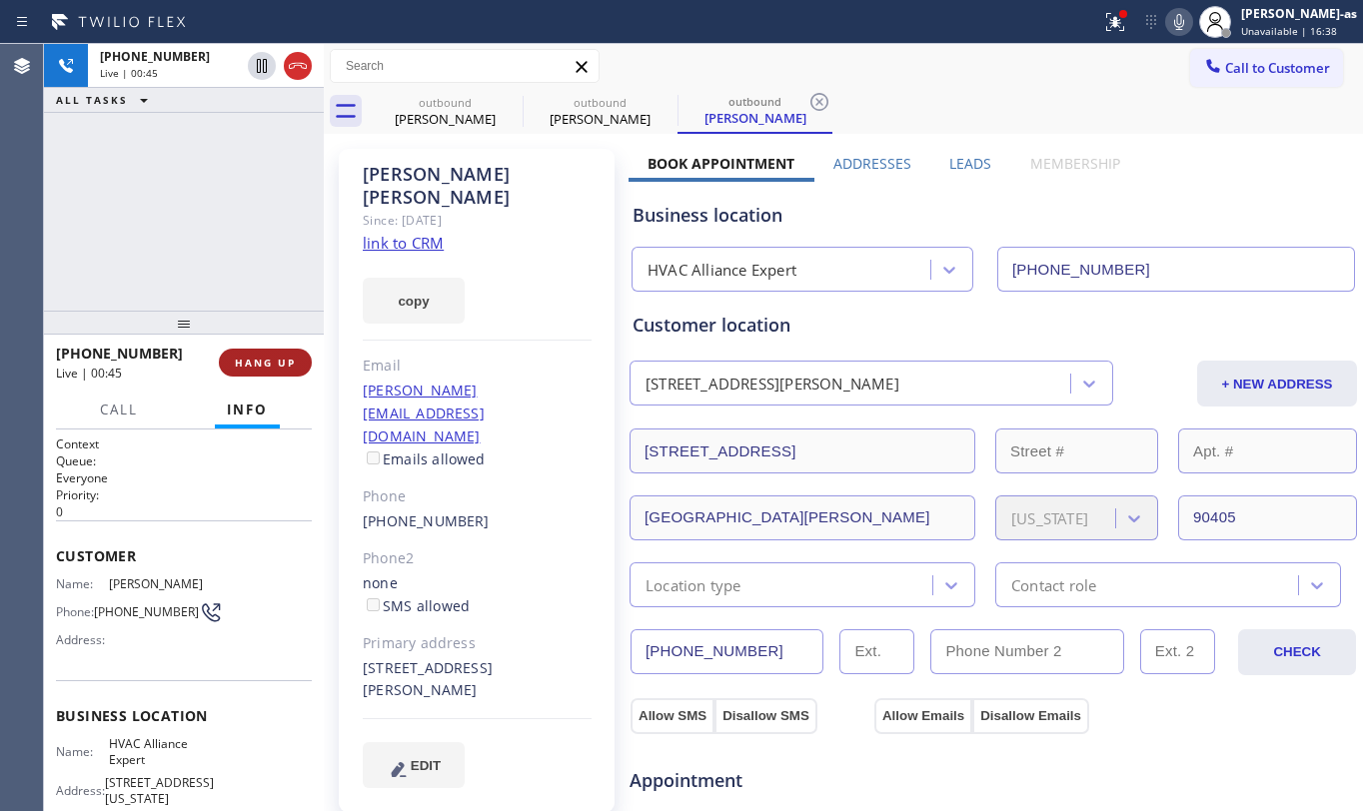
drag, startPoint x: 254, startPoint y: 360, endPoint x: 264, endPoint y: 364, distance: 10.8
click at [254, 358] on span "HANG UP" at bounding box center [265, 363] width 61 height 14
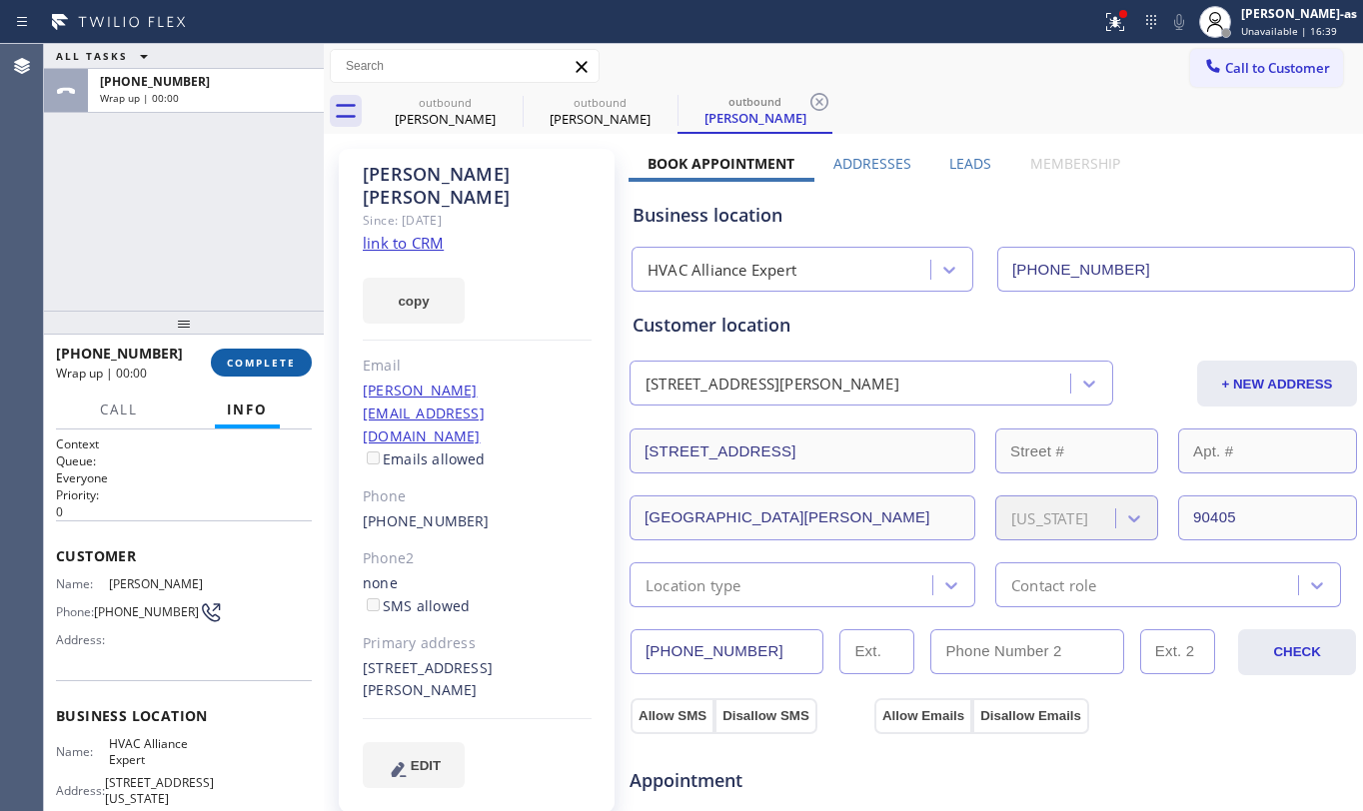
click at [270, 361] on span "COMPLETE" at bounding box center [261, 363] width 69 height 14
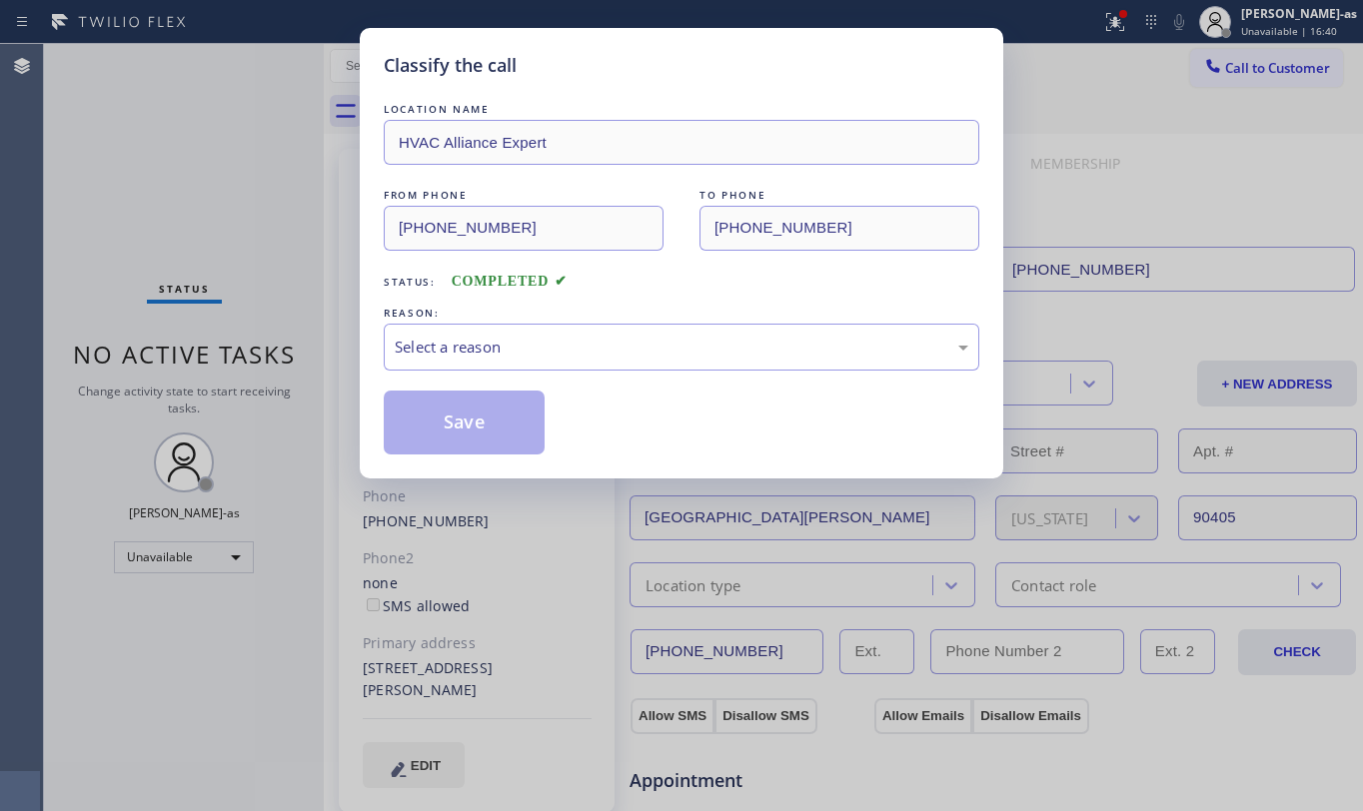
click at [273, 357] on div "Classify the call LOCATION NAME HVAC Alliance Expert FROM PHONE [PHONE_NUMBER] …" at bounding box center [681, 405] width 1363 height 811
click at [557, 349] on div "Select a reason" at bounding box center [682, 347] width 574 height 23
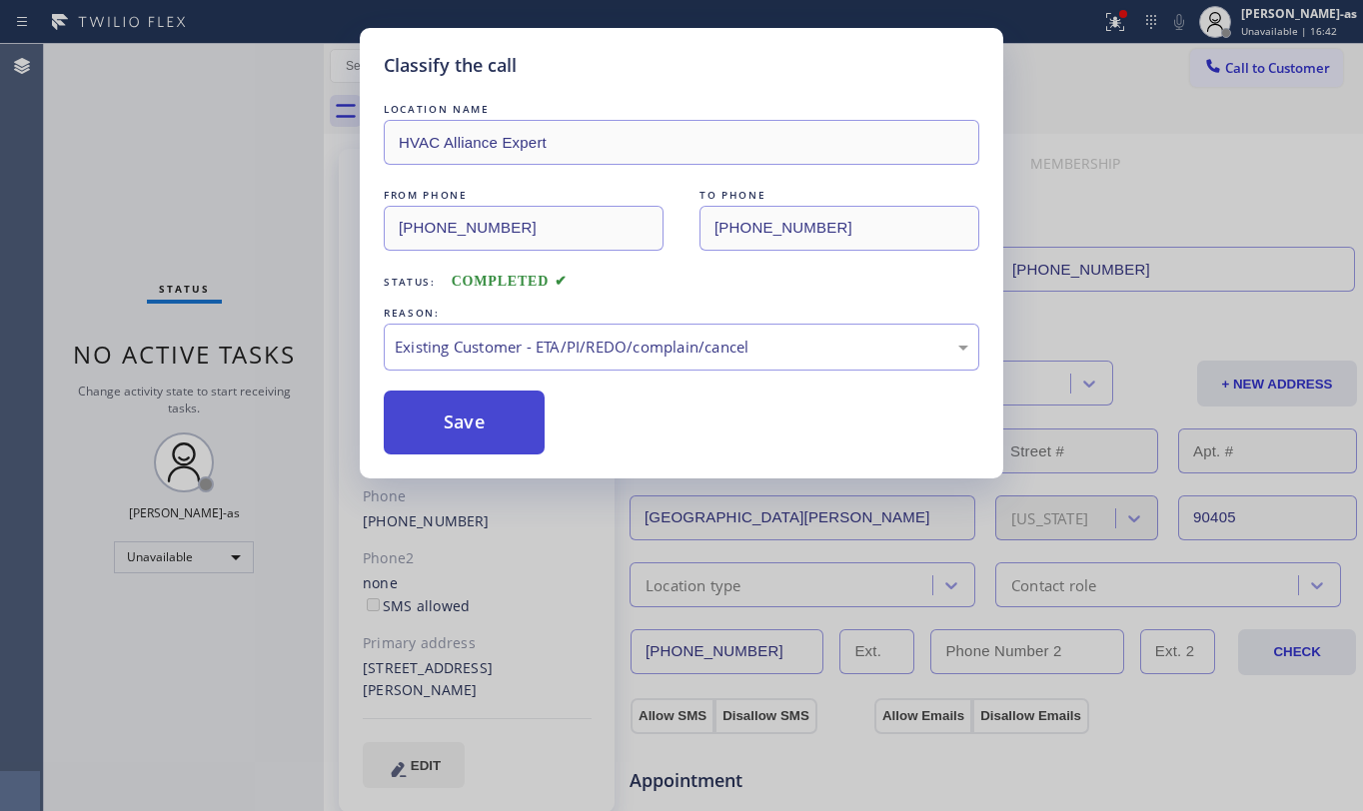
click at [486, 426] on button "Save" at bounding box center [464, 423] width 161 height 64
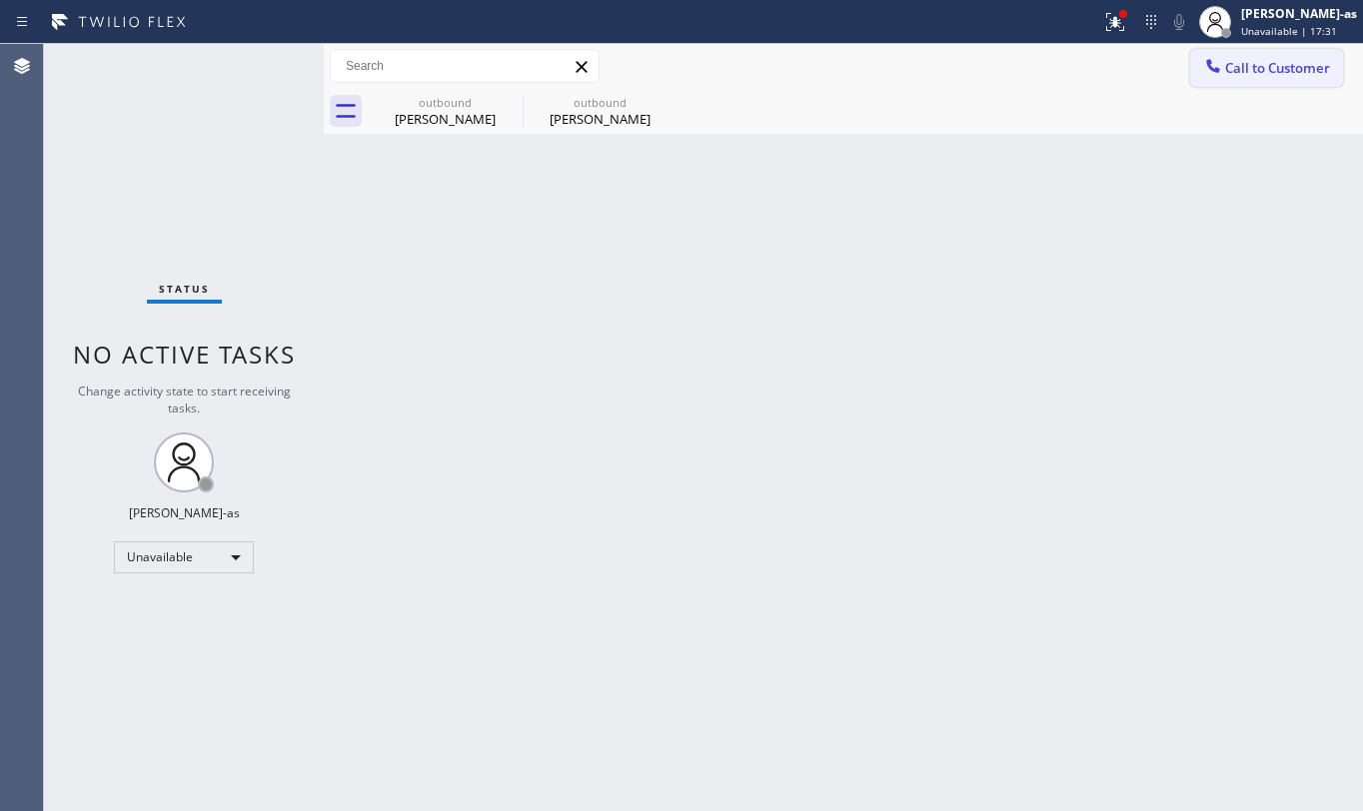
click at [1260, 66] on span "Call to Customer" at bounding box center [1277, 68] width 105 height 18
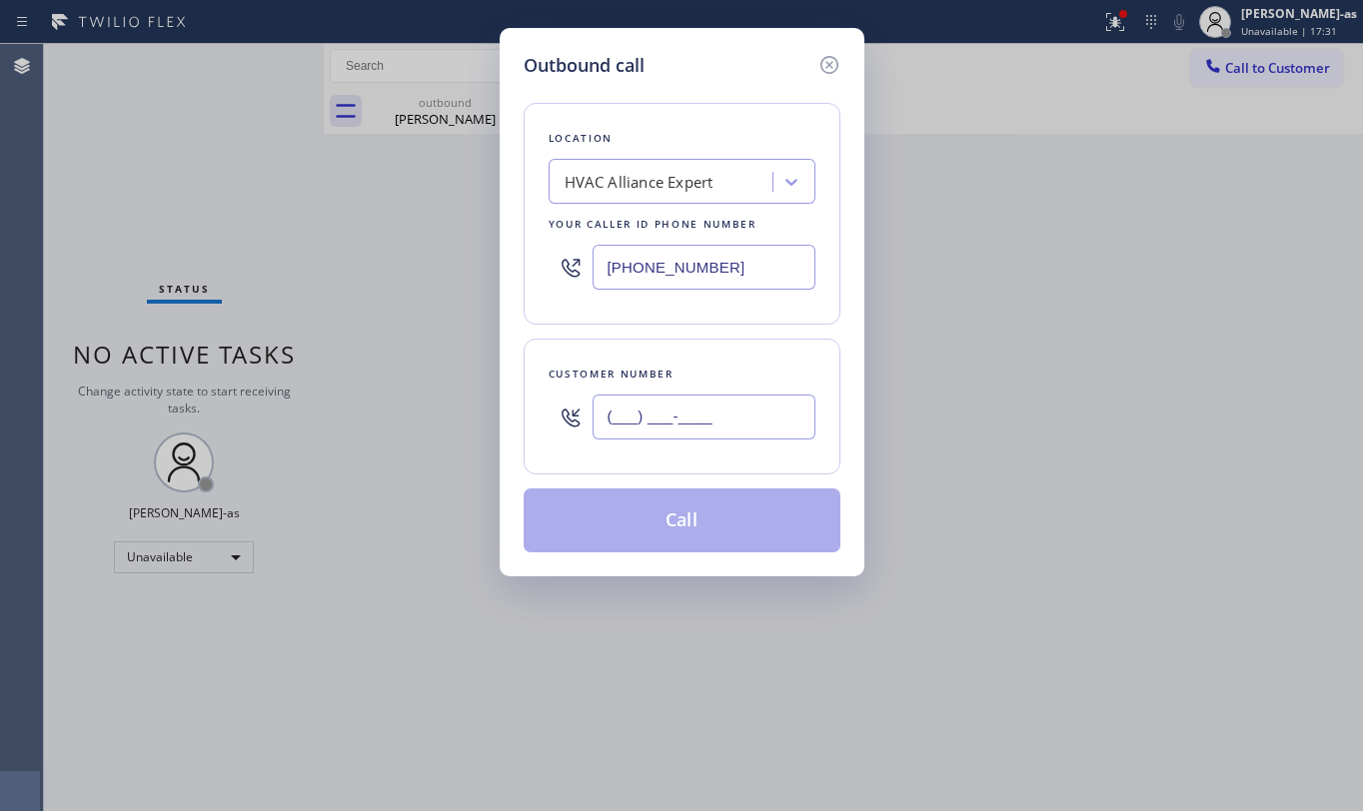
click at [739, 428] on input "(___) ___-____" at bounding box center [704, 417] width 223 height 45
paste input "650) 703-5676"
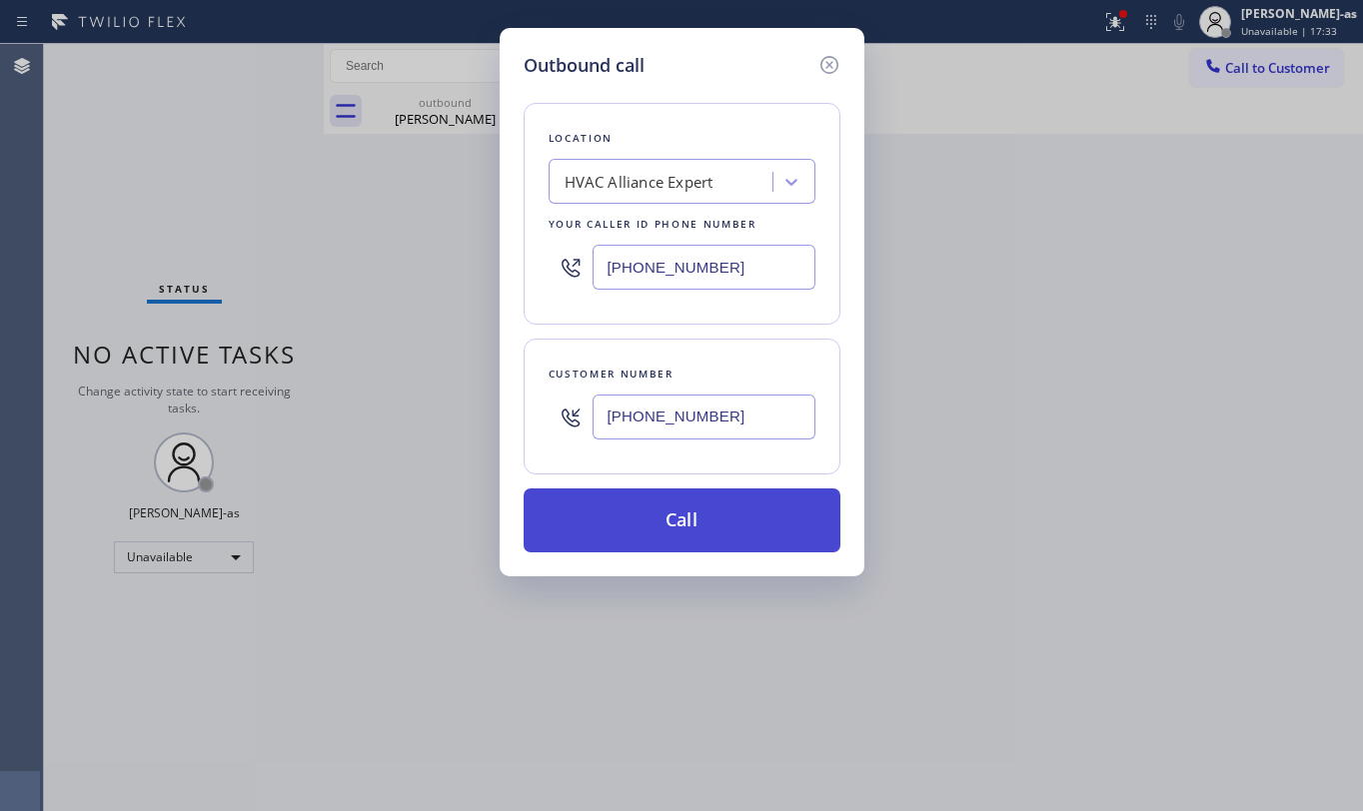
type input "[PHONE_NUMBER]"
drag, startPoint x: 736, startPoint y: 518, endPoint x: 793, endPoint y: 528, distance: 57.8
click at [737, 518] on button "Call" at bounding box center [682, 521] width 317 height 64
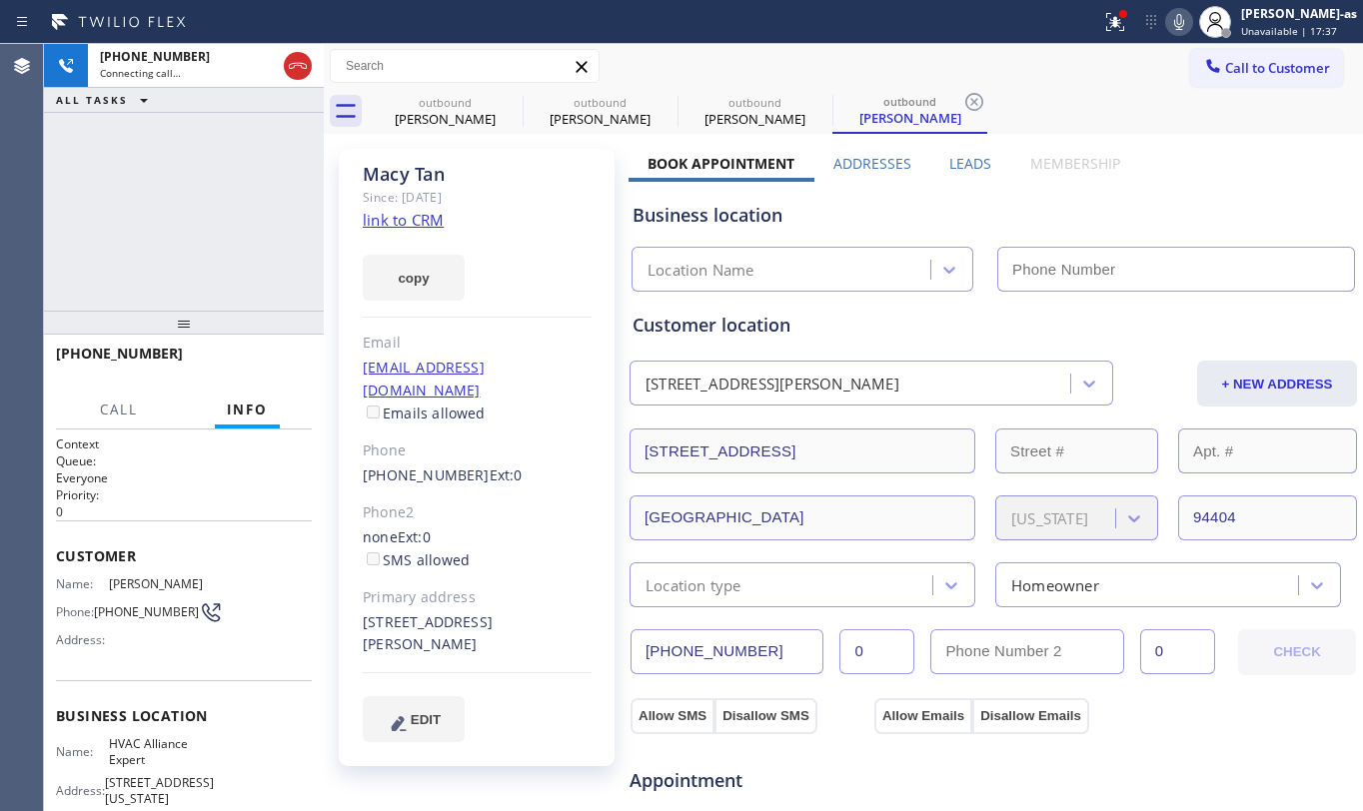
type input "[PHONE_NUMBER]"
click at [433, 125] on div "[PERSON_NAME]" at bounding box center [445, 119] width 151 height 18
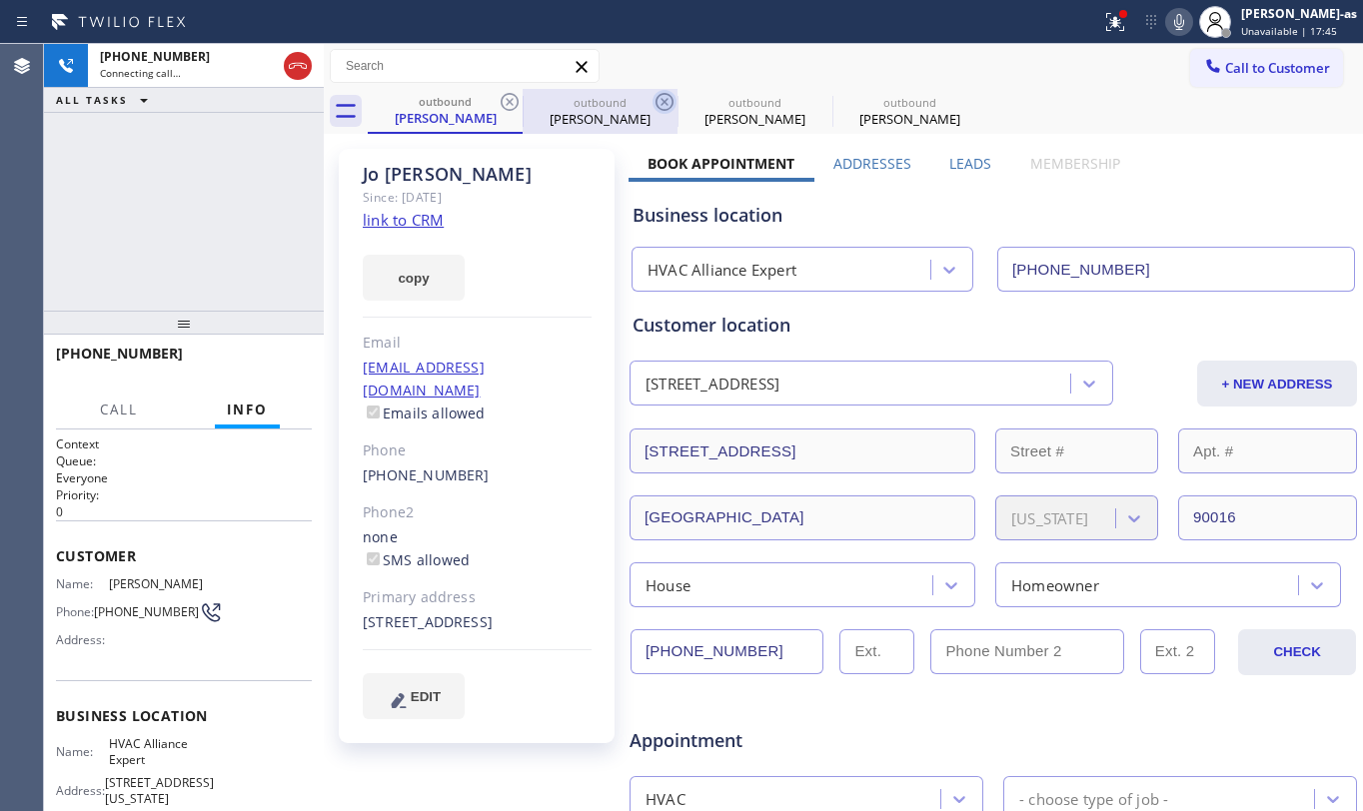
click at [508, 105] on icon at bounding box center [510, 102] width 24 height 24
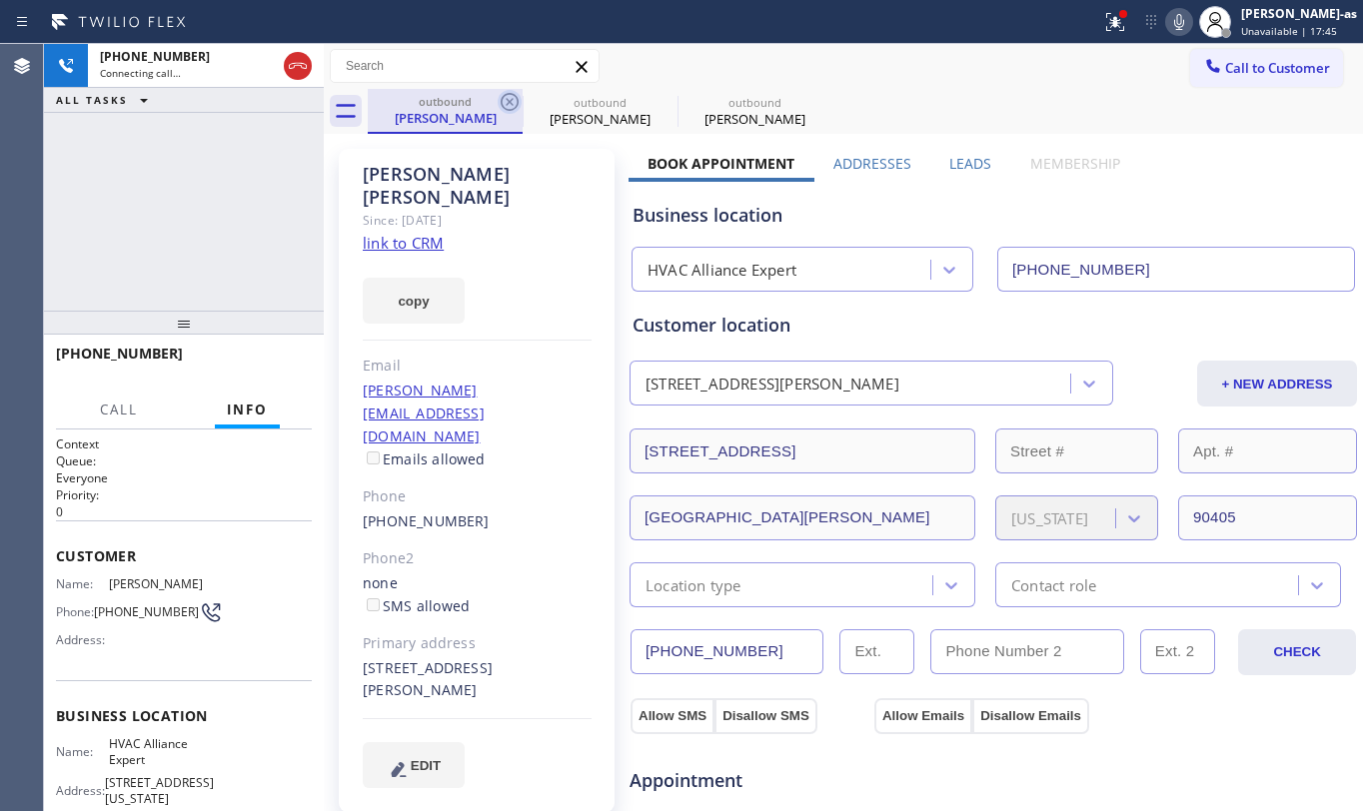
click at [508, 105] on icon at bounding box center [510, 102] width 24 height 24
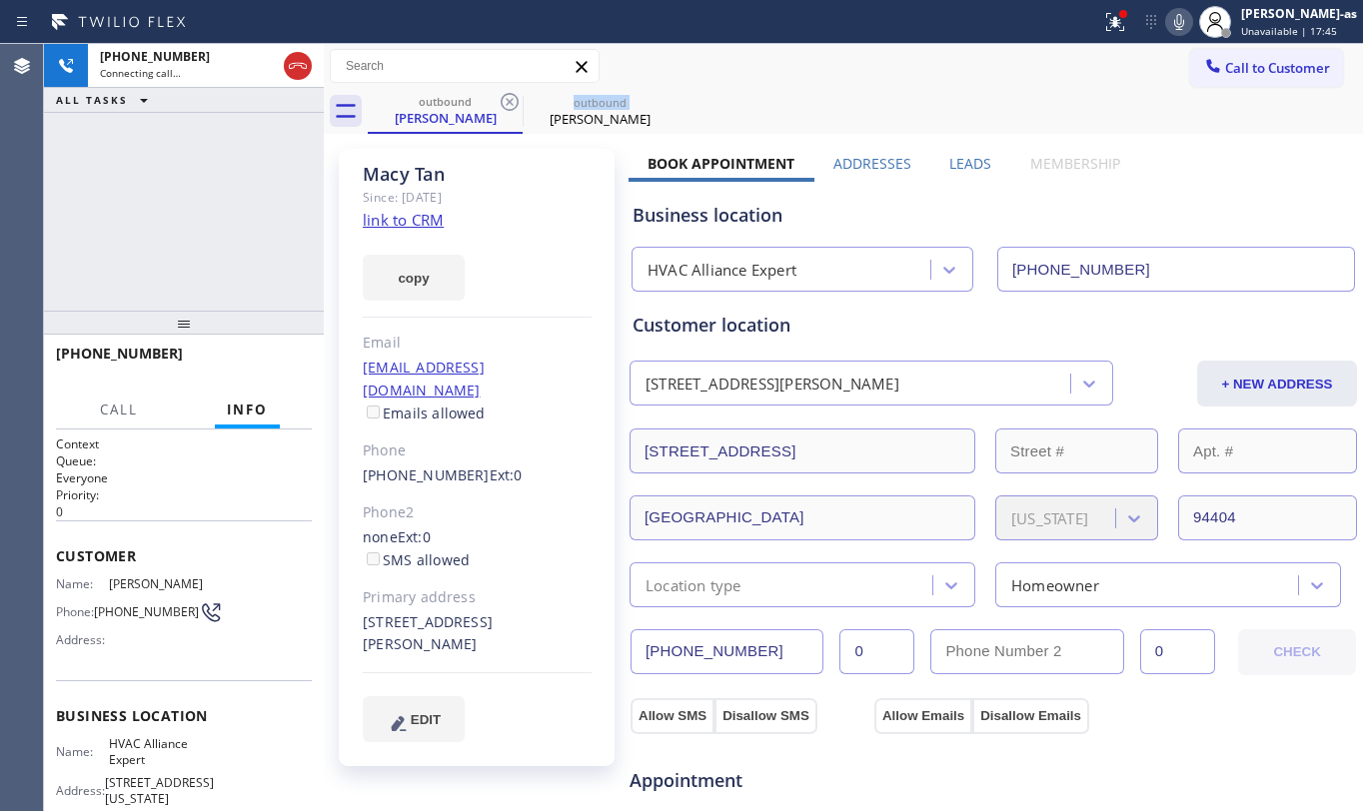
click at [508, 105] on icon at bounding box center [510, 102] width 24 height 24
click at [414, 222] on link "link to CRM" at bounding box center [403, 220] width 81 height 20
drag, startPoint x: 177, startPoint y: 194, endPoint x: 452, endPoint y: 233, distance: 277.6
click at [178, 194] on div "[PHONE_NUMBER] Live | 01:15 ALL TASKS ALL TASKS ACTIVE TASKS TASKS IN WRAP UP" at bounding box center [184, 177] width 280 height 267
click at [262, 353] on button "HANG UP" at bounding box center [265, 363] width 93 height 28
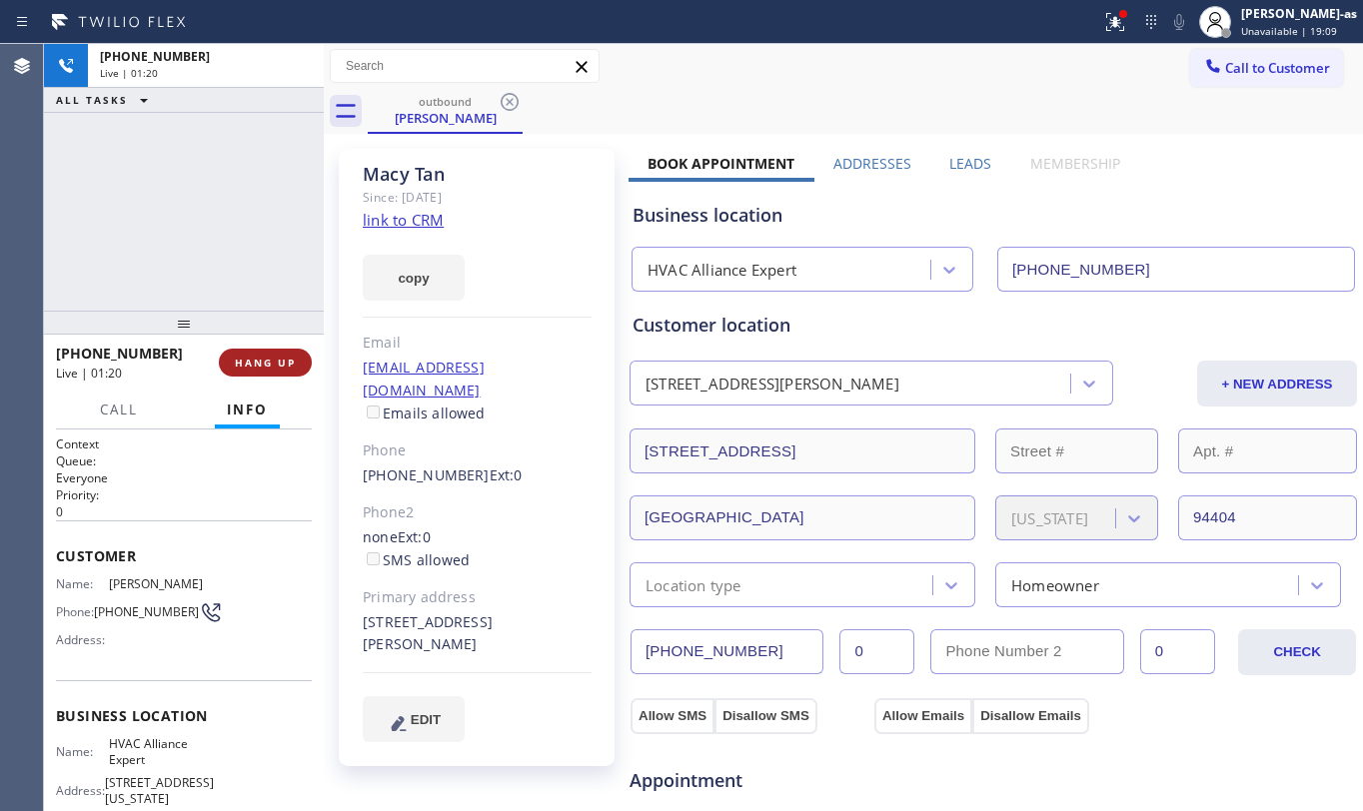
click at [262, 353] on button "HANG UP" at bounding box center [265, 363] width 93 height 28
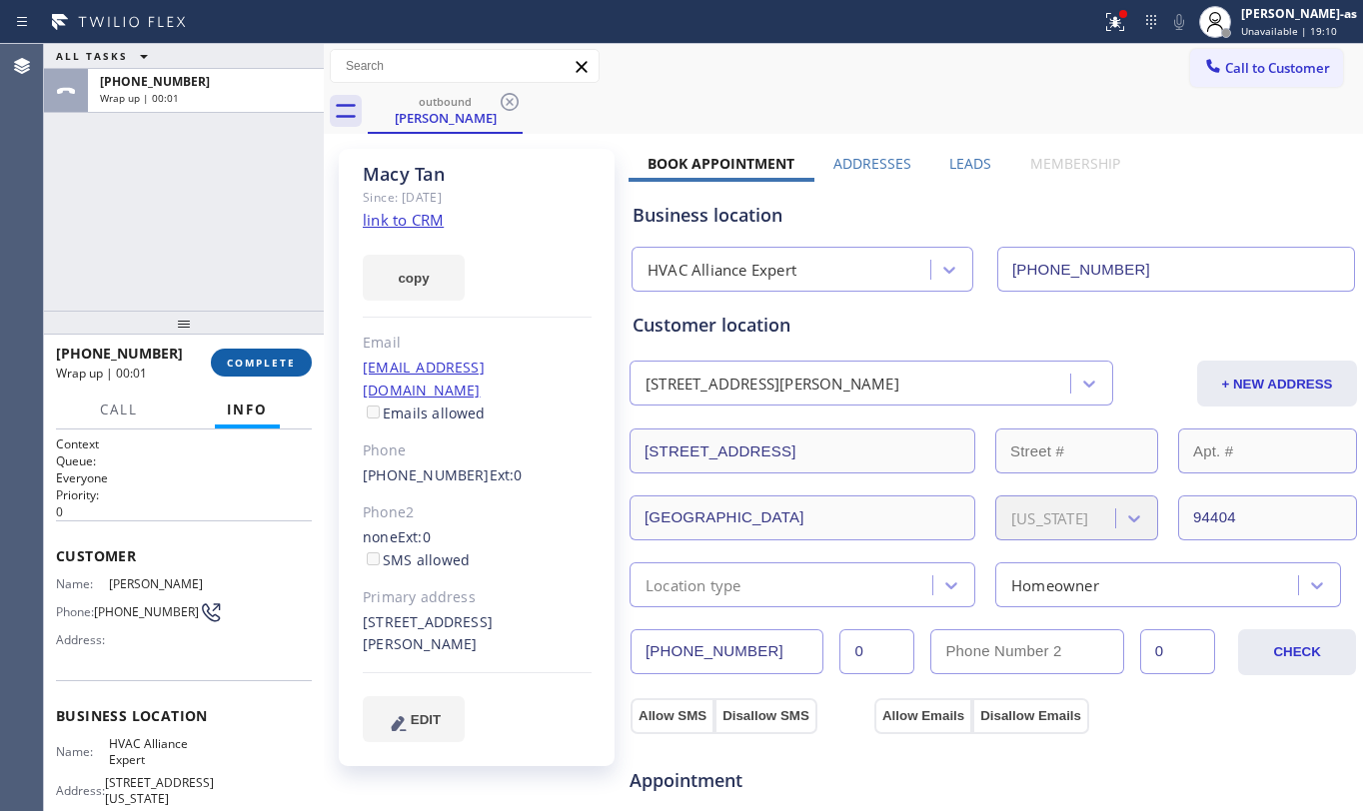
click at [262, 353] on button "COMPLETE" at bounding box center [261, 363] width 101 height 28
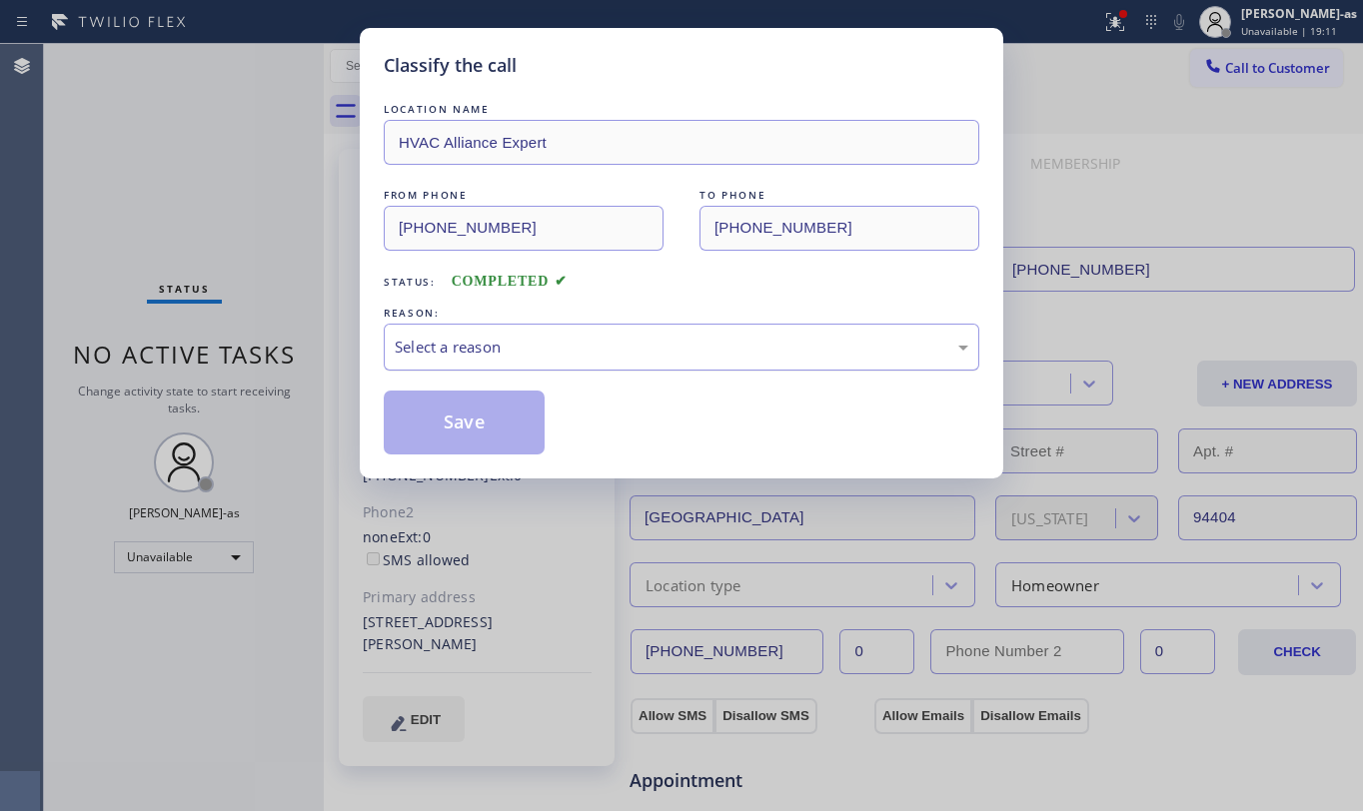
click at [621, 336] on div "Select a reason" at bounding box center [682, 347] width 574 height 23
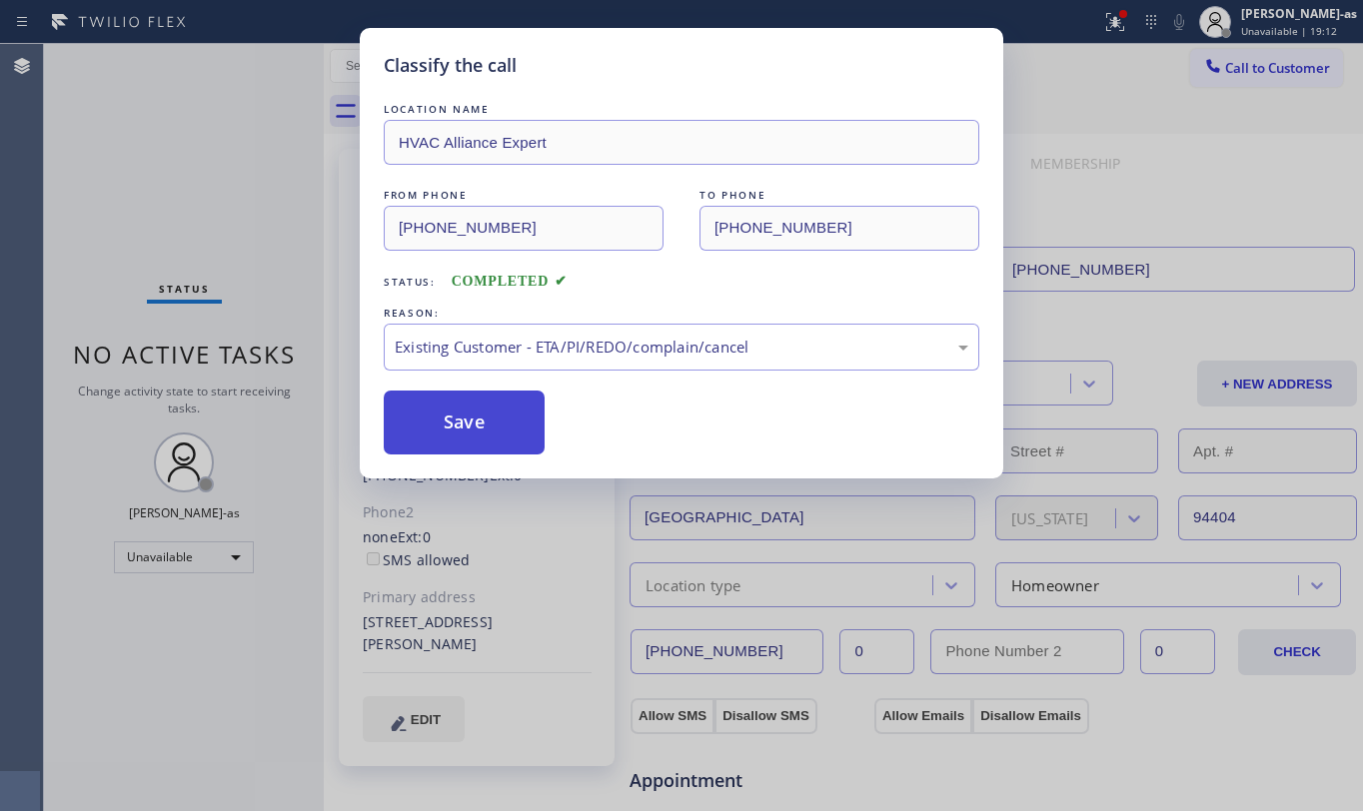
click at [454, 416] on button "Save" at bounding box center [464, 423] width 161 height 64
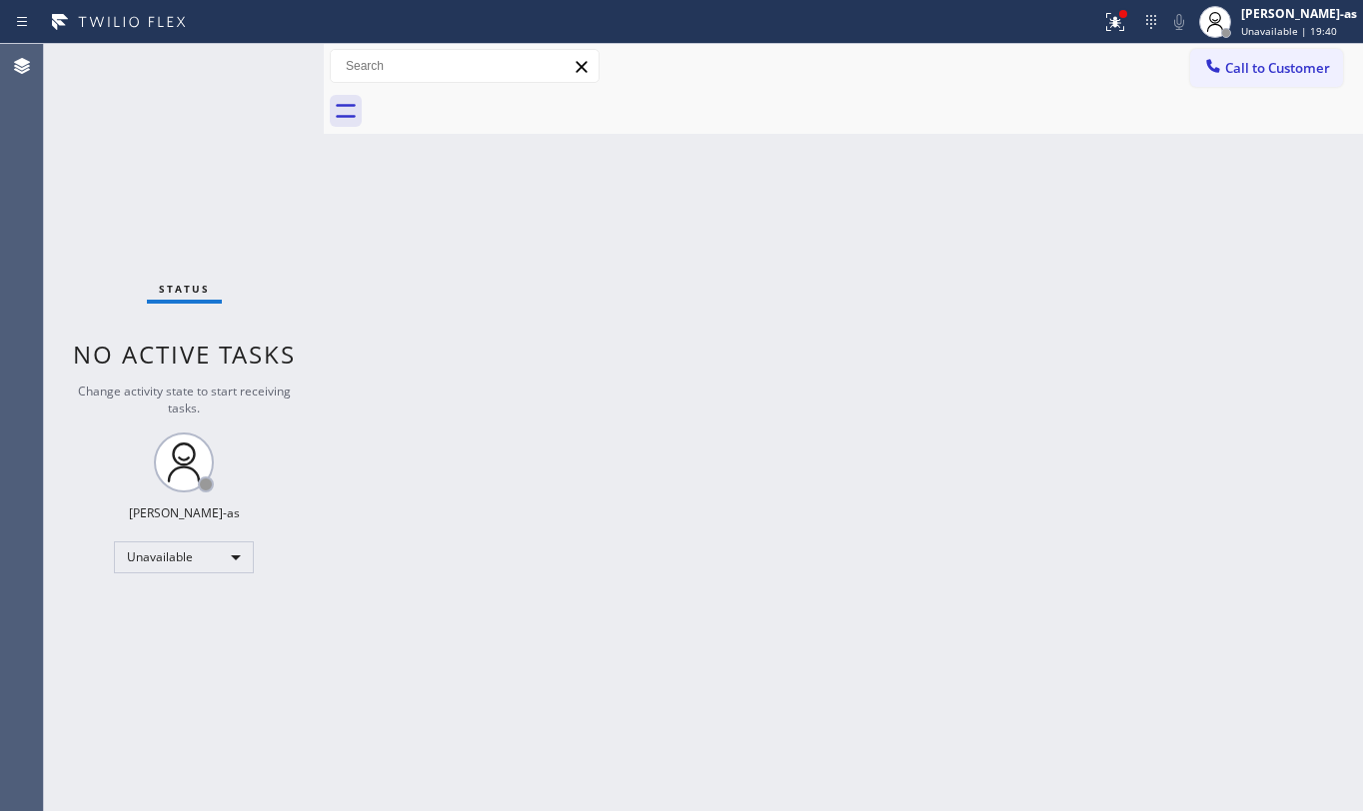
drag, startPoint x: 1256, startPoint y: 34, endPoint x: 1252, endPoint y: 52, distance: 18.4
click at [1237, 41] on div at bounding box center [1215, 22] width 44 height 44
drag, startPoint x: 1000, startPoint y: 106, endPoint x: 1181, endPoint y: 85, distance: 182.1
click at [1011, 105] on div at bounding box center [865, 111] width 995 height 45
click at [1239, 60] on span "Call to Customer" at bounding box center [1277, 68] width 105 height 18
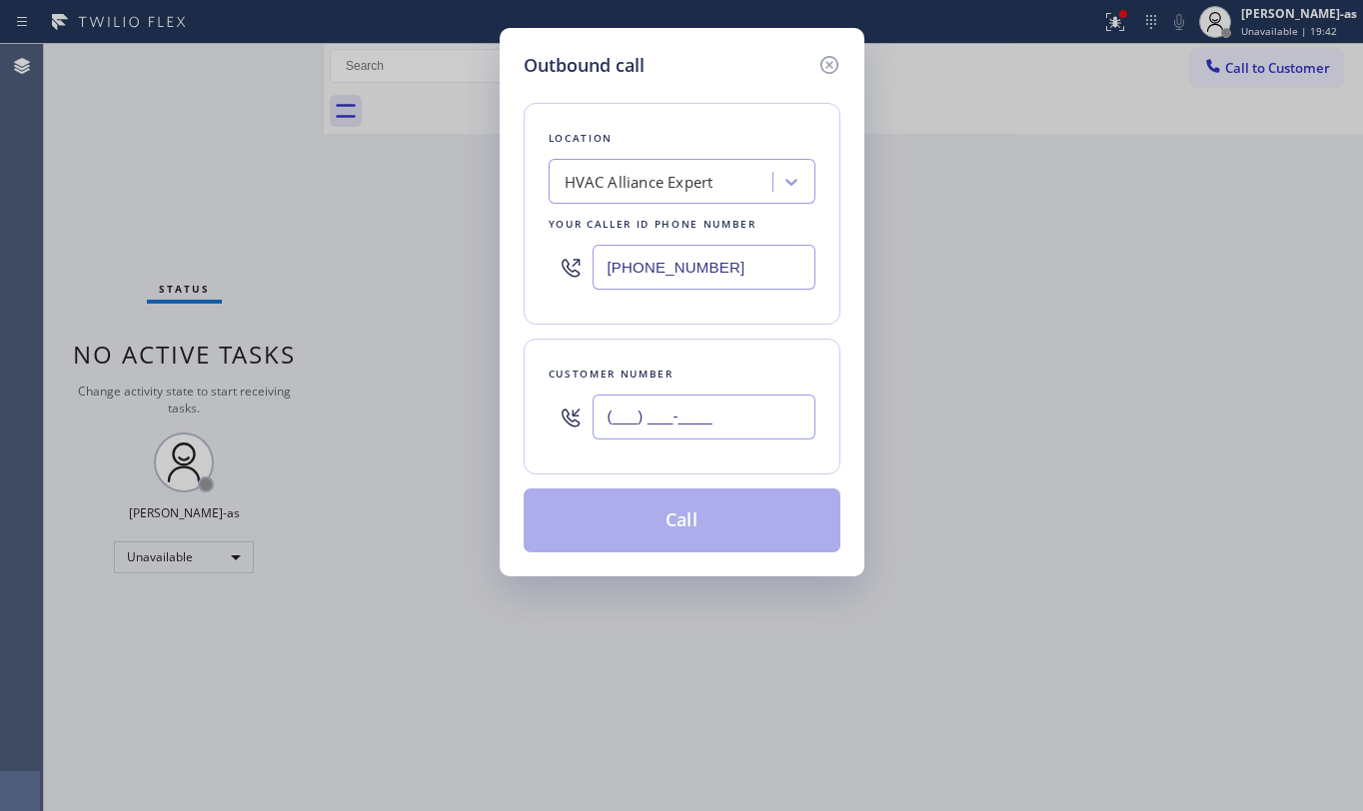
click at [669, 416] on input "(___) ___-____" at bounding box center [704, 417] width 223 height 45
paste input "408) 398-4232"
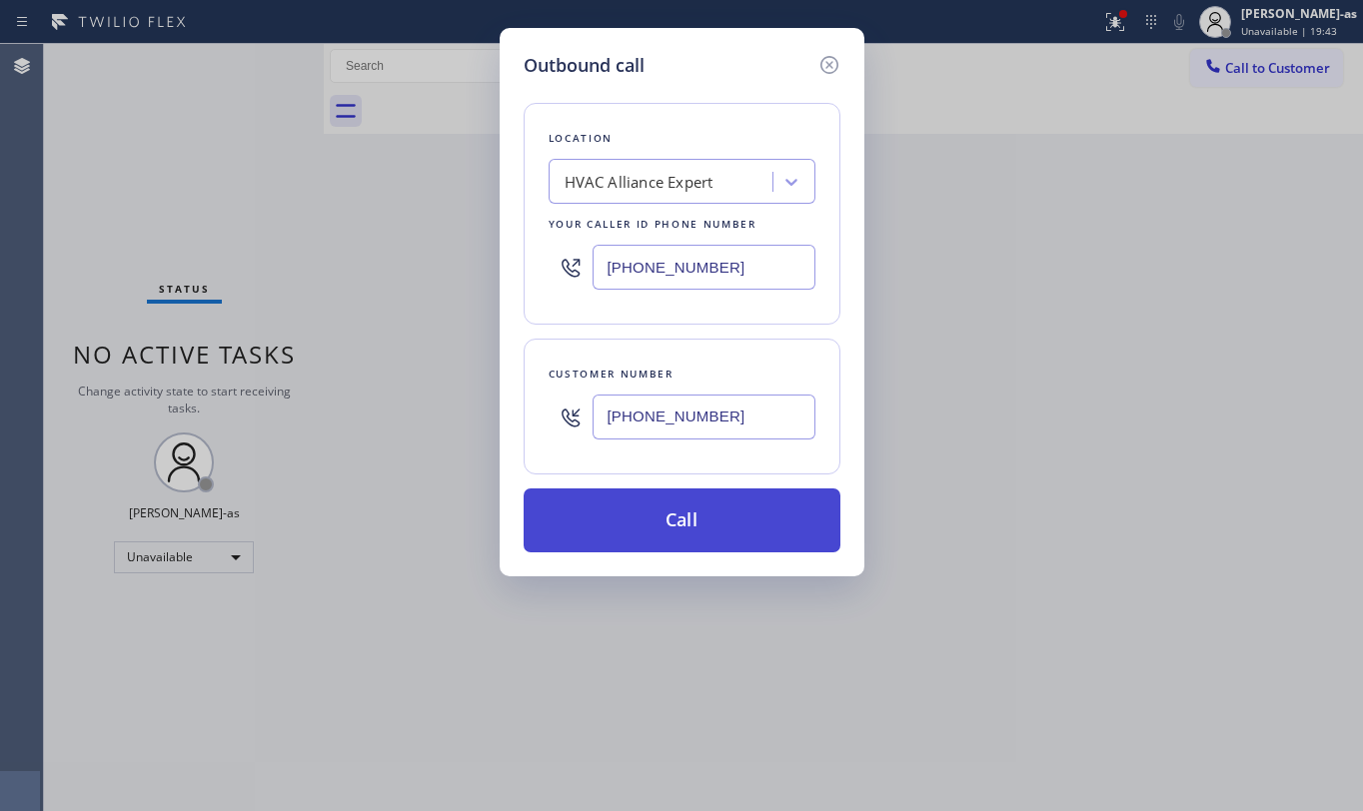
type input "[PHONE_NUMBER]"
click at [705, 545] on button "Call" at bounding box center [682, 521] width 317 height 64
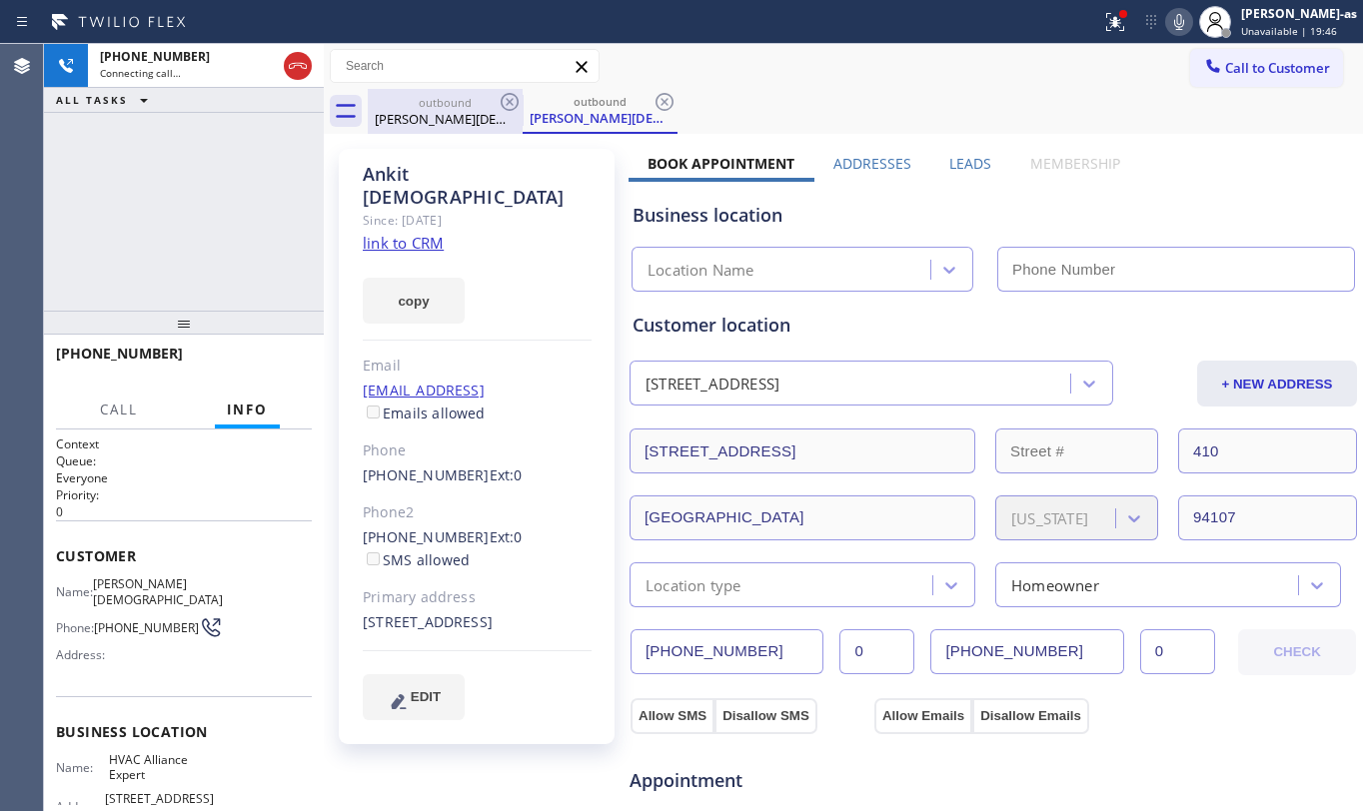
click at [452, 93] on div "outbound [PERSON_NAME]" at bounding box center [445, 111] width 151 height 45
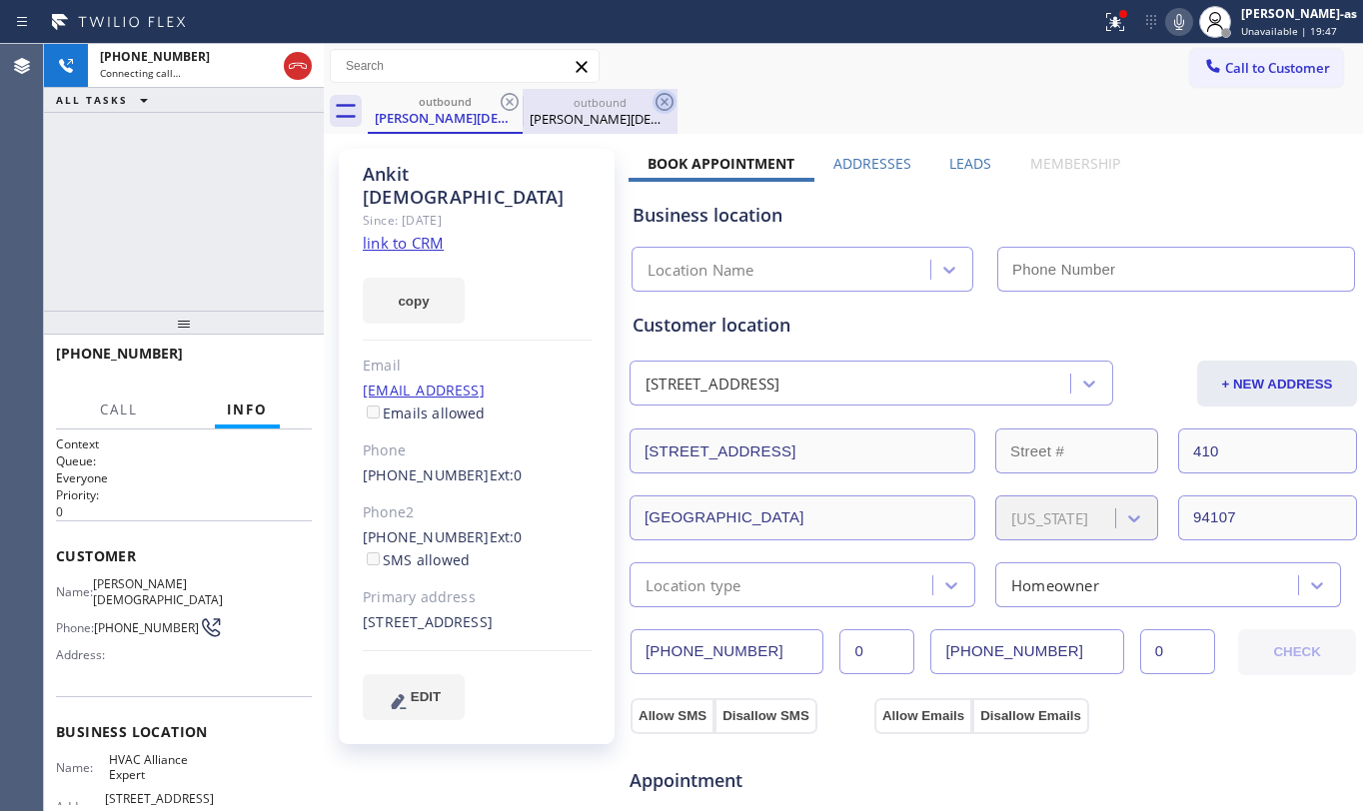
click at [513, 104] on icon at bounding box center [510, 102] width 24 height 24
drag, startPoint x: 216, startPoint y: 262, endPoint x: 224, endPoint y: 250, distance: 14.4
click at [216, 258] on div "[PHONE_NUMBER] Connecting call… ALL TASKS ALL TASKS ACTIVE TASKS TASKS IN WRAP …" at bounding box center [184, 177] width 280 height 267
type input "[PHONE_NUMBER]"
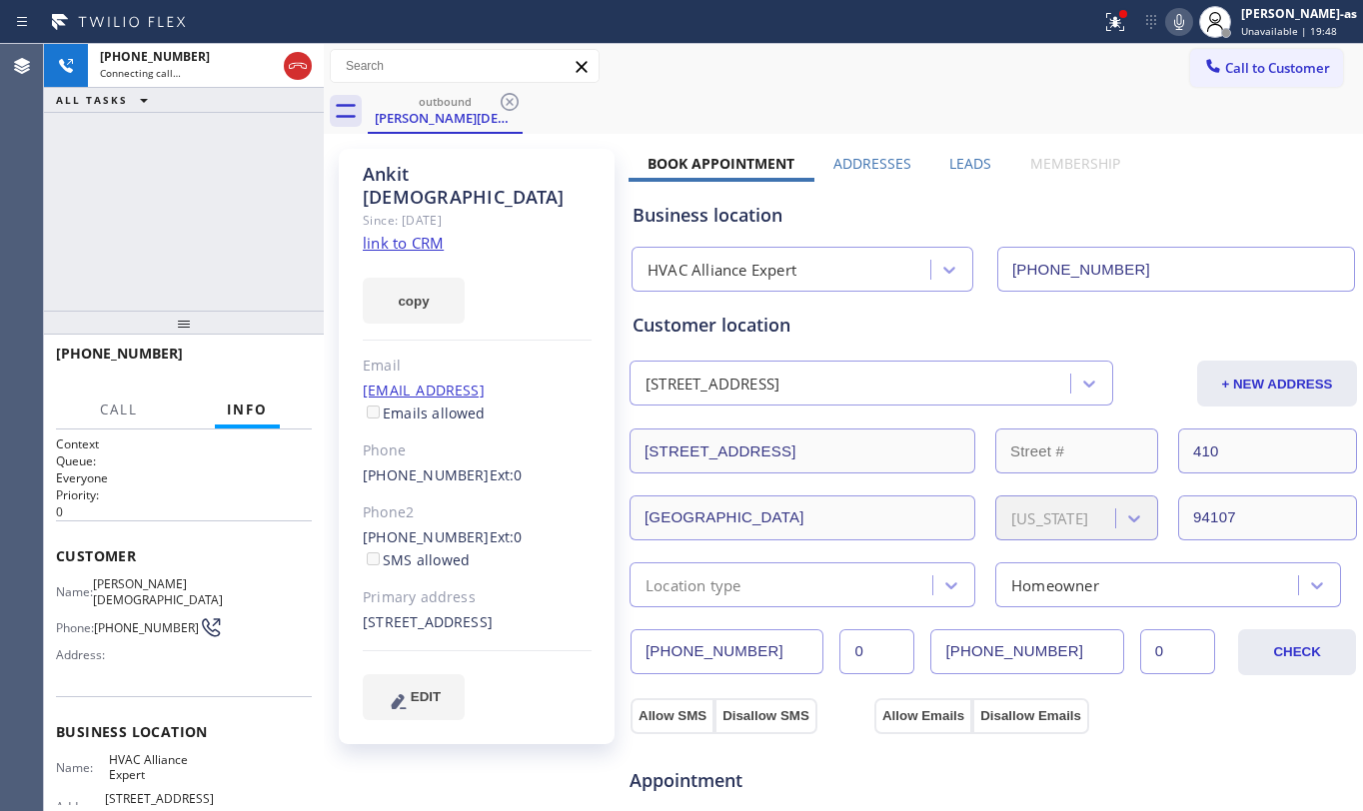
click at [420, 233] on link "link to CRM" at bounding box center [403, 243] width 81 height 20
drag, startPoint x: 197, startPoint y: 226, endPoint x: 318, endPoint y: 150, distance: 142.8
click at [220, 212] on div "[PHONE_NUMBER] Live | 00:01 ALL TASKS ALL TASKS ACTIVE TASKS TASKS IN WRAP UP" at bounding box center [184, 177] width 280 height 267
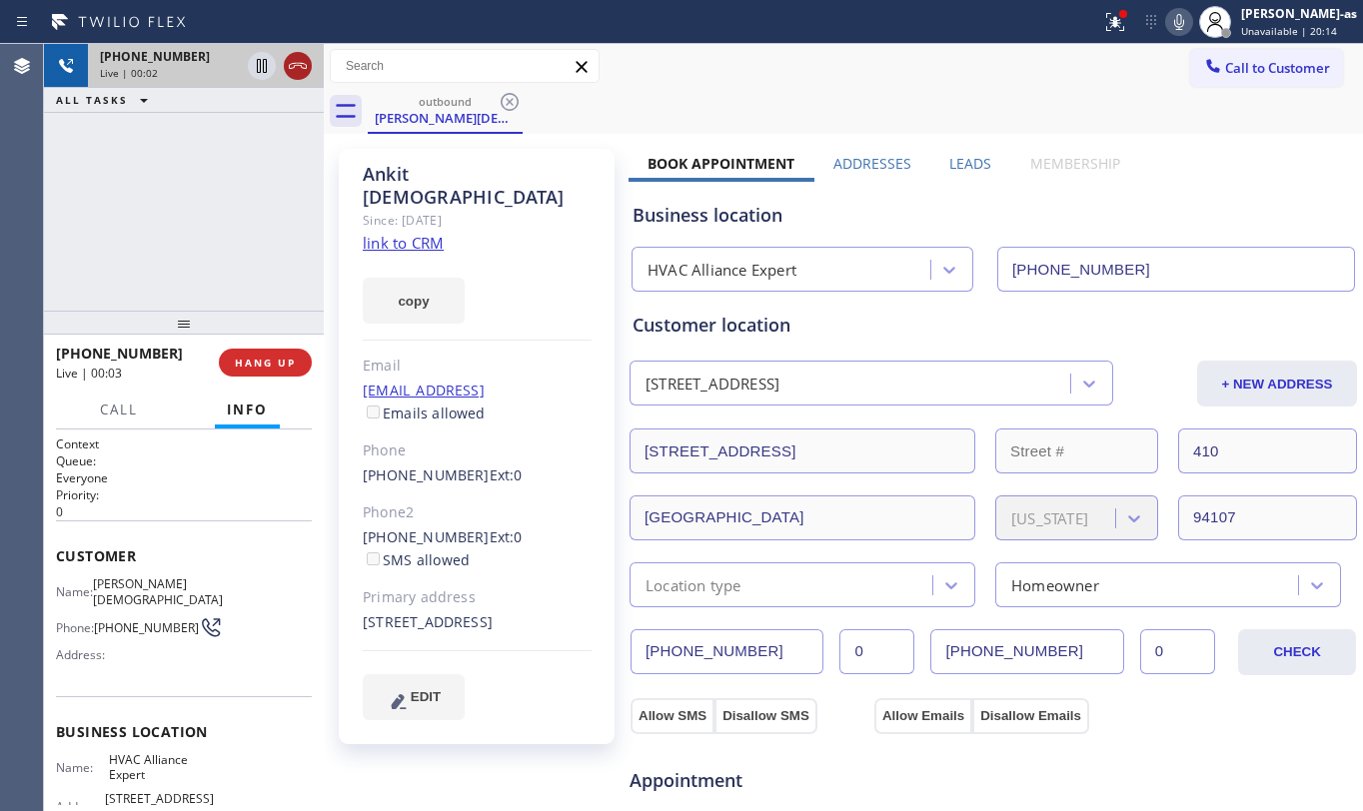
click at [308, 60] on icon at bounding box center [298, 66] width 24 height 24
drag, startPoint x: 409, startPoint y: 124, endPoint x: 470, endPoint y: 113, distance: 61.9
click at [413, 124] on div "[PERSON_NAME][DEMOGRAPHIC_DATA]" at bounding box center [445, 118] width 151 height 18
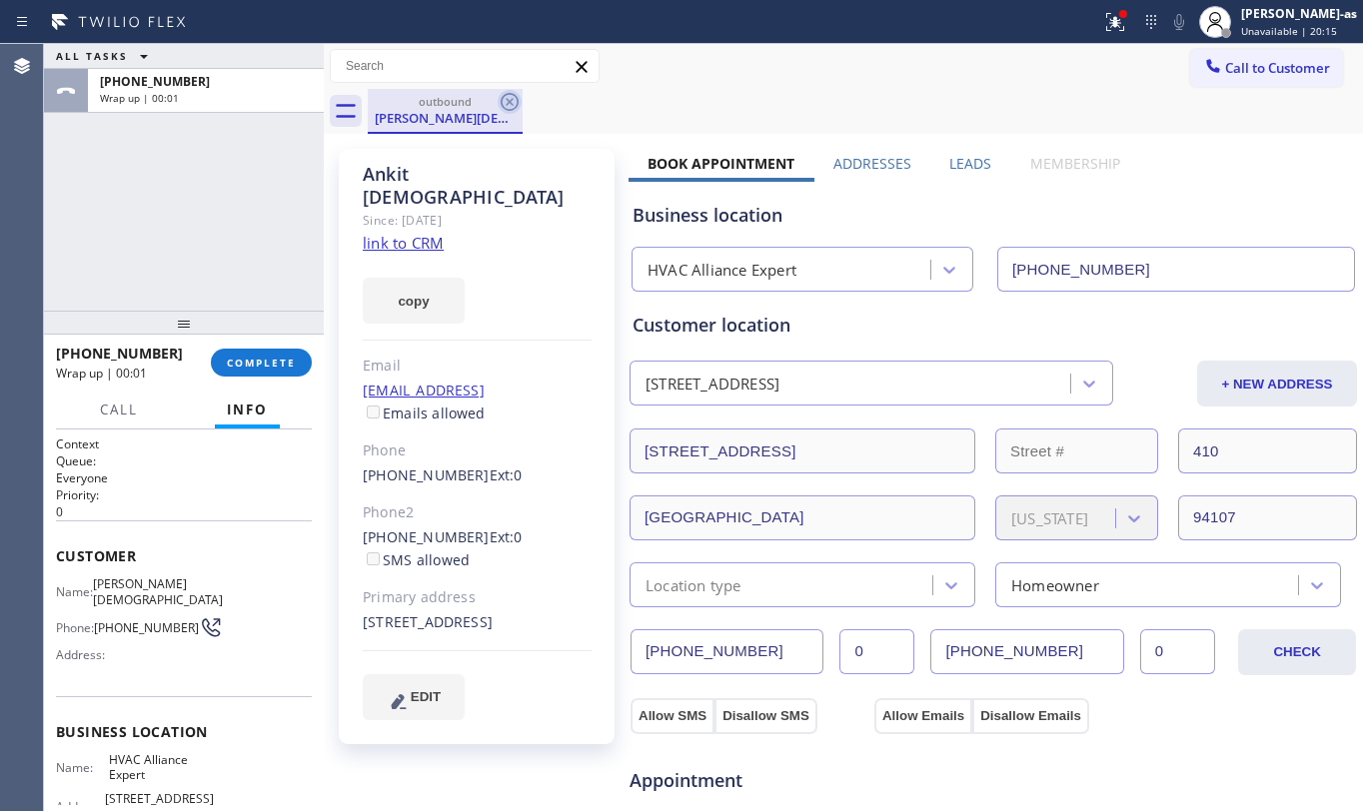
drag, startPoint x: 520, startPoint y: 93, endPoint x: 500, endPoint y: 98, distance: 20.6
click at [518, 93] on icon at bounding box center [510, 102] width 24 height 24
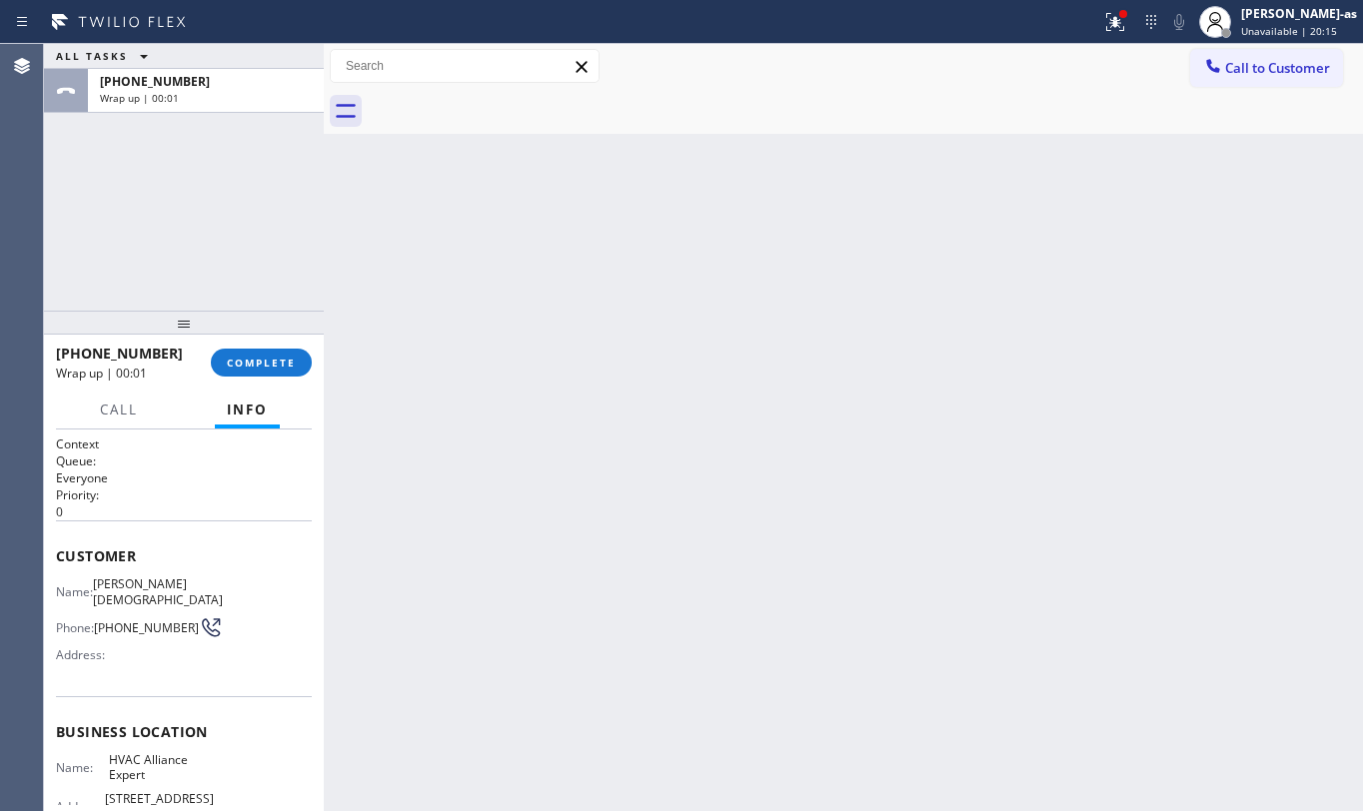
click at [501, 98] on div at bounding box center [865, 111] width 995 height 45
click at [249, 360] on span "COMPLETE" at bounding box center [261, 363] width 69 height 14
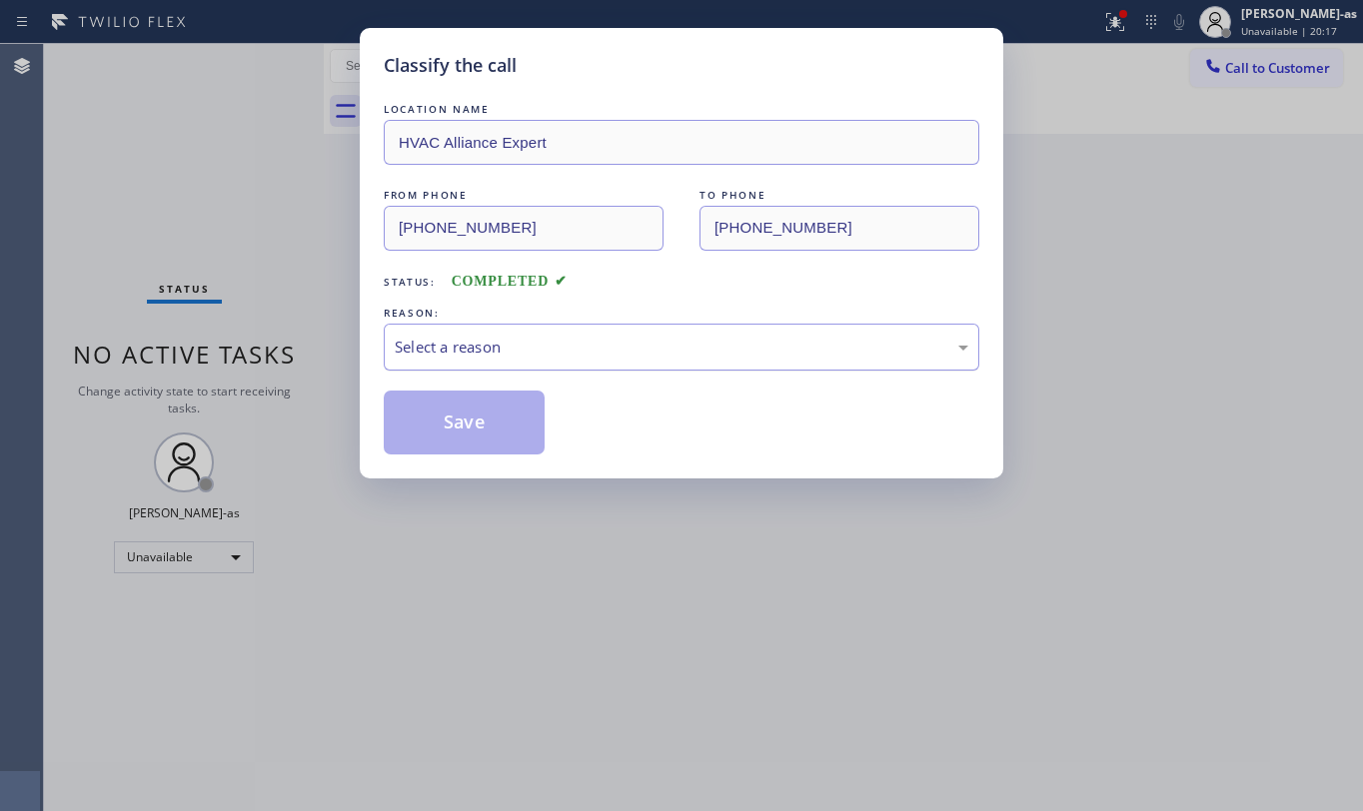
click at [521, 362] on div "Select a reason" at bounding box center [682, 347] width 596 height 47
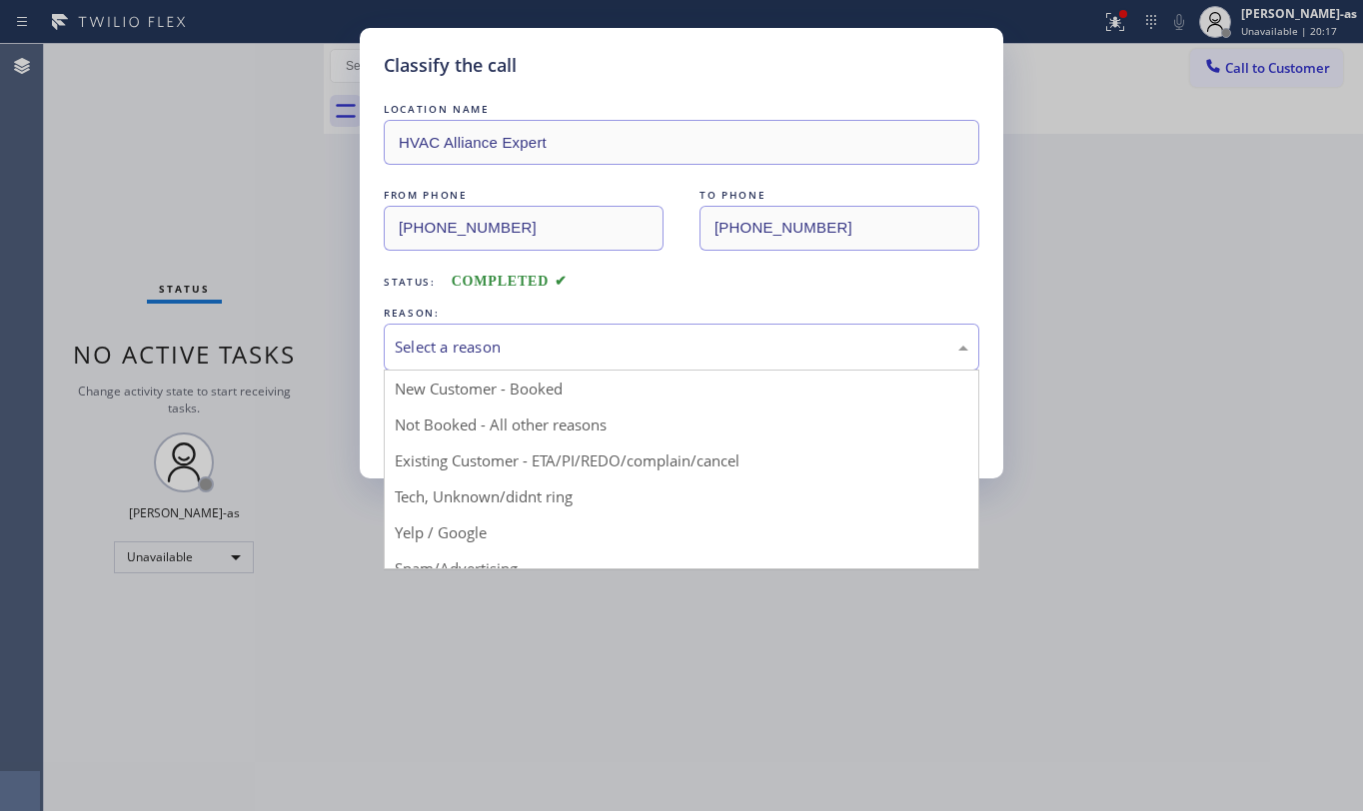
drag, startPoint x: 674, startPoint y: 457, endPoint x: 634, endPoint y: 445, distance: 41.7
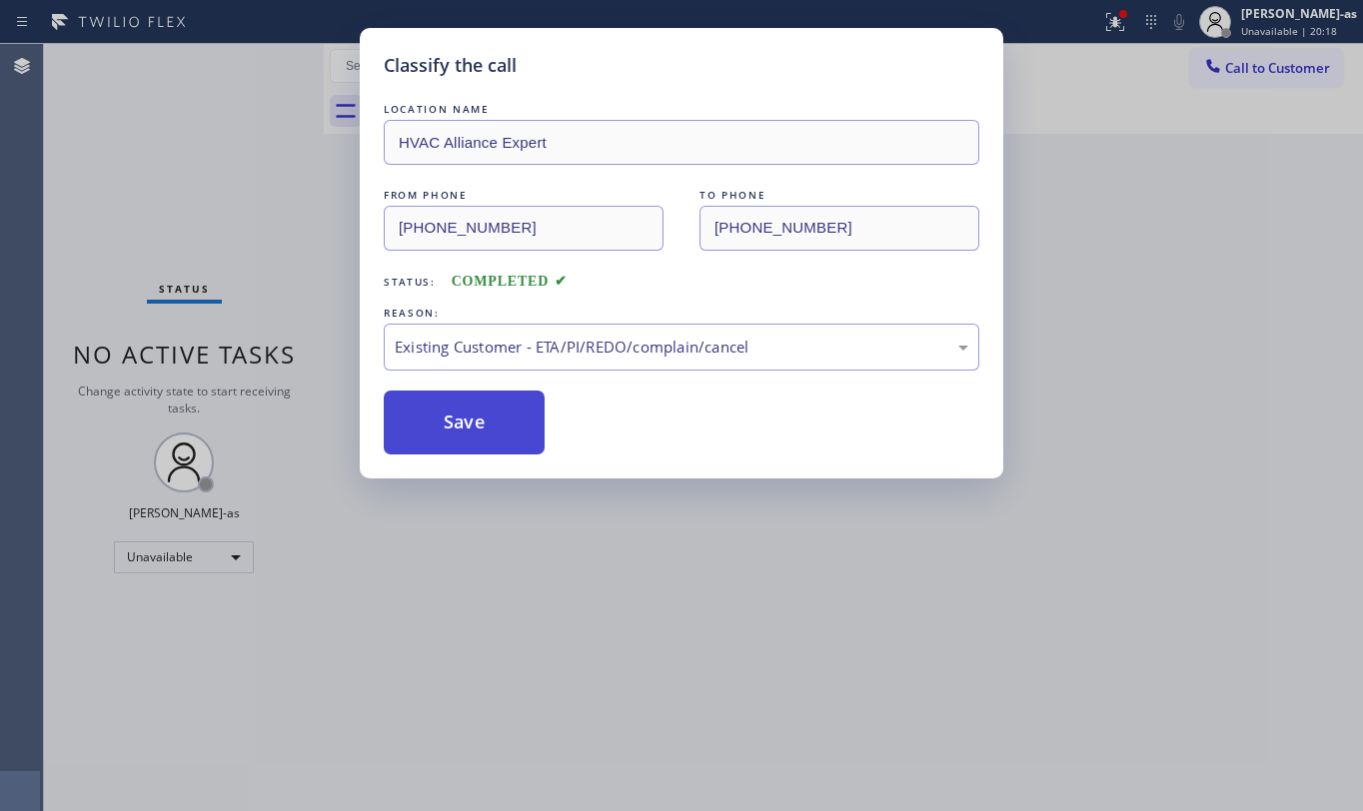
click at [477, 420] on button "Save" at bounding box center [464, 423] width 161 height 64
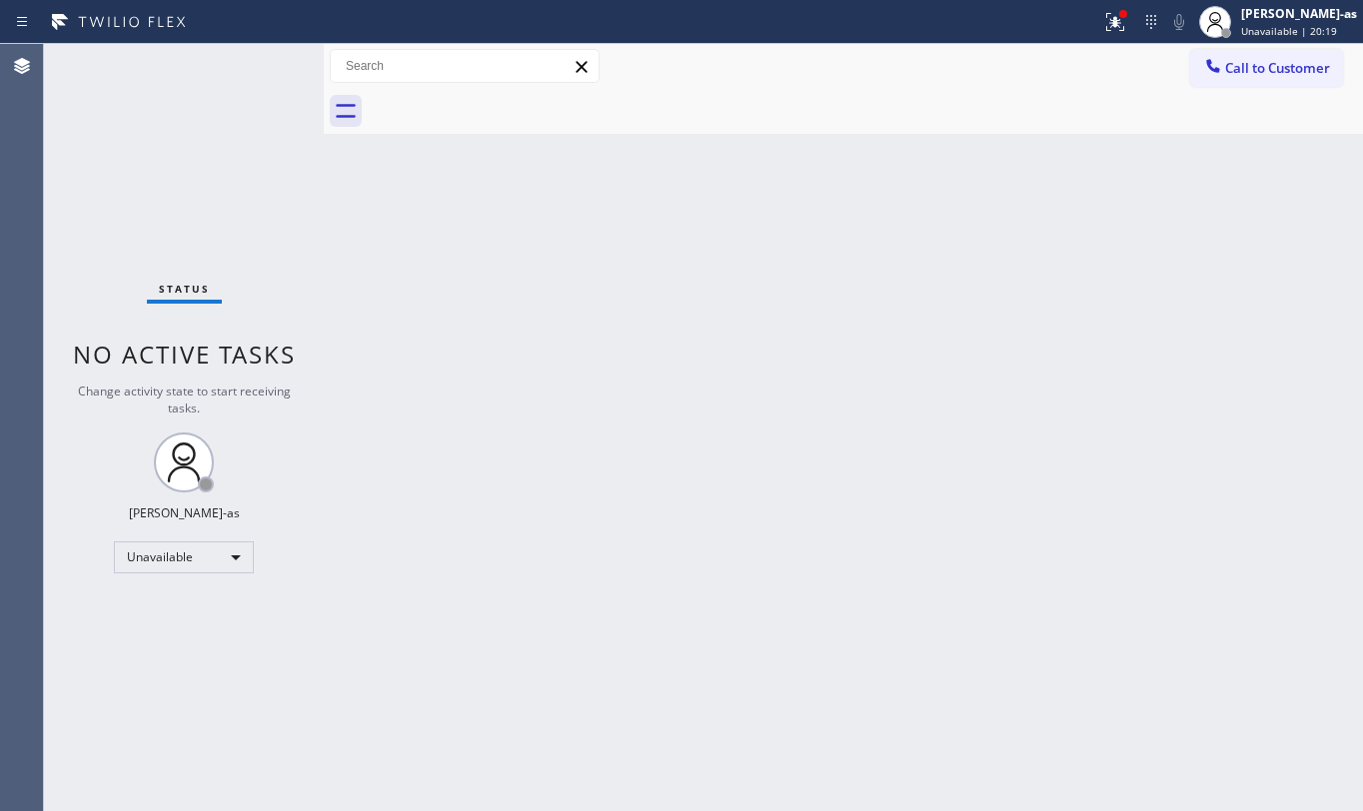
drag, startPoint x: 1271, startPoint y: 64, endPoint x: 809, endPoint y: 337, distance: 536.3
click at [1272, 64] on span "Call to Customer" at bounding box center [1277, 68] width 105 height 18
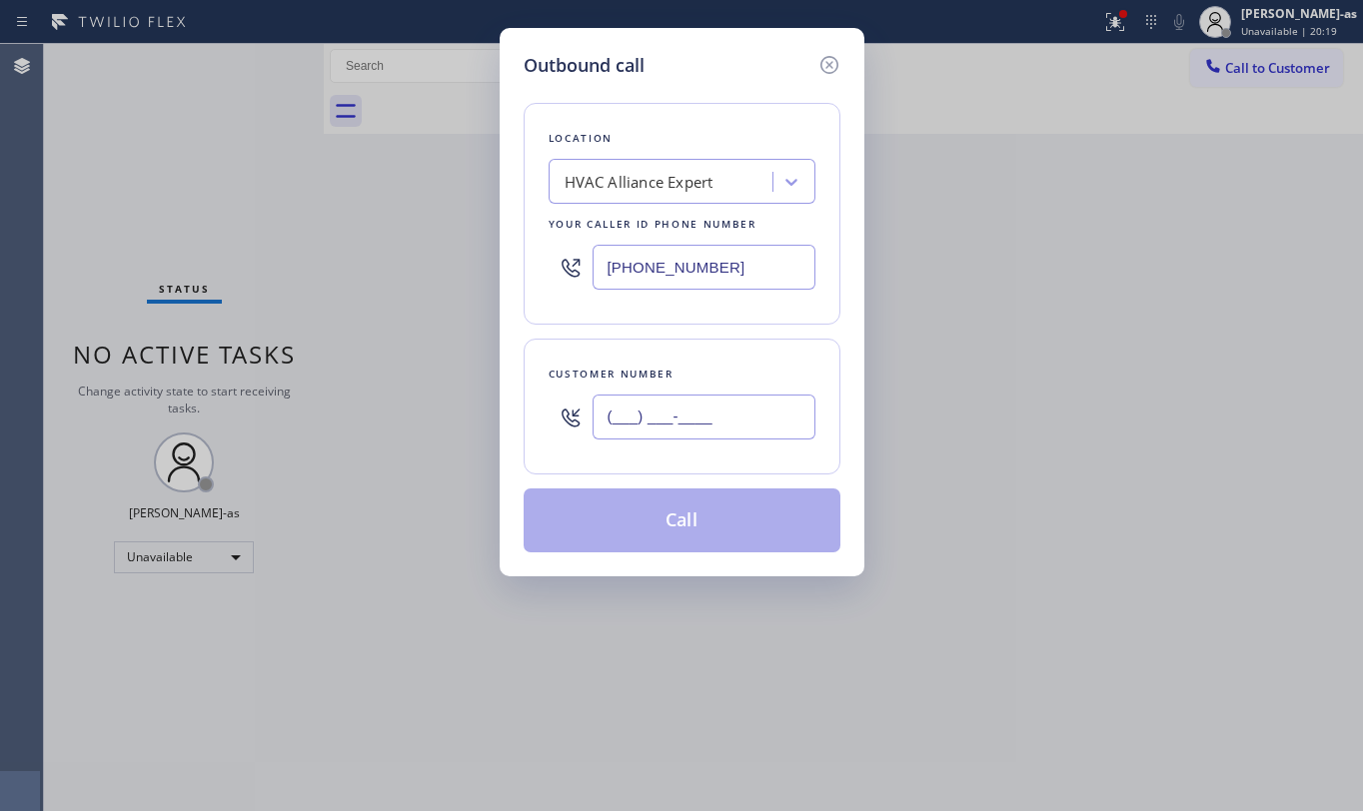
click at [733, 404] on input "(___) ___-____" at bounding box center [704, 417] width 223 height 45
paste input "609) 516-1780"
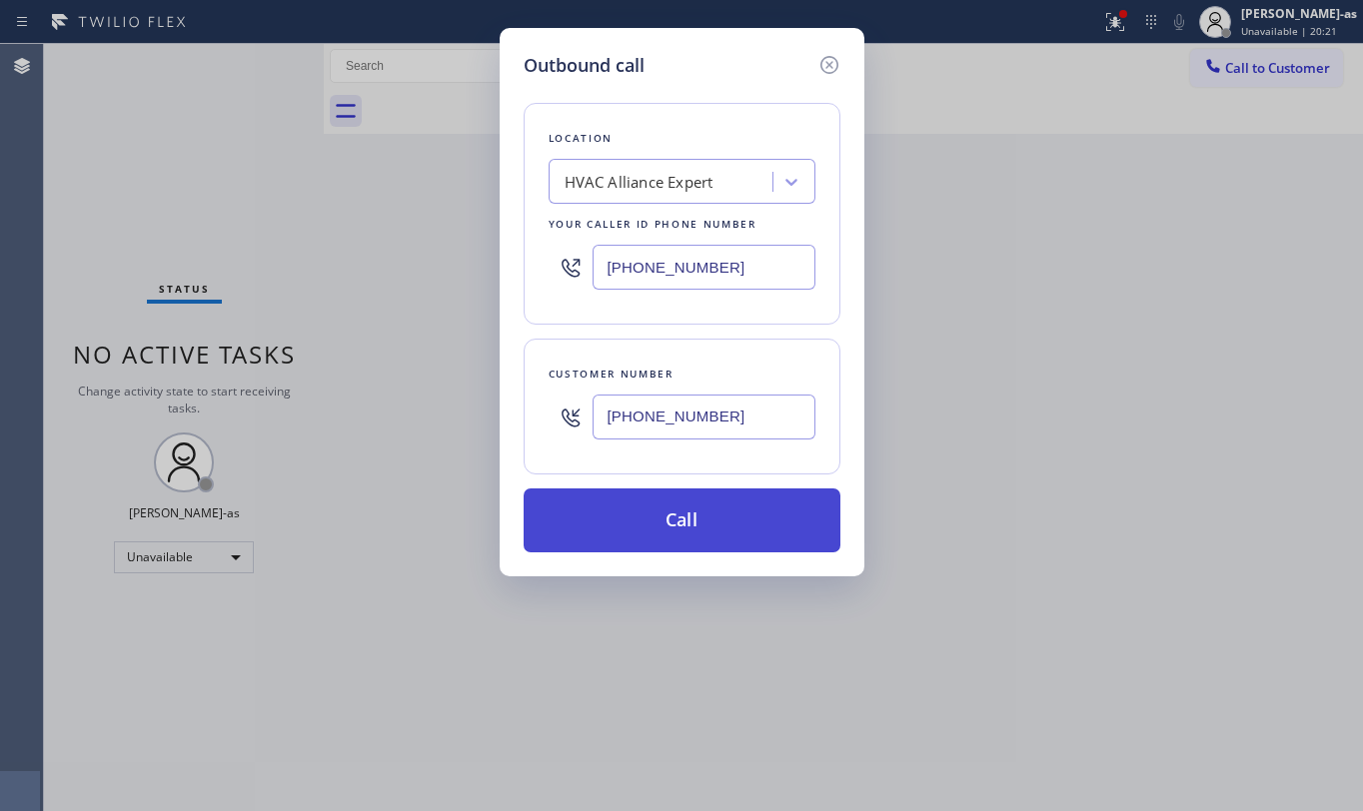
type input "[PHONE_NUMBER]"
click at [666, 518] on button "Call" at bounding box center [682, 521] width 317 height 64
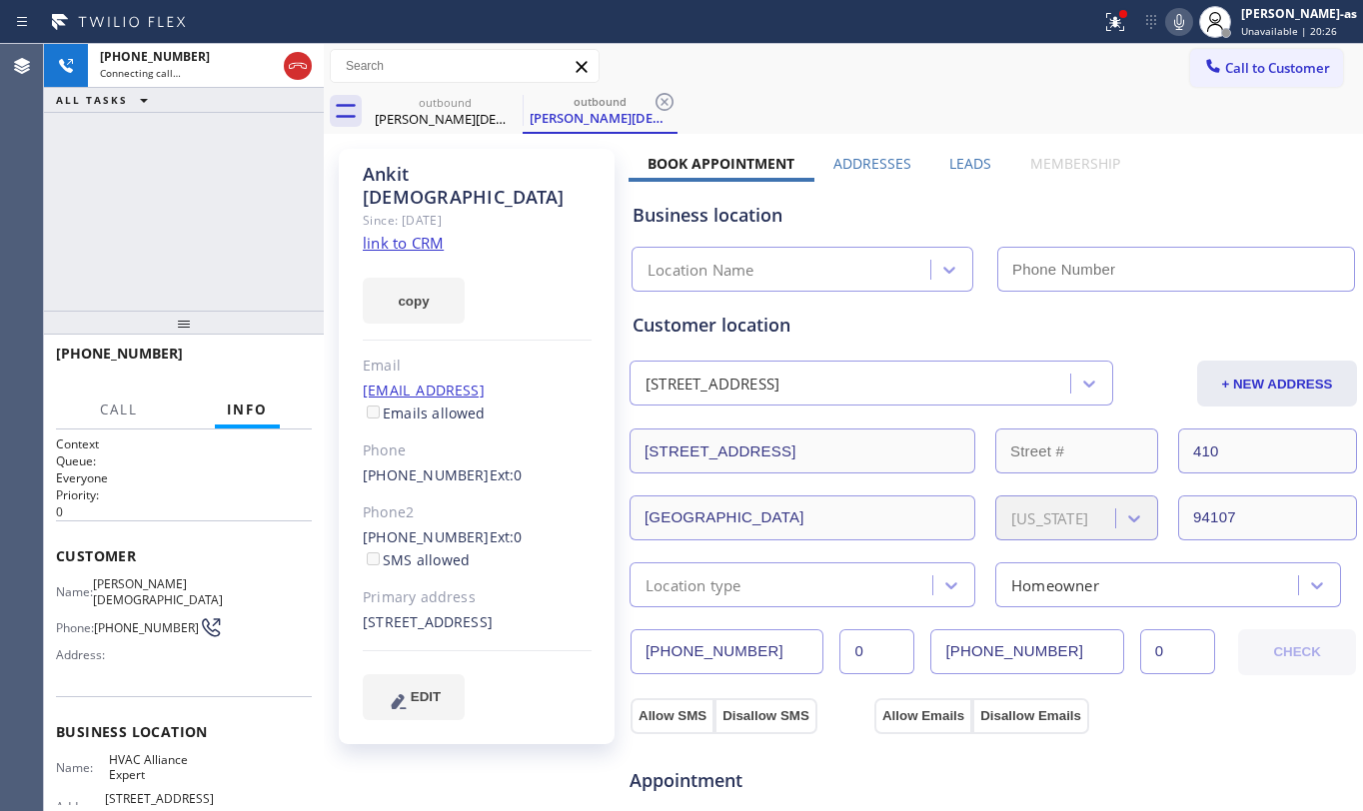
type input "[PHONE_NUMBER]"
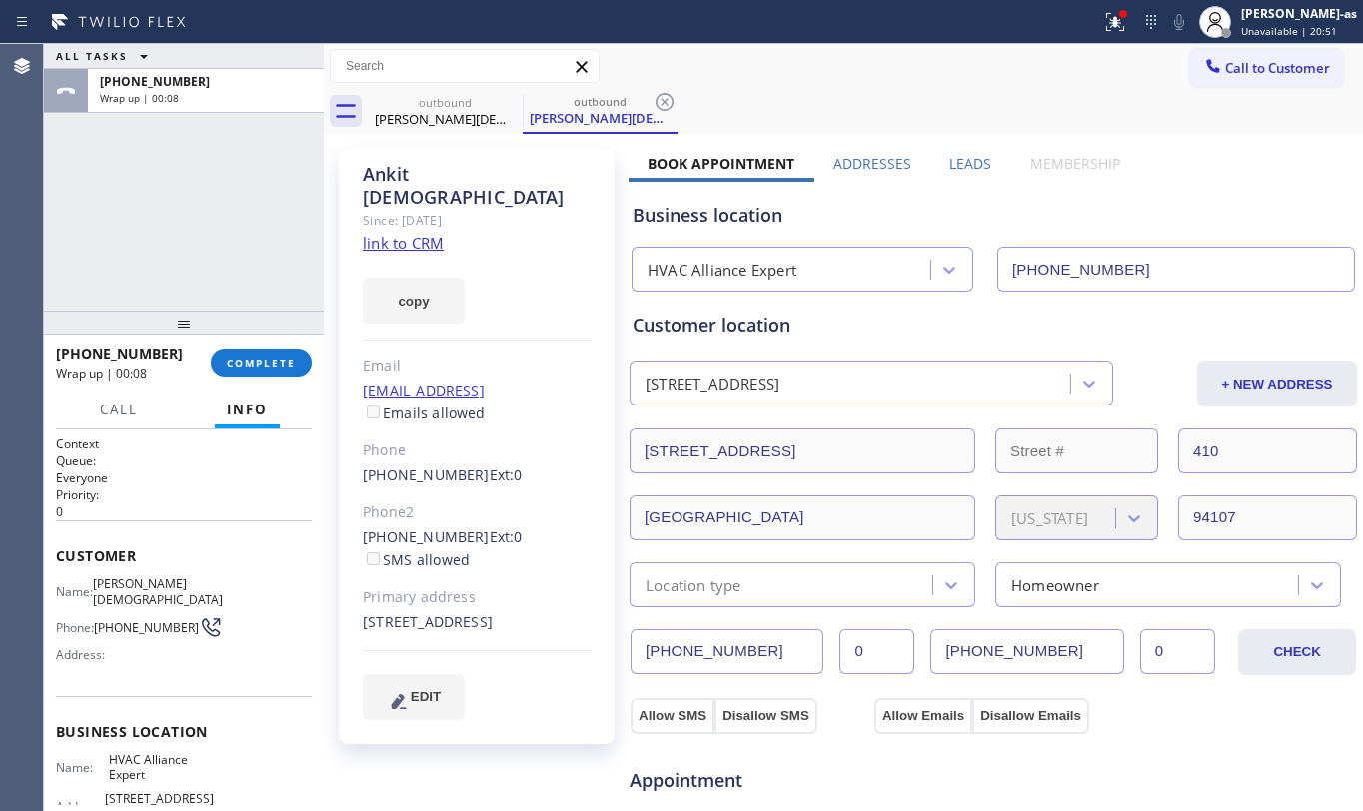
click at [301, 328] on div at bounding box center [184, 323] width 280 height 24
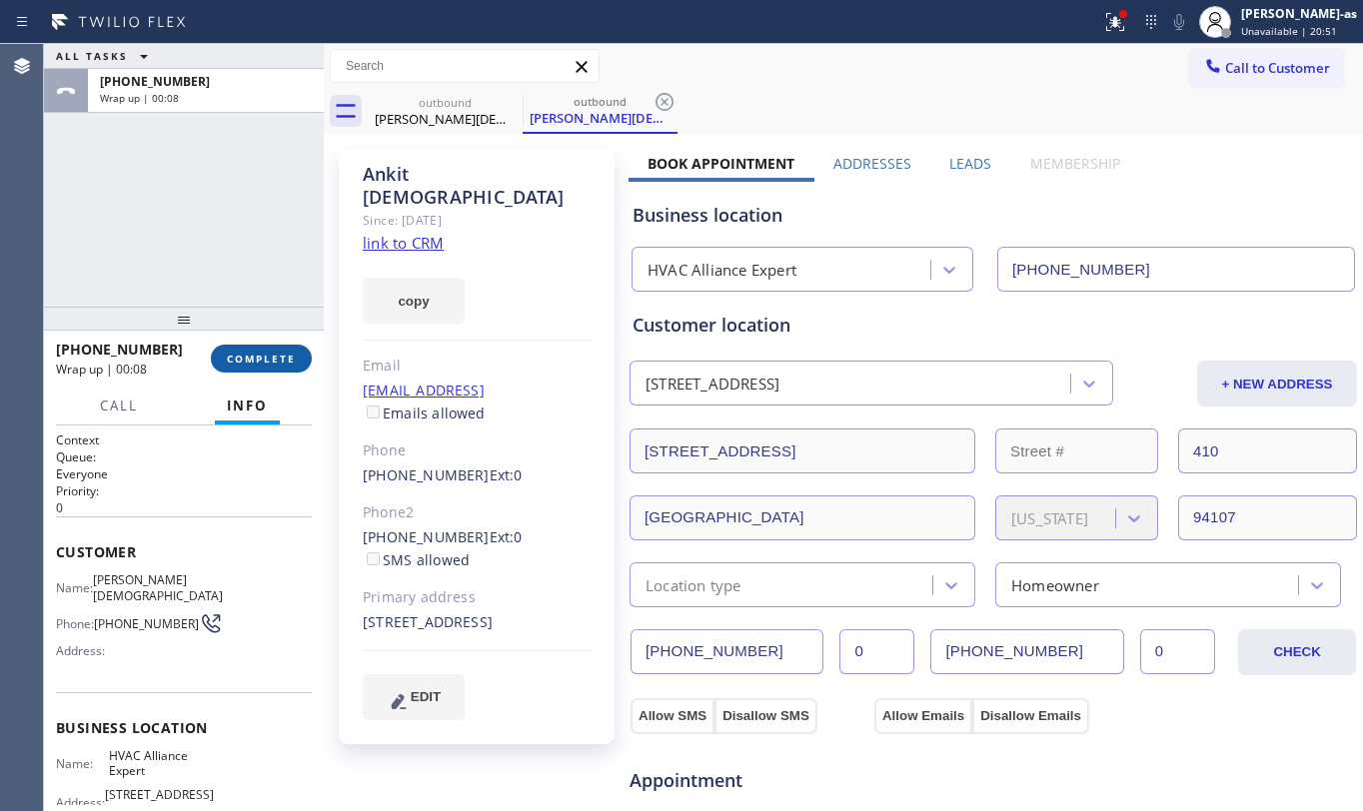
click at [266, 358] on span "COMPLETE" at bounding box center [261, 359] width 69 height 14
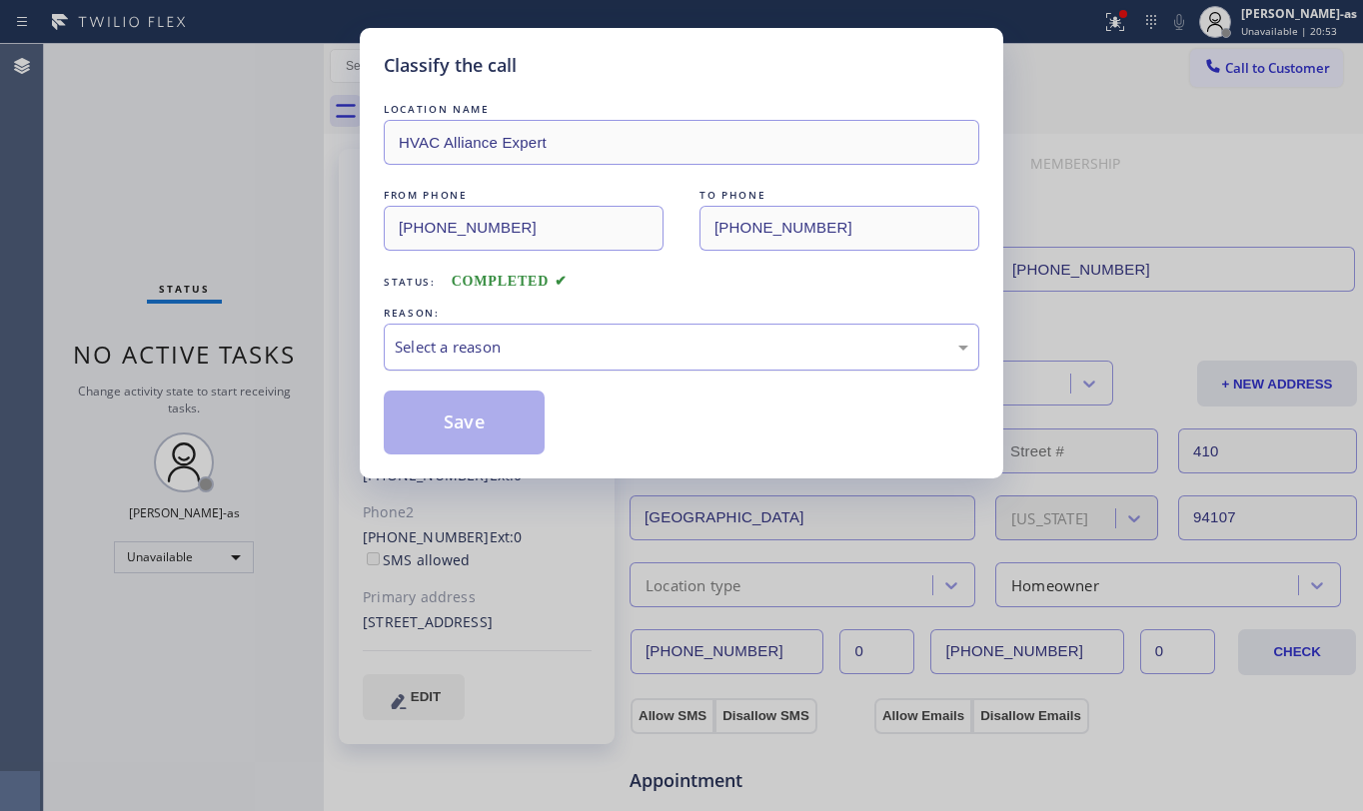
drag, startPoint x: 529, startPoint y: 352, endPoint x: 541, endPoint y: 357, distance: 13.0
click at [532, 356] on div "Select a reason" at bounding box center [682, 347] width 574 height 23
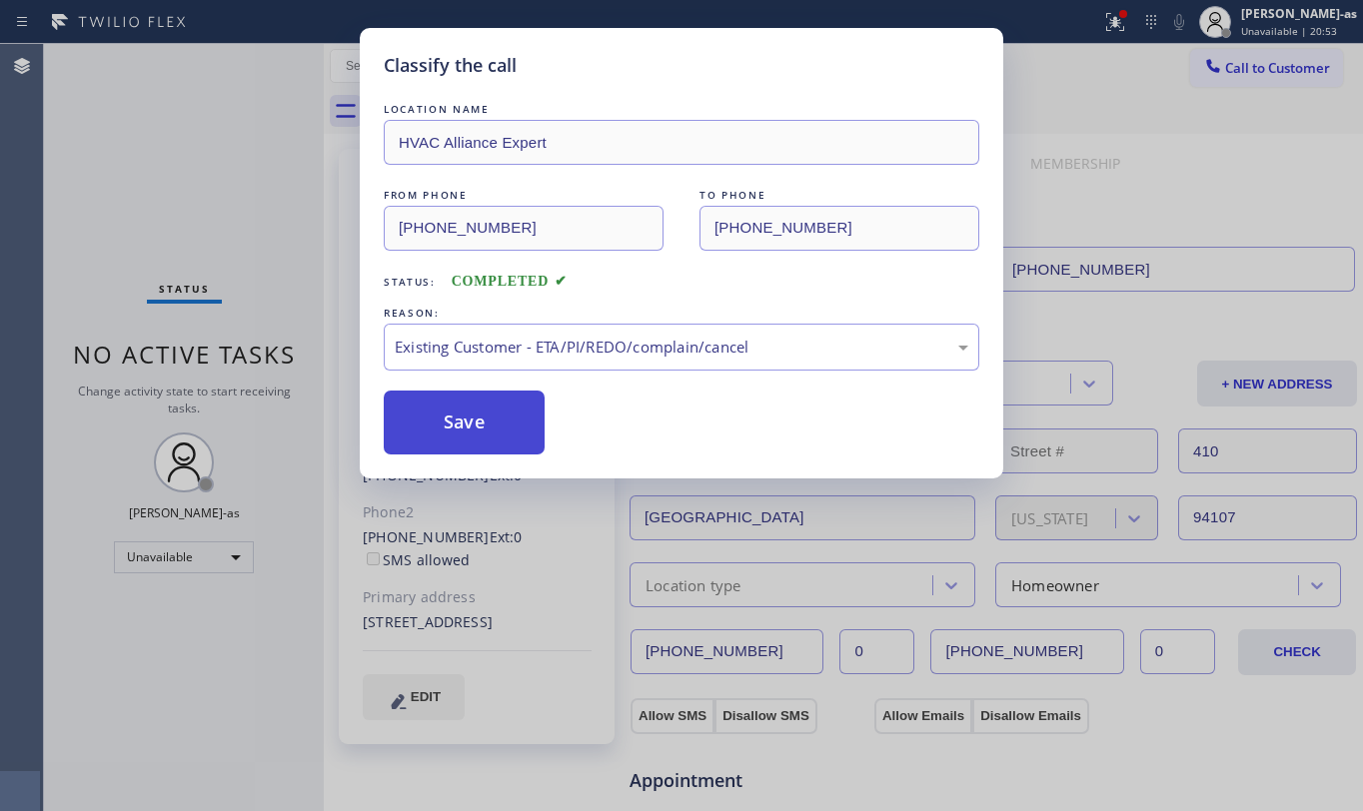
click at [481, 414] on button "Save" at bounding box center [464, 423] width 161 height 64
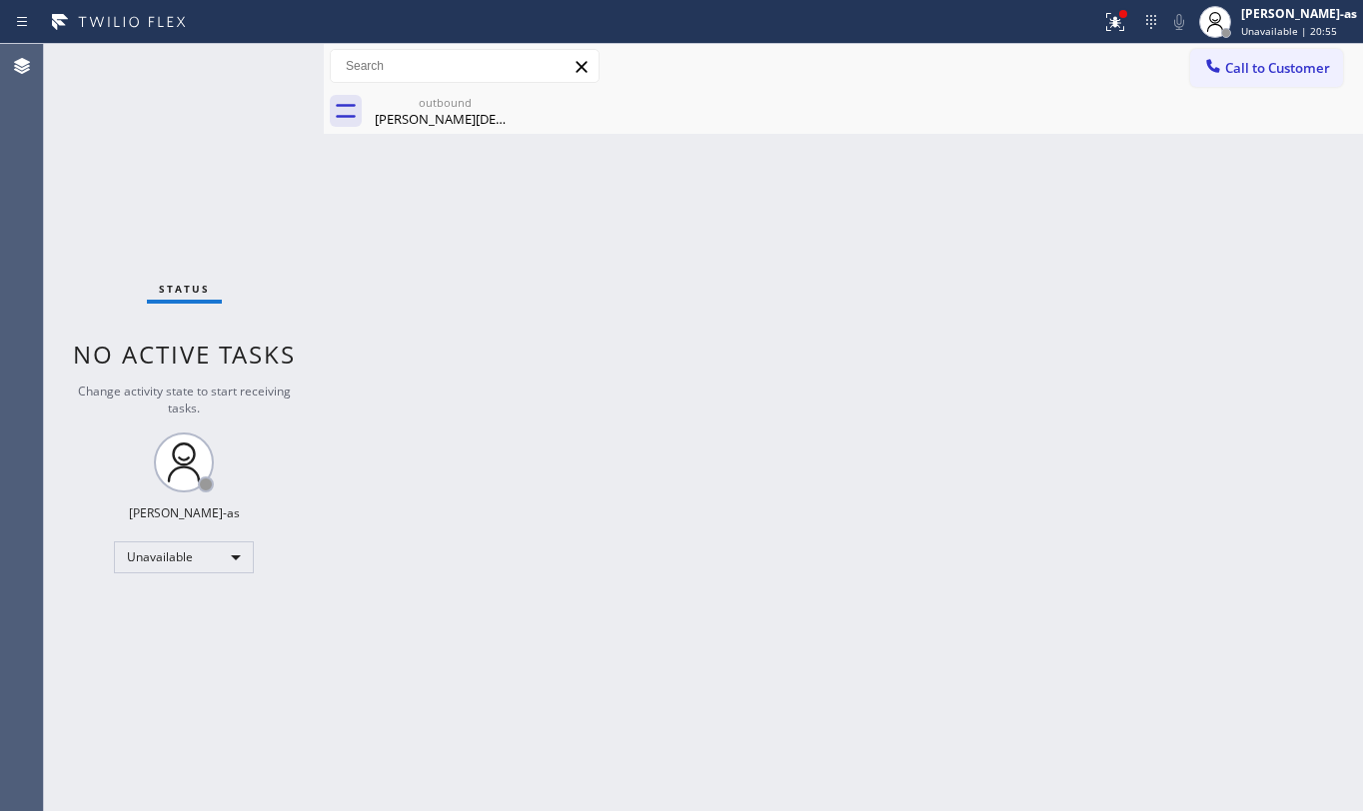
click at [1264, 74] on span "Call to Customer" at bounding box center [1277, 68] width 105 height 18
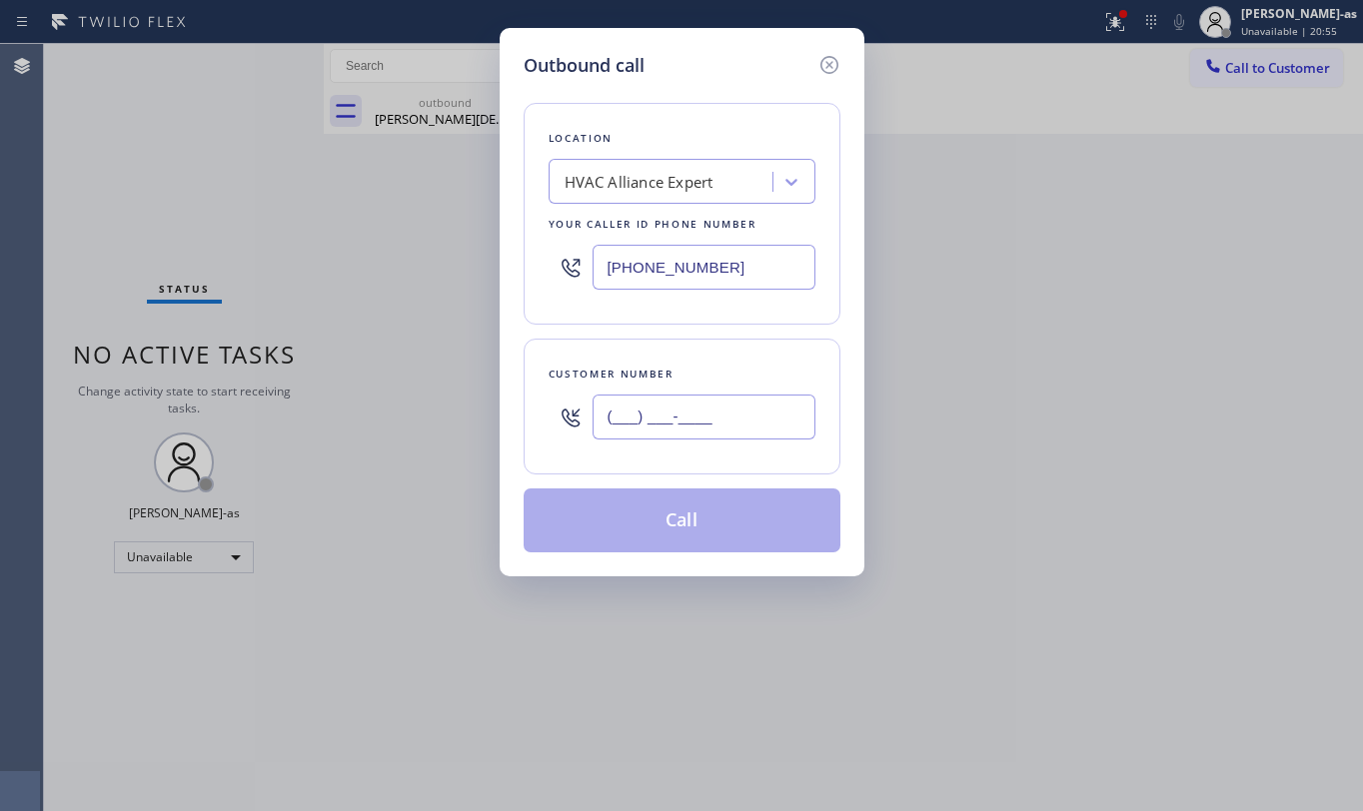
click at [756, 425] on input "(___) ___-____" at bounding box center [704, 417] width 223 height 45
paste input "408) 398-4232"
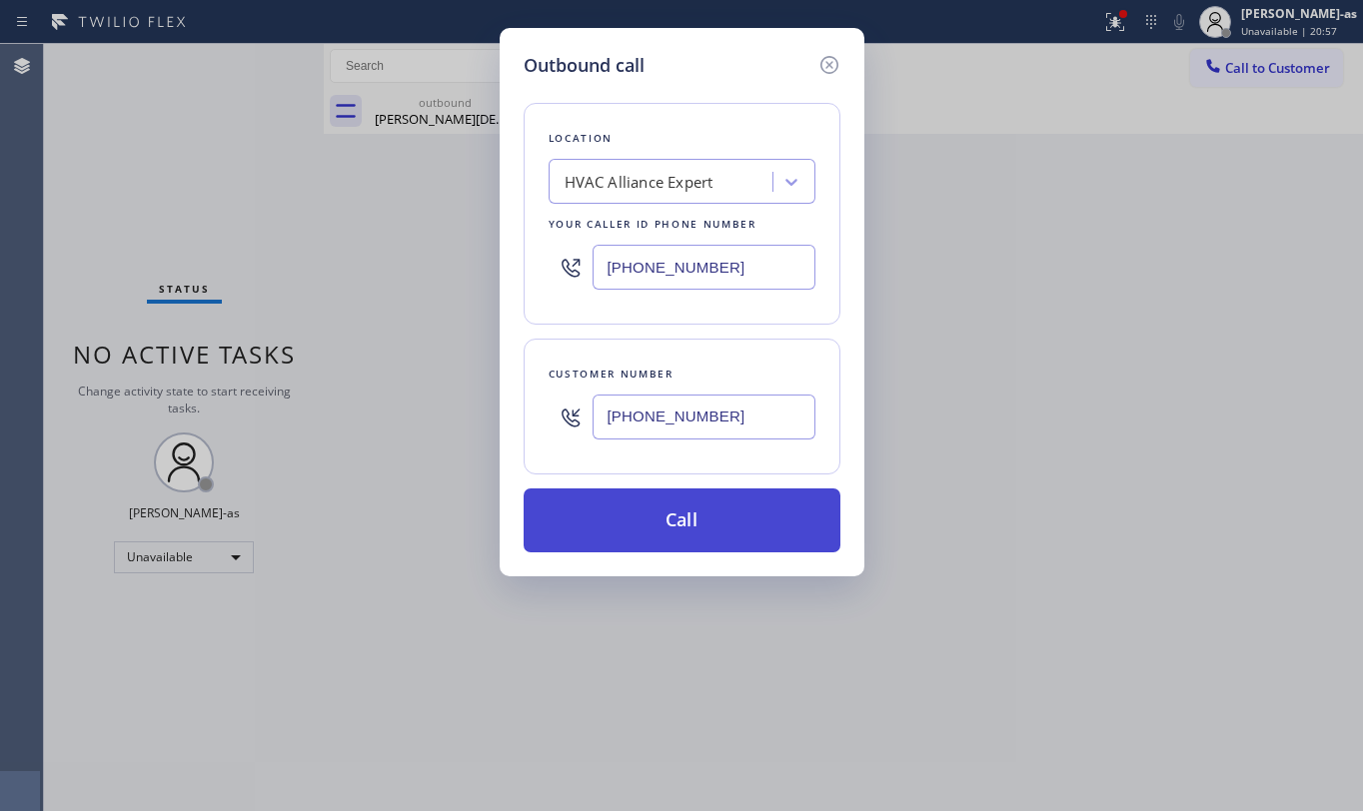
type input "[PHONE_NUMBER]"
click at [649, 524] on button "Call" at bounding box center [682, 521] width 317 height 64
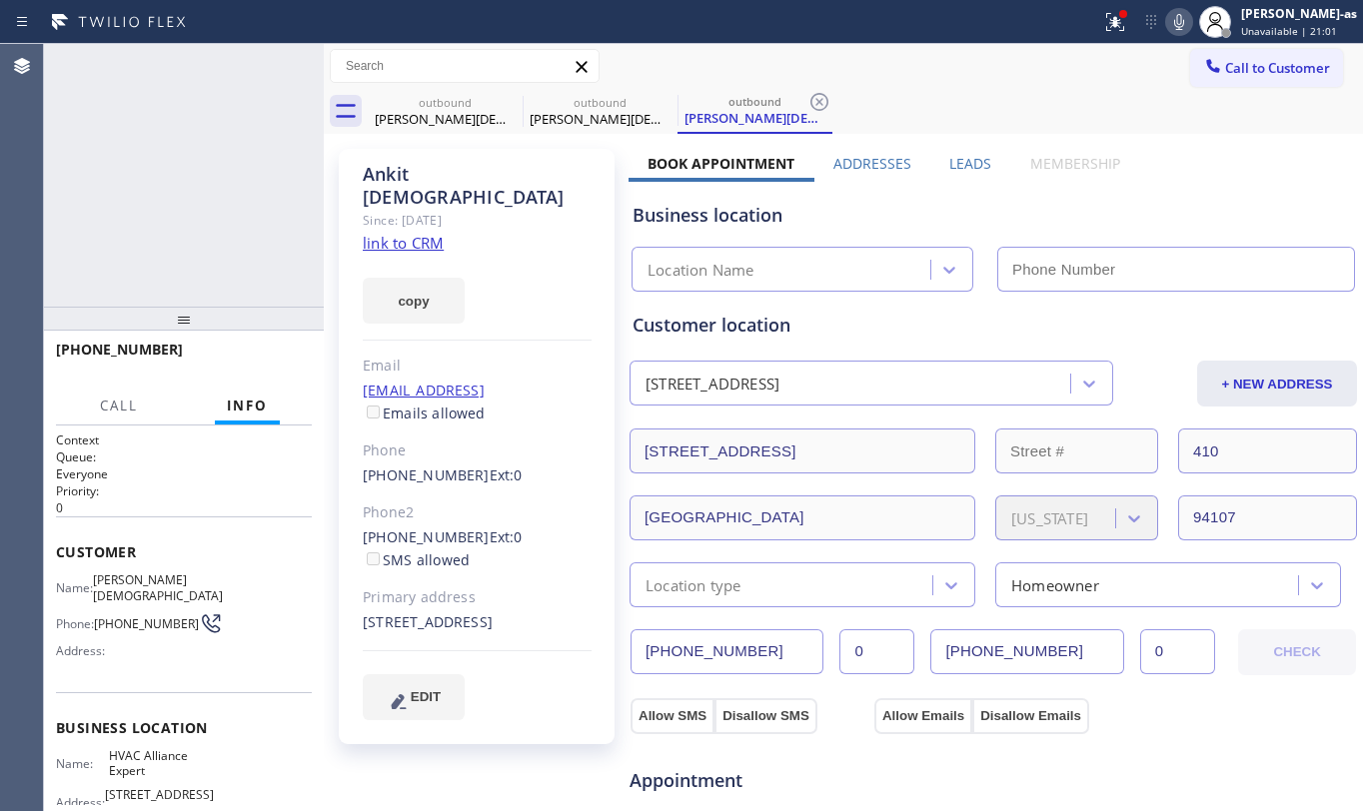
type input "[PHONE_NUMBER]"
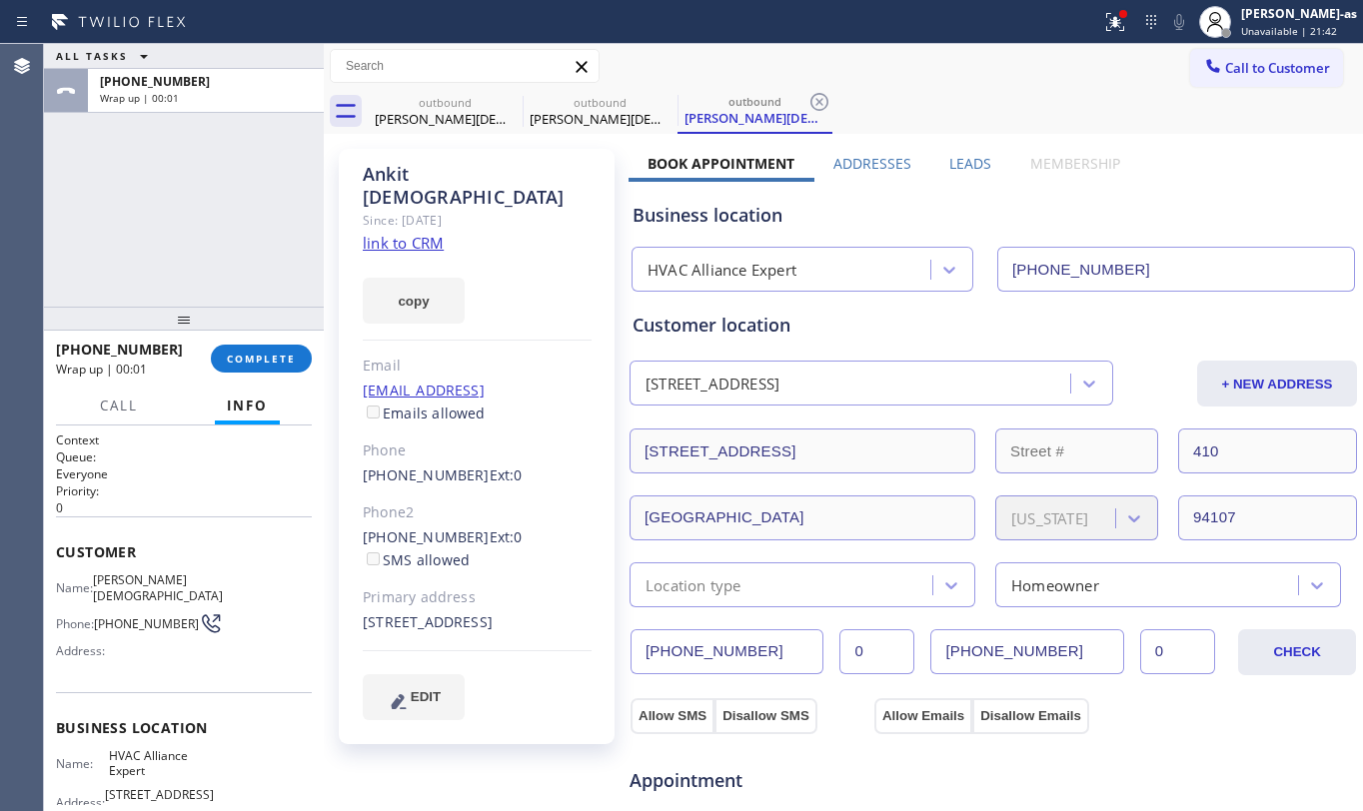
click at [196, 158] on div "ALL TASKS ALL TASKS ACTIVE TASKS TASKS IN WRAP UP [PHONE_NUMBER] Wrap up | 00:01" at bounding box center [184, 175] width 280 height 263
click at [273, 356] on span "COMPLETE" at bounding box center [261, 359] width 69 height 14
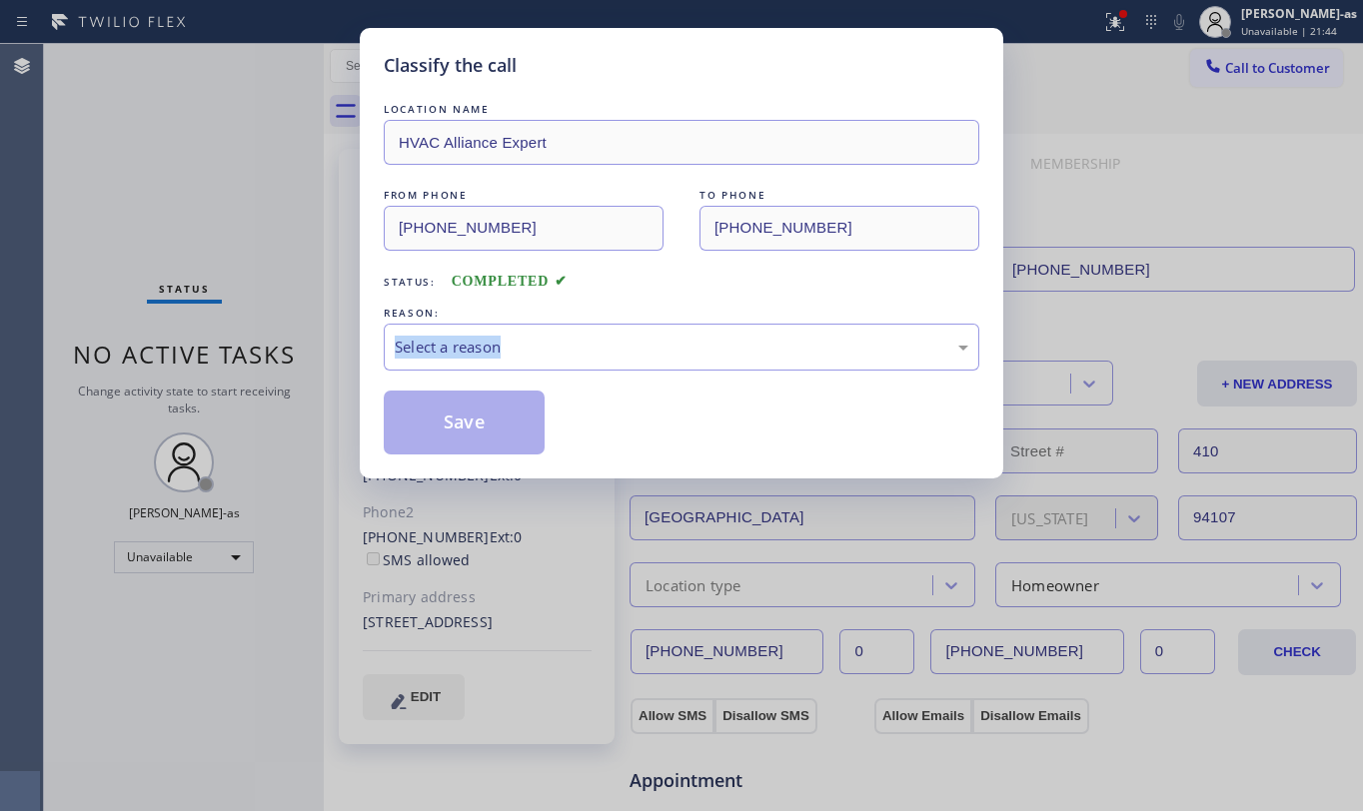
click at [273, 356] on div "Classify the call LOCATION NAME HVAC Alliance Expert FROM PHONE [PHONE_NUMBER] …" at bounding box center [681, 405] width 1363 height 811
drag, startPoint x: 685, startPoint y: 305, endPoint x: 605, endPoint y: 421, distance: 140.8
click at [686, 305] on div "REASON:" at bounding box center [682, 313] width 596 height 21
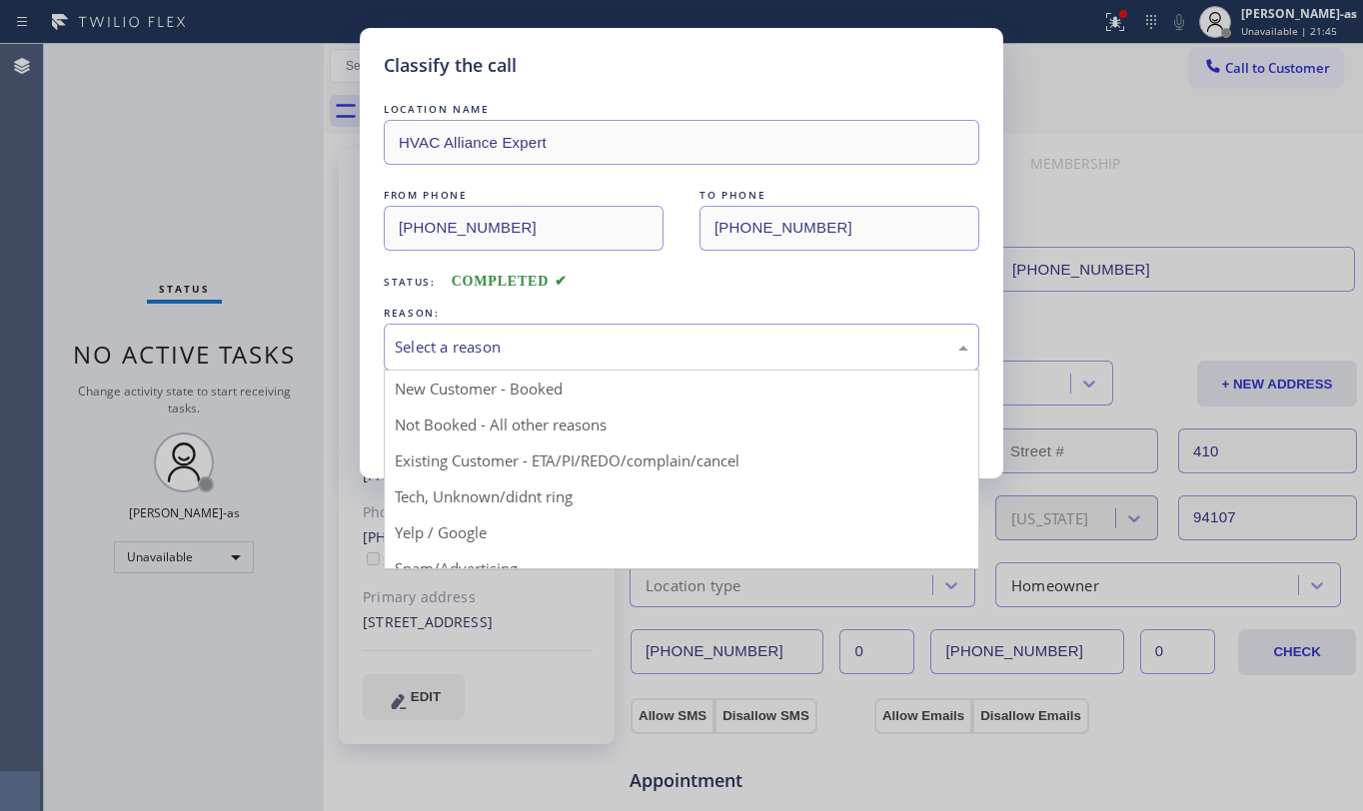
drag, startPoint x: 588, startPoint y: 337, endPoint x: 609, endPoint y: 348, distance: 23.7
click at [594, 344] on div "Select a reason" at bounding box center [682, 347] width 574 height 23
drag, startPoint x: 698, startPoint y: 449, endPoint x: 584, endPoint y: 440, distance: 114.3
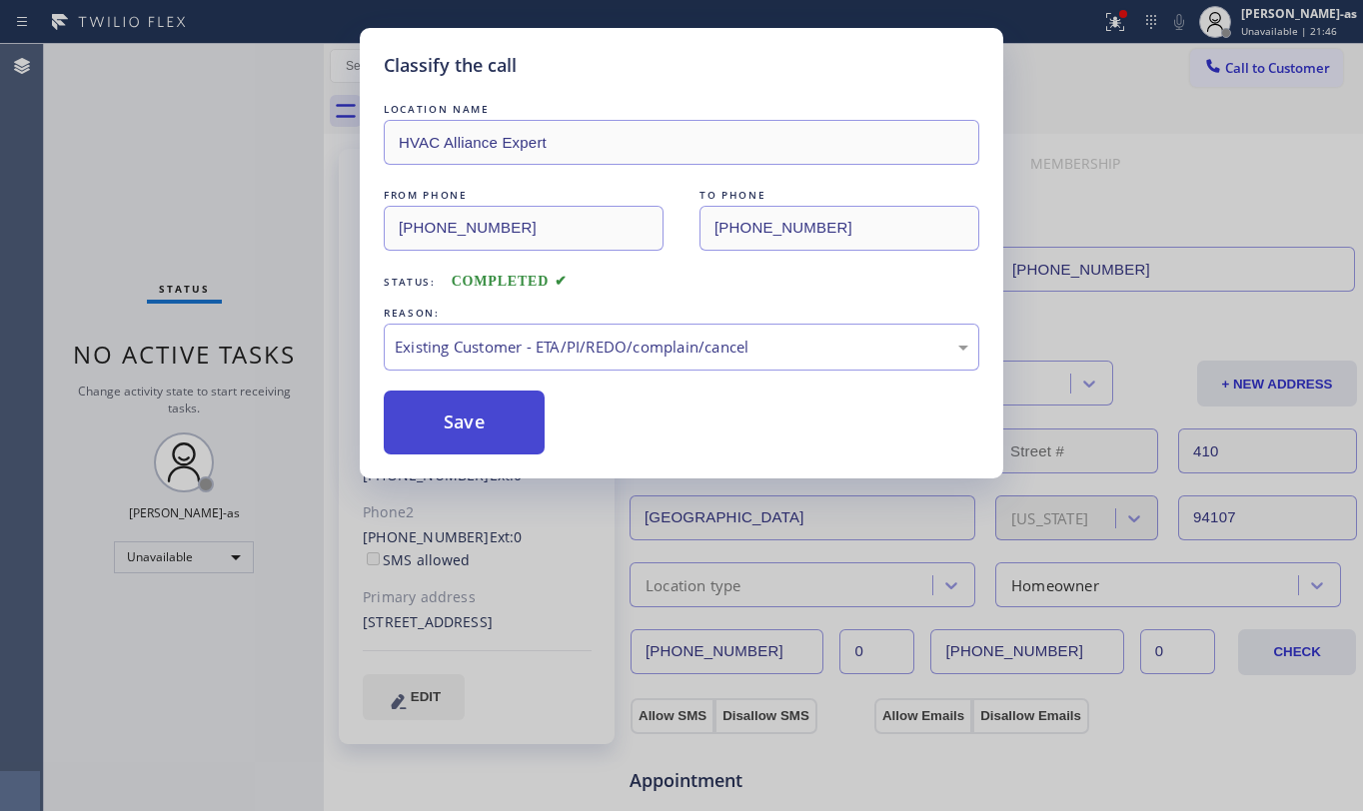
click at [477, 414] on button "Save" at bounding box center [464, 423] width 161 height 64
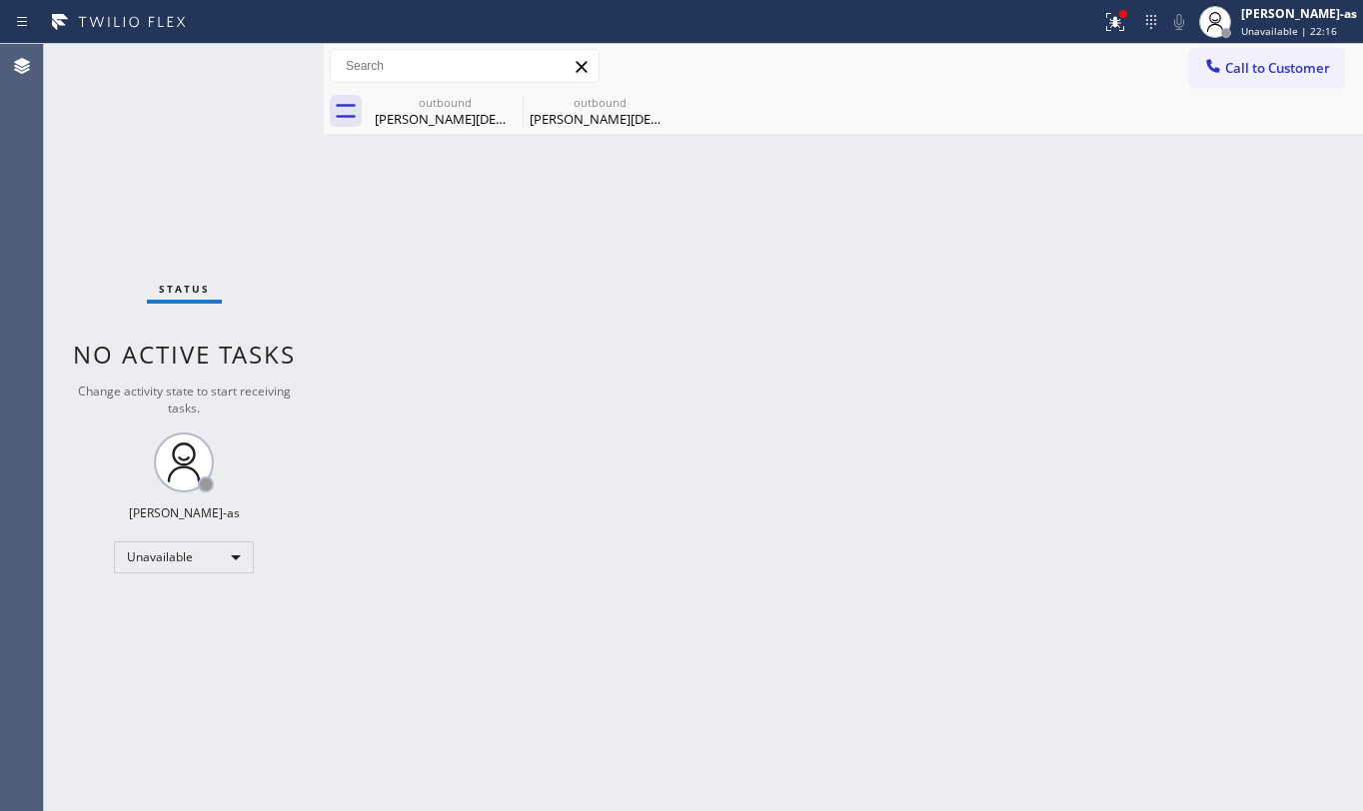
click at [1273, 69] on span "Call to Customer" at bounding box center [1277, 68] width 105 height 18
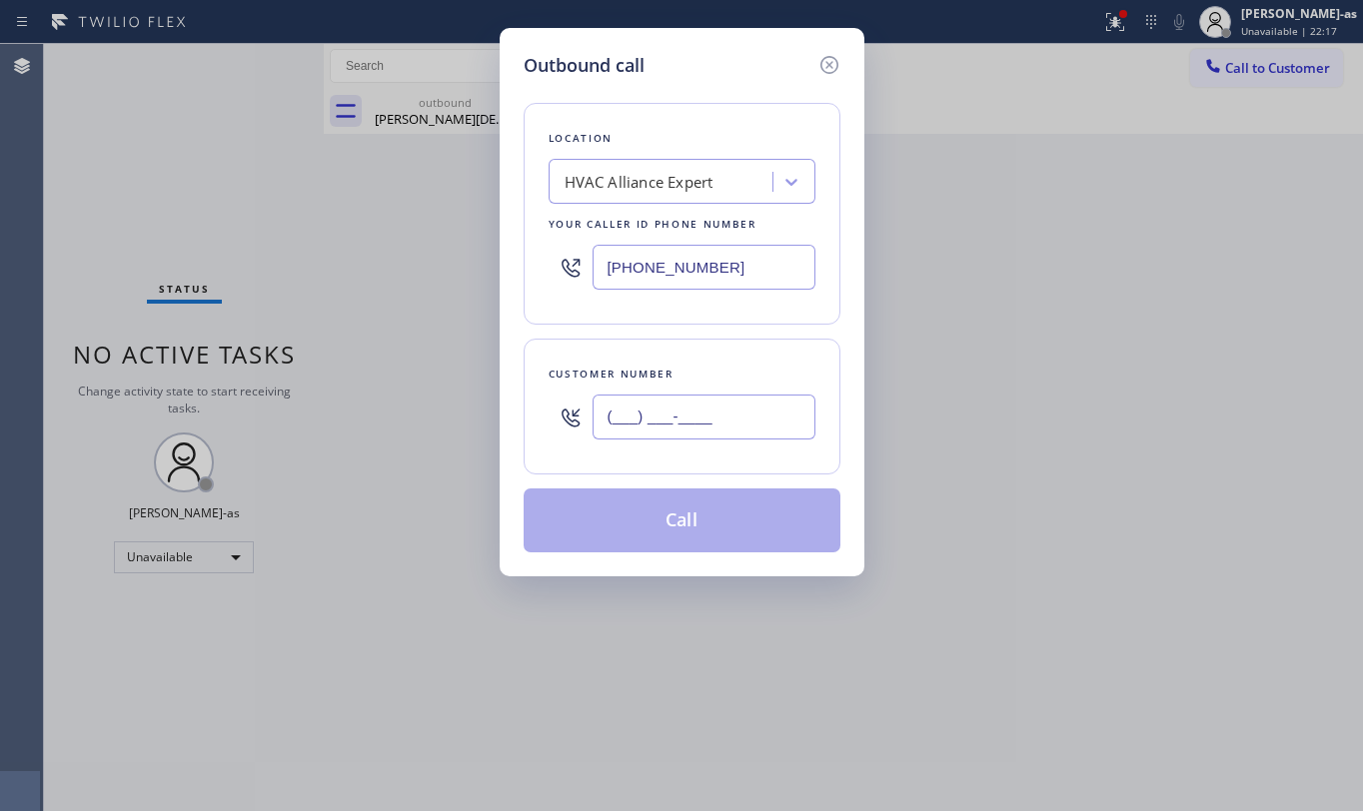
click at [674, 402] on input "(___) ___-____" at bounding box center [704, 417] width 223 height 45
paste input "650) 207-9494"
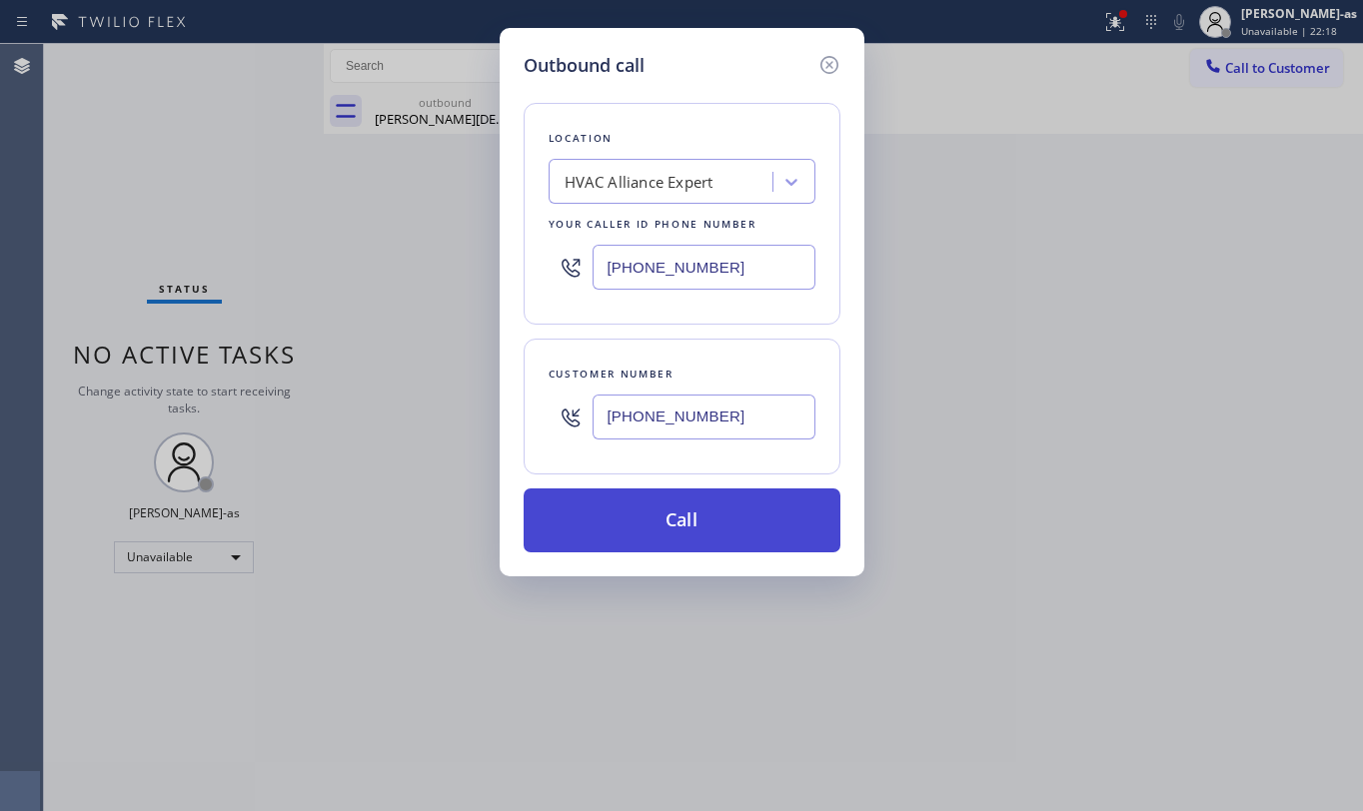
type input "[PHONE_NUMBER]"
click at [702, 524] on button "Call" at bounding box center [682, 521] width 317 height 64
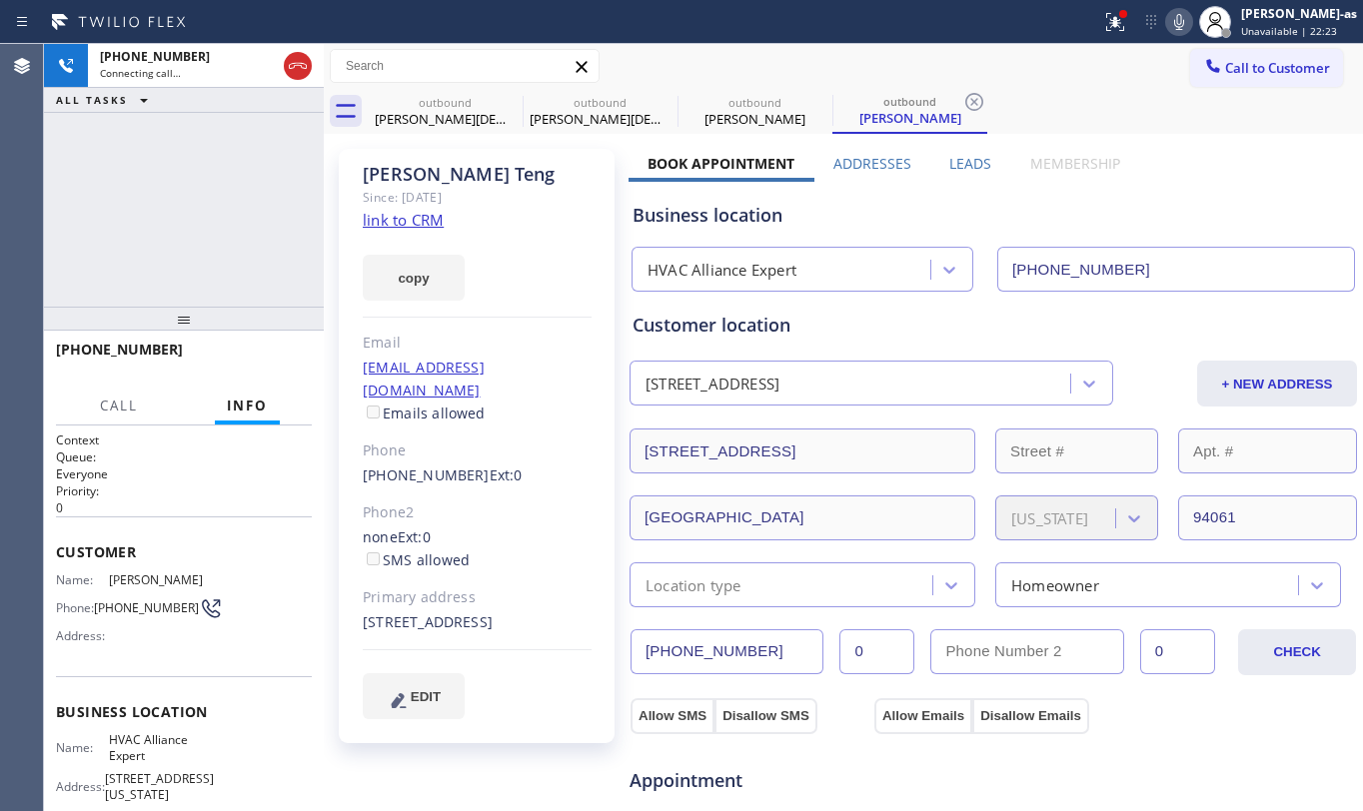
type input "[PHONE_NUMBER]"
click at [296, 62] on icon at bounding box center [298, 66] width 24 height 24
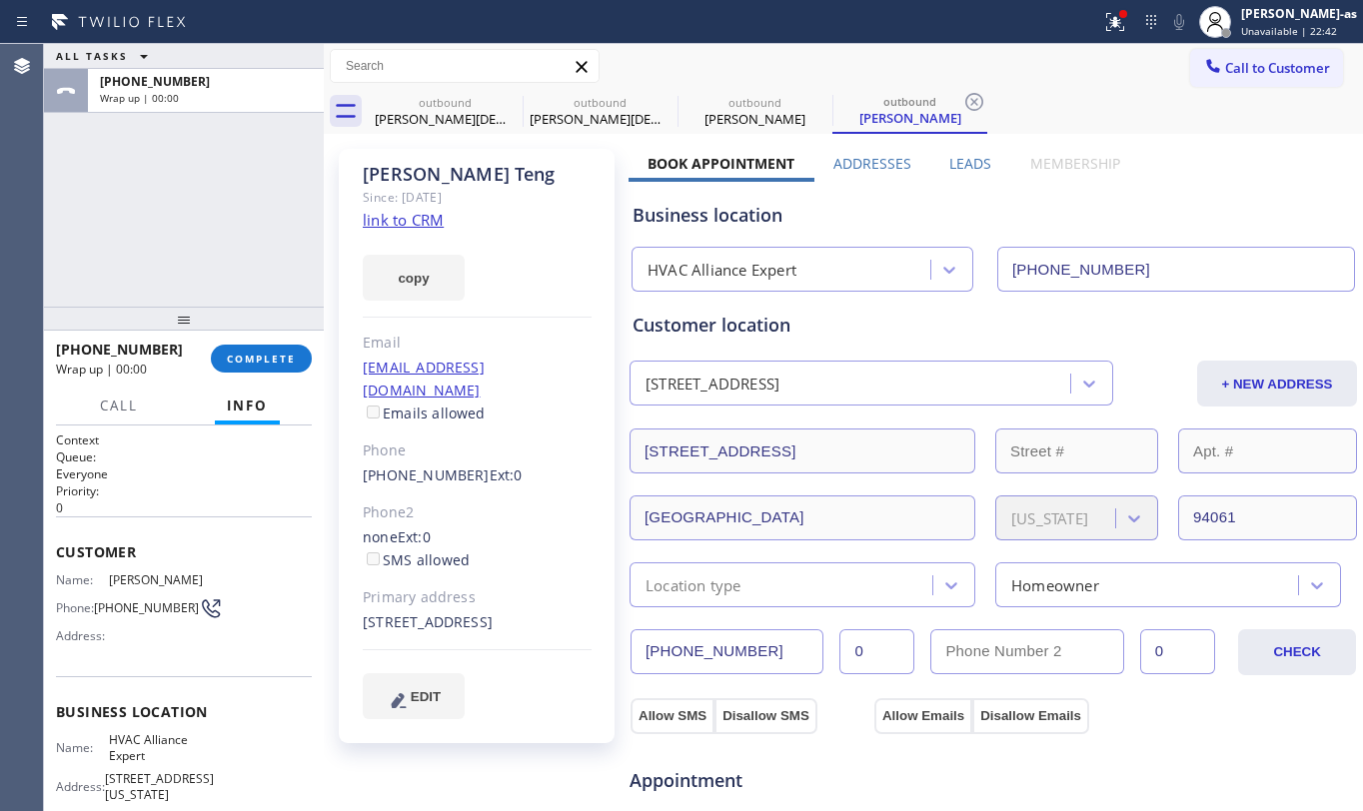
click at [278, 385] on div "[PHONE_NUMBER] Wrap up | 00:00 COMPLETE" at bounding box center [184, 359] width 280 height 56
click at [204, 307] on div at bounding box center [184, 319] width 280 height 24
click at [454, 122] on div "[PERSON_NAME][DEMOGRAPHIC_DATA]" at bounding box center [445, 119] width 151 height 18
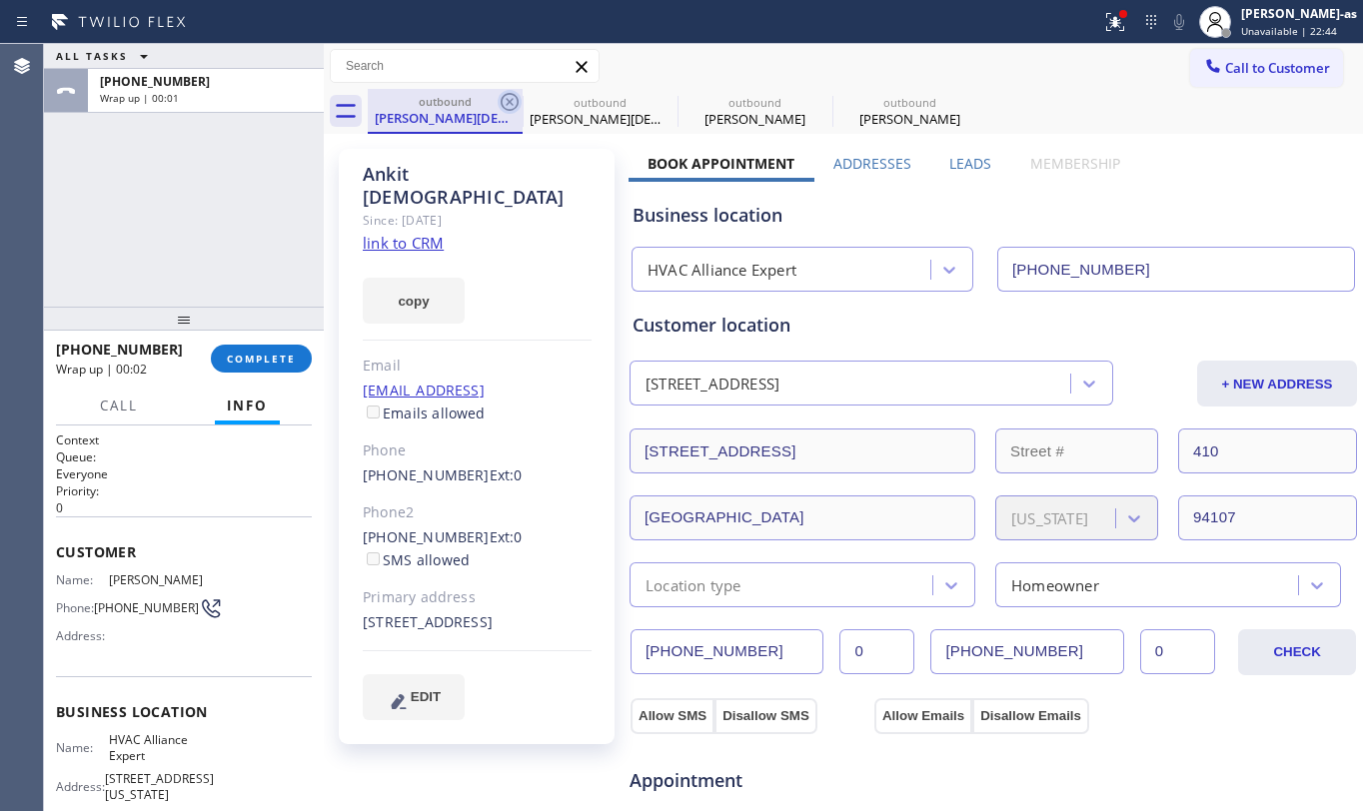
click at [502, 106] on icon at bounding box center [510, 102] width 18 height 18
click at [0, 0] on icon at bounding box center [0, 0] width 0 height 0
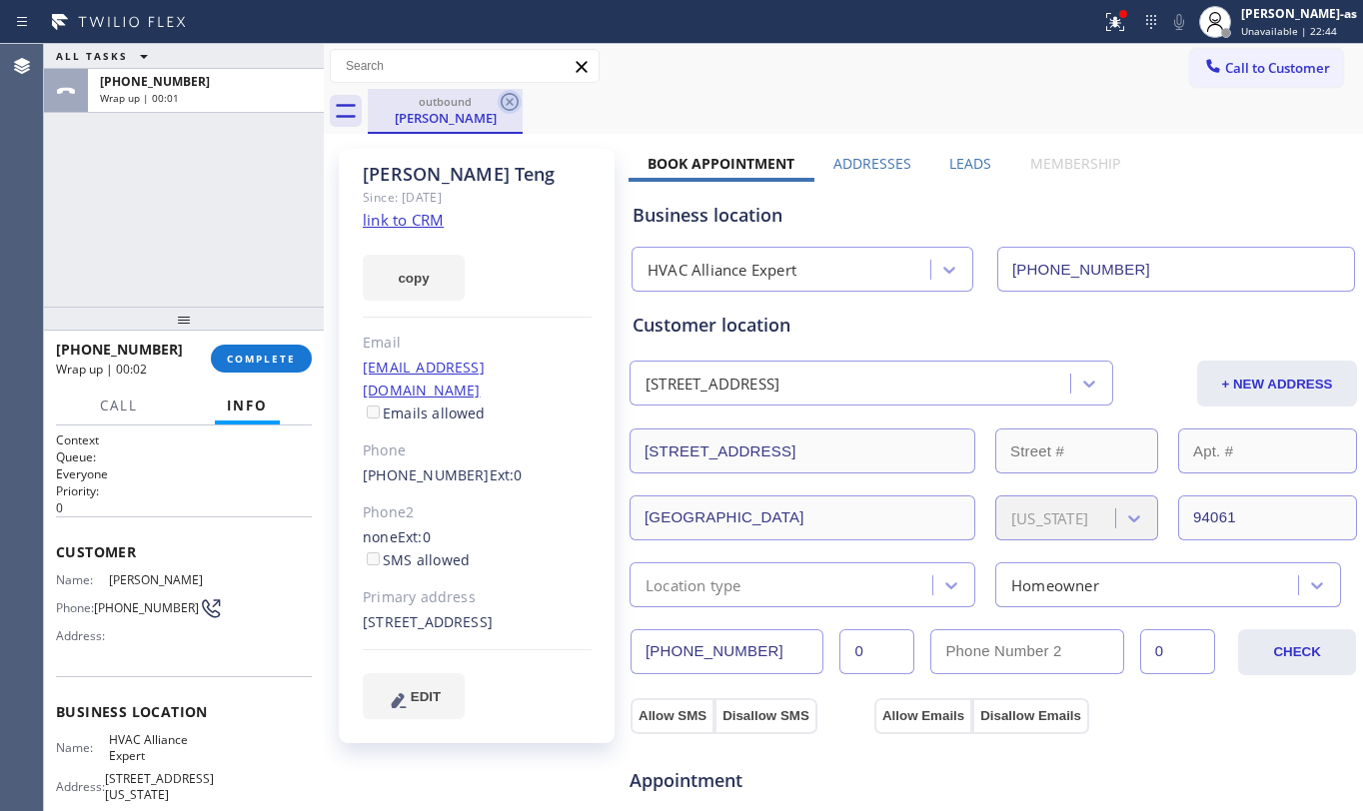
click at [498, 106] on icon at bounding box center [510, 102] width 24 height 24
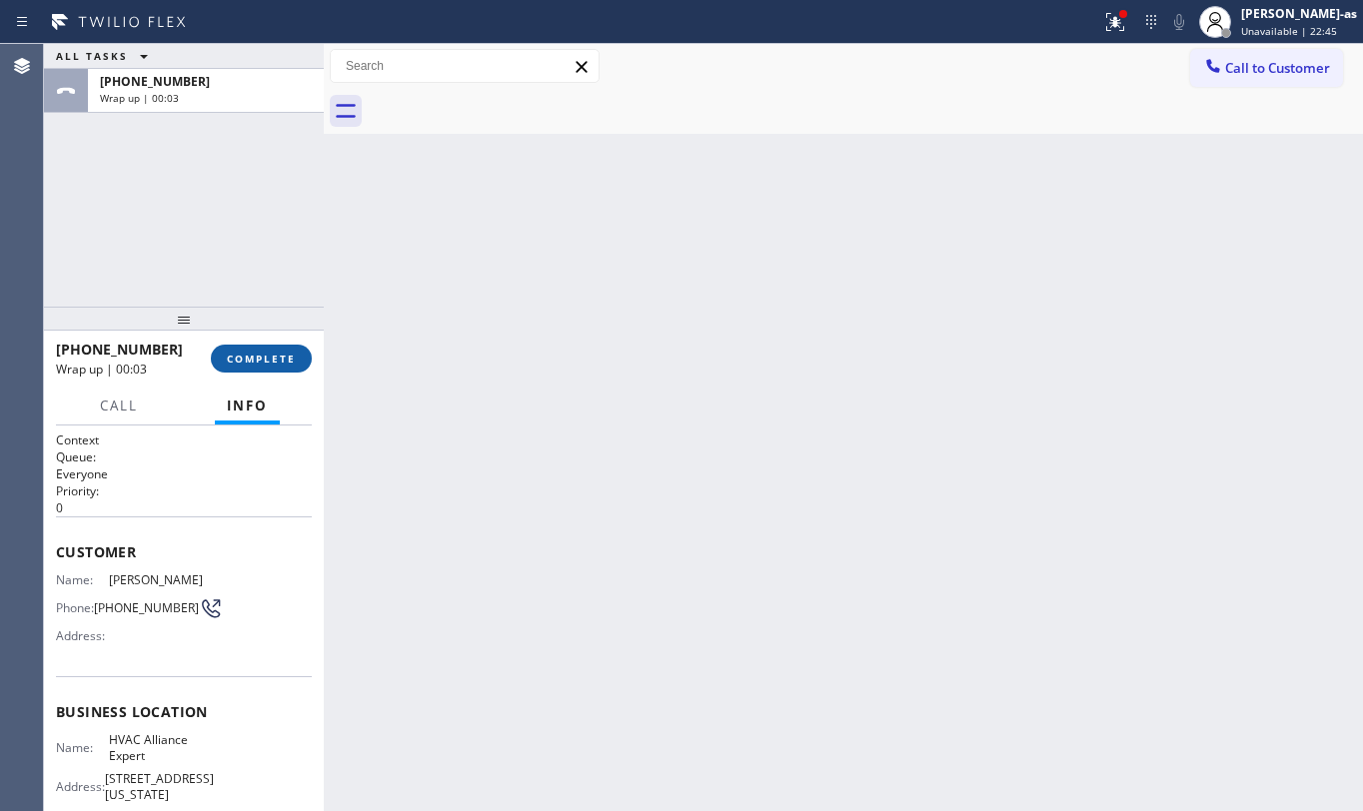
drag, startPoint x: 218, startPoint y: 284, endPoint x: 265, endPoint y: 365, distance: 93.6
click at [226, 286] on div "ALL TASKS ALL TASKS ACTIVE TASKS TASKS IN WRAP UP [PHONE_NUMBER] Wrap up | 00:03" at bounding box center [184, 175] width 280 height 263
click at [265, 357] on span "COMPLETE" at bounding box center [261, 359] width 69 height 14
click at [250, 307] on div at bounding box center [184, 319] width 280 height 24
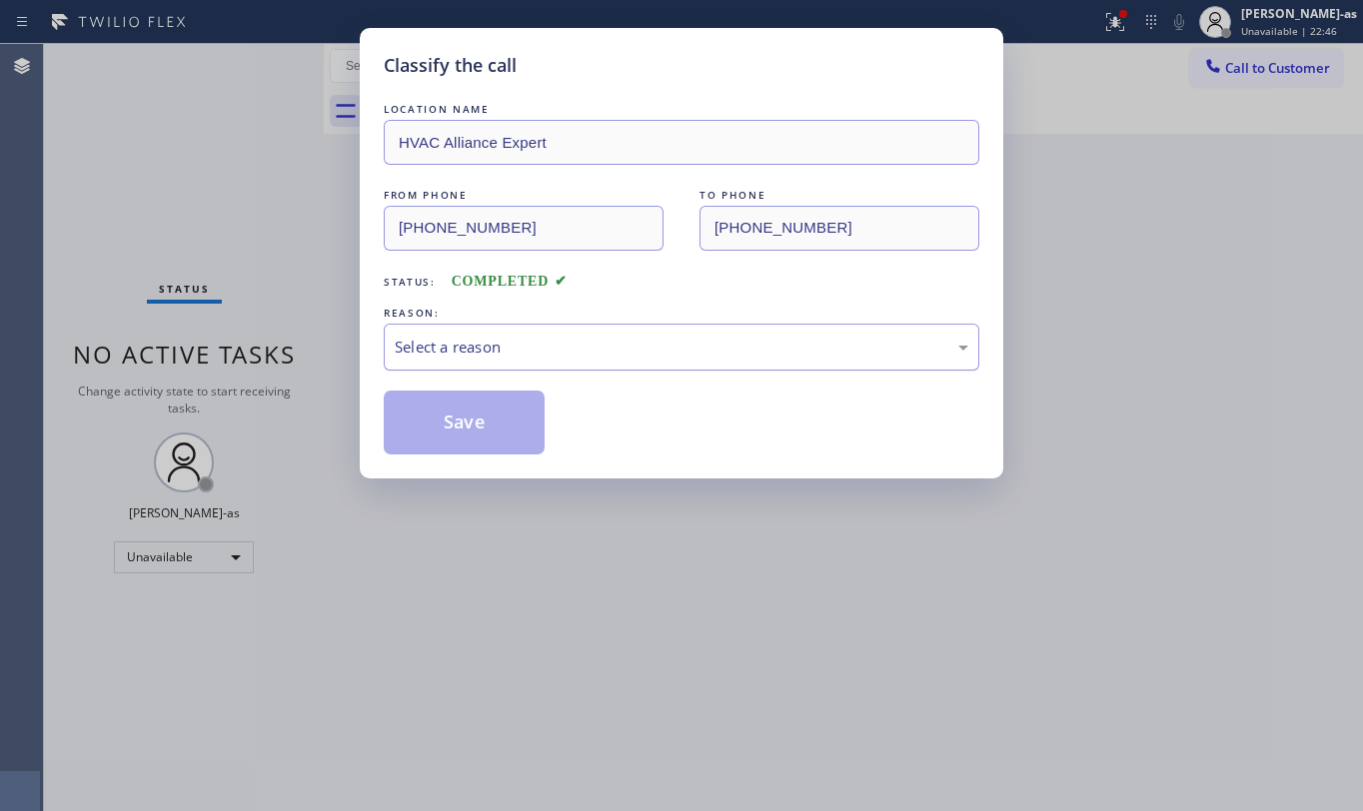
drag, startPoint x: 564, startPoint y: 344, endPoint x: 597, endPoint y: 361, distance: 37.1
click at [565, 341] on div "Select a reason" at bounding box center [682, 347] width 574 height 23
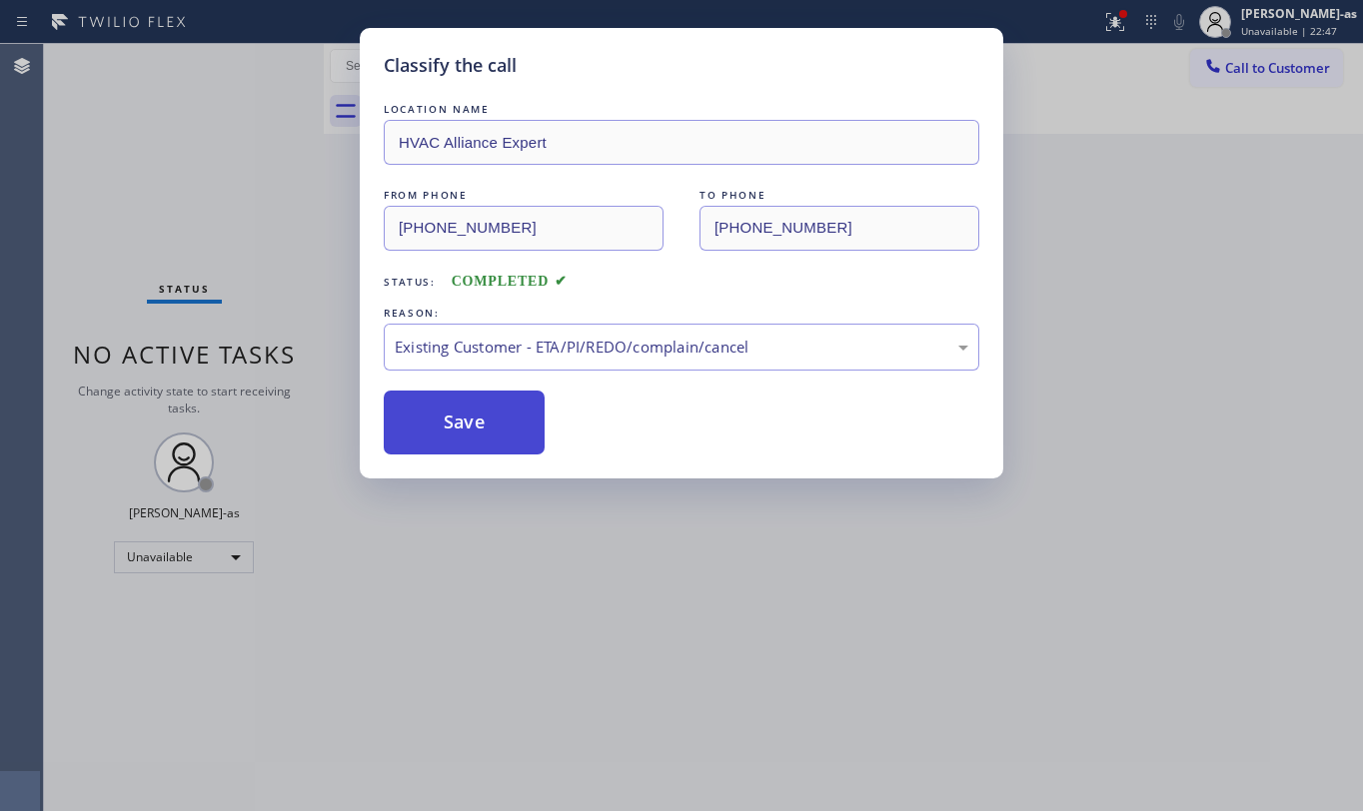
click at [468, 402] on button "Save" at bounding box center [464, 423] width 161 height 64
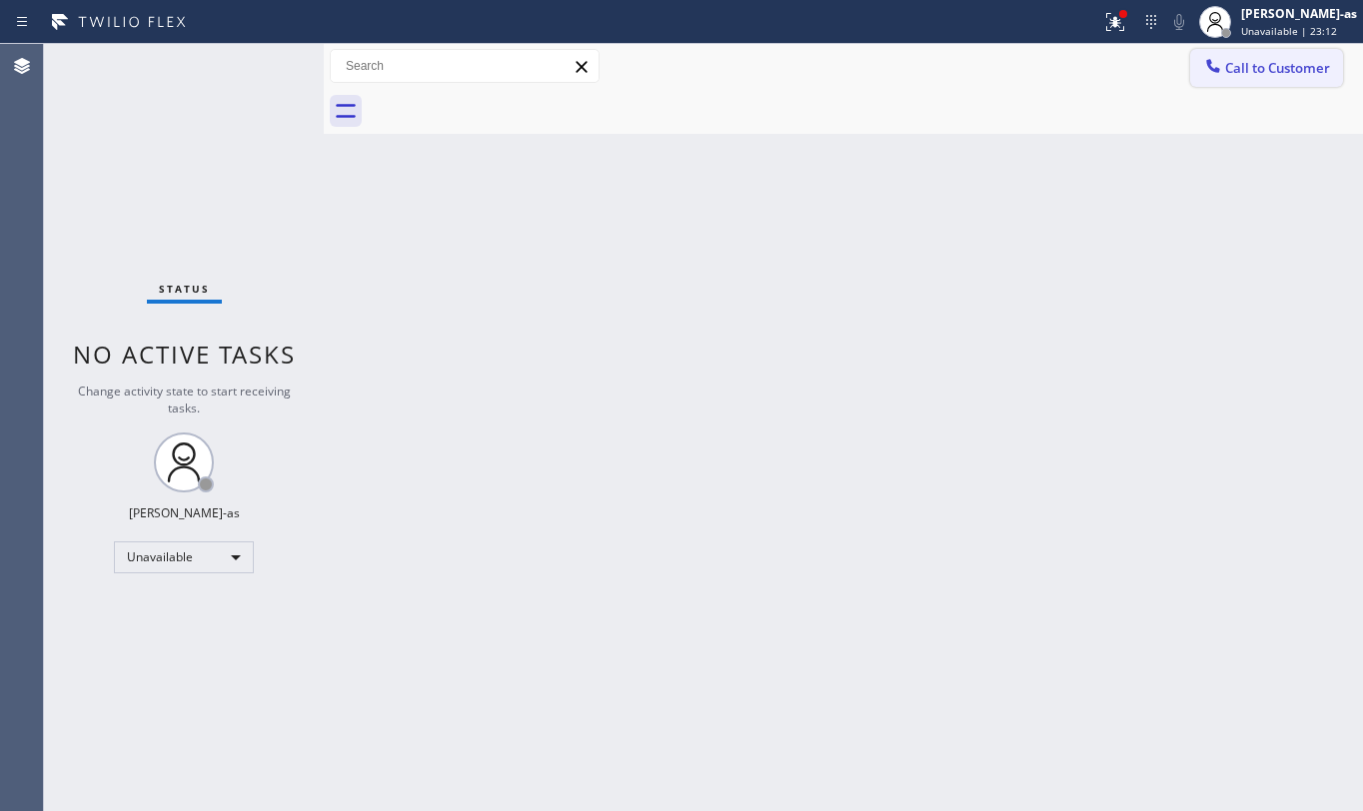
click at [1201, 70] on div at bounding box center [1213, 68] width 24 height 24
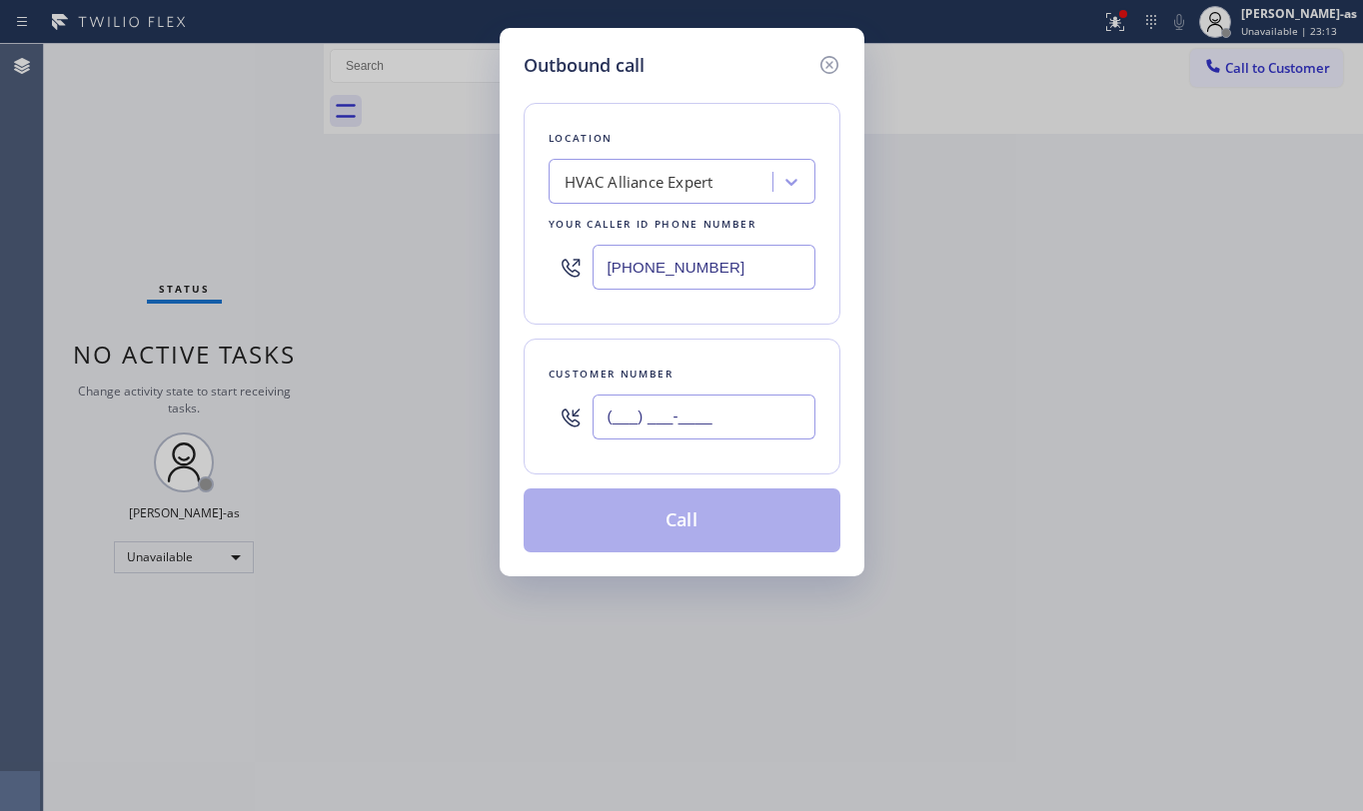
click at [747, 414] on input "(___) ___-____" at bounding box center [704, 417] width 223 height 45
paste input "408) 391-0176"
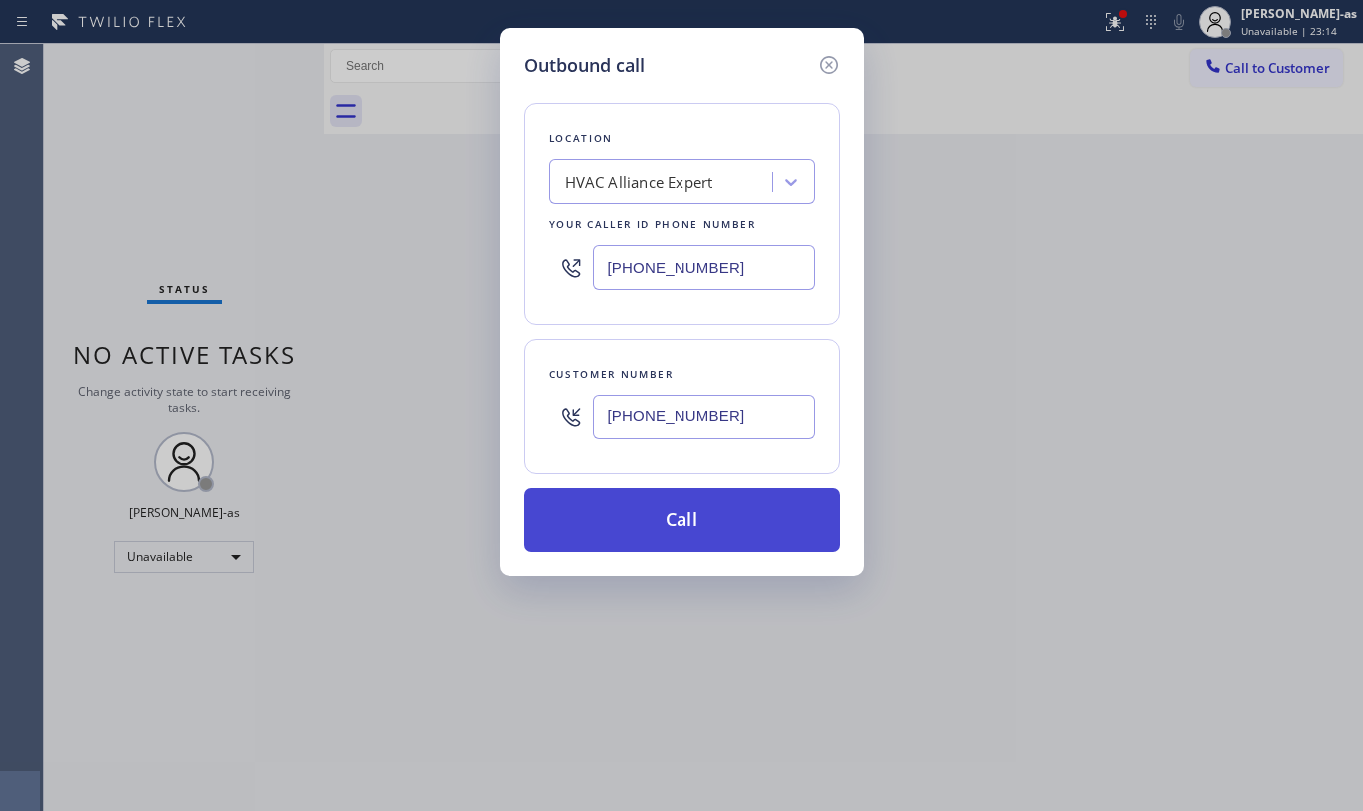
type input "[PHONE_NUMBER]"
click at [712, 528] on button "Call" at bounding box center [682, 521] width 317 height 64
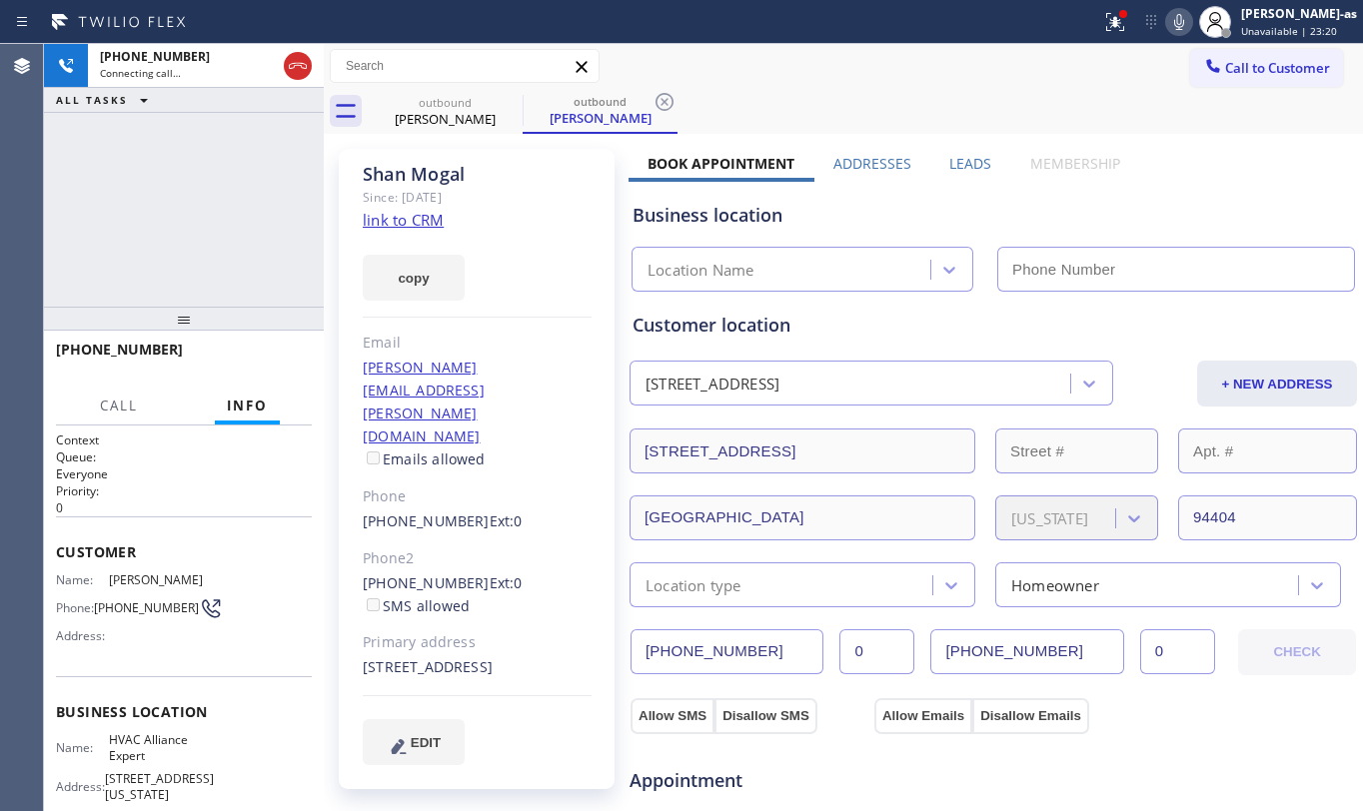
type input "[PHONE_NUMBER]"
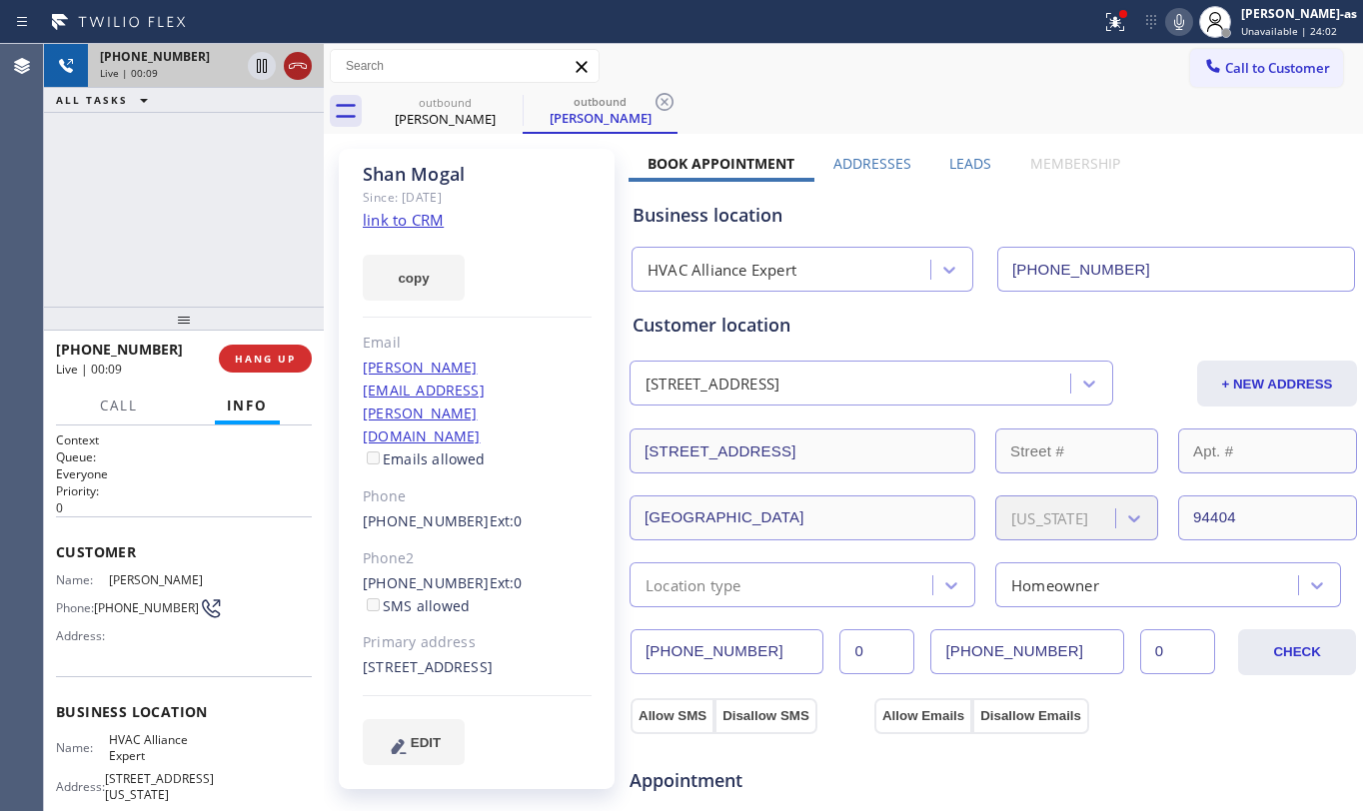
click at [296, 69] on icon at bounding box center [298, 66] width 24 height 24
drag, startPoint x: 277, startPoint y: 200, endPoint x: 293, endPoint y: 288, distance: 89.4
click at [278, 201] on div "[PHONE_NUMBER] Live | 00:09 ALL TASKS ALL TASKS ACTIVE TASKS TASKS IN WRAP UP" at bounding box center [184, 175] width 280 height 263
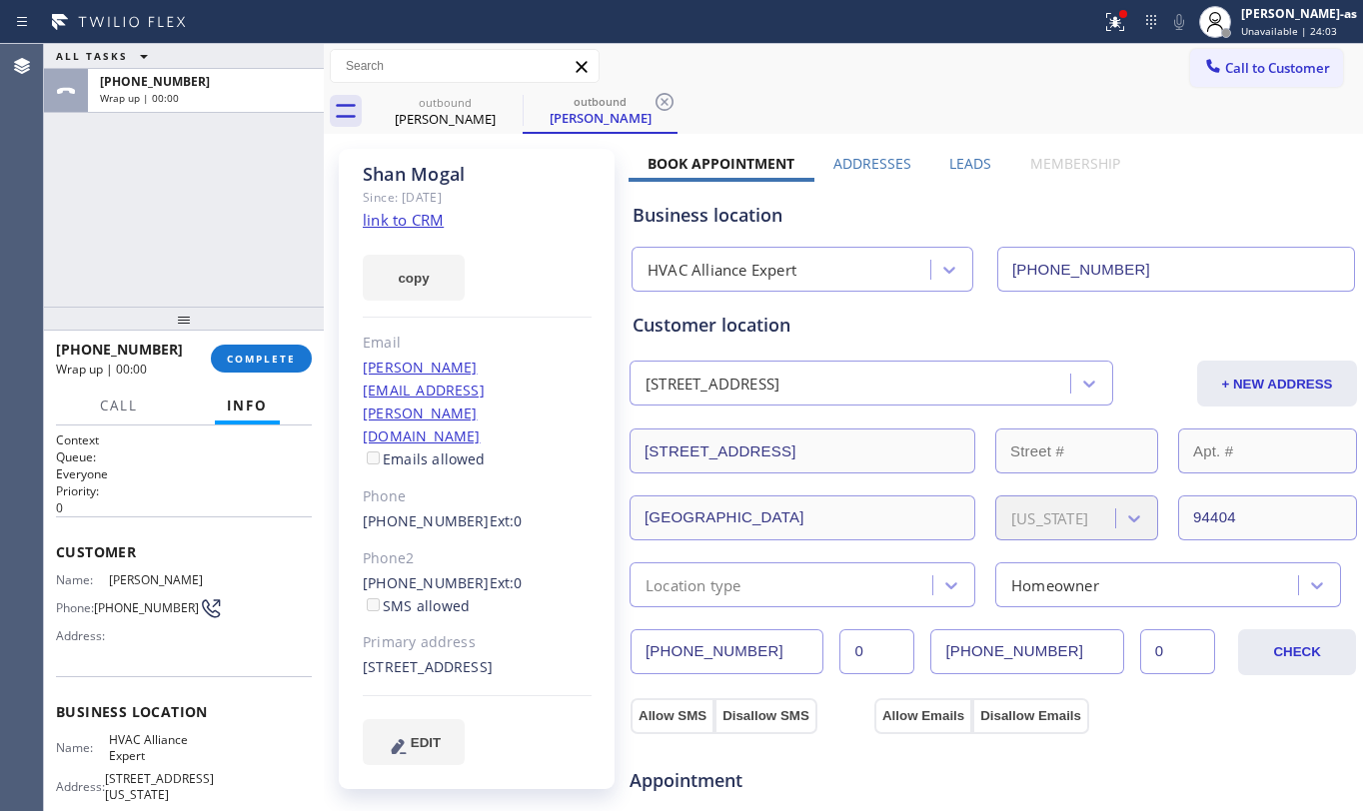
drag, startPoint x: 265, startPoint y: 321, endPoint x: 273, endPoint y: 310, distance: 13.6
click at [269, 310] on div at bounding box center [184, 319] width 280 height 24
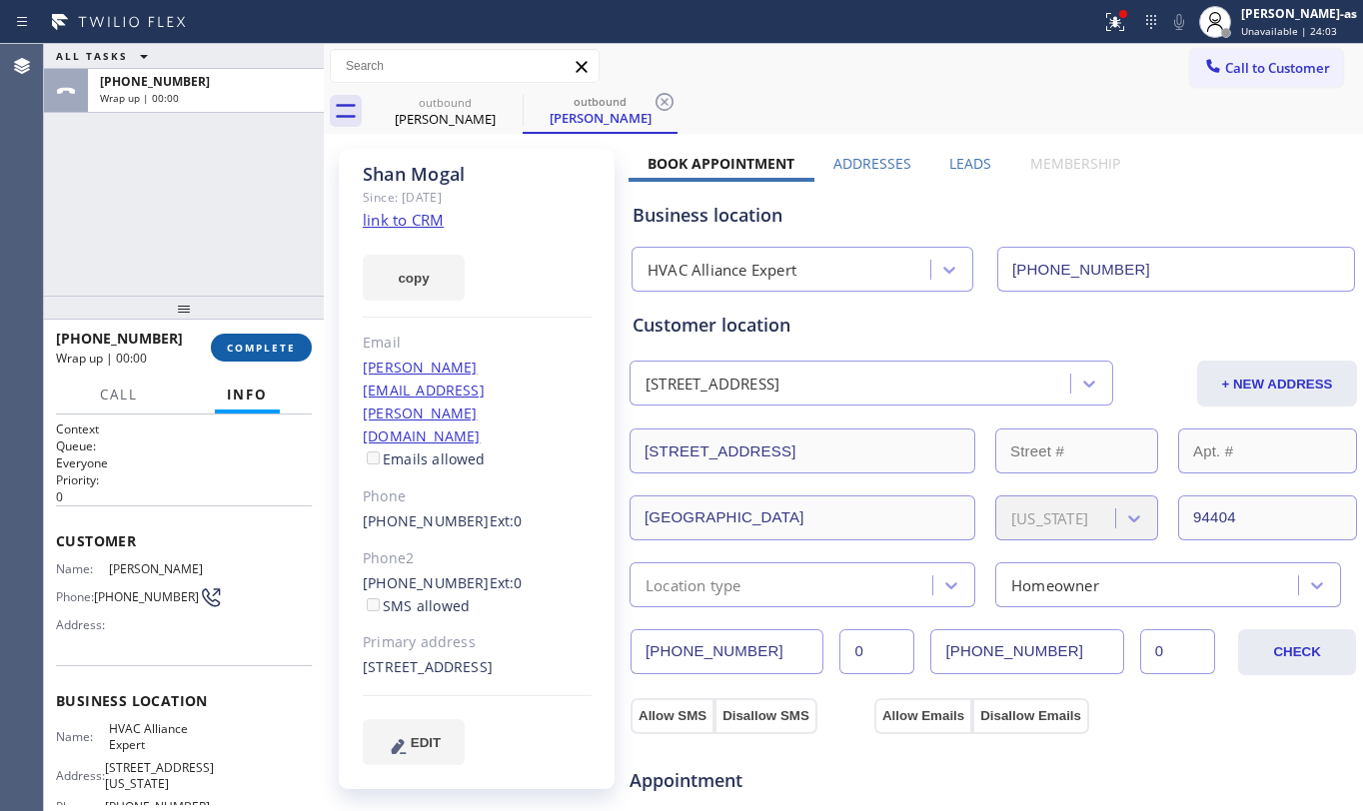
click at [280, 353] on span "COMPLETE" at bounding box center [261, 348] width 69 height 14
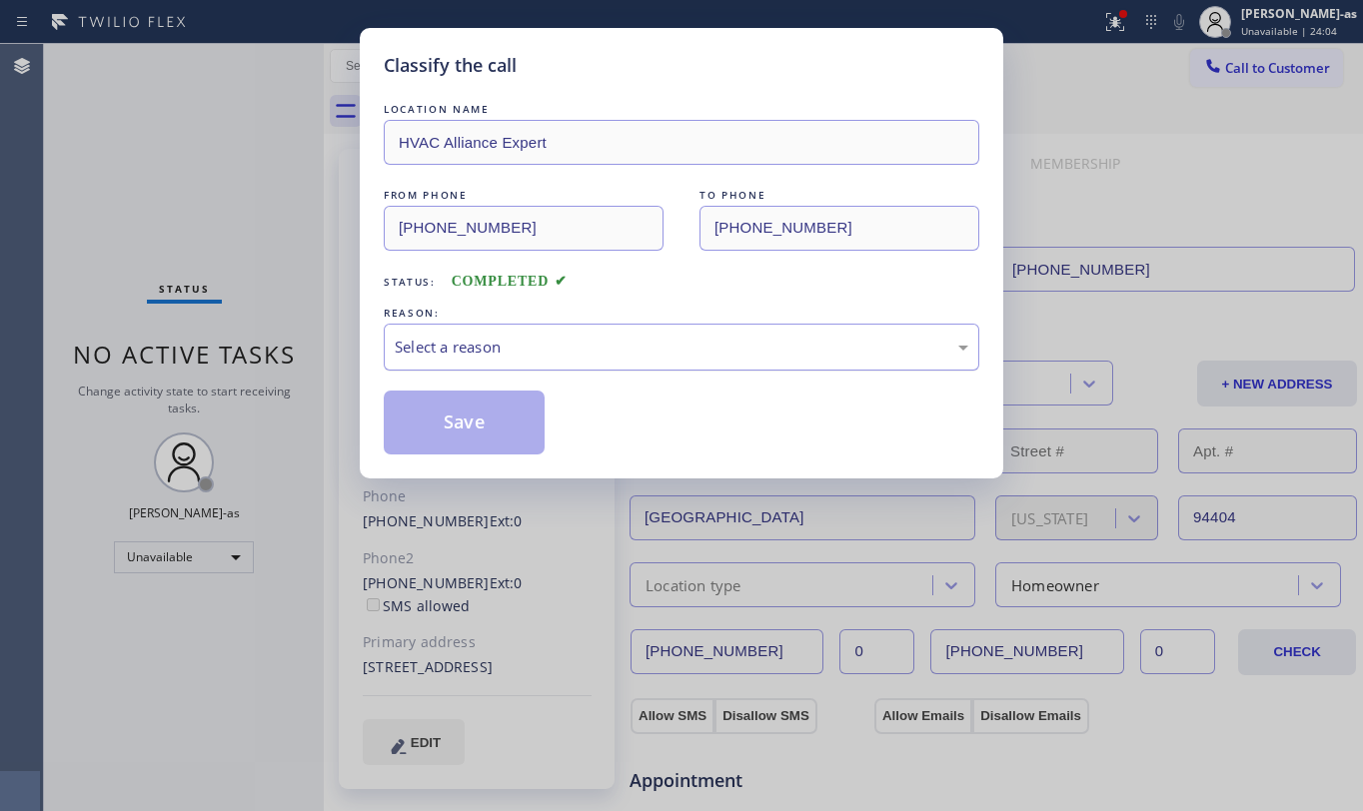
click at [549, 330] on div "Select a reason" at bounding box center [682, 347] width 596 height 47
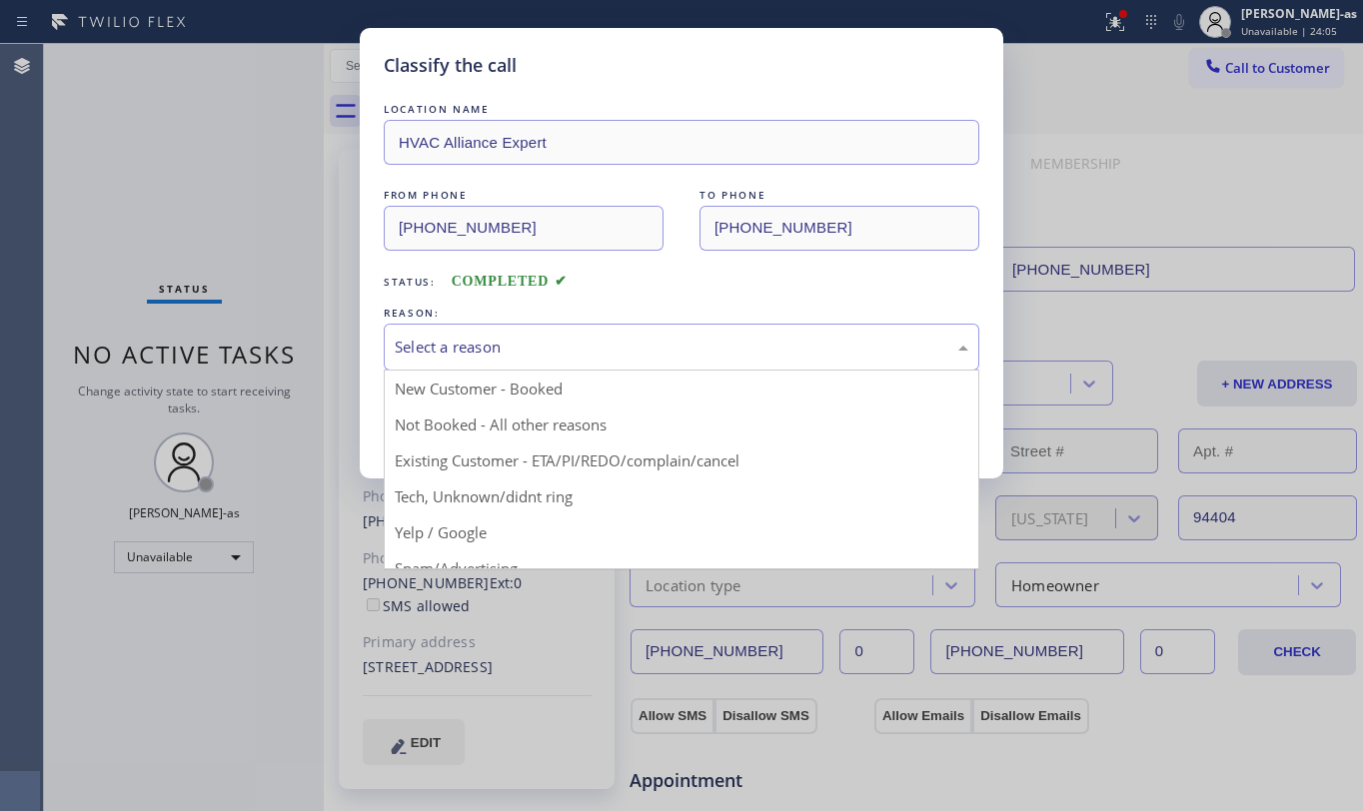
drag, startPoint x: 661, startPoint y: 460, endPoint x: 584, endPoint y: 452, distance: 77.4
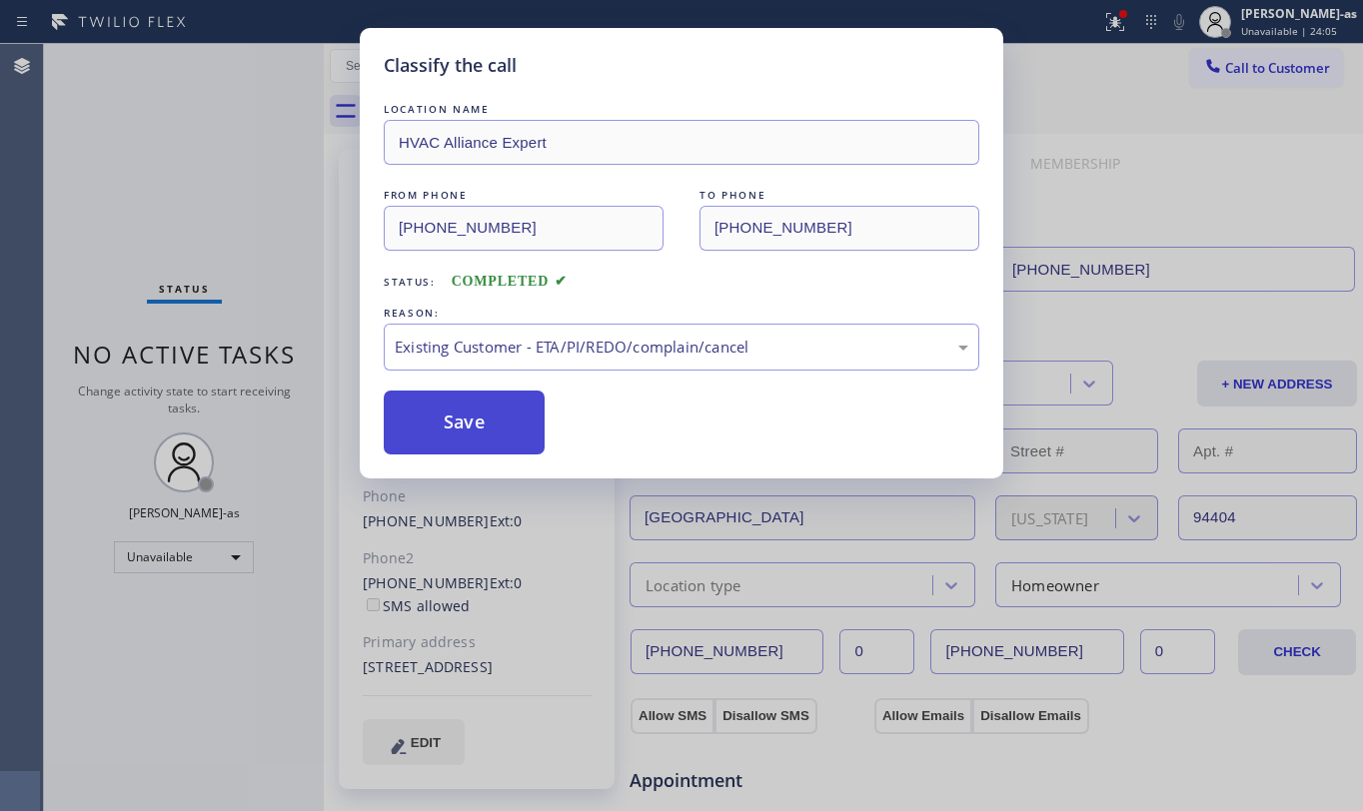
click at [481, 422] on button "Save" at bounding box center [464, 423] width 161 height 64
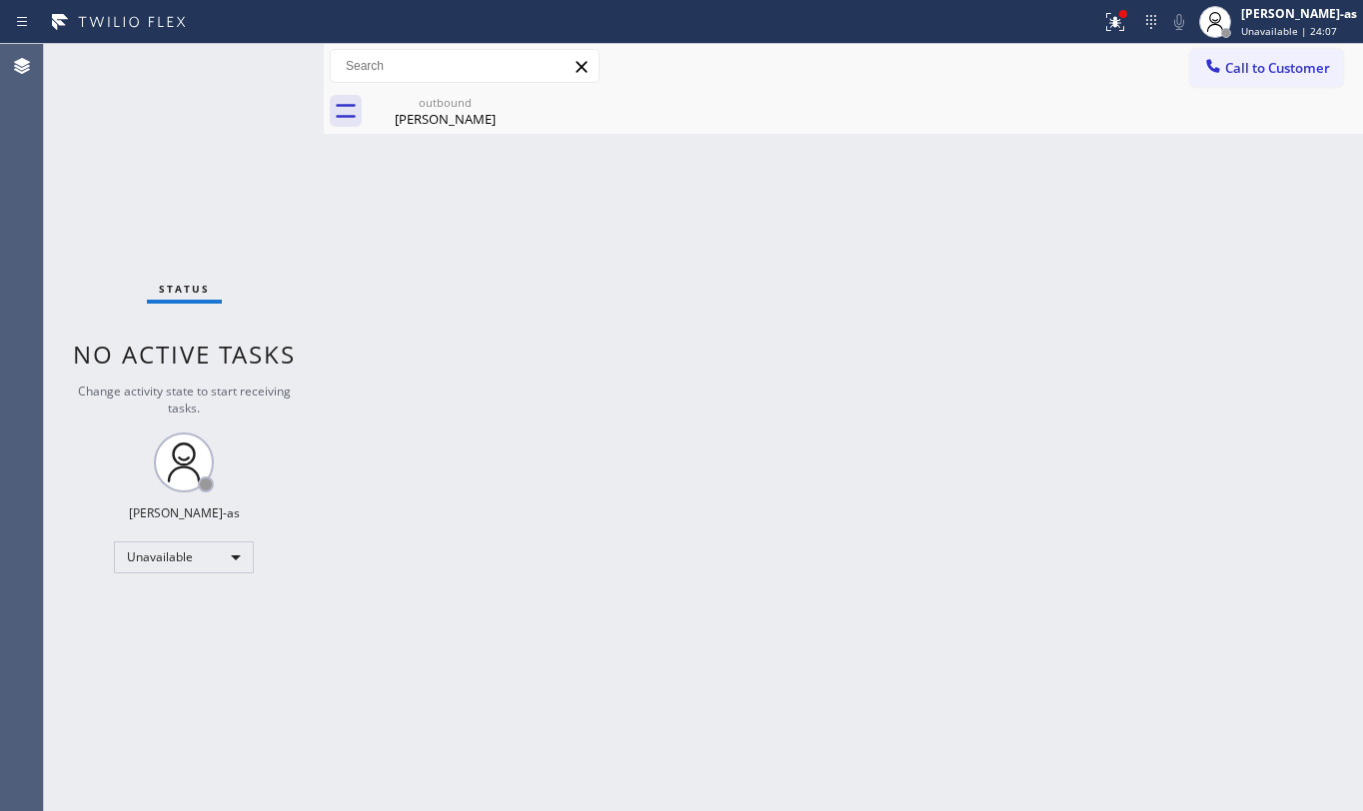
click at [1241, 69] on span "Call to Customer" at bounding box center [1277, 68] width 105 height 18
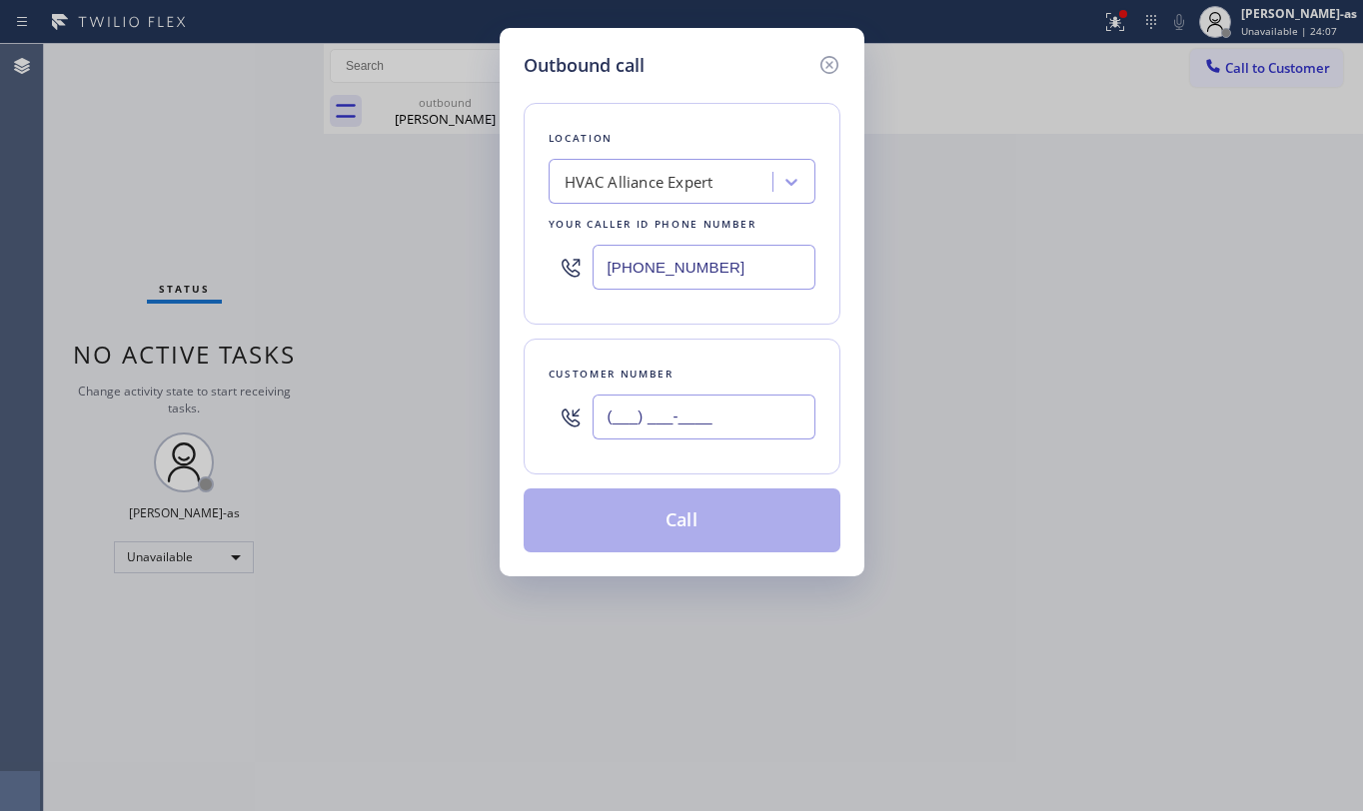
click at [694, 424] on input "(___) ___-____" at bounding box center [704, 417] width 223 height 45
paste input "585) 755-4999"
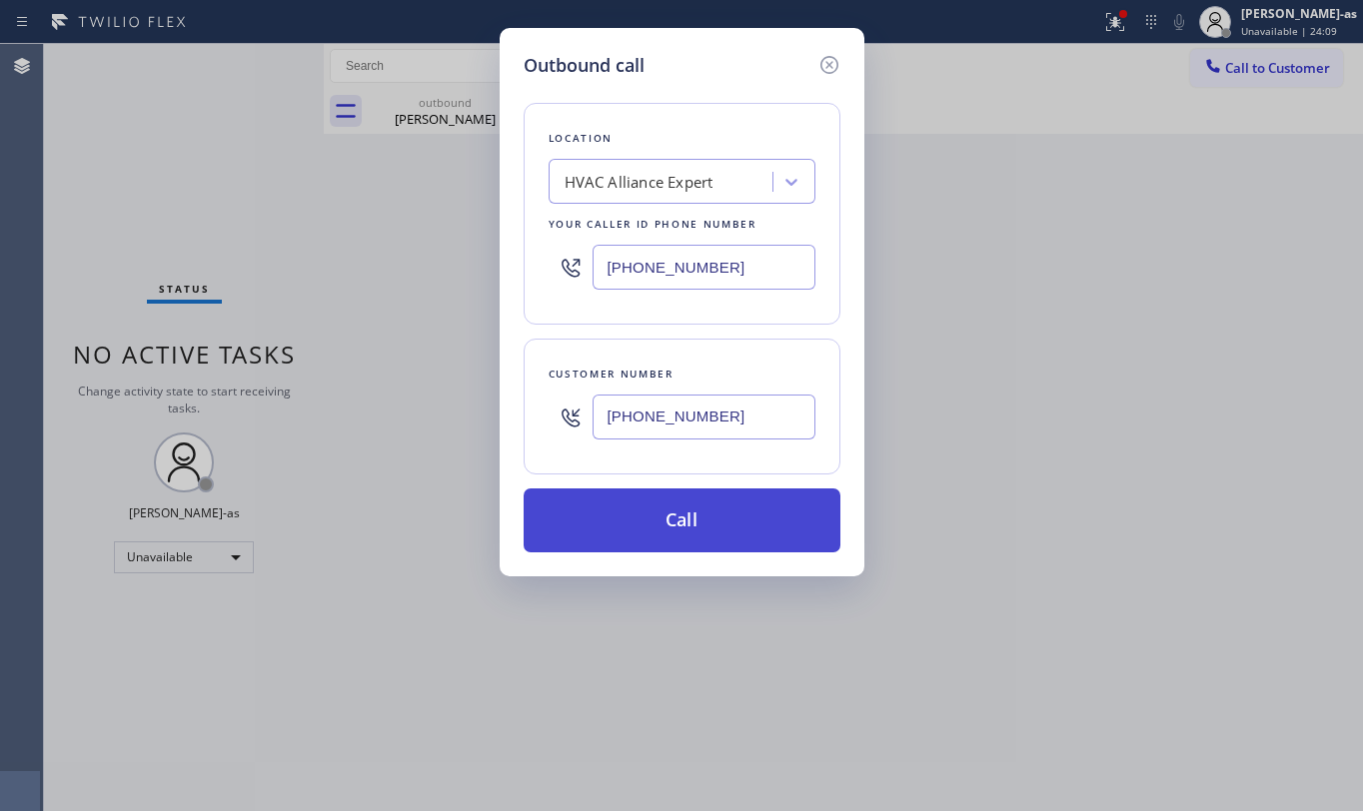
type input "[PHONE_NUMBER]"
click at [684, 529] on button "Call" at bounding box center [682, 521] width 317 height 64
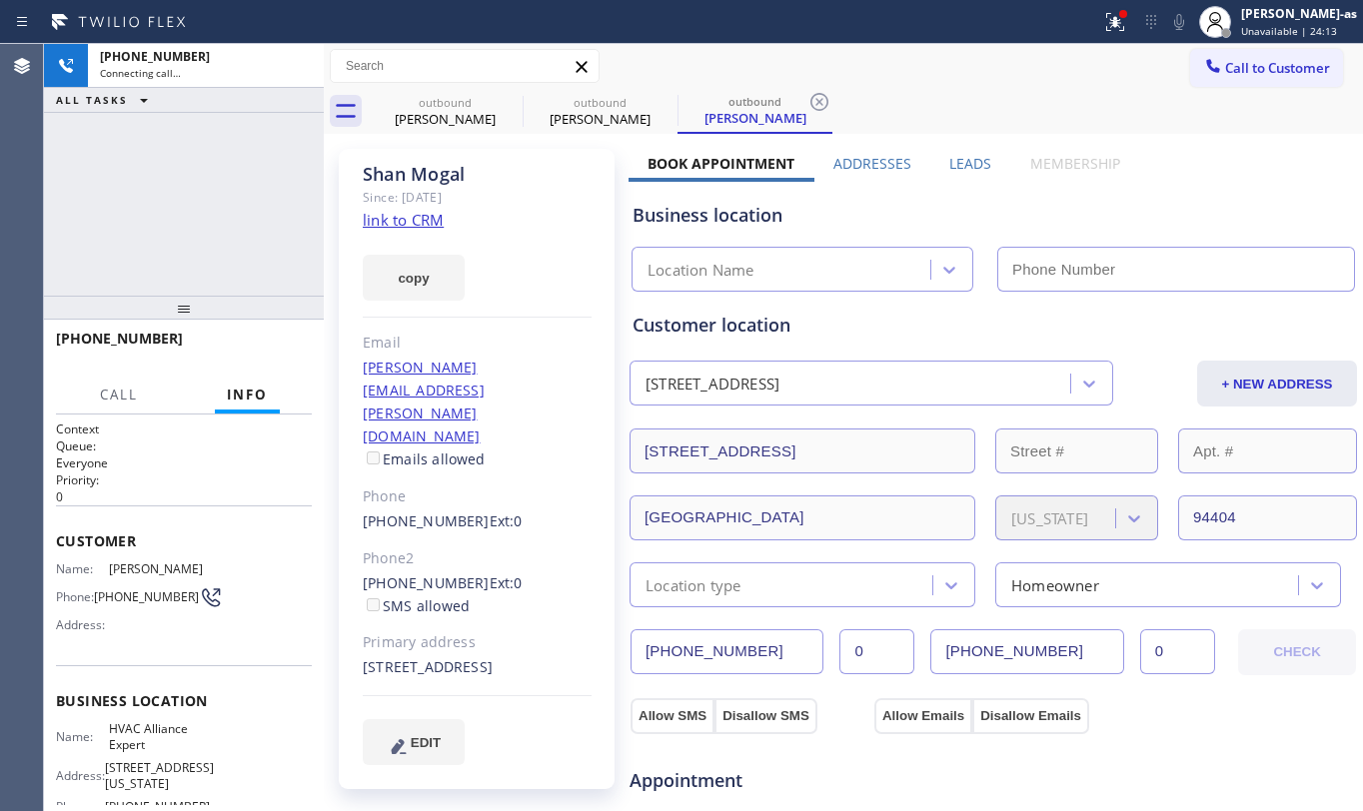
type input "[PHONE_NUMBER]"
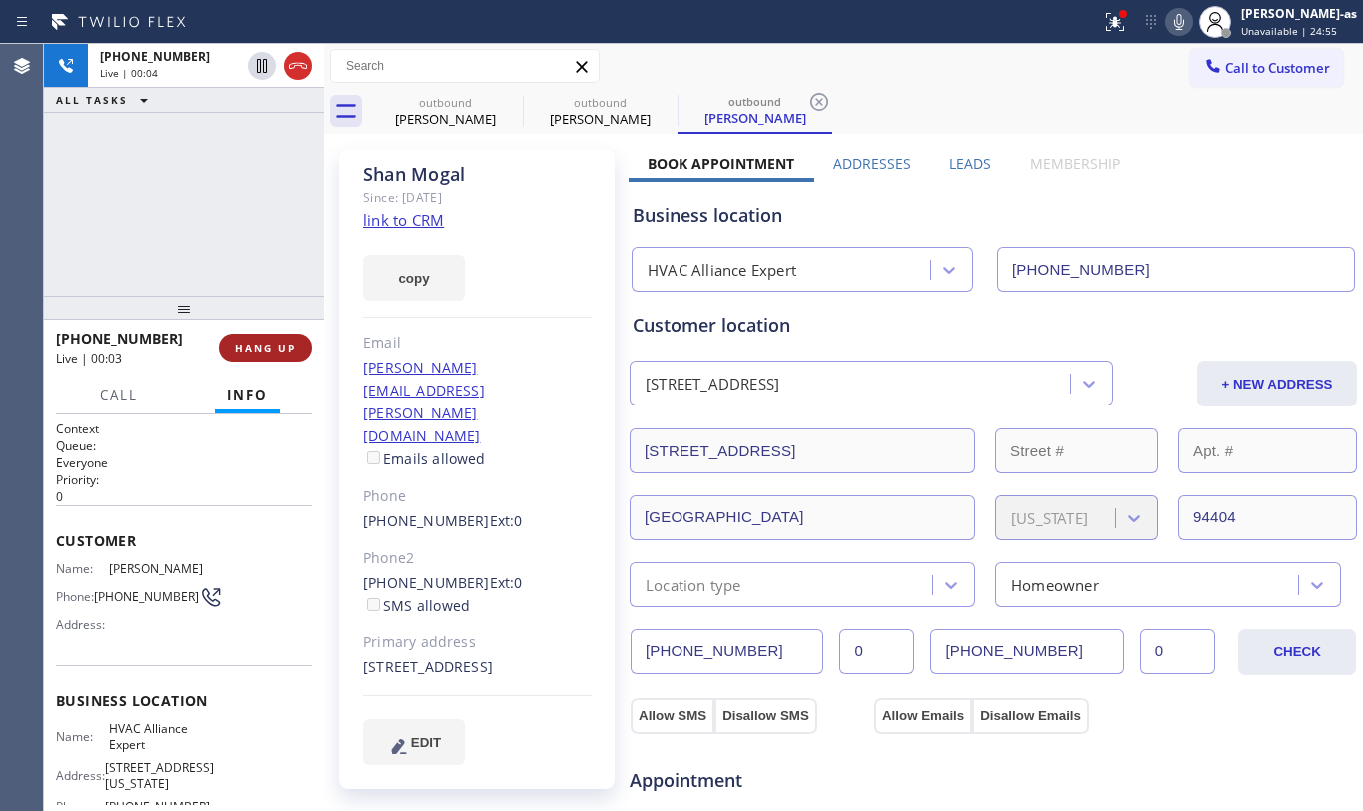
click at [258, 354] on button "HANG UP" at bounding box center [265, 348] width 93 height 28
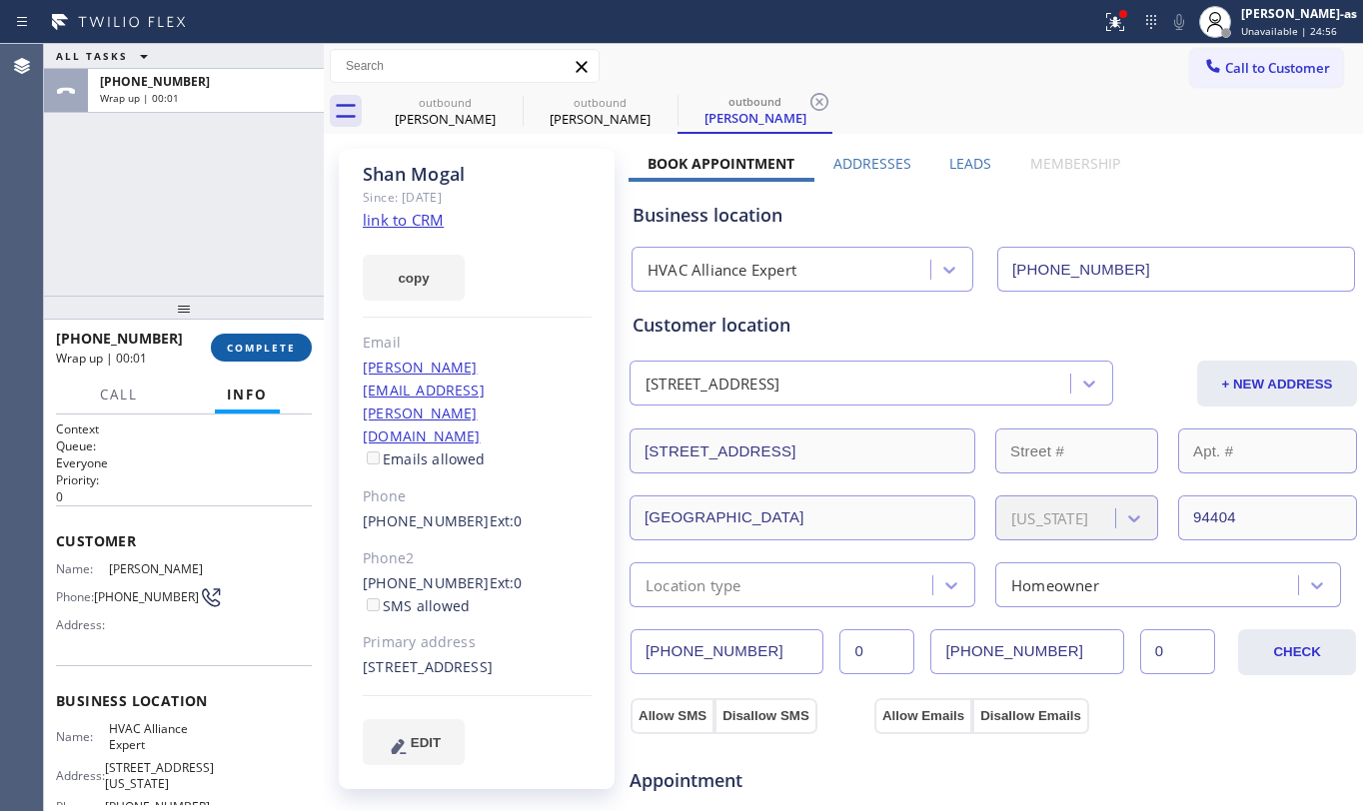
click at [250, 354] on button "COMPLETE" at bounding box center [261, 348] width 101 height 28
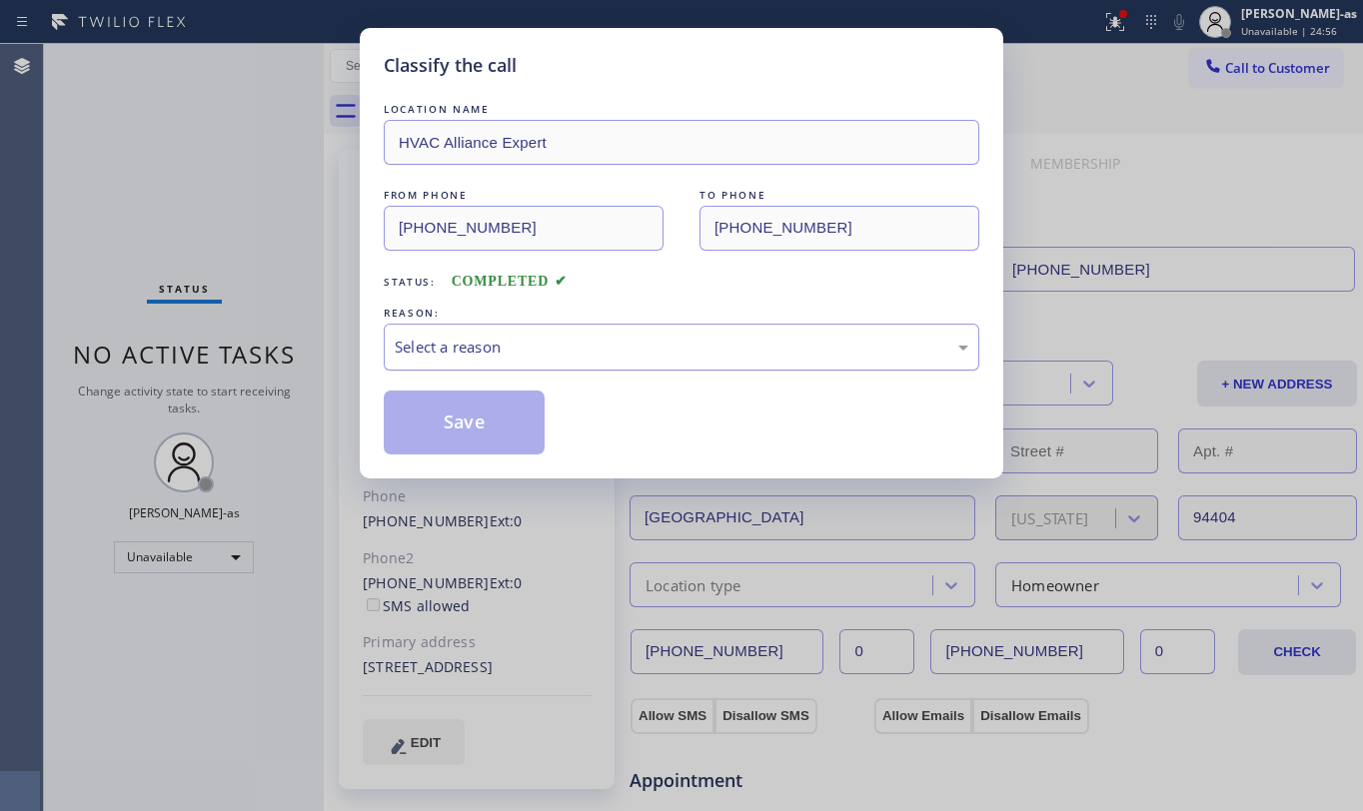
click at [525, 366] on div "Select a reason" at bounding box center [682, 347] width 596 height 47
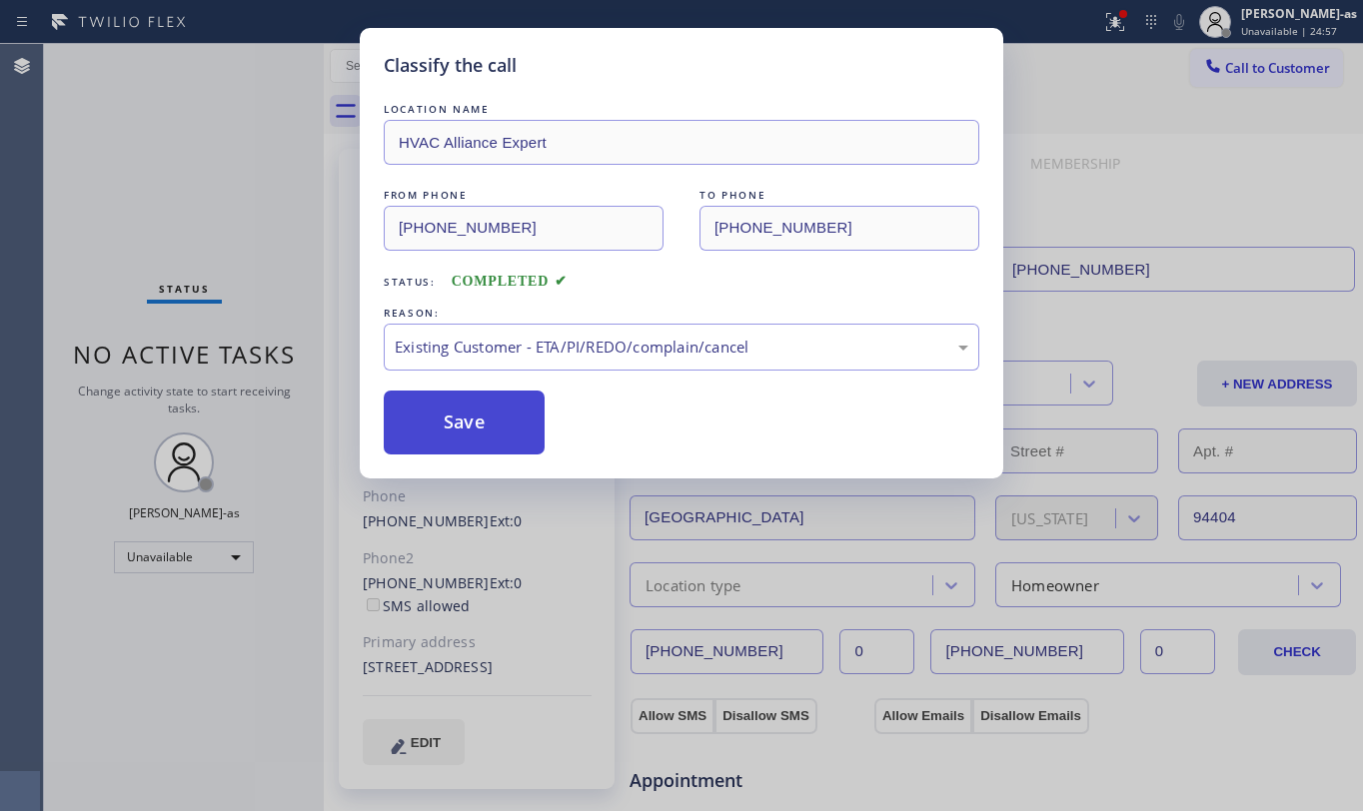
drag, startPoint x: 493, startPoint y: 425, endPoint x: 489, endPoint y: 444, distance: 19.4
click at [492, 424] on button "Save" at bounding box center [464, 423] width 161 height 64
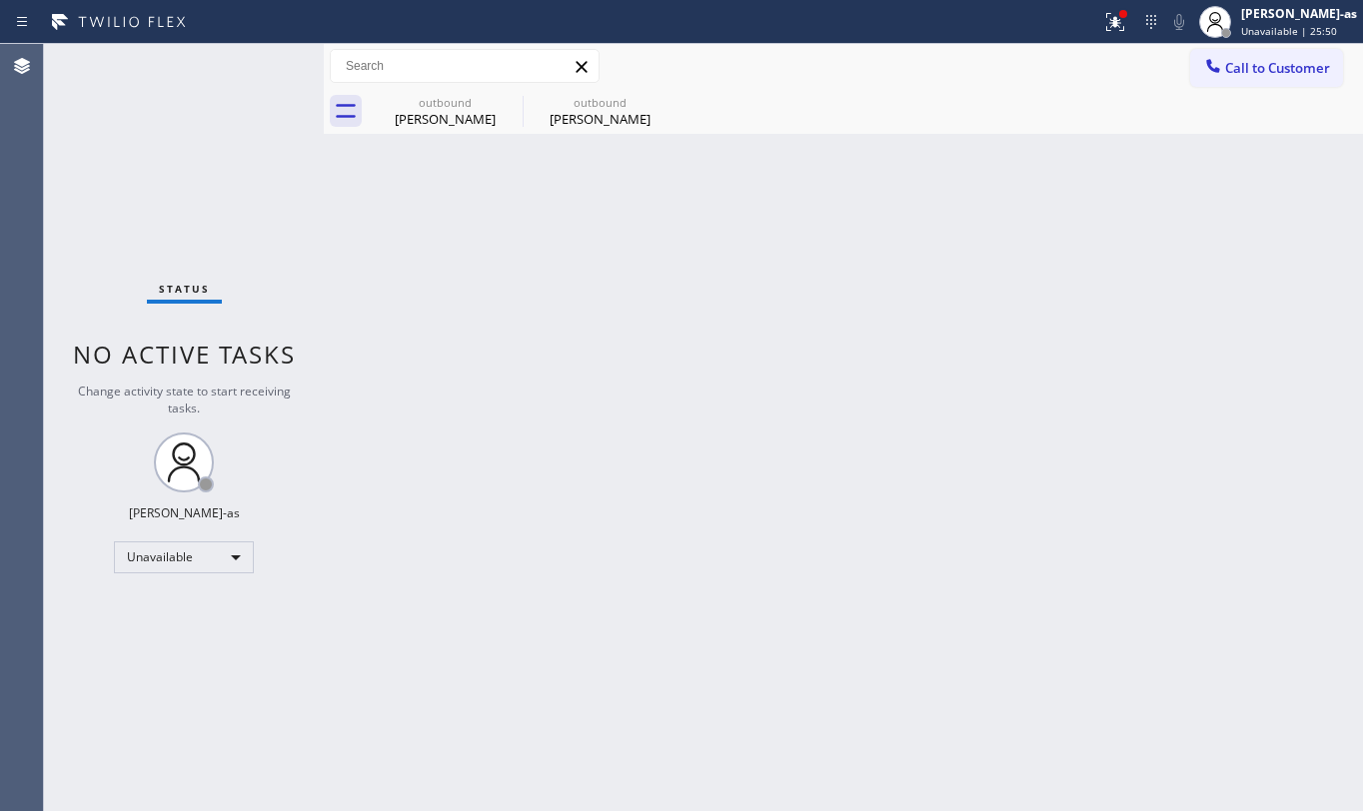
click at [1217, 77] on button "Call to Customer" at bounding box center [1266, 68] width 153 height 38
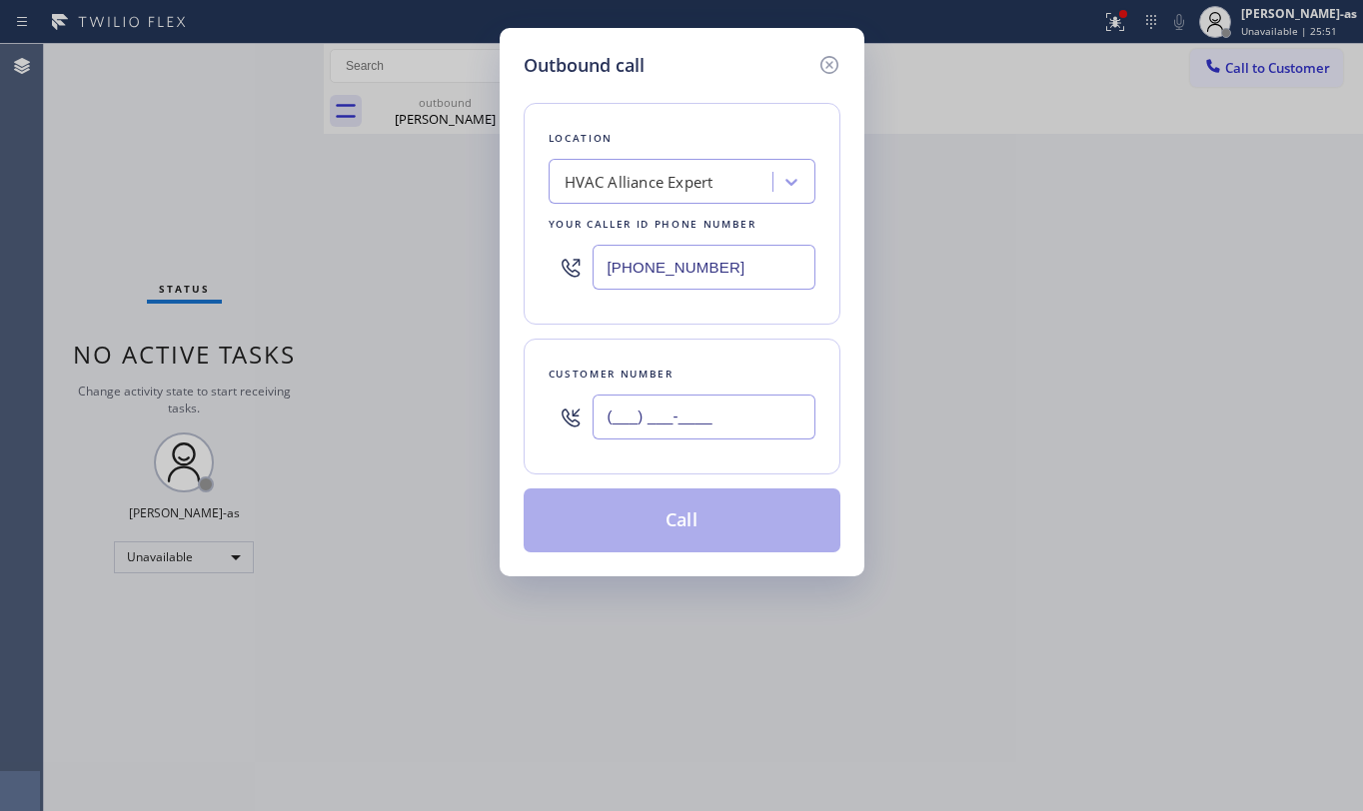
click at [700, 412] on input "(___) ___-____" at bounding box center [704, 417] width 223 height 45
paste input "650) 714-6602"
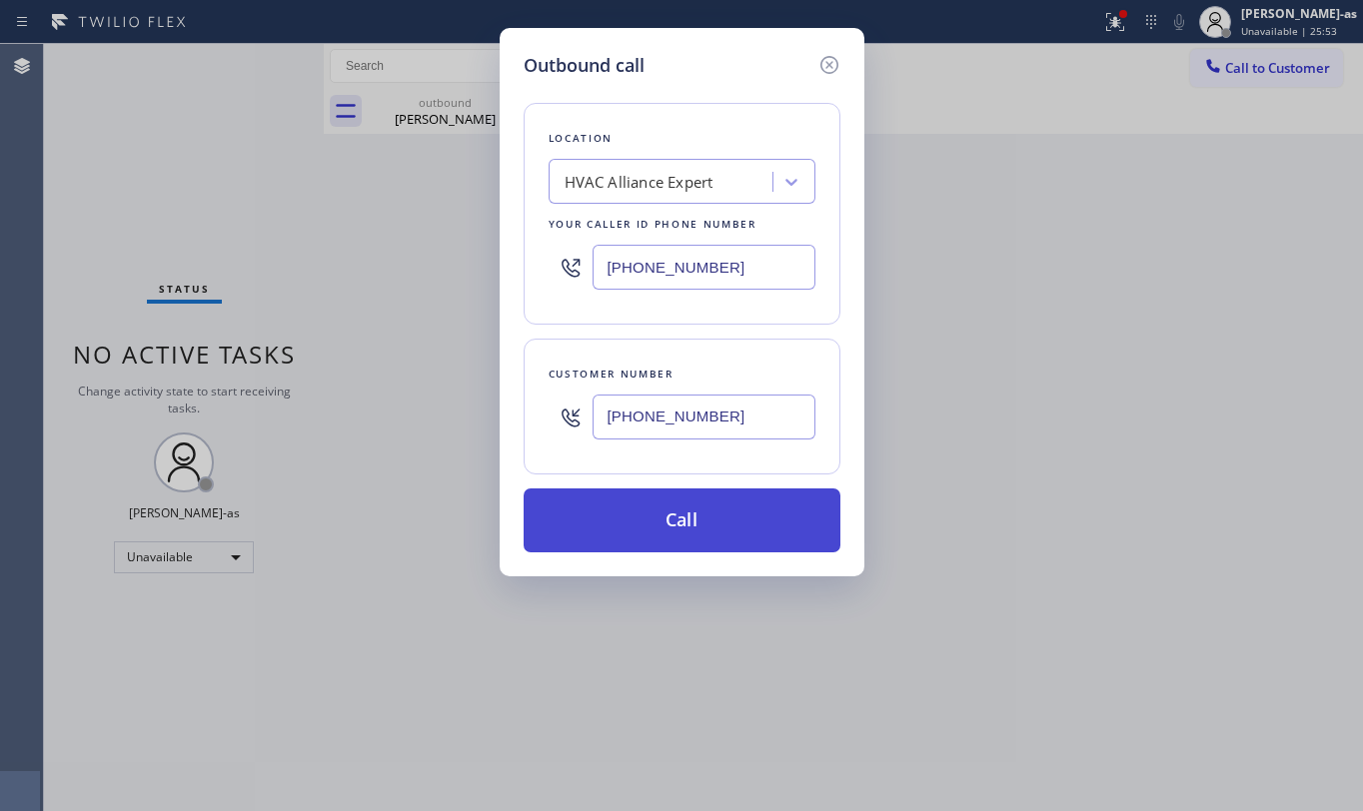
type input "[PHONE_NUMBER]"
click at [745, 521] on button "Call" at bounding box center [682, 521] width 317 height 64
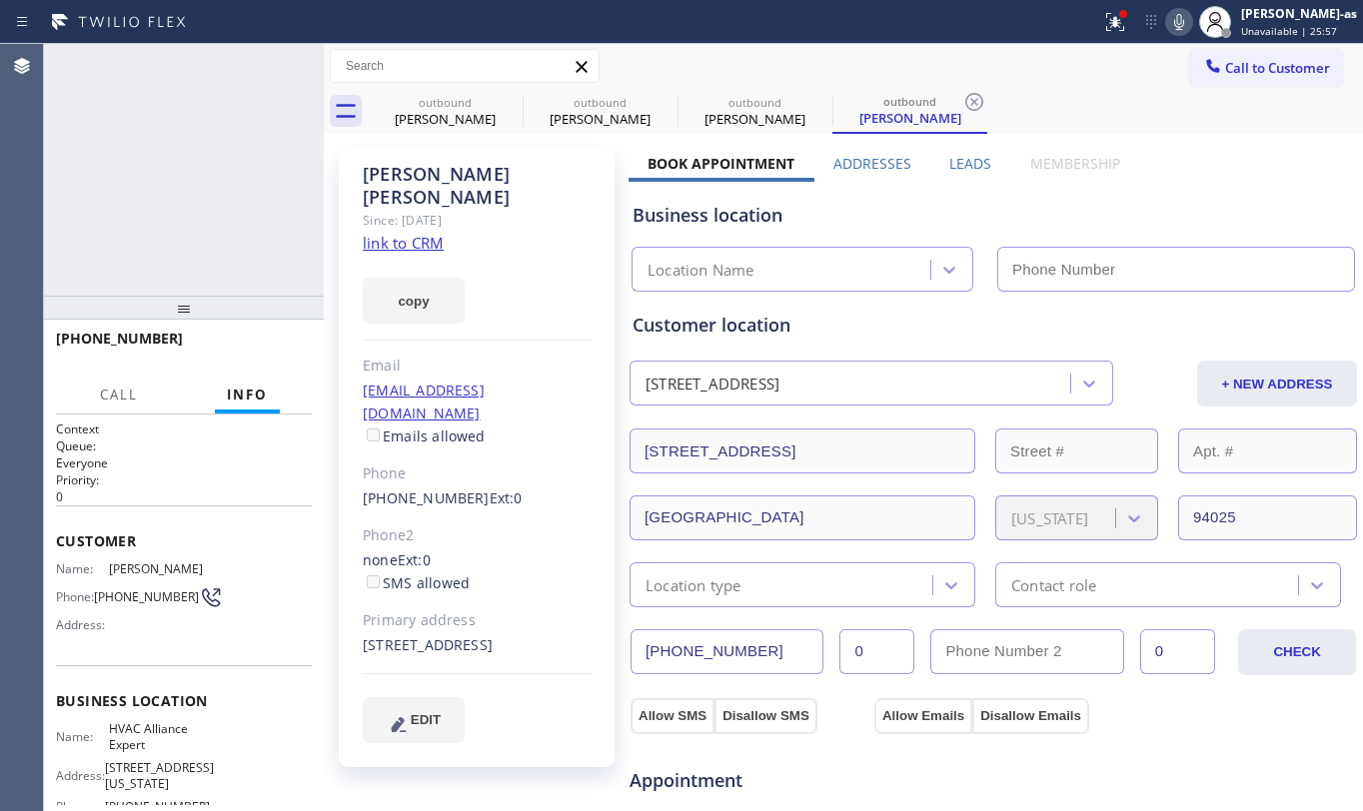
type input "[PHONE_NUMBER]"
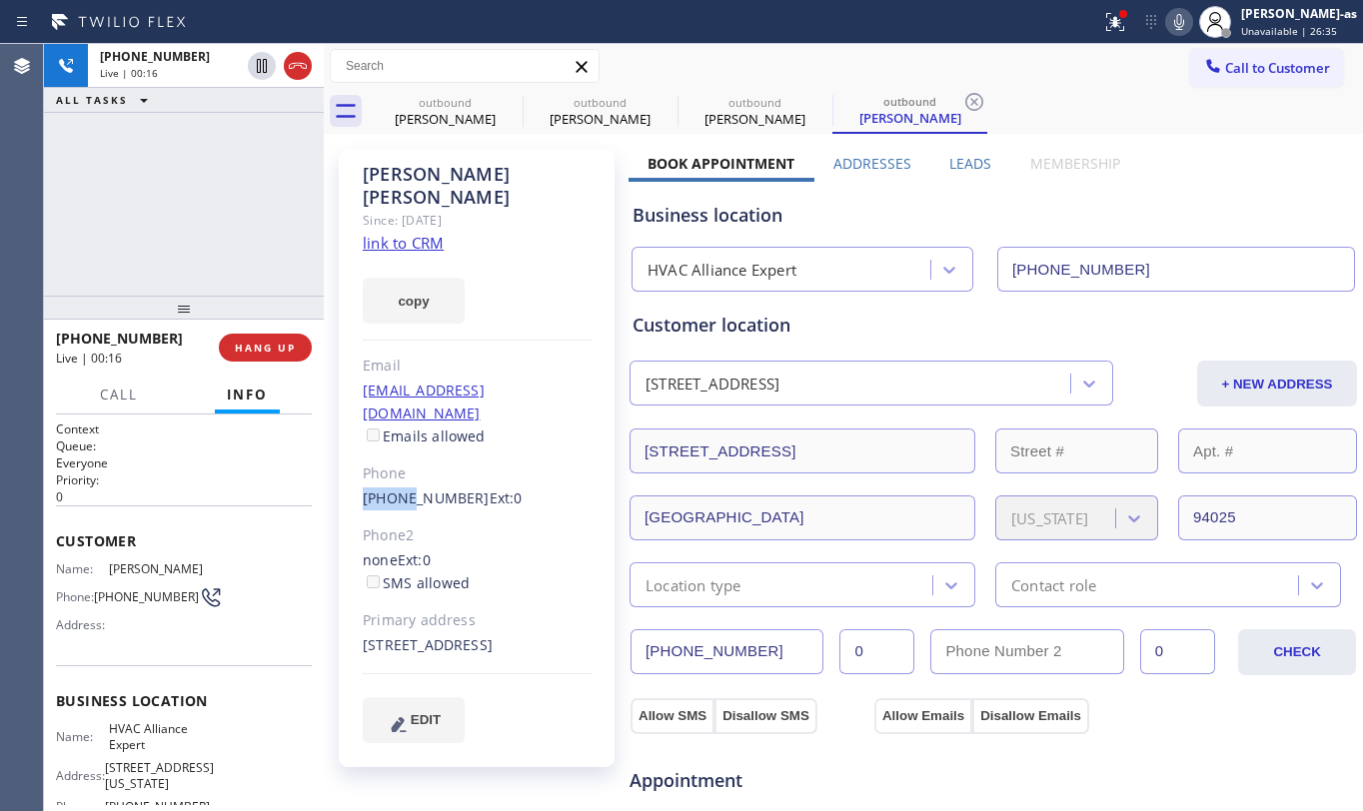
drag, startPoint x: 361, startPoint y: 461, endPoint x: 400, endPoint y: 464, distance: 39.1
click at [400, 464] on div "[PERSON_NAME] Since: [DATE] link to CRM copy Email [EMAIL_ADDRESS][DOMAIN_NAME]…" at bounding box center [477, 458] width 276 height 619
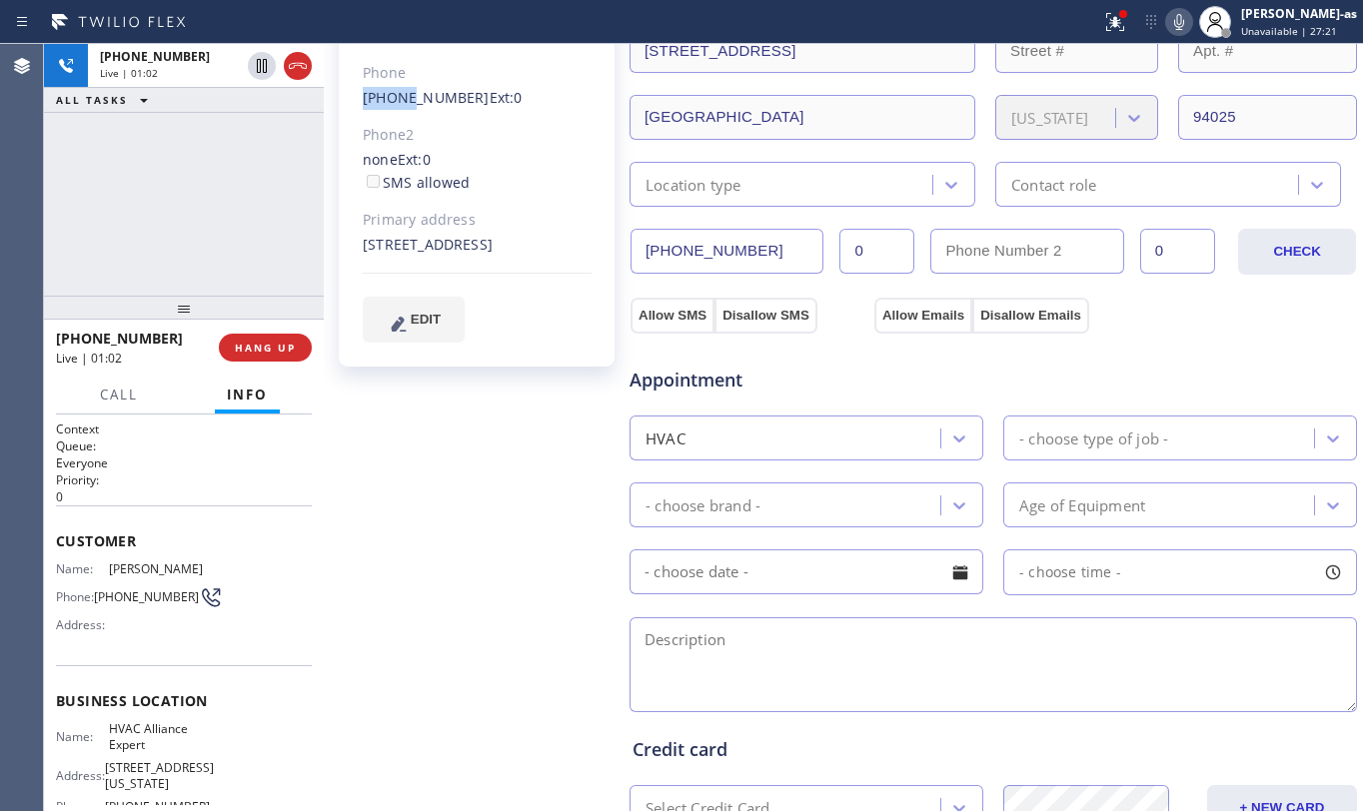
scroll to position [133, 0]
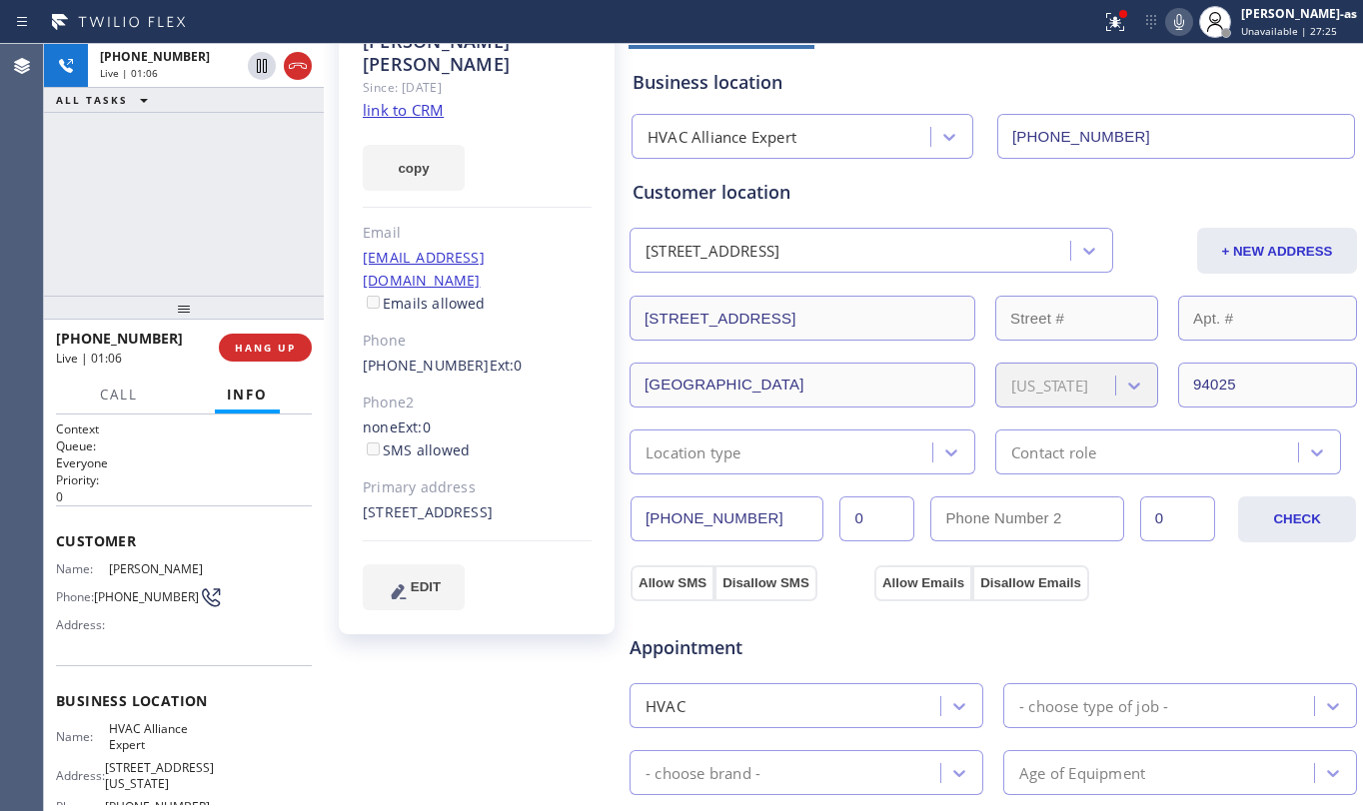
click at [193, 232] on div "[PHONE_NUMBER] Live | 01:06 ALL TASKS ALL TASKS ACTIVE TASKS TASKS IN WRAP UP" at bounding box center [184, 170] width 280 height 252
click at [224, 164] on div "[PHONE_NUMBER] Live | 01:08 ALL TASKS ALL TASKS ACTIVE TASKS TASKS IN WRAP UP" at bounding box center [184, 170] width 280 height 252
click at [206, 169] on div "[PHONE_NUMBER] Live | 01:27 ALL TASKS ALL TASKS ACTIVE TASKS TASKS IN WRAP UP" at bounding box center [184, 170] width 280 height 252
click at [198, 178] on div "[PHONE_NUMBER] Live | 01:29 ALL TASKS ALL TASKS ACTIVE TASKS TASKS IN WRAP UP" at bounding box center [184, 170] width 280 height 252
click at [248, 342] on span "HANG UP" at bounding box center [265, 348] width 61 height 14
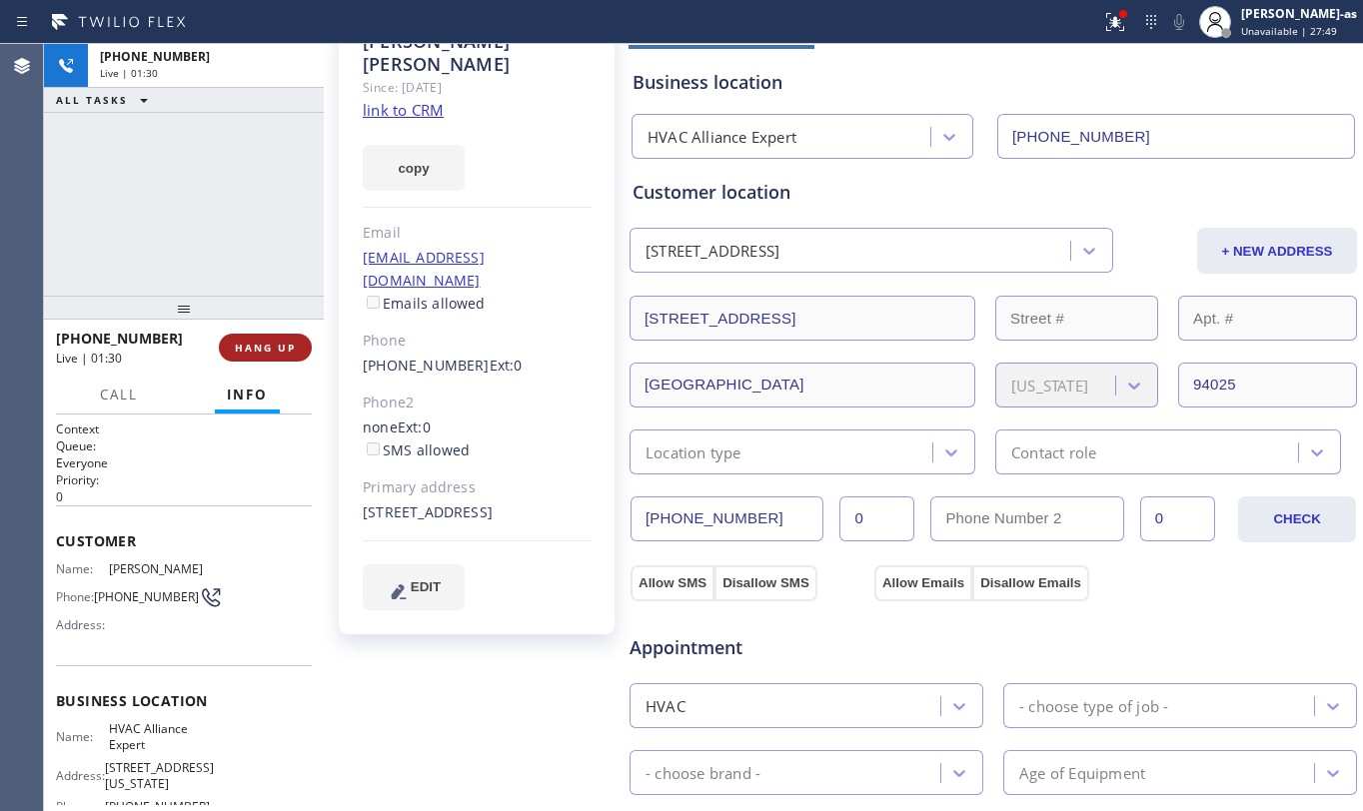
click at [246, 341] on span "HANG UP" at bounding box center [265, 348] width 61 height 14
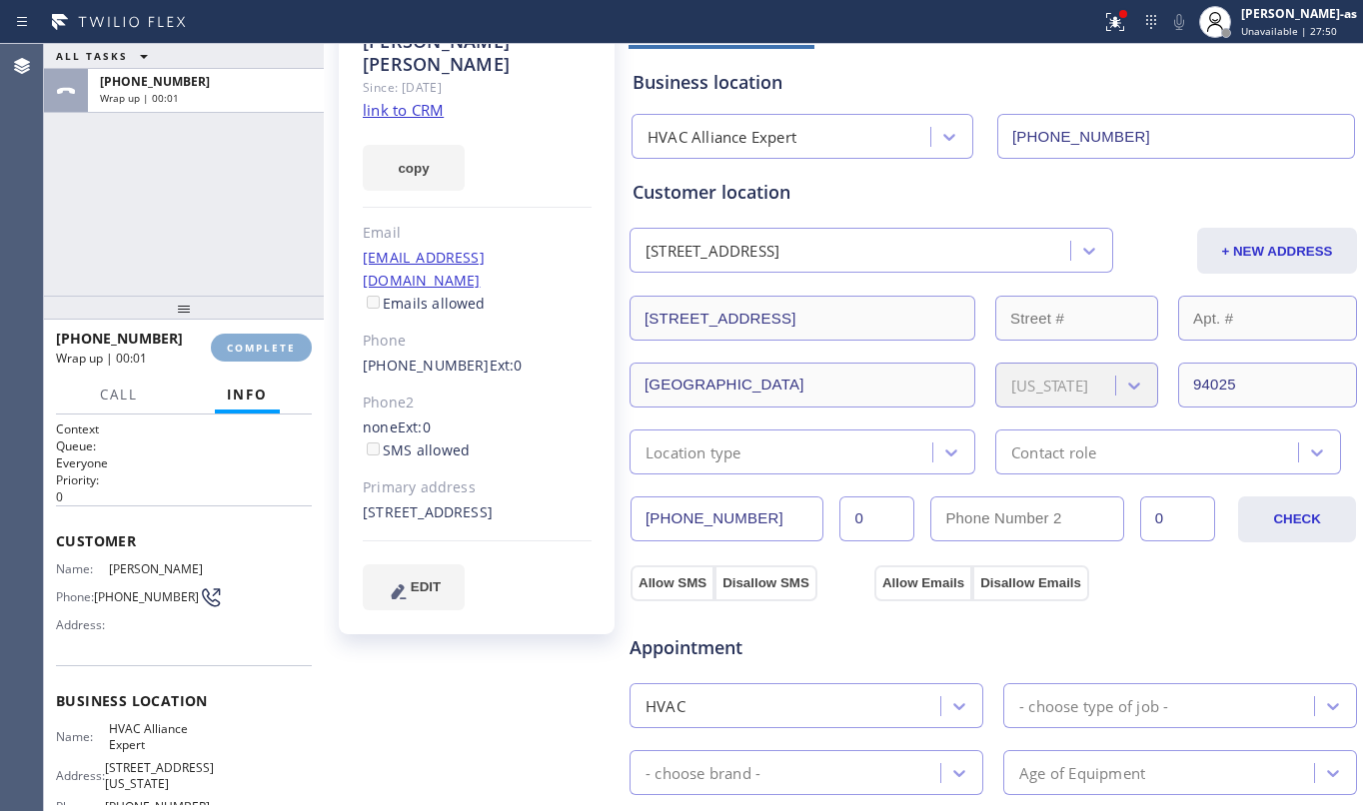
click at [258, 342] on span "COMPLETE" at bounding box center [261, 348] width 69 height 14
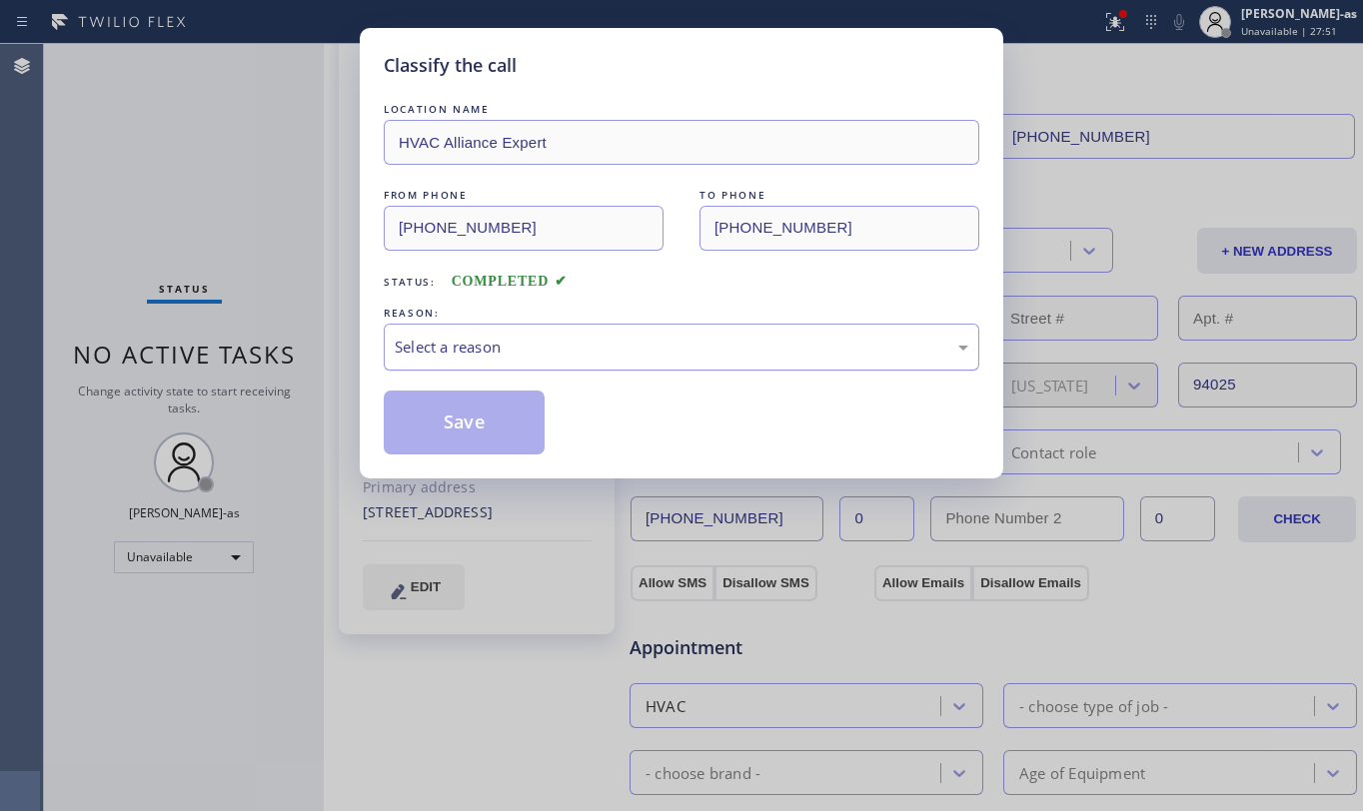
click at [585, 344] on div "Select a reason" at bounding box center [682, 347] width 574 height 23
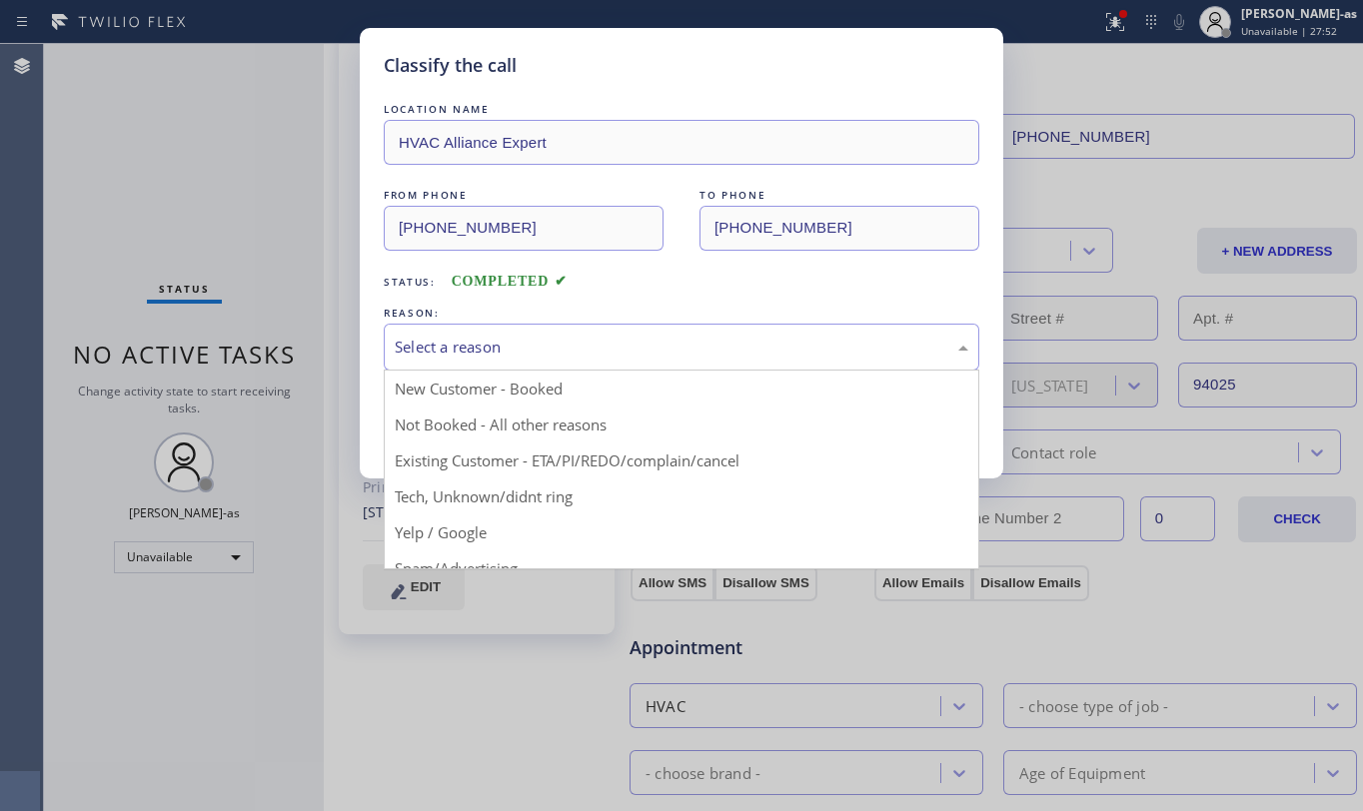
drag, startPoint x: 668, startPoint y: 457, endPoint x: 518, endPoint y: 434, distance: 151.6
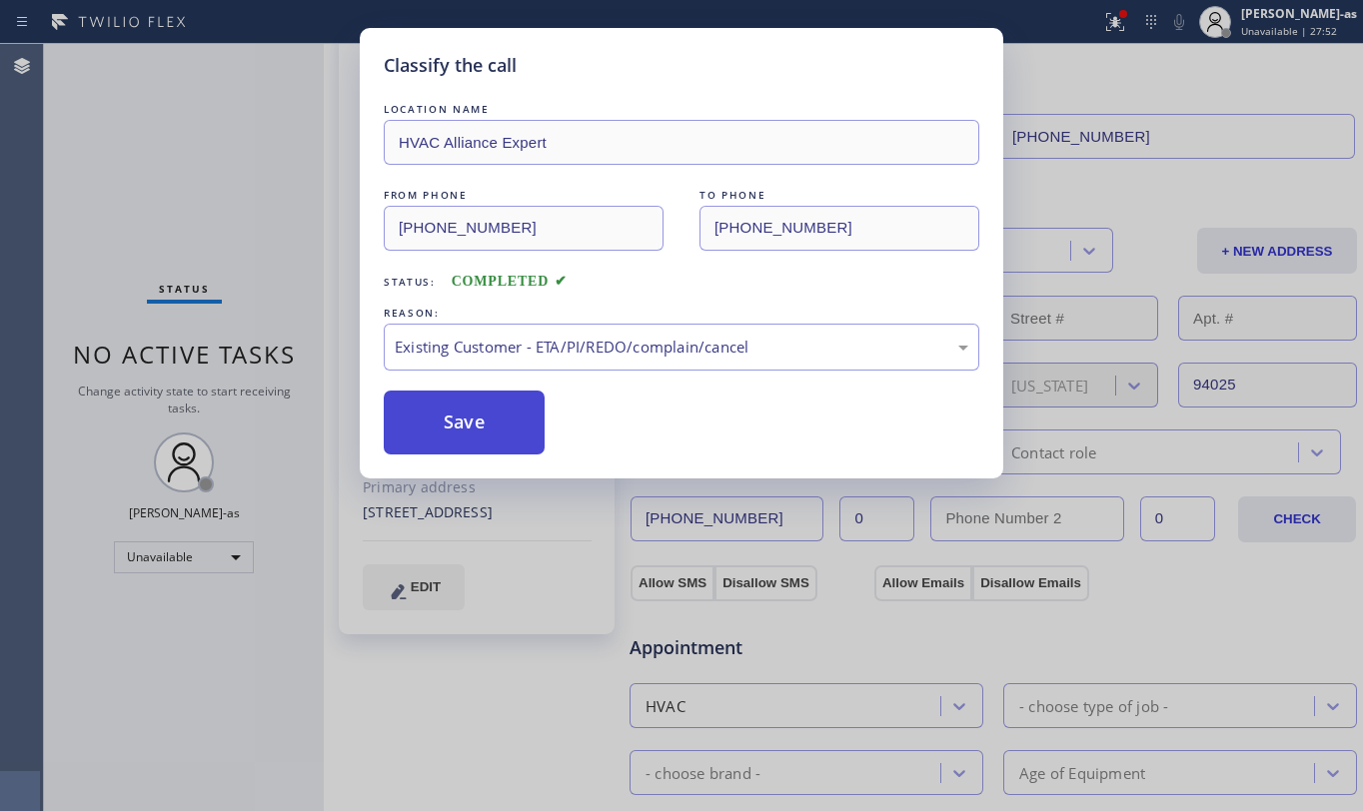
click at [477, 412] on button "Save" at bounding box center [464, 423] width 161 height 64
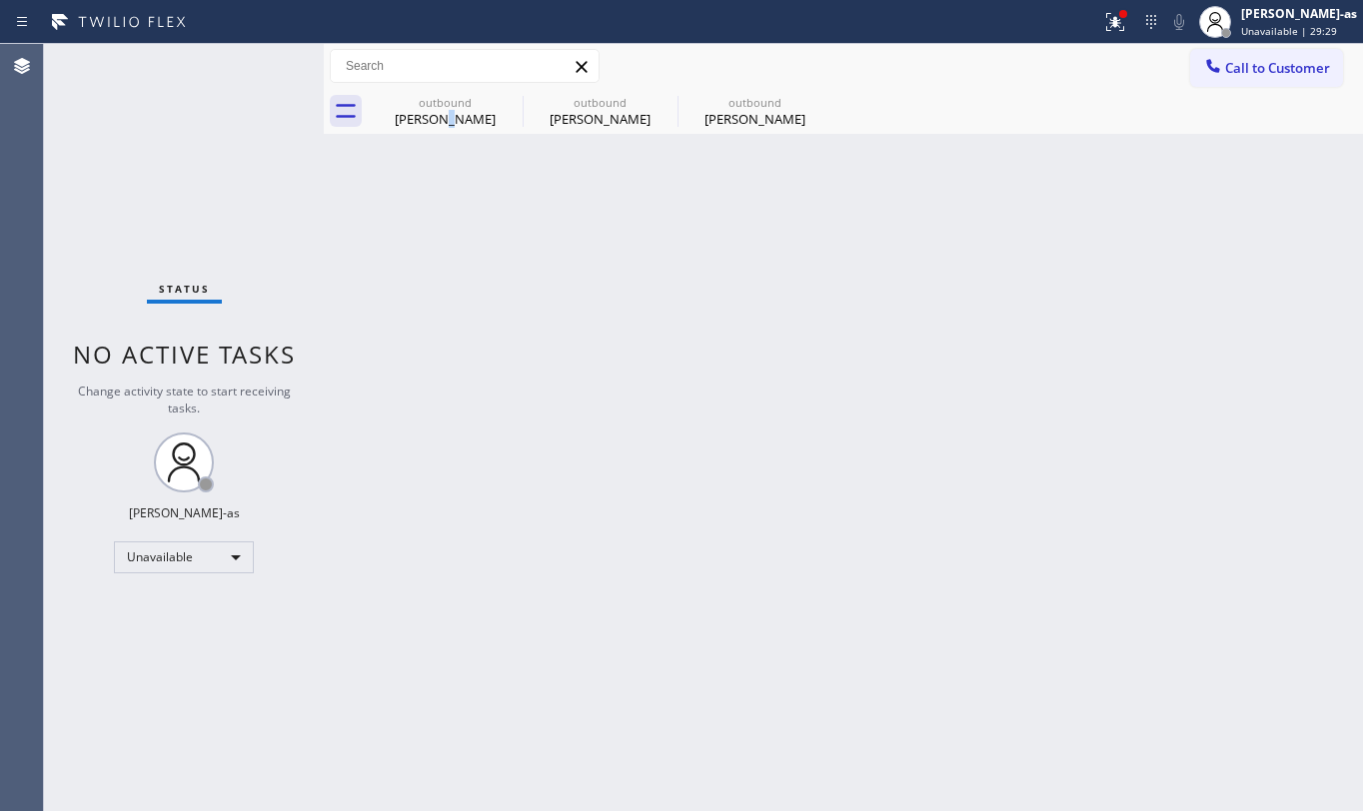
click at [476, 298] on div "Back to Dashboard Change Sender ID Customers Technicians Select a contact Outbo…" at bounding box center [843, 427] width 1039 height 767
drag, startPoint x: 421, startPoint y: 104, endPoint x: 508, endPoint y: 112, distance: 87.3
click at [426, 104] on div "outbound" at bounding box center [445, 102] width 151 height 15
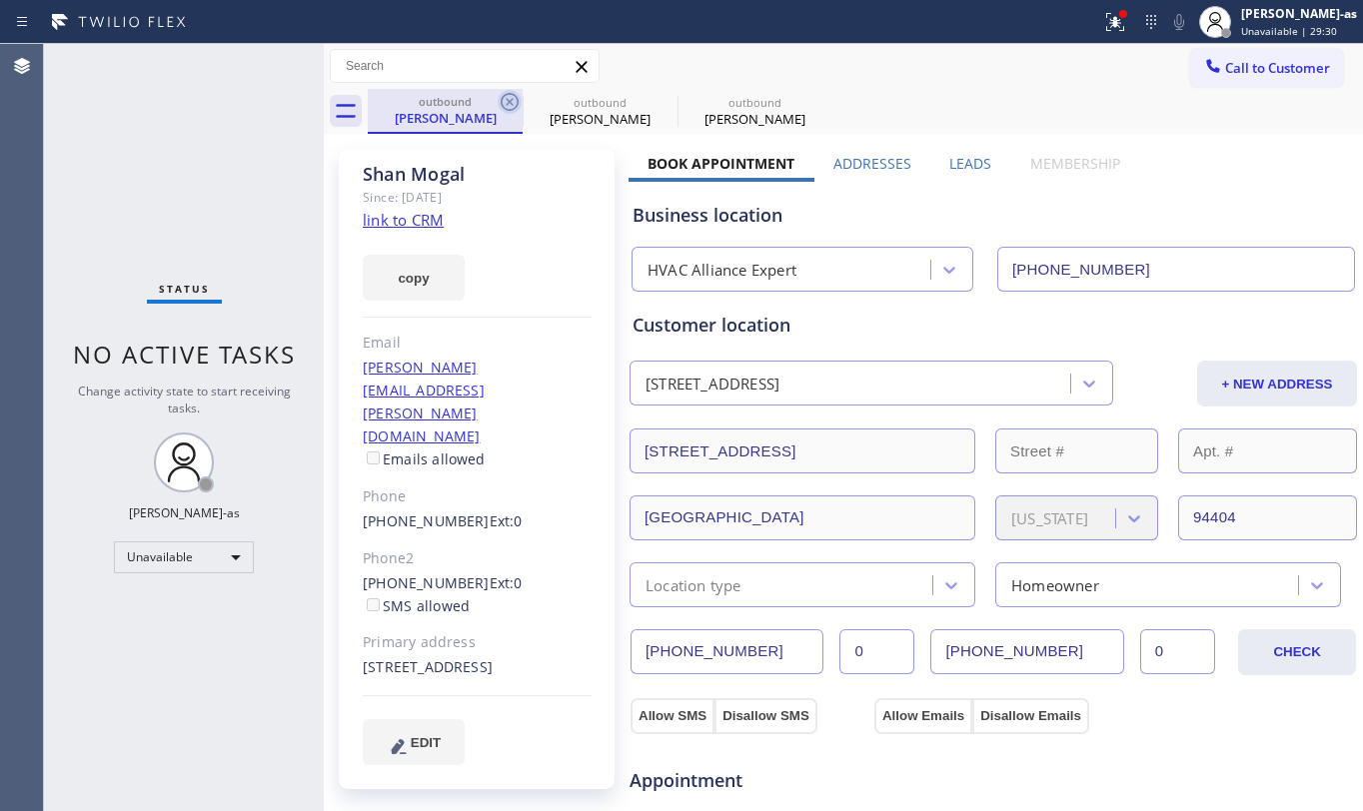
click at [510, 101] on icon at bounding box center [510, 102] width 18 height 18
click at [510, 102] on icon at bounding box center [510, 102] width 18 height 18
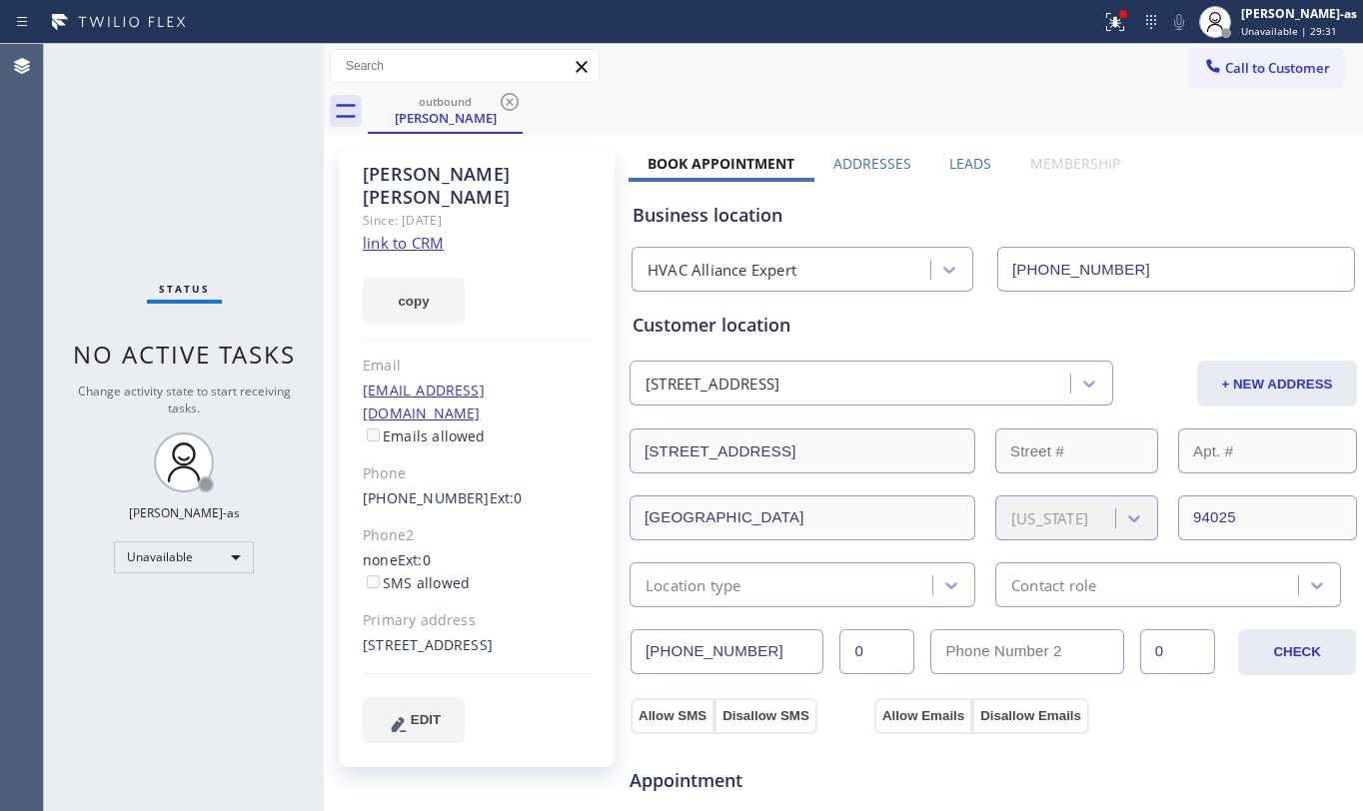
drag, startPoint x: 128, startPoint y: 164, endPoint x: 425, endPoint y: 253, distance: 309.8
click at [130, 158] on div "Status No active tasks Change activity state to start receiving tasks. [PERSON_…" at bounding box center [184, 427] width 280 height 767
click at [420, 233] on link "link to CRM" at bounding box center [403, 243] width 81 height 20
click at [429, 104] on div "outbound" at bounding box center [445, 101] width 151 height 15
click at [513, 102] on icon at bounding box center [510, 102] width 24 height 24
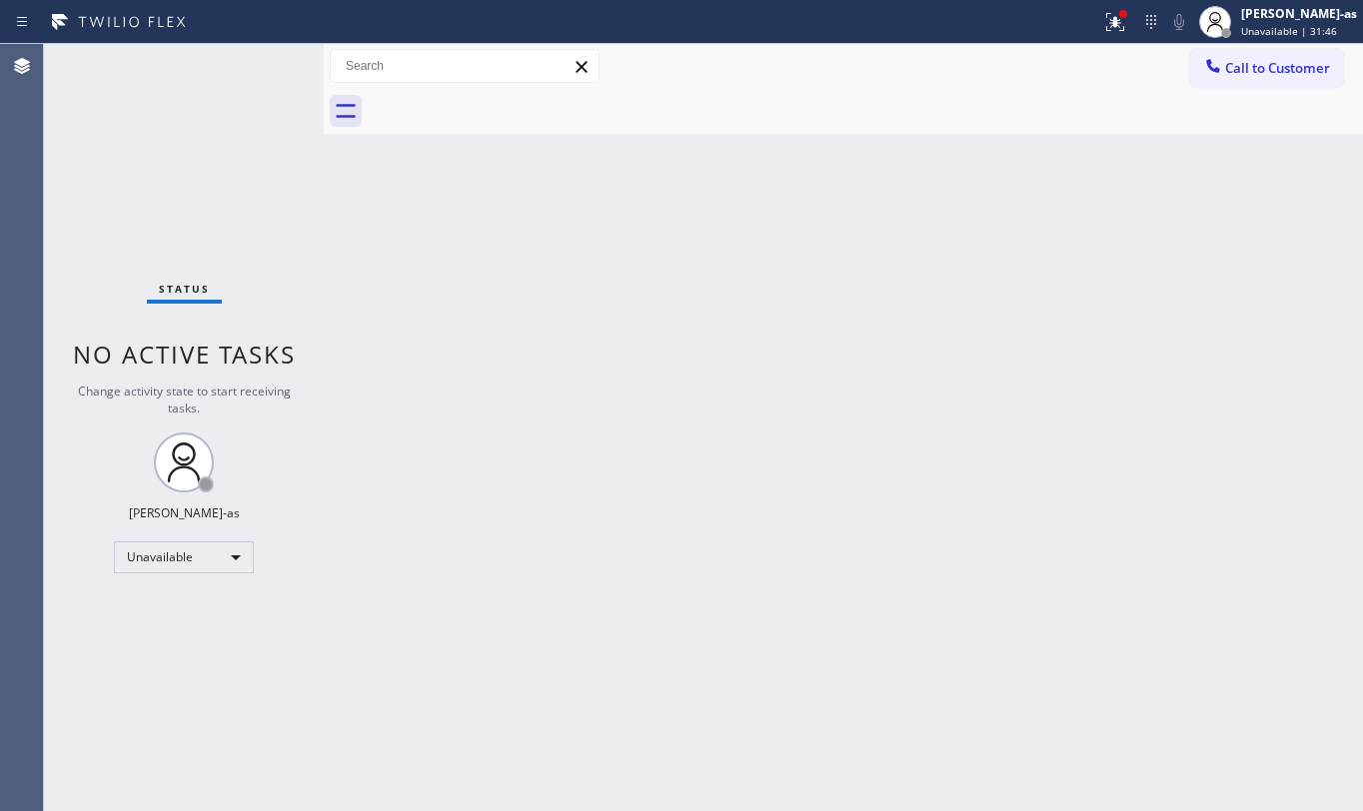
click at [406, 333] on div "Back to Dashboard Change Sender ID Customers Technicians Select a contact Outbo…" at bounding box center [843, 427] width 1039 height 767
drag, startPoint x: 405, startPoint y: 252, endPoint x: 542, endPoint y: 242, distance: 137.3
click at [406, 252] on div "Back to Dashboard Change Sender ID Customers Technicians Select a contact Outbo…" at bounding box center [843, 427] width 1039 height 767
click at [1267, 65] on span "Call to Customer" at bounding box center [1277, 68] width 105 height 18
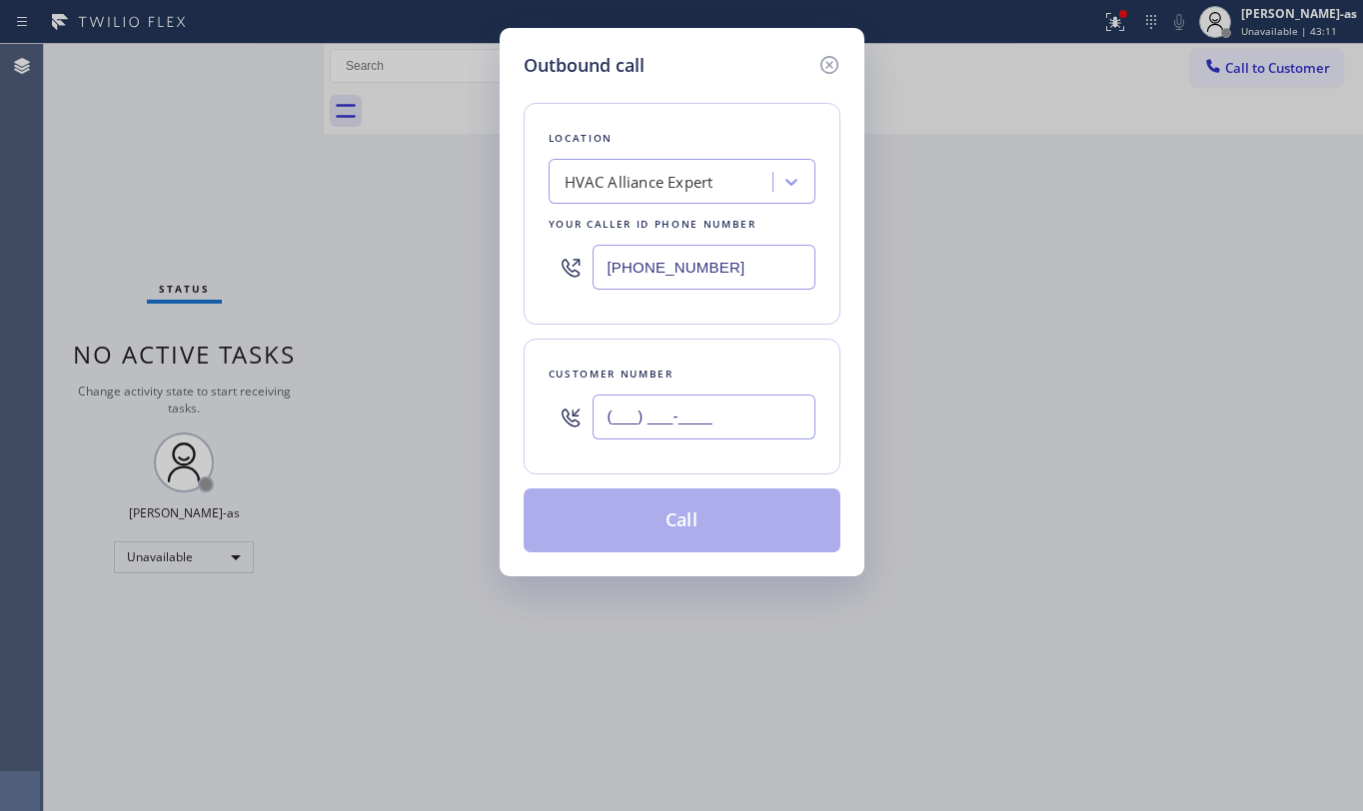
click at [665, 438] on input "(___) ___-____" at bounding box center [704, 417] width 223 height 45
paste input "650) 867-7272"
type input "[PHONE_NUMBER]"
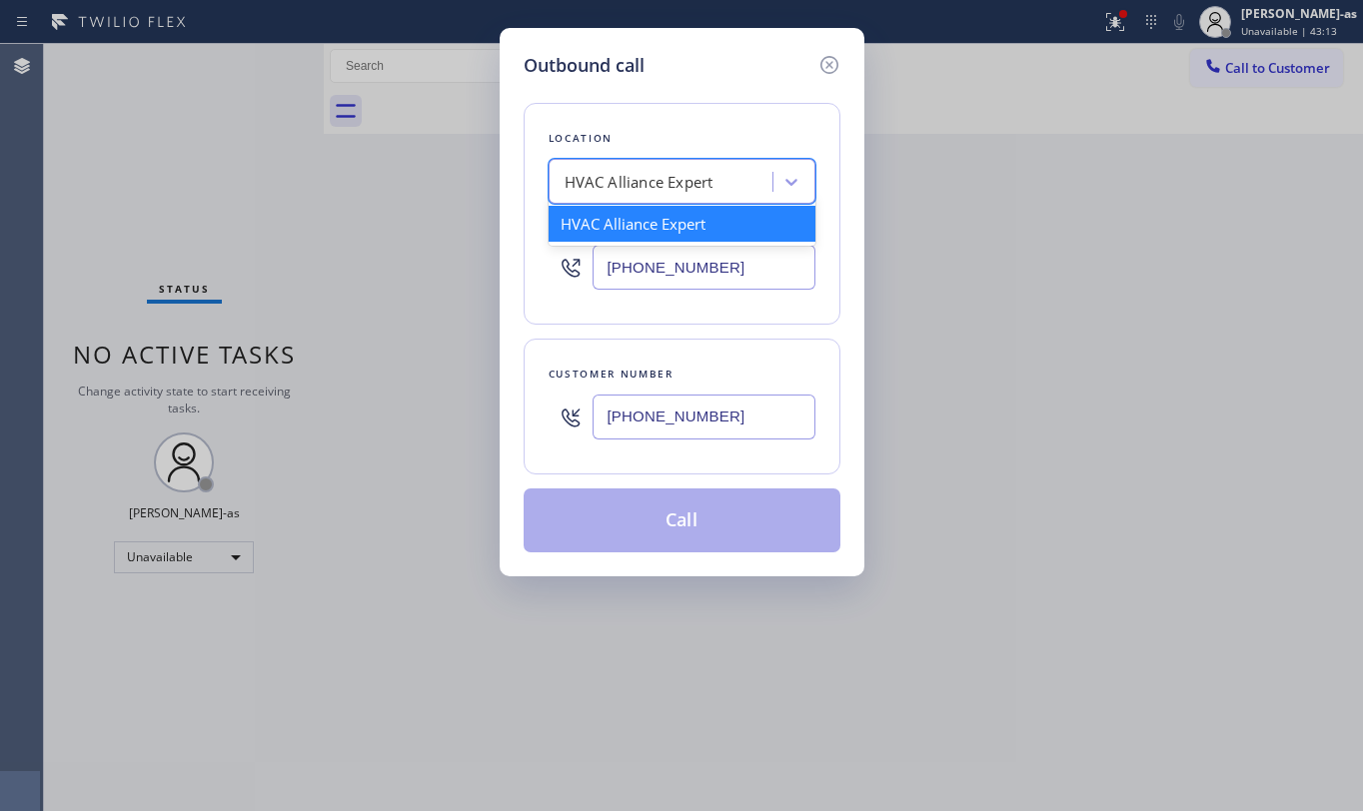
click at [666, 188] on div "HVAC Alliance Expert" at bounding box center [639, 182] width 149 height 23
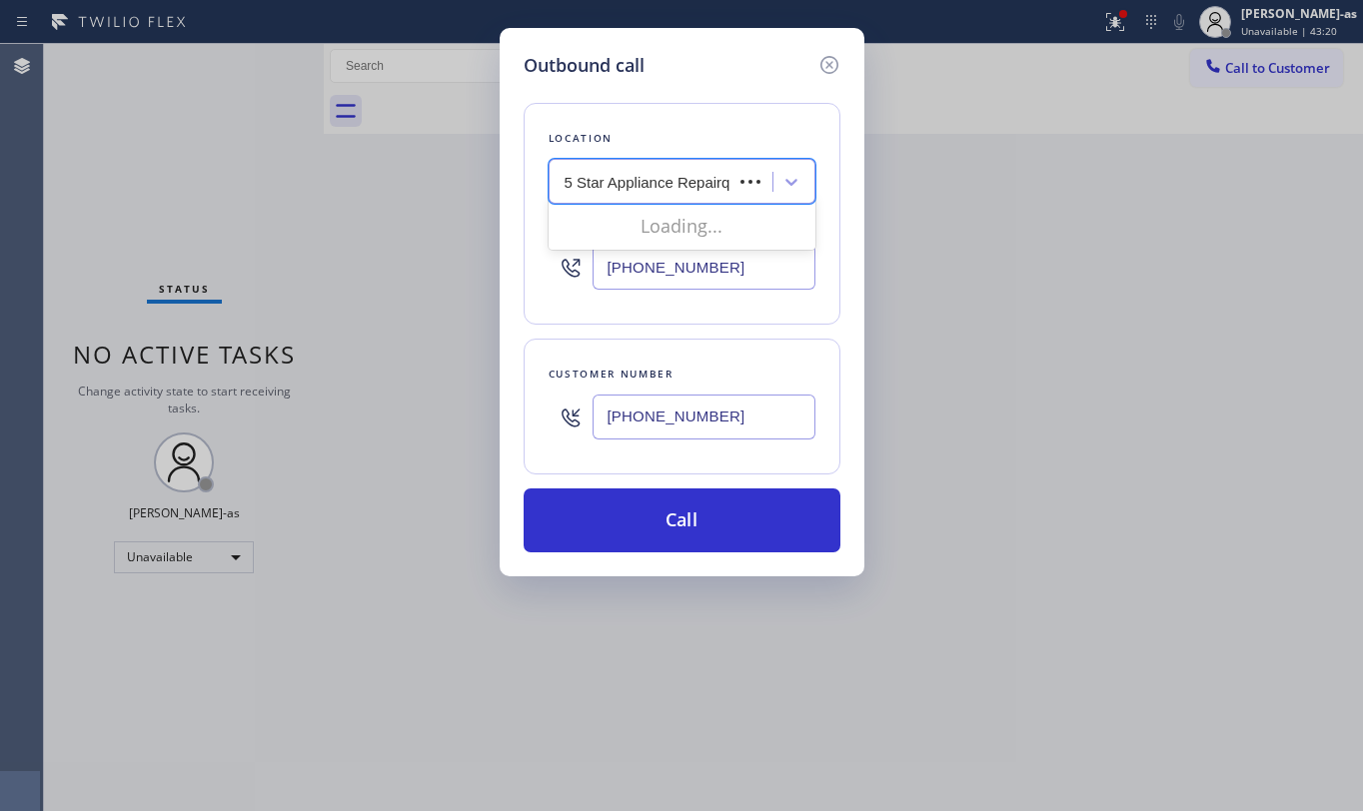
type input "5 Star Appliance Repair"
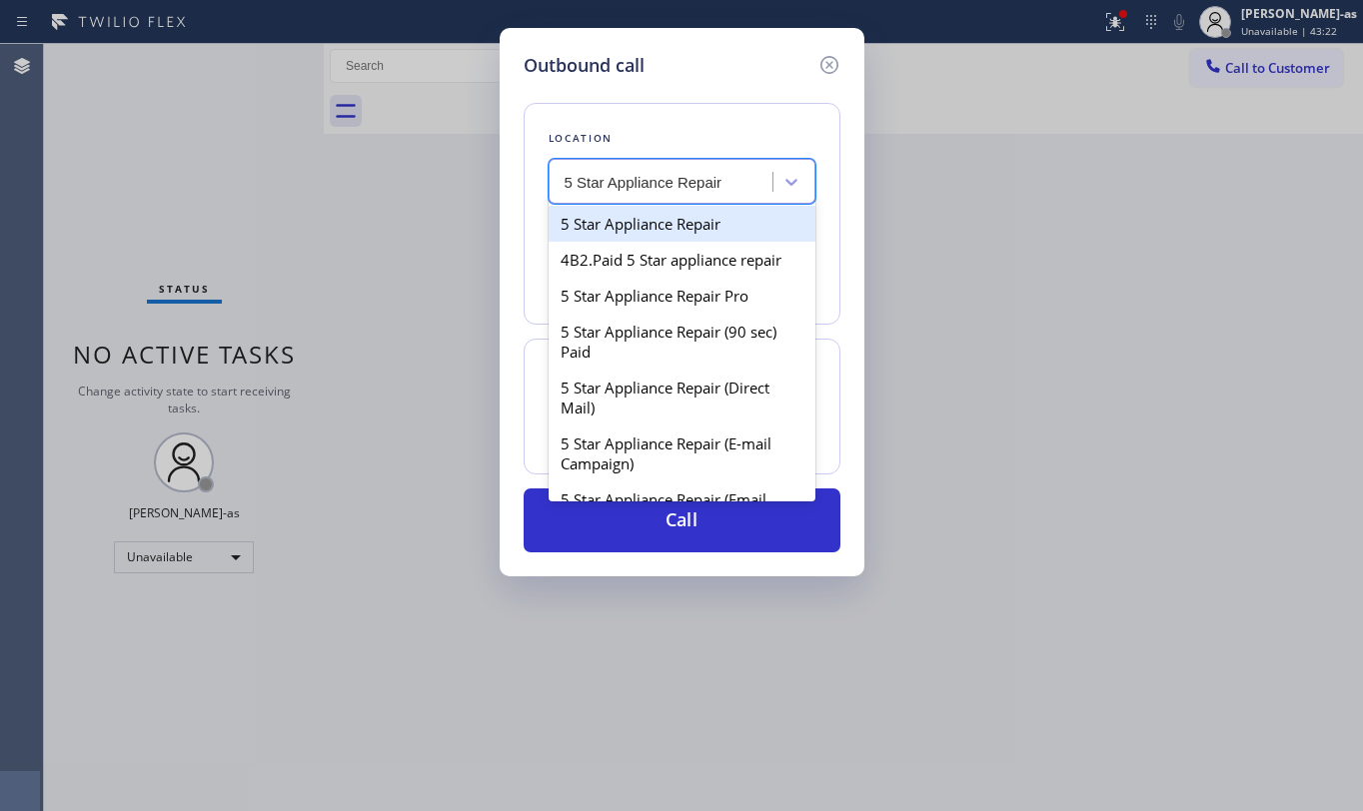
click at [644, 226] on div "5 Star Appliance Repair" at bounding box center [682, 224] width 267 height 36
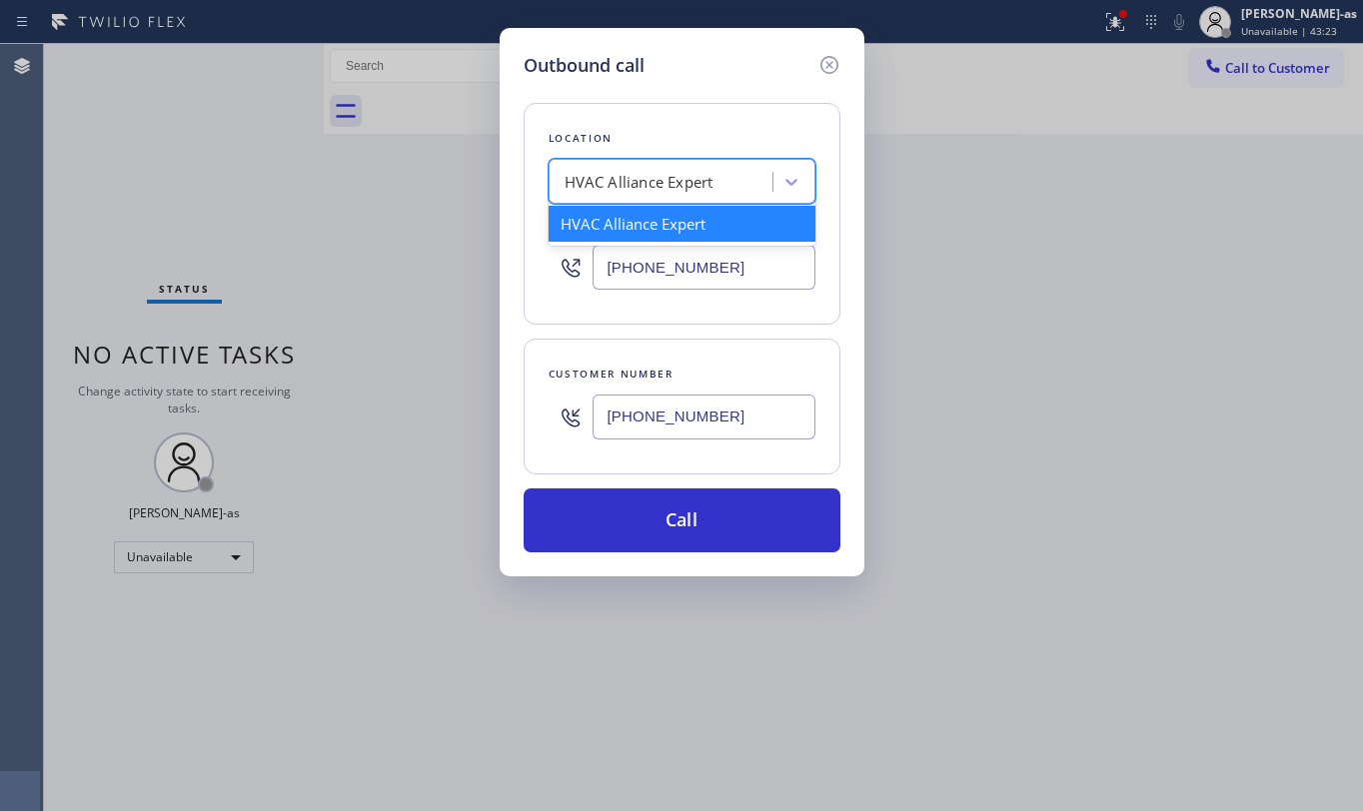
click at [588, 192] on div "HVAC Alliance Expert" at bounding box center [639, 182] width 149 height 23
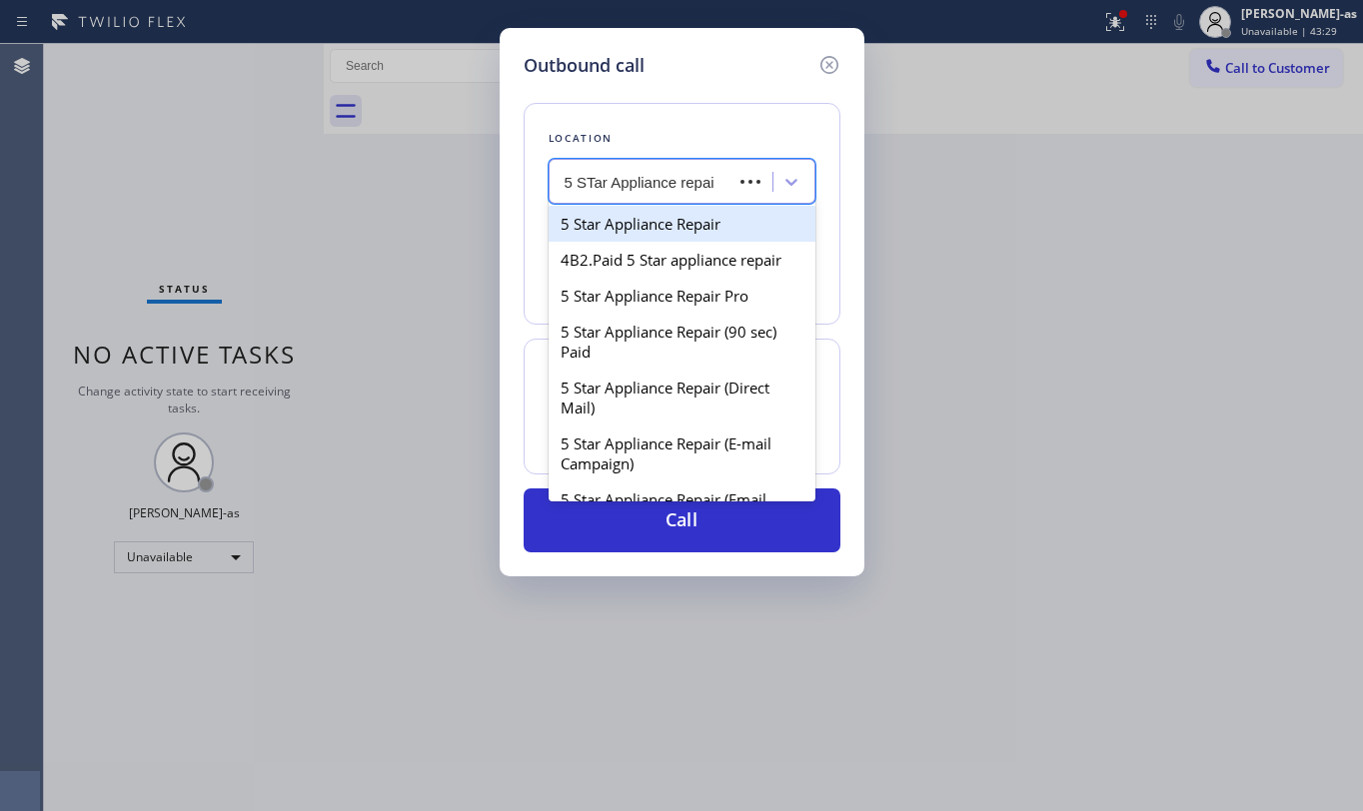
type input "5 STar Appliance repair"
click at [598, 229] on div "5 Star Appliance Repair" at bounding box center [682, 224] width 267 height 36
type input "[PHONE_NUMBER]"
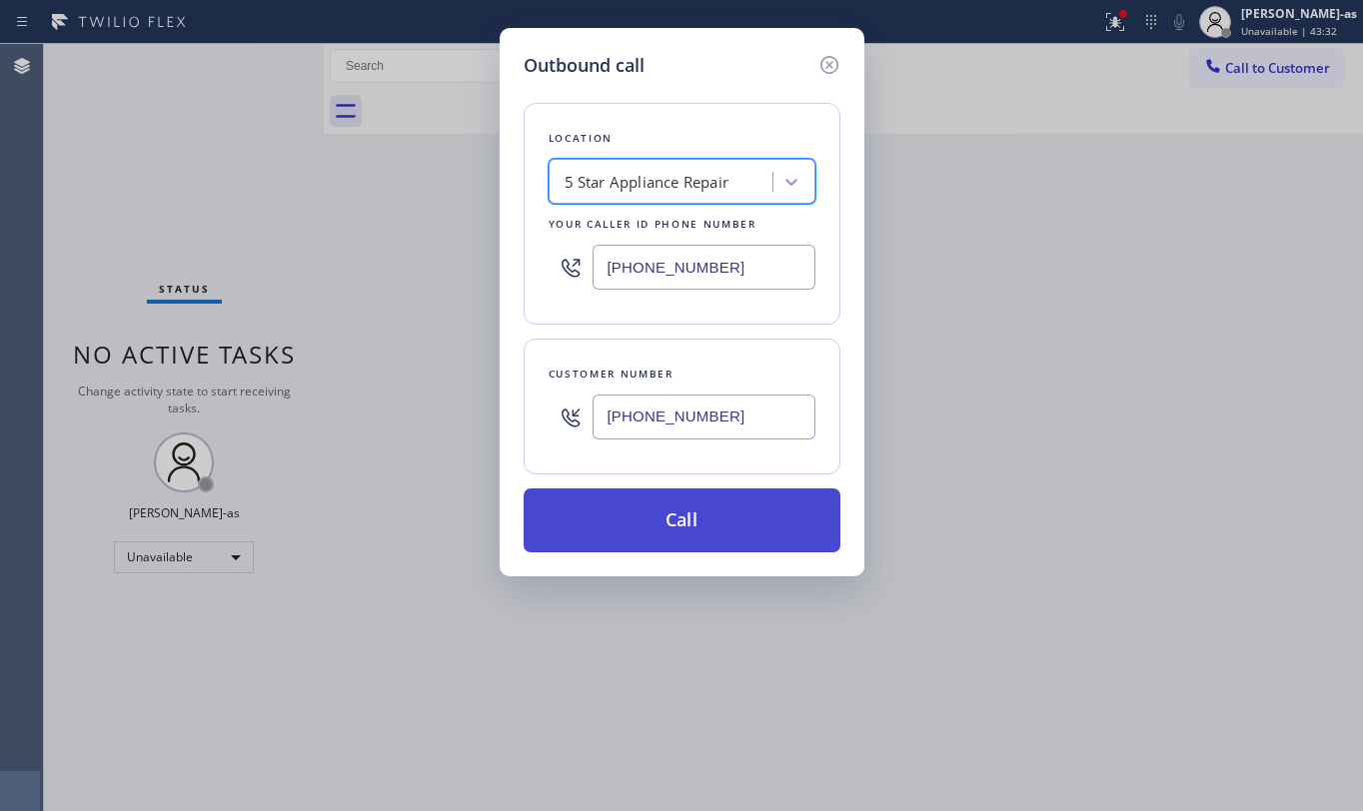
click at [765, 517] on button "Call" at bounding box center [682, 521] width 317 height 64
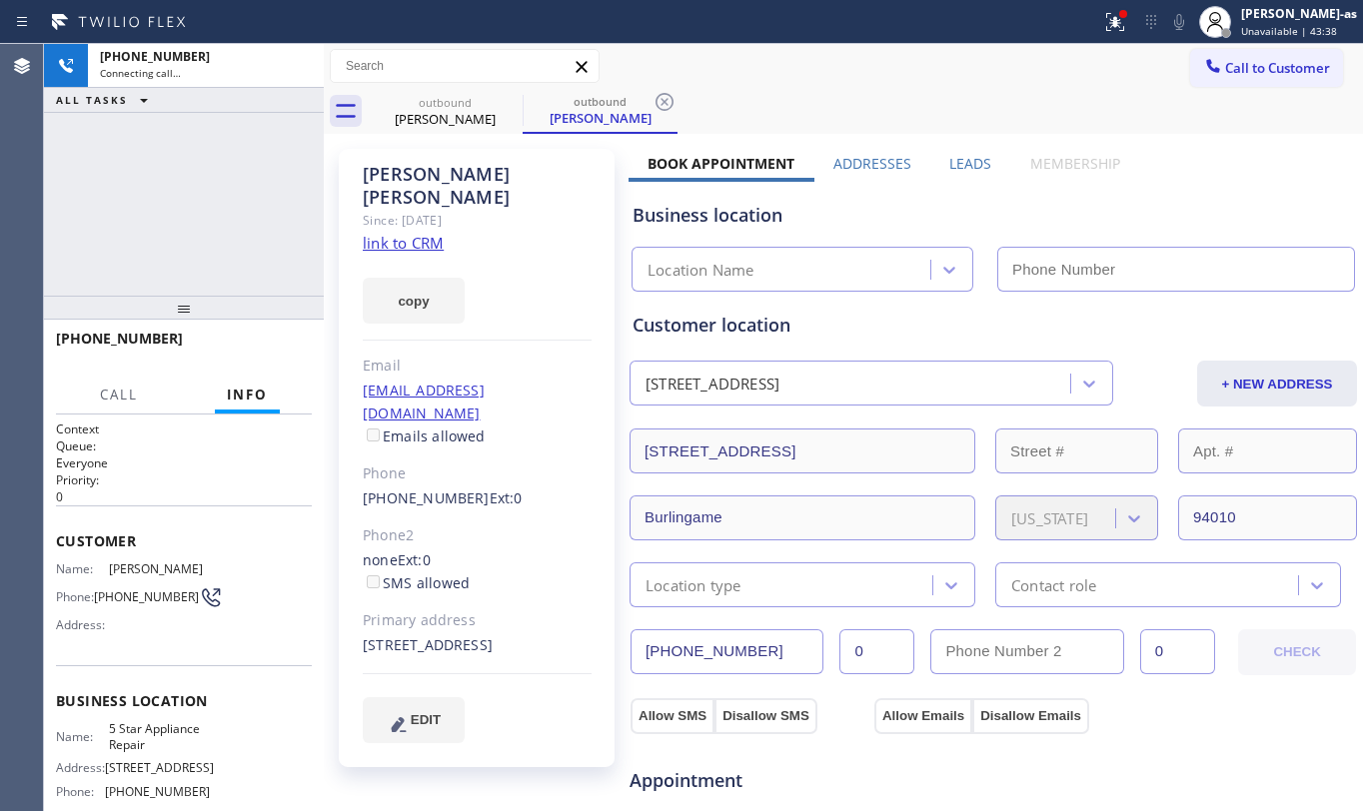
type input "[PHONE_NUMBER]"
drag, startPoint x: 232, startPoint y: 198, endPoint x: 230, endPoint y: 184, distance: 14.1
click at [232, 197] on div "[PHONE_NUMBER] Connecting call… ALL TASKS ALL TASKS ACTIVE TASKS TASKS IN WRAP …" at bounding box center [184, 170] width 280 height 252
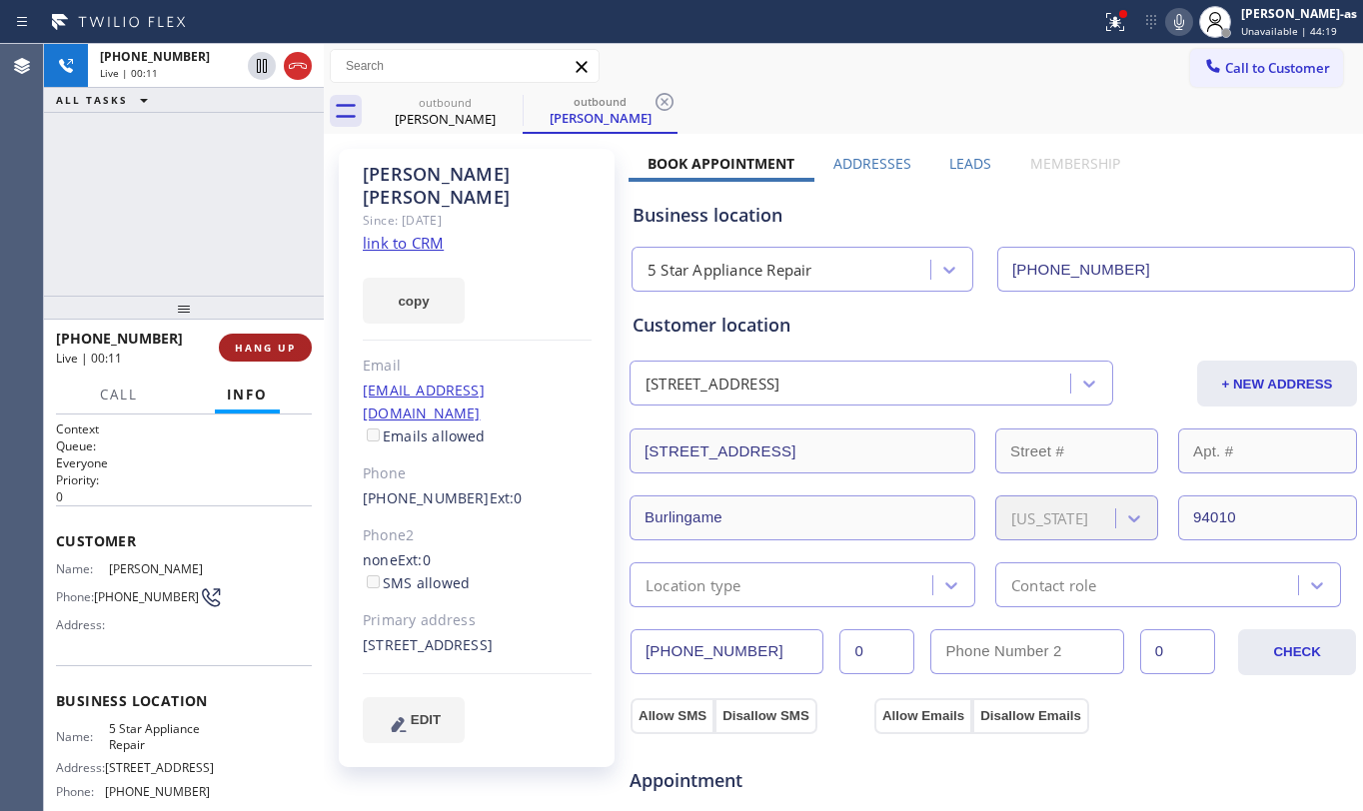
drag, startPoint x: 252, startPoint y: 344, endPoint x: 261, endPoint y: 352, distance: 12.0
click at [253, 342] on span "HANG UP" at bounding box center [265, 348] width 61 height 14
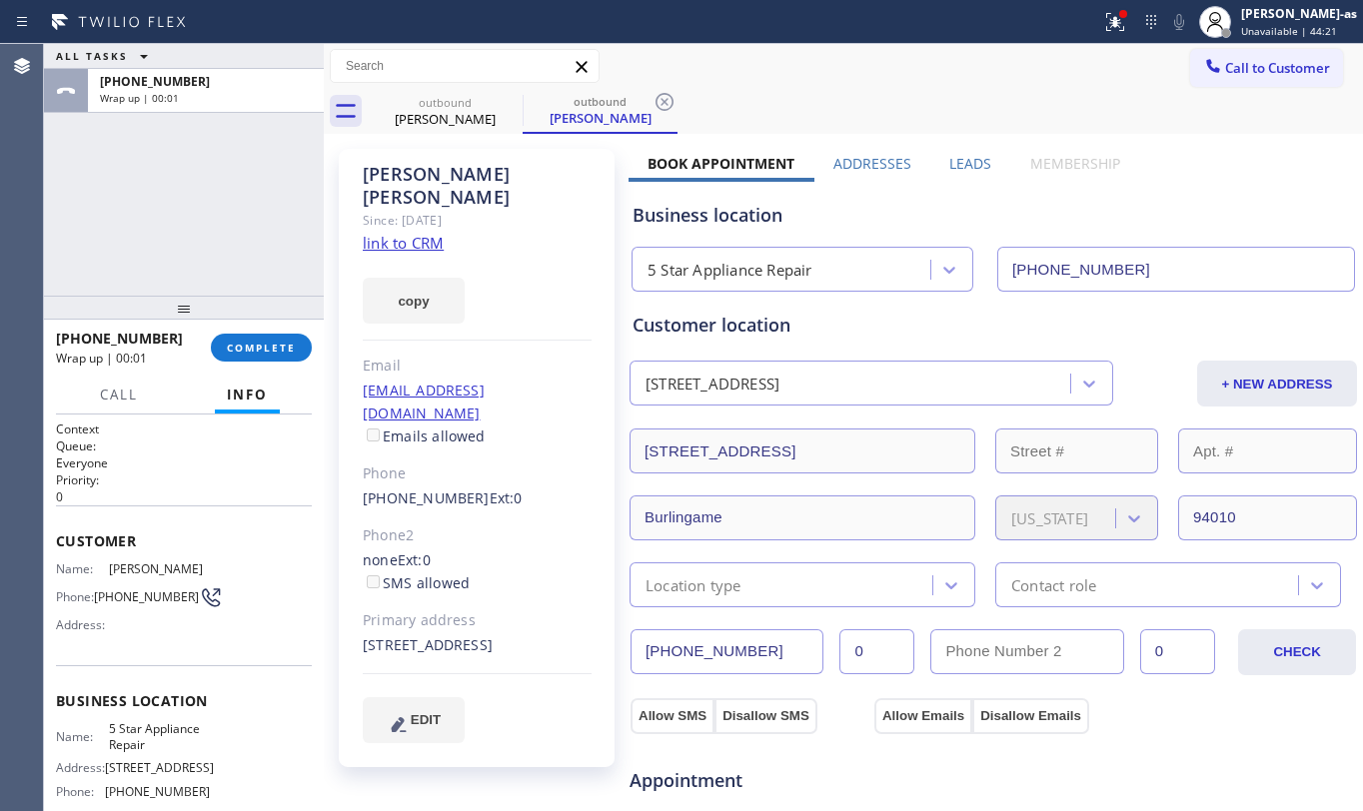
click at [418, 233] on link "link to CRM" at bounding box center [403, 243] width 81 height 20
click at [241, 342] on span "COMPLETE" at bounding box center [261, 348] width 69 height 14
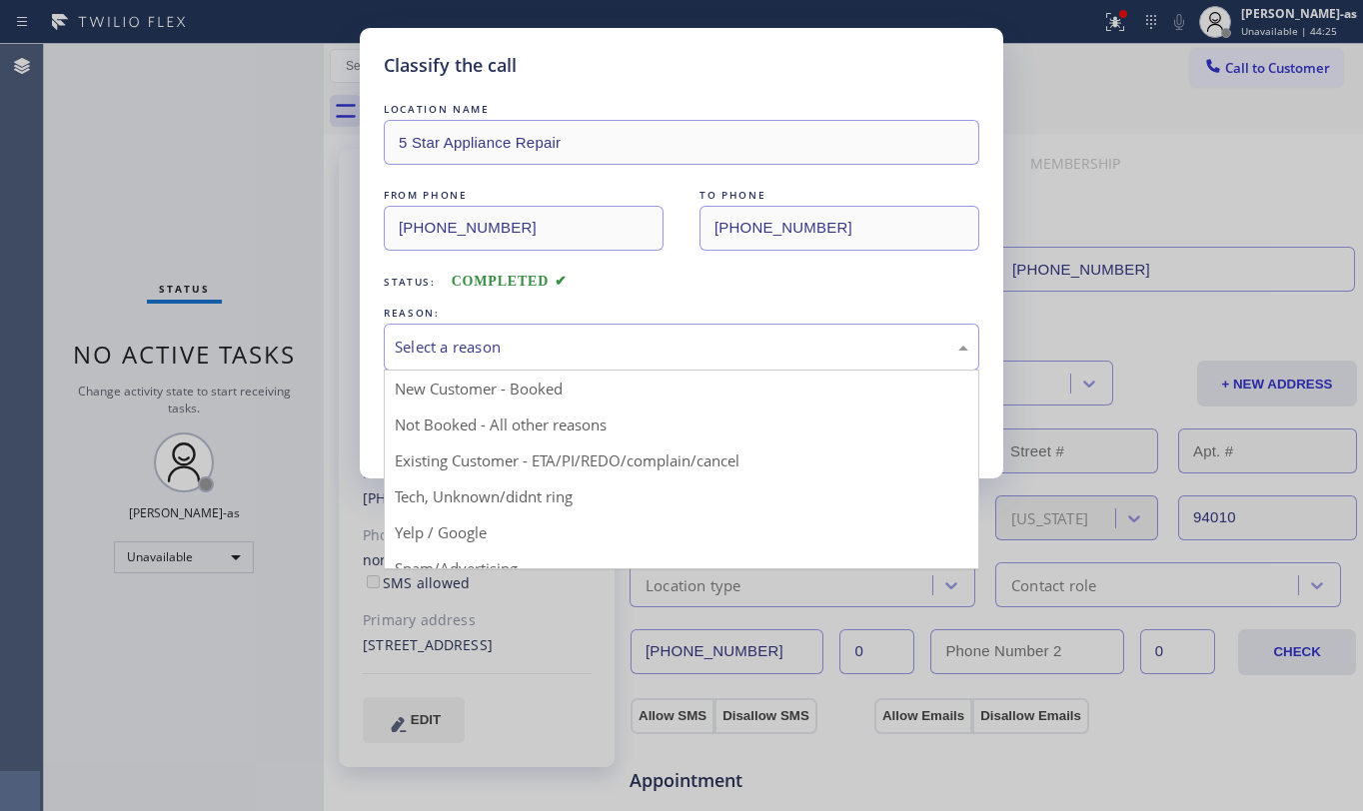
click at [513, 346] on div "Select a reason" at bounding box center [682, 347] width 574 height 23
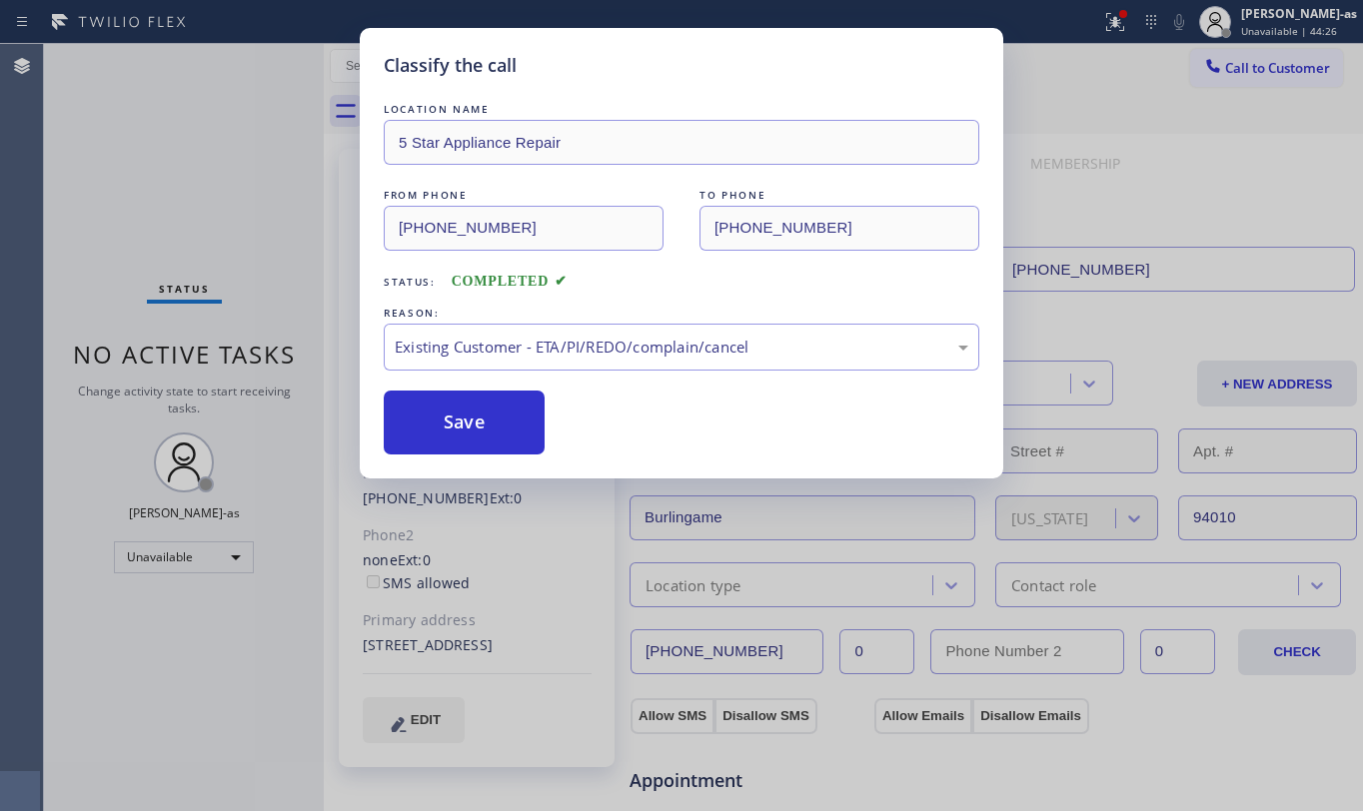
drag, startPoint x: 494, startPoint y: 412, endPoint x: 362, endPoint y: 33, distance: 401.1
click at [486, 408] on button "Save" at bounding box center [464, 423] width 161 height 64
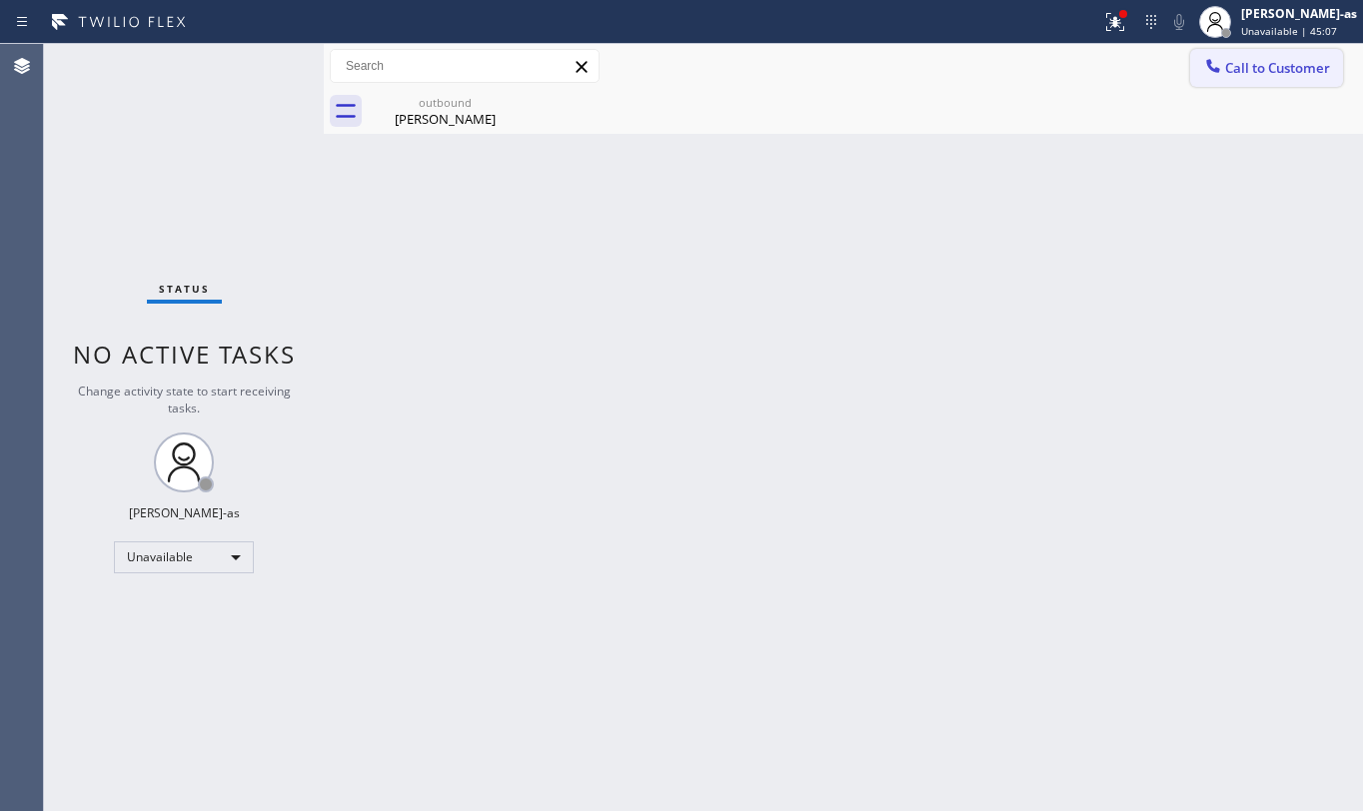
click at [1263, 61] on span "Call to Customer" at bounding box center [1277, 68] width 105 height 18
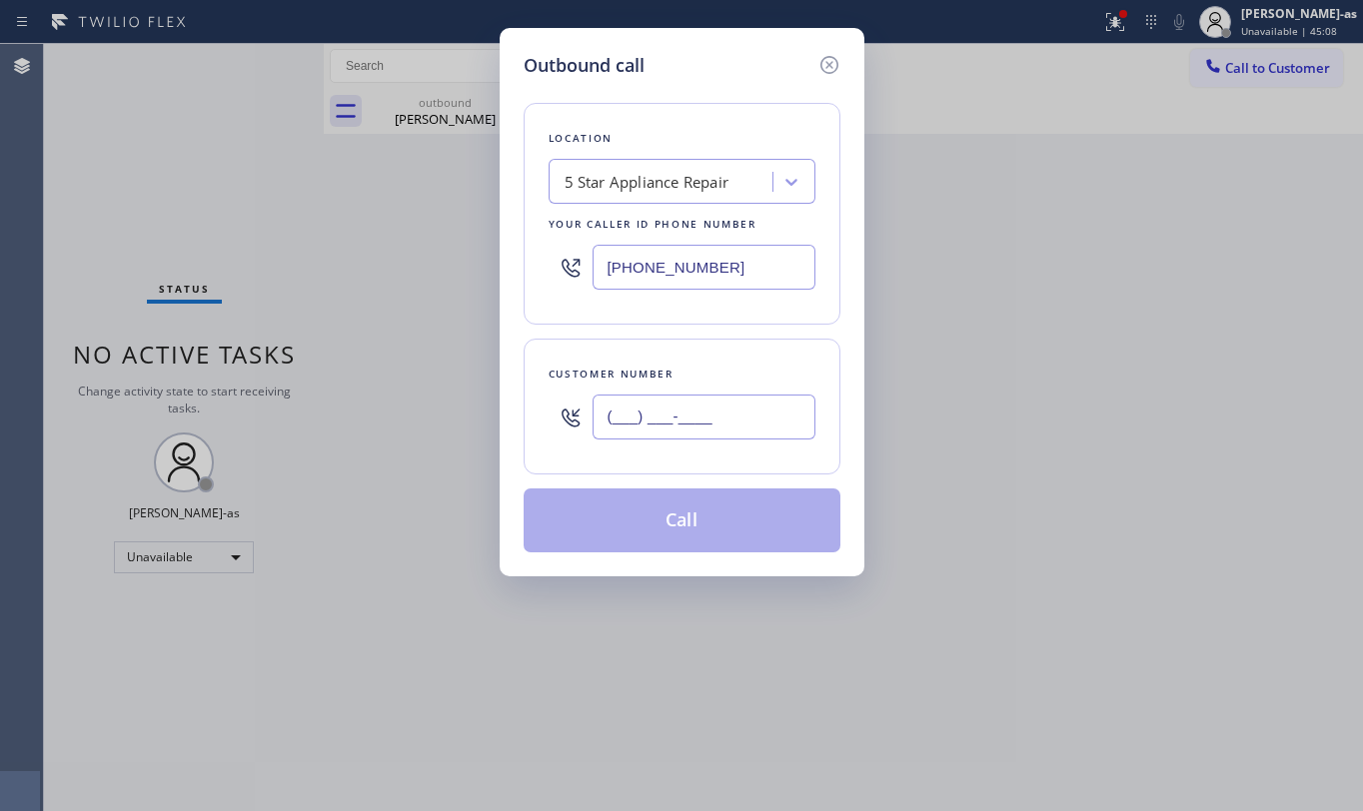
click at [708, 417] on input "(___) ___-____" at bounding box center [704, 417] width 223 height 45
paste input "480) 440-2331"
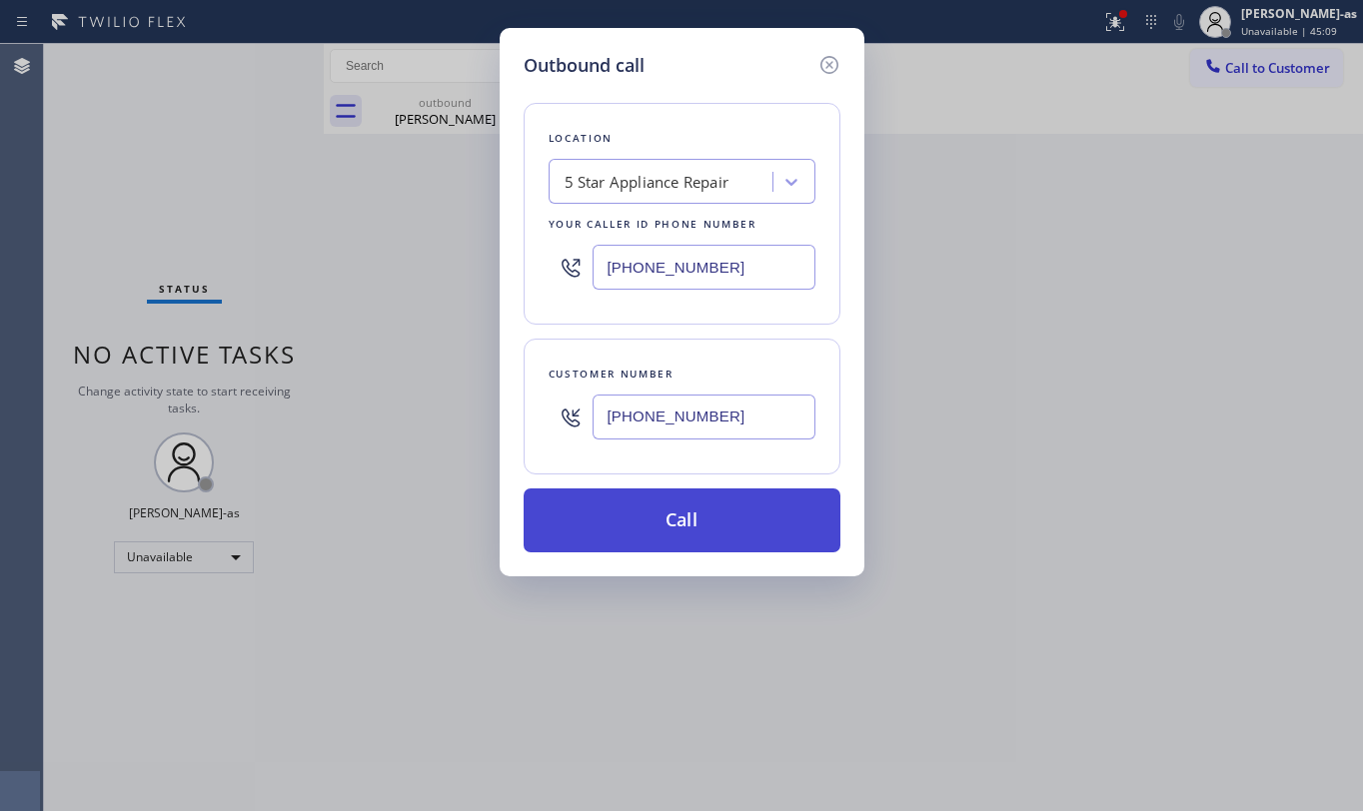
type input "[PHONE_NUMBER]"
click at [672, 510] on button "Call" at bounding box center [682, 521] width 317 height 64
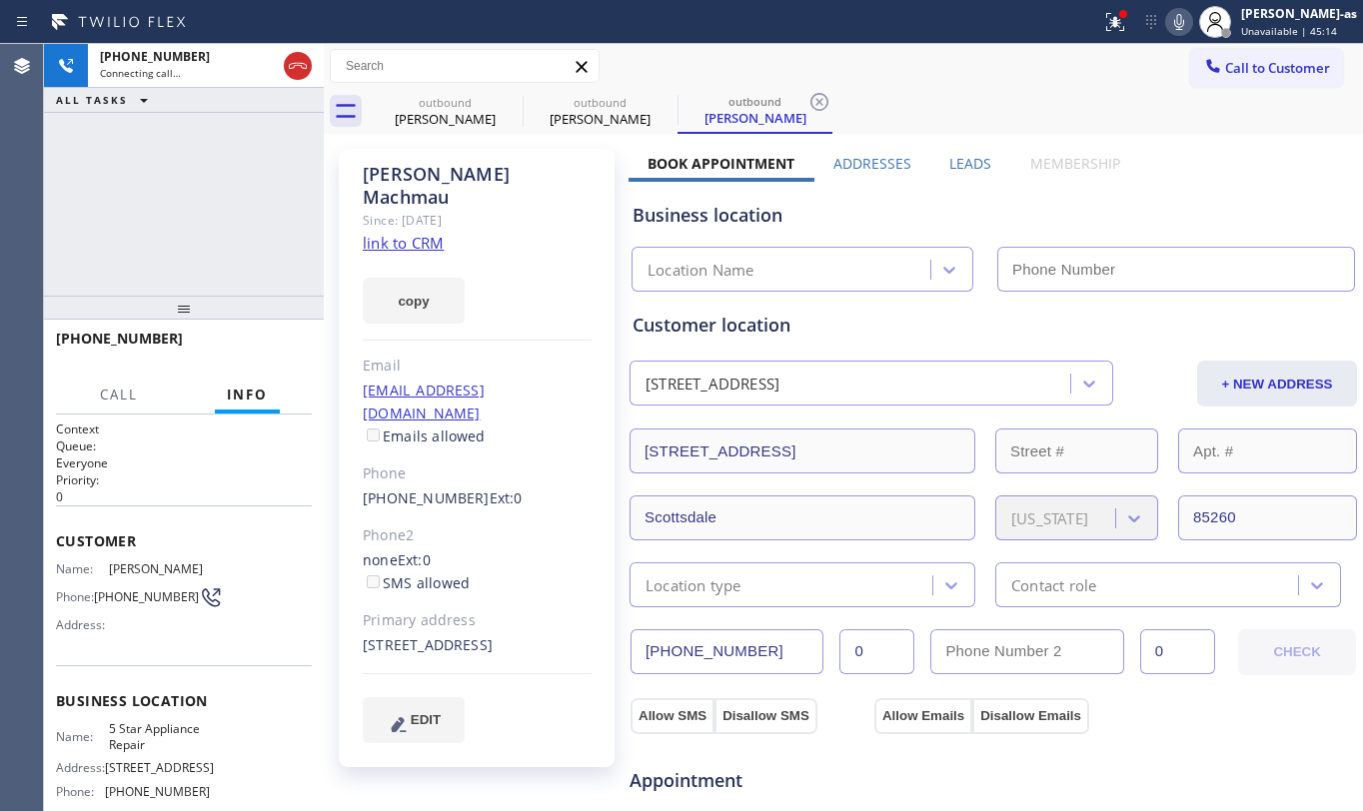
type input "[PHONE_NUMBER]"
click at [268, 210] on div "[PHONE_NUMBER] Live | 00:01 ALL TASKS ALL TASKS ACTIVE TASKS TASKS IN WRAP UP" at bounding box center [184, 170] width 280 height 252
click at [284, 342] on span "HANG UP" at bounding box center [265, 348] width 61 height 14
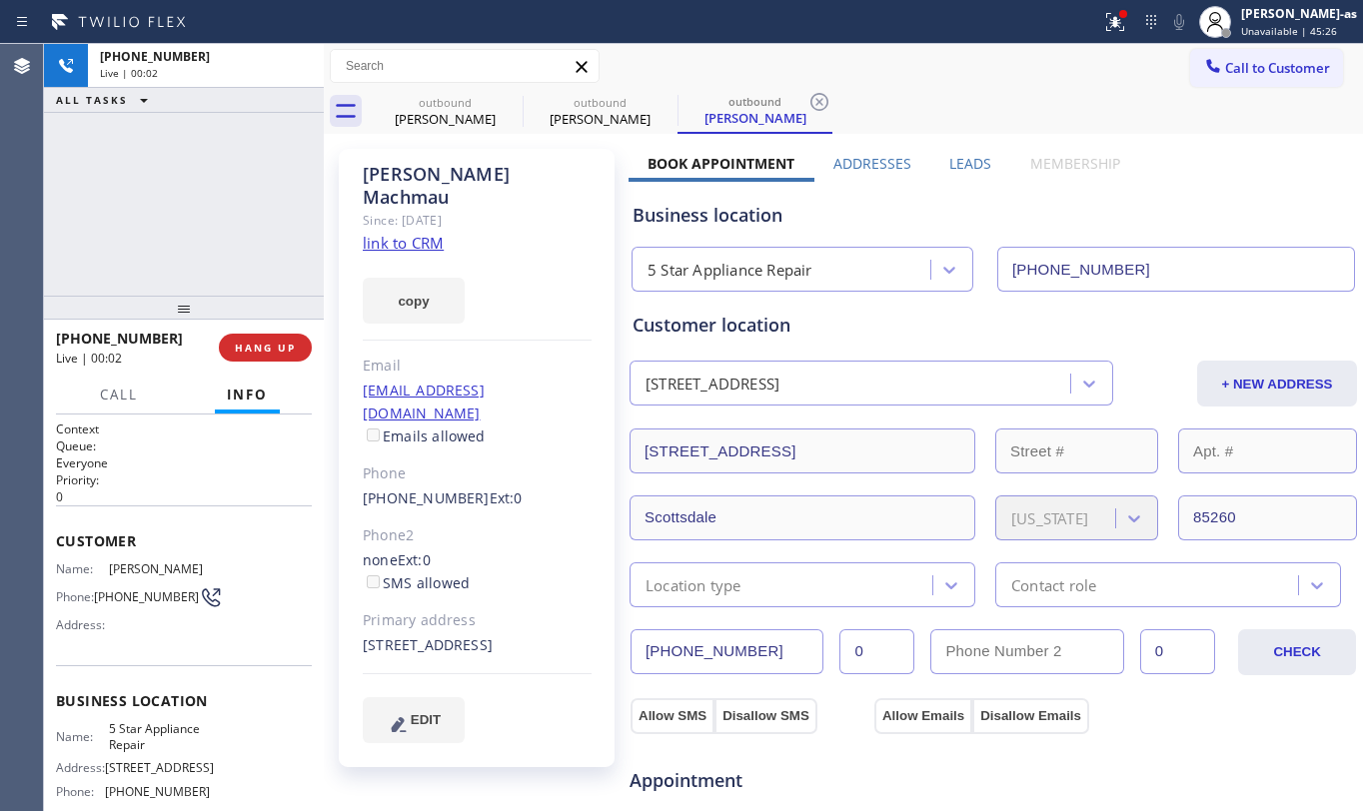
click at [230, 250] on div "[PHONE_NUMBER] Live | 00:02 ALL TASKS ALL TASKS ACTIVE TASKS TASKS IN WRAP UP" at bounding box center [184, 170] width 280 height 252
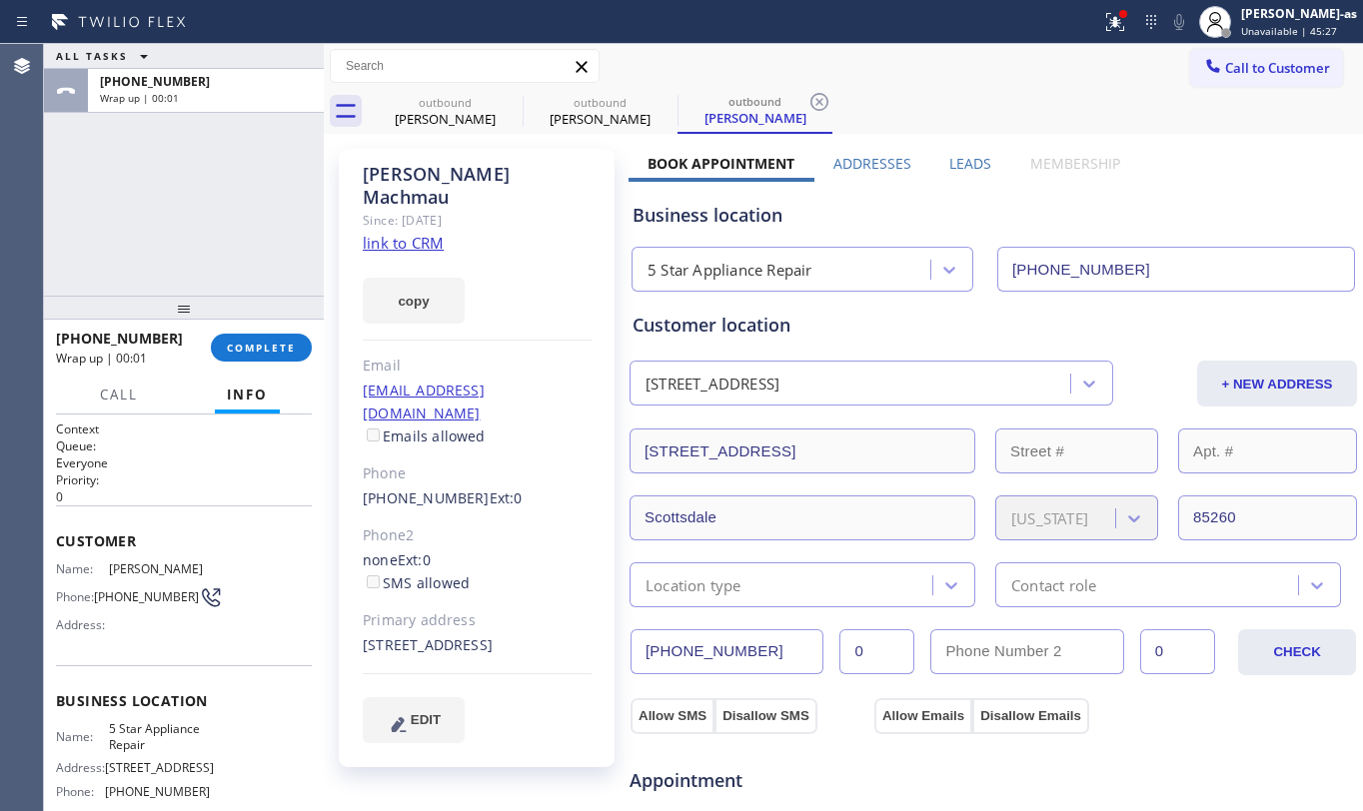
click at [266, 336] on button "COMPLETE" at bounding box center [261, 348] width 101 height 28
drag, startPoint x: 261, startPoint y: 265, endPoint x: 261, endPoint y: 254, distance: 11.0
click at [261, 262] on div "ALL TASKS ALL TASKS ACTIVE TASKS TASKS IN WRAP UP [PHONE_NUMBER] Wrap up | 00:01" at bounding box center [184, 170] width 280 height 252
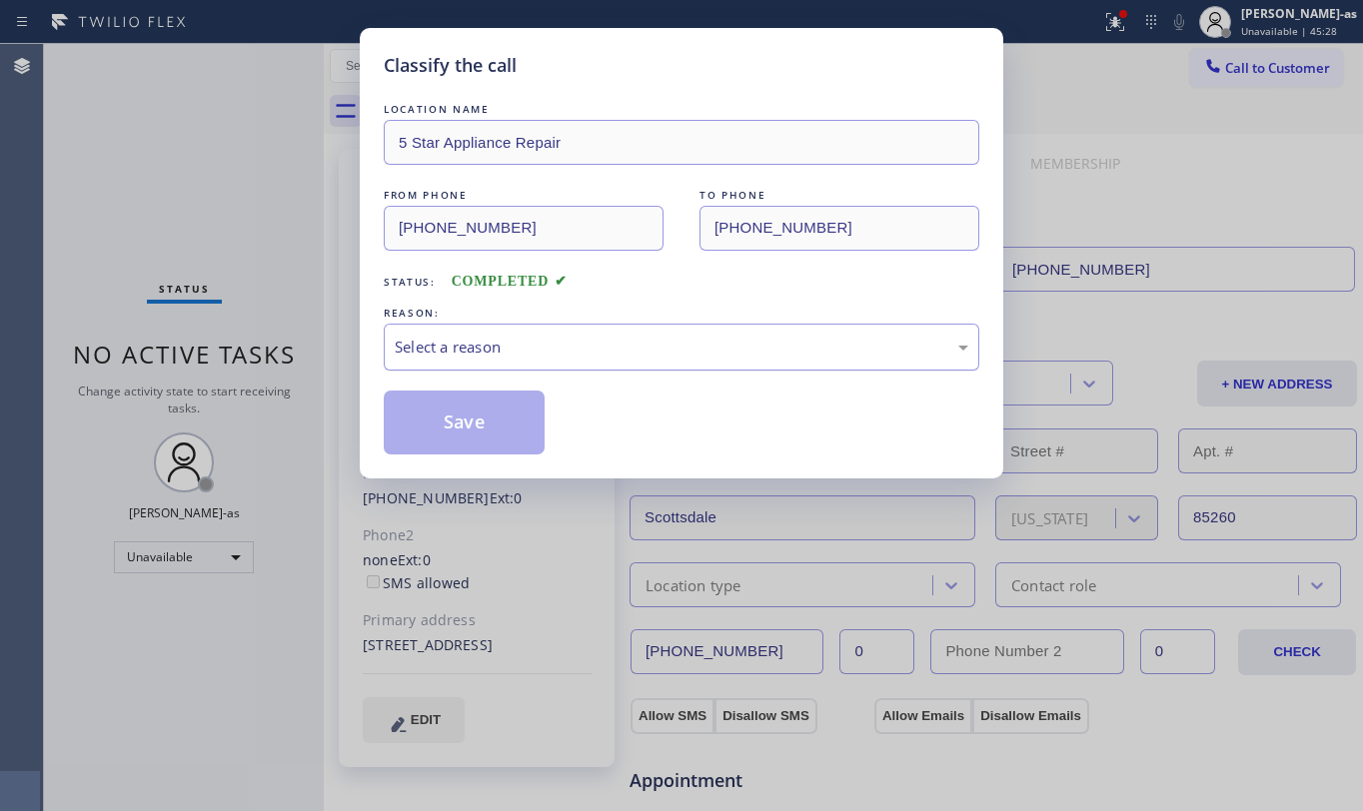
drag, startPoint x: 508, startPoint y: 345, endPoint x: 526, endPoint y: 369, distance: 30.0
click at [508, 348] on div "Select a reason" at bounding box center [682, 347] width 574 height 23
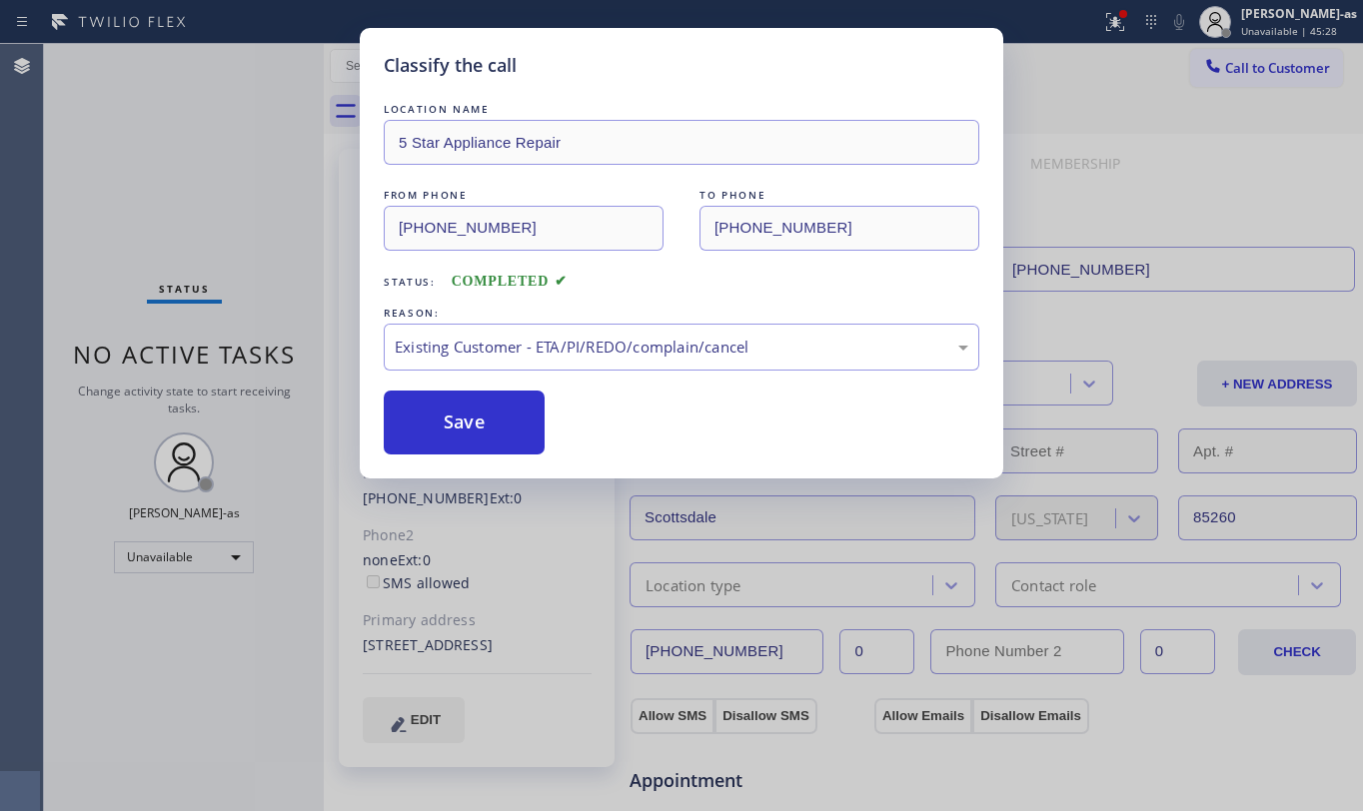
drag, startPoint x: 642, startPoint y: 460, endPoint x: 626, endPoint y: 450, distance: 18.9
click at [474, 422] on button "Save" at bounding box center [464, 423] width 161 height 64
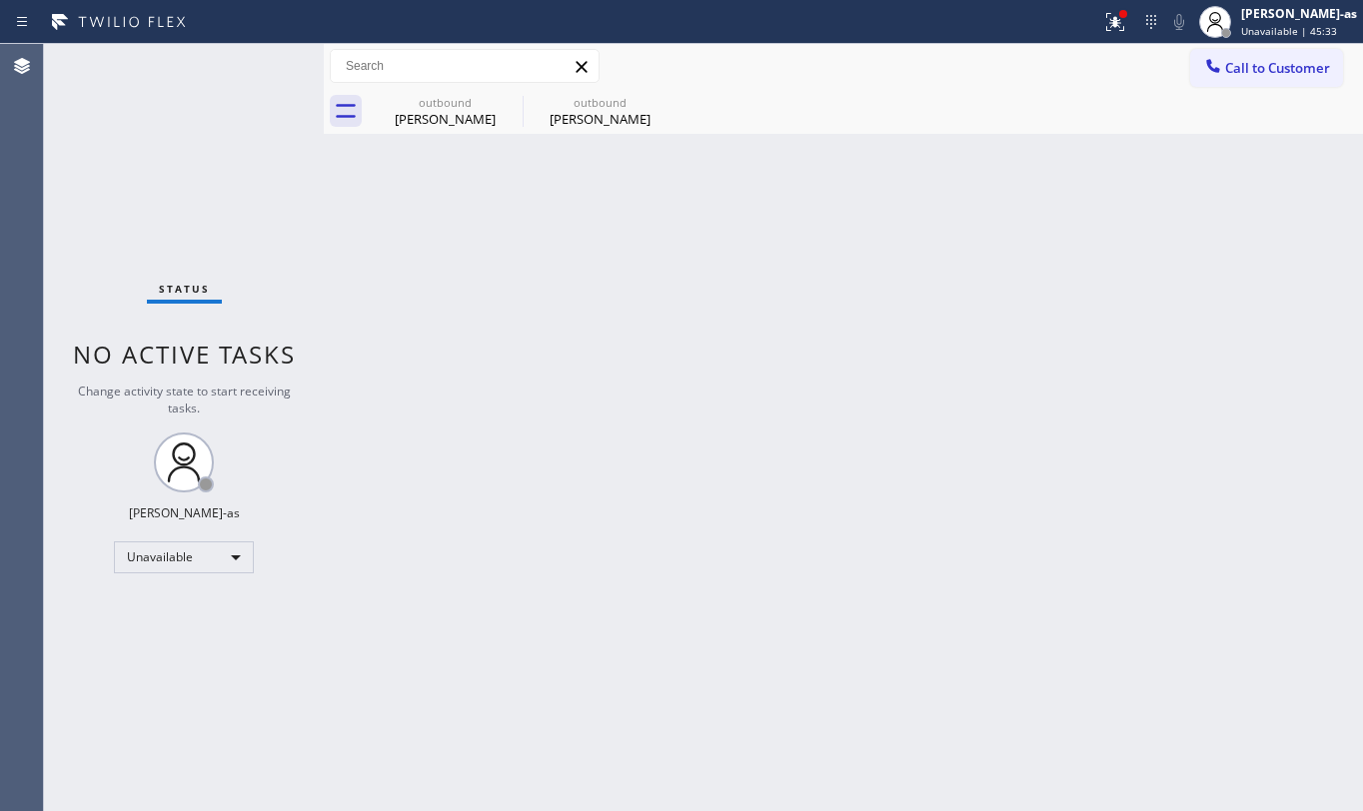
click at [1224, 70] on div at bounding box center [1213, 68] width 24 height 24
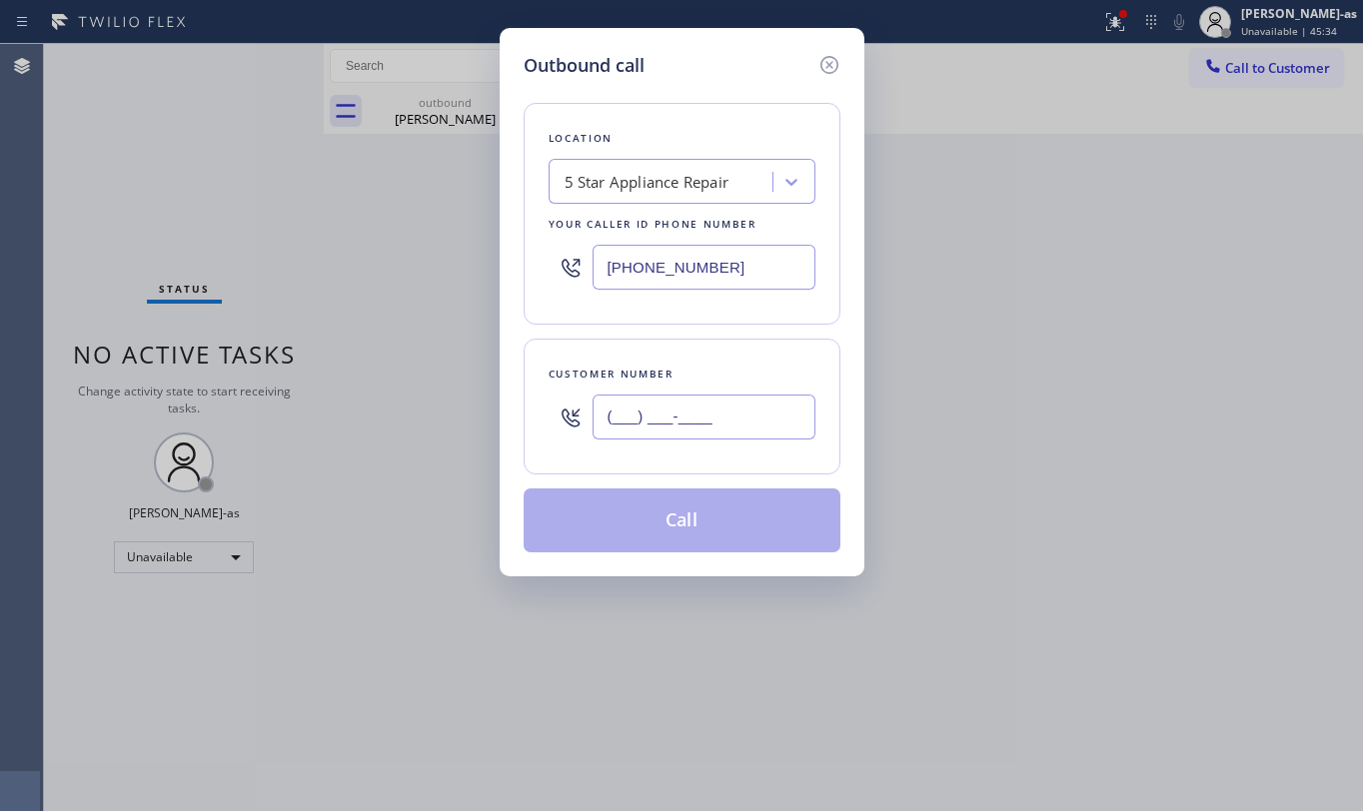
click at [696, 409] on input "(___) ___-____" at bounding box center [704, 417] width 223 height 45
paste input "480) 747-7584"
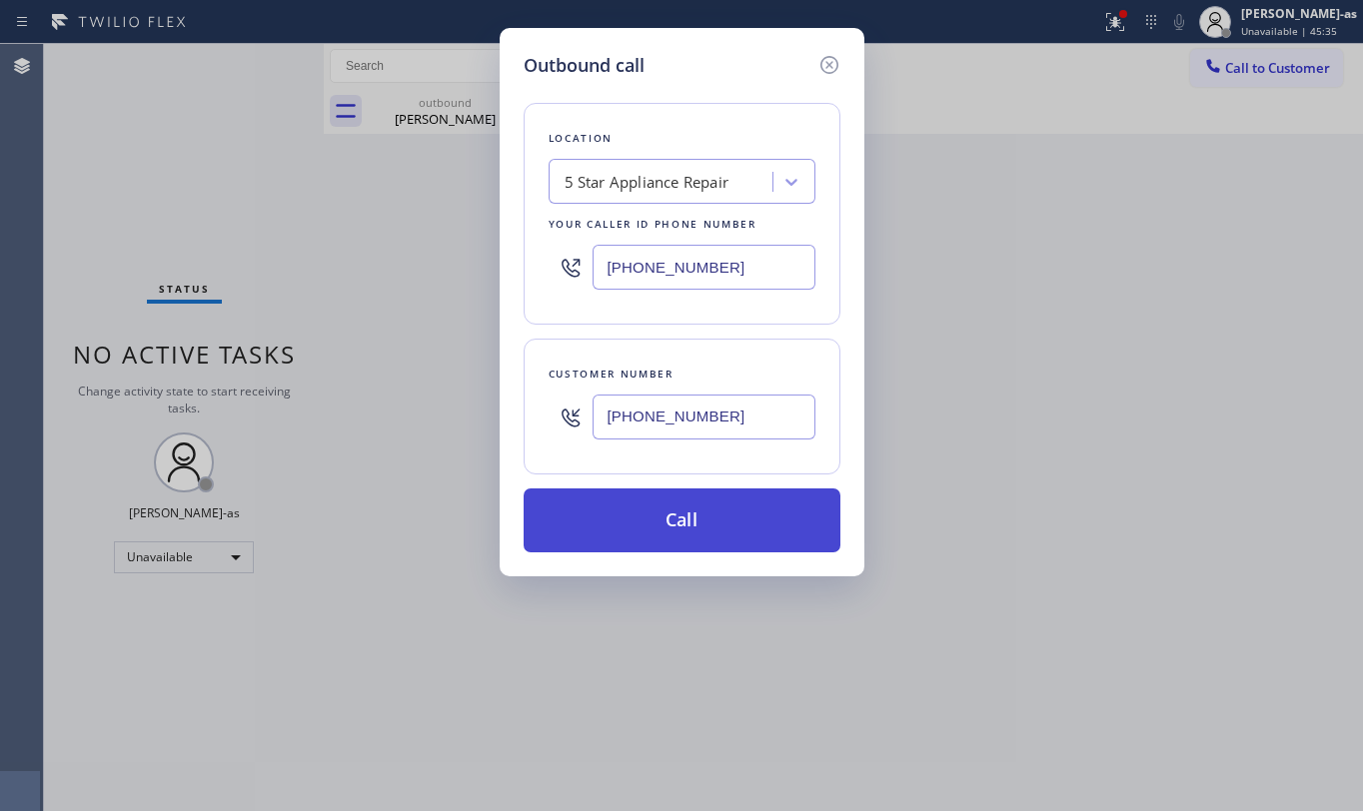
type input "[PHONE_NUMBER]"
click at [674, 518] on button "Call" at bounding box center [682, 521] width 317 height 64
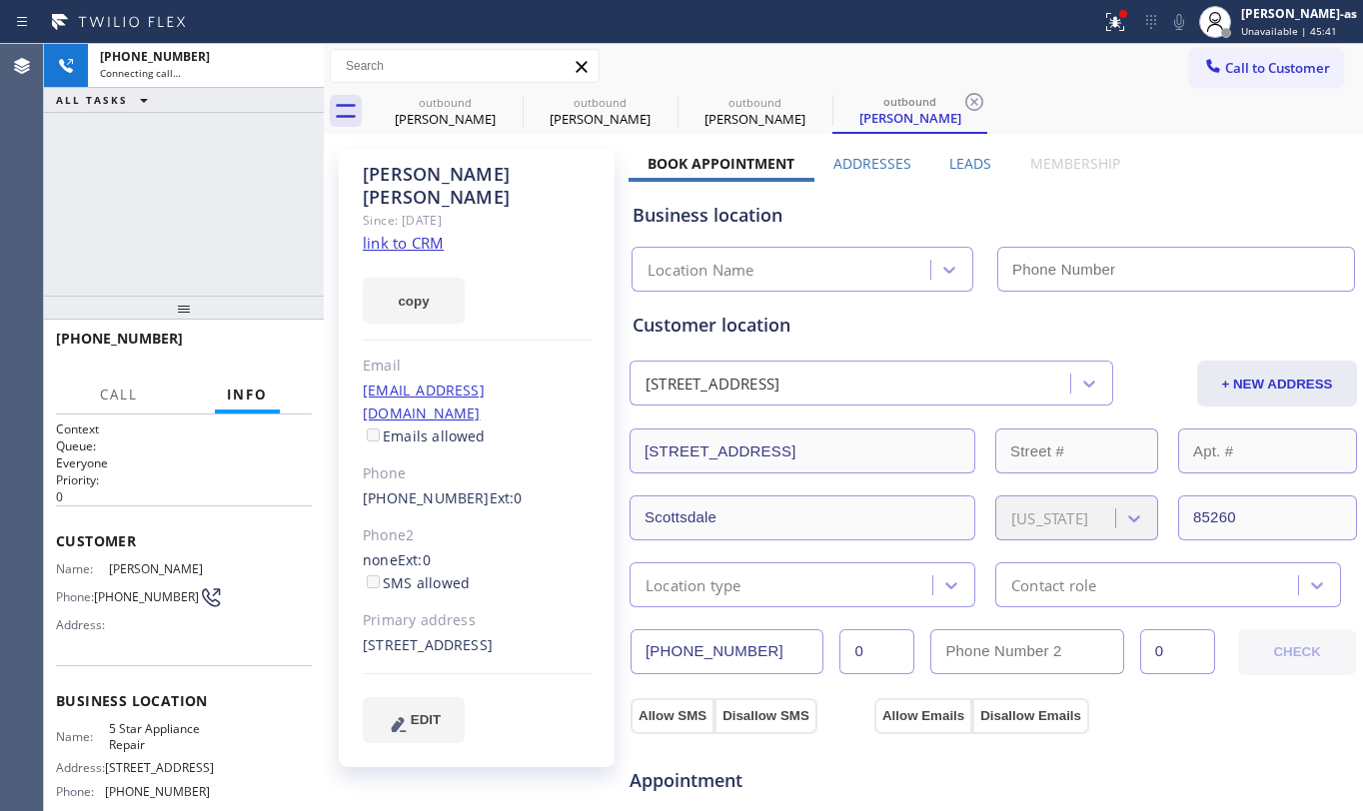
type input "[PHONE_NUMBER]"
drag, startPoint x: 156, startPoint y: 218, endPoint x: 385, endPoint y: 210, distance: 229.0
click at [156, 217] on div "[PHONE_NUMBER] Connecting call… ALL TASKS ALL TASKS ACTIVE TASKS TASKS IN WRAP …" at bounding box center [184, 170] width 280 height 252
click at [418, 233] on link "link to CRM" at bounding box center [403, 243] width 81 height 20
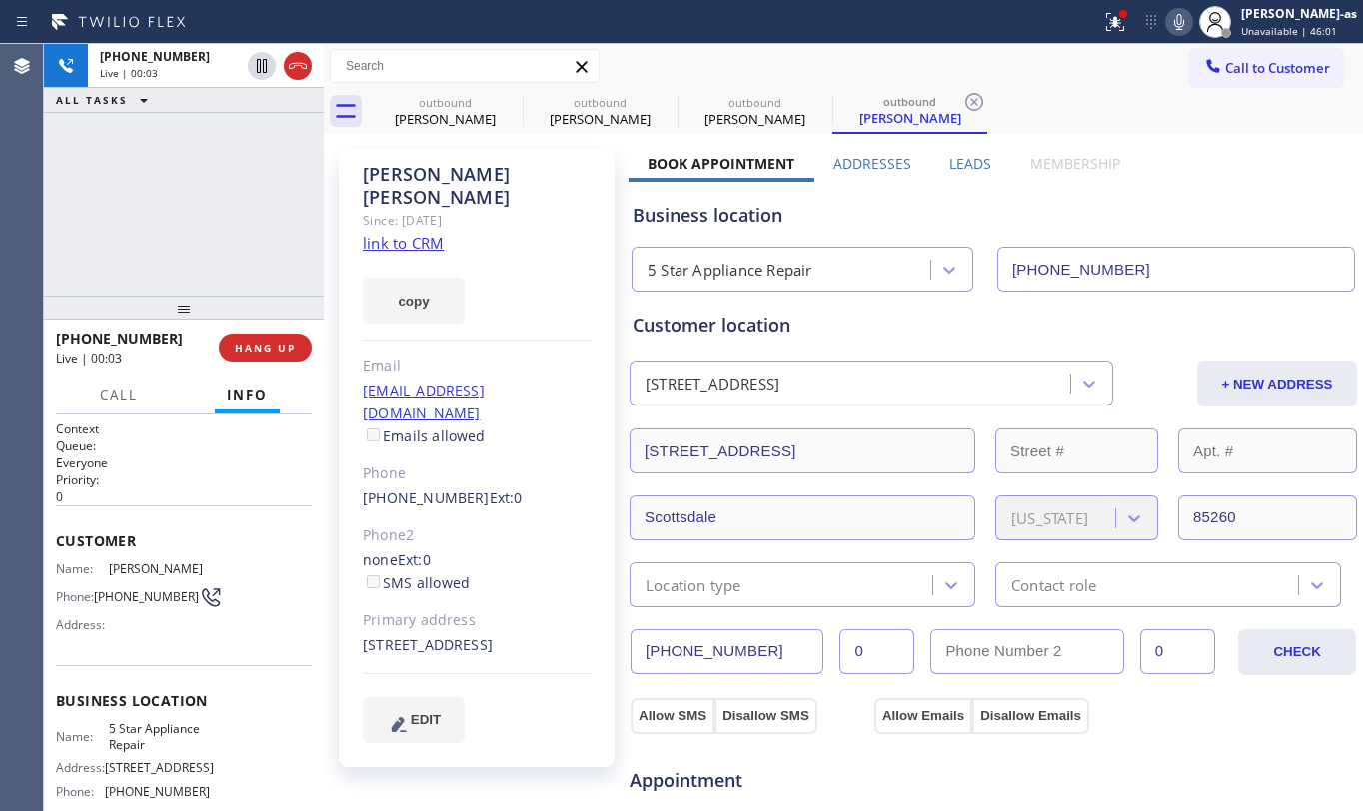
click at [308, 61] on icon at bounding box center [298, 66] width 24 height 24
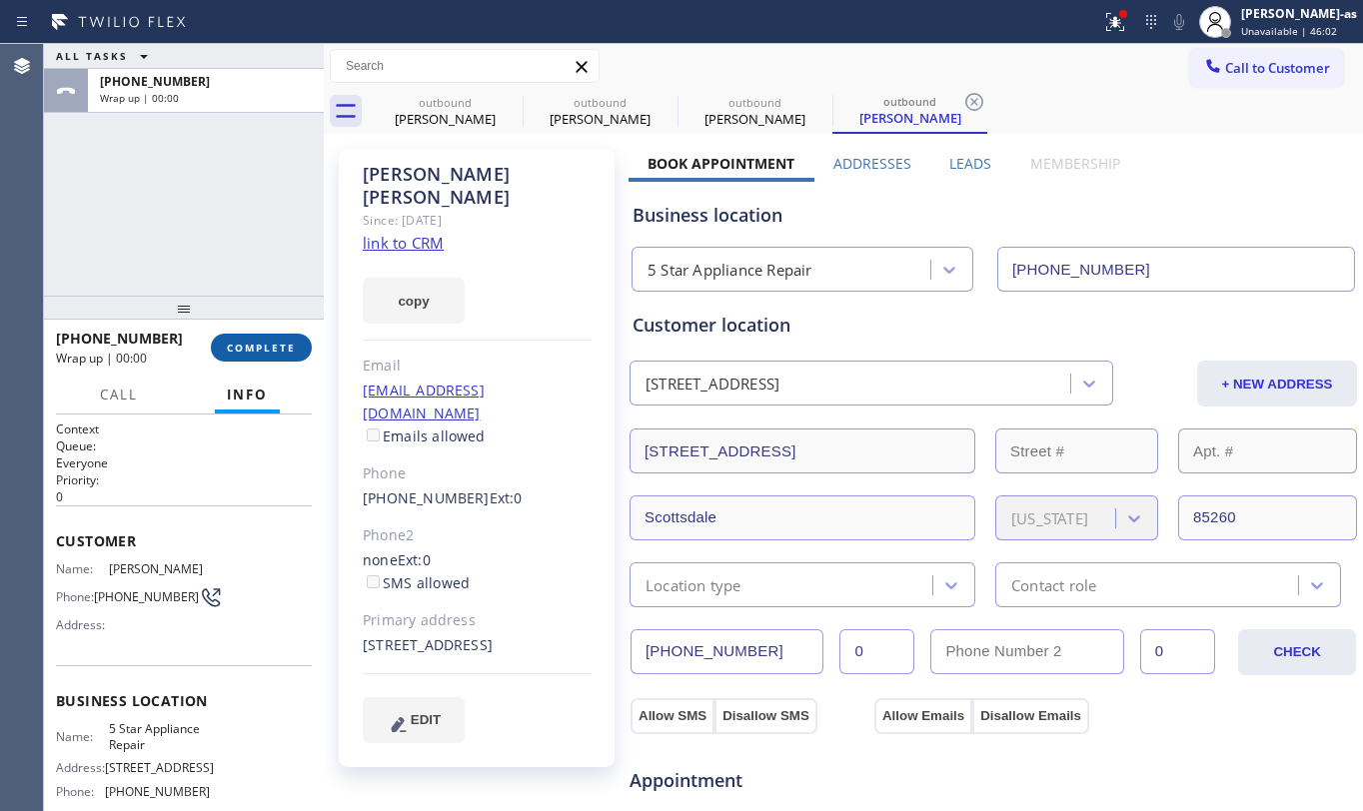
click at [262, 356] on button "COMPLETE" at bounding box center [261, 348] width 101 height 28
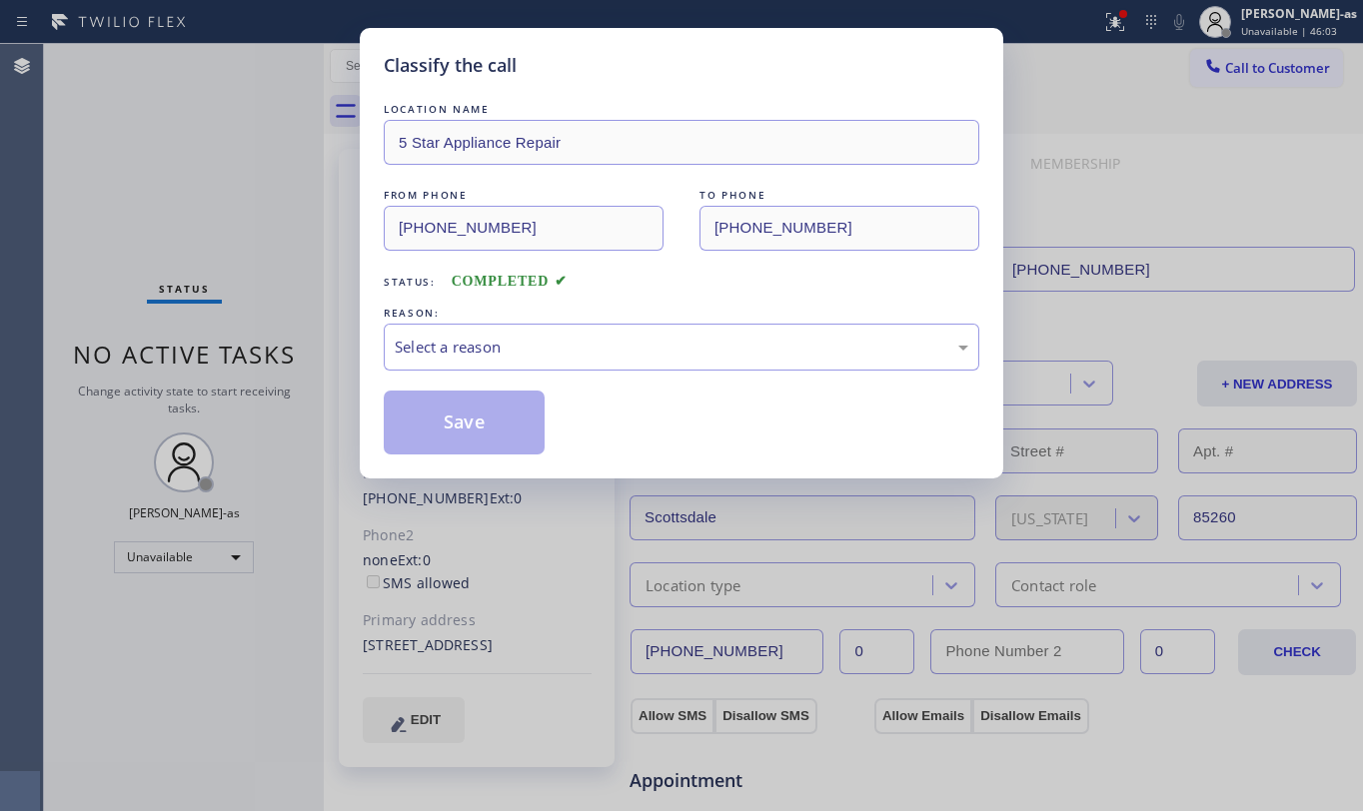
click at [262, 349] on div "Classify the call LOCATION NAME 5 Star Appliance Repair FROM PHONE [PHONE_NUMBE…" at bounding box center [681, 405] width 1363 height 811
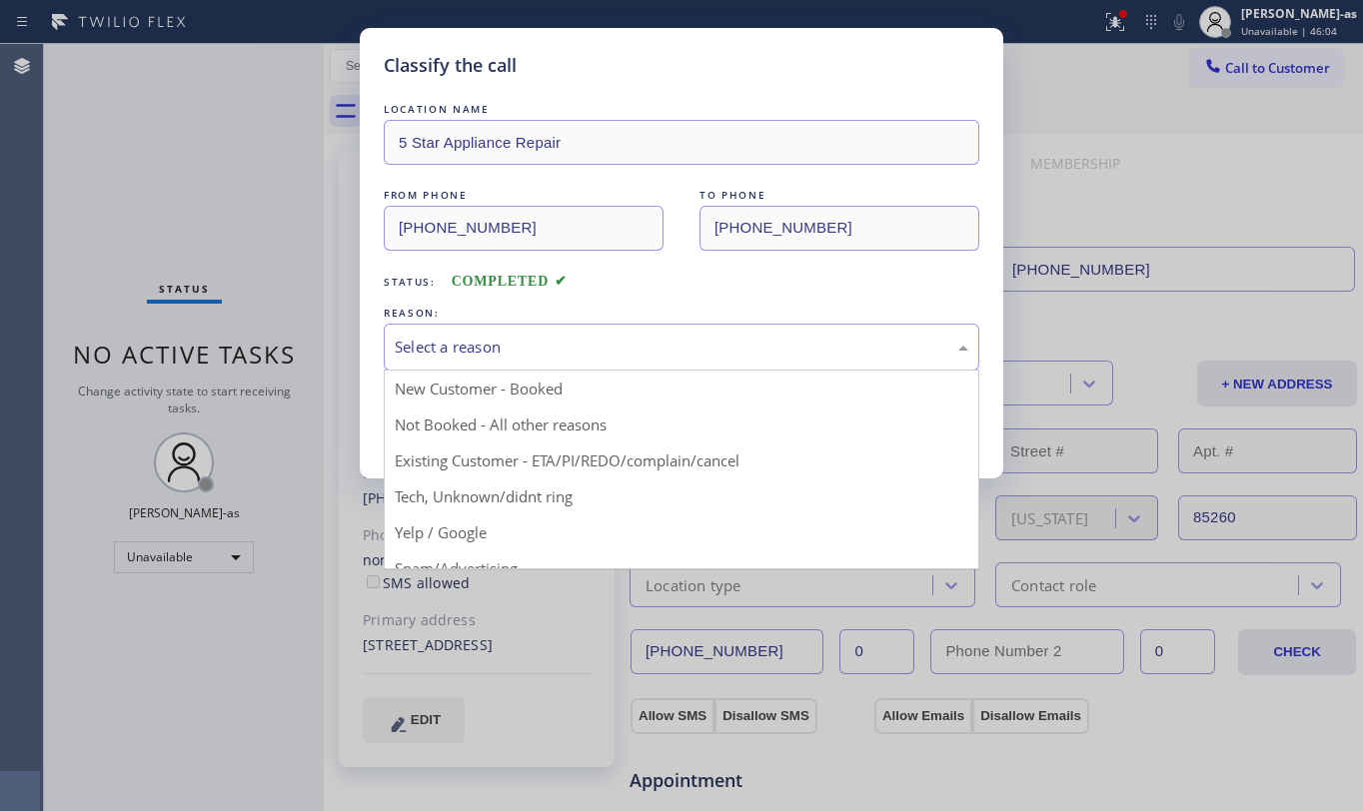
click at [653, 356] on div "Select a reason" at bounding box center [682, 347] width 574 height 23
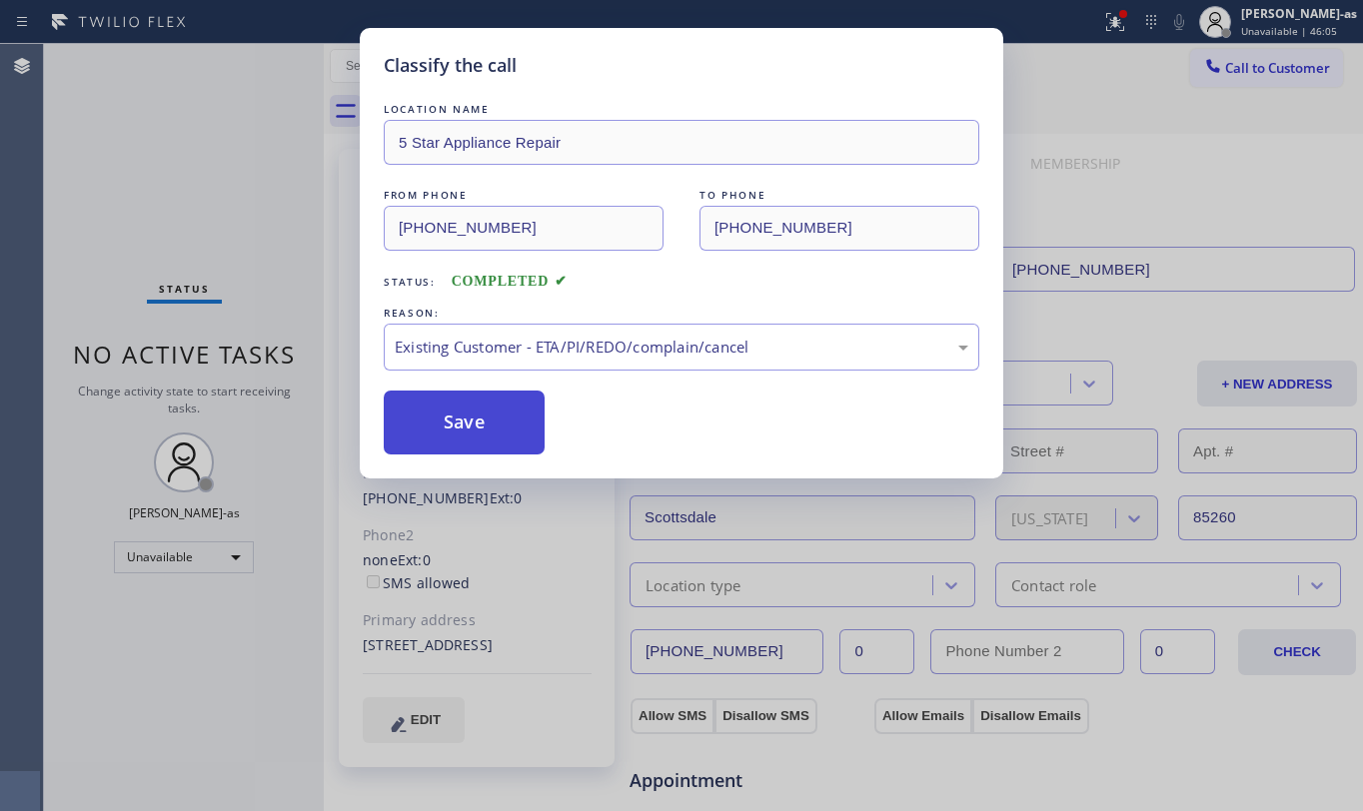
click at [470, 434] on button "Save" at bounding box center [464, 423] width 161 height 64
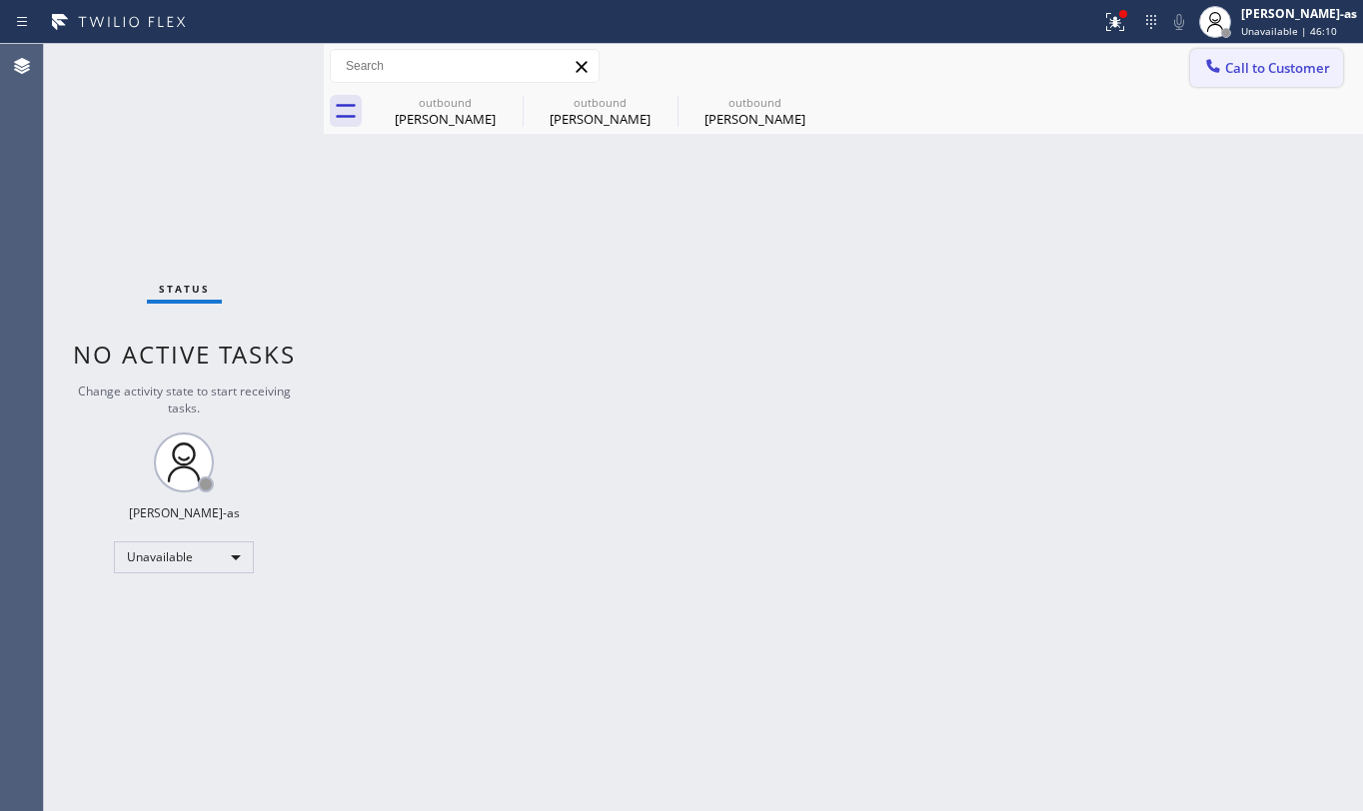
click at [1269, 60] on span "Call to Customer" at bounding box center [1277, 68] width 105 height 18
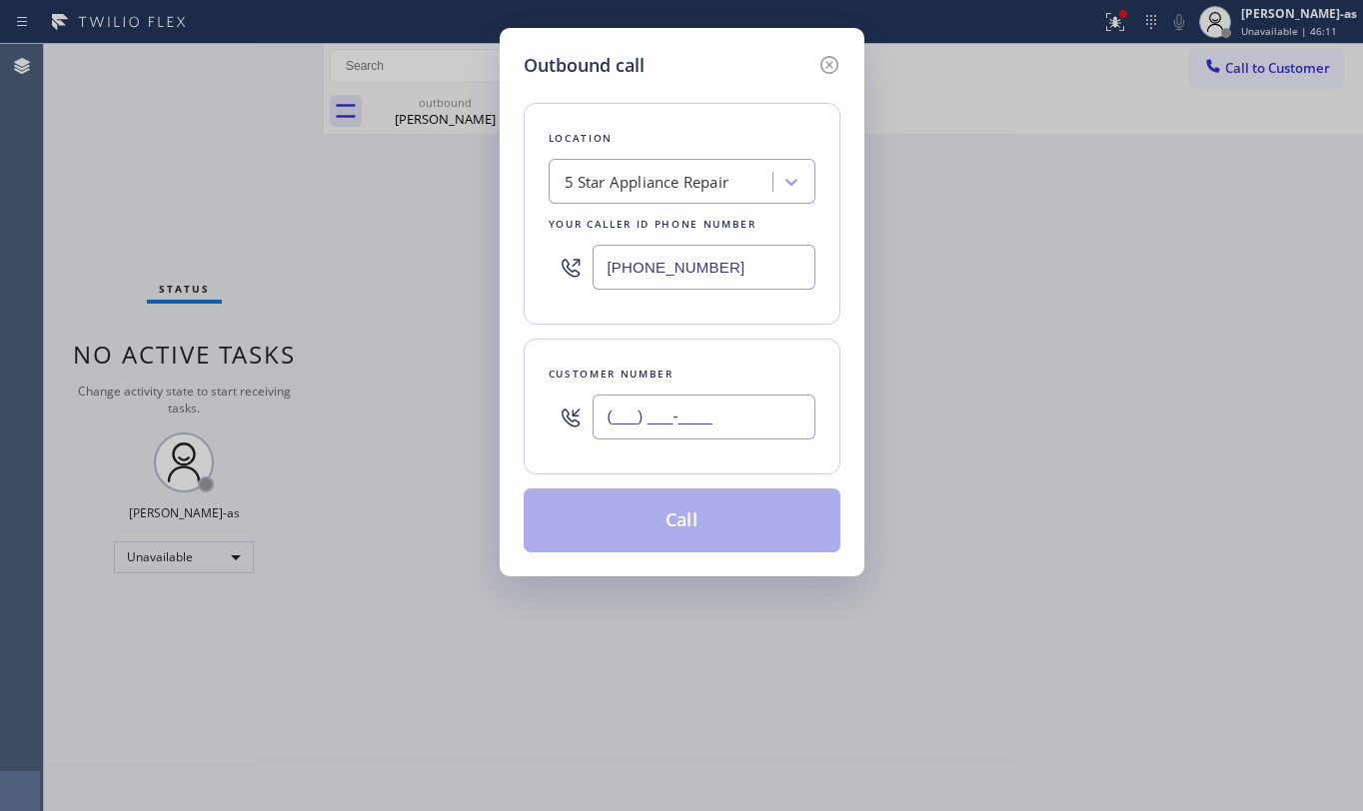
click at [752, 417] on input "(___) ___-____" at bounding box center [704, 417] width 223 height 45
paste input "310) 908-8547"
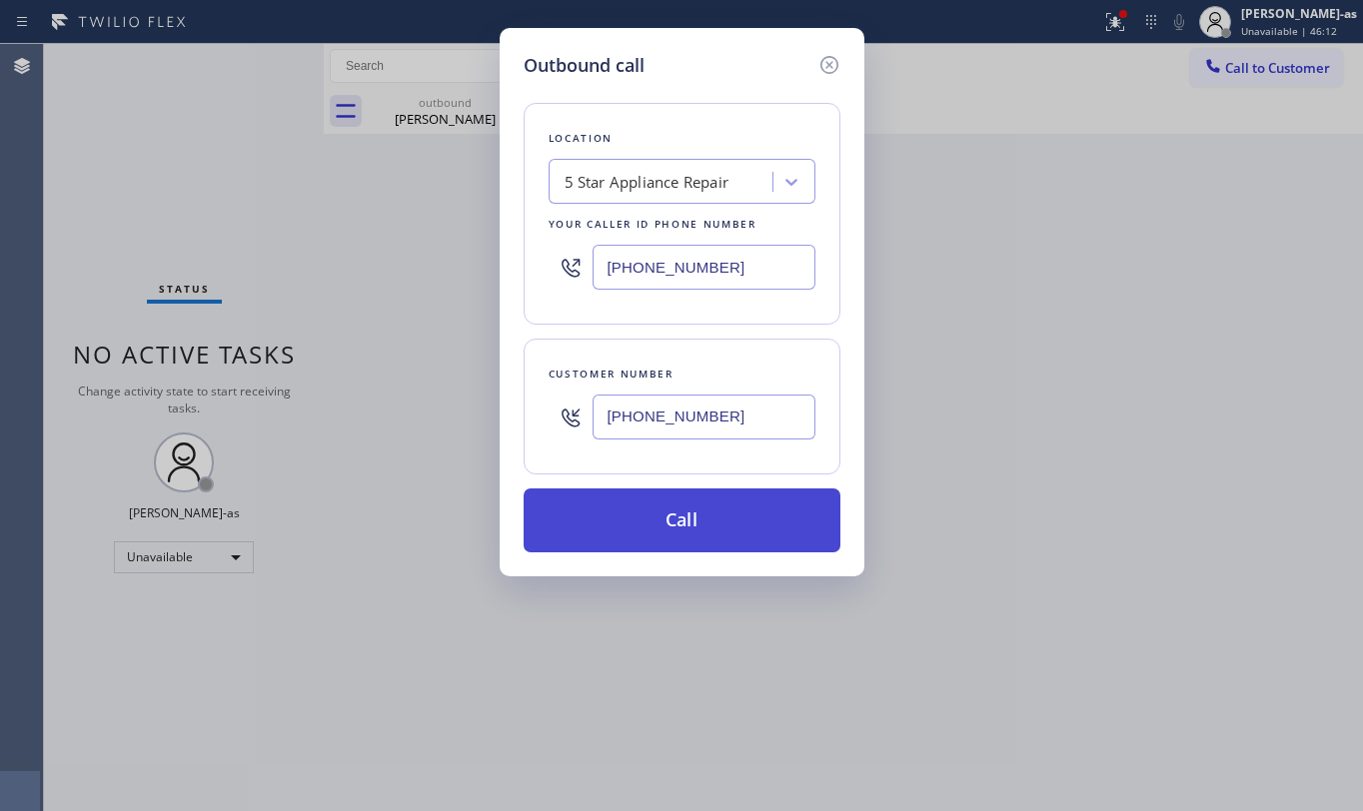
type input "[PHONE_NUMBER]"
click at [657, 521] on button "Call" at bounding box center [682, 521] width 317 height 64
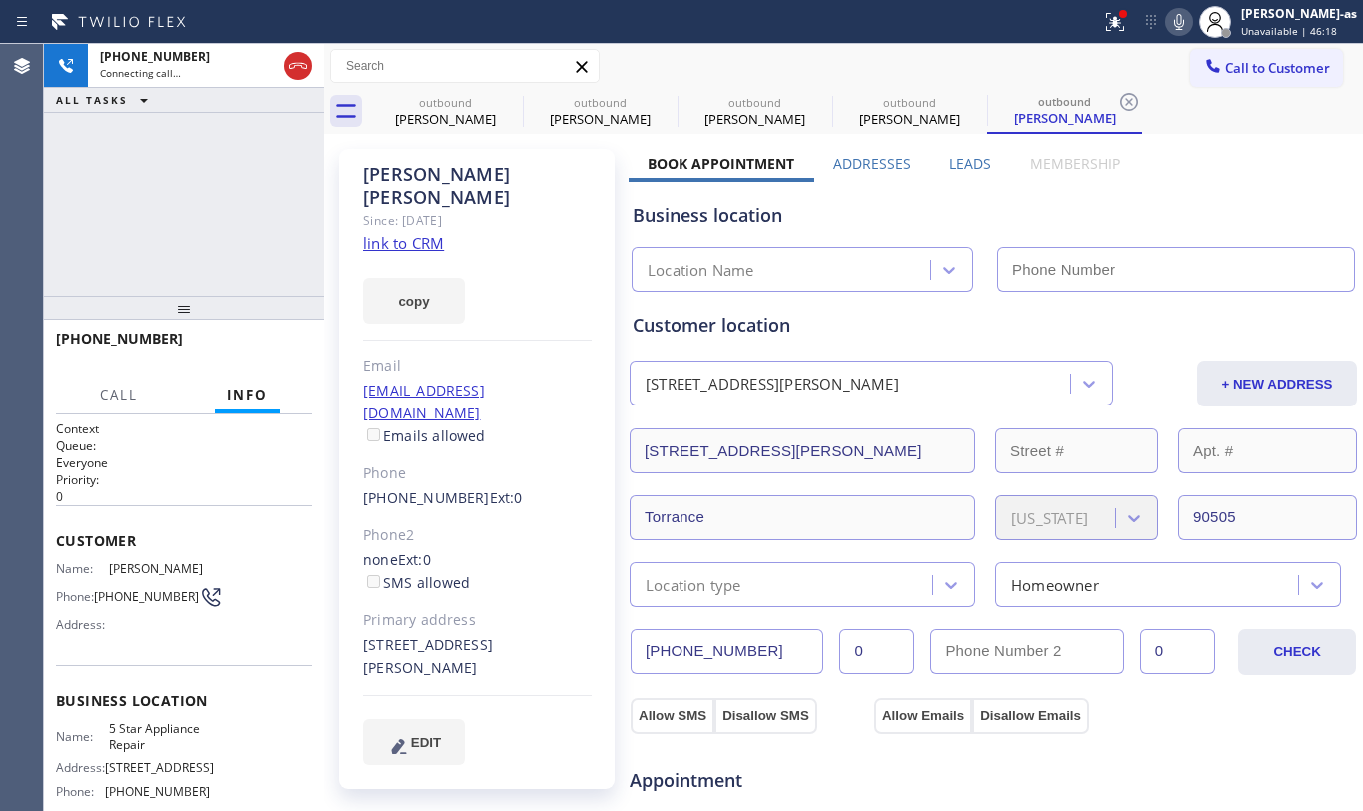
type input "[PHONE_NUMBER]"
click at [281, 208] on div "[PHONE_NUMBER] Connecting call… ALL TASKS ALL TASKS ACTIVE TASKS TASKS IN WRAP …" at bounding box center [184, 170] width 280 height 252
click at [436, 112] on div "[PERSON_NAME]" at bounding box center [445, 119] width 151 height 18
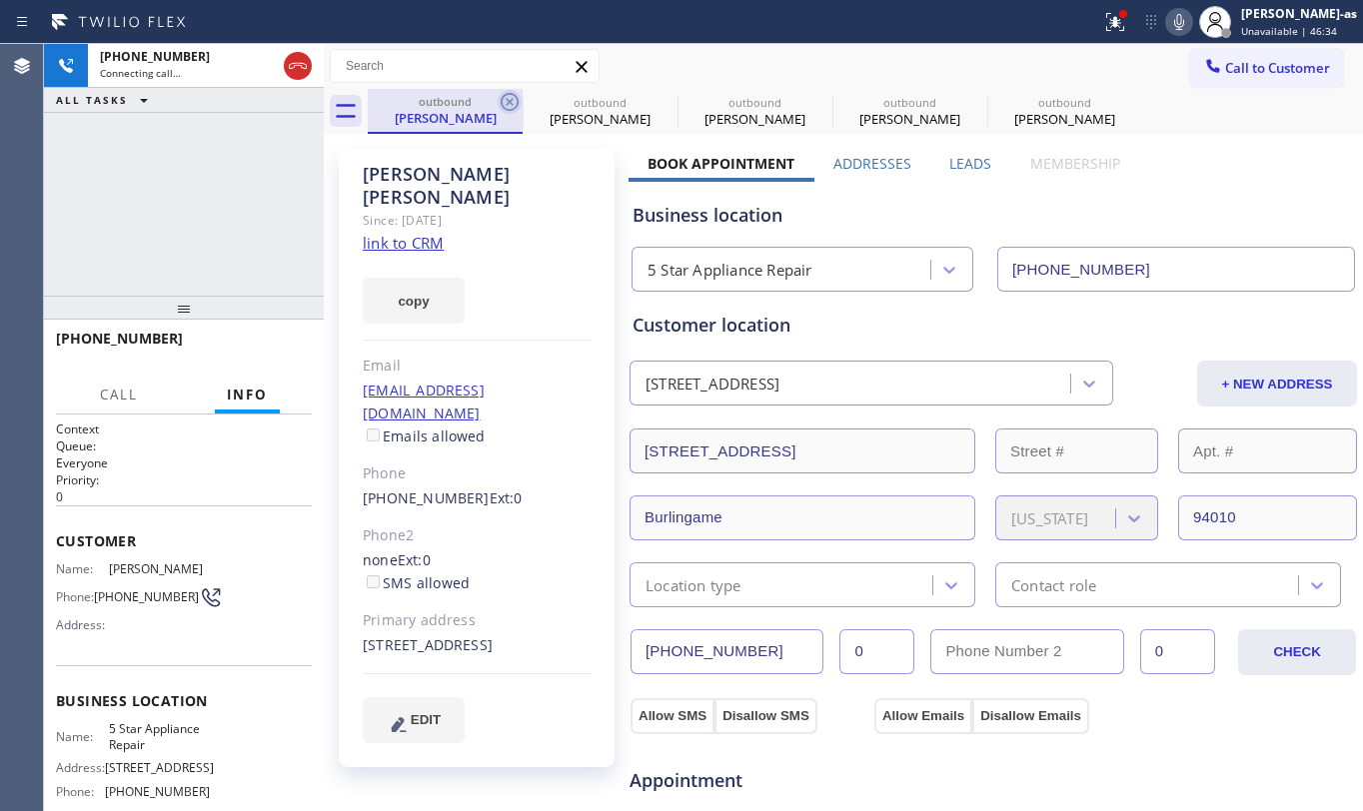
click at [510, 100] on icon at bounding box center [510, 102] width 24 height 24
click at [0, 0] on icon at bounding box center [0, 0] width 0 height 0
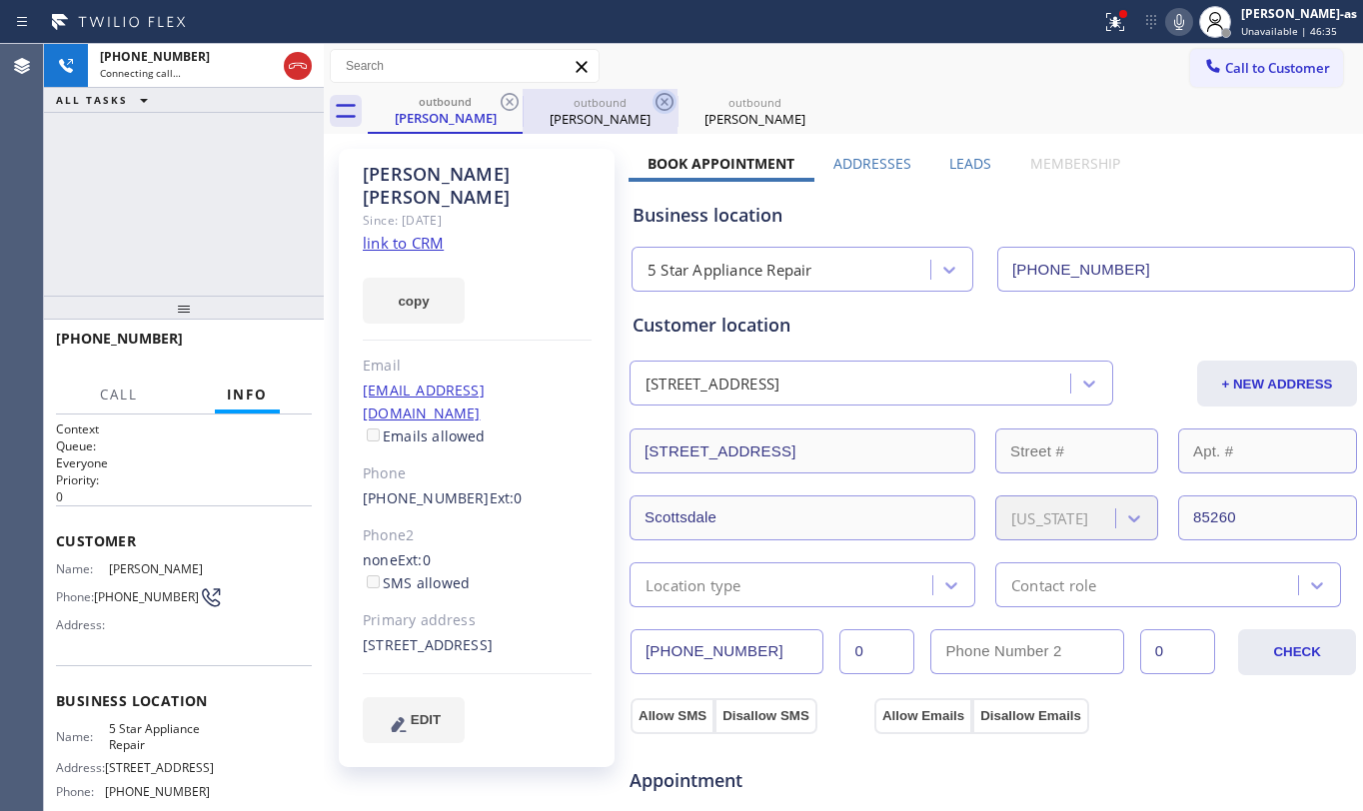
click at [509, 90] on icon at bounding box center [510, 102] width 24 height 24
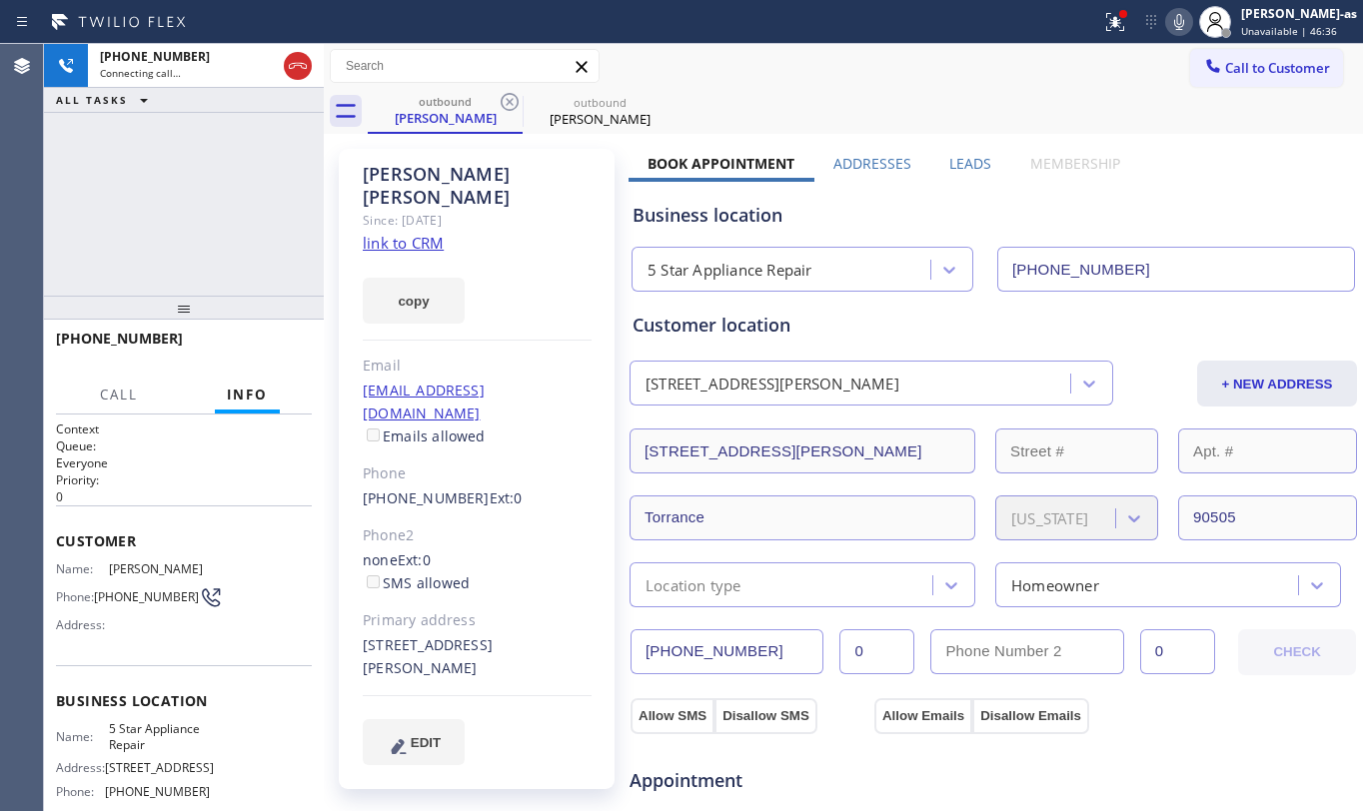
drag, startPoint x: 184, startPoint y: 173, endPoint x: 265, endPoint y: 266, distance: 123.2
click at [184, 174] on div "[PHONE_NUMBER] Connecting call… ALL TASKS ALL TASKS ACTIVE TASKS TASKS IN WRAP …" at bounding box center [184, 170] width 280 height 252
click at [390, 233] on link "link to CRM" at bounding box center [403, 243] width 81 height 20
drag, startPoint x: 289, startPoint y: 60, endPoint x: 341, endPoint y: 121, distance: 80.1
click at [293, 64] on icon at bounding box center [298, 66] width 24 height 24
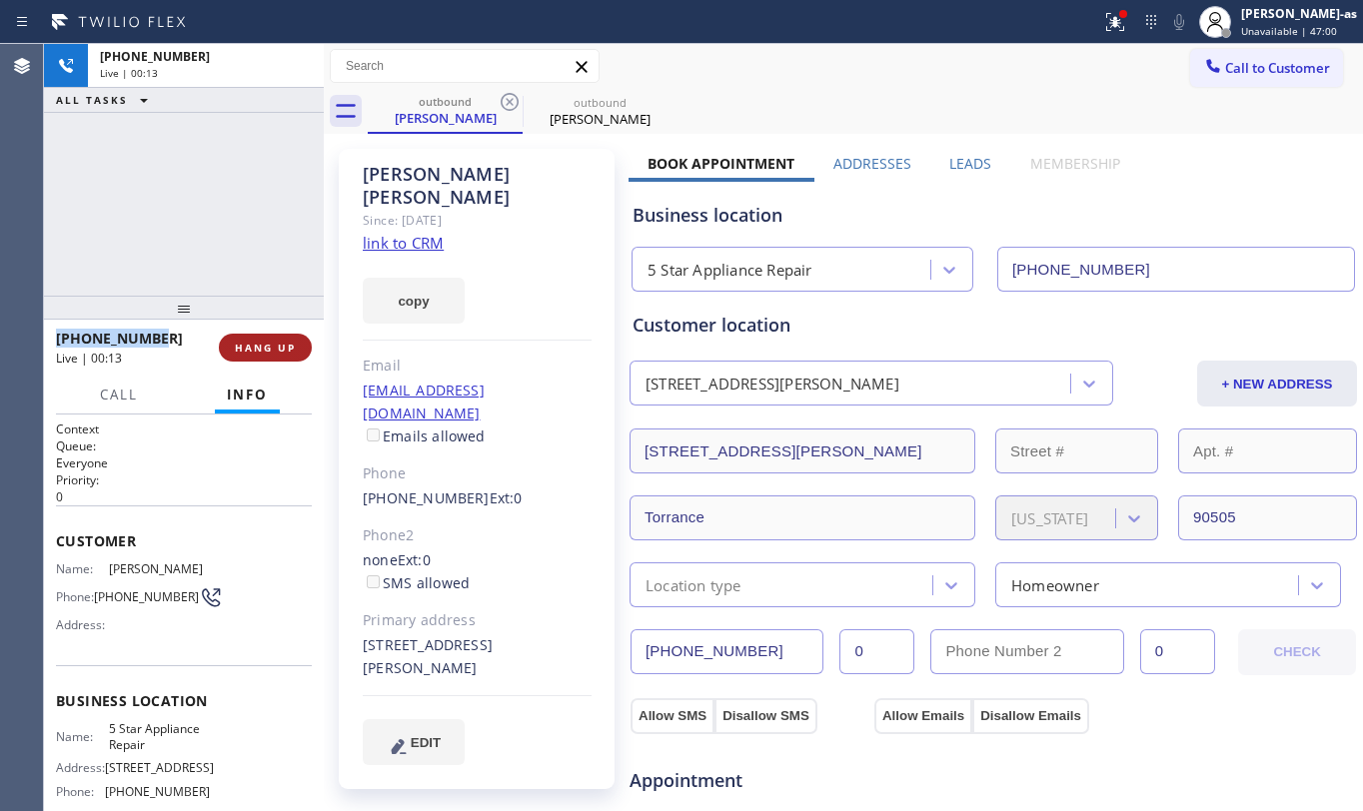
click at [221, 341] on div "[PHONE_NUMBER] Live | 00:13 ALL TASKS ALL TASKS ACTIVE TASKS TASKS IN WRAP UP […" at bounding box center [184, 427] width 280 height 767
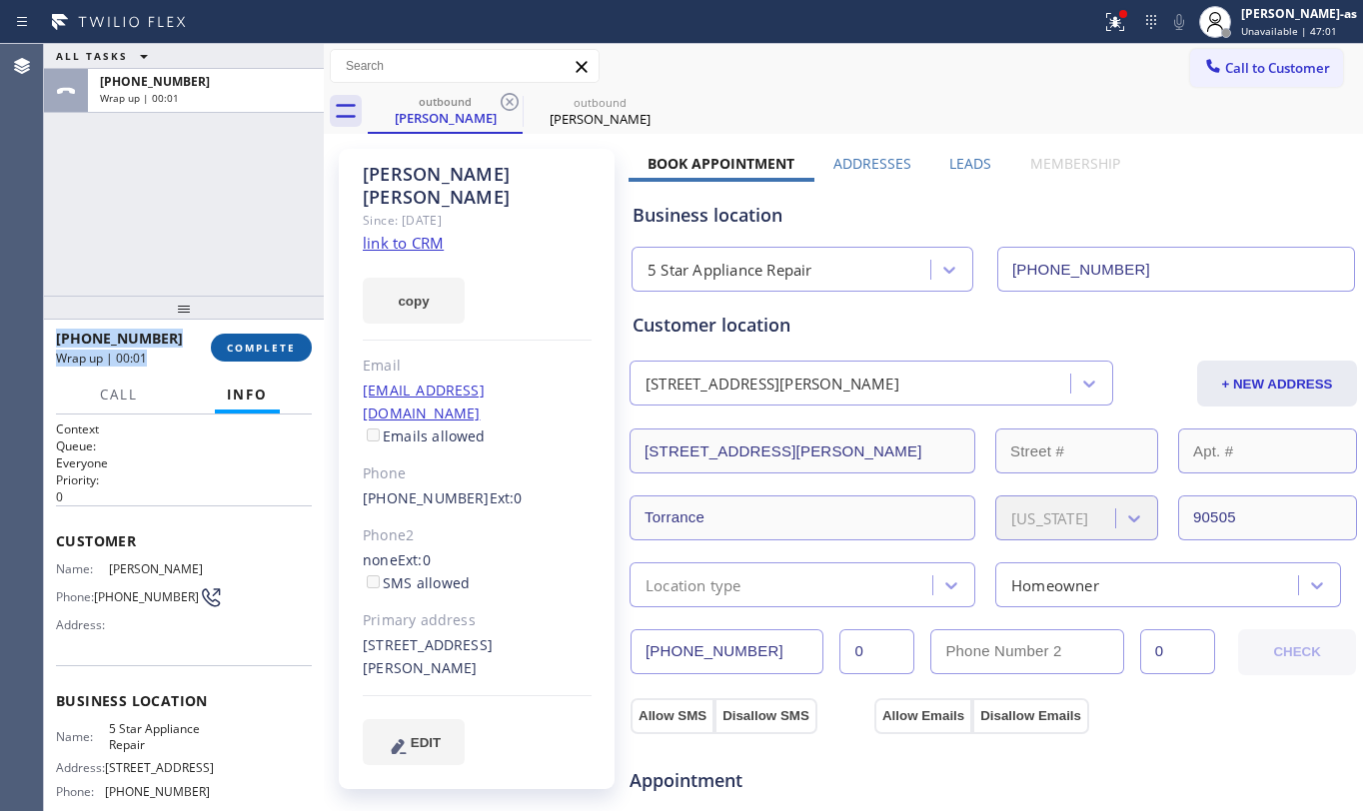
click at [248, 344] on span "COMPLETE" at bounding box center [261, 348] width 69 height 14
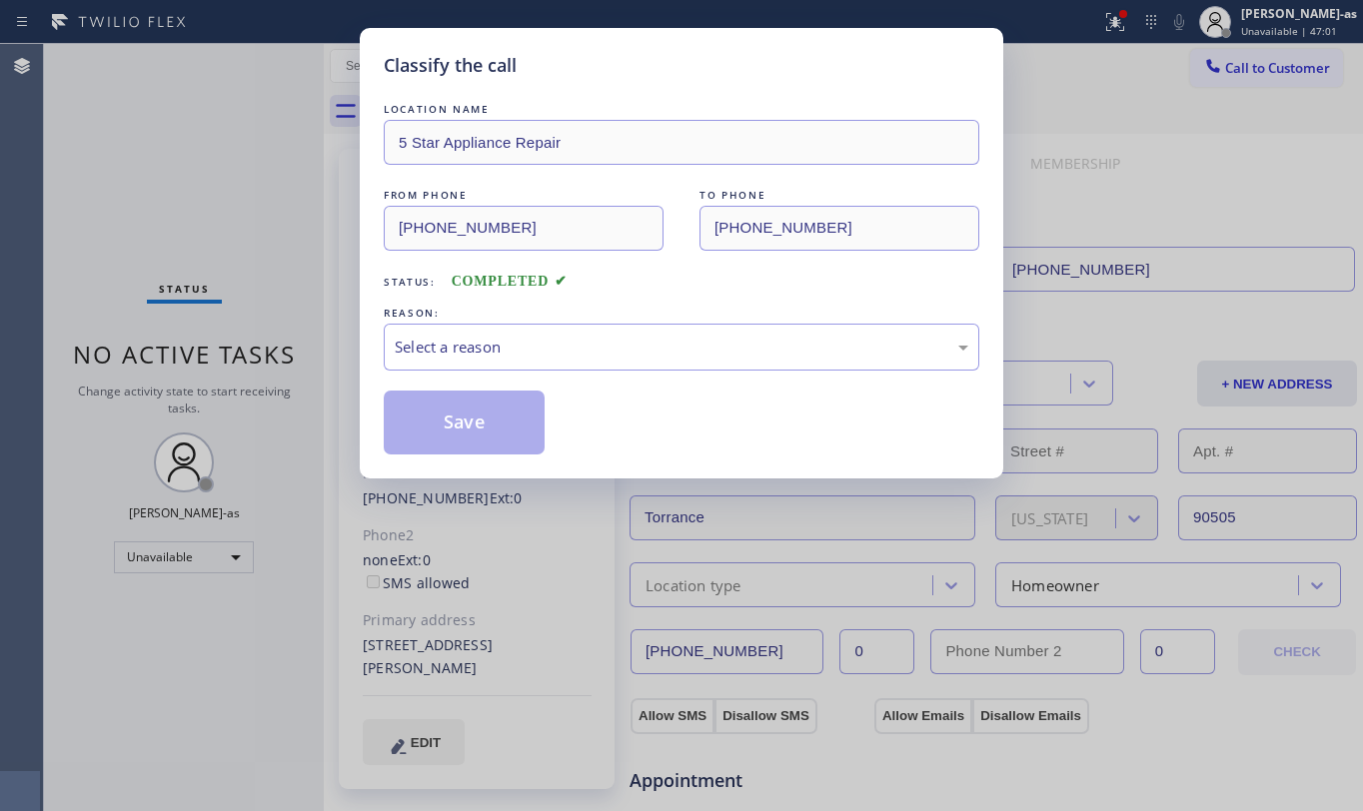
click at [188, 212] on div "Classify the call LOCATION NAME 5 Star Appliance Repair FROM PHONE [PHONE_NUMBE…" at bounding box center [681, 405] width 1363 height 811
drag, startPoint x: 556, startPoint y: 344, endPoint x: 576, endPoint y: 356, distance: 23.3
click at [562, 346] on div "Select a reason" at bounding box center [682, 347] width 574 height 23
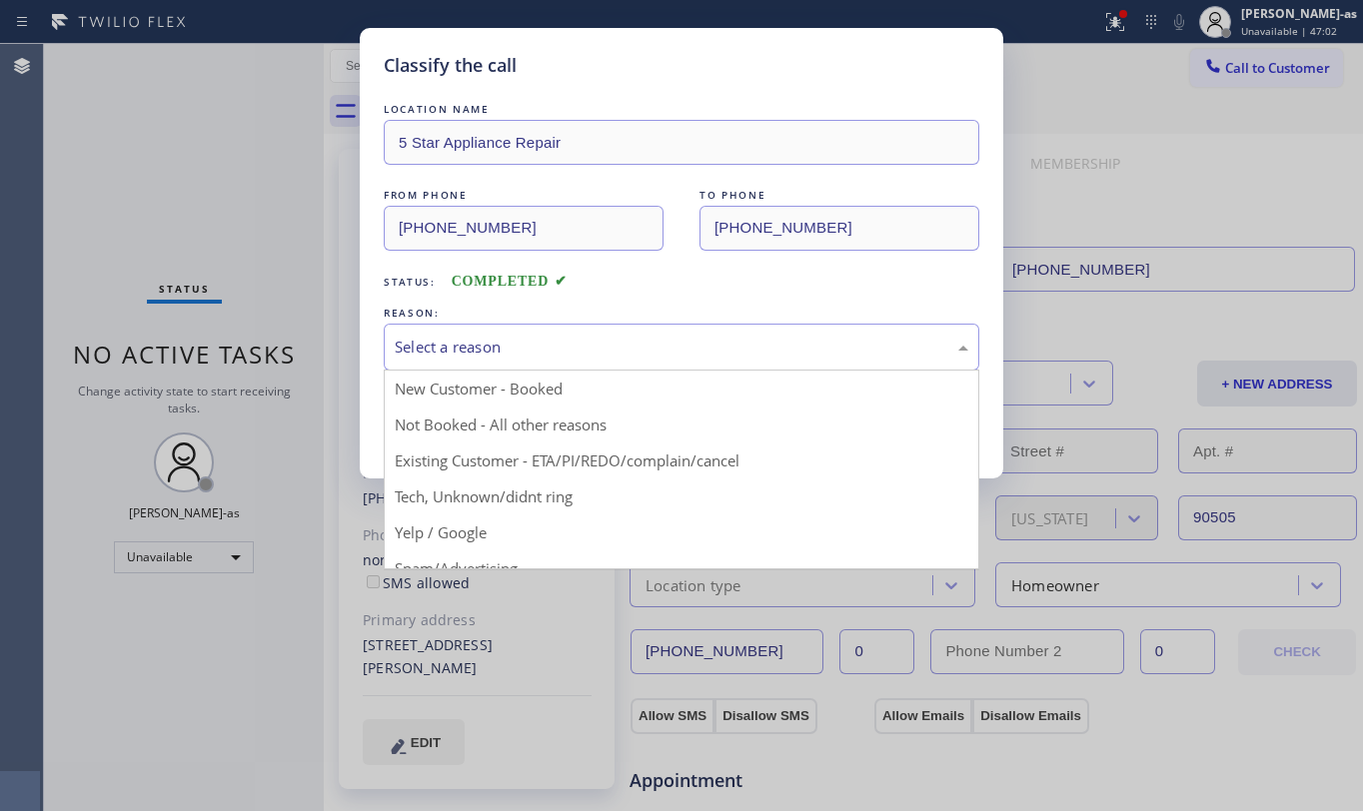
drag, startPoint x: 656, startPoint y: 458, endPoint x: 508, endPoint y: 421, distance: 152.5
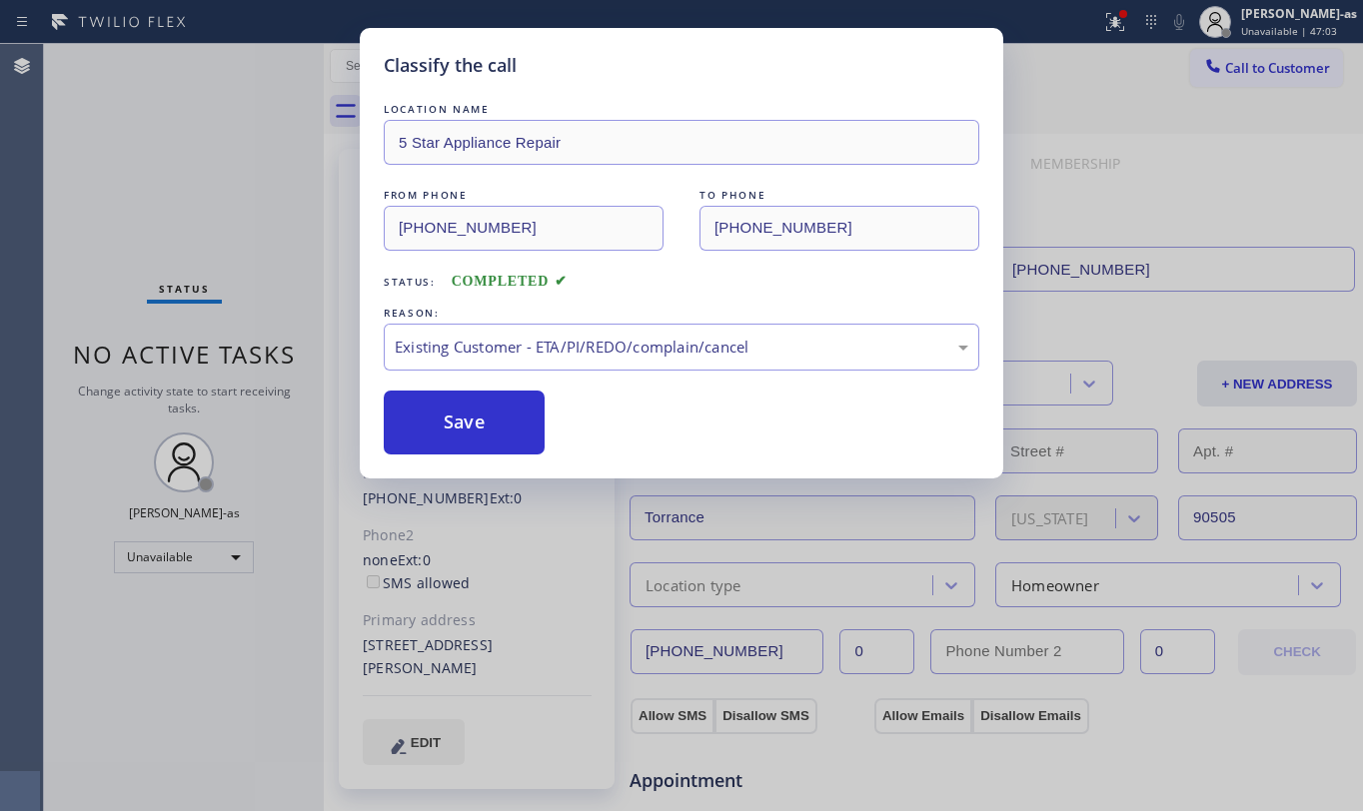
drag, startPoint x: 482, startPoint y: 412, endPoint x: 1267, endPoint y: 90, distance: 848.8
click at [488, 414] on button "Save" at bounding box center [464, 423] width 161 height 64
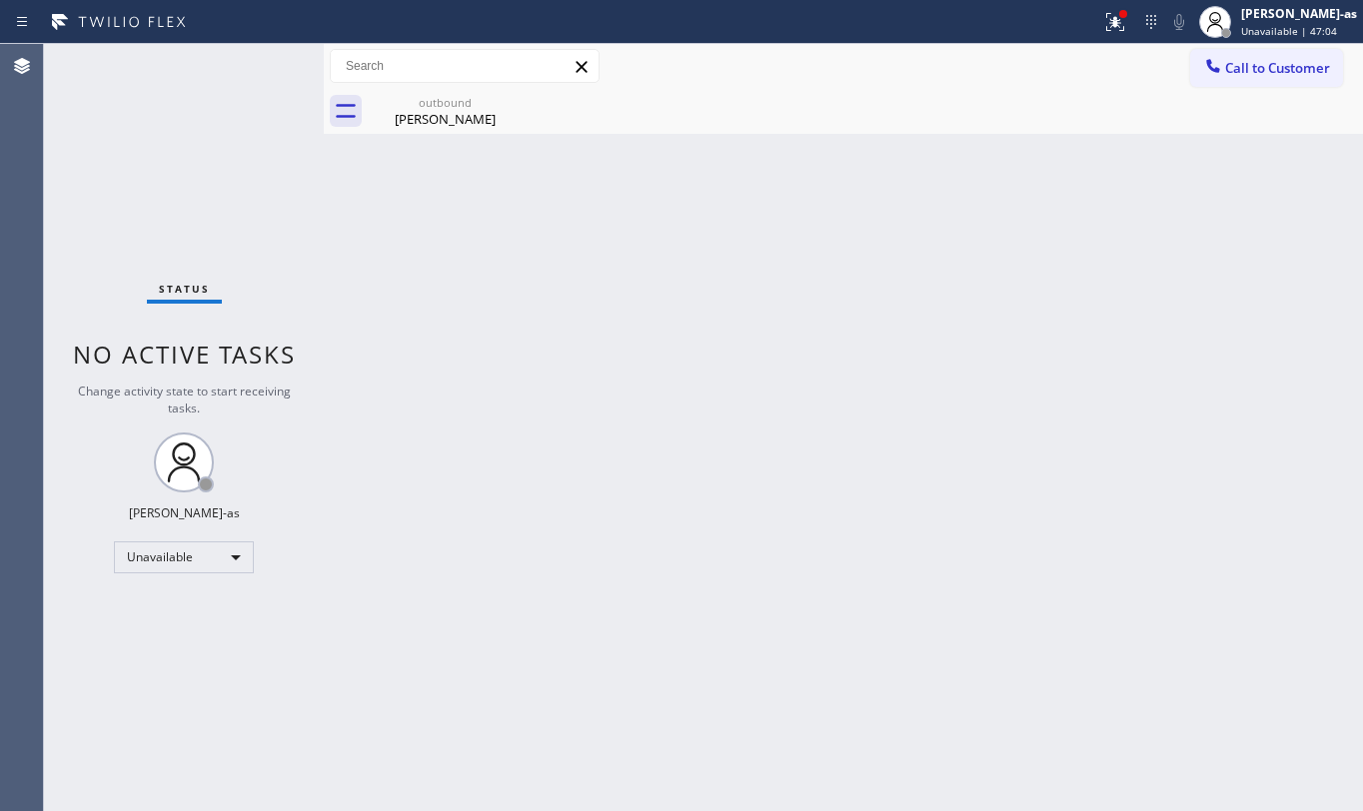
drag, startPoint x: 1275, startPoint y: 62, endPoint x: 1077, endPoint y: 177, distance: 228.8
click at [1268, 68] on span "Call to Customer" at bounding box center [1277, 68] width 105 height 18
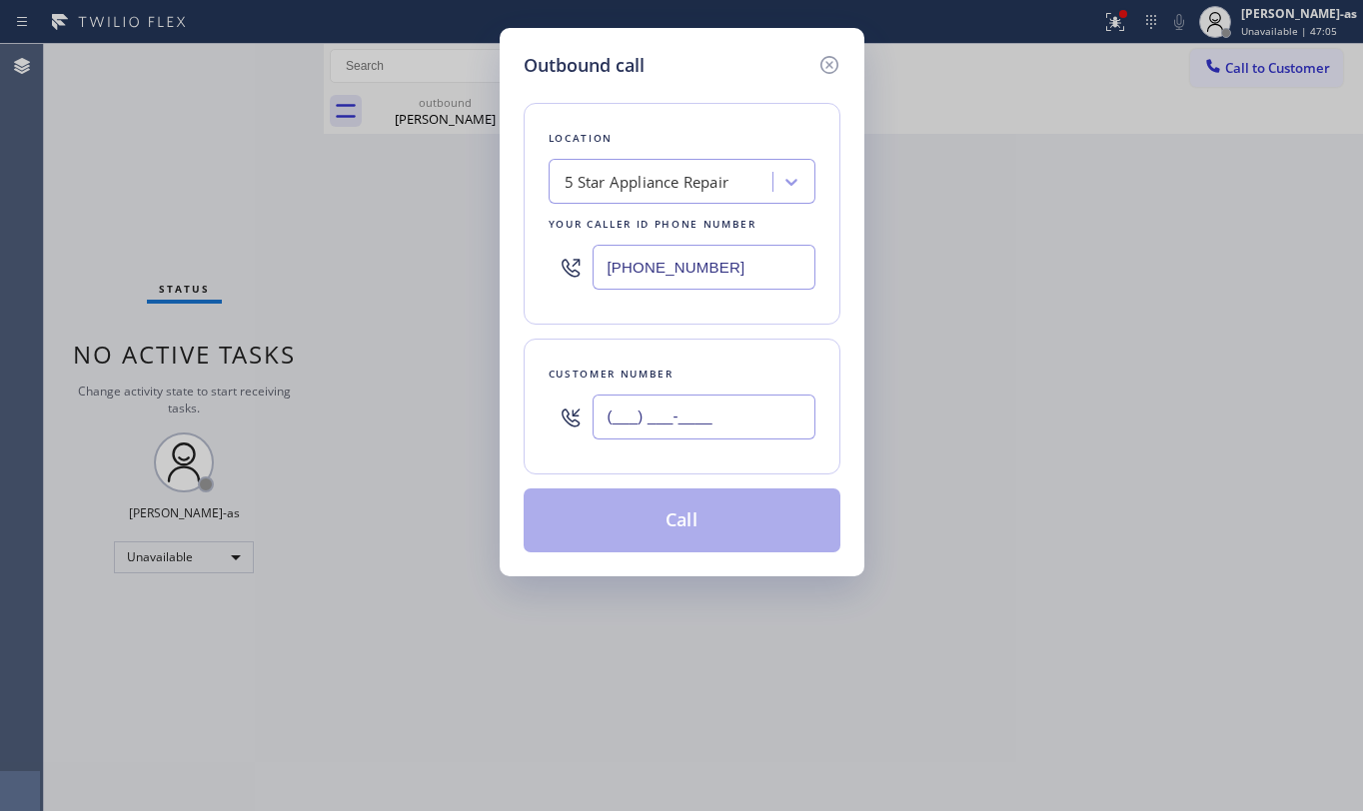
click at [733, 409] on input "(___) ___-____" at bounding box center [704, 417] width 223 height 45
paste input "310) 908-8547"
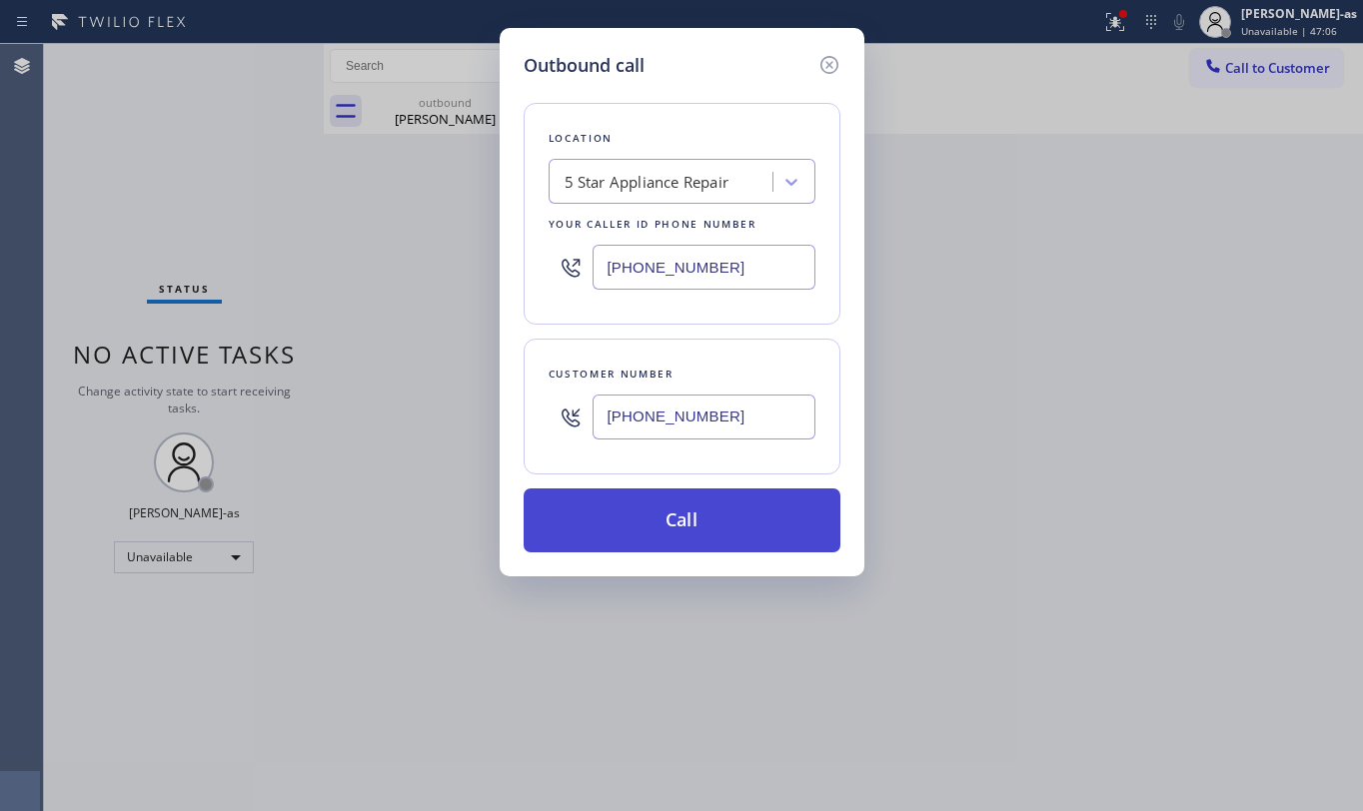
type input "[PHONE_NUMBER]"
click at [686, 549] on button "Call" at bounding box center [682, 521] width 317 height 64
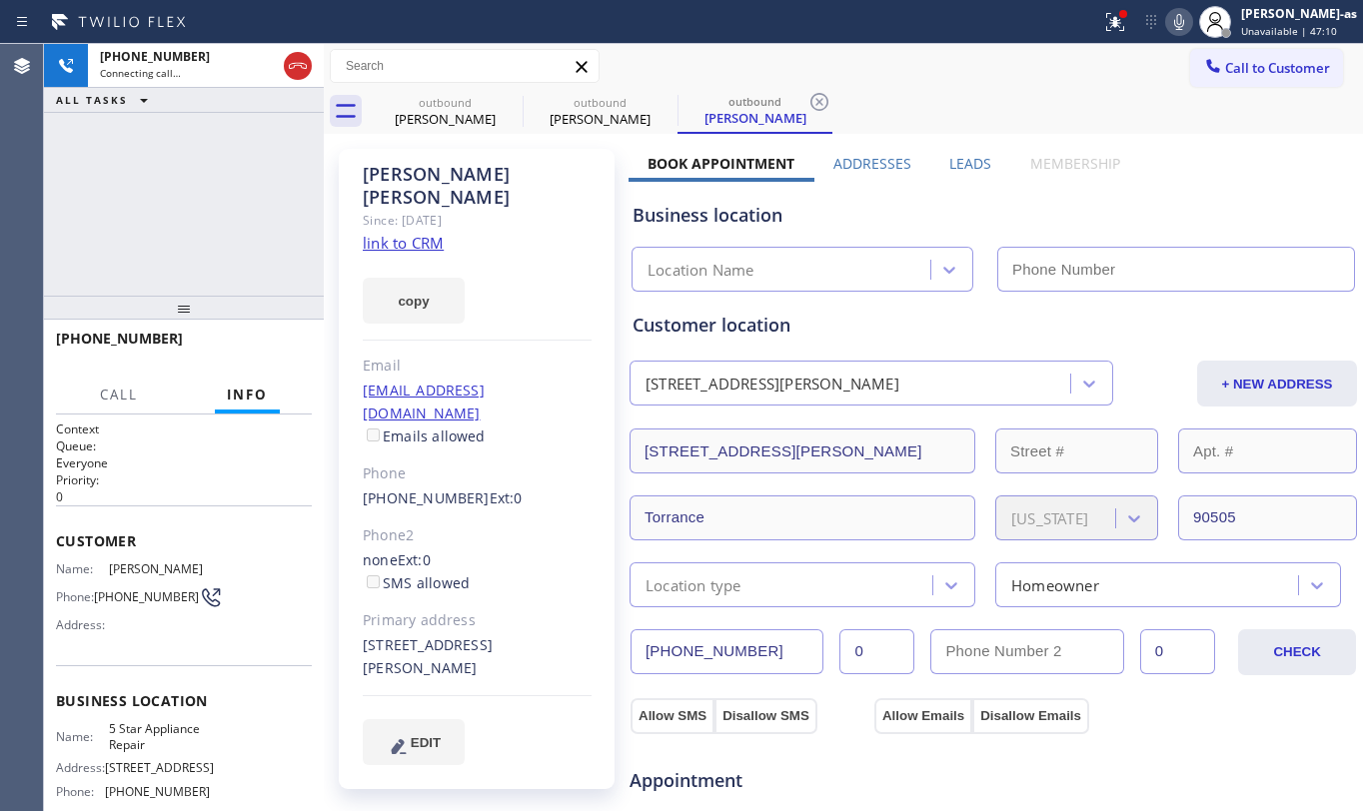
type input "[PHONE_NUMBER]"
drag, startPoint x: 174, startPoint y: 310, endPoint x: 269, endPoint y: 408, distance: 136.4
click at [190, 314] on div at bounding box center [184, 308] width 280 height 24
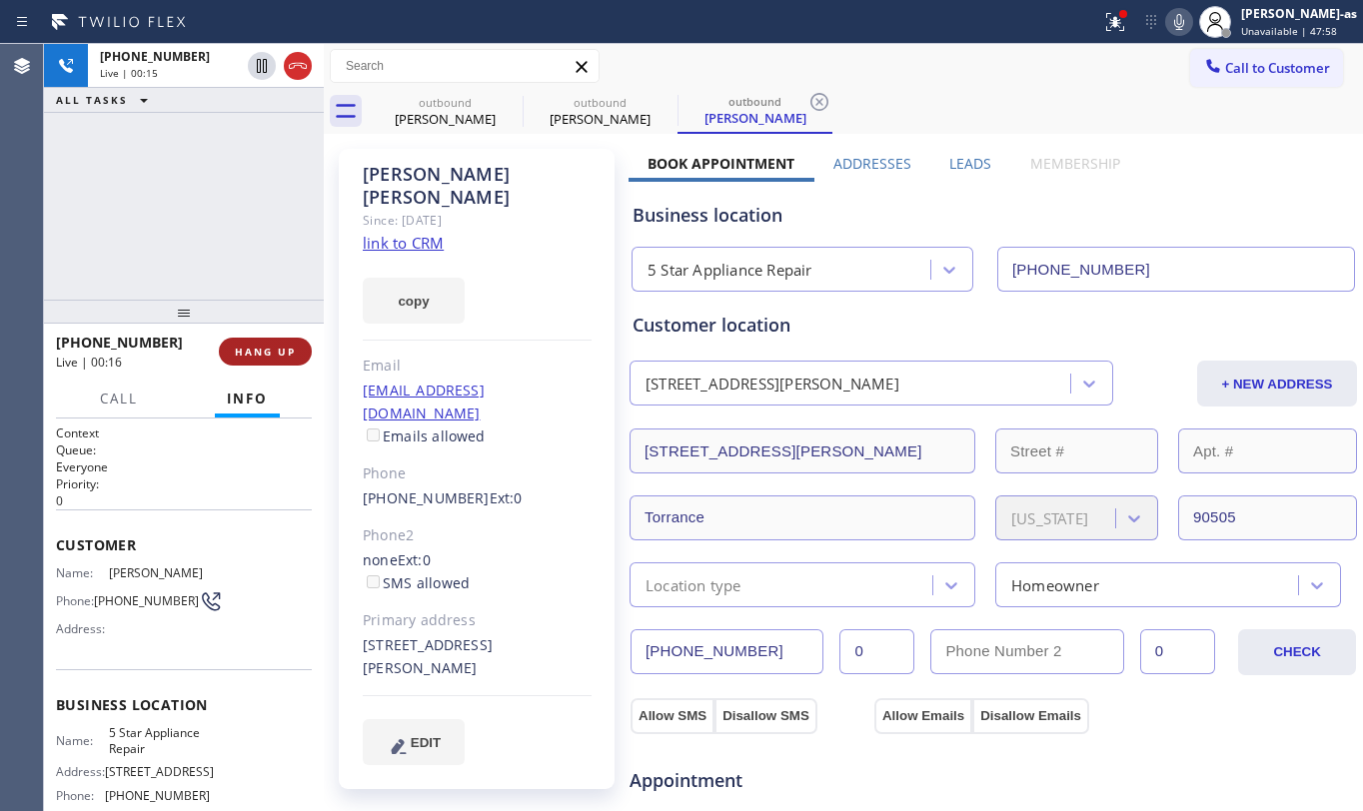
click at [269, 358] on button "HANG UP" at bounding box center [265, 352] width 93 height 28
click at [268, 356] on span "HANG UP" at bounding box center [265, 352] width 61 height 14
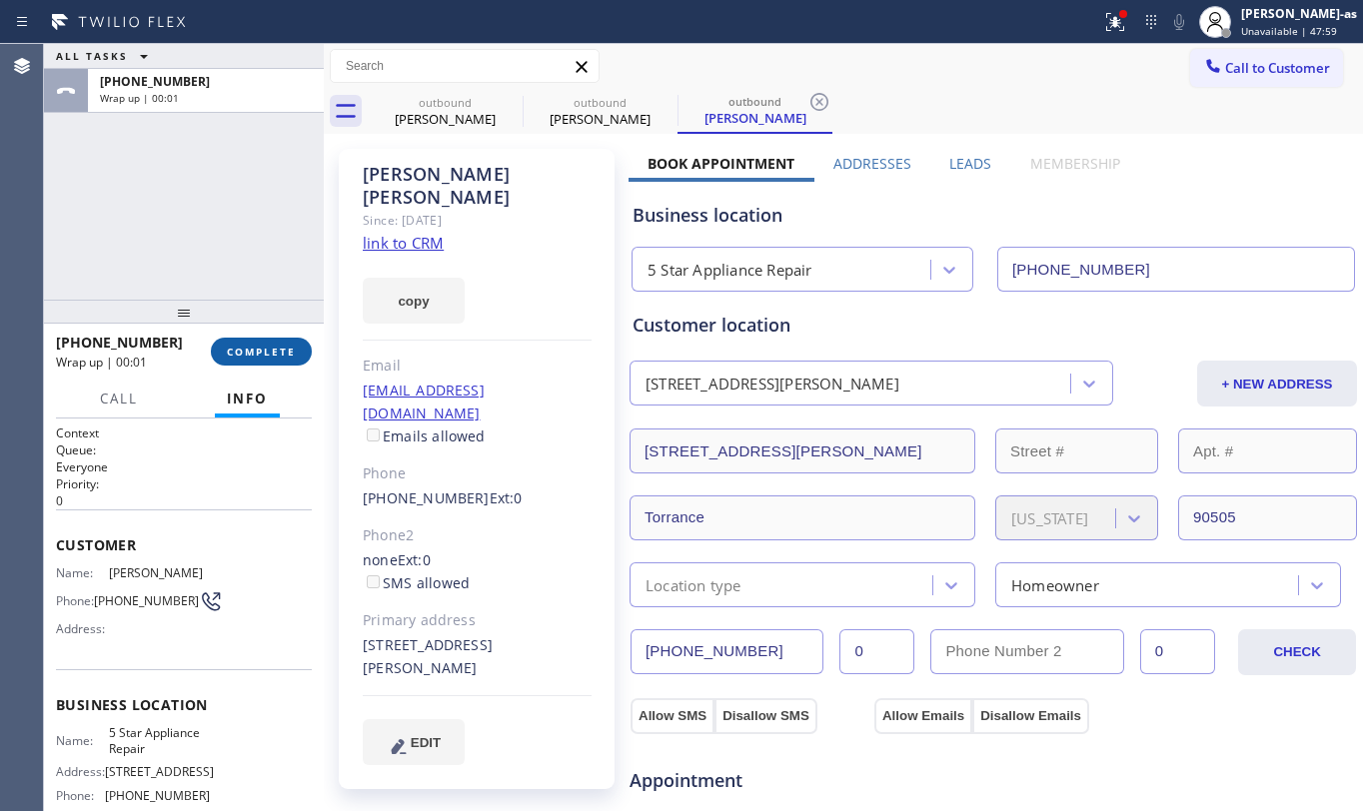
drag, startPoint x: 268, startPoint y: 354, endPoint x: 266, endPoint y: 368, distance: 14.1
click at [268, 353] on span "COMPLETE" at bounding box center [261, 352] width 69 height 14
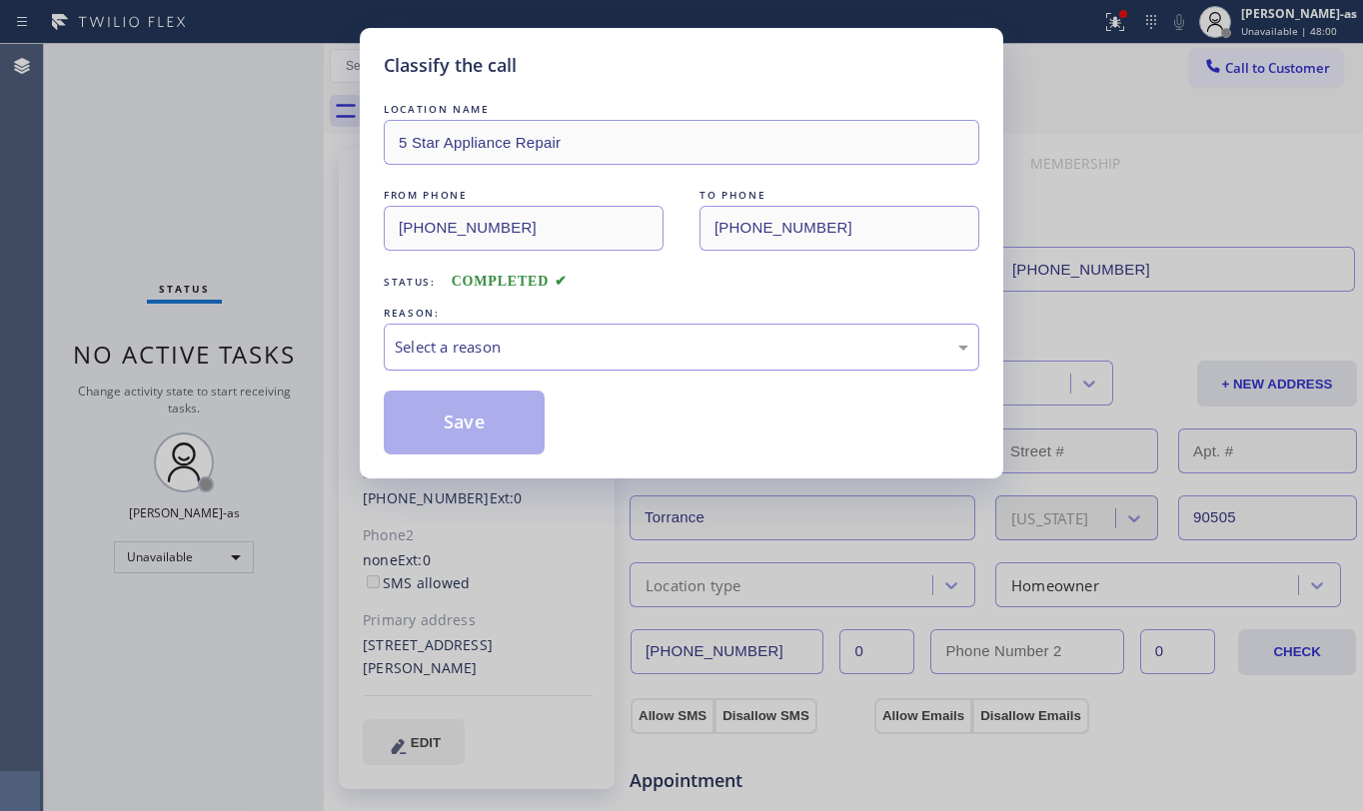
click at [613, 341] on div "Select a reason" at bounding box center [682, 347] width 574 height 23
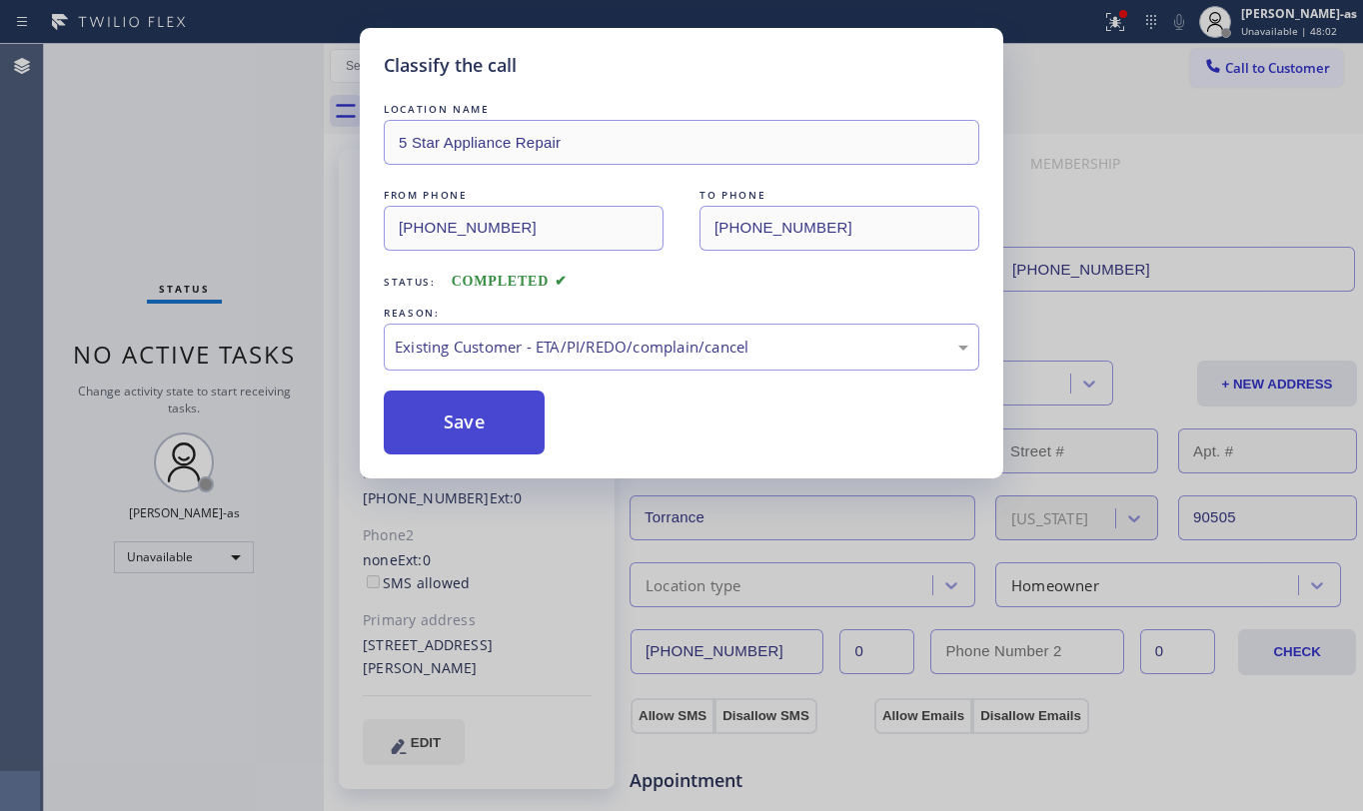
drag, startPoint x: 476, startPoint y: 433, endPoint x: 484, endPoint y: 422, distance: 13.6
click at [477, 429] on button "Save" at bounding box center [464, 423] width 161 height 64
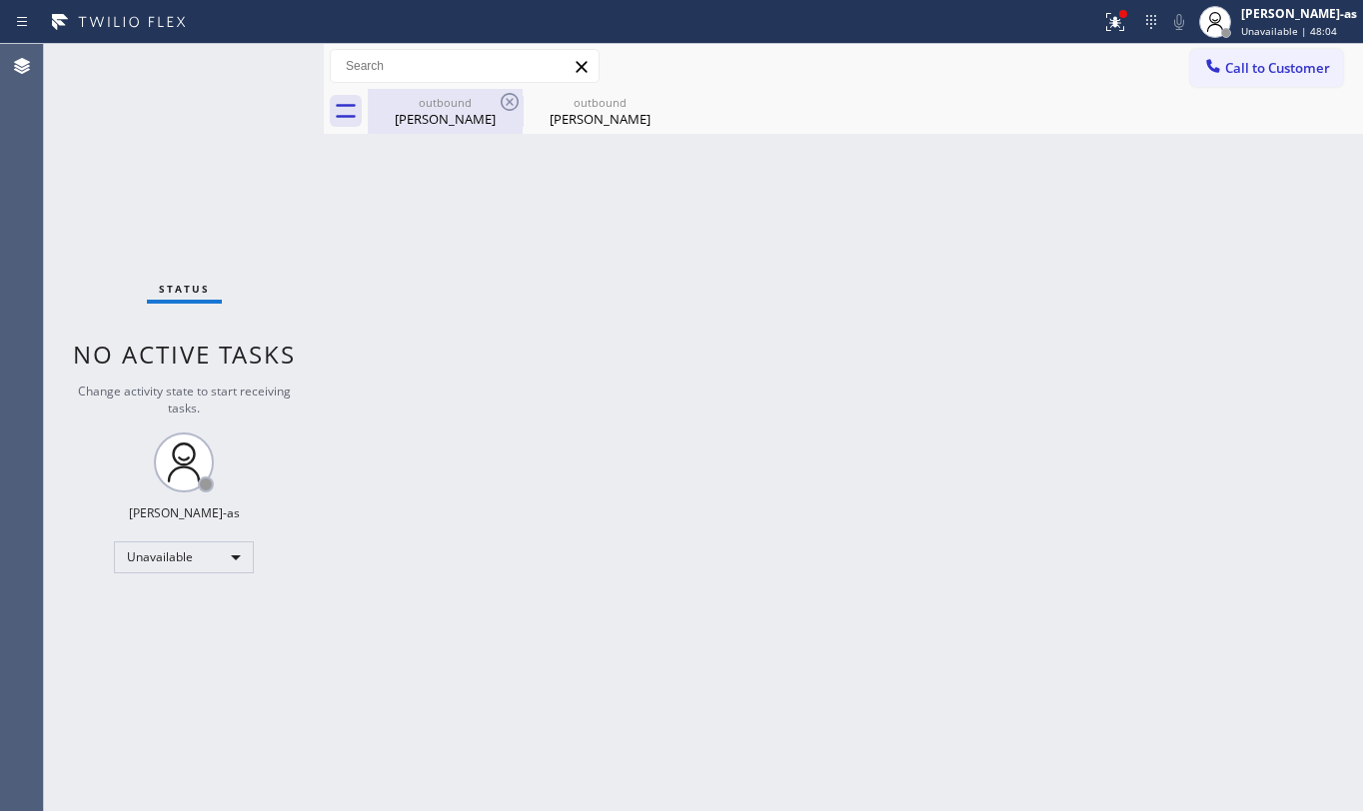
drag, startPoint x: 452, startPoint y: 117, endPoint x: 492, endPoint y: 112, distance: 40.3
click at [452, 113] on div "[PERSON_NAME]" at bounding box center [445, 119] width 151 height 18
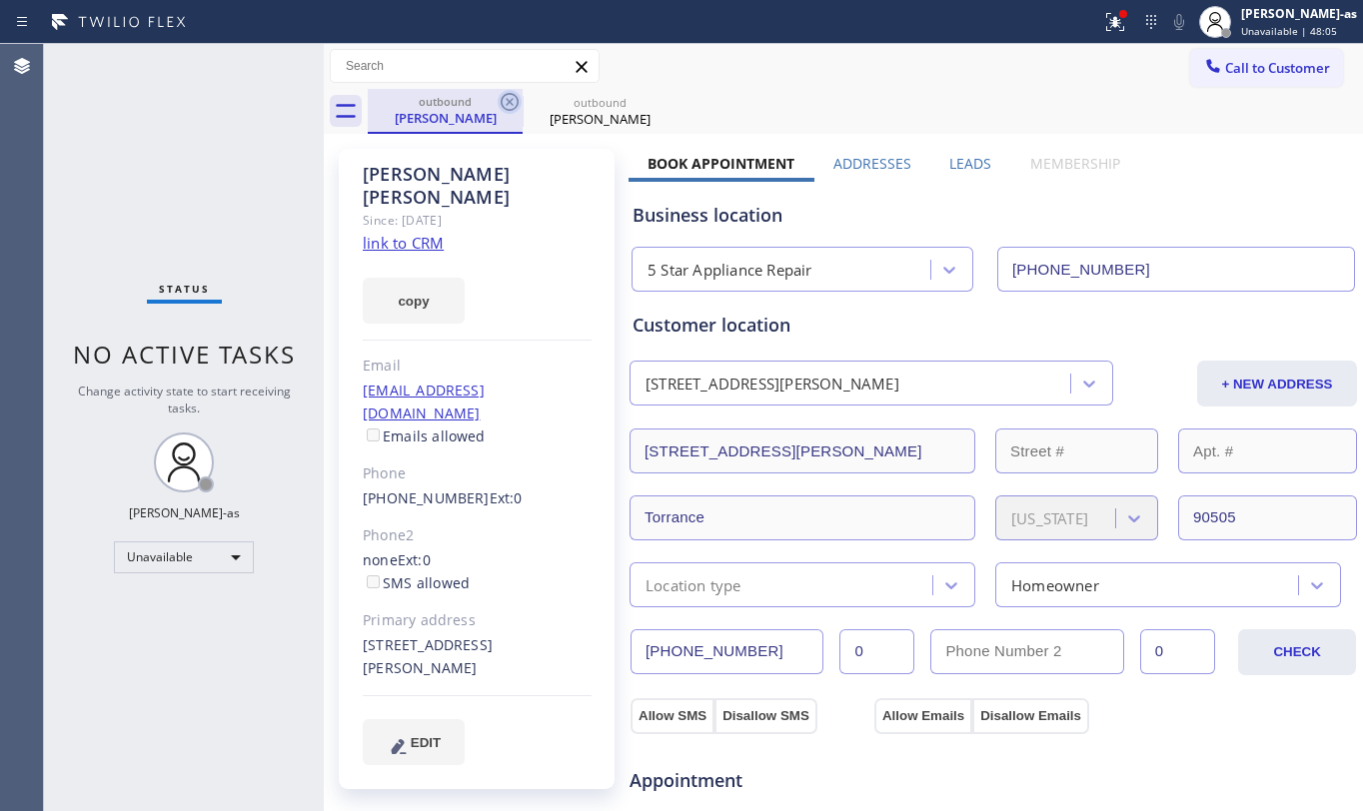
click at [501, 105] on icon at bounding box center [510, 102] width 24 height 24
click at [0, 0] on icon at bounding box center [0, 0] width 0 height 0
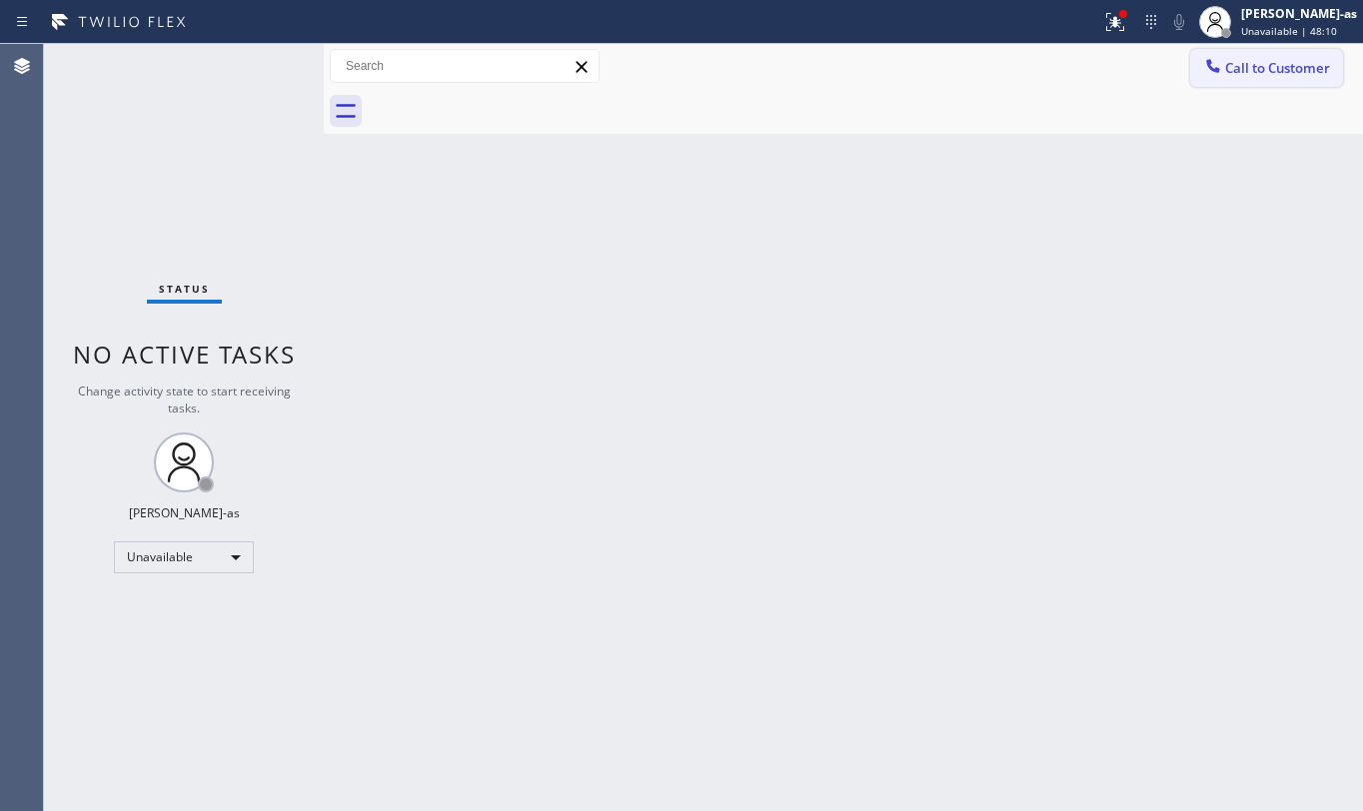
click at [1260, 66] on span "Call to Customer" at bounding box center [1277, 68] width 105 height 18
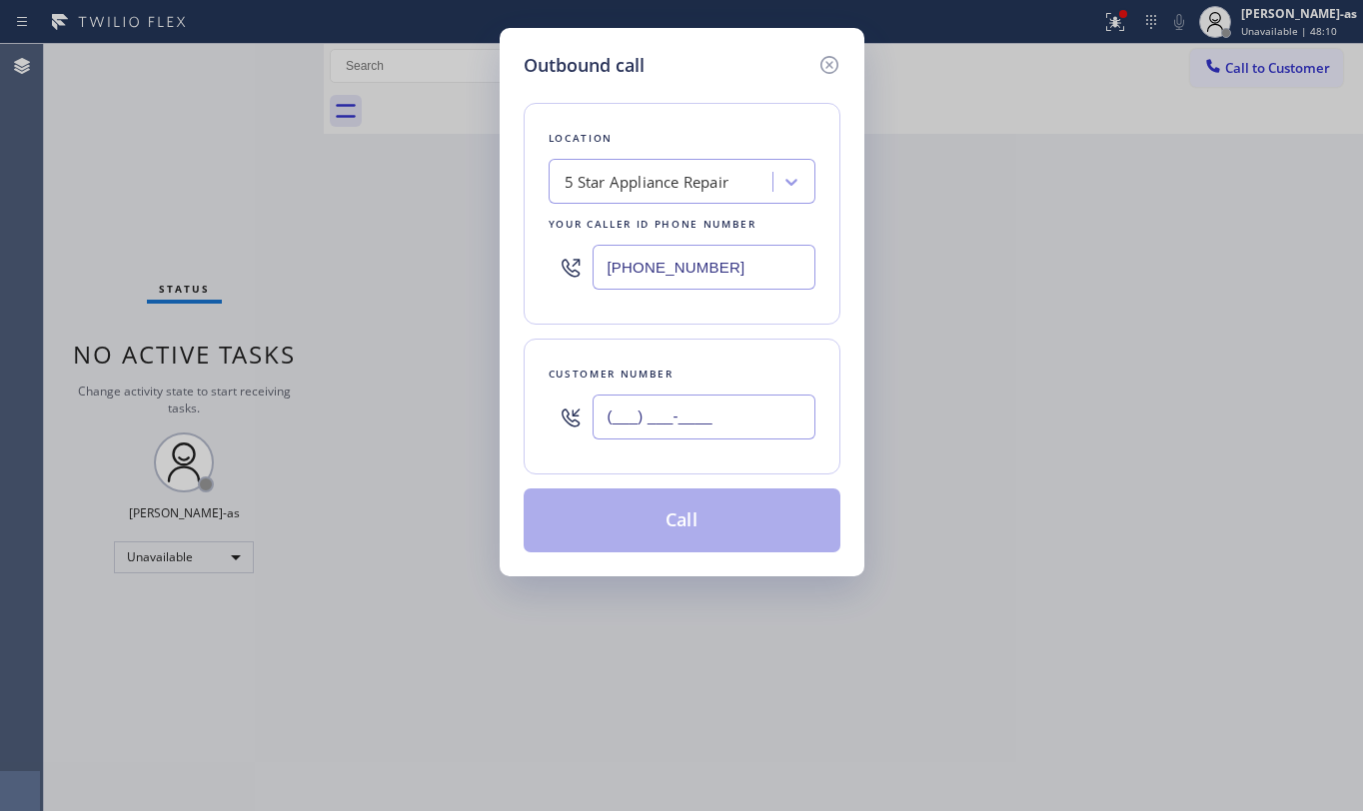
click at [694, 404] on input "(___) ___-____" at bounding box center [704, 417] width 223 height 45
paste input "914) 475-3368"
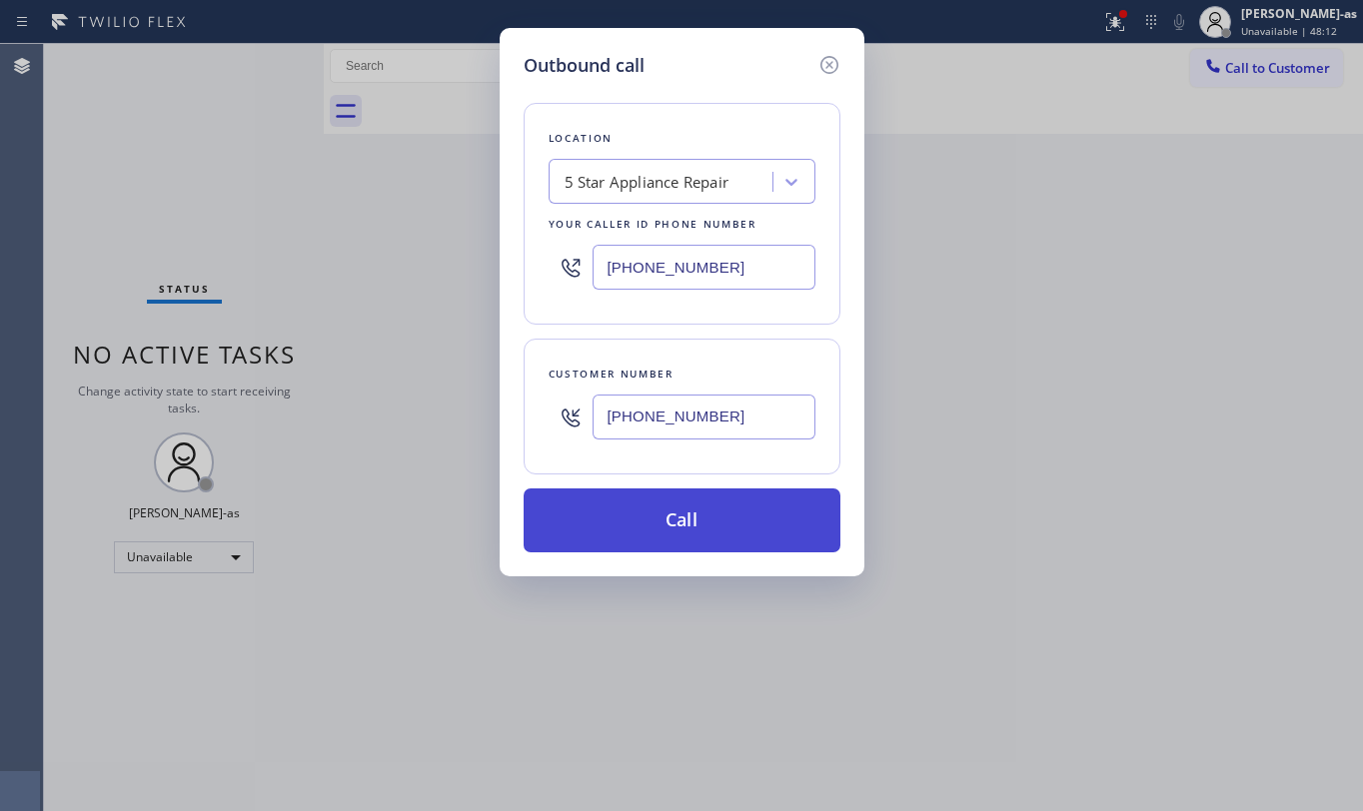
type input "[PHONE_NUMBER]"
click at [684, 522] on button "Call" at bounding box center [682, 521] width 317 height 64
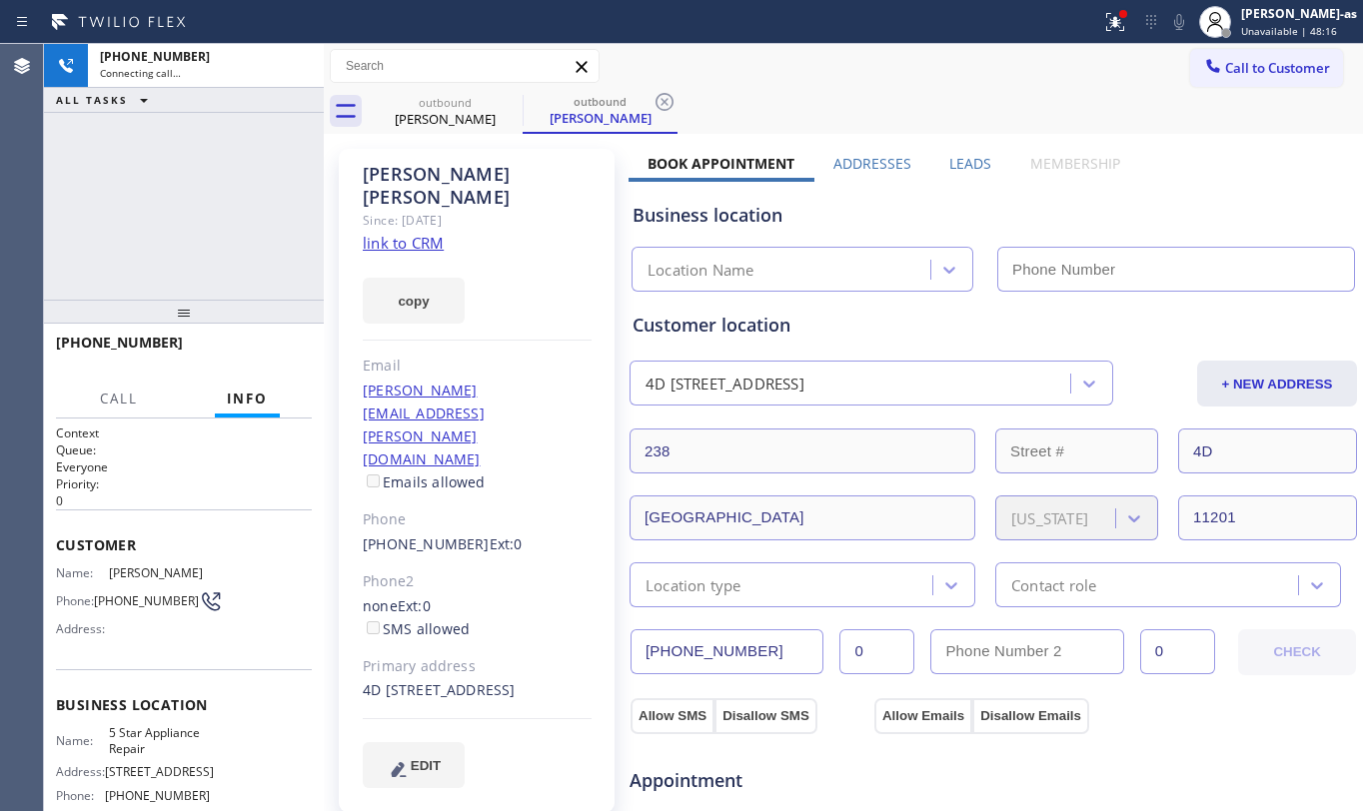
type input "[PHONE_NUMBER]"
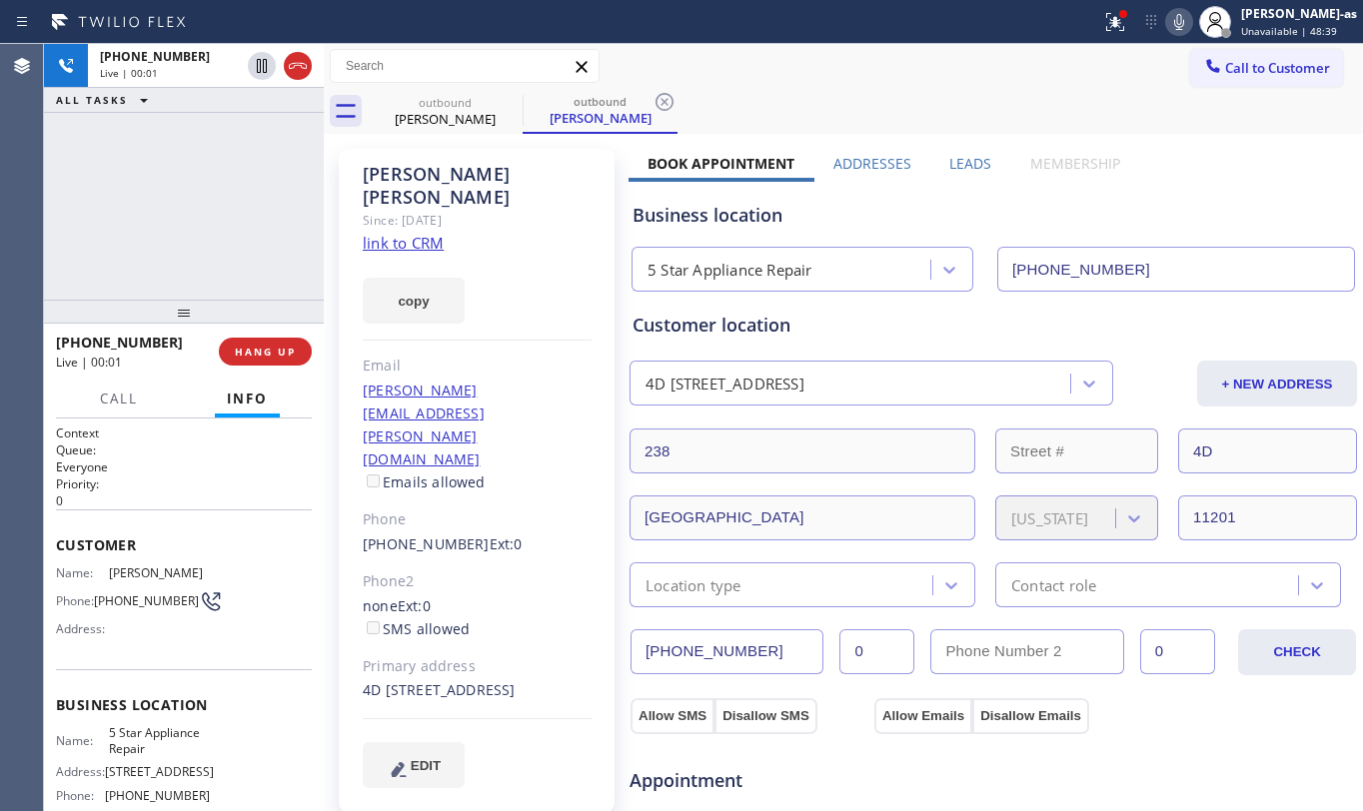
click at [228, 182] on div "[PHONE_NUMBER] Live | 00:01 ALL TASKS ALL TASKS ACTIVE TASKS TASKS IN WRAP UP" at bounding box center [184, 172] width 280 height 256
click at [174, 212] on div "[PHONE_NUMBER] Live | 00:02 ALL TASKS ALL TASKS ACTIVE TASKS TASKS IN WRAP UP" at bounding box center [184, 172] width 280 height 256
click at [420, 233] on link "link to CRM" at bounding box center [403, 243] width 81 height 20
click at [205, 377] on div "+19144753368 Live | 00:19 HANG UP Call Info +19144753368 Live Context Queue: Ev…" at bounding box center [184, 568] width 280 height 488
drag, startPoint x: 178, startPoint y: 270, endPoint x: 322, endPoint y: 397, distance: 191.9
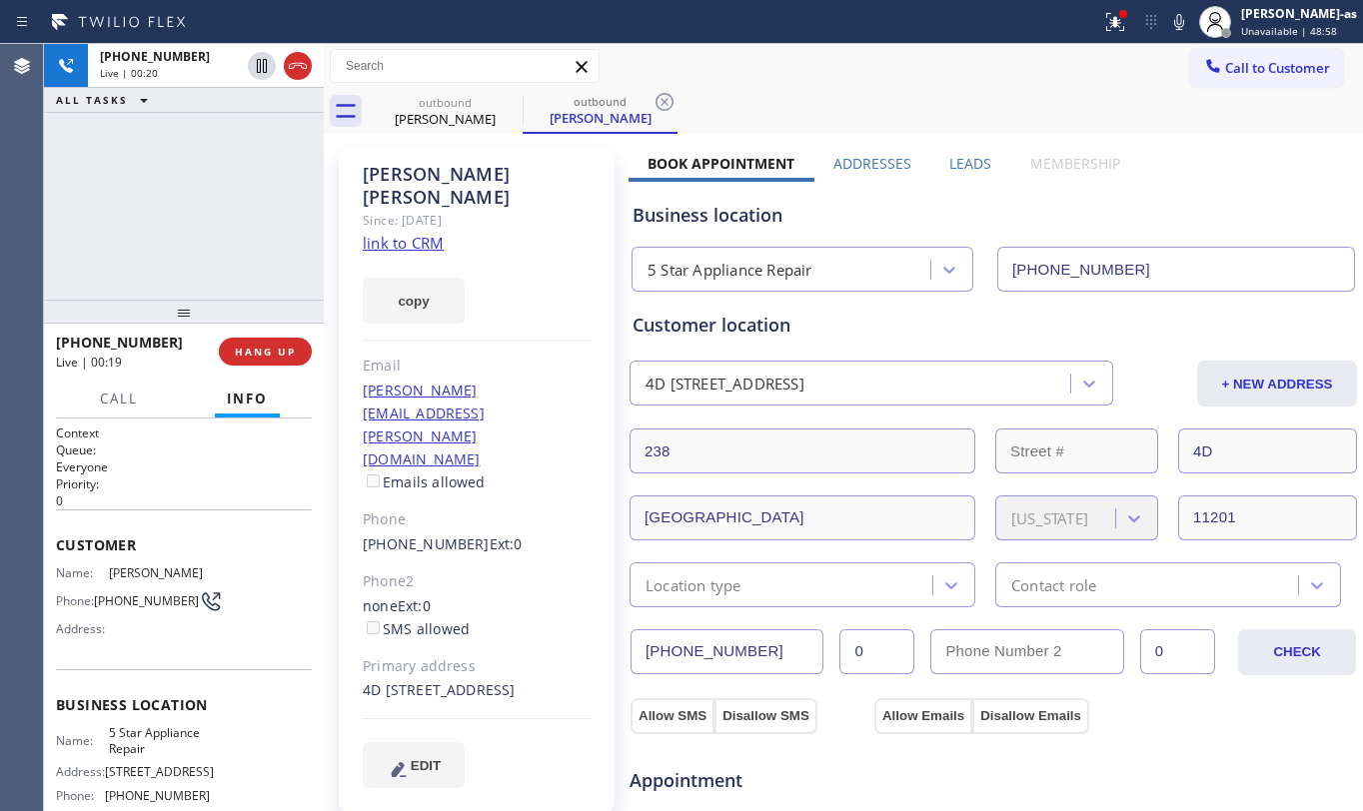
click at [178, 272] on div "+19144753368 Live | 00:20 ALL TASKS ALL TASKS ACTIVE TASKS TASKS IN WRAP UP" at bounding box center [184, 172] width 280 height 256
click at [240, 256] on div "+19144753368 Live | 00:20 ALL TASKS ALL TASKS ACTIVE TASKS TASKS IN WRAP UP" at bounding box center [184, 172] width 280 height 256
click at [270, 346] on span "HANG UP" at bounding box center [265, 352] width 61 height 14
click at [274, 345] on span "HANG UP" at bounding box center [265, 352] width 61 height 14
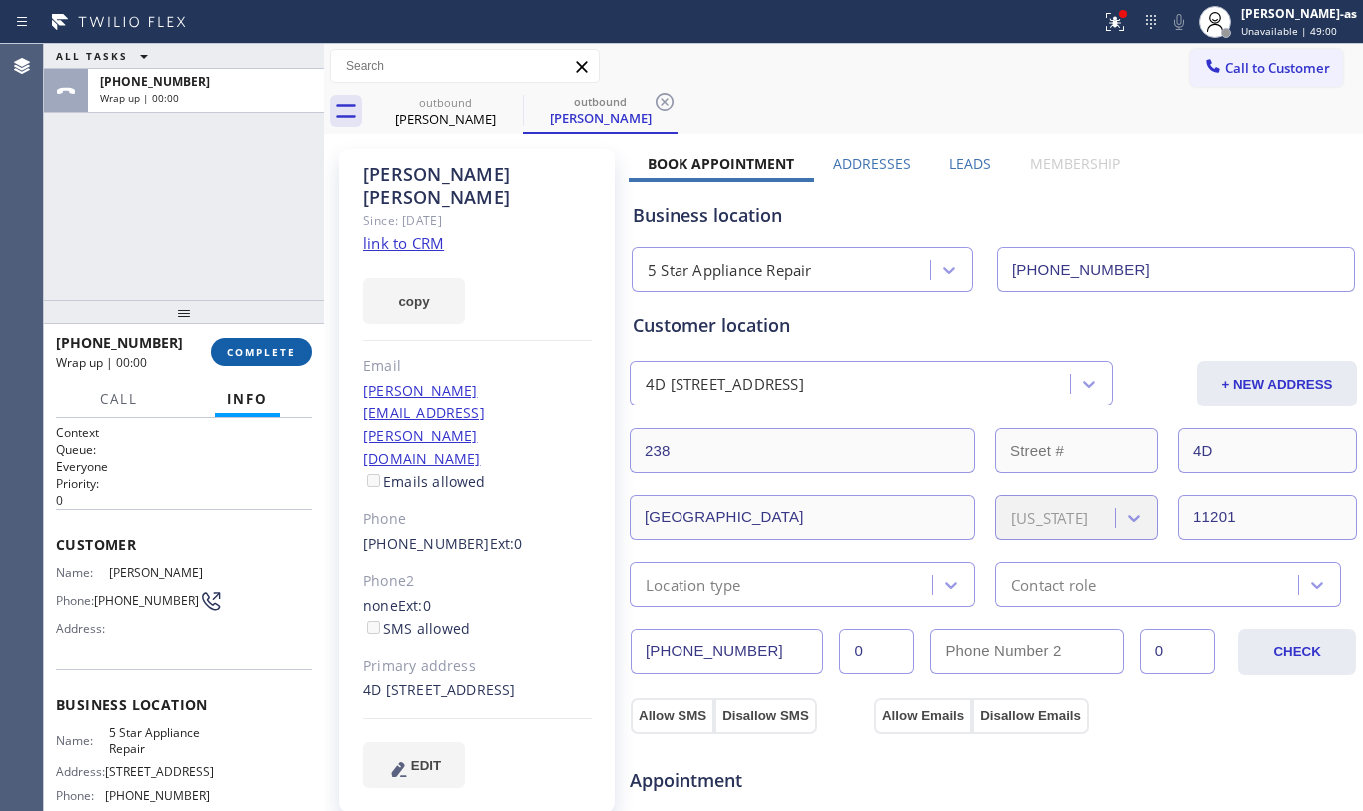
click at [269, 345] on span "COMPLETE" at bounding box center [261, 352] width 69 height 14
click at [262, 377] on div "+19144753368 Wrap up | 00:00 COMPLETE" at bounding box center [184, 352] width 256 height 52
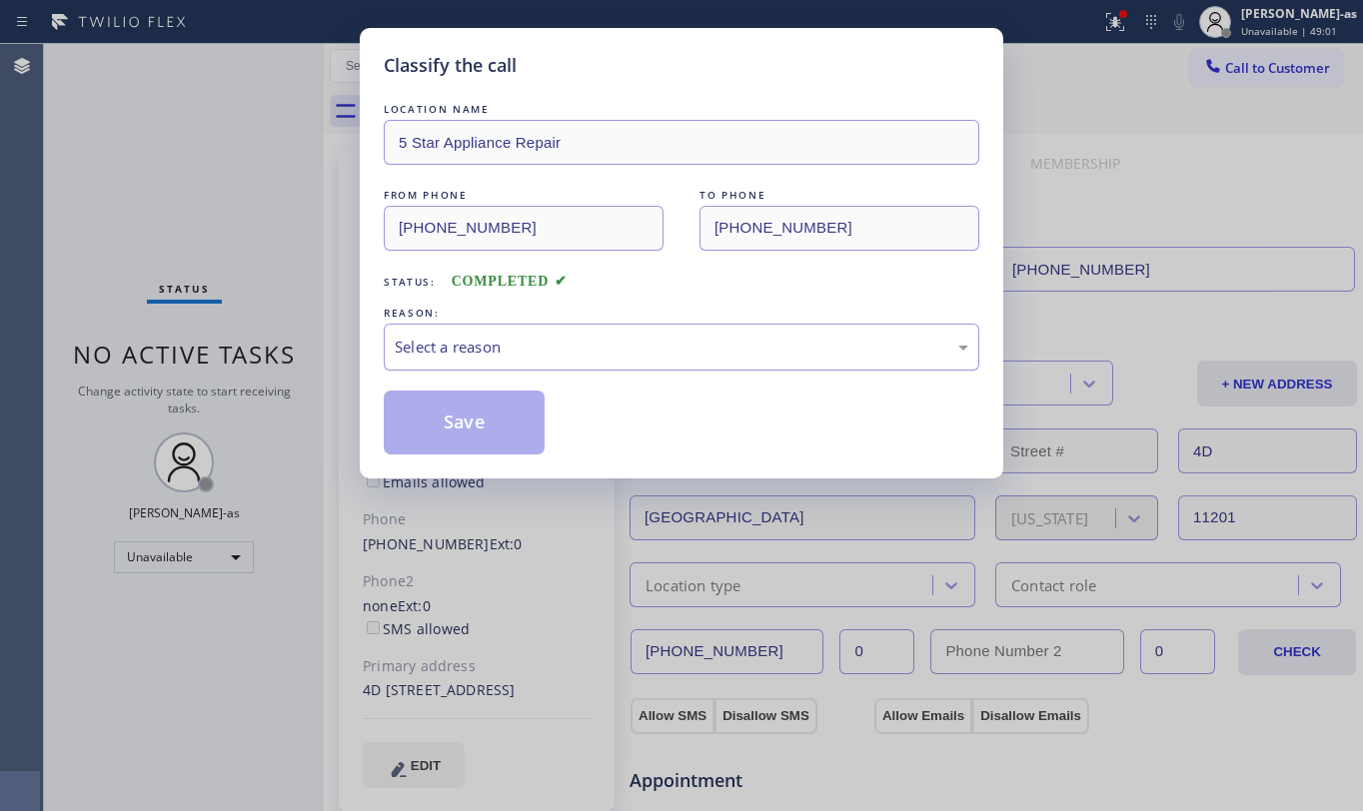
click at [542, 358] on div "Select a reason" at bounding box center [682, 347] width 574 height 23
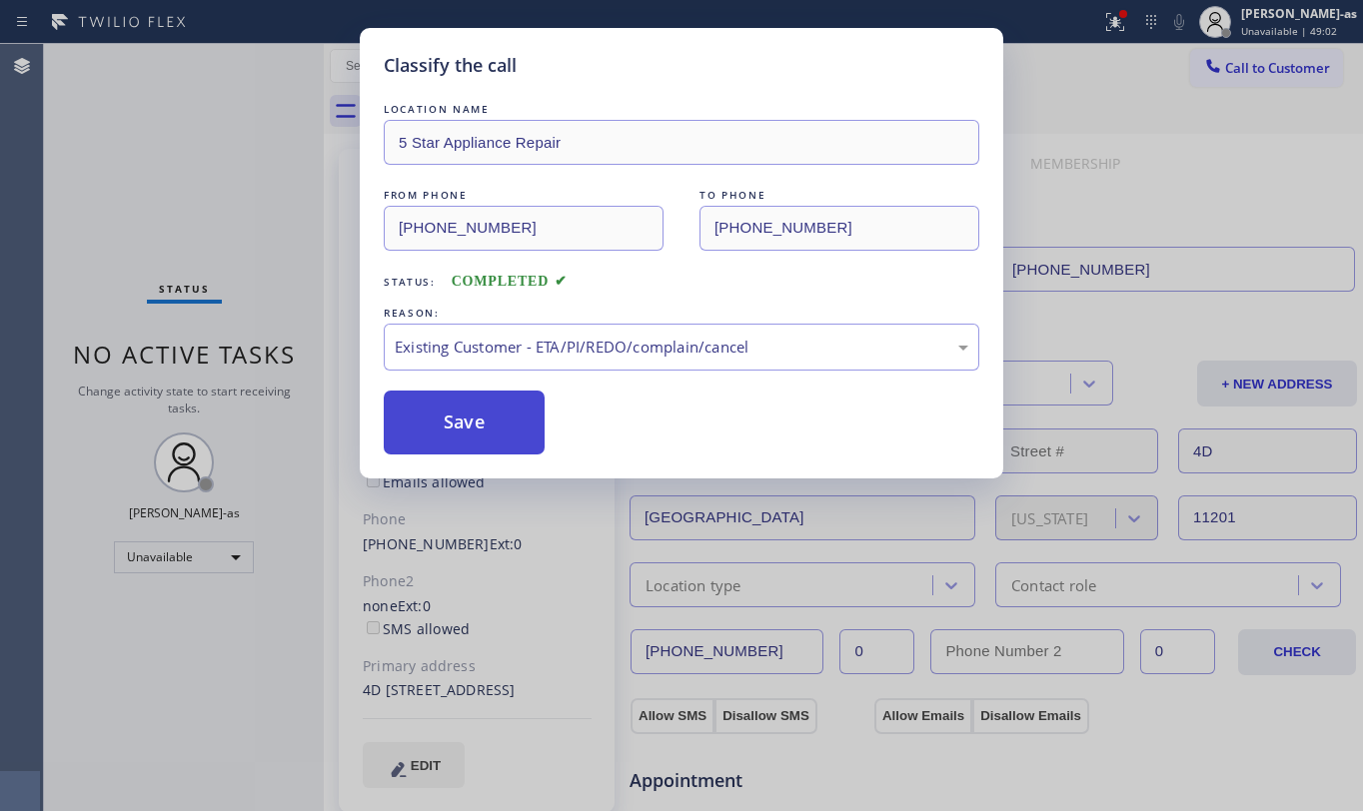
click at [470, 414] on button "Save" at bounding box center [464, 423] width 161 height 64
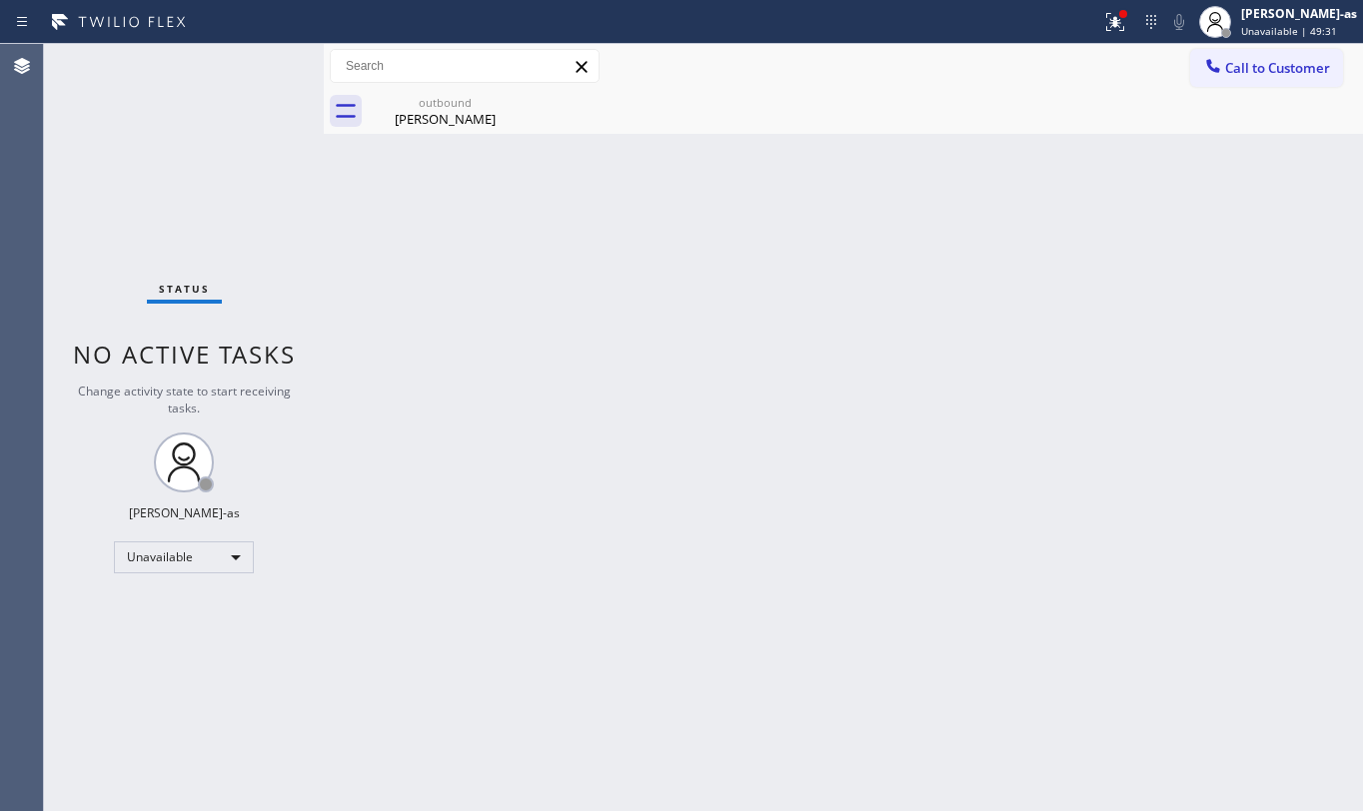
drag, startPoint x: 112, startPoint y: 133, endPoint x: 254, endPoint y: 22, distance: 180.1
click at [113, 133] on div "Status No active tasks Change activity state to start receiving tasks. [PERSON_…" at bounding box center [184, 427] width 280 height 767
click at [1305, 64] on span "Call to Customer" at bounding box center [1277, 68] width 105 height 18
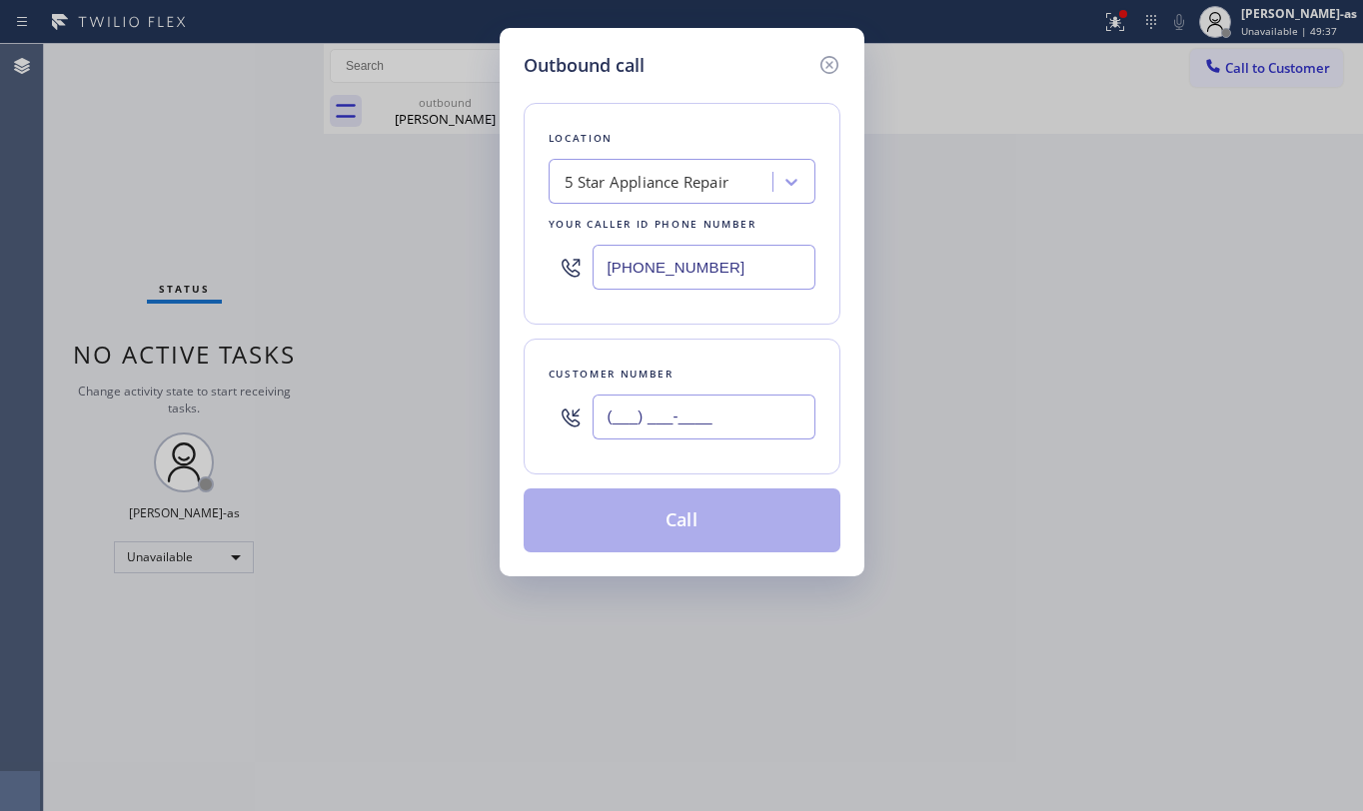
click at [757, 398] on input "(___) ___-____" at bounding box center [704, 417] width 223 height 45
paste input "786) 423-3388"
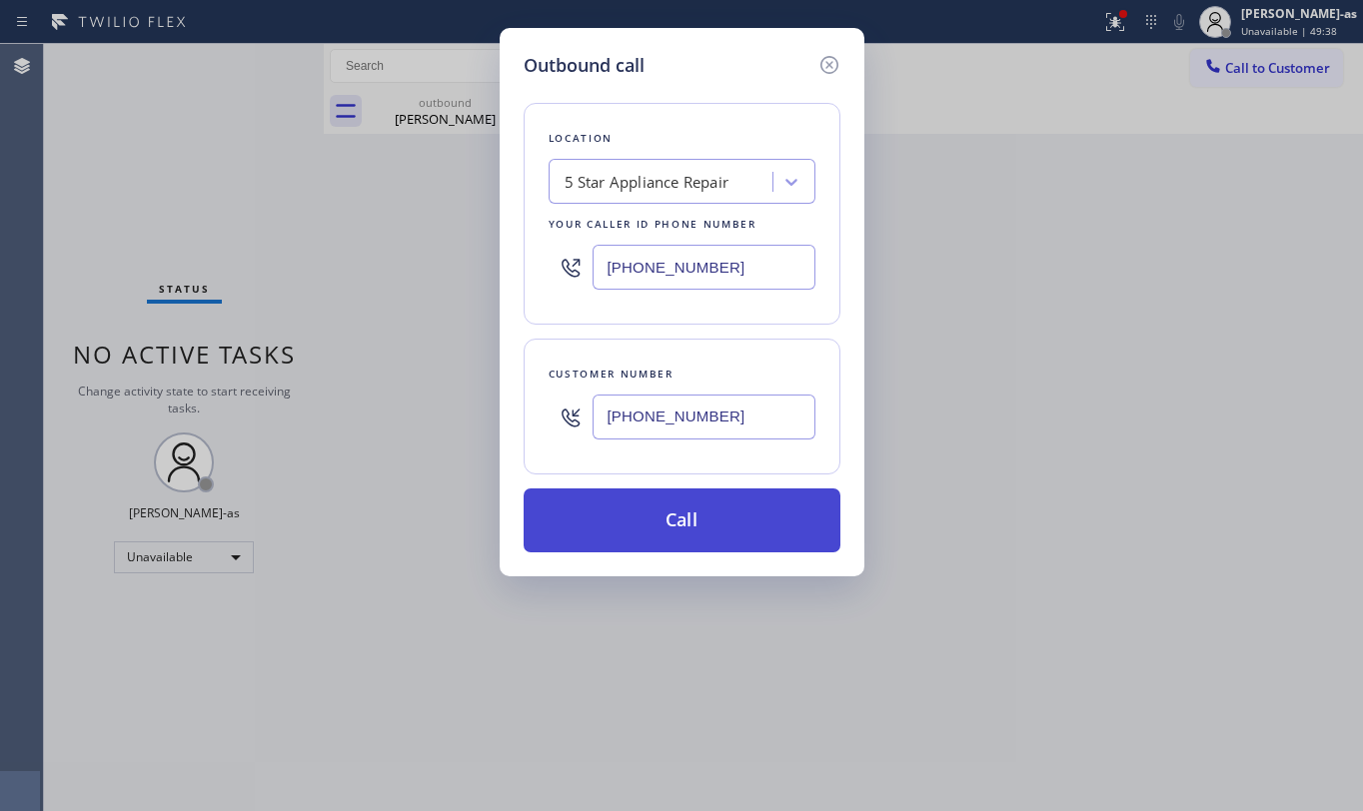
type input "(786) 423-3388"
click at [704, 540] on button "Call" at bounding box center [682, 521] width 317 height 64
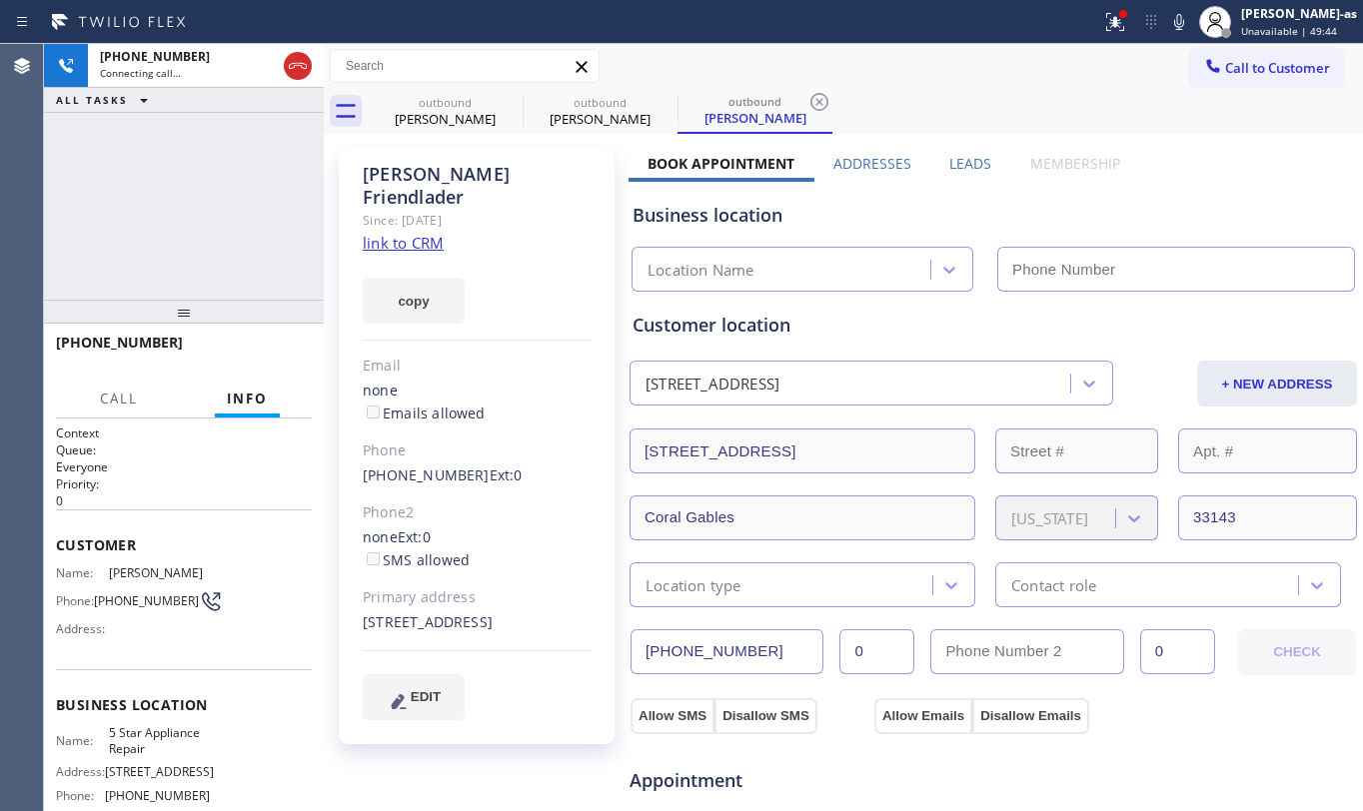
type input "[PHONE_NUMBER]"
drag, startPoint x: 232, startPoint y: 208, endPoint x: 221, endPoint y: 194, distance: 17.8
click at [226, 201] on div "+17864233388 Connecting call… ALL TASKS ALL TASKS ACTIVE TASKS TASKS IN WRAP UP" at bounding box center [184, 172] width 280 height 256
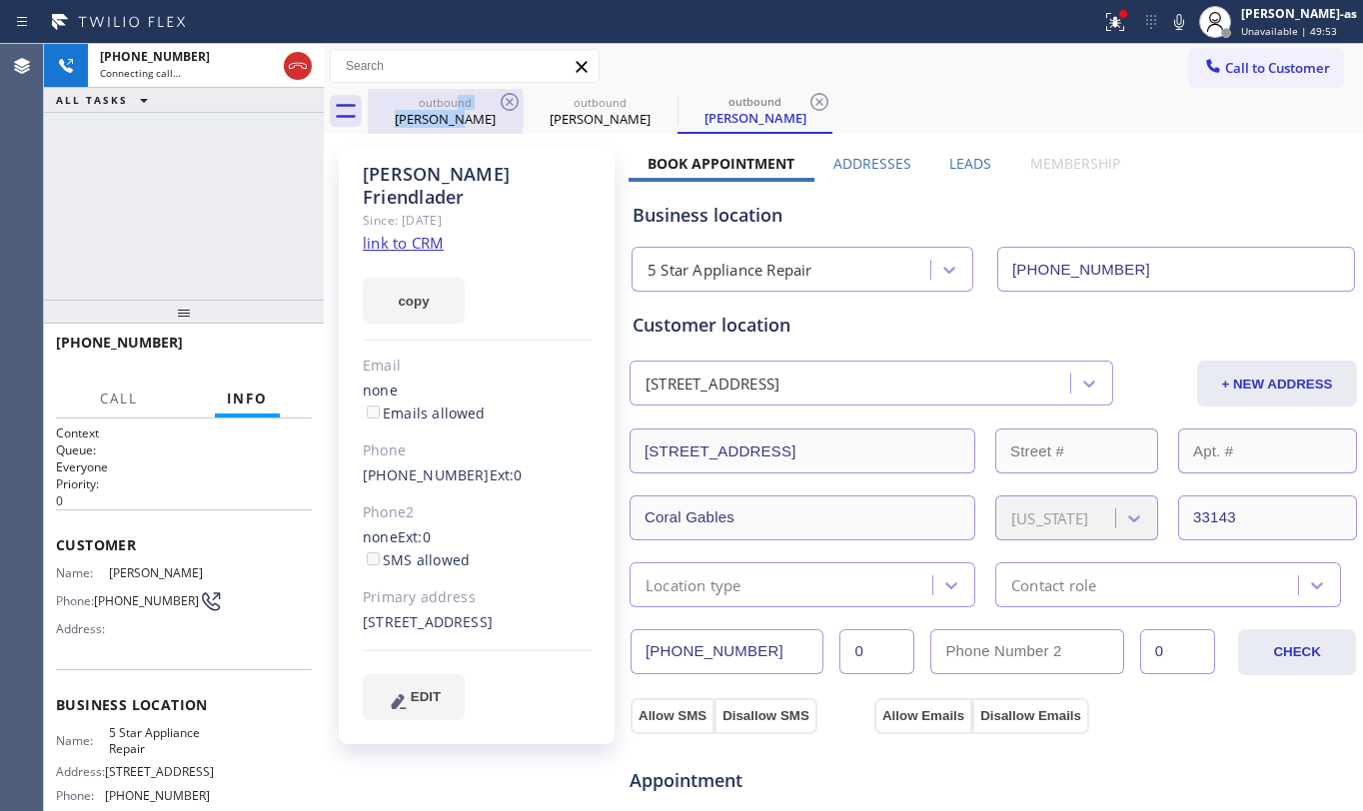
click at [460, 108] on div "outbound Heather Wolensky" at bounding box center [445, 111] width 151 height 45
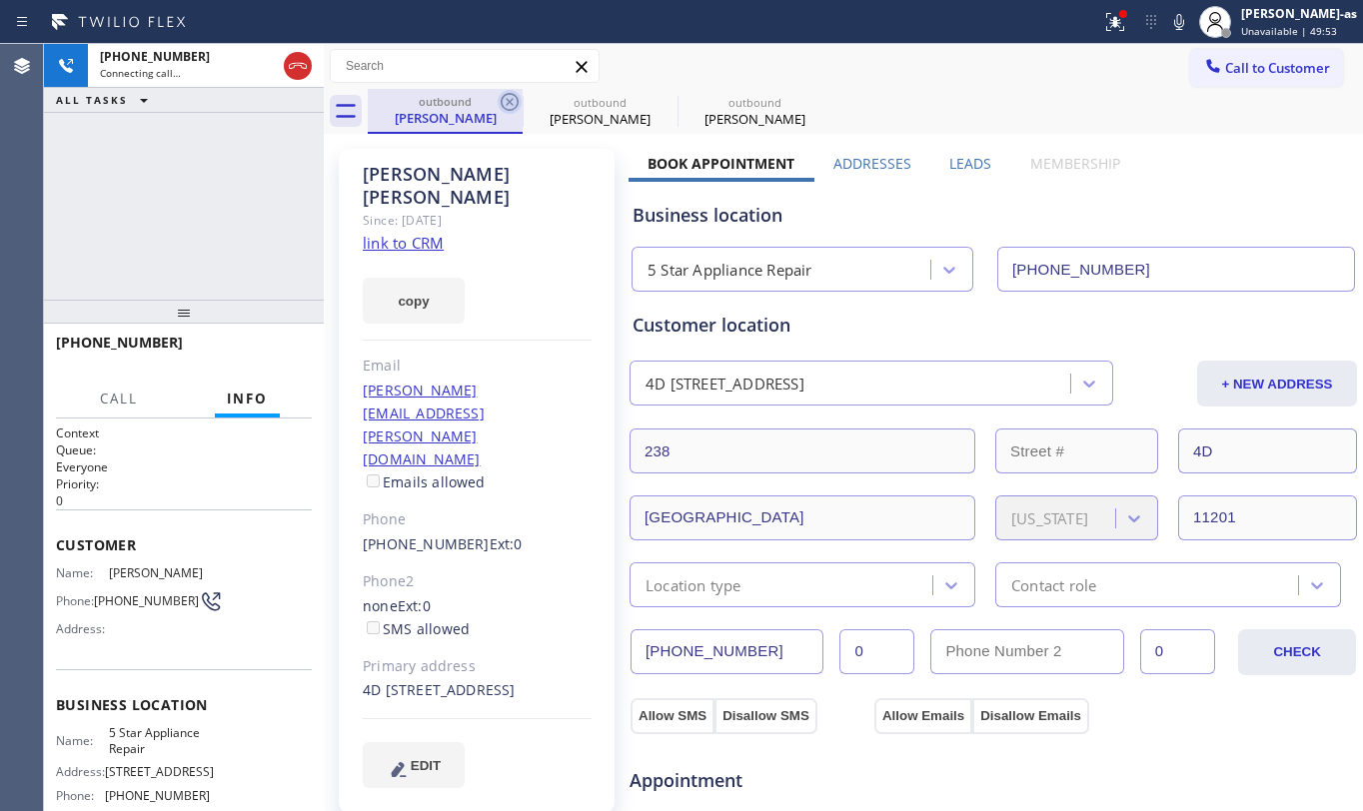
click at [514, 98] on icon at bounding box center [510, 102] width 24 height 24
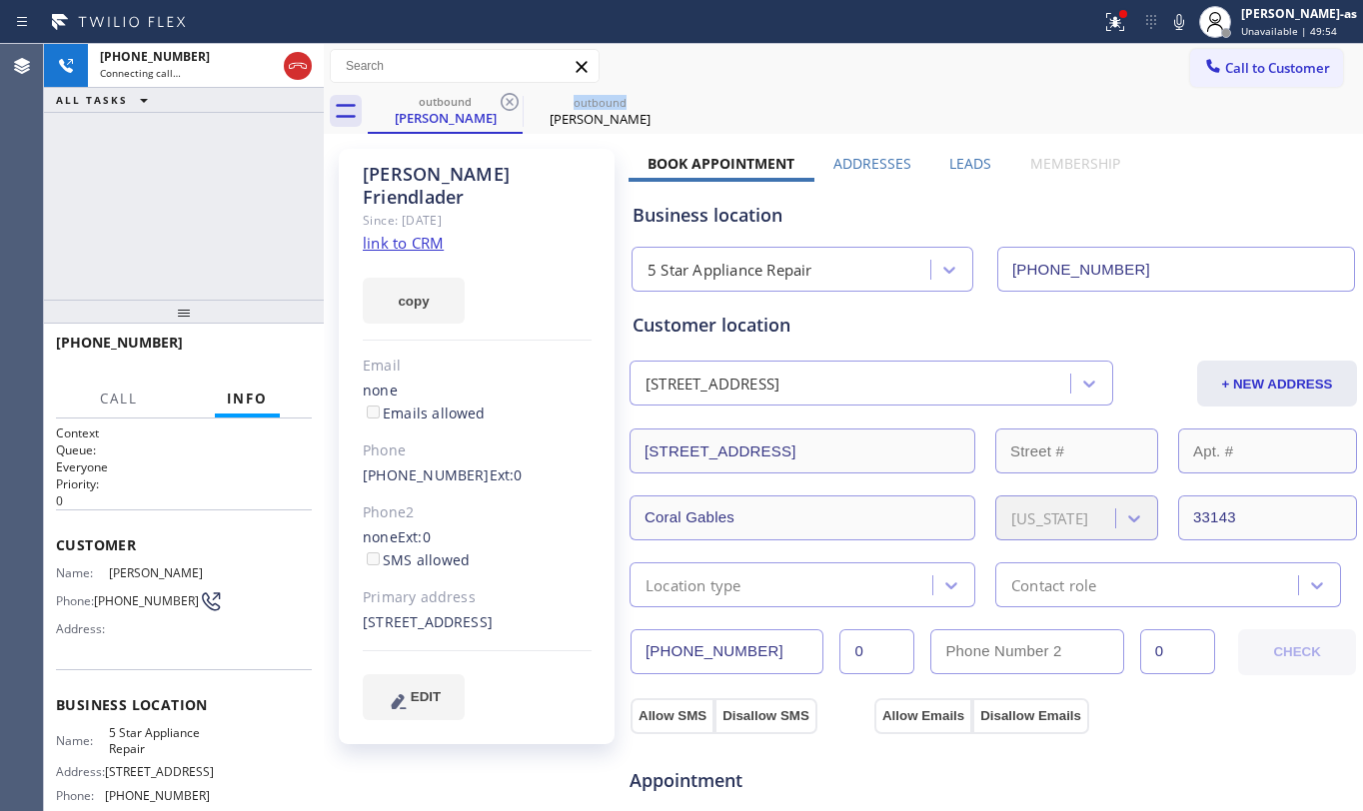
click at [514, 98] on icon at bounding box center [510, 102] width 24 height 24
click at [176, 213] on div "+17864233388 Connecting call… ALL TASKS ALL TASKS ACTIVE TASKS TASKS IN WRAP UP" at bounding box center [184, 172] width 280 height 256
drag, startPoint x: 116, startPoint y: 172, endPoint x: 141, endPoint y: 188, distance: 29.7
click at [116, 168] on div "+17864233388 Live | 00:01 ALL TASKS ALL TASKS ACTIVE TASKS TASKS IN WRAP UP" at bounding box center [184, 172] width 280 height 256
click at [260, 350] on span "HANG UP" at bounding box center [265, 352] width 61 height 14
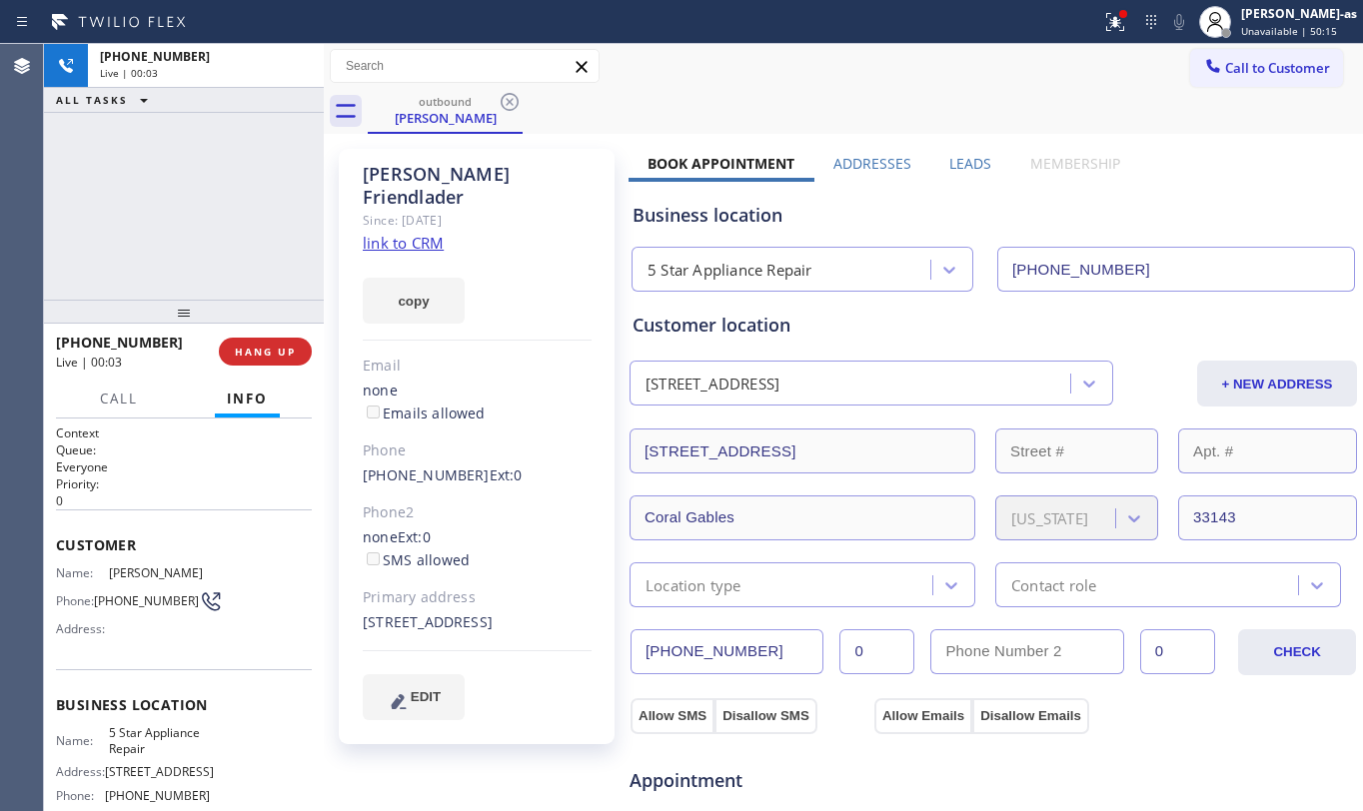
drag, startPoint x: 242, startPoint y: 284, endPoint x: 274, endPoint y: 341, distance: 65.3
click at [241, 284] on div "+17864233388 Live | 00:03 ALL TASKS ALL TASKS ACTIVE TASKS TASKS IN WRAP UP" at bounding box center [184, 172] width 280 height 256
click at [280, 345] on span "COMPLETE" at bounding box center [261, 352] width 69 height 14
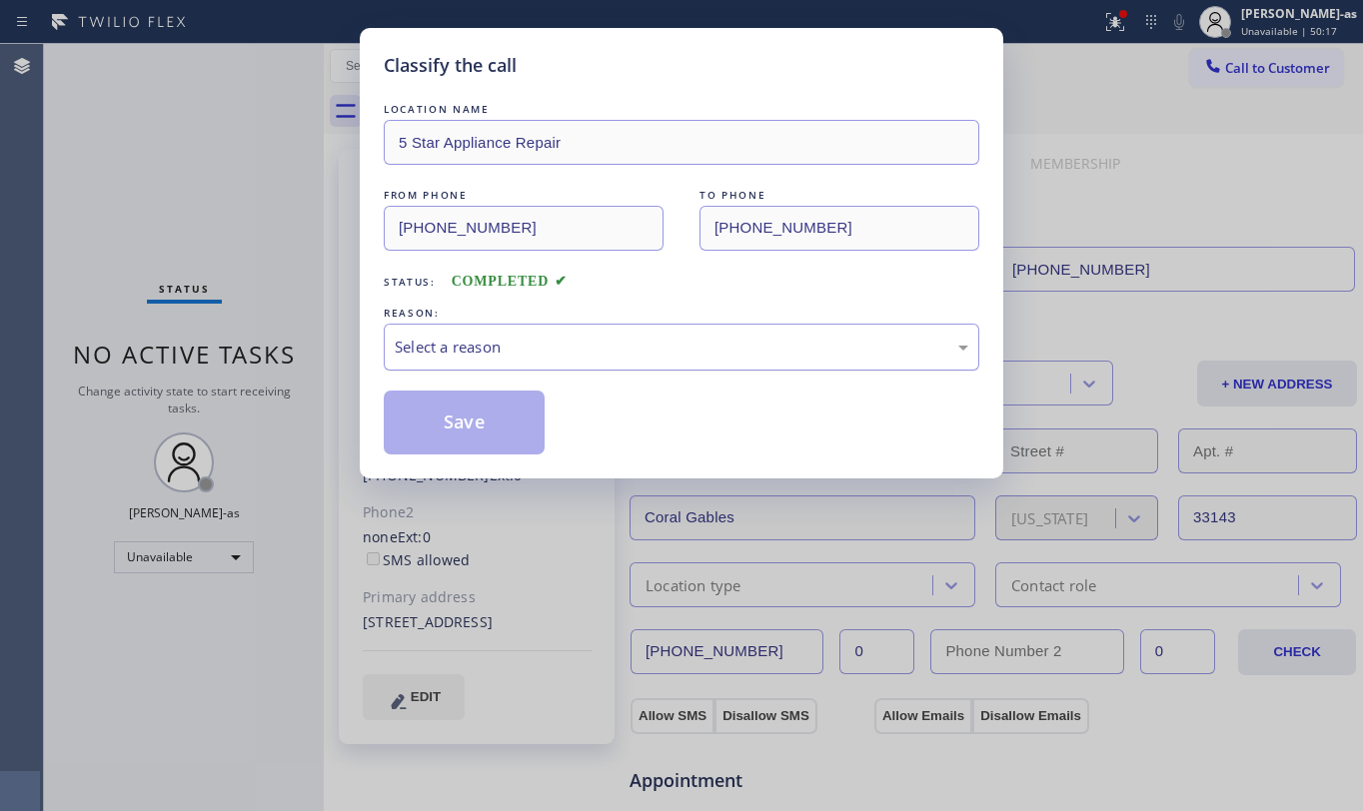
click at [645, 337] on div "Select a reason" at bounding box center [682, 347] width 574 height 23
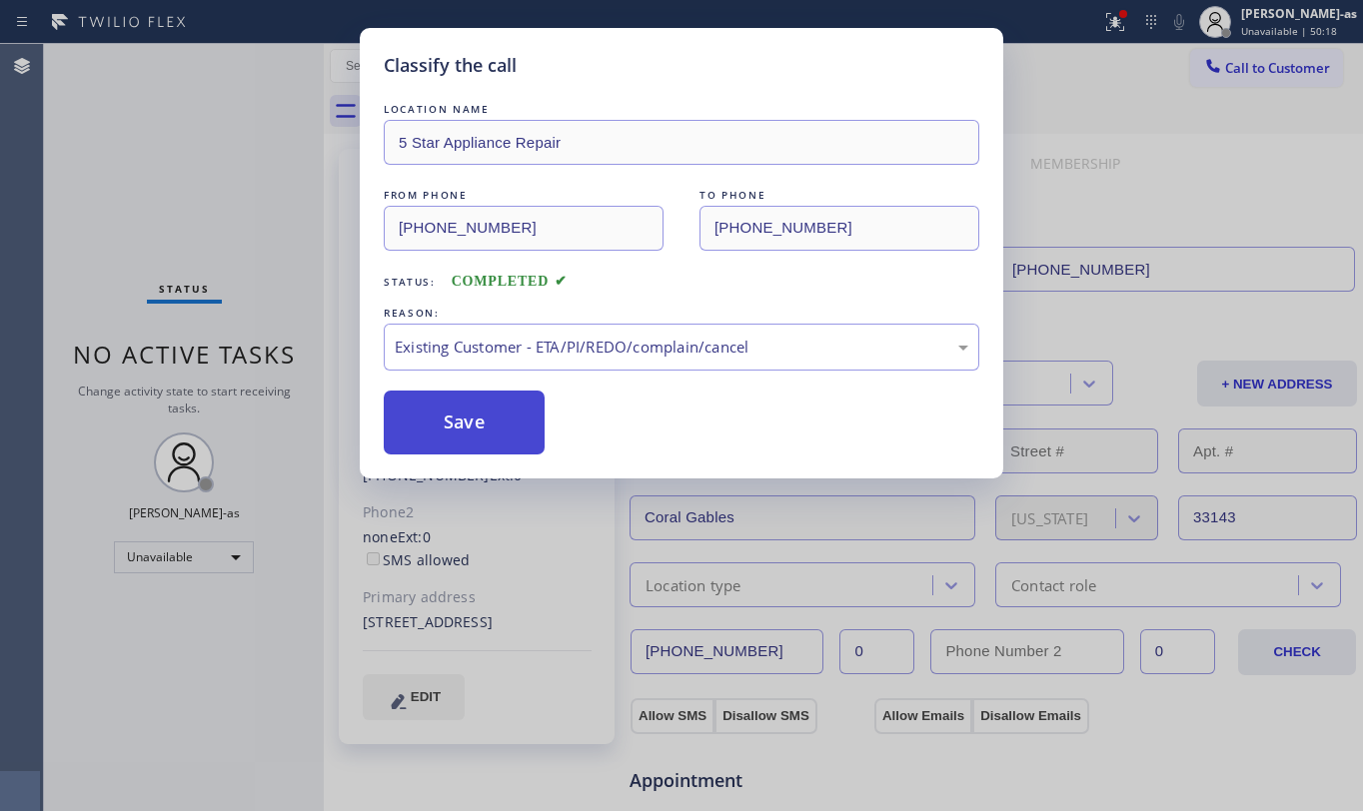
click at [473, 412] on button "Save" at bounding box center [464, 423] width 161 height 64
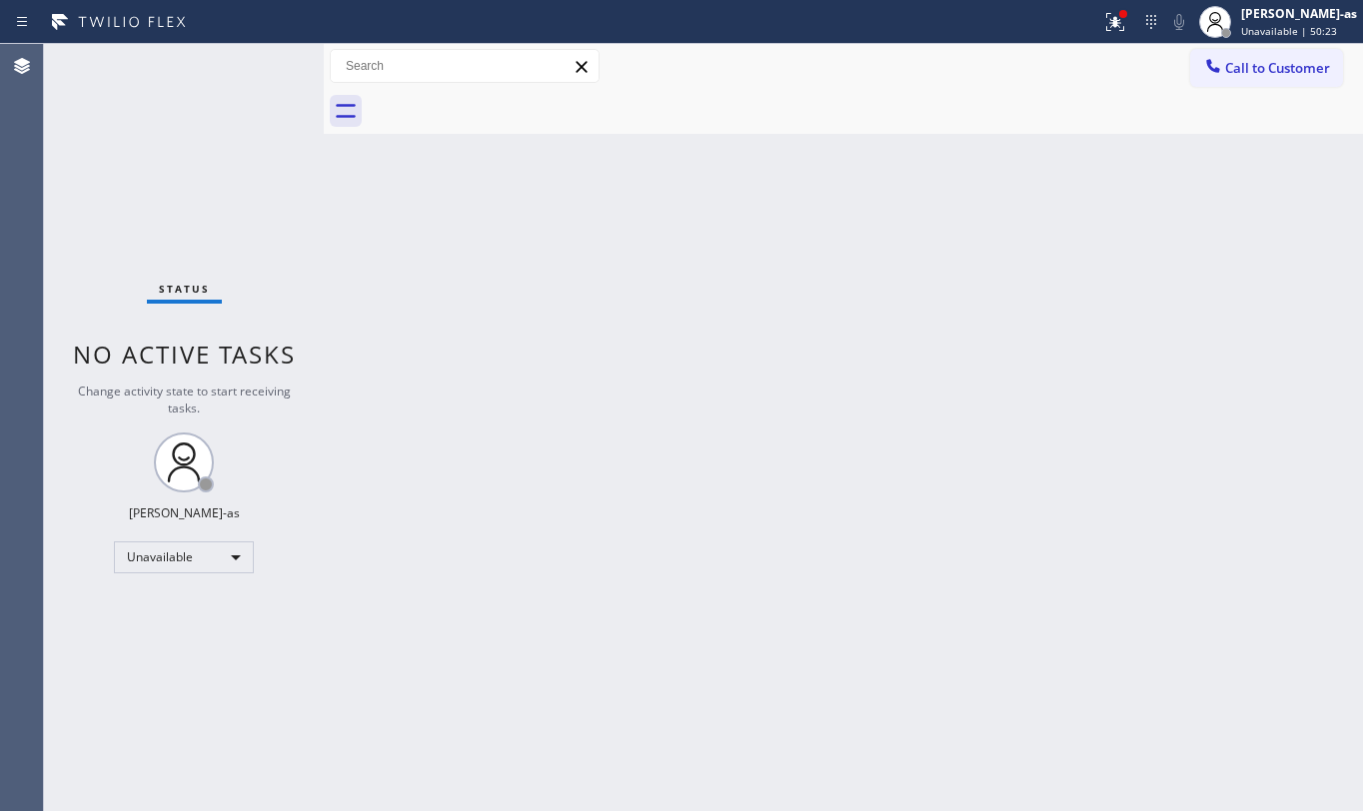
click at [253, 208] on div "Status No active tasks Change activity state to start receiving tasks. [PERSON_…" at bounding box center [184, 427] width 280 height 767
click at [1233, 68] on span "Call to Customer" at bounding box center [1277, 68] width 105 height 18
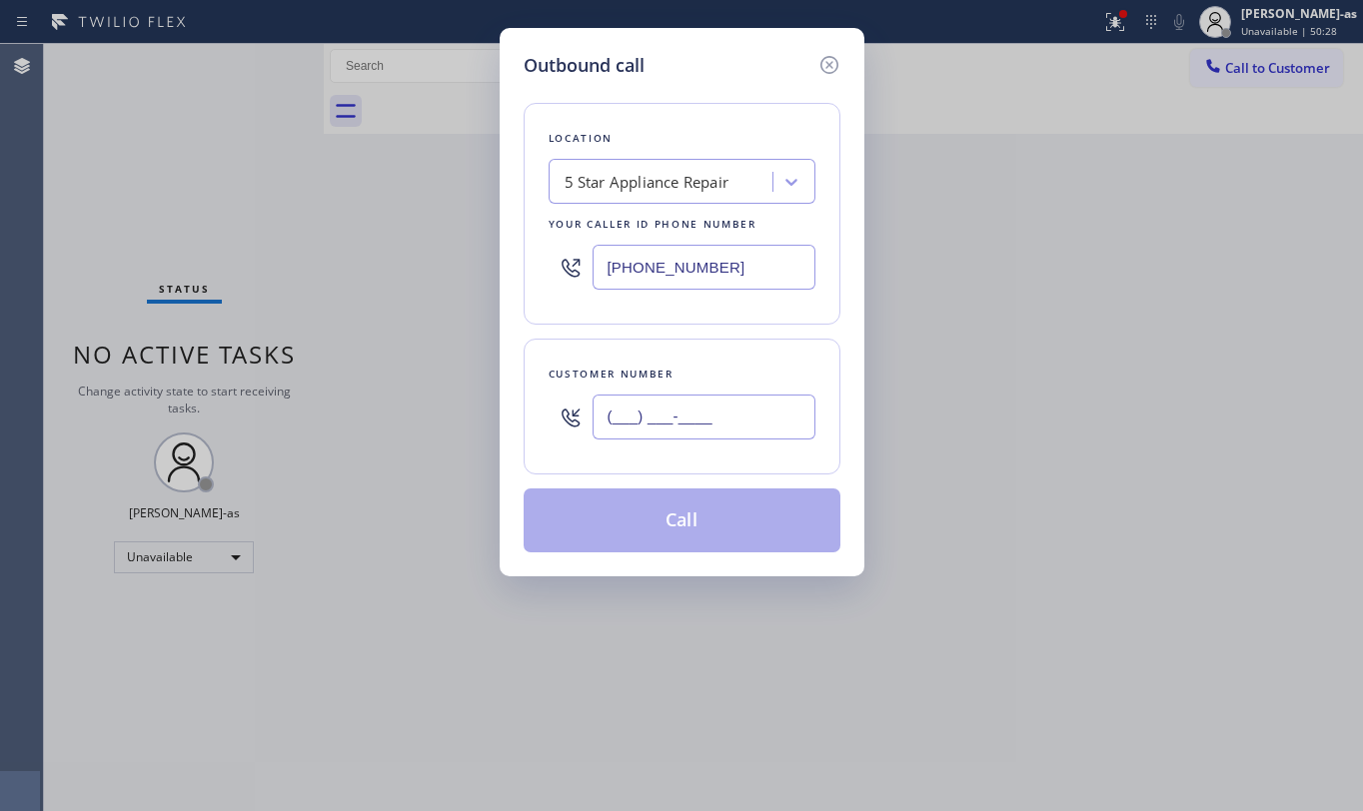
click at [668, 422] on input "(___) ___-____" at bounding box center [704, 417] width 223 height 45
paste input "954) 618-3484"
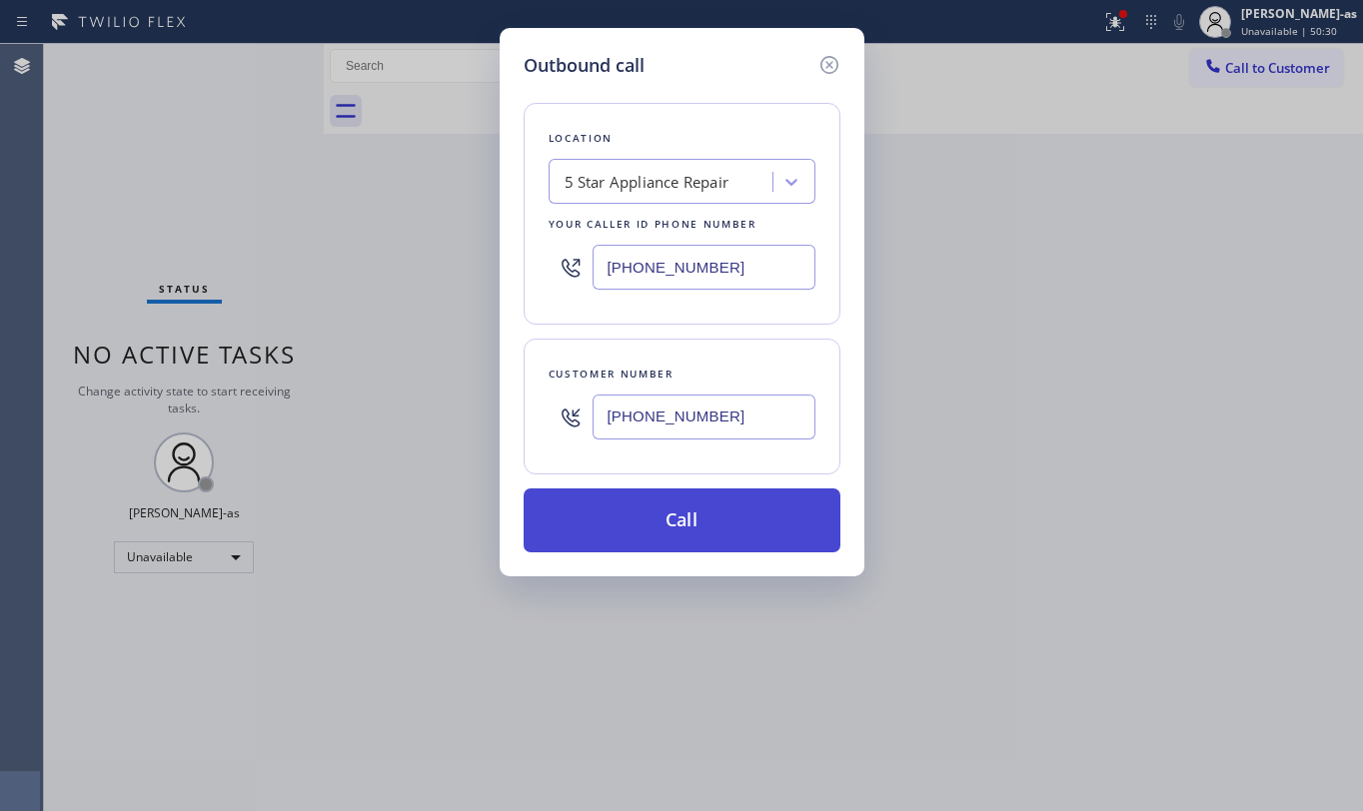
type input "(954) 618-3484"
click at [696, 540] on button "Call" at bounding box center [682, 521] width 317 height 64
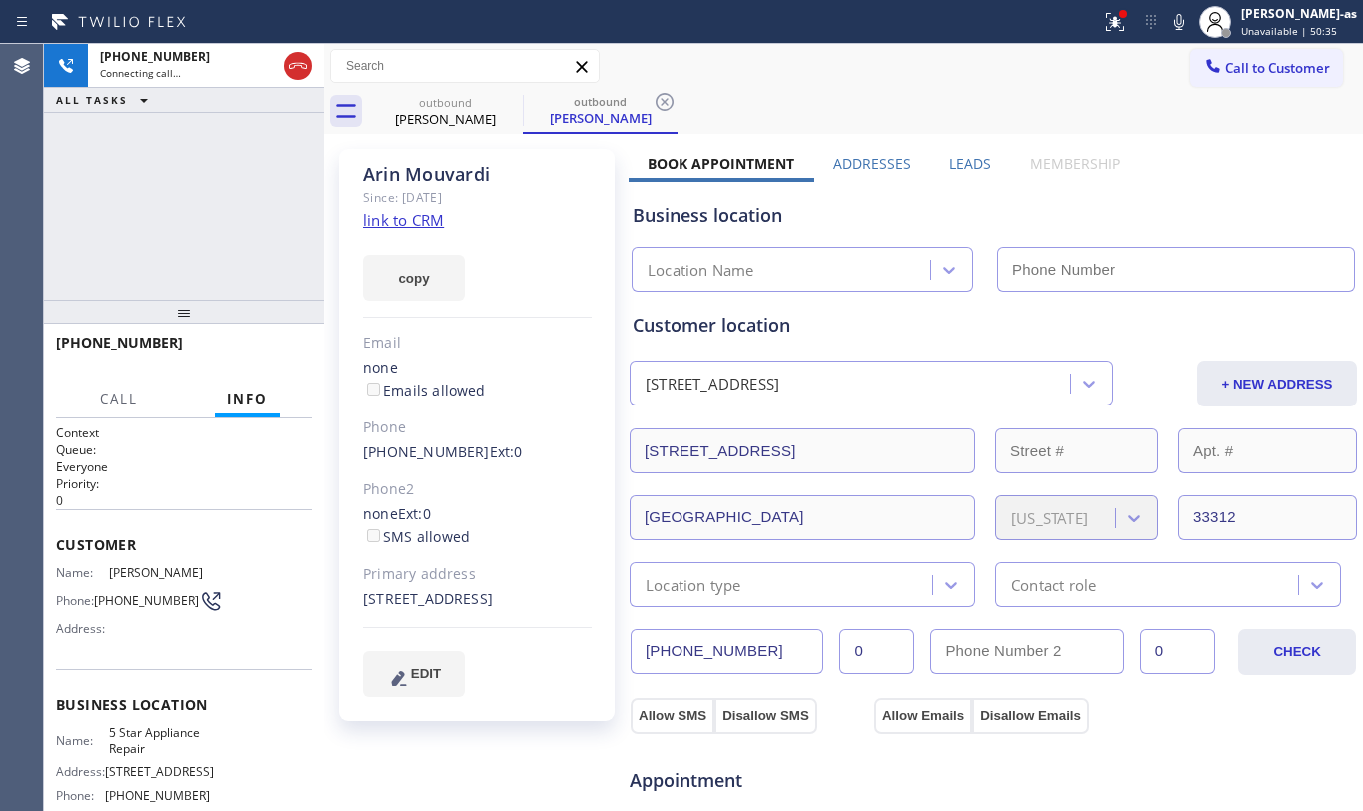
type input "[PHONE_NUMBER]"
drag, startPoint x: 209, startPoint y: 160, endPoint x: 261, endPoint y: 312, distance: 160.5
click at [210, 161] on div "+19546183484 Live | 00:03 ALL TASKS ALL TASKS ACTIVE TASKS TASKS IN WRAP UP" at bounding box center [184, 172] width 280 height 256
click at [270, 346] on span "HANG UP" at bounding box center [265, 352] width 61 height 14
click at [281, 348] on span "HANG UP" at bounding box center [265, 352] width 61 height 14
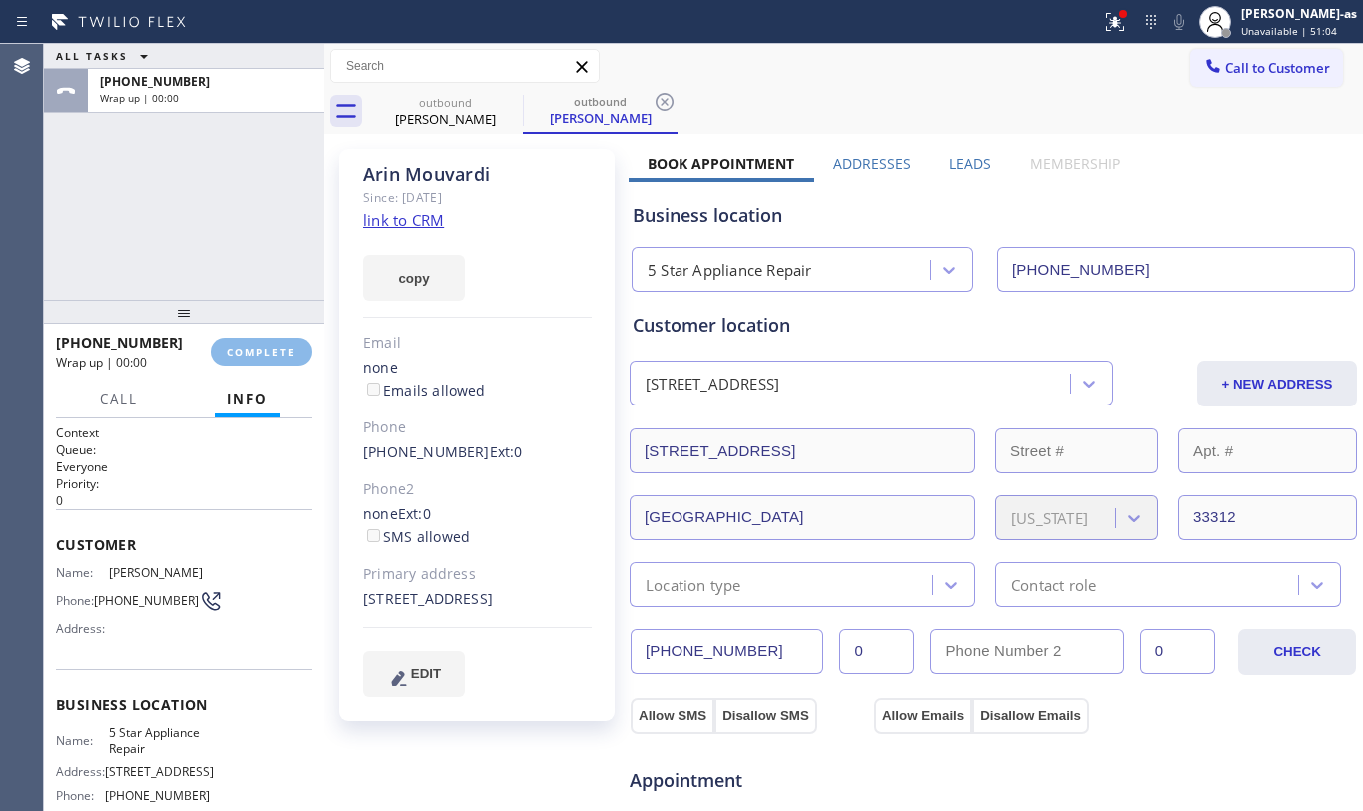
click at [285, 336] on div "+19546183484 Wrap up | 00:00 COMPLETE" at bounding box center [184, 352] width 256 height 52
click at [250, 272] on div "ALL TASKS ALL TASKS ACTIVE TASKS TASKS IN WRAP UP +19546183484 Wrap up | 00:00" at bounding box center [184, 172] width 280 height 256
click at [262, 364] on div "+19546183484 Wrap up | 00:01 COMPLETE" at bounding box center [184, 352] width 256 height 52
click at [260, 356] on span "COMPLETE" at bounding box center [261, 352] width 69 height 14
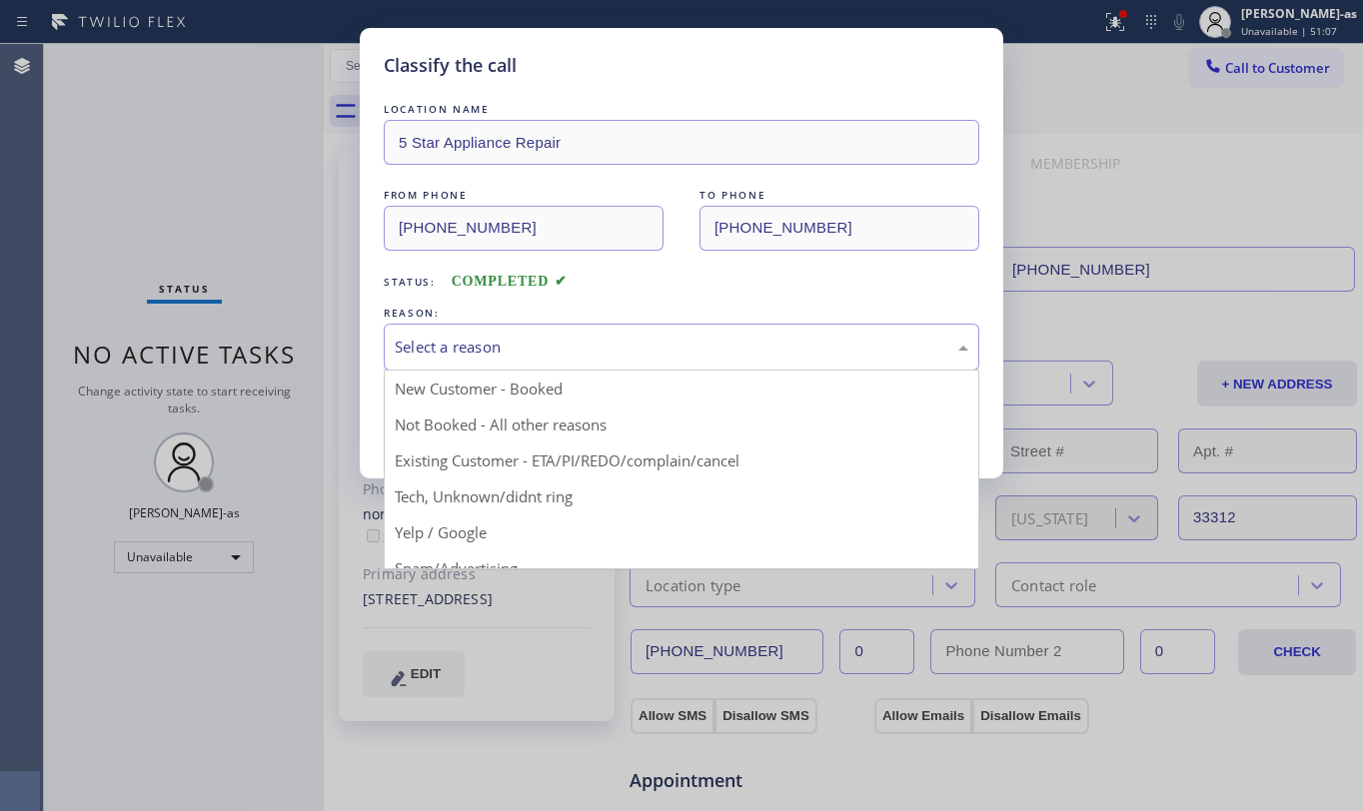
click at [544, 352] on div "Select a reason" at bounding box center [682, 347] width 574 height 23
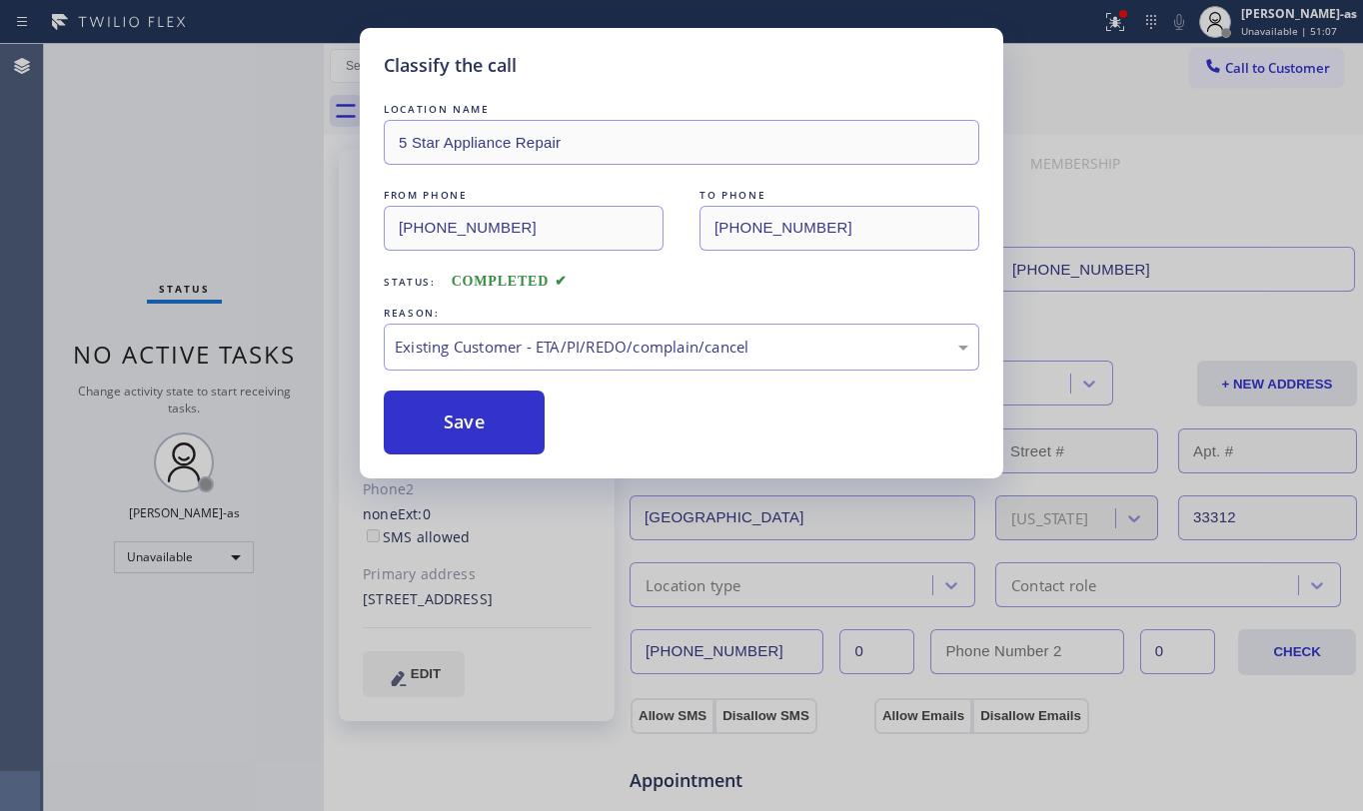
drag, startPoint x: 462, startPoint y: 417, endPoint x: 434, endPoint y: 17, distance: 400.7
click at [460, 408] on button "Save" at bounding box center [464, 423] width 161 height 64
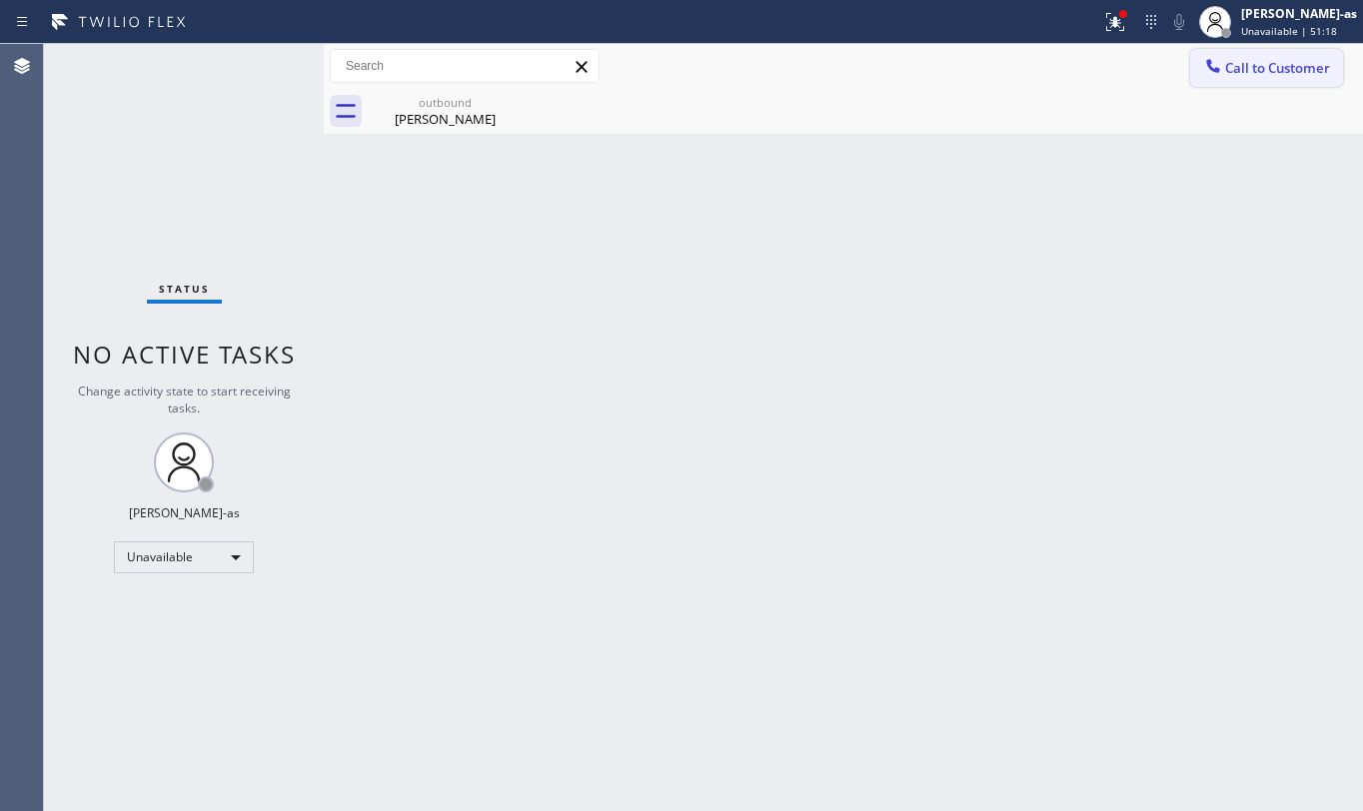
click at [1224, 61] on div at bounding box center [1213, 68] width 24 height 24
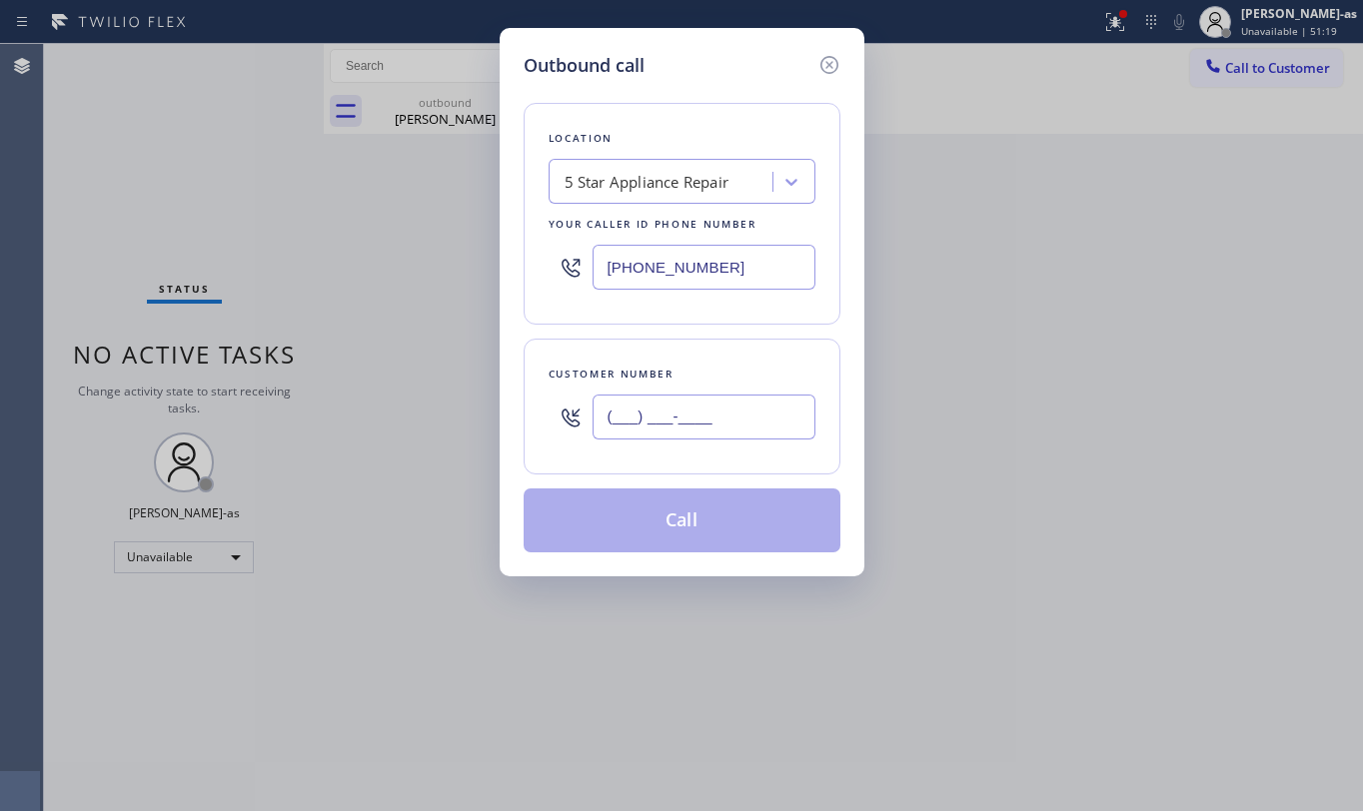
click at [744, 416] on input "(___) ___-____" at bounding box center [704, 417] width 223 height 45
paste input "206) 235-9997"
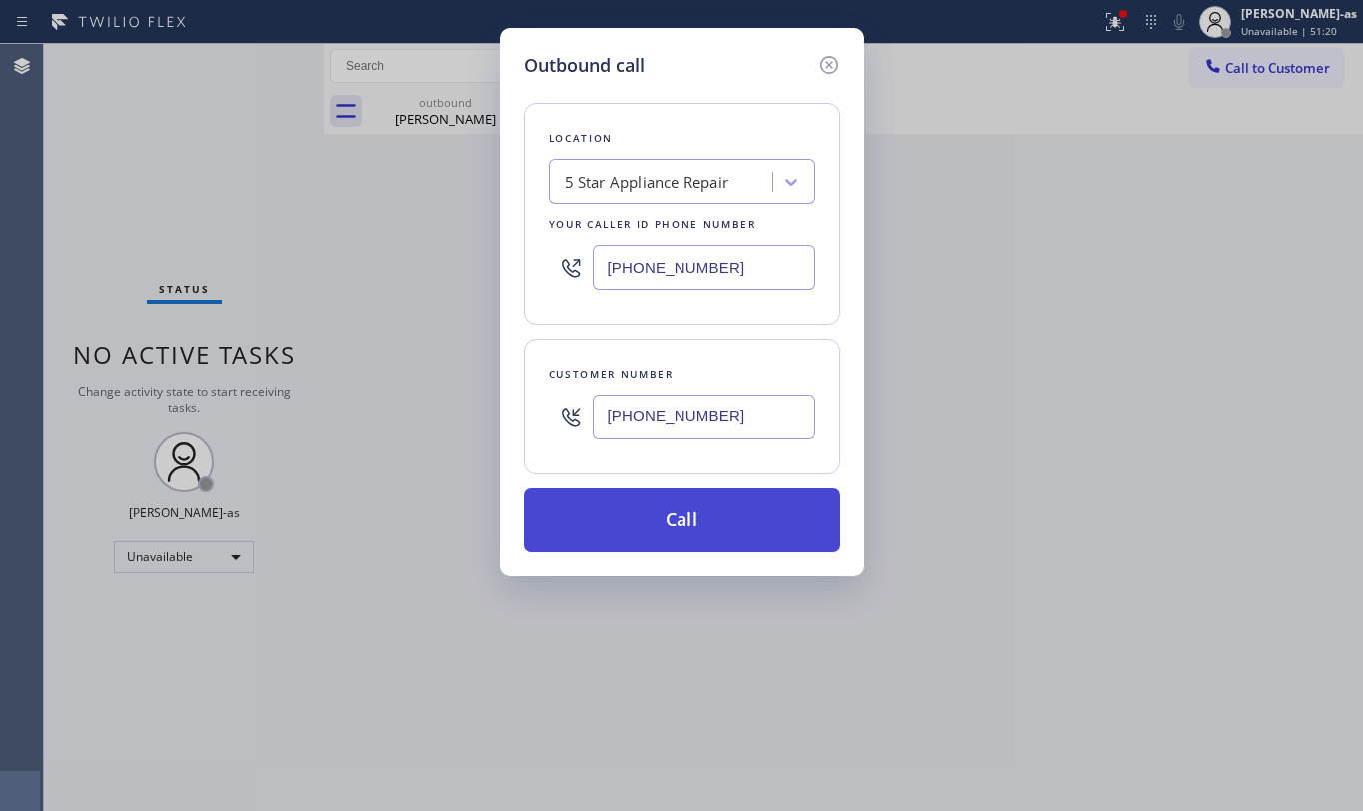
type input "(206) 235-9997"
click at [665, 514] on button "Call" at bounding box center [682, 521] width 317 height 64
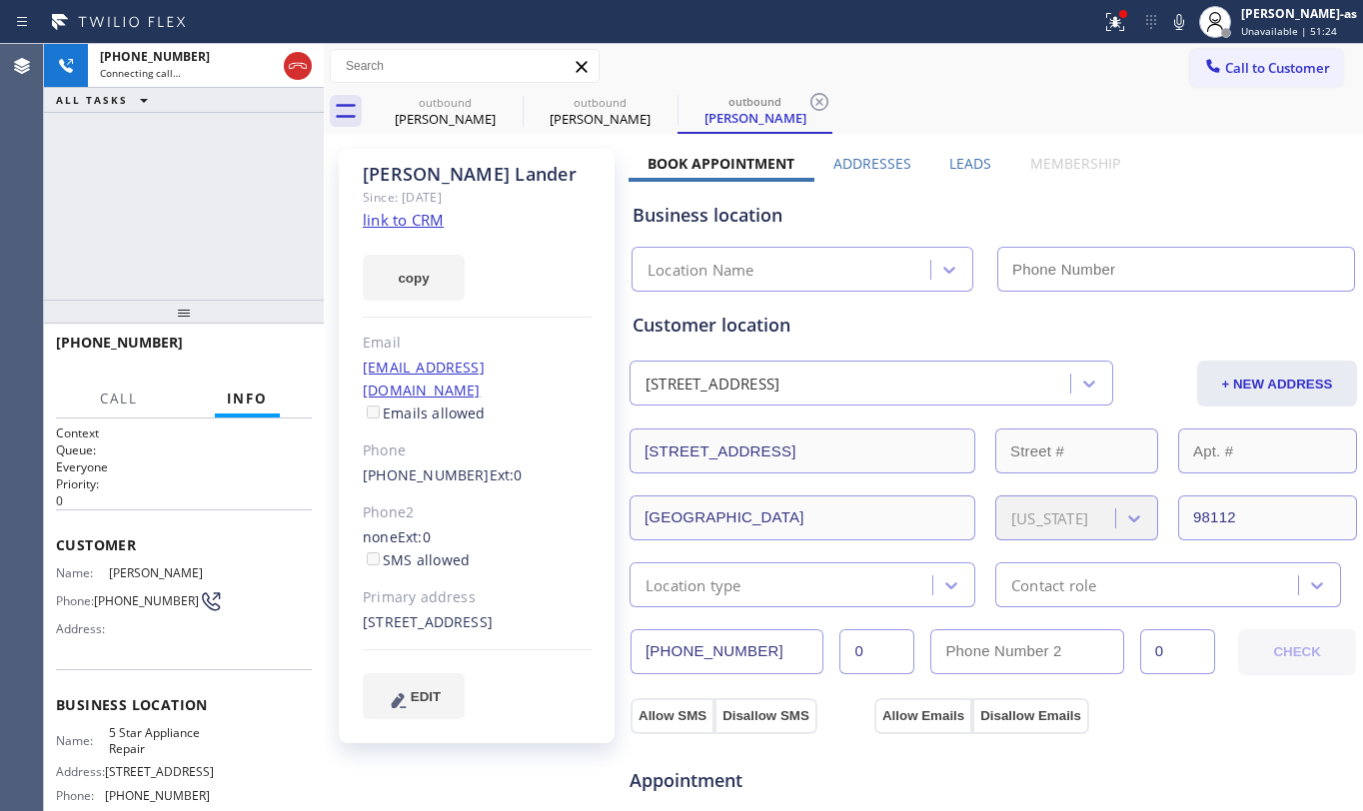
type input "[PHONE_NUMBER]"
click at [225, 185] on div "+12062359997 Connecting call… ALL TASKS ALL TASKS ACTIVE TASKS TASKS IN WRAP UP" at bounding box center [184, 172] width 280 height 256
click at [468, 113] on div "Arin Mouvardi" at bounding box center [445, 119] width 151 height 18
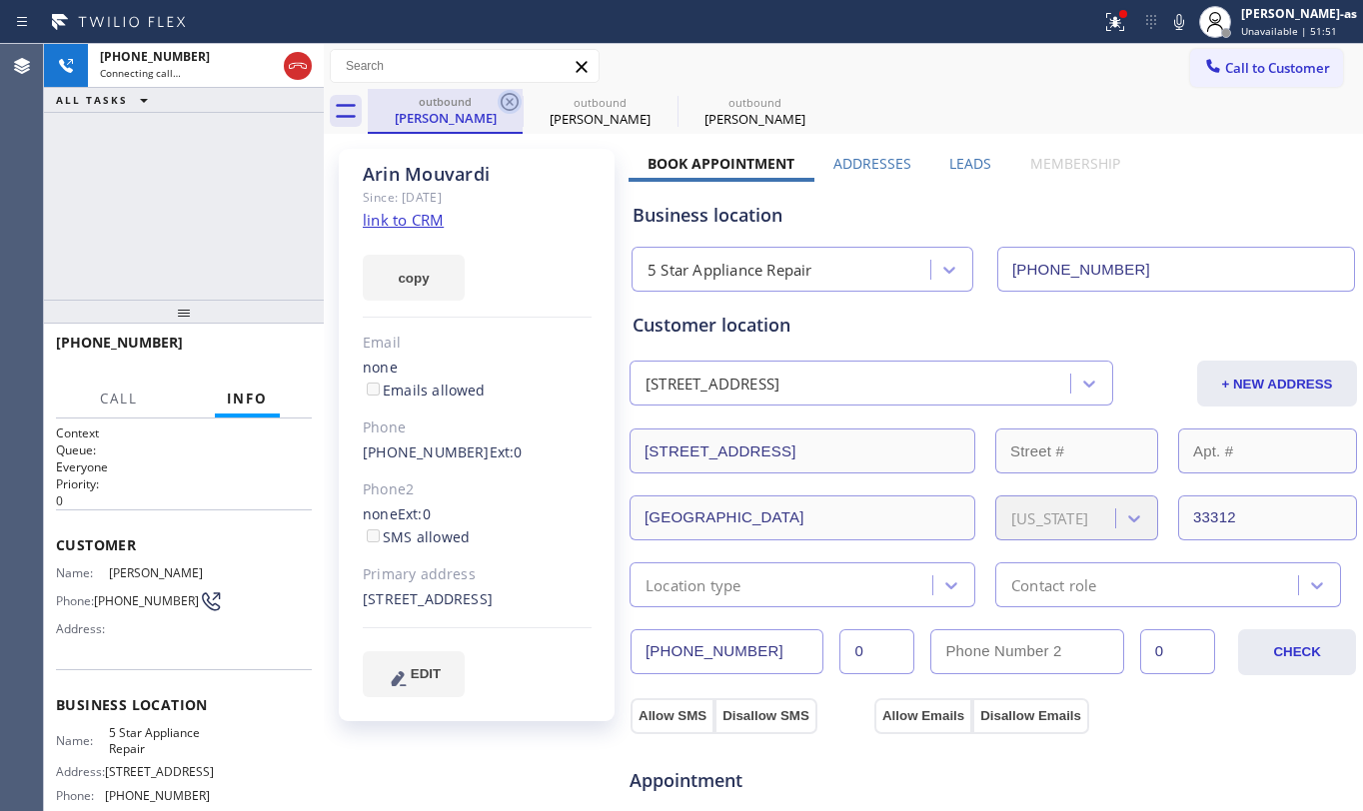
click at [502, 94] on icon at bounding box center [510, 102] width 24 height 24
click at [0, 0] on icon at bounding box center [0, 0] width 0 height 0
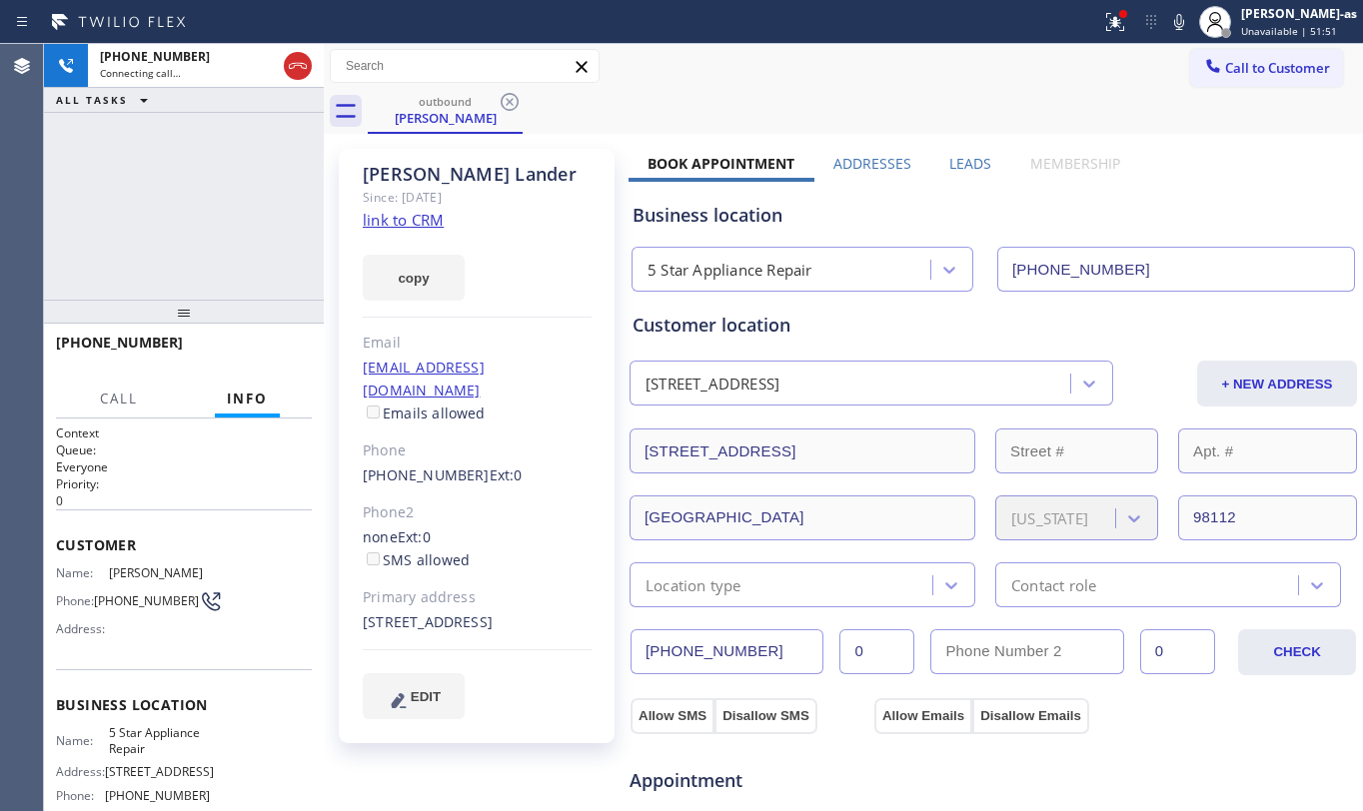
click at [244, 197] on div "+12062359997 Connecting call… ALL TASKS ALL TASKS ACTIVE TASKS TASKS IN WRAP UP" at bounding box center [184, 172] width 280 height 256
drag, startPoint x: 252, startPoint y: 341, endPoint x: 192, endPoint y: 282, distance: 84.1
click at [249, 341] on button "HANG UP" at bounding box center [265, 352] width 93 height 28
click at [189, 286] on div "+12062359997 Live | 00:01 ALL TASKS ALL TASKS ACTIVE TASKS TASKS IN WRAP UP" at bounding box center [184, 172] width 280 height 256
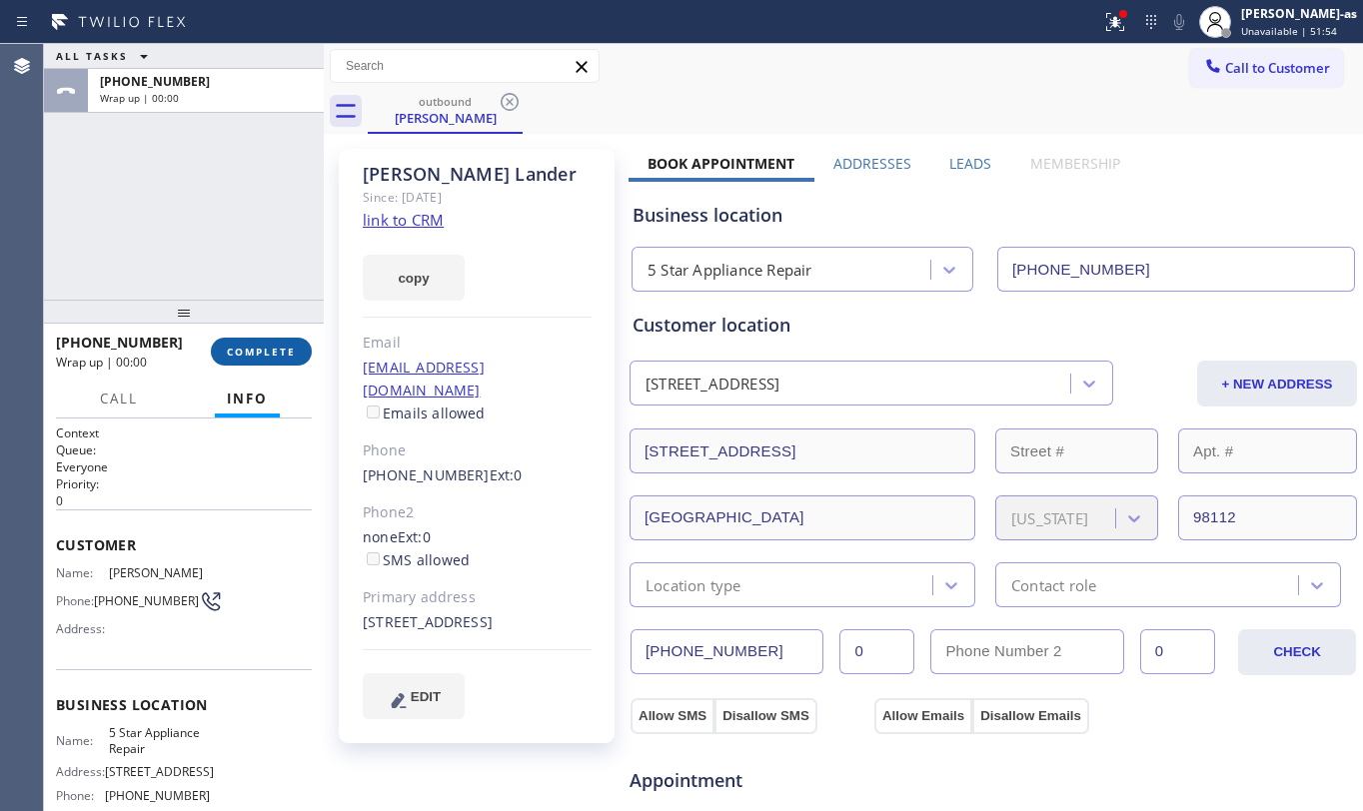
click at [258, 352] on span "COMPLETE" at bounding box center [261, 352] width 69 height 14
click at [229, 270] on div "ALL TASKS ALL TASKS ACTIVE TASKS TASKS IN WRAP UP +12062359997 Wrap up | 00:00" at bounding box center [184, 172] width 280 height 256
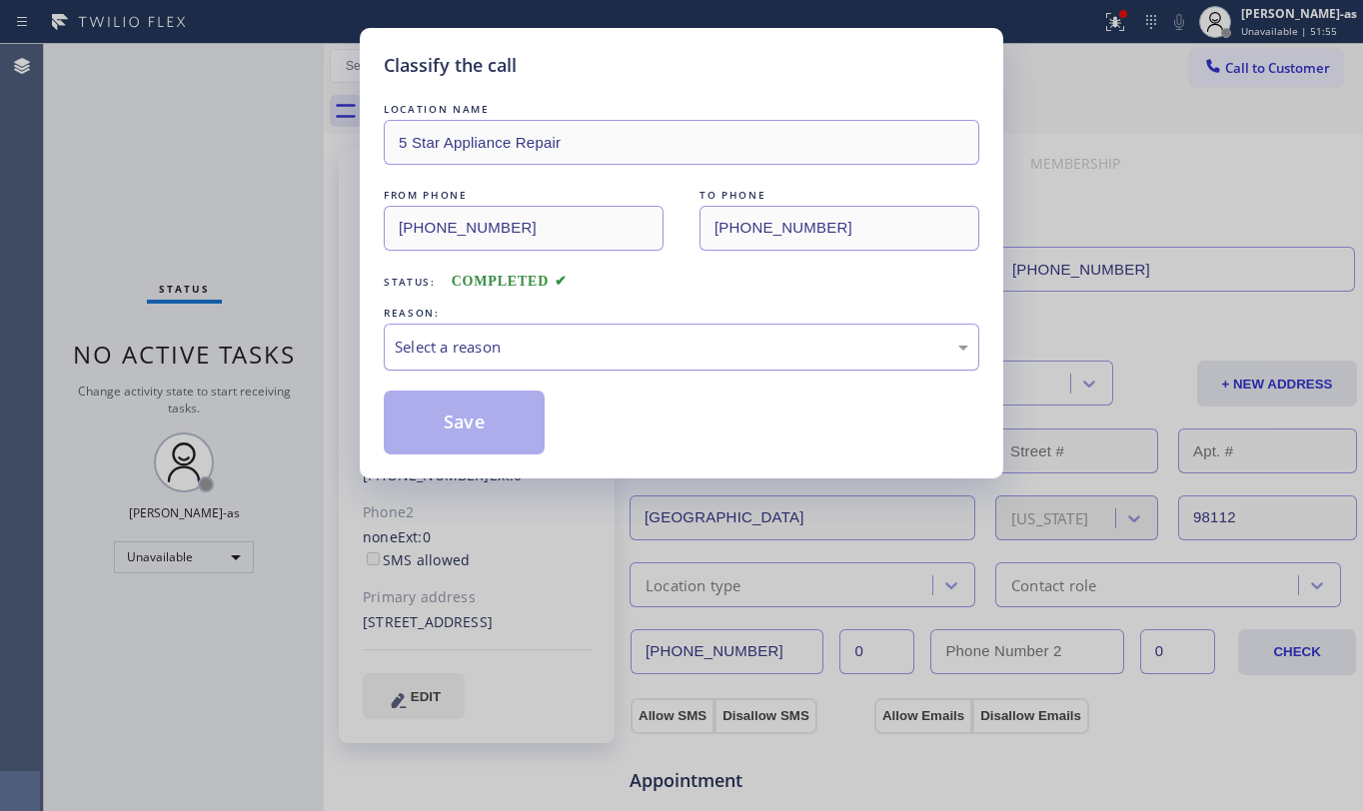
drag, startPoint x: 538, startPoint y: 340, endPoint x: 549, endPoint y: 365, distance: 27.3
click at [537, 340] on div "Select a reason" at bounding box center [682, 347] width 574 height 23
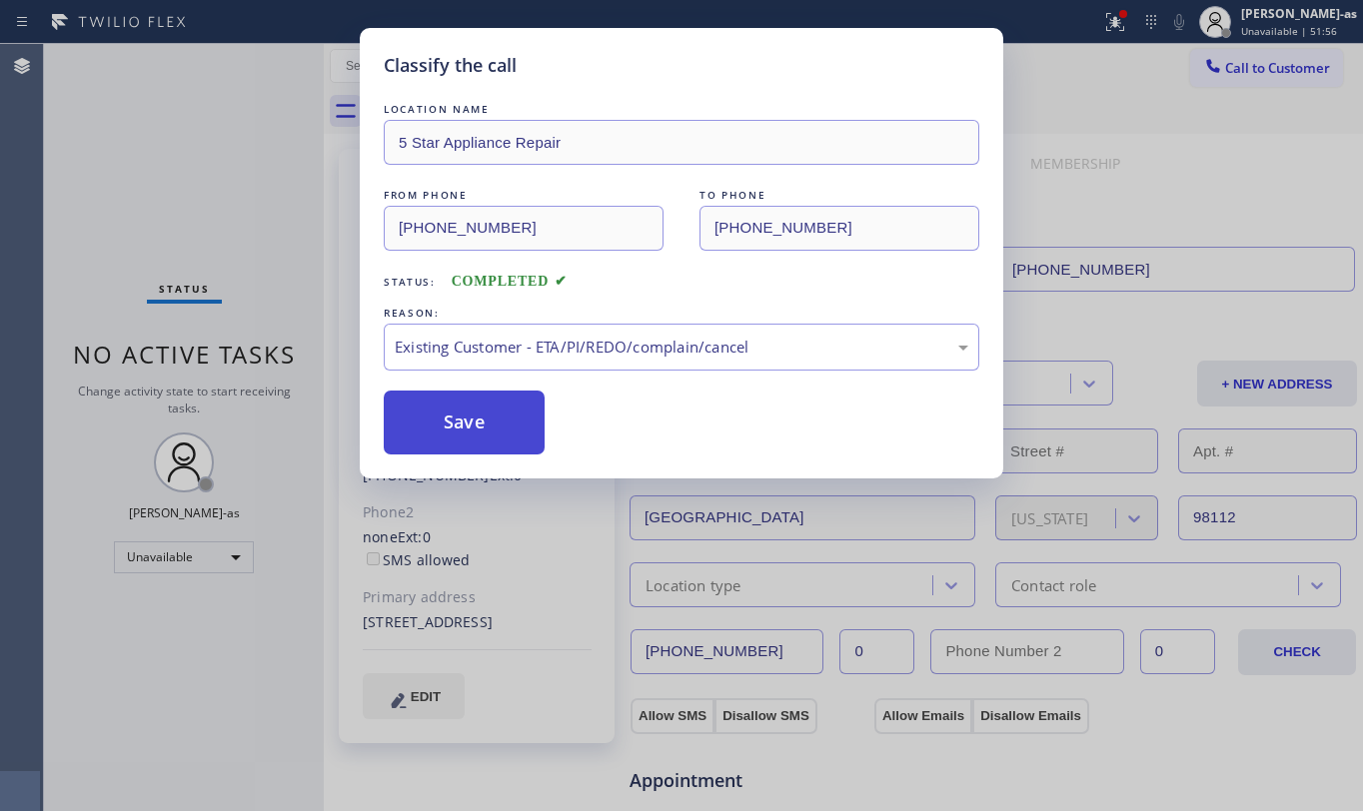
drag, startPoint x: 474, startPoint y: 401, endPoint x: 466, endPoint y: 410, distance: 12.0
click at [469, 409] on button "Save" at bounding box center [464, 423] width 161 height 64
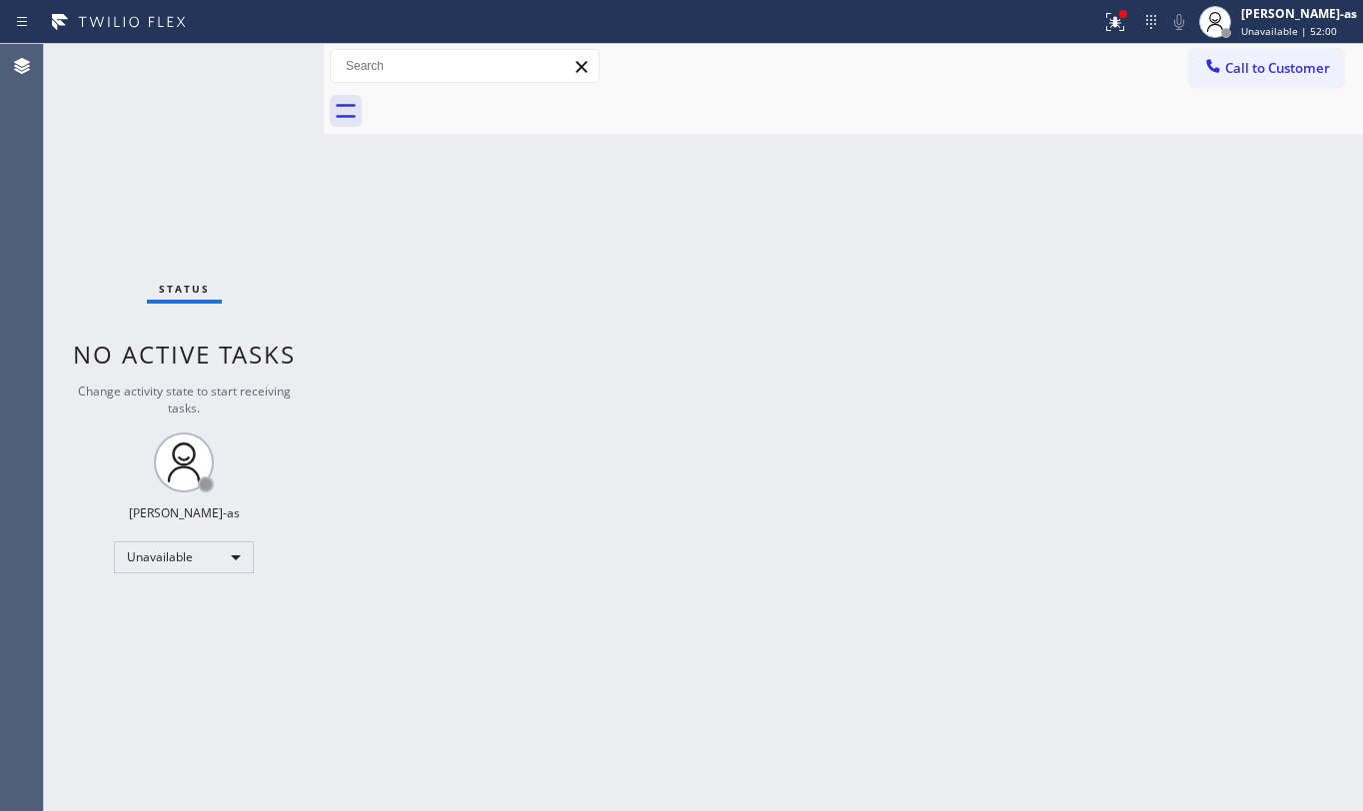
drag, startPoint x: 213, startPoint y: 88, endPoint x: 214, endPoint y: 62, distance: 26.0
click at [212, 80] on div "Status No active tasks Change activity state to start receiving tasks. [PERSON_…" at bounding box center [184, 427] width 280 height 767
click at [1225, 66] on span "Call to Customer" at bounding box center [1277, 68] width 105 height 18
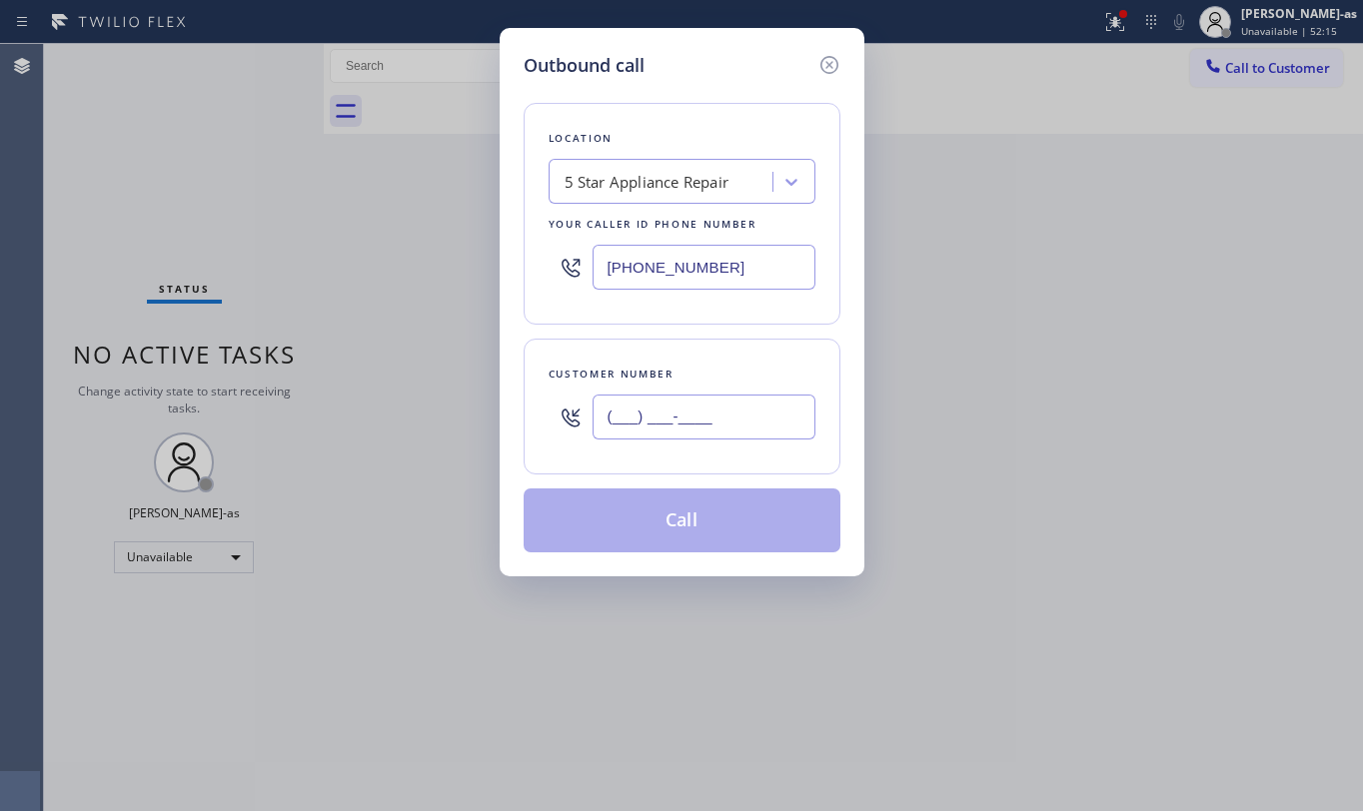
drag, startPoint x: 685, startPoint y: 424, endPoint x: 678, endPoint y: 437, distance: 14.8
click at [680, 437] on input "(___) ___-____" at bounding box center [704, 417] width 223 height 45
paste input "4084"
click at [763, 421] on input "(___) ___-4084" at bounding box center [704, 417] width 223 height 45
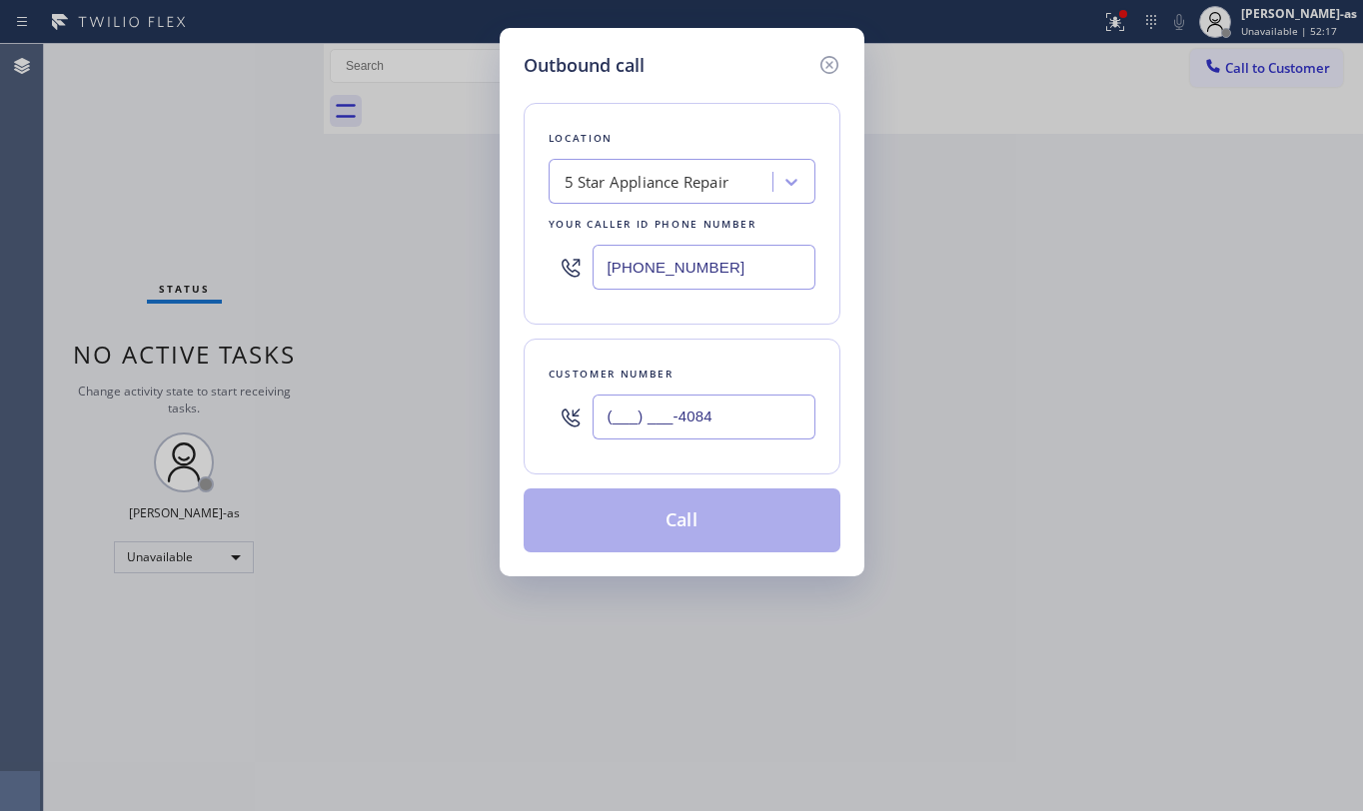
click at [761, 420] on input "(___) ___-4084" at bounding box center [704, 417] width 223 height 45
paste input "408) 406-4556"
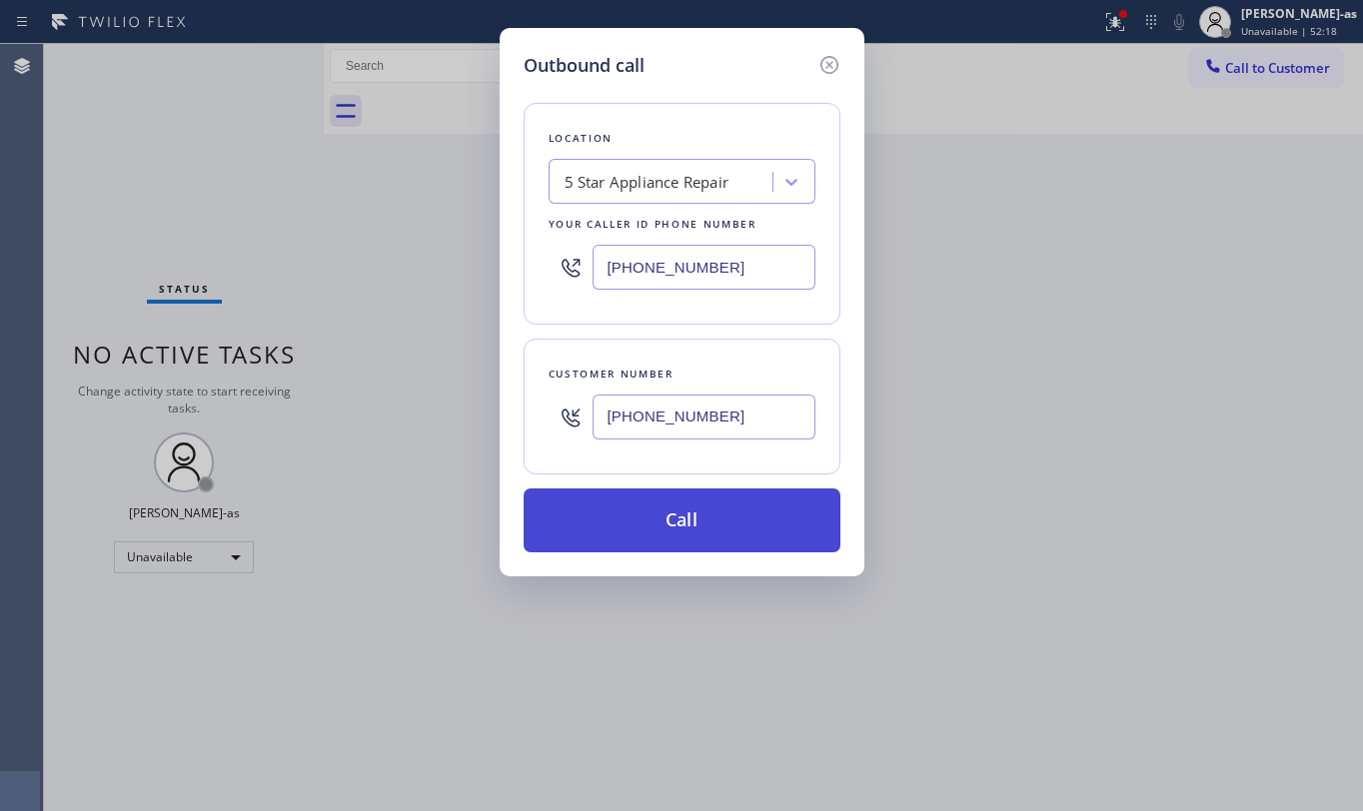
type input "(408) 406-4556"
click at [640, 537] on button "Call" at bounding box center [682, 521] width 317 height 64
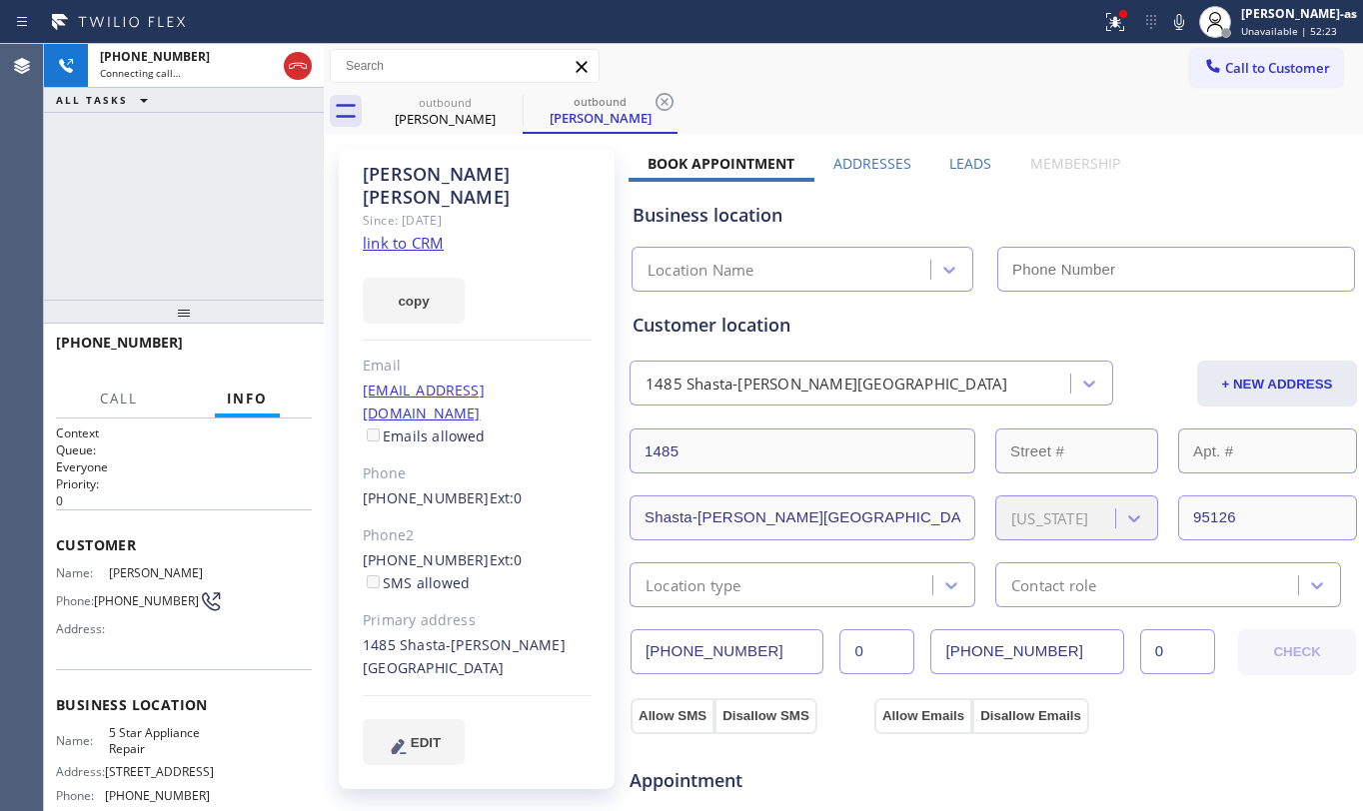
type input "[PHONE_NUMBER]"
click at [249, 180] on div "+14084064556 Connecting call… ALL TASKS ALL TASKS ACTIVE TASKS TASKS IN WRAP UP" at bounding box center [184, 172] width 280 height 256
drag, startPoint x: 474, startPoint y: 125, endPoint x: 490, endPoint y: 122, distance: 16.3
click at [473, 124] on div "Gary Marrs" at bounding box center [445, 119] width 151 height 18
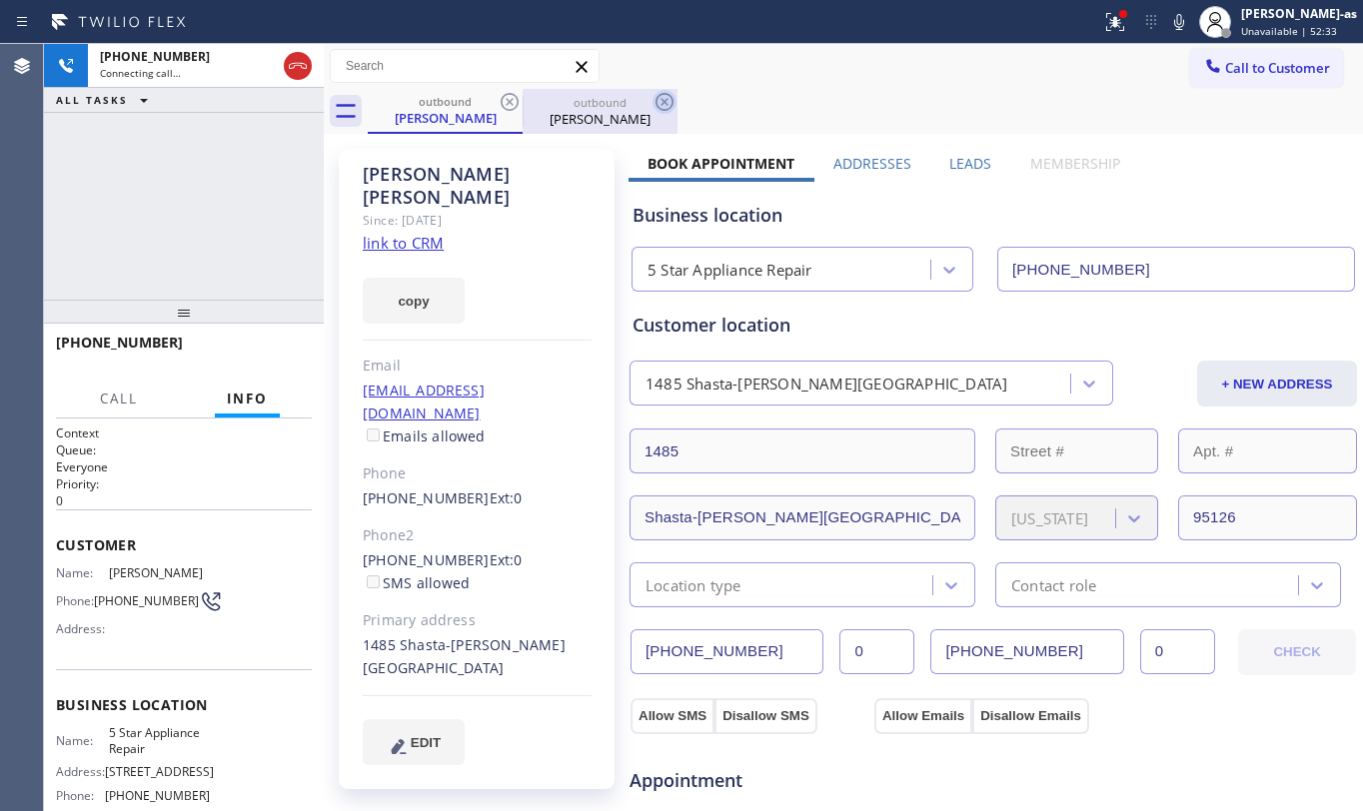
drag, startPoint x: 520, startPoint y: 98, endPoint x: 508, endPoint y: 97, distance: 12.0
click at [516, 96] on icon at bounding box center [510, 102] width 24 height 24
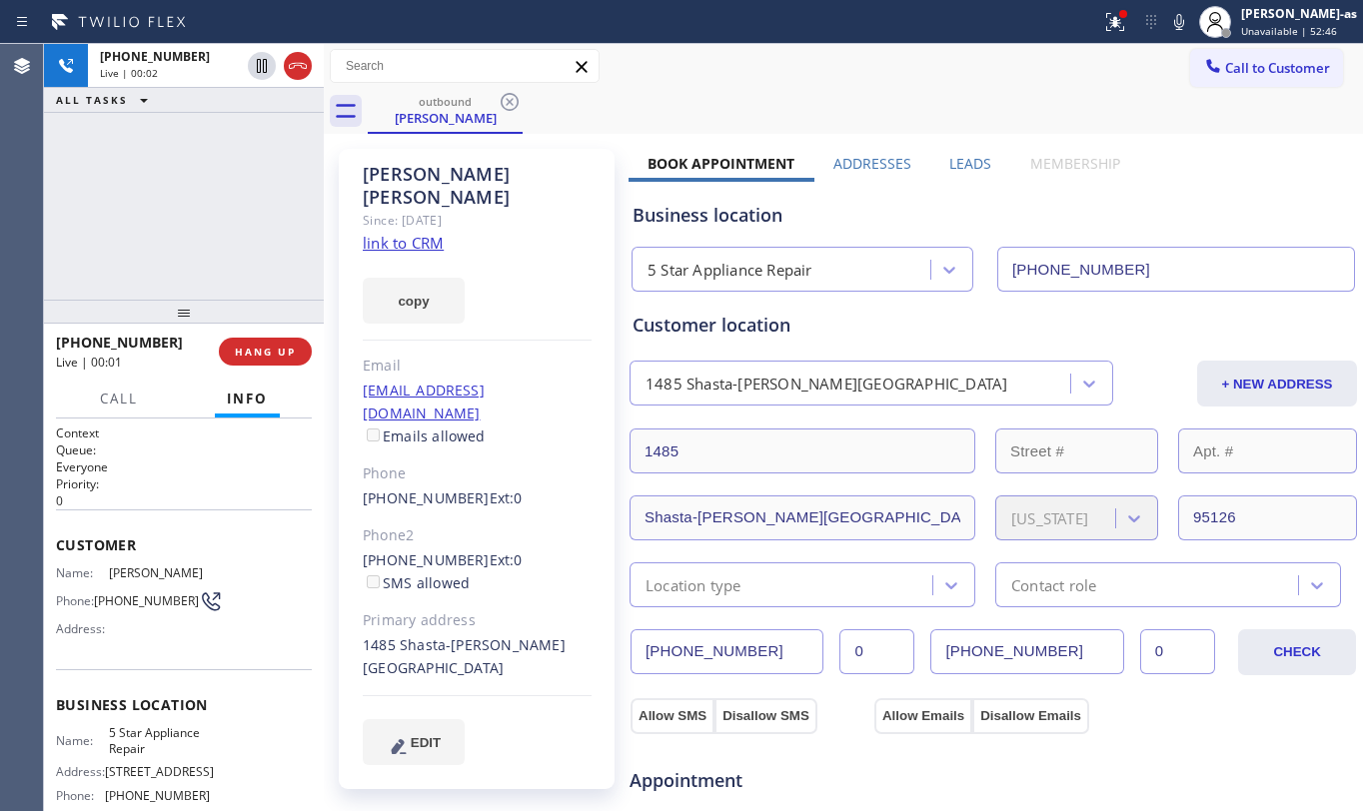
drag, startPoint x: 261, startPoint y: 206, endPoint x: 266, endPoint y: 298, distance: 92.1
click at [262, 206] on div "+14084064556 Live | 00:02 ALL TASKS ALL TASKS ACTIVE TASKS TASKS IN WRAP UP" at bounding box center [184, 172] width 280 height 256
click at [290, 345] on span "HANG UP" at bounding box center [265, 352] width 61 height 14
click at [224, 188] on div "+14084064556 Live | 00:03 ALL TASKS ALL TASKS ACTIVE TASKS TASKS IN WRAP UP" at bounding box center [184, 172] width 280 height 256
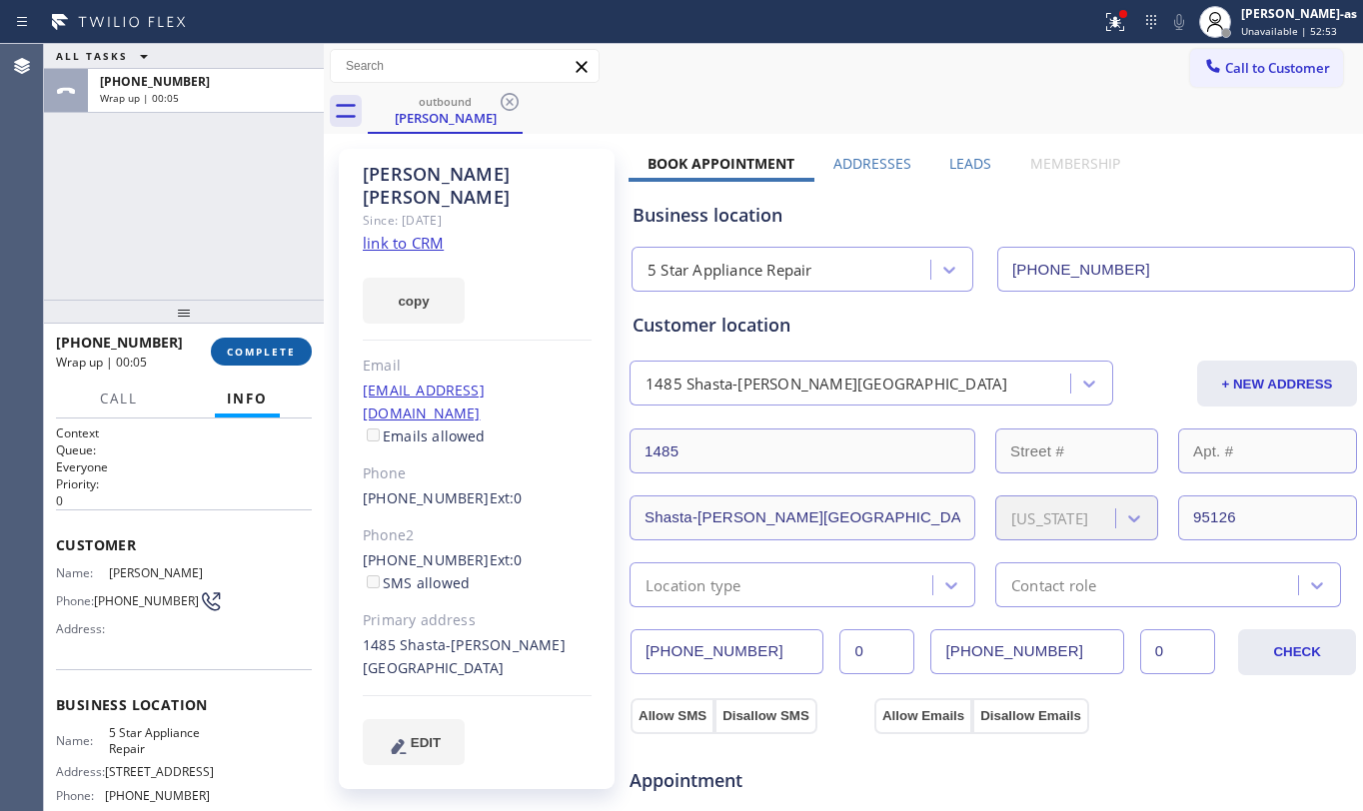
click at [225, 338] on button "COMPLETE" at bounding box center [261, 352] width 101 height 28
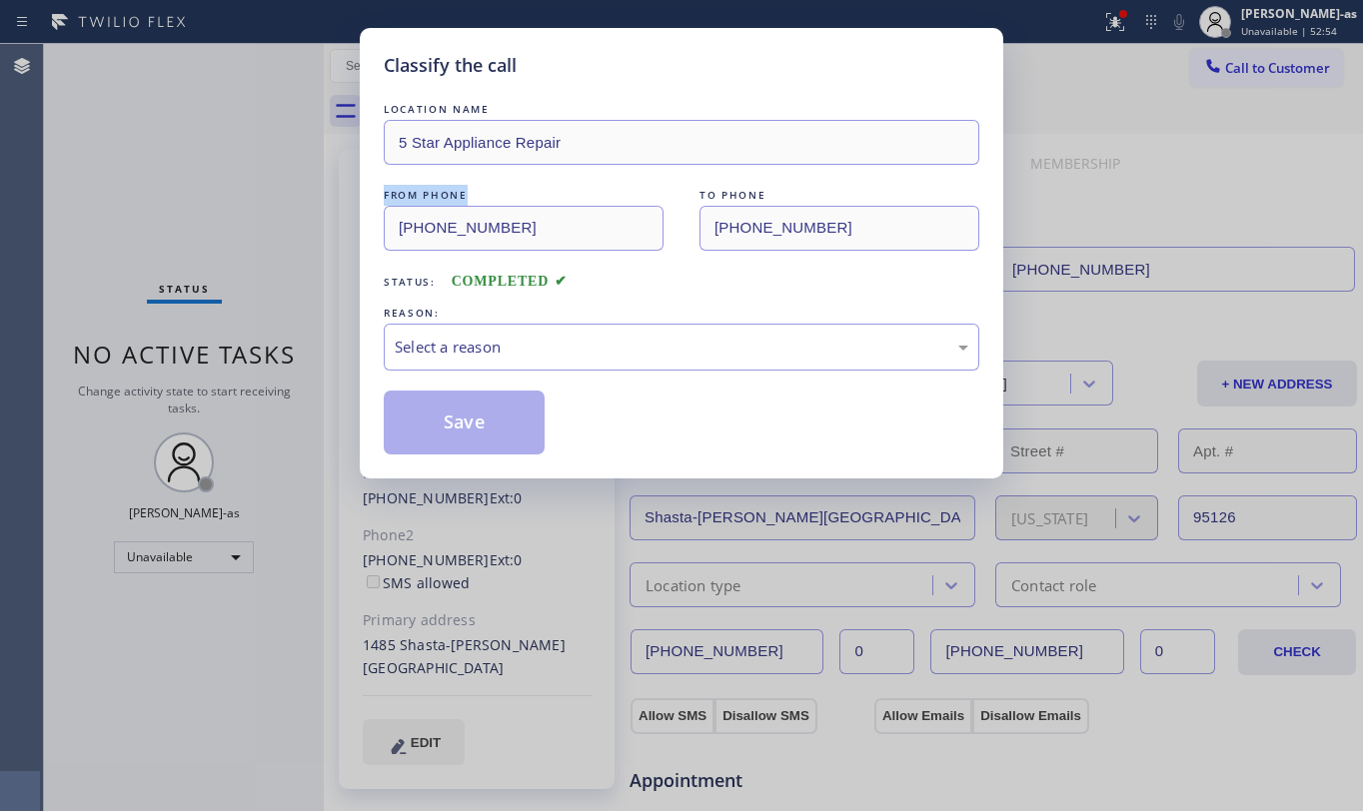
click at [202, 213] on div "Classify the call LOCATION NAME 5 Star Appliance Repair FROM PHONE (855) 731-49…" at bounding box center [681, 405] width 1363 height 811
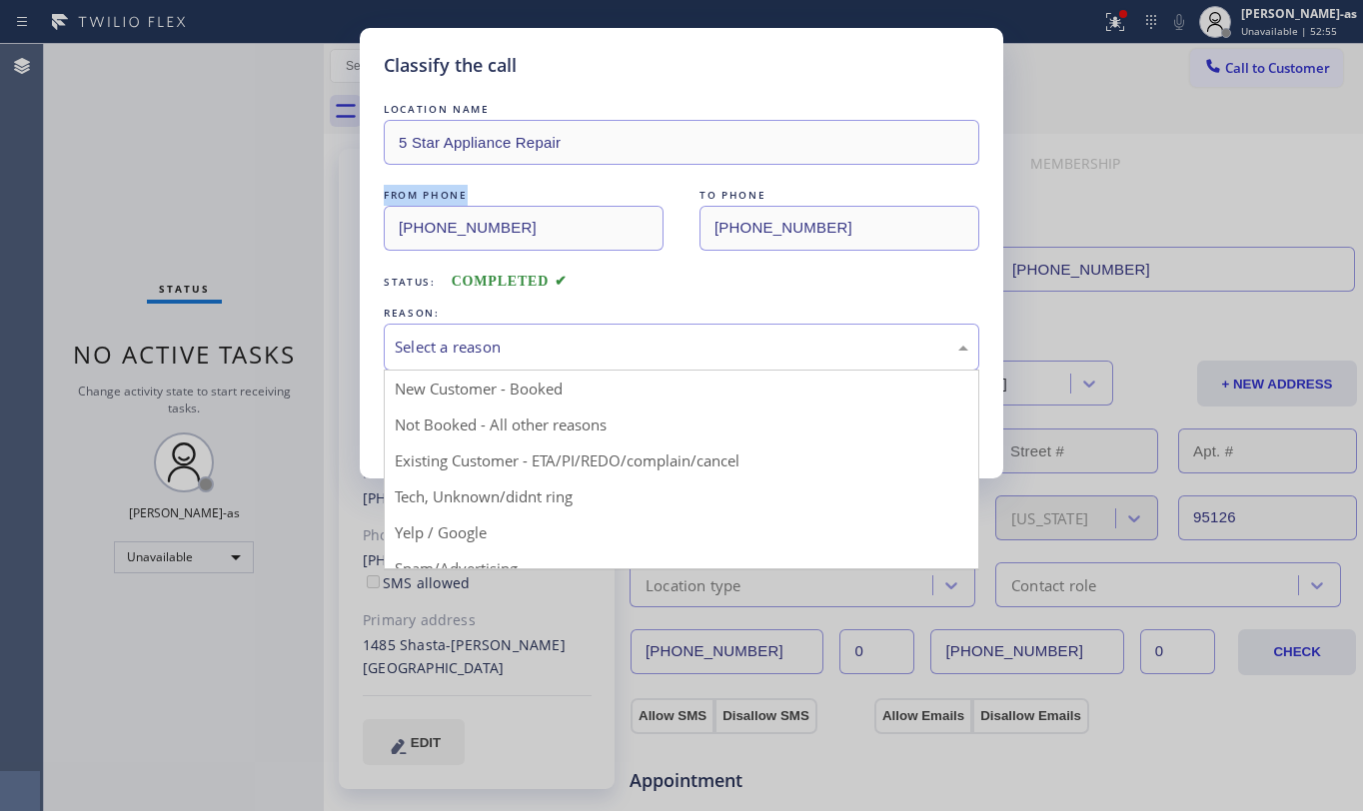
drag, startPoint x: 585, startPoint y: 346, endPoint x: 666, endPoint y: 370, distance: 84.4
click at [616, 358] on div "Select a reason" at bounding box center [682, 347] width 574 height 23
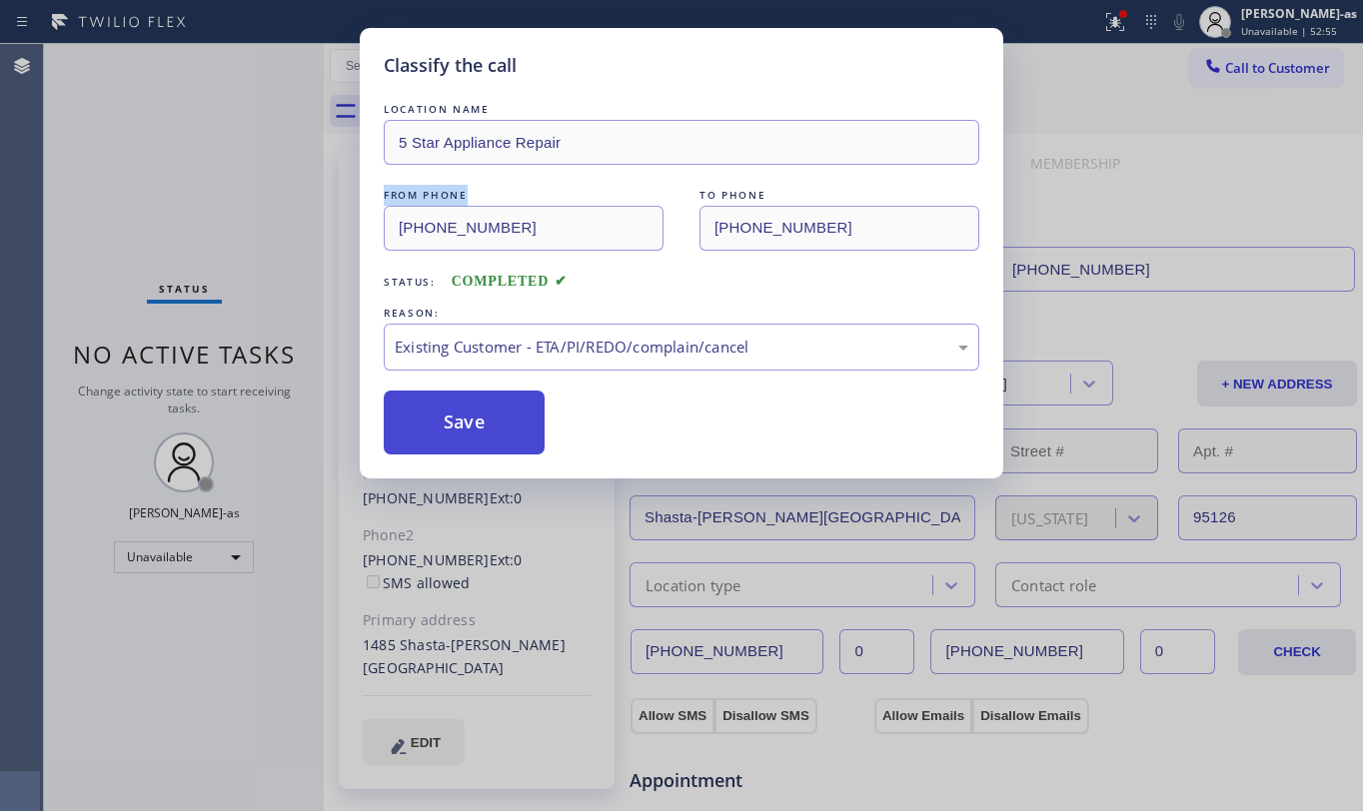
drag, startPoint x: 690, startPoint y: 452, endPoint x: 482, endPoint y: 433, distance: 208.7
click at [465, 426] on button "Save" at bounding box center [464, 423] width 161 height 64
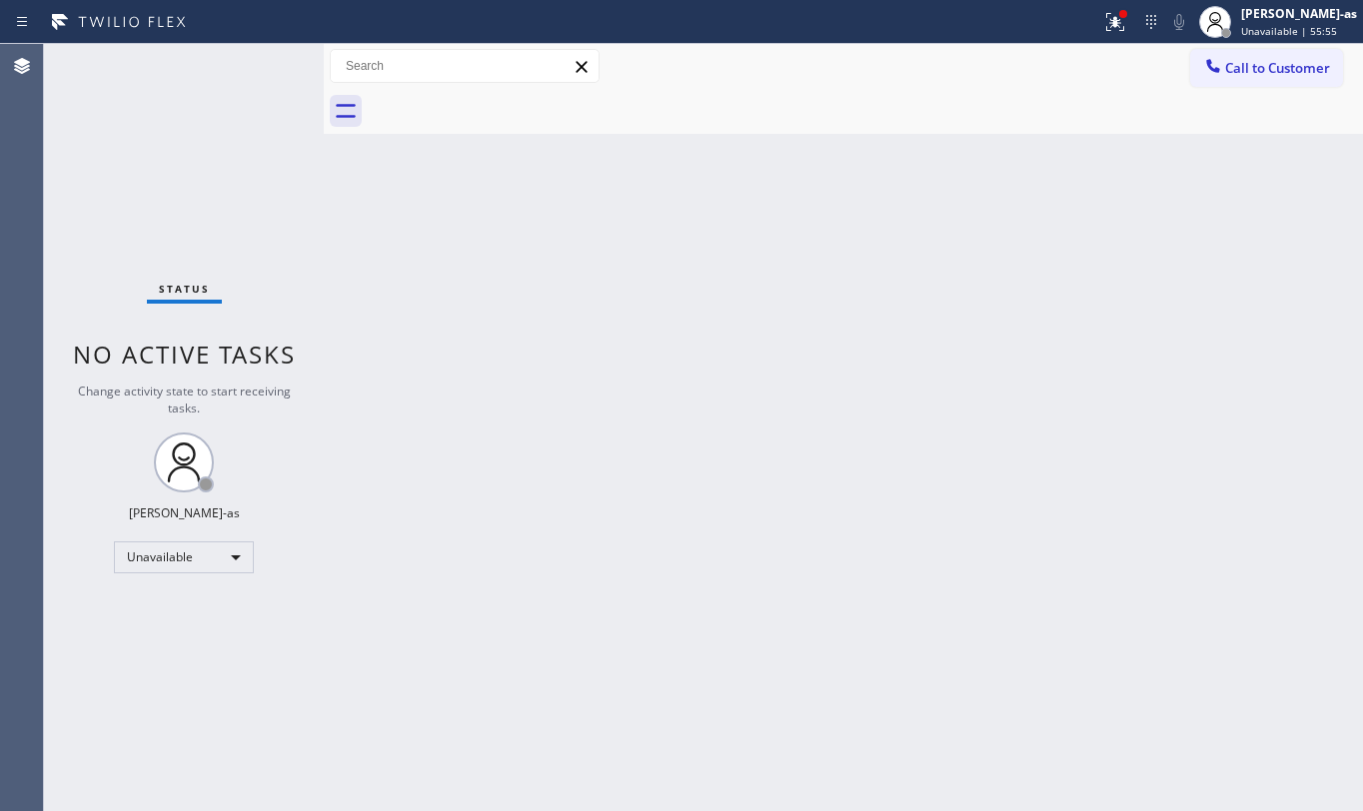
click at [224, 189] on div "Status No active tasks Change activity state to start receiving tasks. [PERSON_…" at bounding box center [184, 427] width 280 height 767
drag, startPoint x: 606, startPoint y: 288, endPoint x: 780, endPoint y: 14, distance: 324.9
click at [614, 280] on div "Back to Dashboard Change Sender ID Customers Technicians Select a contact Outbo…" at bounding box center [843, 427] width 1039 height 767
click at [1259, 62] on span "Call to Customer" at bounding box center [1277, 68] width 105 height 18
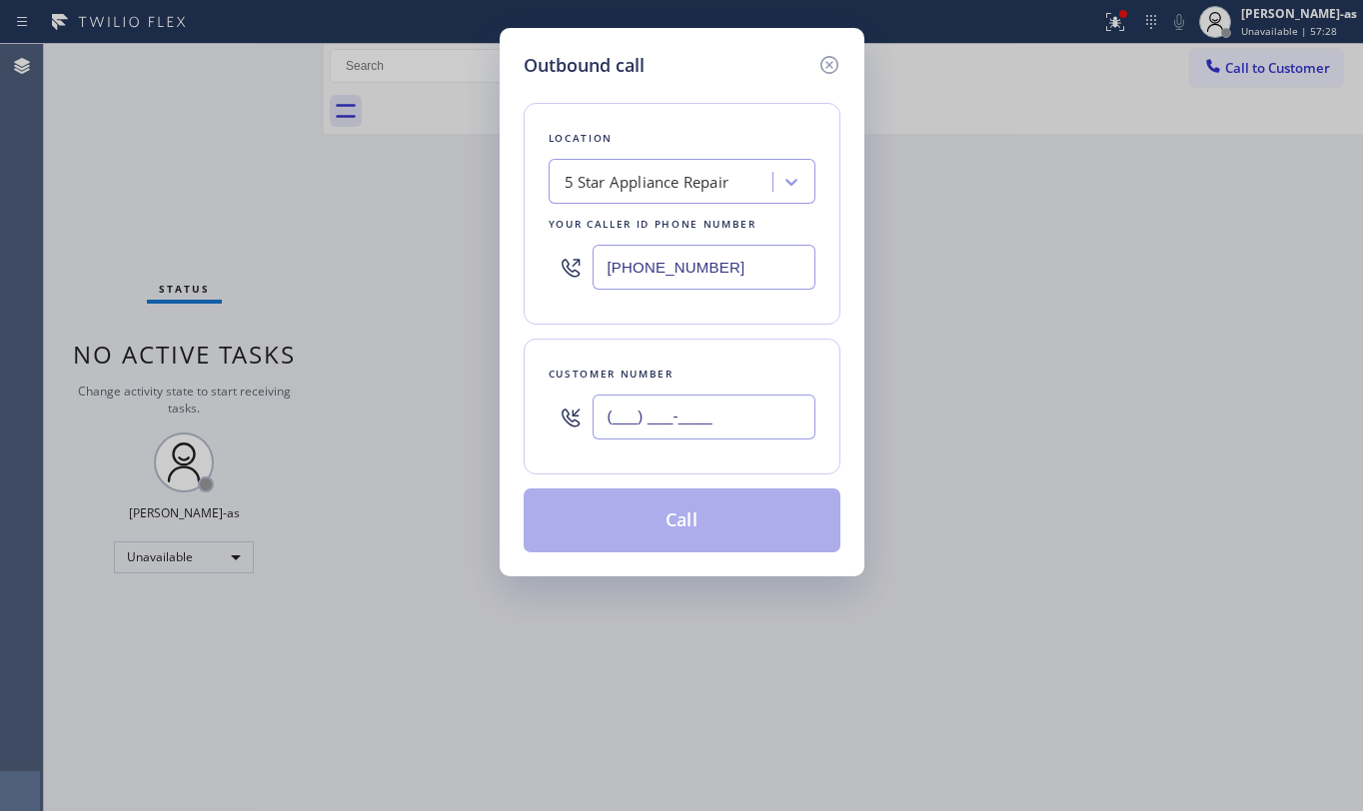
click at [714, 430] on input "(___) ___-____" at bounding box center [704, 417] width 223 height 45
paste input "310) 717-2924"
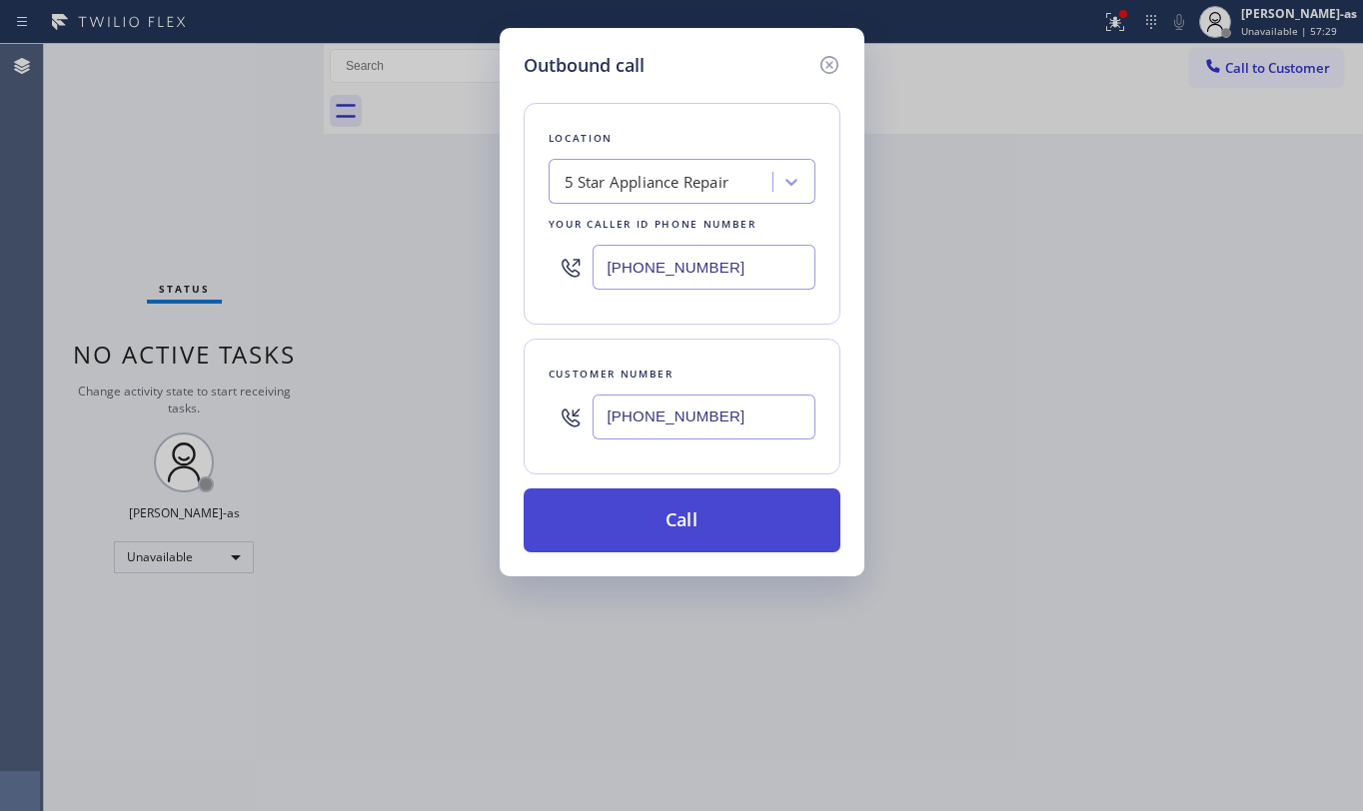
type input "(310) 717-2924"
click at [697, 520] on button "Call" at bounding box center [682, 521] width 317 height 64
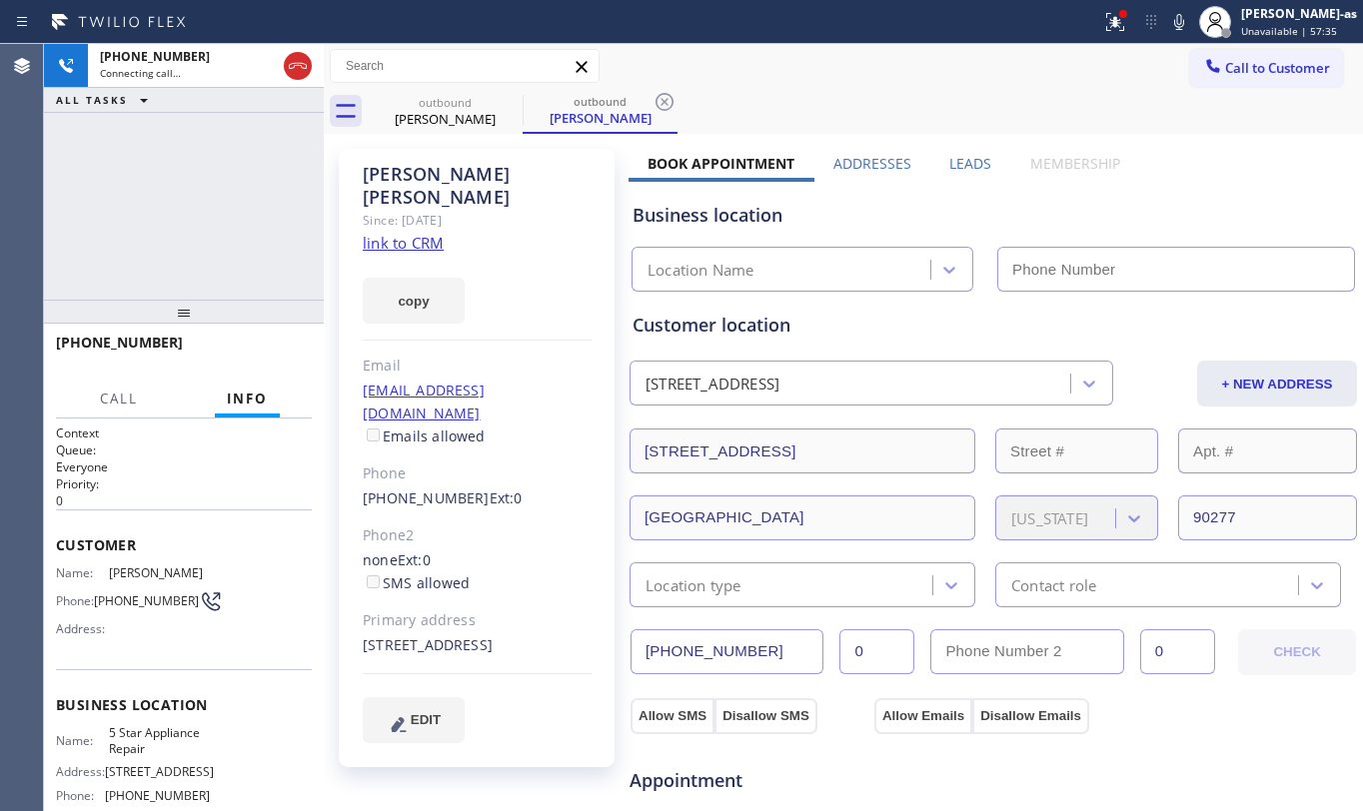
type input "[PHONE_NUMBER]"
drag, startPoint x: 209, startPoint y: 289, endPoint x: 268, endPoint y: 273, distance: 61.1
click at [209, 277] on div "+13107172924 Live | 00:22 ALL TASKS ALL TASKS ACTIVE TASKS TASKS IN WRAP UP" at bounding box center [184, 172] width 280 height 256
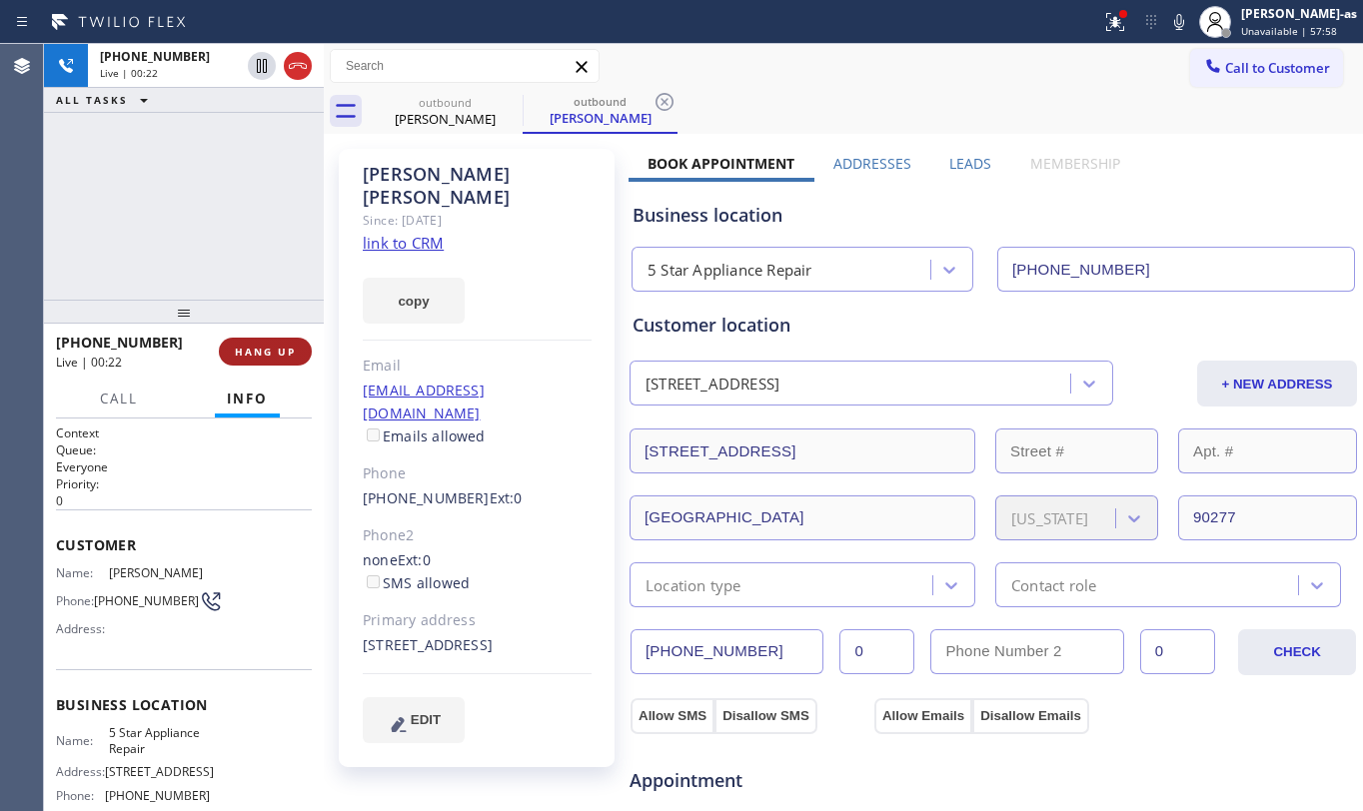
click at [261, 350] on span "HANG UP" at bounding box center [265, 352] width 61 height 14
drag, startPoint x: 218, startPoint y: 244, endPoint x: 258, endPoint y: 390, distance: 151.3
click at [218, 242] on div "+13107172924 Live | 00:23 ALL TASKS ALL TASKS ACTIVE TASKS TASKS IN WRAP UP" at bounding box center [184, 172] width 280 height 256
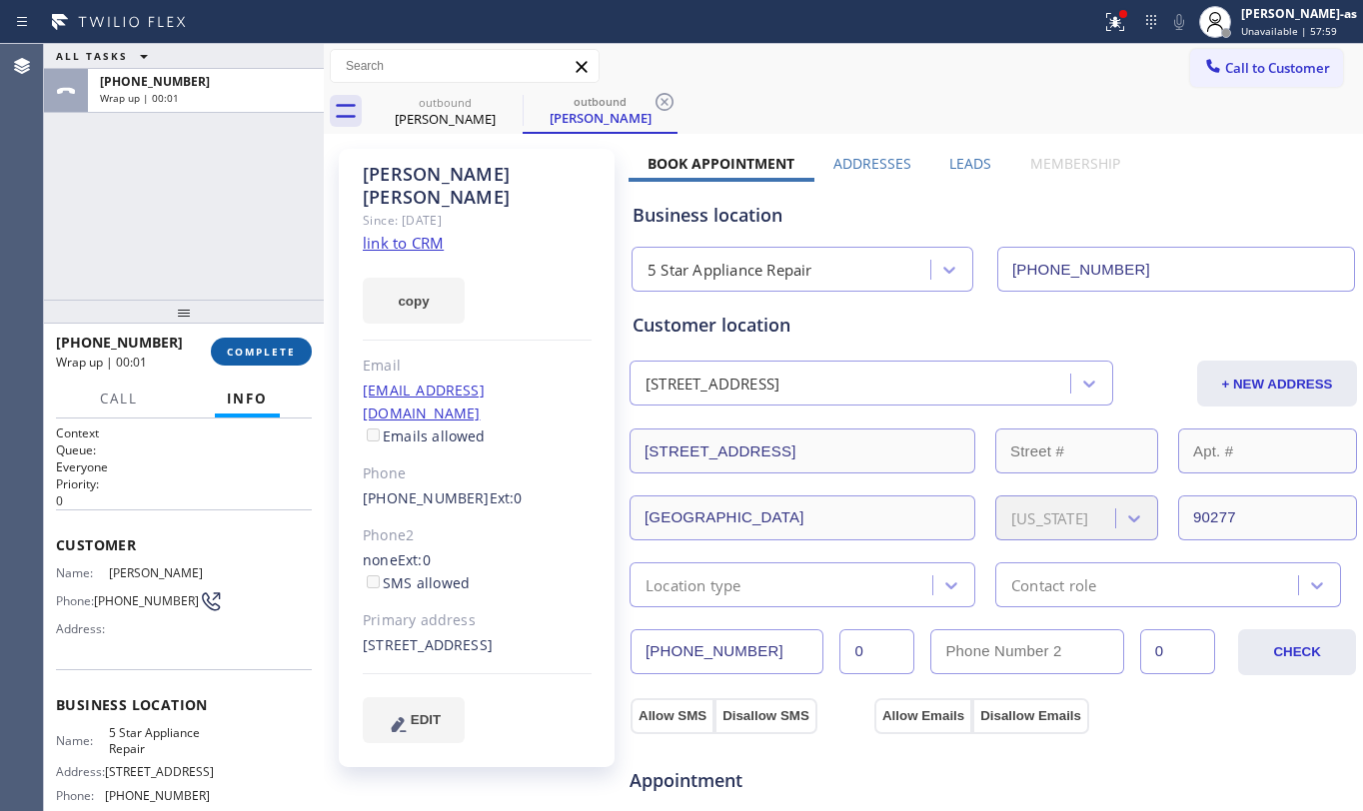
click at [240, 348] on span "COMPLETE" at bounding box center [261, 352] width 69 height 14
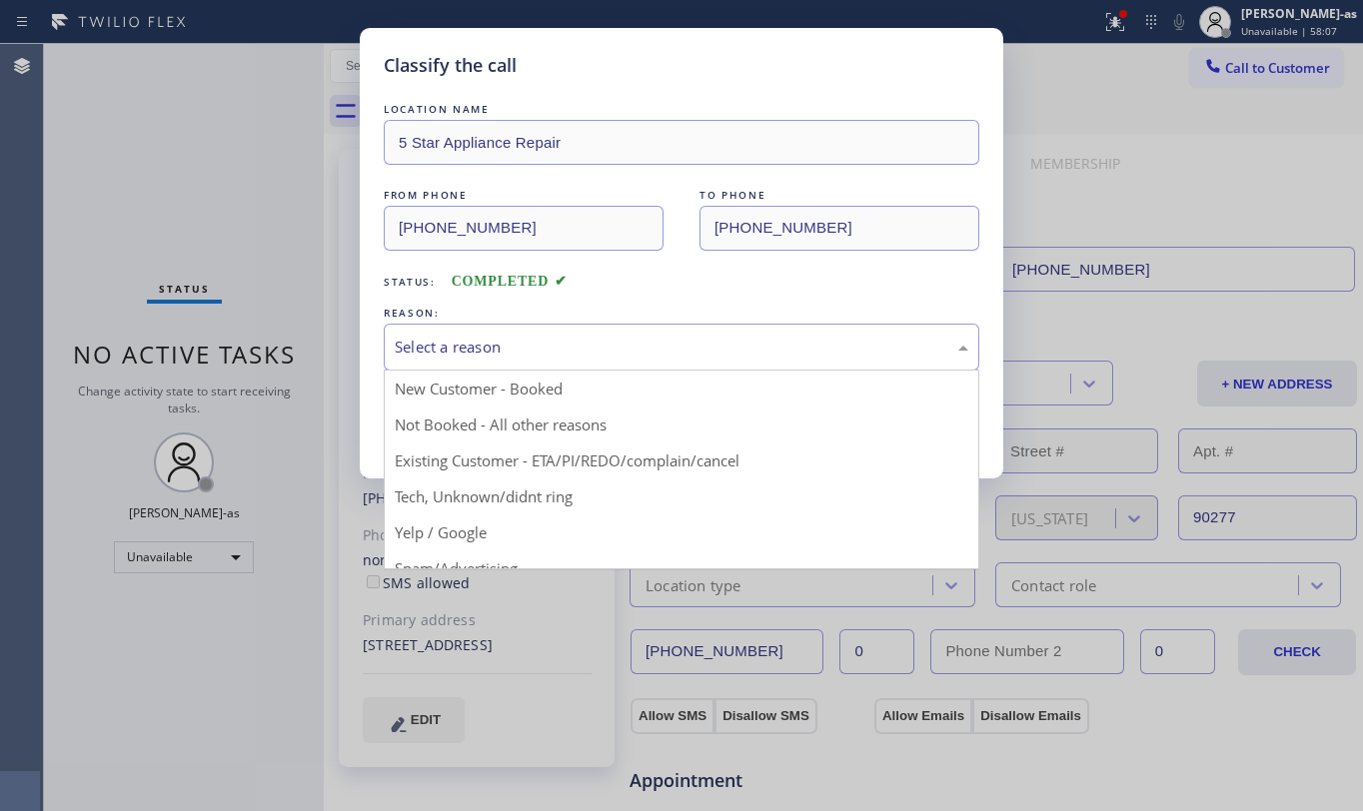
drag, startPoint x: 486, startPoint y: 348, endPoint x: 498, endPoint y: 360, distance: 17.0
click at [488, 348] on div "Select a reason" at bounding box center [682, 347] width 574 height 23
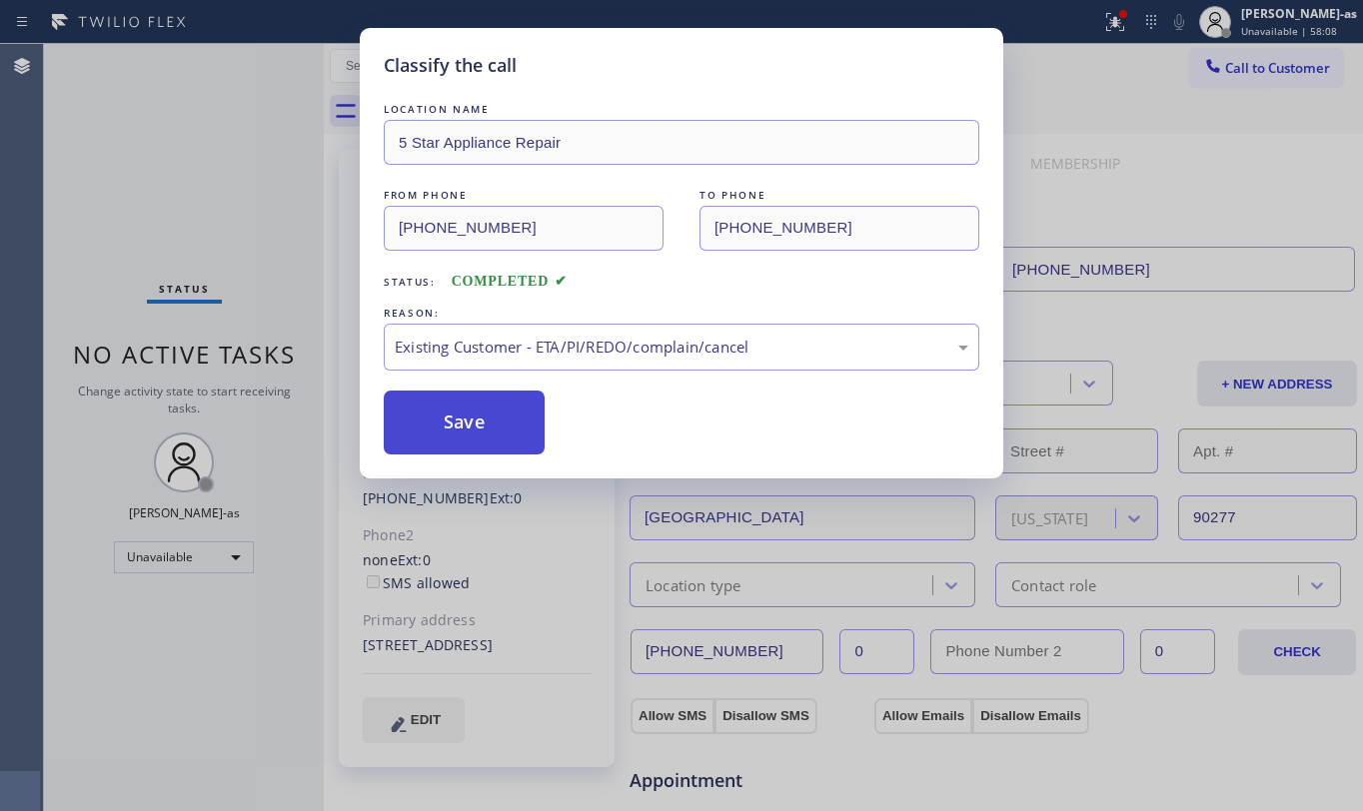
drag, startPoint x: 597, startPoint y: 453, endPoint x: 496, endPoint y: 400, distance: 114.0
click at [492, 400] on button "Save" at bounding box center [464, 423] width 161 height 64
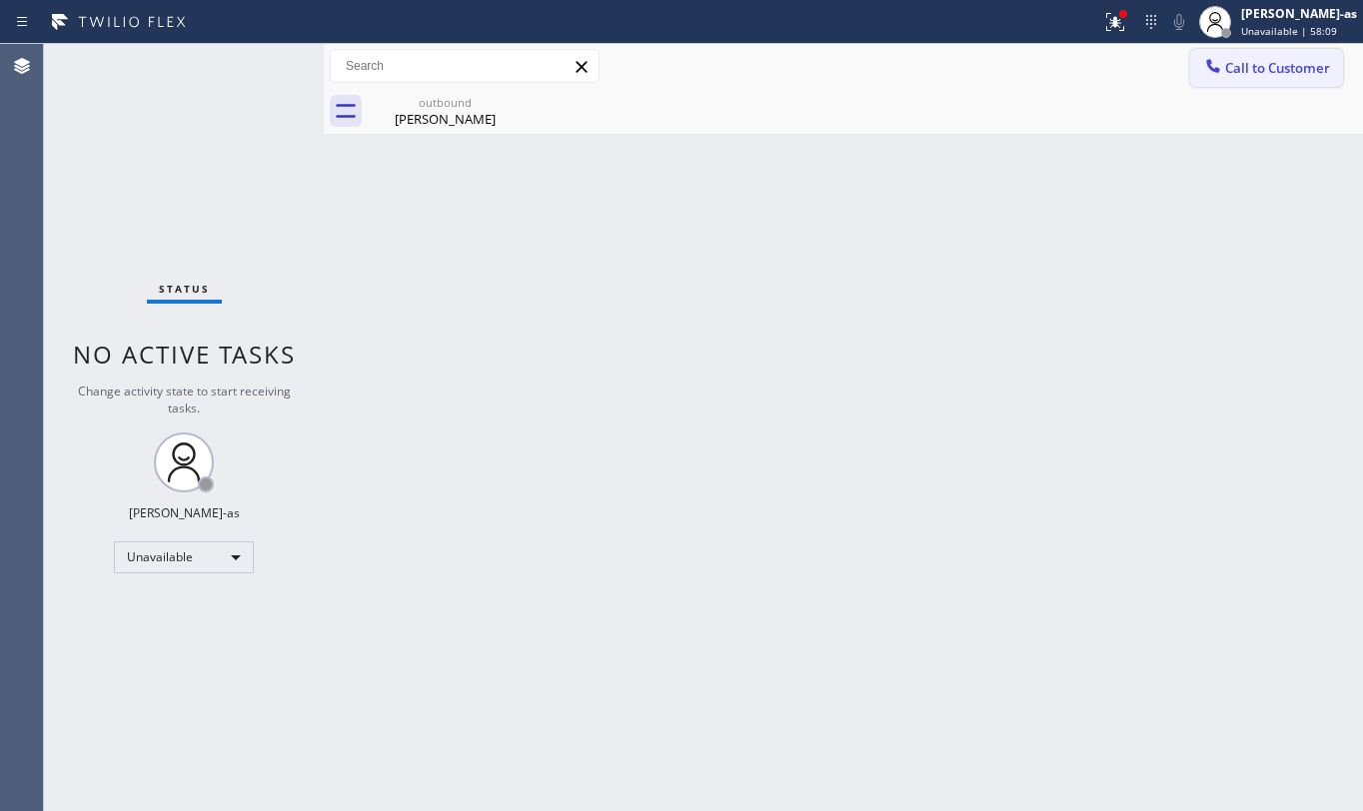
click at [1267, 62] on span "Call to Customer" at bounding box center [1277, 68] width 105 height 18
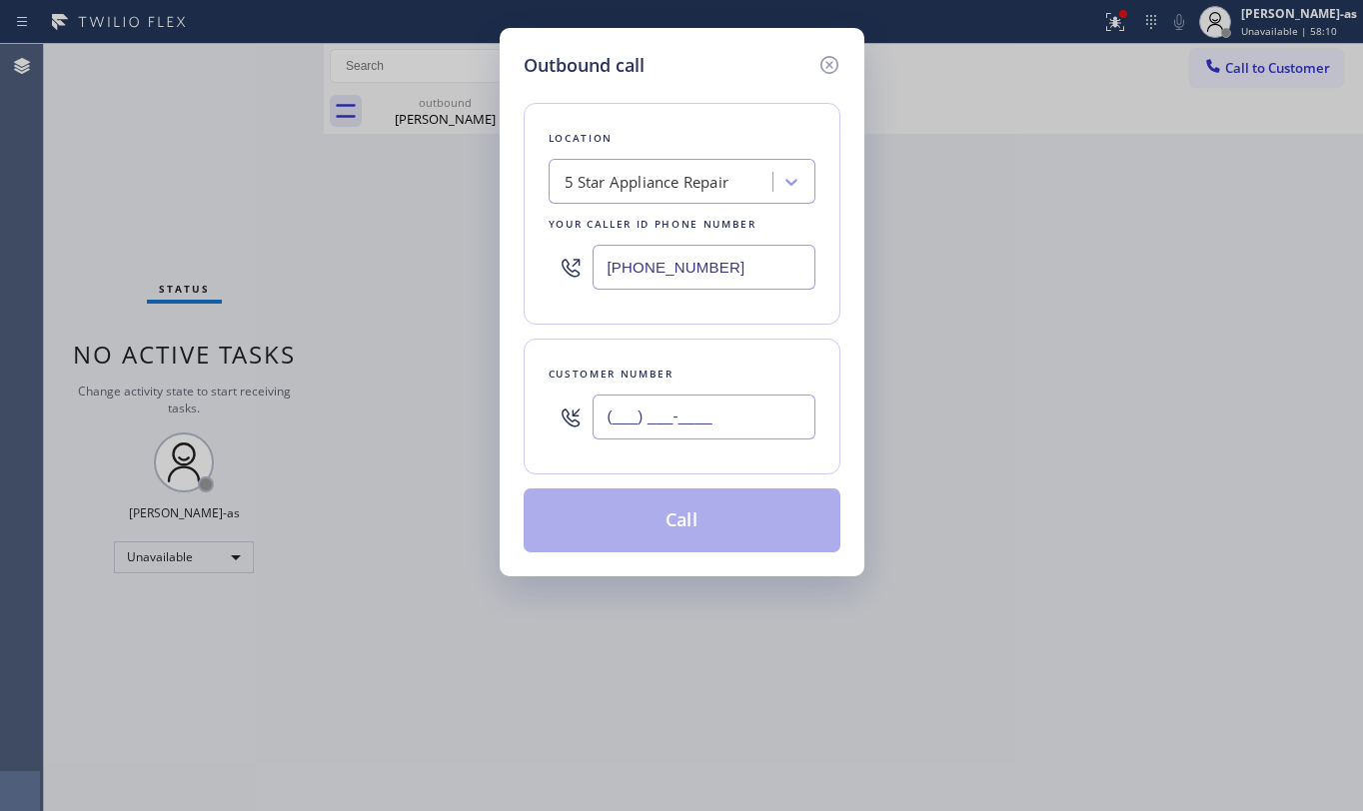
click at [718, 405] on input "(___) ___-____" at bounding box center [704, 417] width 223 height 45
paste input "786) 807-3492"
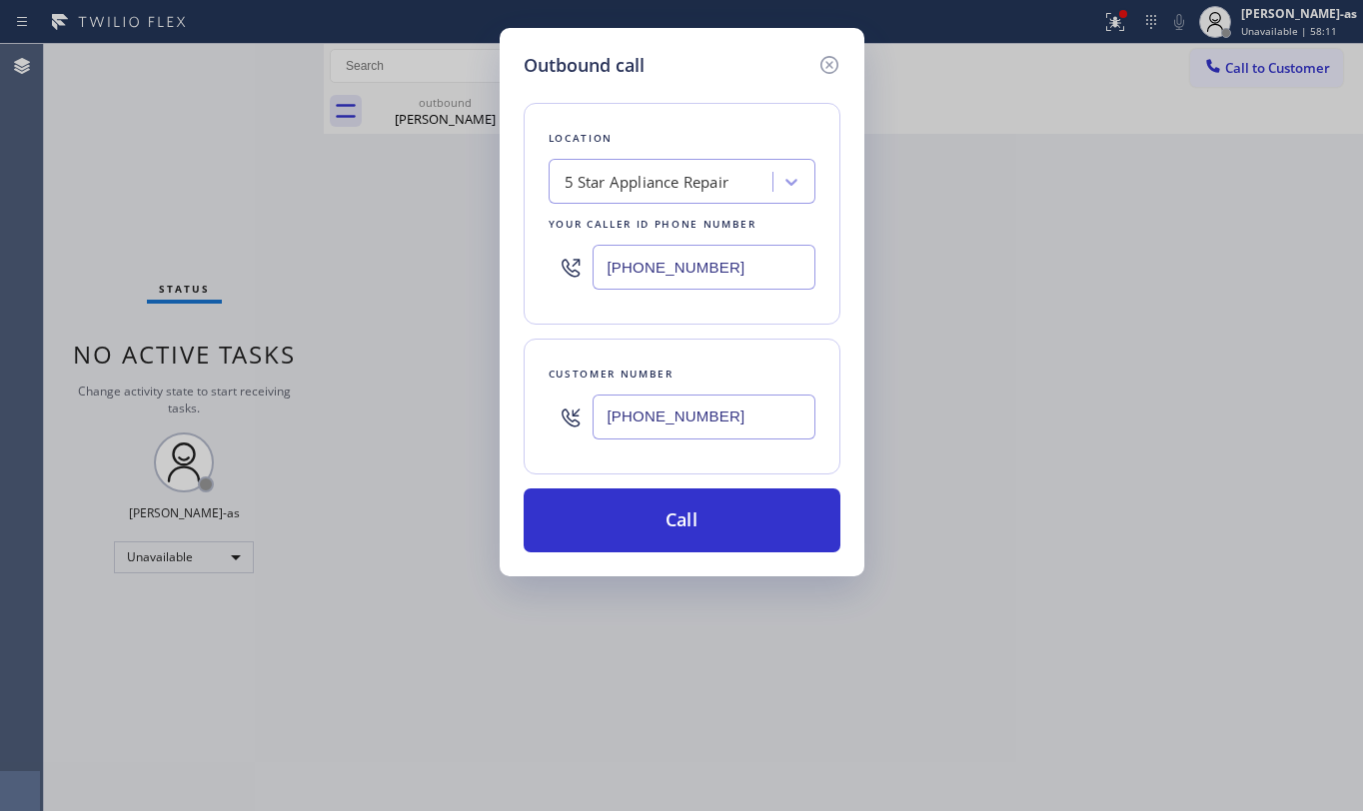
type input "(786) 807-3492"
click at [761, 265] on input "[PHONE_NUMBER]" at bounding box center [704, 267] width 223 height 45
paste input "786) 465-5241"
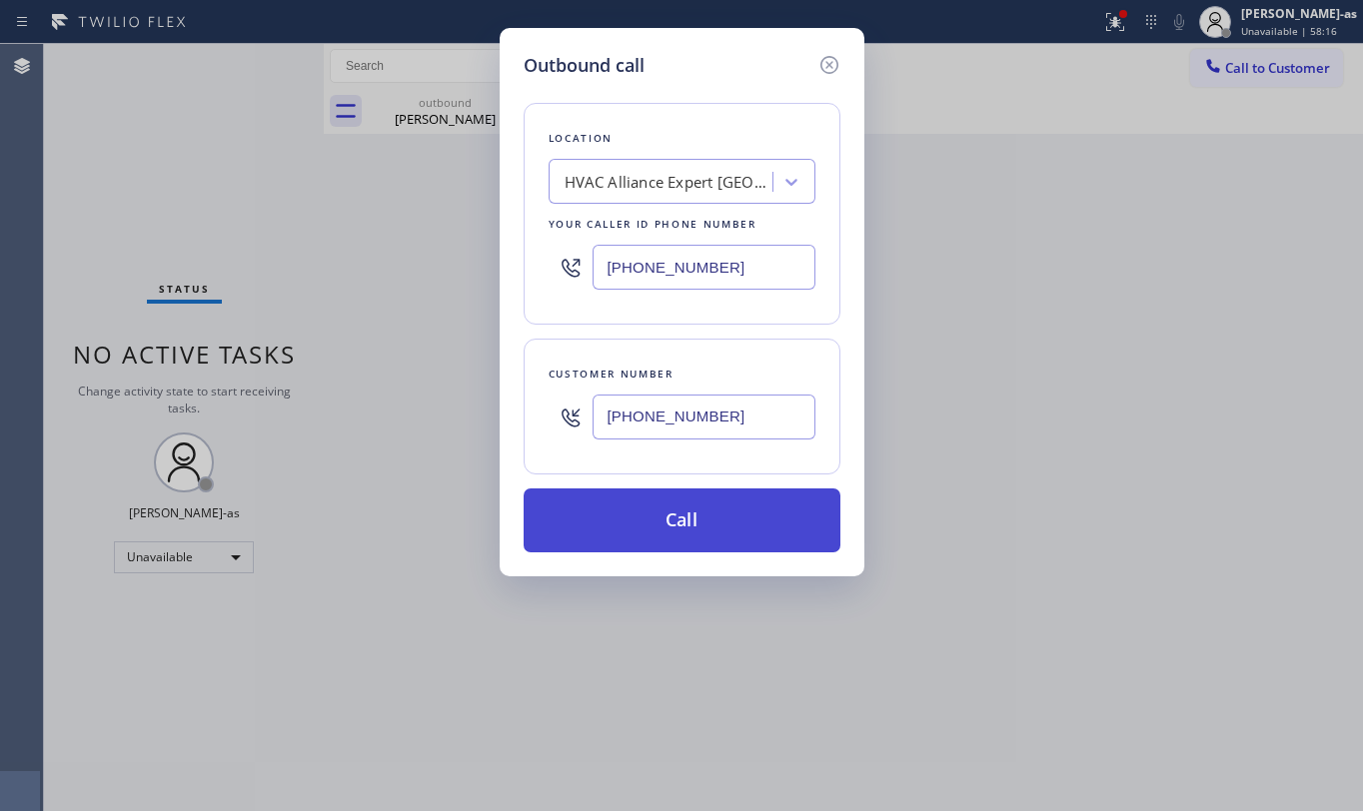
type input "(786) 465-5241"
click at [704, 520] on button "Call" at bounding box center [682, 521] width 317 height 64
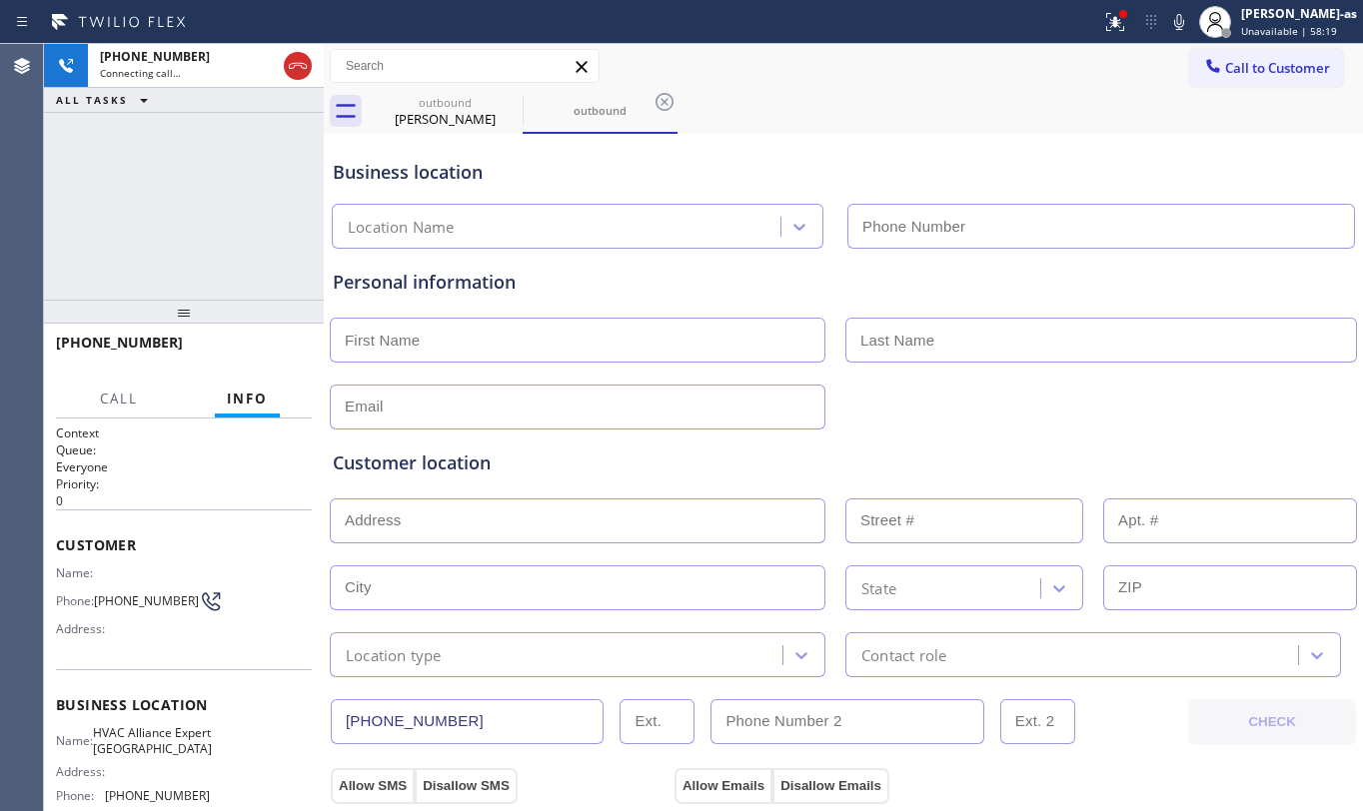
type input "(786) 465-5241"
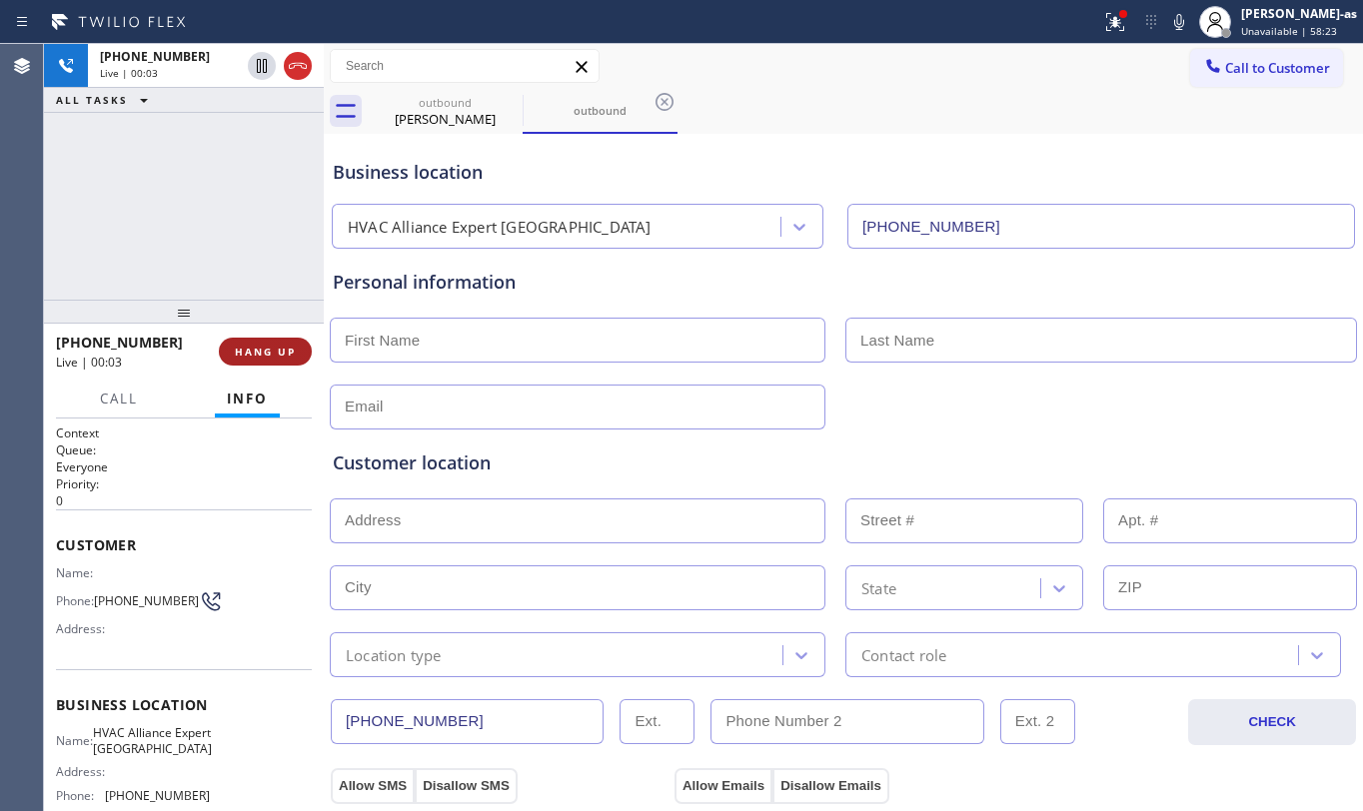
click at [246, 340] on button "HANG UP" at bounding box center [265, 352] width 93 height 28
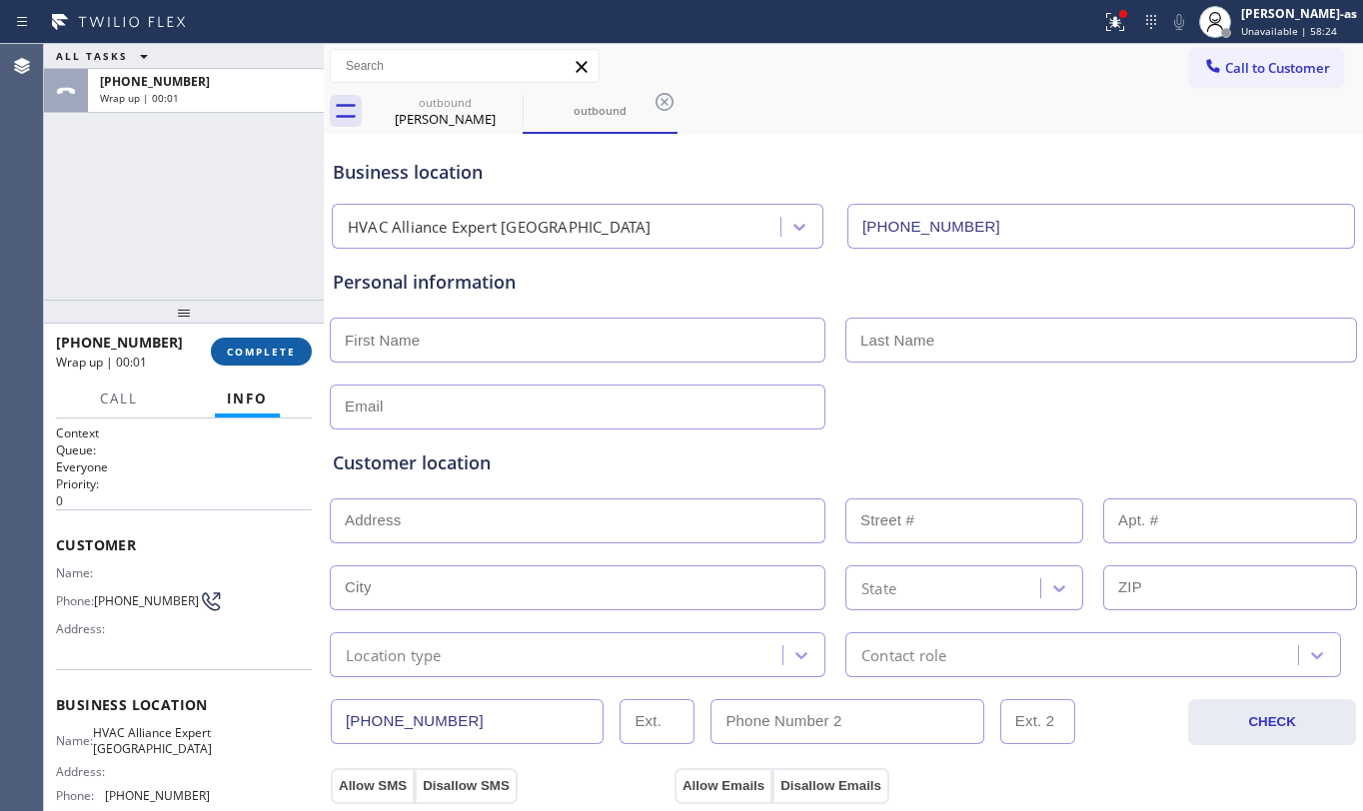
click at [246, 340] on button "COMPLETE" at bounding box center [261, 352] width 101 height 28
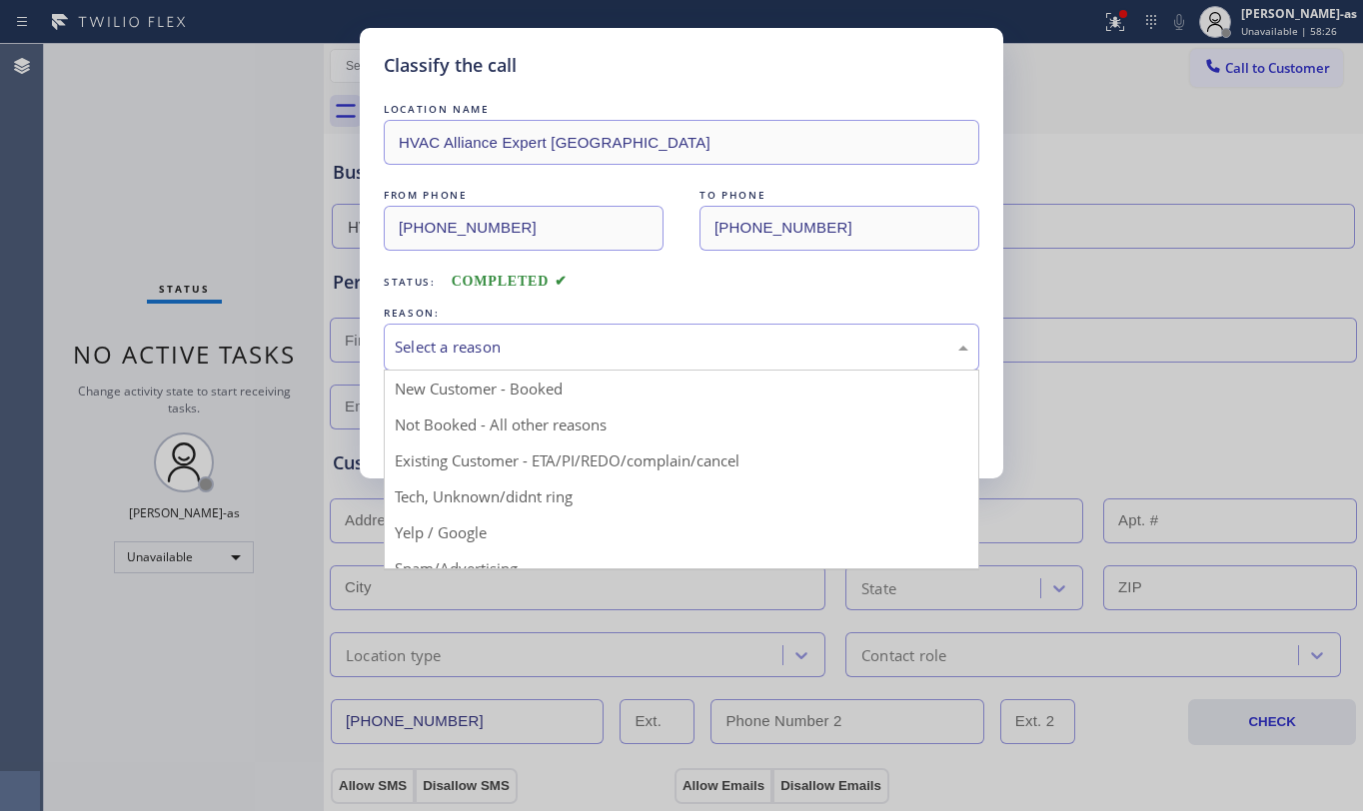
click at [590, 340] on div "Select a reason" at bounding box center [682, 347] width 574 height 23
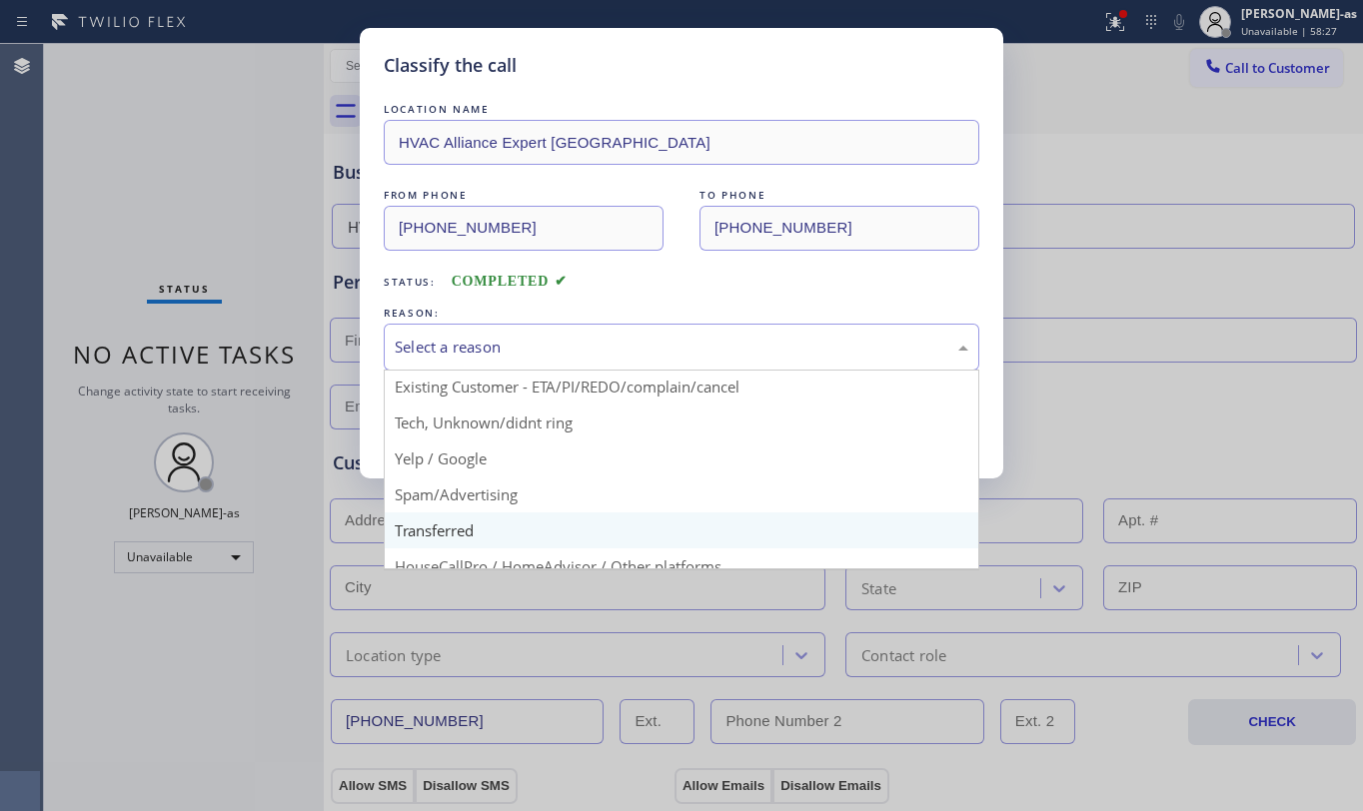
scroll to position [126, 0]
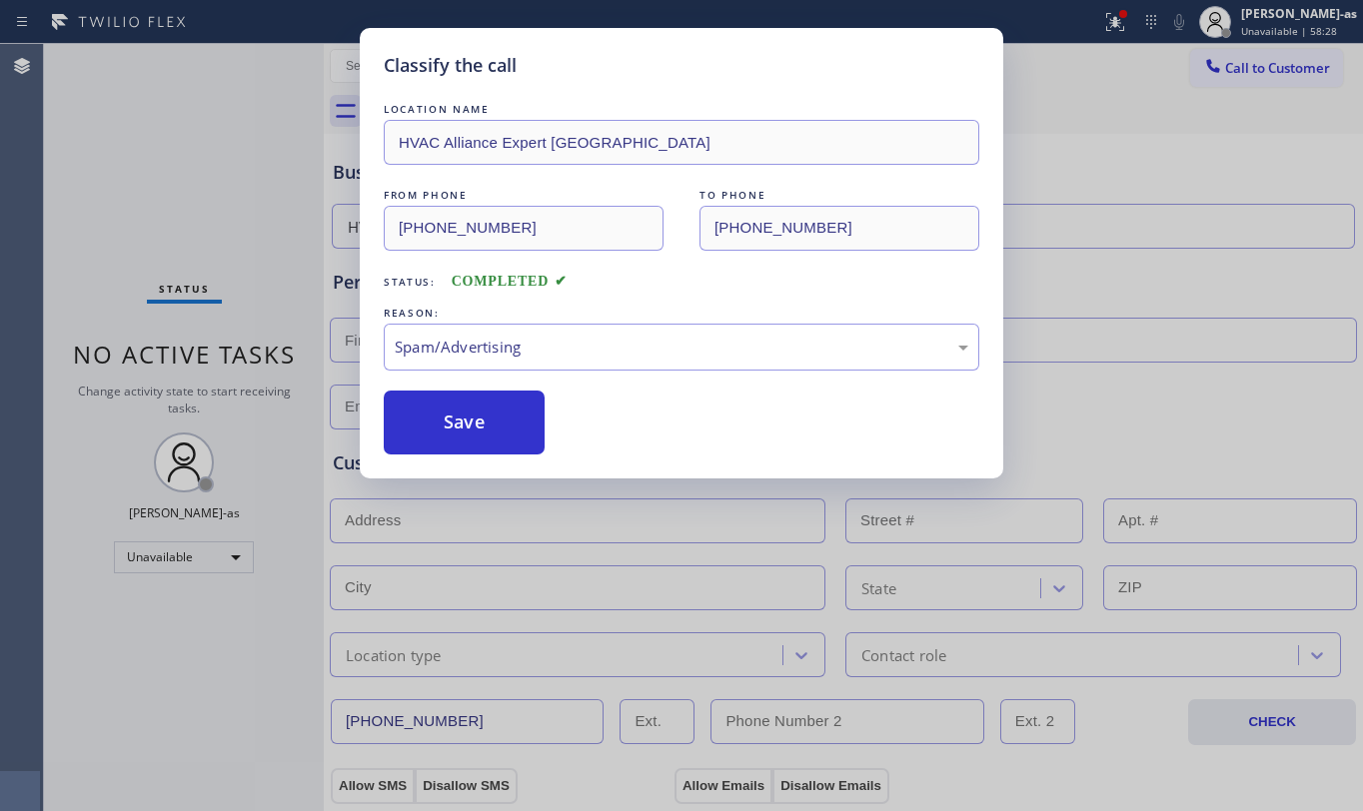
click at [444, 440] on button "Save" at bounding box center [464, 423] width 161 height 64
type input "[PHONE_NUMBER]"
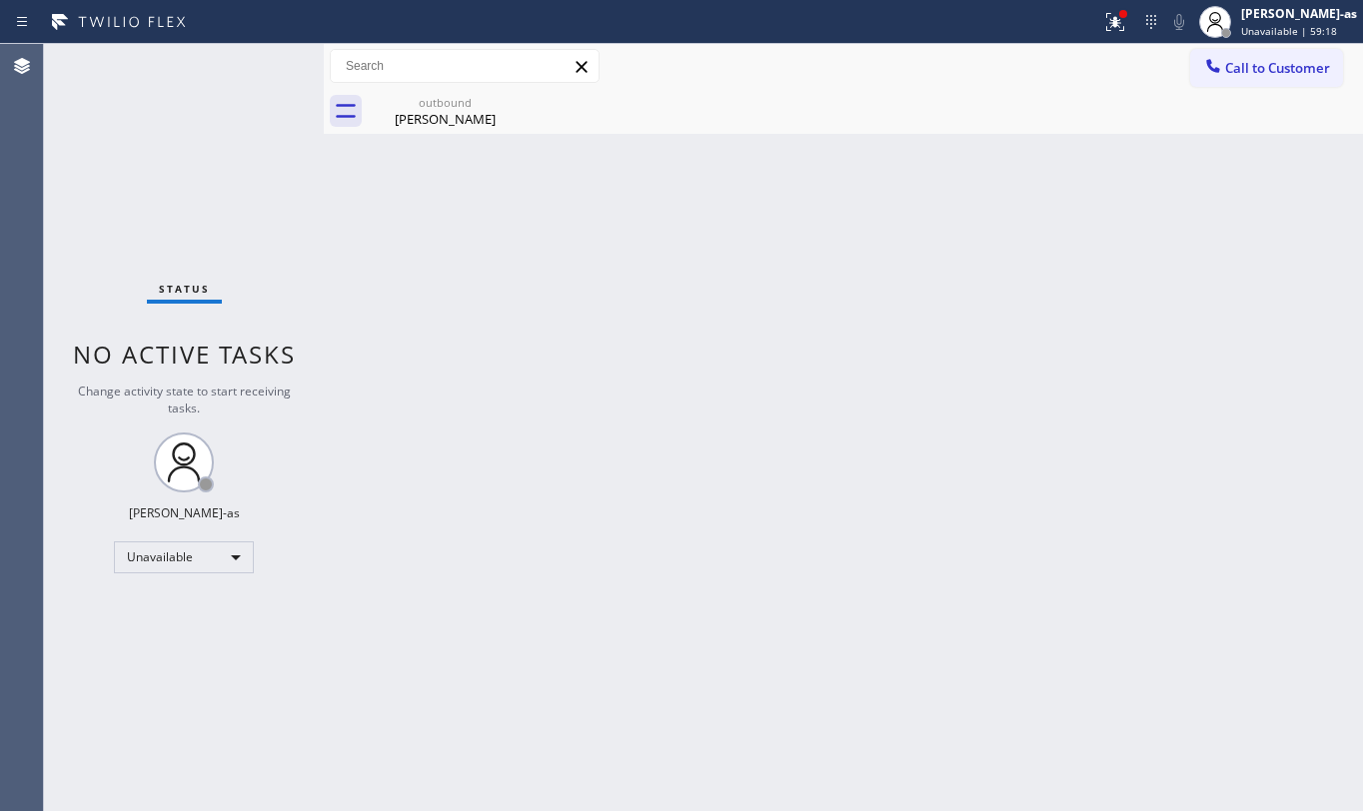
click at [113, 89] on div "Status No active tasks Change activity state to start receiving tasks. [PERSON_…" at bounding box center [184, 427] width 280 height 767
click at [1257, 66] on span "Call to Customer" at bounding box center [1277, 68] width 105 height 18
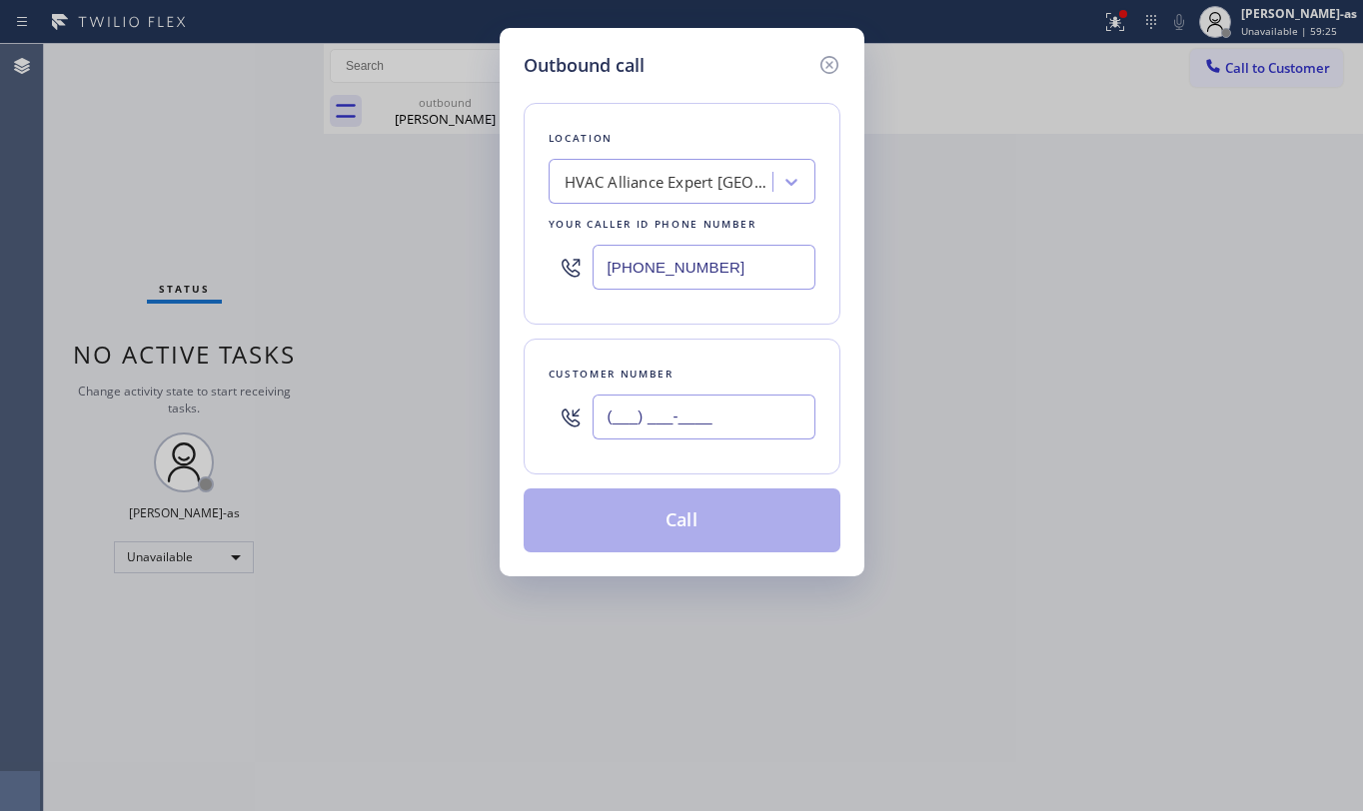
click at [714, 402] on input "(___) ___-____" at bounding box center [704, 417] width 223 height 45
paste input "626) 355-0790"
type input "(626) 355-0790"
click at [646, 156] on div "Location HVAC Alliance Expert Three Lakes Your caller id phone number (786) 465…" at bounding box center [682, 214] width 317 height 222
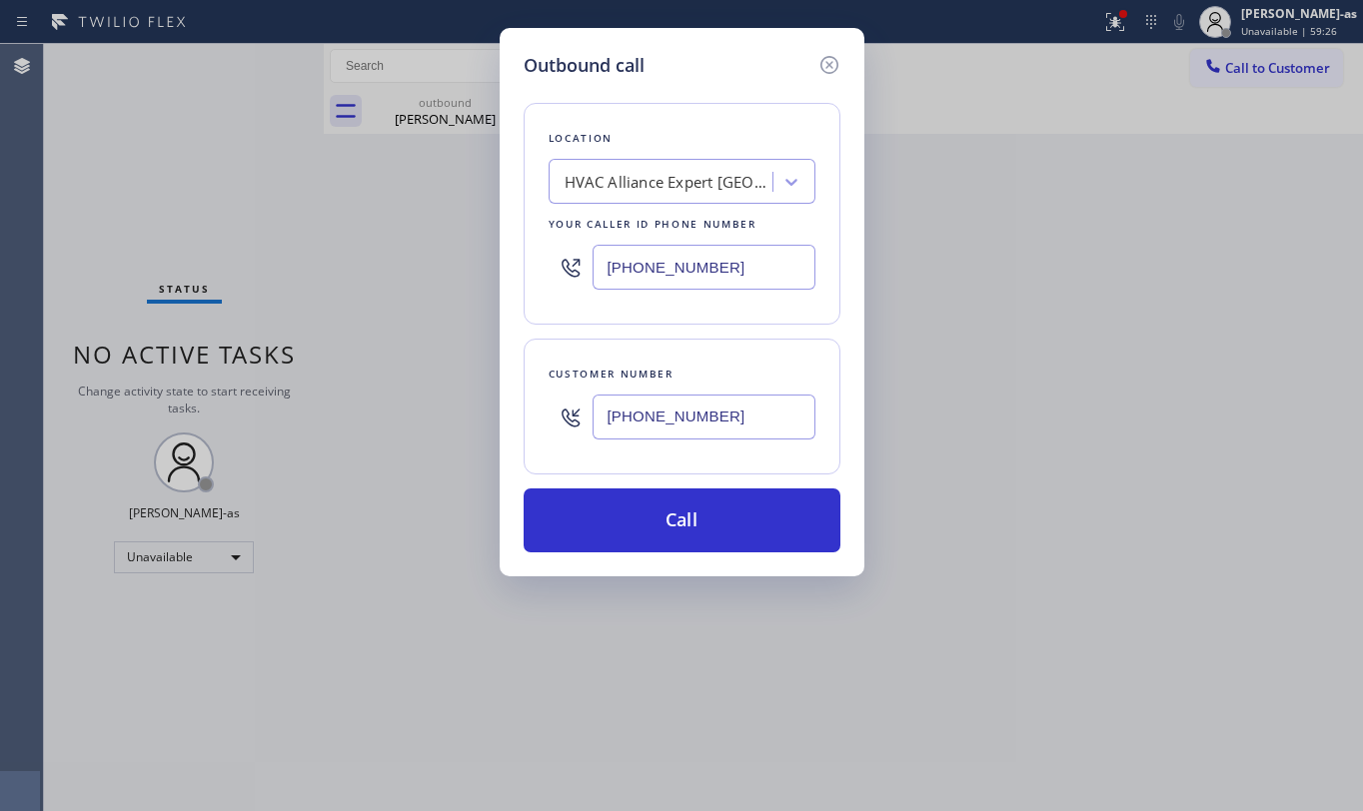
click at [662, 178] on div "HVAC Alliance Expert Three Lakes" at bounding box center [670, 182] width 210 height 23
type input "5 STar Appliance Repair"
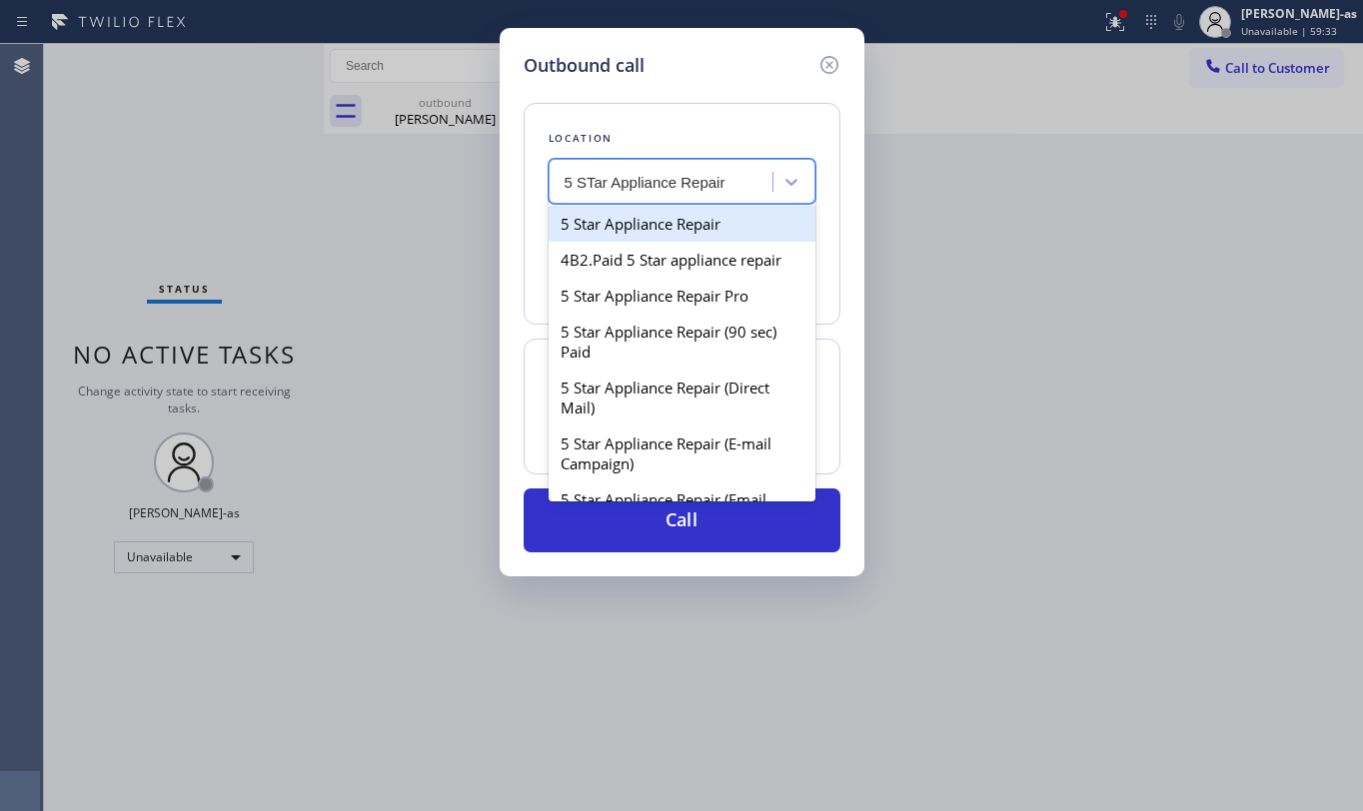
click at [648, 232] on div "5 Star Appliance Repair" at bounding box center [682, 224] width 267 height 36
type input "[PHONE_NUMBER]"
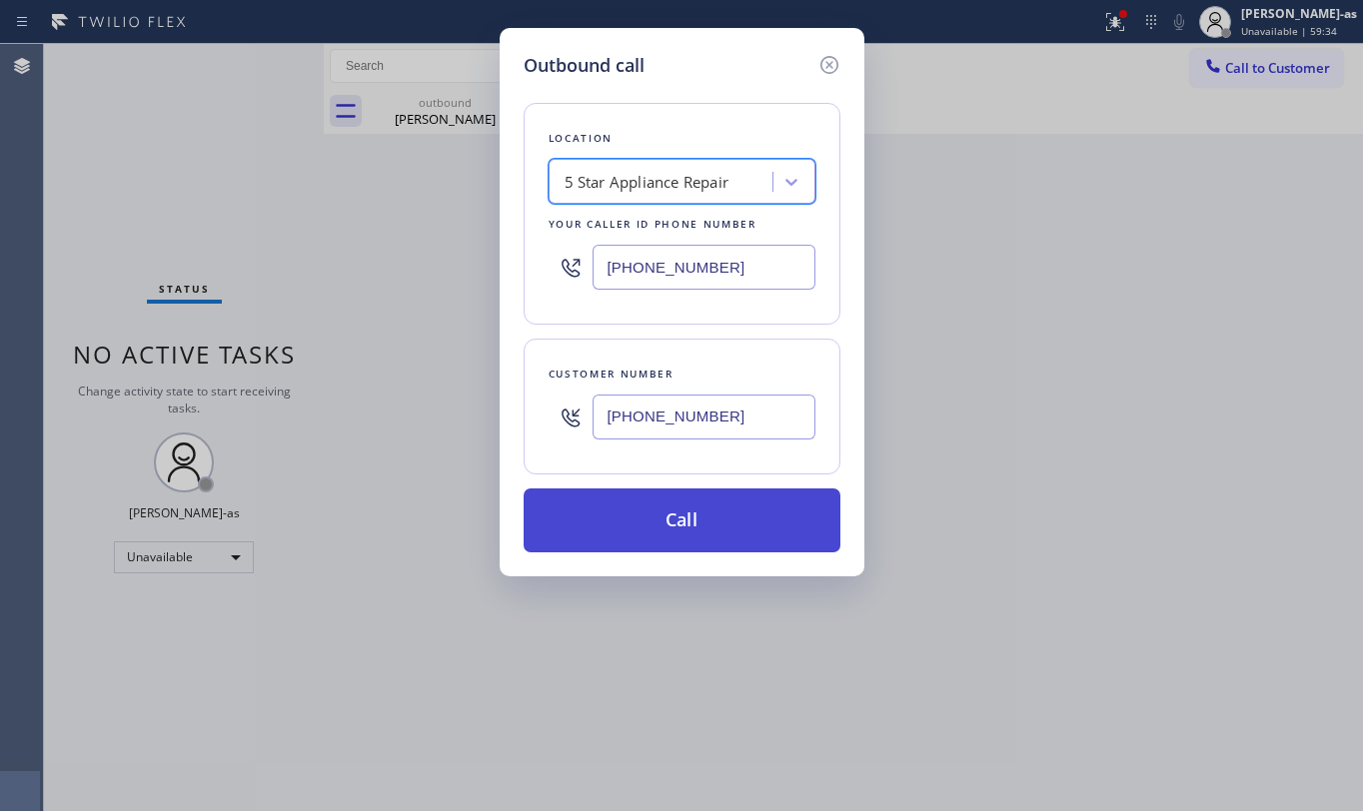
click at [609, 522] on button "Call" at bounding box center [682, 521] width 317 height 64
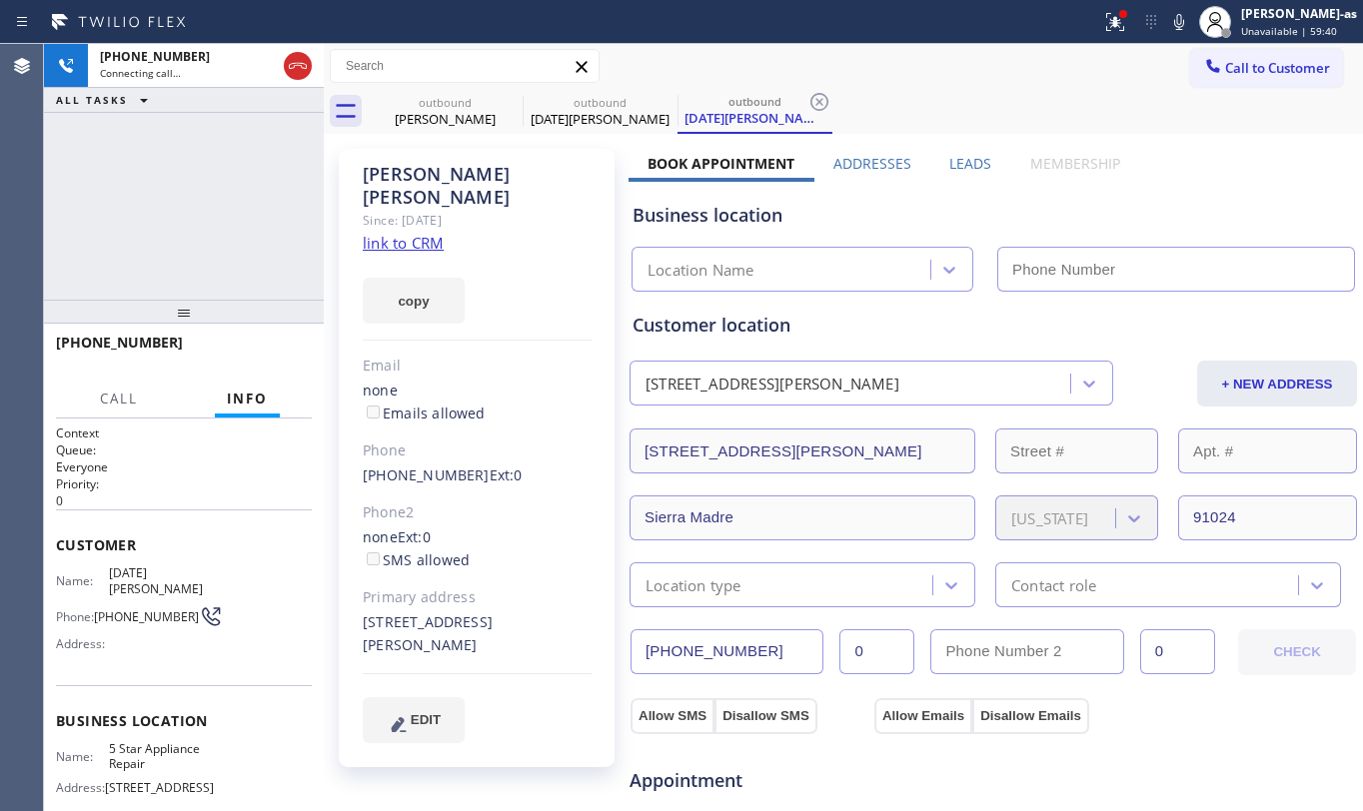
type input "[PHONE_NUMBER]"
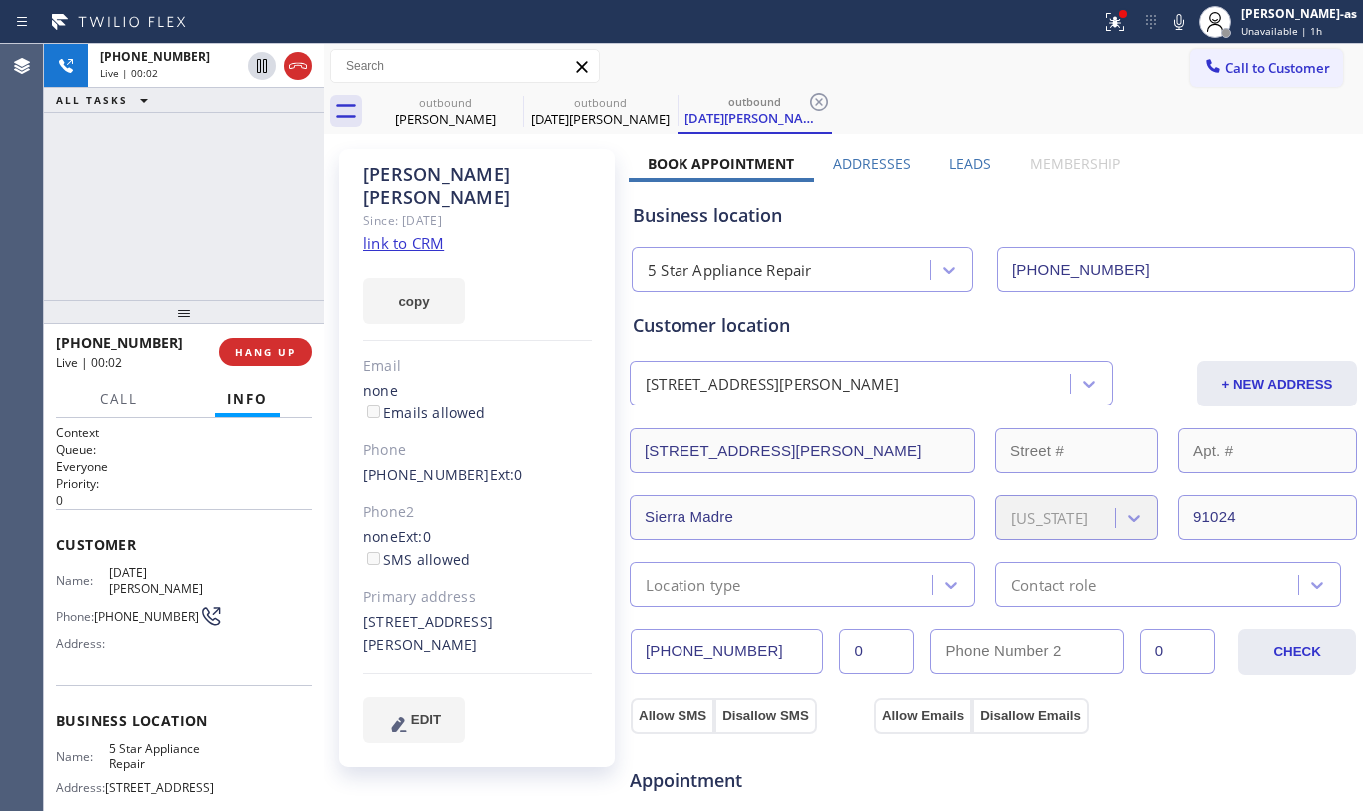
click at [258, 232] on div "+16263550790 Live | 00:02 ALL TASKS ALL TASKS ACTIVE TASKS TASKS IN WRAP UP" at bounding box center [184, 172] width 280 height 256
drag, startPoint x: 262, startPoint y: 348, endPoint x: 198, endPoint y: 244, distance: 122.0
click at [261, 338] on button "HANG UP" at bounding box center [265, 352] width 93 height 28
click at [197, 241] on div "+16263550790 Live | 00:03 ALL TASKS ALL TASKS ACTIVE TASKS TASKS IN WRAP UP" at bounding box center [184, 172] width 280 height 256
click at [261, 357] on span "COMPLETE" at bounding box center [261, 352] width 69 height 14
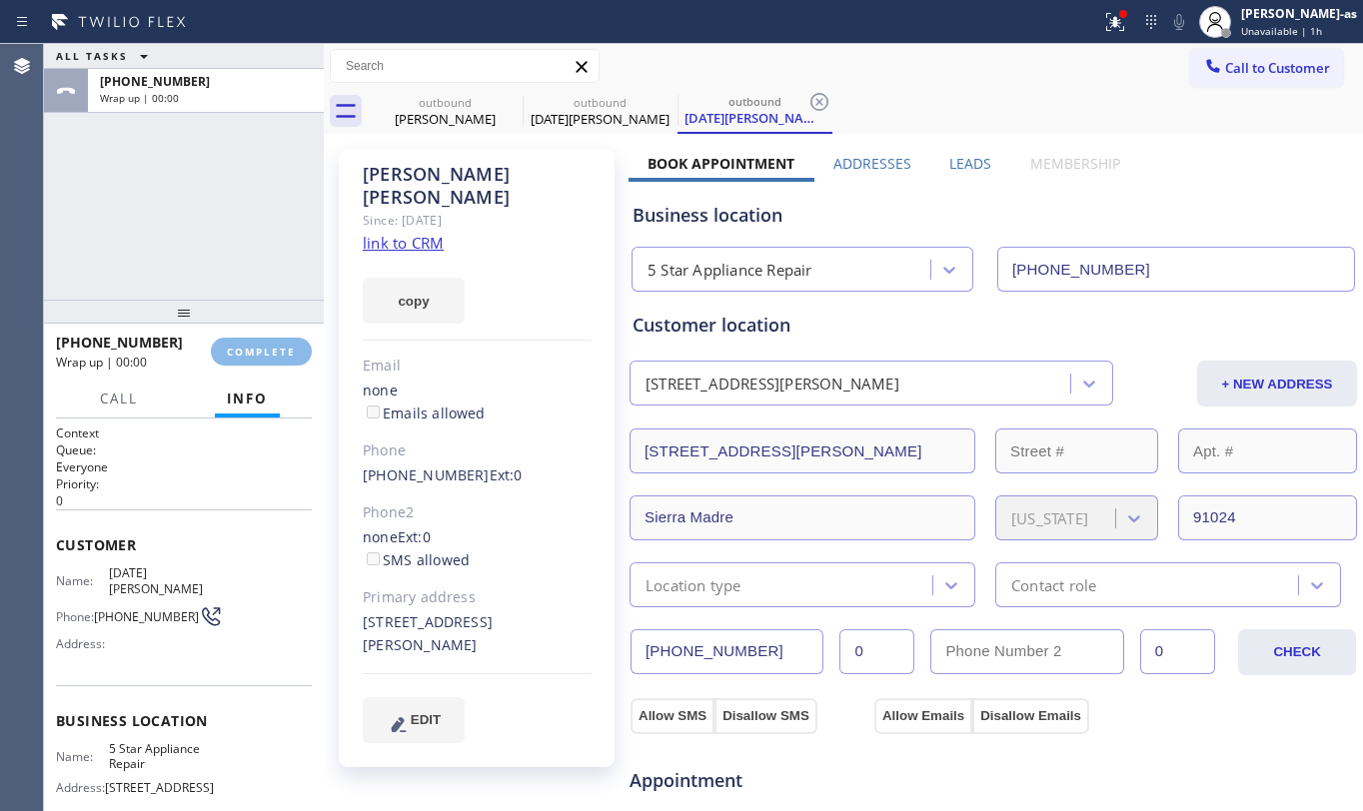
click at [242, 218] on div "ALL TASKS ALL TASKS ACTIVE TASKS TASKS IN WRAP UP +16263550790 Wrap up | 00:00" at bounding box center [184, 172] width 280 height 256
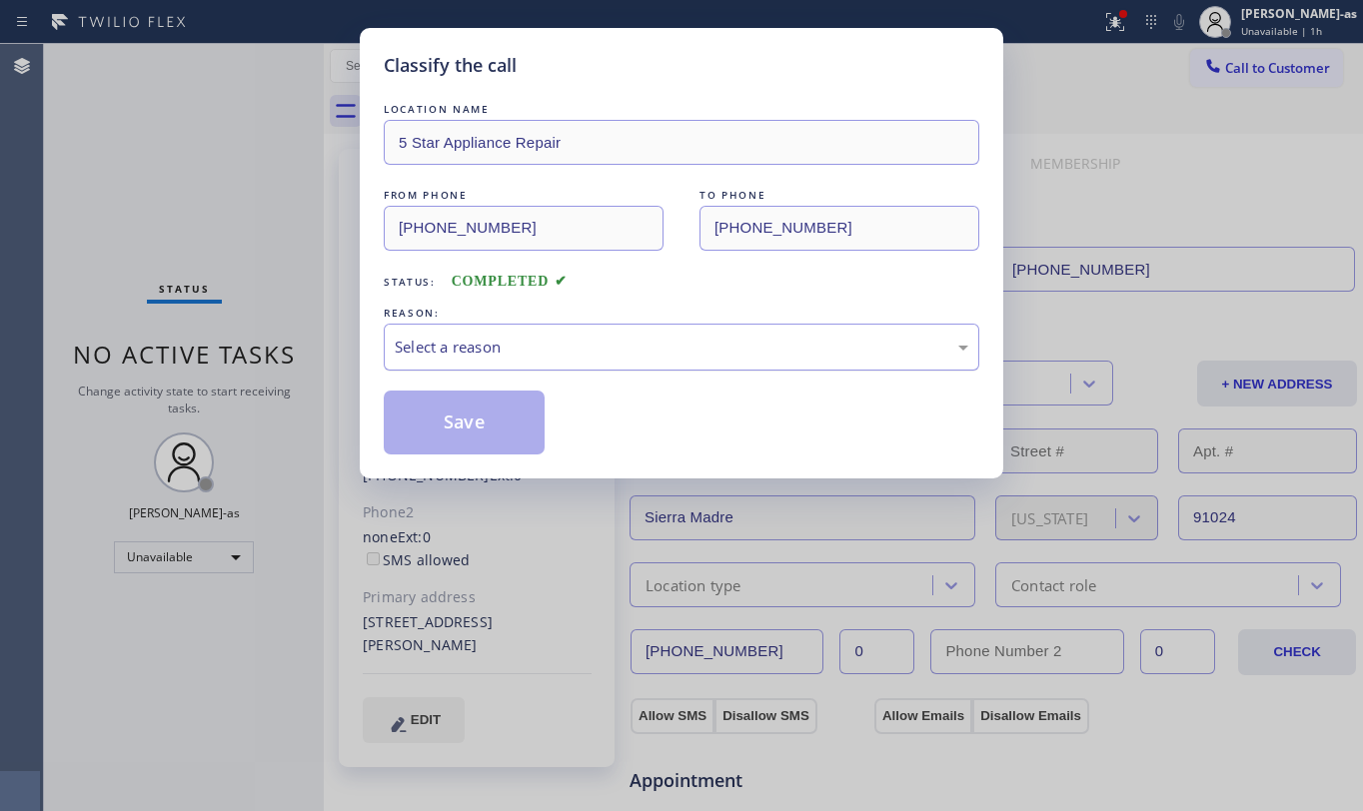
click at [636, 350] on div "Select a reason" at bounding box center [682, 347] width 574 height 23
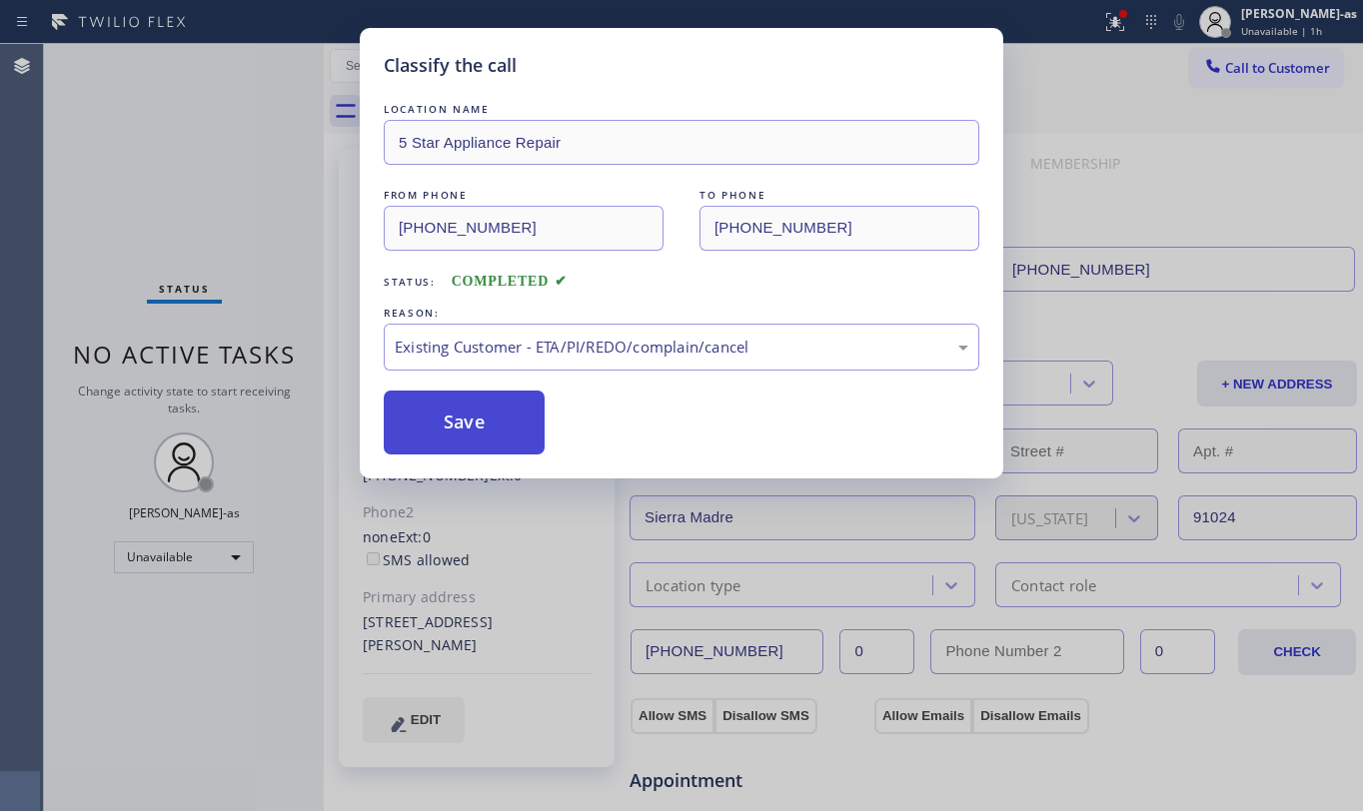
drag, startPoint x: 624, startPoint y: 460, endPoint x: 466, endPoint y: 416, distance: 163.9
click at [457, 413] on button "Save" at bounding box center [464, 423] width 161 height 64
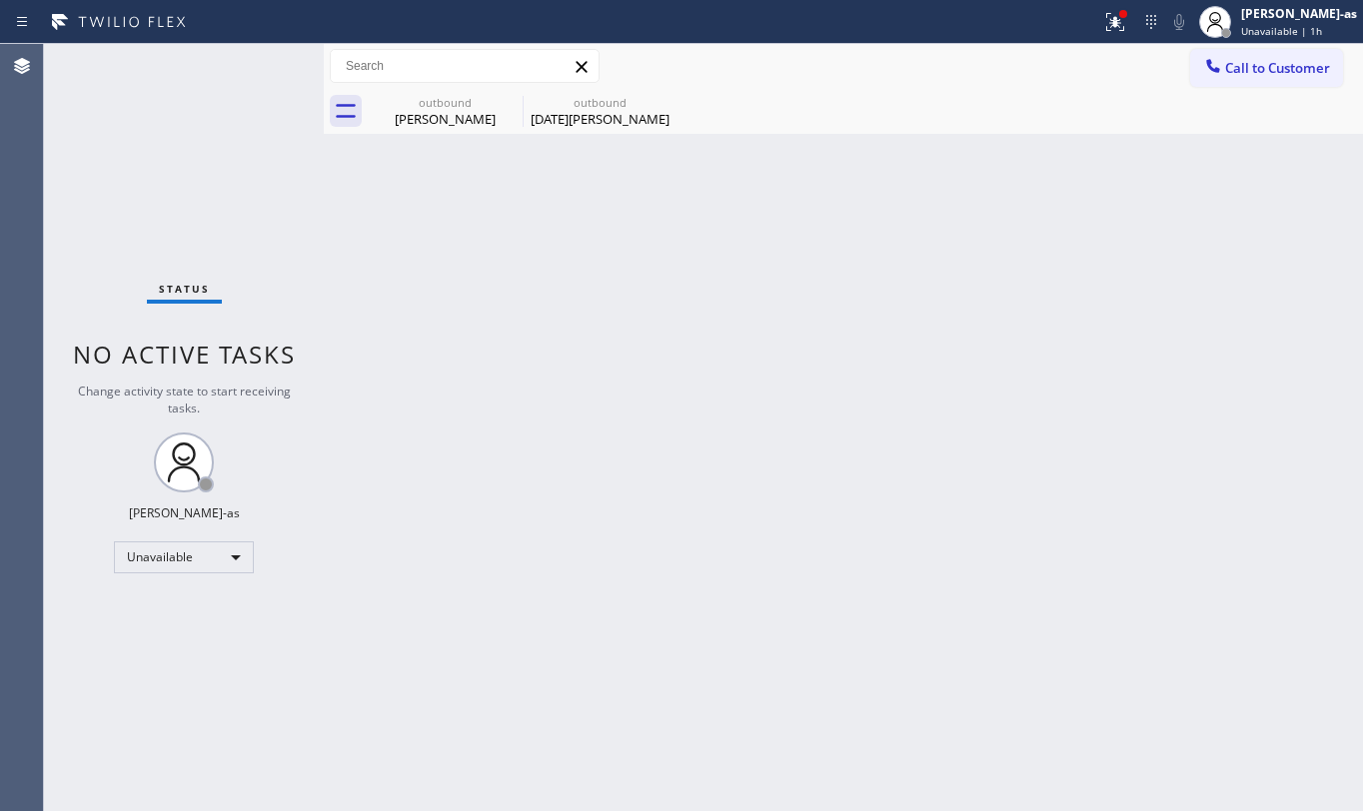
drag, startPoint x: 1261, startPoint y: 65, endPoint x: 1220, endPoint y: 100, distance: 53.9
click at [1260, 65] on span "Call to Customer" at bounding box center [1277, 68] width 105 height 18
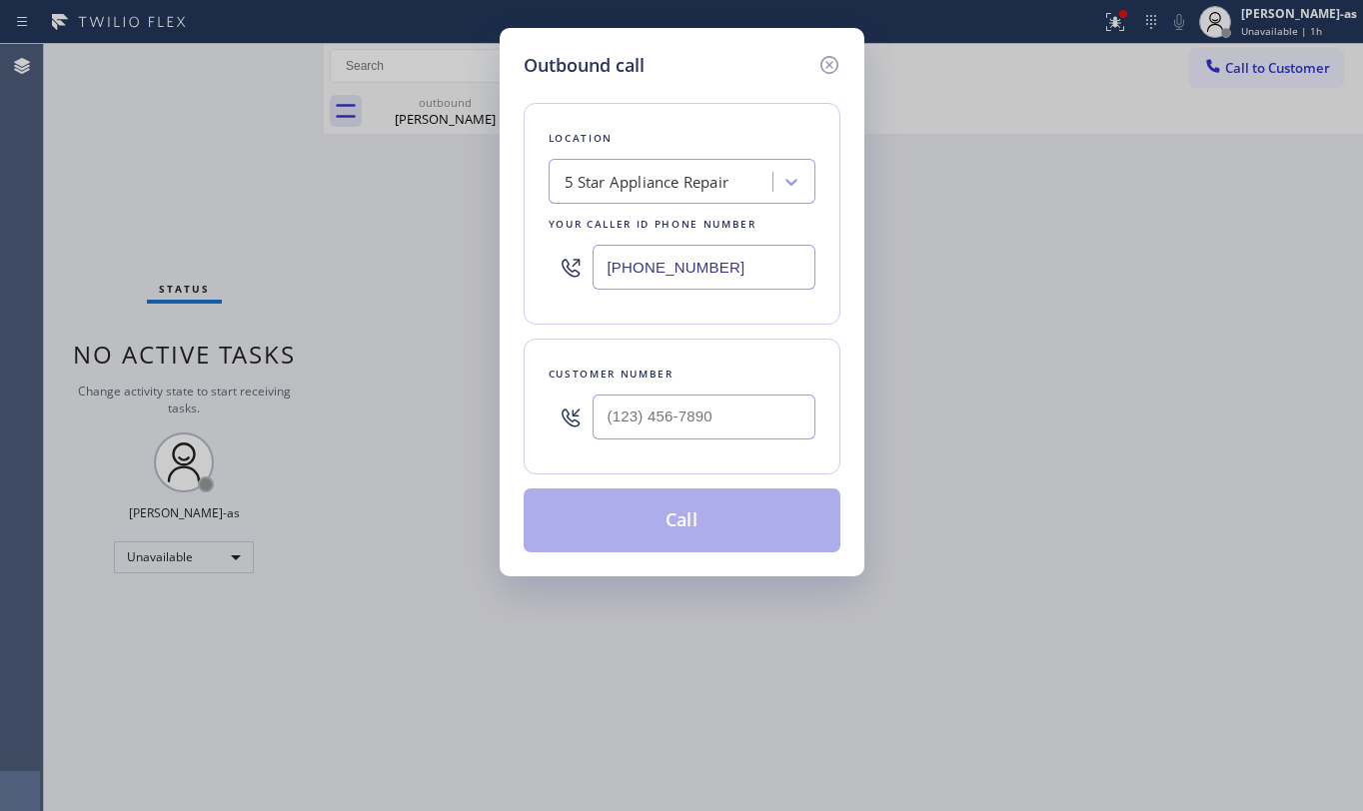
drag, startPoint x: 706, startPoint y: 464, endPoint x: 709, endPoint y: 441, distance: 23.2
click at [706, 461] on div "Customer number" at bounding box center [682, 407] width 317 height 136
click at [722, 414] on input "(___) ___-____" at bounding box center [704, 417] width 223 height 45
paste input "206) 235-9997"
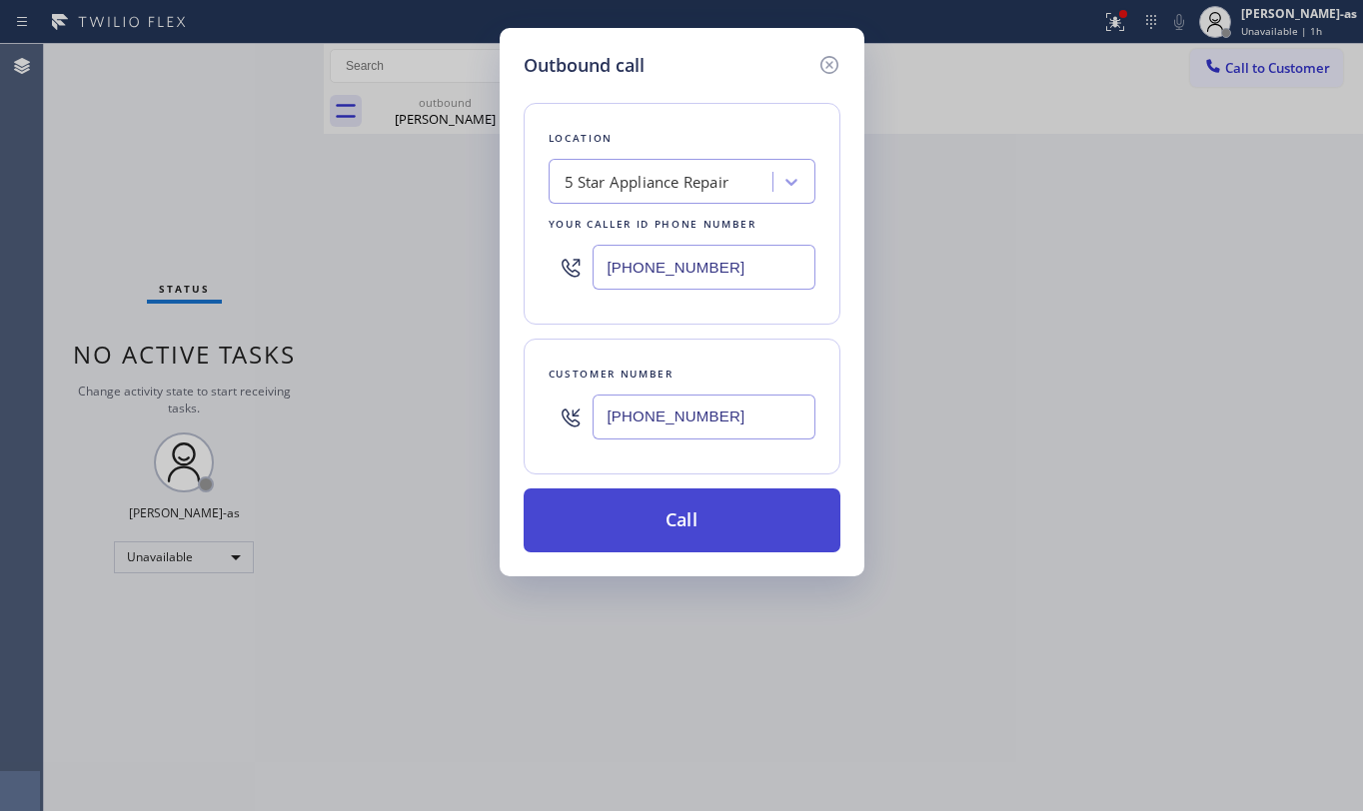
type input "(206) 235-9997"
click at [684, 524] on button "Call" at bounding box center [682, 521] width 317 height 64
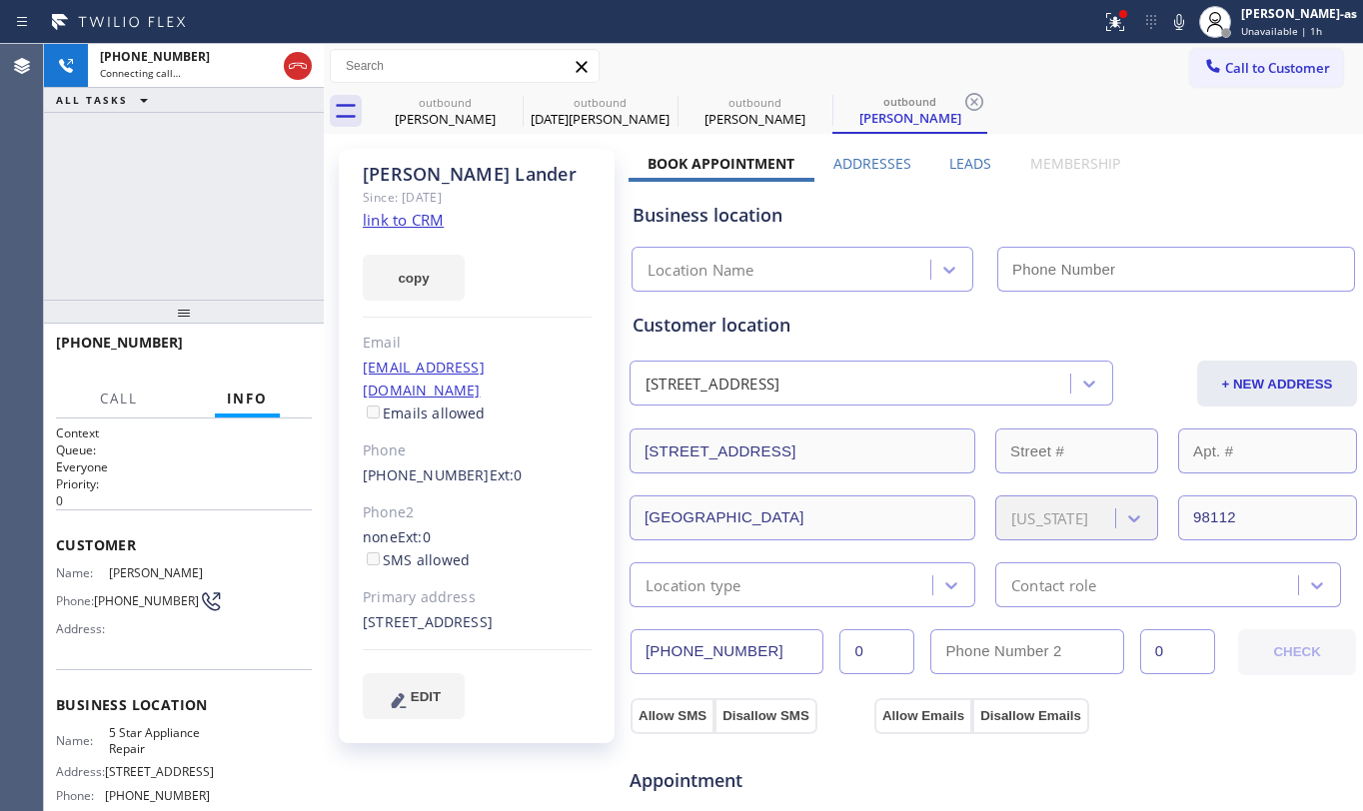
type input "[PHONE_NUMBER]"
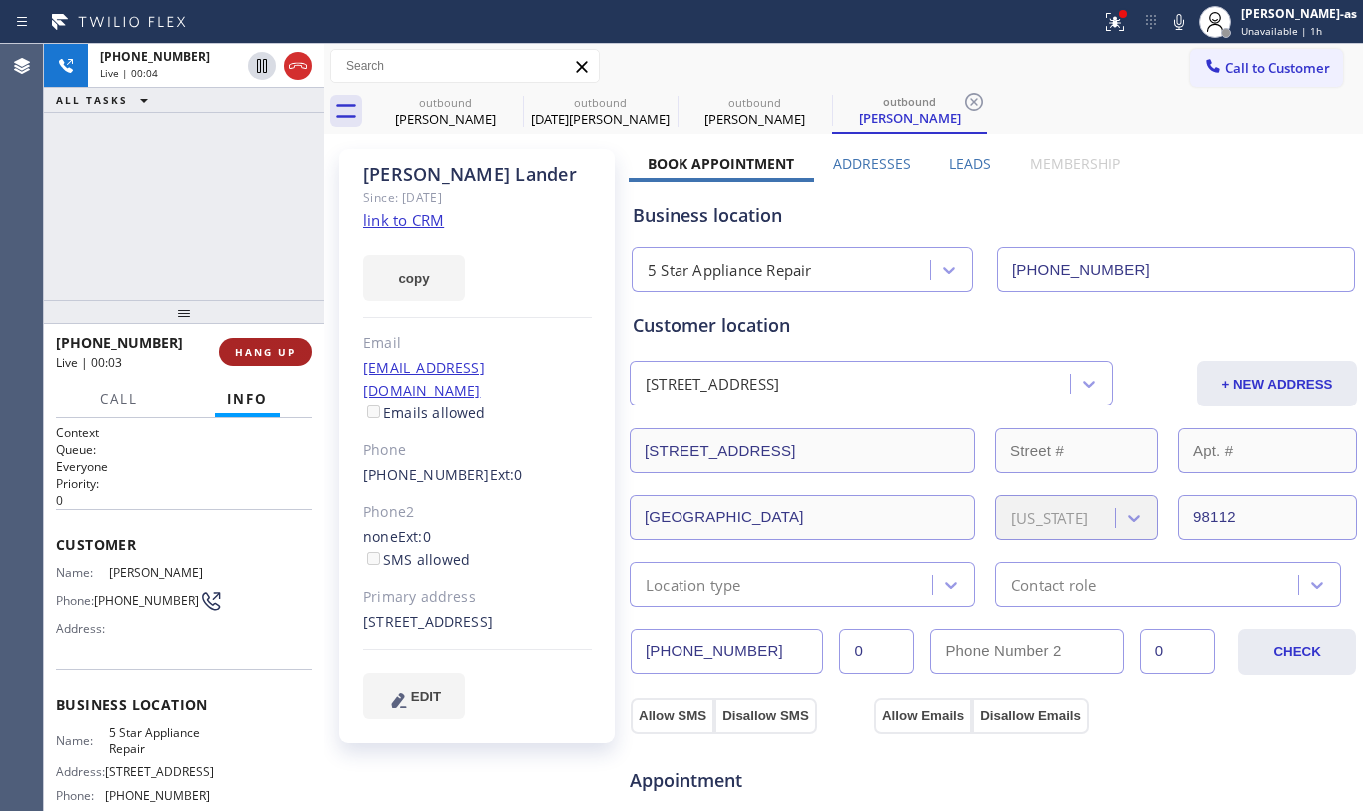
click at [232, 358] on button "HANG UP" at bounding box center [265, 352] width 93 height 28
click at [244, 338] on button "HANG UP" at bounding box center [265, 352] width 93 height 28
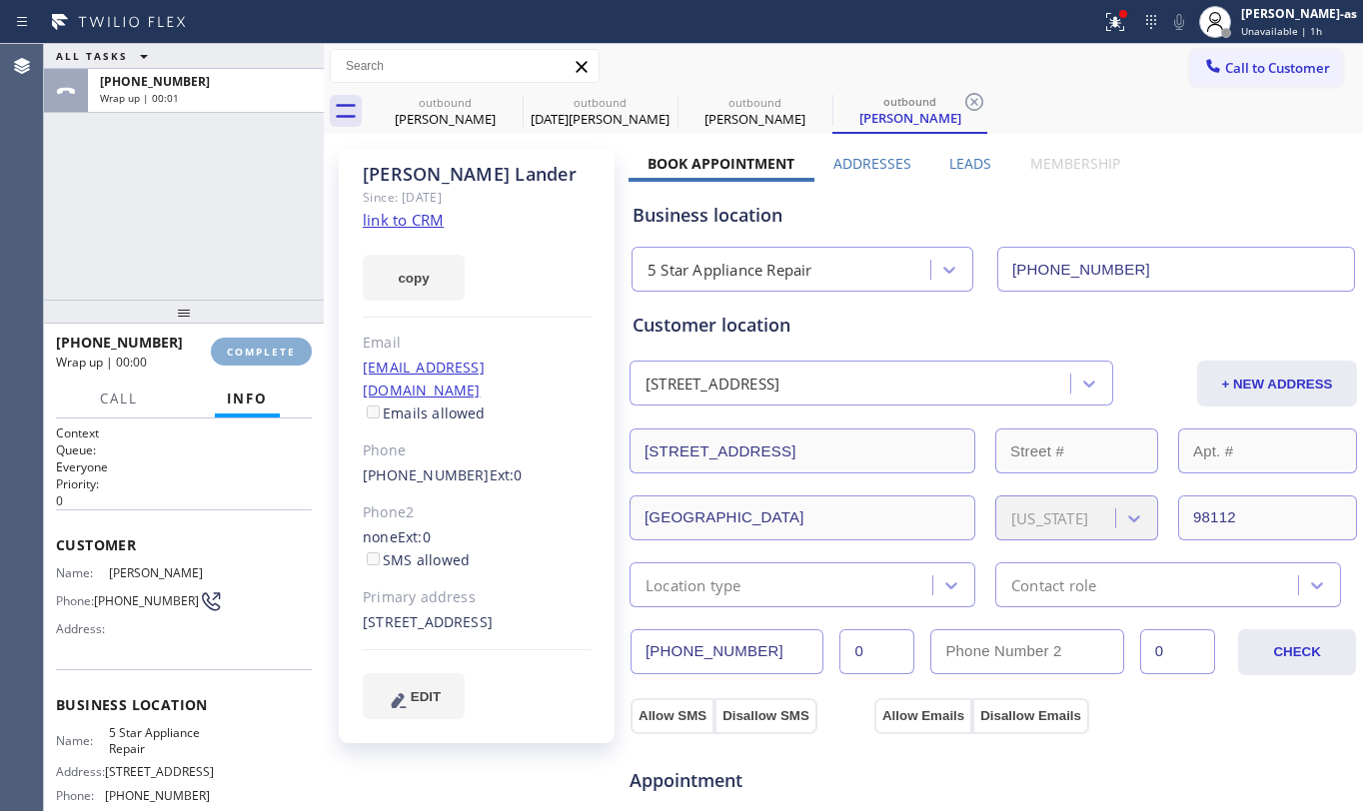
click at [240, 345] on span "COMPLETE" at bounding box center [261, 352] width 69 height 14
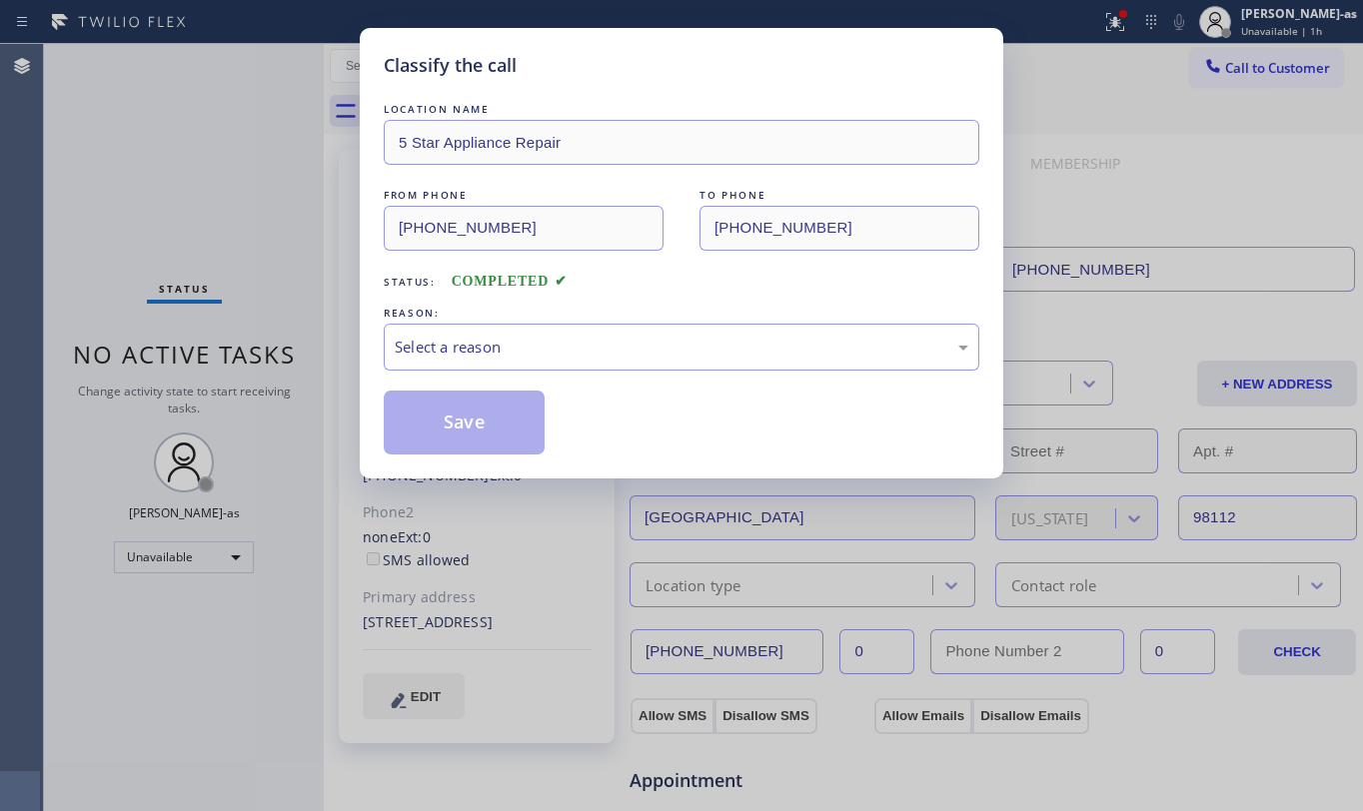
click at [481, 318] on div "REASON:" at bounding box center [682, 313] width 596 height 21
click at [609, 336] on div "Select a reason" at bounding box center [682, 347] width 596 height 47
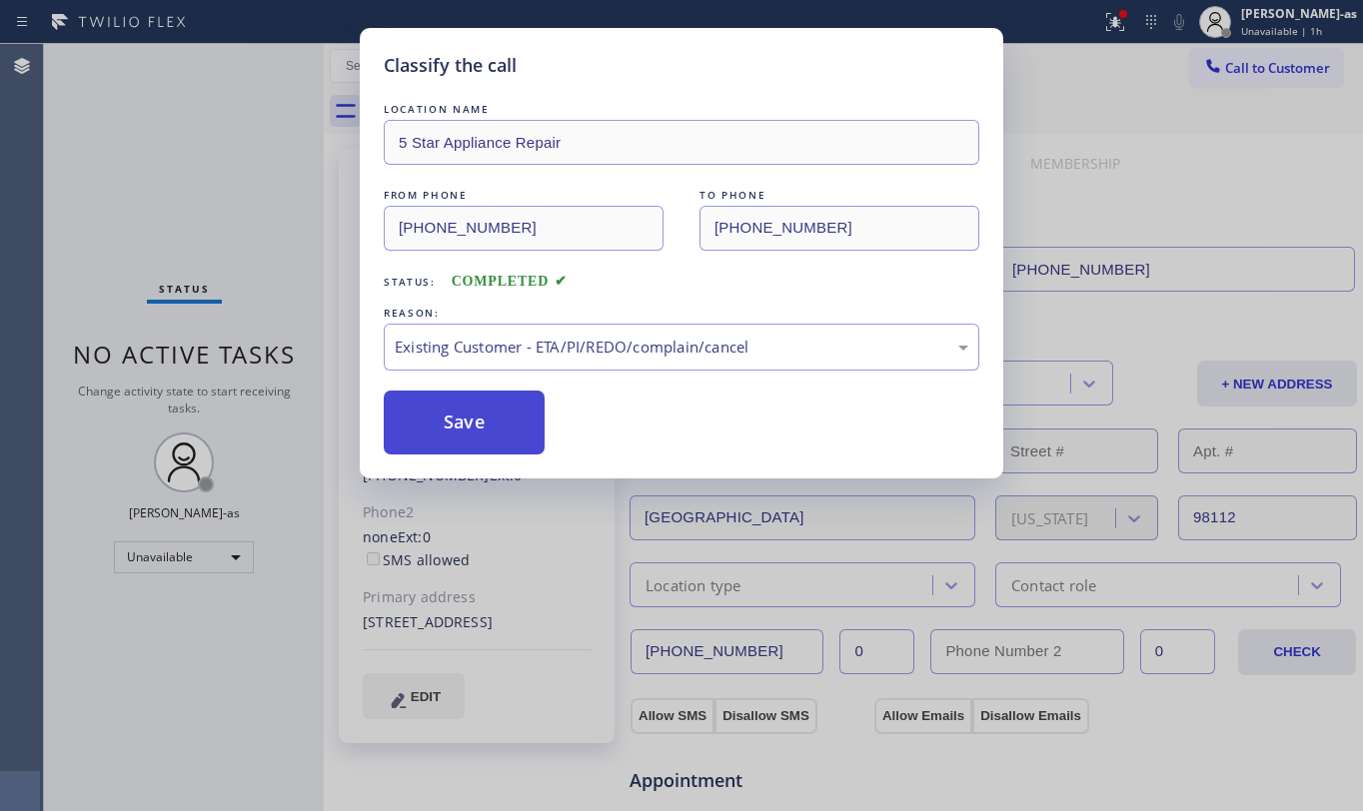
click at [493, 422] on button "Save" at bounding box center [464, 423] width 161 height 64
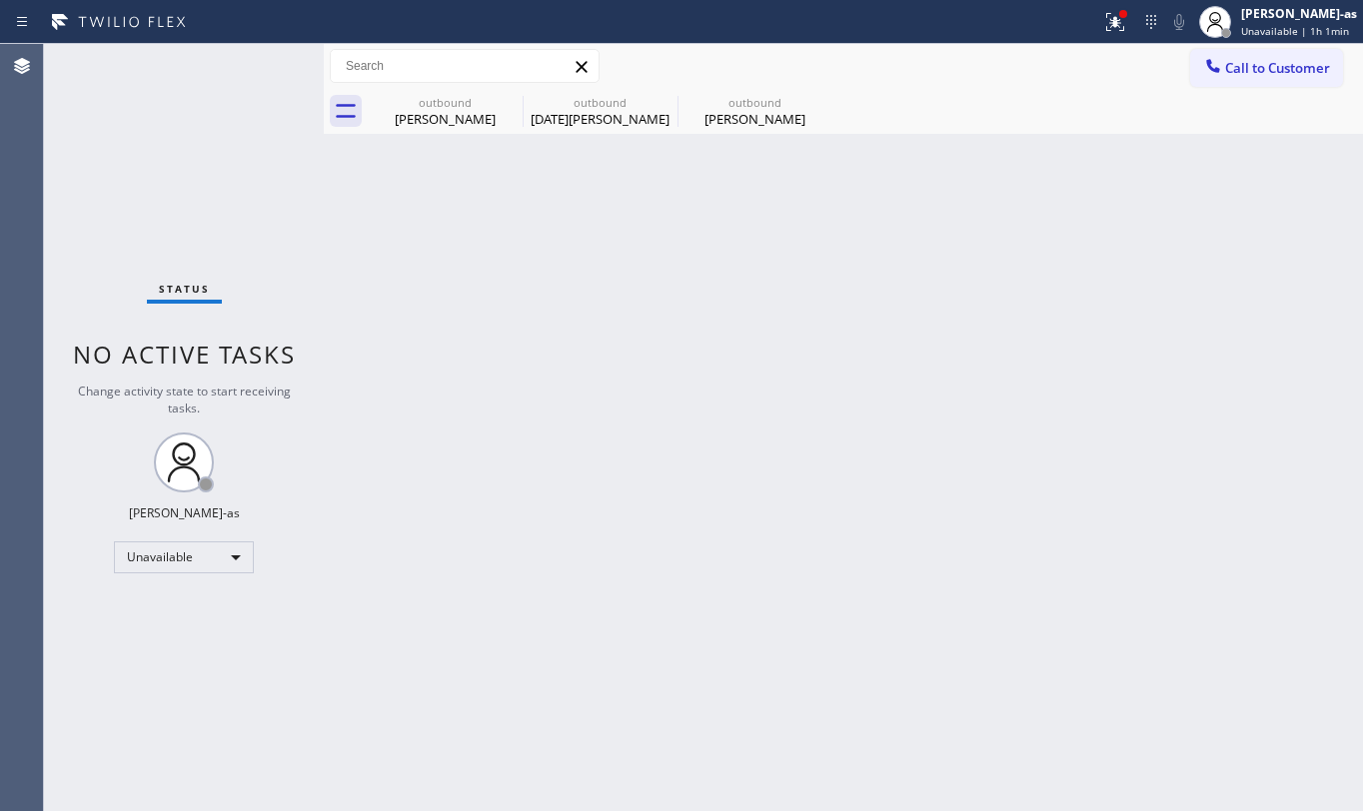
click at [1252, 72] on span "Call to Customer" at bounding box center [1277, 68] width 105 height 18
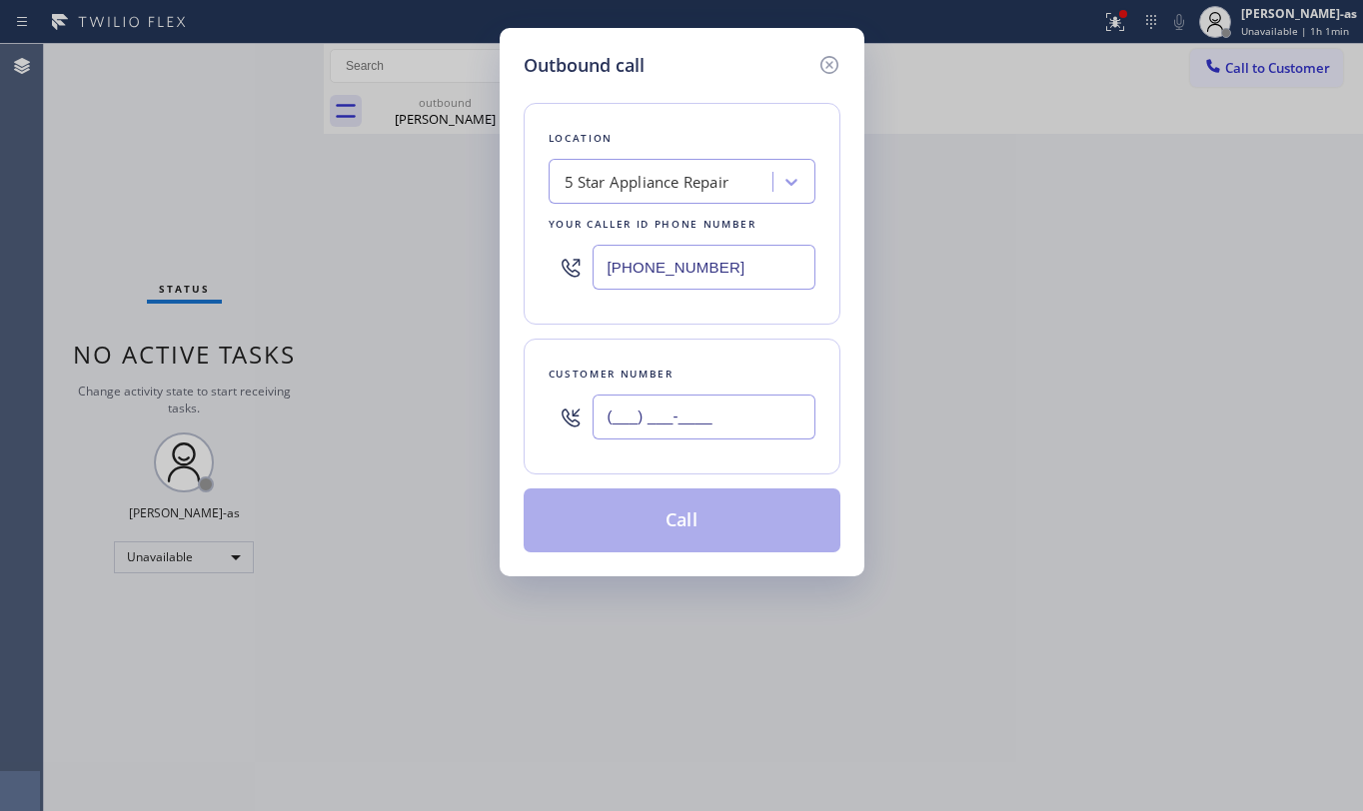
click at [759, 414] on input "(___) ___-____" at bounding box center [704, 417] width 223 height 45
paste input "310) 237-3869"
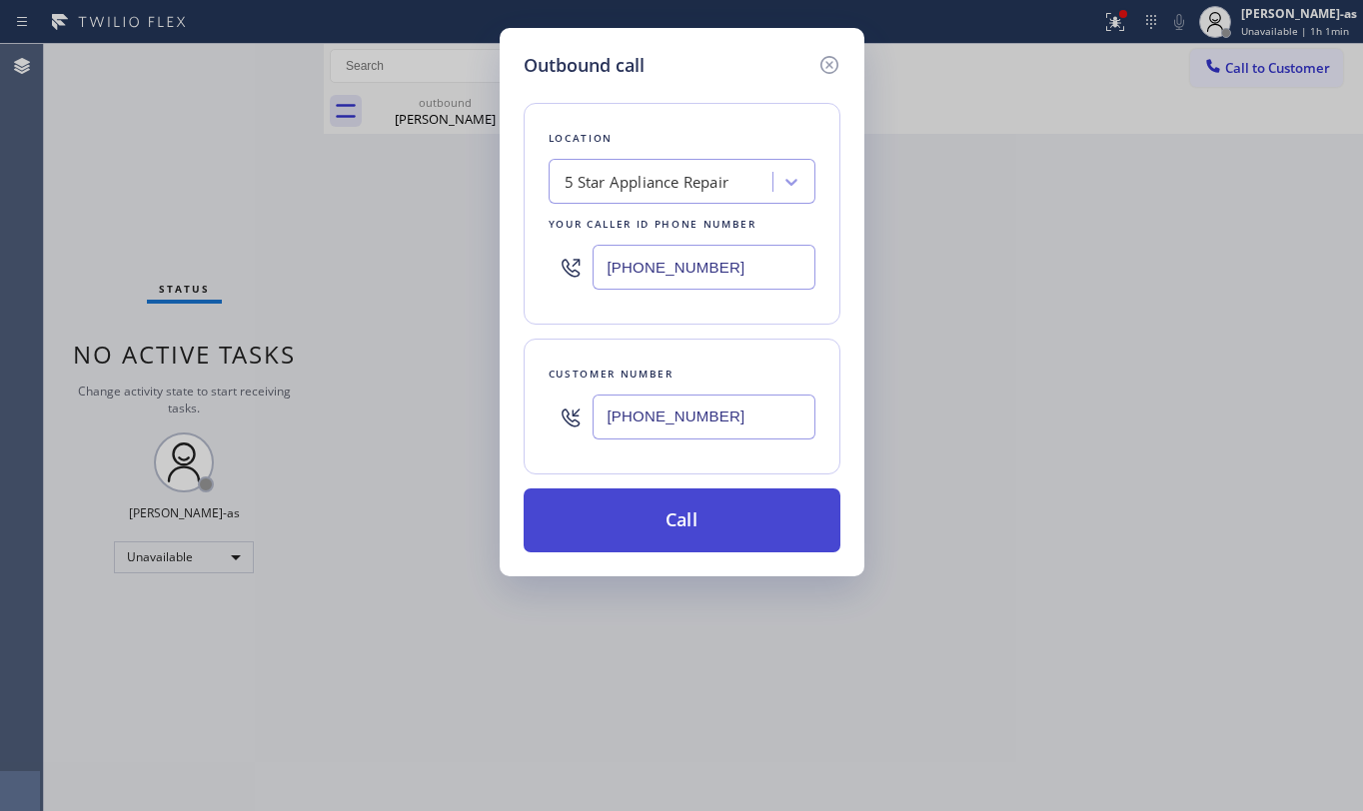
type input "(310) 237-3869"
click at [680, 534] on button "Call" at bounding box center [682, 521] width 317 height 64
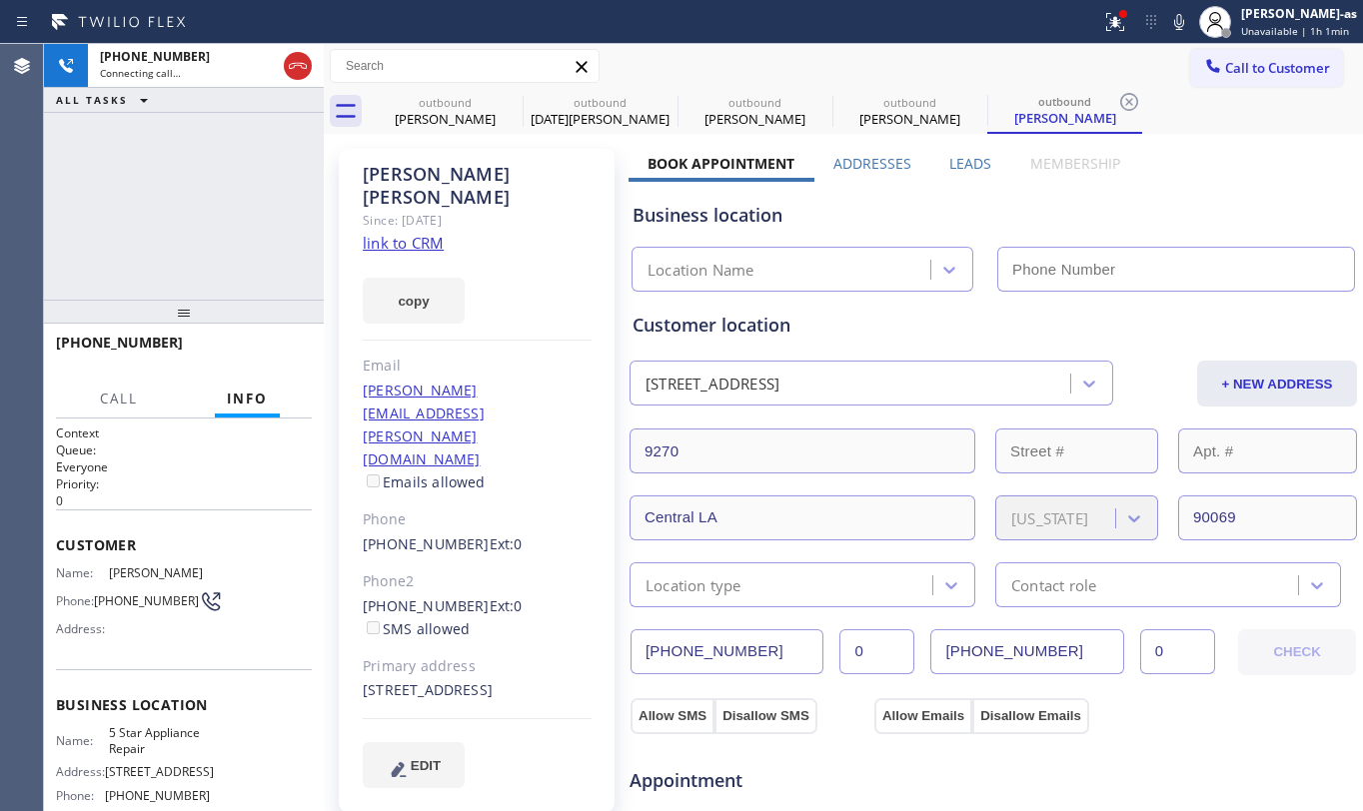
type input "[PHONE_NUMBER]"
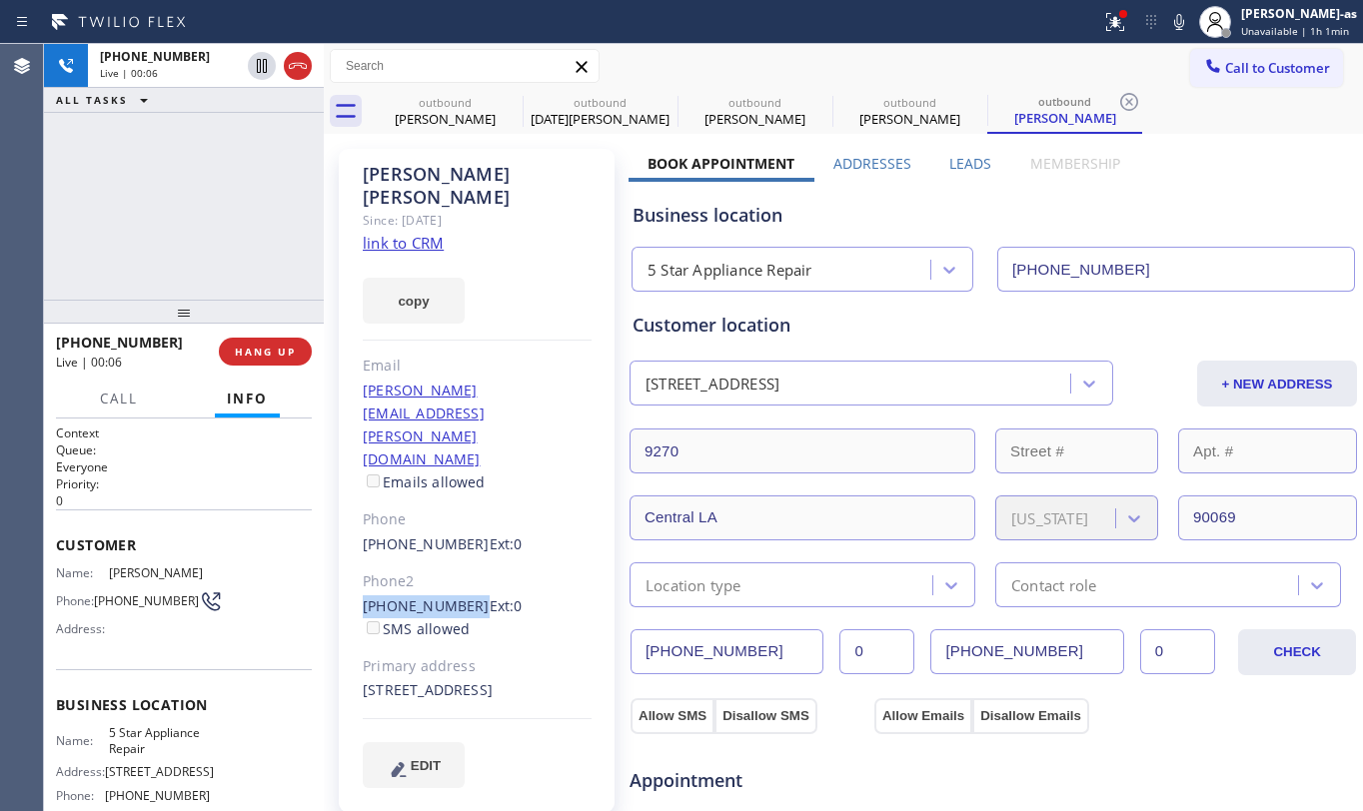
drag, startPoint x: 352, startPoint y: 518, endPoint x: 461, endPoint y: 518, distance: 108.9
click at [461, 518] on div "Marianne Chambers Since: 20 may 2020 link to CRM copy Email chambers.marianne@g…" at bounding box center [477, 481] width 276 height 664
copy link "(310) 993-5563"
click at [270, 356] on span "HANG UP" at bounding box center [265, 352] width 61 height 14
click at [234, 200] on div "+13102373869 Live | 00:08 ALL TASKS ALL TASKS ACTIVE TASKS TASKS IN WRAP UP" at bounding box center [184, 172] width 280 height 256
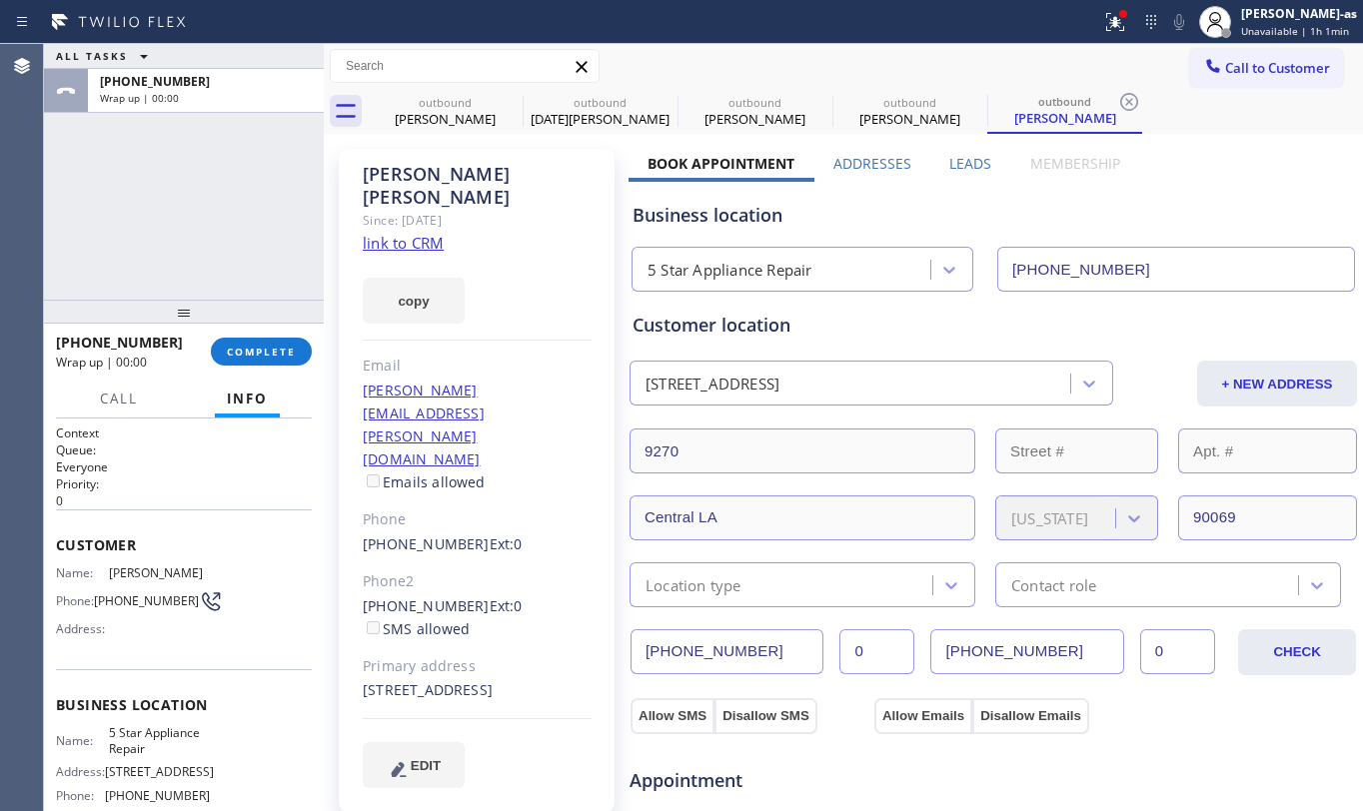
click at [264, 345] on span "COMPLETE" at bounding box center [261, 352] width 69 height 14
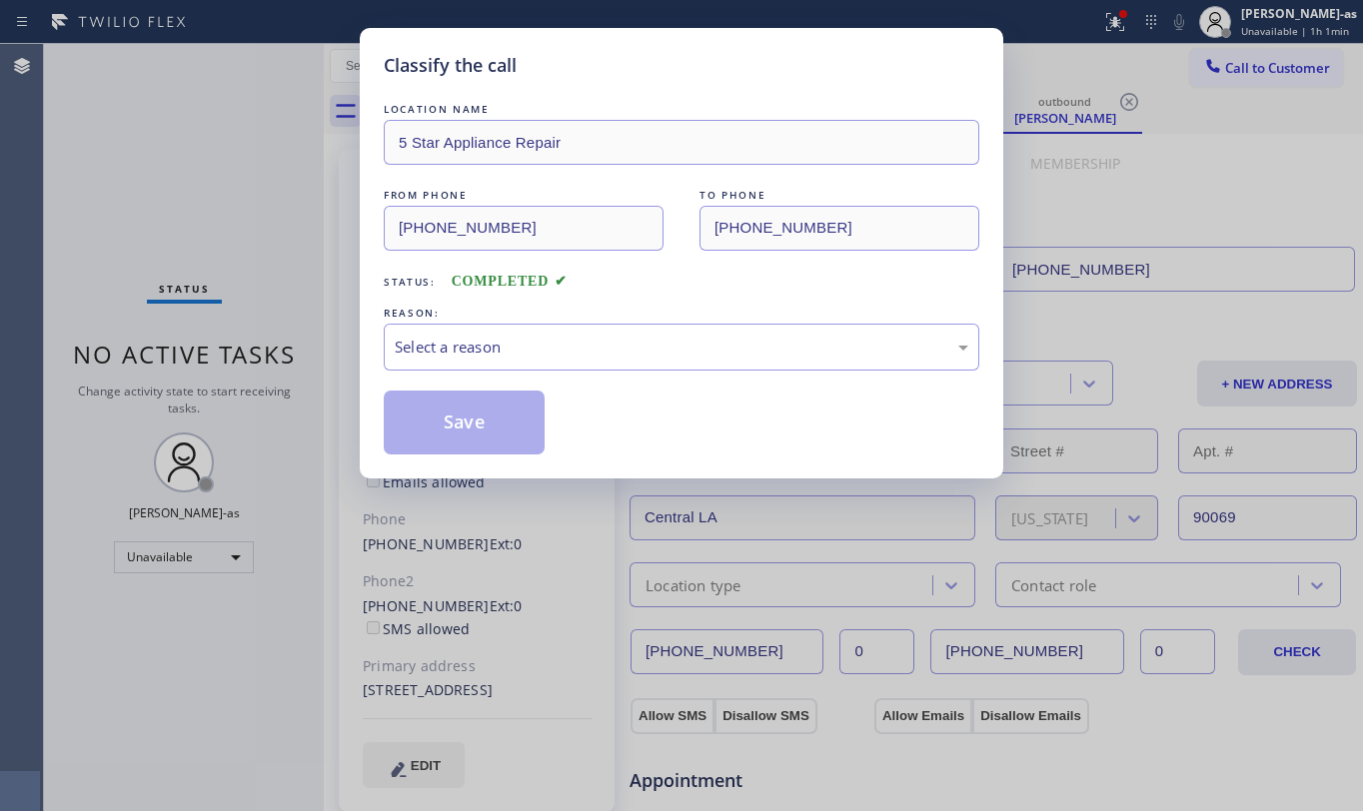
click at [661, 297] on div "LOCATION NAME 5 Star Appliance Repair FROM PHONE (855) 731-4952 TO PHONE (310) …" at bounding box center [682, 277] width 596 height 356
click at [698, 366] on div "Select a reason" at bounding box center [682, 347] width 596 height 47
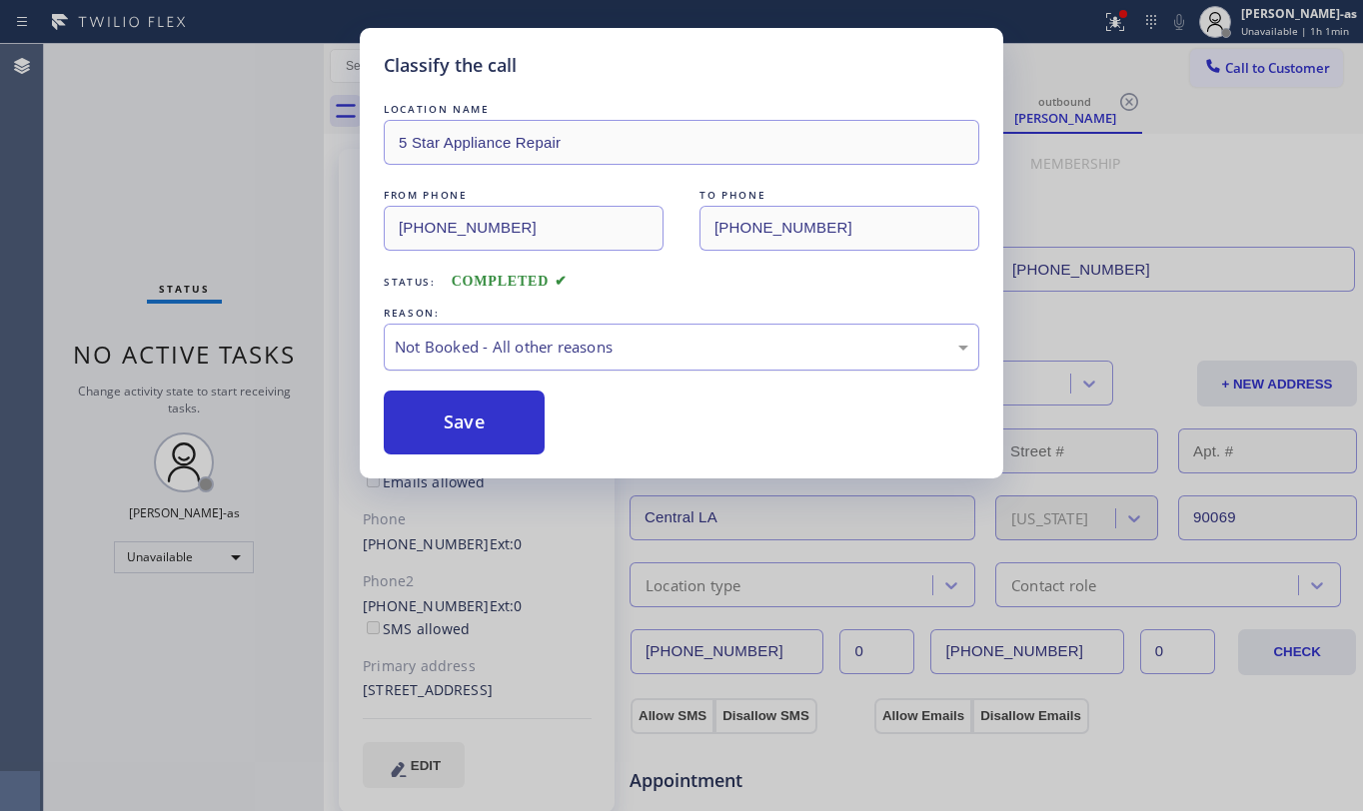
click at [490, 348] on div "Not Booked - All other reasons" at bounding box center [682, 347] width 574 height 23
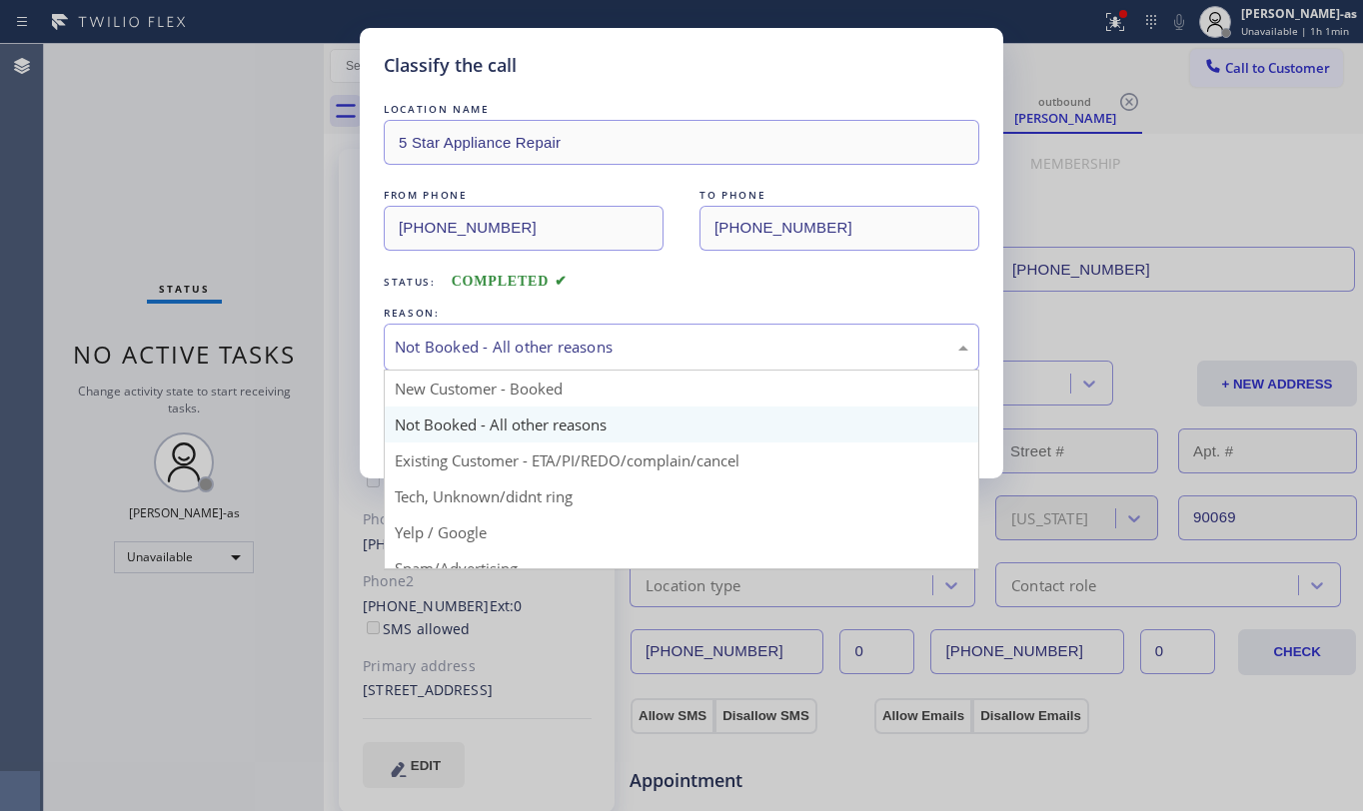
drag, startPoint x: 528, startPoint y: 453, endPoint x: 514, endPoint y: 440, distance: 19.1
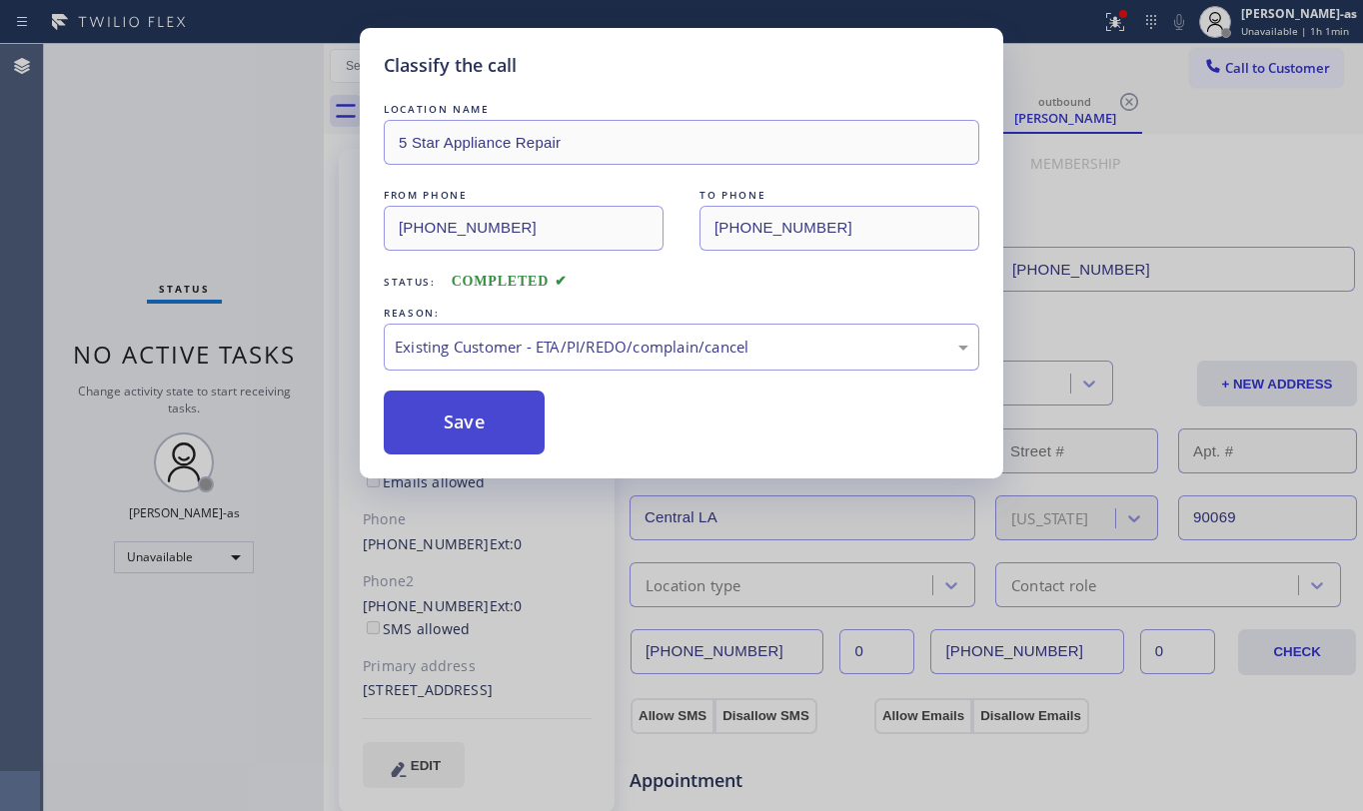
click at [476, 418] on button "Save" at bounding box center [464, 423] width 161 height 64
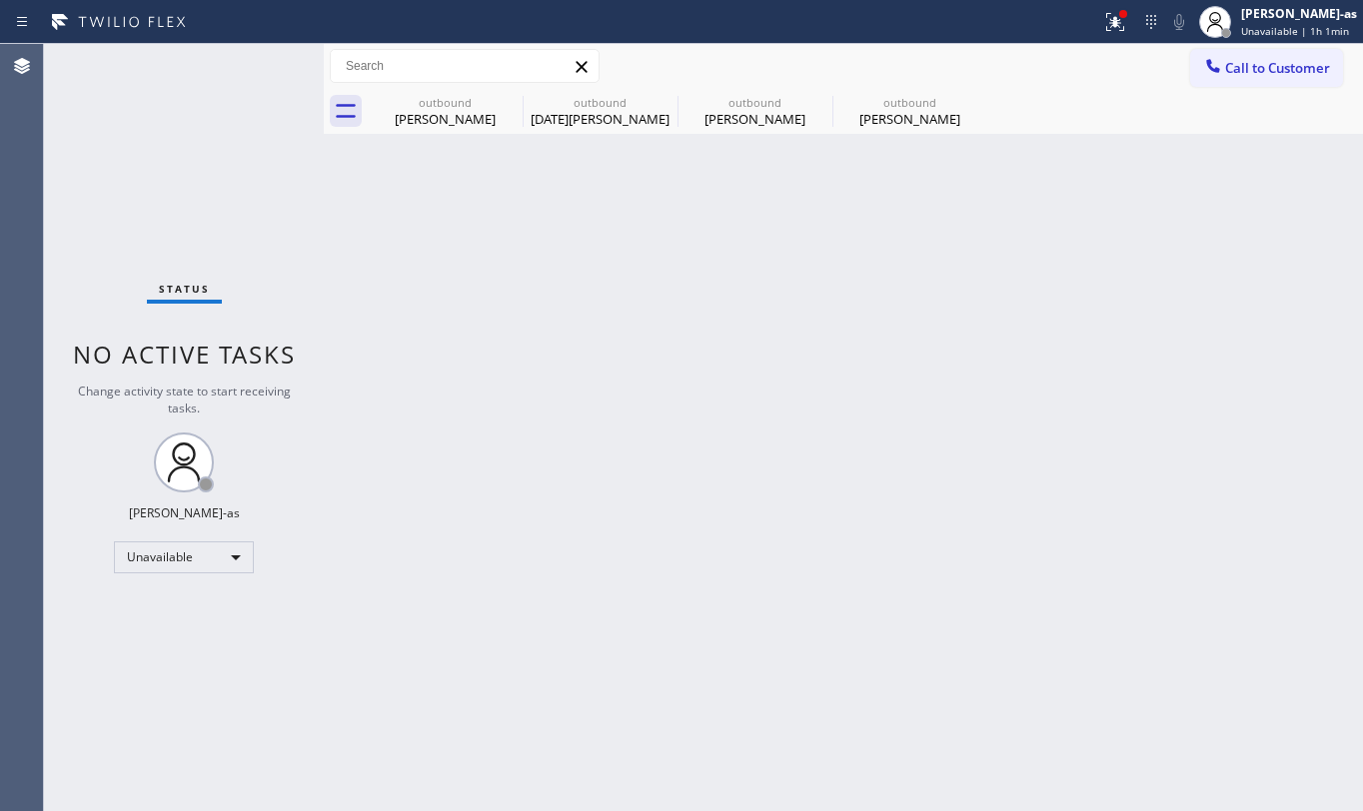
drag, startPoint x: 1239, startPoint y: 60, endPoint x: 1177, endPoint y: 94, distance: 70.7
click at [1236, 60] on span "Call to Customer" at bounding box center [1277, 68] width 105 height 18
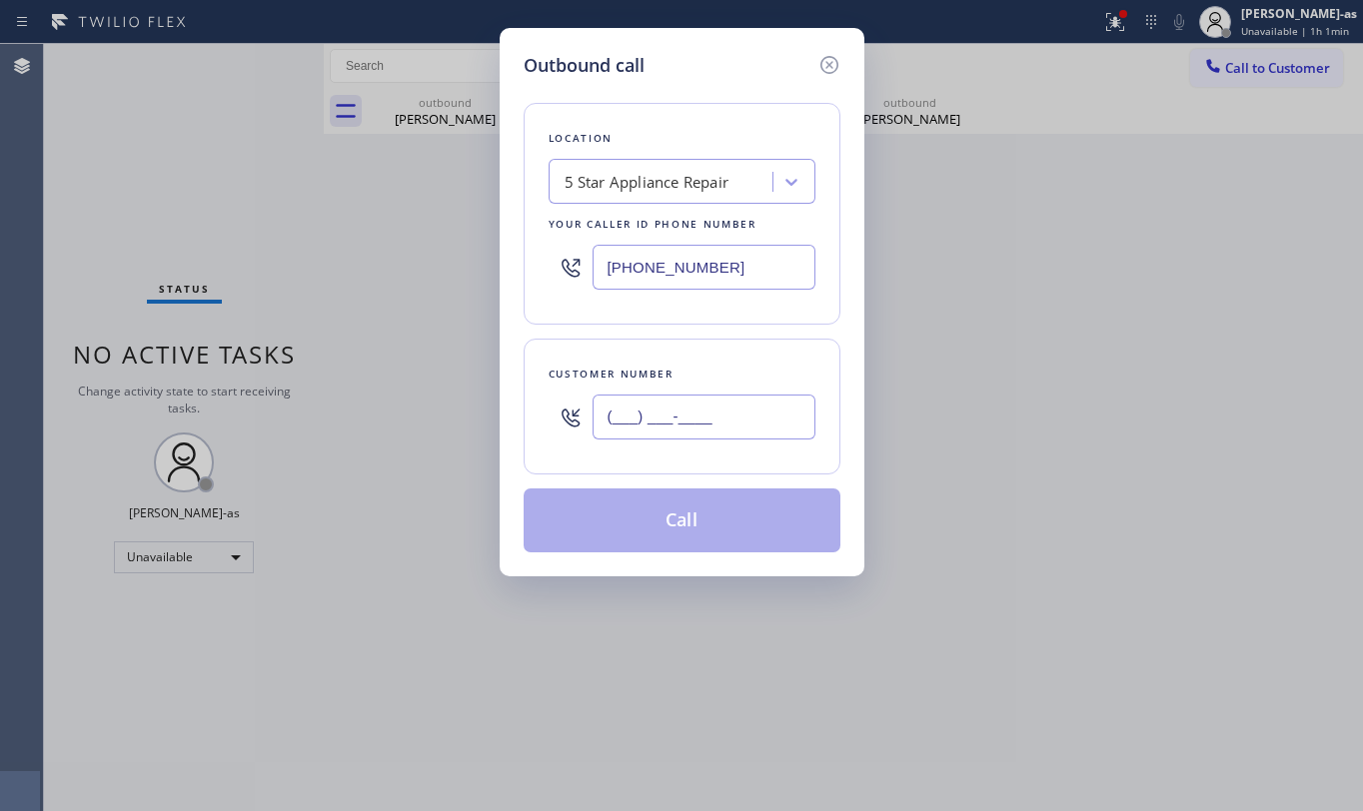
click at [736, 413] on input "(___) ___-____" at bounding box center [704, 417] width 223 height 45
paste input "310) 993-5563"
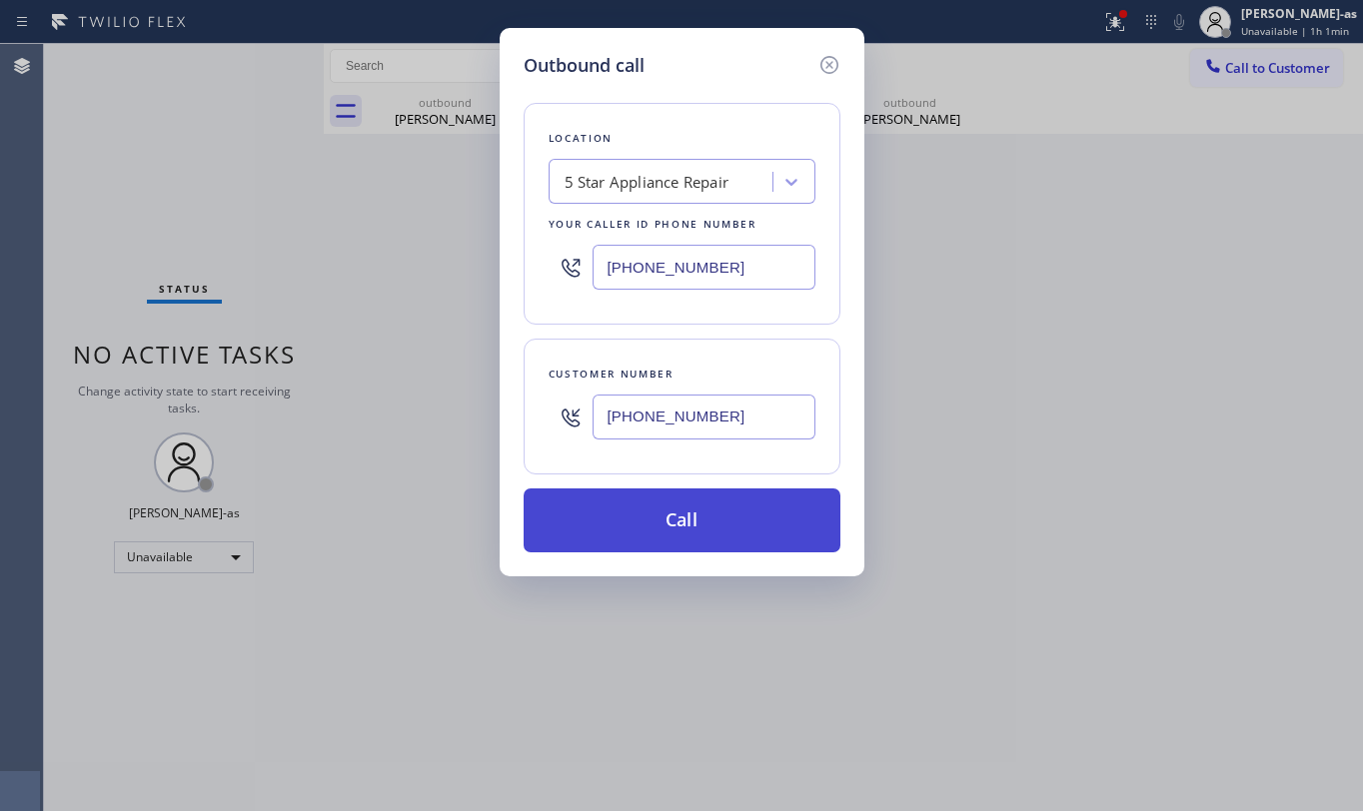
type input "(310) 993-5563"
click at [681, 541] on button "Call" at bounding box center [682, 521] width 317 height 64
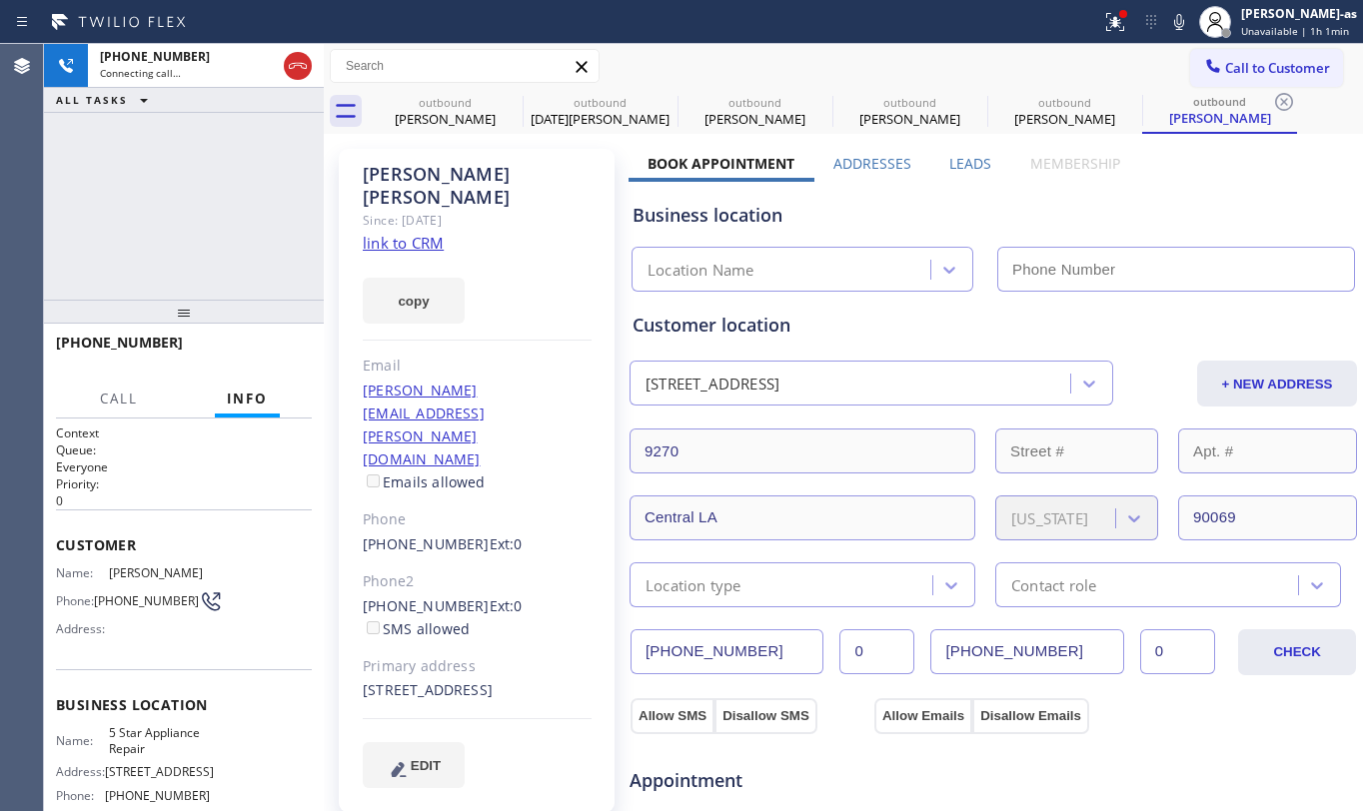
type input "[PHONE_NUMBER]"
drag, startPoint x: 242, startPoint y: 129, endPoint x: 310, endPoint y: 88, distance: 79.3
click at [262, 125] on div "+13109935563 Connecting call… ALL TASKS ALL TASKS ACTIVE TASKS TASKS IN WRAP UP" at bounding box center [184, 172] width 280 height 256
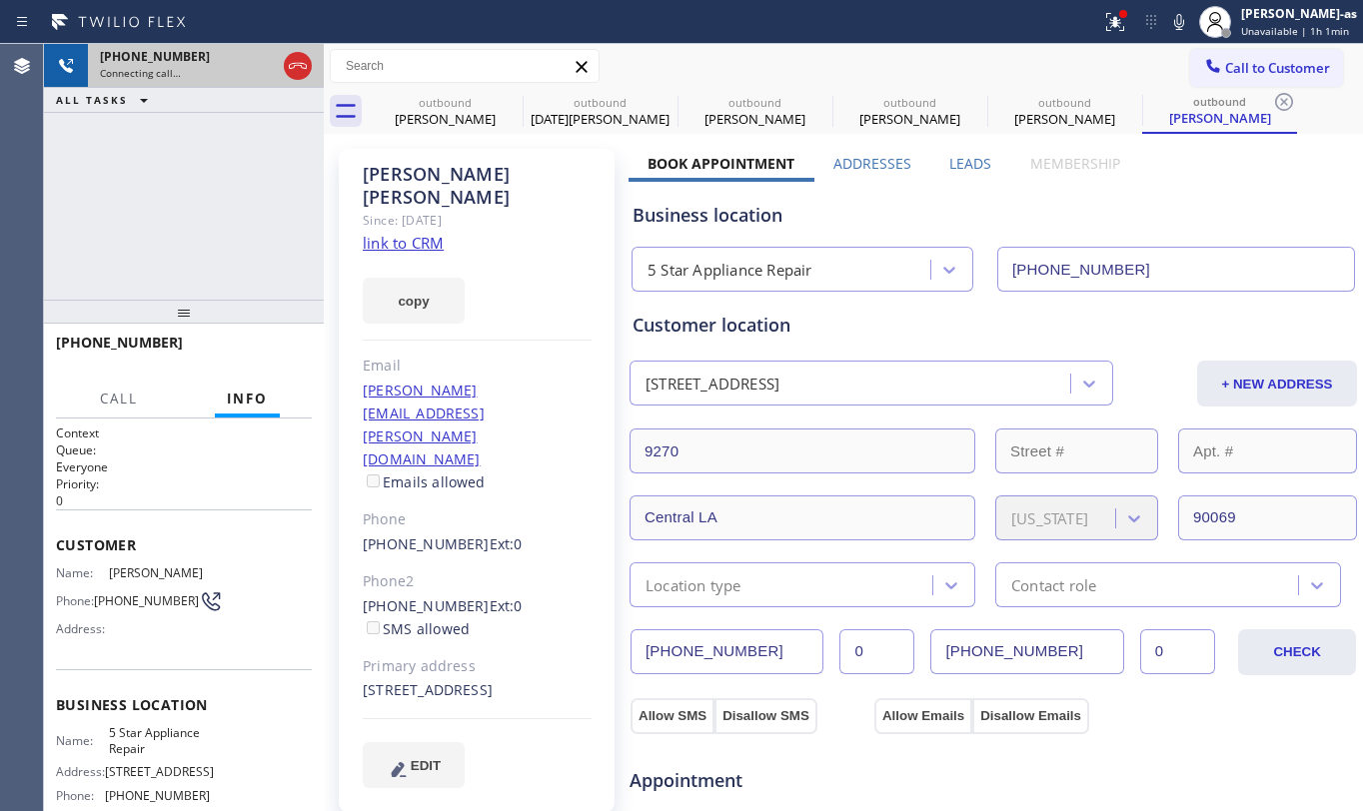
drag, startPoint x: 304, startPoint y: 46, endPoint x: 402, endPoint y: 96, distance: 109.9
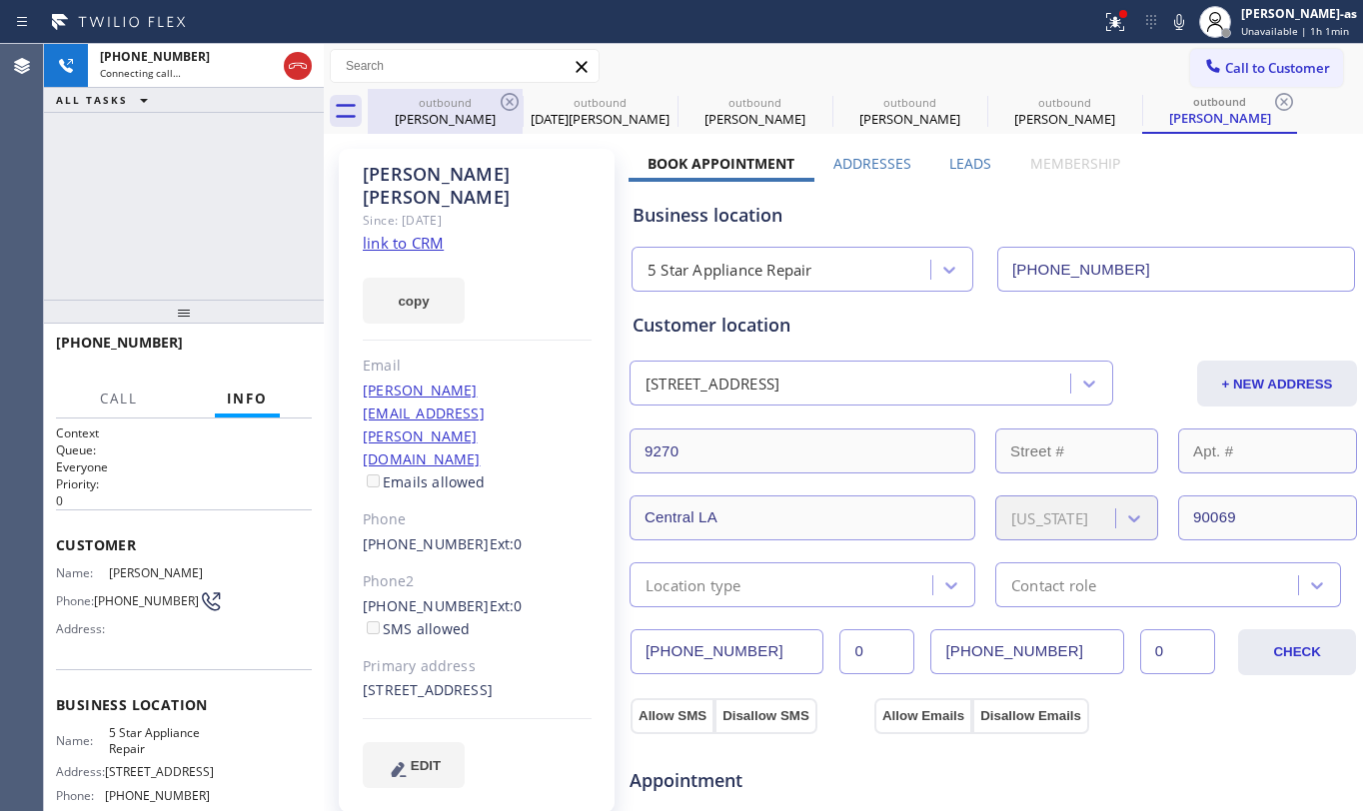
click at [305, 48] on div at bounding box center [298, 66] width 36 height 44
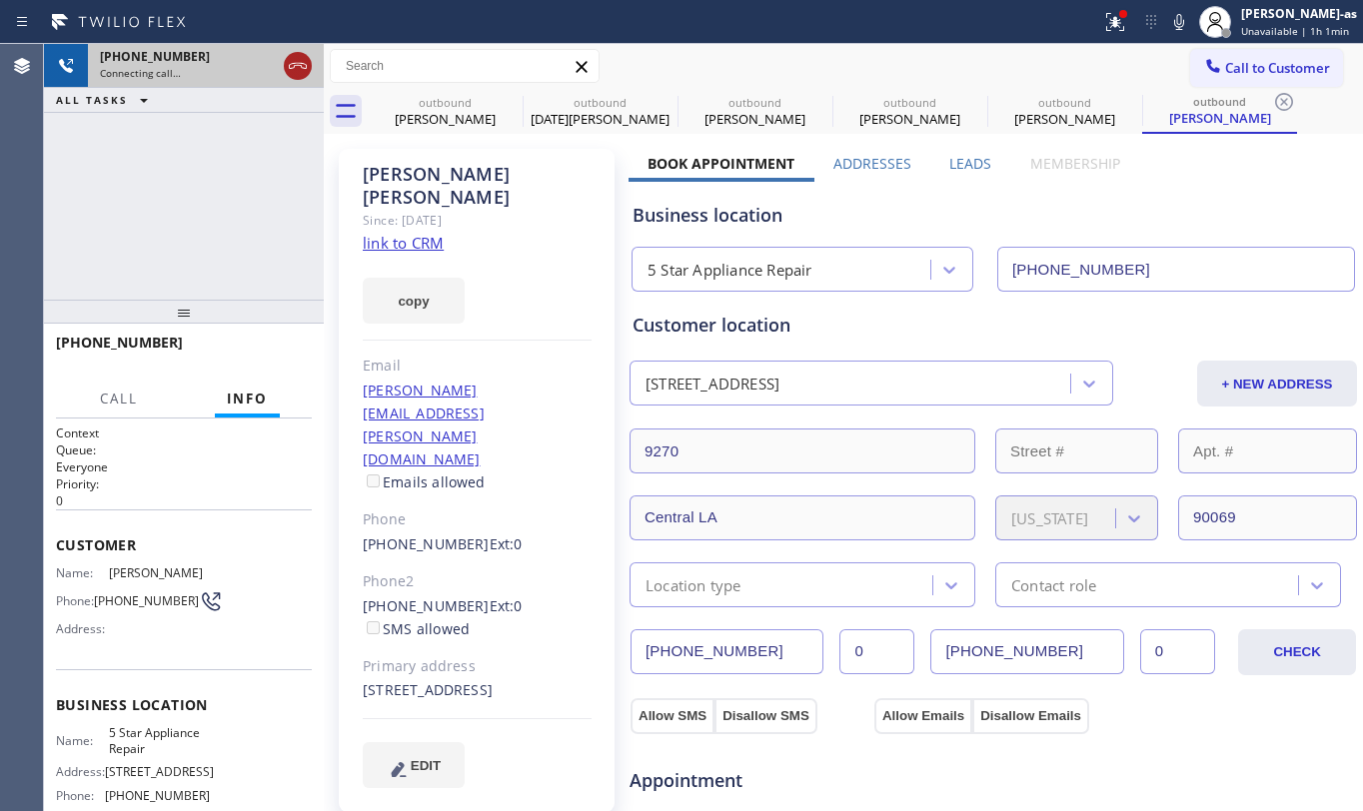
click at [293, 53] on div at bounding box center [298, 66] width 36 height 44
click at [317, 73] on div "+13109935563 Connecting call…" at bounding box center [184, 66] width 280 height 44
click at [288, 72] on icon at bounding box center [298, 66] width 24 height 24
click at [458, 114] on div "Mike Murphy" at bounding box center [445, 119] width 151 height 18
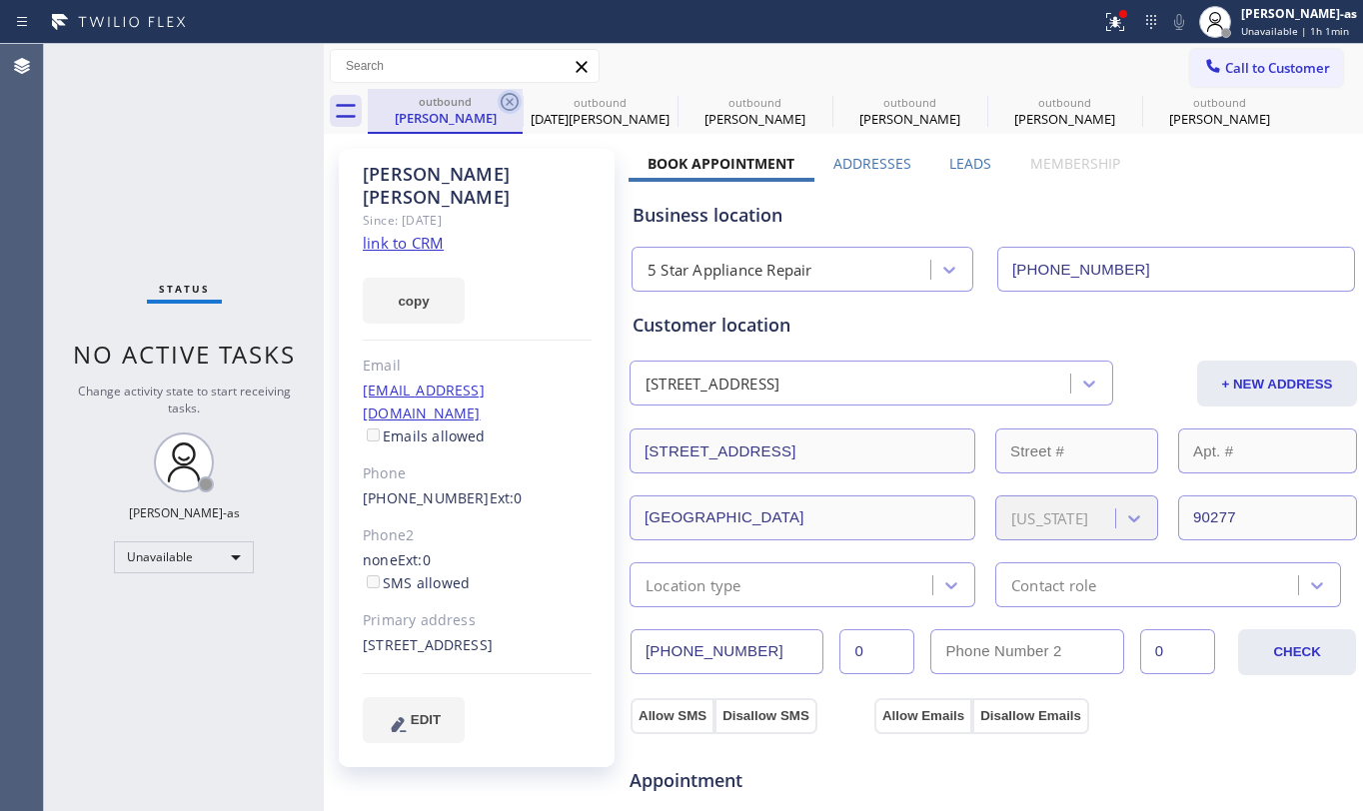
click at [509, 105] on icon at bounding box center [510, 102] width 24 height 24
click at [0, 0] on icon at bounding box center [0, 0] width 0 height 0
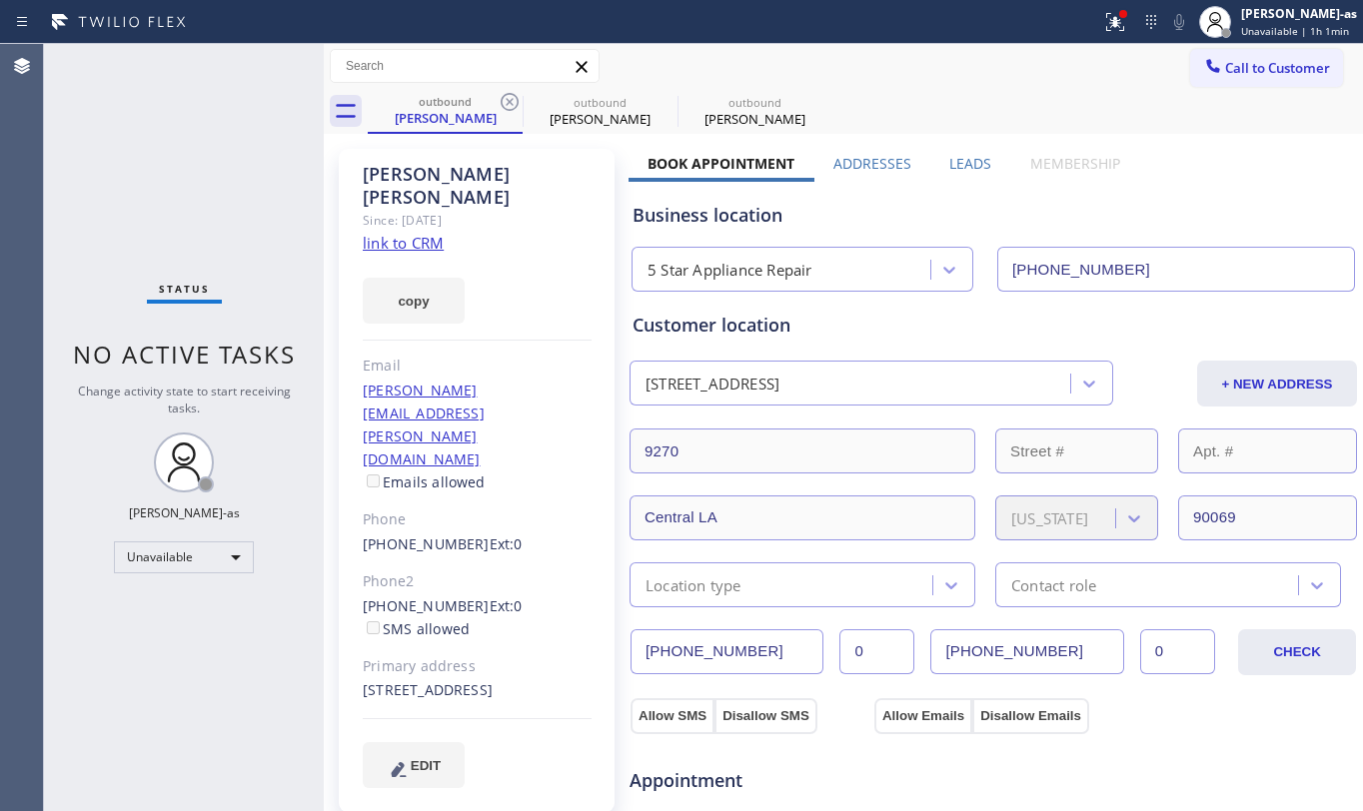
click at [509, 105] on icon at bounding box center [510, 102] width 24 height 24
click at [0, 0] on icon at bounding box center [0, 0] width 0 height 0
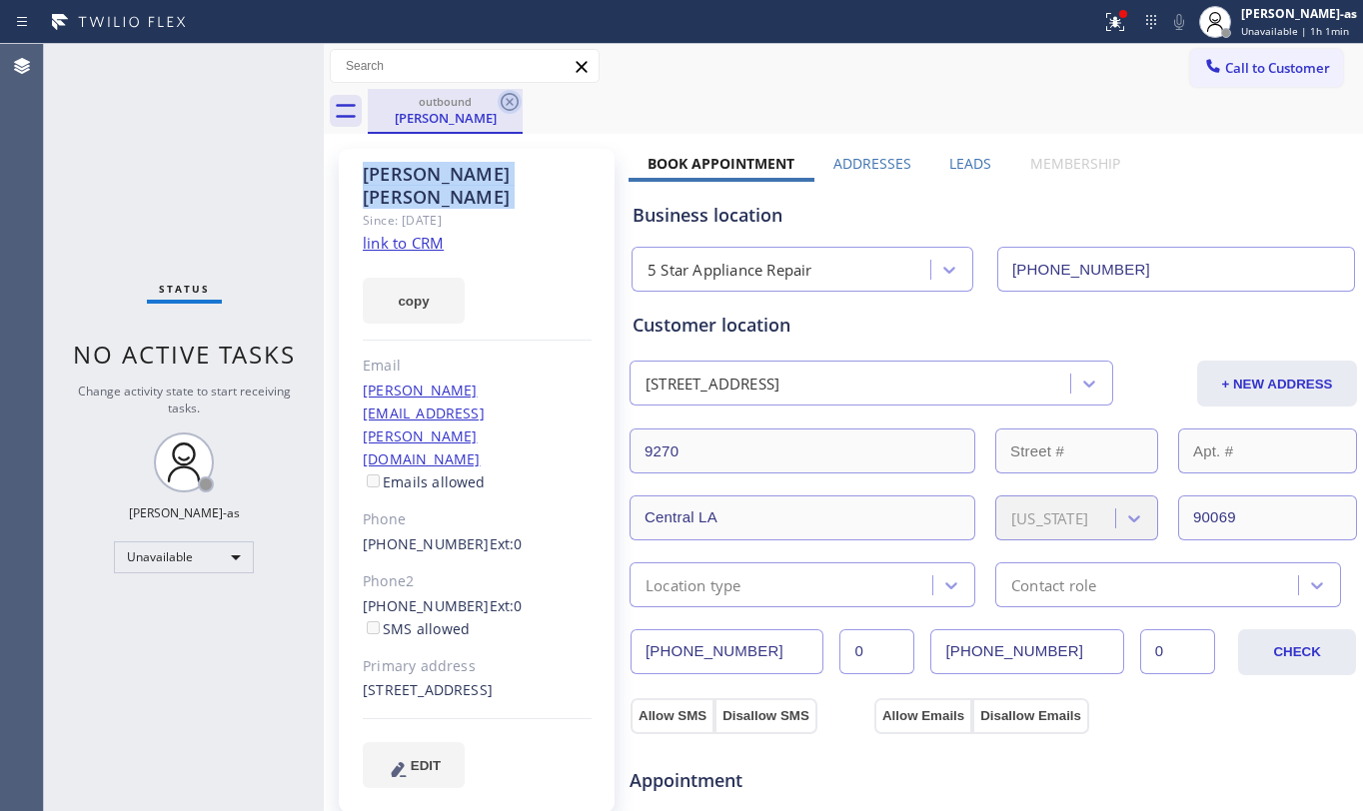
click at [509, 104] on icon at bounding box center [510, 102] width 24 height 24
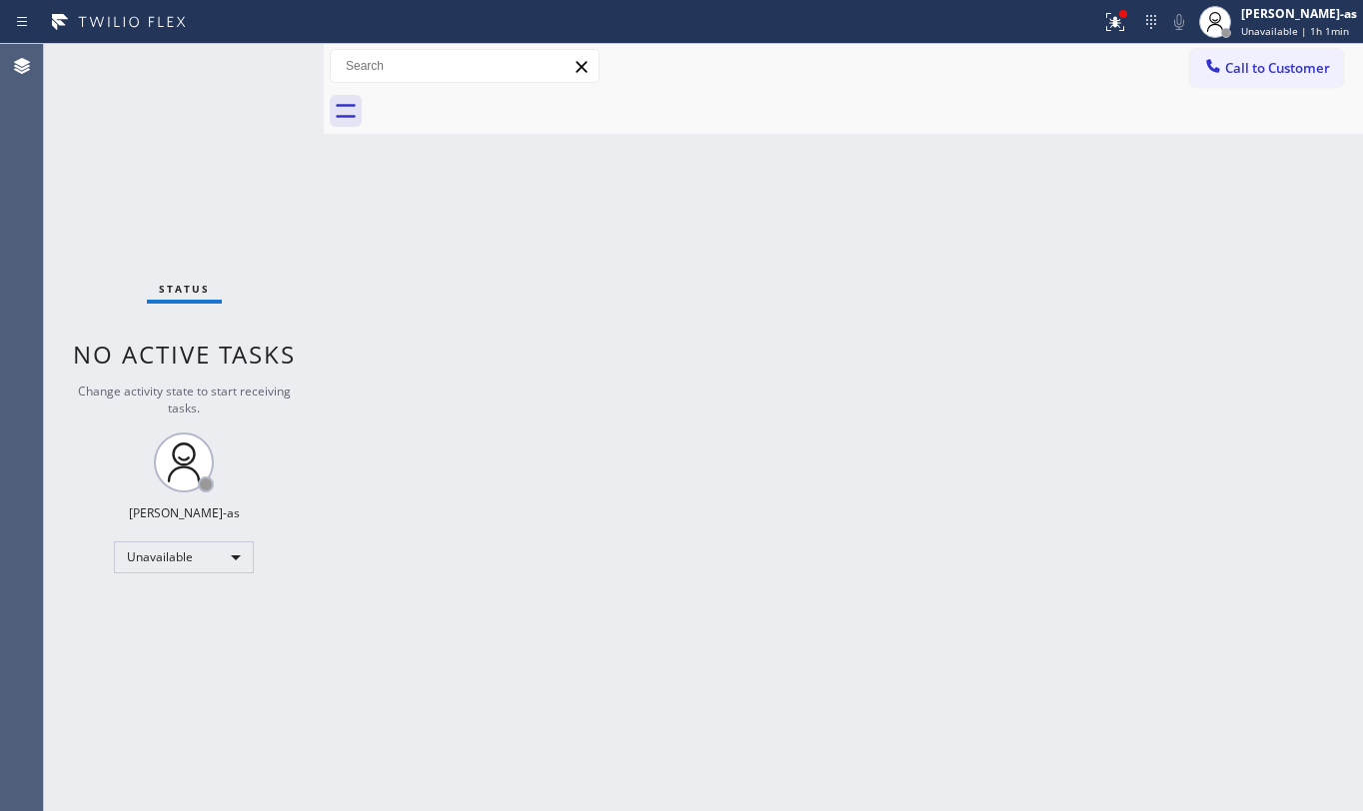
click at [509, 104] on div at bounding box center [865, 111] width 995 height 45
drag, startPoint x: 474, startPoint y: 353, endPoint x: 473, endPoint y: 342, distance: 11.0
click at [474, 350] on div "Back to Dashboard Change Sender ID Customers Technicians Select a contact Outbo…" at bounding box center [843, 427] width 1039 height 767
click at [915, 476] on div "Back to Dashboard Change Sender ID Customers Technicians Select a contact Outbo…" at bounding box center [843, 427] width 1039 height 767
drag, startPoint x: 1264, startPoint y: 64, endPoint x: 1240, endPoint y: 81, distance: 29.4
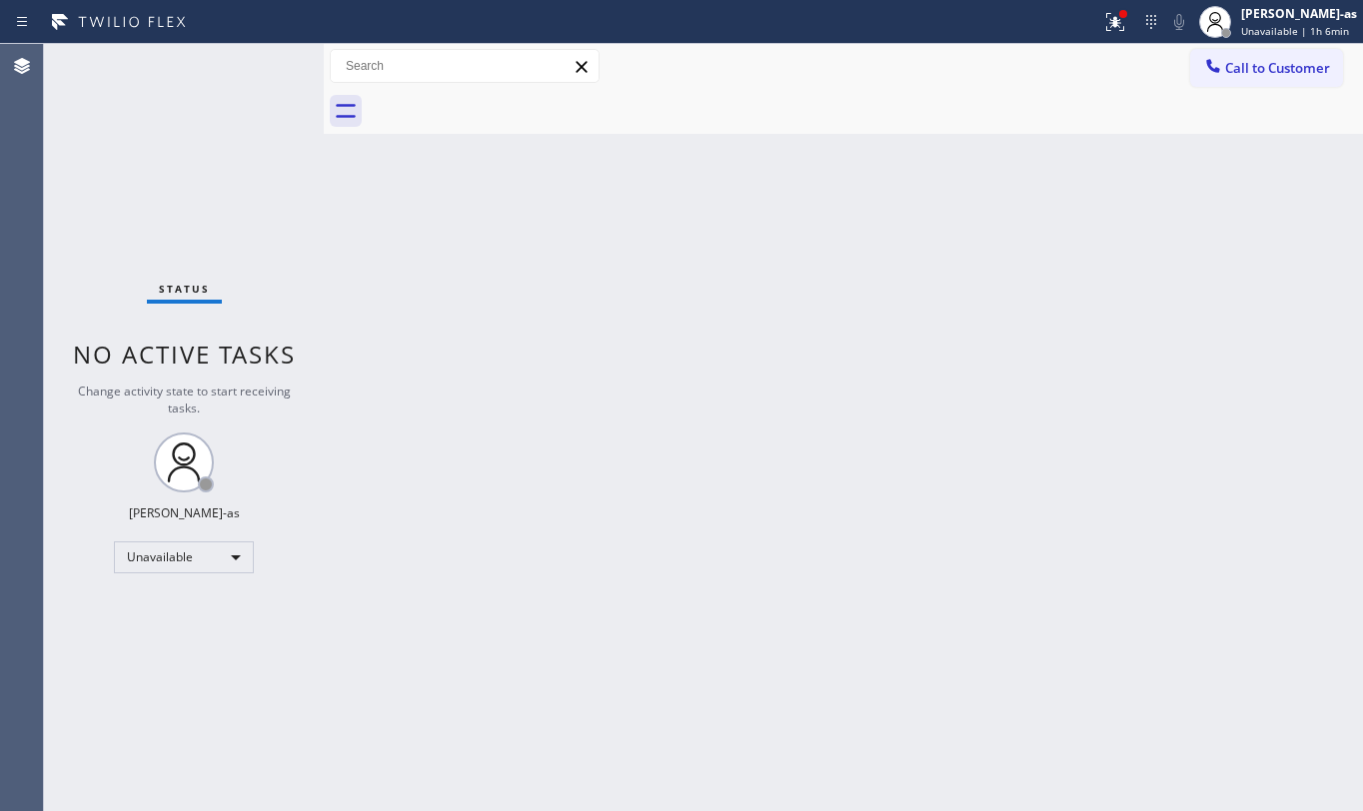
click at [1263, 64] on span "Call to Customer" at bounding box center [1277, 68] width 105 height 18
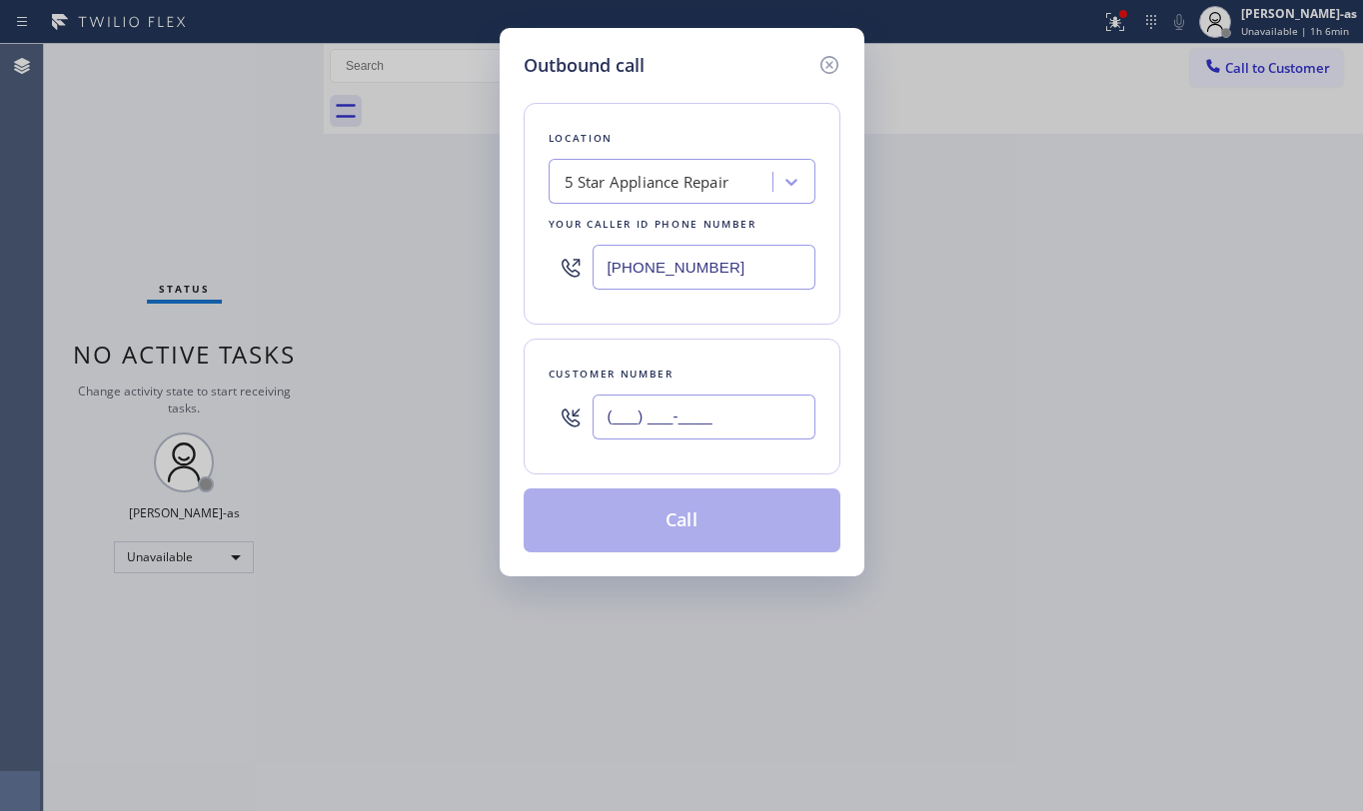
click at [729, 438] on input "(___) ___-____" at bounding box center [704, 417] width 223 height 45
paste input "917) 494-1921"
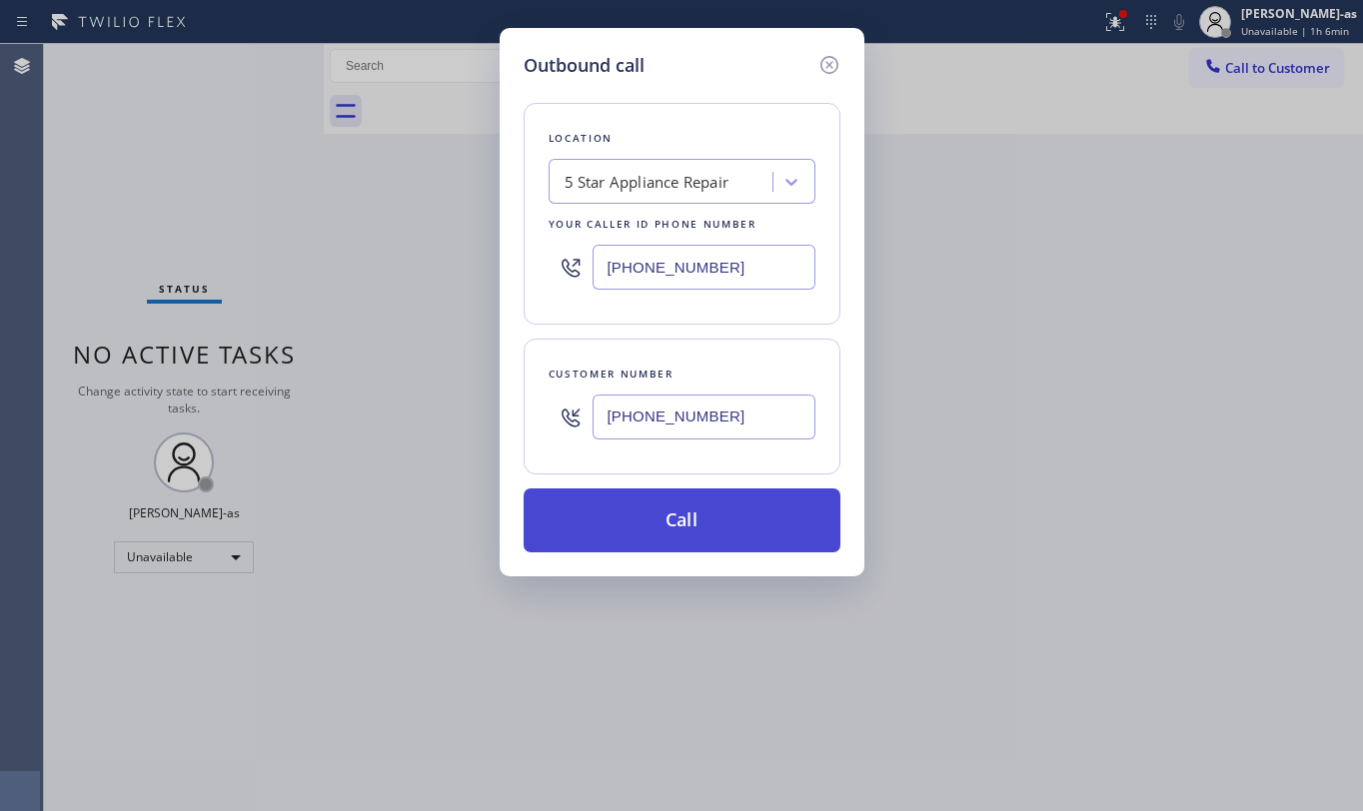
type input "(917) 494-1921"
click at [686, 532] on button "Call" at bounding box center [682, 521] width 317 height 64
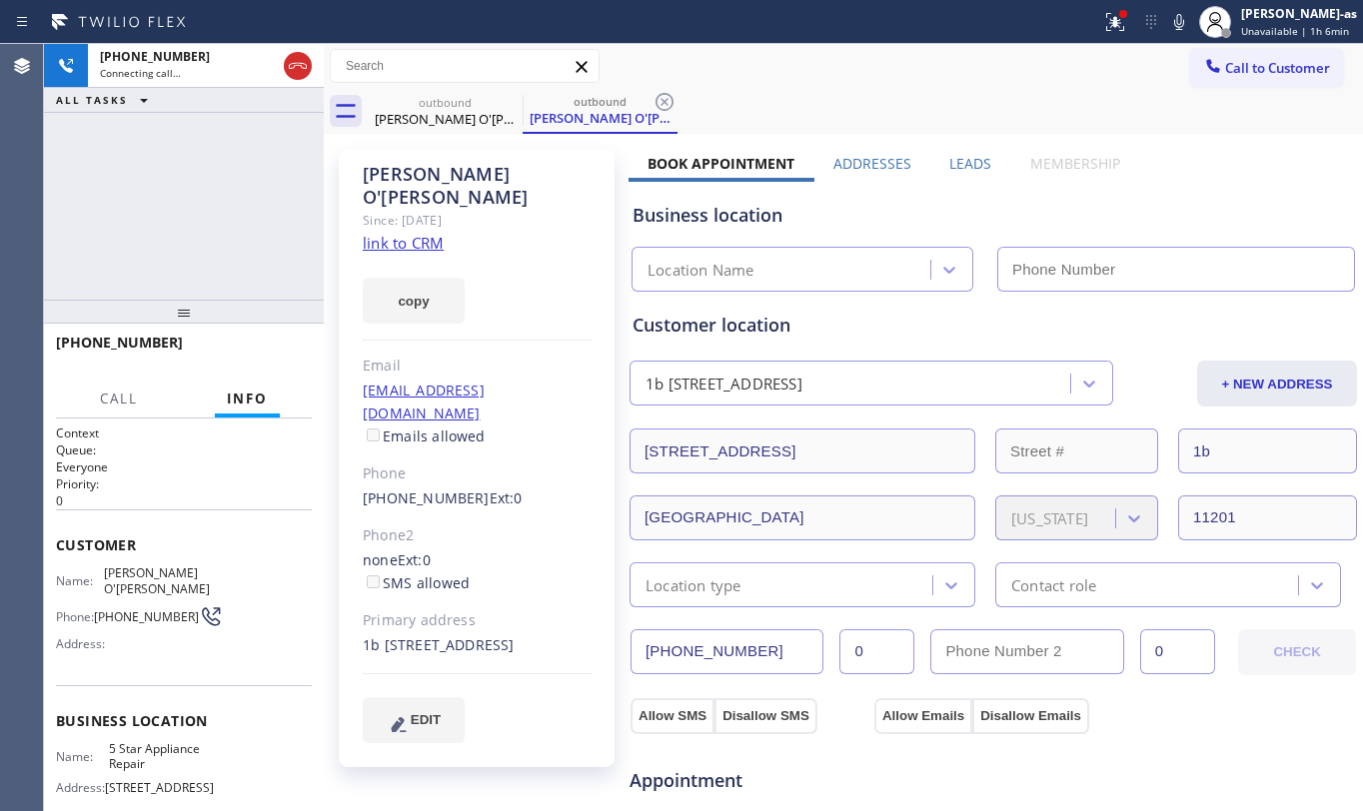
click at [336, 418] on div "Tim O'brian Since: 20 may 2020 link to CRM copy Email katetimnyc@gmail.com Emai…" at bounding box center [479, 806] width 300 height 1335
click at [430, 114] on div "Tim O'brian" at bounding box center [445, 119] width 151 height 18
click at [0, 0] on icon at bounding box center [0, 0] width 0 height 0
click at [222, 210] on div "+19174941921 Connecting call… ALL TASKS ALL TASKS ACTIVE TASKS TASKS IN WRAP UP" at bounding box center [184, 172] width 280 height 256
type input "[PHONE_NUMBER]"
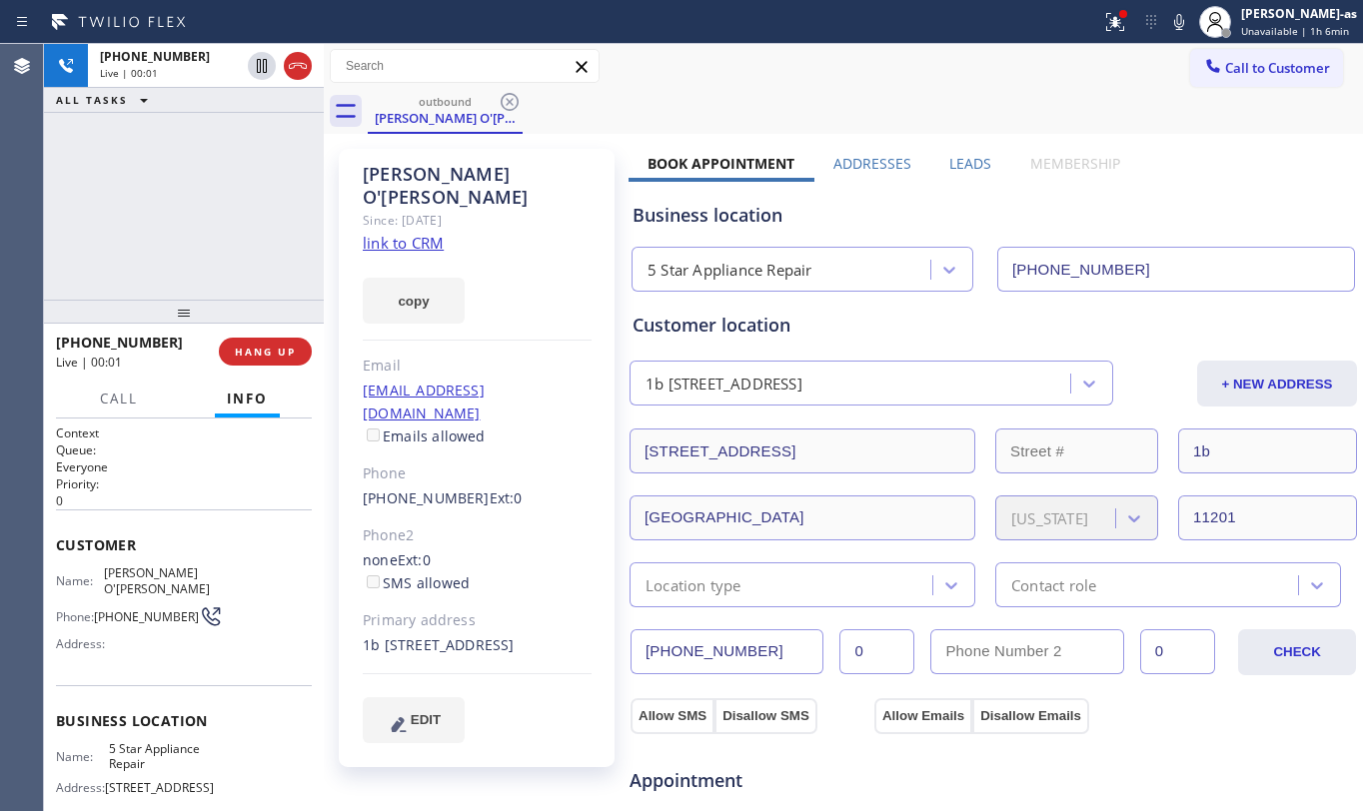
click at [193, 194] on div "+19174941921 Live | 00:01 ALL TASKS ALL TASKS ACTIVE TASKS TASKS IN WRAP UP" at bounding box center [184, 172] width 280 height 256
drag, startPoint x: 268, startPoint y: 357, endPoint x: 224, endPoint y: 246, distance: 119.3
click at [268, 356] on span "HANG UP" at bounding box center [265, 352] width 61 height 14
drag, startPoint x: 222, startPoint y: 244, endPoint x: 234, endPoint y: 268, distance: 26.8
click at [222, 242] on div "+19174941921 Live | 00:03 ALL TASKS ALL TASKS ACTIVE TASKS TASKS IN WRAP UP" at bounding box center [184, 172] width 280 height 256
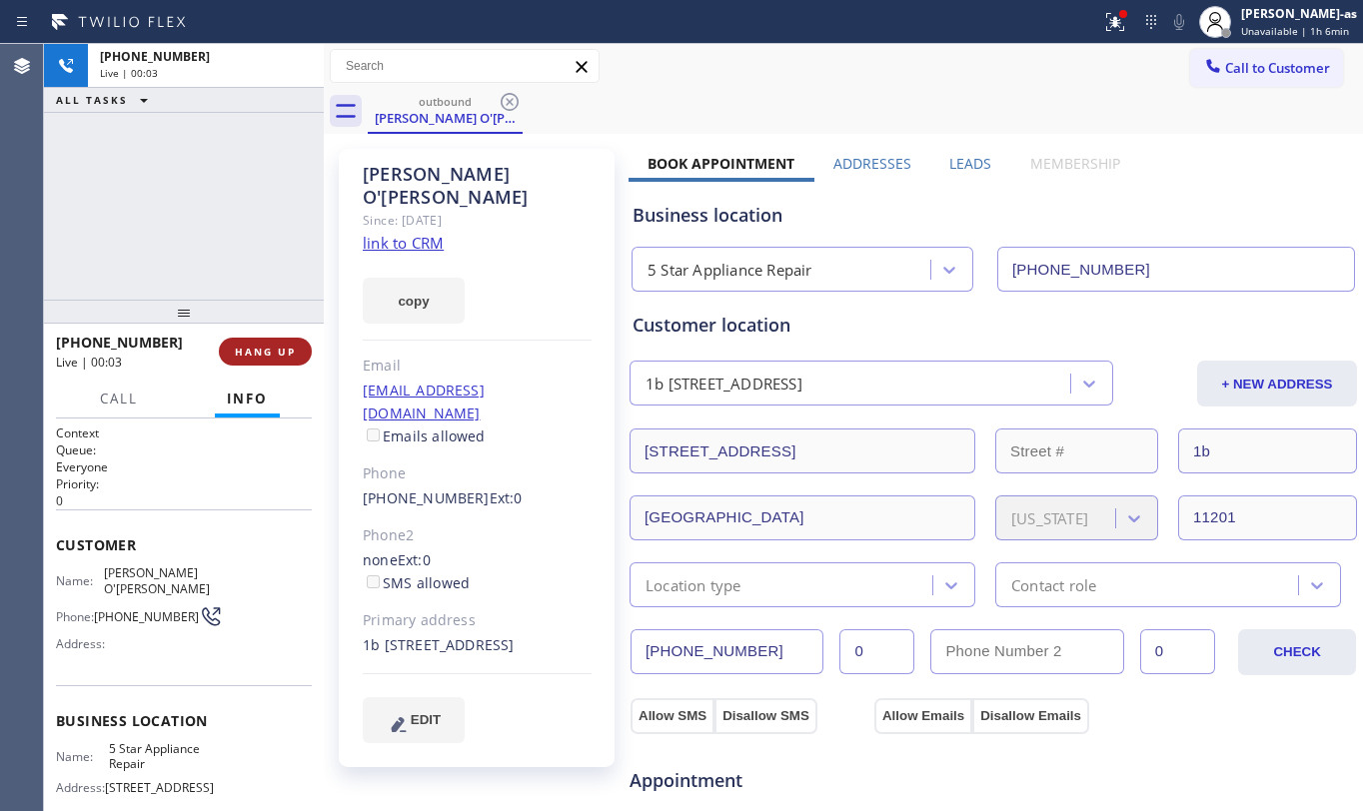
drag, startPoint x: 240, startPoint y: 341, endPoint x: 278, endPoint y: 344, distance: 38.1
click at [245, 340] on button "HANG UP" at bounding box center [265, 352] width 93 height 28
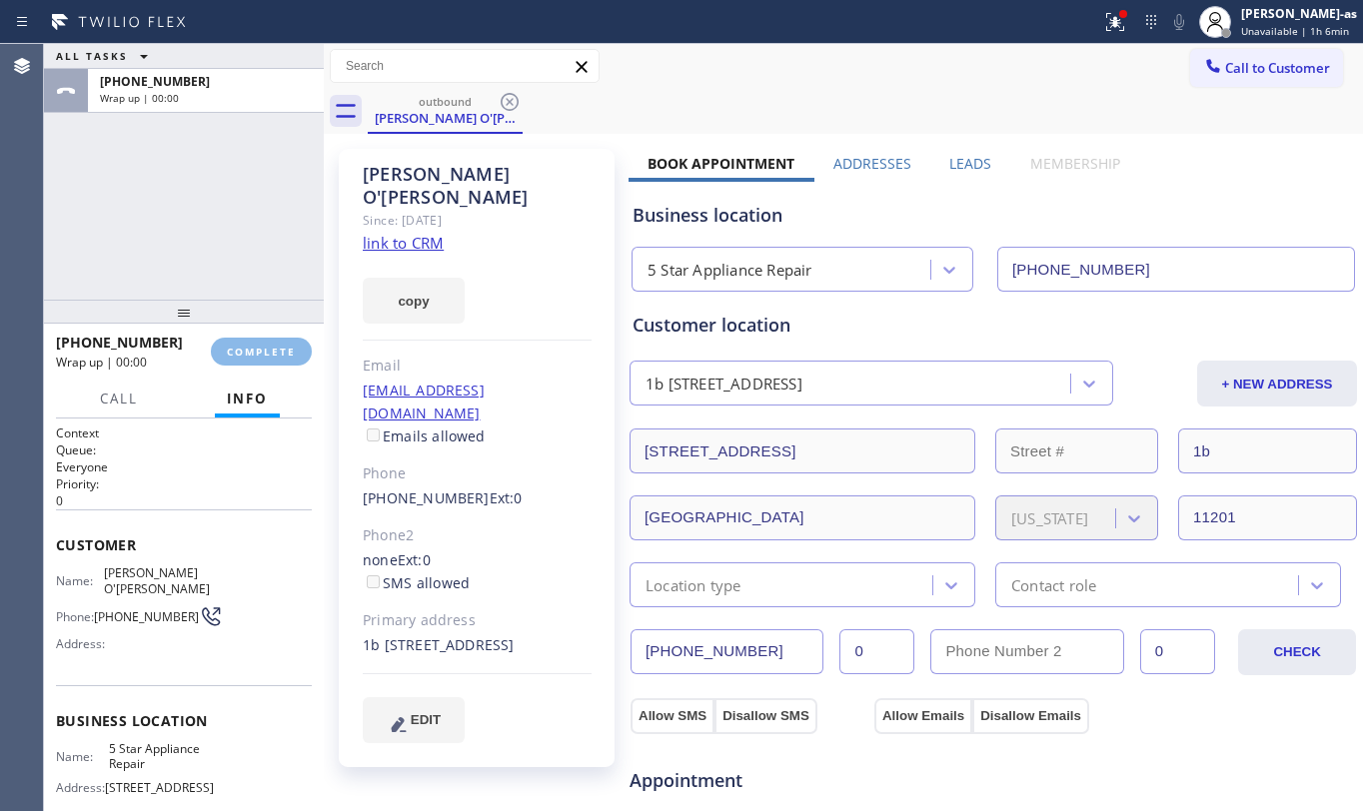
drag, startPoint x: 244, startPoint y: 266, endPoint x: 245, endPoint y: 282, distance: 16.0
click at [244, 268] on div "ALL TASKS ALL TASKS ACTIVE TASKS TASKS IN WRAP UP +19174941921 Wrap up | 00:00" at bounding box center [184, 172] width 280 height 256
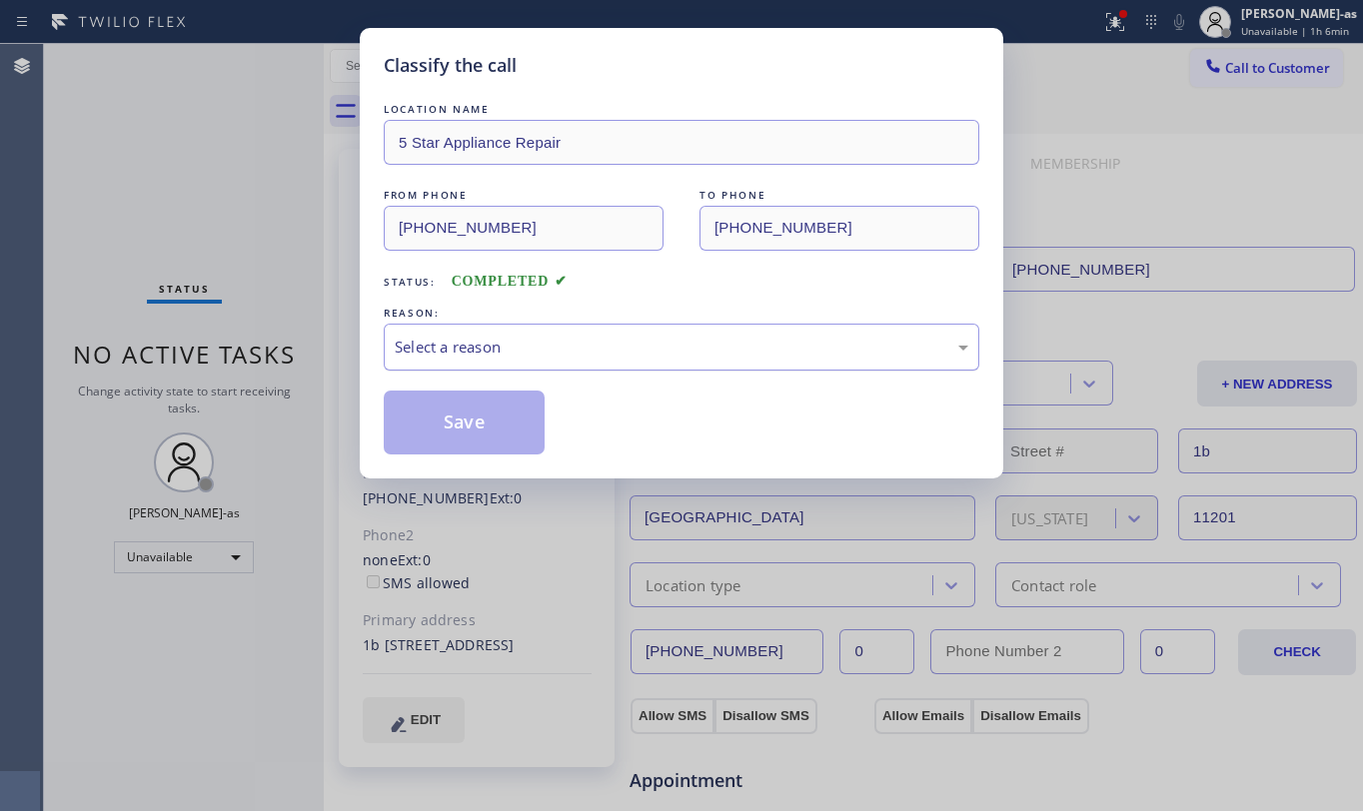
click at [576, 334] on div "Select a reason" at bounding box center [682, 347] width 596 height 47
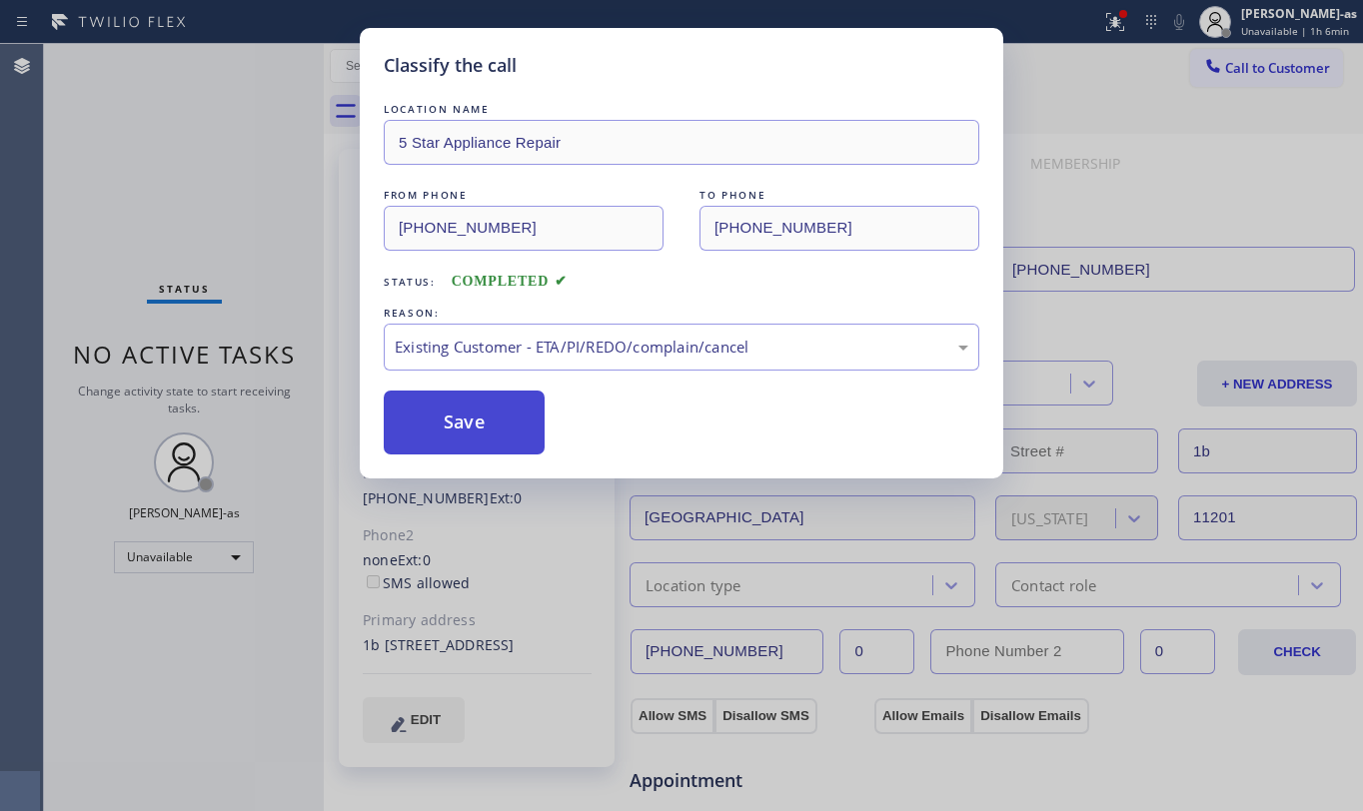
click at [478, 409] on button "Save" at bounding box center [464, 423] width 161 height 64
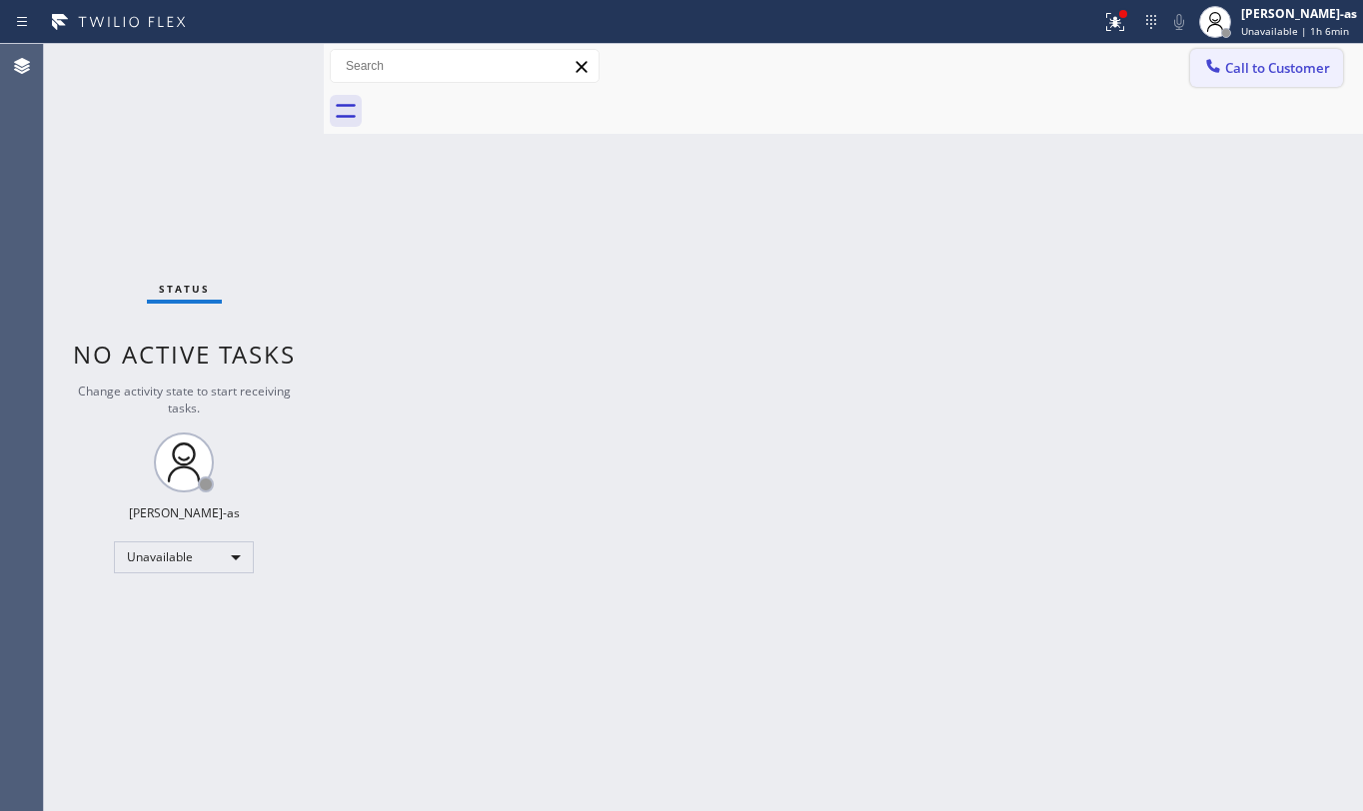
click at [1229, 59] on span "Call to Customer" at bounding box center [1277, 68] width 105 height 18
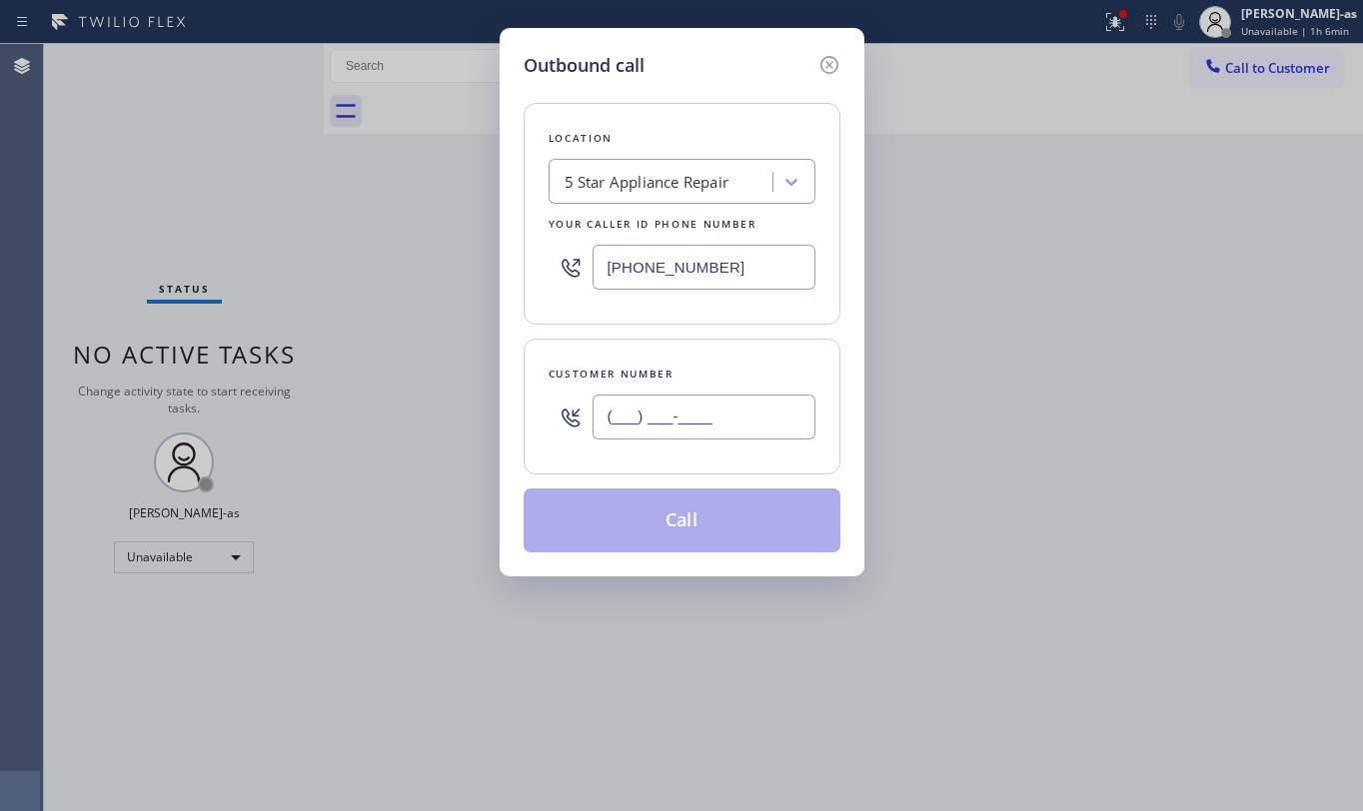
click at [702, 437] on input "(___) ___-____" at bounding box center [704, 417] width 223 height 45
paste input "954) 232-1949"
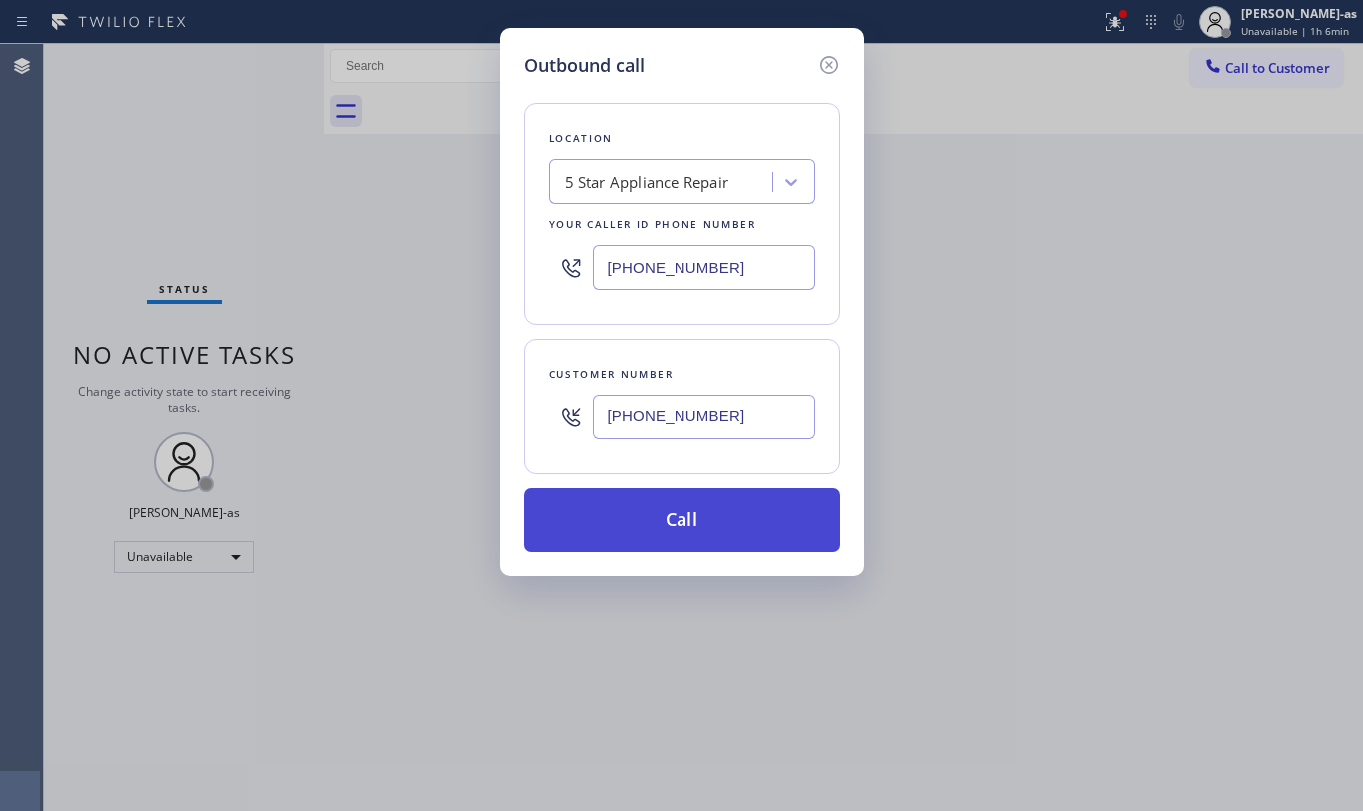
type input "(954) 232-1949"
click at [712, 532] on button "Call" at bounding box center [682, 521] width 317 height 64
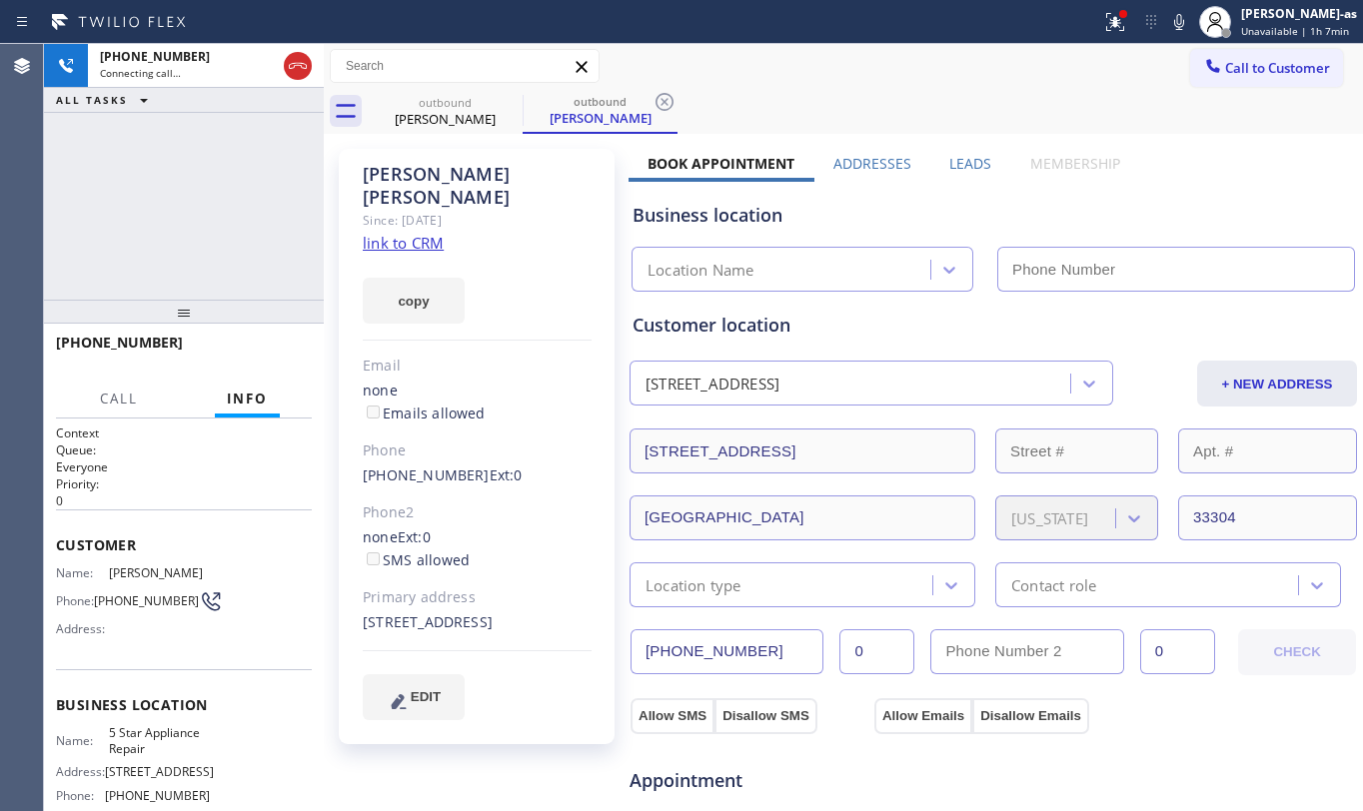
type input "[PHONE_NUMBER]"
drag, startPoint x: 149, startPoint y: 180, endPoint x: 94, endPoint y: 349, distance: 177.6
click at [149, 180] on div "+19542321949 Connecting call… ALL TASKS ALL TASKS ACTIVE TASKS TASKS IN WRAP UP" at bounding box center [184, 172] width 280 height 256
click at [404, 233] on link "link to CRM" at bounding box center [403, 243] width 81 height 20
click at [124, 230] on div "+19542321949 Connecting call… ALL TASKS ALL TASKS ACTIVE TASKS TASKS IN WRAP UP" at bounding box center [184, 172] width 280 height 256
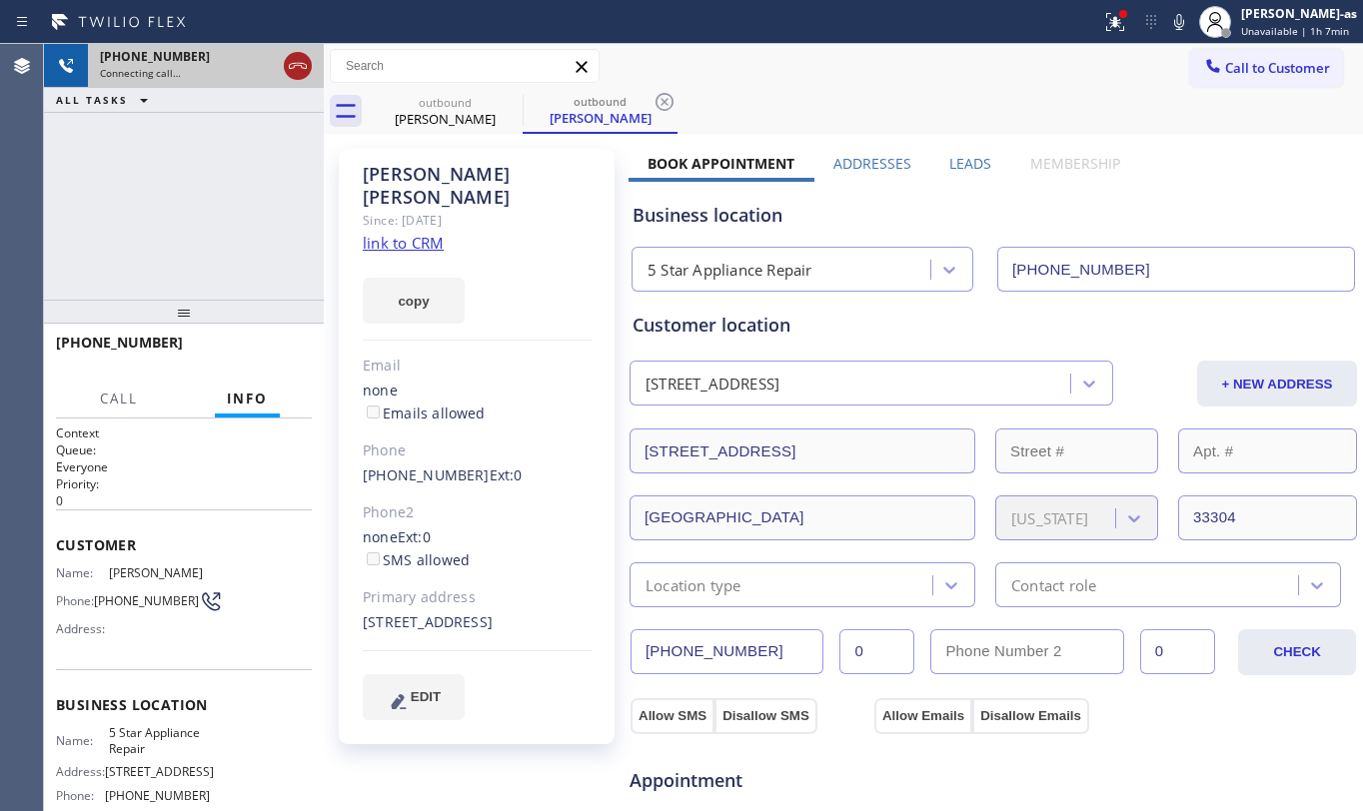
click at [290, 66] on icon at bounding box center [298, 66] width 24 height 24
click at [392, 93] on div "outbound Gerry Hofer" at bounding box center [445, 111] width 151 height 45
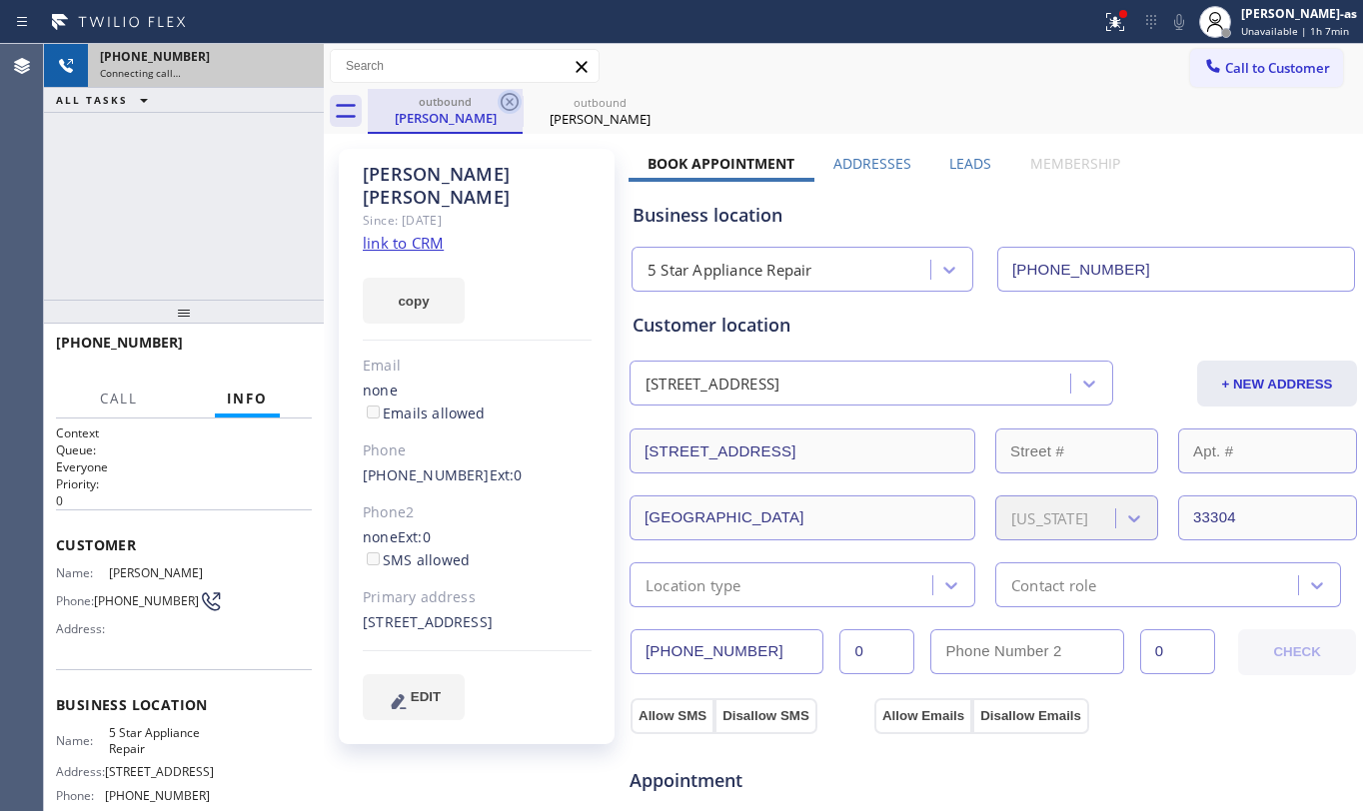
click at [512, 97] on icon at bounding box center [510, 102] width 24 height 24
click at [0, 0] on icon at bounding box center [0, 0] width 0 height 0
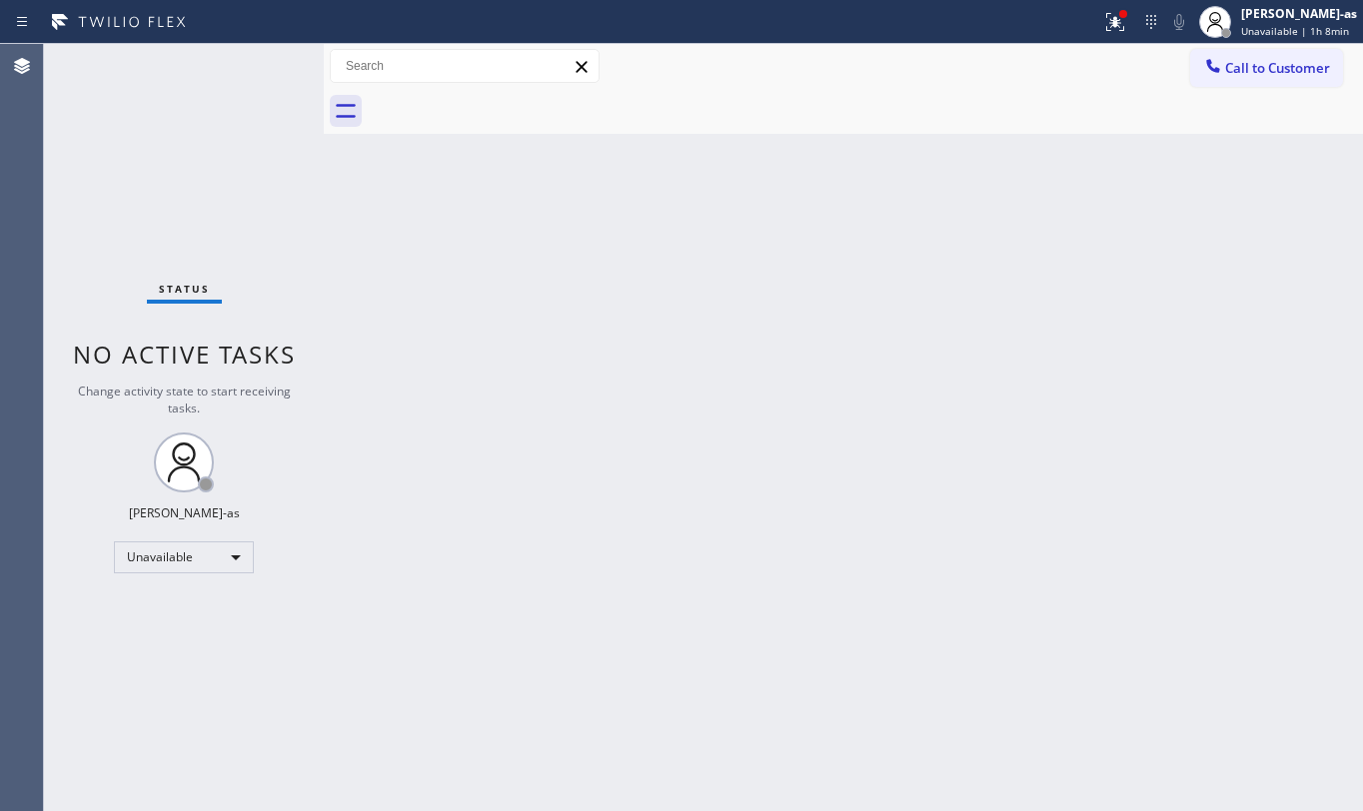
drag, startPoint x: 545, startPoint y: 653, endPoint x: 548, endPoint y: 633, distance: 20.2
click at [546, 644] on div "Back to Dashboard Change Sender ID Customers Technicians Select a contact Outbo…" at bounding box center [843, 427] width 1039 height 767
click at [186, 173] on div "Status No active tasks Change activity state to start receiving tasks. [PERSON_…" at bounding box center [184, 427] width 280 height 767
click at [1263, 65] on span "Call to Customer" at bounding box center [1277, 68] width 105 height 18
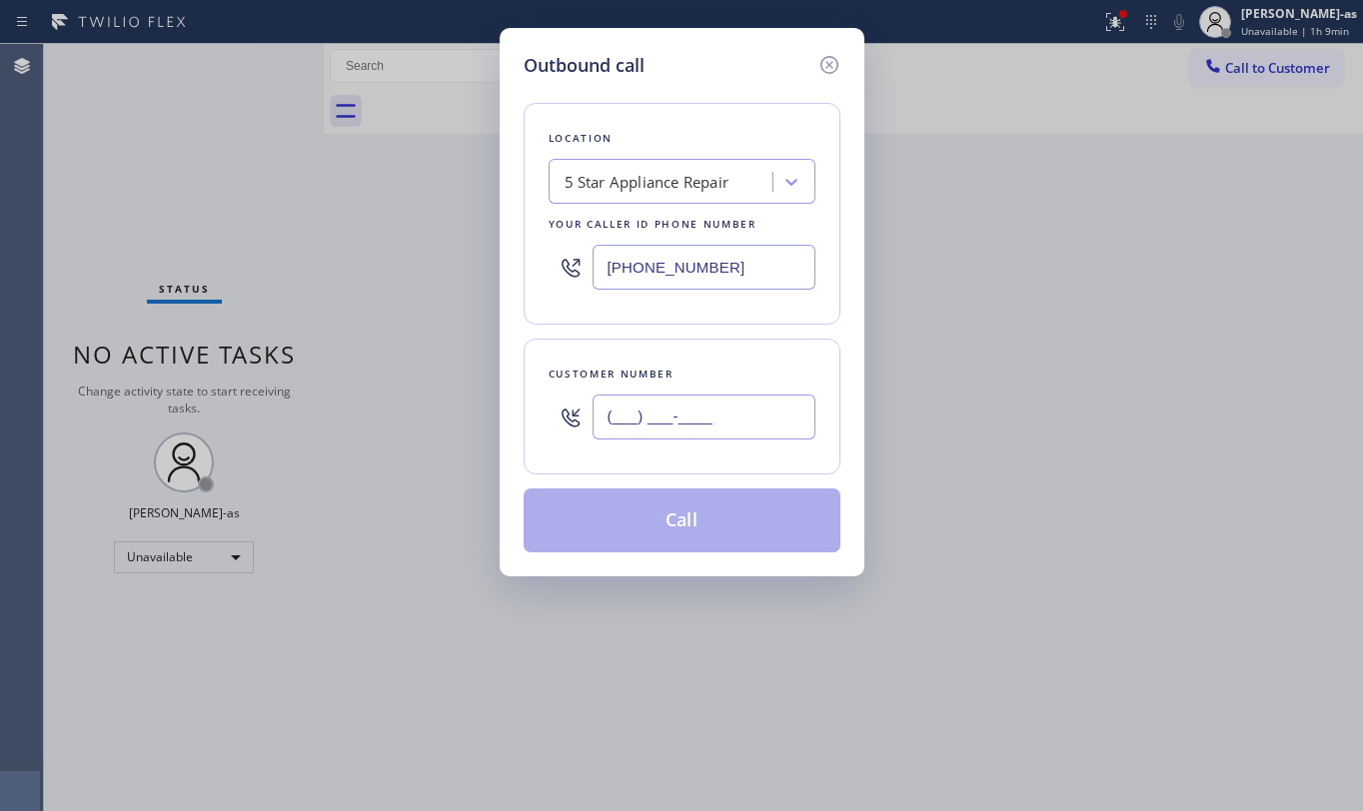
click at [713, 401] on input "(___) ___-____" at bounding box center [704, 417] width 223 height 45
paste input "858) 244-9400"
type input "(858) 244-9400"
click at [681, 185] on div "5 Star Appliance Repair" at bounding box center [647, 182] width 165 height 23
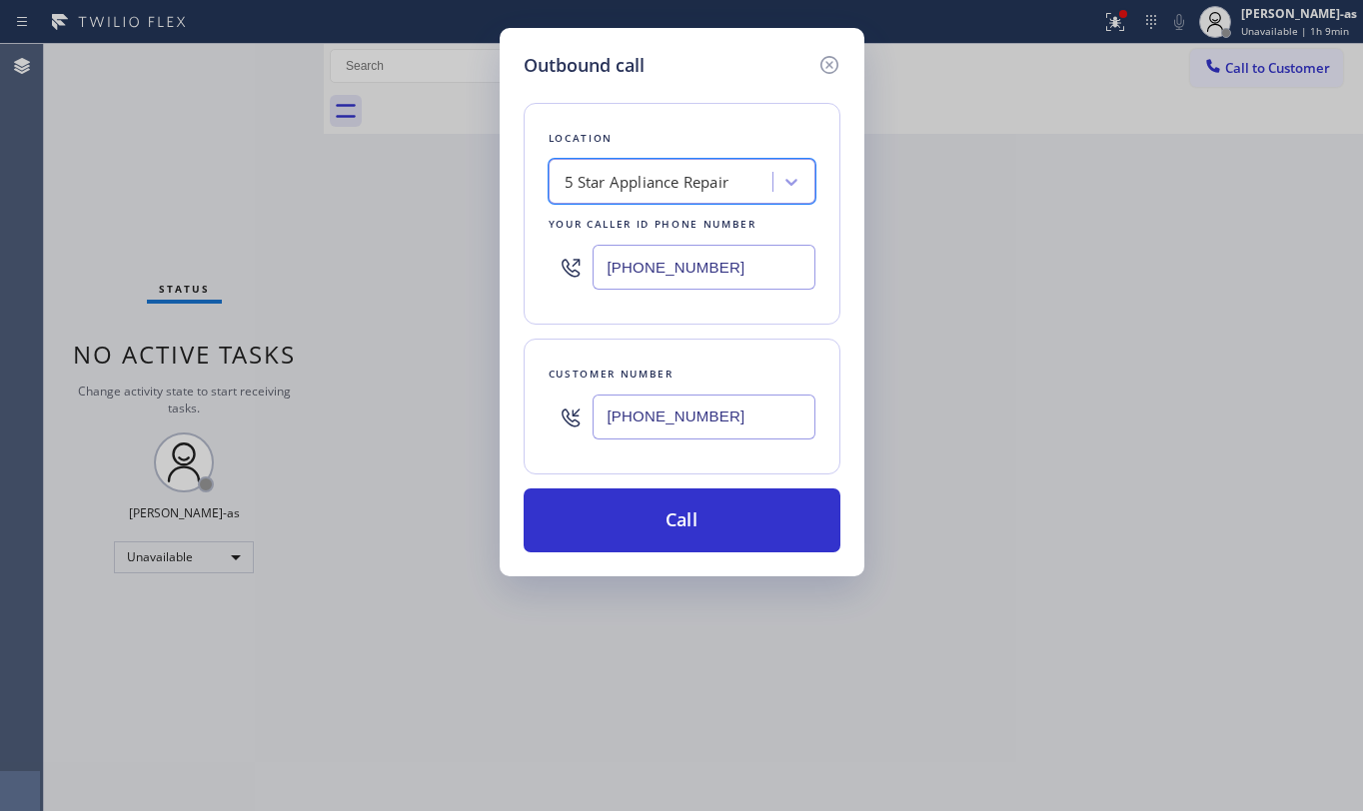
click at [680, 165] on div "5 Star Appliance Repair" at bounding box center [664, 182] width 218 height 35
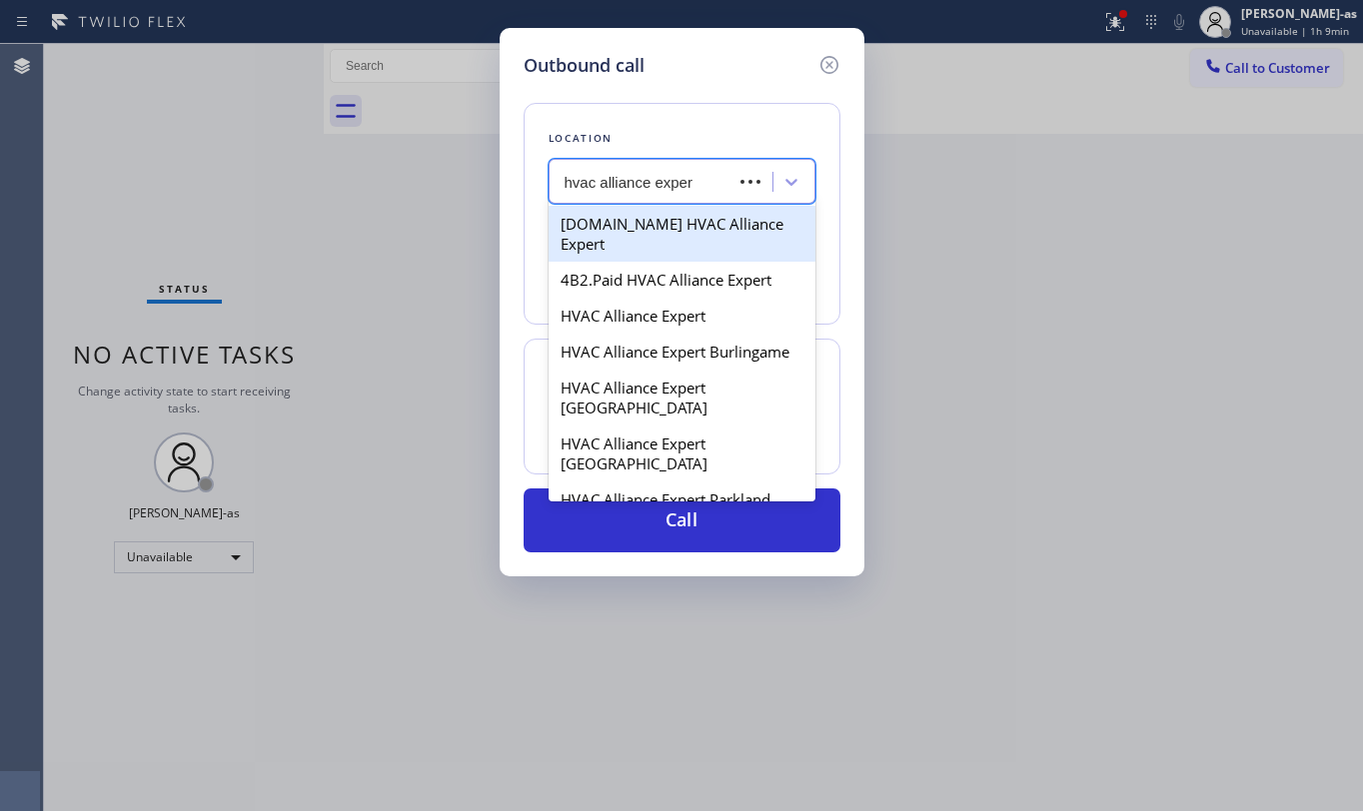
type input "hvac alliance expert"
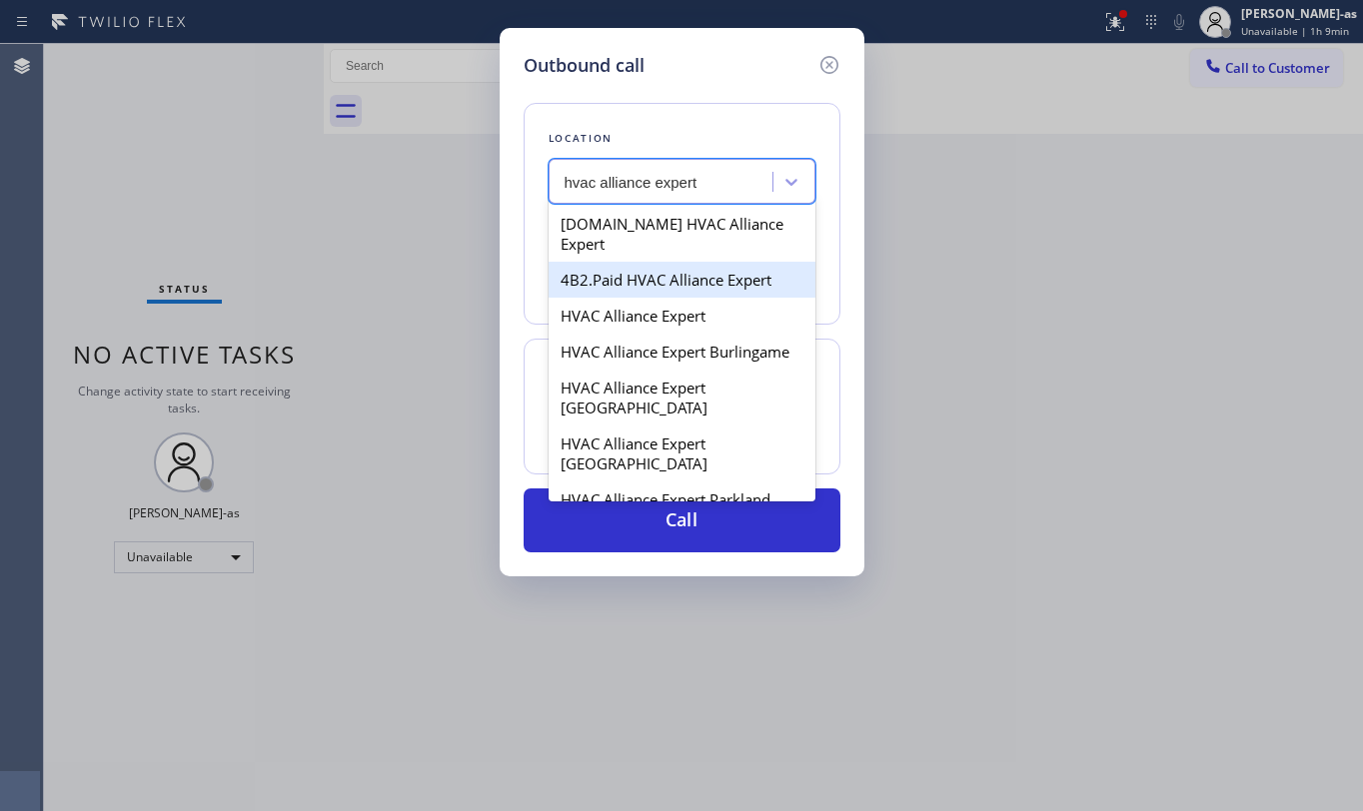
click at [636, 273] on div "4B2.Paid HVAC Alliance Expert" at bounding box center [682, 280] width 267 height 36
type input "[PHONE_NUMBER]"
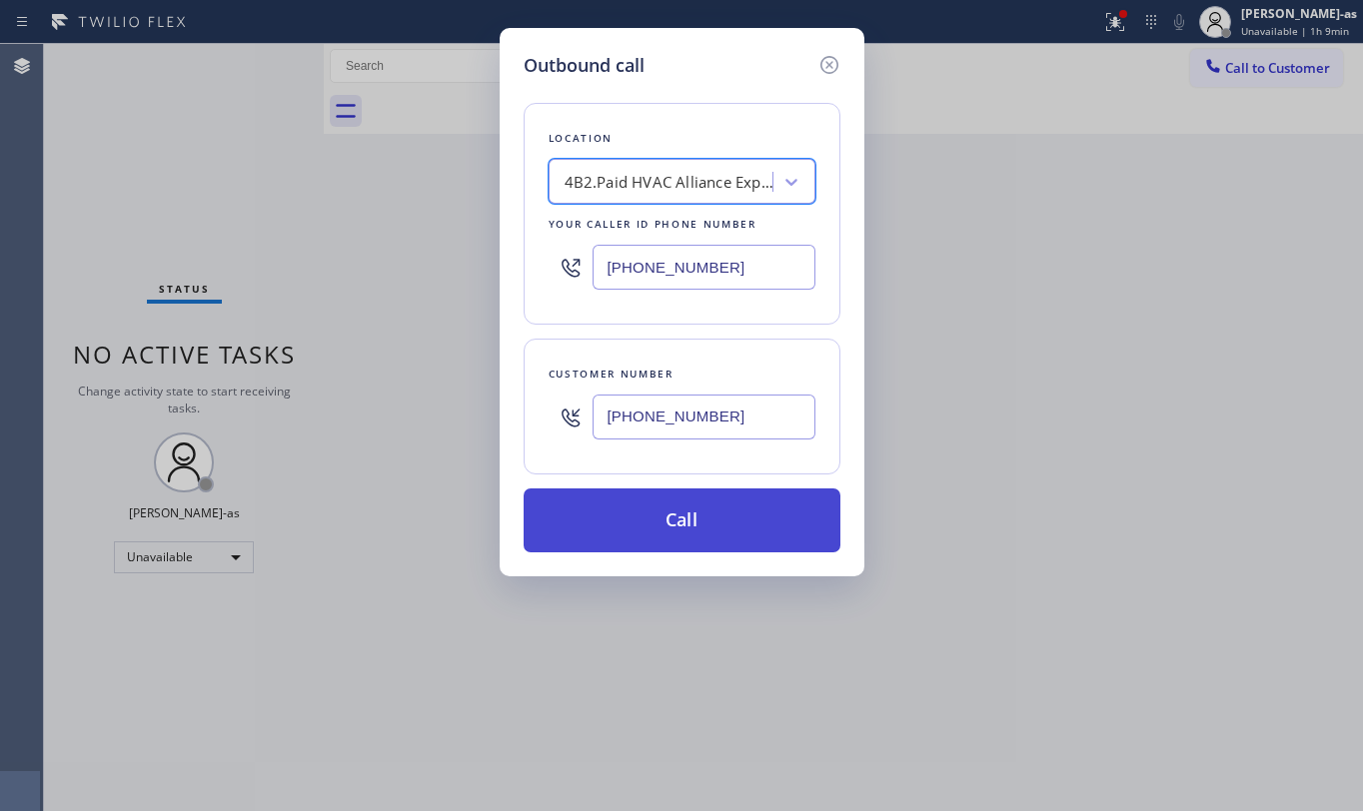
click at [673, 528] on button "Call" at bounding box center [682, 521] width 317 height 64
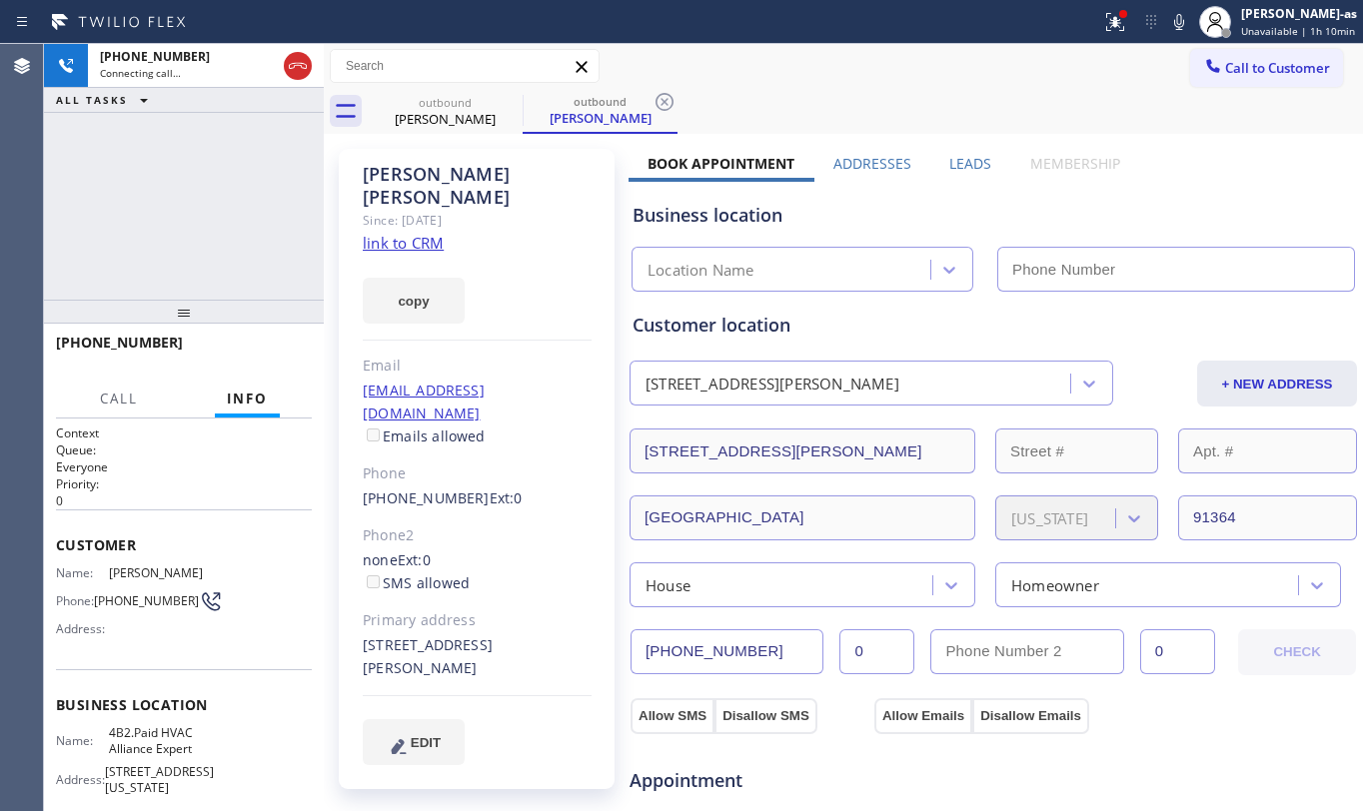
click at [421, 233] on link "link to CRM" at bounding box center [403, 243] width 81 height 20
type input "[PHONE_NUMBER]"
click at [198, 212] on div "+18582449400 Live | 01:35 ALL TASKS ALL TASKS ACTIVE TASKS TASKS IN WRAP UP" at bounding box center [184, 172] width 280 height 256
click at [176, 236] on div "+18582449400 Live | 02:26 ALL TASKS ALL TASKS ACTIVE TASKS TASKS IN WRAP UP" at bounding box center [184, 172] width 280 height 256
click at [136, 258] on div "+18582449400 Live | 02:27 ALL TASKS ALL TASKS ACTIVE TASKS TASKS IN WRAP UP" at bounding box center [184, 172] width 280 height 256
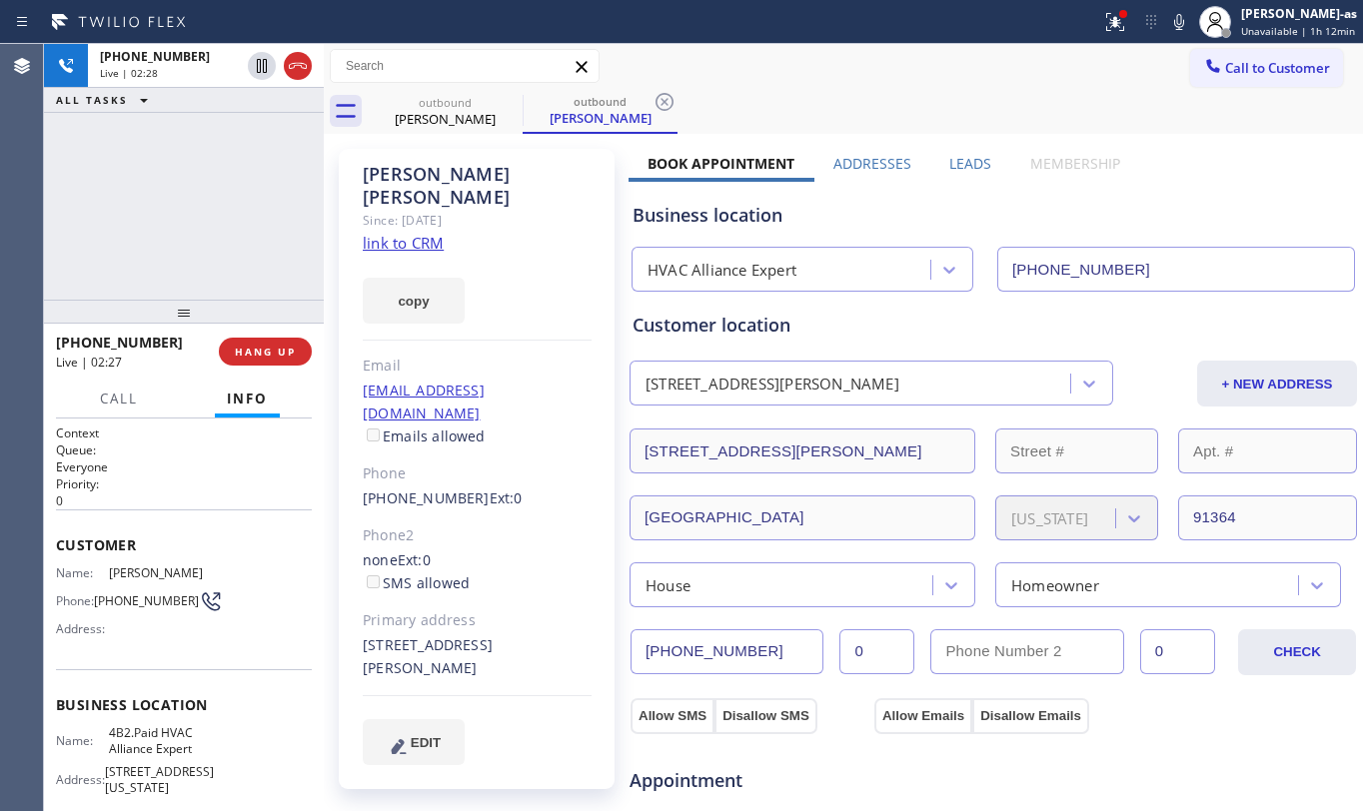
click at [137, 254] on div "+18582449400 Live | 02:28 ALL TASKS ALL TASKS ACTIVE TASKS TASKS IN WRAP UP" at bounding box center [184, 172] width 280 height 256
click at [142, 268] on div "+18582449400 Live | 02:28 ALL TASKS ALL TASKS ACTIVE TASKS TASKS IN WRAP UP" at bounding box center [184, 172] width 280 height 256
click at [141, 264] on div "+18582449400 Live | 02:29 ALL TASKS ALL TASKS ACTIVE TASKS TASKS IN WRAP UP" at bounding box center [184, 172] width 280 height 256
click at [182, 292] on div "+18582449400 Live | 02:29 ALL TASKS ALL TASKS ACTIVE TASKS TASKS IN WRAP UP" at bounding box center [184, 172] width 280 height 256
click at [269, 225] on div "+18582449400 Live | 02:30 ALL TASKS ALL TASKS ACTIVE TASKS TASKS IN WRAP UP" at bounding box center [184, 172] width 280 height 256
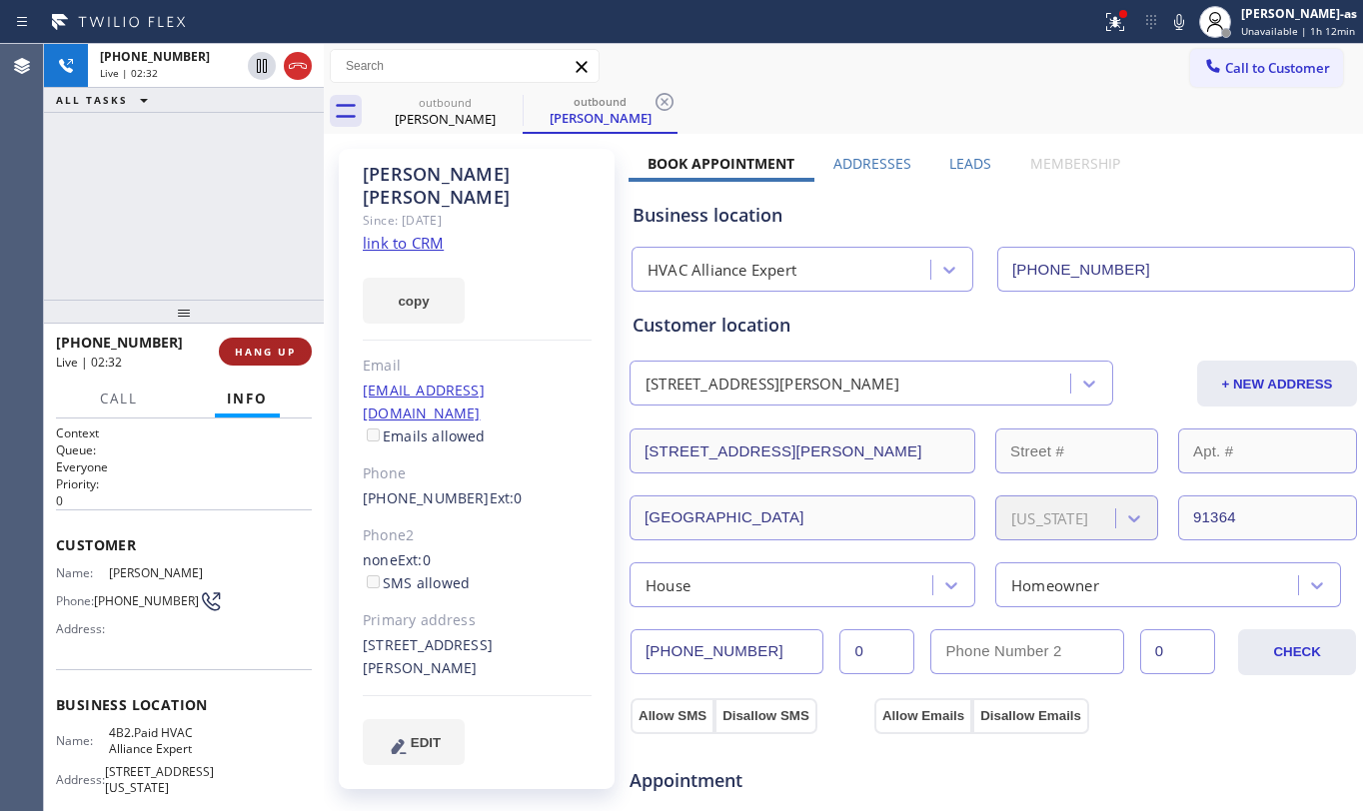
click at [252, 353] on span "HANG UP" at bounding box center [265, 352] width 61 height 14
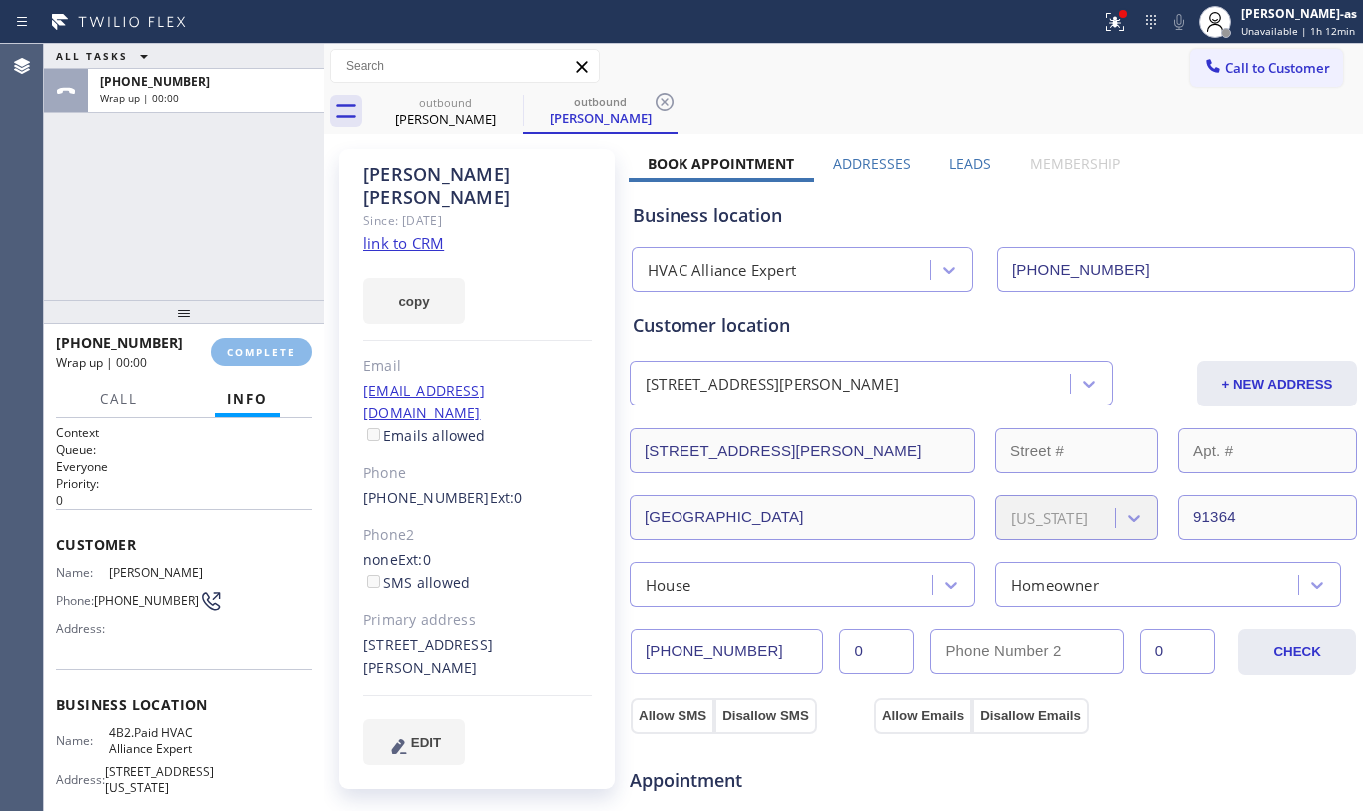
drag, startPoint x: 137, startPoint y: 97, endPoint x: 544, endPoint y: 238, distance: 430.4
click at [137, 108] on div "+18582449400 Wrap up | 00:00" at bounding box center [202, 91] width 228 height 44
drag, startPoint x: 246, startPoint y: 296, endPoint x: 560, endPoint y: 368, distance: 321.9
click at [246, 300] on div at bounding box center [184, 312] width 280 height 24
drag, startPoint x: 258, startPoint y: 345, endPoint x: 216, endPoint y: 260, distance: 94.7
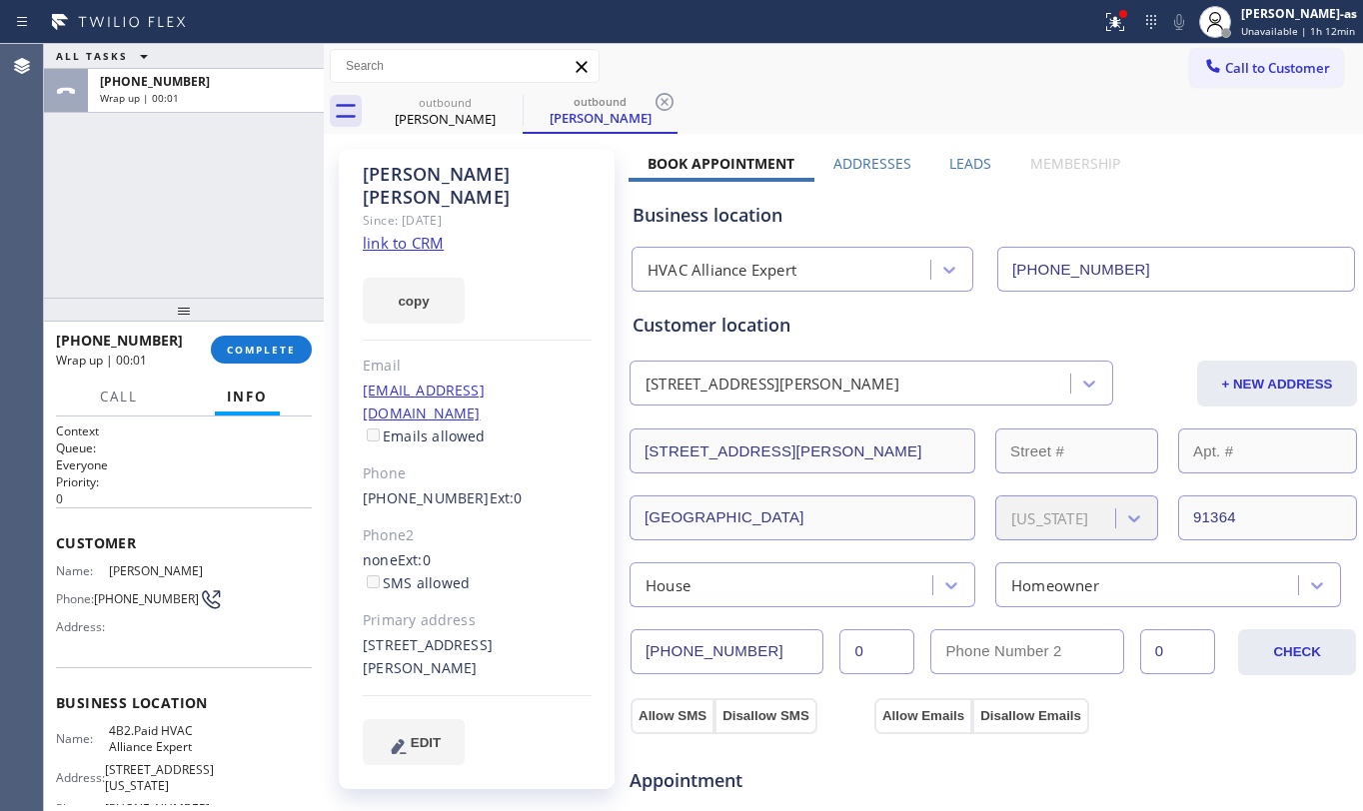
click at [257, 333] on div "+18582449400 Wrap up | 00:01 COMPLETE" at bounding box center [184, 350] width 256 height 52
click at [214, 258] on div "ALL TASKS ALL TASKS ACTIVE TASKS TASKS IN WRAP UP +18582449400 Wrap up | 00:02" at bounding box center [184, 171] width 280 height 254
drag, startPoint x: 265, startPoint y: 357, endPoint x: 268, endPoint y: 346, distance: 11.4
click at [266, 349] on button "COMPLETE" at bounding box center [261, 350] width 101 height 28
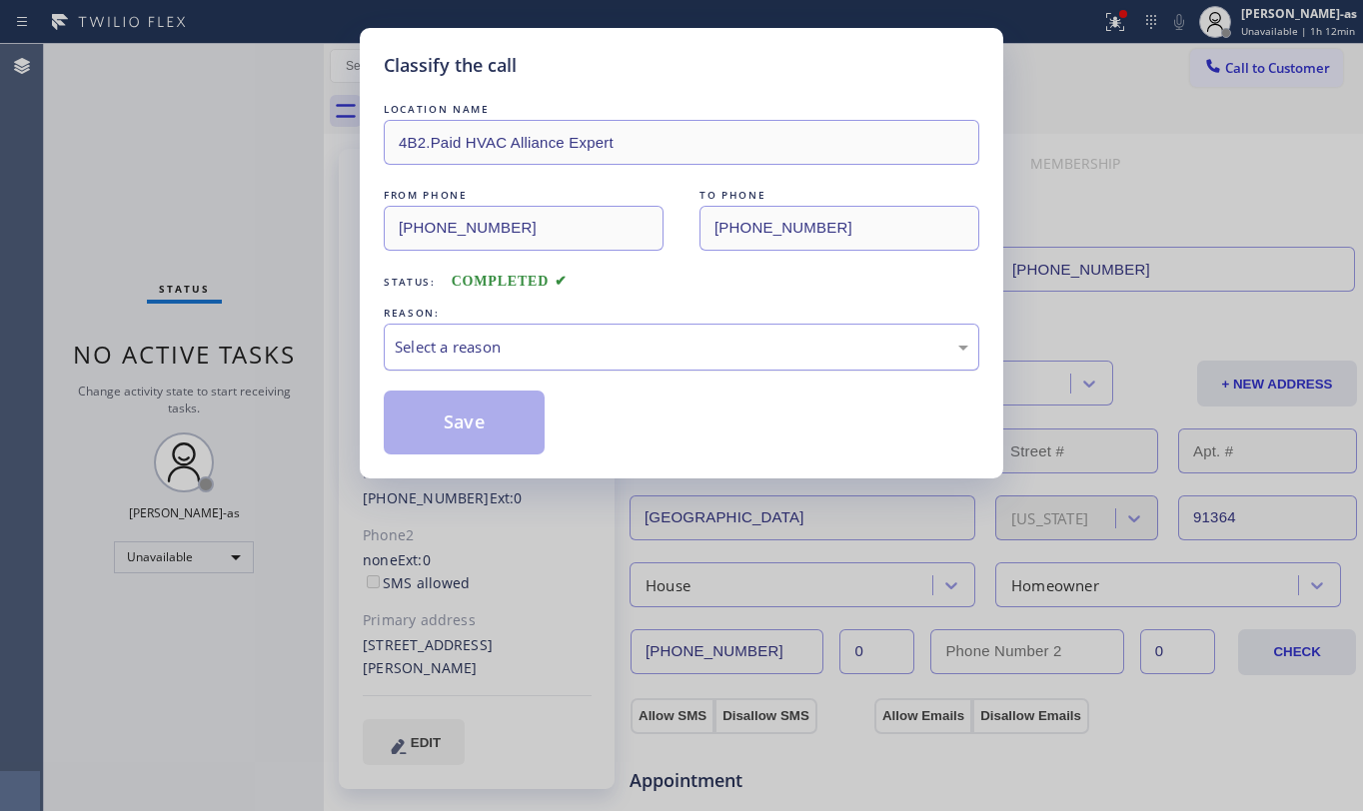
click at [494, 346] on div "Select a reason" at bounding box center [682, 347] width 574 height 23
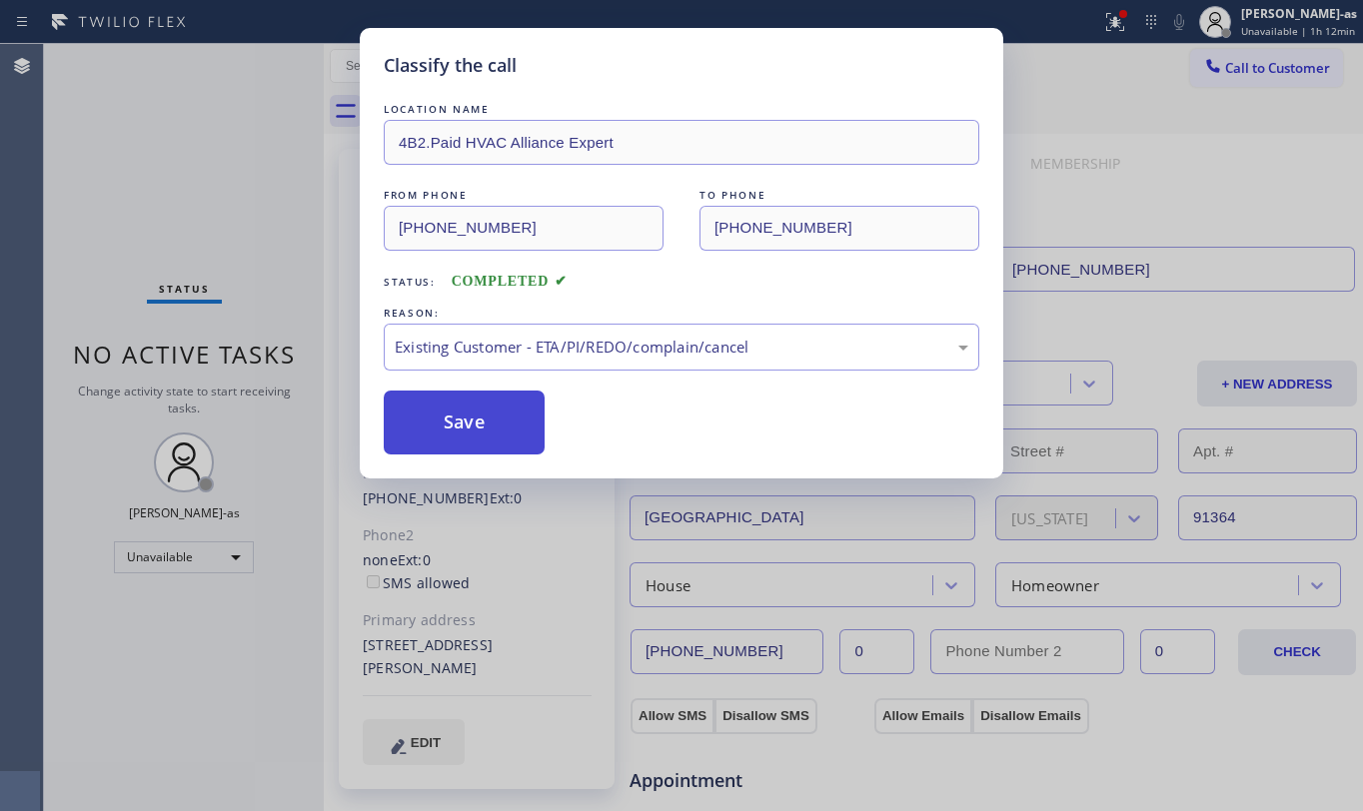
click at [482, 409] on button "Save" at bounding box center [464, 423] width 161 height 64
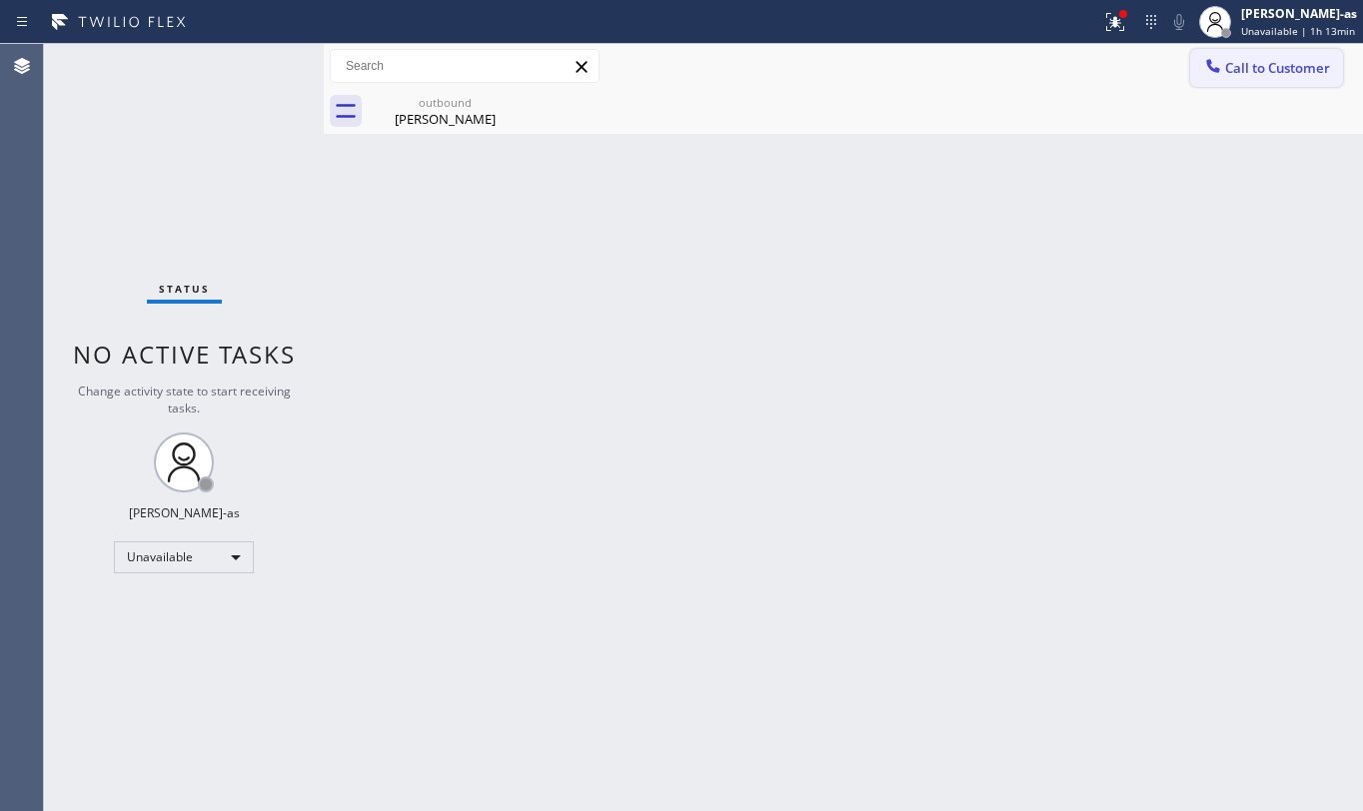
click at [1241, 52] on button "Call to Customer" at bounding box center [1266, 68] width 153 height 38
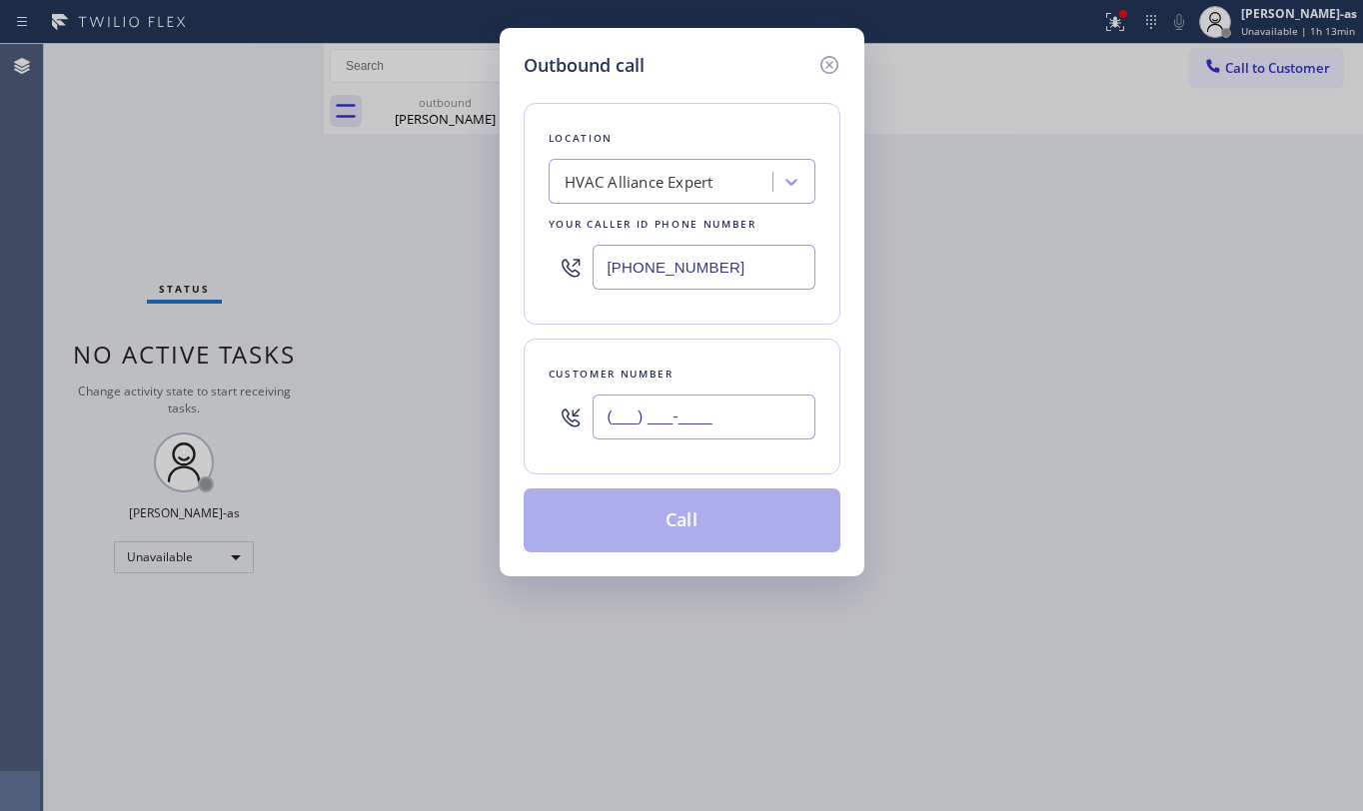
click at [759, 424] on input "(___) ___-____" at bounding box center [704, 417] width 223 height 45
paste input "530) 443-0577"
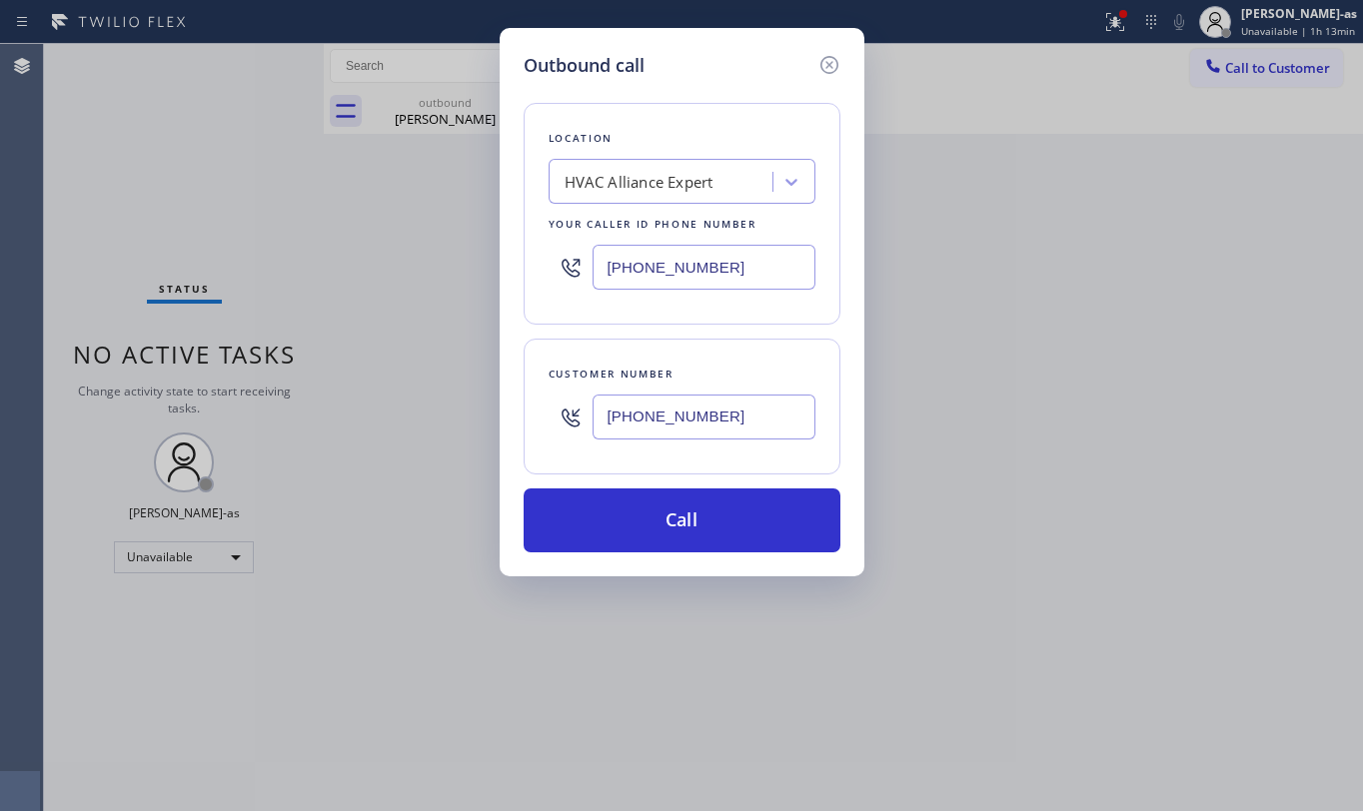
type input "[PHONE_NUMBER]"
click at [198, 161] on div "Outbound call Location HVAC Alliance Expert Your caller id phone number (855) 9…" at bounding box center [681, 405] width 1363 height 811
click at [696, 276] on input "[PHONE_NUMBER]" at bounding box center [704, 267] width 223 height 45
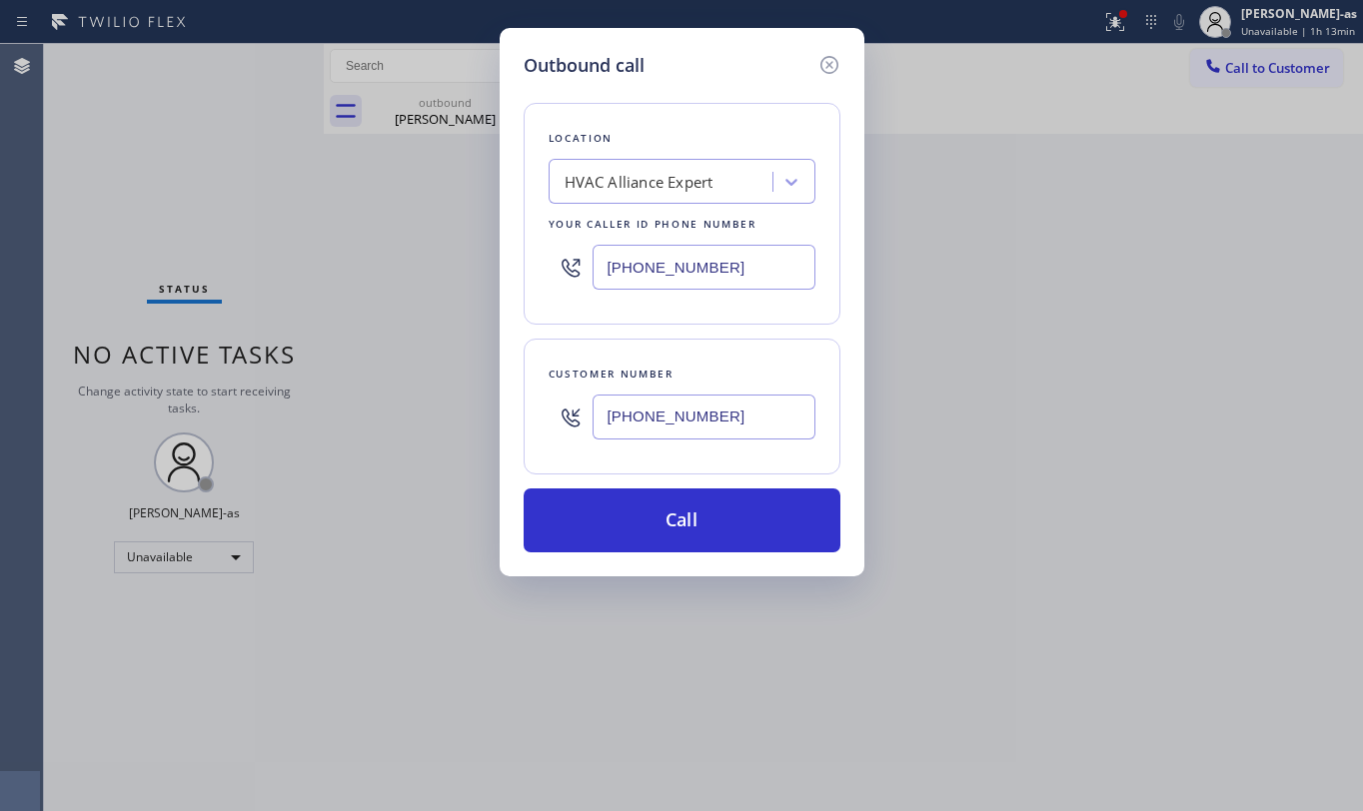
paste input "323) 991-9198"
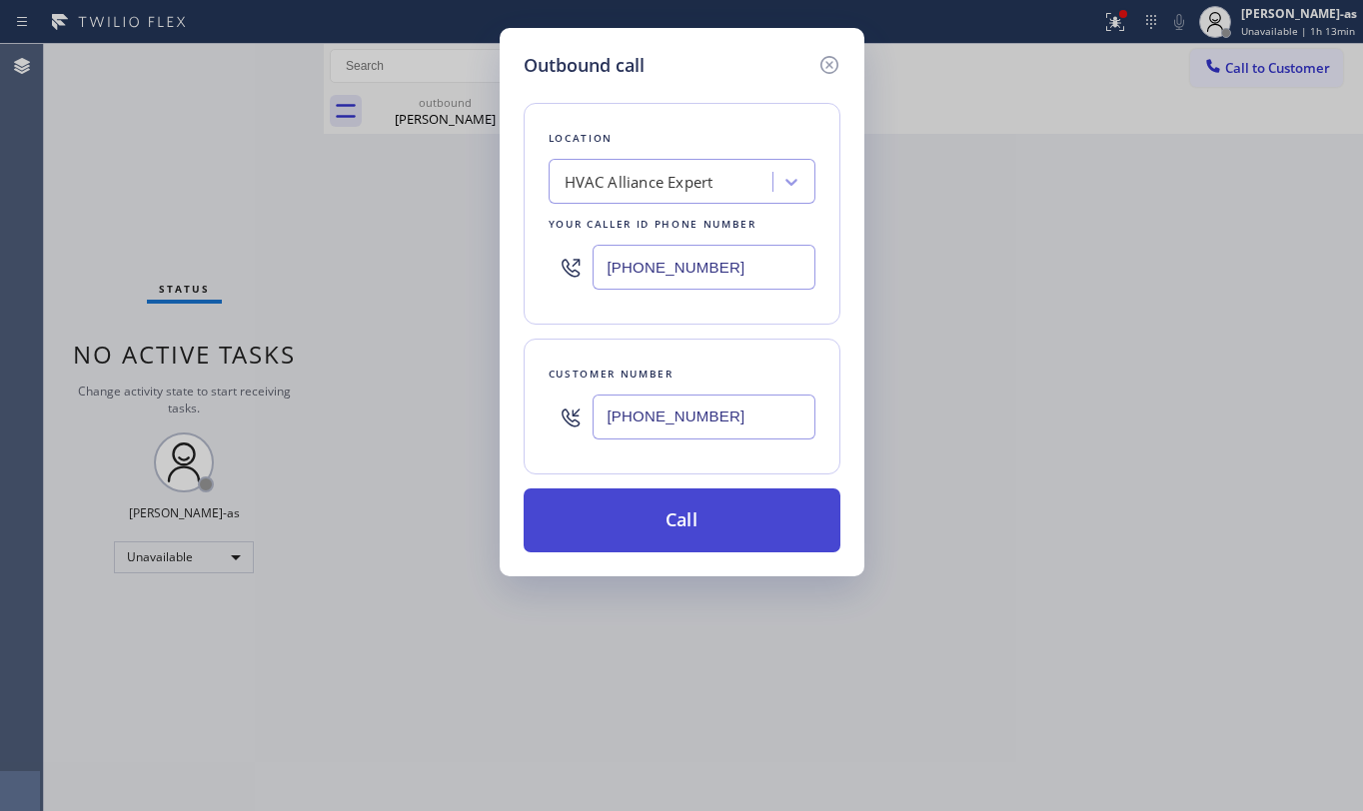
type input "[PHONE_NUMBER]"
click at [690, 540] on button "Call" at bounding box center [682, 521] width 317 height 64
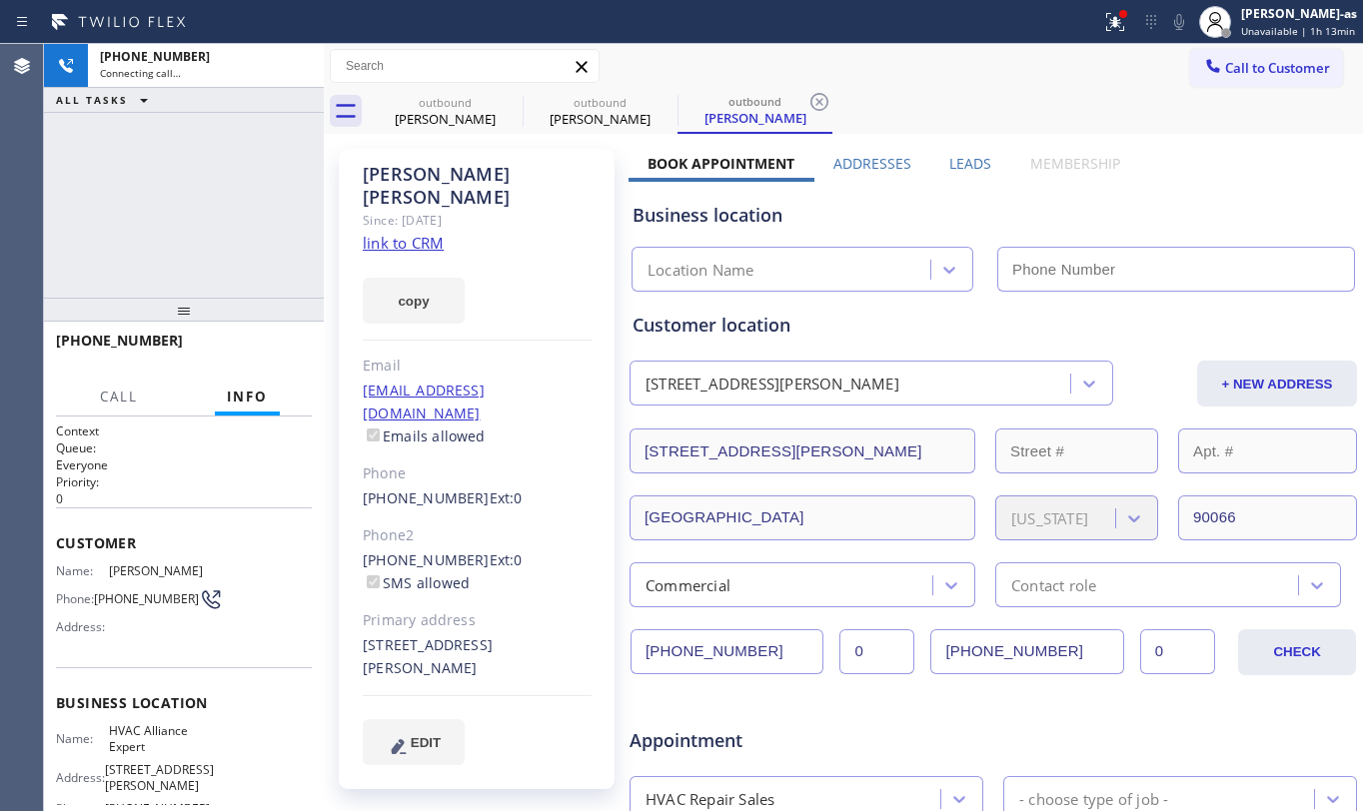
type input "[PHONE_NUMBER]"
click at [197, 185] on div "+15304430577 Connecting call… ALL TASKS ALL TASKS ACTIVE TASKS TASKS IN WRAP UP" at bounding box center [184, 171] width 280 height 254
click at [172, 284] on div "+15304430577 Live | 01:07 ALL TASKS ALL TASKS ACTIVE TASKS TASKS IN WRAP UP" at bounding box center [184, 171] width 280 height 254
click at [166, 269] on div "+15304430577 Live | 01:07 ALL TASKS ALL TASKS ACTIVE TASKS TASKS IN WRAP UP" at bounding box center [184, 171] width 280 height 254
drag, startPoint x: 257, startPoint y: 336, endPoint x: 250, endPoint y: 292, distance: 44.5
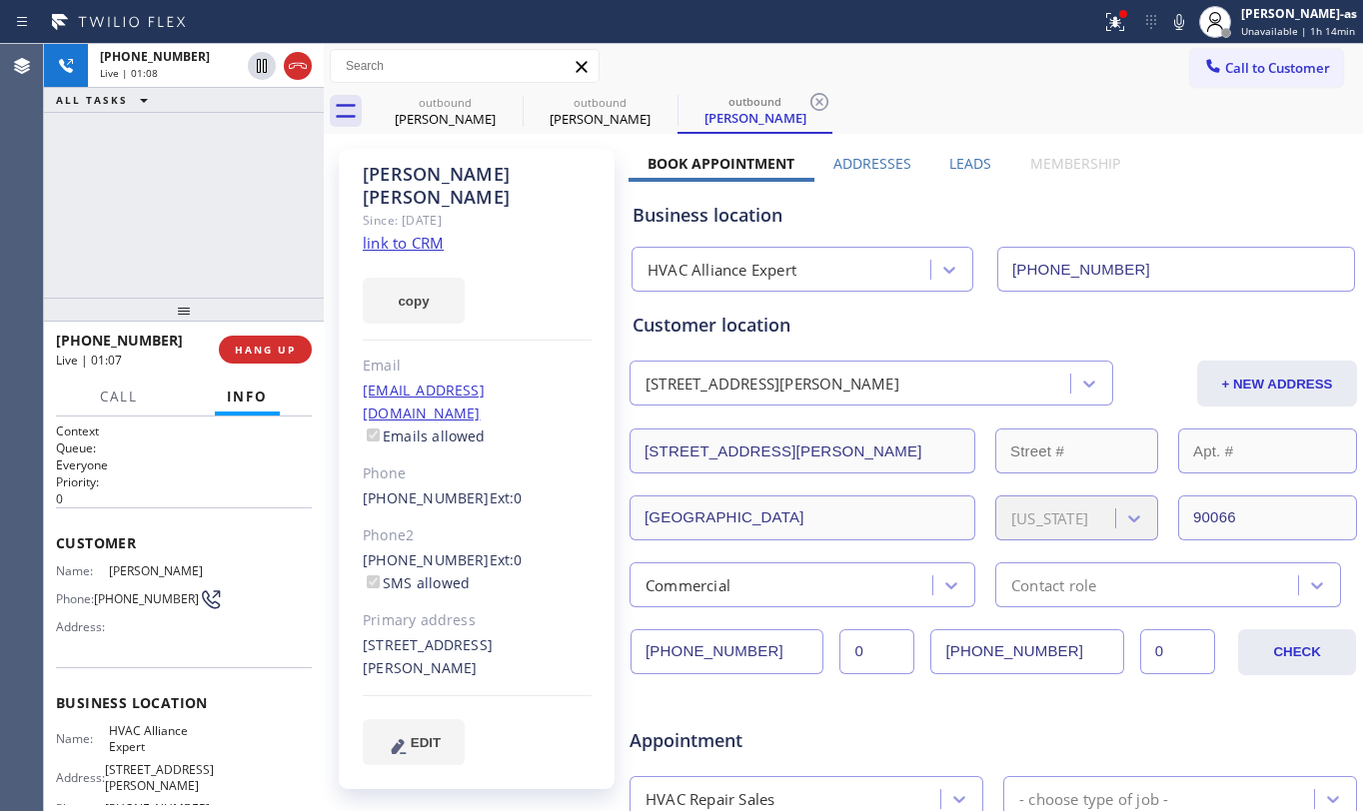
click at [258, 336] on button "HANG UP" at bounding box center [265, 350] width 93 height 28
drag, startPoint x: 218, startPoint y: 249, endPoint x: 228, endPoint y: 265, distance: 18.9
click at [225, 264] on div "+15304430577 Live | 01:08 ALL TASKS ALL TASKS ACTIVE TASKS TASKS IN WRAP UP" at bounding box center [184, 171] width 280 height 254
click at [252, 340] on button "HANG UP" at bounding box center [265, 350] width 93 height 28
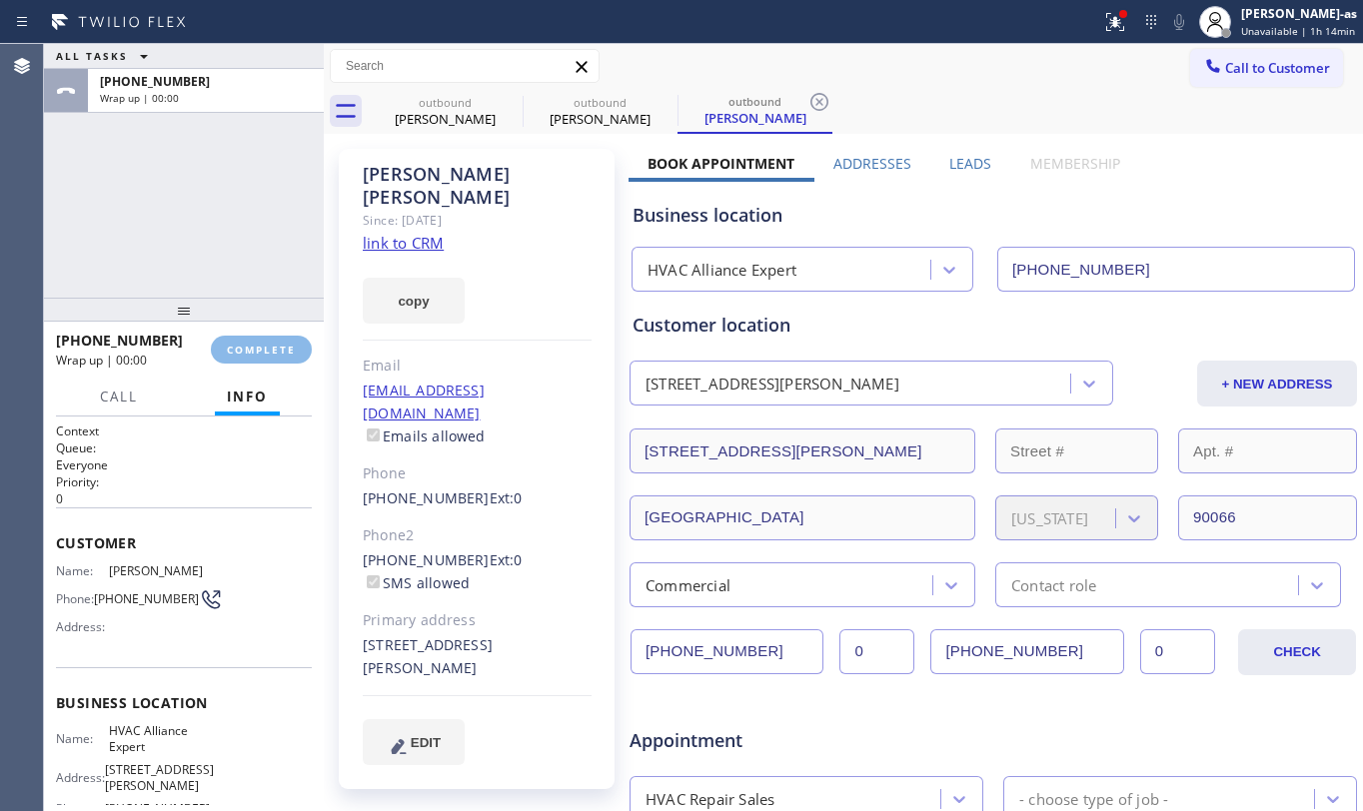
click at [240, 282] on div "ALL TASKS ALL TASKS ACTIVE TASKS TASKS IN WRAP UP +15304430577 Wrap up | 00:00" at bounding box center [184, 171] width 280 height 254
drag, startPoint x: 218, startPoint y: 344, endPoint x: 242, endPoint y: 336, distance: 25.3
click at [226, 341] on button "COMPLETE" at bounding box center [261, 350] width 101 height 28
click at [202, 176] on div "ALL TASKS ALL TASKS ACTIVE TASKS TASKS IN WRAP UP +15304430577 Wrap up | 00:01" at bounding box center [184, 171] width 280 height 254
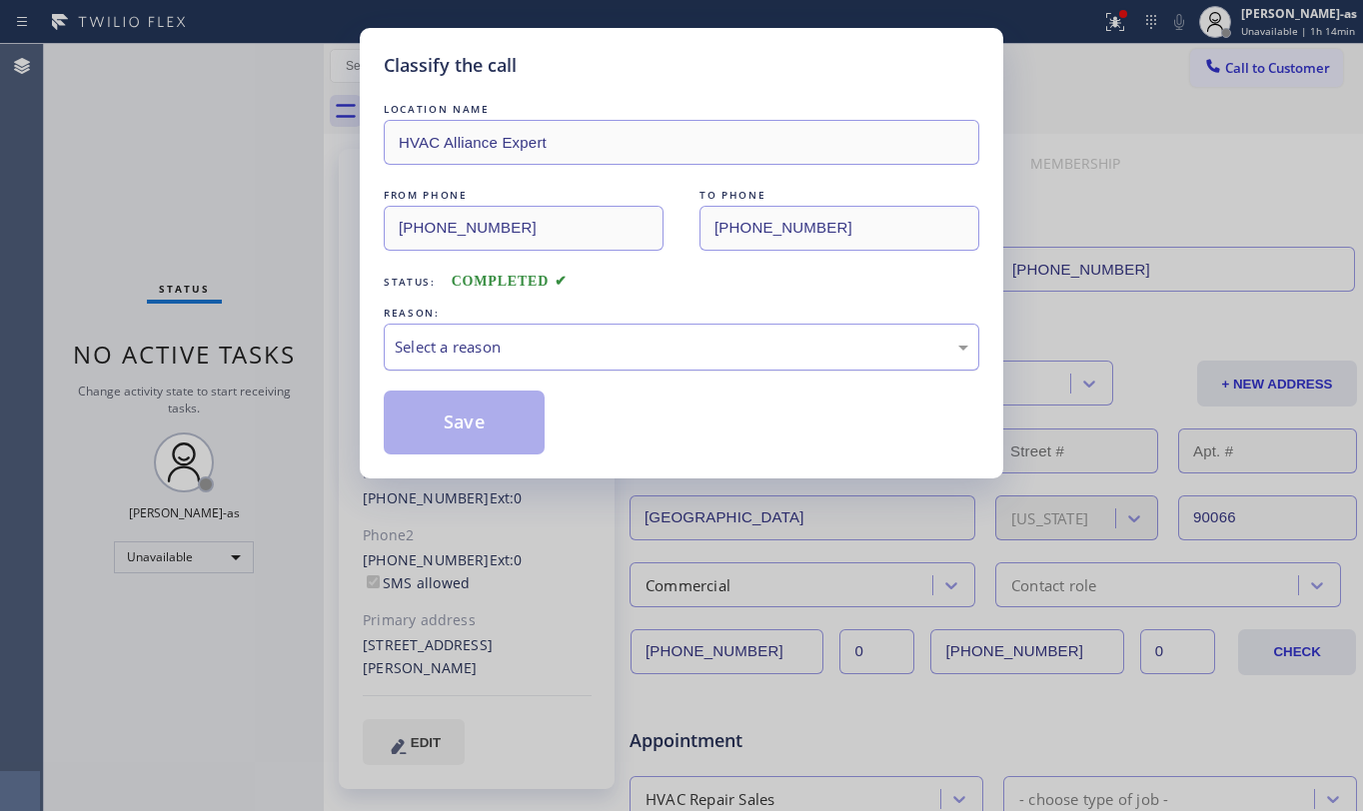
click at [494, 349] on div "Select a reason" at bounding box center [682, 347] width 574 height 23
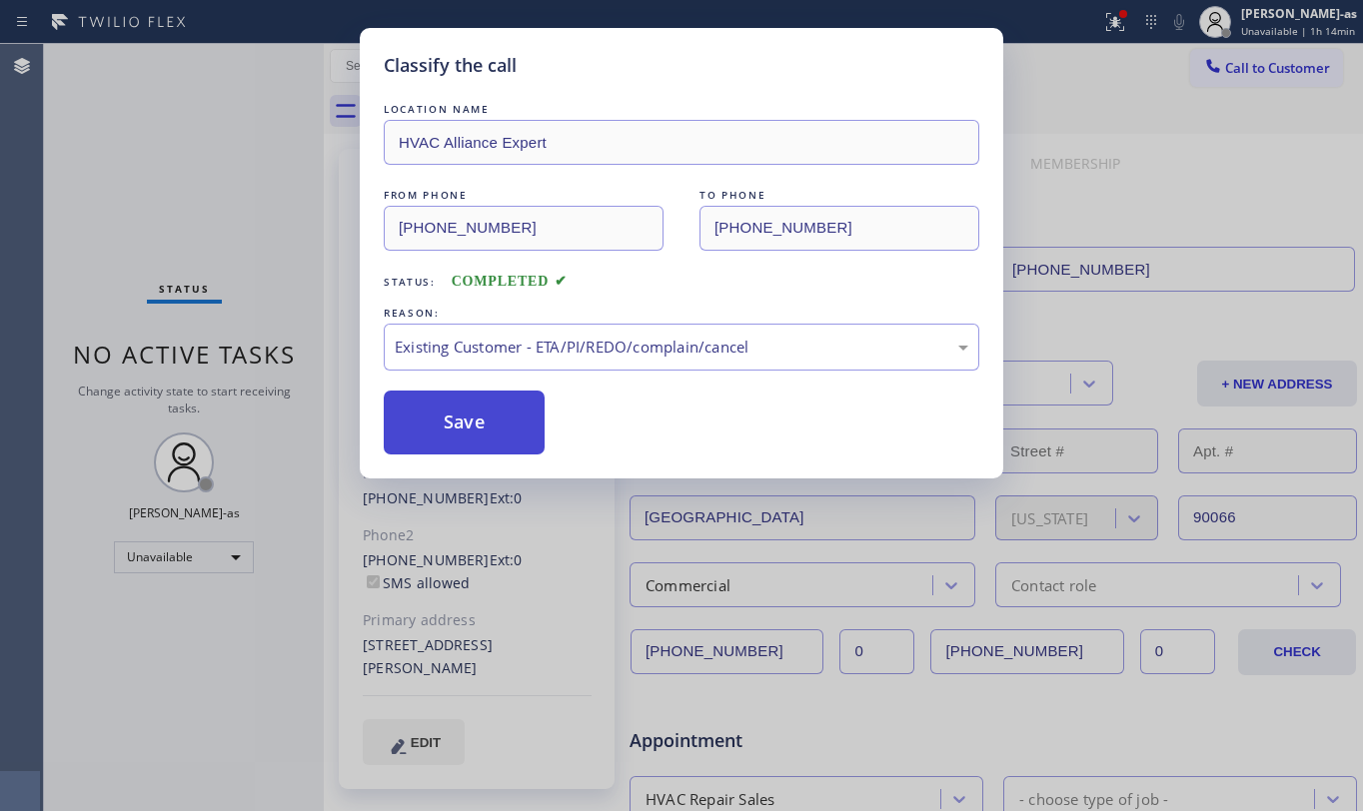
click at [493, 421] on button "Save" at bounding box center [464, 423] width 161 height 64
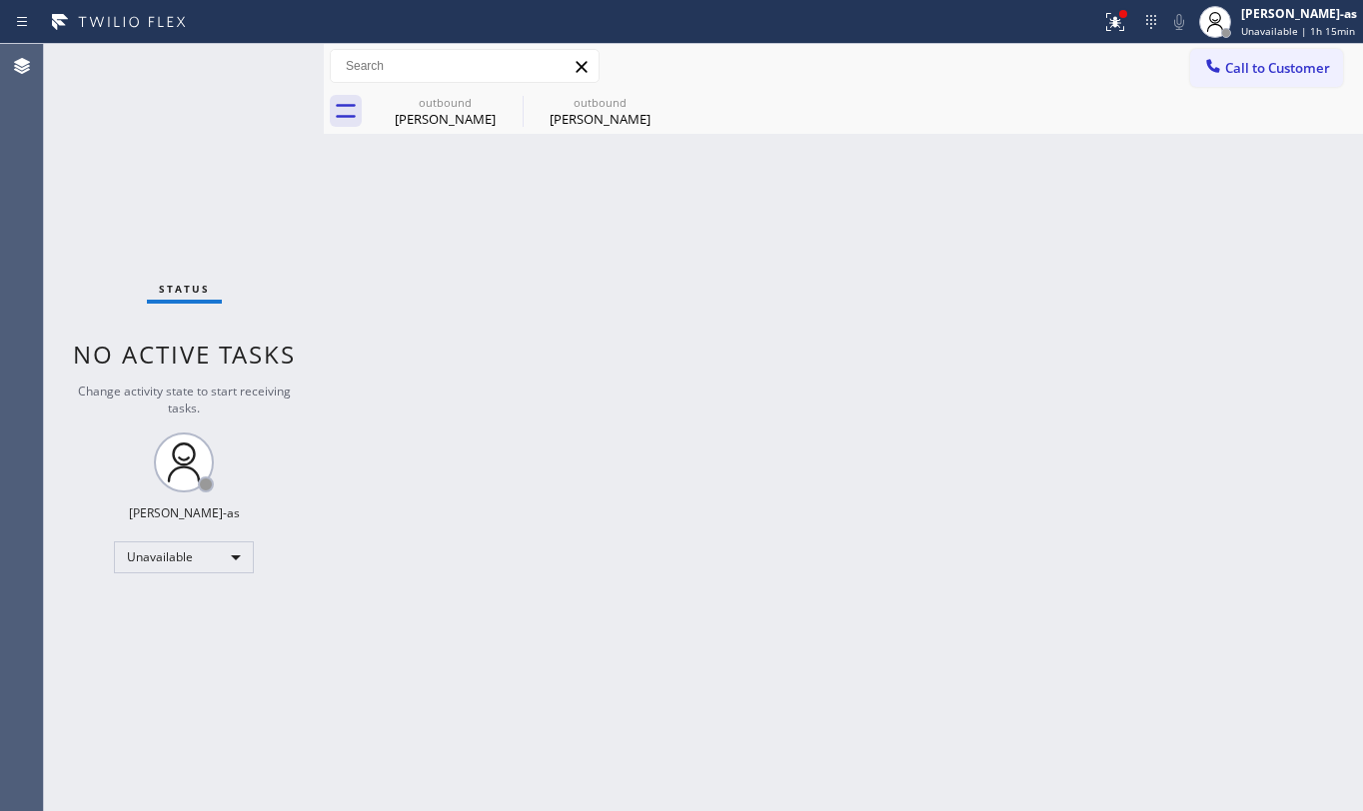
click at [1259, 65] on span "Call to Customer" at bounding box center [1277, 68] width 105 height 18
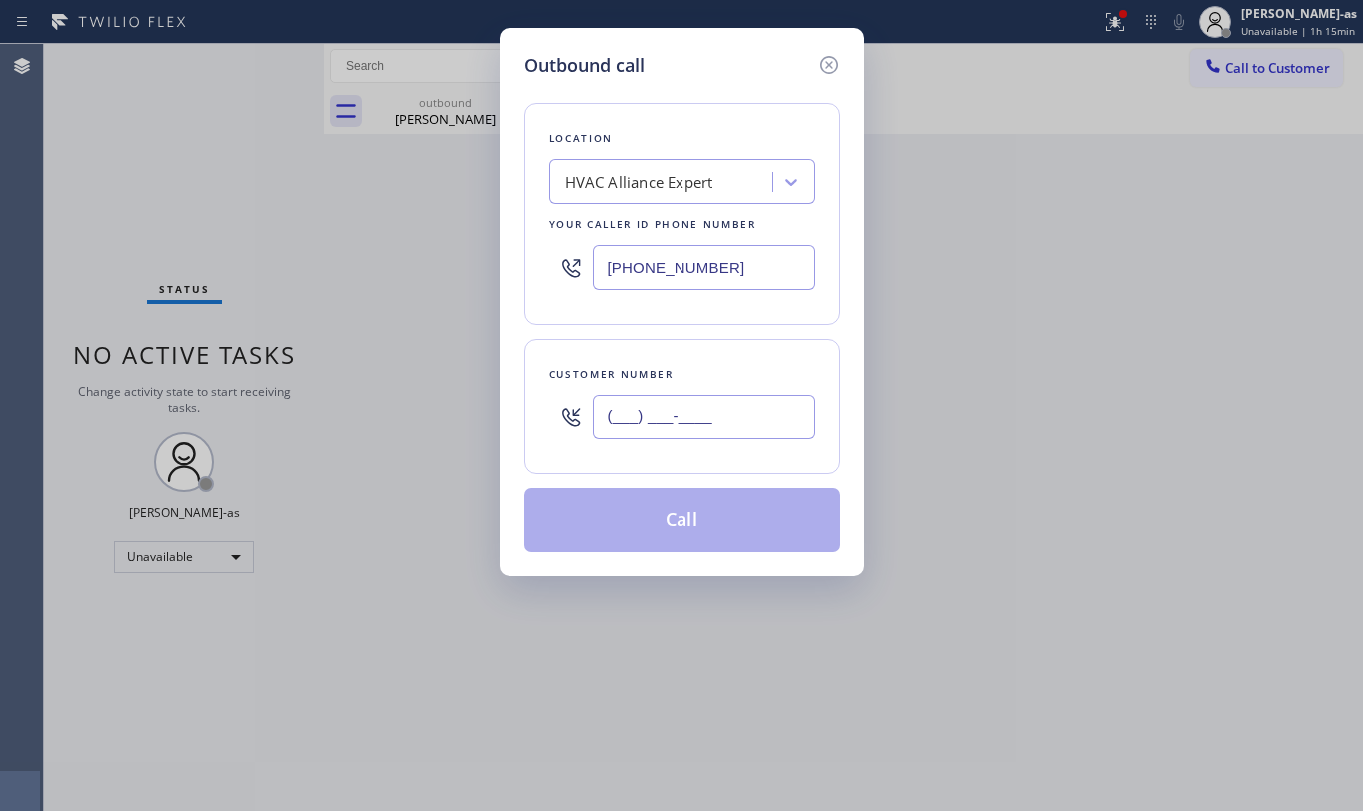
click at [694, 424] on input "(___) ___-____" at bounding box center [704, 417] width 223 height 45
paste input "818) 282-5250"
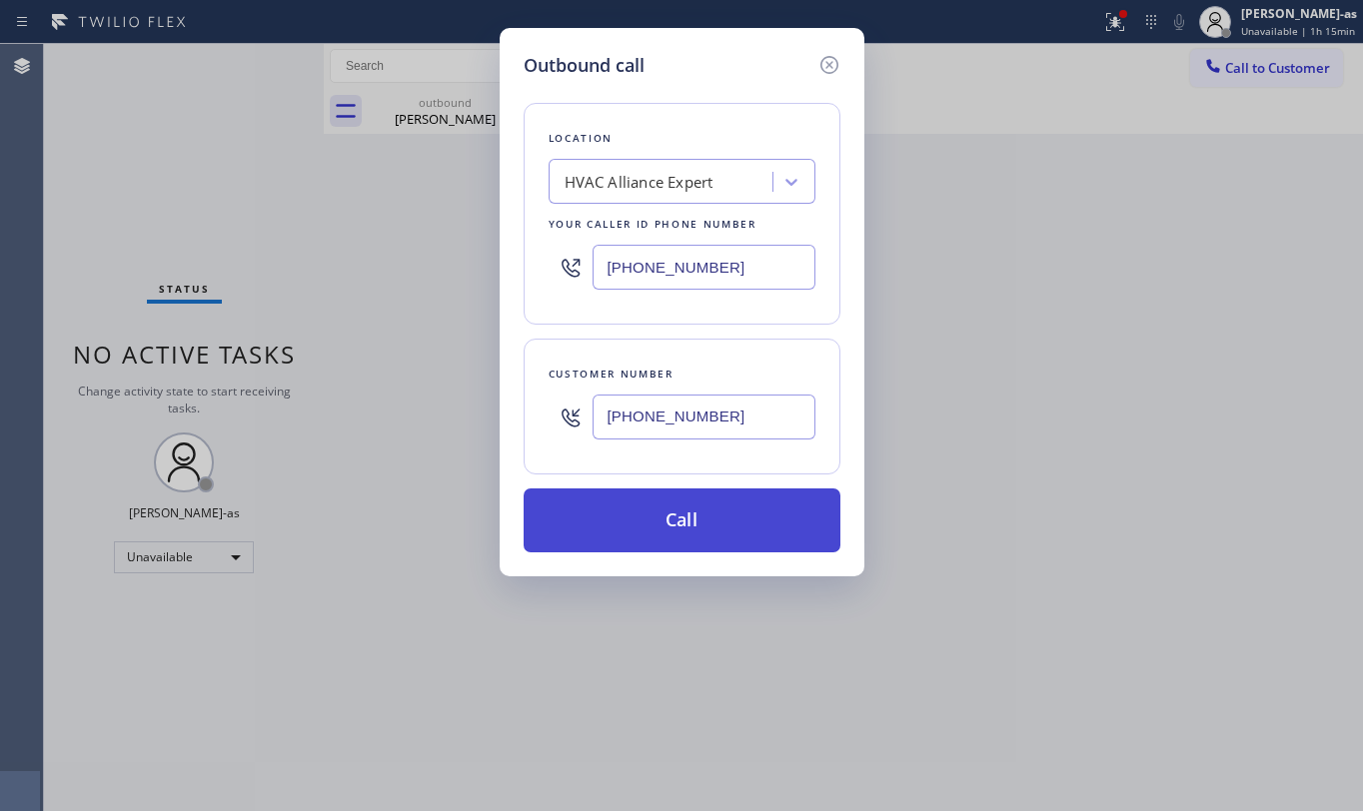
type input "(818) 282-5250"
drag, startPoint x: 749, startPoint y: 516, endPoint x: 751, endPoint y: 504, distance: 12.2
click at [749, 512] on button "Call" at bounding box center [682, 521] width 317 height 64
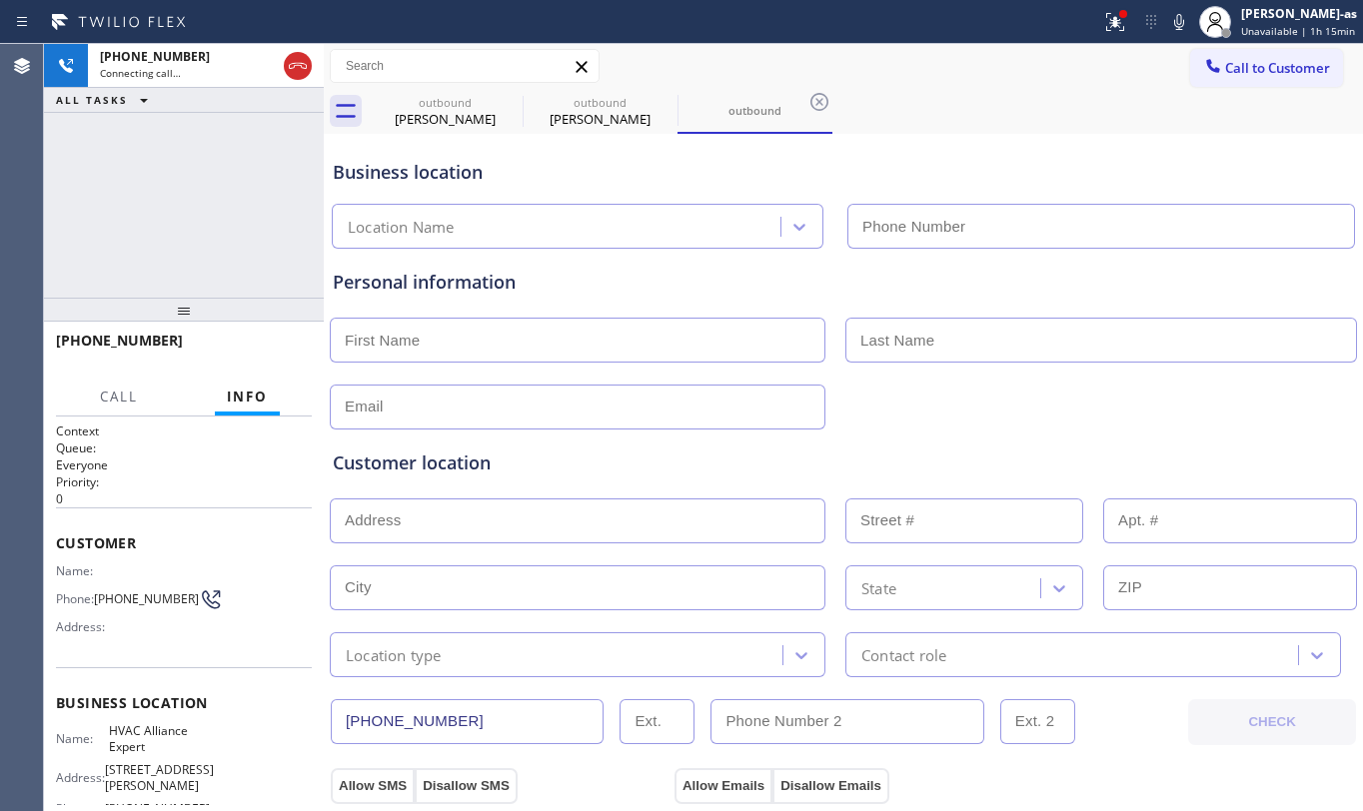
type input "[PHONE_NUMBER]"
click at [174, 202] on div "+18182825250 Connecting call… ALL TASKS ALL TASKS ACTIVE TASKS TASKS IN WRAP UP" at bounding box center [184, 171] width 280 height 254
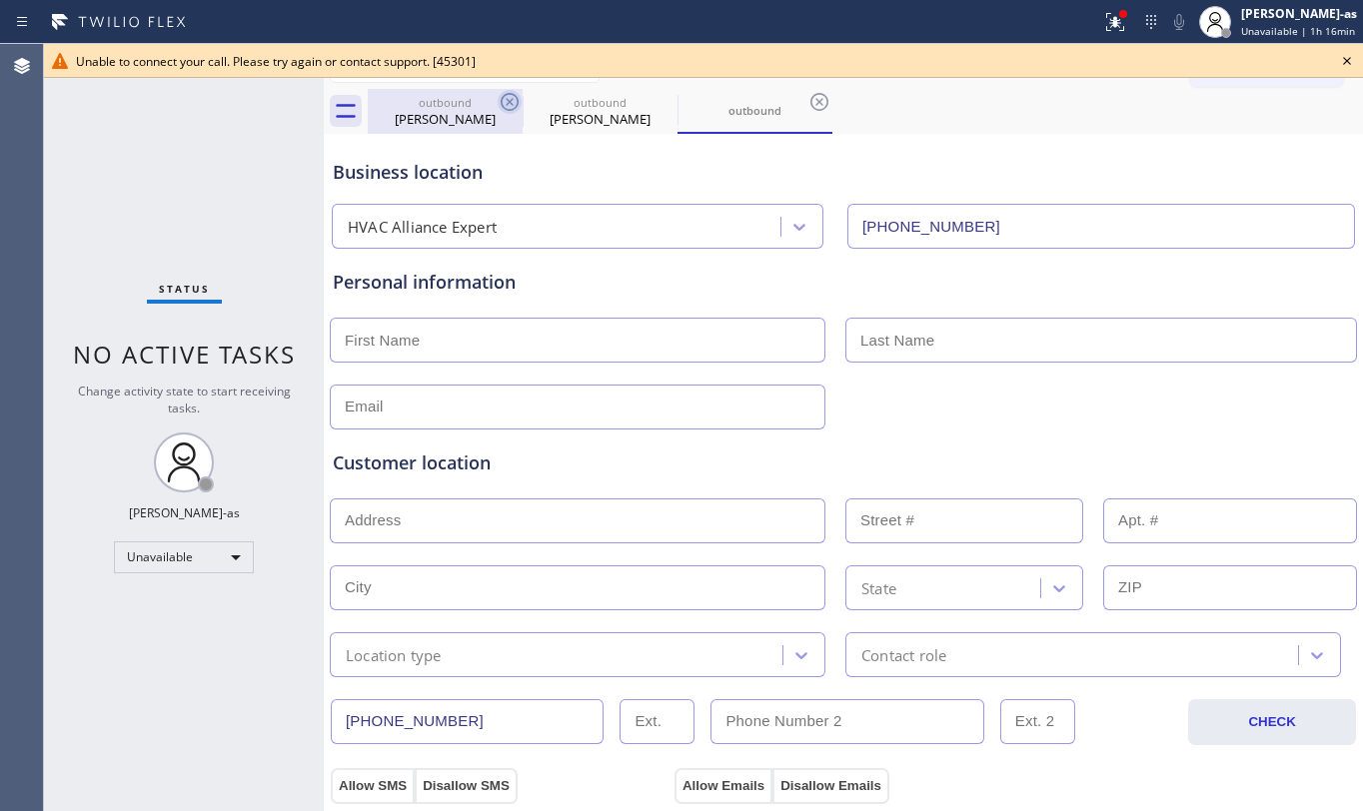
drag, startPoint x: 481, startPoint y: 97, endPoint x: 520, endPoint y: 97, distance: 39.0
click at [488, 97] on div "outbound" at bounding box center [445, 102] width 151 height 15
type input "[PHONE_NUMBER]"
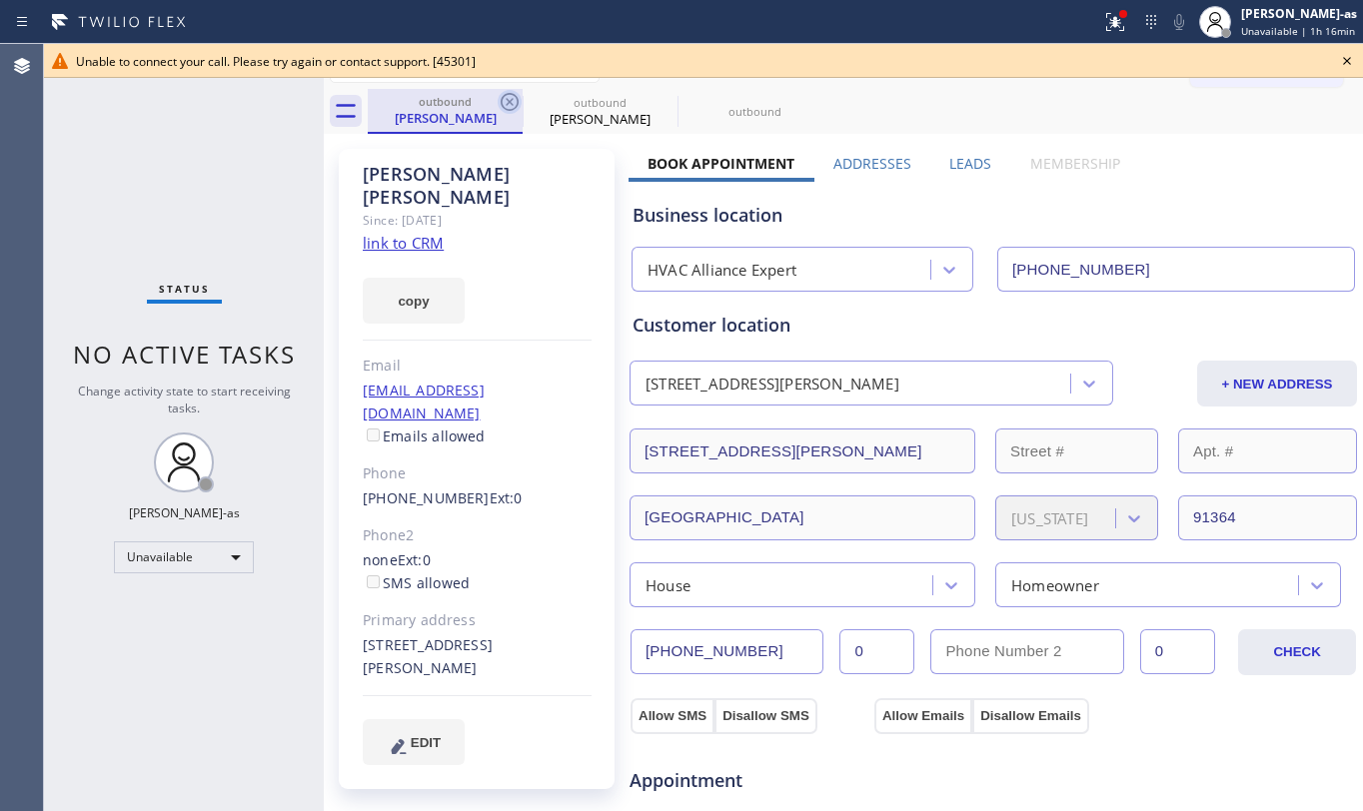
click at [512, 93] on icon at bounding box center [510, 102] width 18 height 18
type input "[PHONE_NUMBER]"
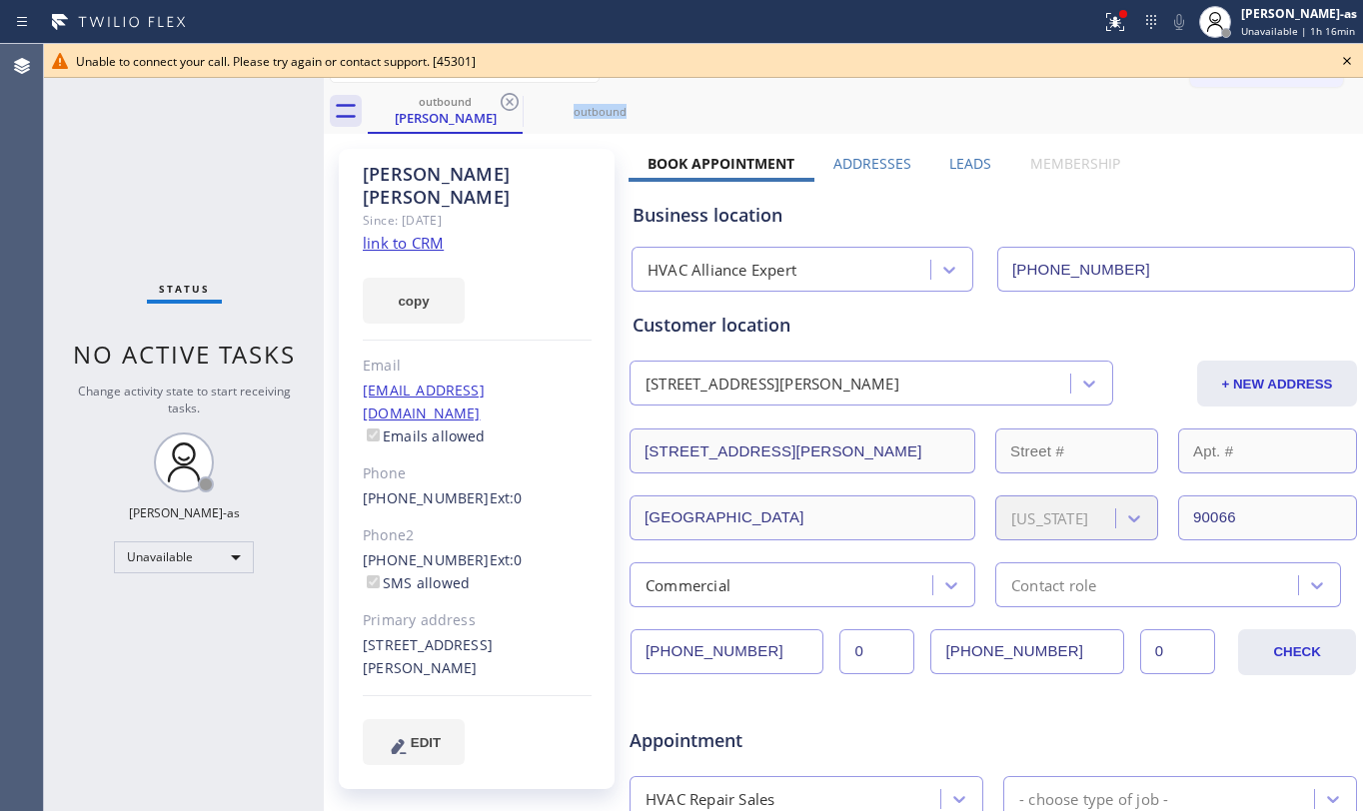
click at [512, 93] on icon at bounding box center [510, 102] width 18 height 18
click at [0, 0] on icon at bounding box center [0, 0] width 0 height 0
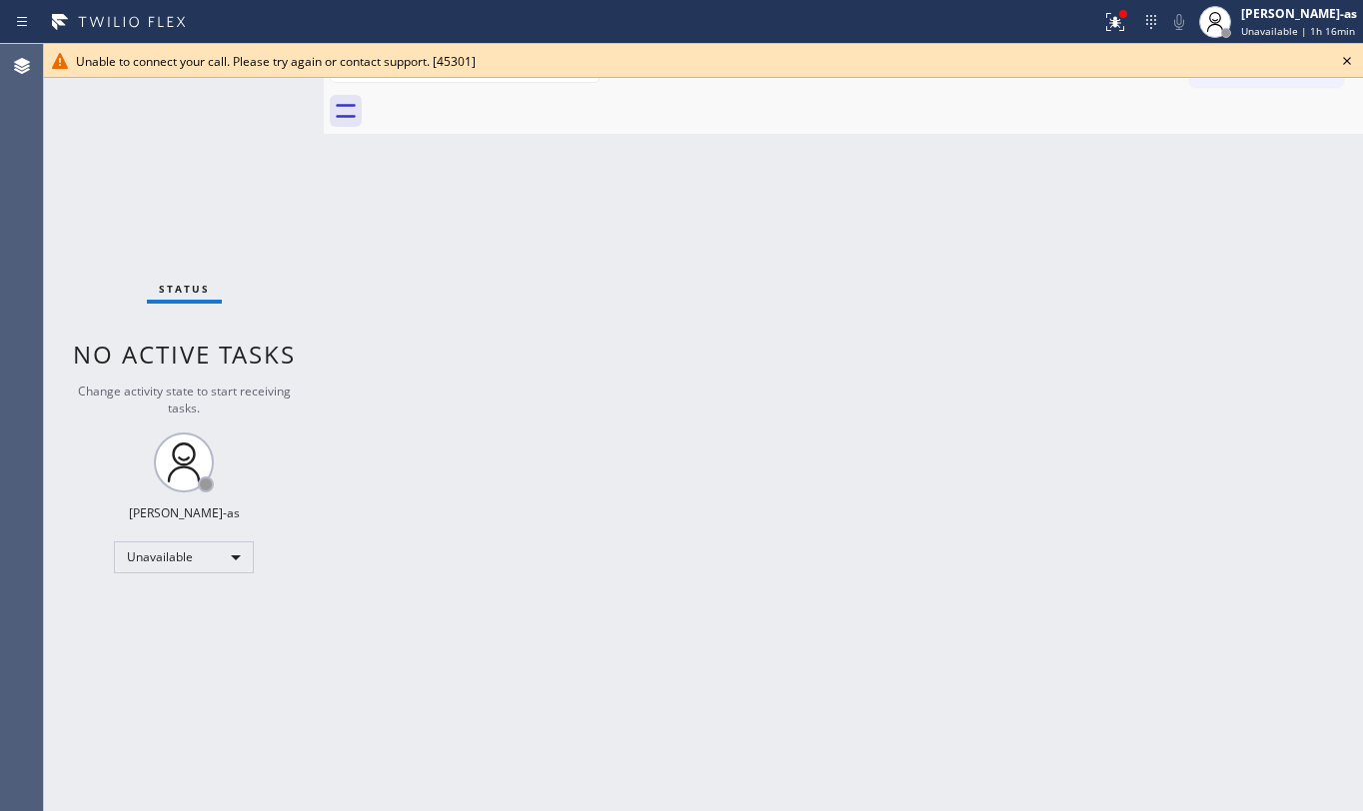
click at [512, 102] on div at bounding box center [865, 111] width 995 height 45
drag, startPoint x: 313, startPoint y: 157, endPoint x: 1227, endPoint y: 97, distance: 916.3
click at [344, 157] on div "Status No active tasks Change activity state to start receiving tasks. Jesica J…" at bounding box center [703, 427] width 1319 height 767
click at [1347, 54] on icon at bounding box center [1347, 61] width 24 height 24
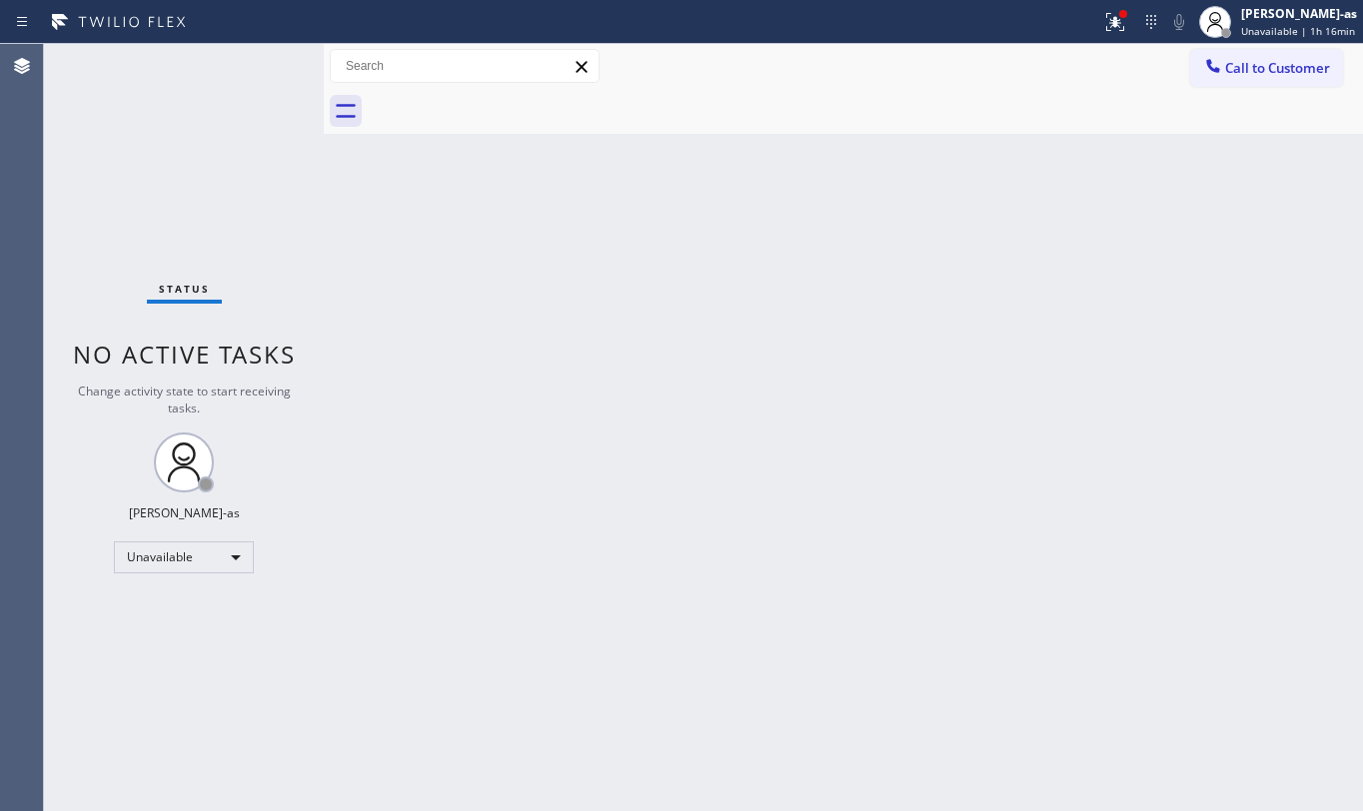
click at [1236, 72] on span "Call to Customer" at bounding box center [1277, 68] width 105 height 18
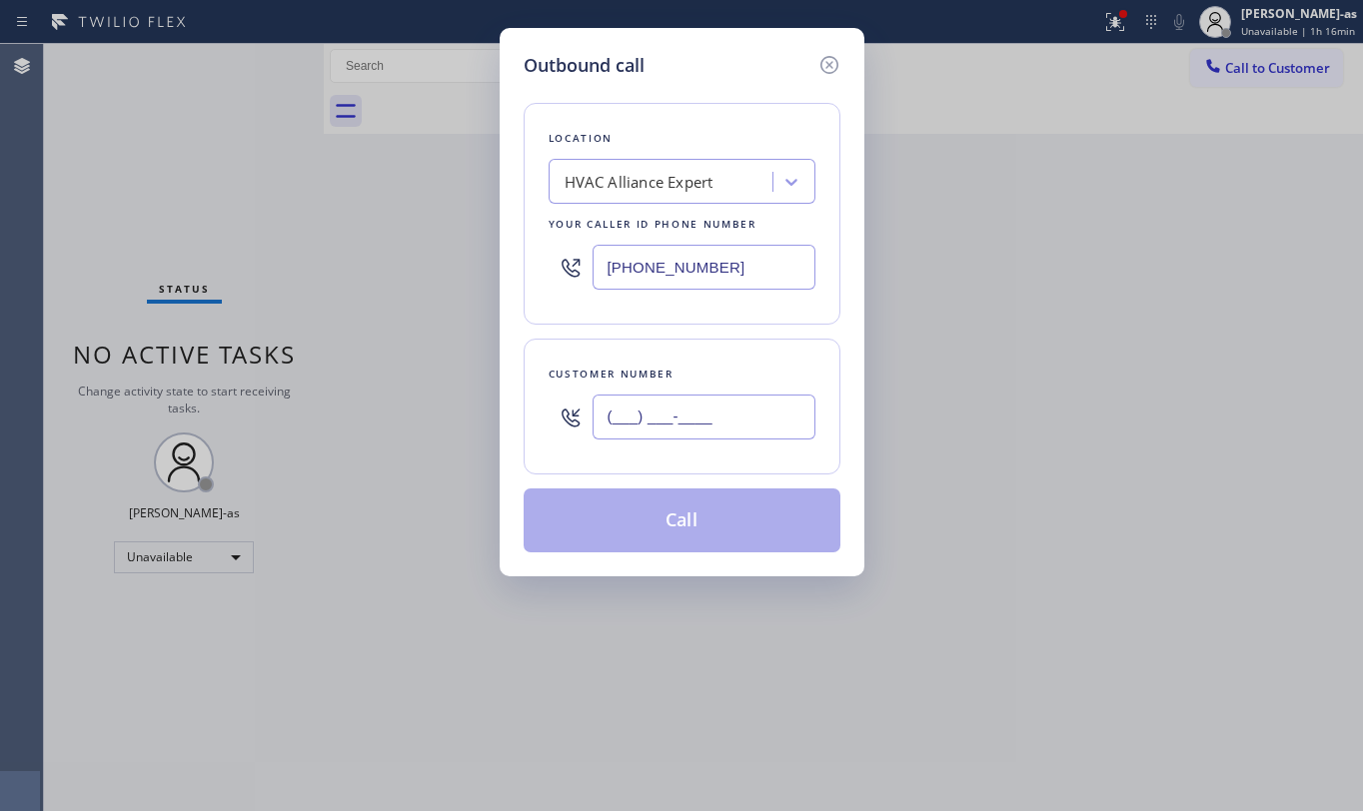
click at [681, 421] on input "(___) ___-____" at bounding box center [704, 417] width 223 height 45
paste input "818) 282-5250"
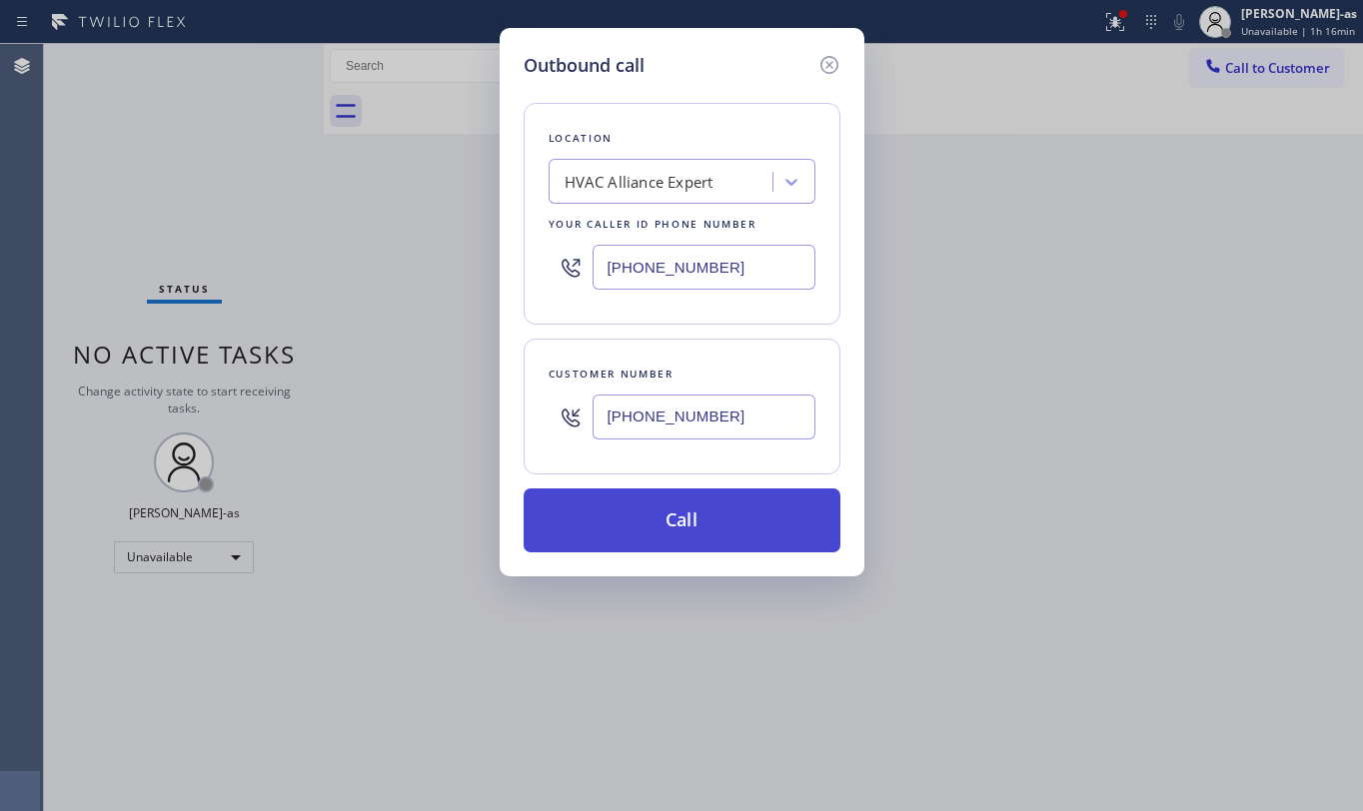
type input "(818) 282-5250"
click at [673, 521] on button "Call" at bounding box center [682, 521] width 317 height 64
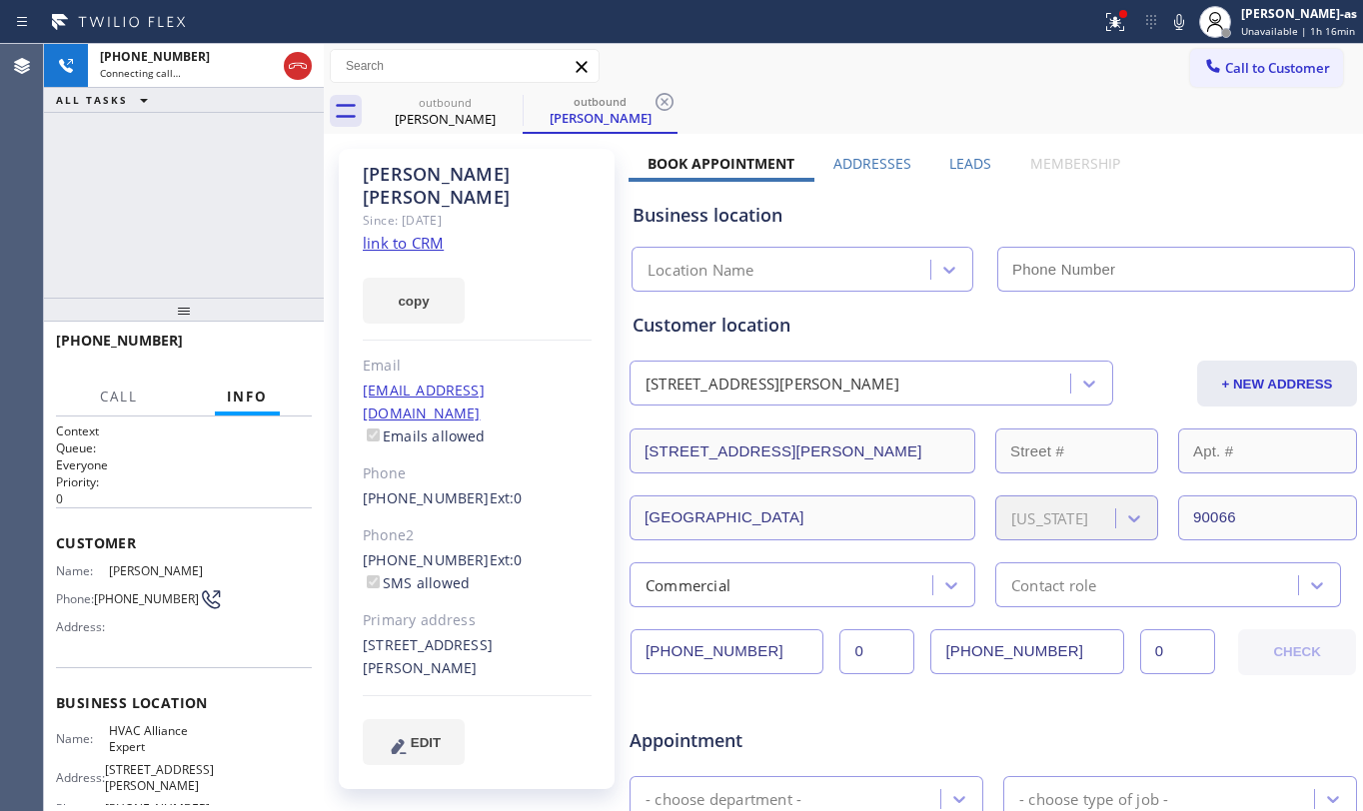
type input "[PHONE_NUMBER]"
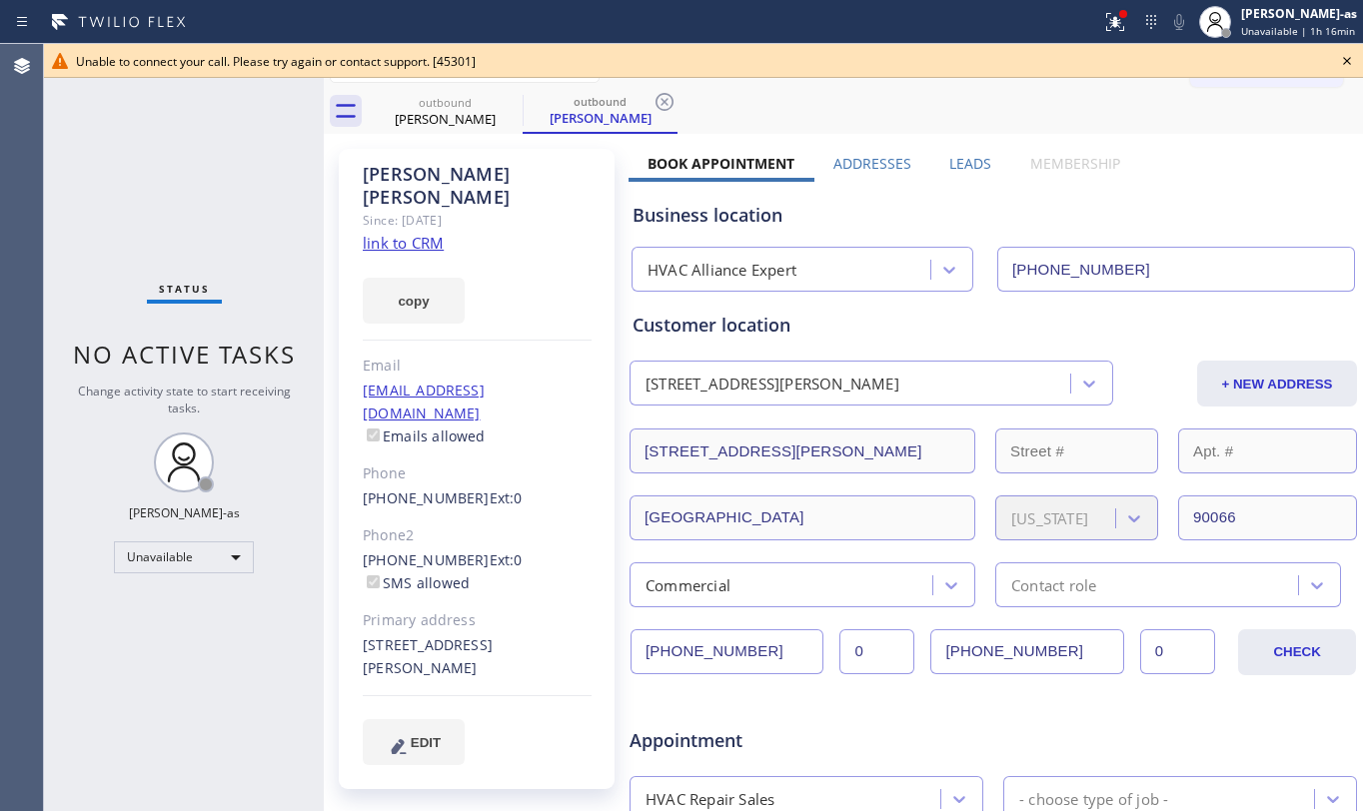
drag, startPoint x: 177, startPoint y: 82, endPoint x: 257, endPoint y: 133, distance: 94.8
click at [185, 92] on div "Status No active tasks Change activity state to start receiving tasks. [PERSON_…" at bounding box center [184, 427] width 280 height 767
click at [493, 102] on div "outbound" at bounding box center [445, 102] width 151 height 15
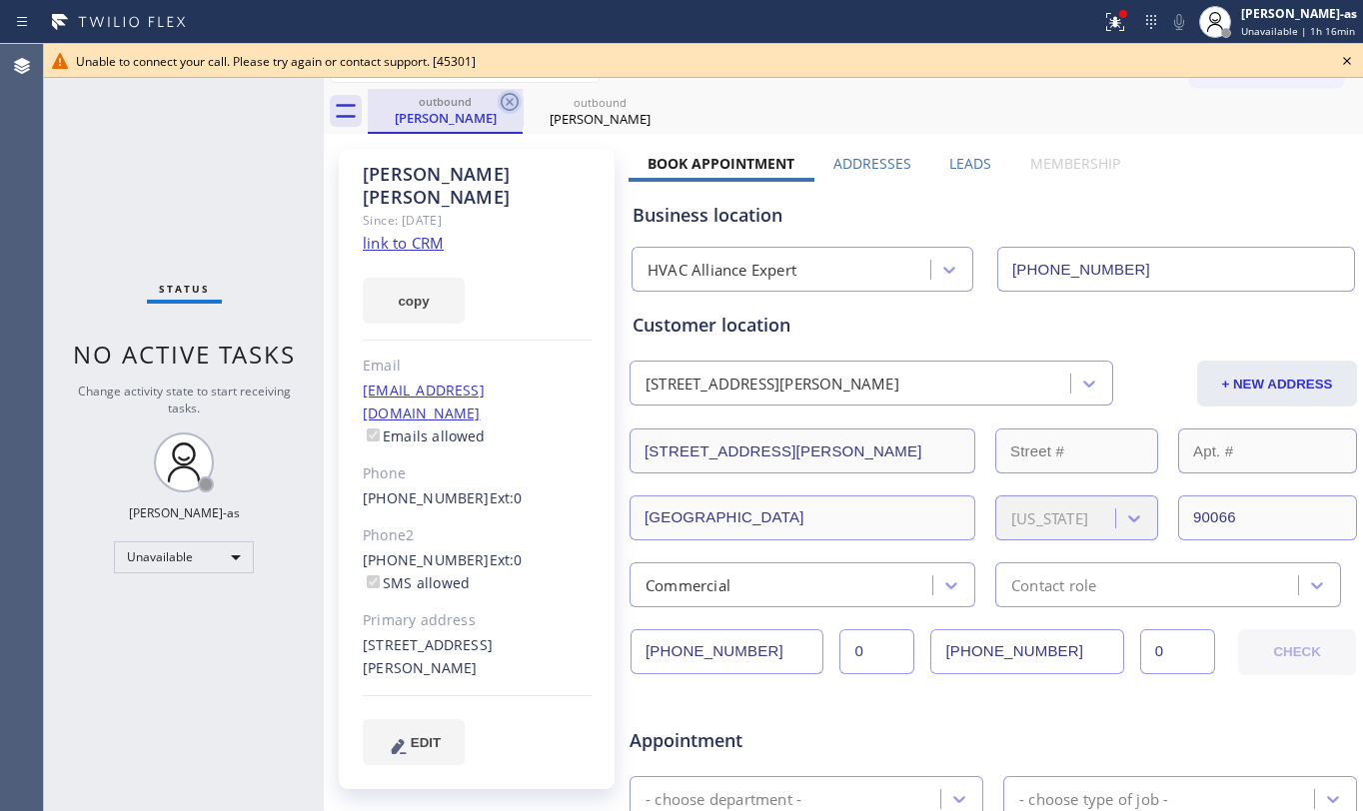
click at [514, 101] on icon at bounding box center [510, 102] width 24 height 24
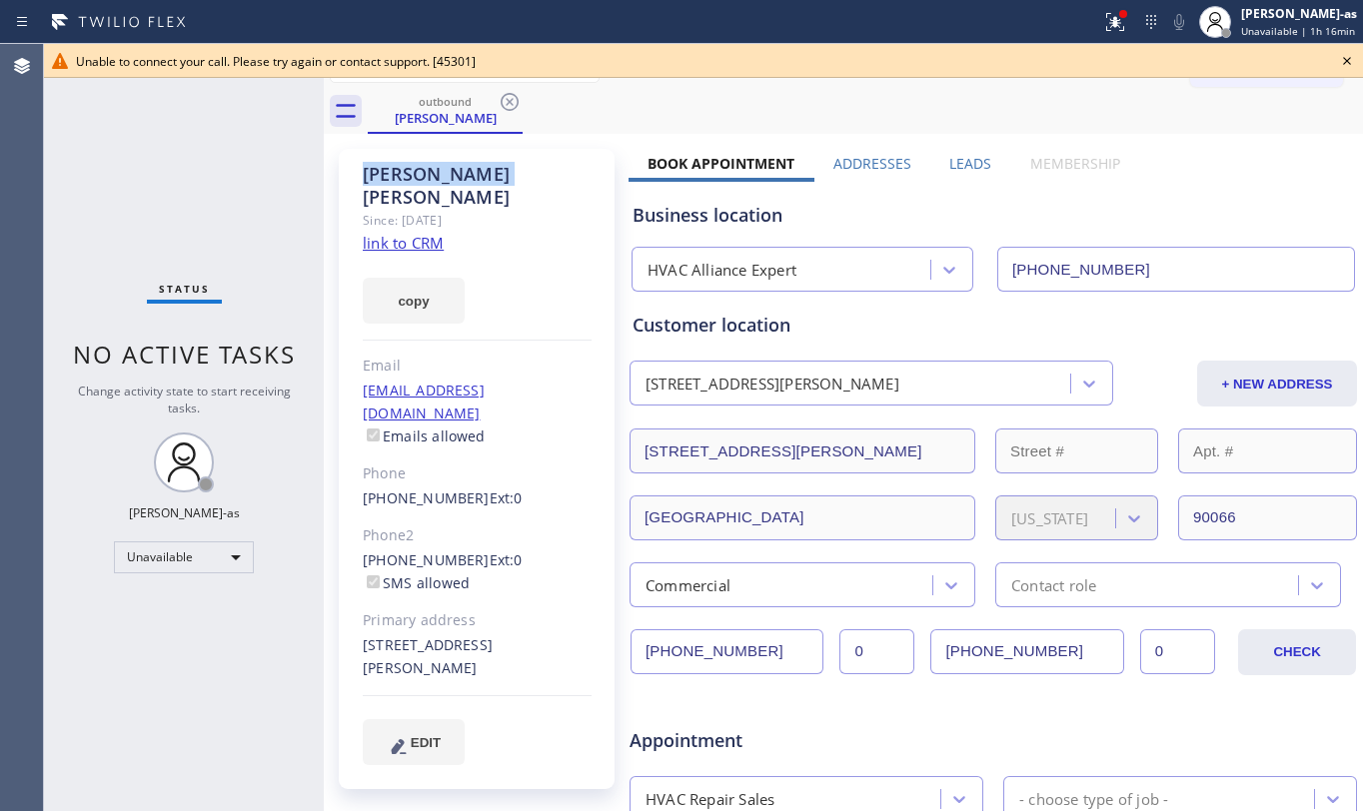
click at [514, 101] on icon at bounding box center [510, 102] width 24 height 24
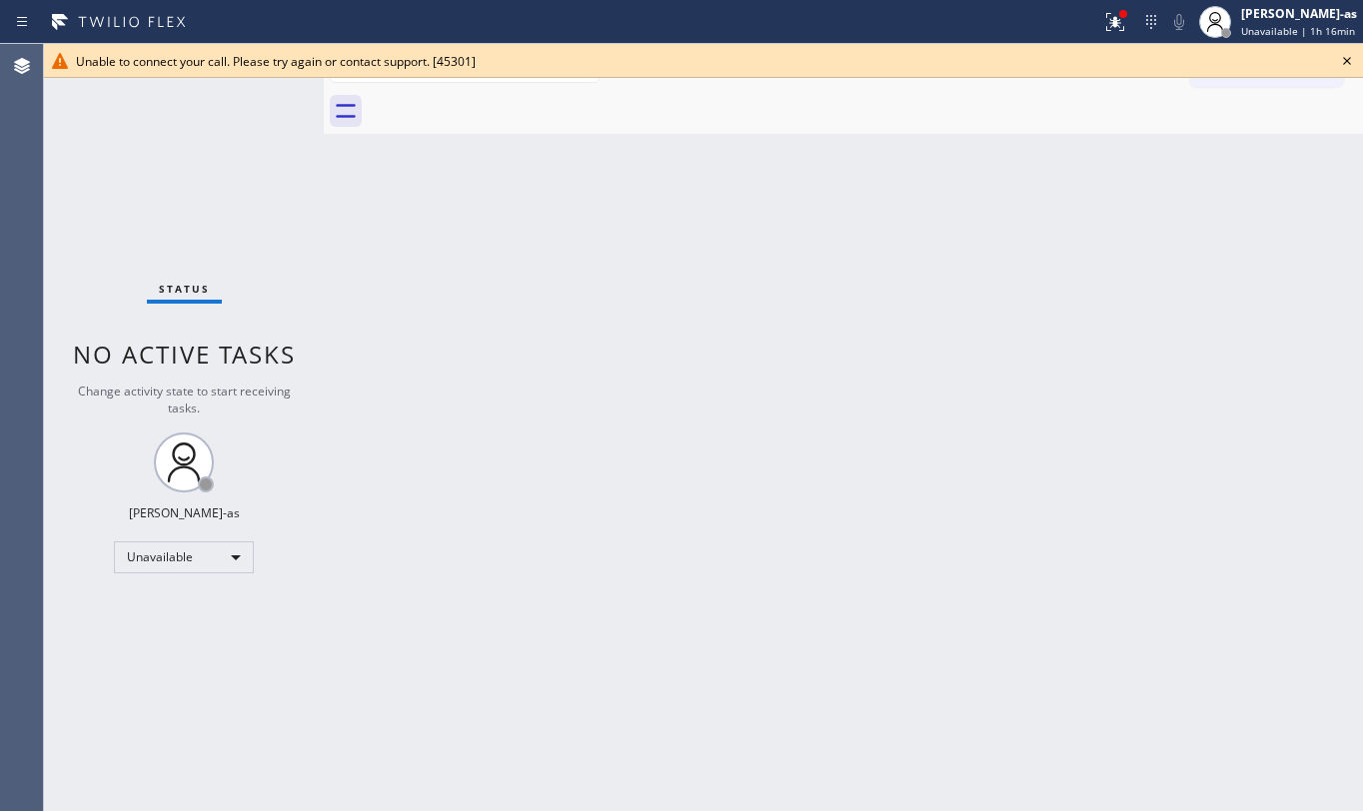
drag, startPoint x: 1348, startPoint y: 45, endPoint x: 1333, endPoint y: 52, distance: 16.5
click at [1345, 45] on div "Unable to connect your call. Please try again or contact support. [45301]" at bounding box center [703, 61] width 1319 height 34
click at [1343, 56] on icon at bounding box center [1347, 61] width 24 height 24
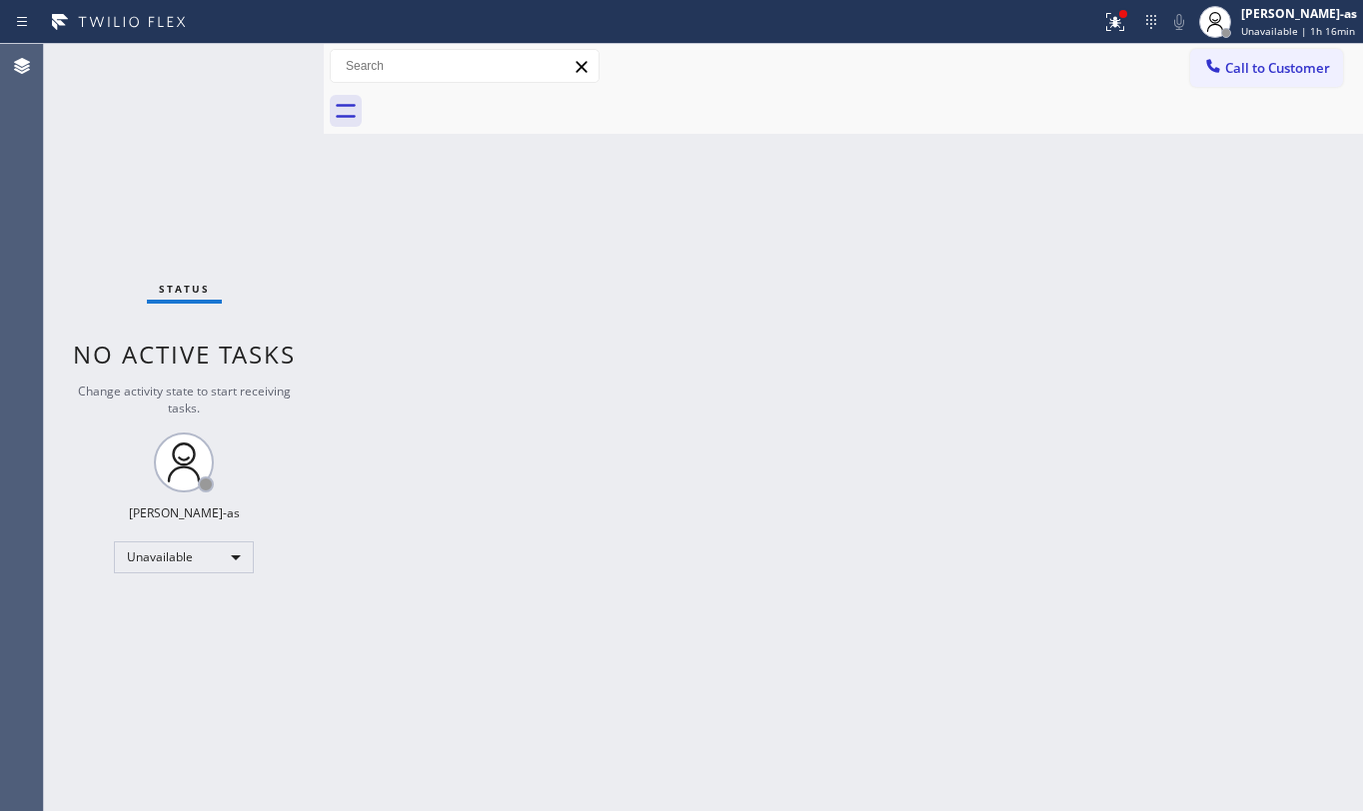
click at [1279, 70] on span "Call to Customer" at bounding box center [1277, 68] width 105 height 18
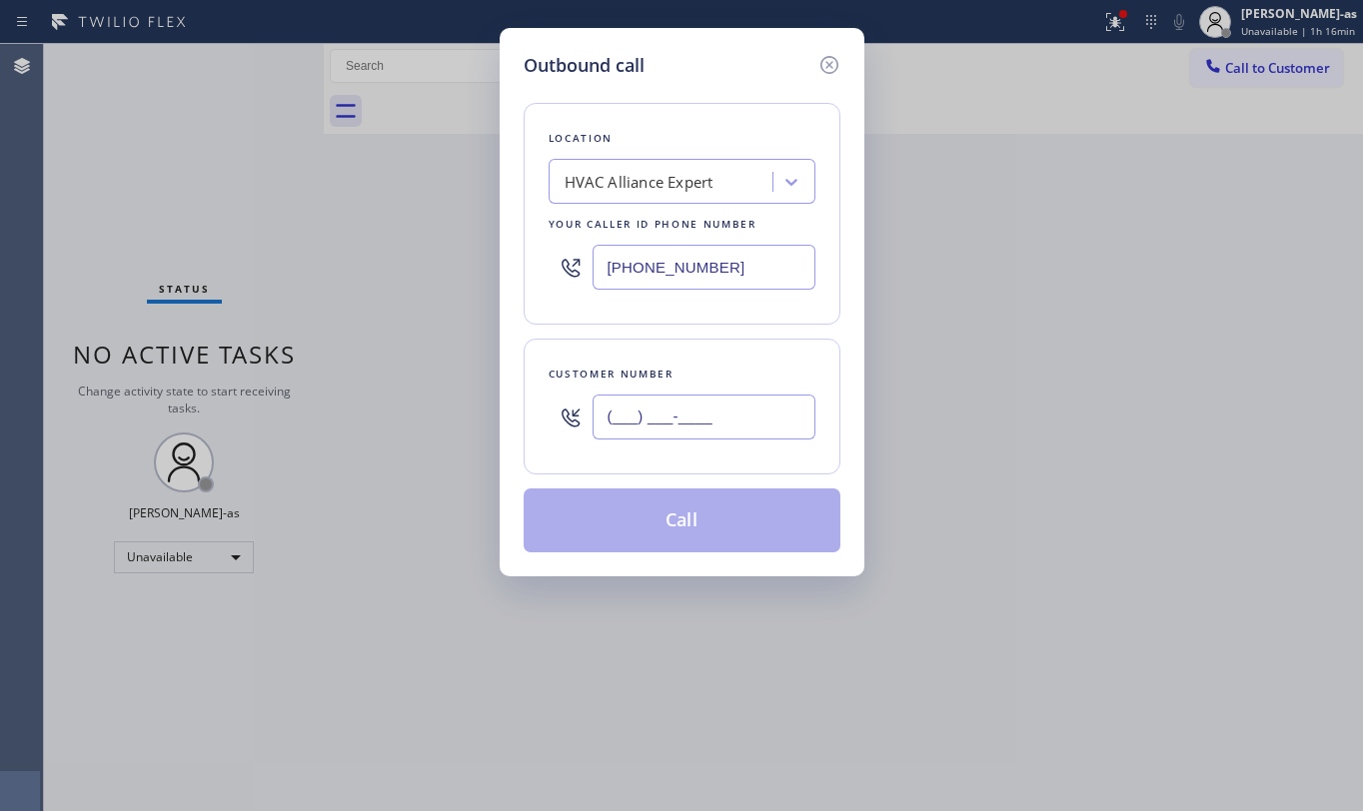
click at [670, 418] on input "(___) ___-____" at bounding box center [704, 417] width 223 height 45
paste input "213) 369-1440"
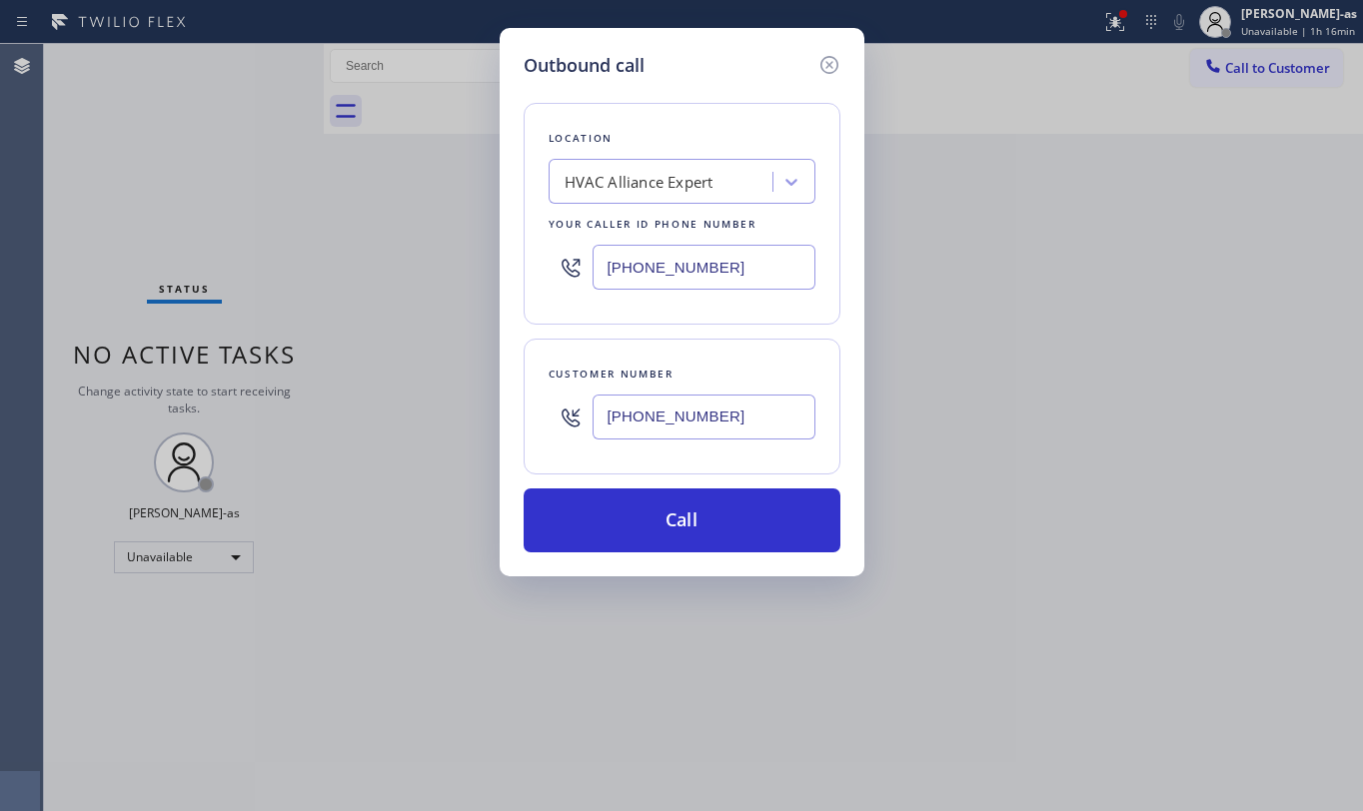
type input "(213) 369-1440"
click at [245, 193] on div "Outbound call Location HVAC Alliance Expert Your caller id phone number (323) 9…" at bounding box center [681, 405] width 1363 height 811
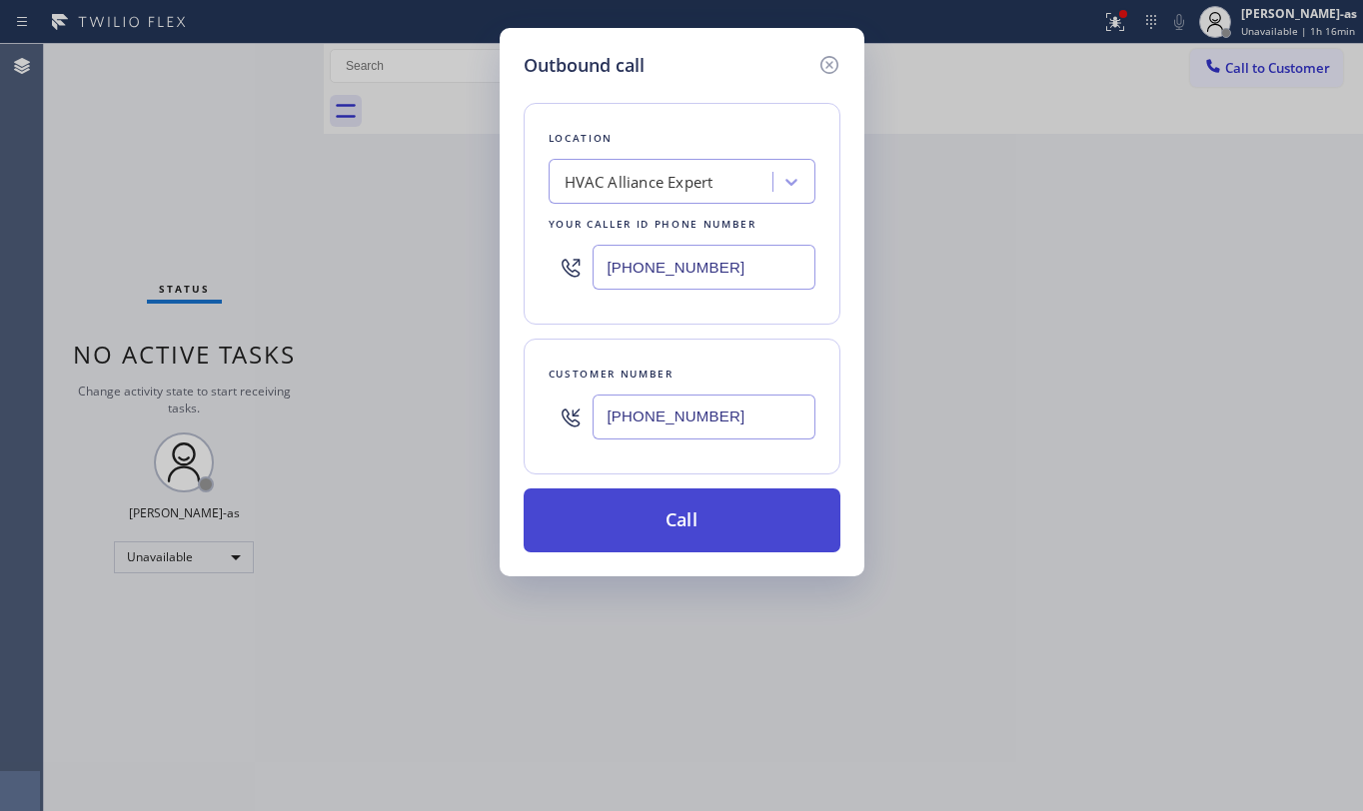
click at [714, 517] on button "Call" at bounding box center [682, 521] width 317 height 64
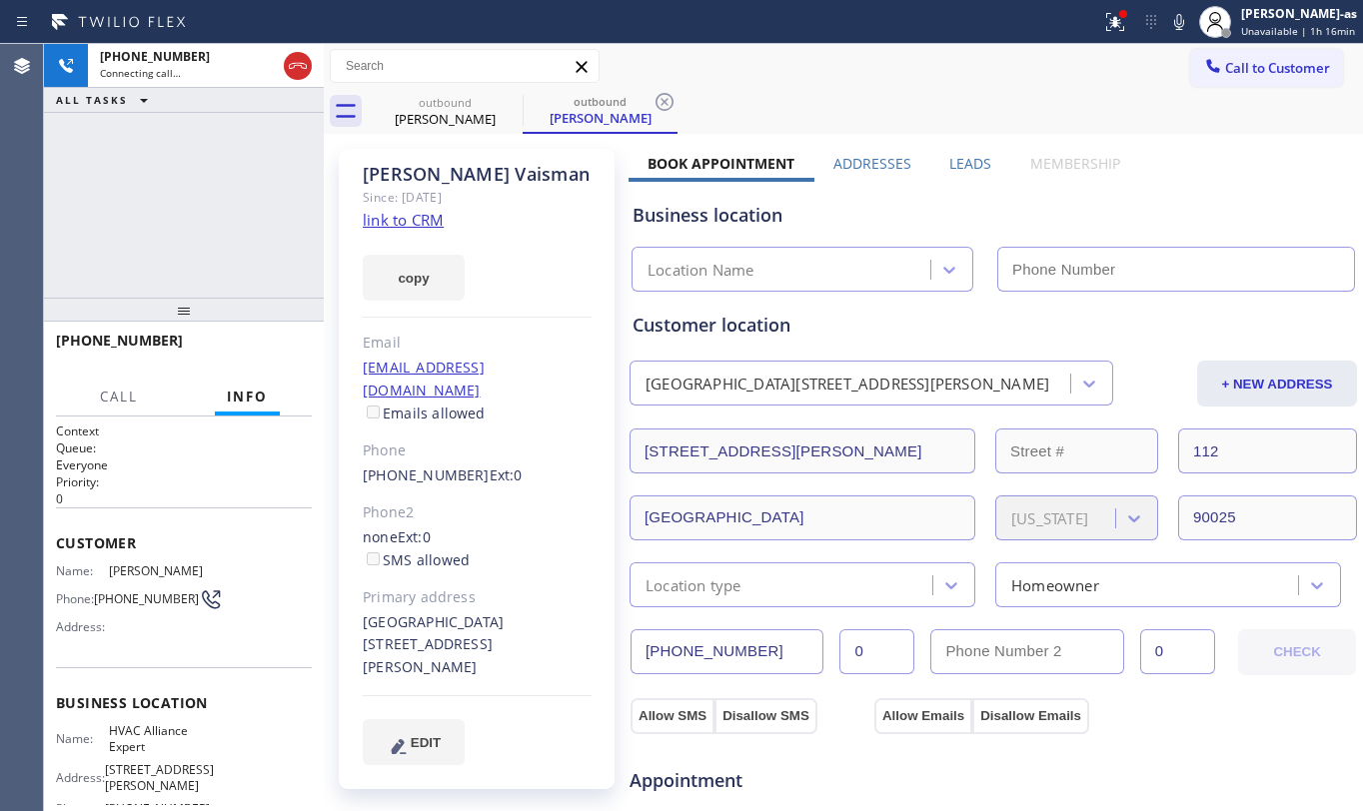
click at [418, 212] on link "link to CRM" at bounding box center [403, 220] width 81 height 20
type input "[PHONE_NUMBER]"
drag, startPoint x: 145, startPoint y: 248, endPoint x: 346, endPoint y: 149, distance: 223.9
click at [188, 233] on div "+12133691440 Live | 00:15 ALL TASKS ALL TASKS ACTIVE TASKS TASKS IN WRAP UP" at bounding box center [184, 171] width 280 height 254
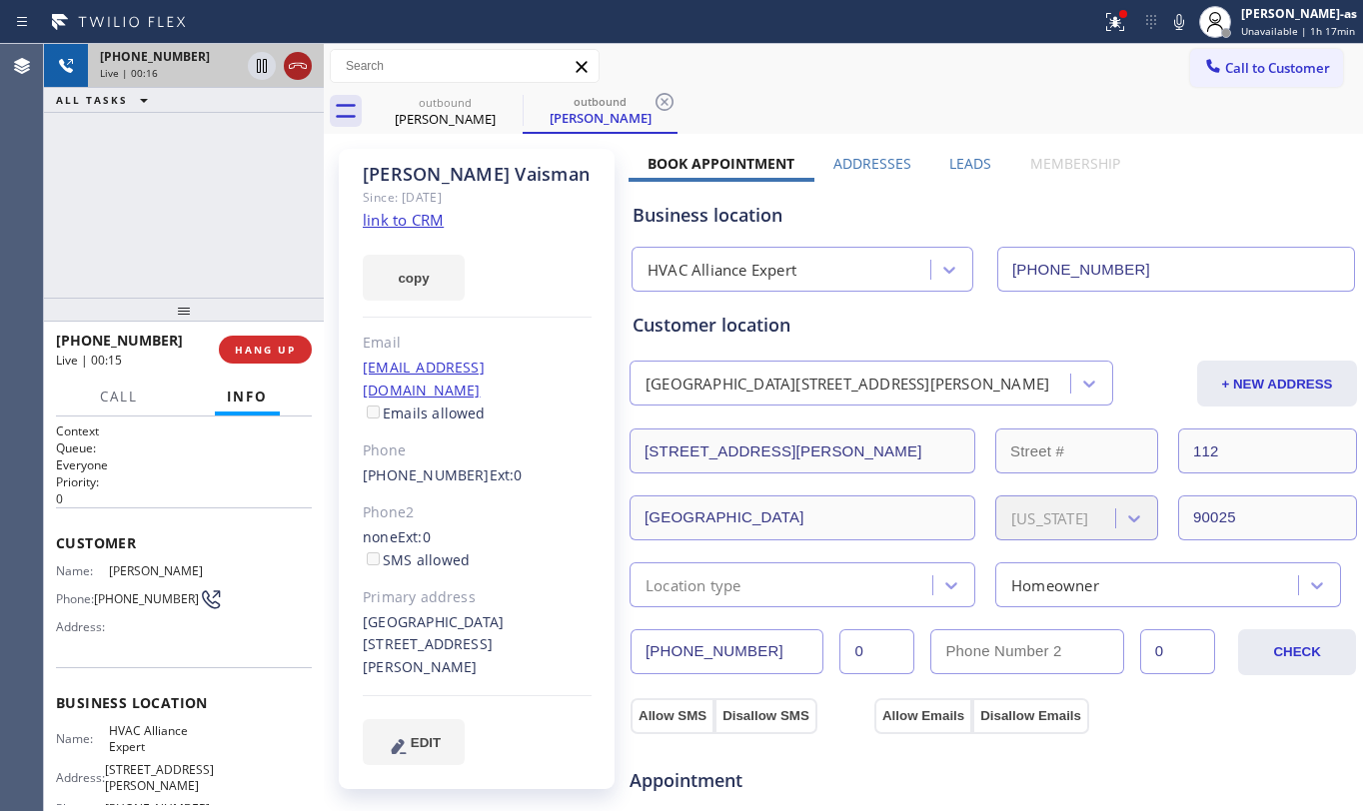
click at [300, 54] on icon at bounding box center [298, 66] width 24 height 24
click at [261, 284] on div "+12133691440 Live | 00:16 ALL TASKS ALL TASKS ACTIVE TASKS TASKS IN WRAP UP" at bounding box center [184, 171] width 280 height 254
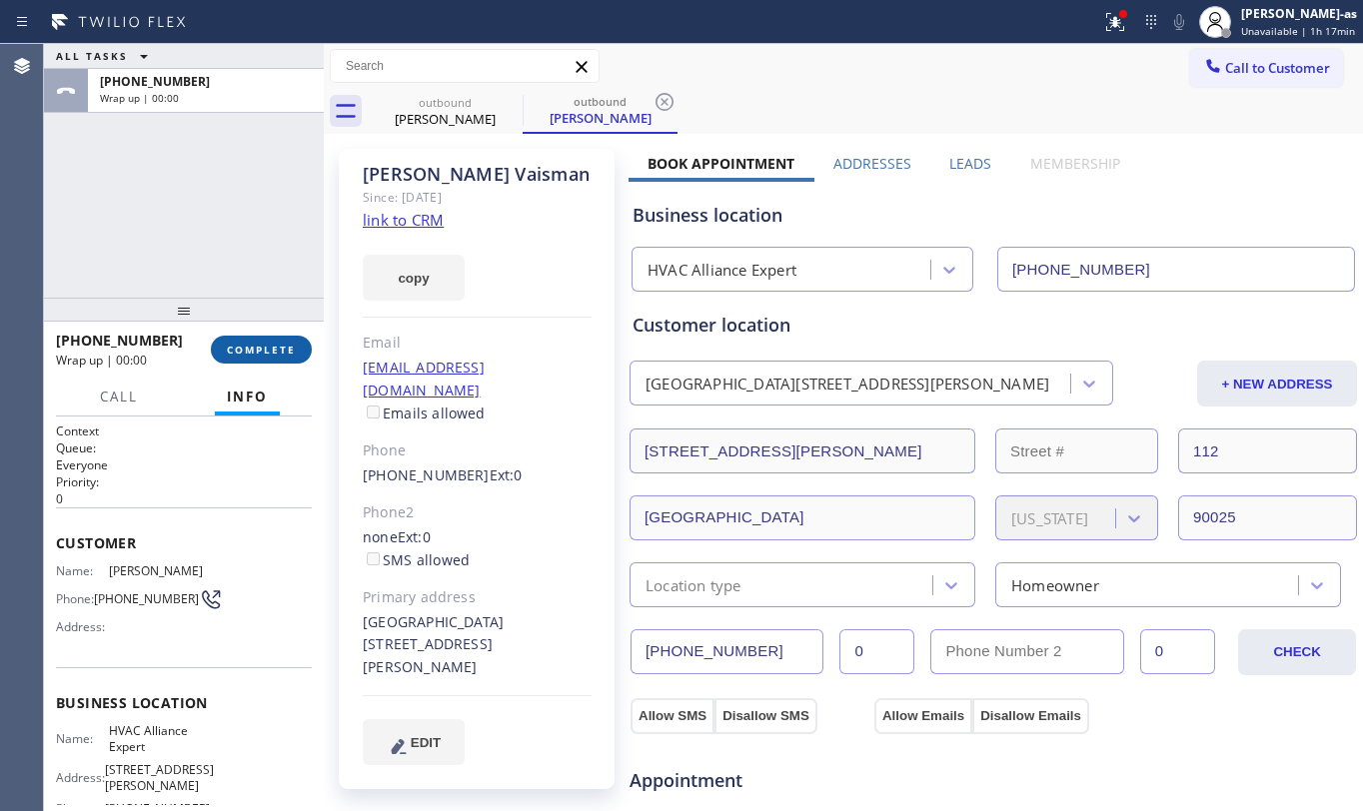
drag, startPoint x: 286, startPoint y: 350, endPoint x: 261, endPoint y: 280, distance: 74.3
click at [282, 337] on button "COMPLETE" at bounding box center [261, 350] width 101 height 28
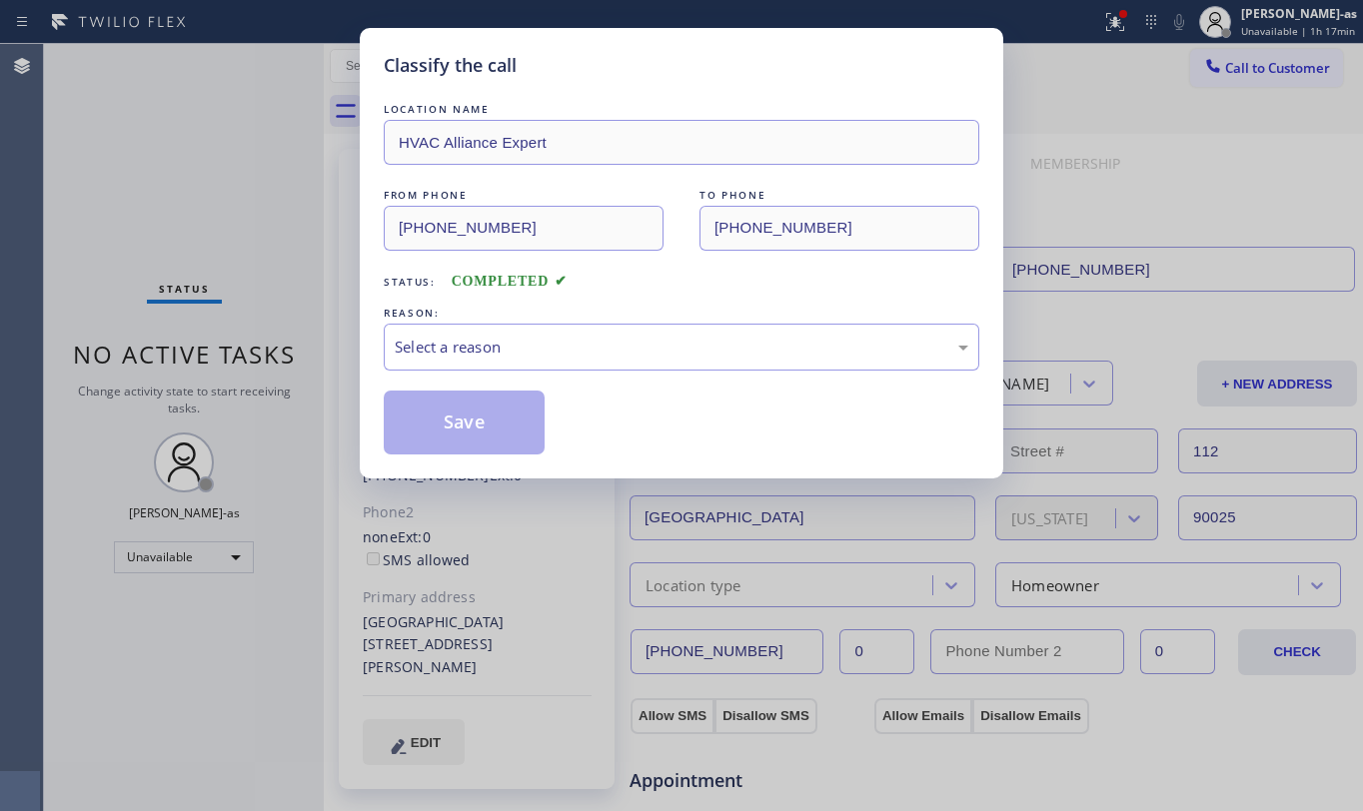
click at [216, 288] on div "Classify the call LOCATION NAME HVAC Alliance Expert FROM PHONE (323) 991-9198 …" at bounding box center [681, 405] width 1363 height 811
click at [609, 365] on div "Select a reason" at bounding box center [682, 347] width 596 height 47
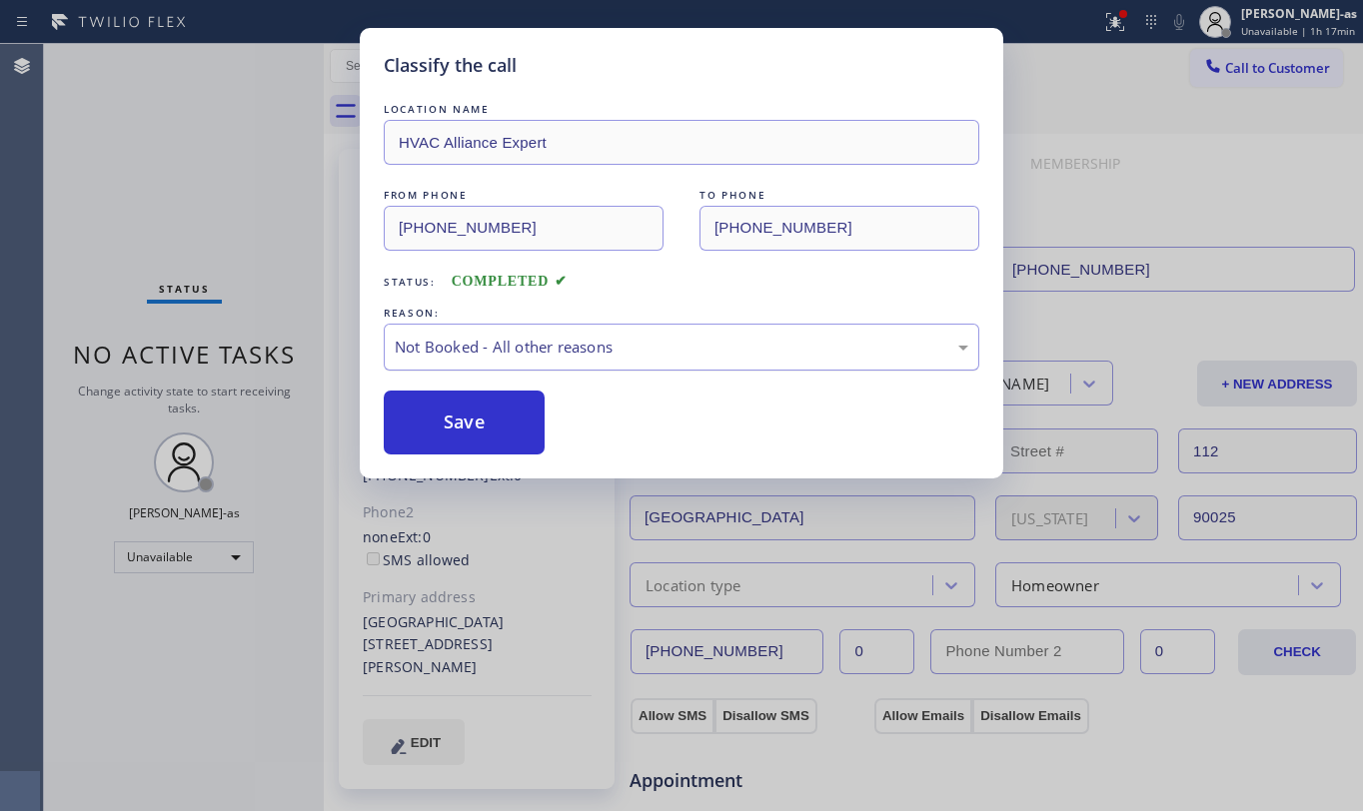
drag, startPoint x: 628, startPoint y: 358, endPoint x: 652, endPoint y: 364, distance: 24.7
click at [633, 358] on div "Not Booked - All other reasons" at bounding box center [682, 347] width 574 height 23
drag, startPoint x: 454, startPoint y: 422, endPoint x: 1032, endPoint y: 252, distance: 603.0
click at [534, 412] on button "Save" at bounding box center [464, 423] width 161 height 64
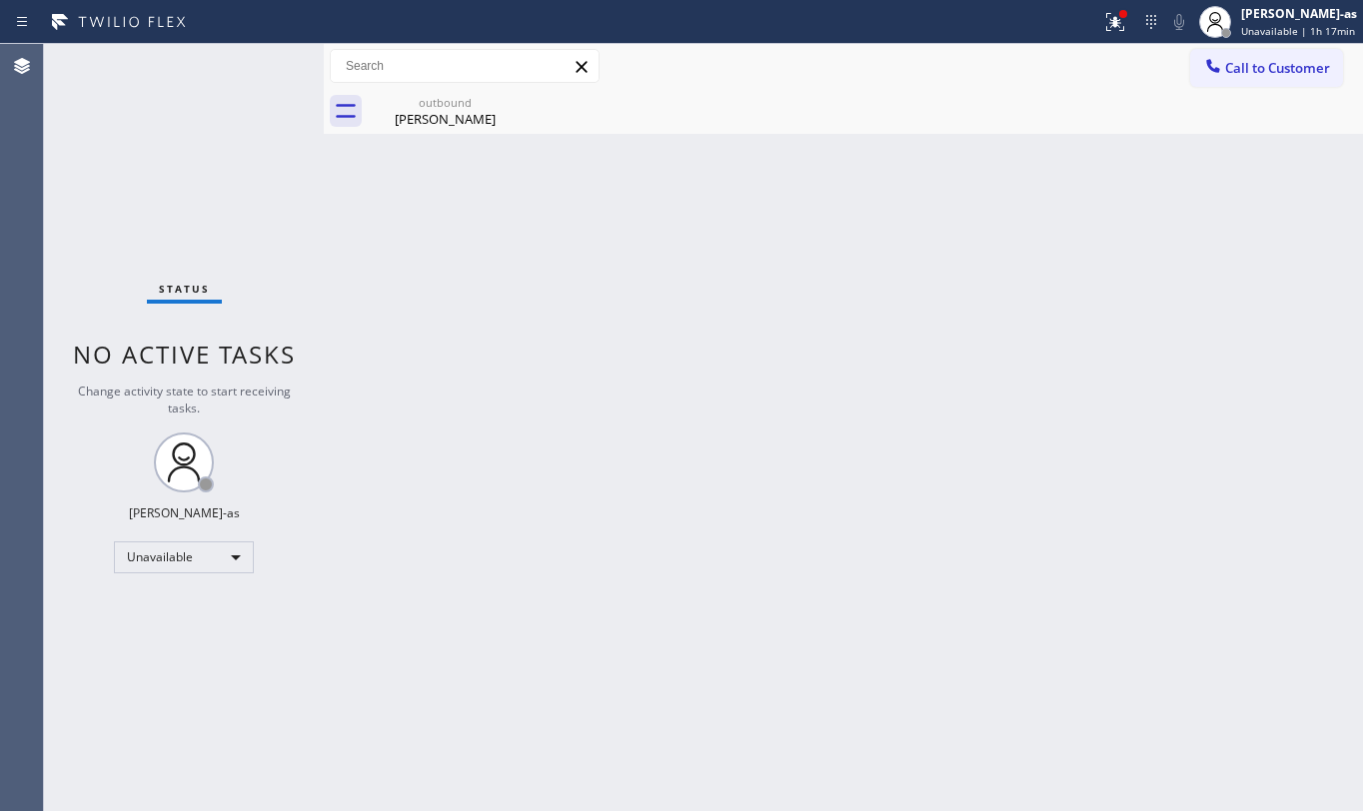
click at [1253, 69] on span "Call to Customer" at bounding box center [1277, 68] width 105 height 18
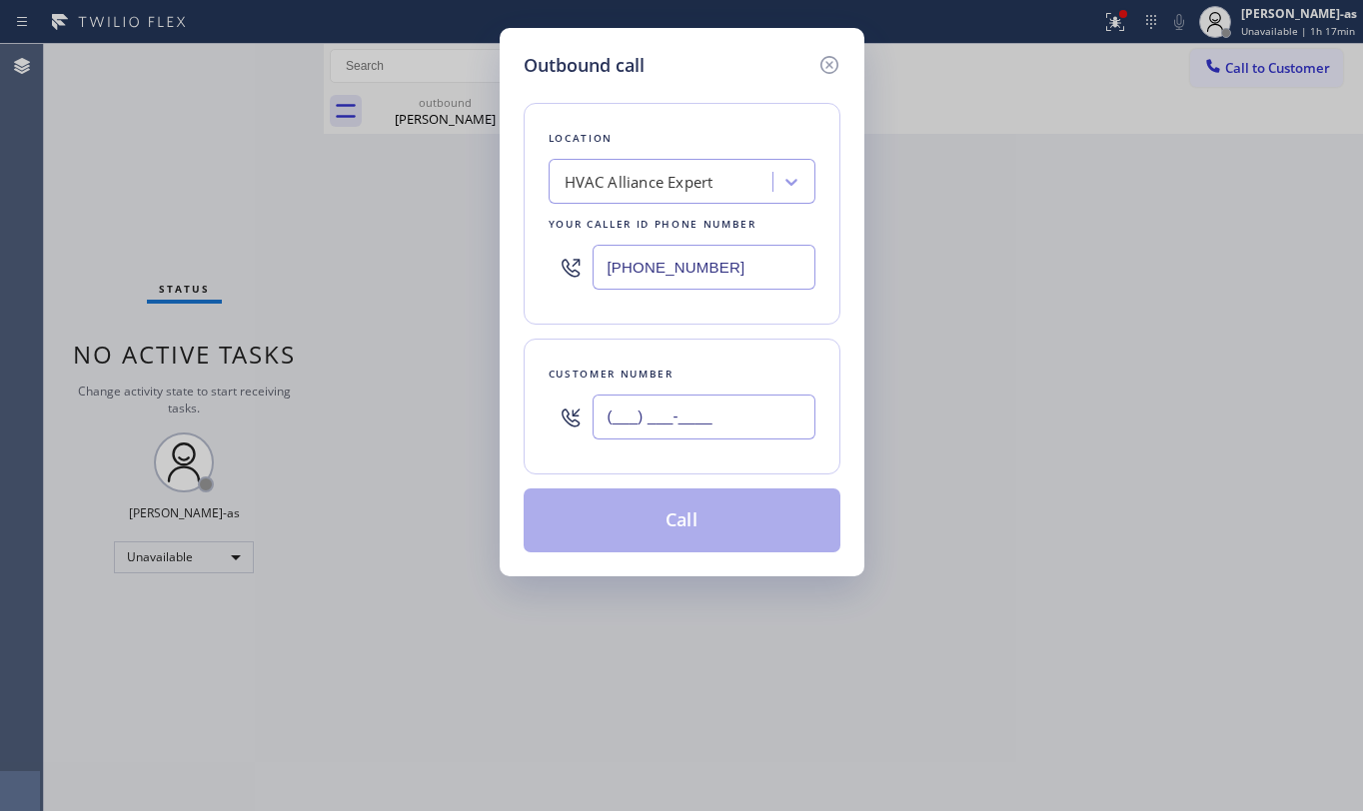
click at [705, 429] on input "(___) ___-____" at bounding box center [704, 417] width 223 height 45
paste input "213) 369-1440"
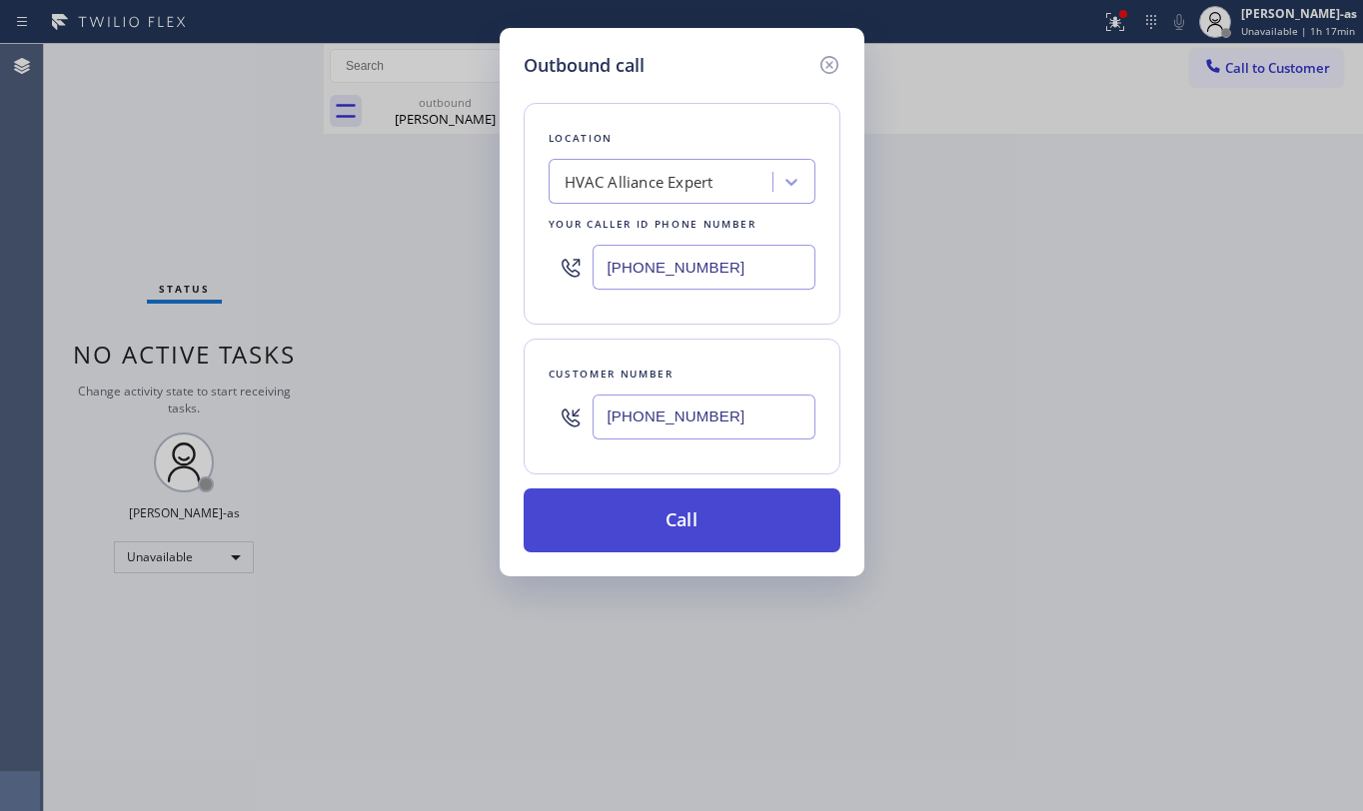
type input "(213) 369-1440"
click at [718, 525] on button "Call" at bounding box center [682, 521] width 317 height 64
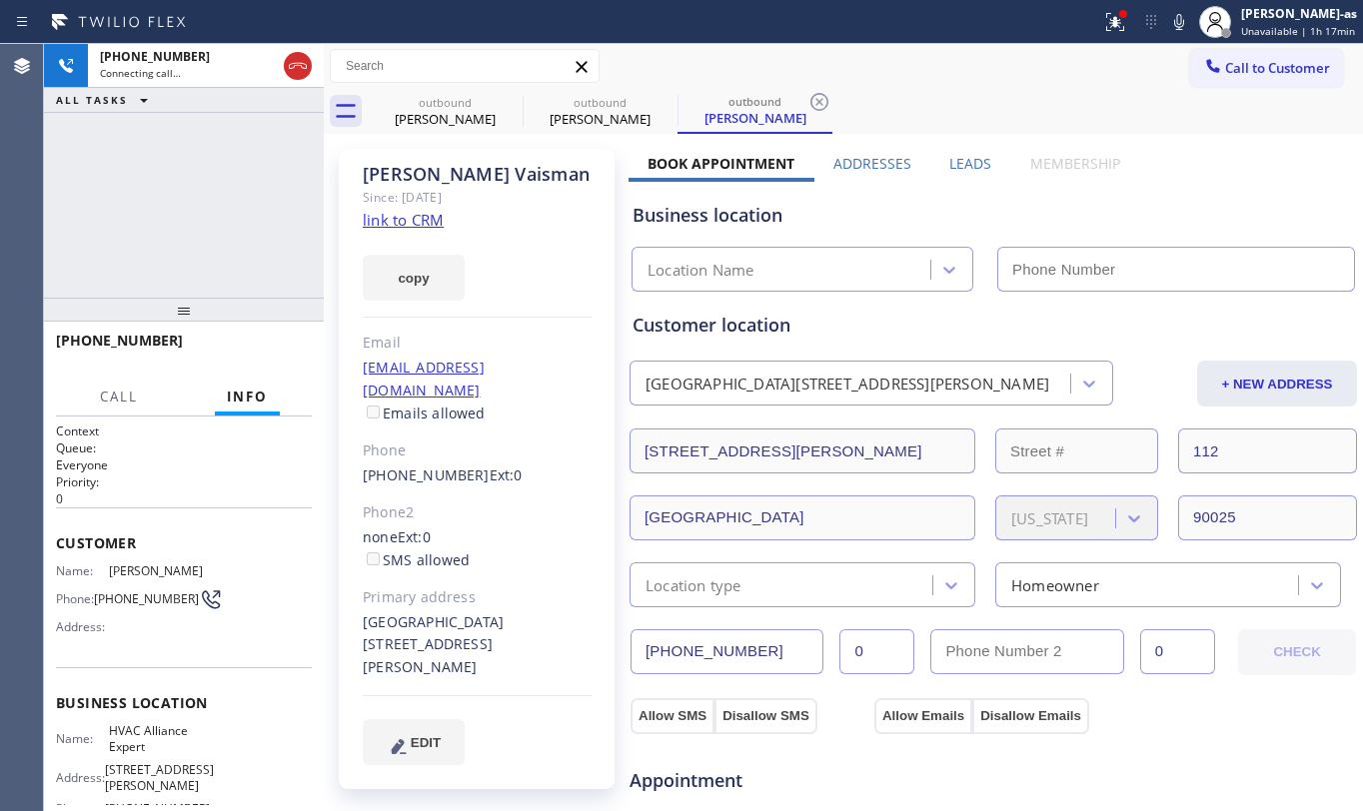
type input "[PHONE_NUMBER]"
click at [182, 260] on div "+12133691440 Live | 00:03 ALL TASKS ALL TASKS ACTIVE TASKS TASKS IN WRAP UP" at bounding box center [184, 171] width 280 height 254
click at [260, 344] on span "HANG UP" at bounding box center [265, 350] width 61 height 14
click at [262, 344] on span "HANG UP" at bounding box center [265, 350] width 61 height 14
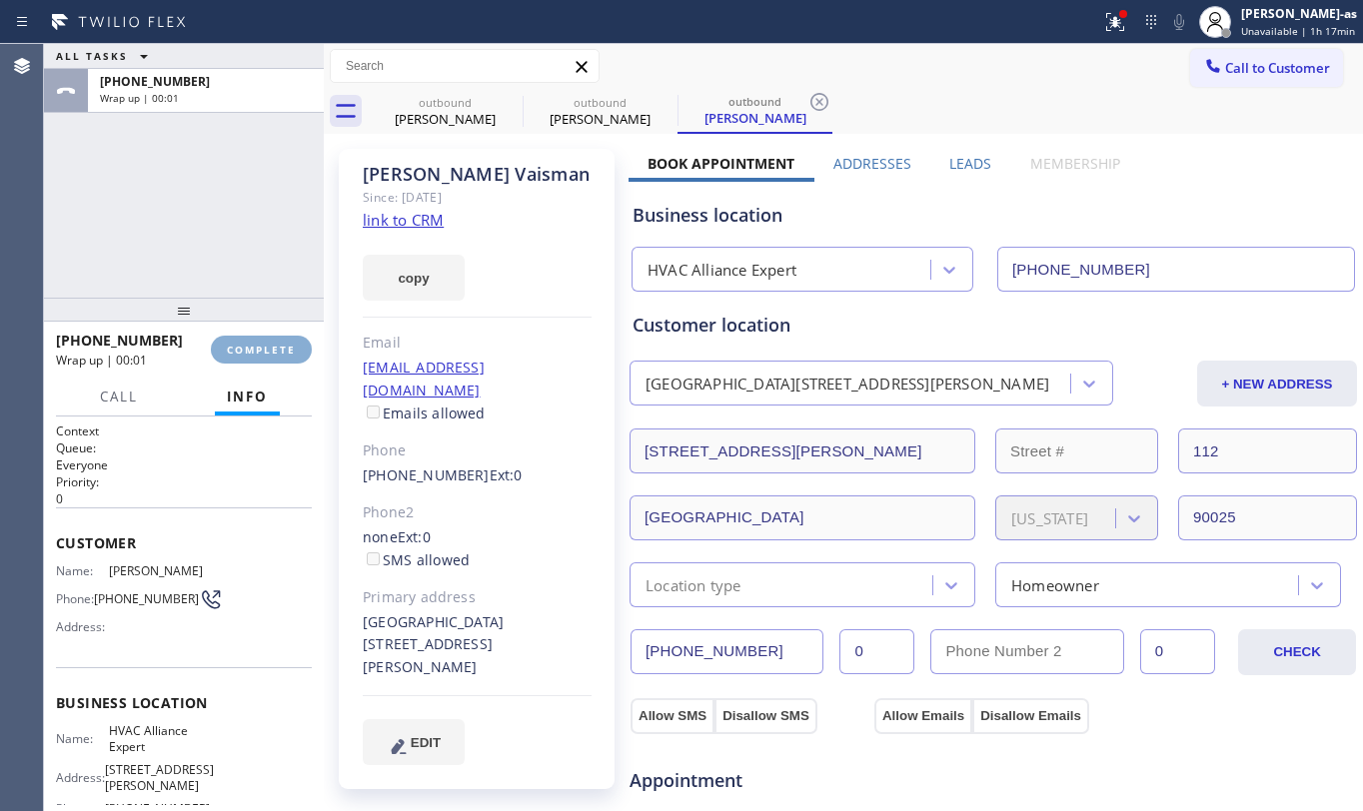
click at [262, 344] on span "COMPLETE" at bounding box center [261, 350] width 69 height 14
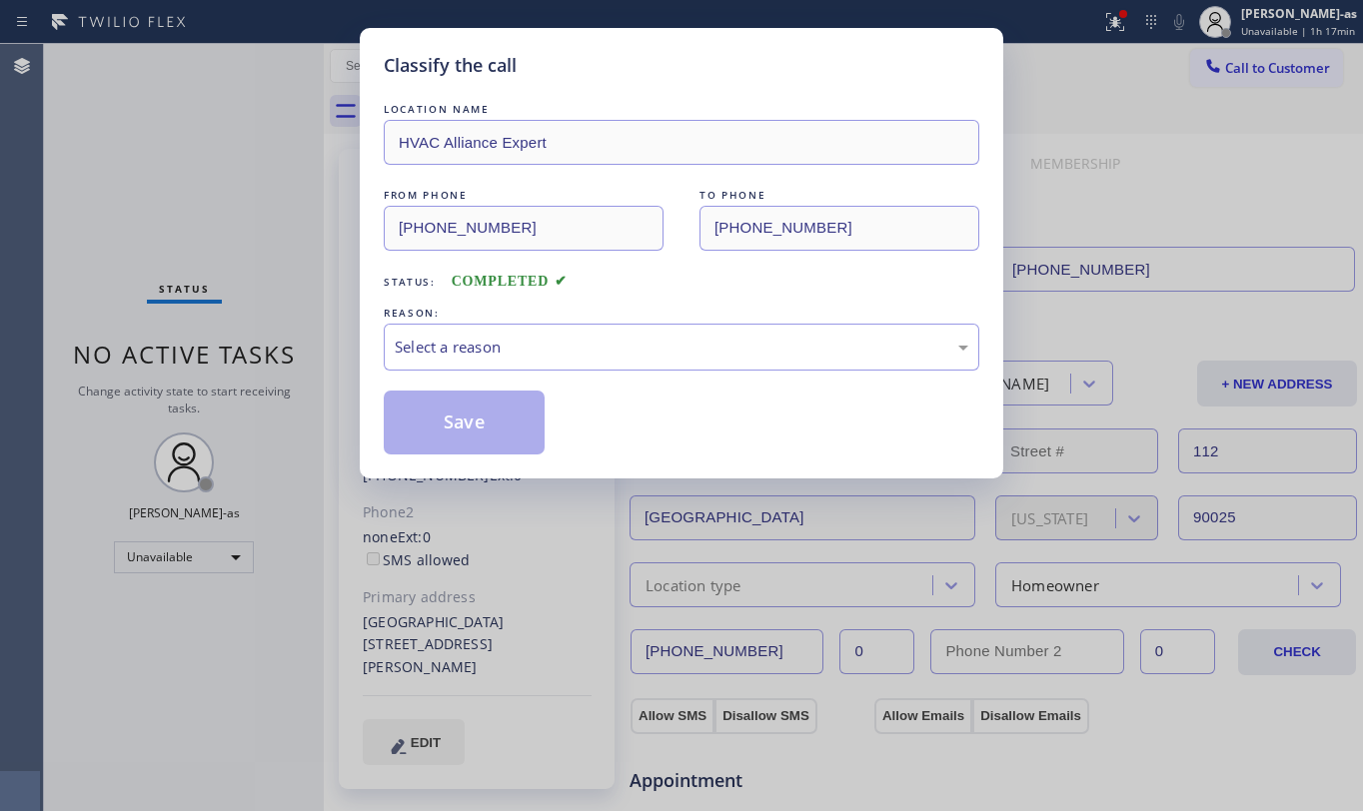
click at [262, 344] on div "Classify the call LOCATION NAME HVAC Alliance Expert FROM PHONE (323) 991-9198 …" at bounding box center [681, 405] width 1363 height 811
drag, startPoint x: 657, startPoint y: 264, endPoint x: 676, endPoint y: 342, distance: 80.2
click at [662, 262] on div "Status: COMPLETED" at bounding box center [682, 277] width 596 height 32
drag, startPoint x: 676, startPoint y: 352, endPoint x: 856, endPoint y: 369, distance: 181.7
click at [680, 352] on div "Select a reason" at bounding box center [682, 347] width 574 height 23
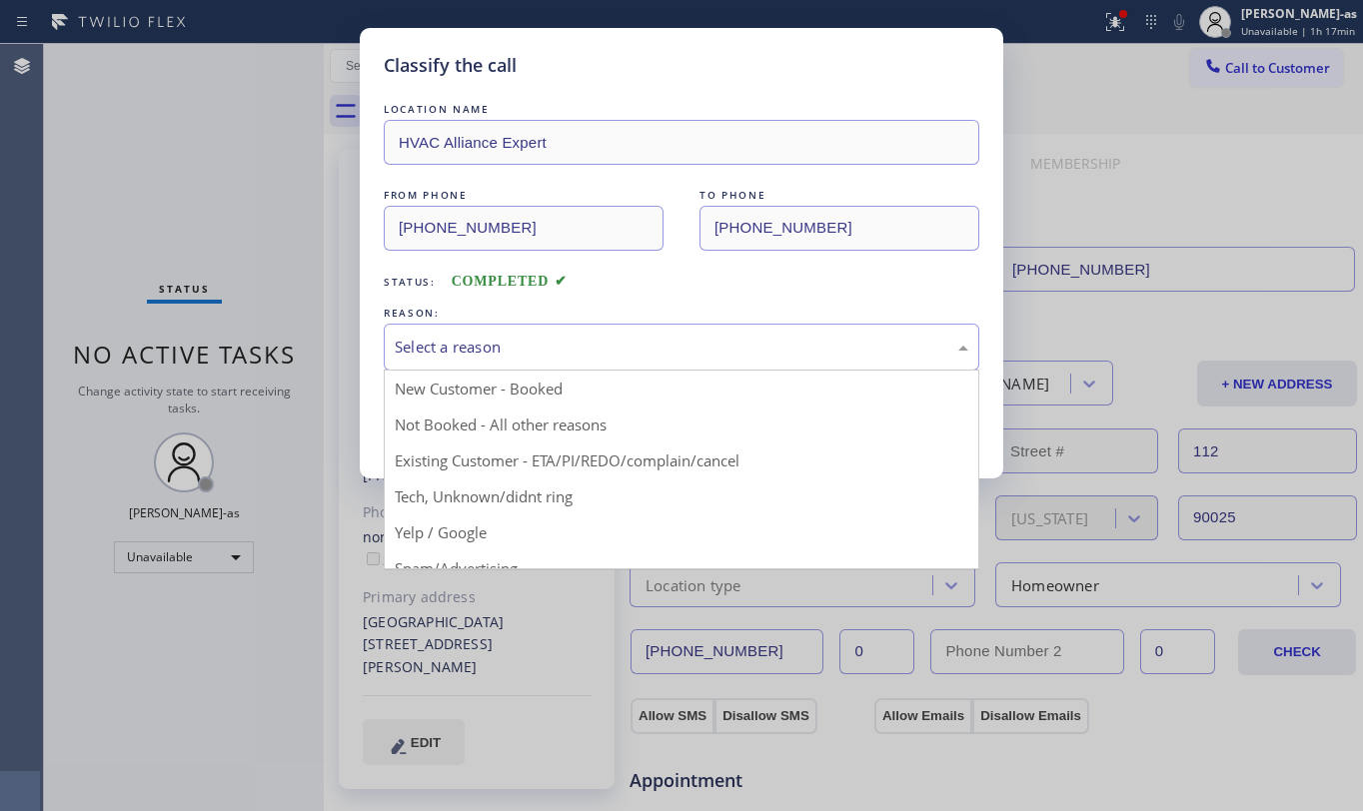
drag, startPoint x: 705, startPoint y: 466, endPoint x: 592, endPoint y: 456, distance: 113.4
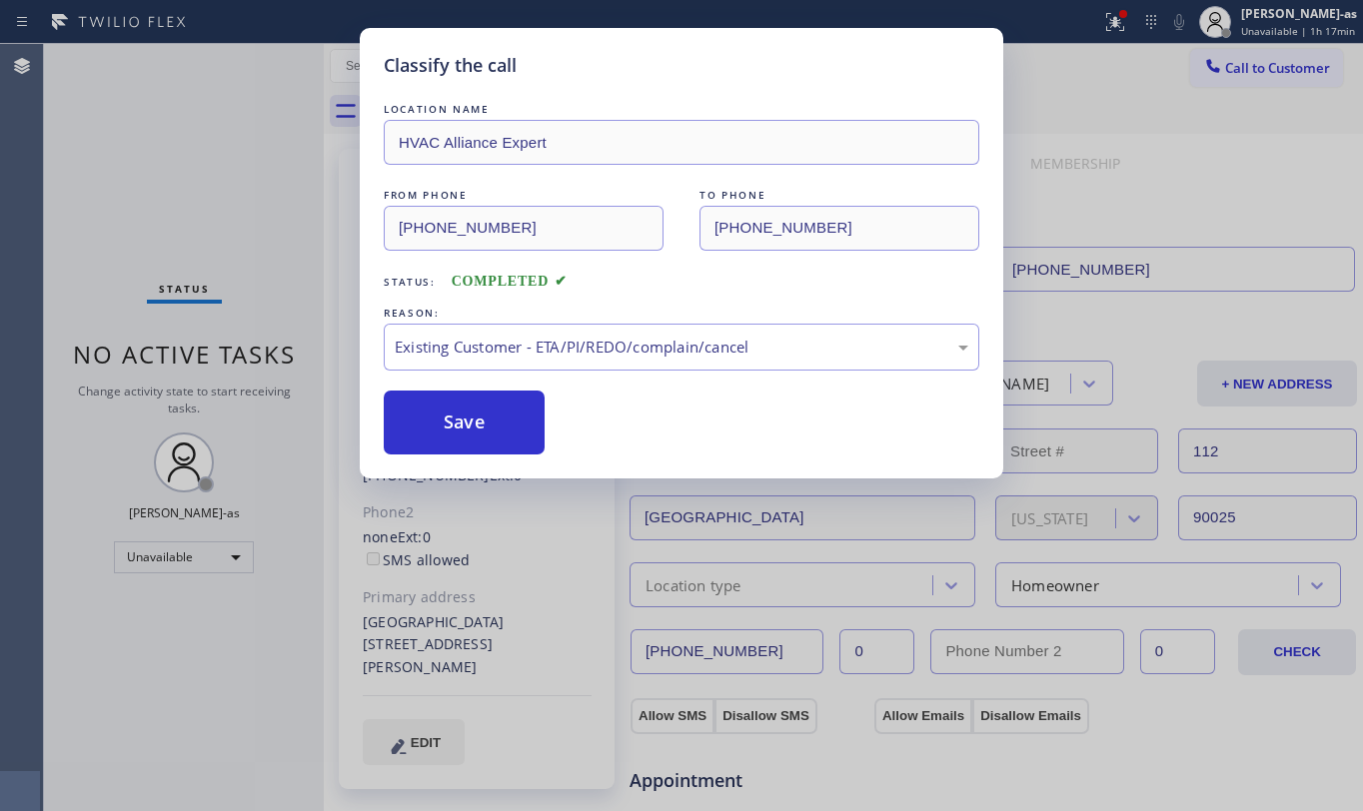
click at [482, 406] on button "Save" at bounding box center [464, 423] width 161 height 64
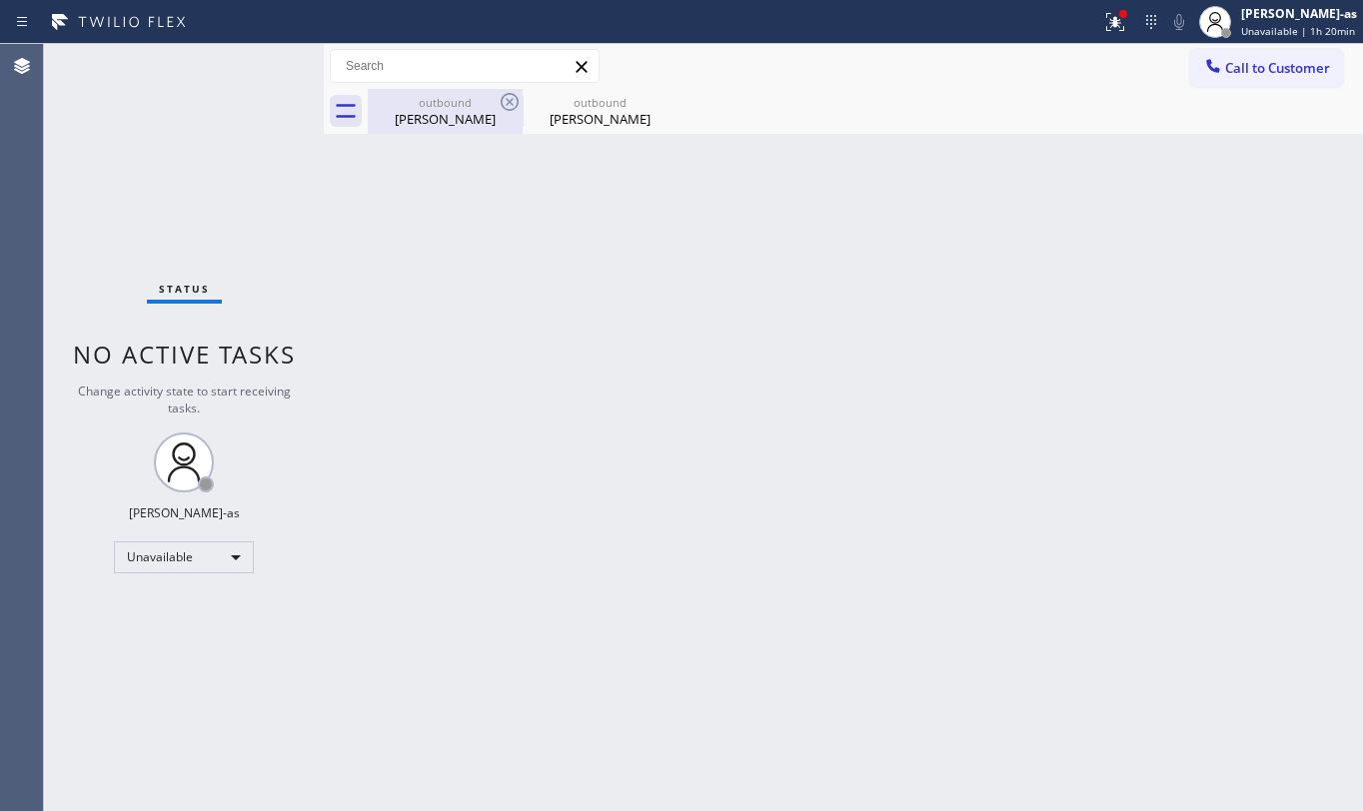
click at [401, 114] on div "Ruben Vaisman" at bounding box center [445, 119] width 151 height 18
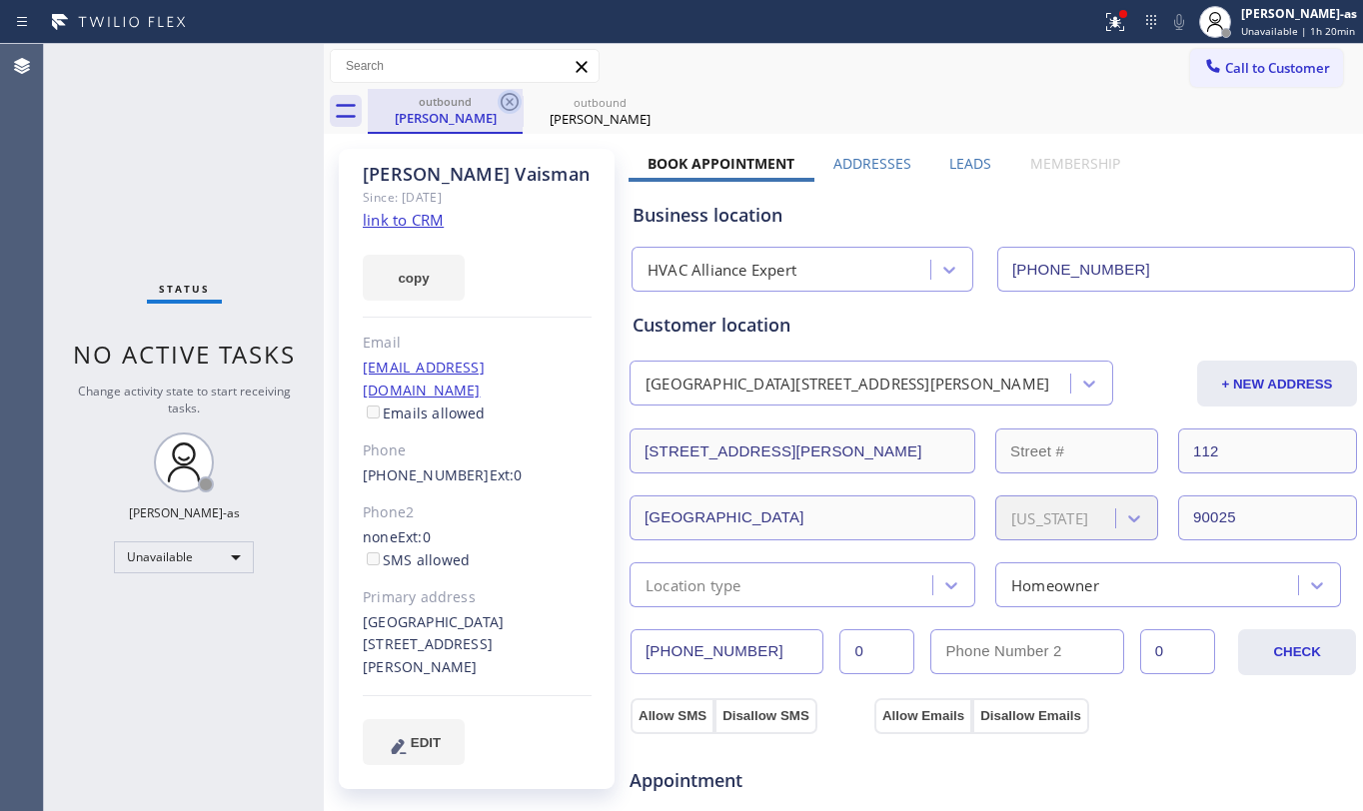
click at [512, 98] on icon at bounding box center [510, 102] width 24 height 24
click at [481, 308] on div "Ruben Vaisman Since: 20 may 2020 link to CRM copy Email vavnik@hotmail.com Emai…" at bounding box center [477, 469] width 276 height 641
drag, startPoint x: 441, startPoint y: 98, endPoint x: 513, endPoint y: 98, distance: 72.0
click at [444, 98] on div "outbound" at bounding box center [445, 101] width 151 height 15
click at [513, 98] on icon at bounding box center [510, 102] width 18 height 18
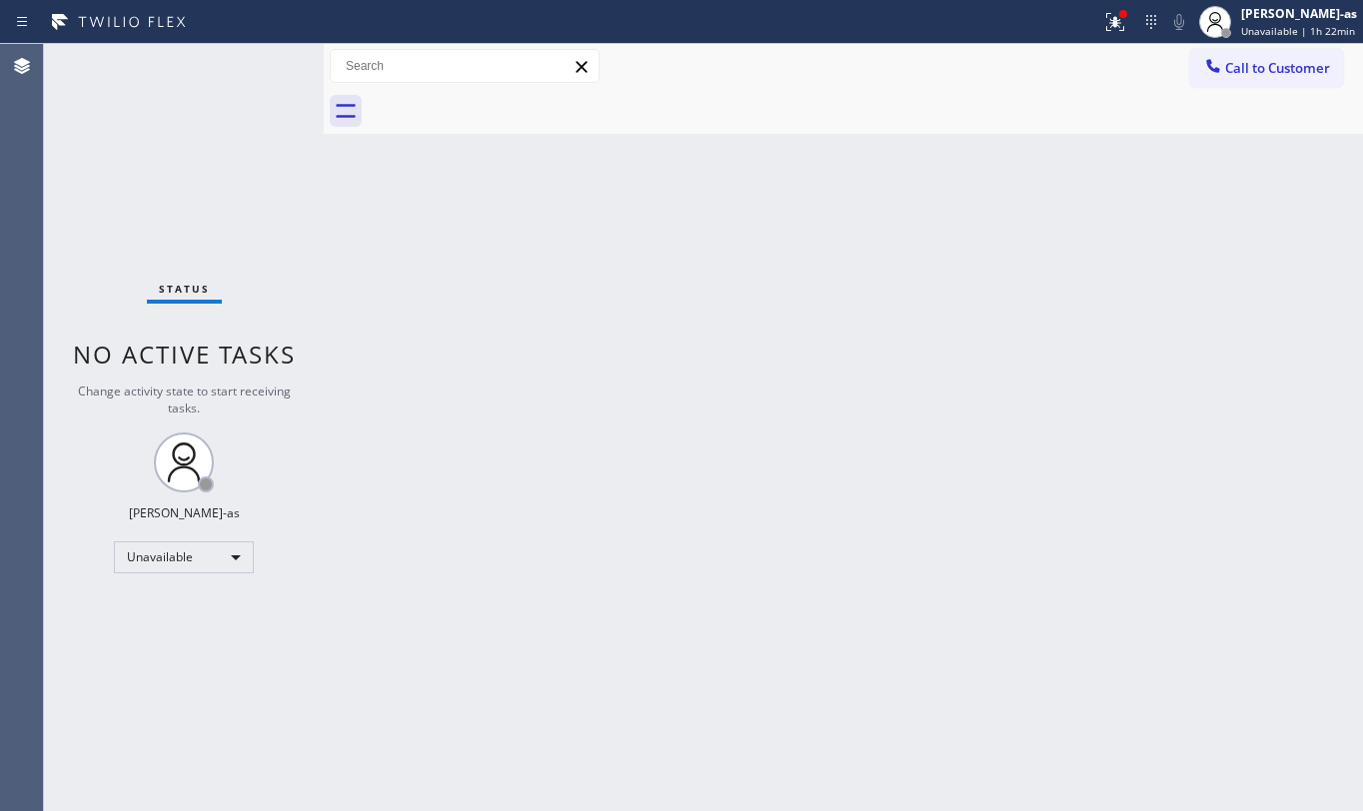
drag, startPoint x: 524, startPoint y: 241, endPoint x: 541, endPoint y: 234, distance: 18.4
click at [525, 238] on div "Back to Dashboard Change Sender ID Customers Technicians Select a contact Outbo…" at bounding box center [843, 427] width 1039 height 767
click at [174, 546] on div "Unavailable" at bounding box center [184, 558] width 140 height 32
click at [176, 654] on li "Break" at bounding box center [182, 661] width 135 height 24
